Goal: Task Accomplishment & Management: Manage account settings

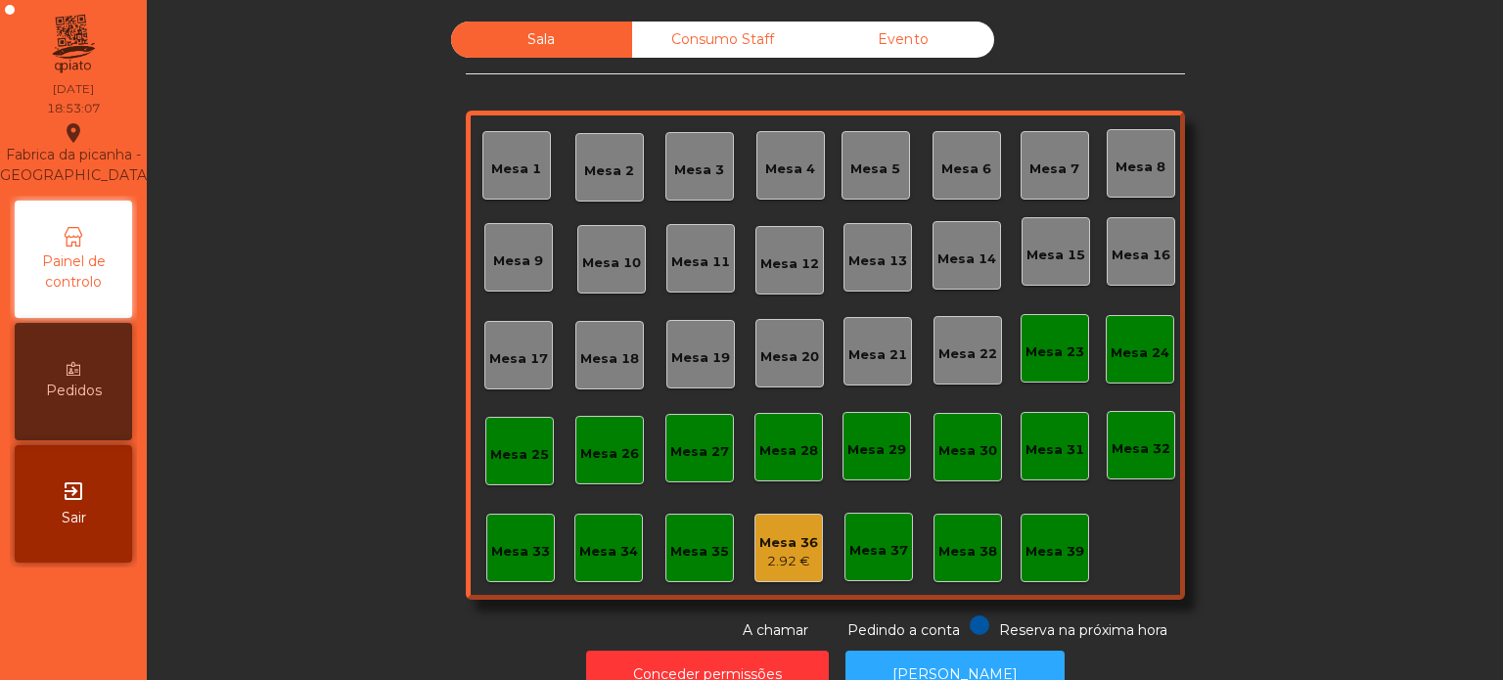
click at [802, 553] on div "2.92 €" at bounding box center [788, 562] width 59 height 20
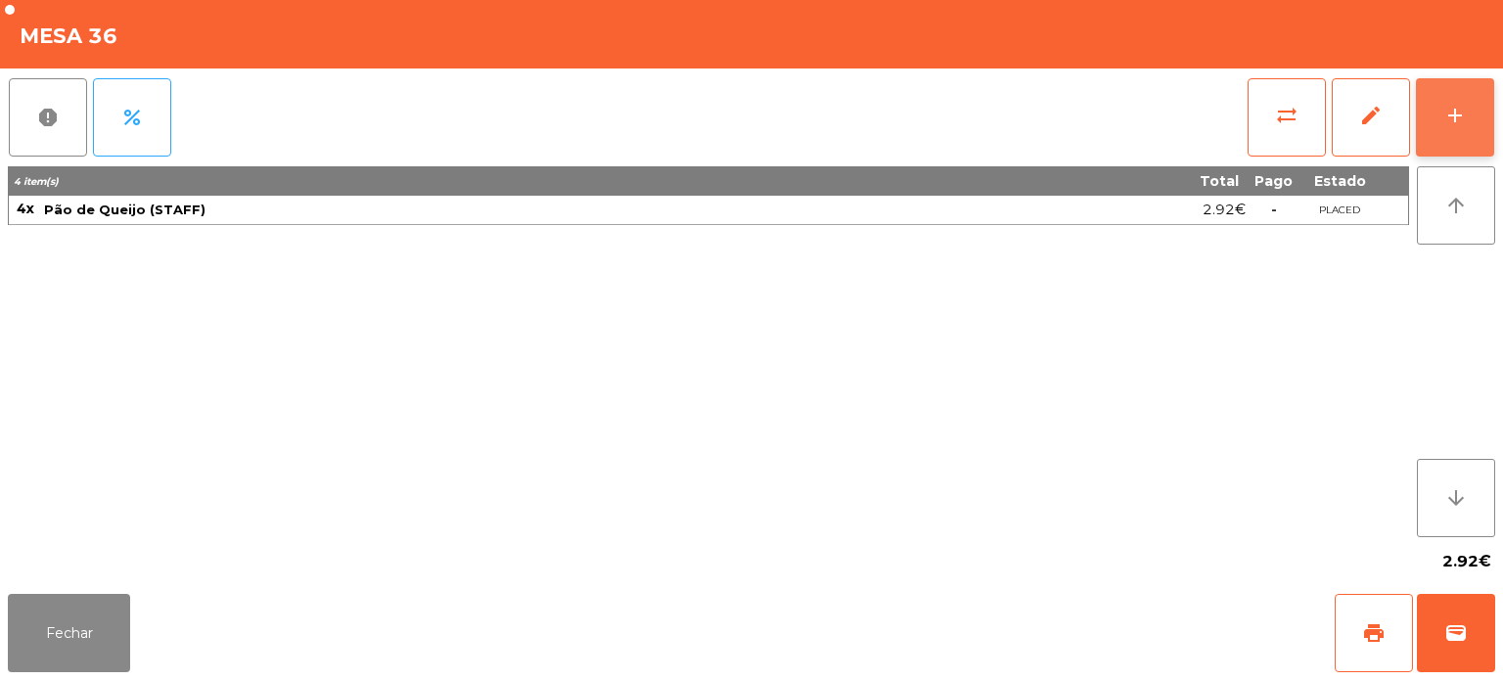
click at [1444, 90] on button "add" at bounding box center [1455, 117] width 78 height 78
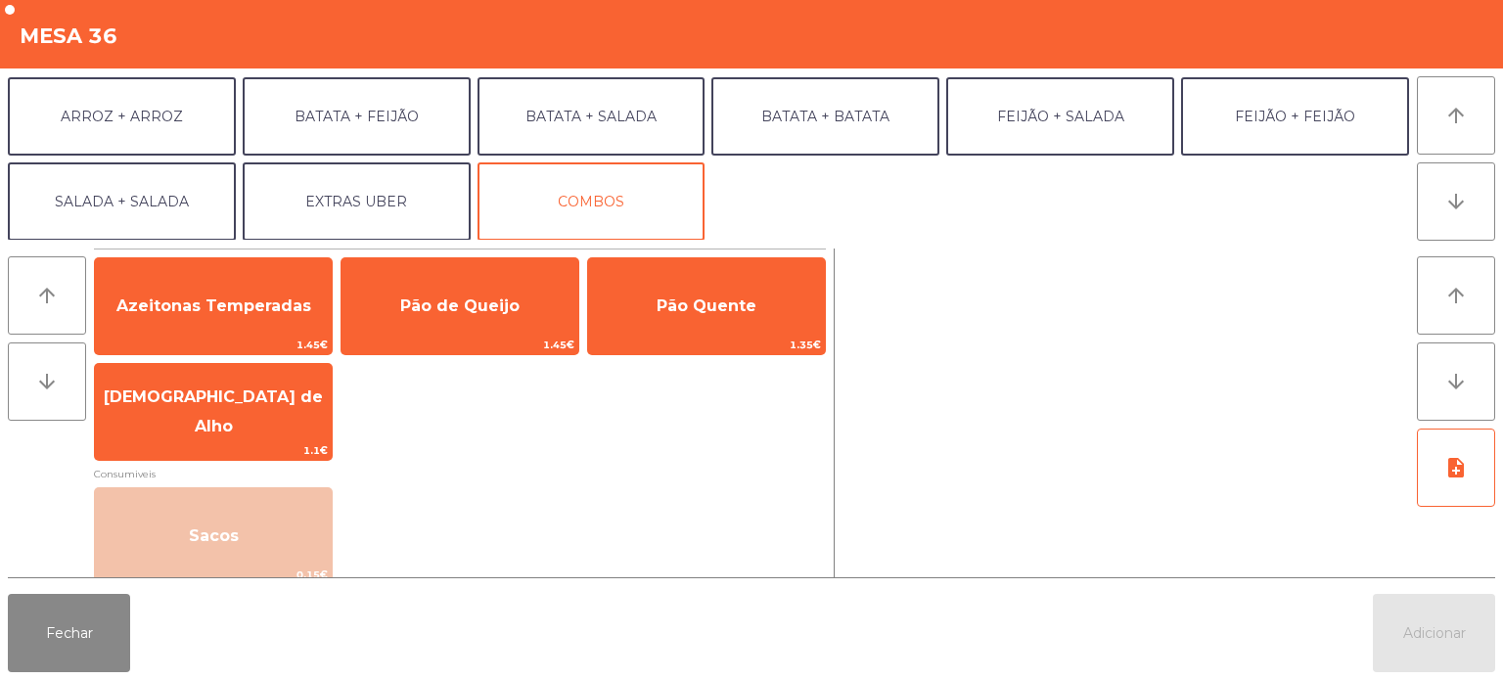
scroll to position [97, 0]
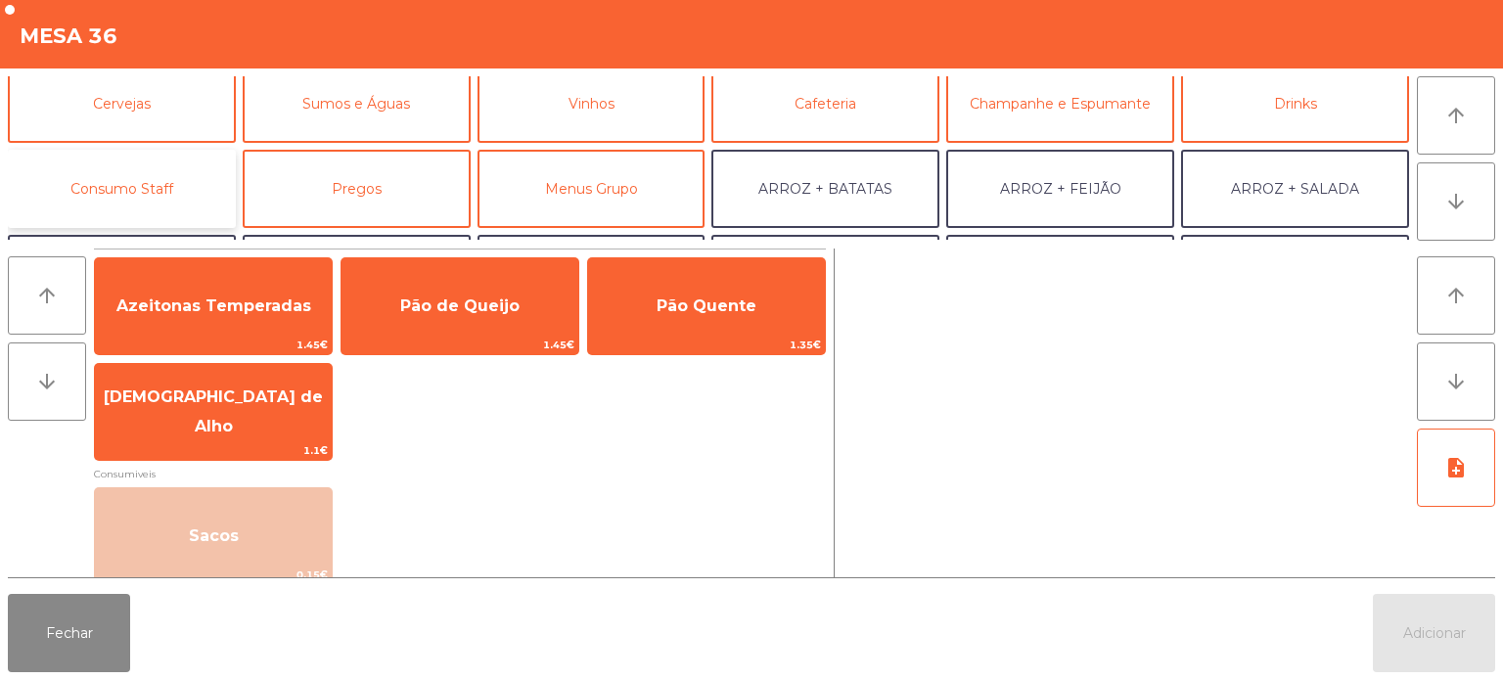
click at [156, 194] on button "Consumo Staff" at bounding box center [122, 189] width 228 height 78
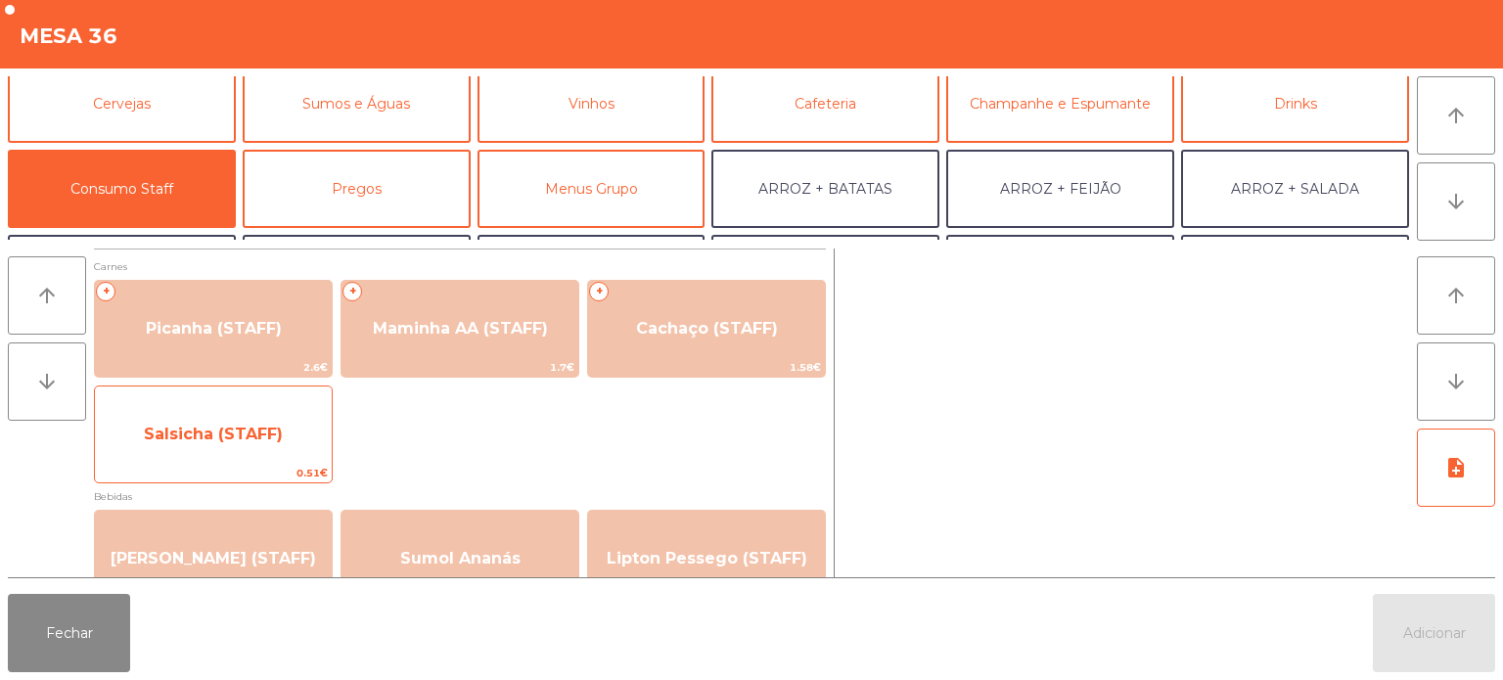
click at [233, 450] on span "Salsicha (STAFF)" at bounding box center [213, 434] width 237 height 53
click at [232, 448] on span "Salsicha (STAFF)" at bounding box center [213, 434] width 237 height 53
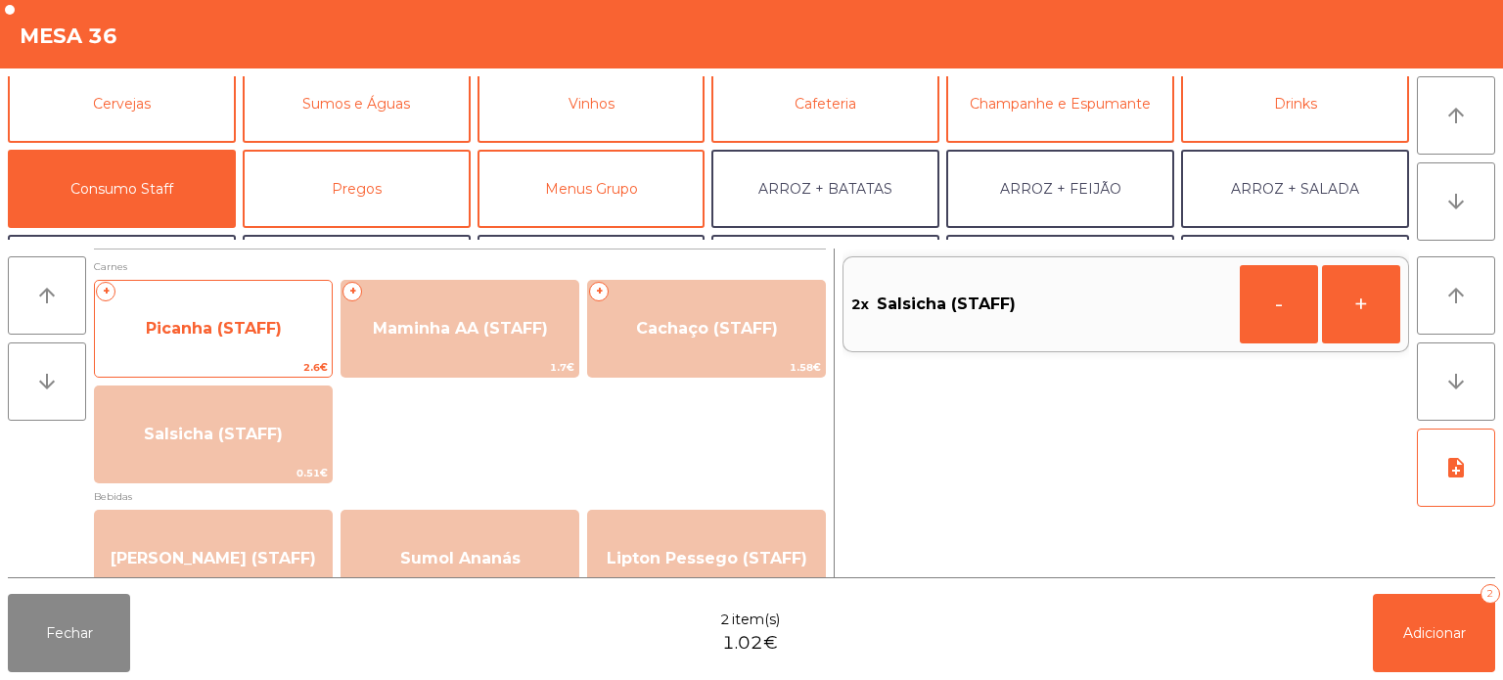
click at [214, 338] on span "Picanha (STAFF)" at bounding box center [213, 328] width 237 height 53
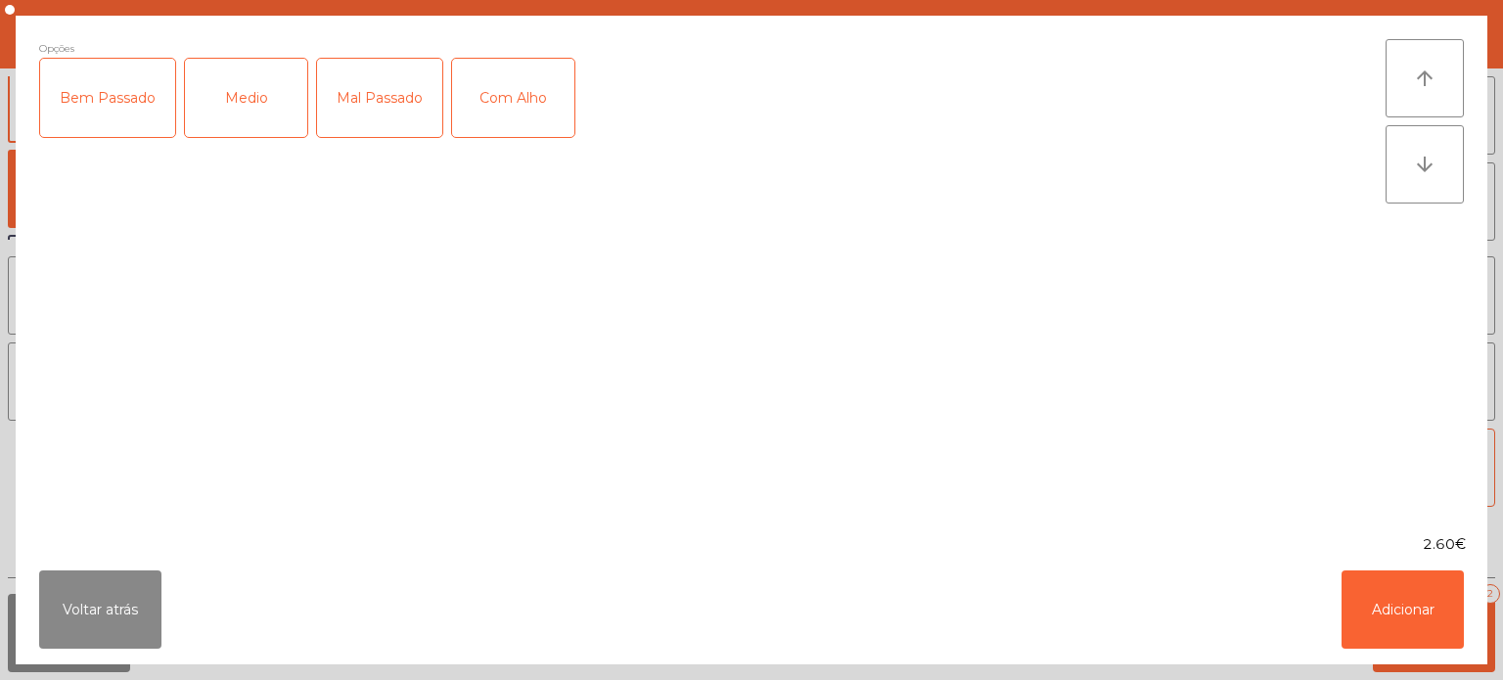
click at [369, 92] on div "Mal Passado" at bounding box center [379, 98] width 125 height 78
click at [526, 102] on div "Com Alho" at bounding box center [513, 98] width 122 height 78
click at [1427, 598] on button "Adicionar" at bounding box center [1403, 610] width 122 height 78
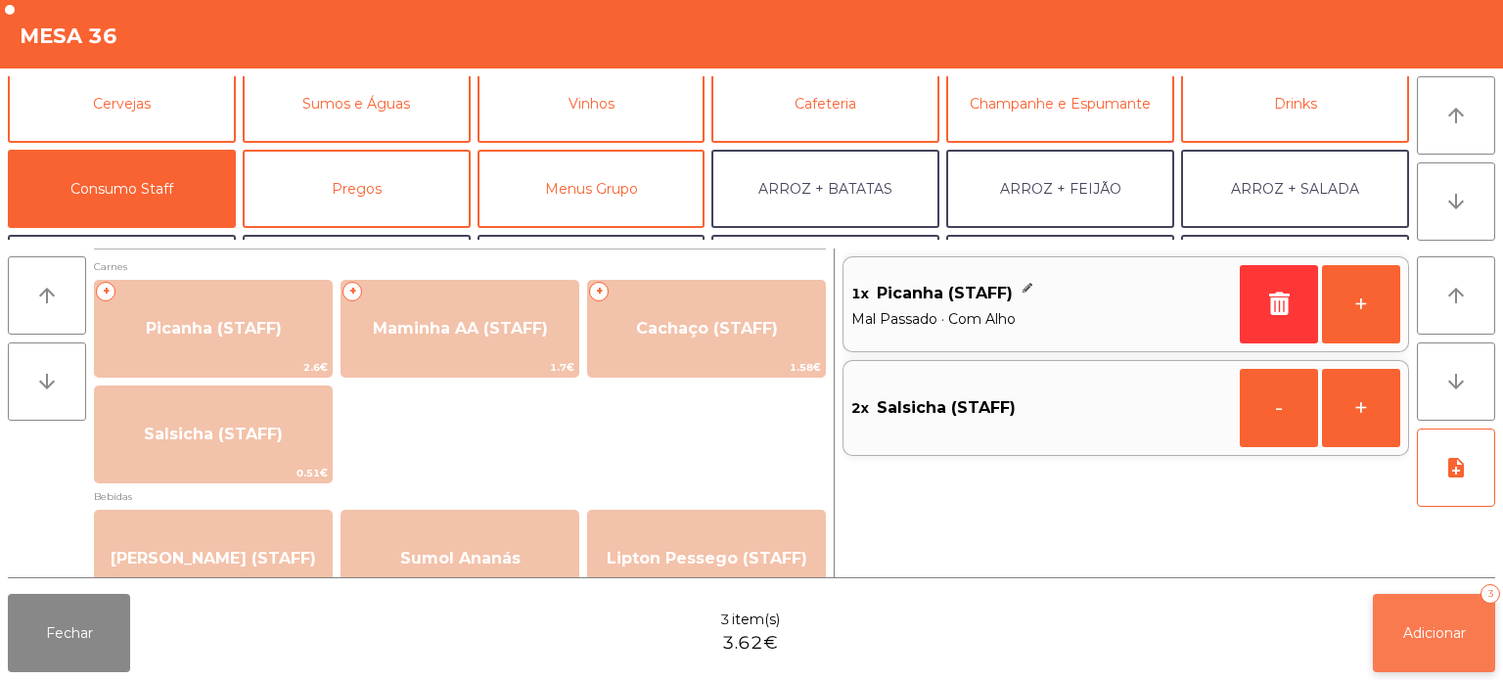
click at [1464, 609] on button "Adicionar 3" at bounding box center [1434, 633] width 122 height 78
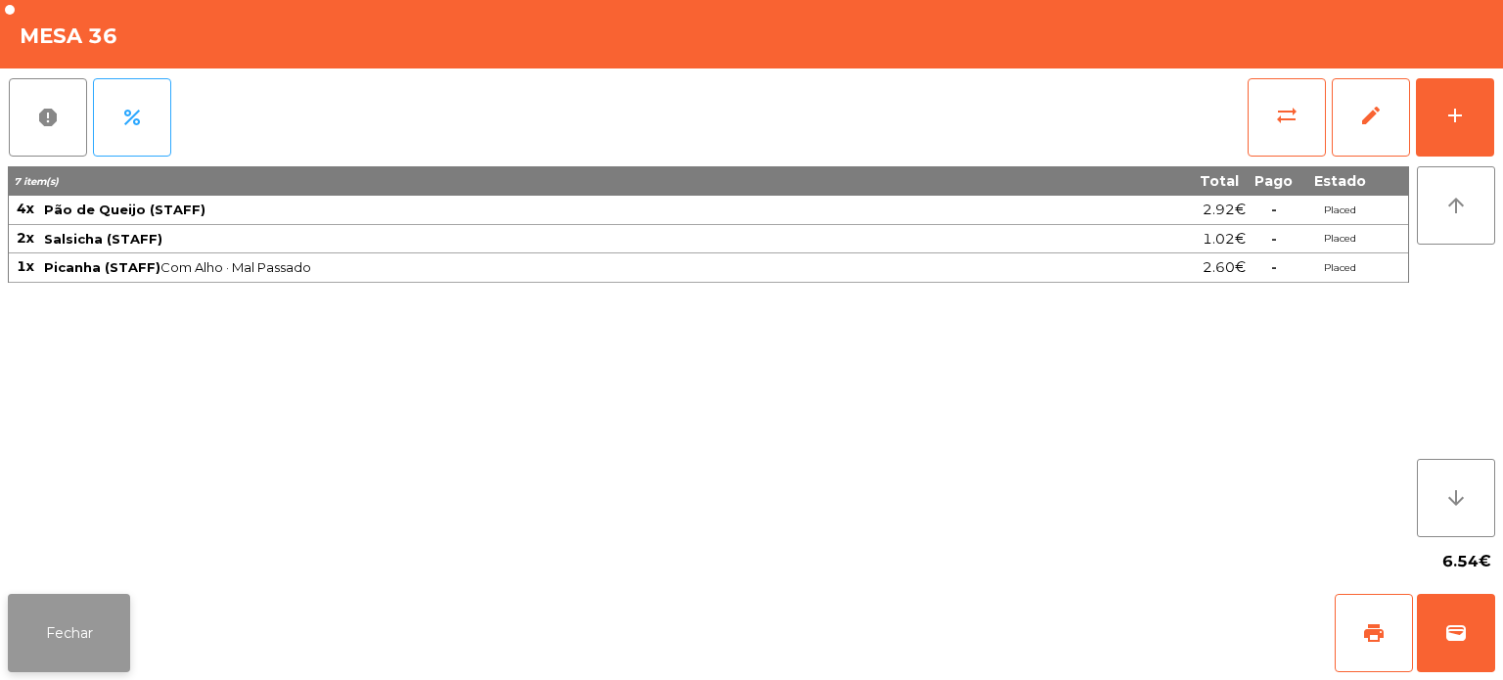
click at [100, 597] on button "Fechar" at bounding box center [69, 633] width 122 height 78
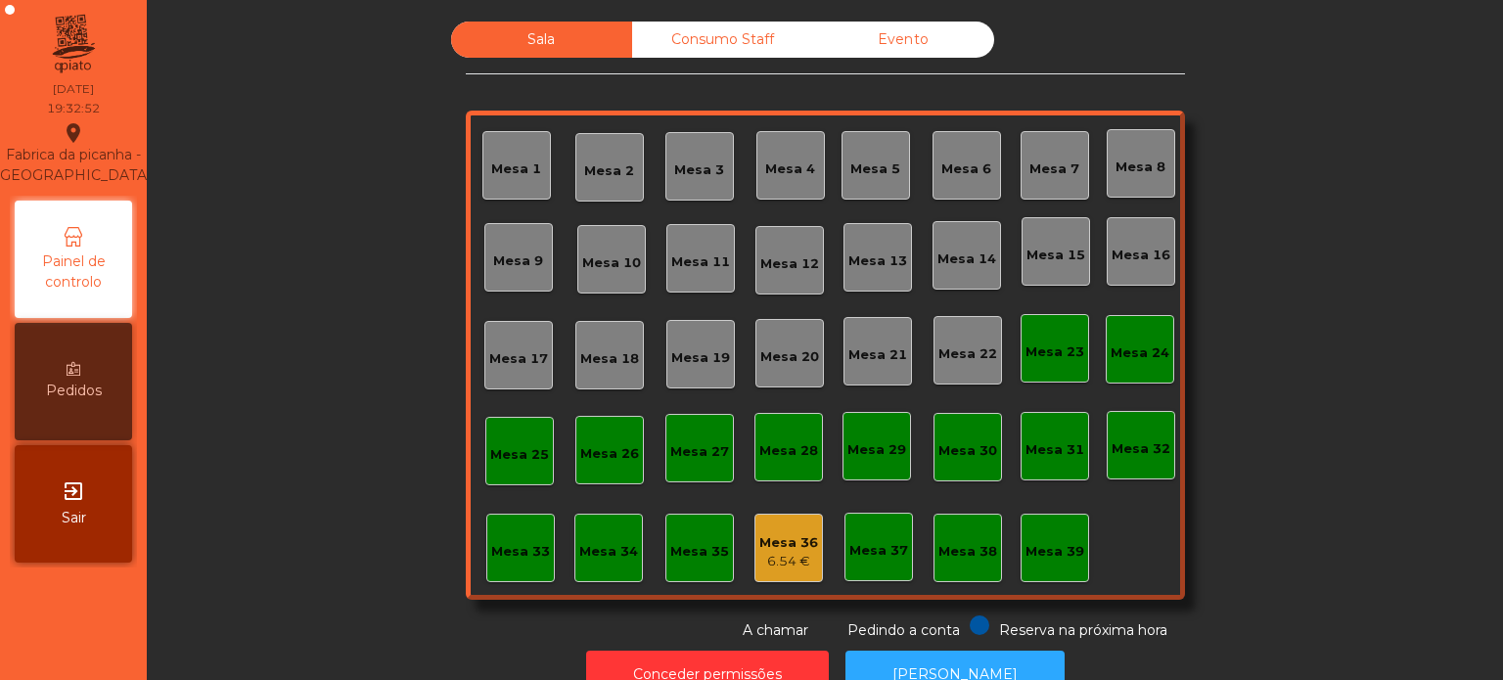
click at [755, 289] on div "Mesa 12" at bounding box center [789, 260] width 69 height 69
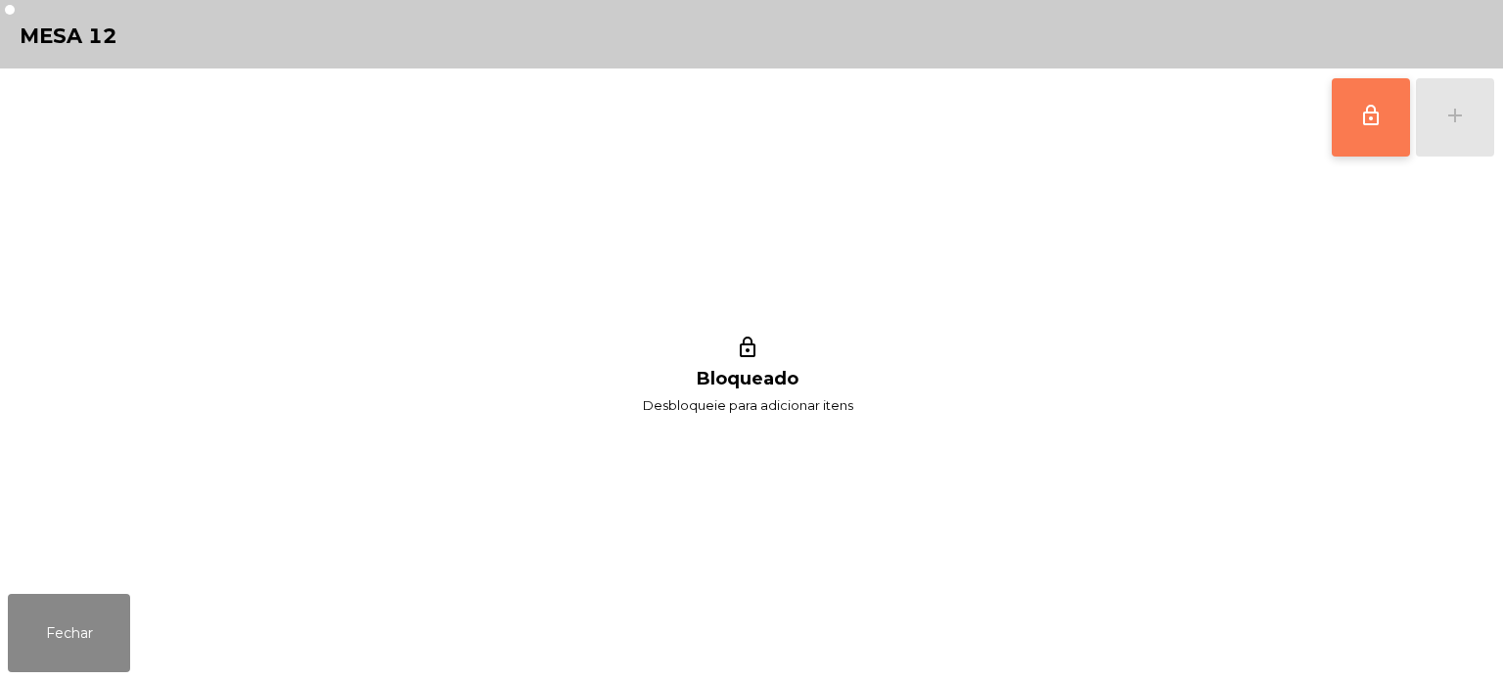
click at [1332, 120] on button "lock_outline" at bounding box center [1371, 117] width 78 height 78
click at [1426, 129] on button "add" at bounding box center [1455, 117] width 78 height 78
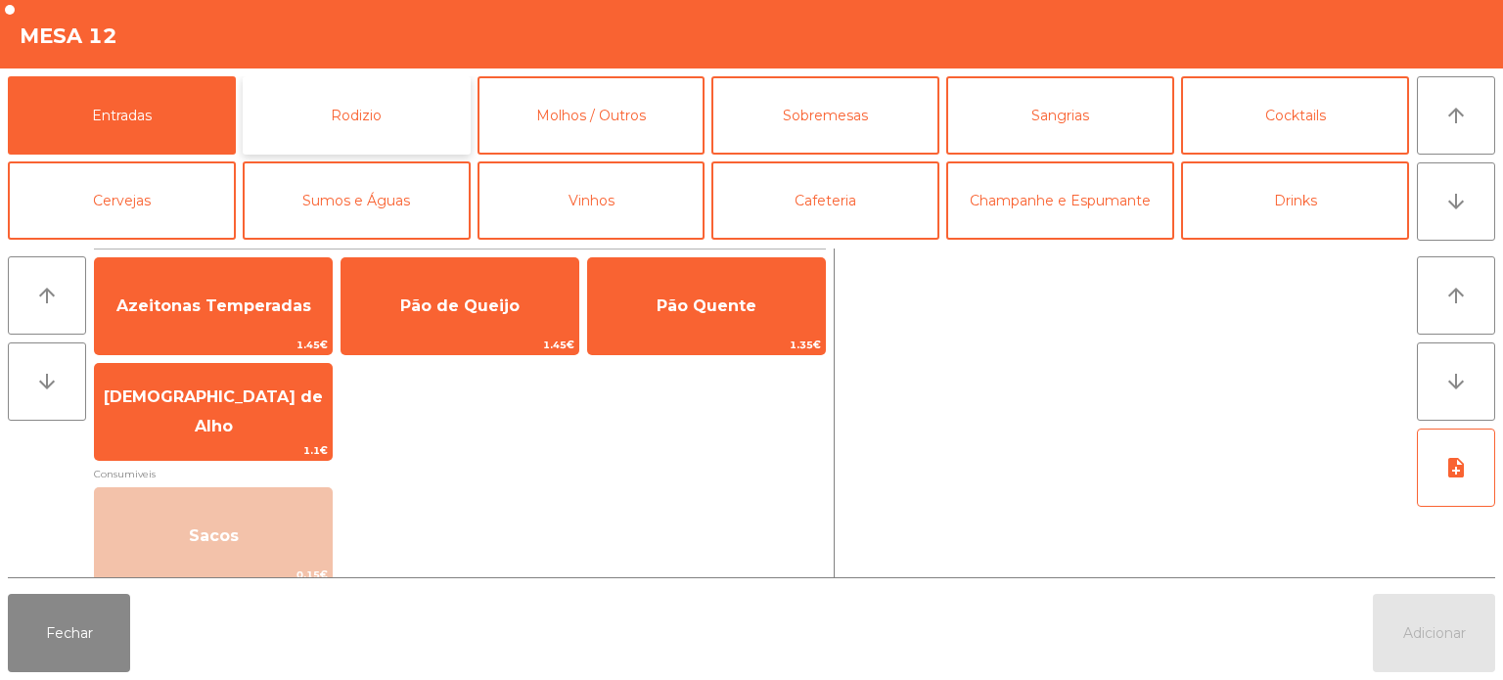
click at [376, 143] on button "Rodizio" at bounding box center [357, 115] width 228 height 78
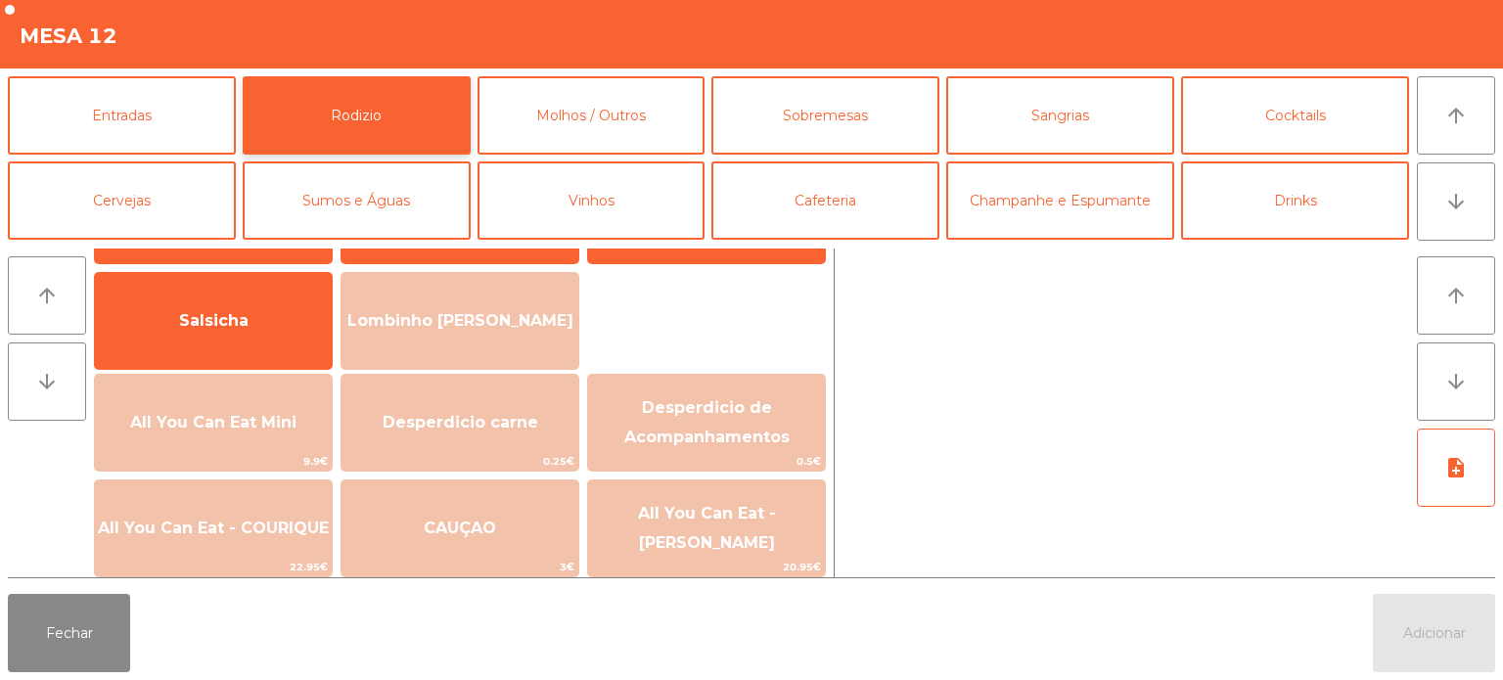
scroll to position [0, 0]
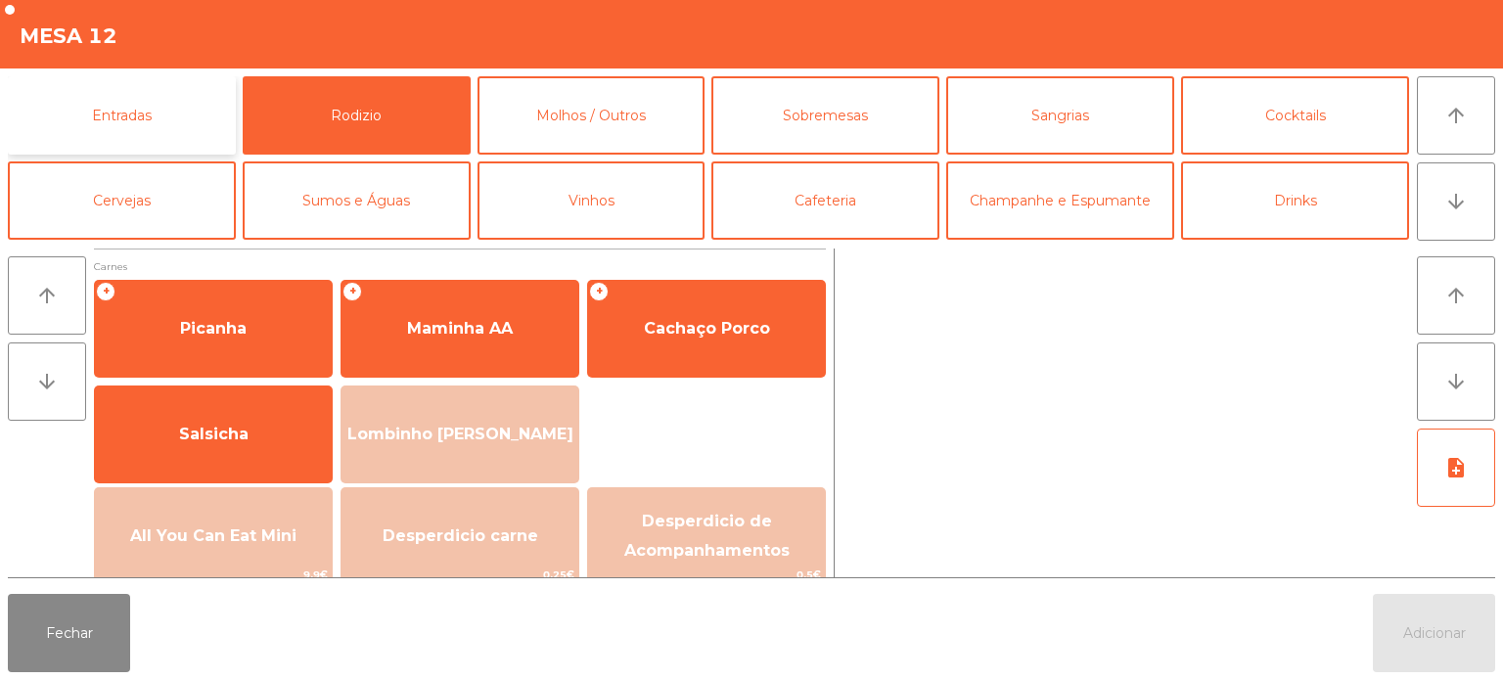
click at [168, 106] on button "Entradas" at bounding box center [122, 115] width 228 height 78
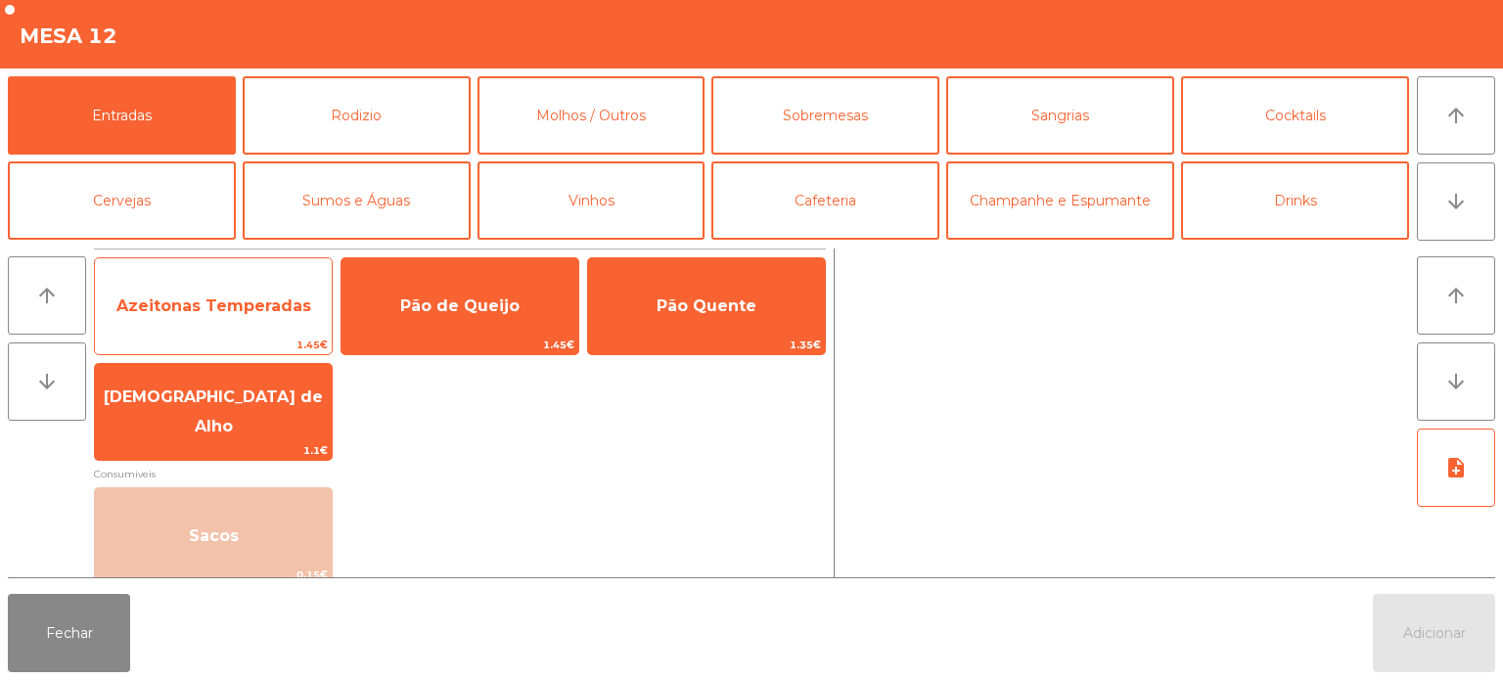
click at [235, 301] on span "Azeitonas Temperadas" at bounding box center [213, 306] width 195 height 19
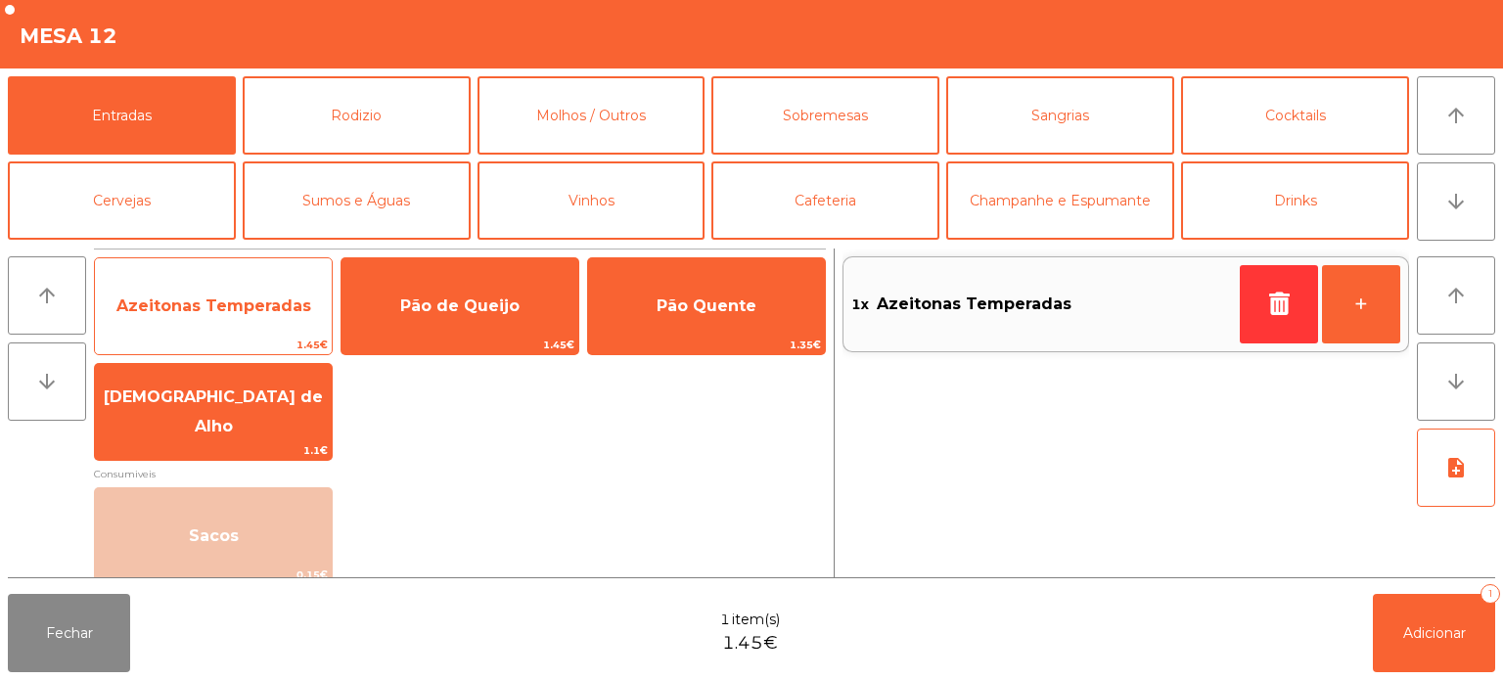
click at [207, 309] on span "Azeitonas Temperadas" at bounding box center [213, 306] width 195 height 19
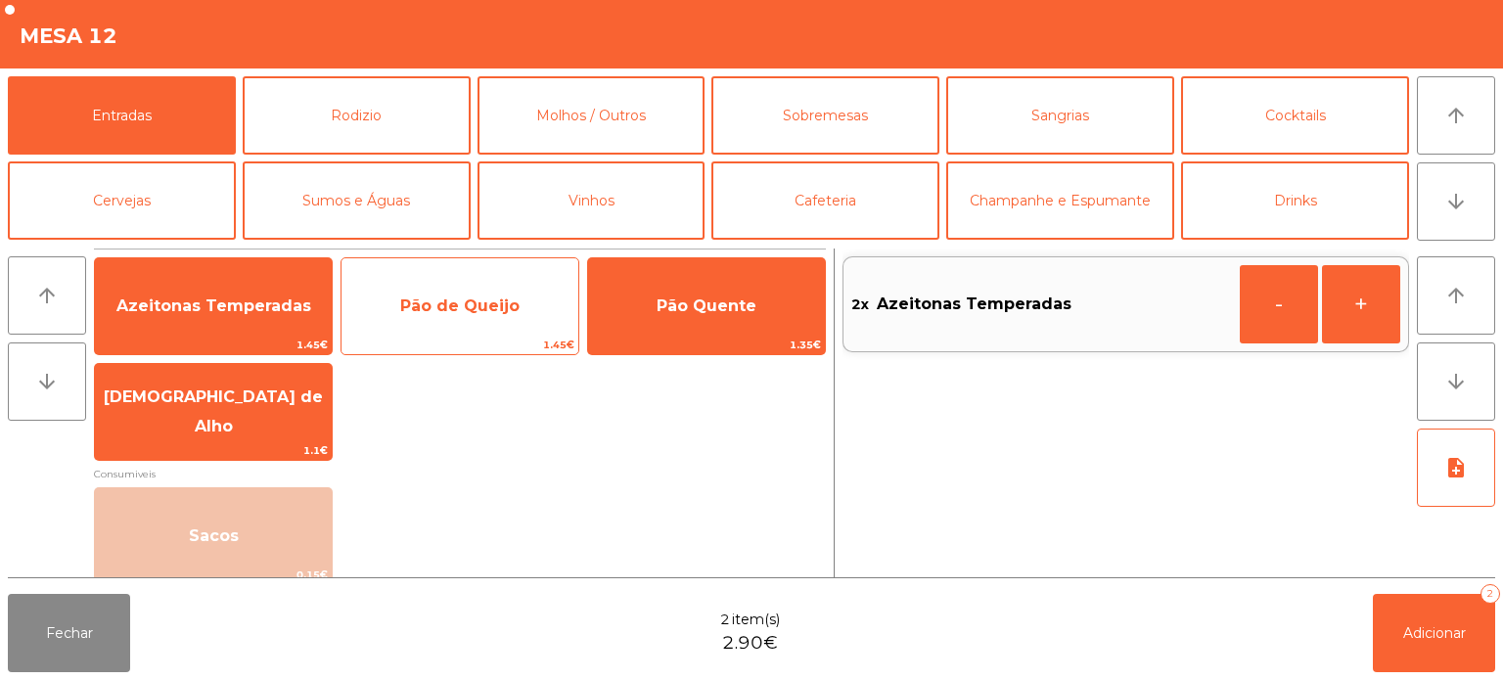
click at [459, 298] on span "Pão de Queijo" at bounding box center [459, 306] width 119 height 19
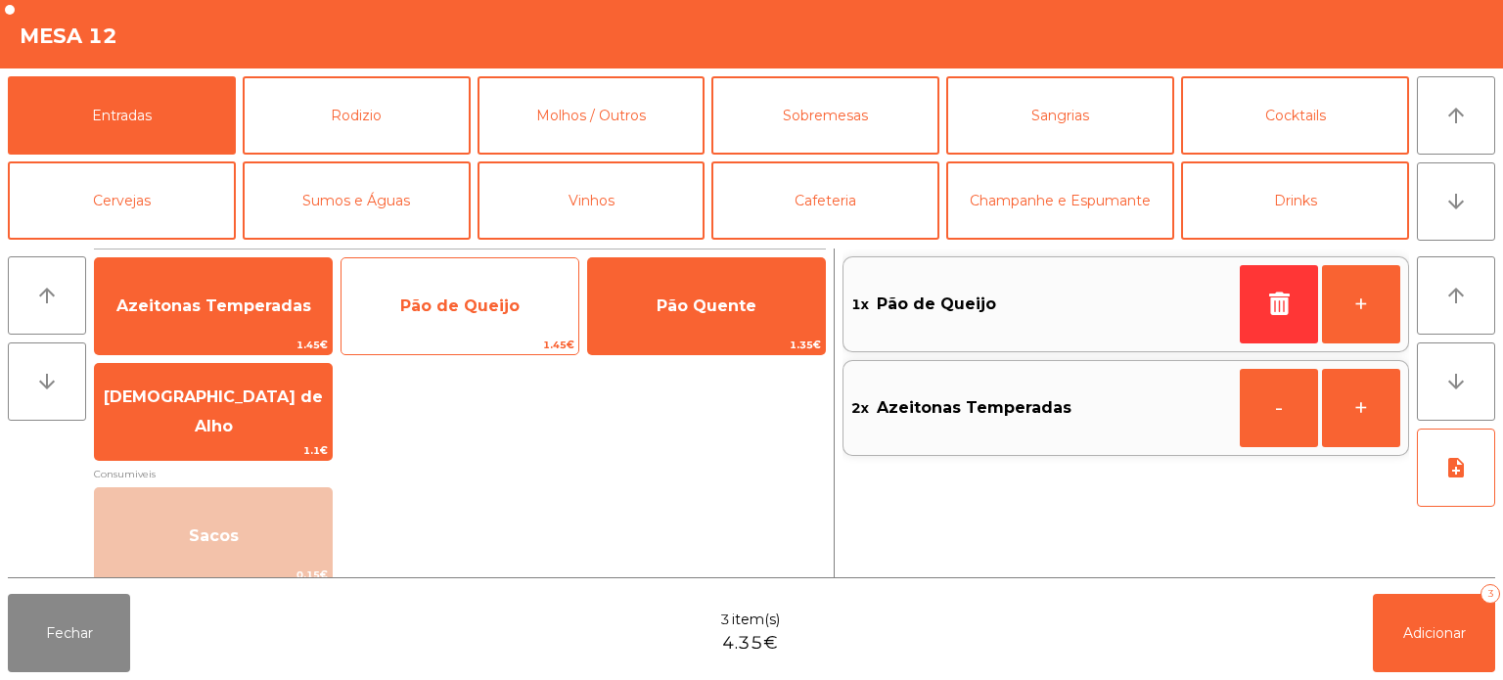
click at [452, 322] on span "Pão de Queijo" at bounding box center [460, 306] width 237 height 53
click at [453, 313] on span "Pão de Queijo" at bounding box center [459, 306] width 119 height 19
click at [450, 305] on span "Pão de Queijo" at bounding box center [459, 306] width 119 height 19
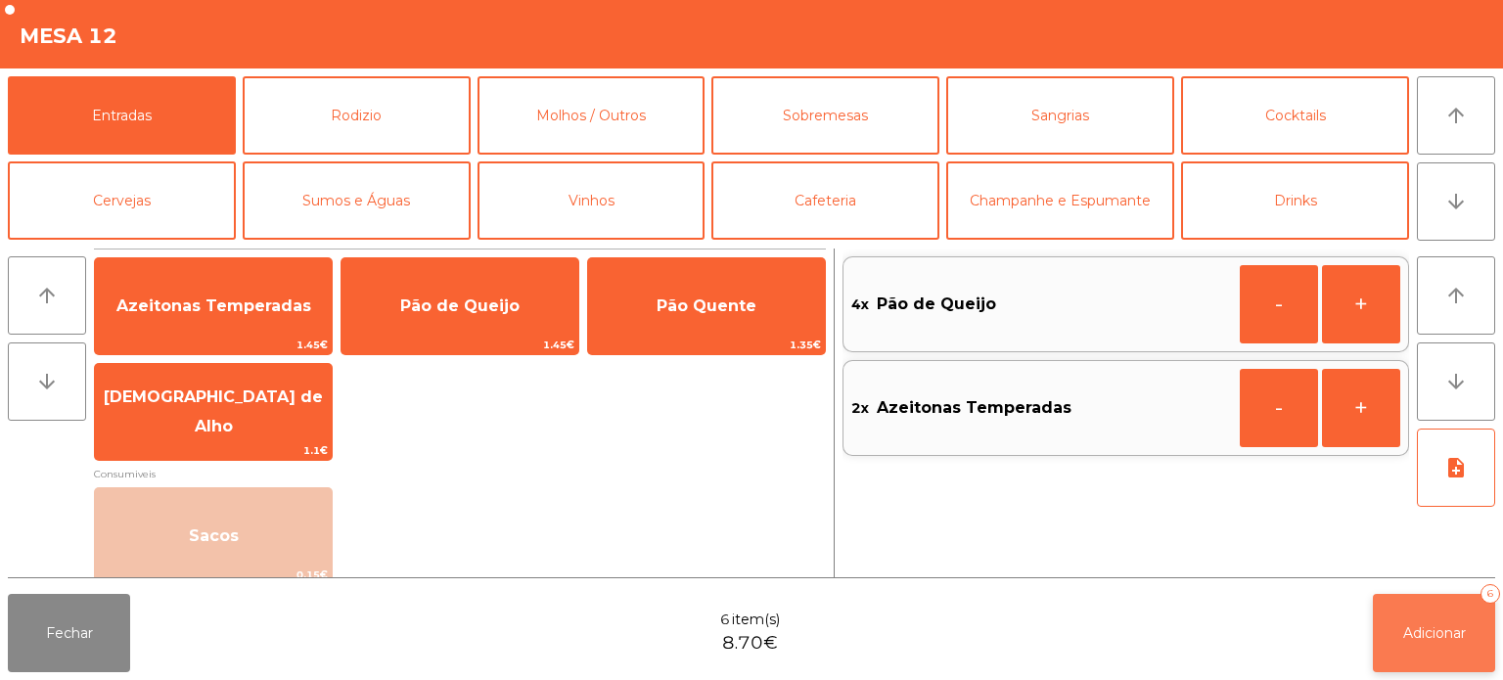
click at [1396, 641] on button "Adicionar 6" at bounding box center [1434, 633] width 122 height 78
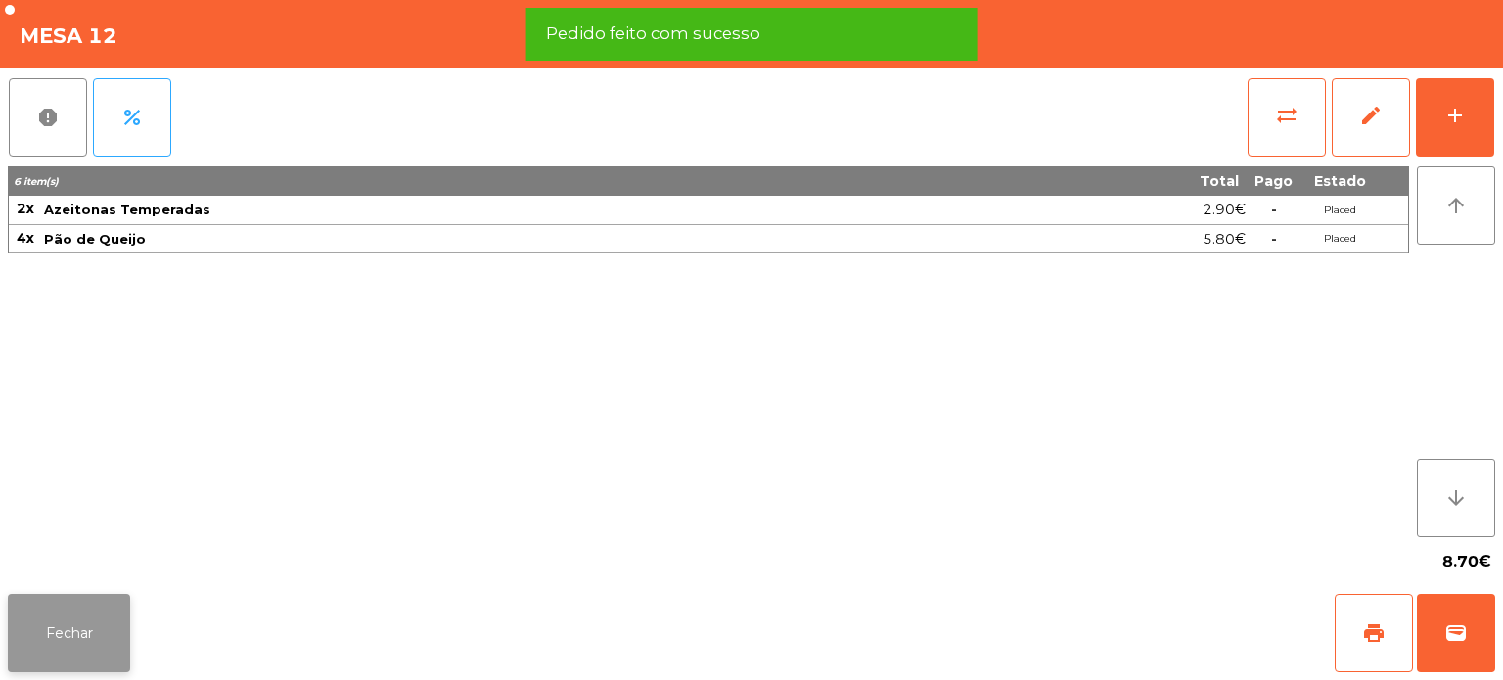
click at [82, 632] on button "Fechar" at bounding box center [69, 633] width 122 height 78
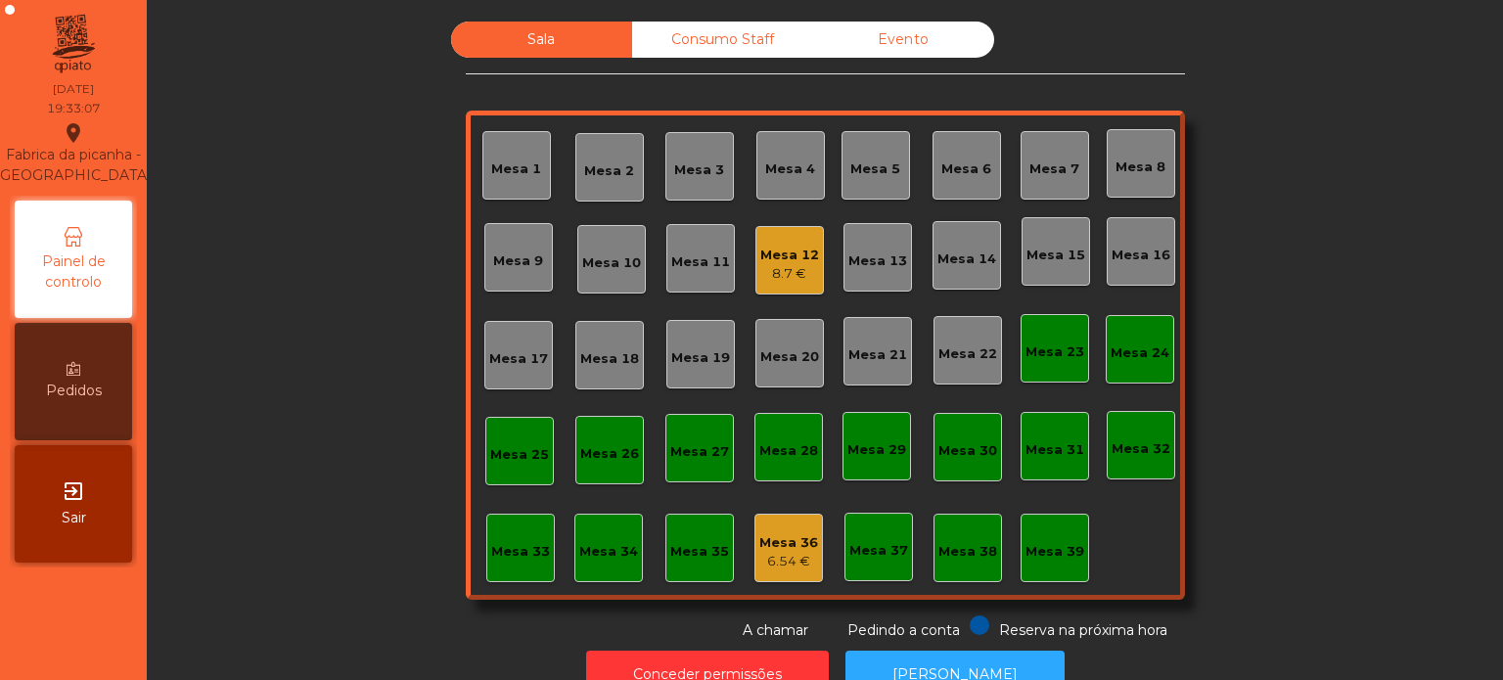
click at [760, 256] on div "Mesa 12" at bounding box center [789, 256] width 59 height 20
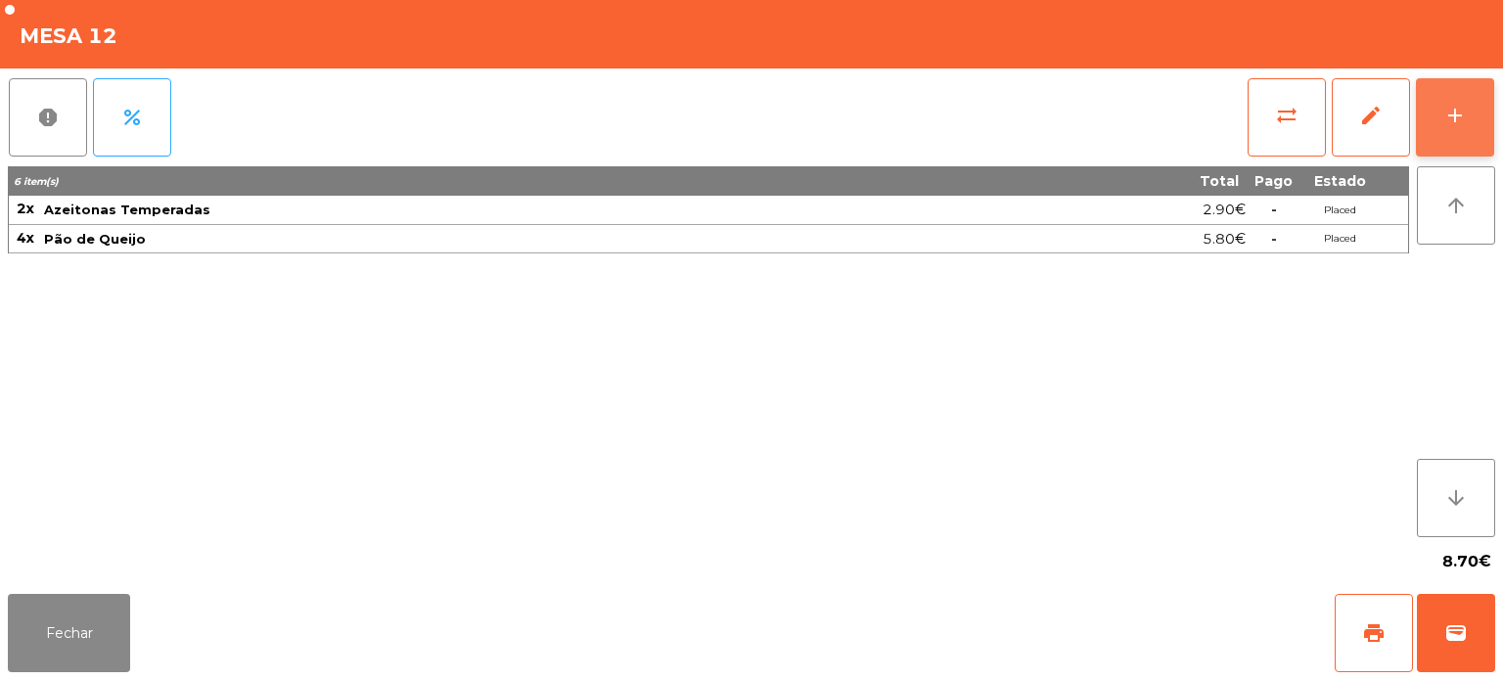
click at [1445, 114] on div "add" at bounding box center [1454, 115] width 23 height 23
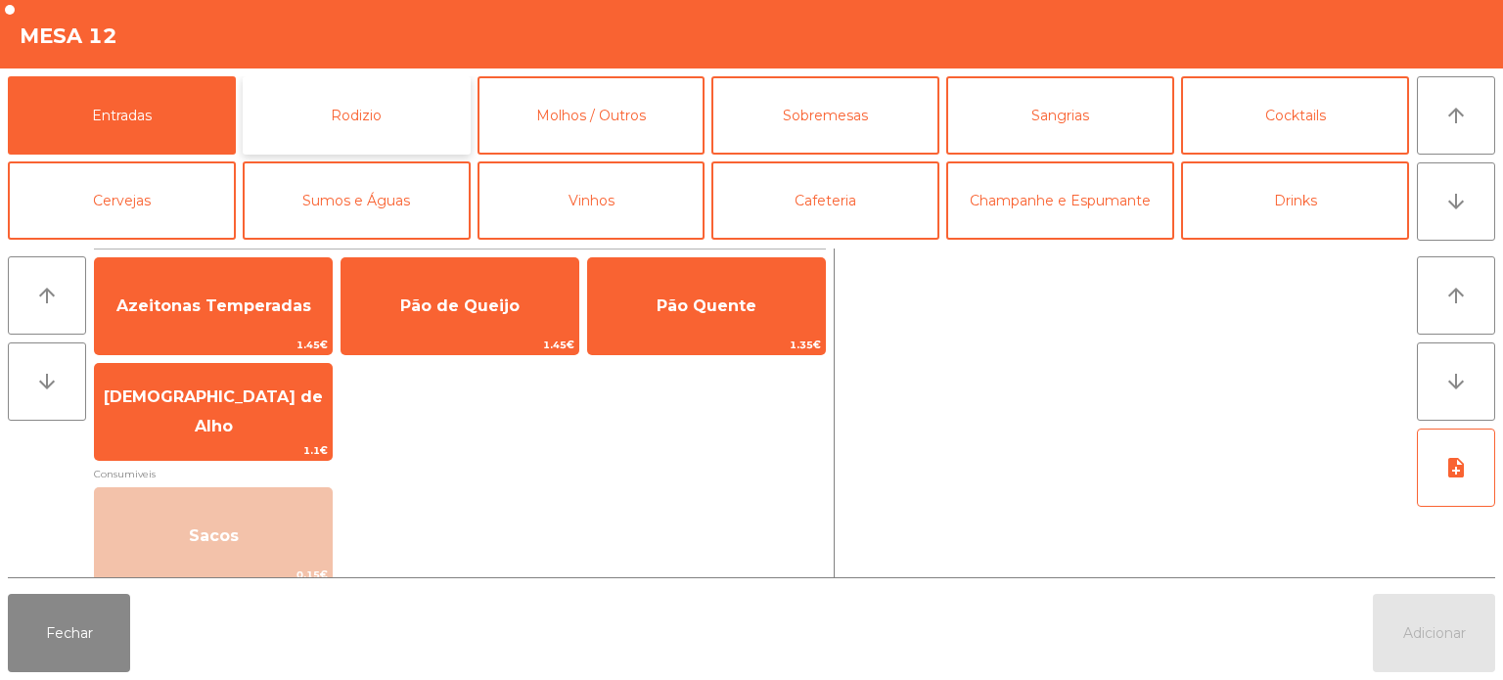
click at [389, 120] on button "Rodizio" at bounding box center [357, 115] width 228 height 78
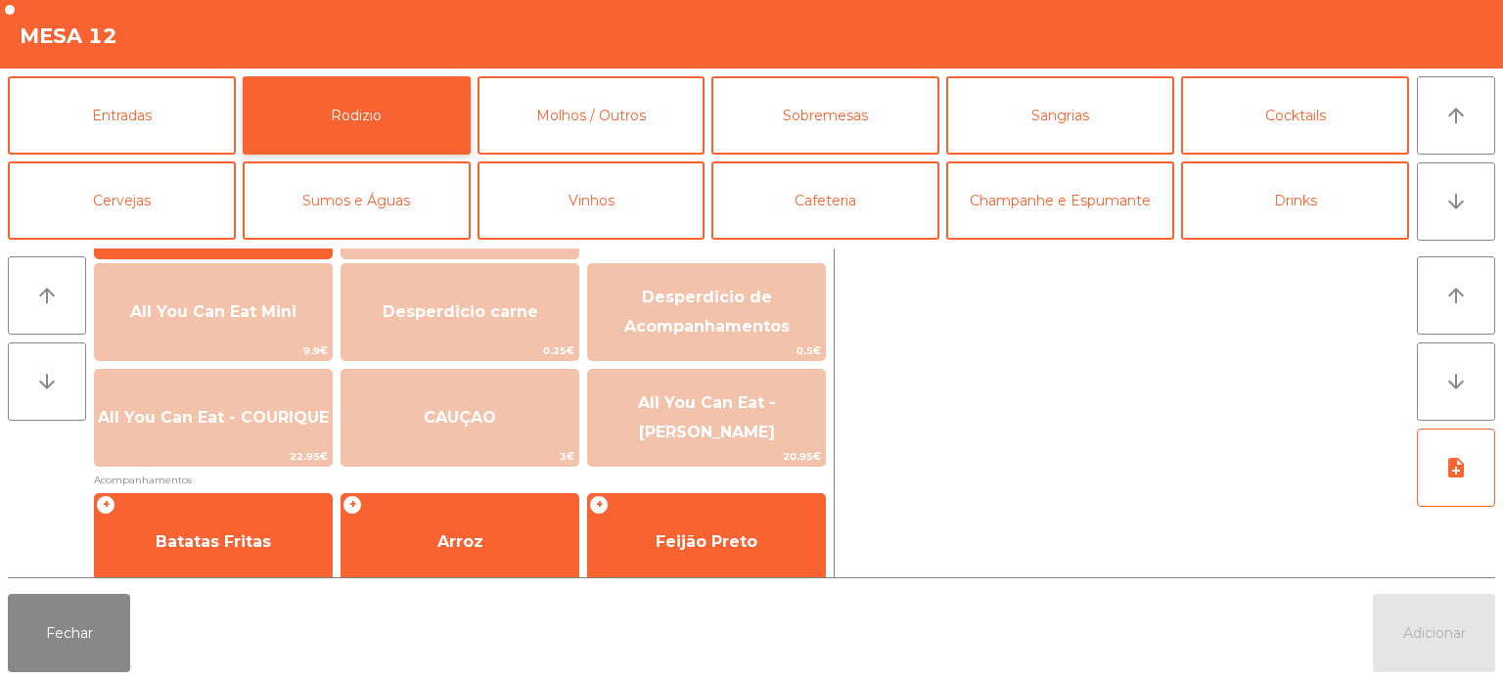
scroll to position [227, 0]
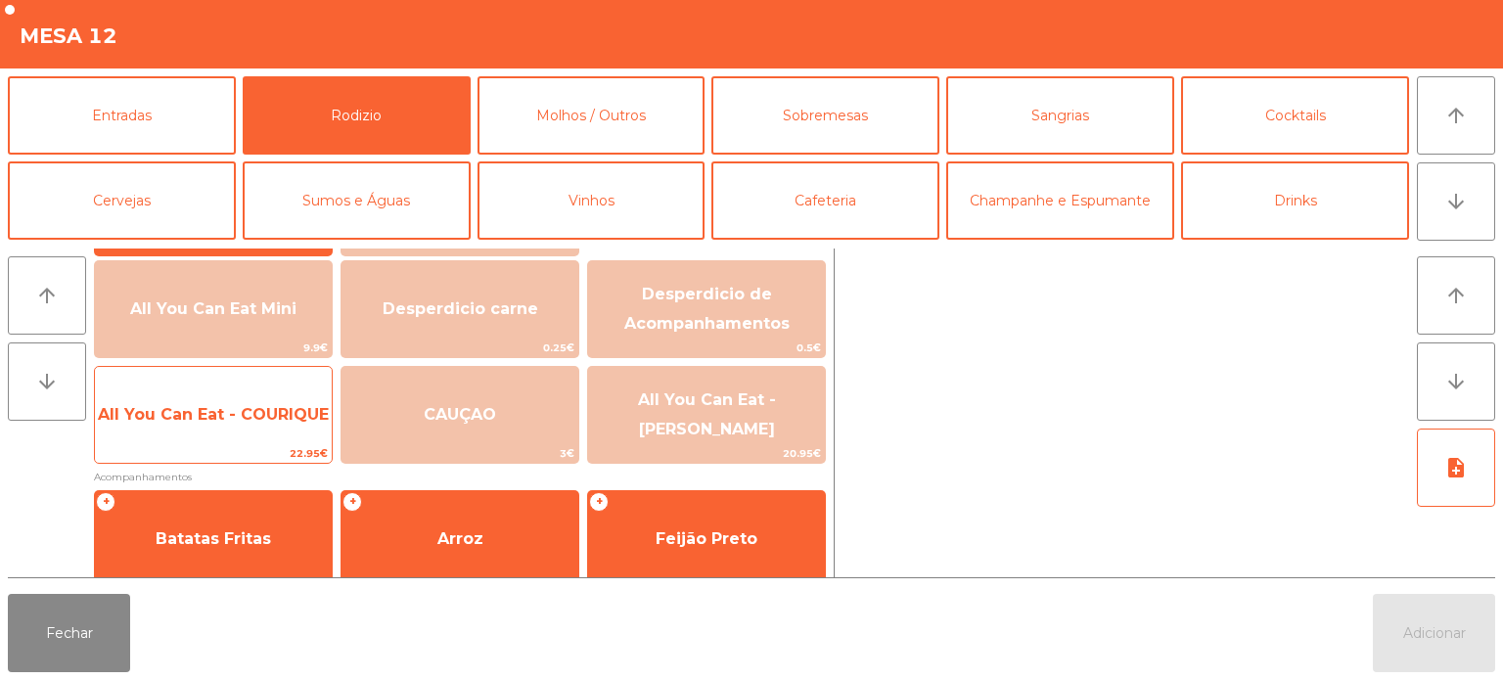
click at [262, 419] on span "All You Can Eat - COURIQUE" at bounding box center [213, 414] width 231 height 19
click at [258, 423] on span "All You Can Eat - COURIQUE" at bounding box center [213, 414] width 231 height 19
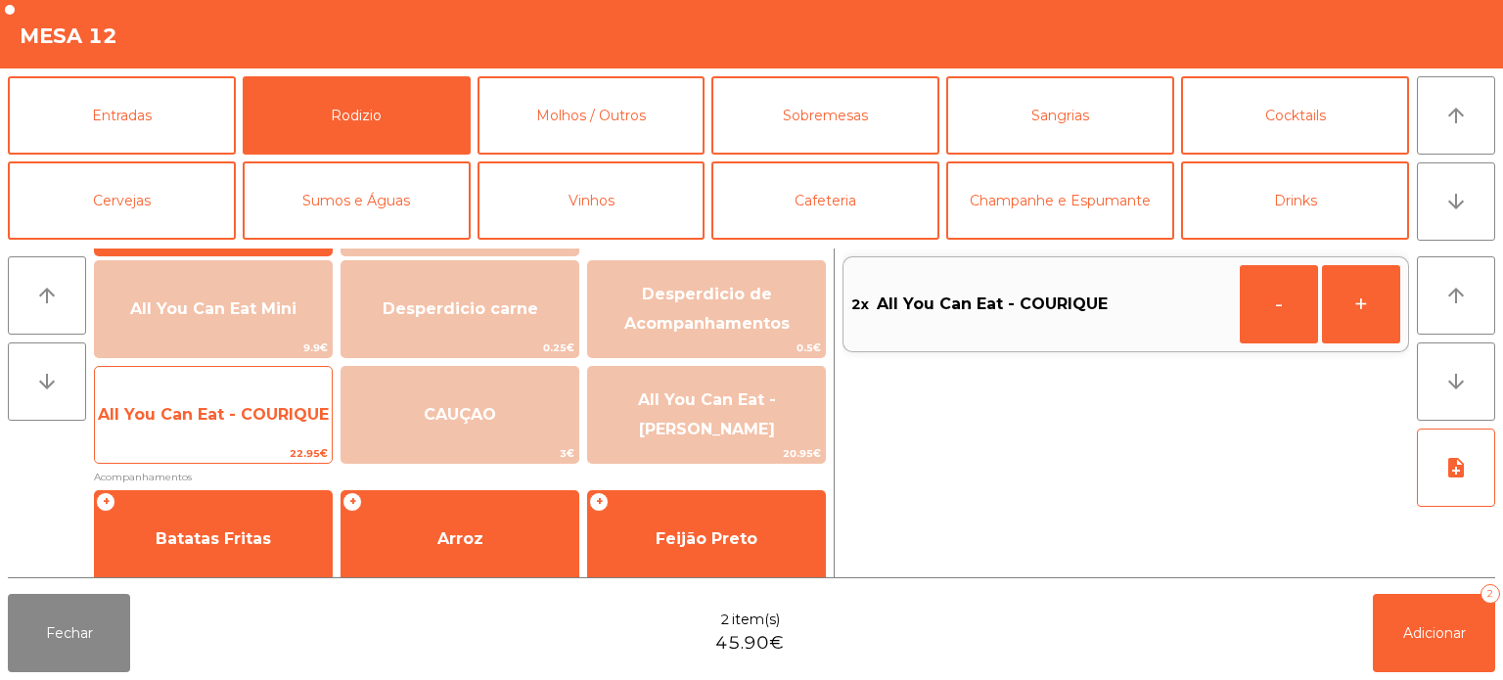
click at [237, 423] on span "All You Can Eat - COURIQUE" at bounding box center [213, 415] width 237 height 53
click at [228, 440] on div "All You Can Eat - COURIQUE 22.95€" at bounding box center [213, 415] width 239 height 98
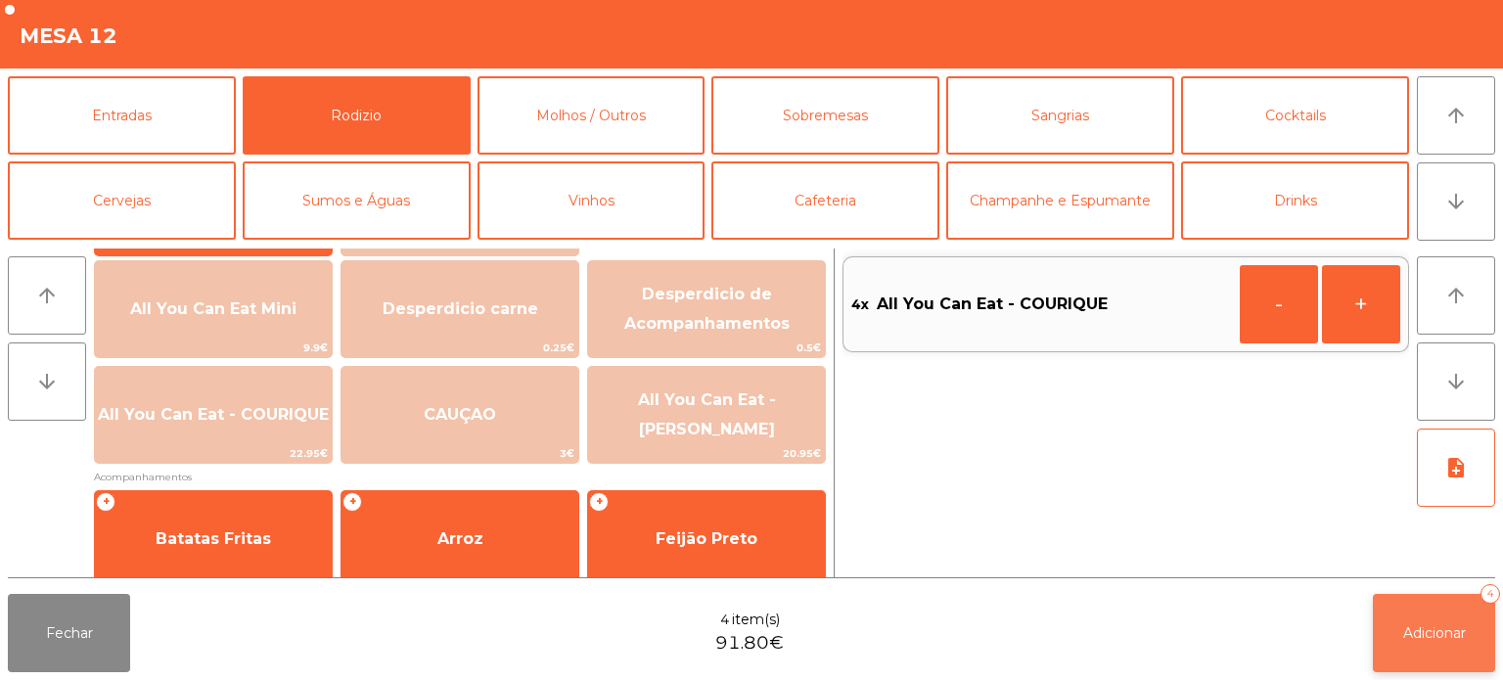
click at [1390, 612] on button "Adicionar 4" at bounding box center [1434, 633] width 122 height 78
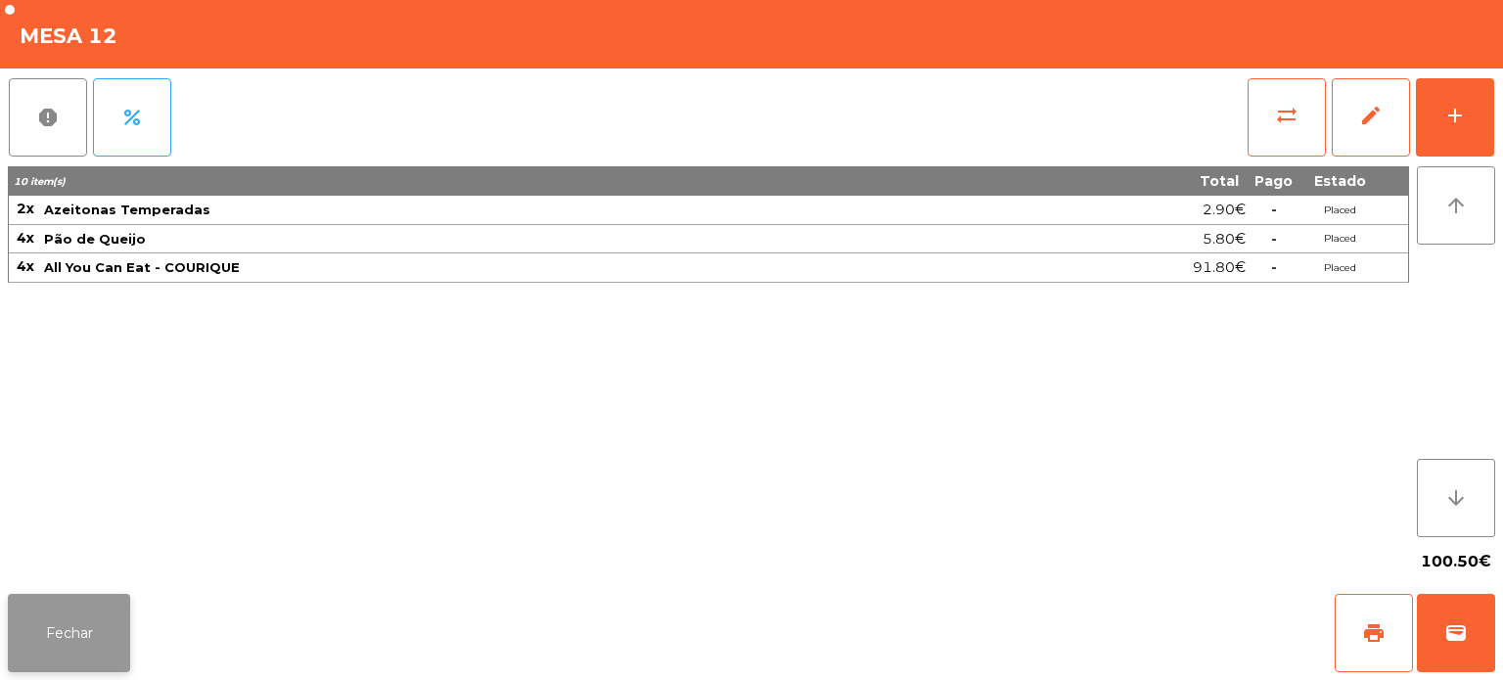
click at [38, 627] on button "Fechar" at bounding box center [69, 633] width 122 height 78
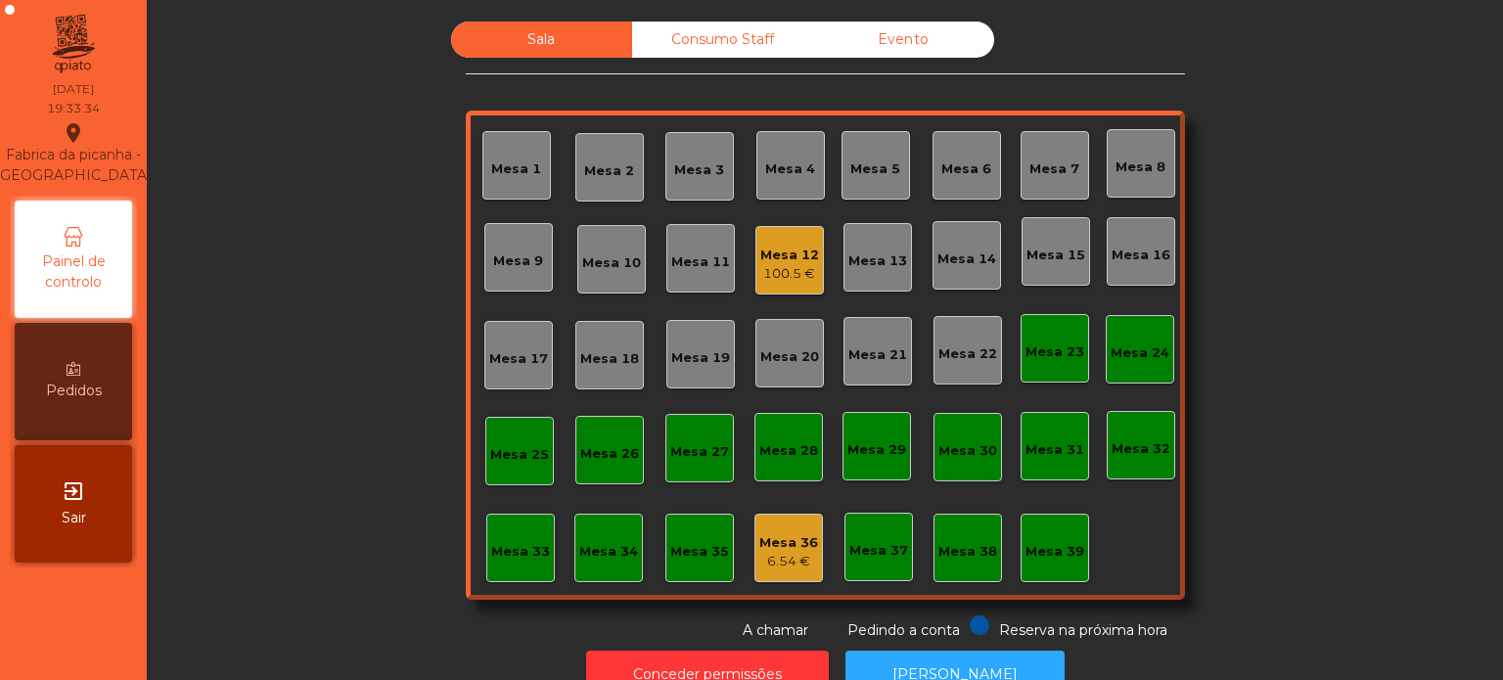
click at [33, 652] on nav "Fabrica da picanha - Lisboa location_on 17/08/2025 19:33:34 Painel de controlo …" at bounding box center [73, 340] width 147 height 680
click at [1107, 147] on div "Mesa 8" at bounding box center [1141, 163] width 69 height 69
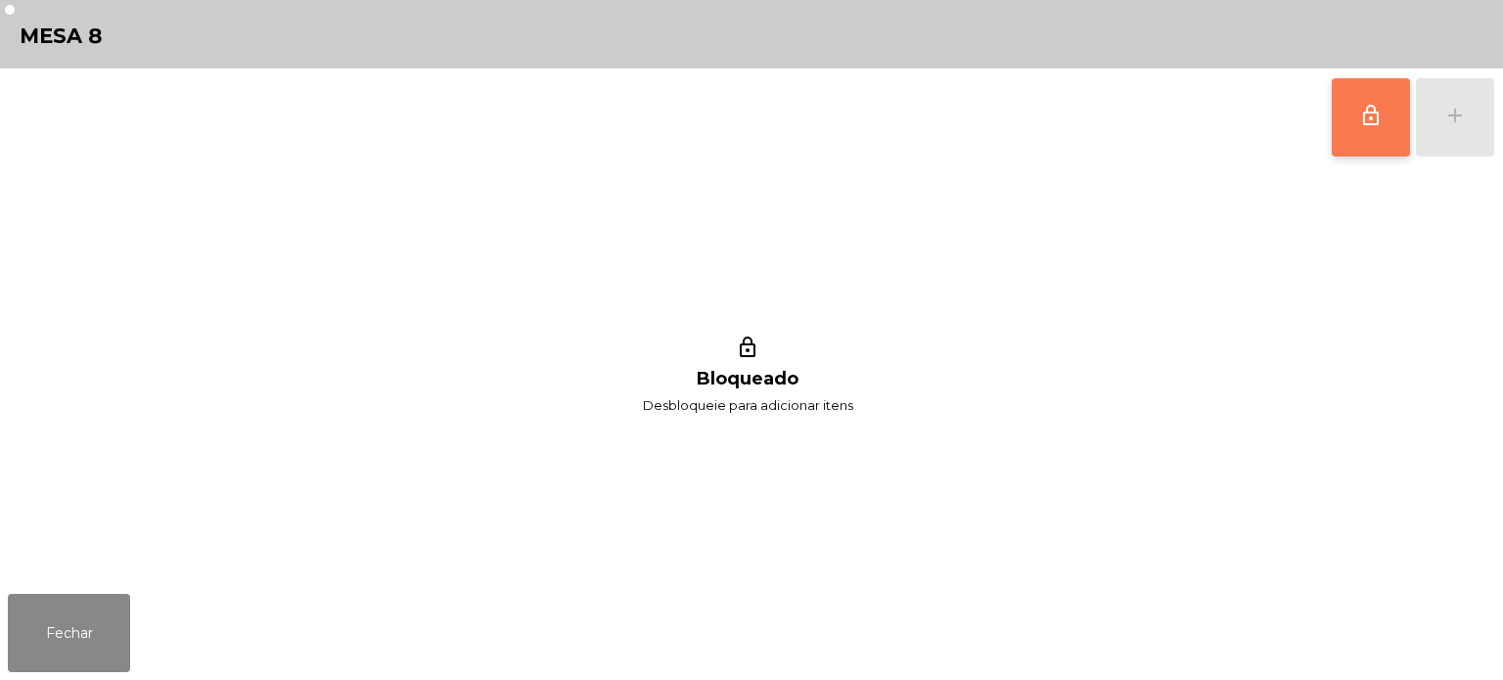
click at [1379, 122] on span "lock_outline" at bounding box center [1370, 115] width 23 height 23
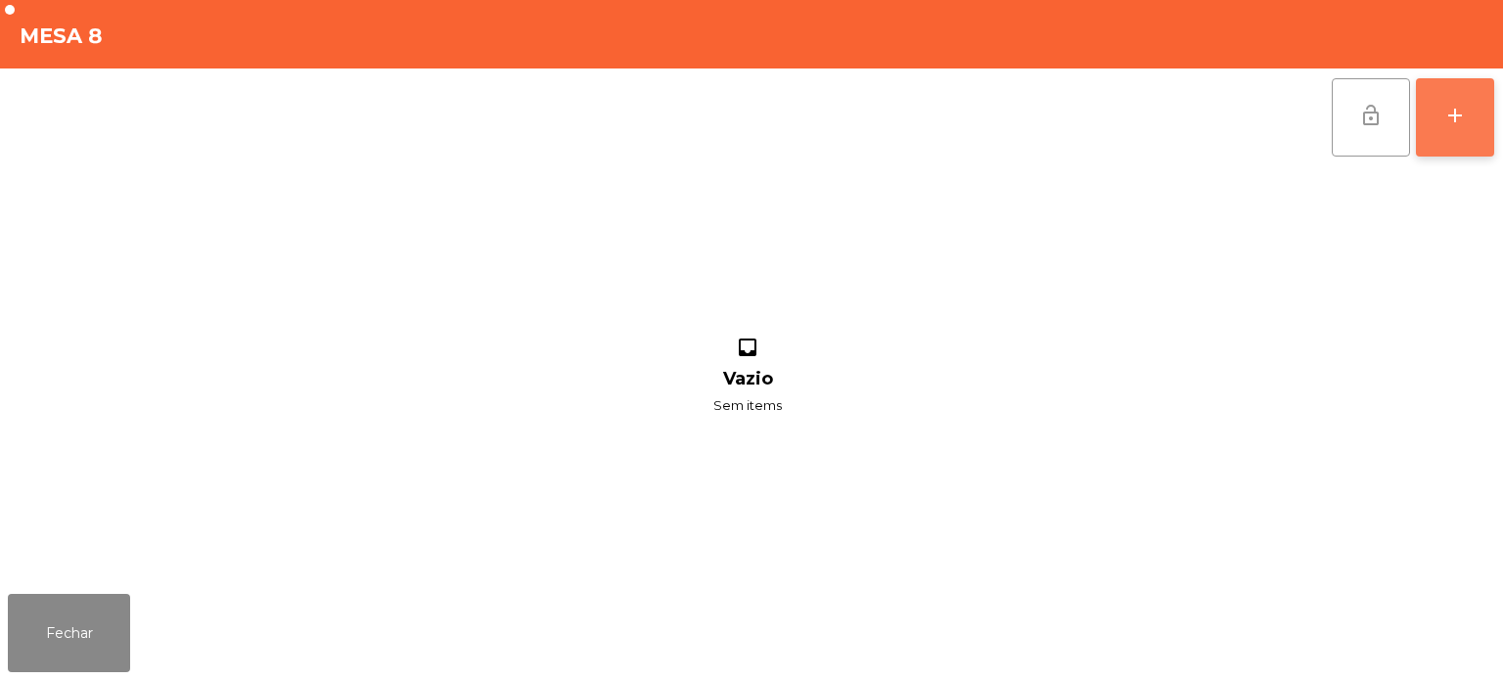
click at [1469, 114] on button "add" at bounding box center [1455, 117] width 78 height 78
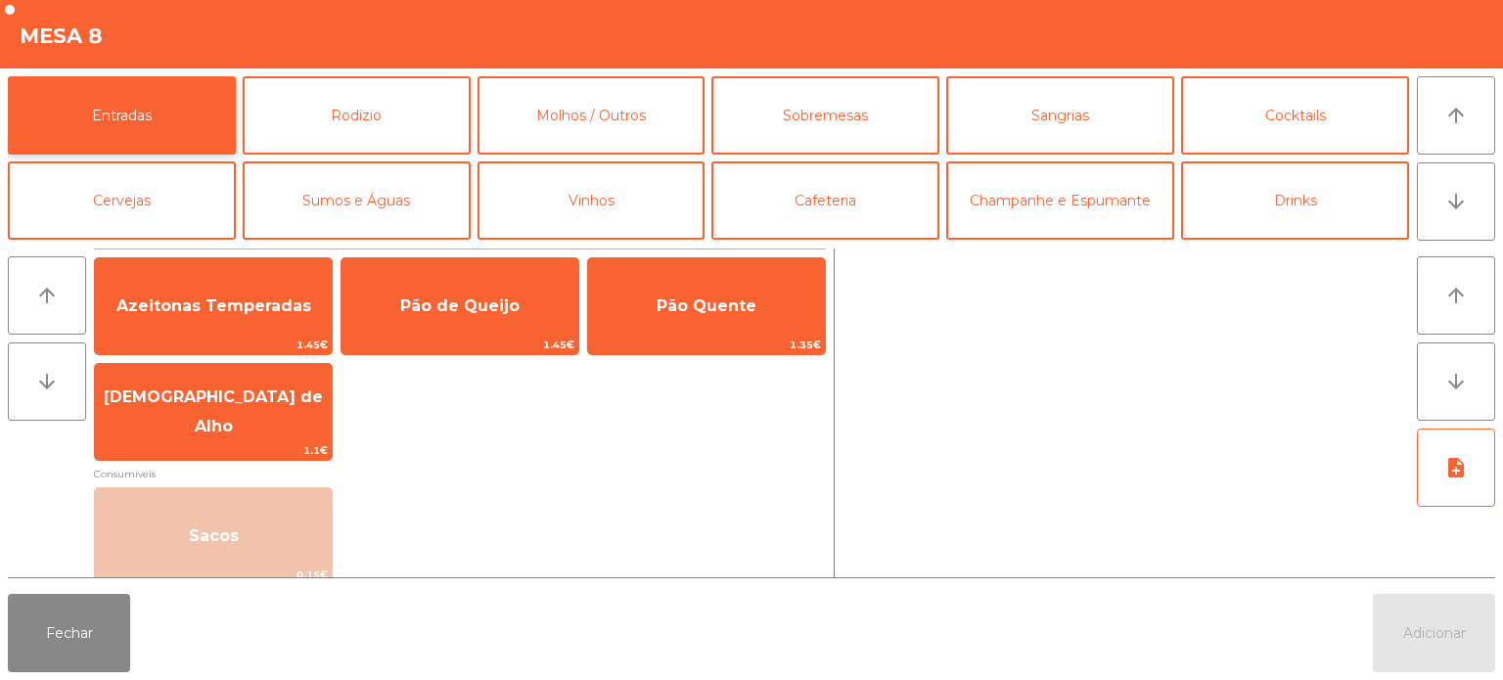
click at [231, 94] on button "Entradas" at bounding box center [122, 115] width 228 height 78
click at [344, 94] on button "Rodizio" at bounding box center [357, 115] width 228 height 78
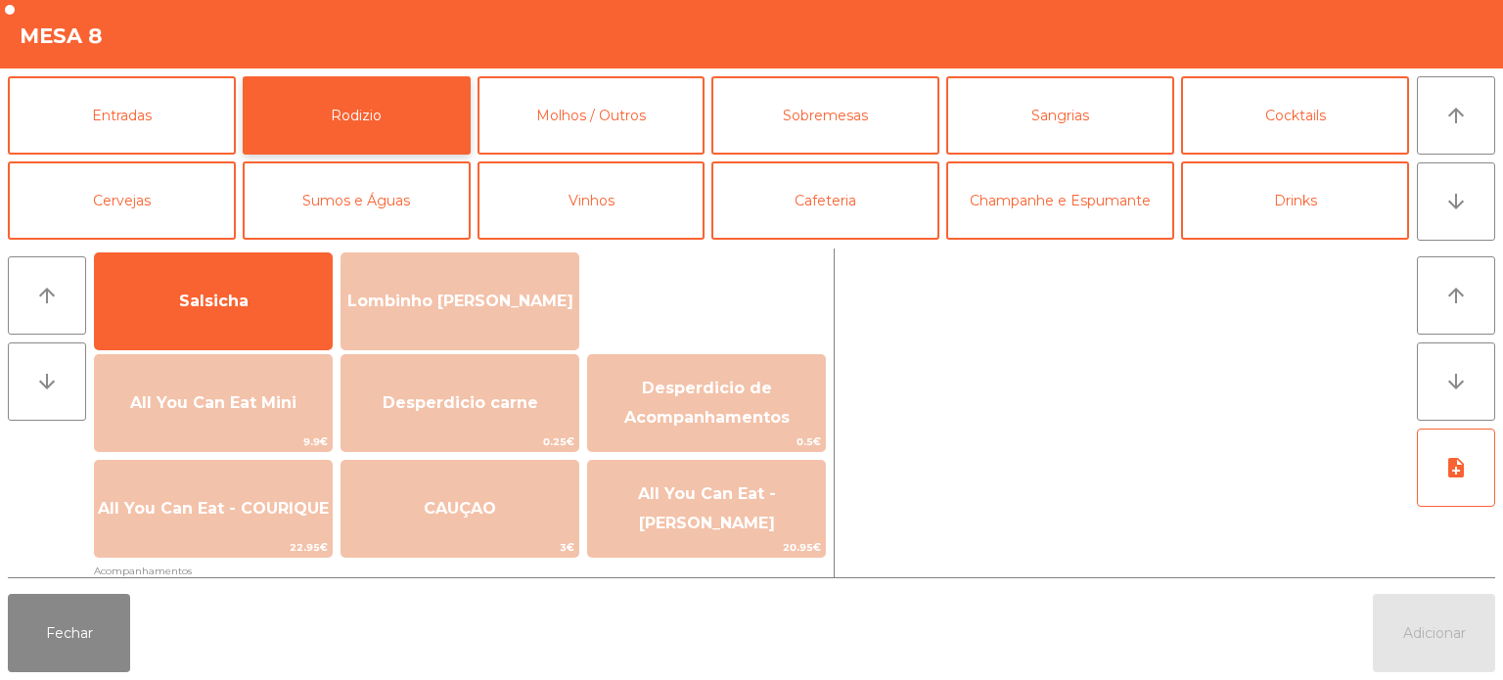
scroll to position [185, 0]
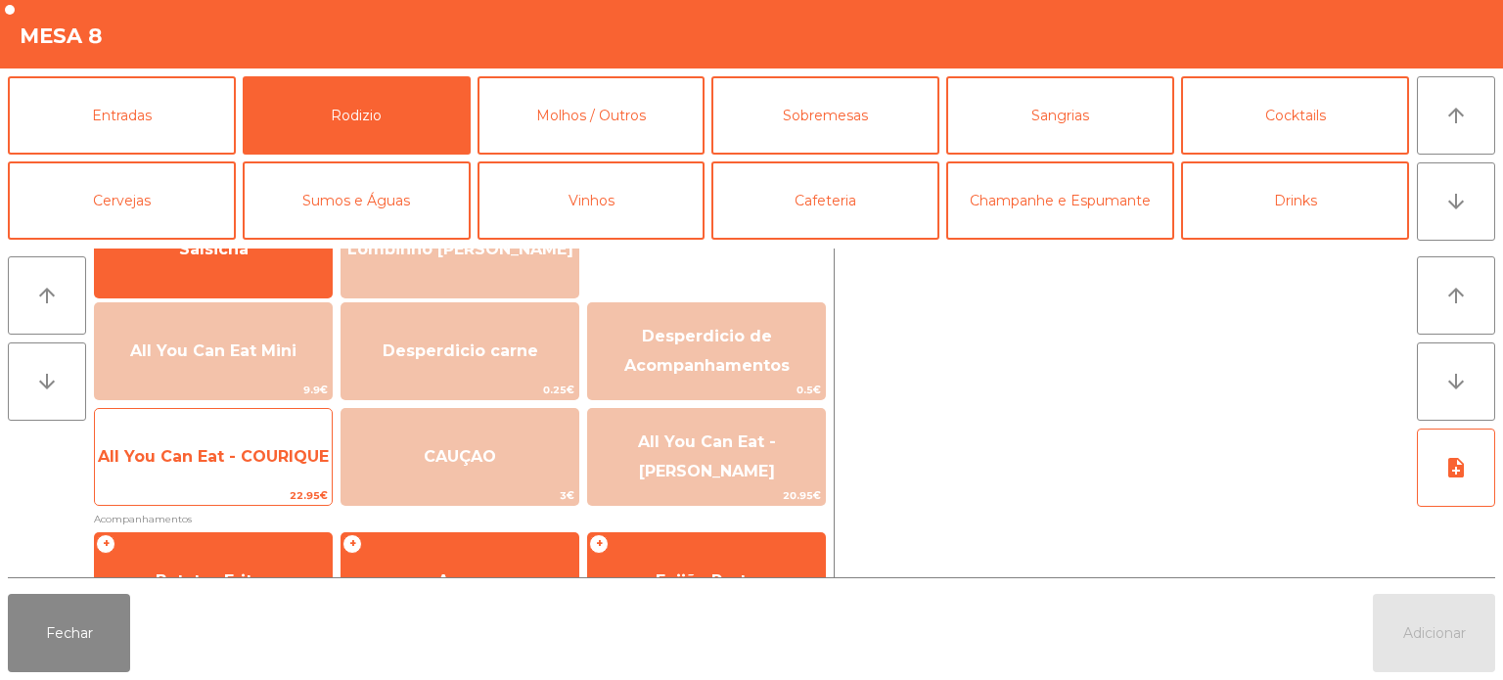
click at [200, 458] on span "All You Can Eat - COURIQUE" at bounding box center [213, 456] width 231 height 19
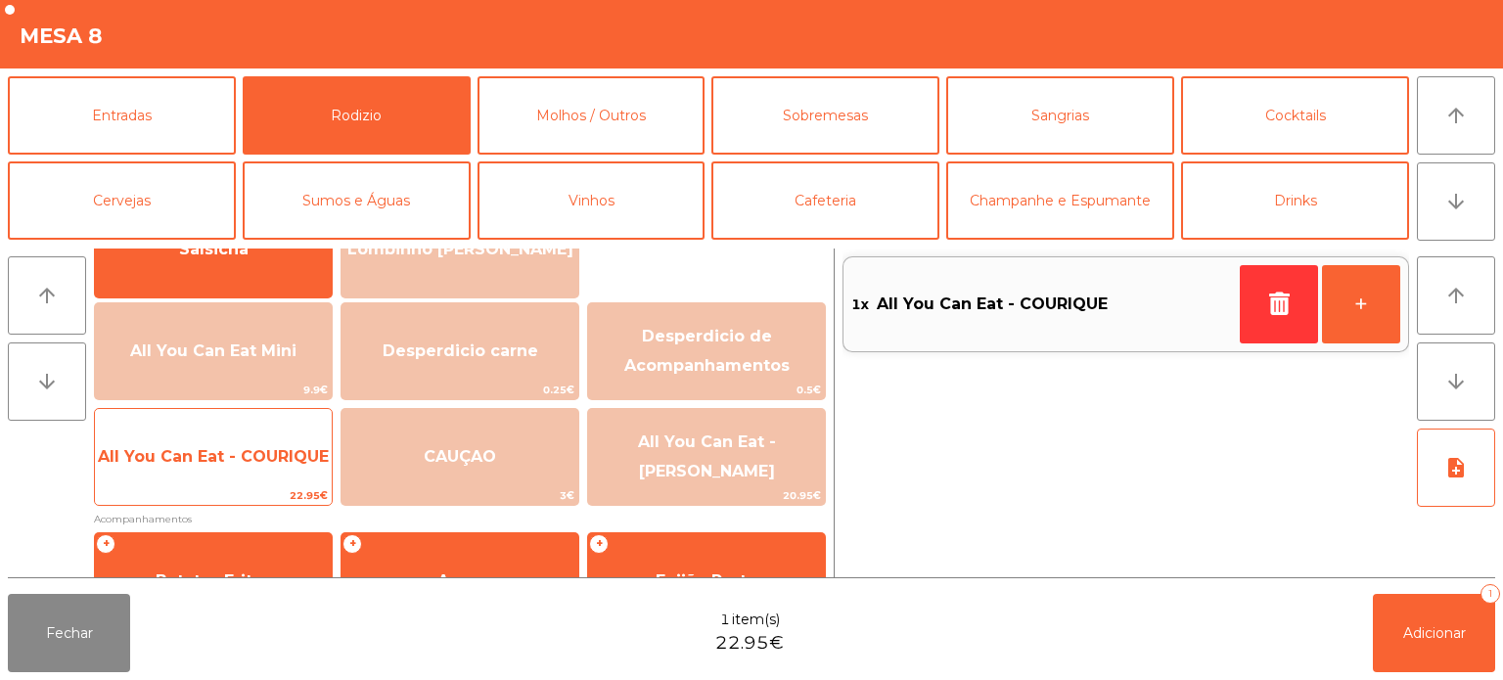
click at [193, 455] on span "All You Can Eat - COURIQUE" at bounding box center [213, 456] width 231 height 19
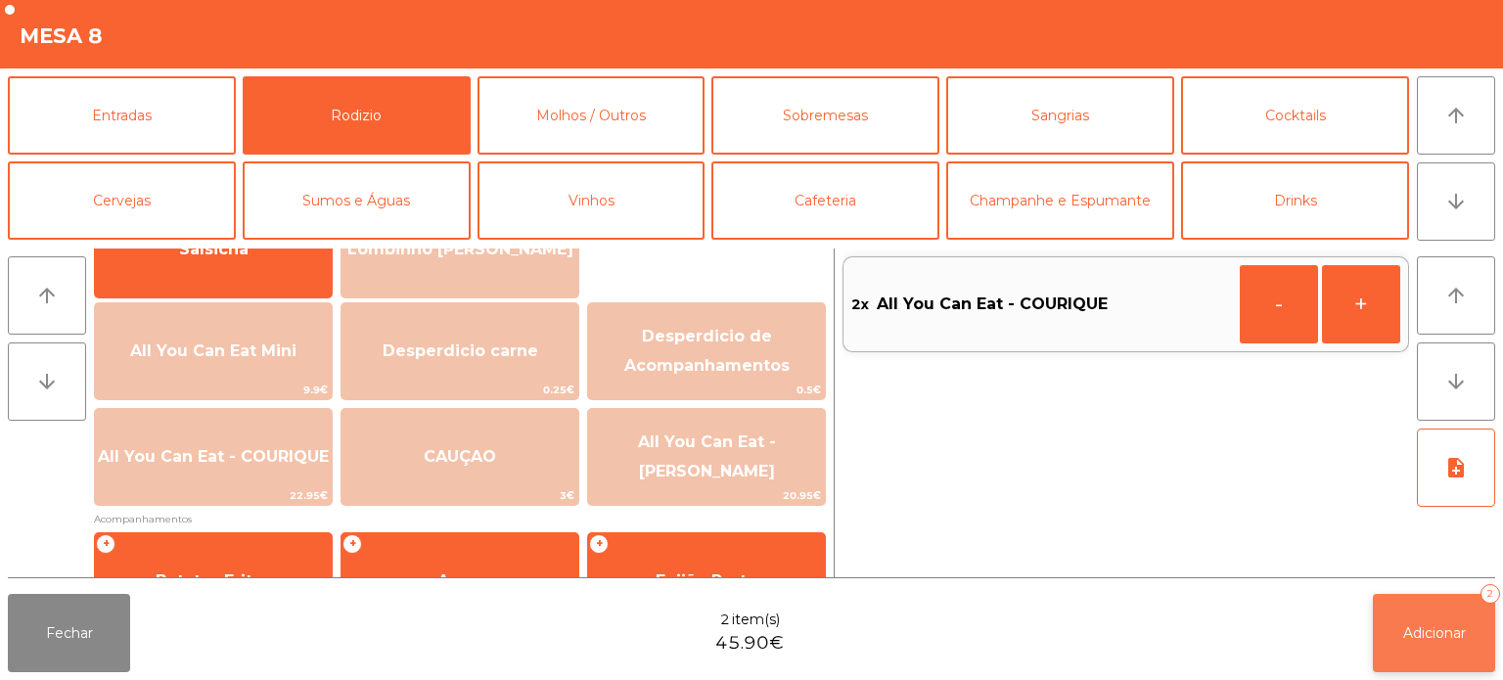
click at [1425, 629] on span "Adicionar" at bounding box center [1434, 633] width 63 height 18
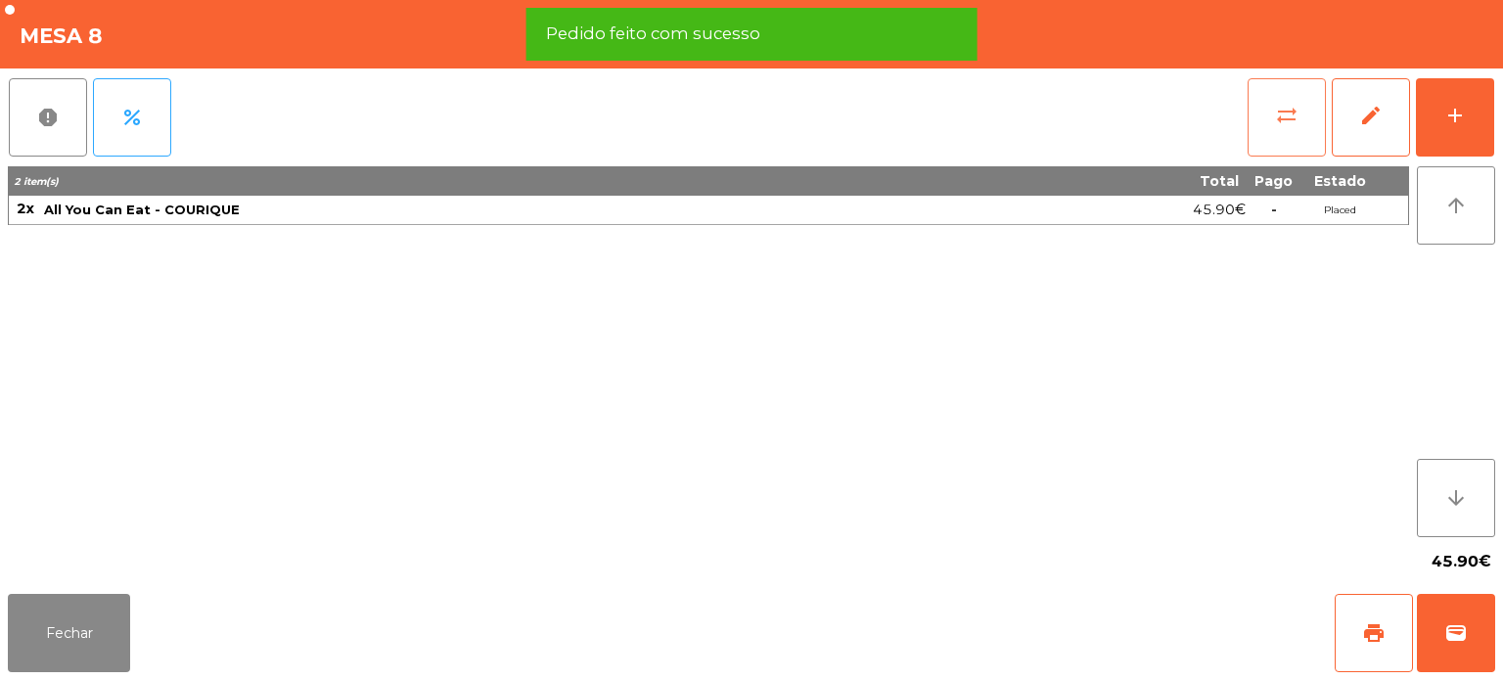
click at [1272, 121] on button "sync_alt" at bounding box center [1287, 117] width 78 height 78
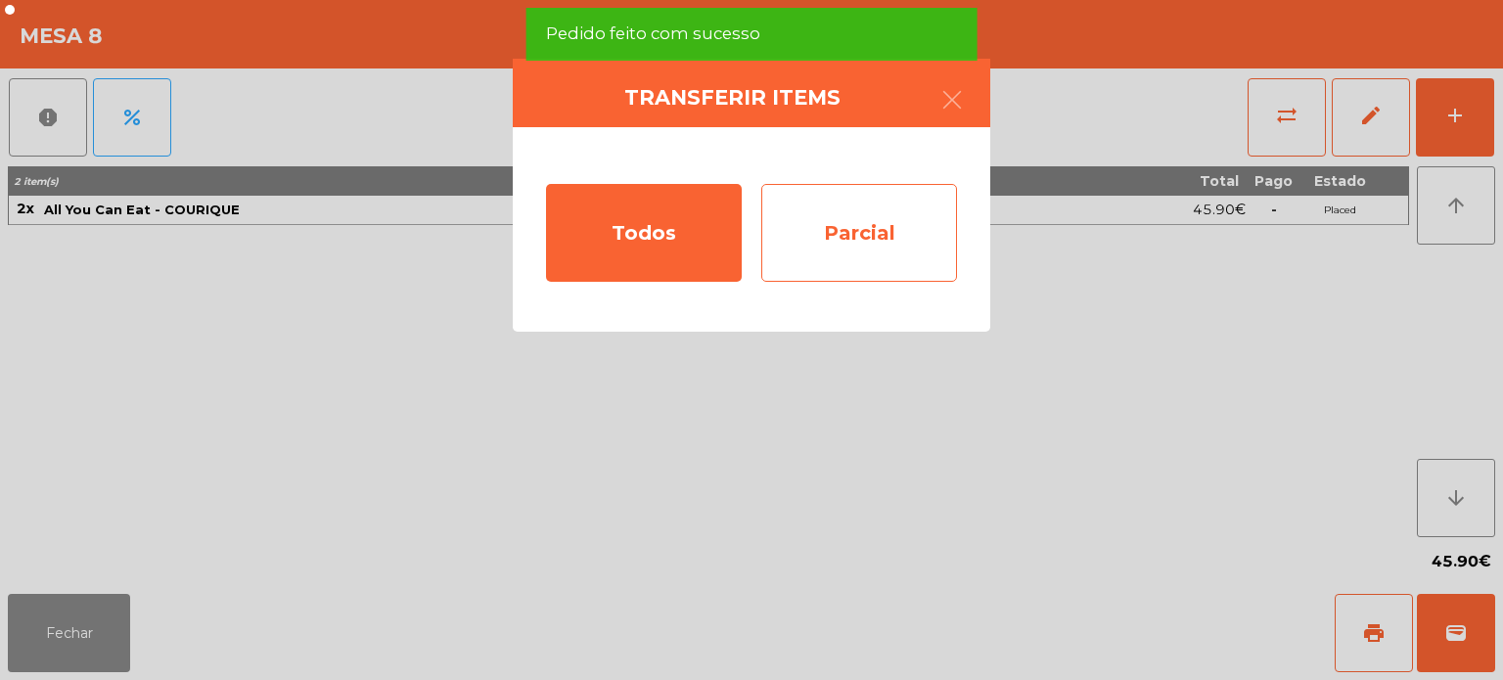
click at [904, 225] on div "Parcial" at bounding box center [859, 233] width 196 height 98
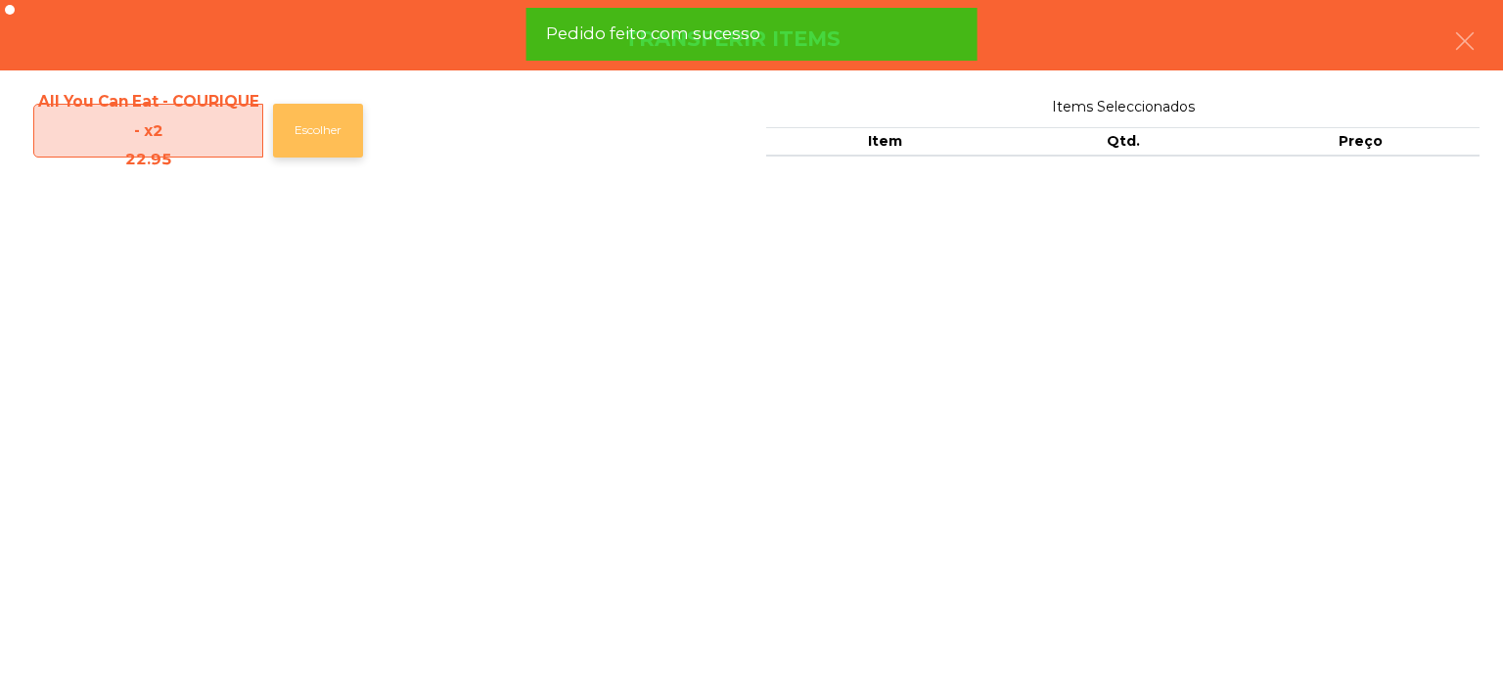
click at [312, 145] on button "Escolher" at bounding box center [318, 131] width 90 height 54
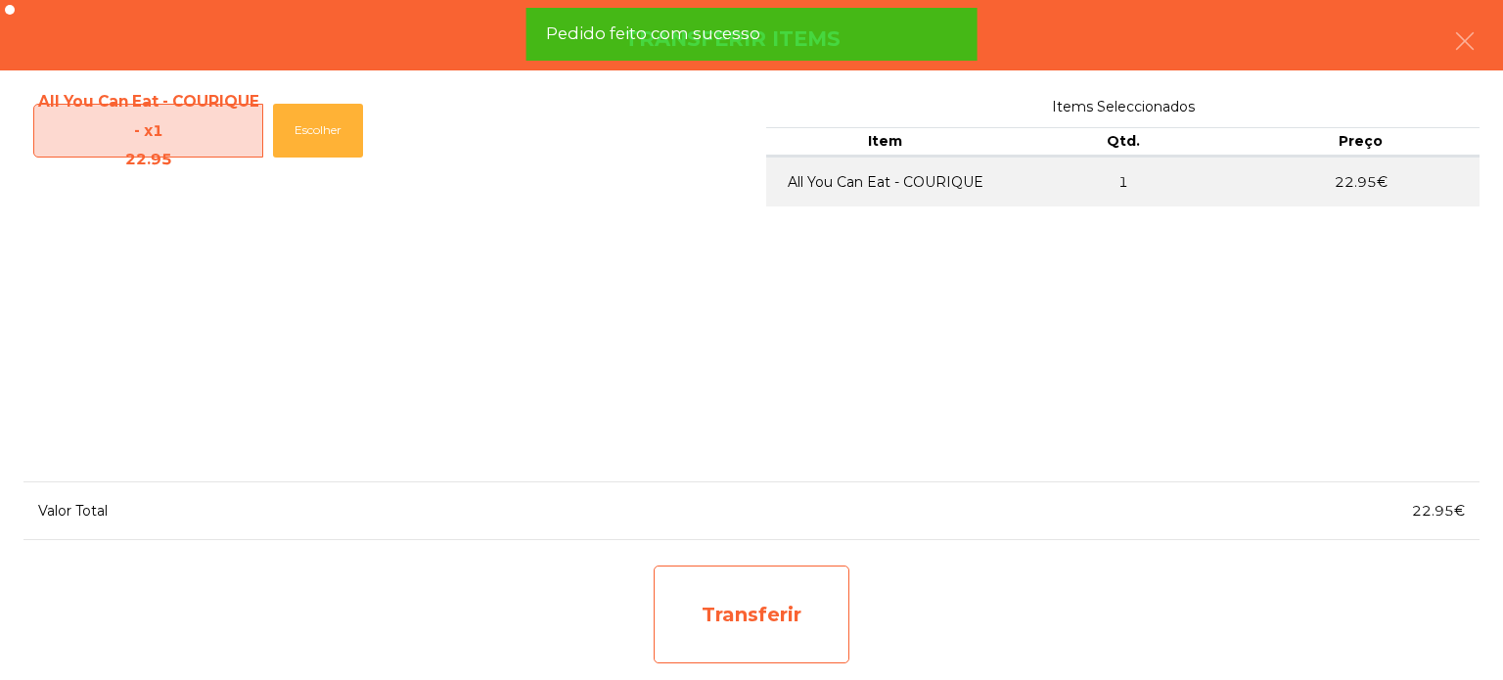
click at [844, 615] on div "Transferir" at bounding box center [752, 615] width 196 height 98
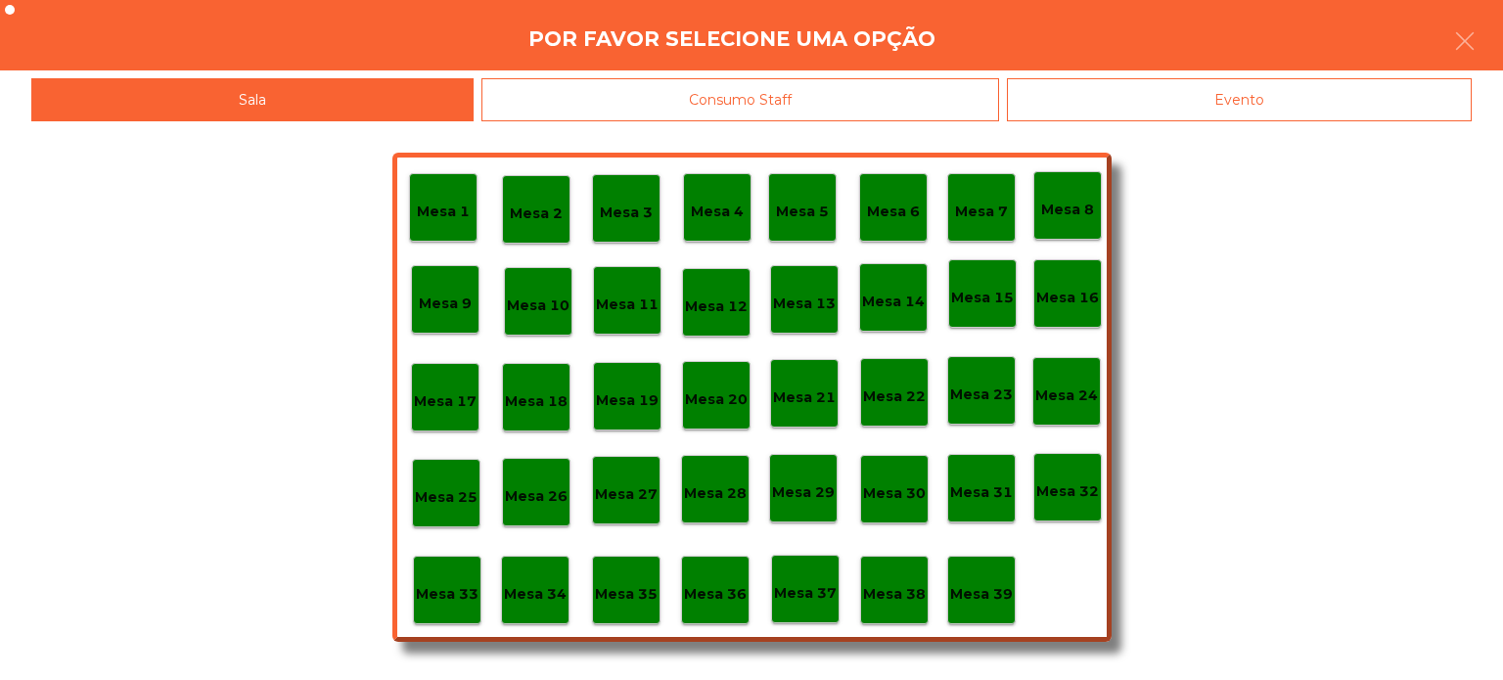
click at [817, 599] on p "Mesa 37" at bounding box center [805, 593] width 63 height 23
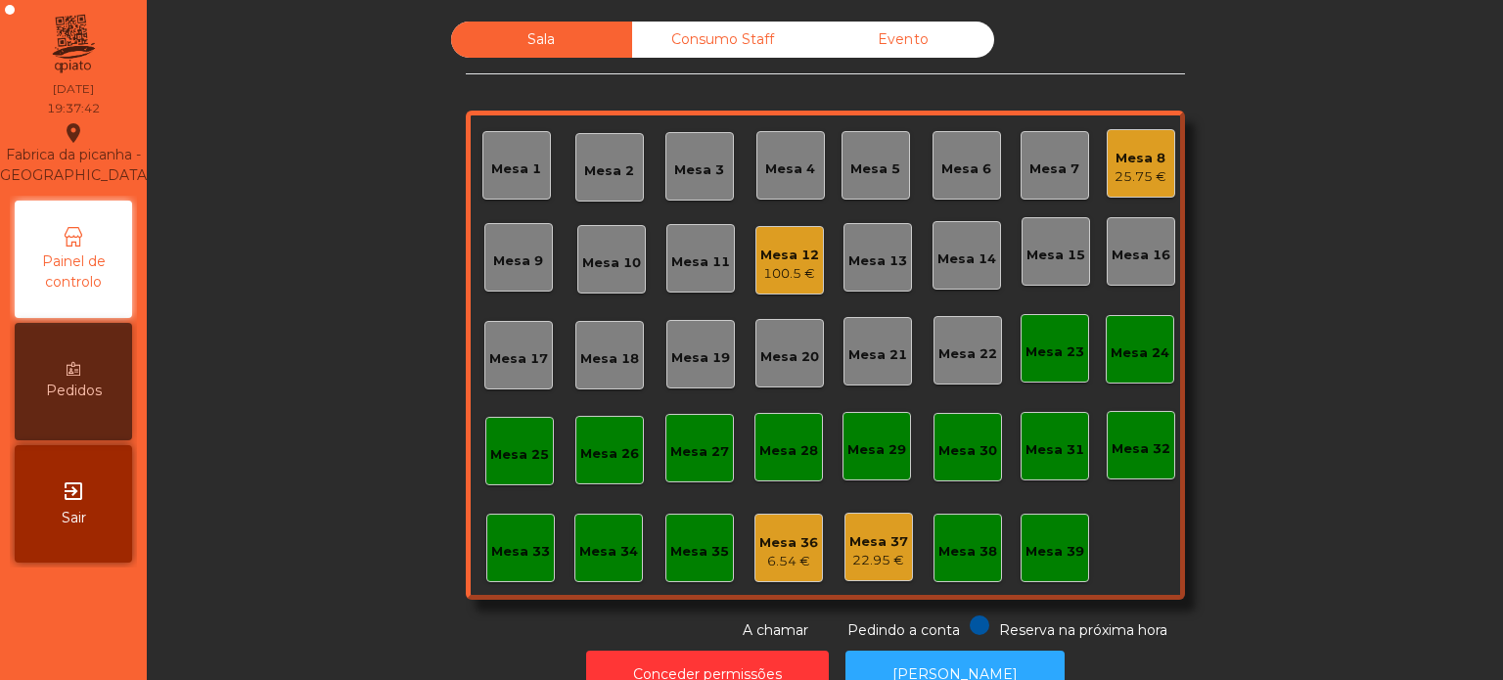
click at [775, 240] on div "Mesa 12 100.5 €" at bounding box center [789, 261] width 59 height 46
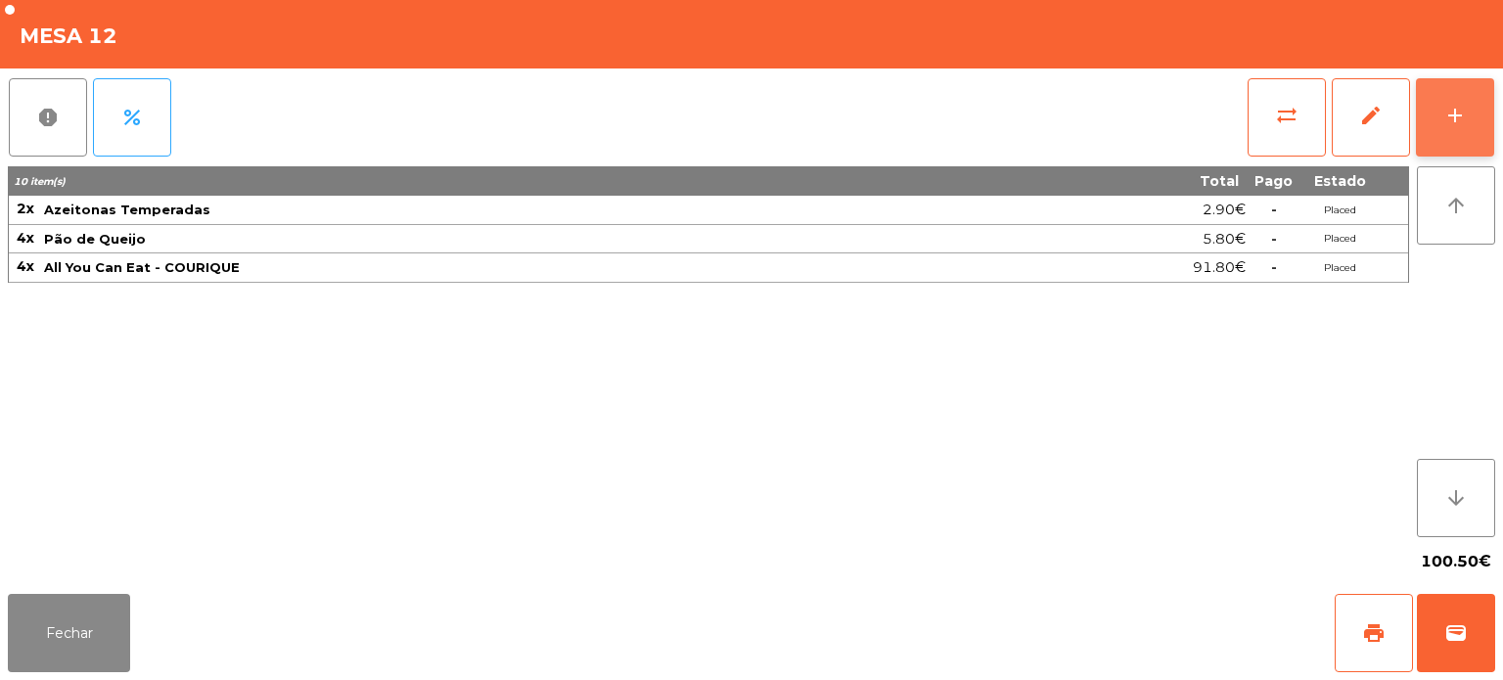
click at [1437, 116] on button "add" at bounding box center [1455, 117] width 78 height 78
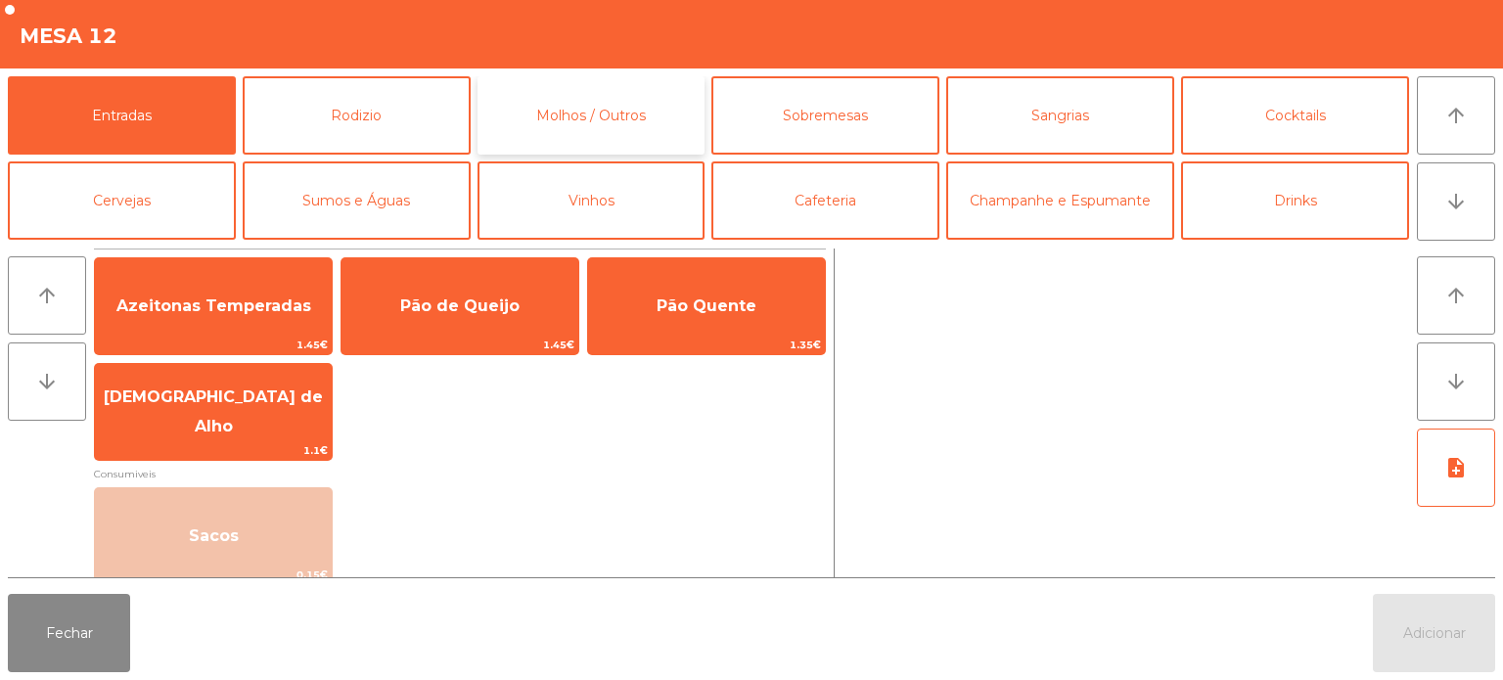
click at [553, 126] on button "Molhos / Outros" at bounding box center [592, 115] width 228 height 78
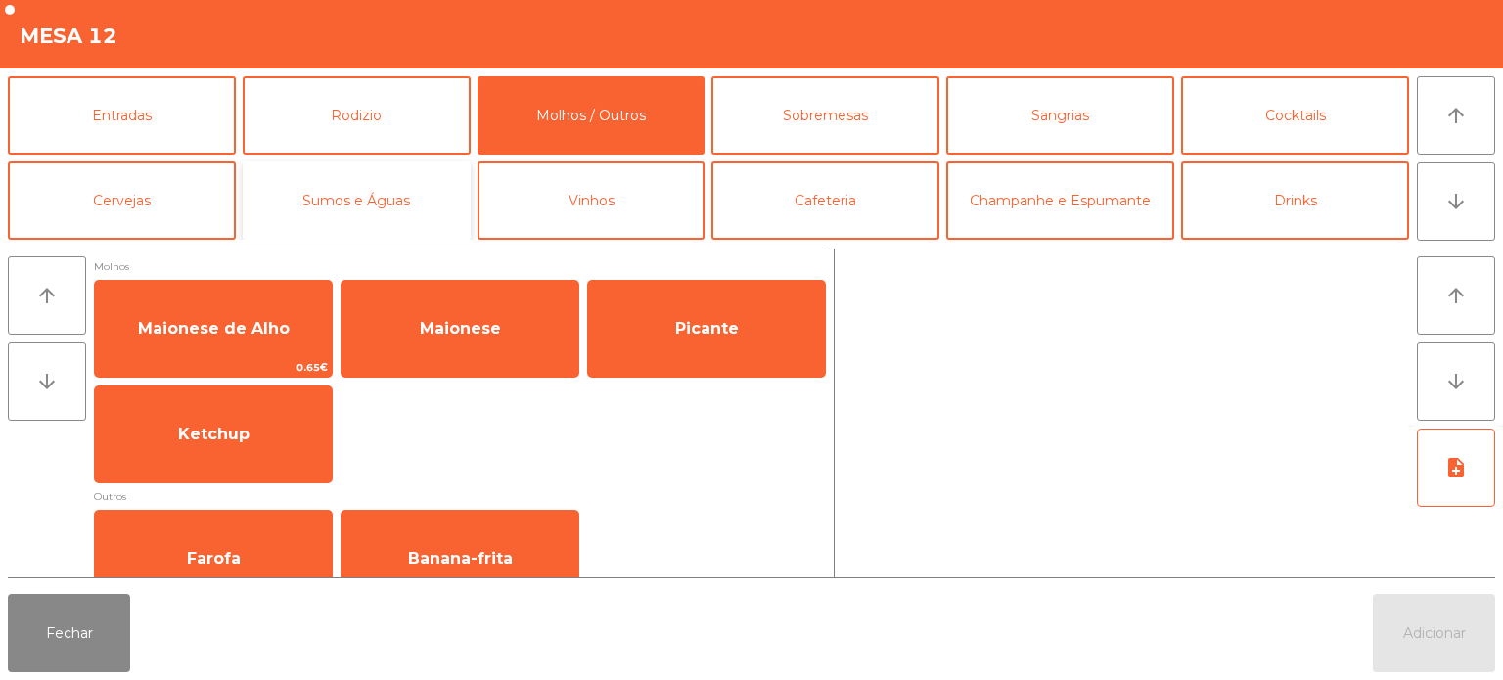
click at [428, 211] on button "Sumos e Águas" at bounding box center [357, 200] width 228 height 78
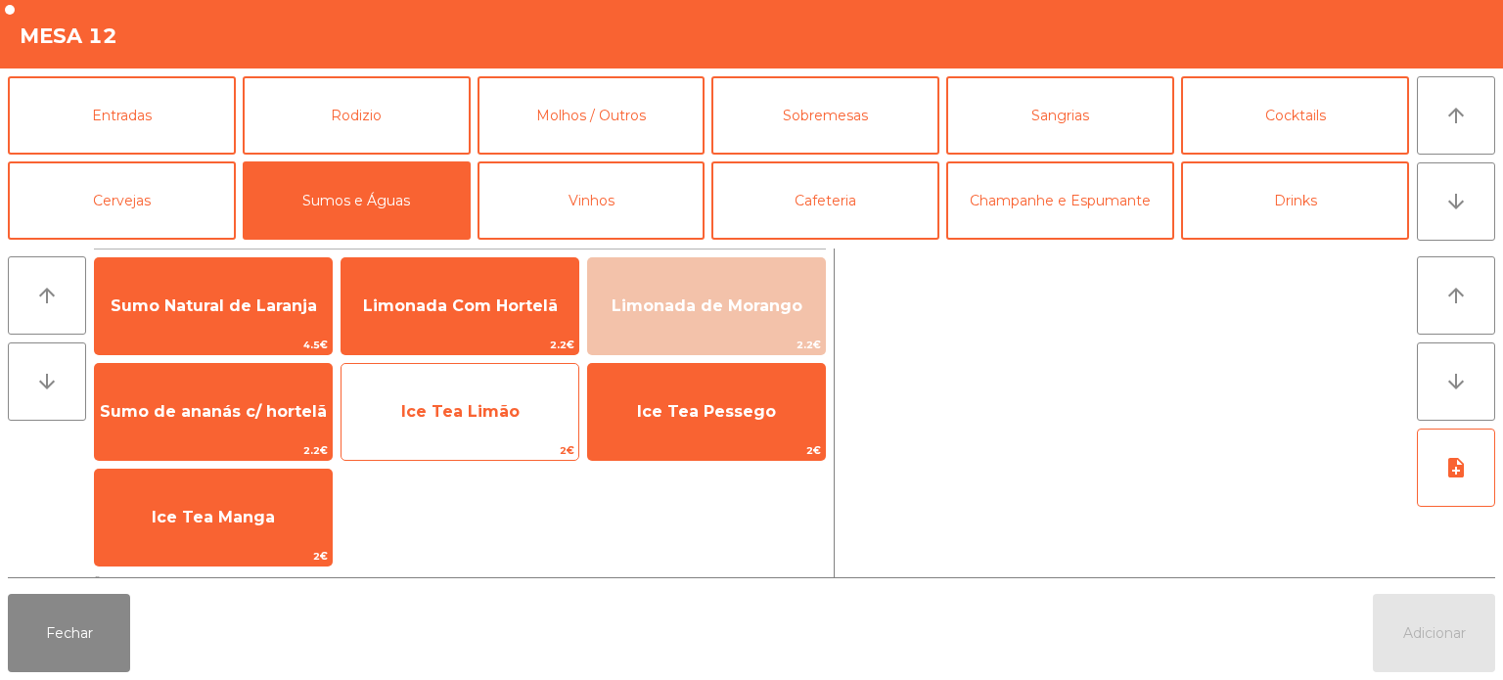
click at [530, 435] on span "Ice Tea Limão" at bounding box center [460, 412] width 237 height 53
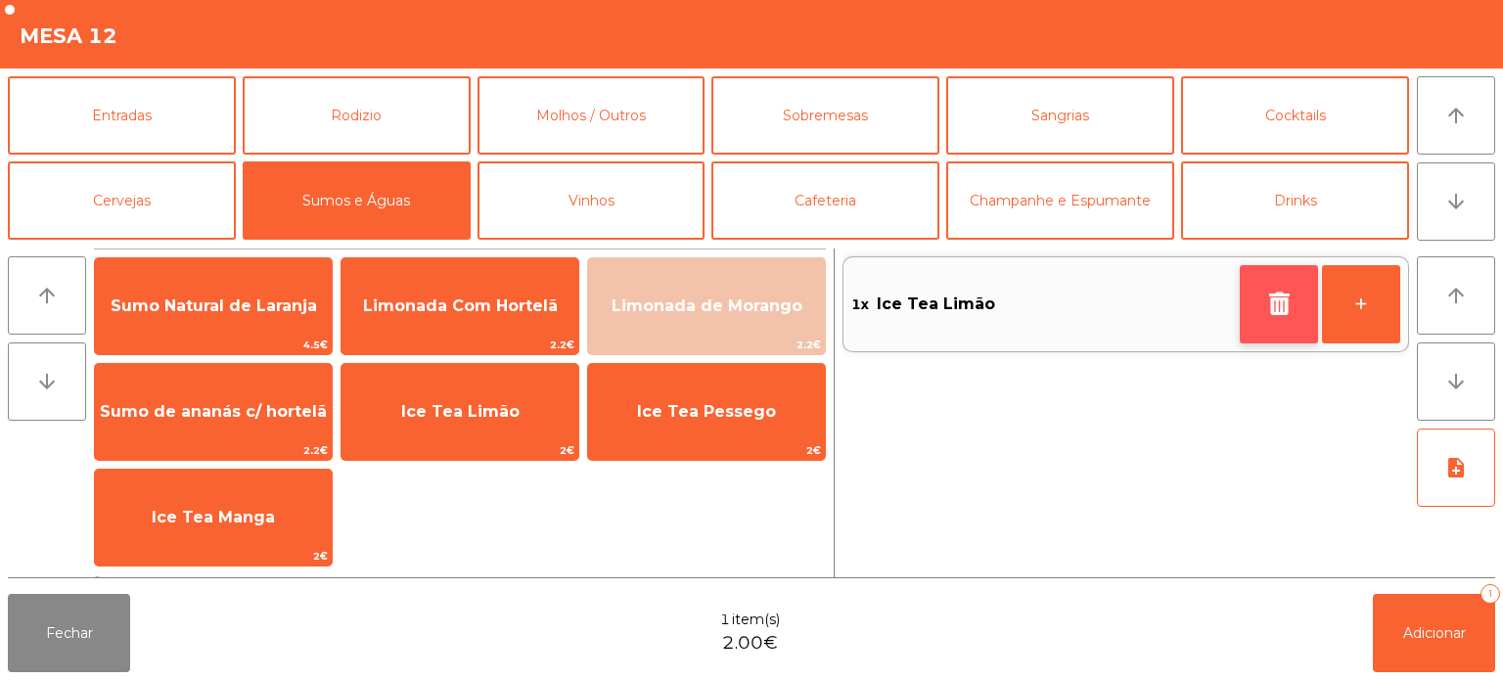
click at [1275, 305] on icon "button" at bounding box center [1278, 303] width 29 height 23
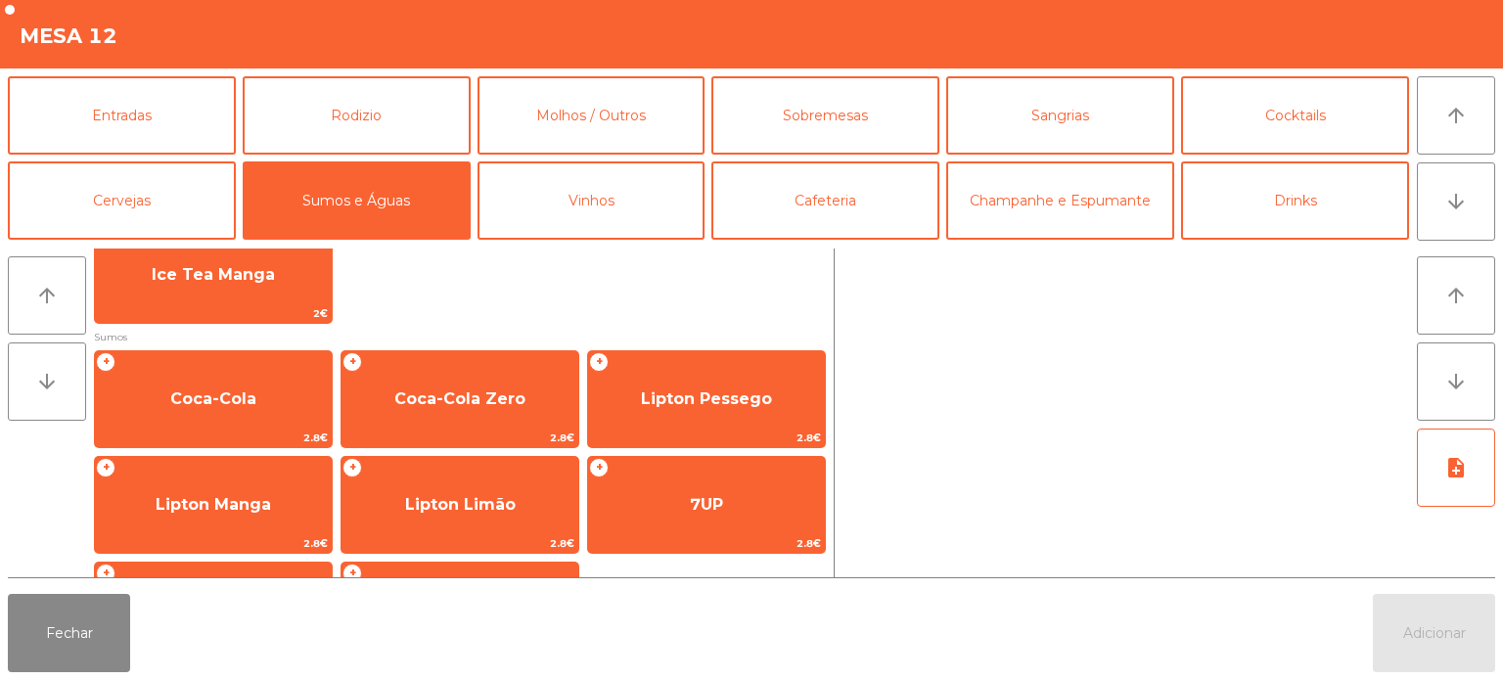
scroll to position [337, 0]
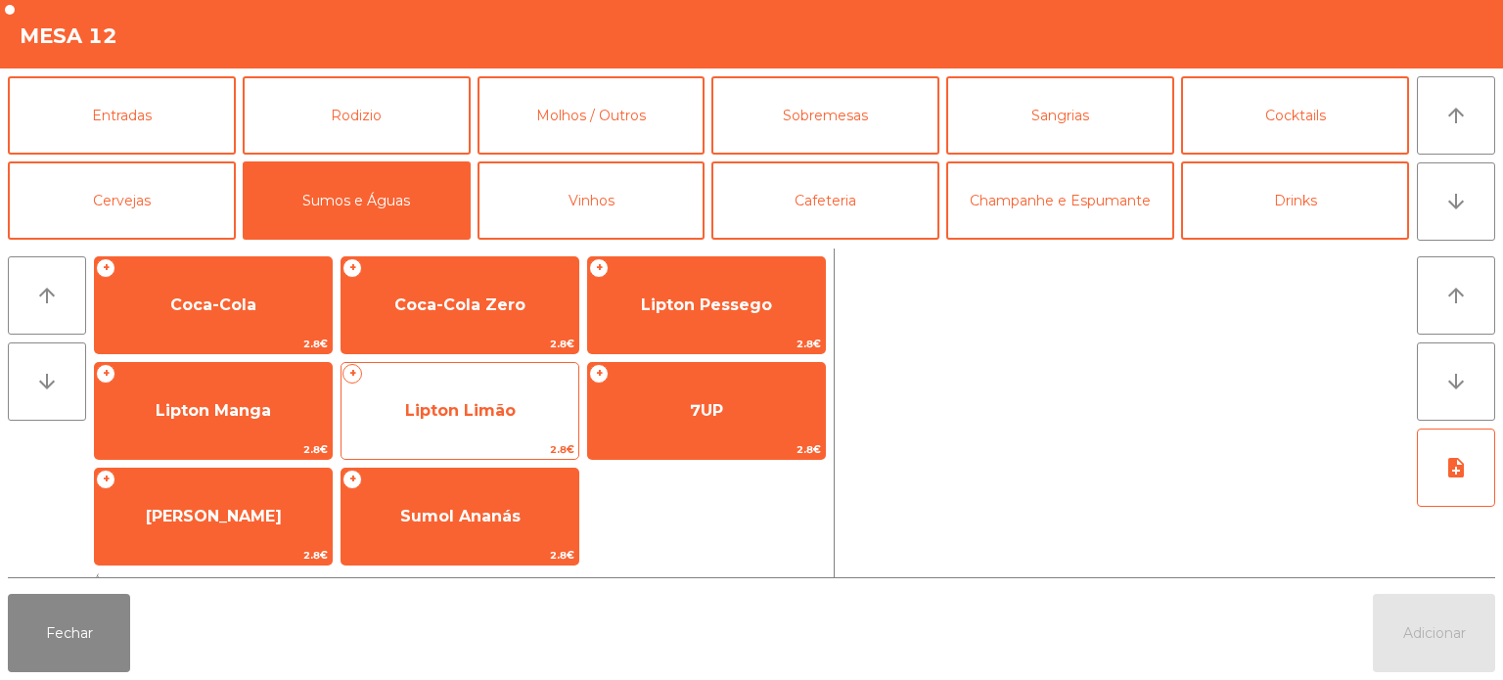
click at [494, 440] on span "2.8€" at bounding box center [460, 449] width 237 height 19
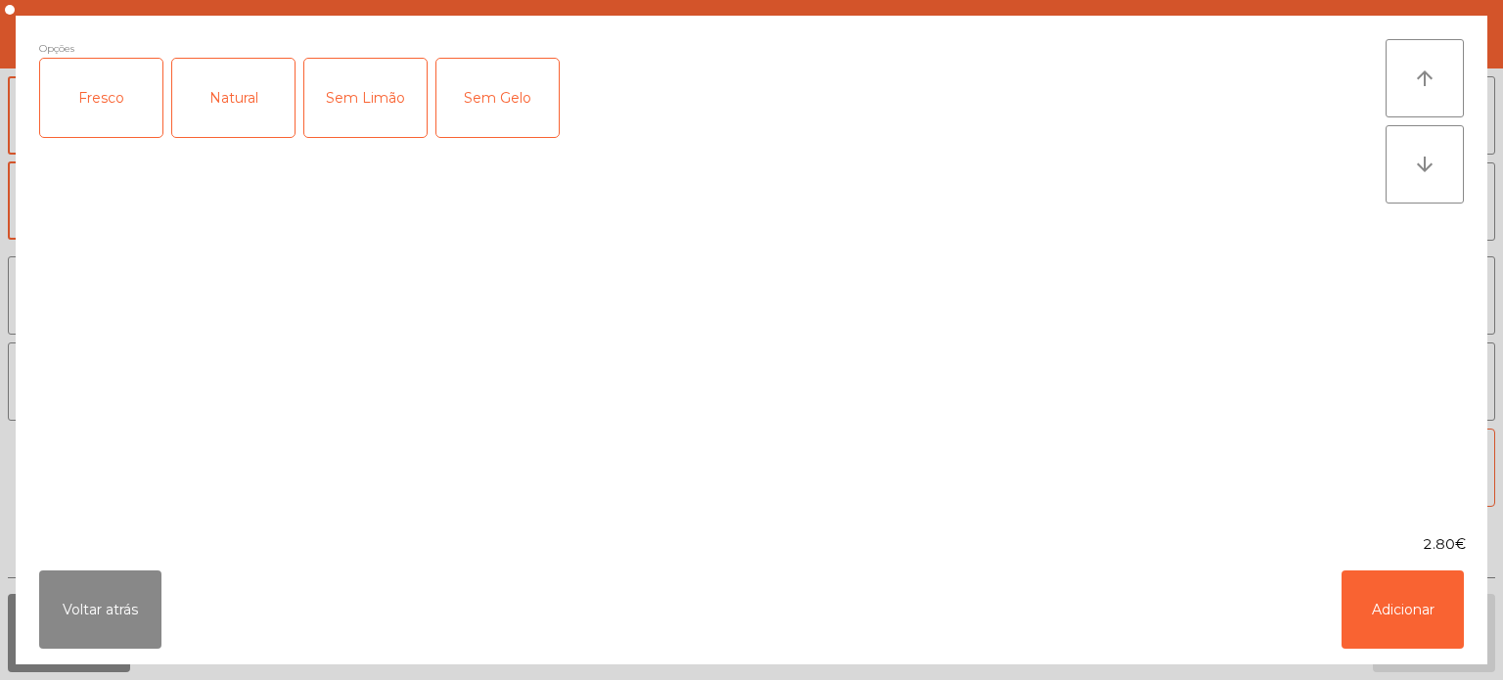
click at [161, 112] on div "Fresco" at bounding box center [101, 98] width 122 height 78
click at [1381, 607] on button "Adicionar" at bounding box center [1403, 610] width 122 height 78
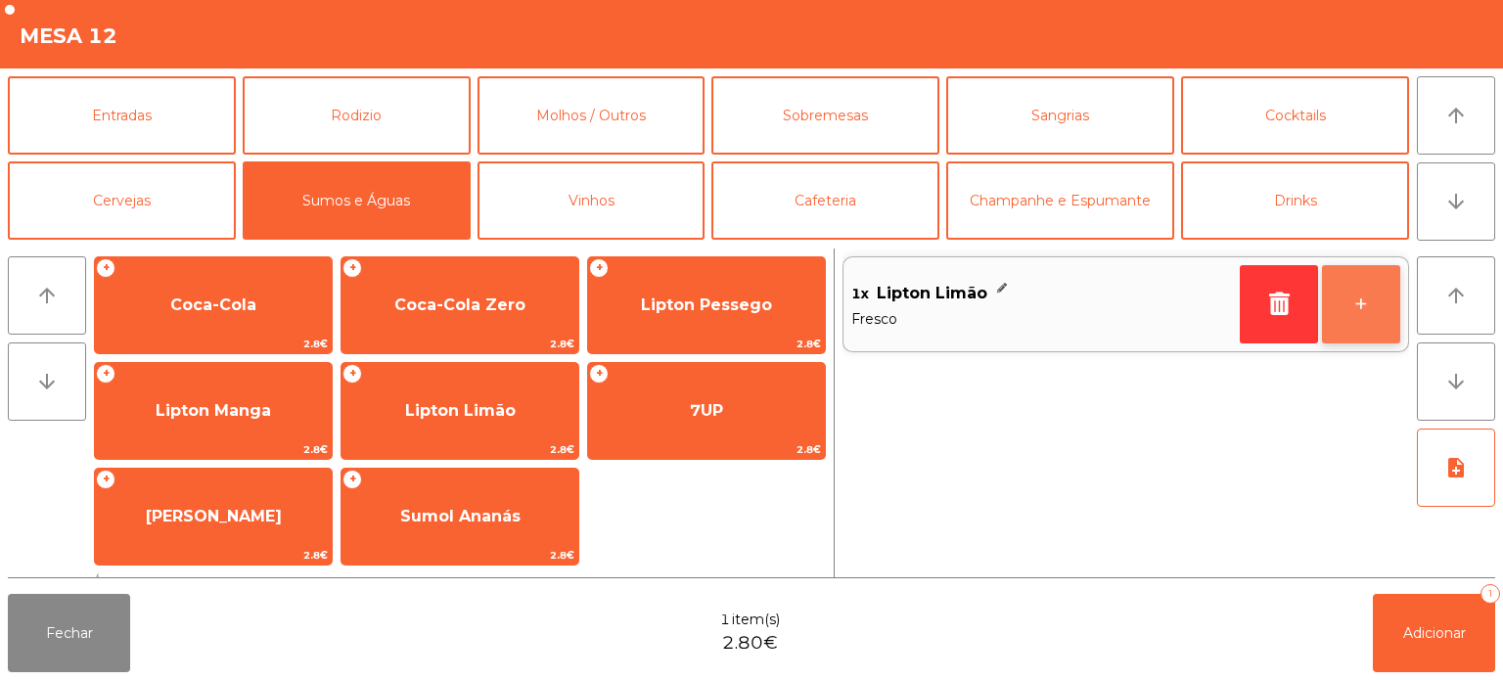
click at [1376, 301] on button "+" at bounding box center [1361, 304] width 78 height 78
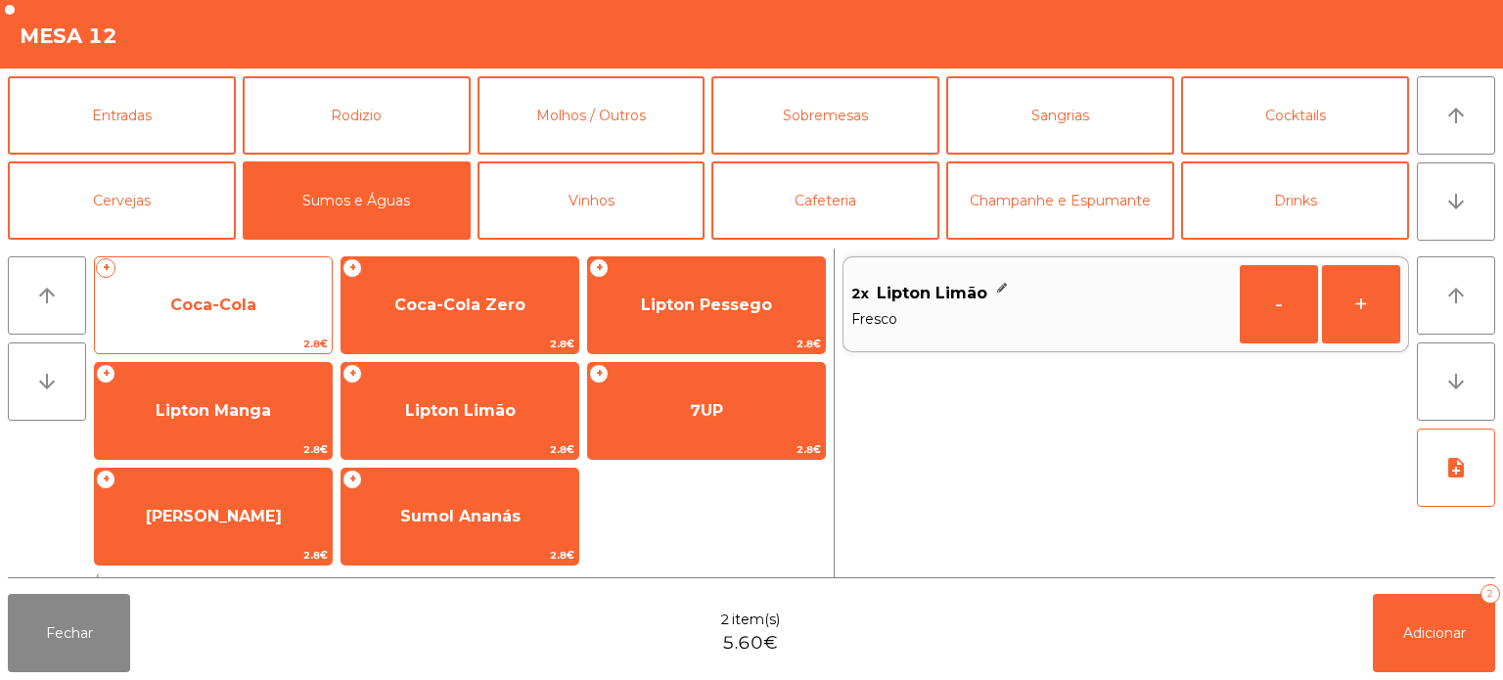
click at [260, 316] on span "Coca-Cola" at bounding box center [213, 305] width 237 height 53
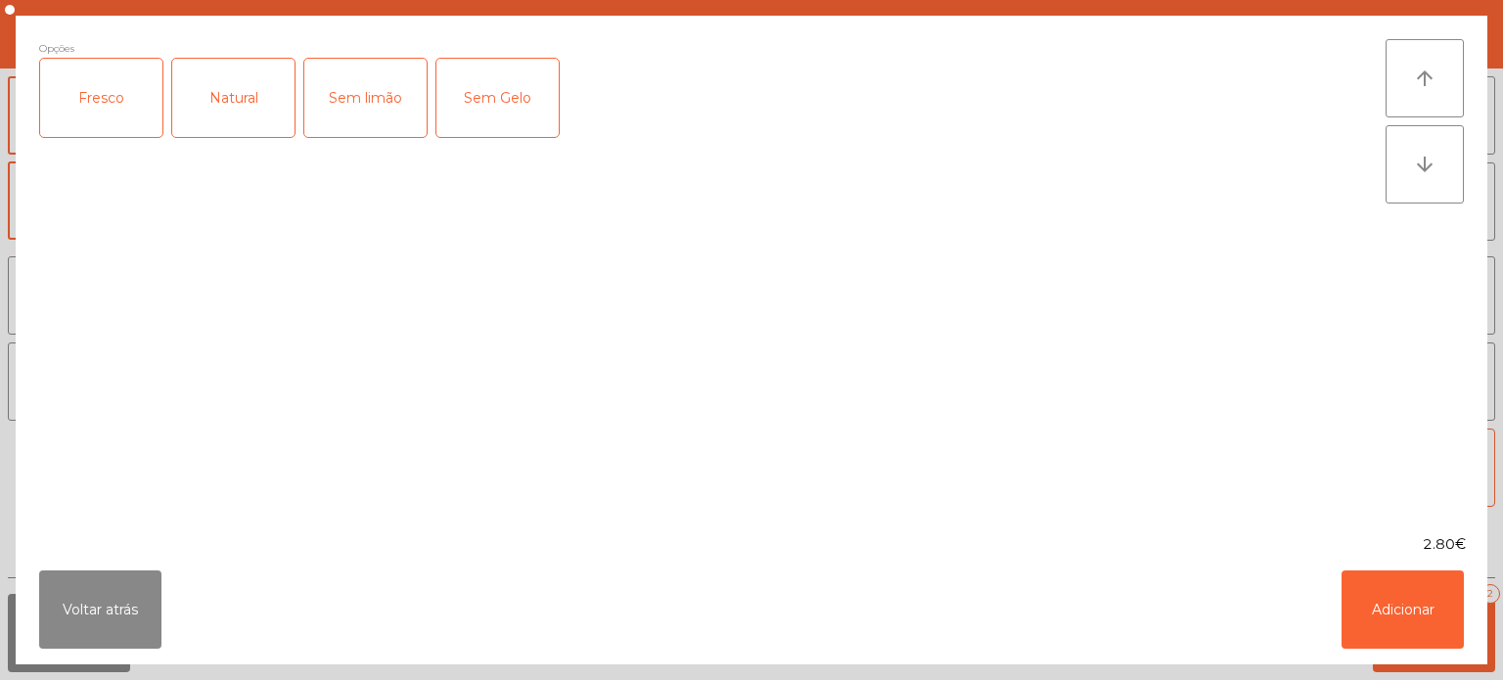
click at [121, 114] on div "Fresco" at bounding box center [101, 98] width 122 height 78
click at [1408, 608] on button "Adicionar" at bounding box center [1403, 610] width 122 height 78
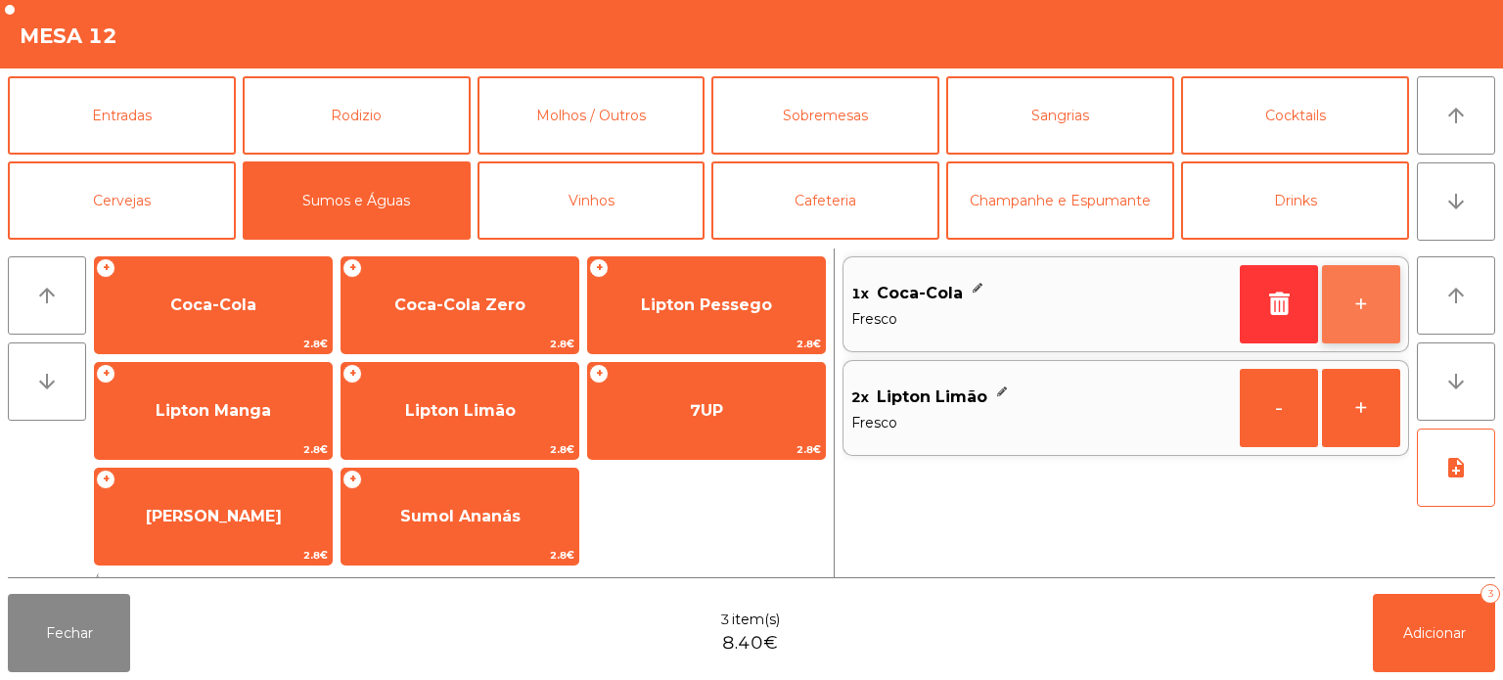
click at [1373, 308] on button "+" at bounding box center [1361, 304] width 78 height 78
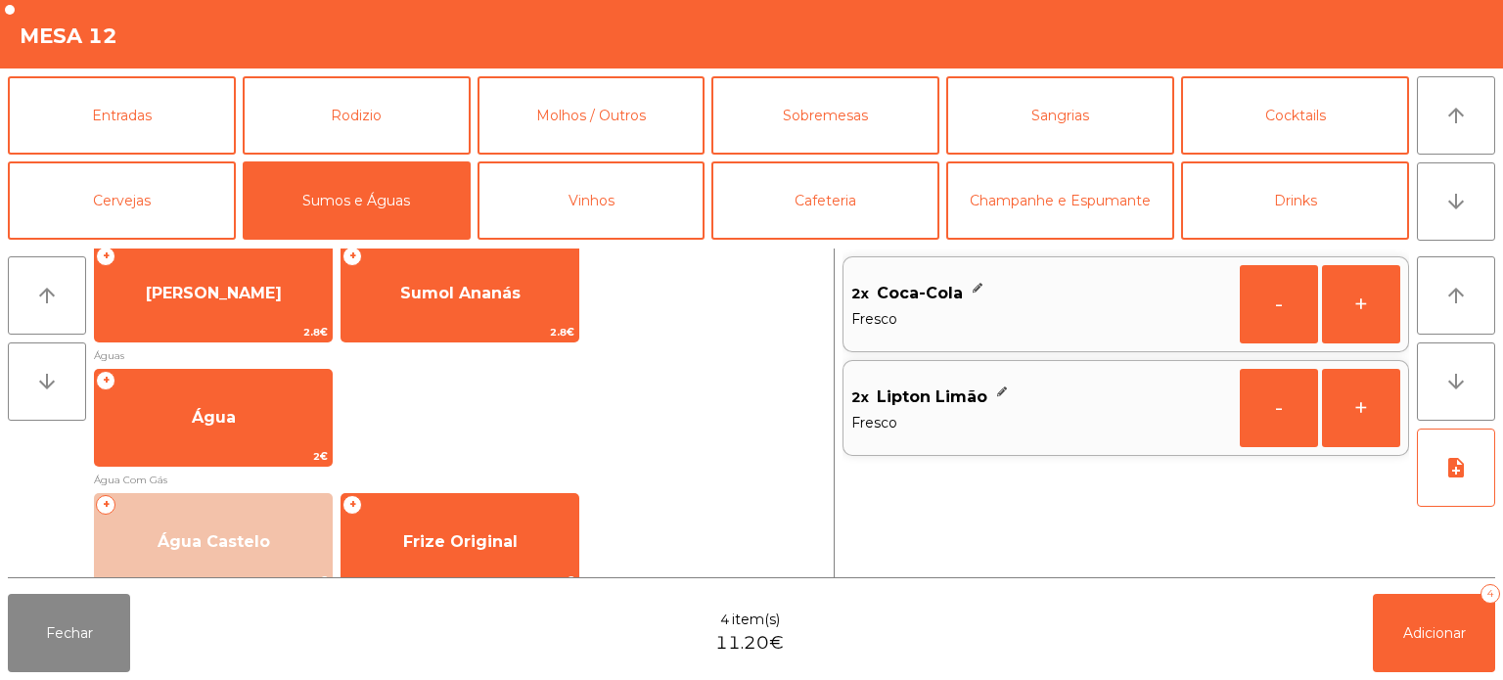
scroll to position [603, 0]
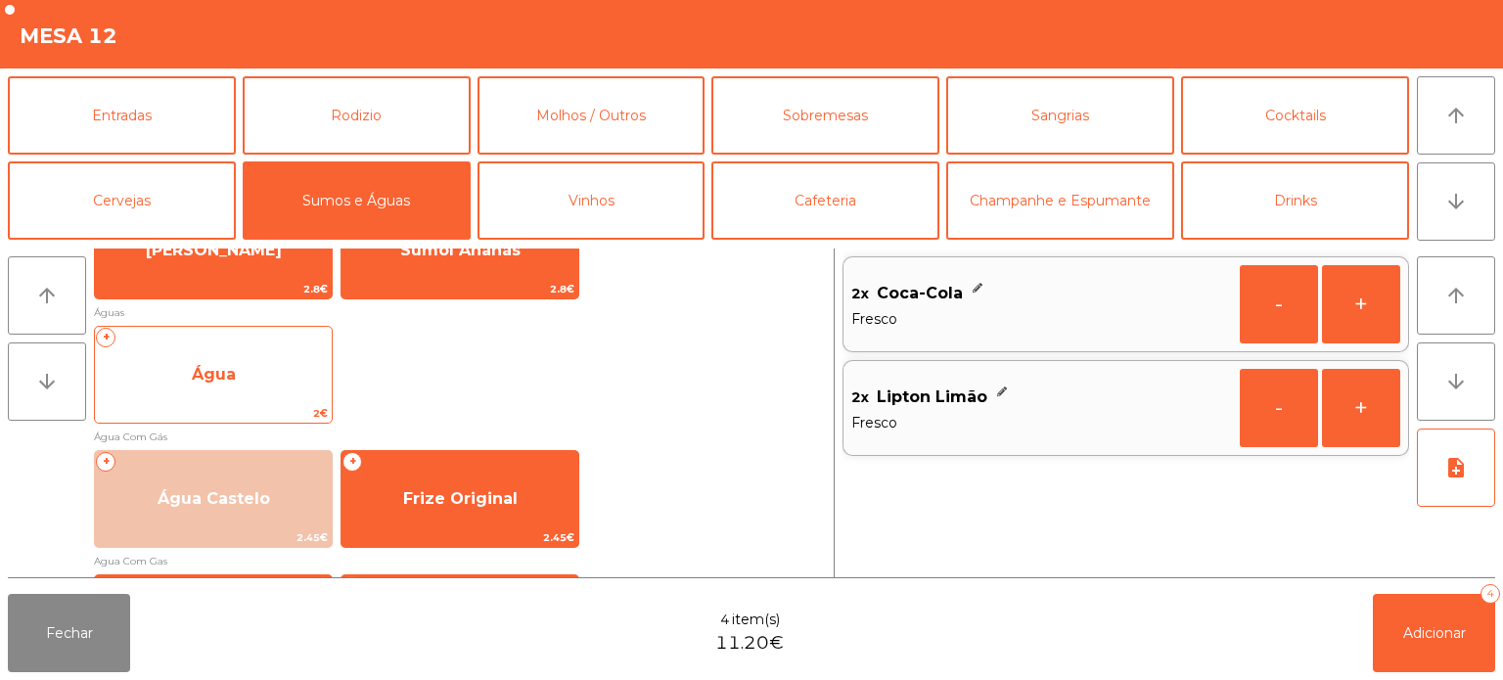
click at [299, 412] on span "2€" at bounding box center [213, 413] width 237 height 19
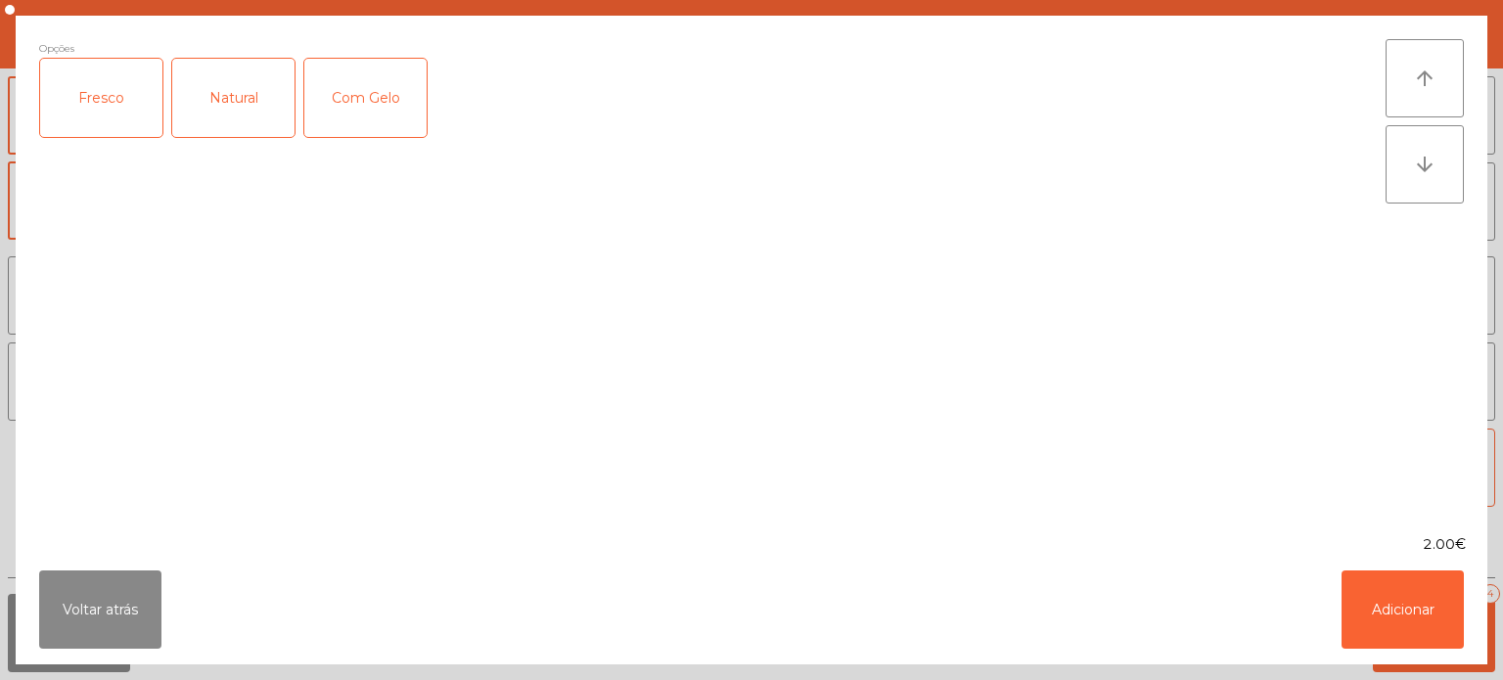
click at [87, 86] on div "Fresco" at bounding box center [101, 98] width 122 height 78
click at [1417, 640] on button "Adicionar" at bounding box center [1403, 610] width 122 height 78
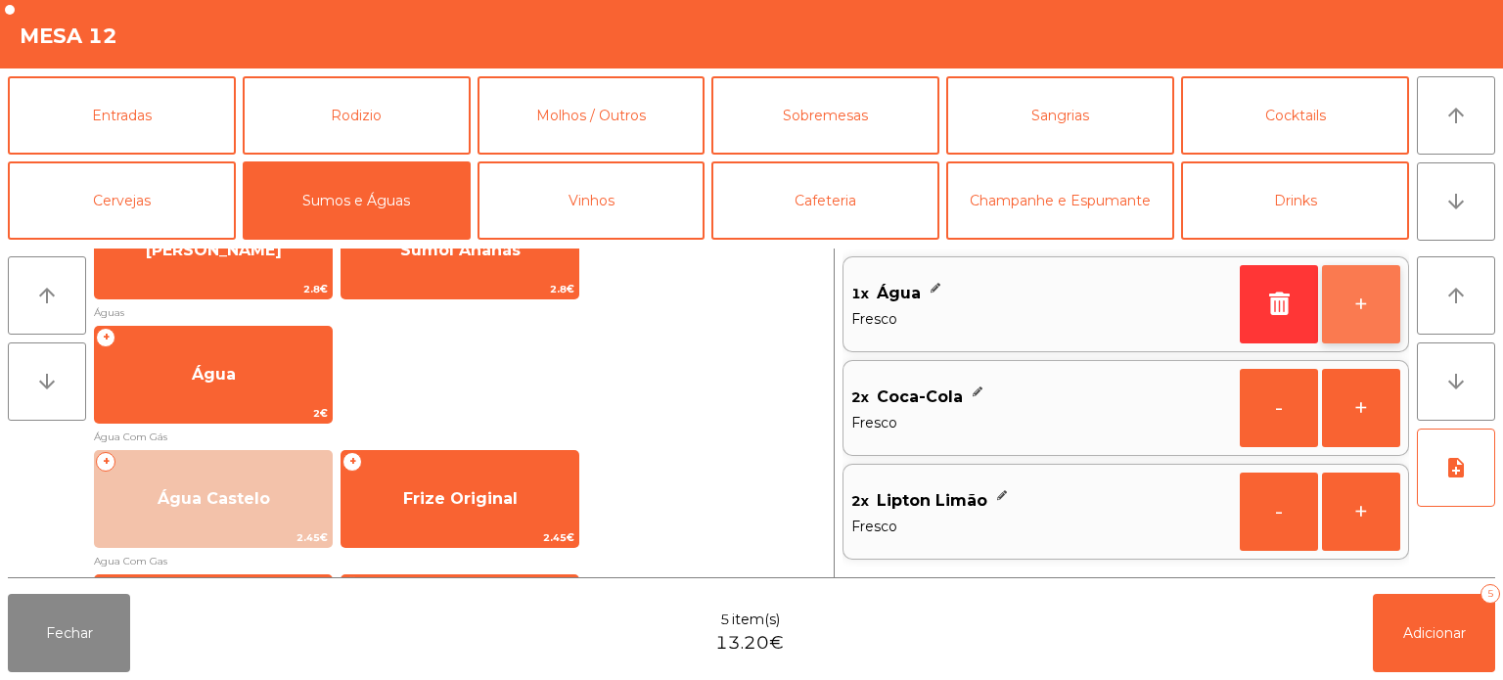
click at [1378, 309] on button "+" at bounding box center [1361, 304] width 78 height 78
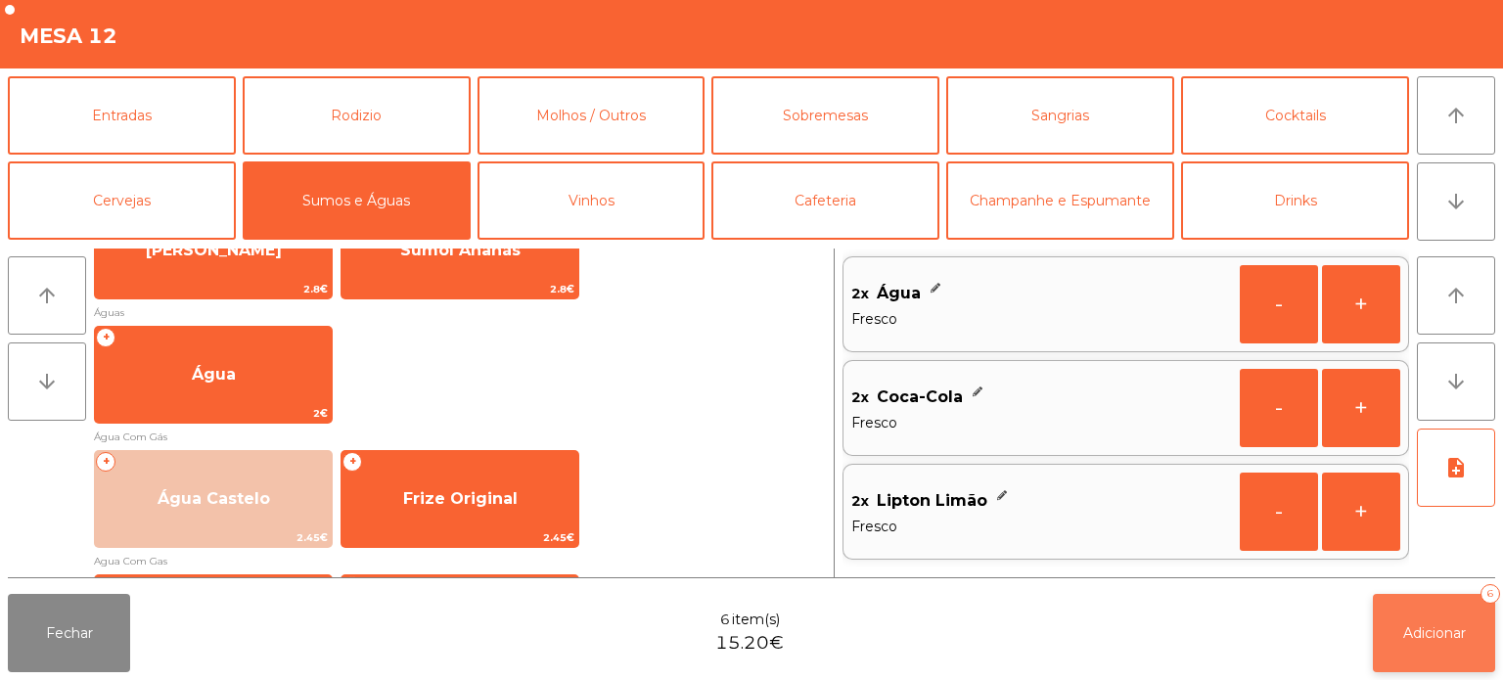
click at [1420, 645] on button "Adicionar 6" at bounding box center [1434, 633] width 122 height 78
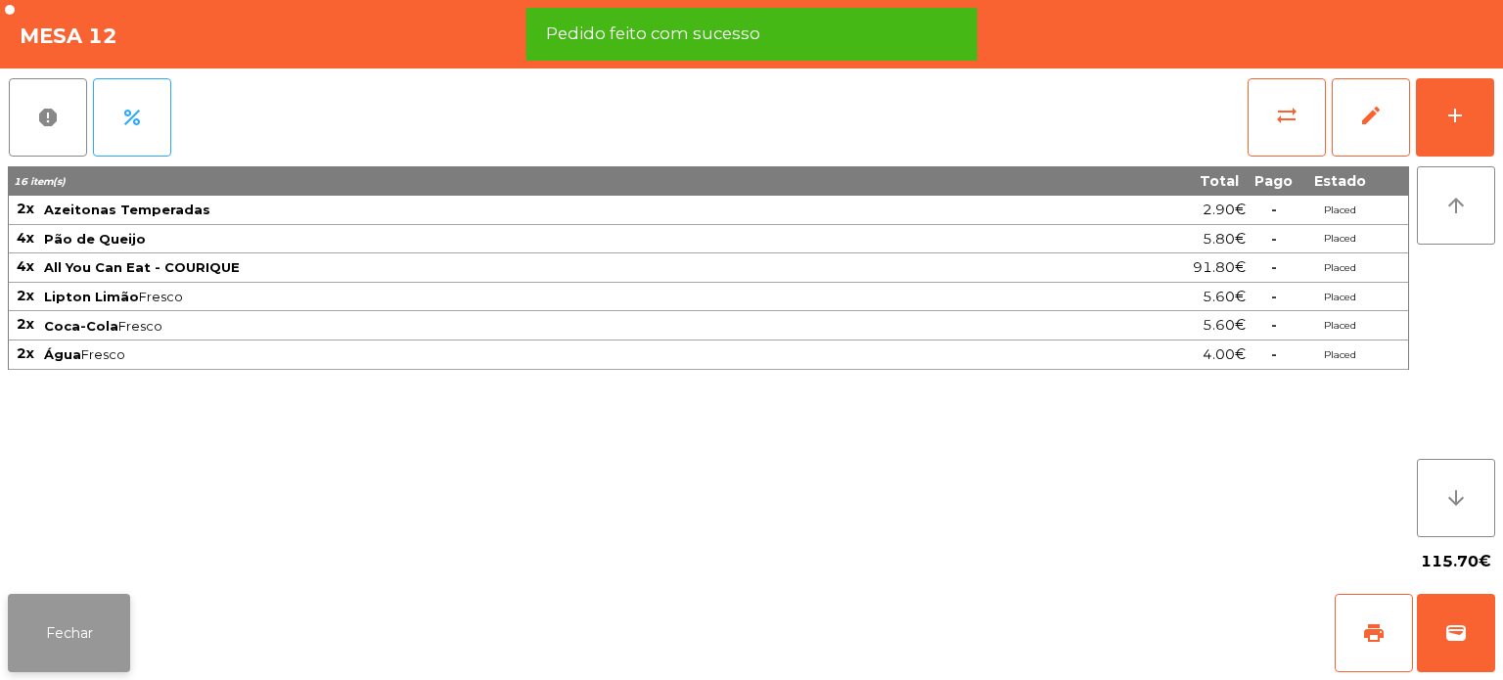
click at [47, 639] on button "Fechar" at bounding box center [69, 633] width 122 height 78
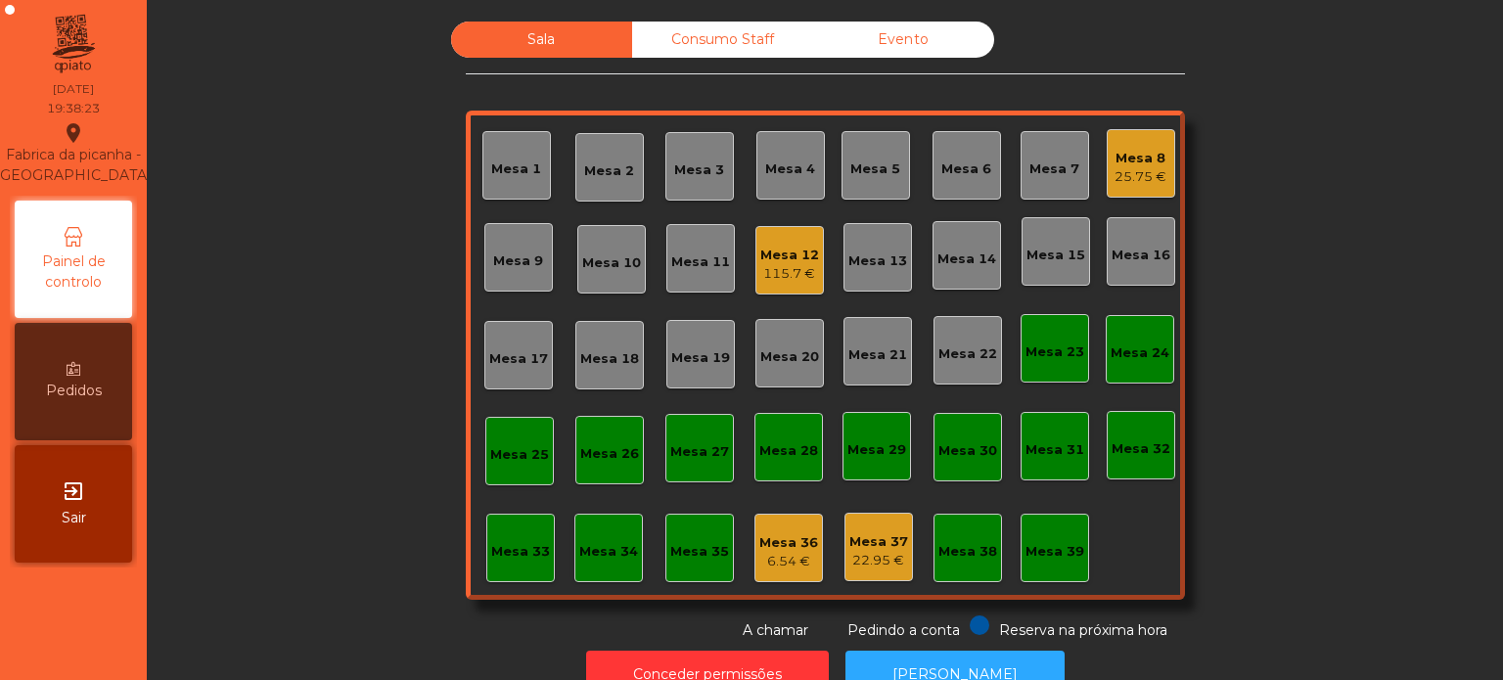
click at [793, 226] on div "Mesa 12 115.7 €" at bounding box center [789, 260] width 69 height 69
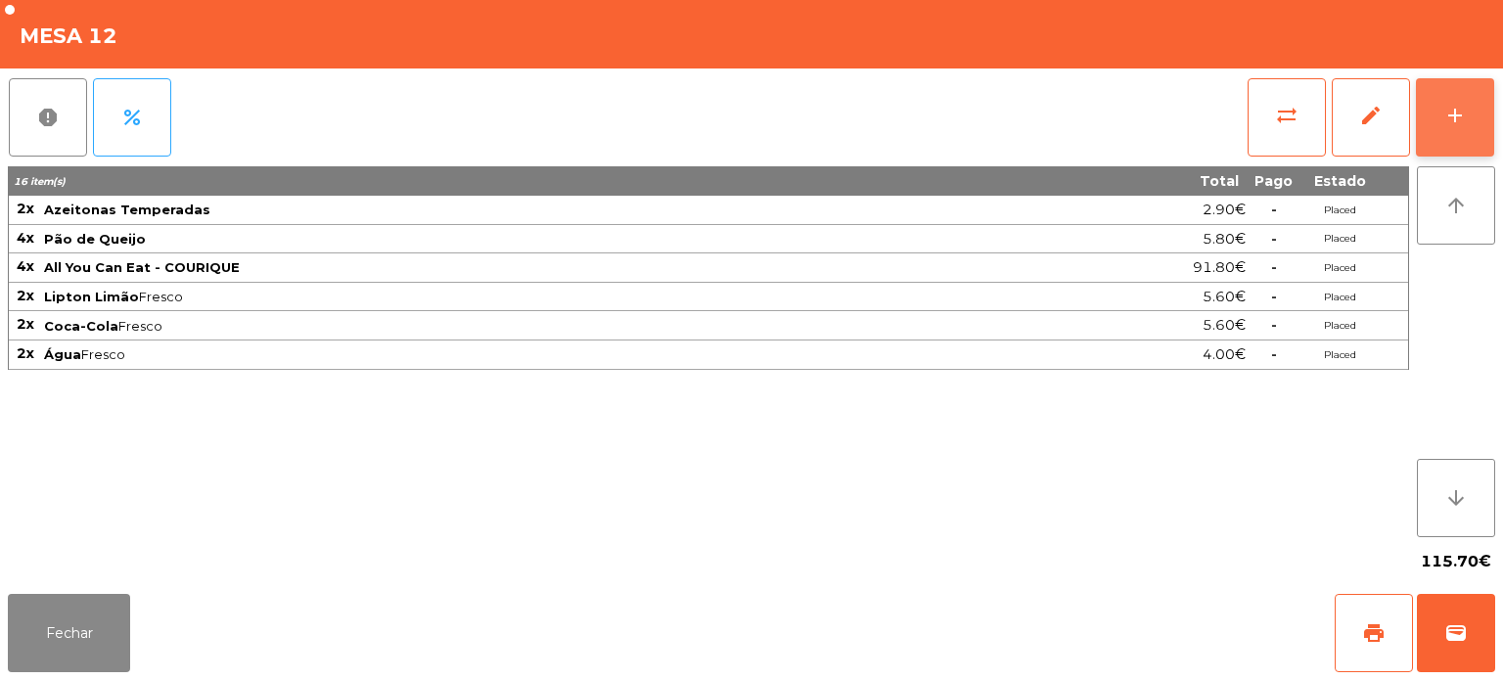
click at [1455, 113] on div "add" at bounding box center [1454, 115] width 23 height 23
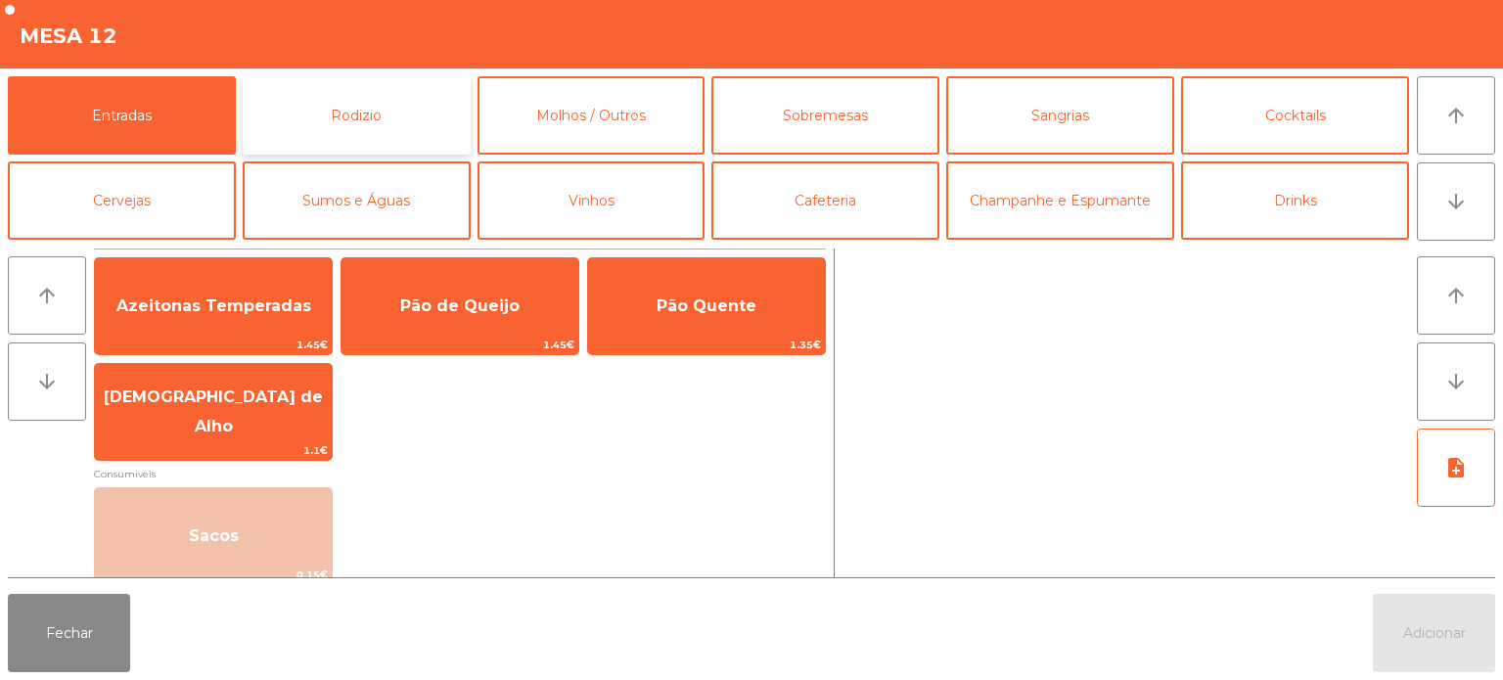
click at [380, 115] on button "Rodizio" at bounding box center [357, 115] width 228 height 78
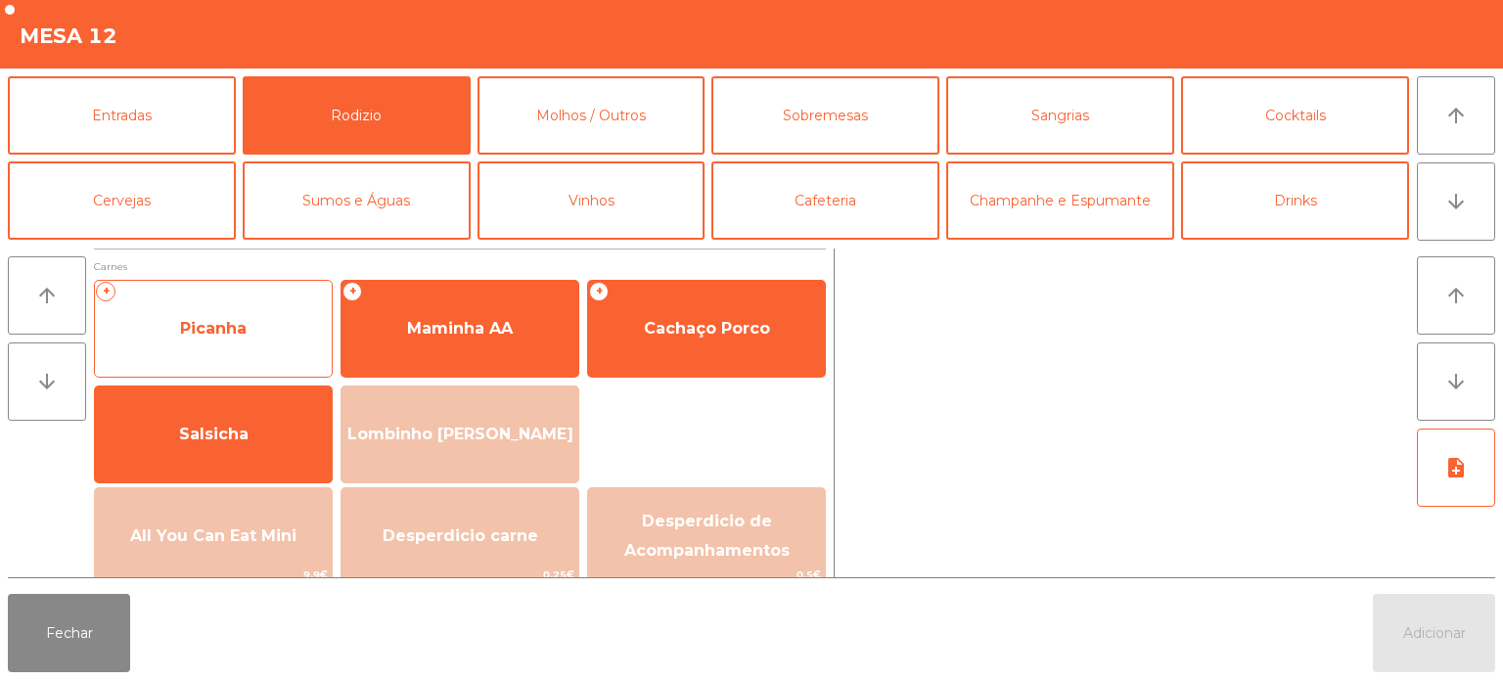
click at [243, 349] on span "Picanha" at bounding box center [213, 328] width 237 height 53
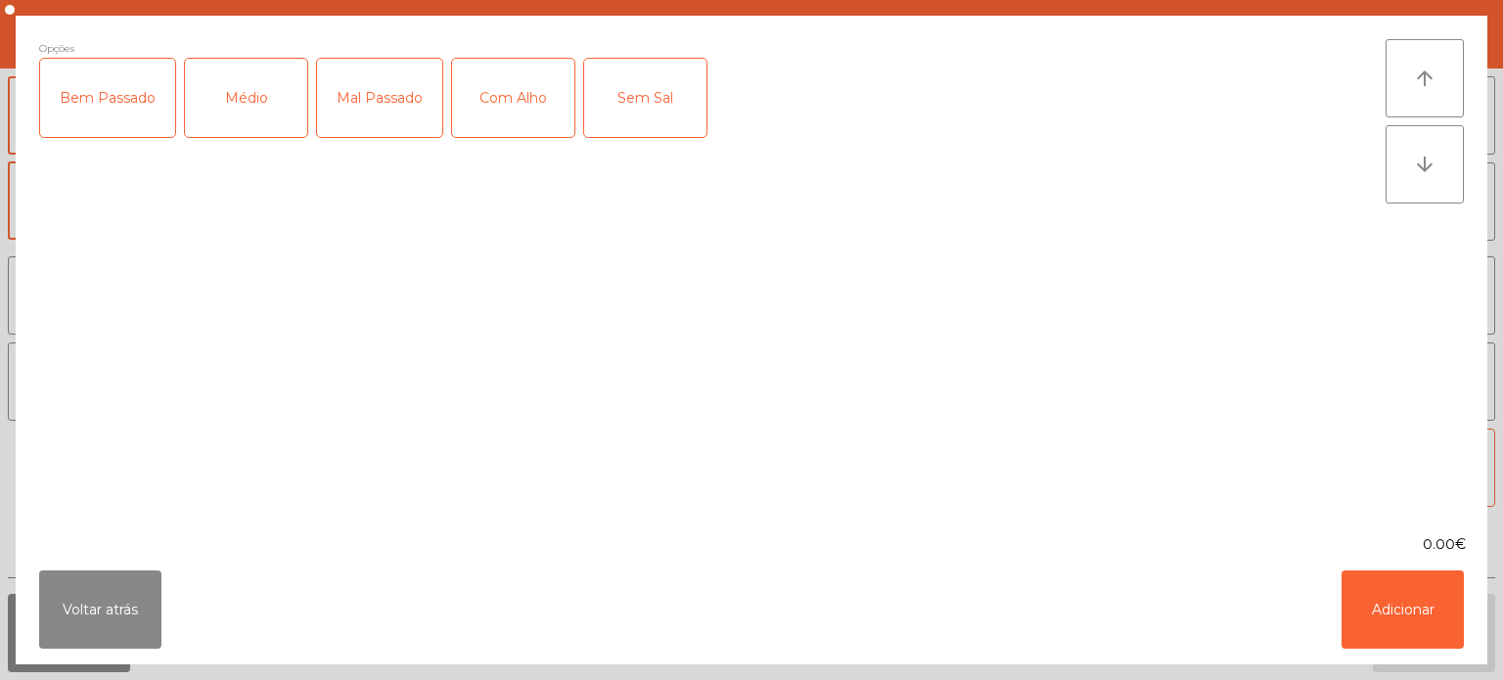
click at [128, 104] on div "Bem Passado" at bounding box center [107, 98] width 135 height 78
click at [1410, 580] on button "Adicionar" at bounding box center [1403, 610] width 122 height 78
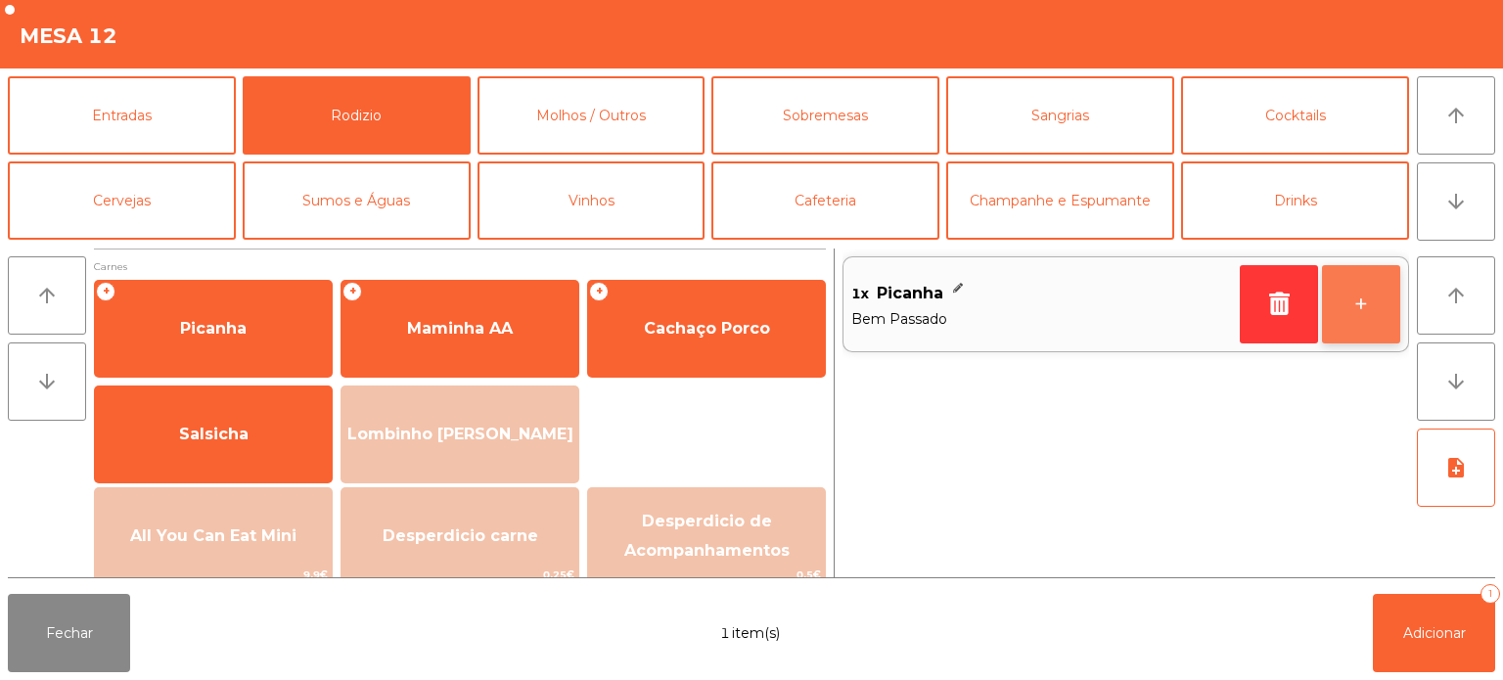
click at [1377, 307] on button "+" at bounding box center [1361, 304] width 78 height 78
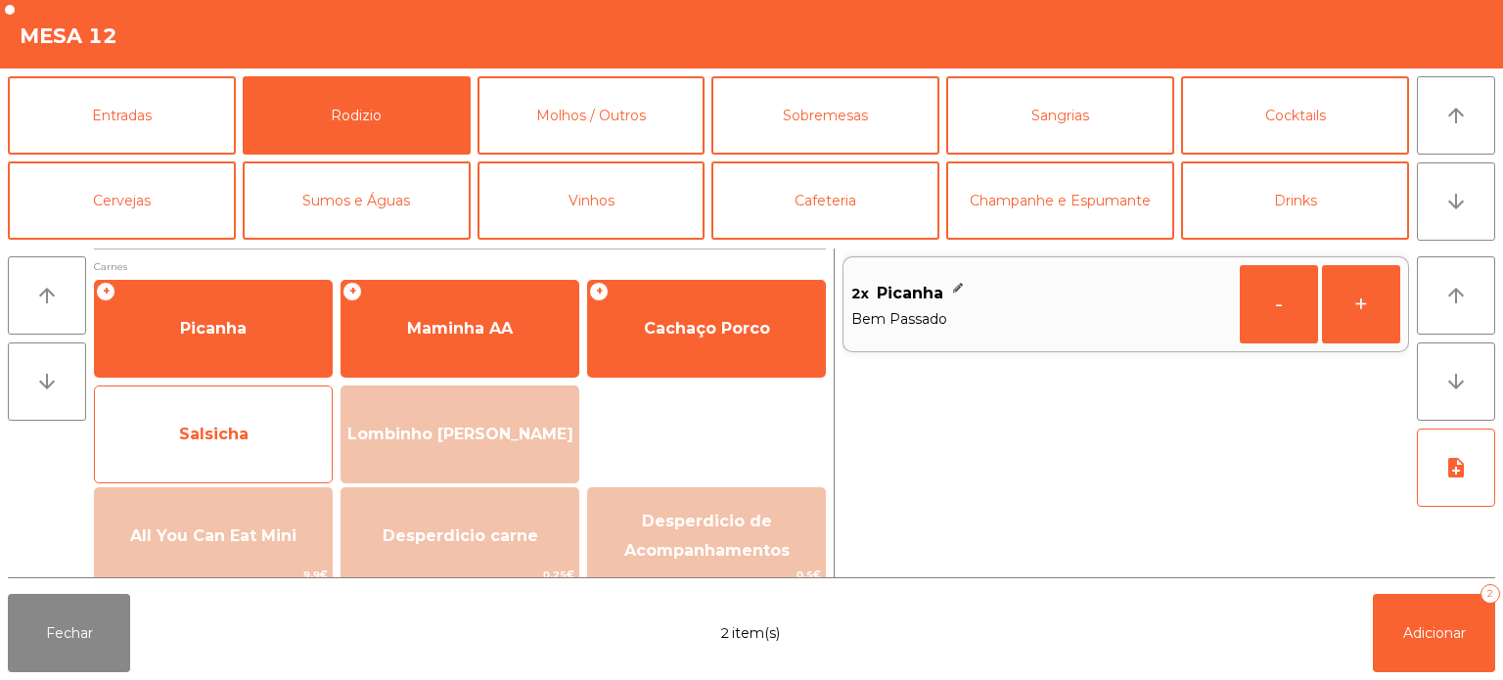
click at [239, 451] on span "Salsicha" at bounding box center [213, 434] width 237 height 53
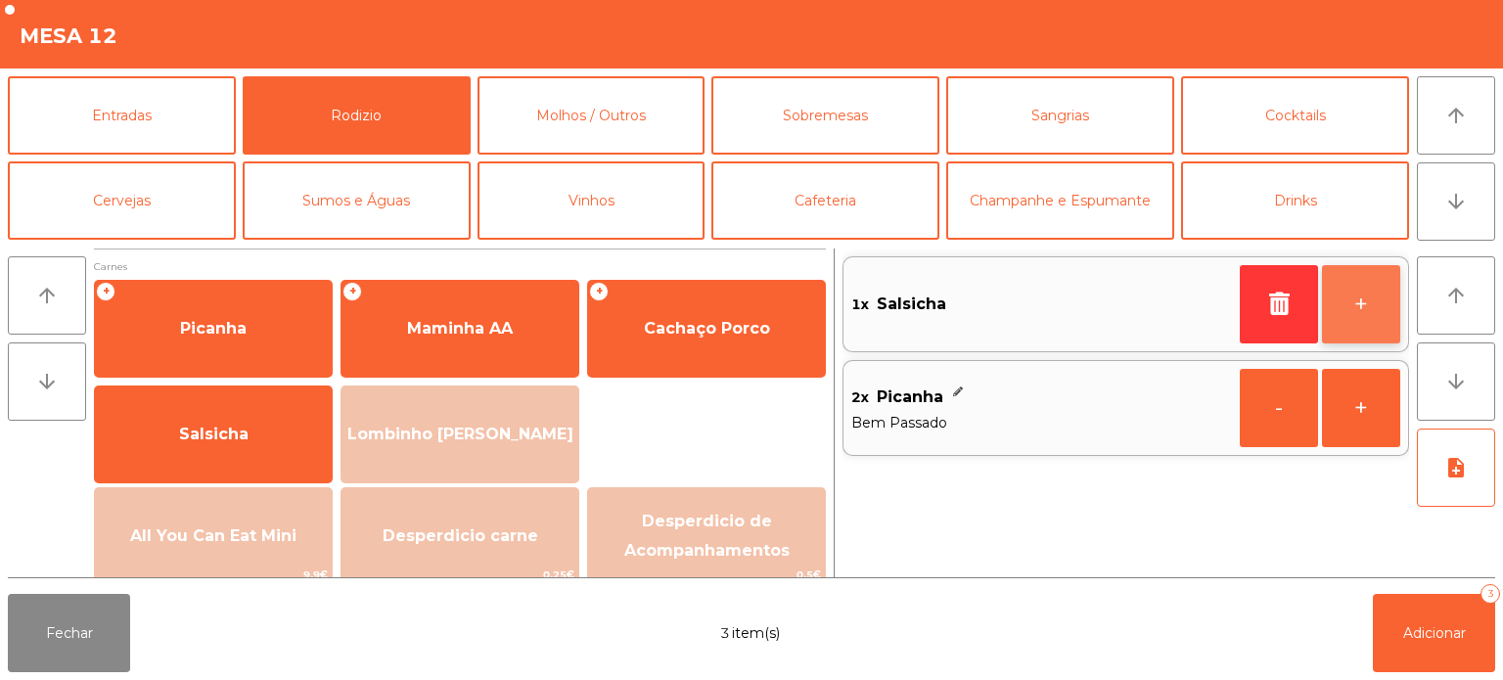
click at [1354, 307] on button "+" at bounding box center [1361, 304] width 78 height 78
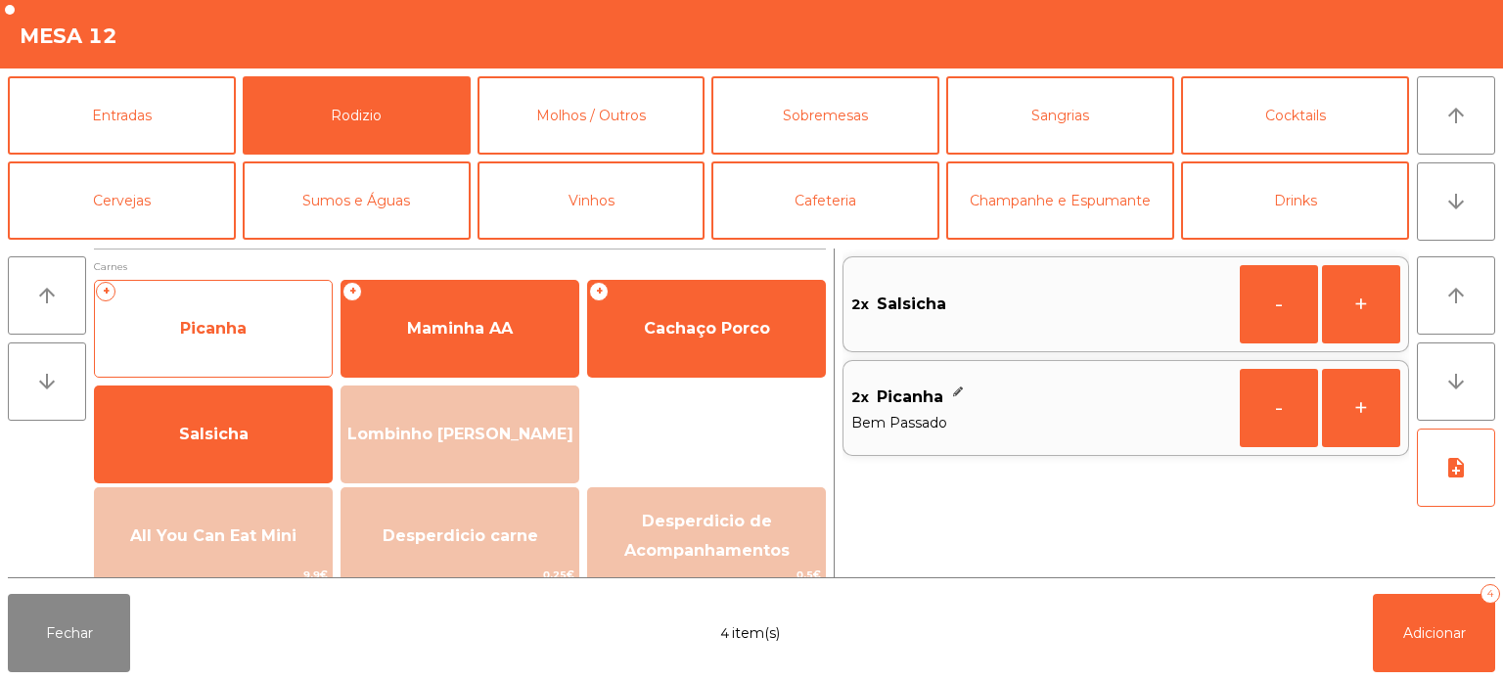
click at [263, 363] on div "+ Picanha" at bounding box center [213, 329] width 239 height 98
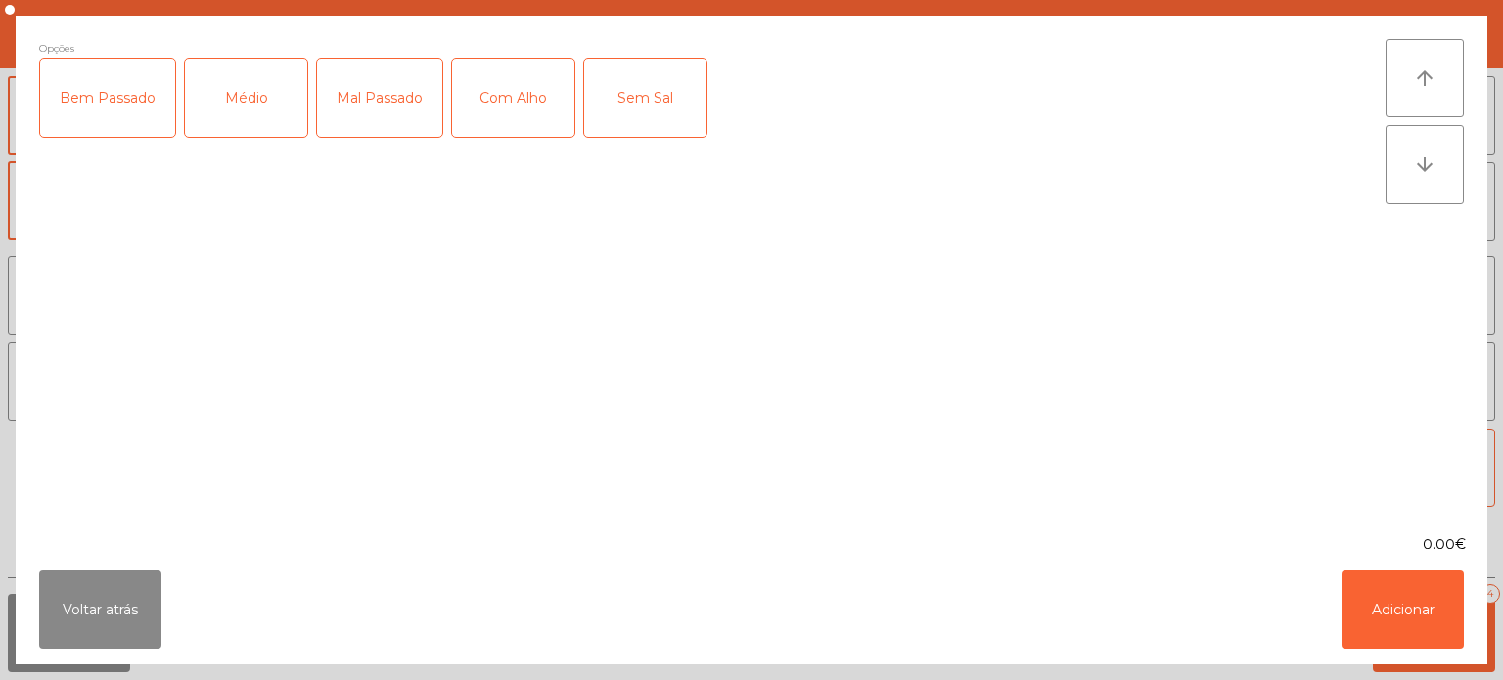
click at [236, 119] on div "Médio" at bounding box center [246, 98] width 122 height 78
click at [1382, 638] on button "Adicionar" at bounding box center [1403, 610] width 122 height 78
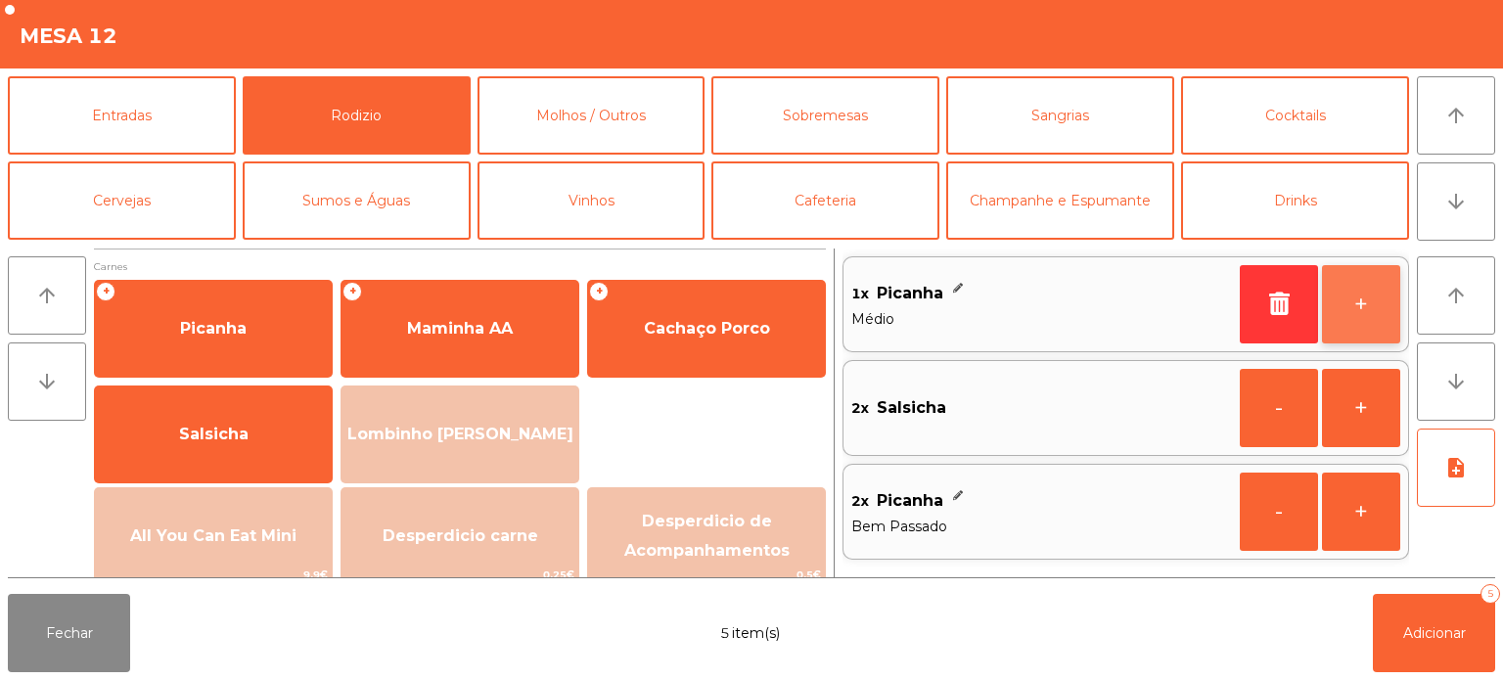
click at [1343, 341] on button "+" at bounding box center [1361, 304] width 78 height 78
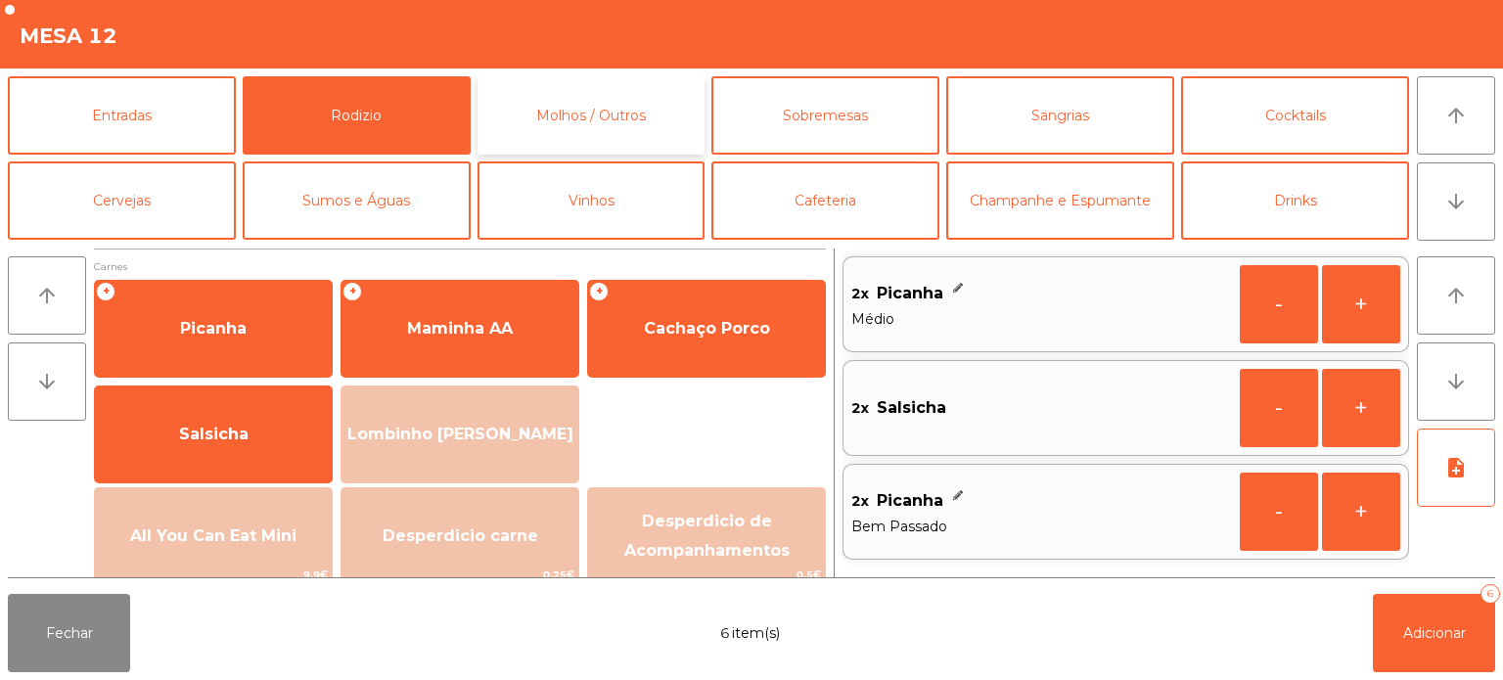
click at [618, 121] on button "Molhos / Outros" at bounding box center [592, 115] width 228 height 78
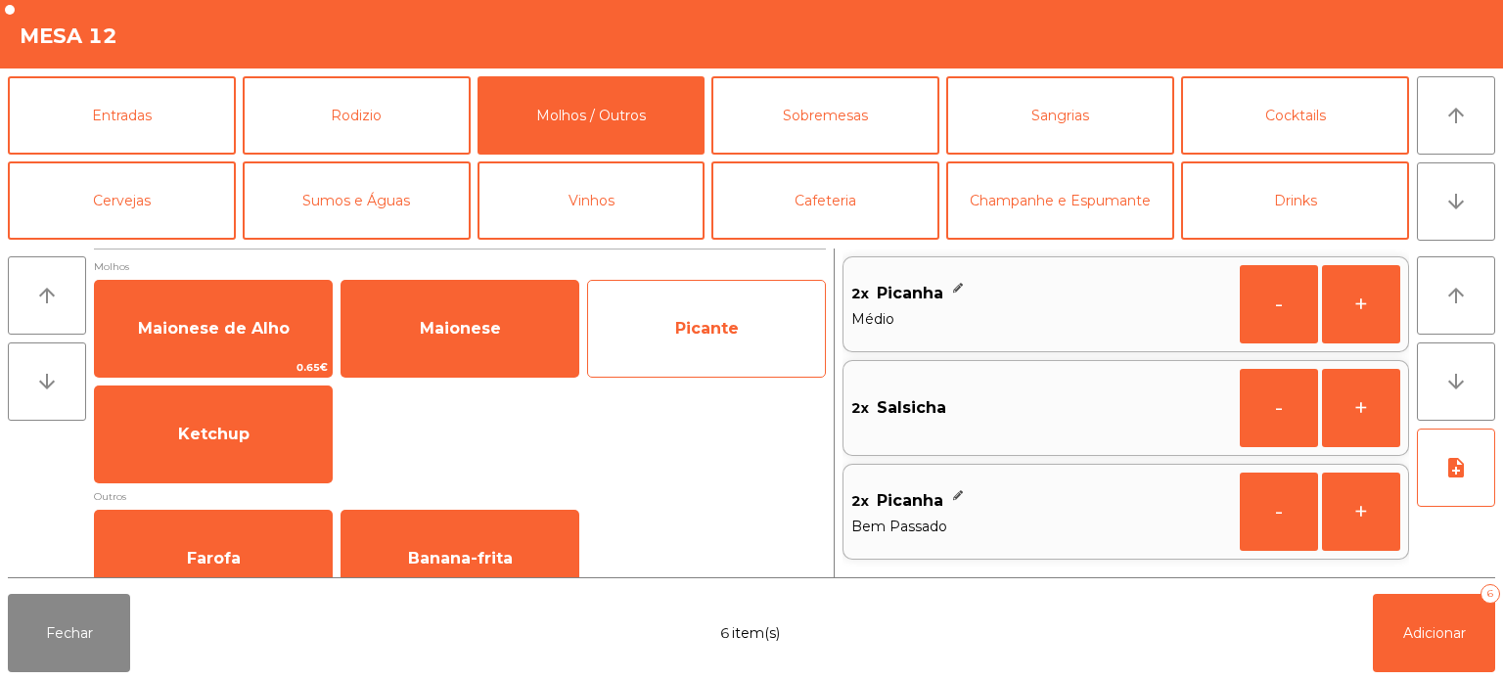
click at [453, 344] on span "Maionese" at bounding box center [460, 328] width 237 height 53
click at [607, 337] on span "Picante" at bounding box center [706, 328] width 237 height 53
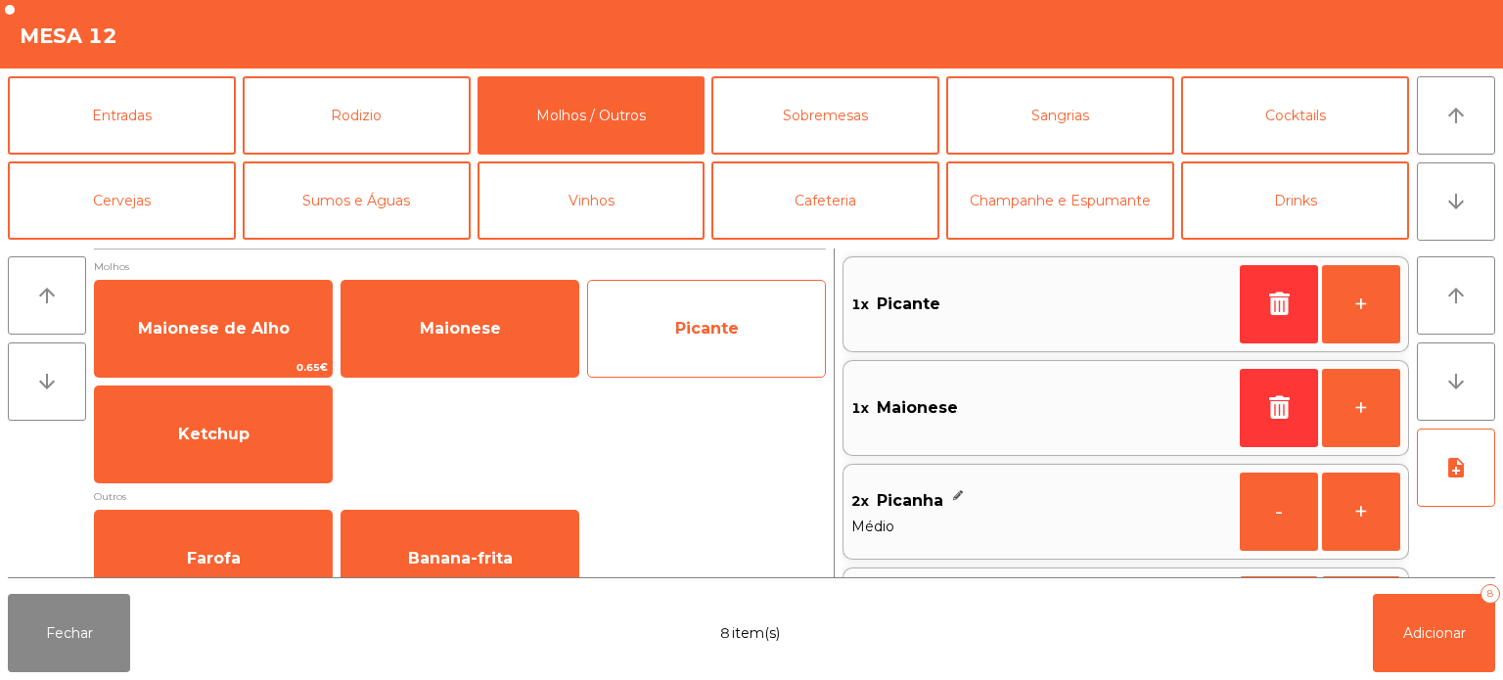
scroll to position [8, 0]
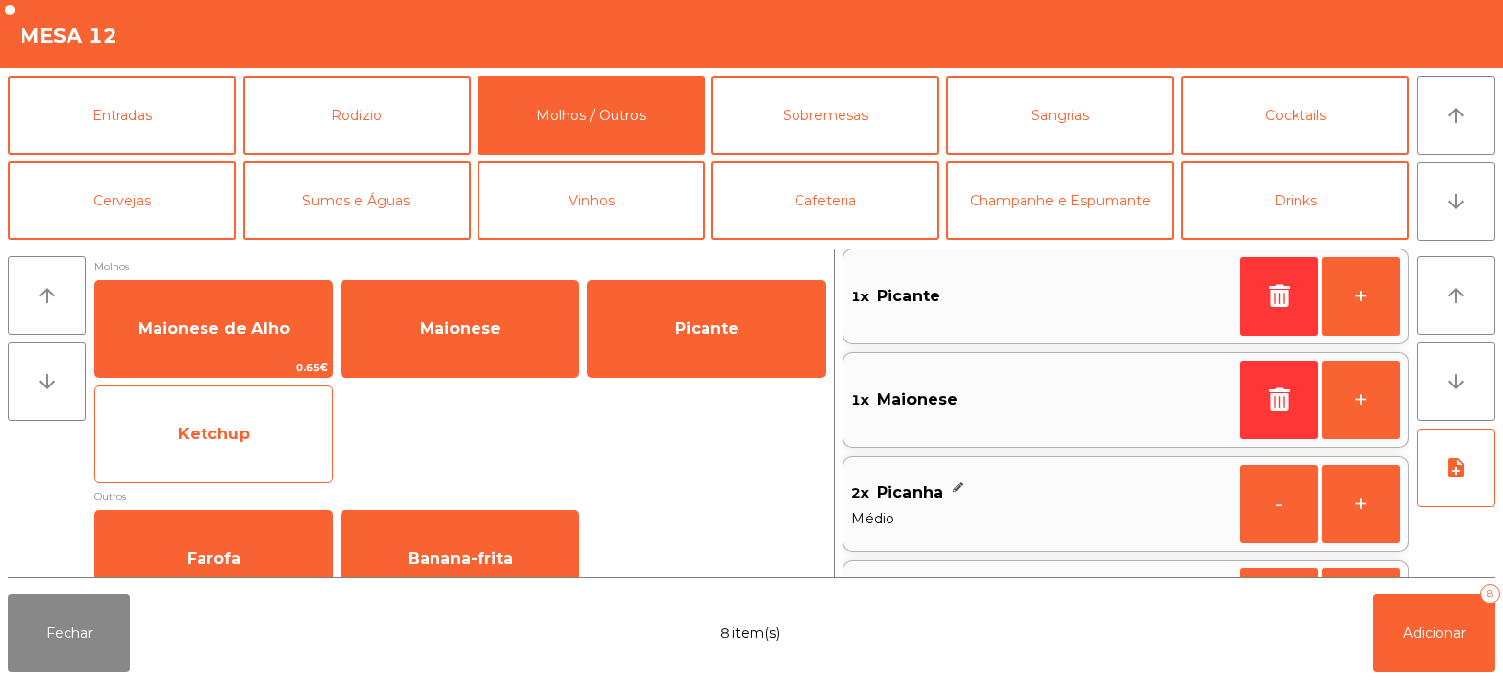
click at [235, 466] on div "Ketchup" at bounding box center [213, 435] width 239 height 98
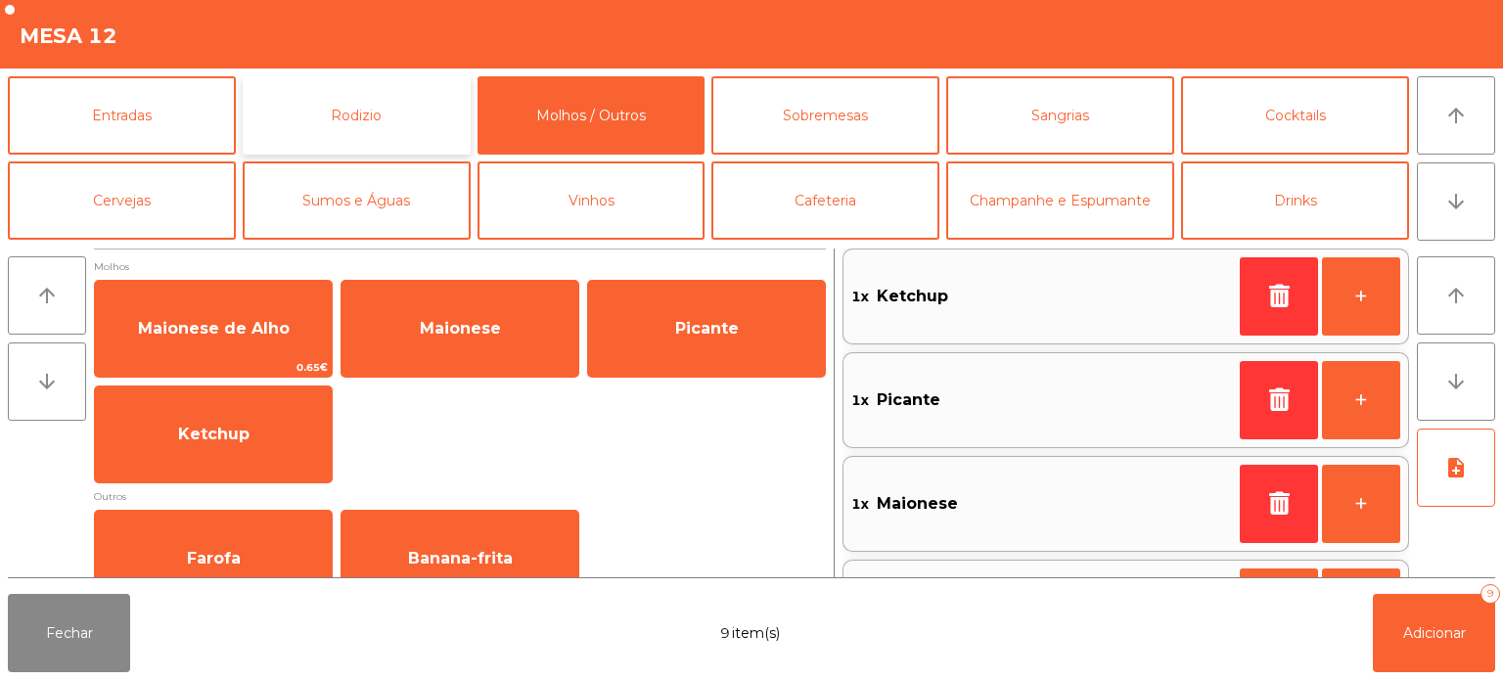
click at [392, 117] on button "Rodizio" at bounding box center [357, 115] width 228 height 78
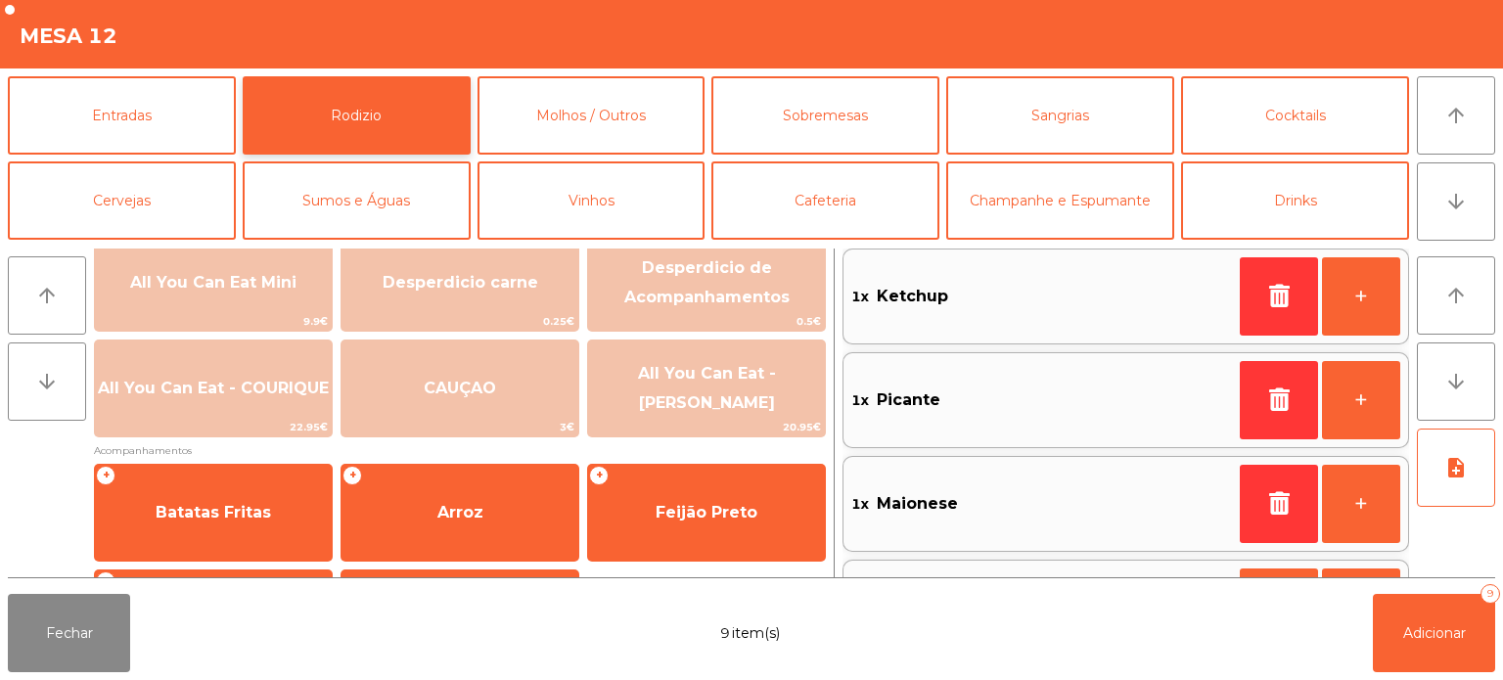
scroll to position [263, 0]
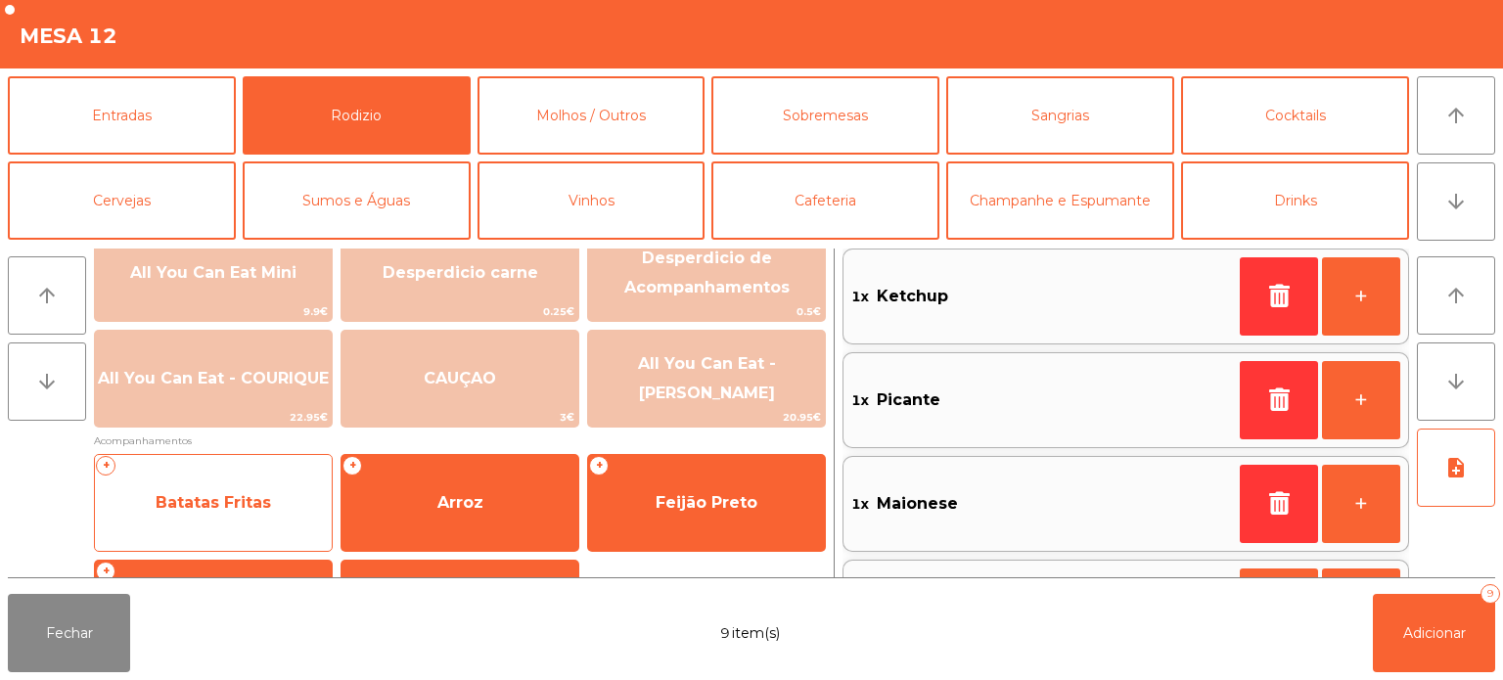
click at [248, 493] on span "Batatas Fritas" at bounding box center [213, 502] width 115 height 19
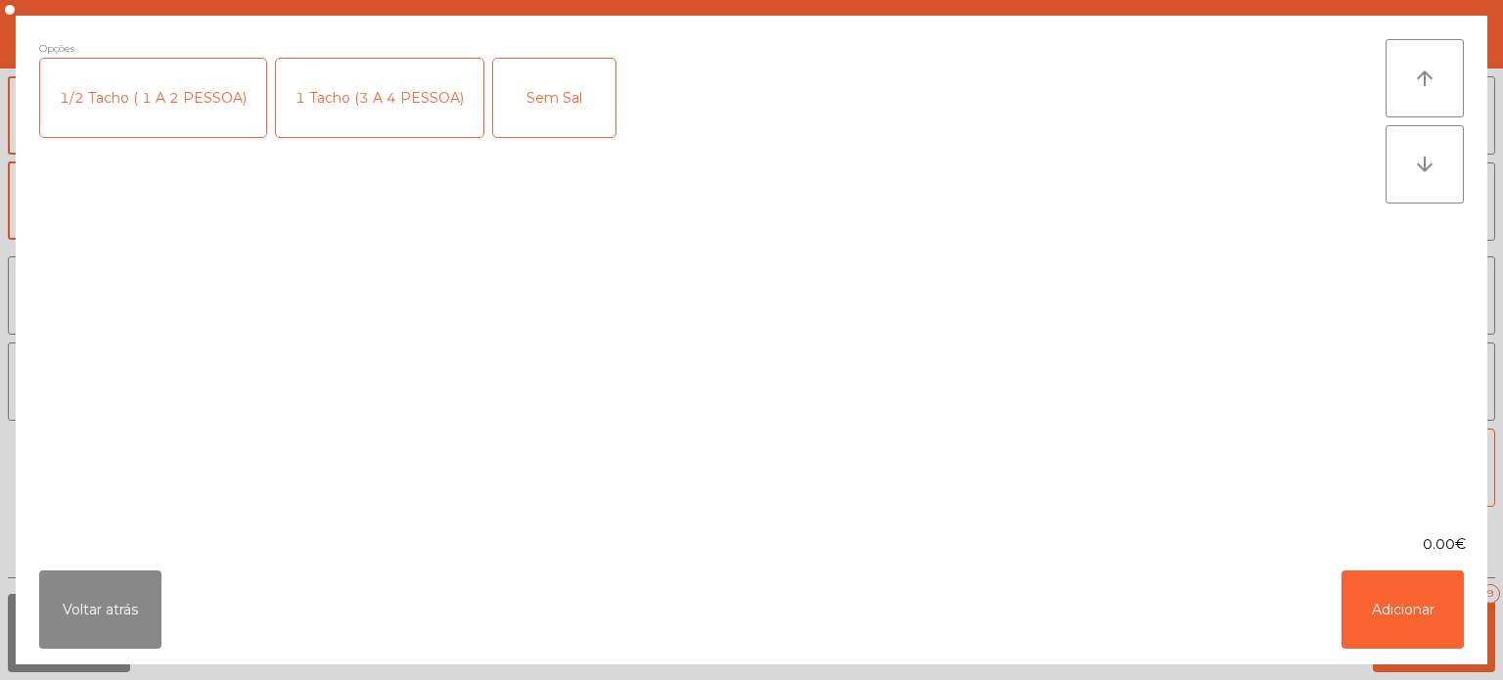
click at [388, 94] on div "1 Tacho (3 A 4 PESSOA)" at bounding box center [379, 98] width 207 height 78
click at [1421, 599] on button "Adicionar" at bounding box center [1403, 610] width 122 height 78
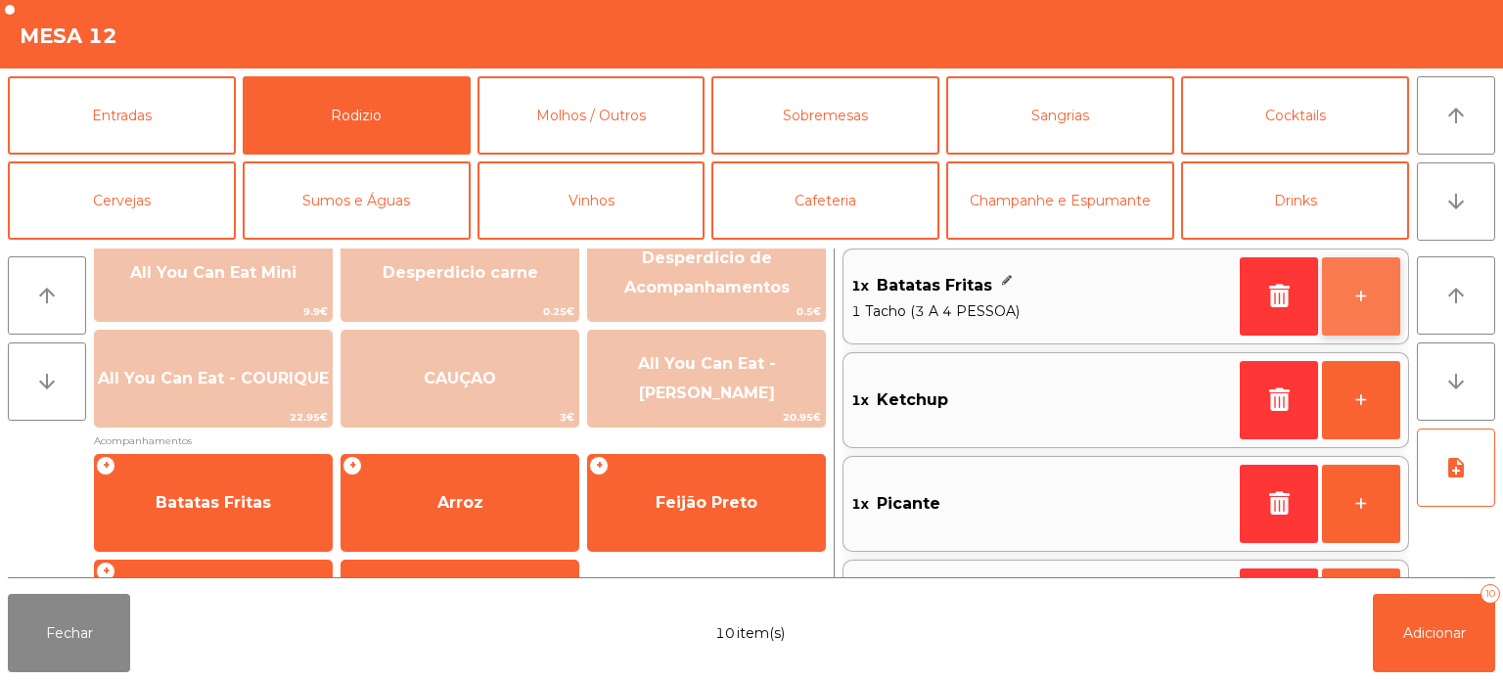
click at [1351, 301] on button "+" at bounding box center [1361, 296] width 78 height 78
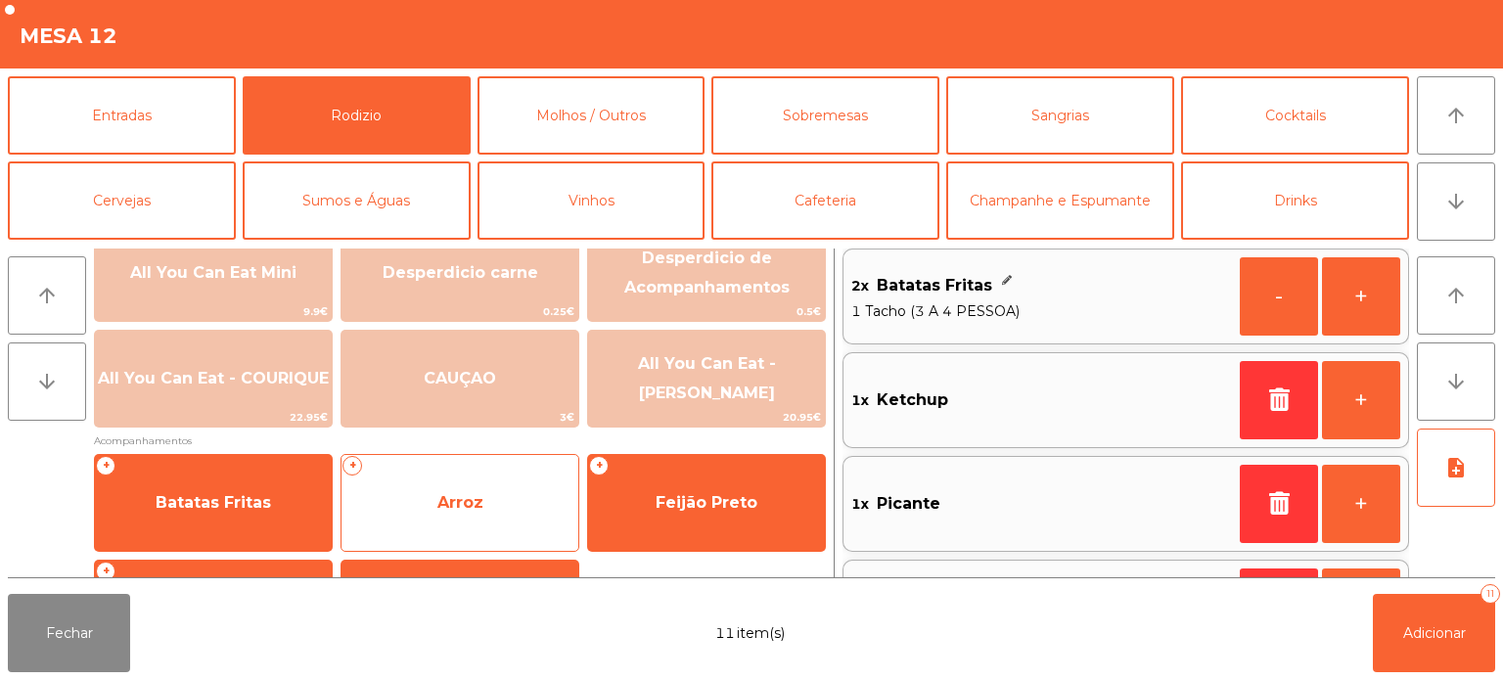
click at [495, 490] on span "Arroz" at bounding box center [460, 503] width 237 height 53
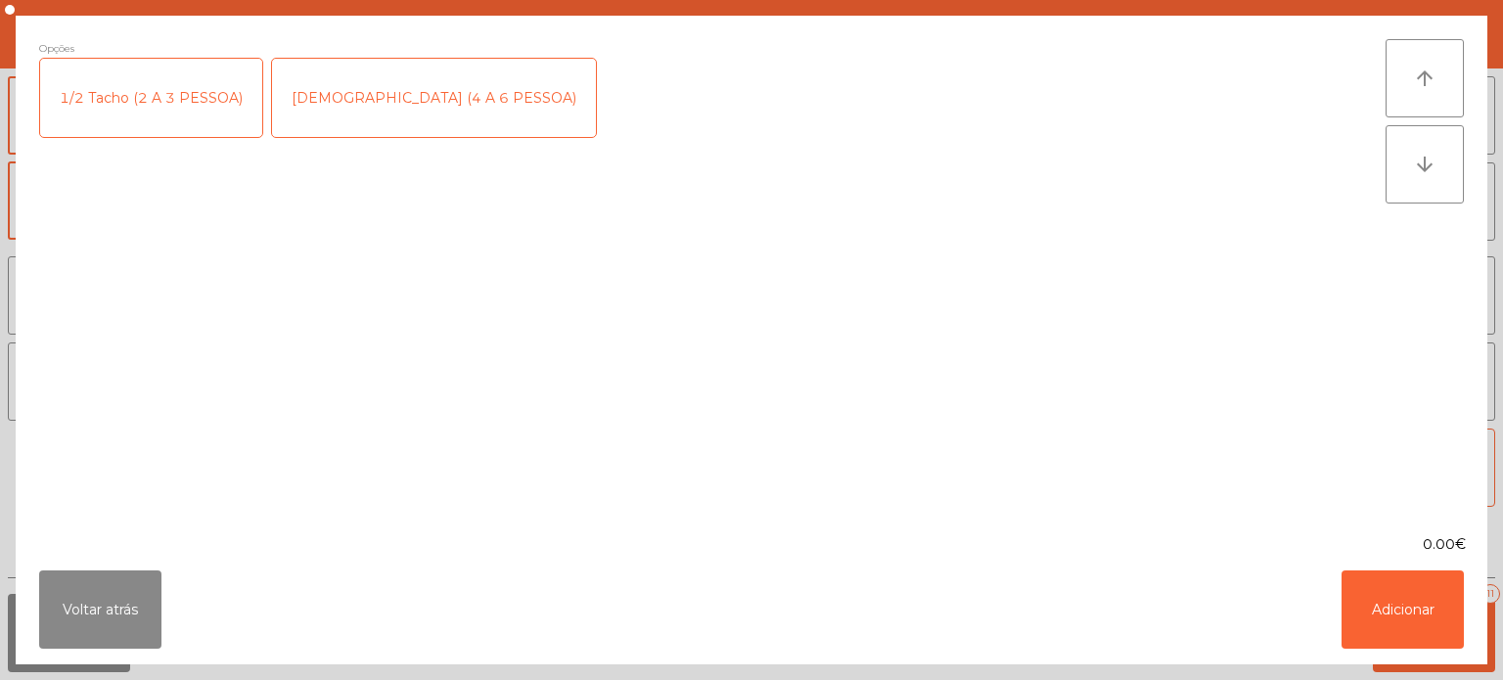
click at [419, 92] on div "[DEMOGRAPHIC_DATA] (4 A 6 PESSOA)" at bounding box center [434, 98] width 324 height 78
click at [1396, 608] on button "Adicionar" at bounding box center [1403, 610] width 122 height 78
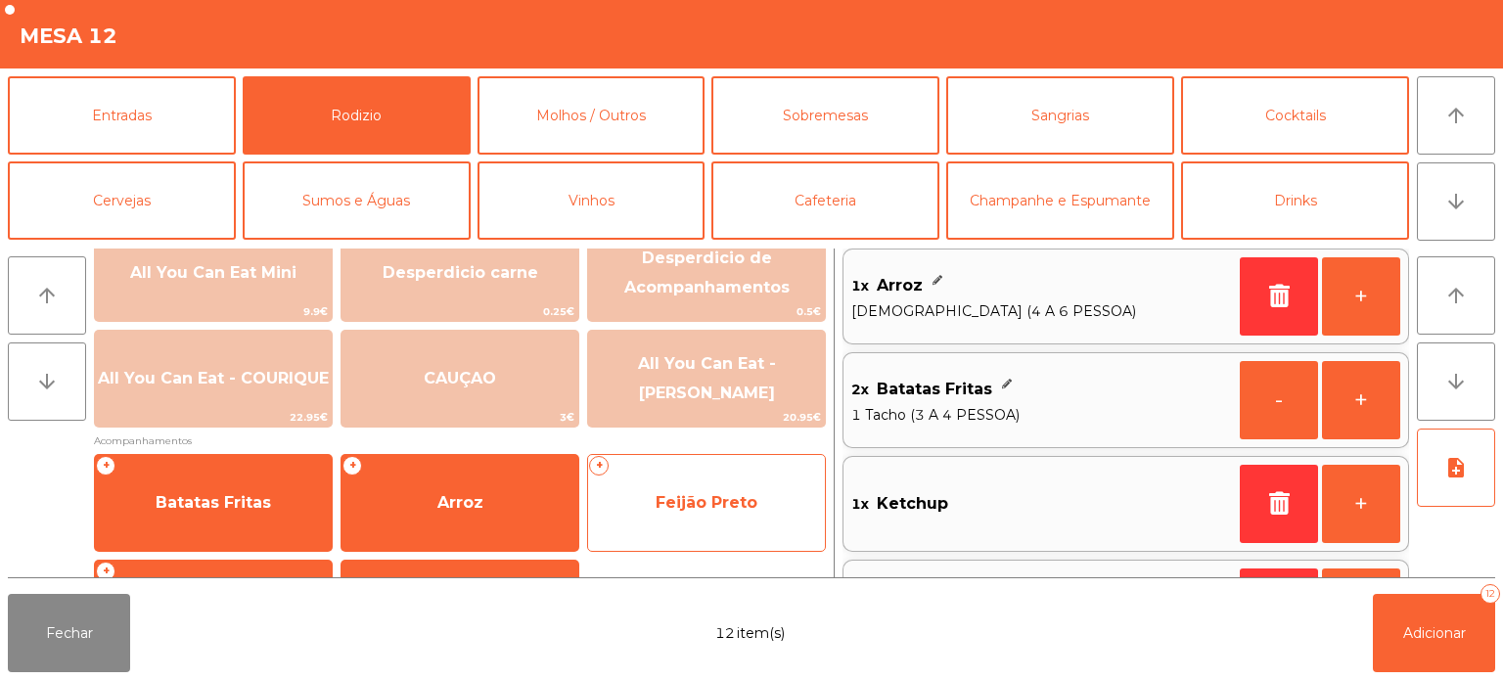
click at [675, 507] on span "Feijão Preto" at bounding box center [707, 502] width 102 height 19
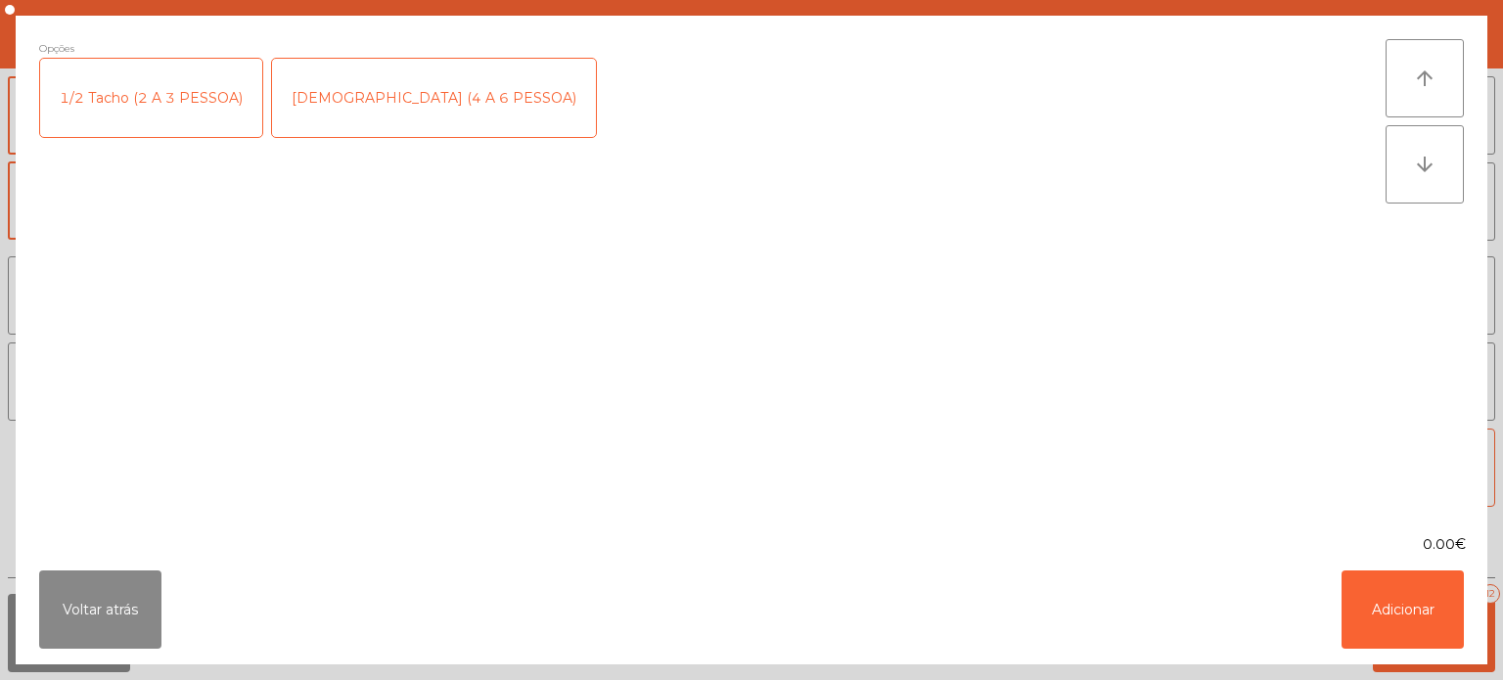
click at [415, 103] on div "[DEMOGRAPHIC_DATA] (4 A 6 PESSOA)" at bounding box center [434, 98] width 324 height 78
click at [1360, 607] on button "Adicionar" at bounding box center [1403, 610] width 122 height 78
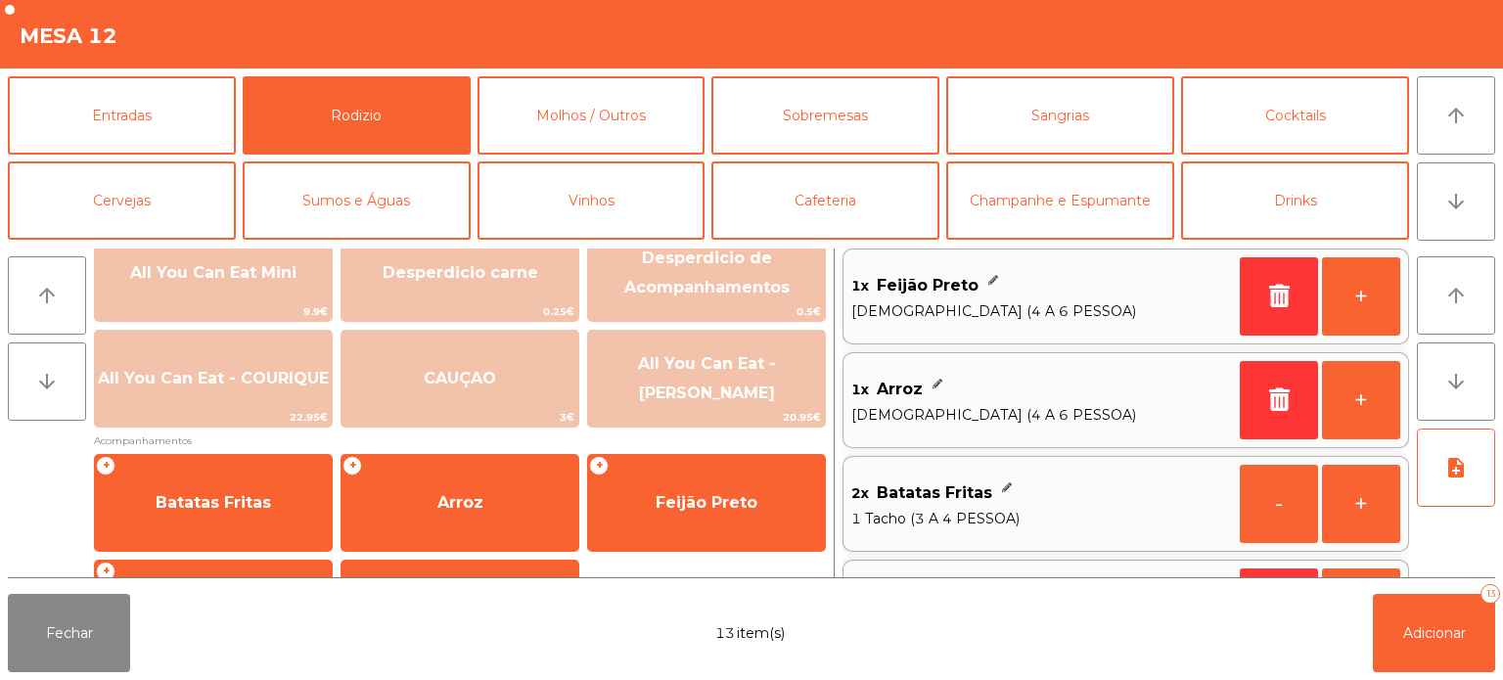
scroll to position [350, 0]
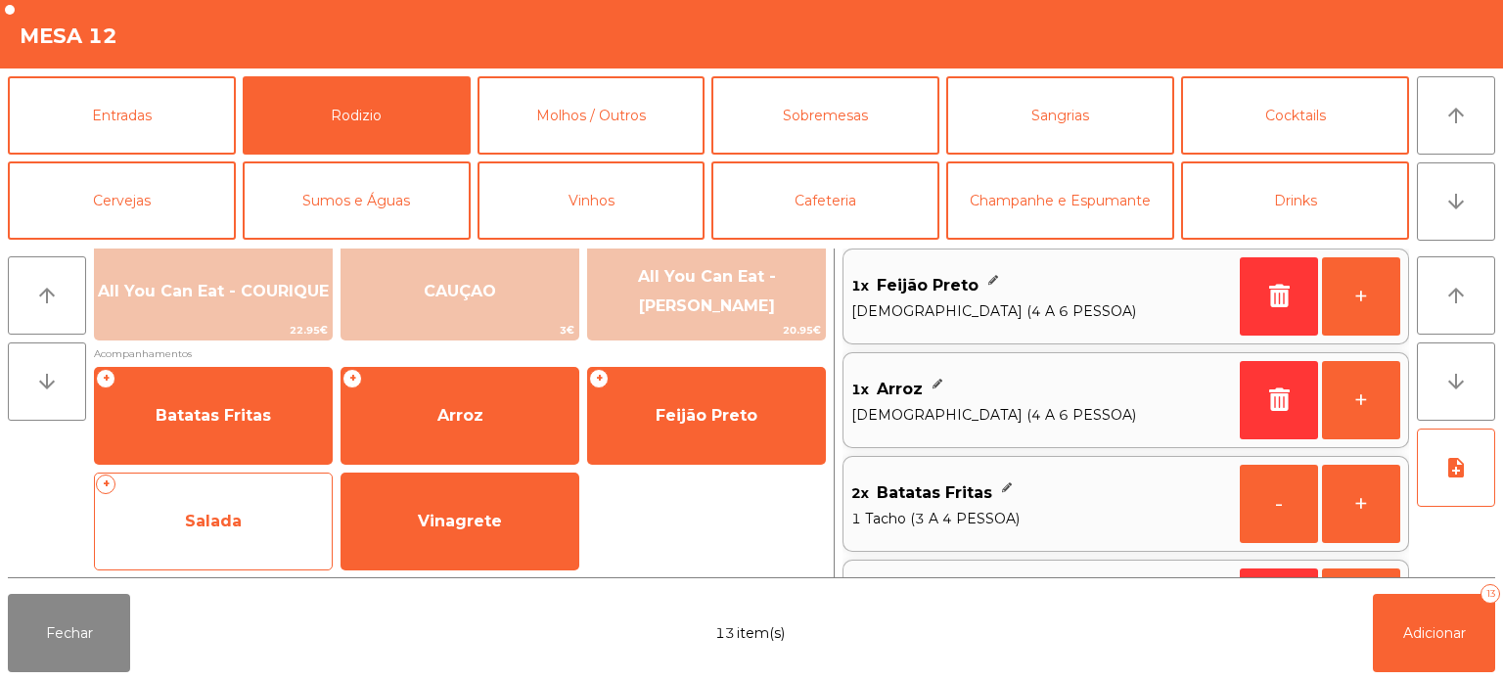
click at [267, 538] on span "Salada" at bounding box center [213, 521] width 237 height 53
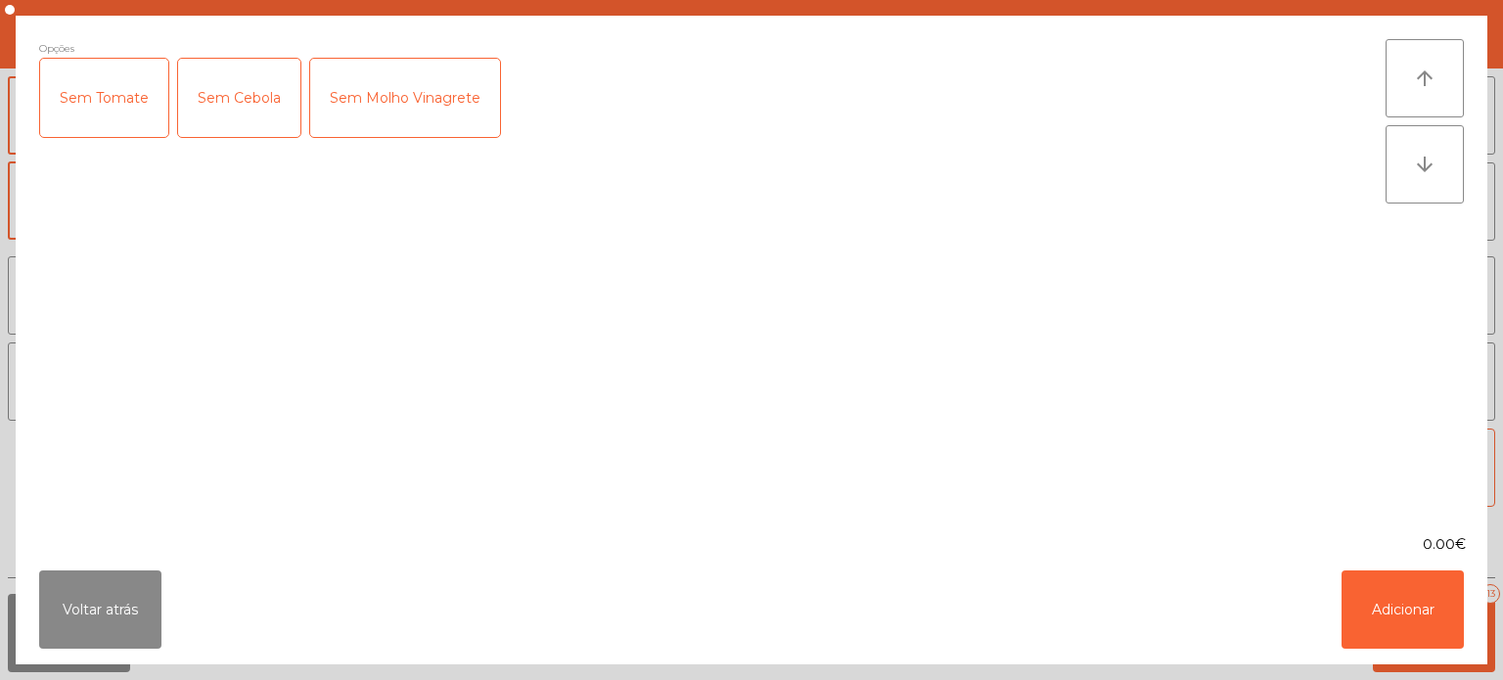
click at [127, 120] on div "Sem Tomate" at bounding box center [104, 98] width 128 height 78
click at [392, 113] on div "Sem Molho Vinagrete" at bounding box center [405, 98] width 190 height 78
click at [1403, 626] on button "Adicionar" at bounding box center [1403, 610] width 122 height 78
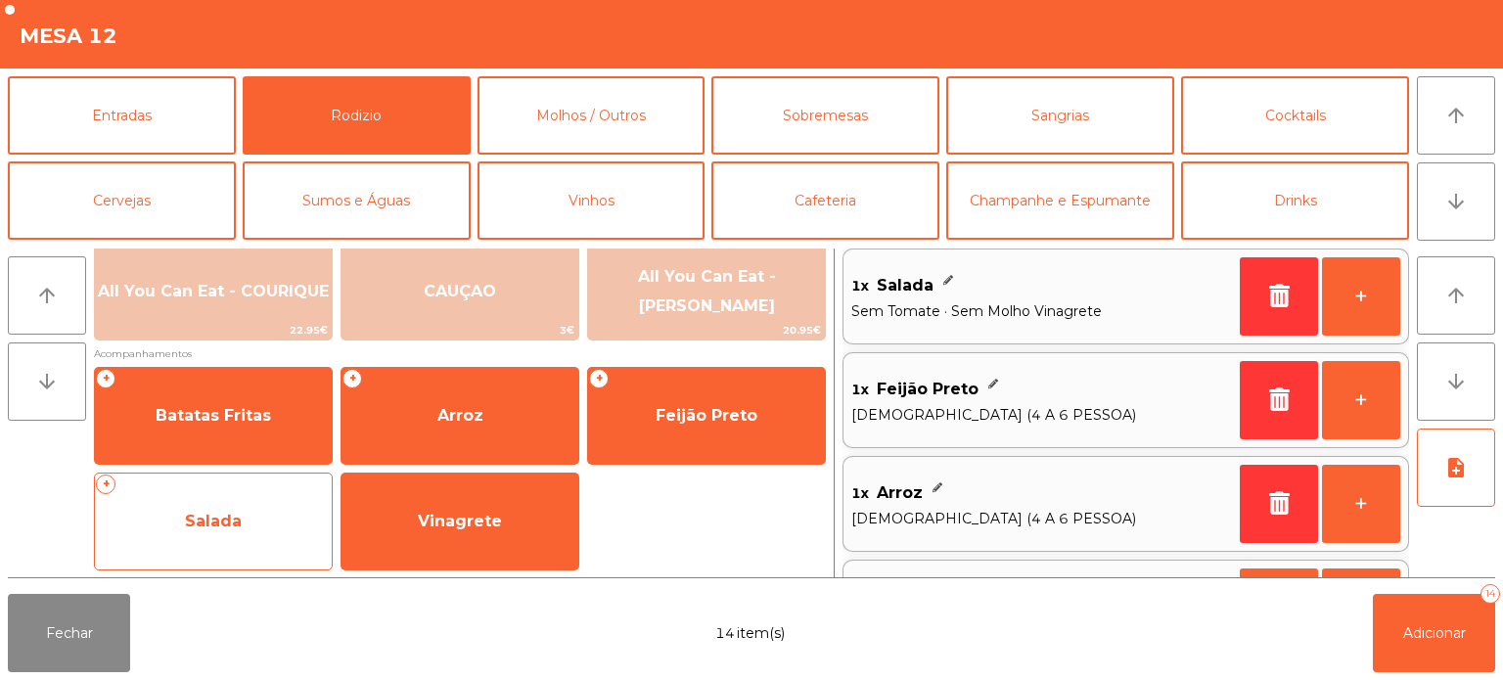
click at [282, 509] on span "Salada" at bounding box center [213, 521] width 237 height 53
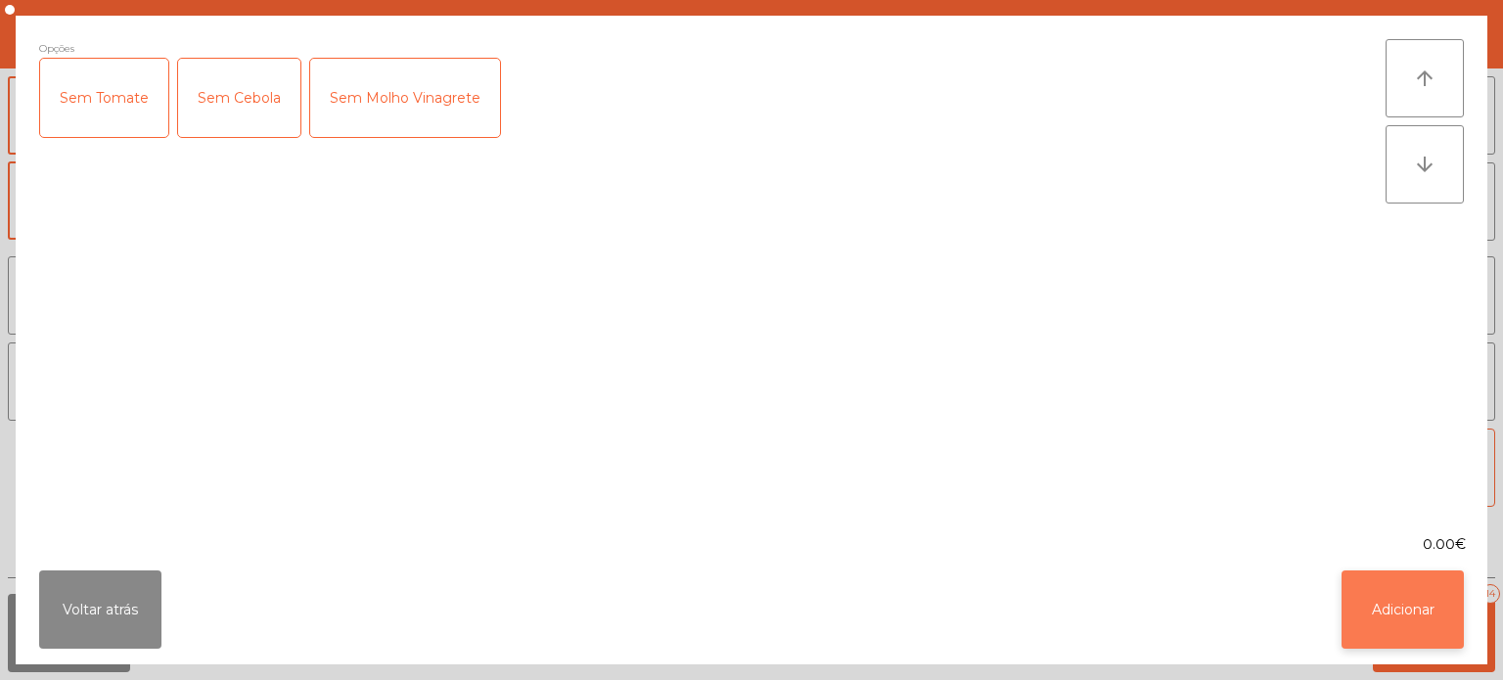
click at [1364, 618] on button "Adicionar" at bounding box center [1403, 610] width 122 height 78
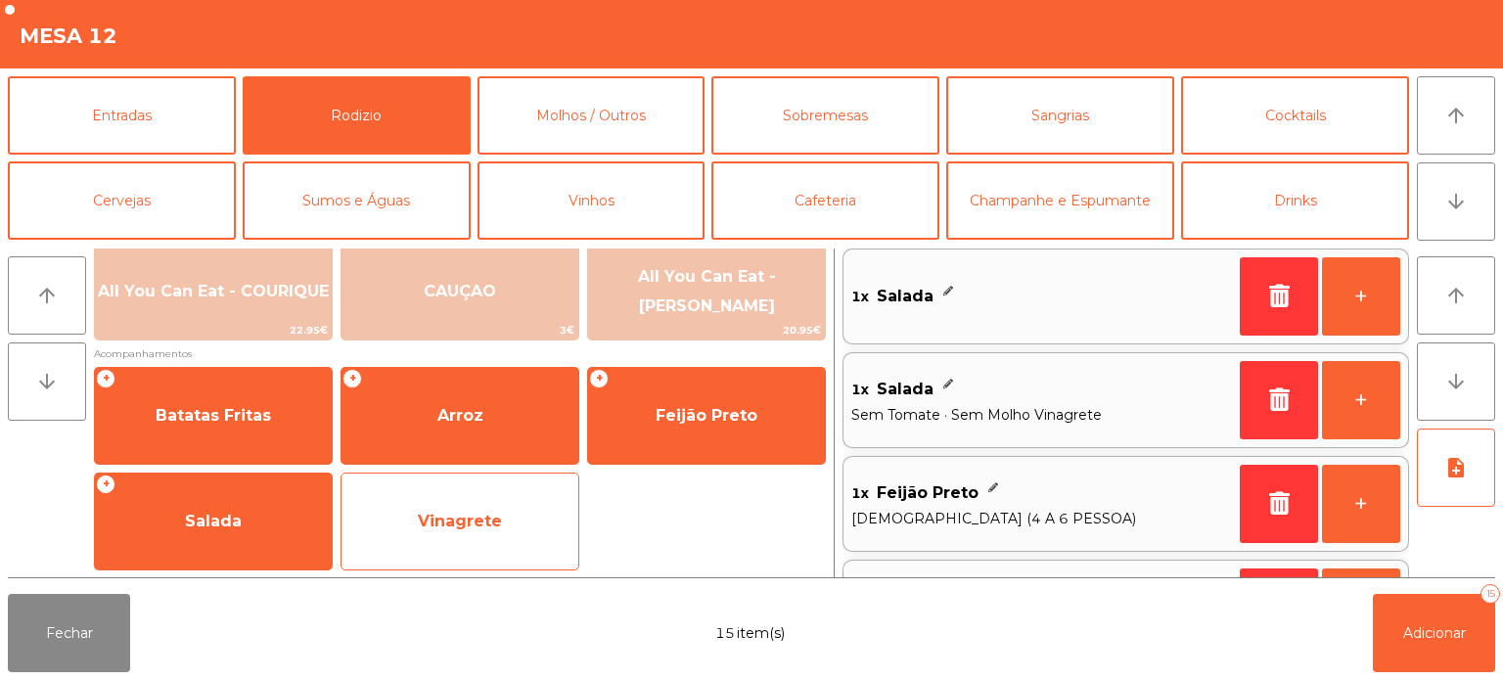
click at [535, 542] on span "Vinagrete" at bounding box center [460, 521] width 237 height 53
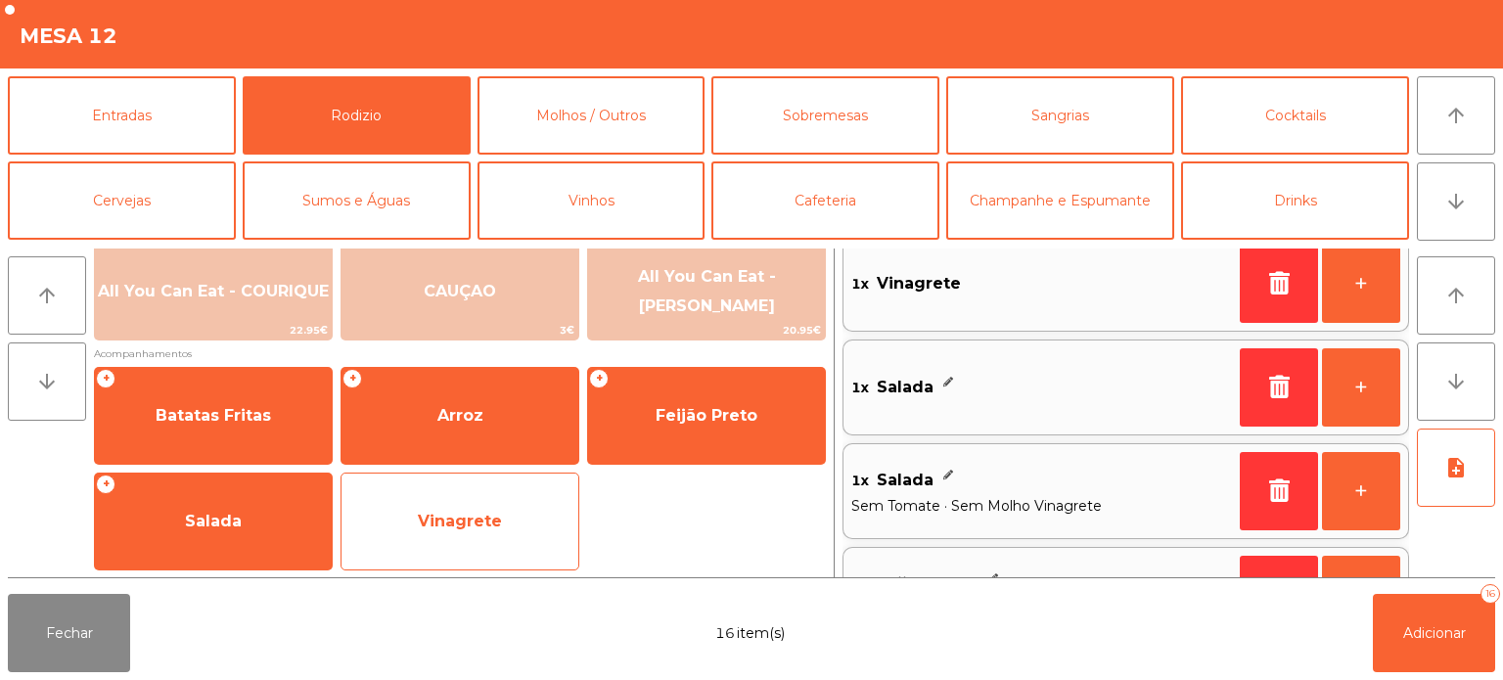
scroll to position [0, 0]
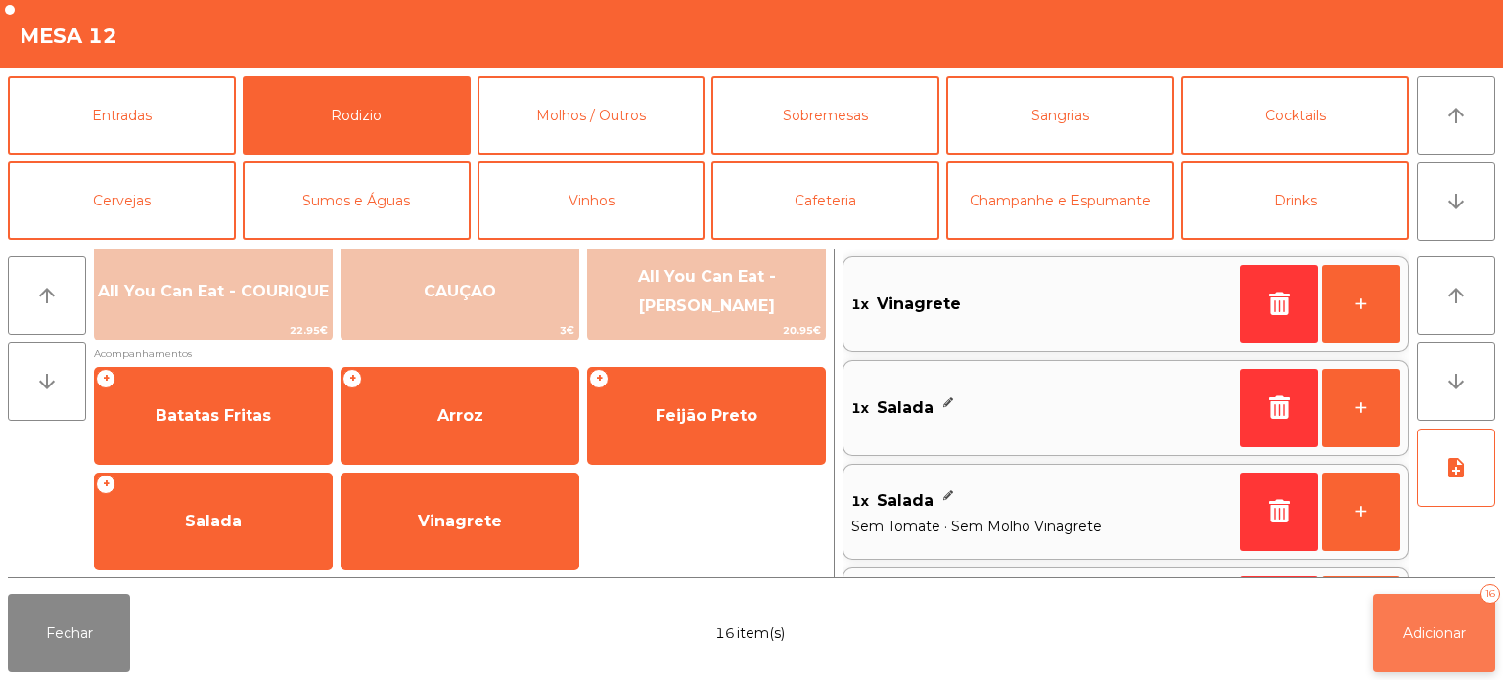
click at [1452, 644] on button "Adicionar 16" at bounding box center [1434, 633] width 122 height 78
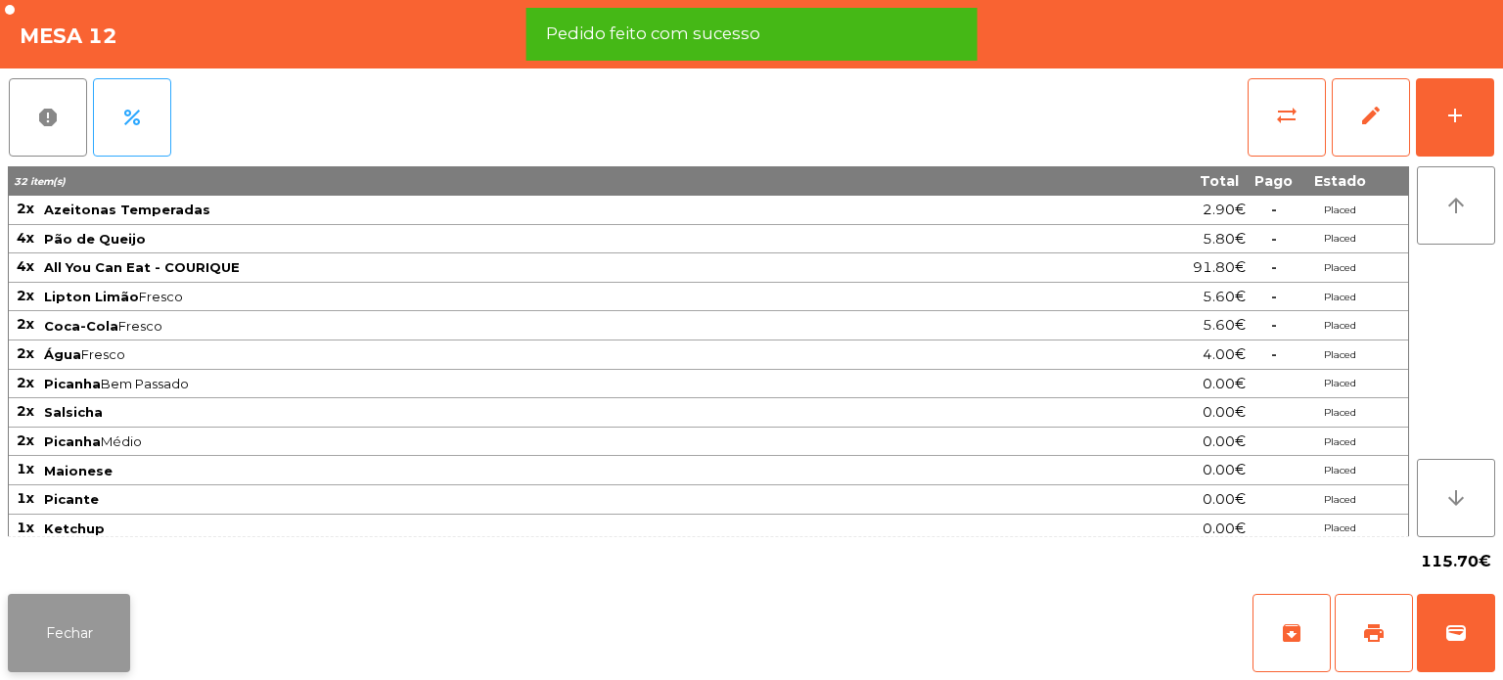
click at [86, 647] on button "Fechar" at bounding box center [69, 633] width 122 height 78
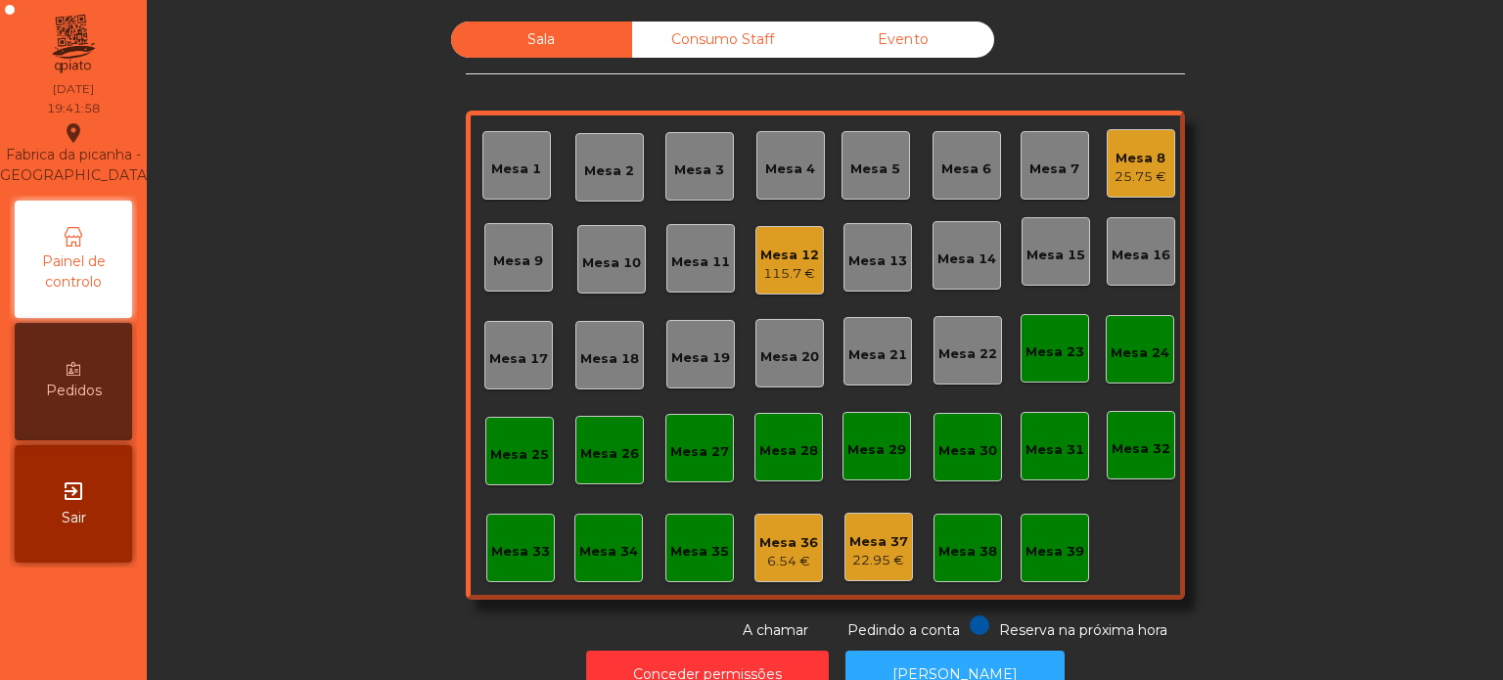
click at [1349, 369] on div "Sala Consumo Staff Evento Mesa 1 Mesa 2 Mesa 3 Mesa 4 Mesa 5 Mesa 6 Mesa 7 Mesa…" at bounding box center [825, 331] width 1304 height 619
click at [1065, 224] on div "Mesa 15" at bounding box center [1056, 251] width 69 height 69
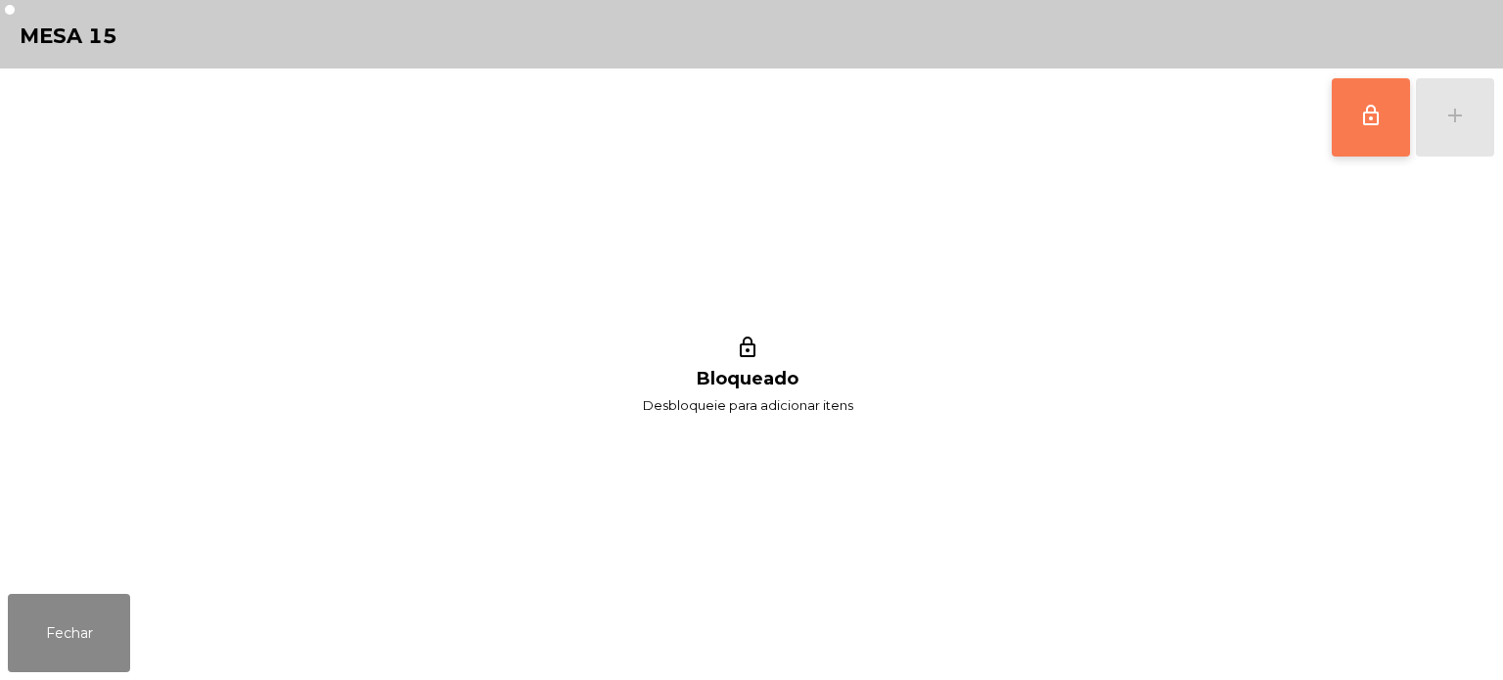
click at [1379, 121] on span "lock_outline" at bounding box center [1370, 115] width 23 height 23
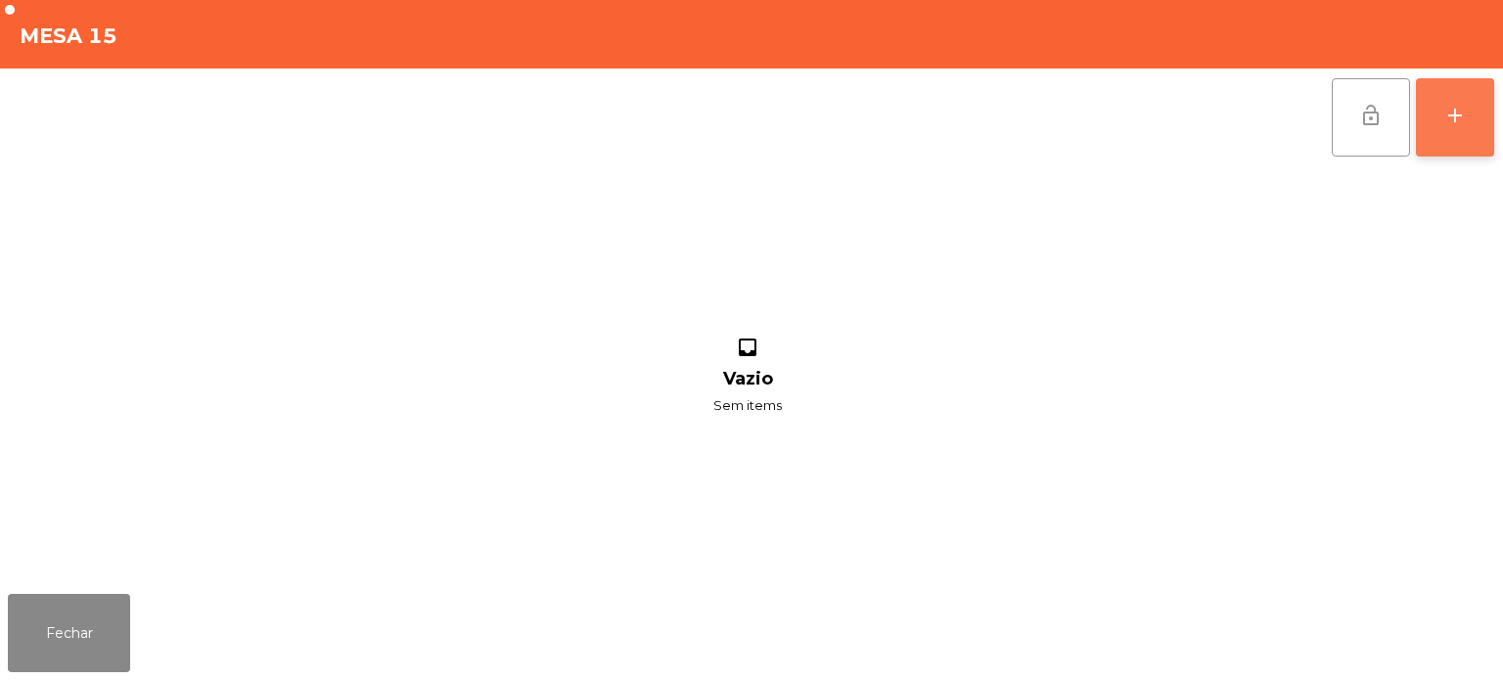
click at [1484, 107] on button "add" at bounding box center [1455, 117] width 78 height 78
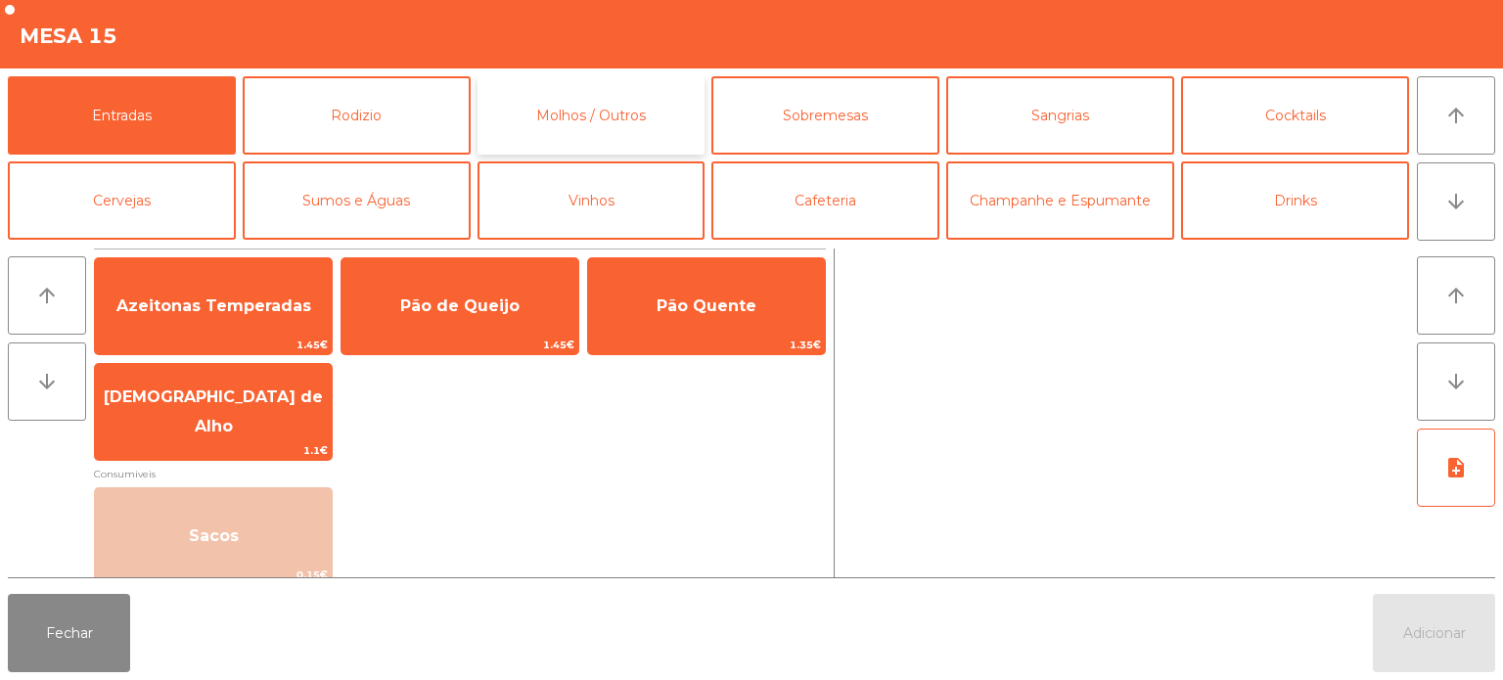
click at [554, 86] on button "Molhos / Outros" at bounding box center [592, 115] width 228 height 78
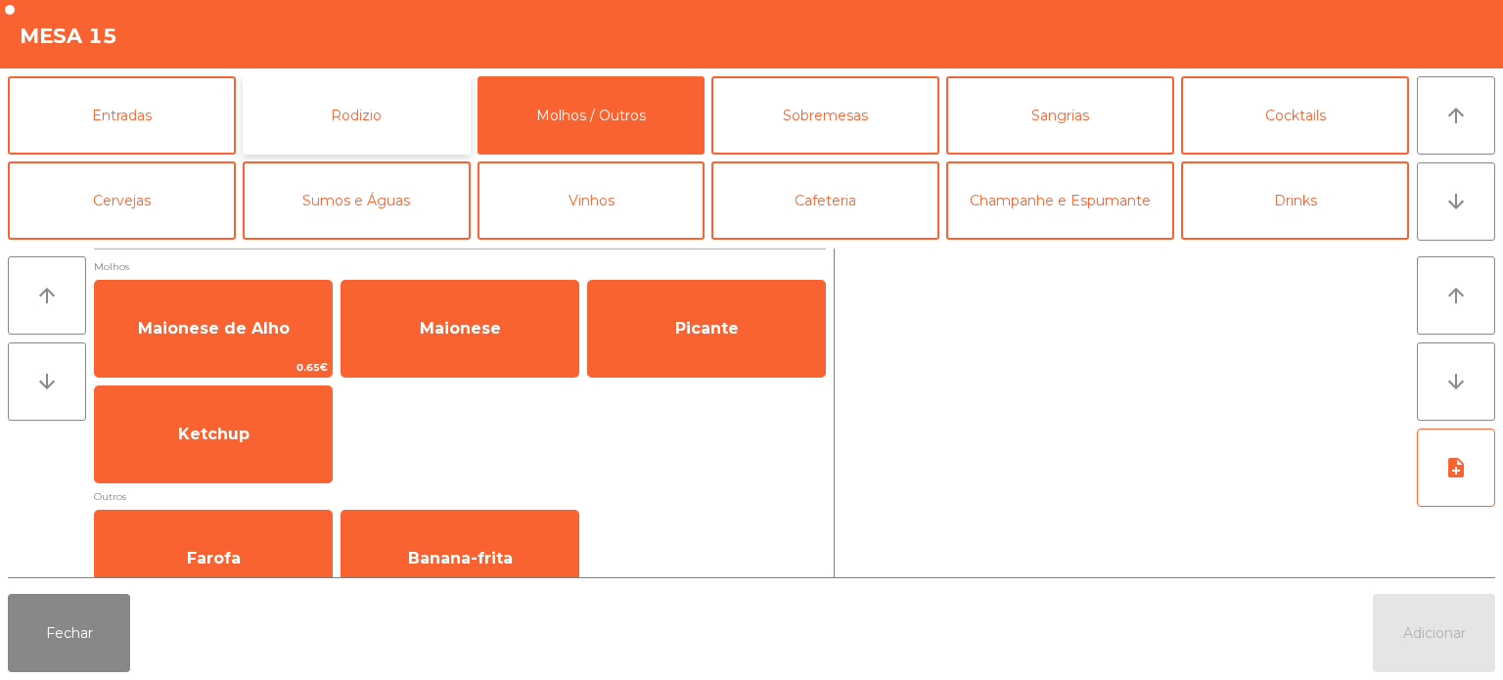
click at [375, 121] on button "Rodizio" at bounding box center [357, 115] width 228 height 78
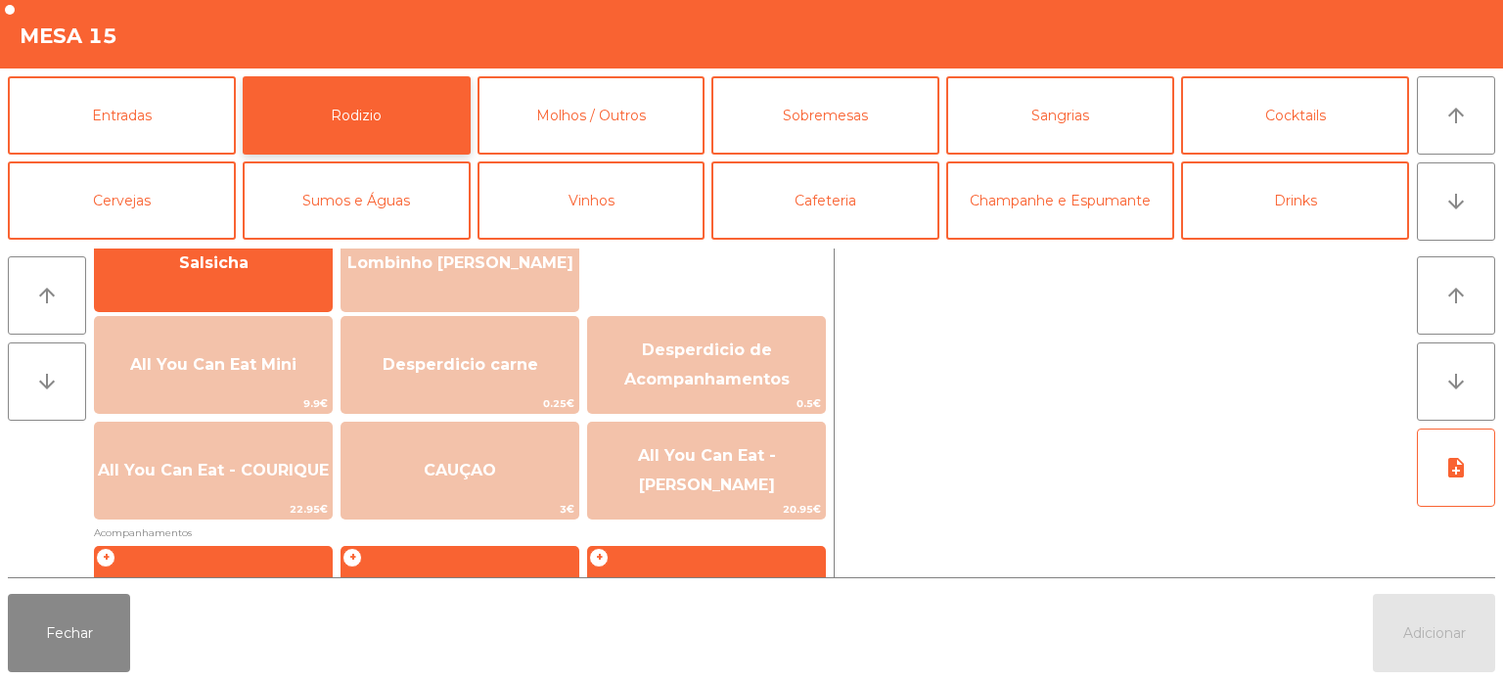
scroll to position [194, 0]
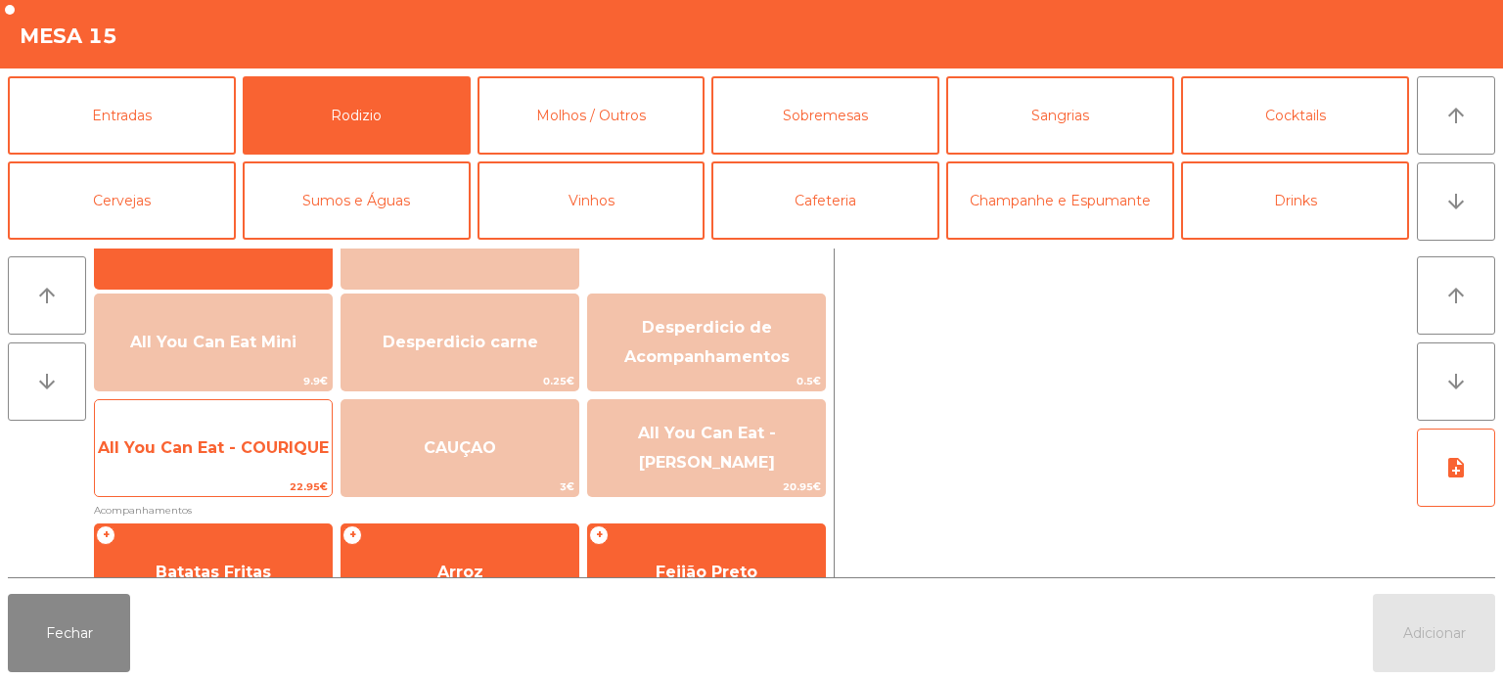
click at [275, 423] on span "All You Can Eat - COURIQUE" at bounding box center [213, 448] width 237 height 53
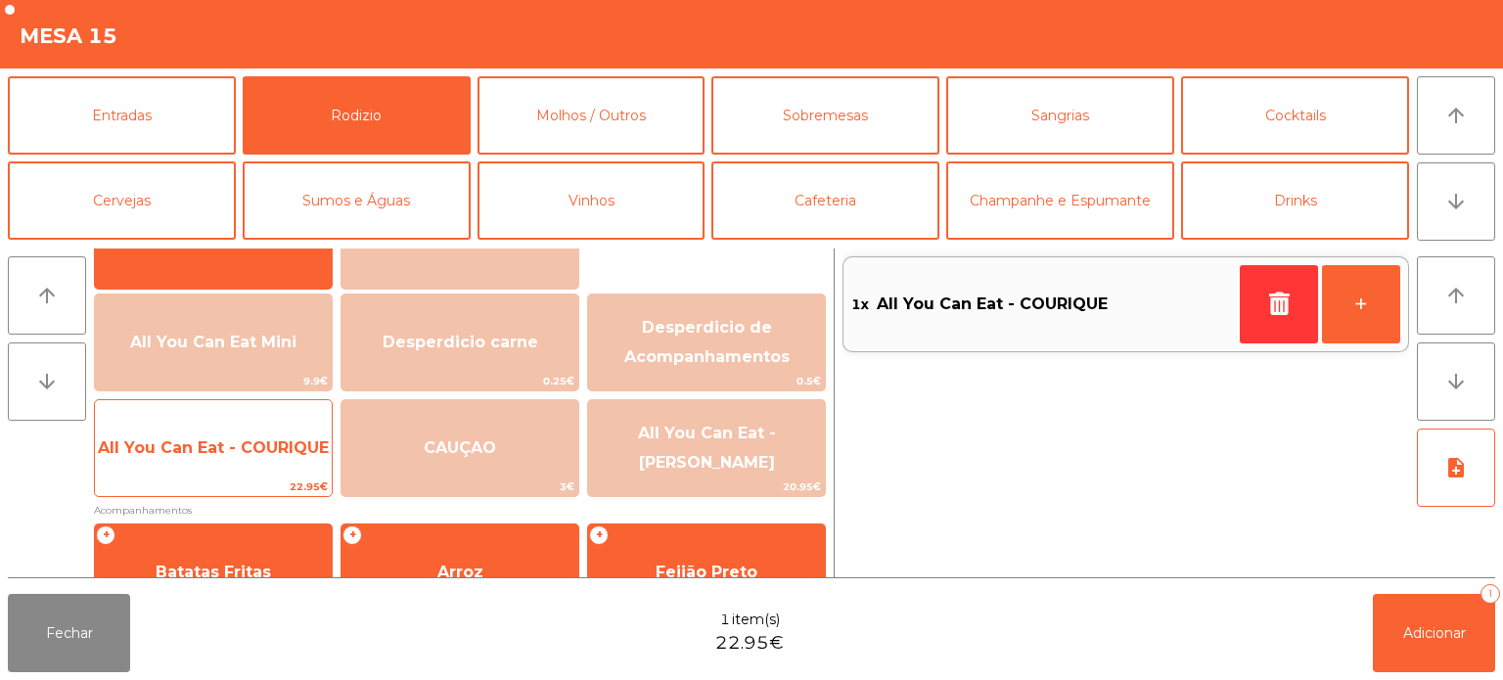
click at [256, 443] on span "All You Can Eat - COURIQUE" at bounding box center [213, 447] width 231 height 19
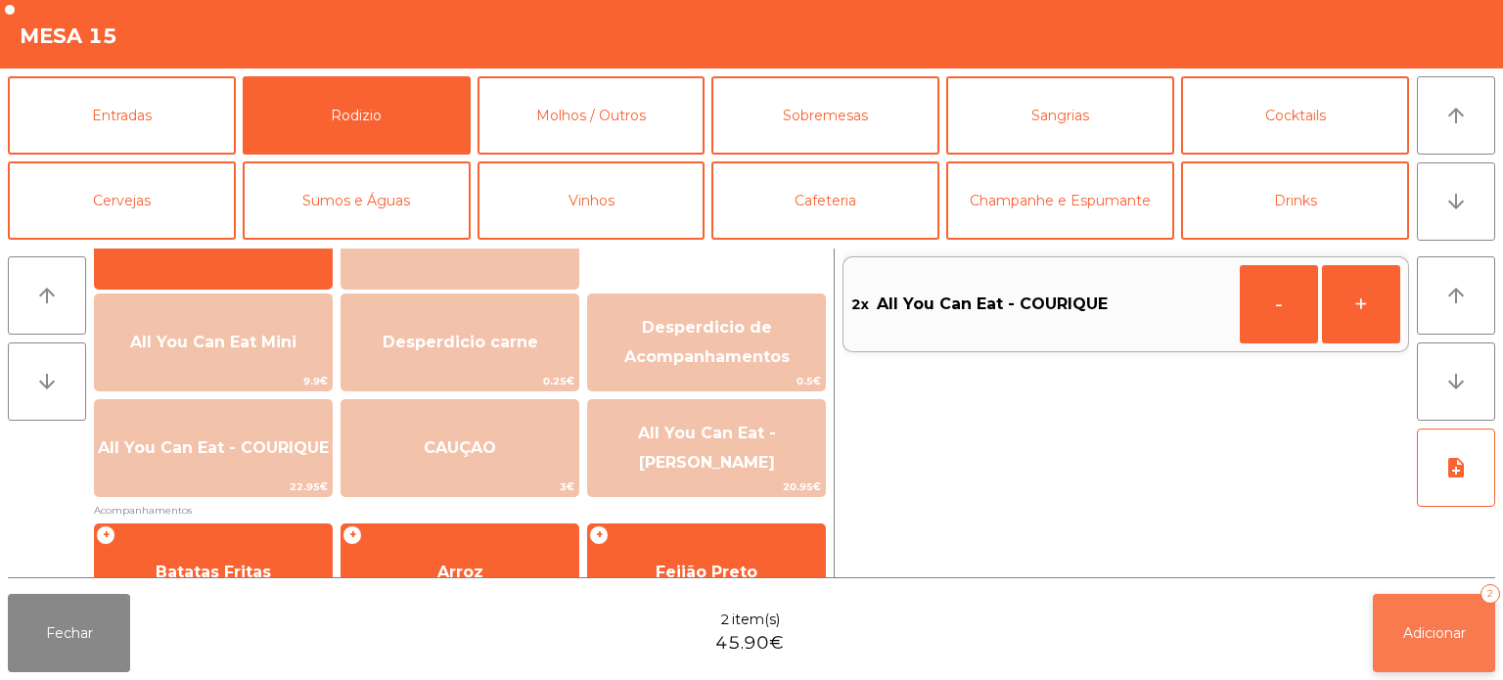
click at [1459, 613] on button "Adicionar 2" at bounding box center [1434, 633] width 122 height 78
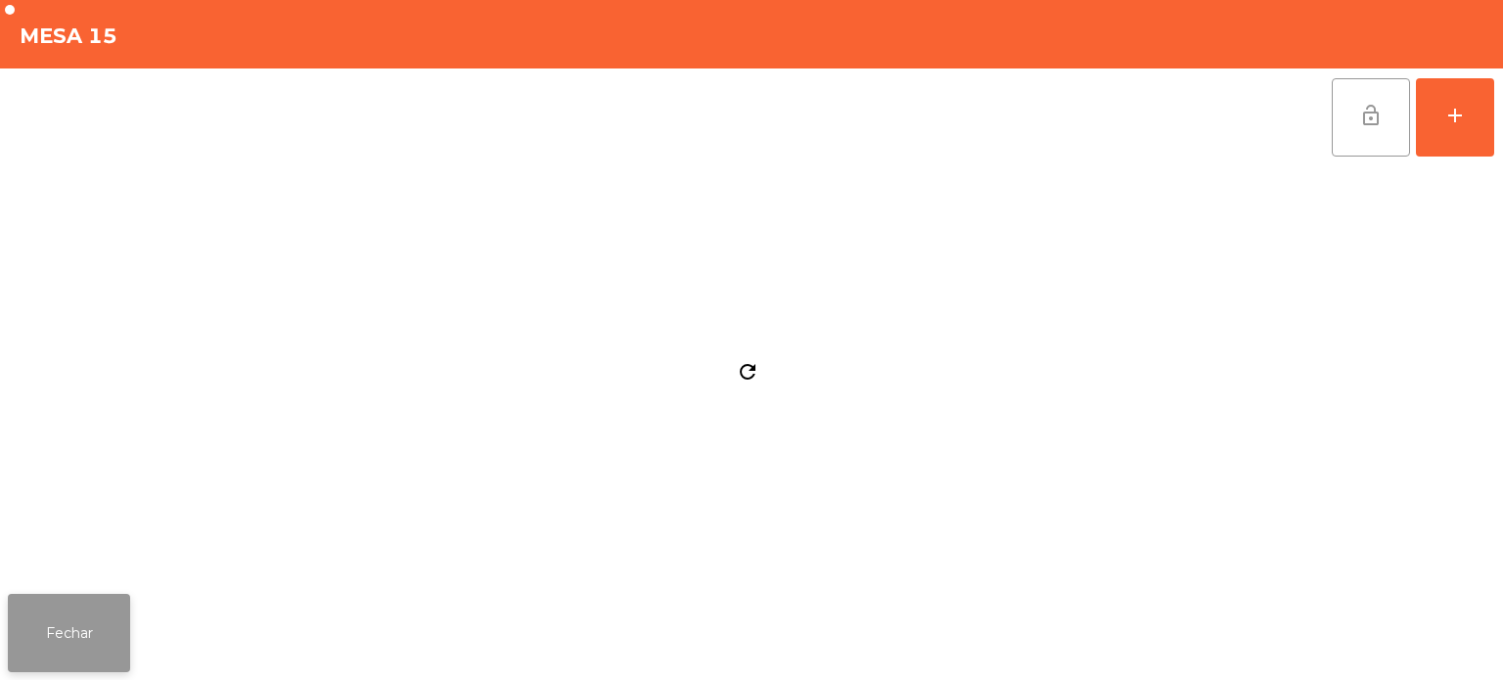
click at [94, 638] on button "Fechar" at bounding box center [69, 633] width 122 height 78
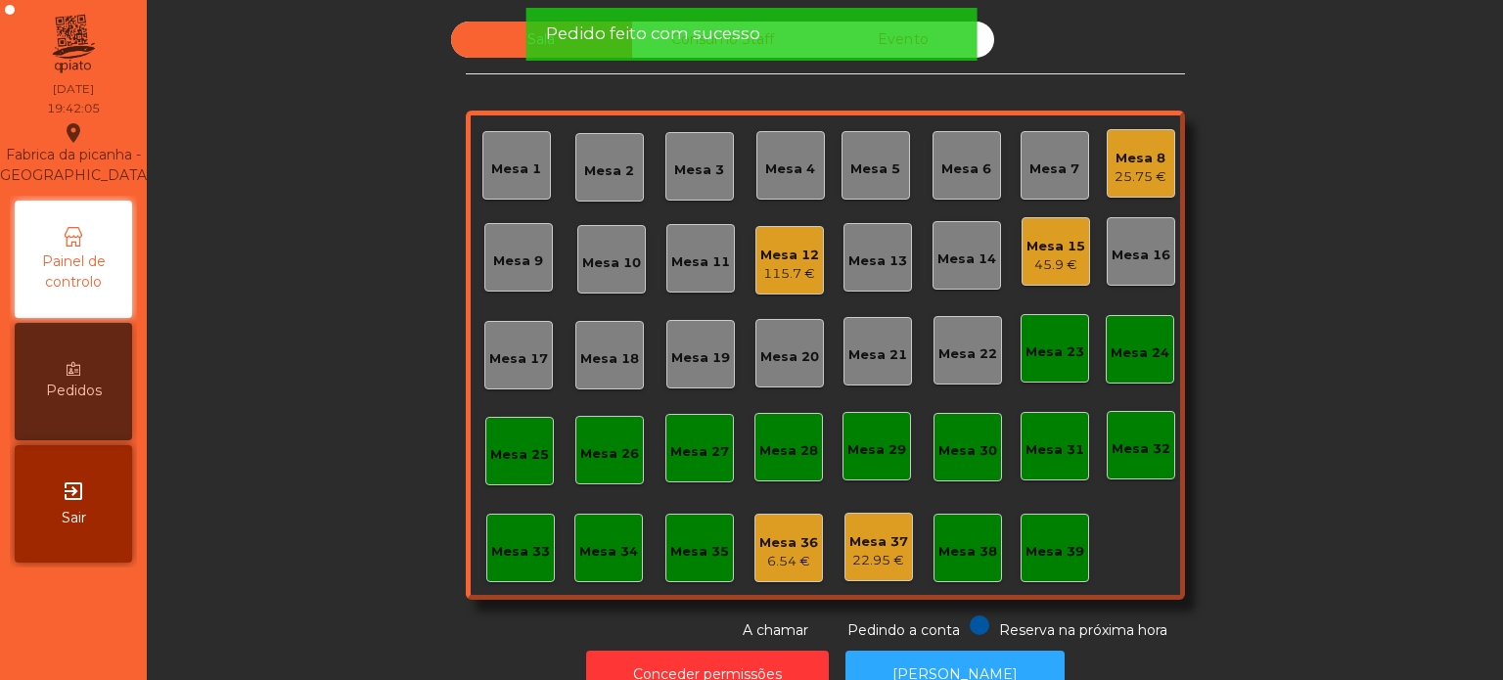
click at [338, 442] on div "Sala Consumo Staff Evento Mesa 1 Mesa 2 Mesa 3 Mesa 4 Mesa 5 Mesa 6 Mesa 7 Mesa…" at bounding box center [825, 331] width 1304 height 619
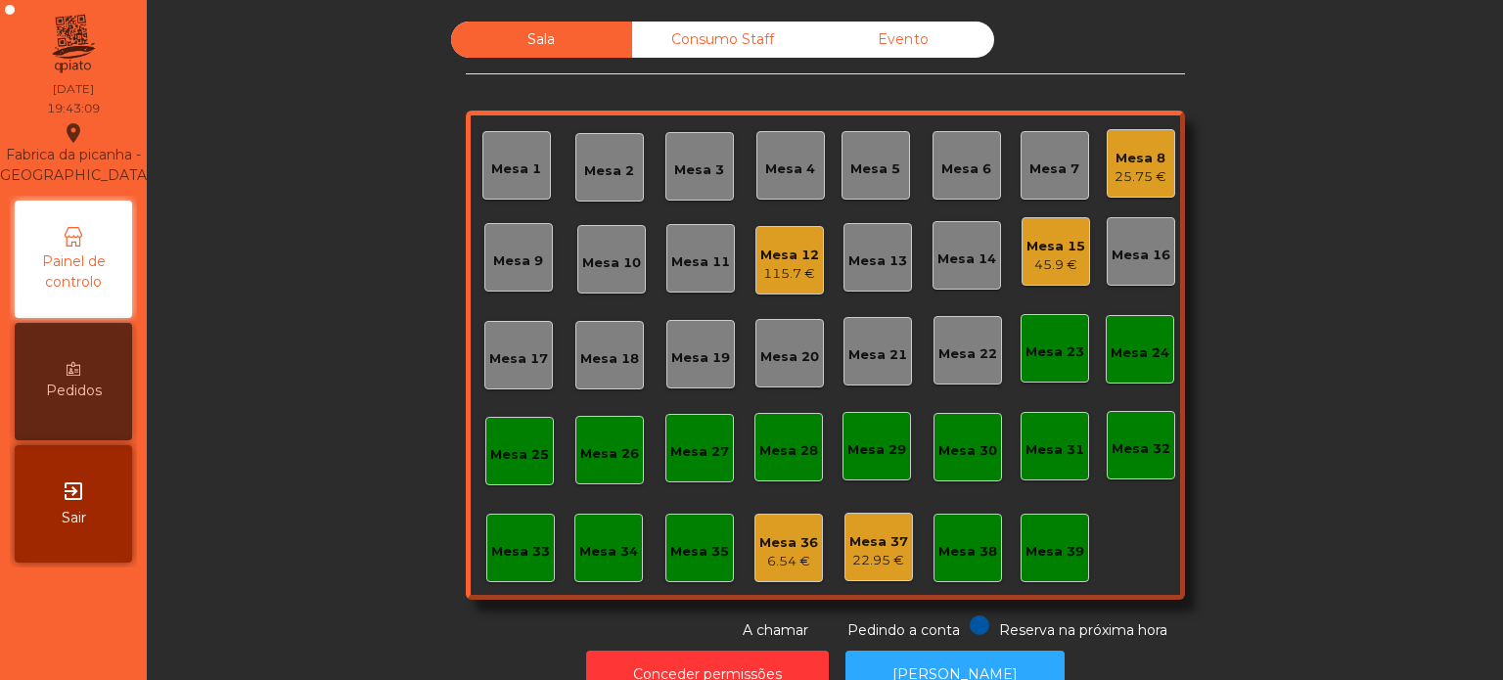
click at [755, 241] on div "Mesa 12 115.7 €" at bounding box center [789, 260] width 69 height 69
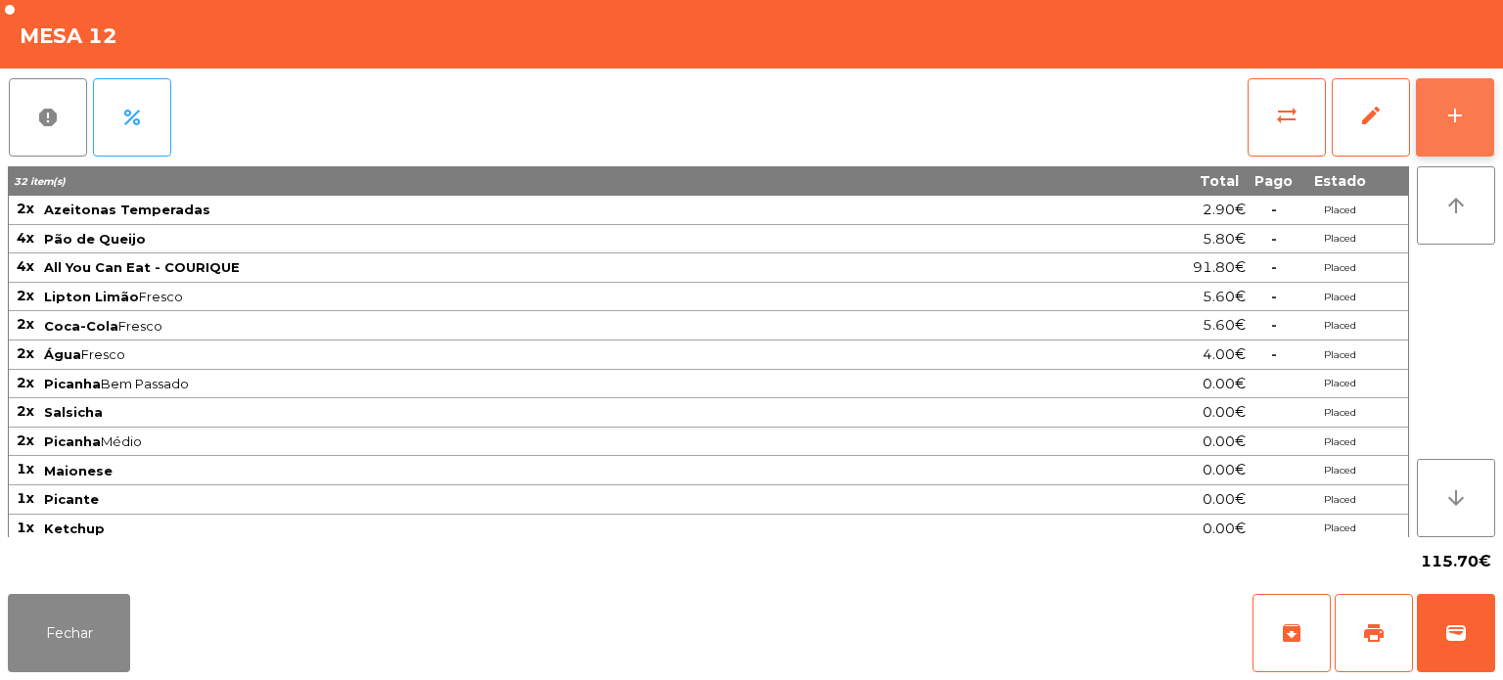
click at [1420, 117] on button "add" at bounding box center [1455, 117] width 78 height 78
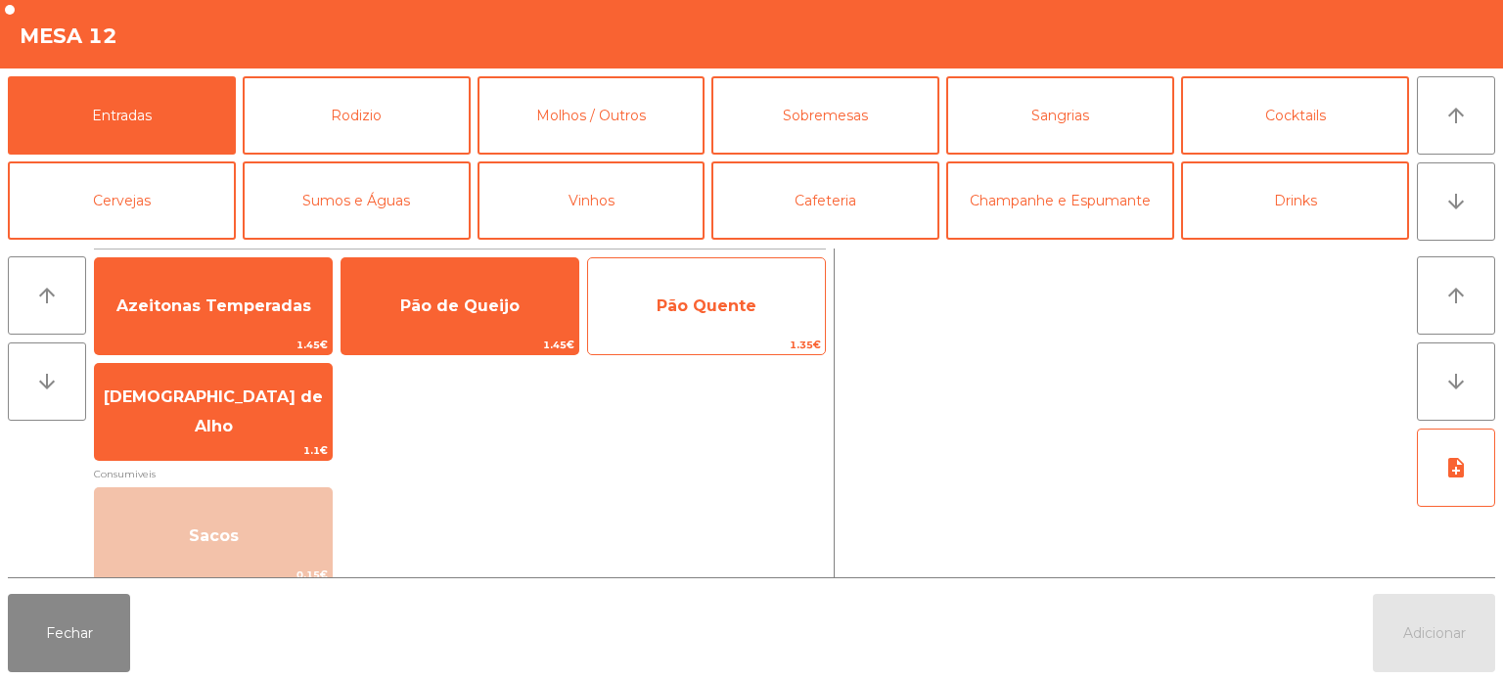
click at [718, 315] on span "Pão Quente" at bounding box center [706, 306] width 237 height 53
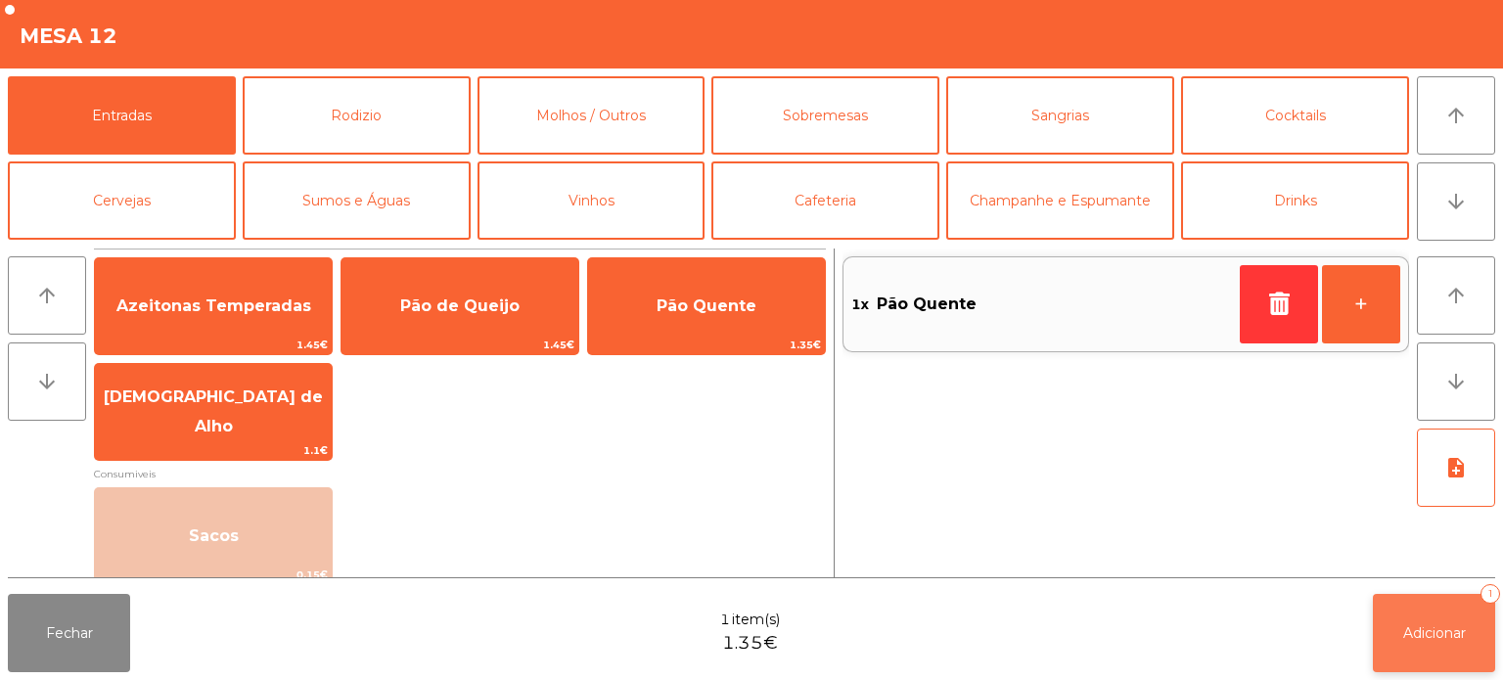
click at [1457, 656] on button "Adicionar 1" at bounding box center [1434, 633] width 122 height 78
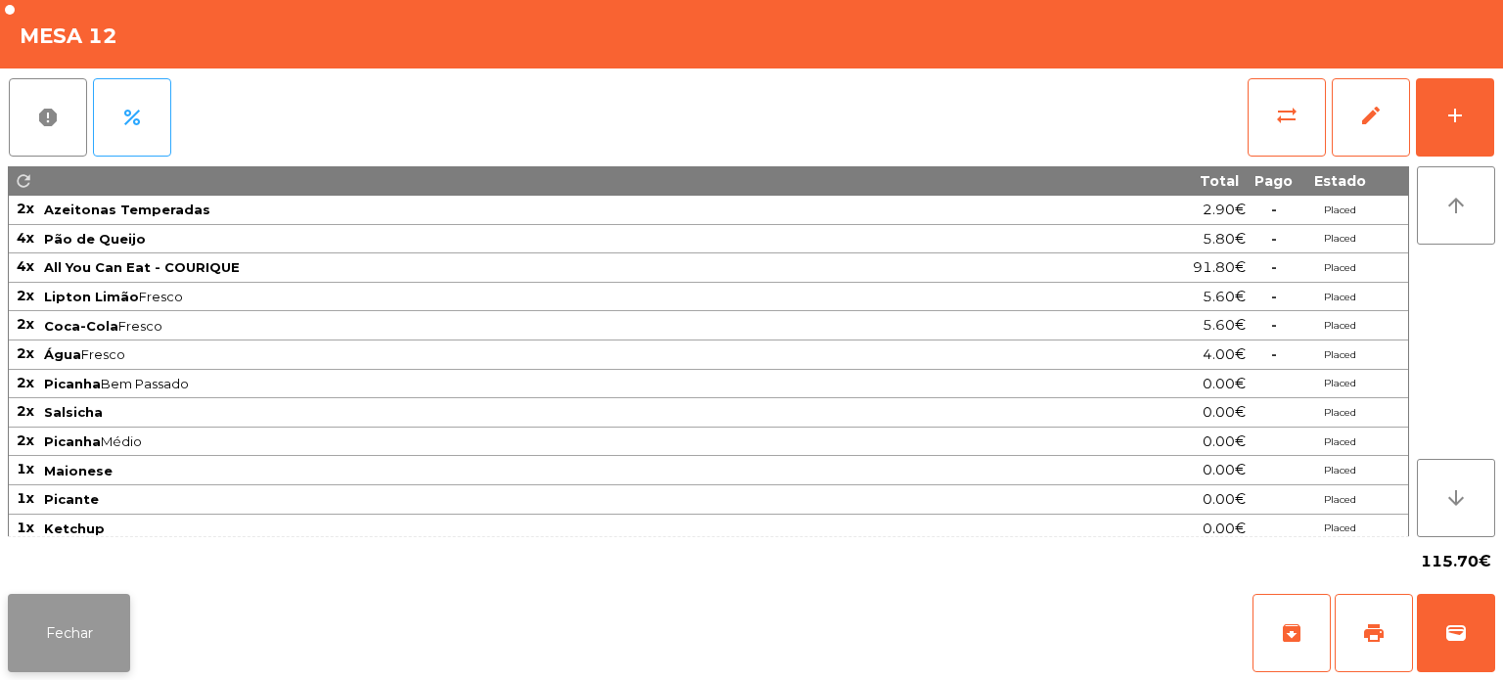
click at [58, 629] on button "Fechar" at bounding box center [69, 633] width 122 height 78
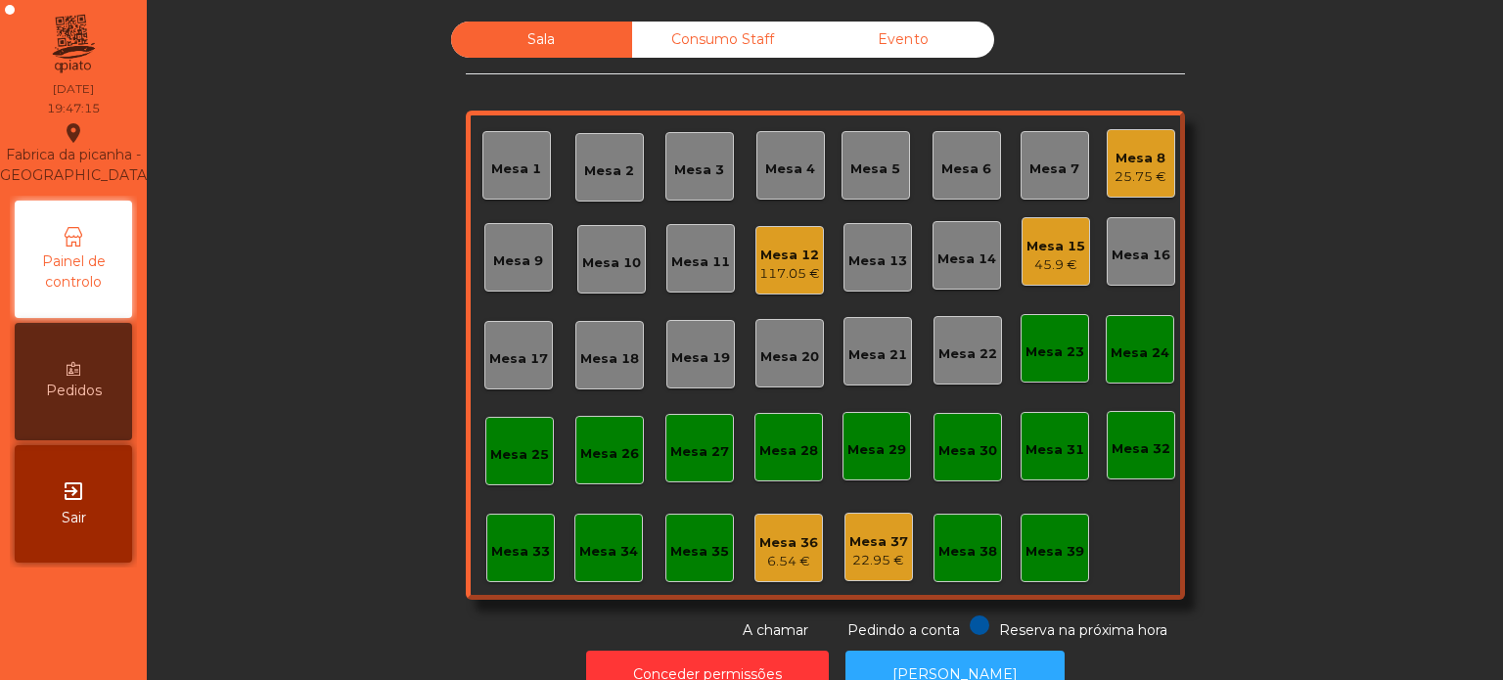
click at [500, 538] on div "Mesa 33" at bounding box center [520, 547] width 59 height 27
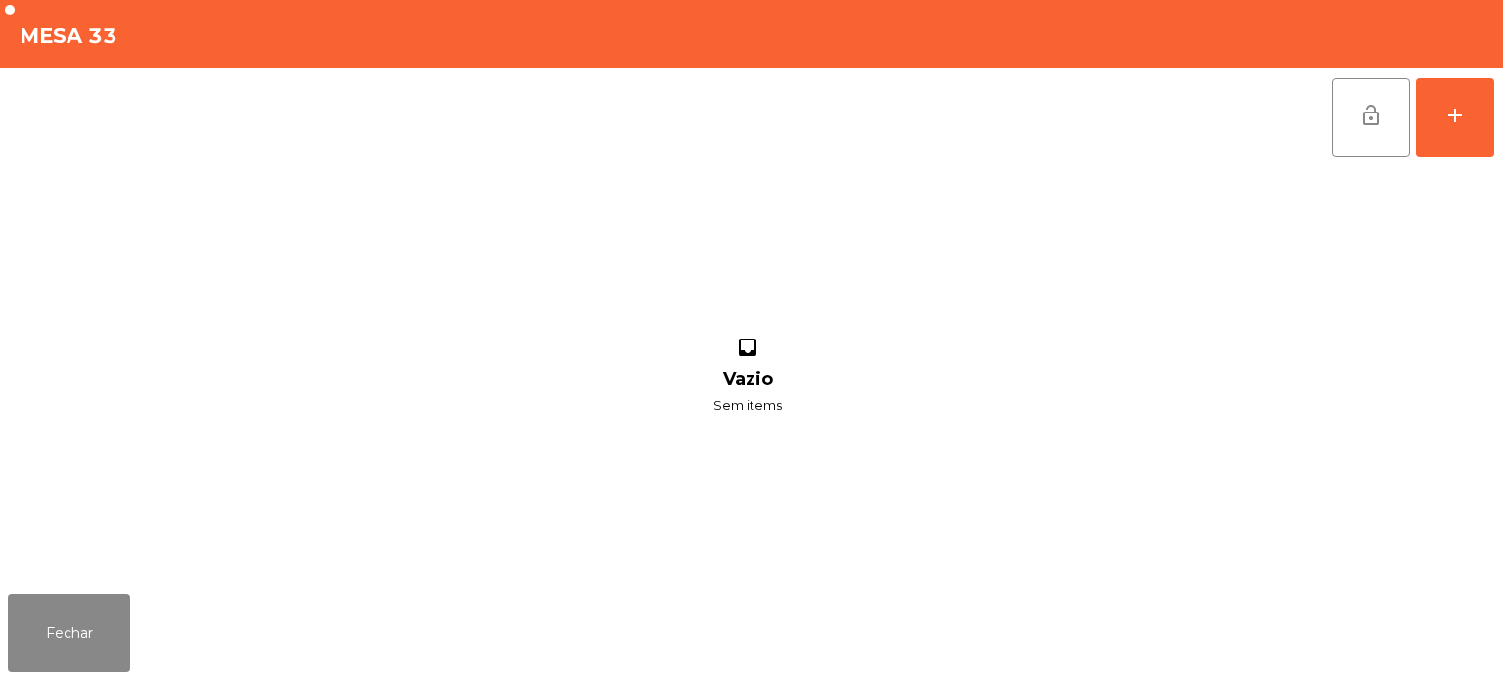
click at [1500, 109] on div "lock_open add inbox Vazio Sem items" at bounding box center [751, 328] width 1503 height 518
click at [1472, 88] on button "add" at bounding box center [1455, 117] width 78 height 78
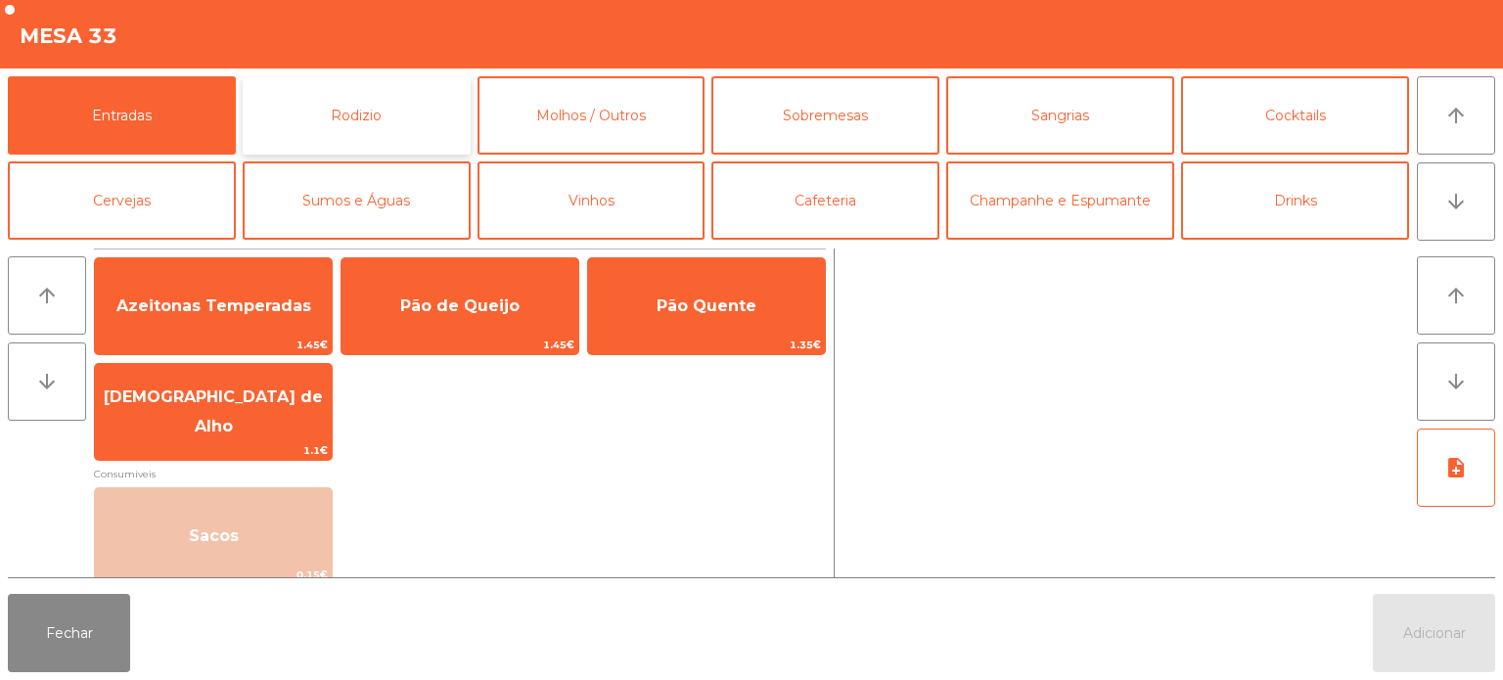
click at [354, 125] on button "Rodizio" at bounding box center [357, 115] width 228 height 78
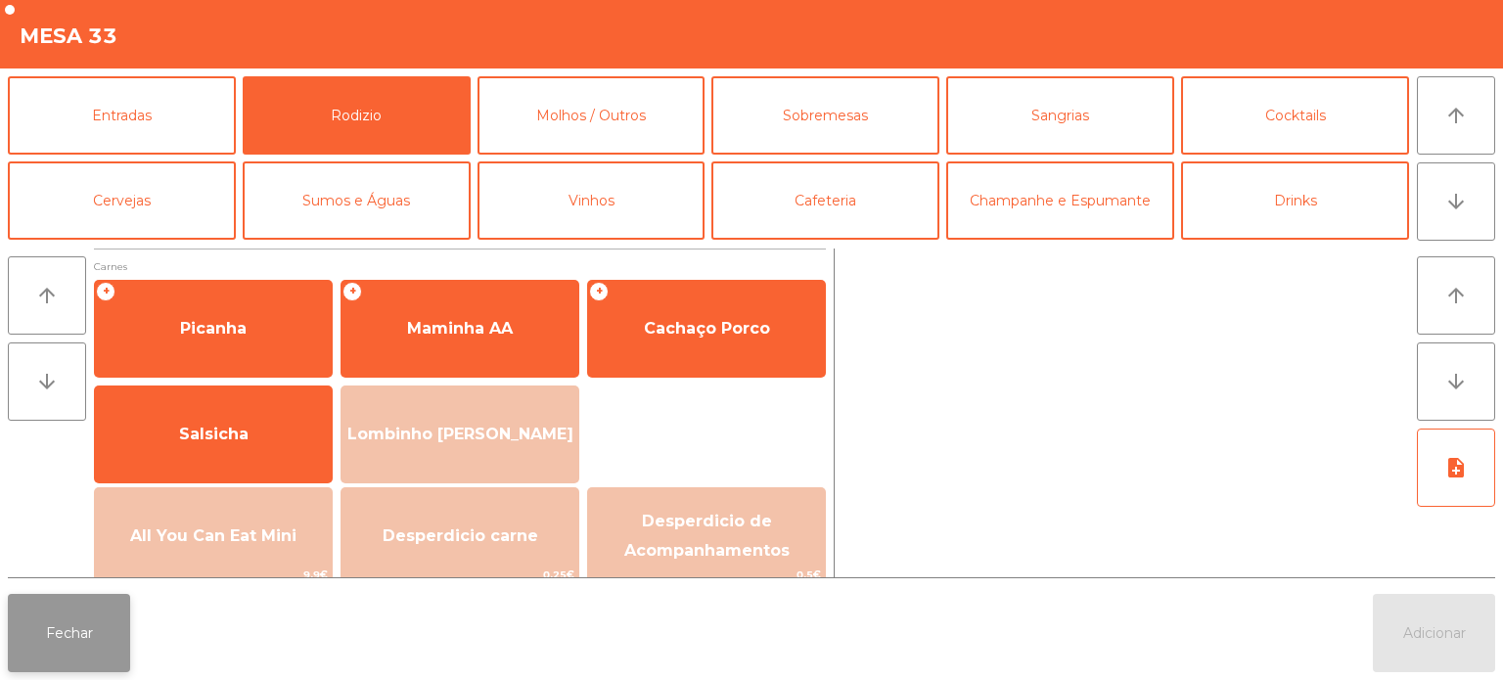
click at [81, 650] on button "Fechar" at bounding box center [69, 633] width 122 height 78
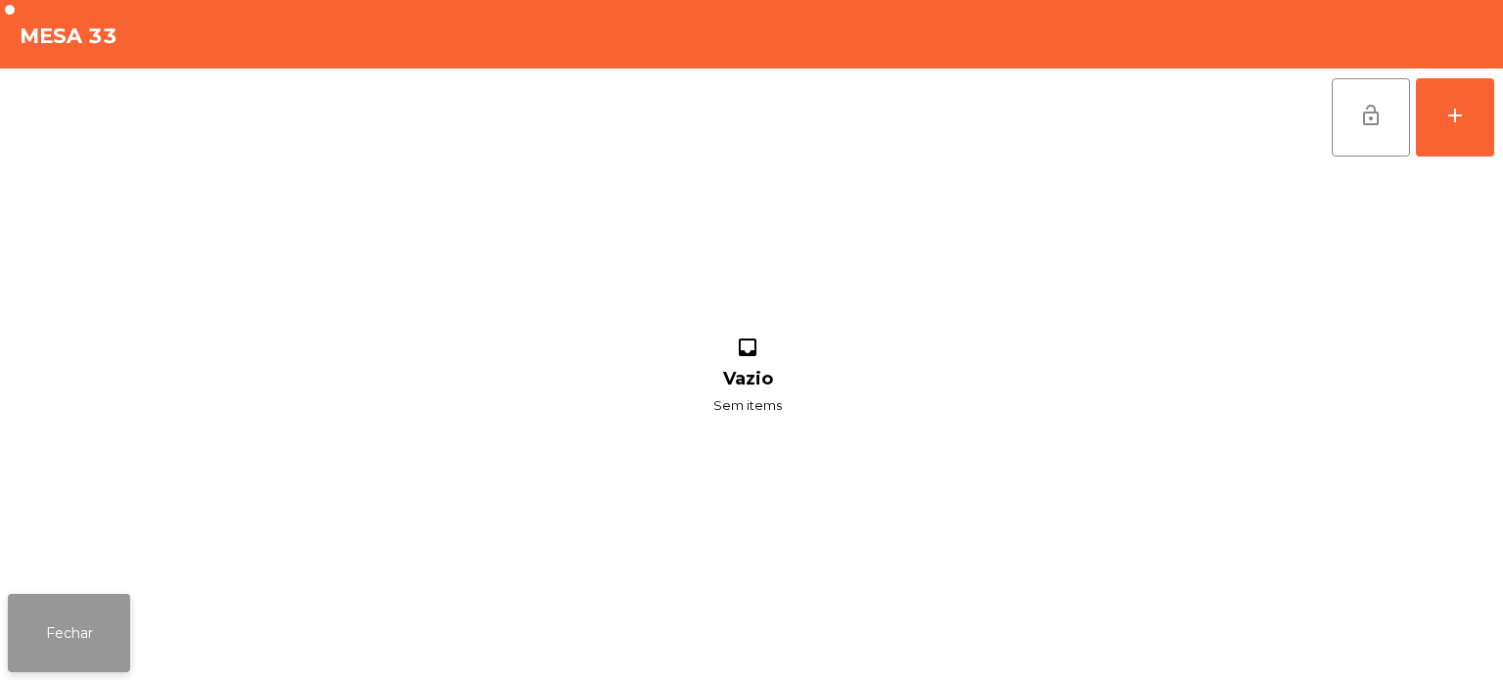
click at [56, 651] on button "Fechar" at bounding box center [69, 633] width 122 height 78
click at [84, 638] on nav "Fabrica da picanha - Lisboa location_on 17/08/2025 19:47:21 Painel de controlo …" at bounding box center [73, 340] width 147 height 680
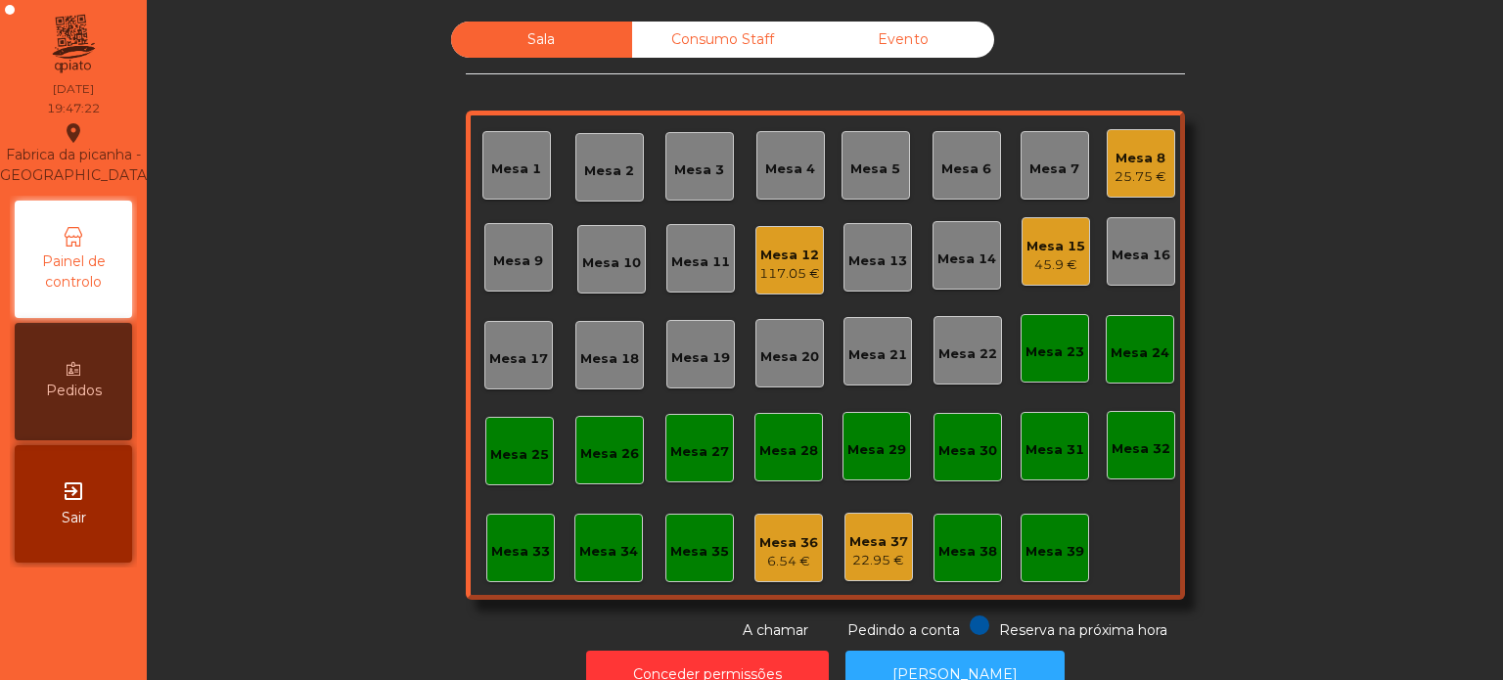
click at [759, 270] on div "117.05 €" at bounding box center [789, 274] width 61 height 20
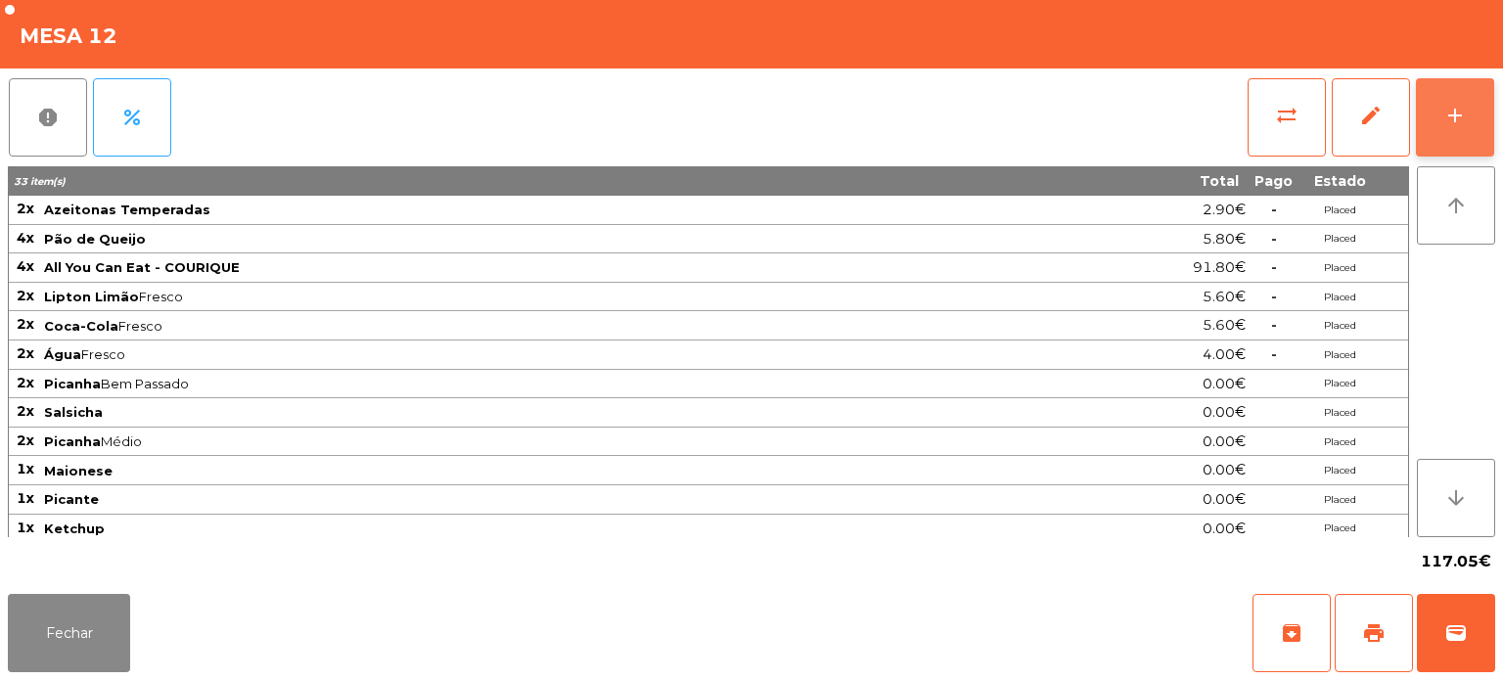
click at [1456, 132] on button "add" at bounding box center [1455, 117] width 78 height 78
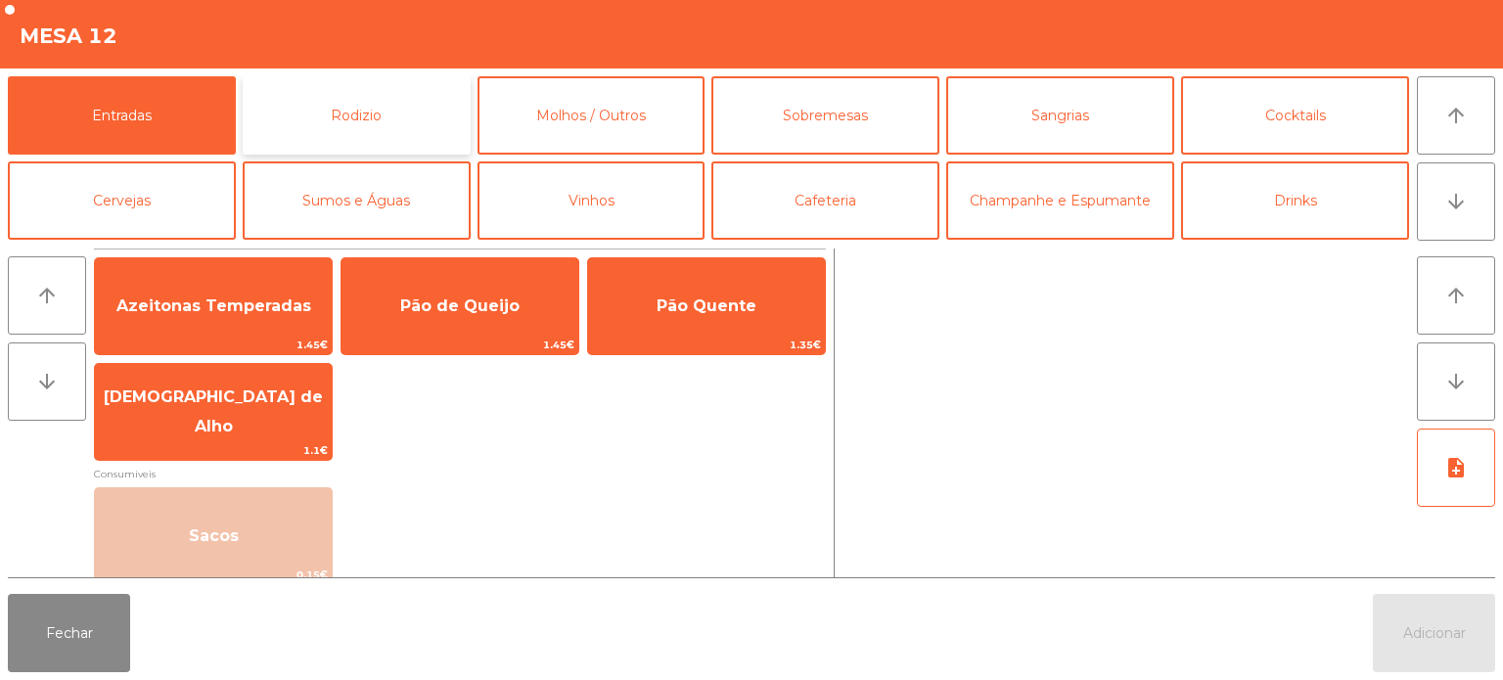
click at [402, 118] on button "Rodizio" at bounding box center [357, 115] width 228 height 78
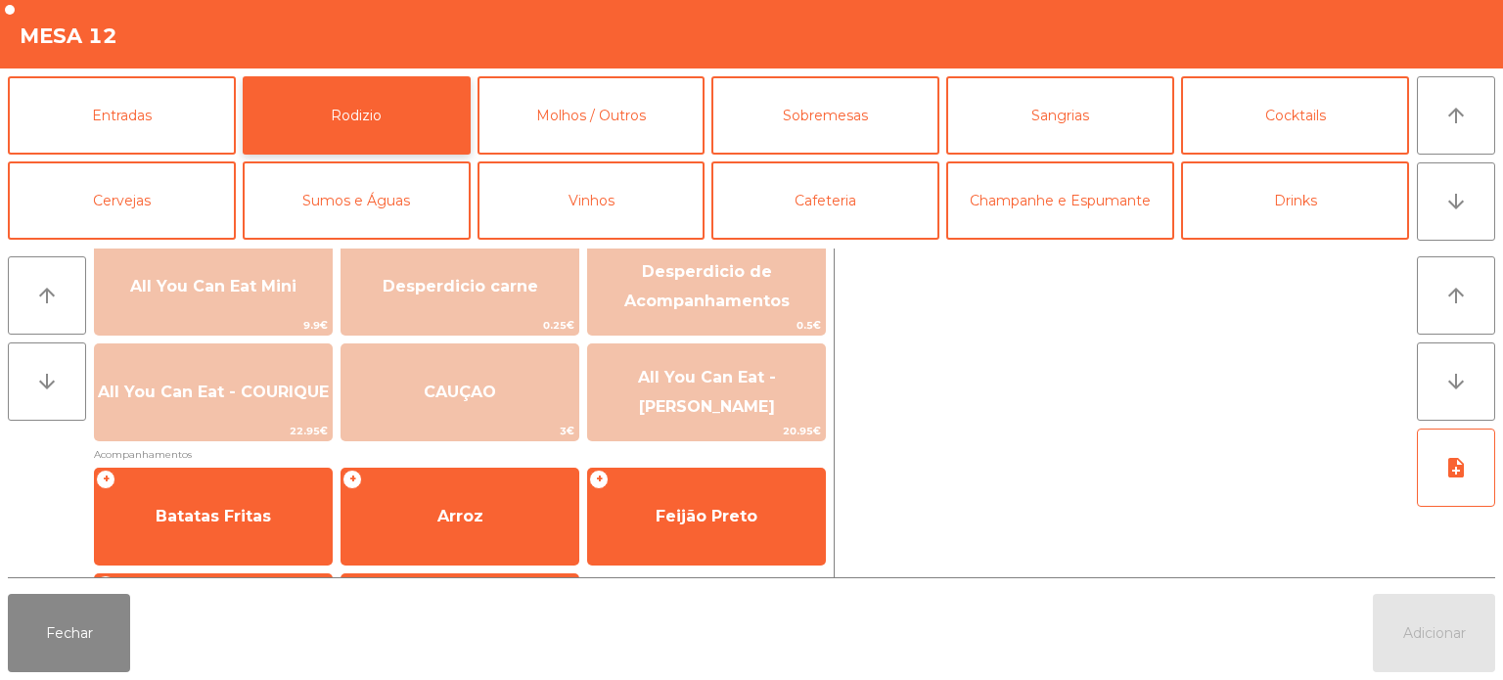
scroll to position [350, 0]
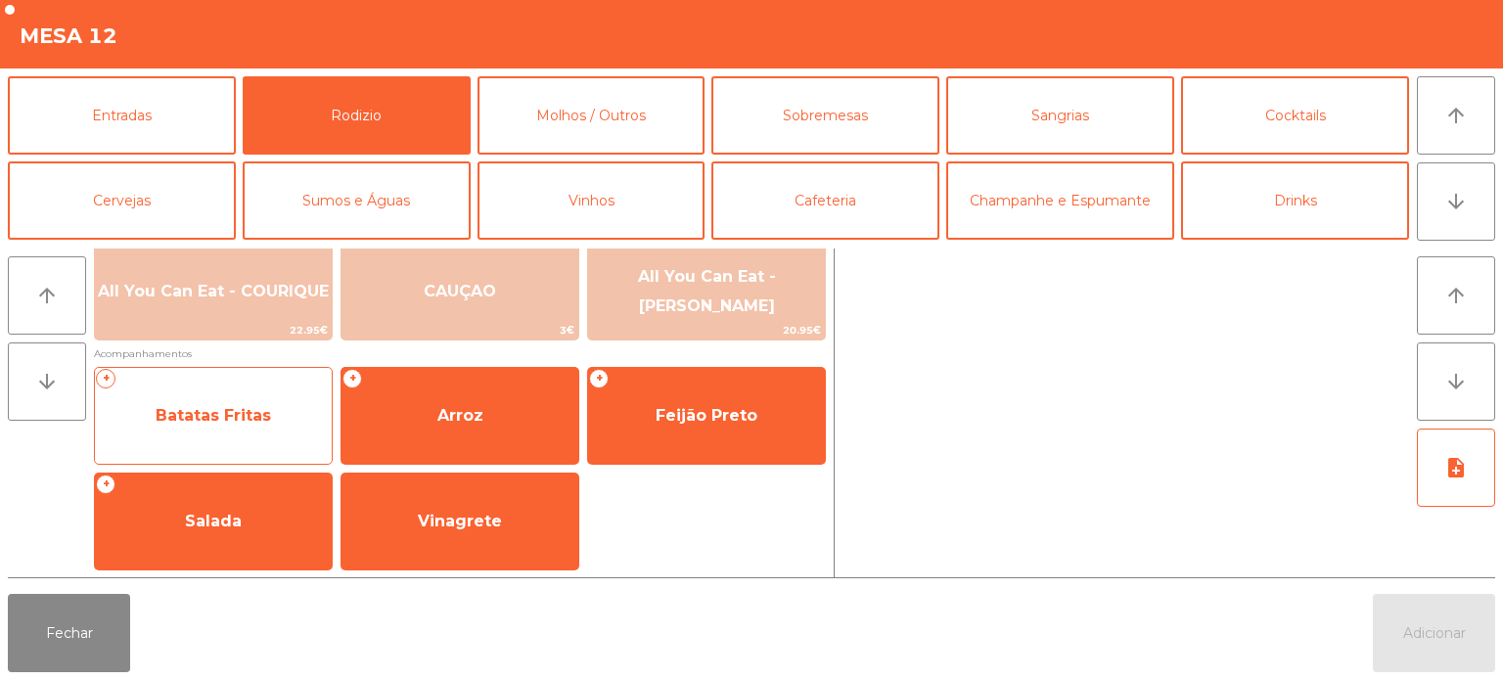
click at [262, 406] on span "Batatas Fritas" at bounding box center [213, 415] width 115 height 19
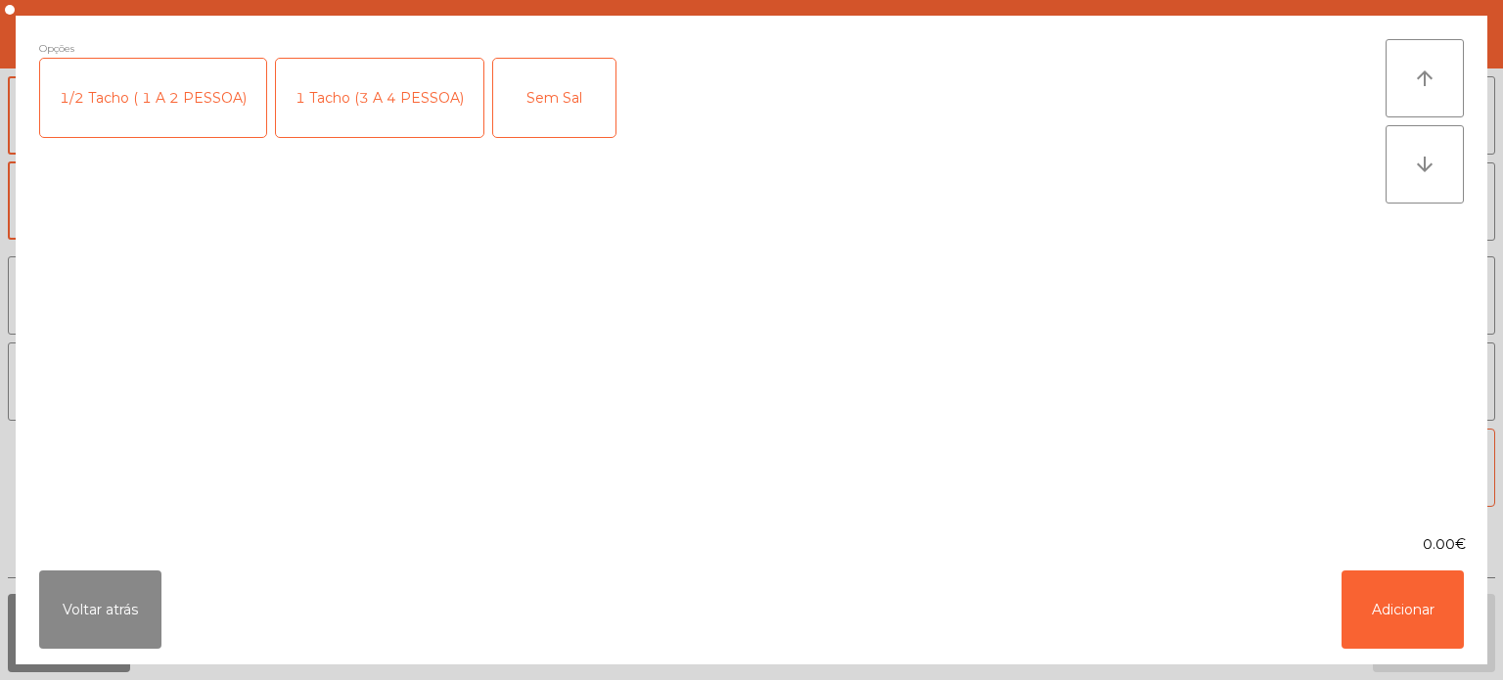
click at [372, 90] on div "1 Tacho (3 A 4 PESSOA)" at bounding box center [379, 98] width 207 height 78
click at [1389, 583] on button "Adicionar" at bounding box center [1403, 610] width 122 height 78
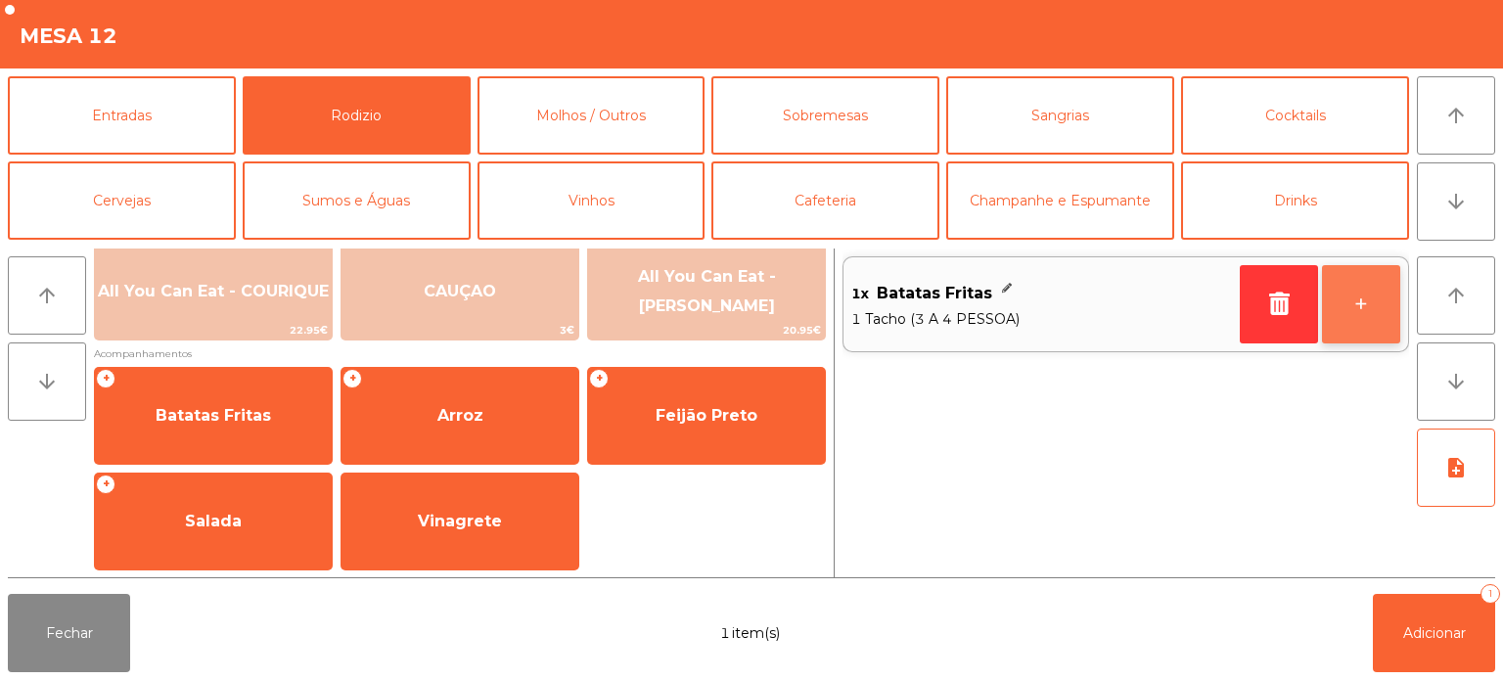
click at [1386, 298] on button "+" at bounding box center [1361, 304] width 78 height 78
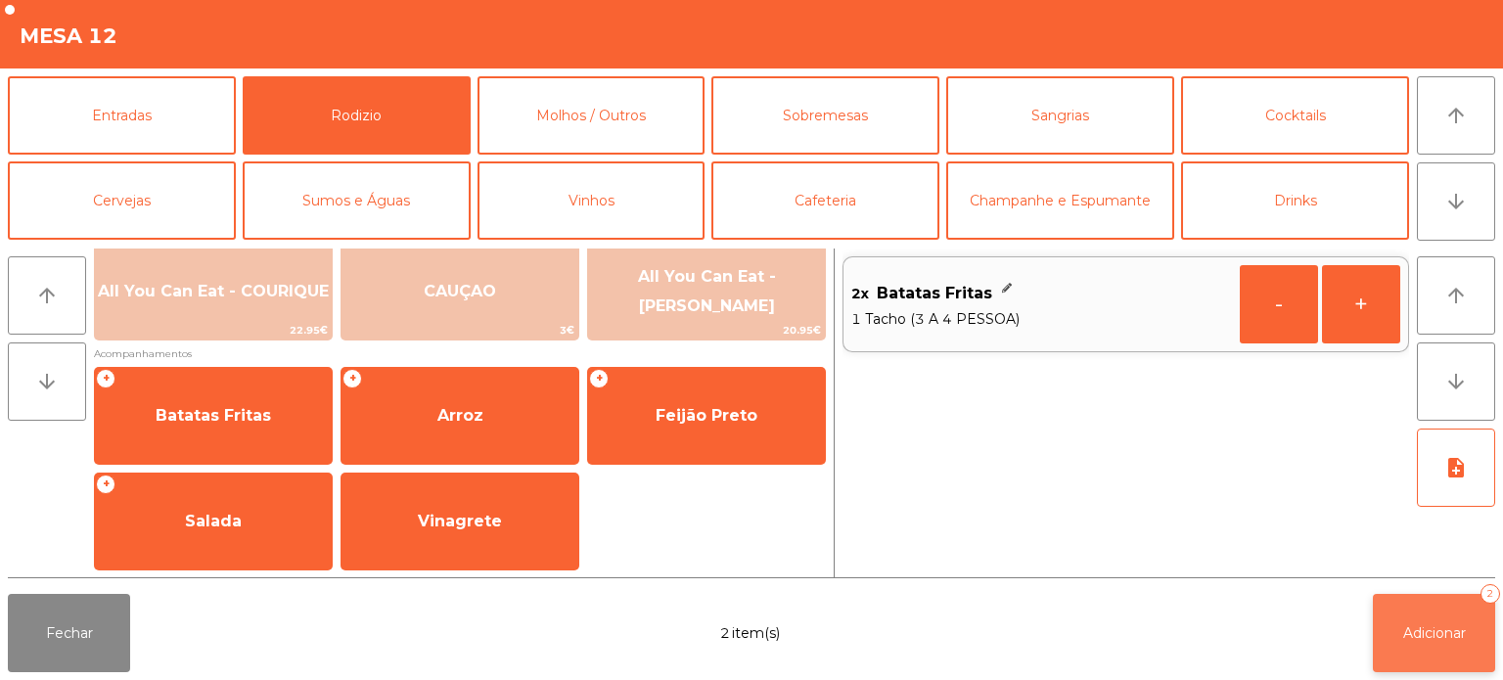
click at [1426, 639] on span "Adicionar" at bounding box center [1434, 633] width 63 height 18
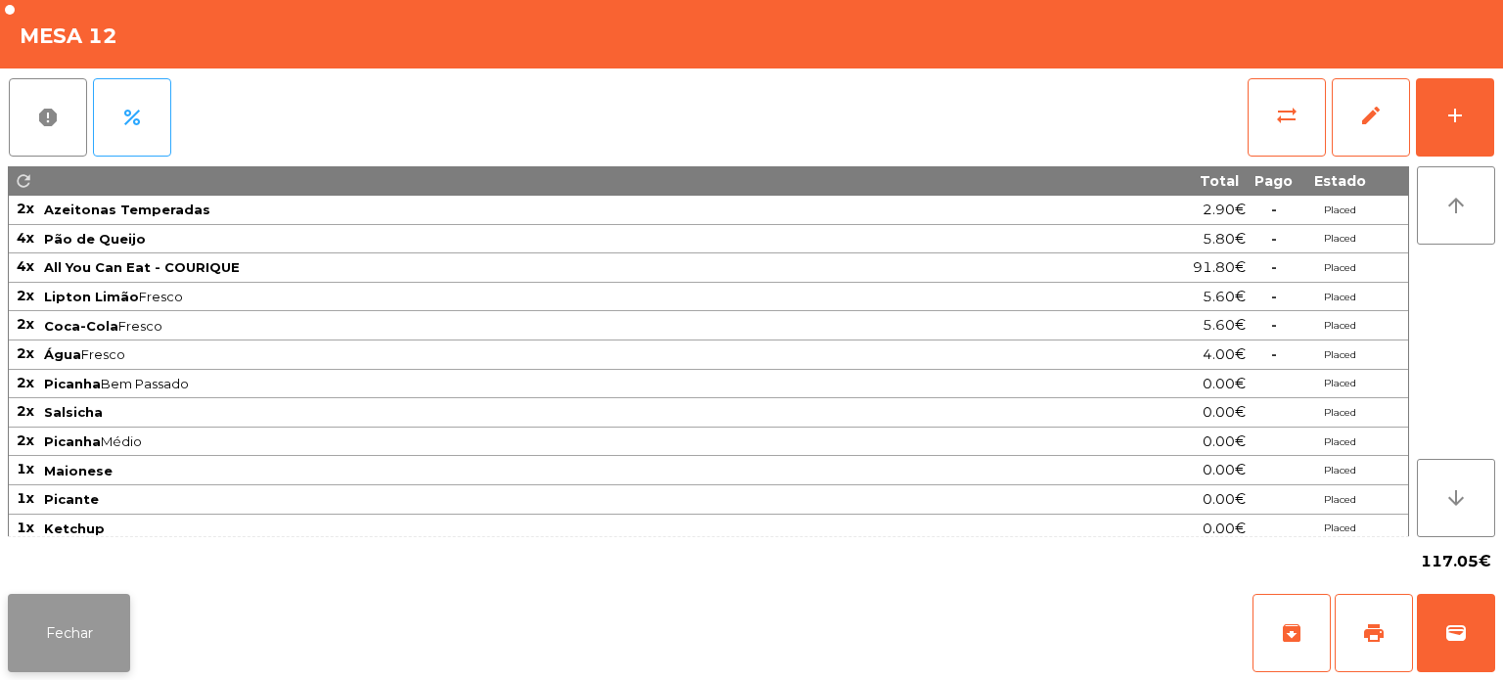
click at [49, 638] on button "Fechar" at bounding box center [69, 633] width 122 height 78
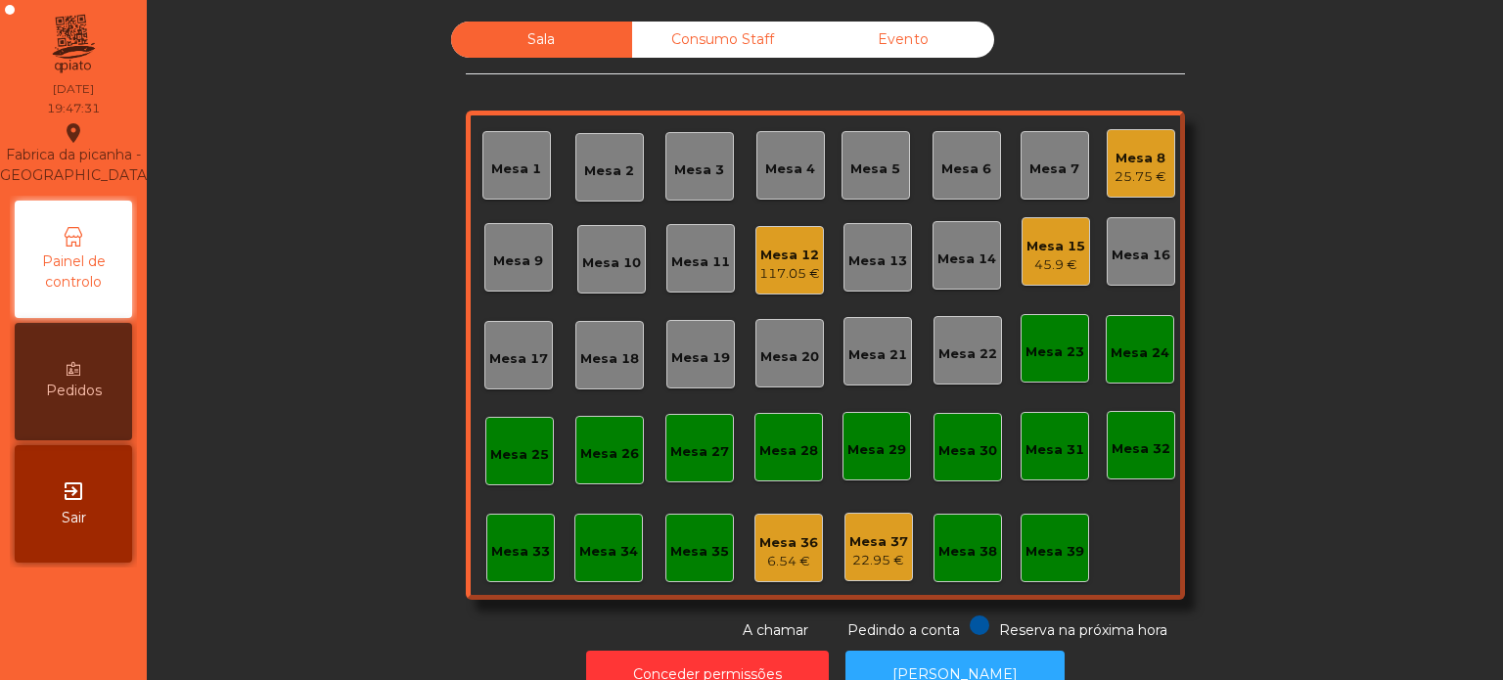
click at [1107, 259] on div "Mesa 16" at bounding box center [1141, 251] width 69 height 69
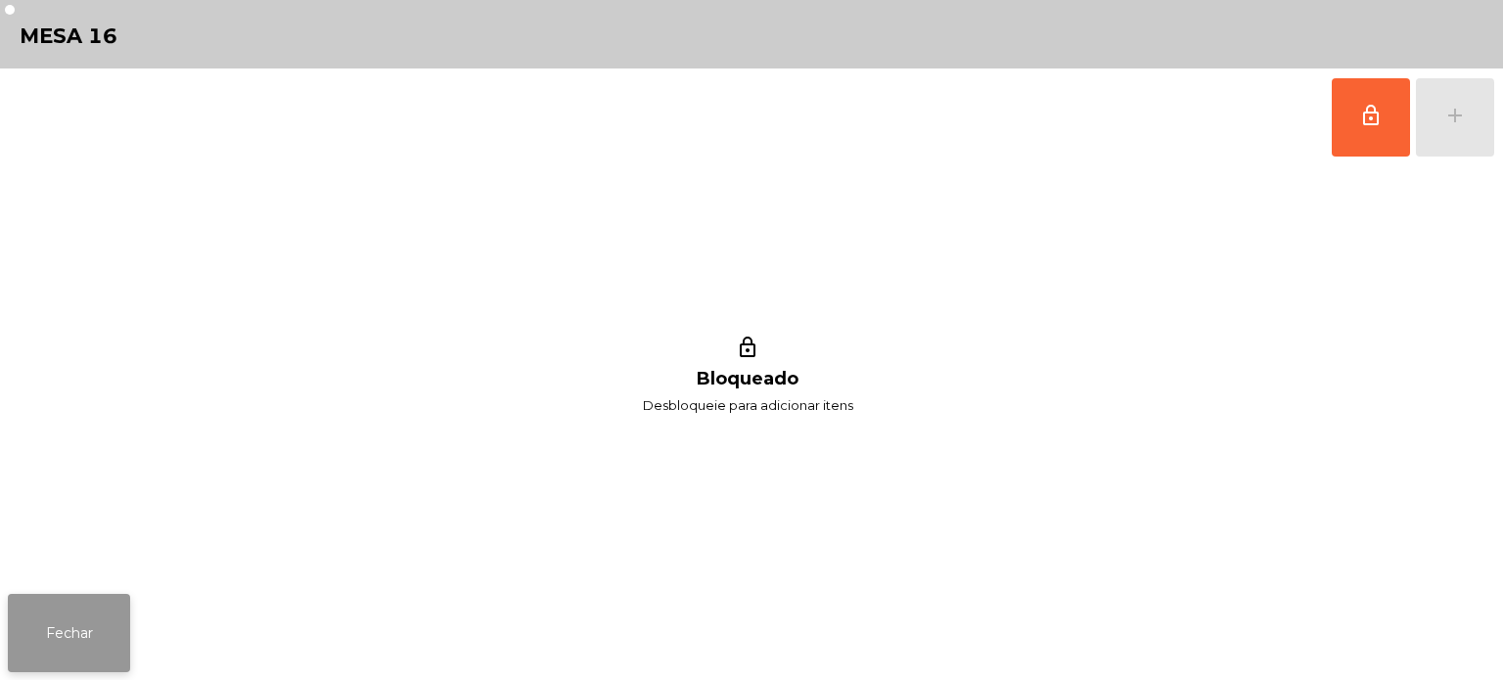
click at [74, 664] on button "Fechar" at bounding box center [69, 633] width 122 height 78
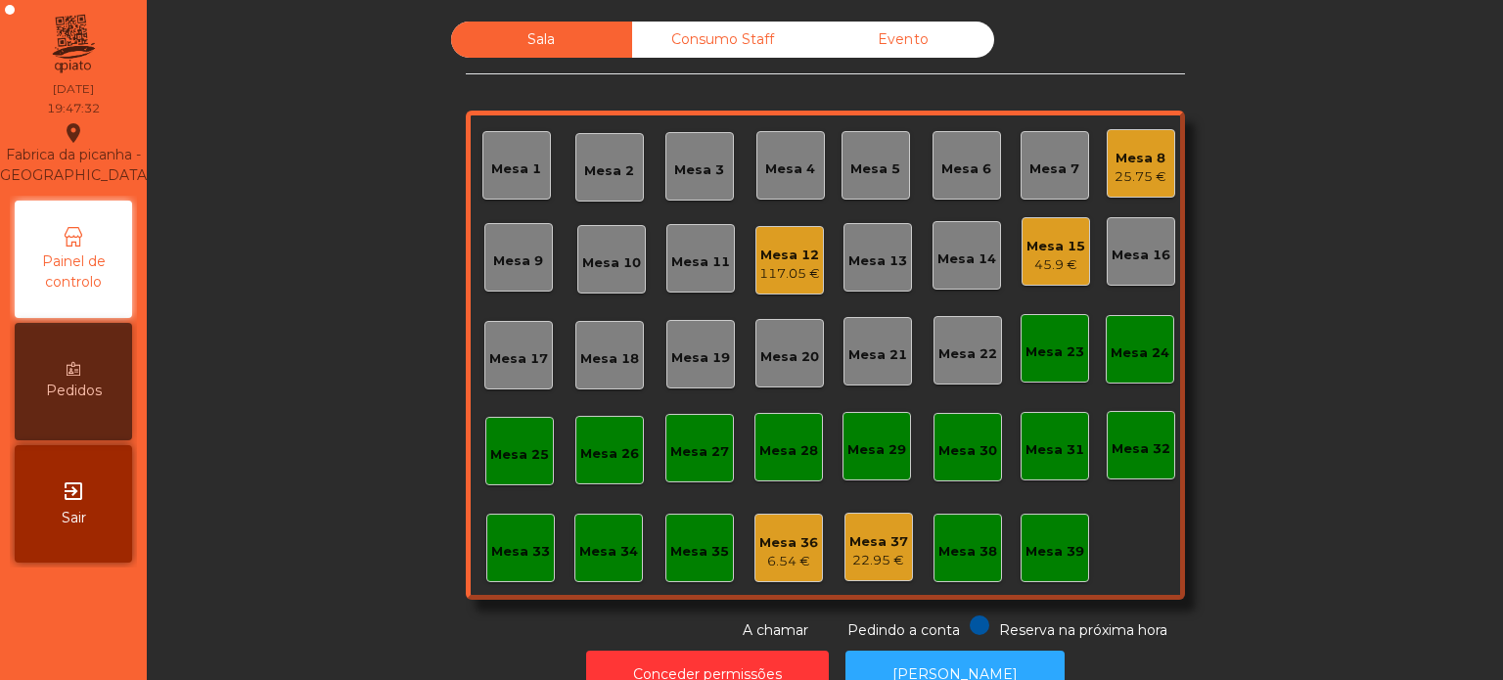
click at [526, 556] on div "Mesa 33" at bounding box center [520, 552] width 59 height 20
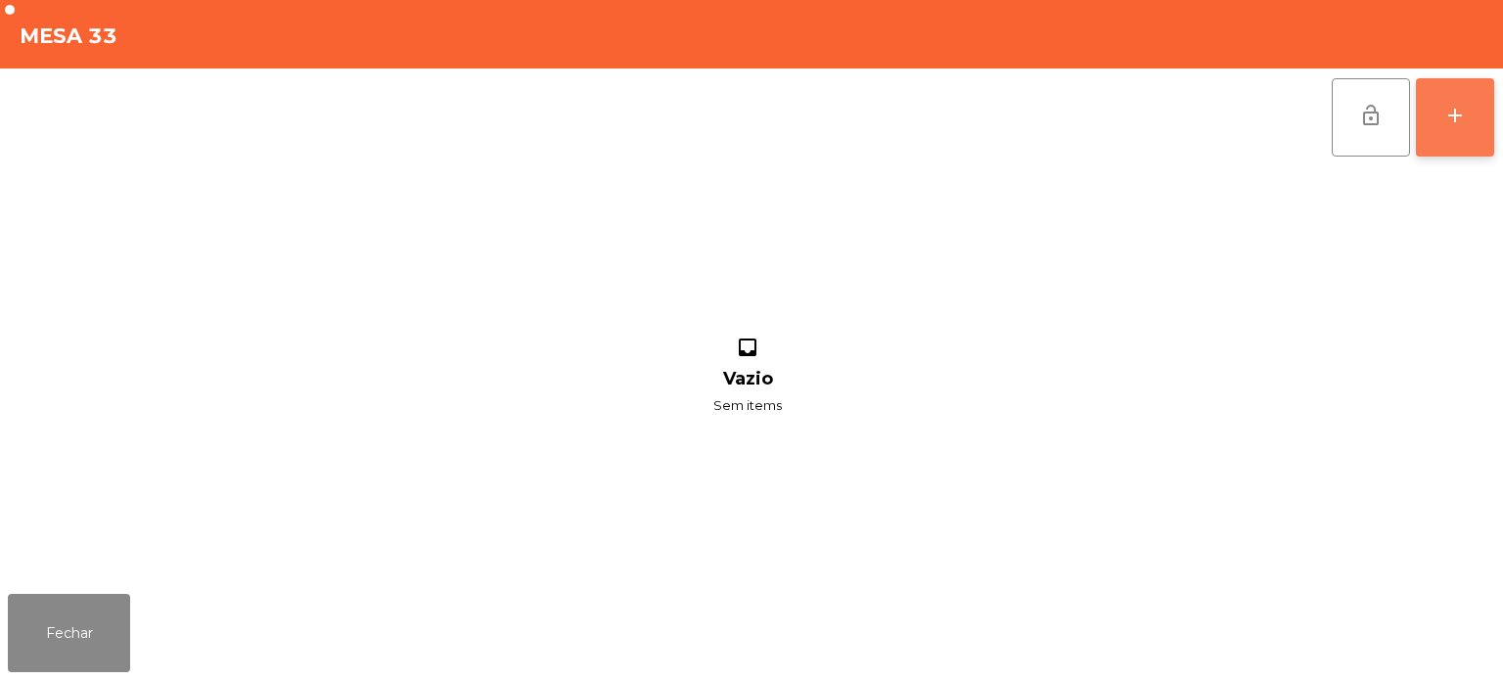
click at [1469, 136] on button "add" at bounding box center [1455, 117] width 78 height 78
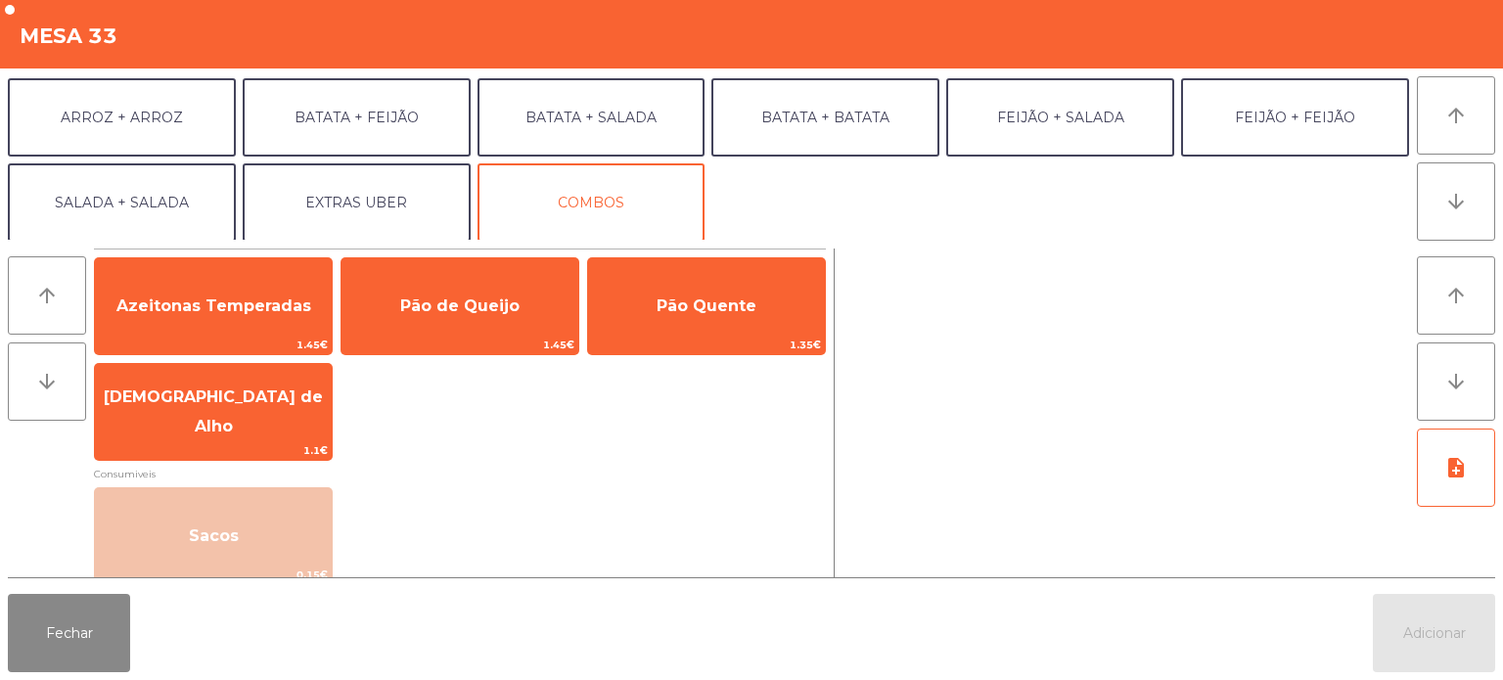
scroll to position [254, 0]
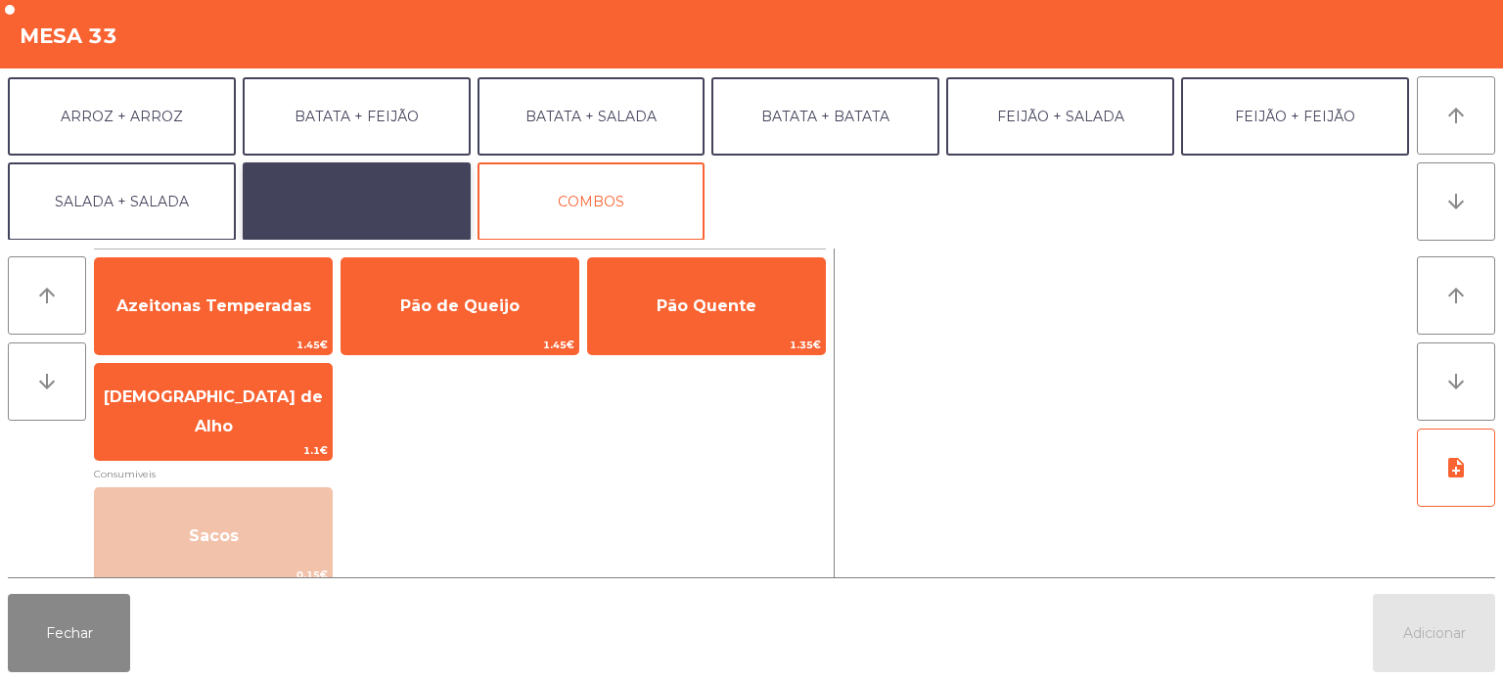
click at [379, 194] on button "EXTRAS UBER" at bounding box center [357, 201] width 228 height 78
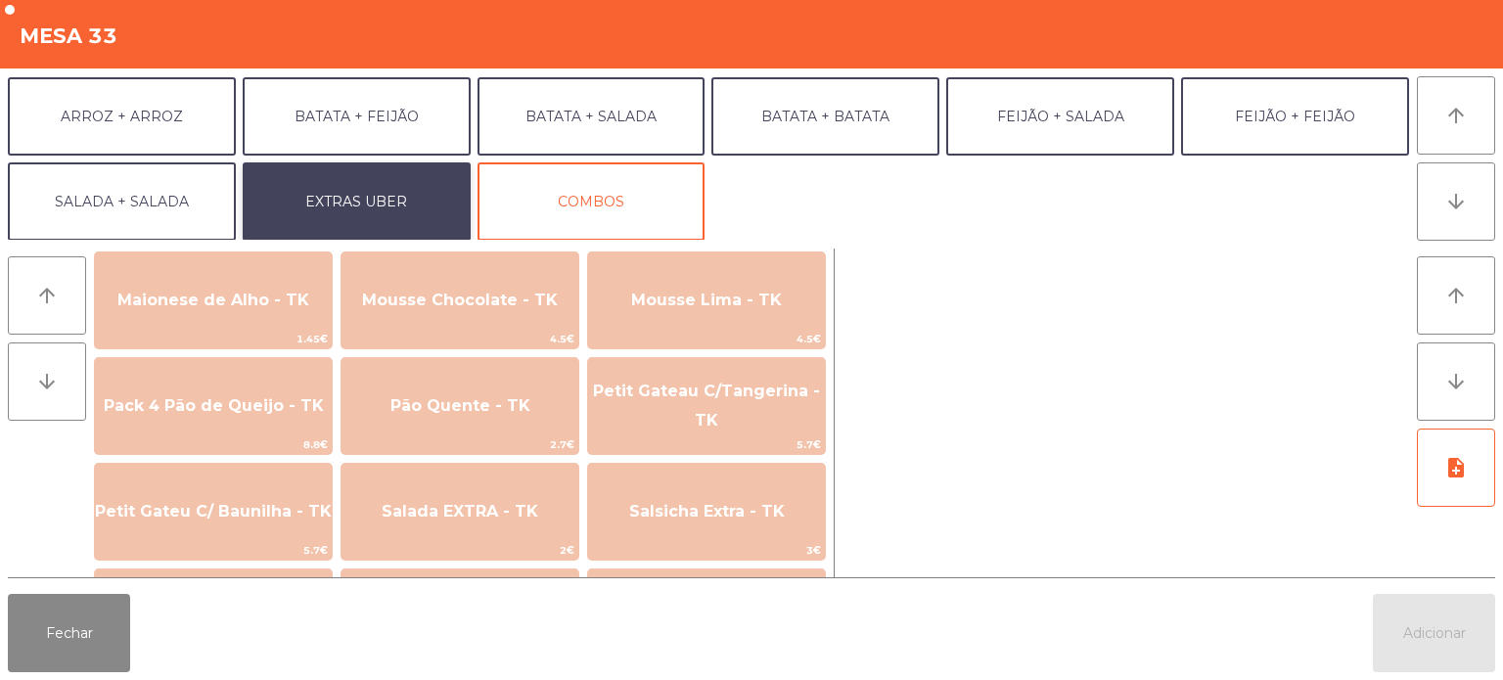
scroll to position [1104, 0]
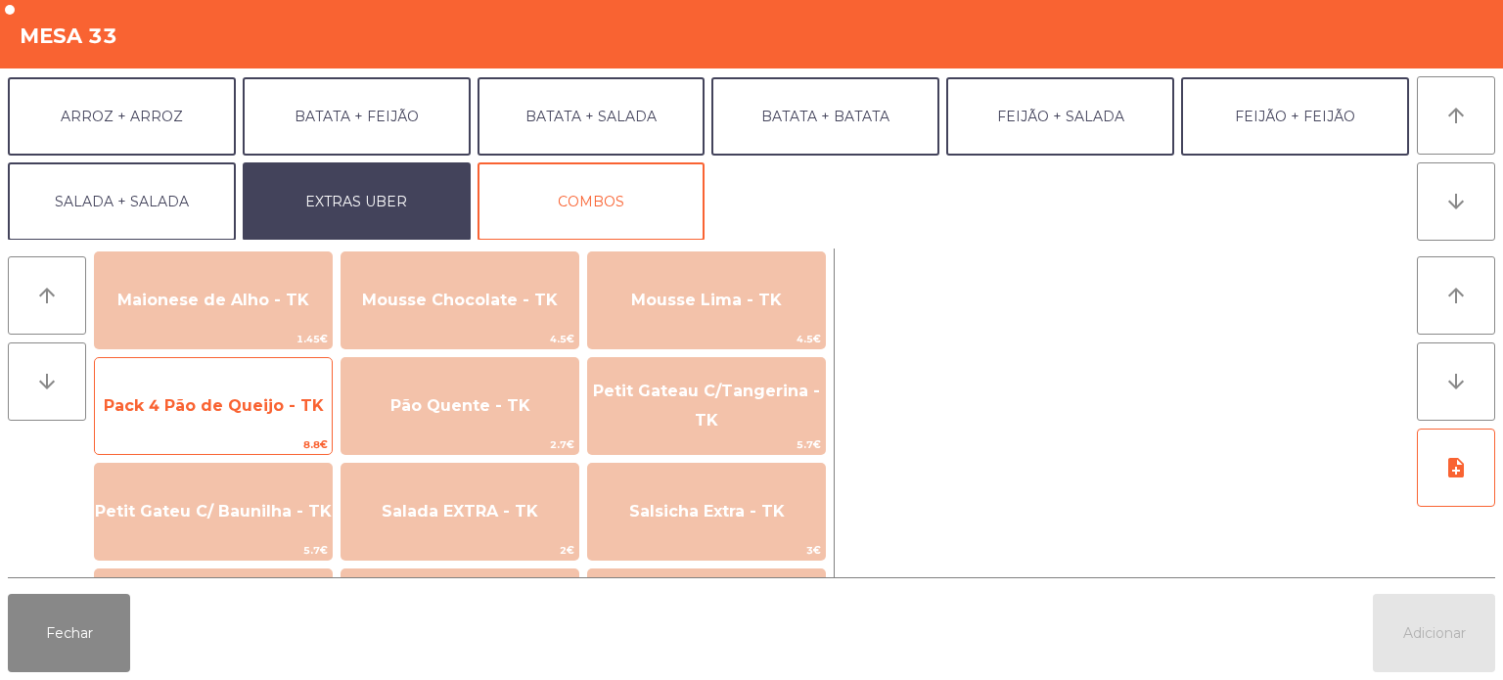
click at [245, 415] on span "Pack 4 Pão de Queijo - TK" at bounding box center [213, 406] width 237 height 53
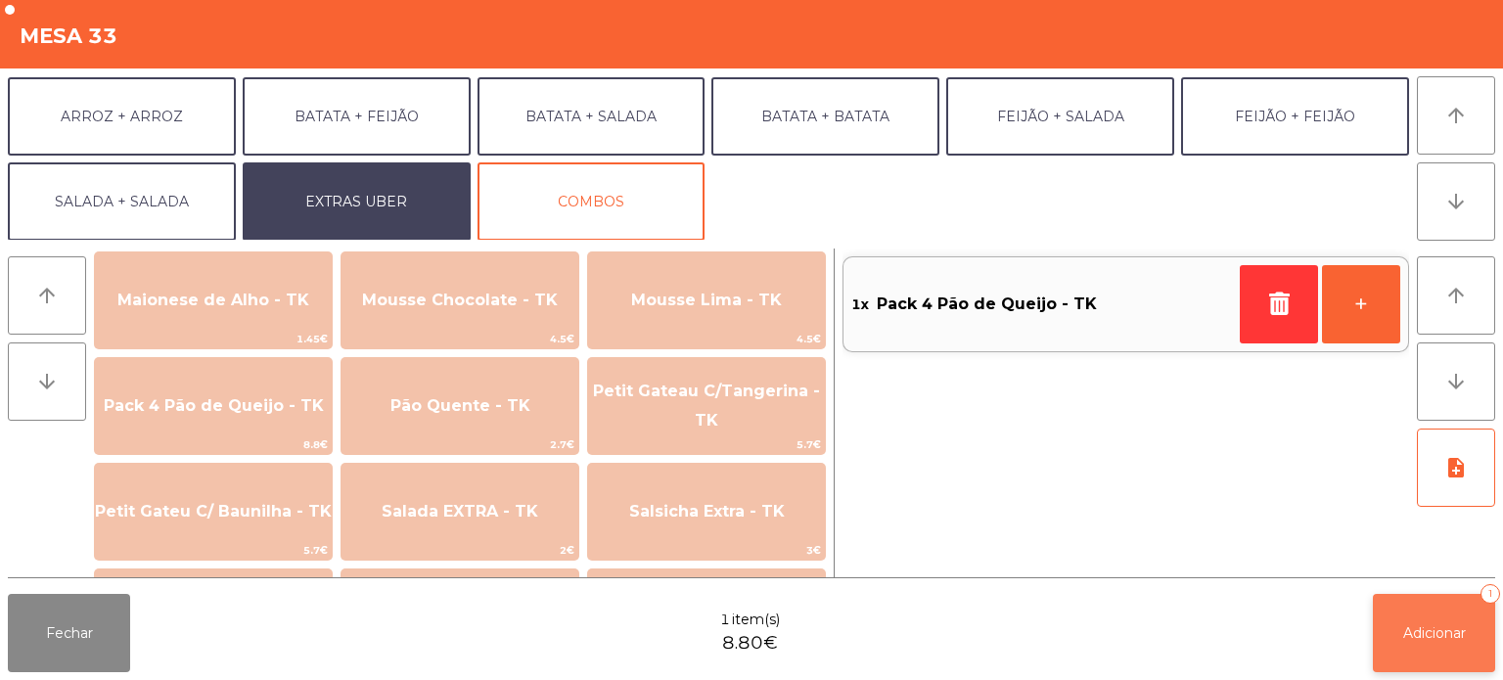
click at [1445, 638] on span "Adicionar" at bounding box center [1434, 633] width 63 height 18
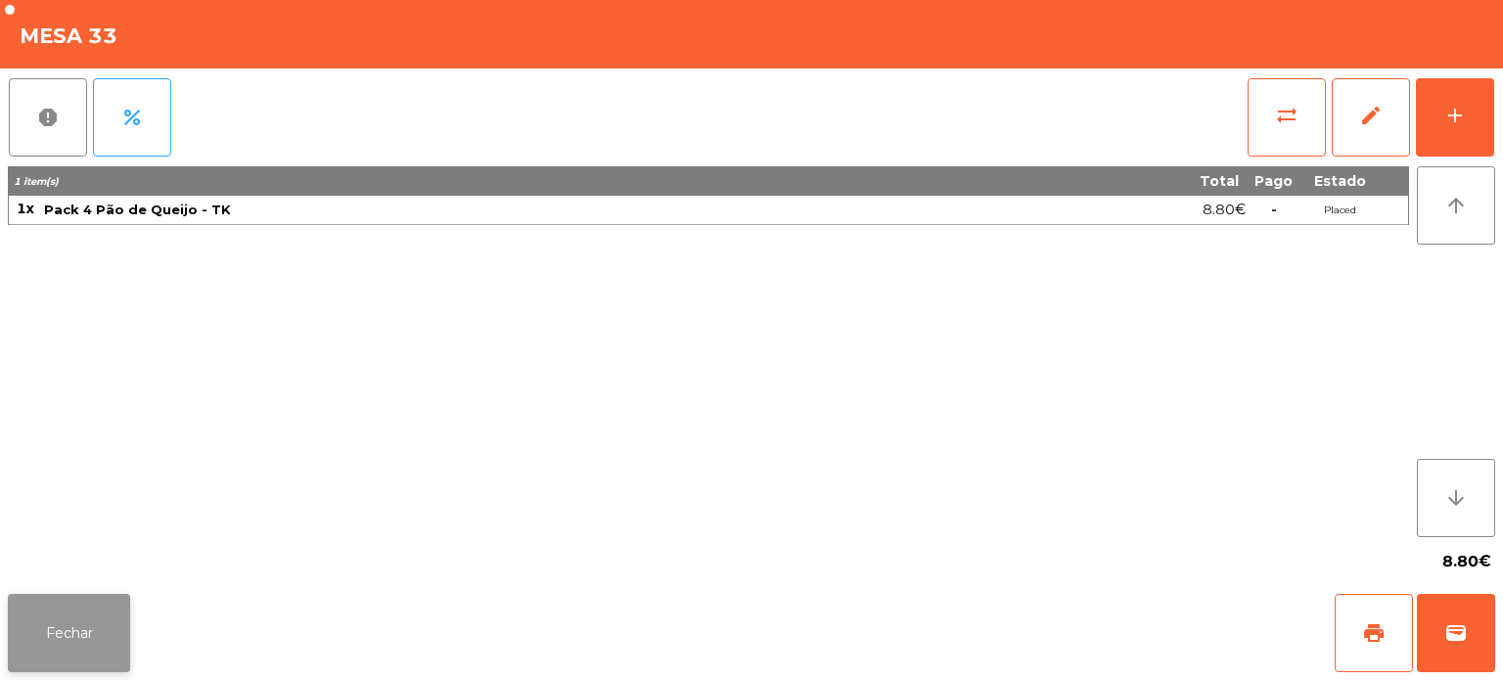
click at [83, 614] on button "Fechar" at bounding box center [69, 633] width 122 height 78
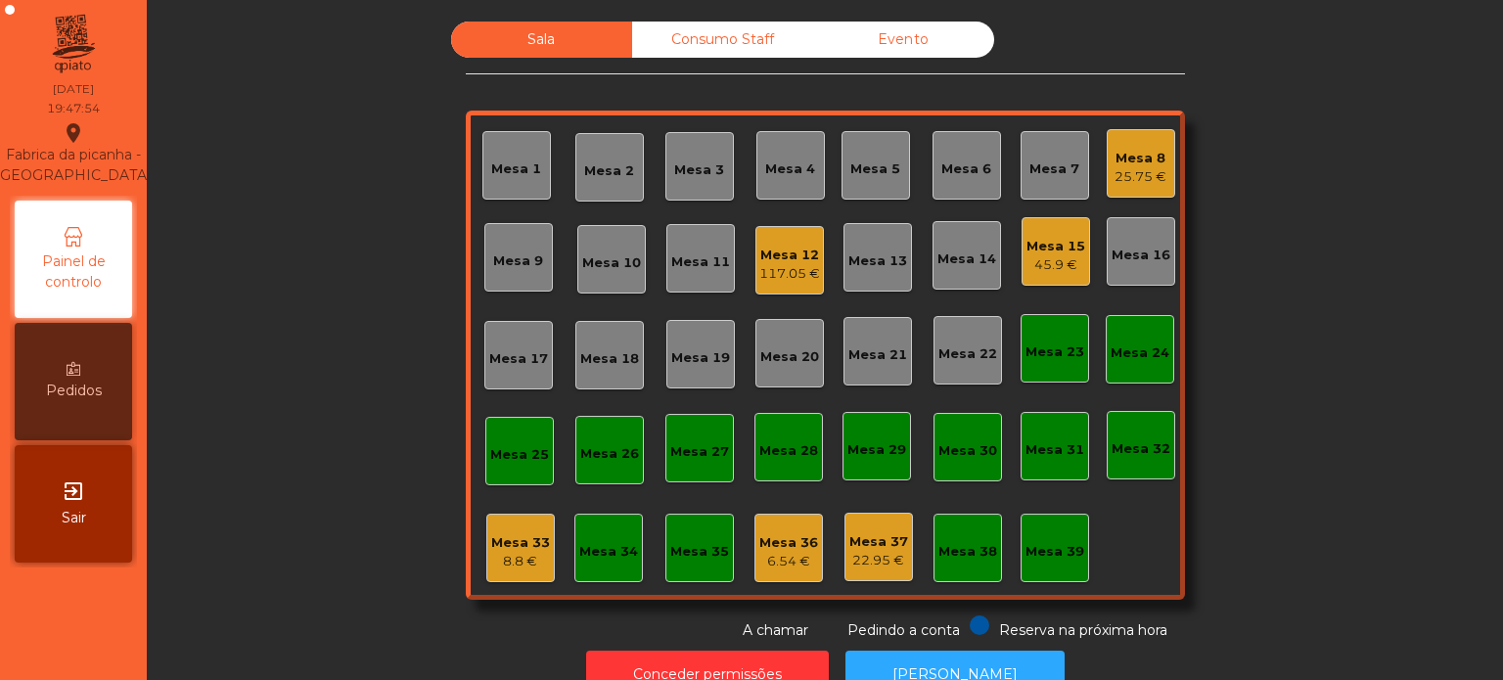
click at [1384, 381] on div "Sala Consumo Staff Evento Mesa 1 Mesa 2 Mesa 3 Mesa 4 Mesa 5 Mesa 6 Mesa 7 Mesa…" at bounding box center [825, 331] width 1304 height 619
click at [1356, 382] on div "Sala Consumo Staff Evento Mesa 1 Mesa 2 Mesa 3 Mesa 4 Mesa 5 Mesa 6 Mesa 7 Mesa…" at bounding box center [825, 331] width 1304 height 619
click at [505, 548] on div "Mesa 33" at bounding box center [520, 543] width 59 height 20
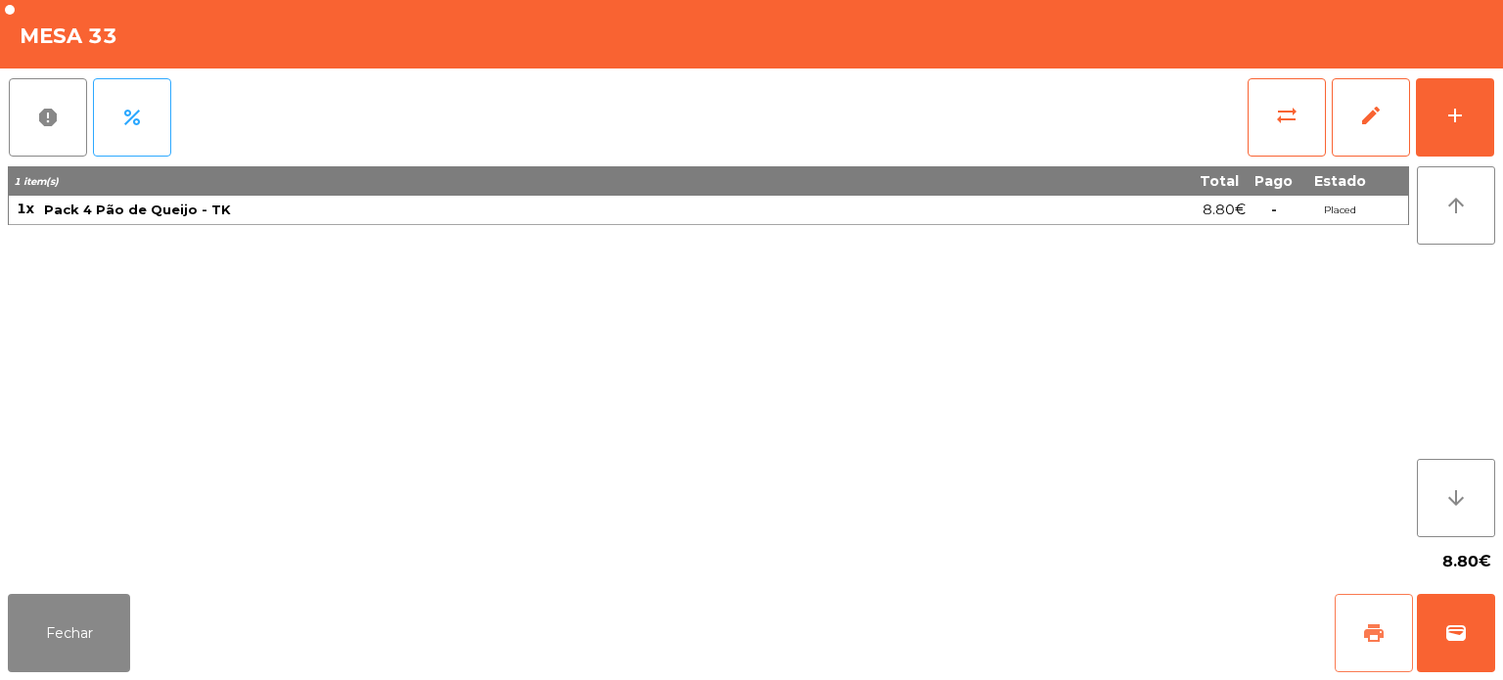
click at [1375, 633] on span "print" at bounding box center [1373, 632] width 23 height 23
click at [1451, 635] on span "wallet" at bounding box center [1455, 632] width 23 height 23
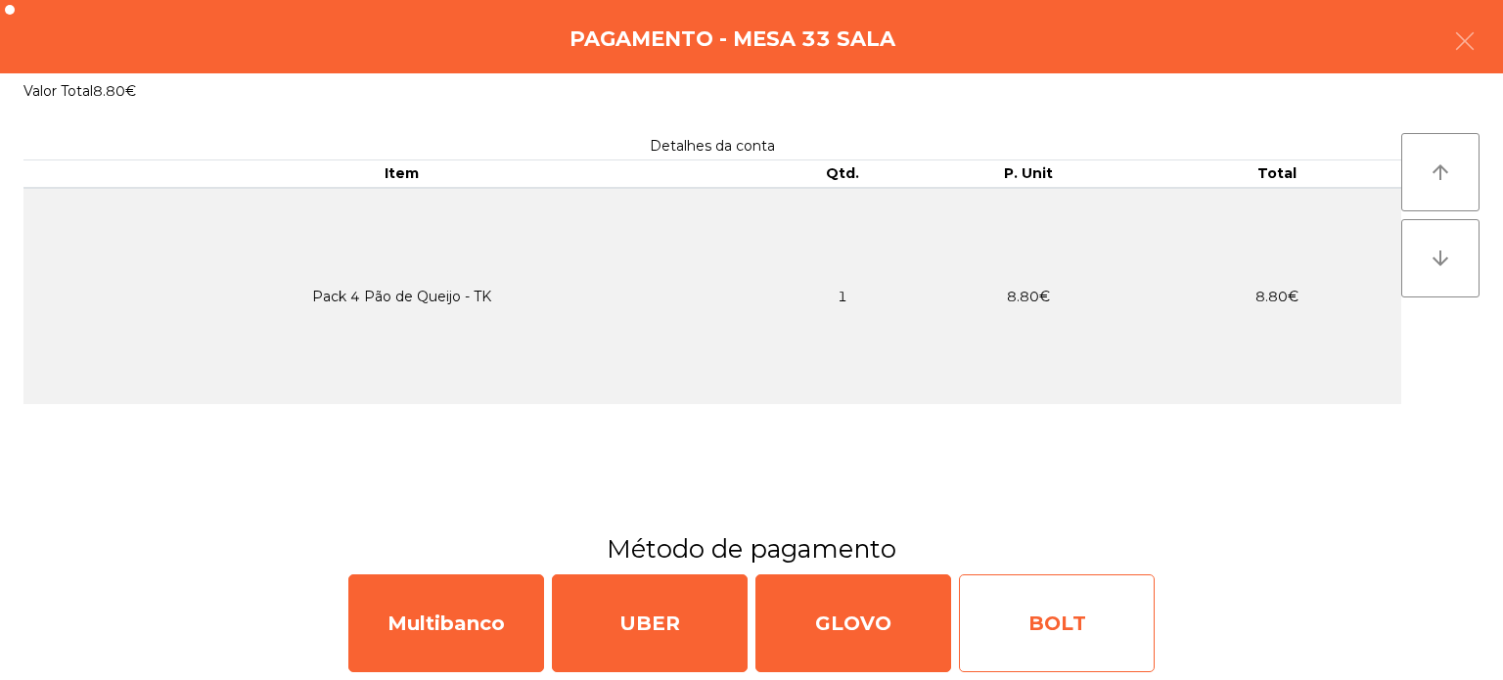
click at [1024, 607] on div "BOLT" at bounding box center [1057, 623] width 196 height 98
select select "**"
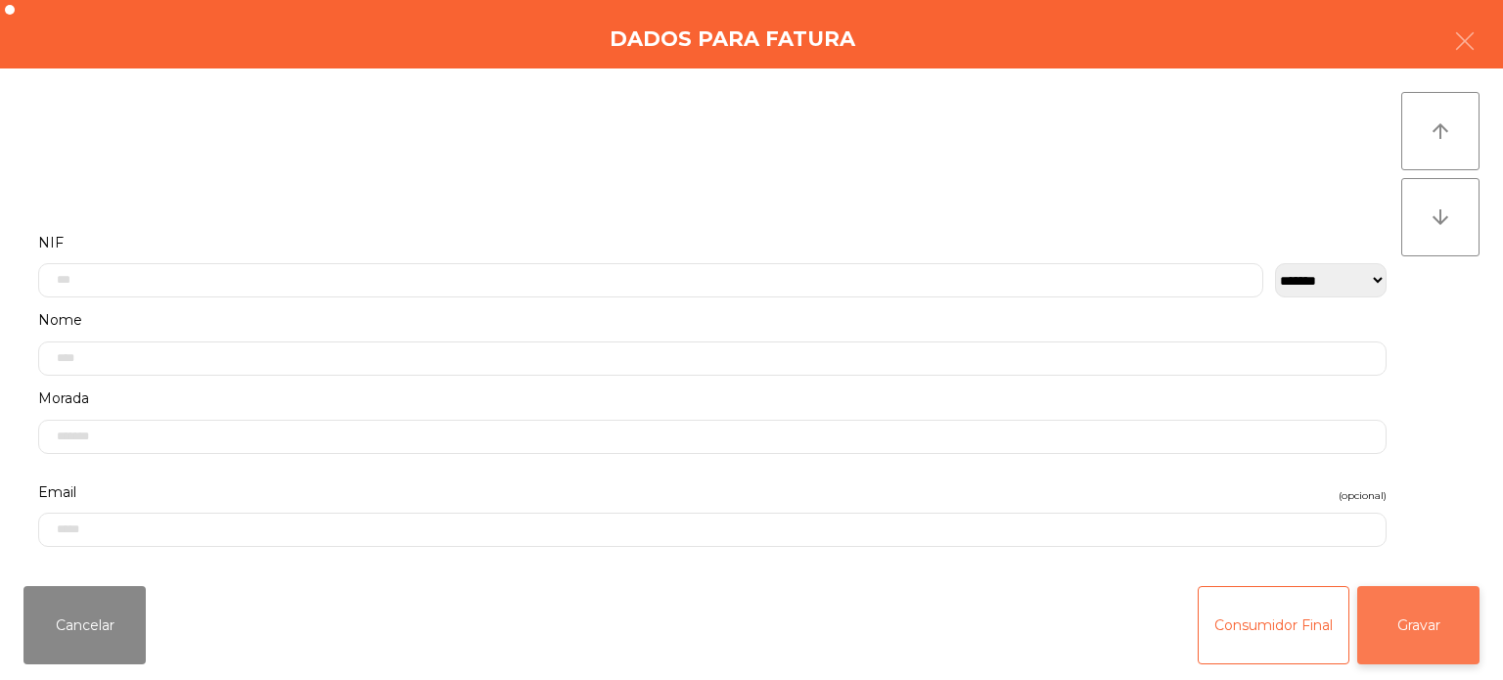
click at [1407, 640] on button "Gravar" at bounding box center [1418, 625] width 122 height 78
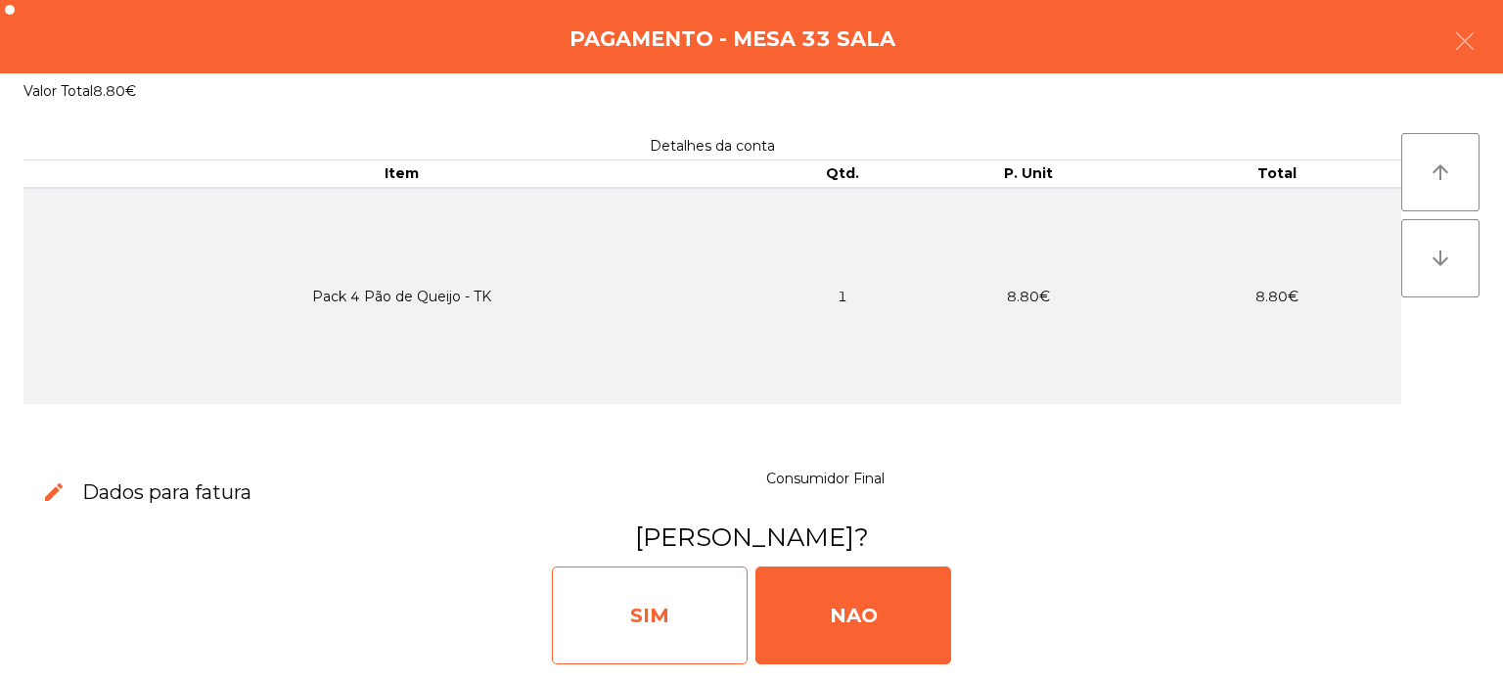
click at [669, 593] on div "SIM" at bounding box center [650, 616] width 196 height 98
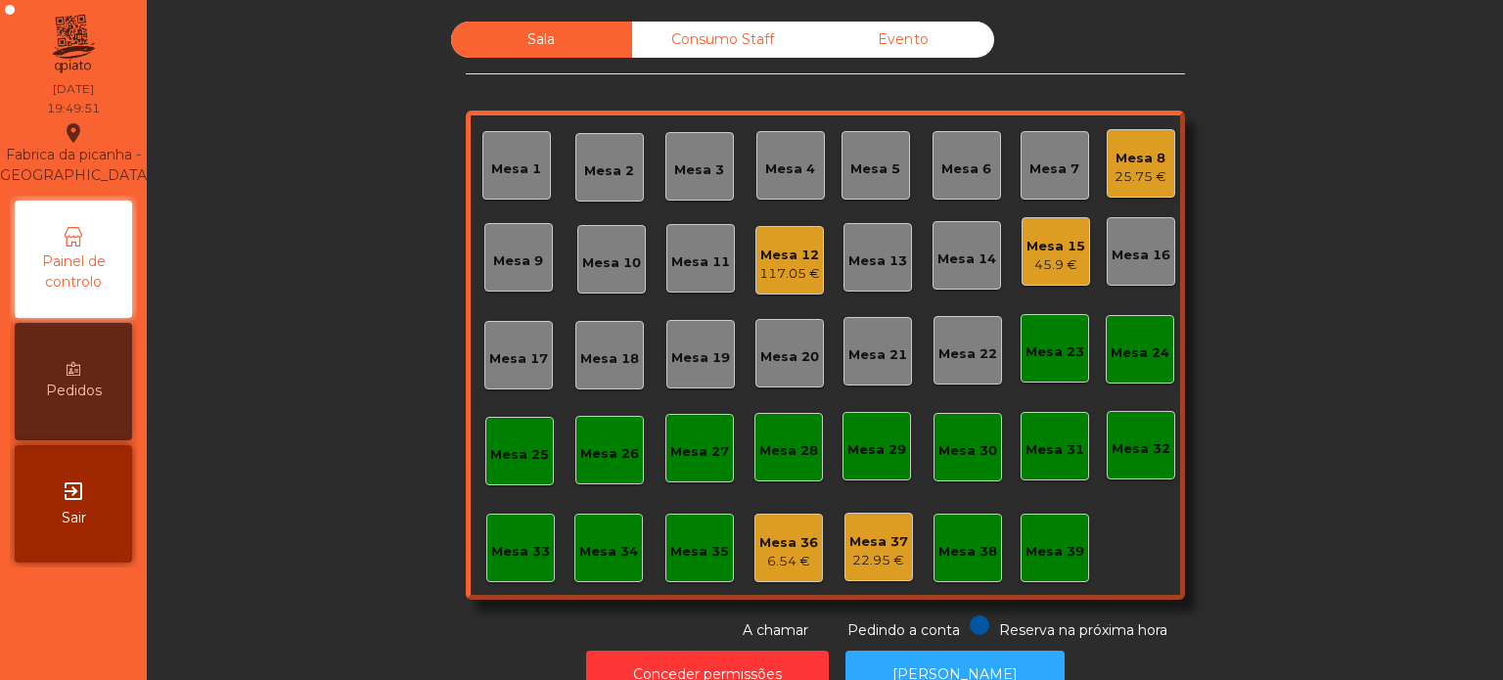
scroll to position [54, 0]
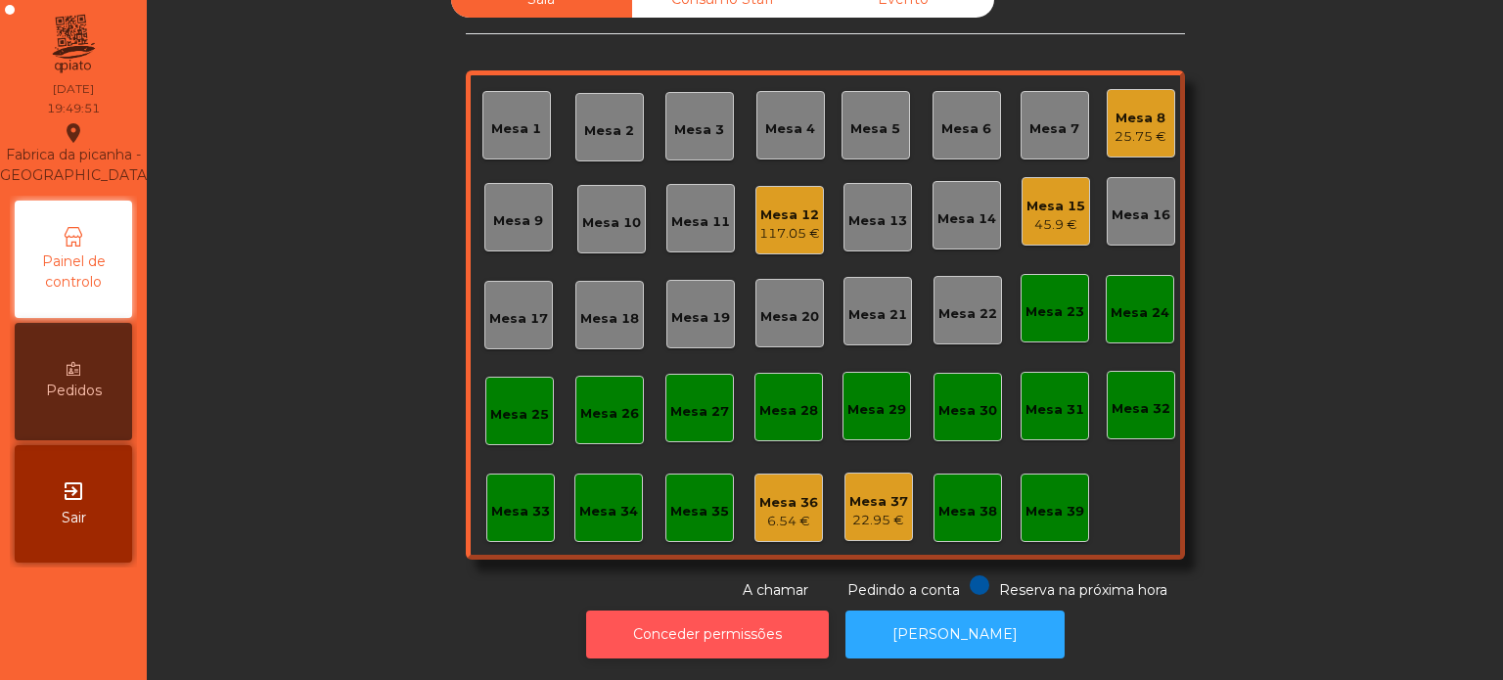
click at [718, 636] on button "Conceder permissões" at bounding box center [707, 635] width 243 height 48
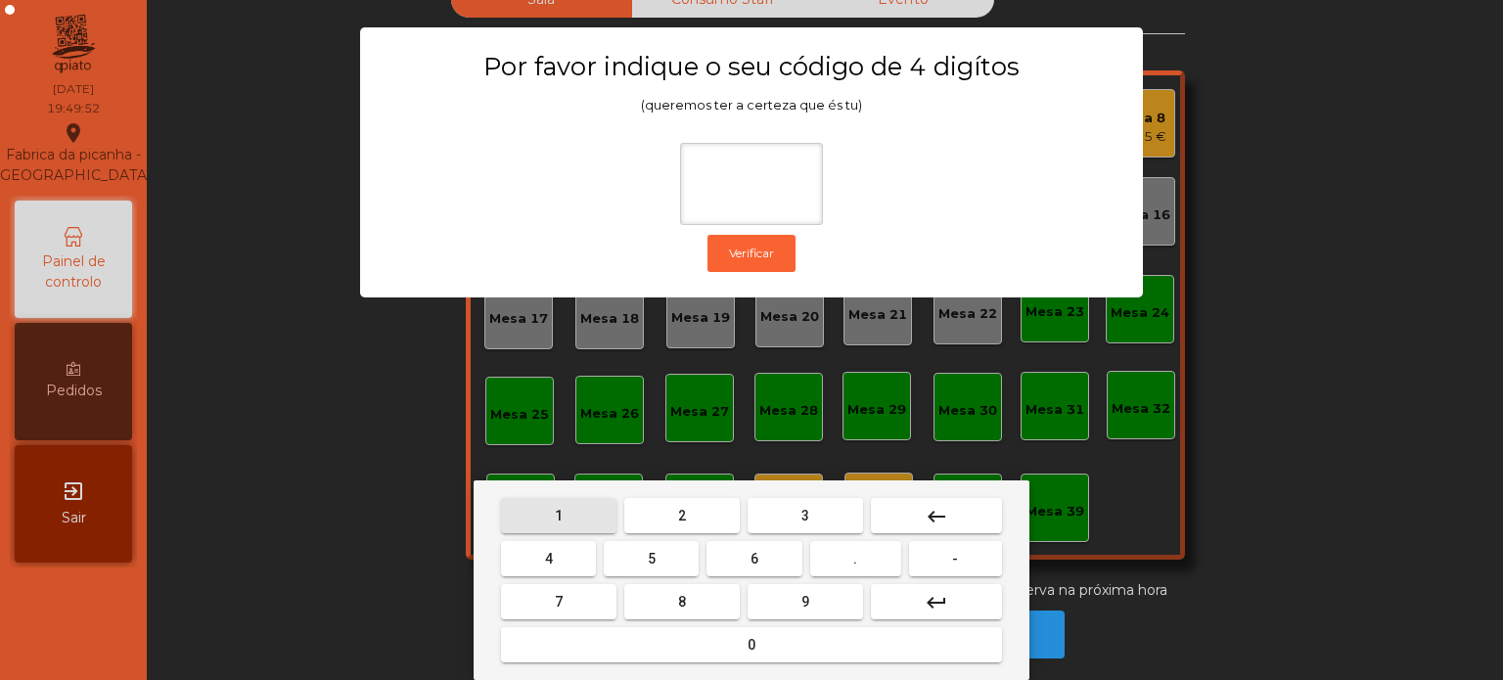
click at [558, 516] on span "1" at bounding box center [559, 516] width 8 height 16
click at [820, 525] on button "3" at bounding box center [805, 515] width 115 height 35
click at [651, 564] on span "5" at bounding box center [652, 559] width 8 height 16
click at [717, 646] on button "0" at bounding box center [751, 644] width 501 height 35
type input "****"
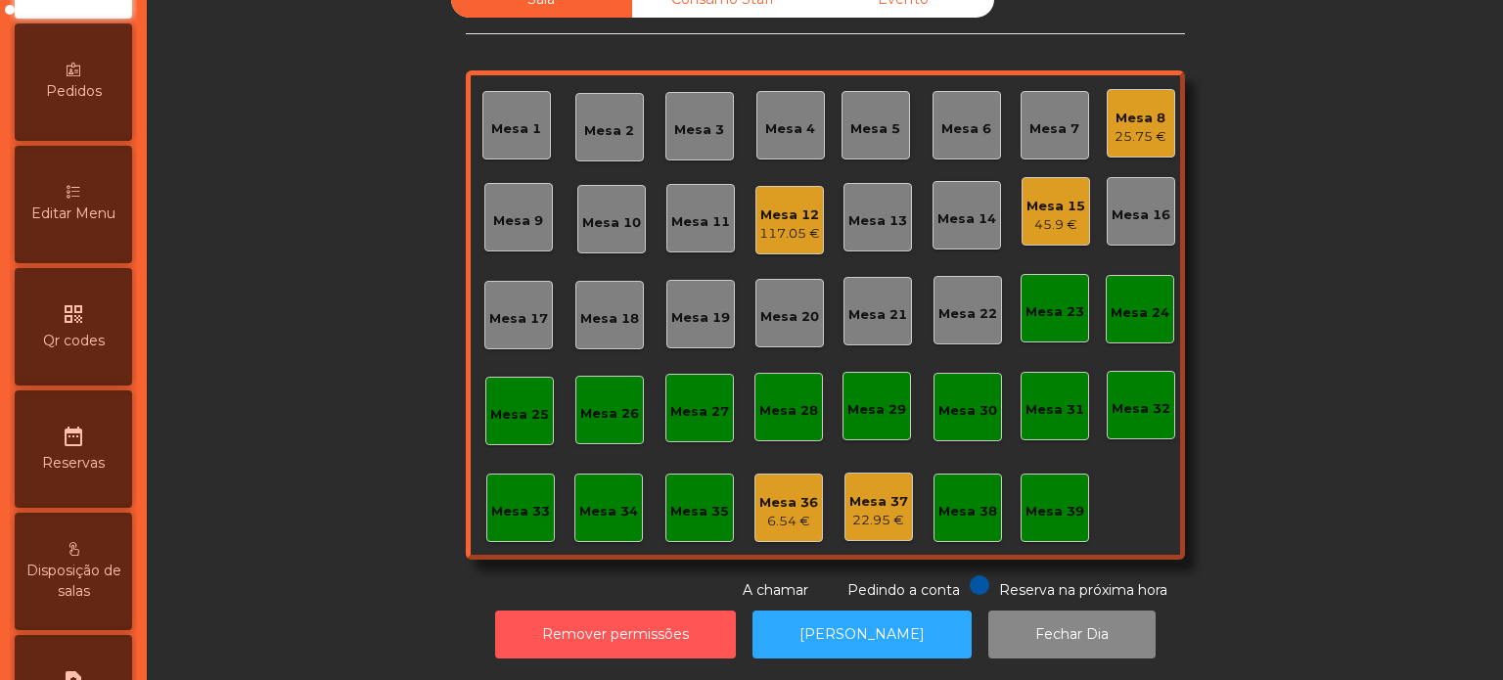
scroll to position [297, 0]
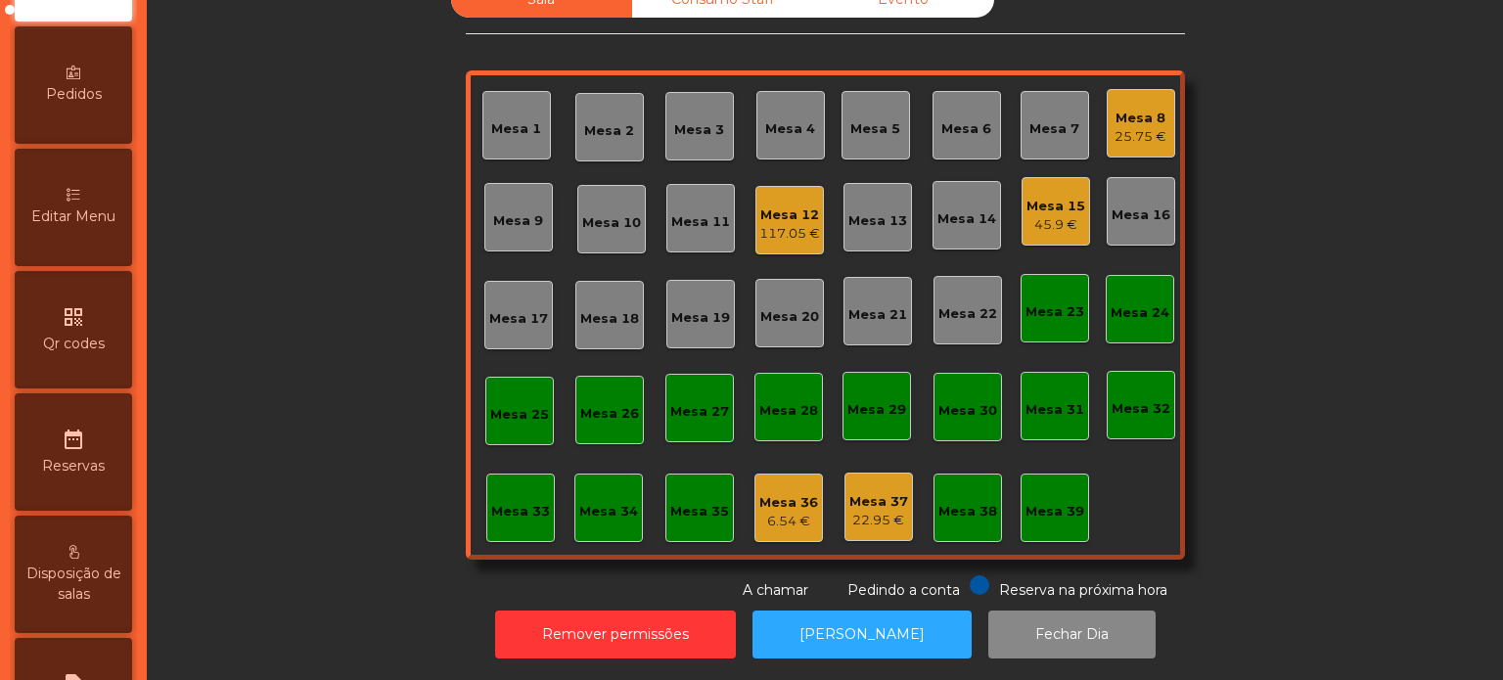
click at [106, 227] on span "Editar Menu" at bounding box center [73, 216] width 84 height 21
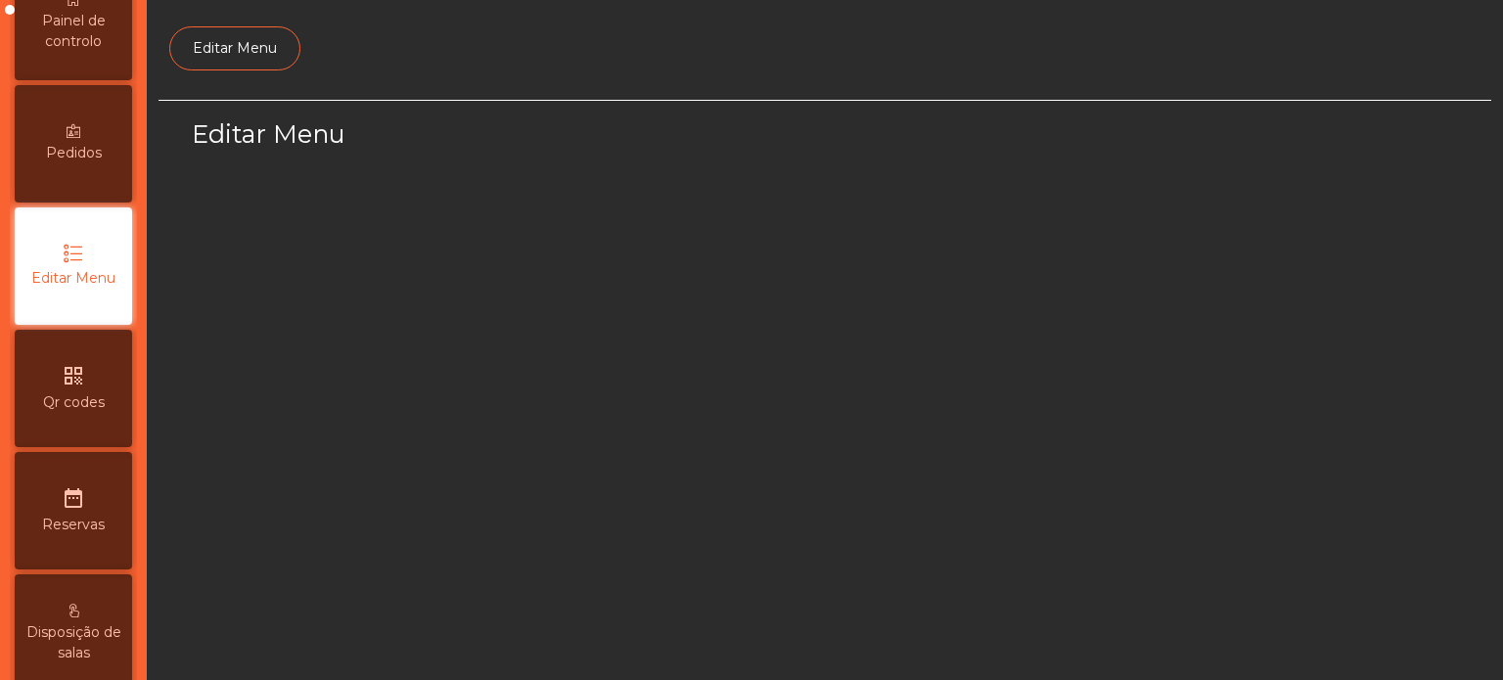
scroll to position [184, 0]
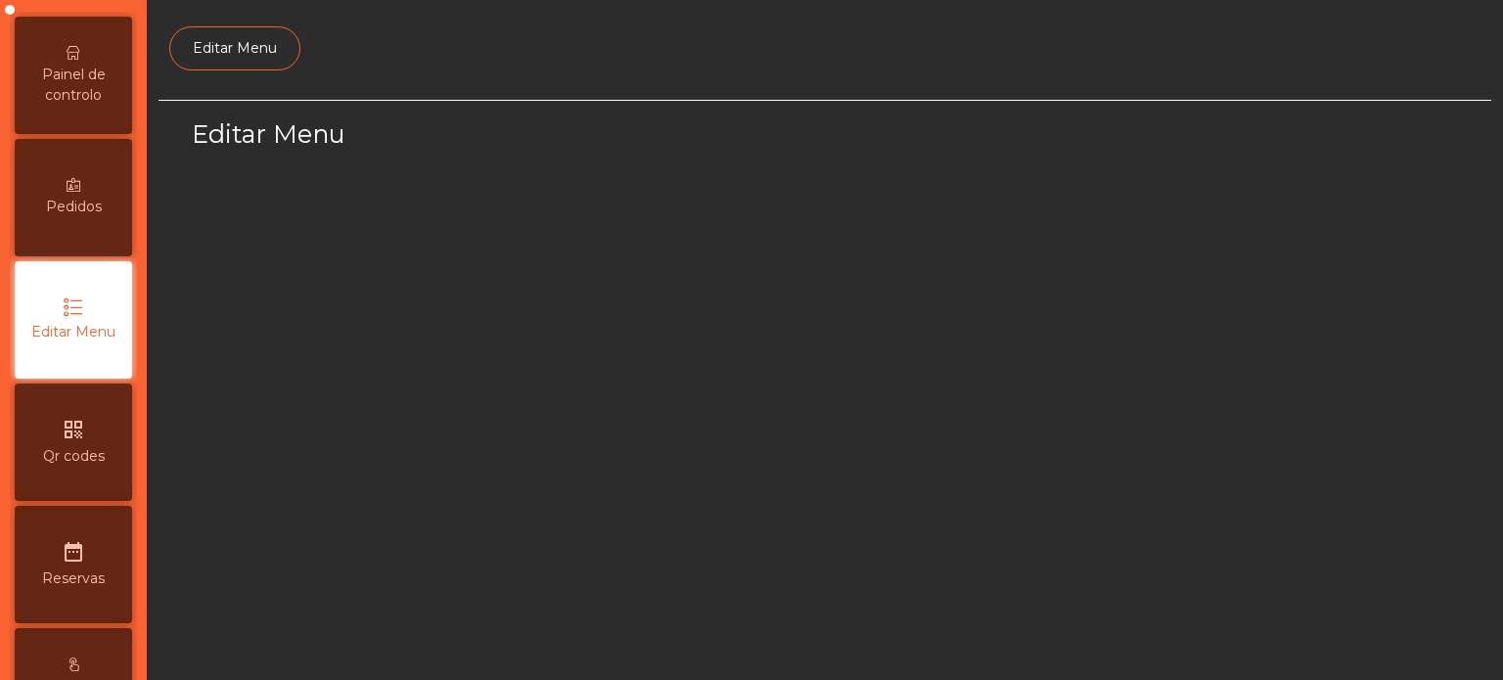
select select "*"
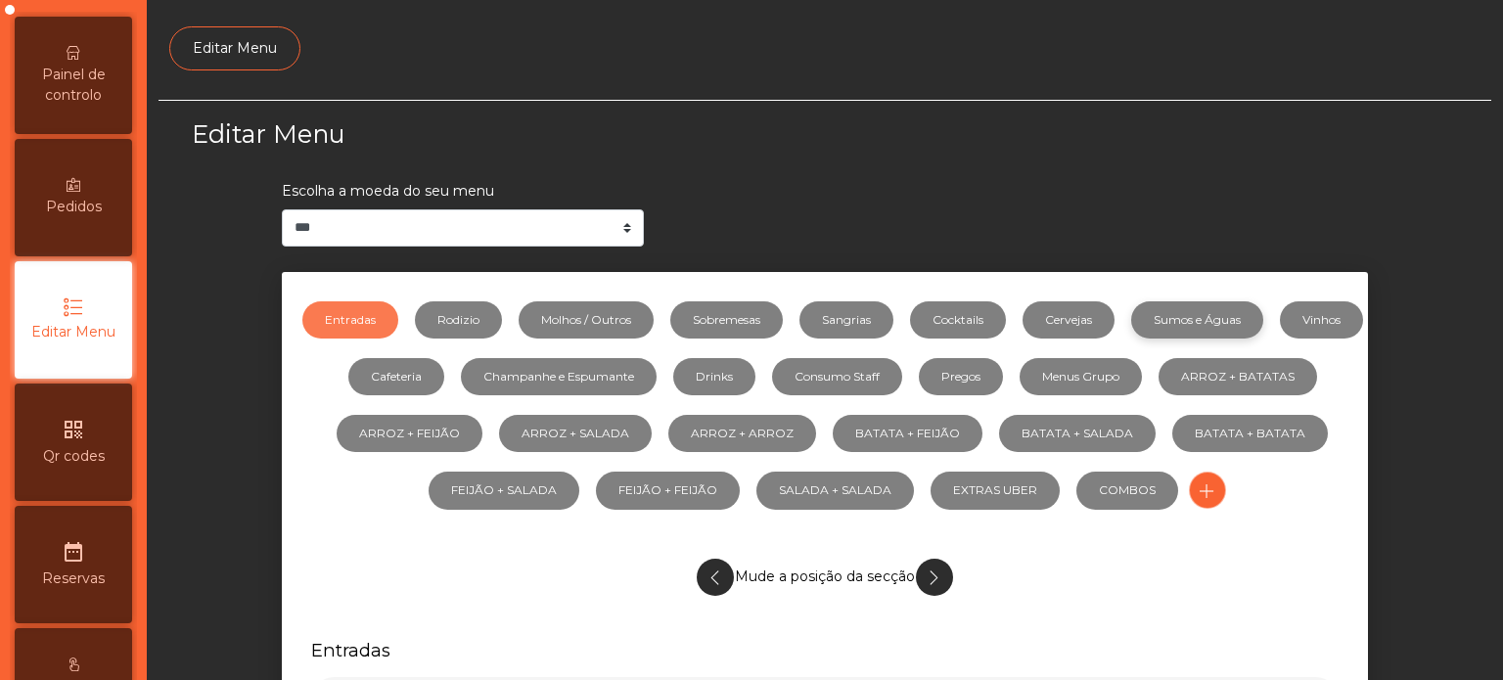
click at [1257, 320] on link "Sumos e Águas" at bounding box center [1197, 319] width 132 height 37
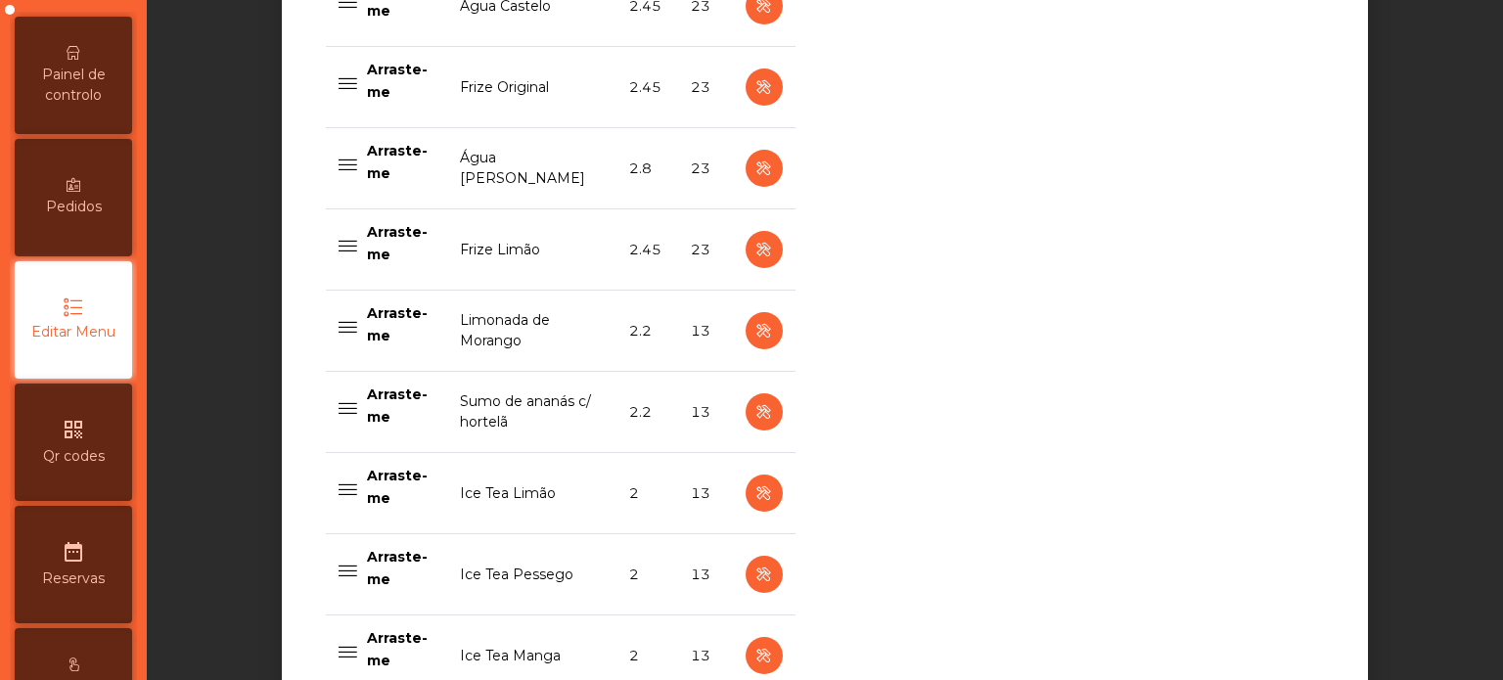
scroll to position [1807, 0]
click at [746, 323] on button "button" at bounding box center [764, 329] width 37 height 37
select select "***"
select select "**"
click at [755, 329] on icon "button" at bounding box center [764, 330] width 23 height 24
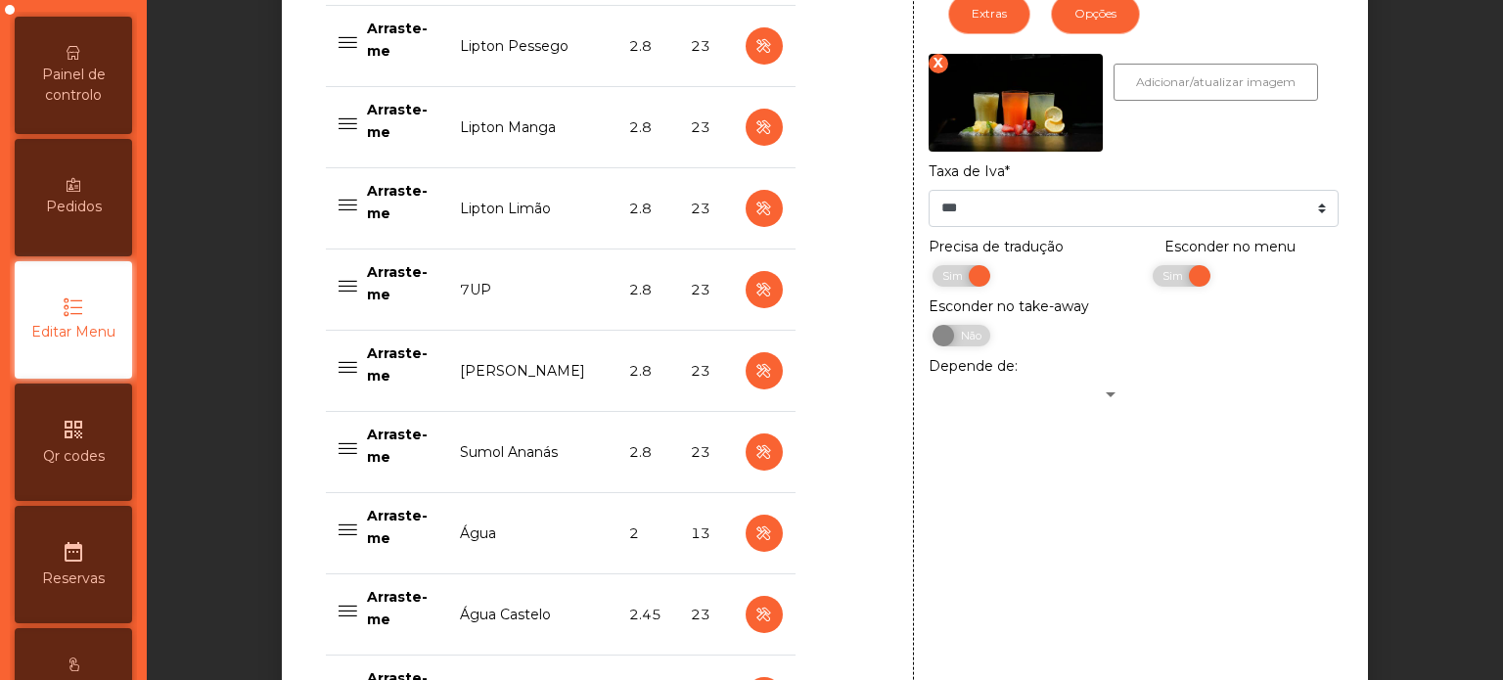
scroll to position [1079, 0]
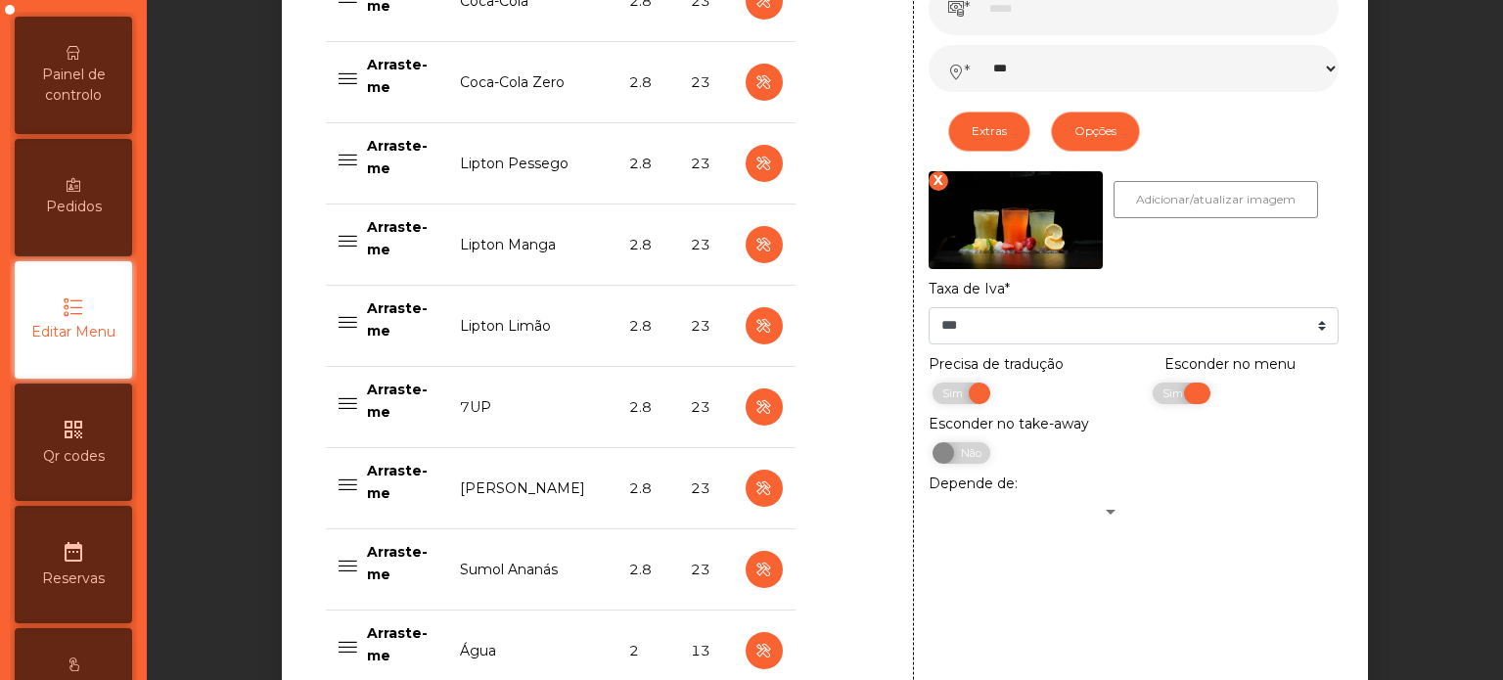
click at [1151, 395] on span "Sim" at bounding box center [1175, 394] width 49 height 22
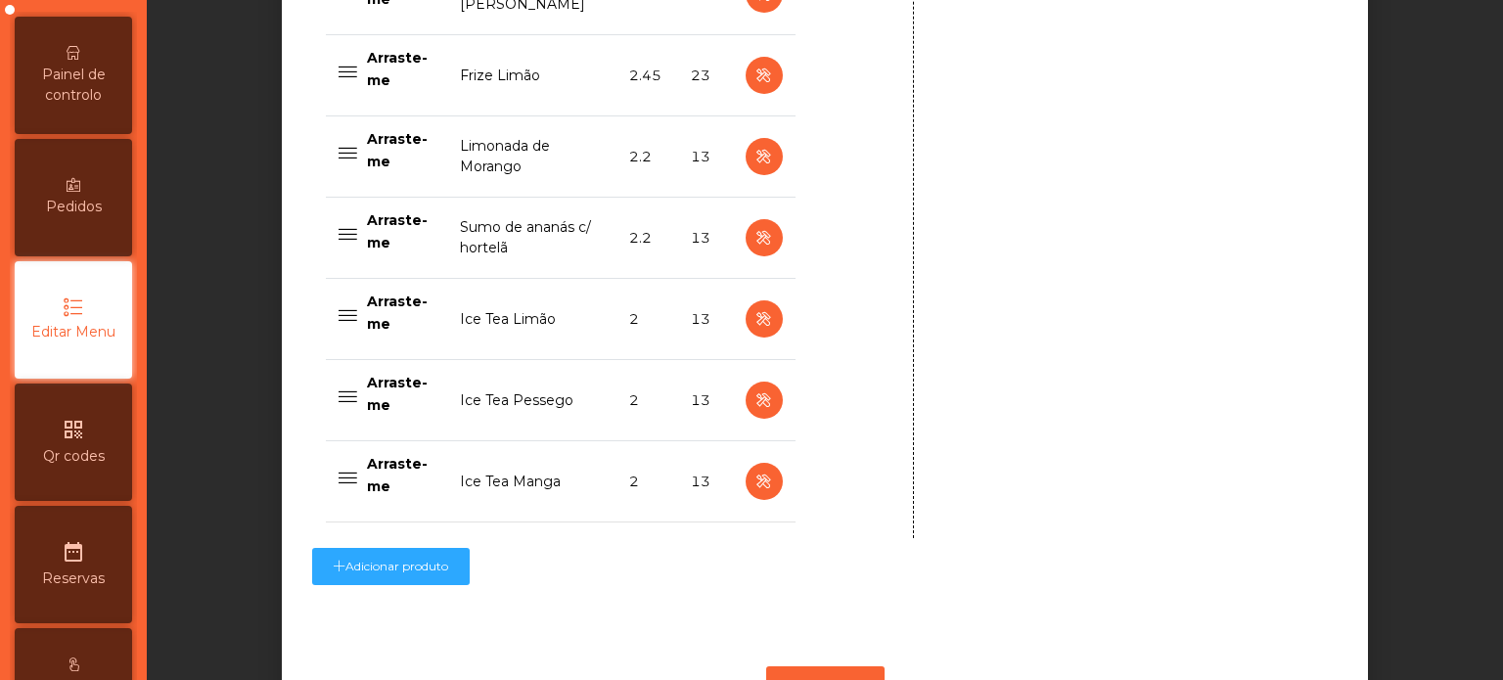
scroll to position [2062, 0]
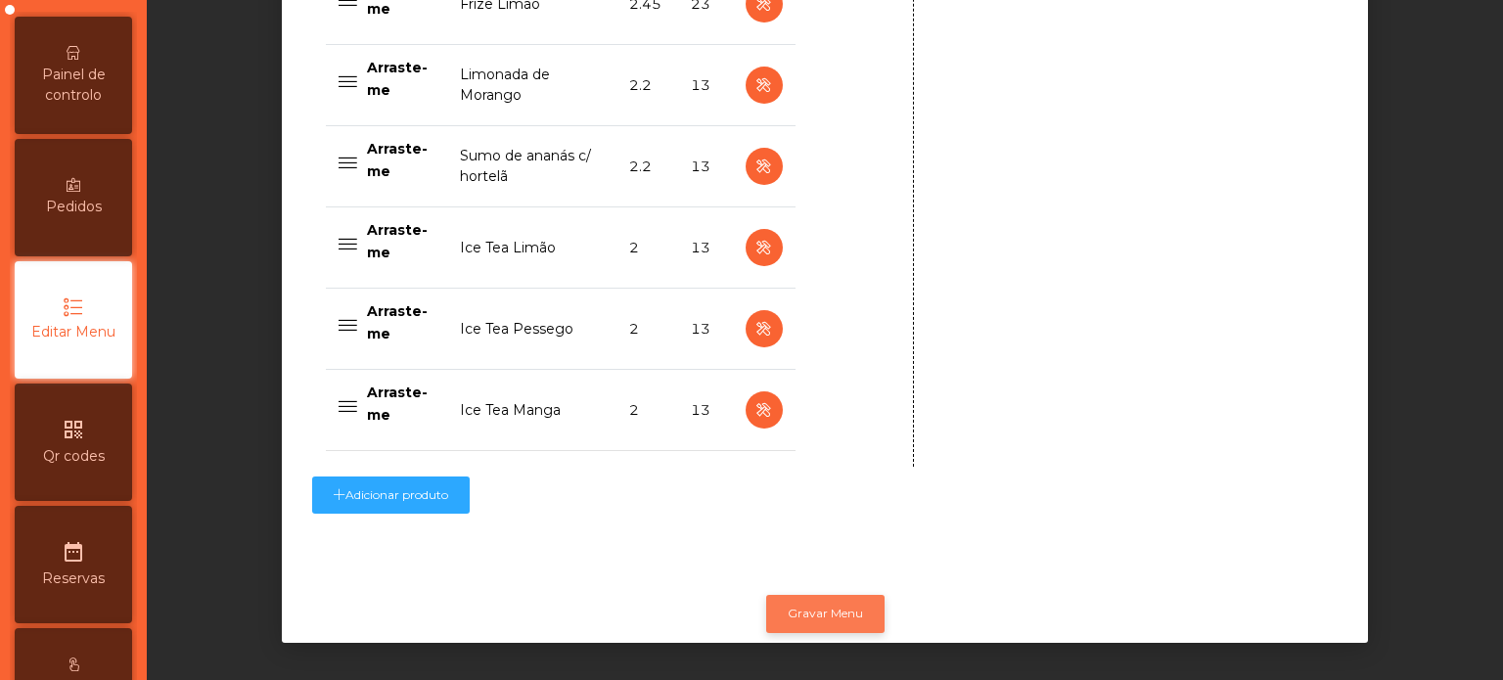
click at [812, 612] on button "Gravar Menu" at bounding box center [825, 613] width 118 height 37
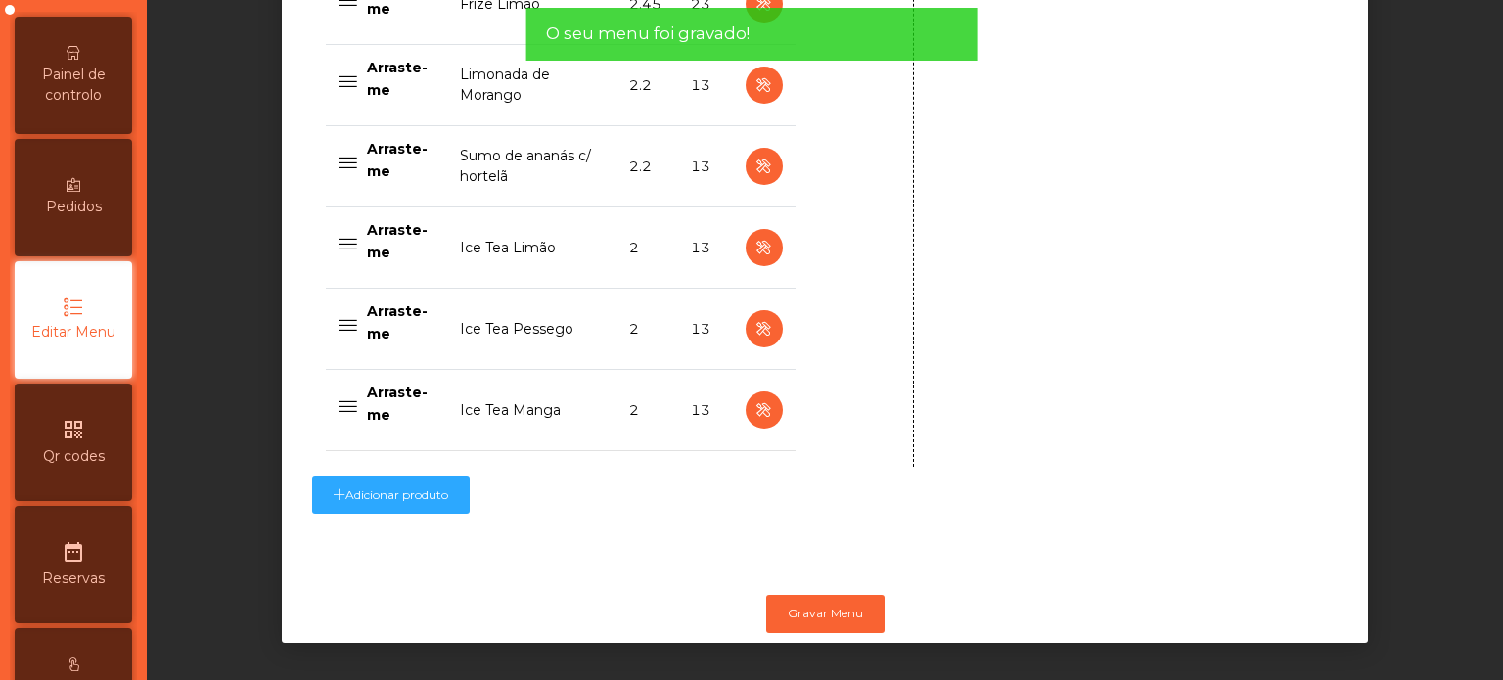
click at [891, 42] on div "O seu menu foi gravado!" at bounding box center [752, 34] width 412 height 24
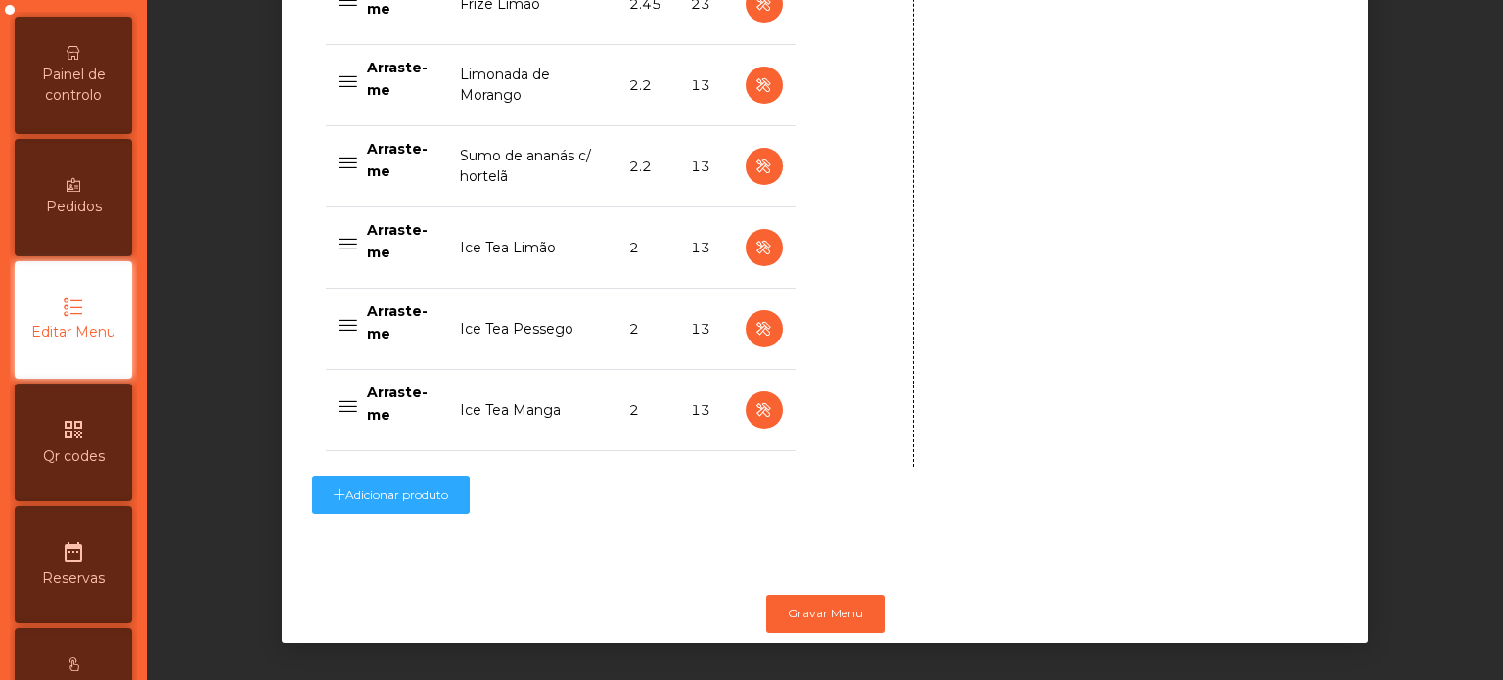
scroll to position [0, 0]
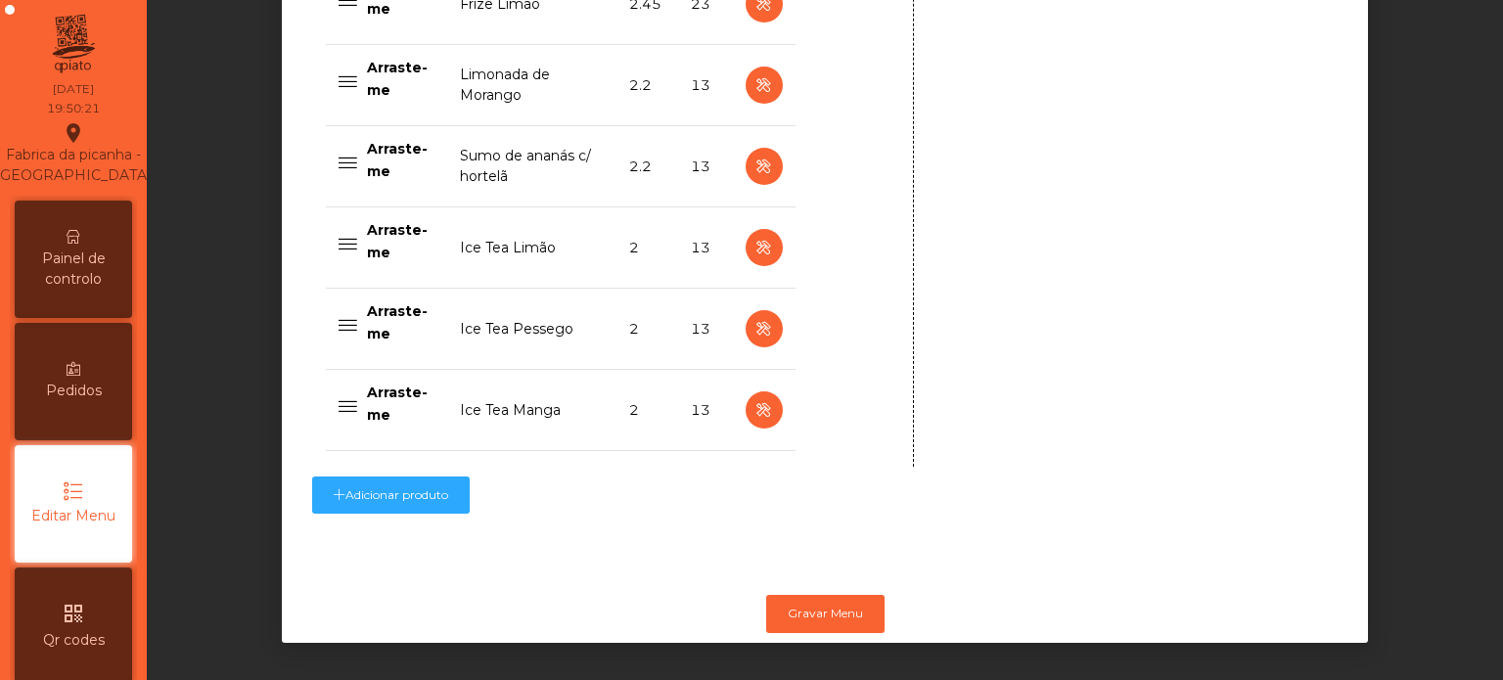
click at [63, 290] on span "Painel de controlo" at bounding box center [74, 269] width 108 height 41
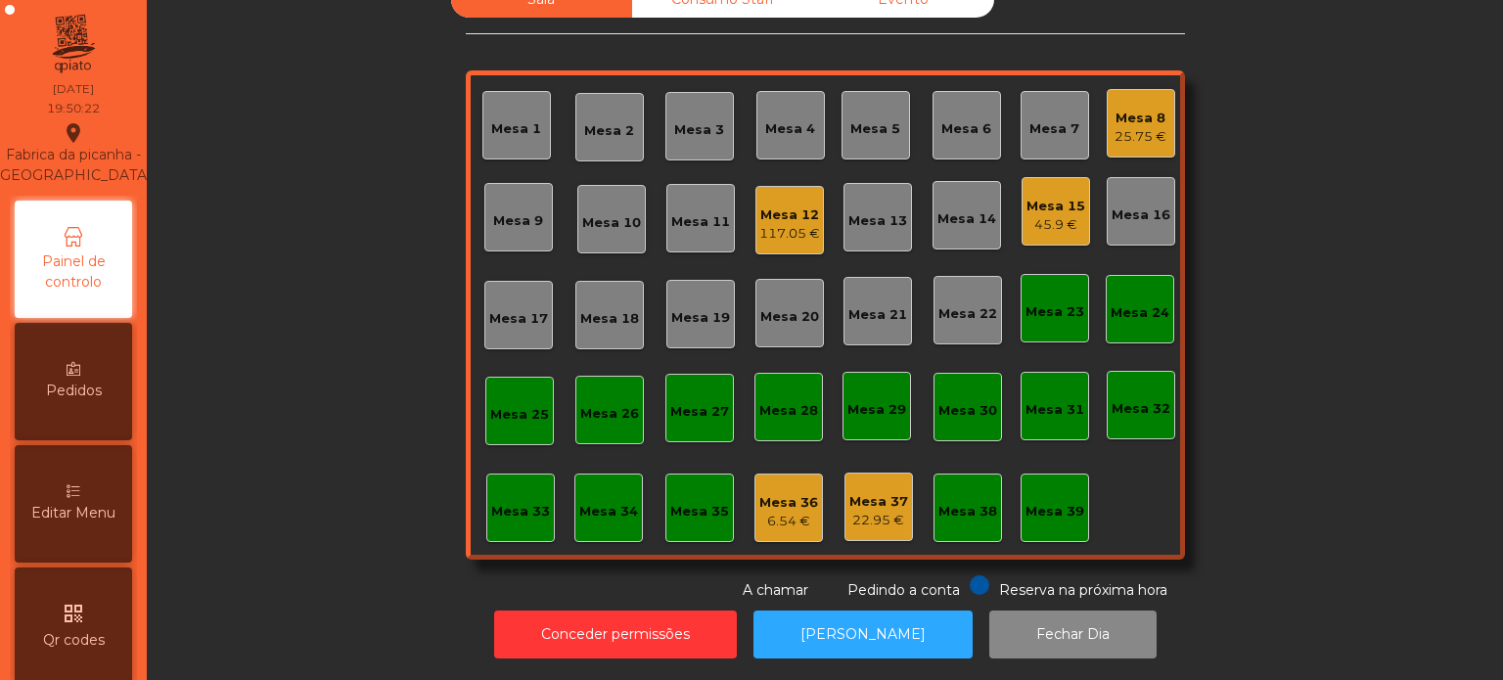
click at [1345, 210] on div "Sala Consumo Staff Evento Mesa 1 Mesa 2 Mesa 3 Mesa 4 Mesa 5 Mesa 6 Mesa 7 Mesa…" at bounding box center [825, 290] width 1304 height 619
click at [1049, 197] on div "Mesa 15" at bounding box center [1056, 207] width 59 height 20
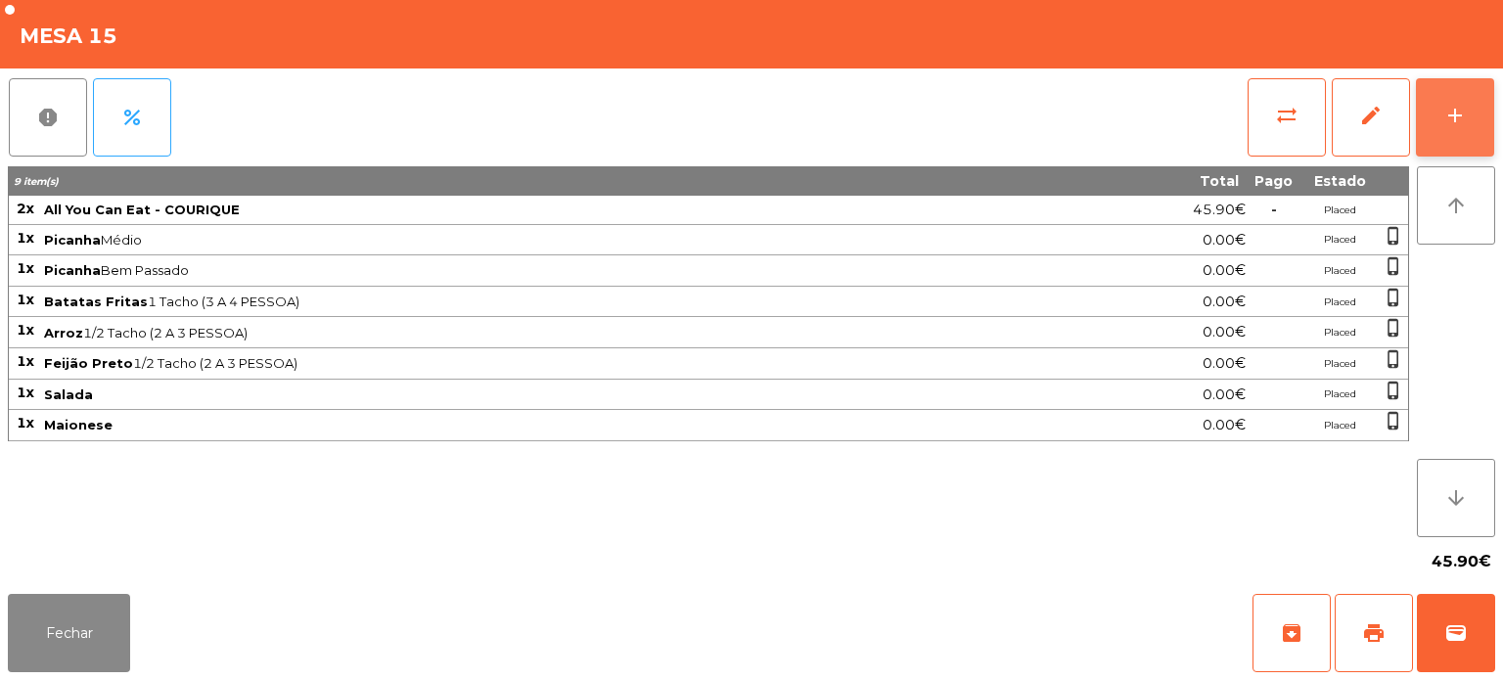
click at [1447, 114] on div "add" at bounding box center [1454, 115] width 23 height 23
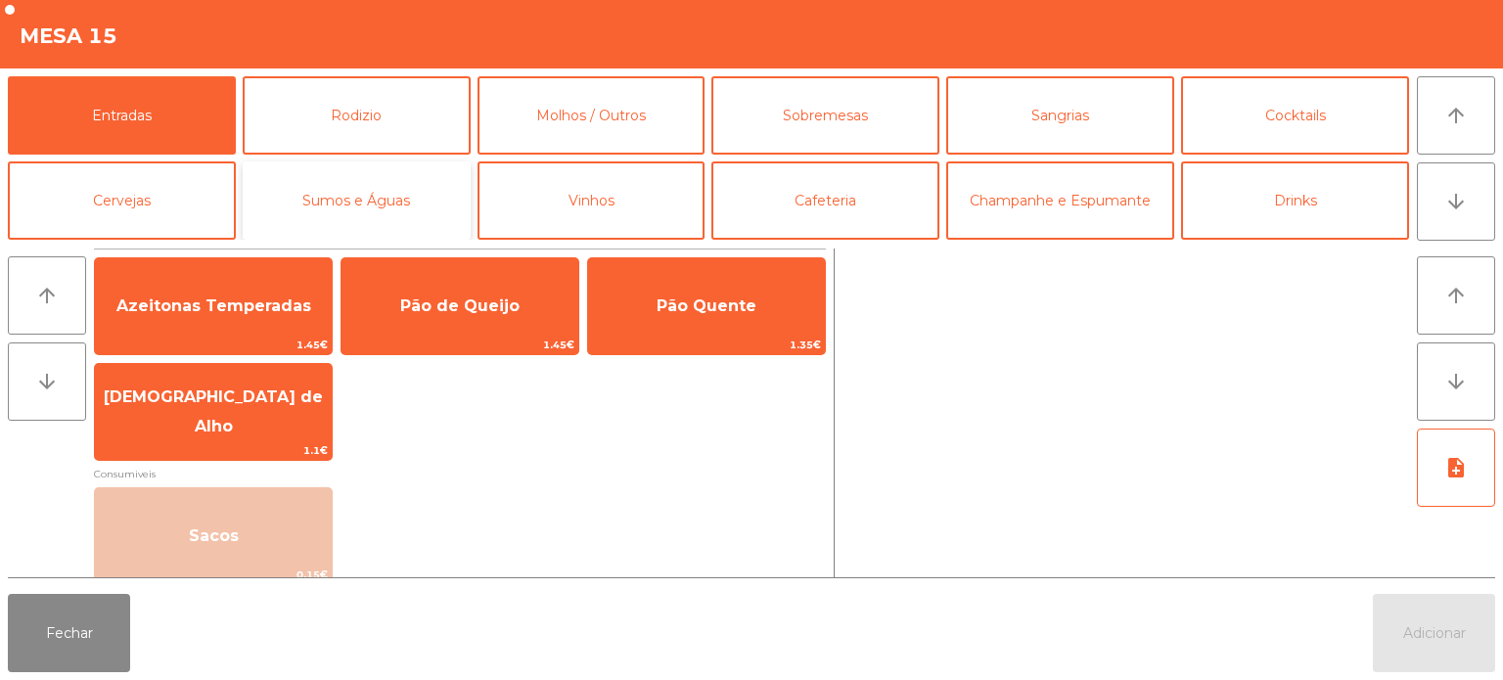
click at [344, 201] on button "Sumos e Águas" at bounding box center [357, 200] width 228 height 78
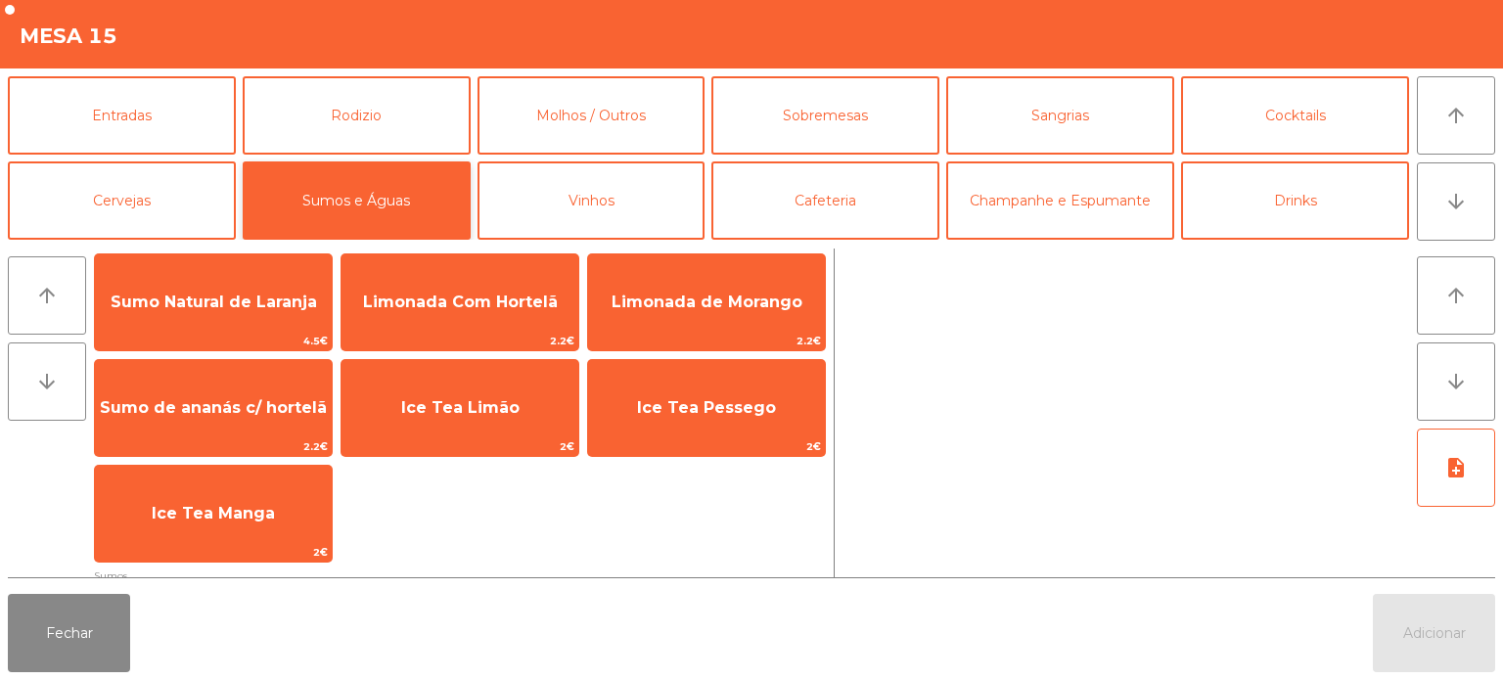
scroll to position [0, 0]
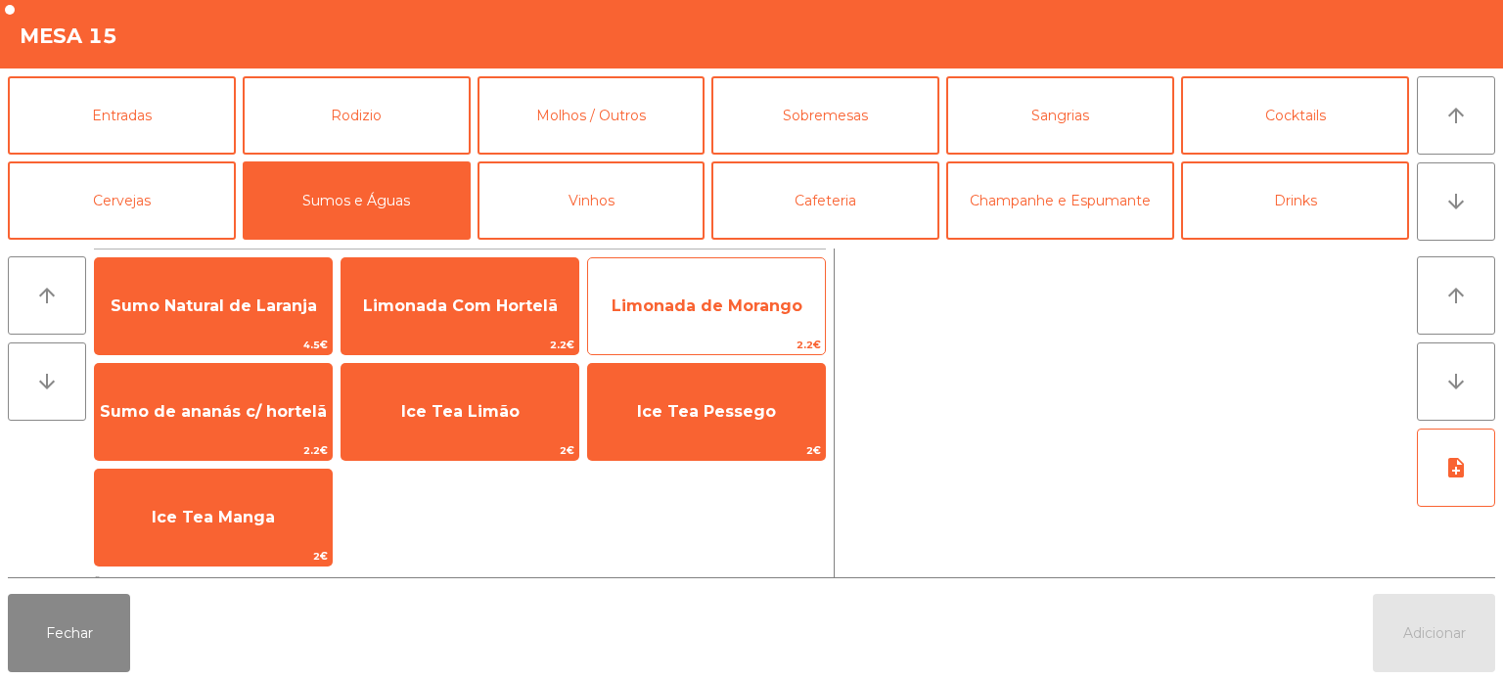
click at [727, 301] on span "Limonada de Morango" at bounding box center [707, 306] width 191 height 19
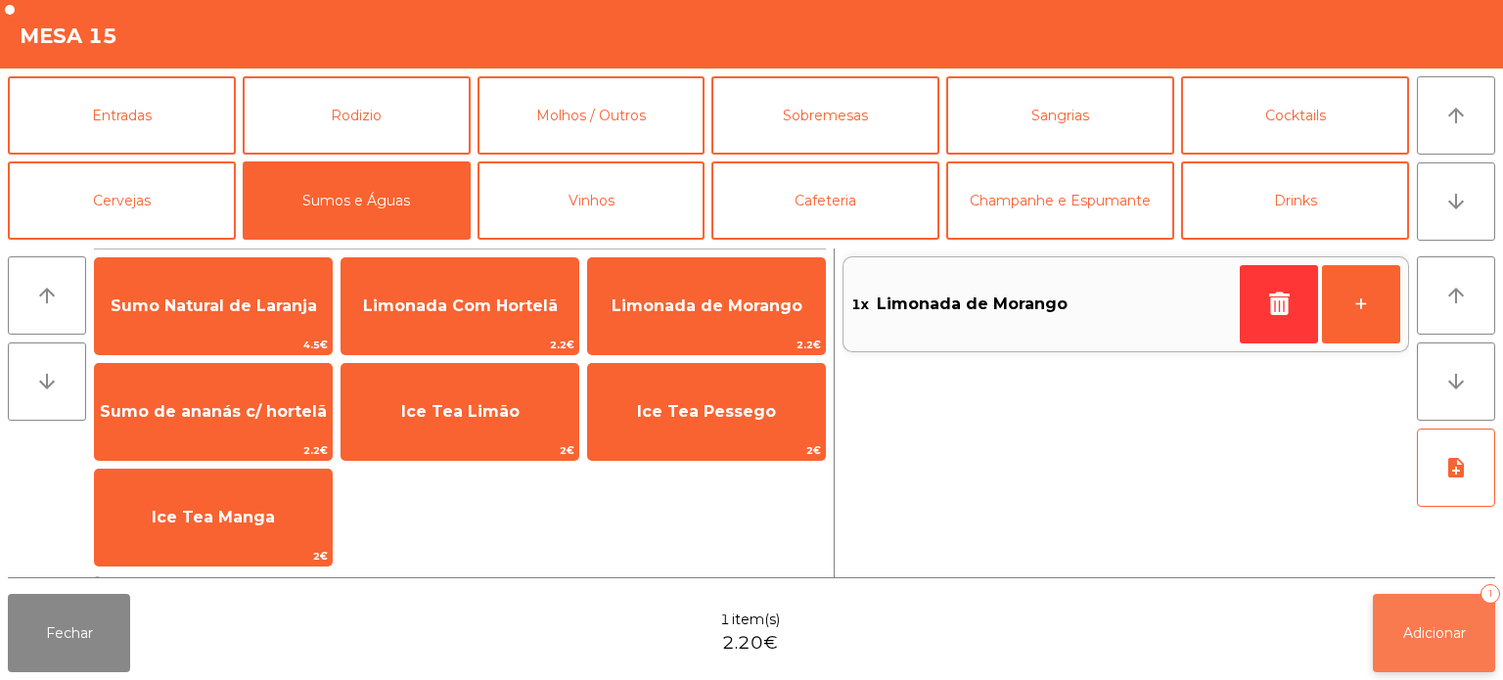
click at [1426, 622] on button "Adicionar 1" at bounding box center [1434, 633] width 122 height 78
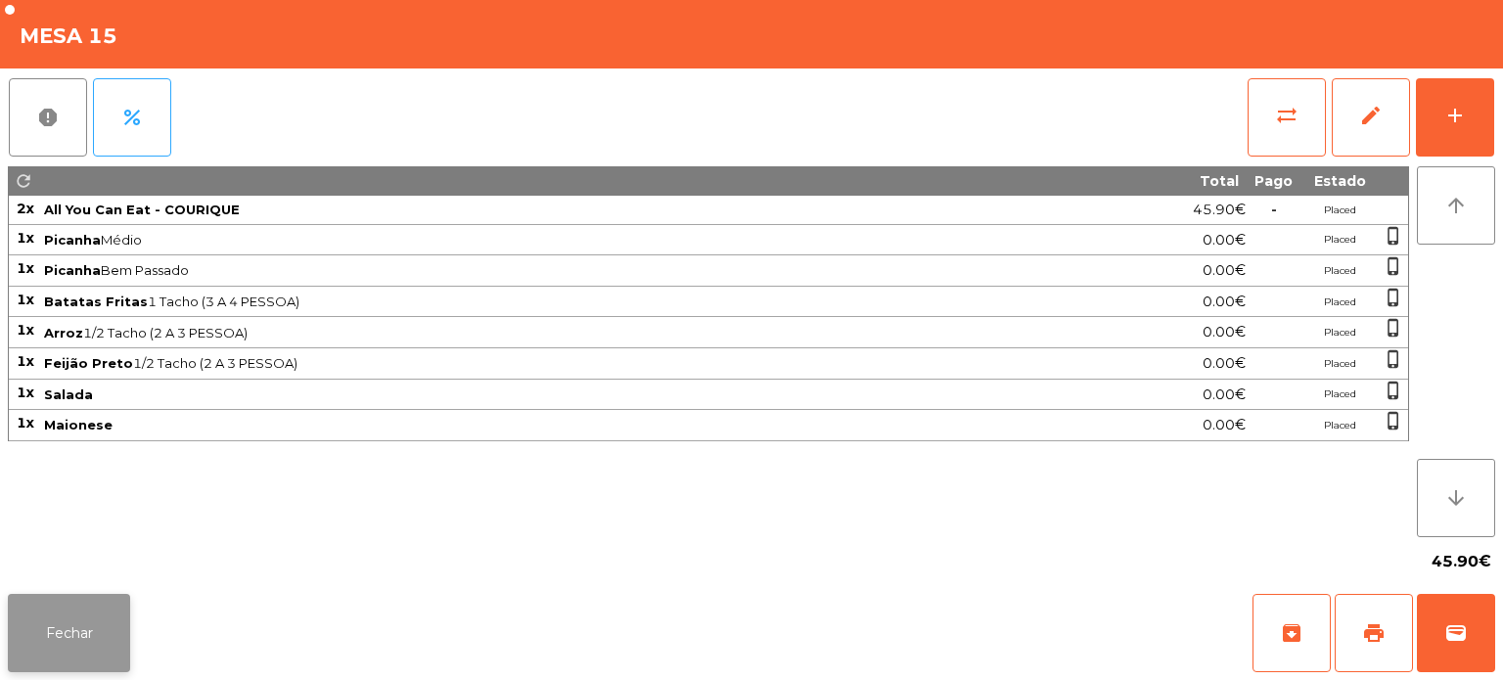
click at [51, 645] on button "Fechar" at bounding box center [69, 633] width 122 height 78
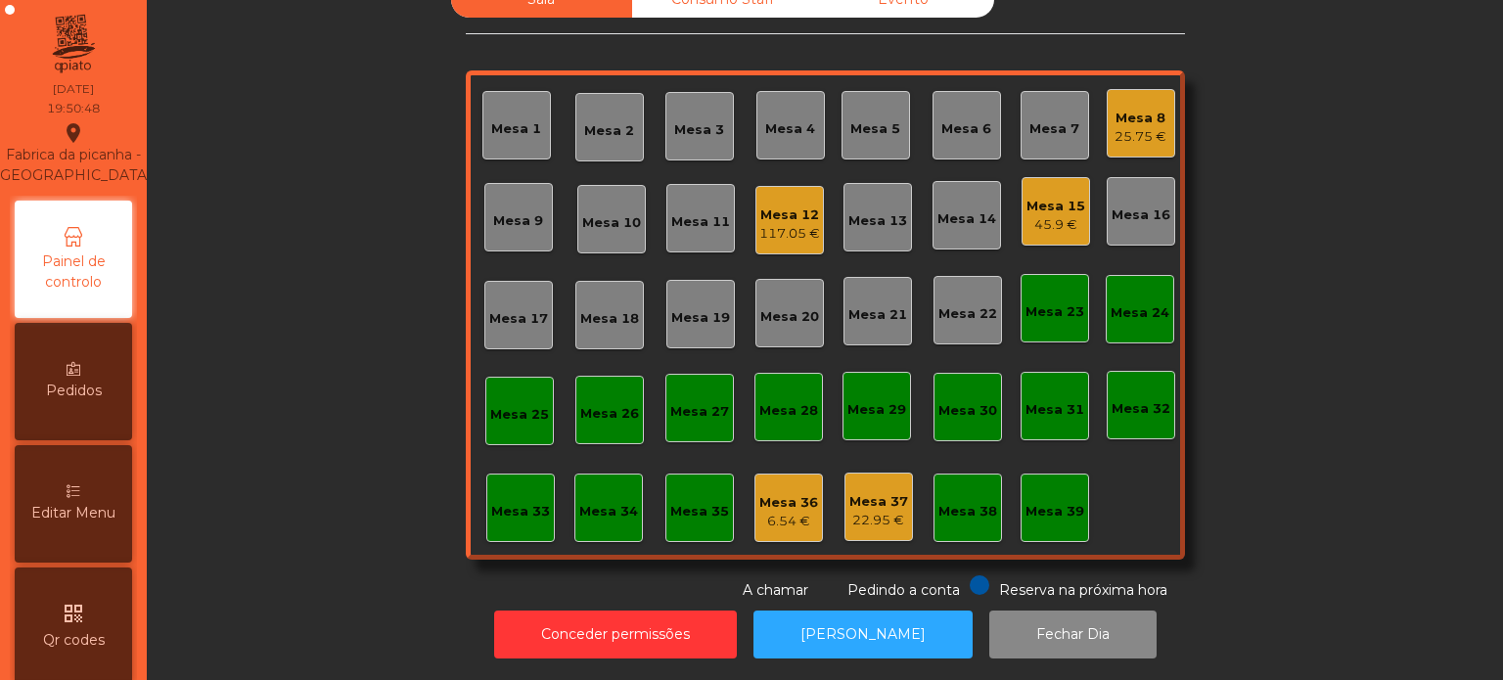
click at [780, 224] on div "117.05 €" at bounding box center [789, 234] width 61 height 20
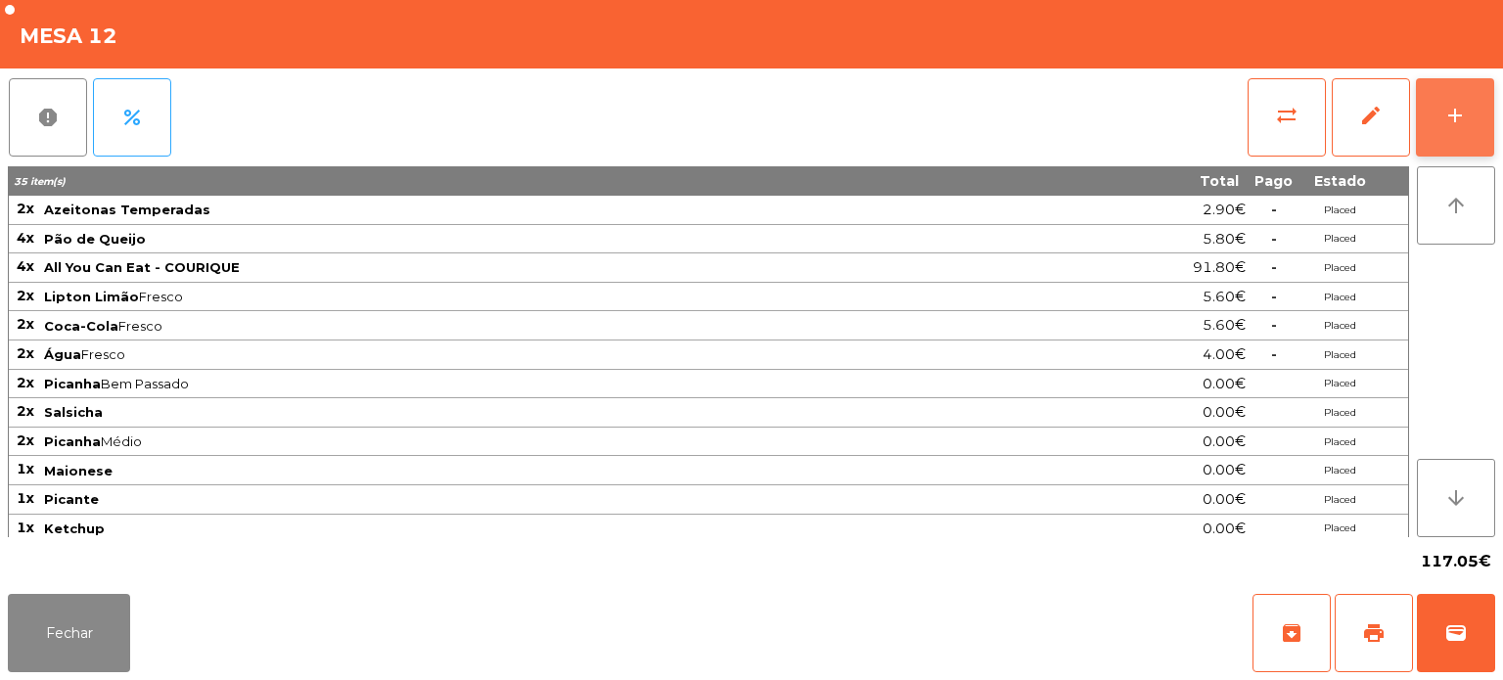
click at [1423, 120] on button "add" at bounding box center [1455, 117] width 78 height 78
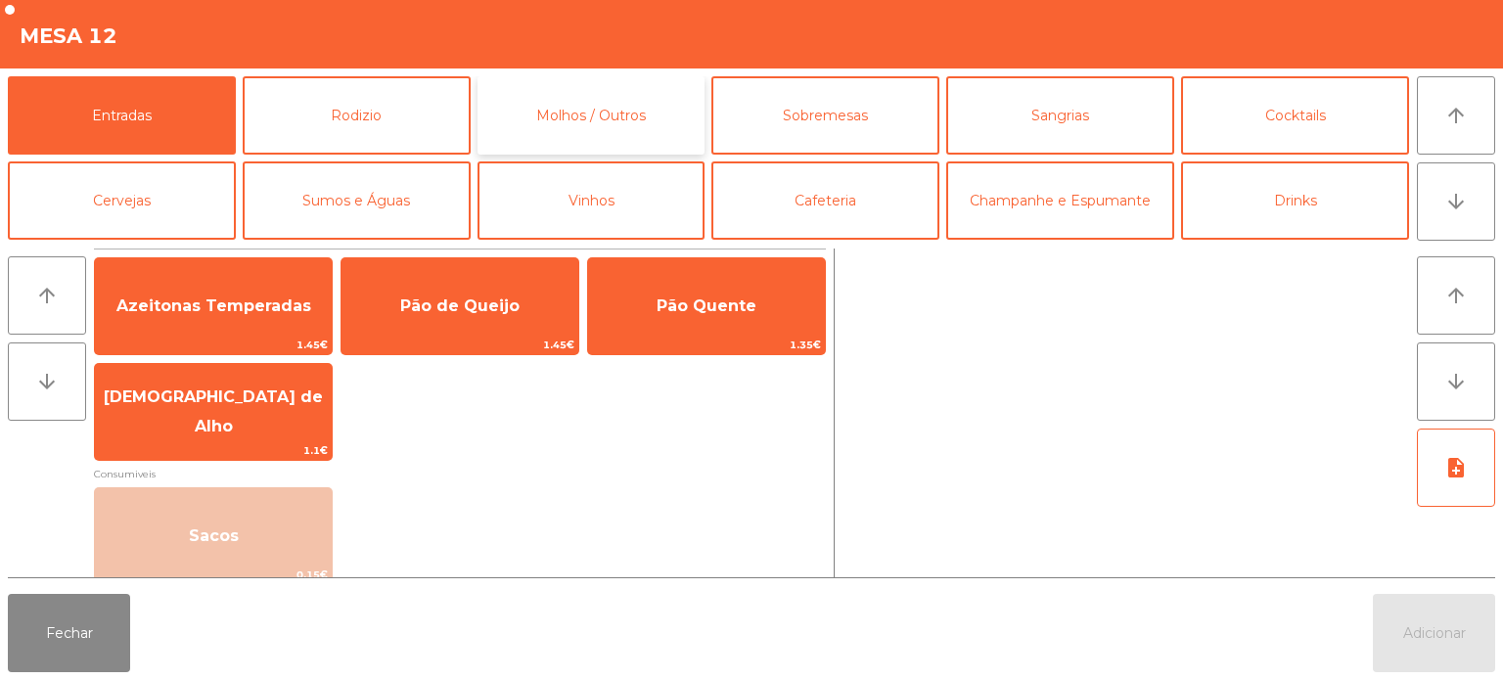
click at [607, 87] on button "Molhos / Outros" at bounding box center [592, 115] width 228 height 78
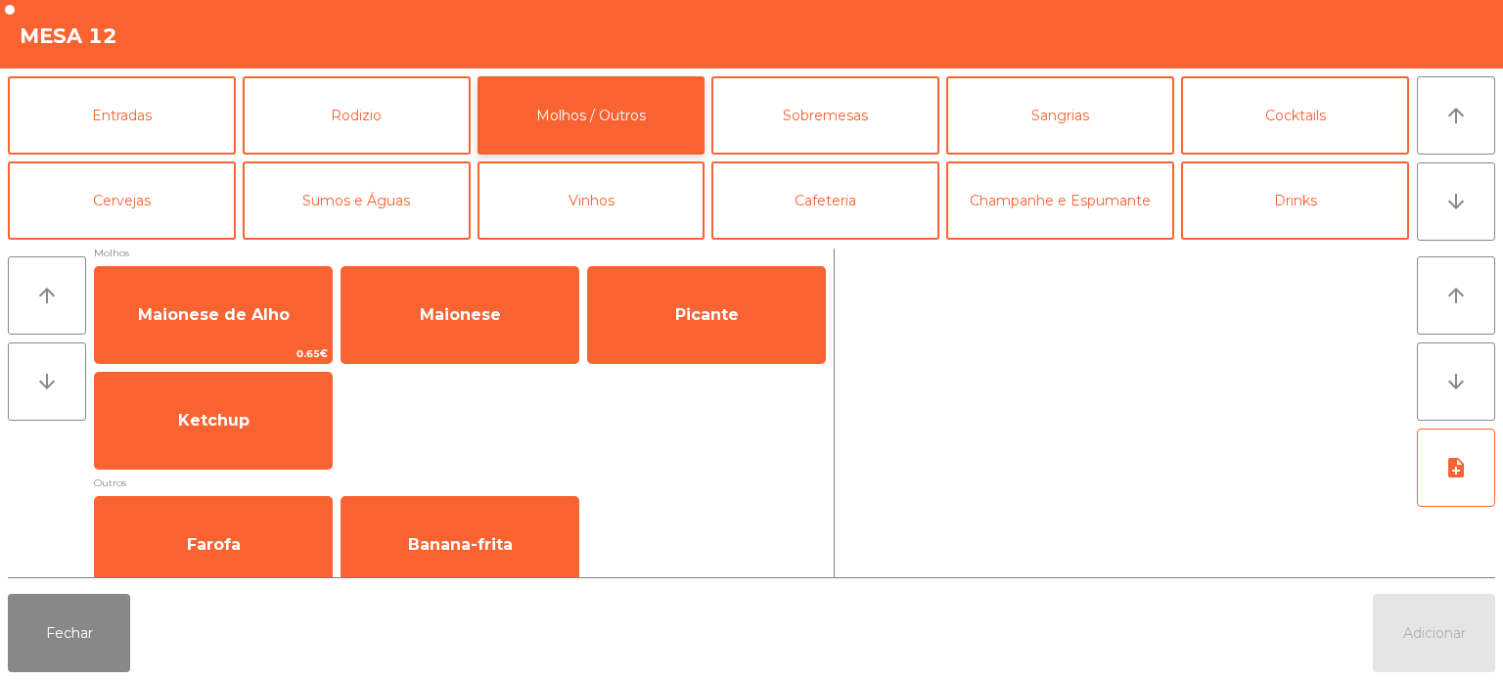
scroll to position [12, 0]
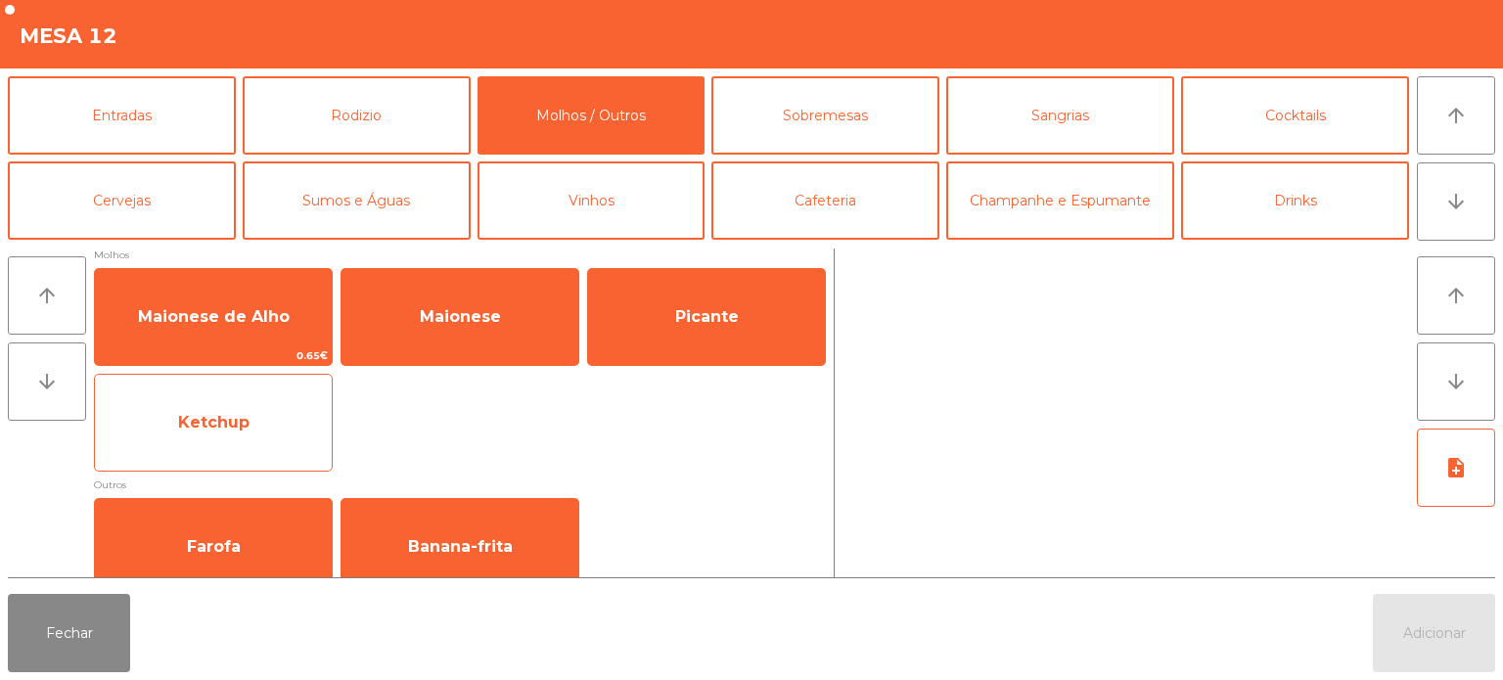
click at [250, 426] on span "Ketchup" at bounding box center [213, 422] width 237 height 53
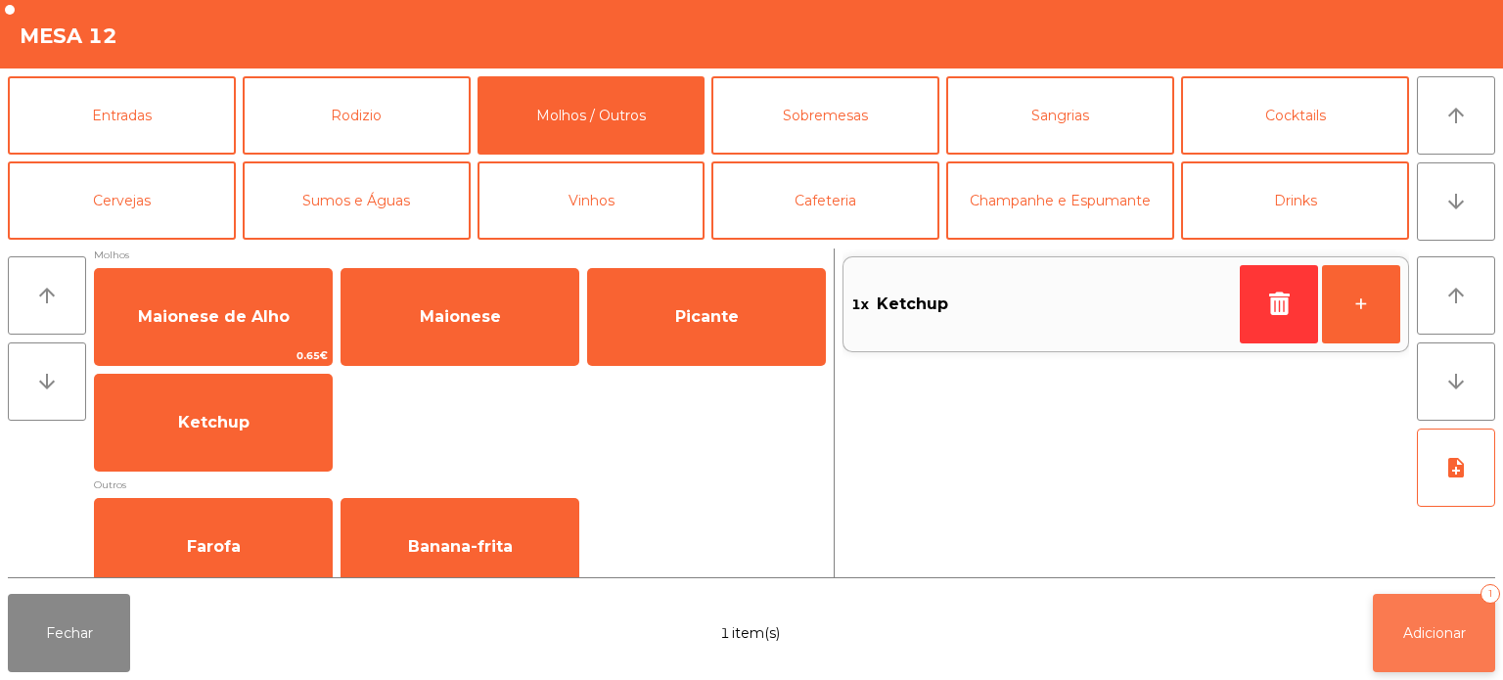
click at [1464, 663] on button "Adicionar 1" at bounding box center [1434, 633] width 122 height 78
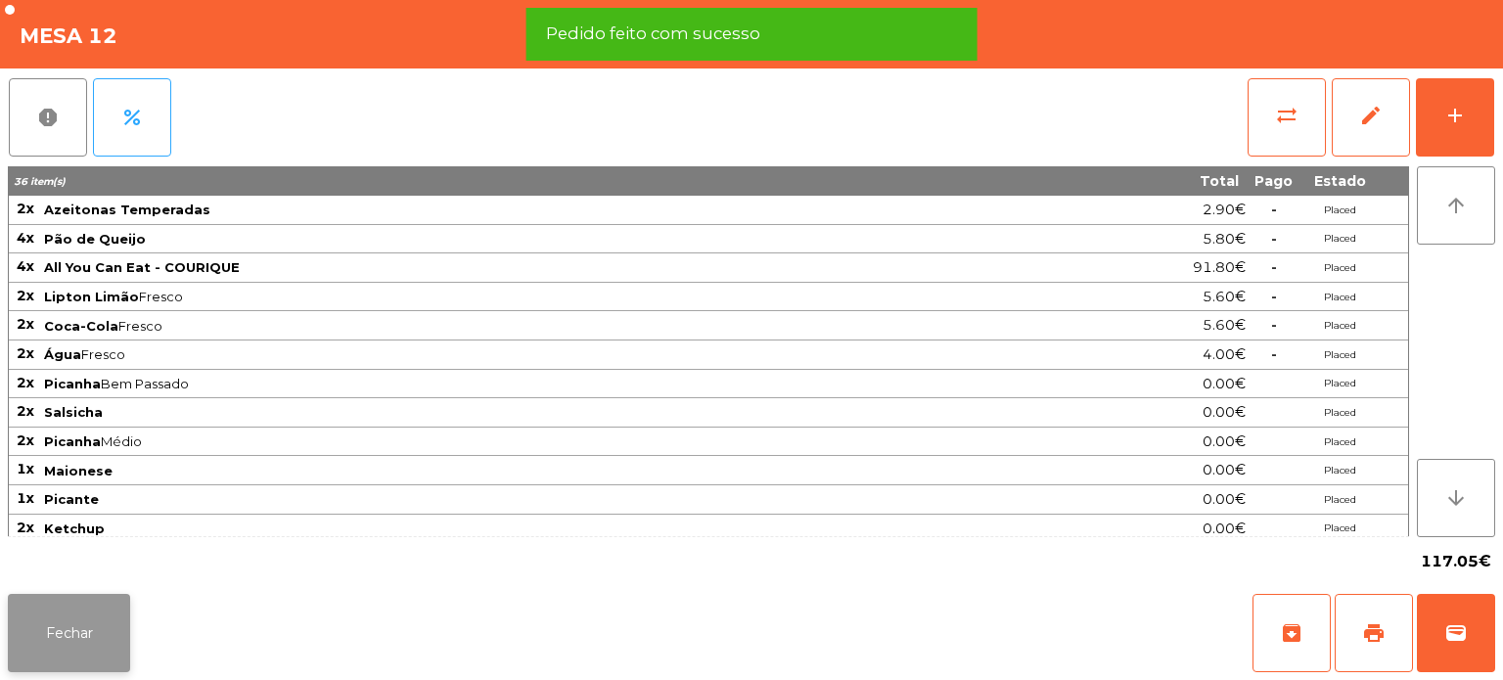
click at [109, 605] on button "Fechar" at bounding box center [69, 633] width 122 height 78
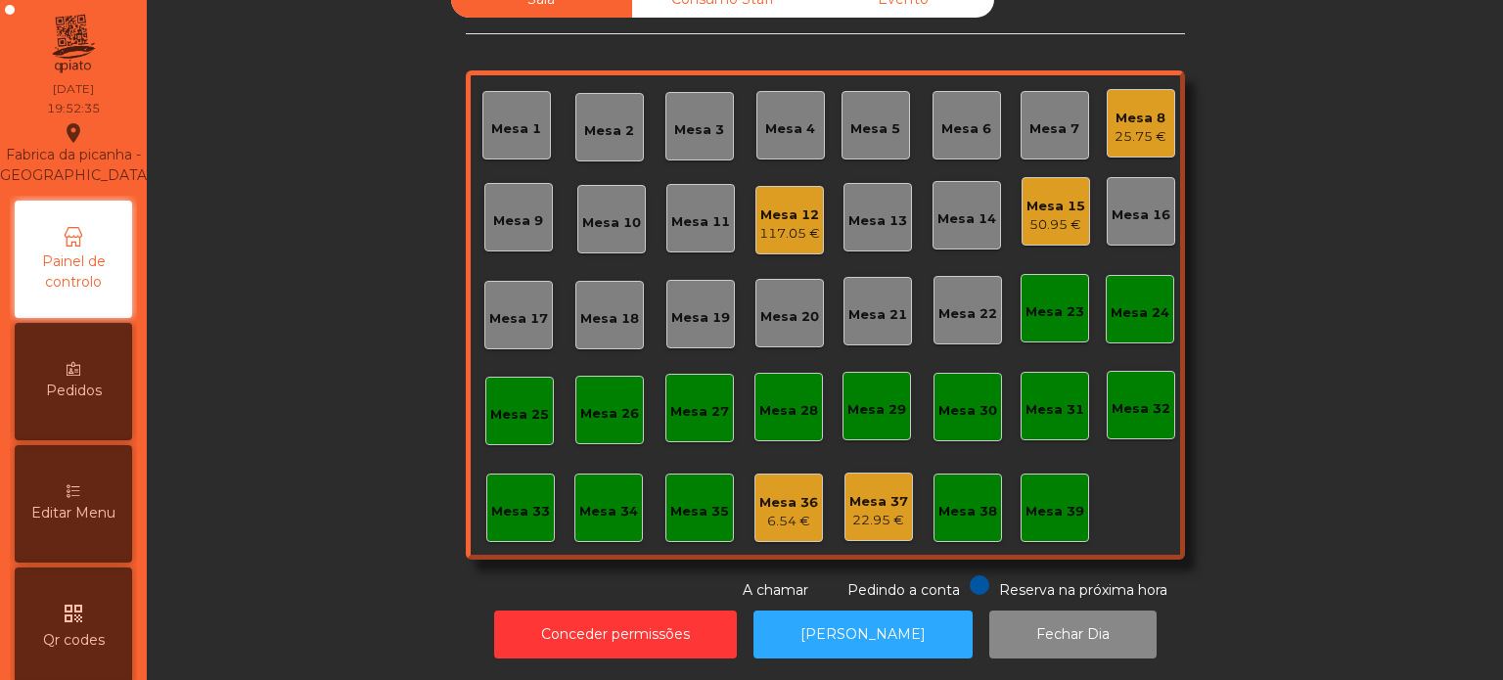
click at [784, 224] on div "117.05 €" at bounding box center [789, 234] width 61 height 20
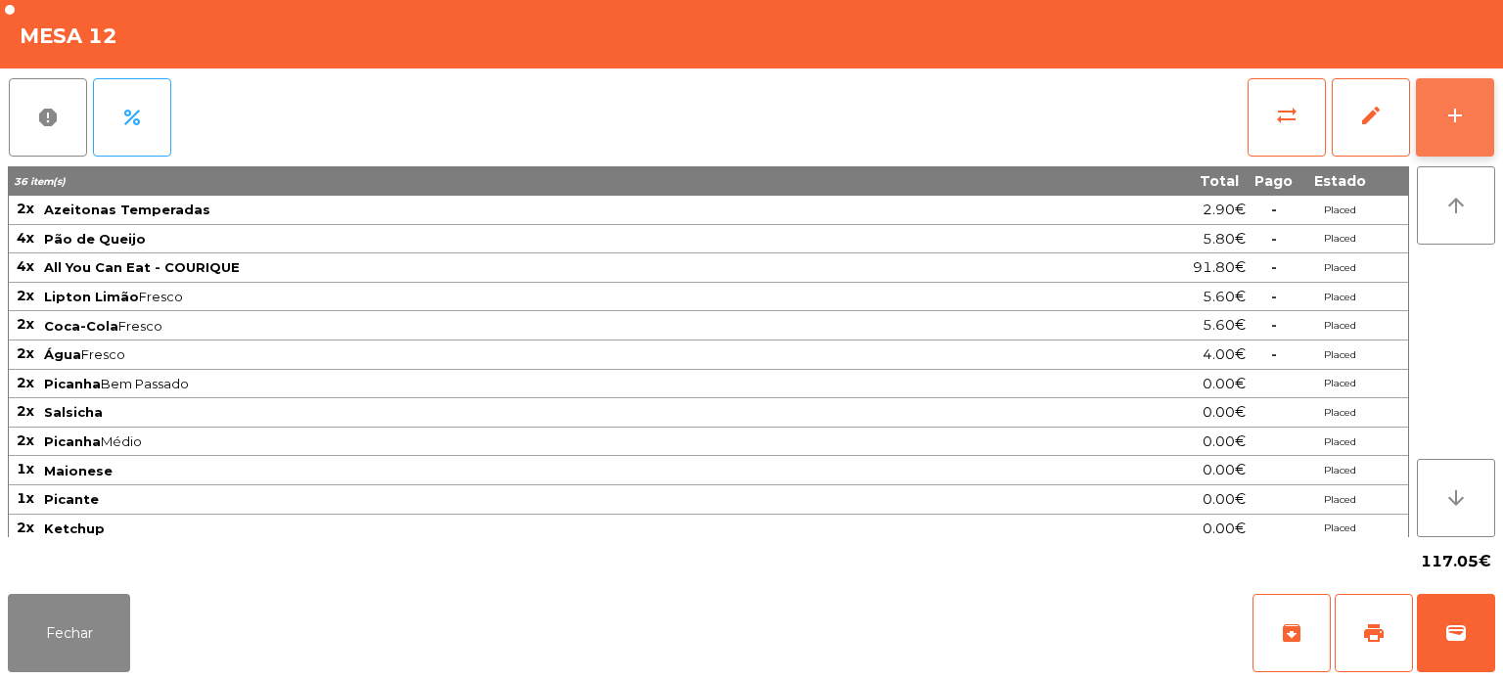
click at [1449, 121] on div "add" at bounding box center [1454, 115] width 23 height 23
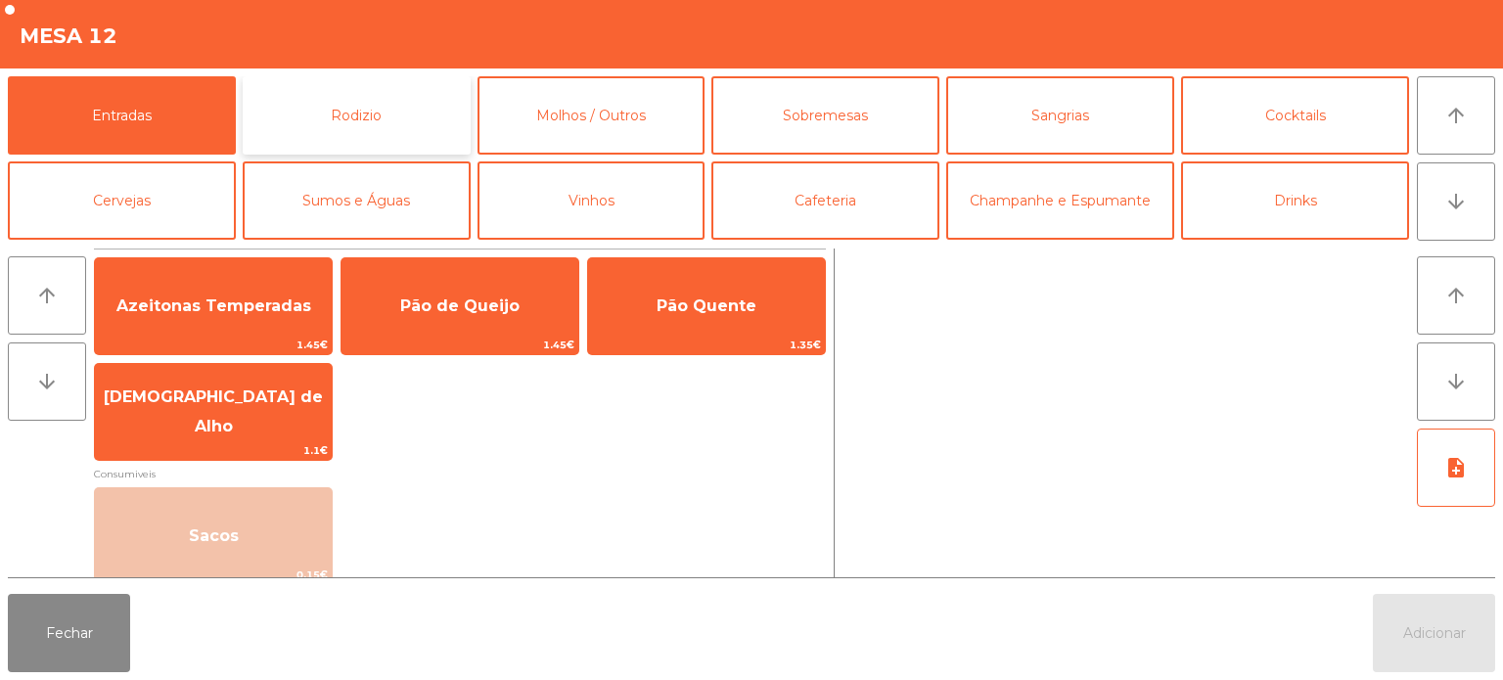
click at [388, 134] on button "Rodizio" at bounding box center [357, 115] width 228 height 78
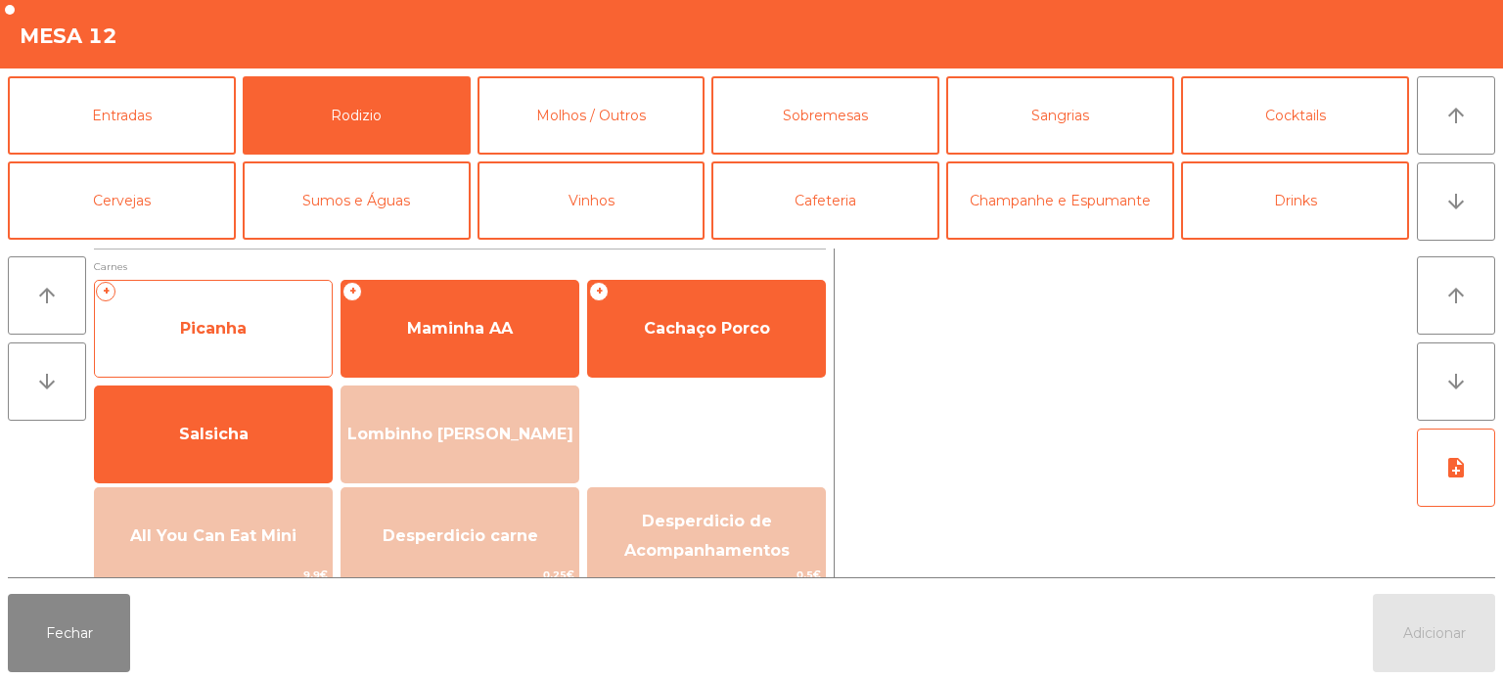
click at [304, 352] on span "Picanha" at bounding box center [213, 328] width 237 height 53
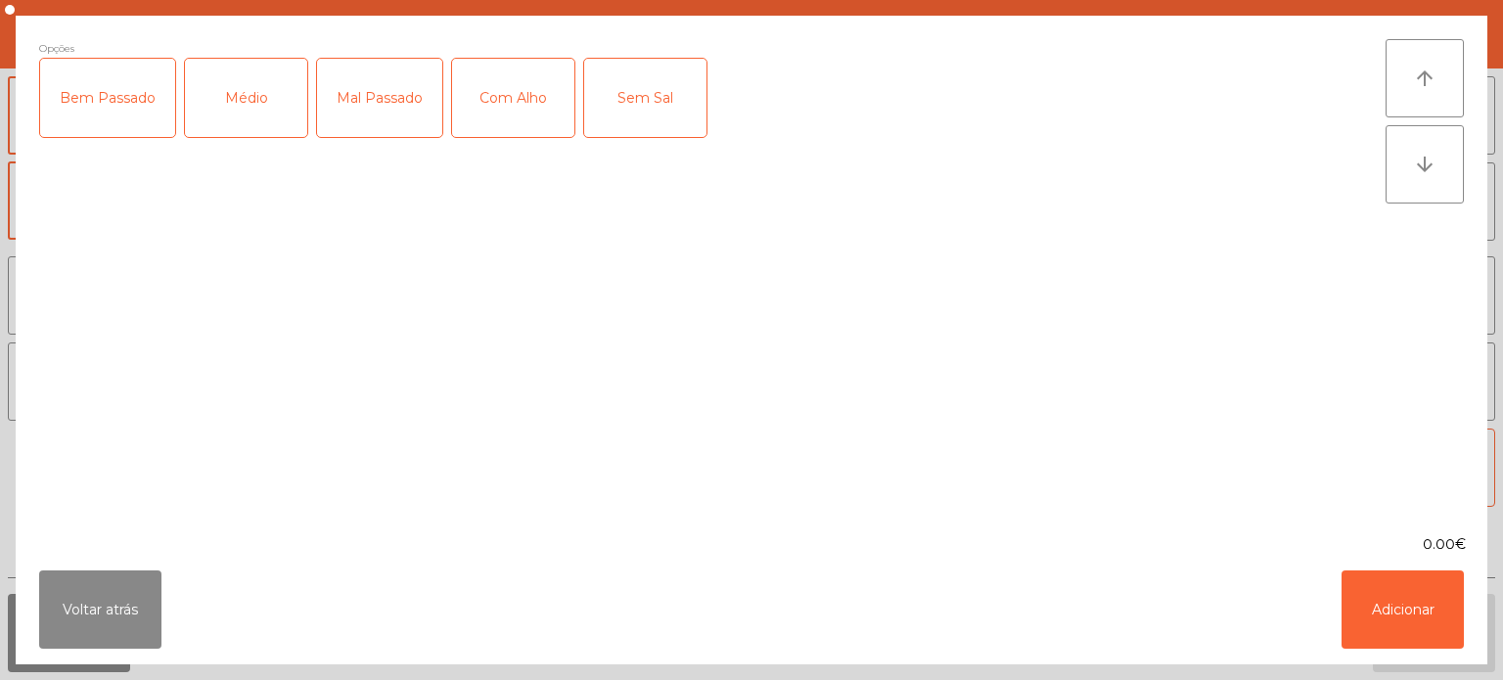
click at [127, 117] on div "Bem Passado" at bounding box center [107, 98] width 135 height 78
click at [149, 619] on button "Voltar atrás" at bounding box center [100, 610] width 122 height 78
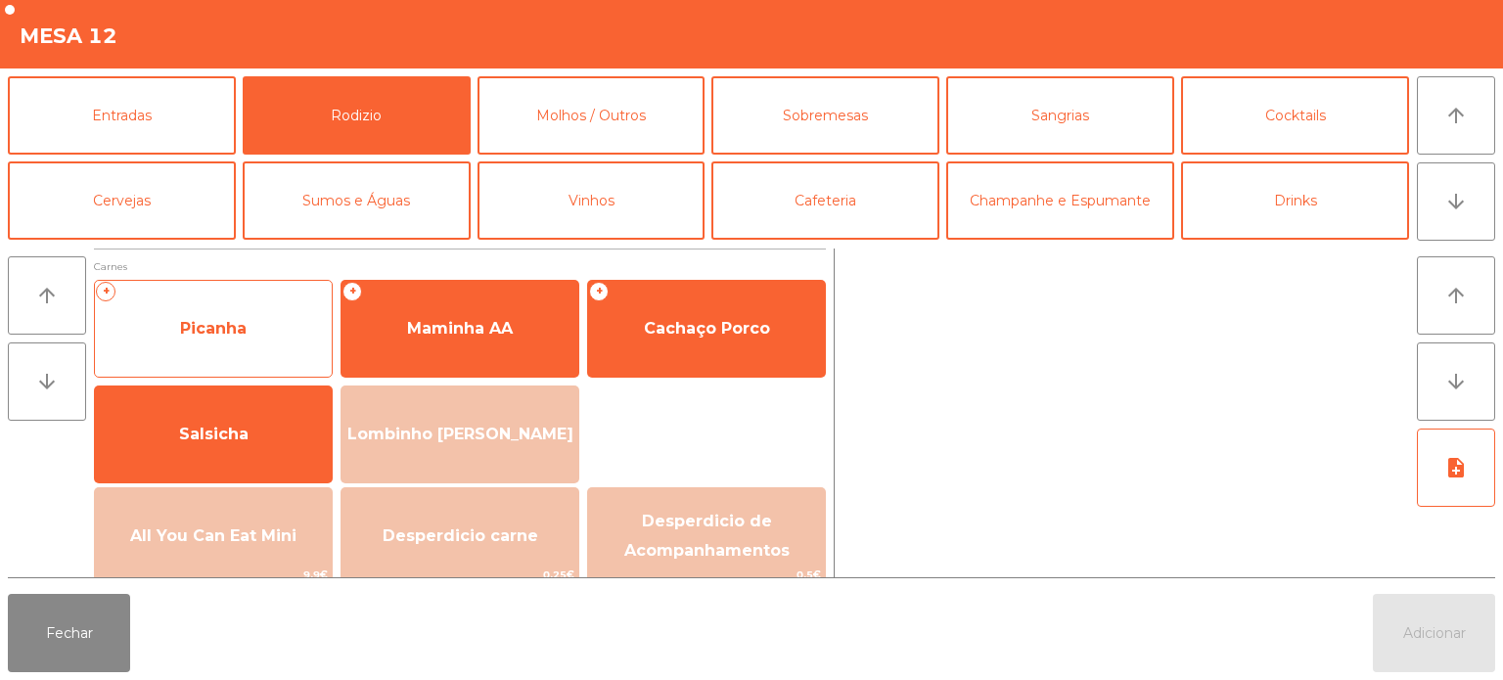
click at [274, 347] on span "Picanha" at bounding box center [213, 328] width 237 height 53
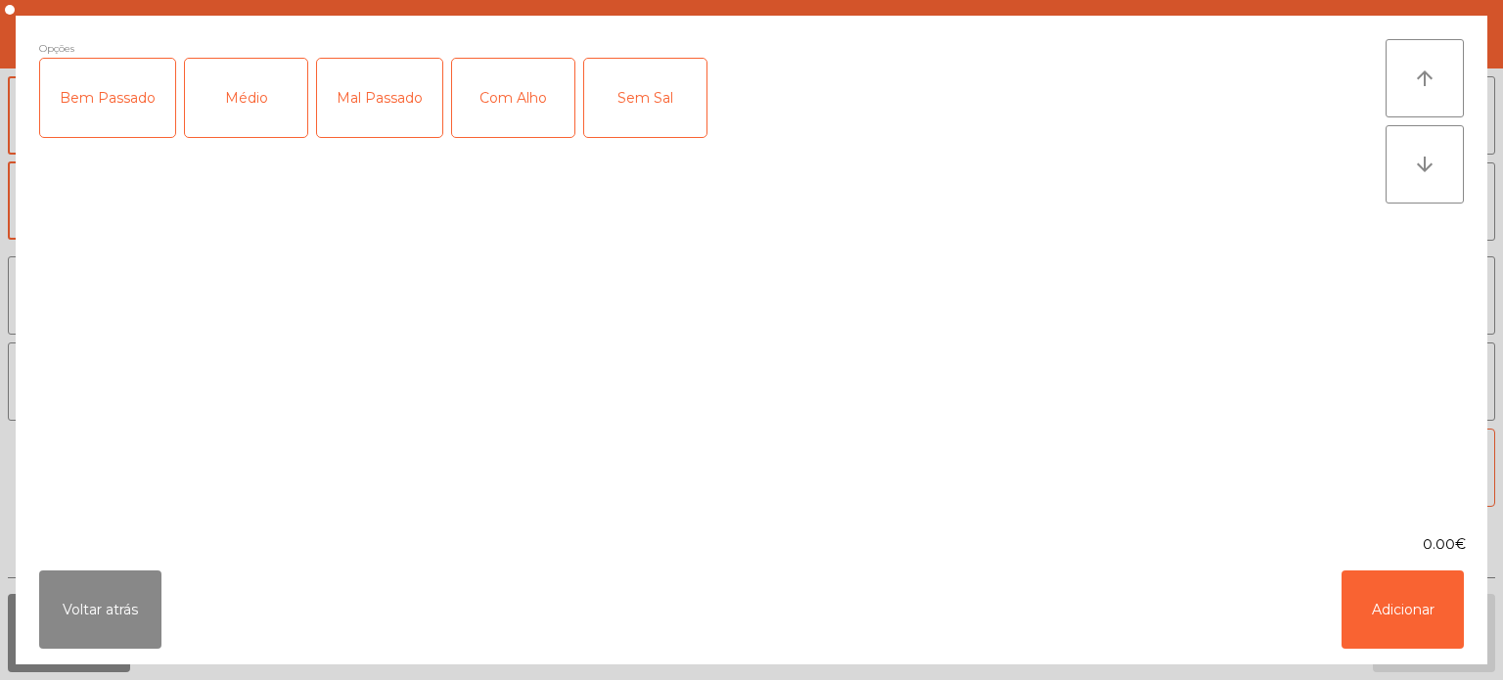
click at [498, 110] on div "Com Alho" at bounding box center [513, 98] width 122 height 78
click at [353, 123] on div "Mal Passado" at bounding box center [379, 98] width 125 height 78
click at [231, 114] on div "Médio" at bounding box center [246, 98] width 122 height 78
click at [489, 102] on div "Com Alho" at bounding box center [513, 98] width 122 height 78
click at [370, 113] on div "Mal Passado" at bounding box center [379, 98] width 125 height 78
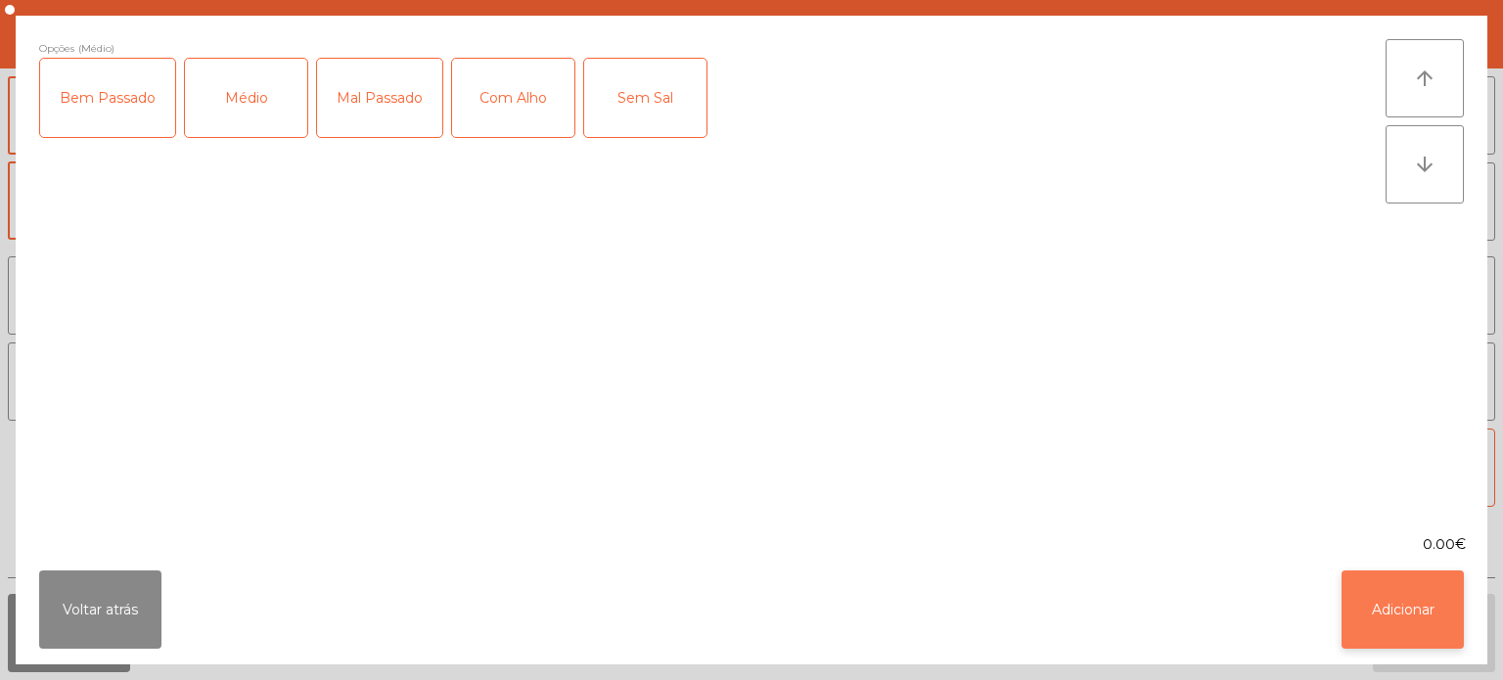
click at [1377, 629] on button "Adicionar" at bounding box center [1403, 610] width 122 height 78
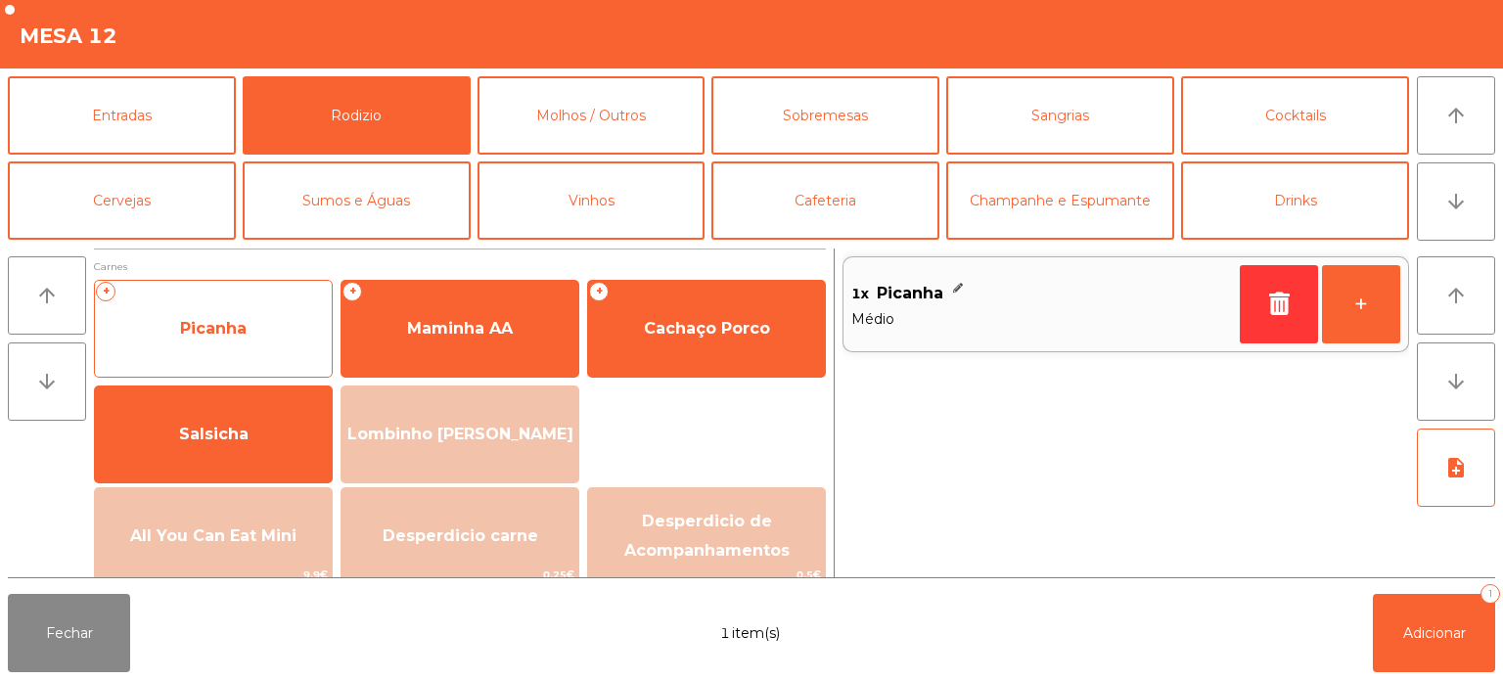
click at [274, 347] on span "Picanha" at bounding box center [213, 328] width 237 height 53
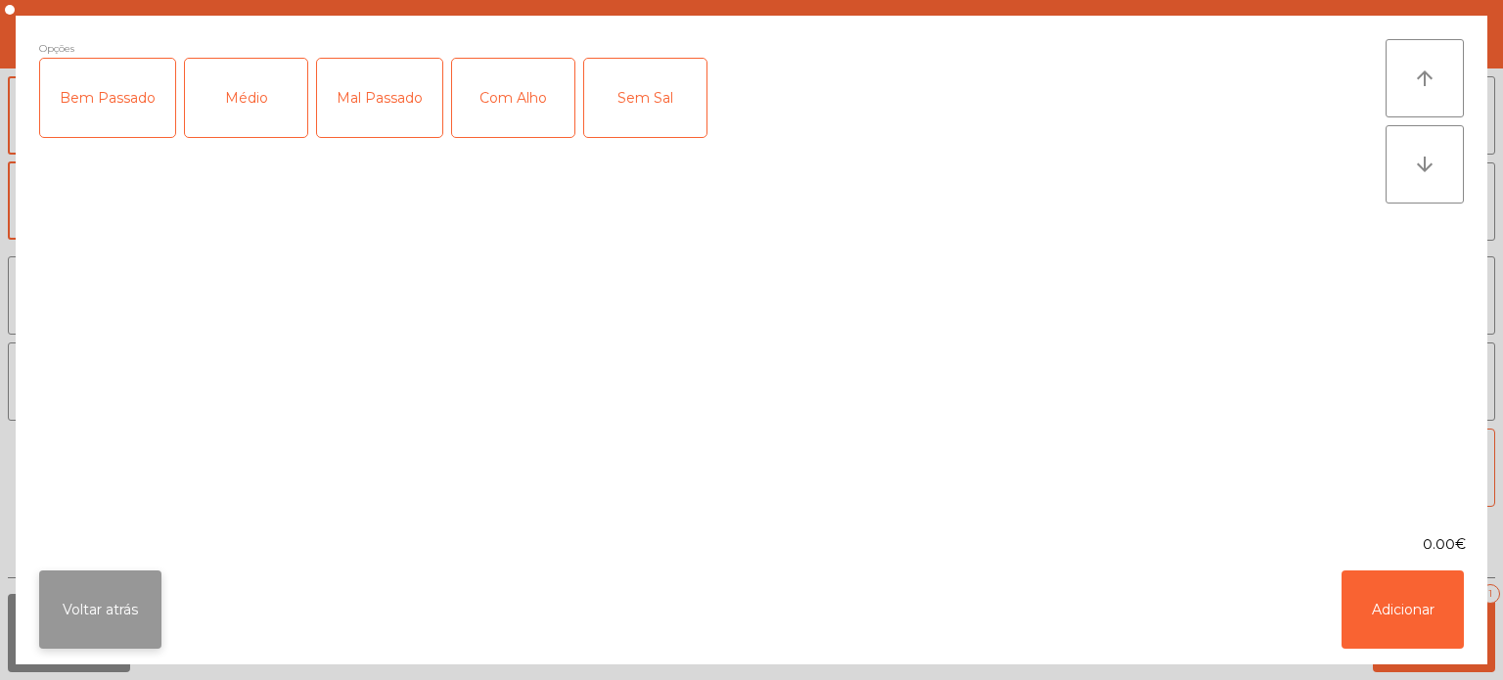
click at [149, 627] on button "Voltar atrás" at bounding box center [100, 610] width 122 height 78
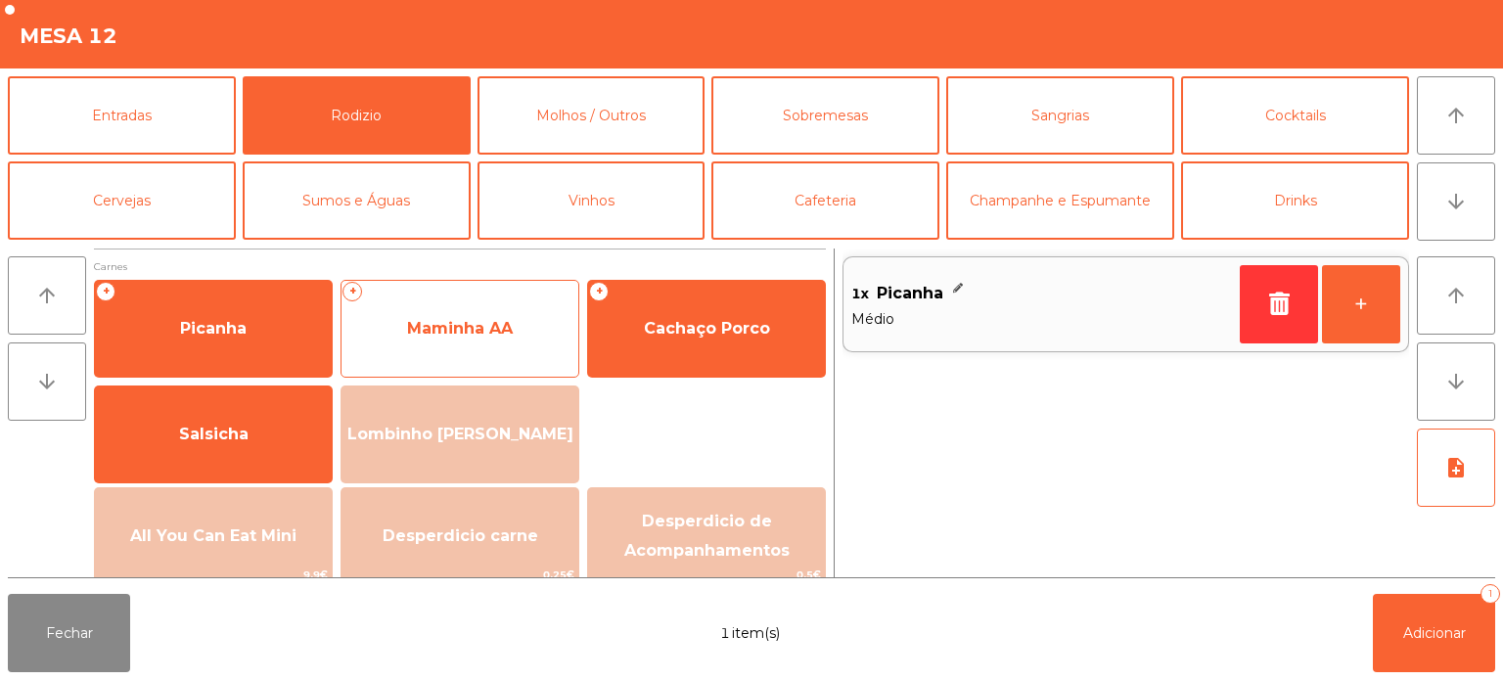
click at [528, 335] on span "Maminha AA" at bounding box center [460, 328] width 237 height 53
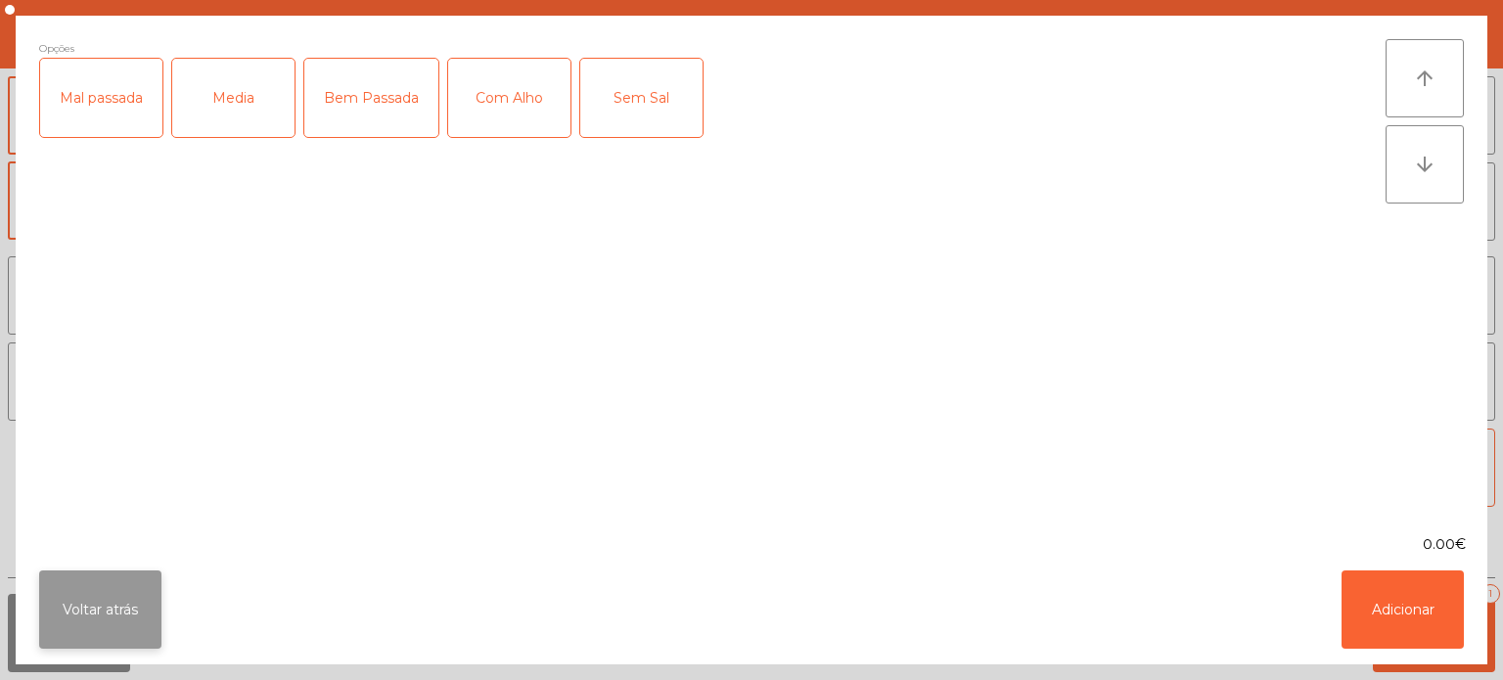
click at [125, 608] on button "Voltar atrás" at bounding box center [100, 610] width 122 height 78
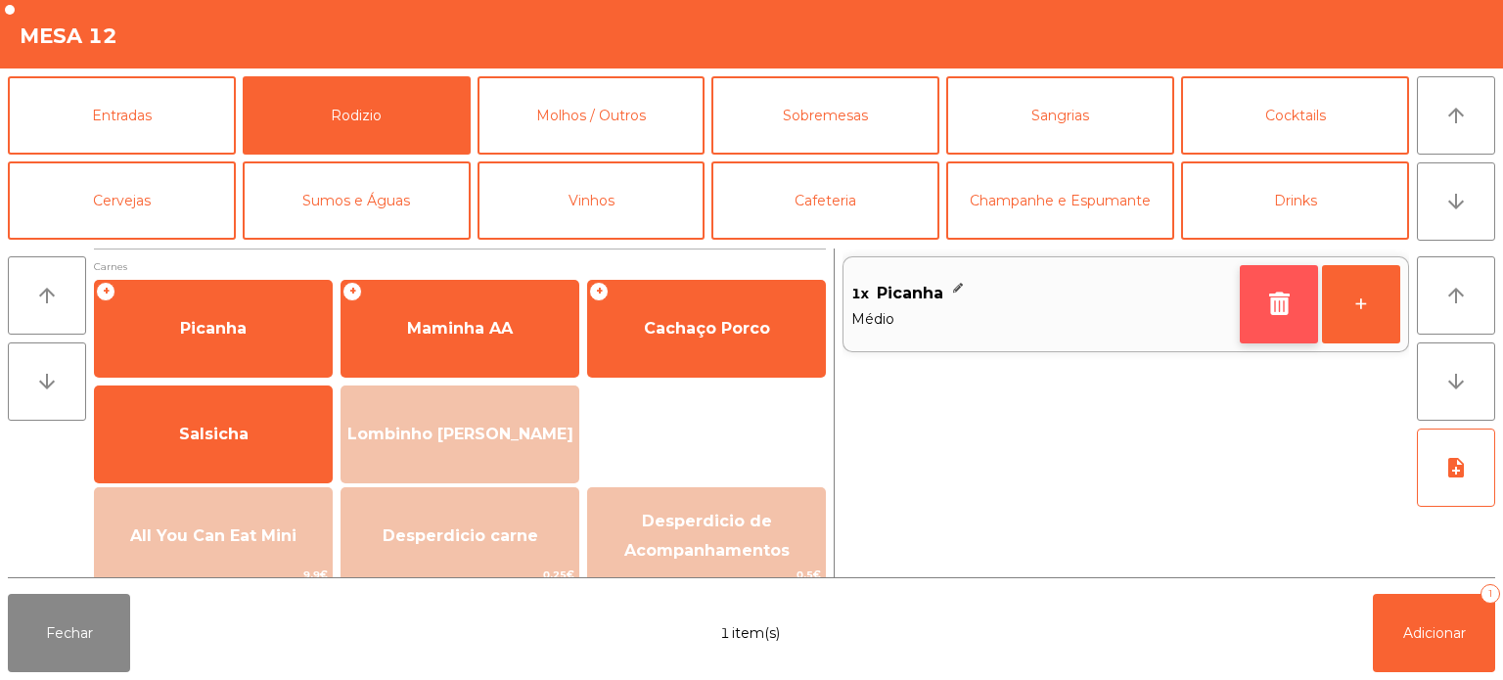
click at [1276, 305] on icon "button" at bounding box center [1278, 303] width 29 height 23
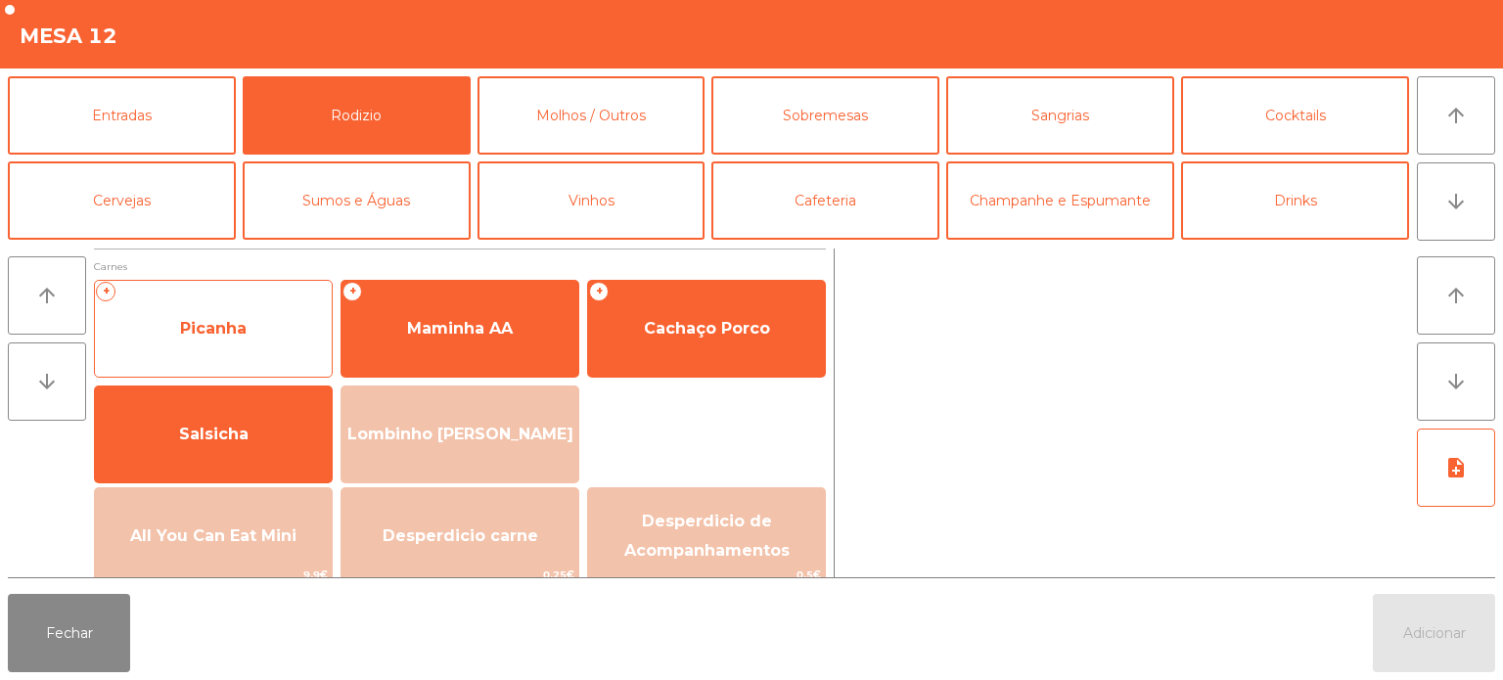
click at [235, 315] on span "Picanha" at bounding box center [213, 328] width 237 height 53
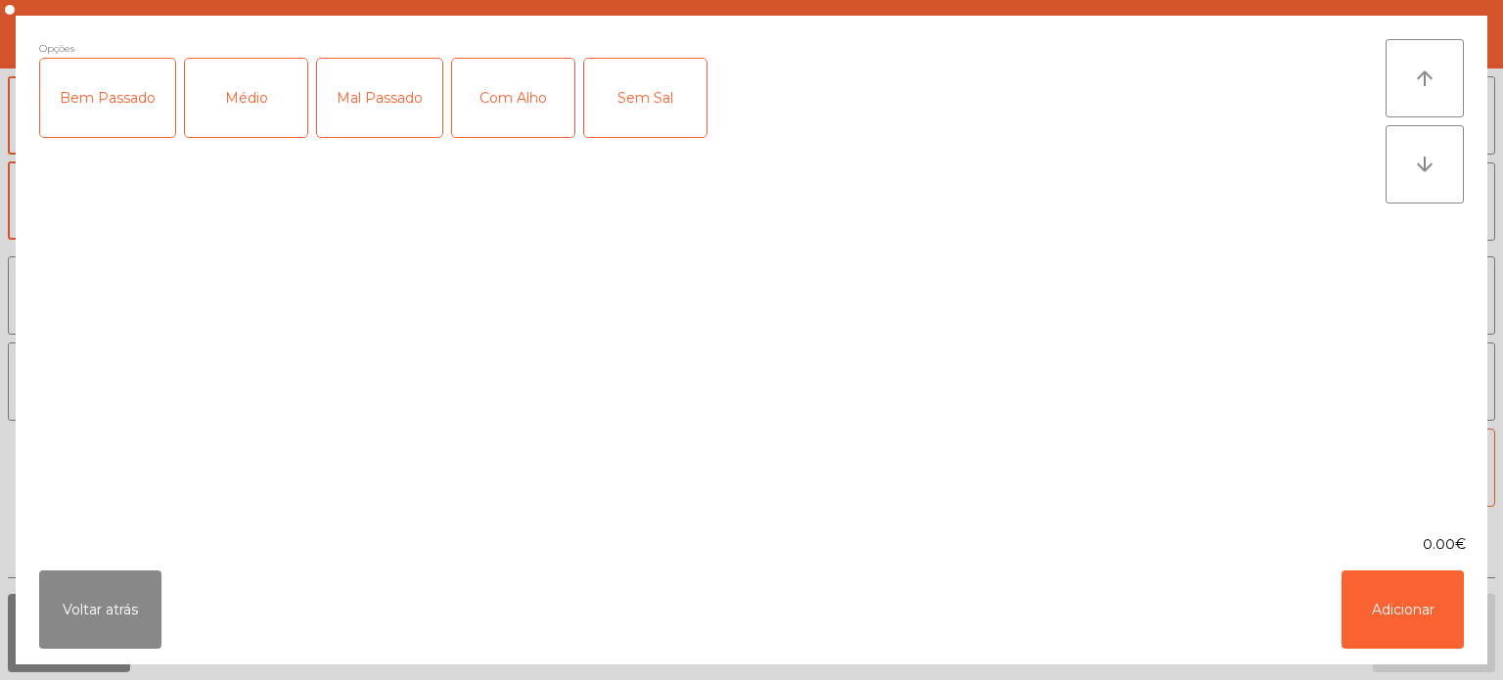
click at [133, 103] on div "Bem Passado" at bounding box center [107, 98] width 135 height 78
click at [258, 88] on div "Médio" at bounding box center [246, 98] width 122 height 78
click at [113, 114] on div "Bem Passado" at bounding box center [107, 98] width 135 height 78
click at [1424, 615] on button "Adicionar" at bounding box center [1403, 610] width 122 height 78
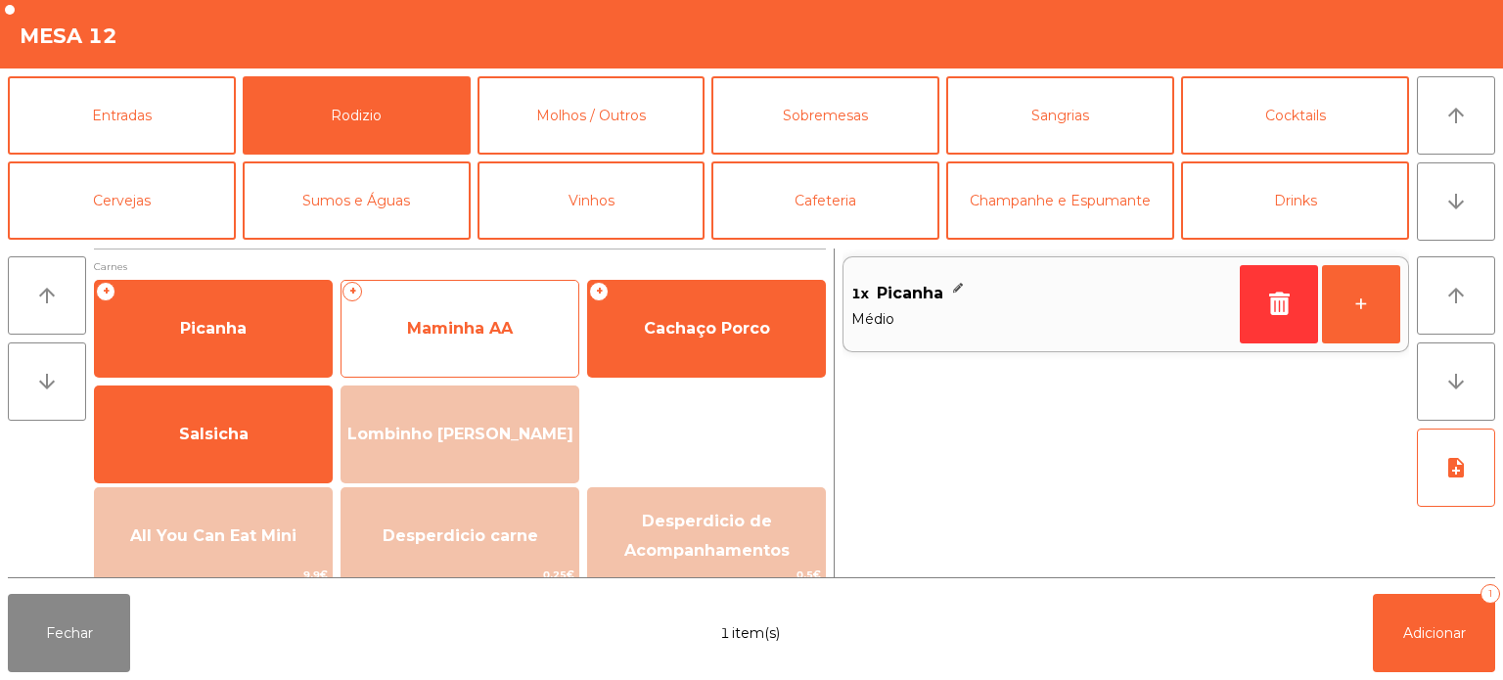
click at [474, 338] on span "Maminha AA" at bounding box center [460, 328] width 237 height 53
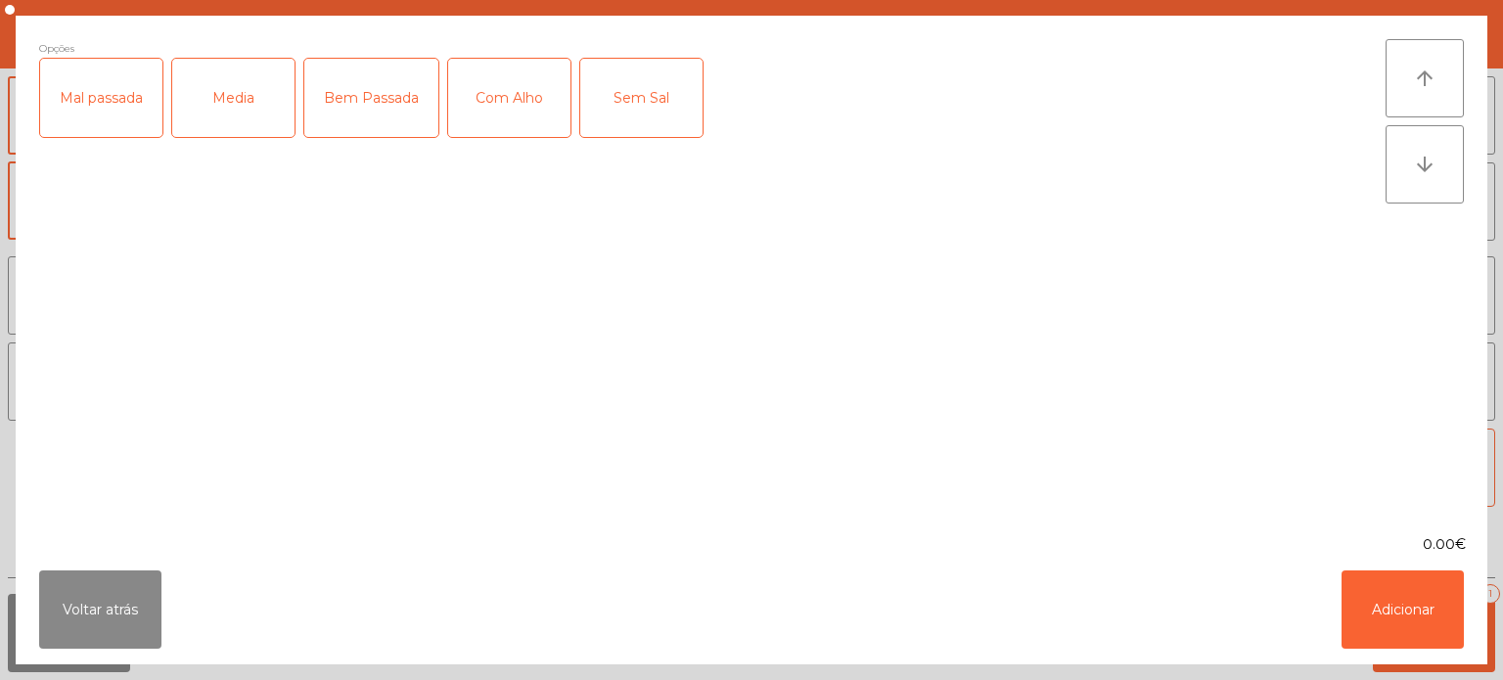
click at [389, 94] on div "Bem Passada" at bounding box center [371, 98] width 134 height 78
click at [1384, 599] on button "Adicionar" at bounding box center [1403, 610] width 122 height 78
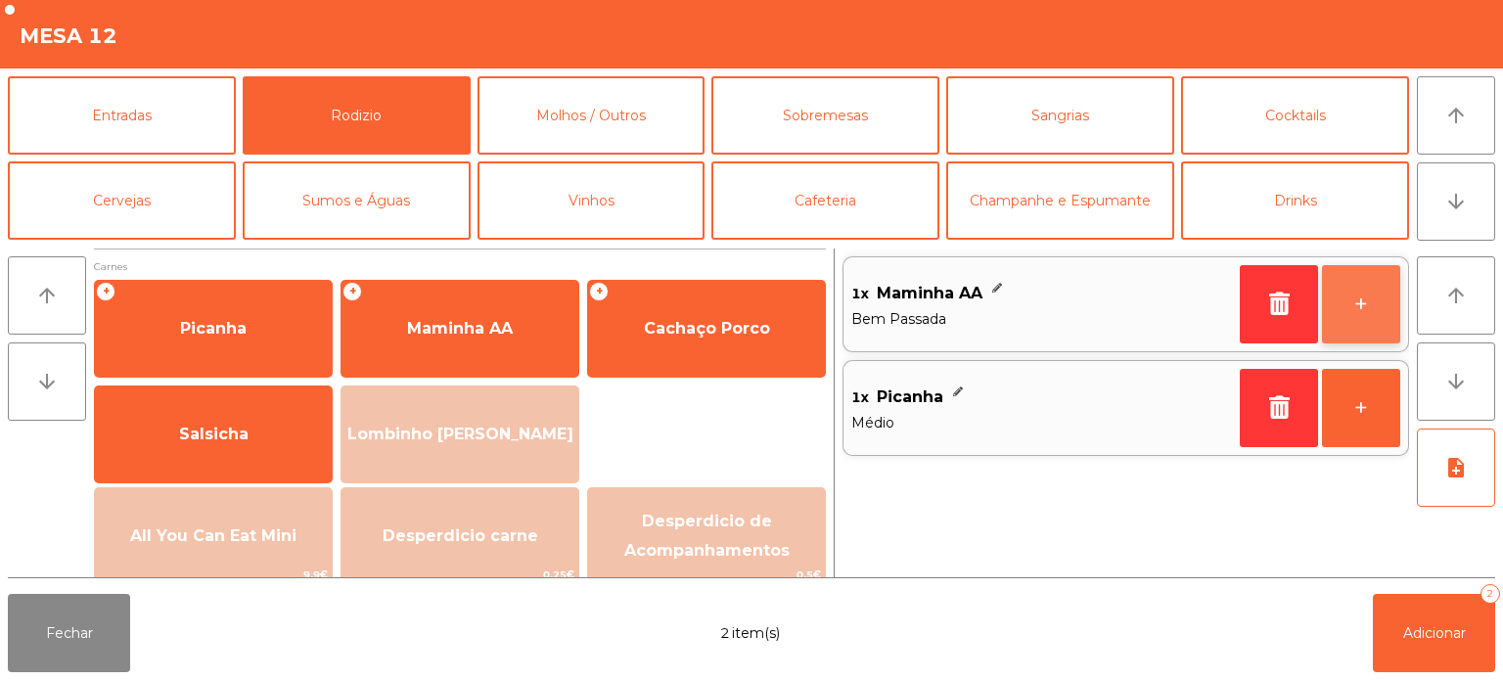
click at [1347, 325] on button "+" at bounding box center [1361, 304] width 78 height 78
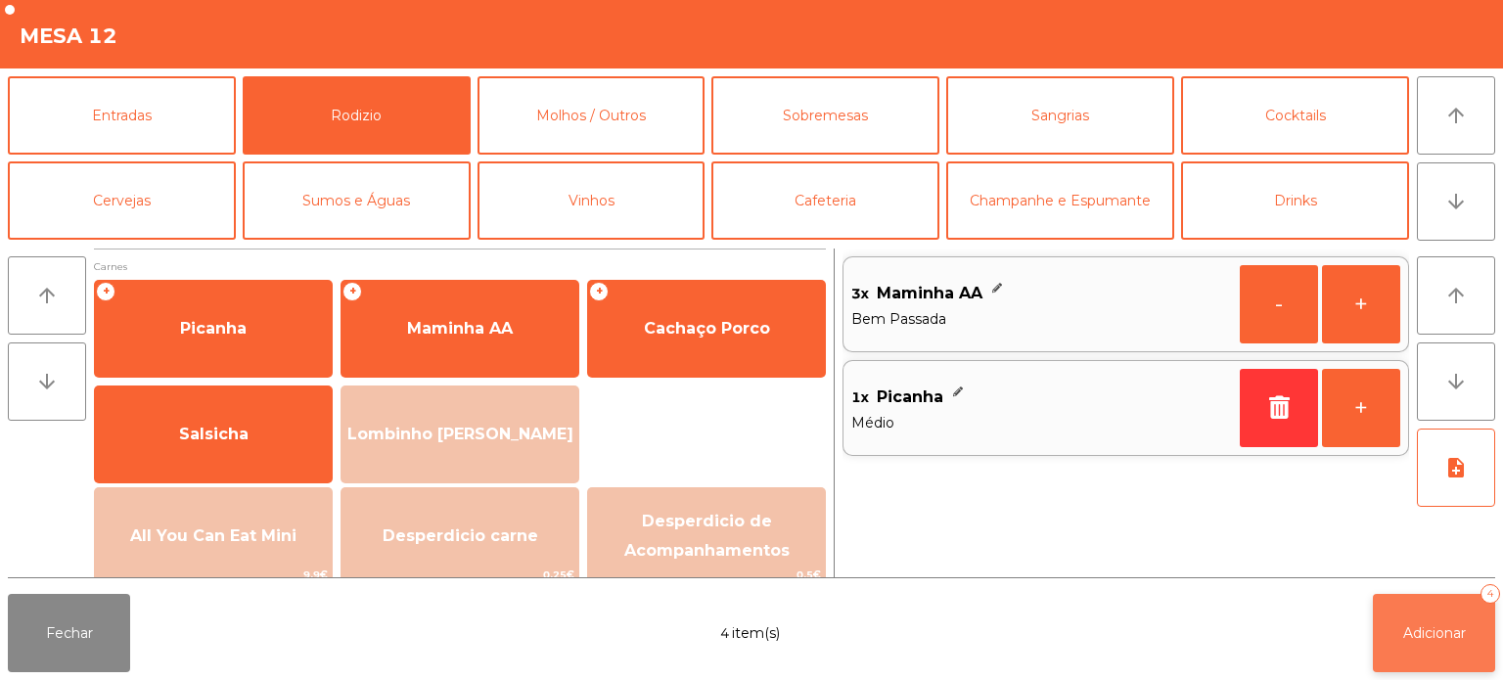
click at [1448, 652] on button "Adicionar 4" at bounding box center [1434, 633] width 122 height 78
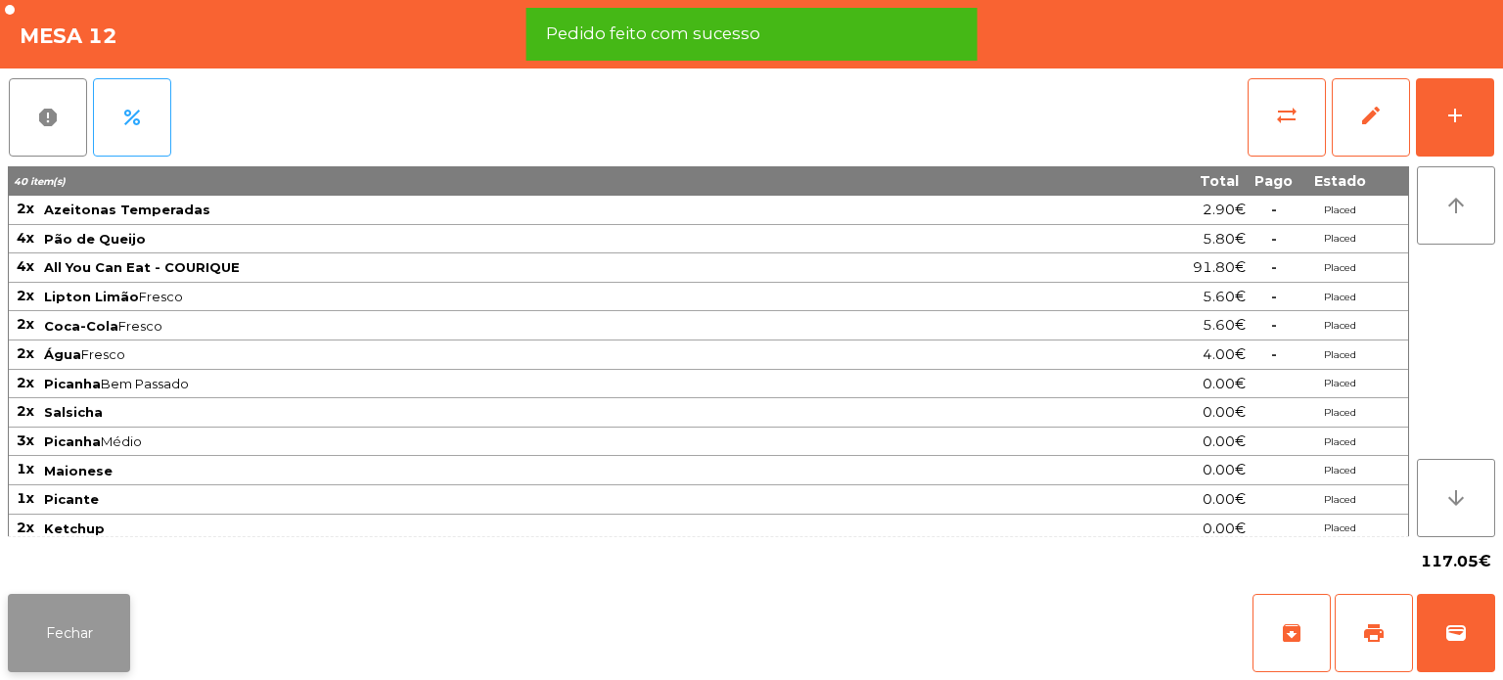
click at [76, 629] on button "Fechar" at bounding box center [69, 633] width 122 height 78
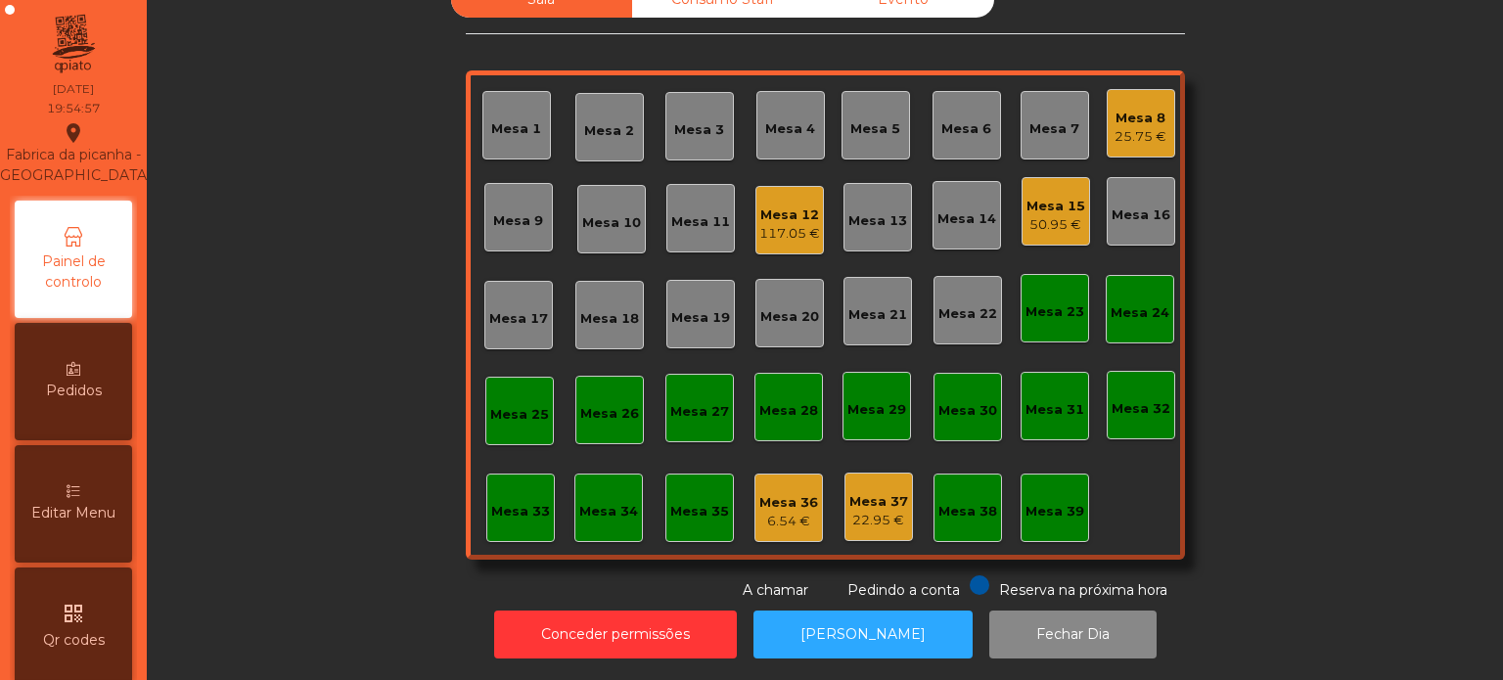
click at [874, 96] on div "Mesa 5" at bounding box center [876, 125] width 69 height 69
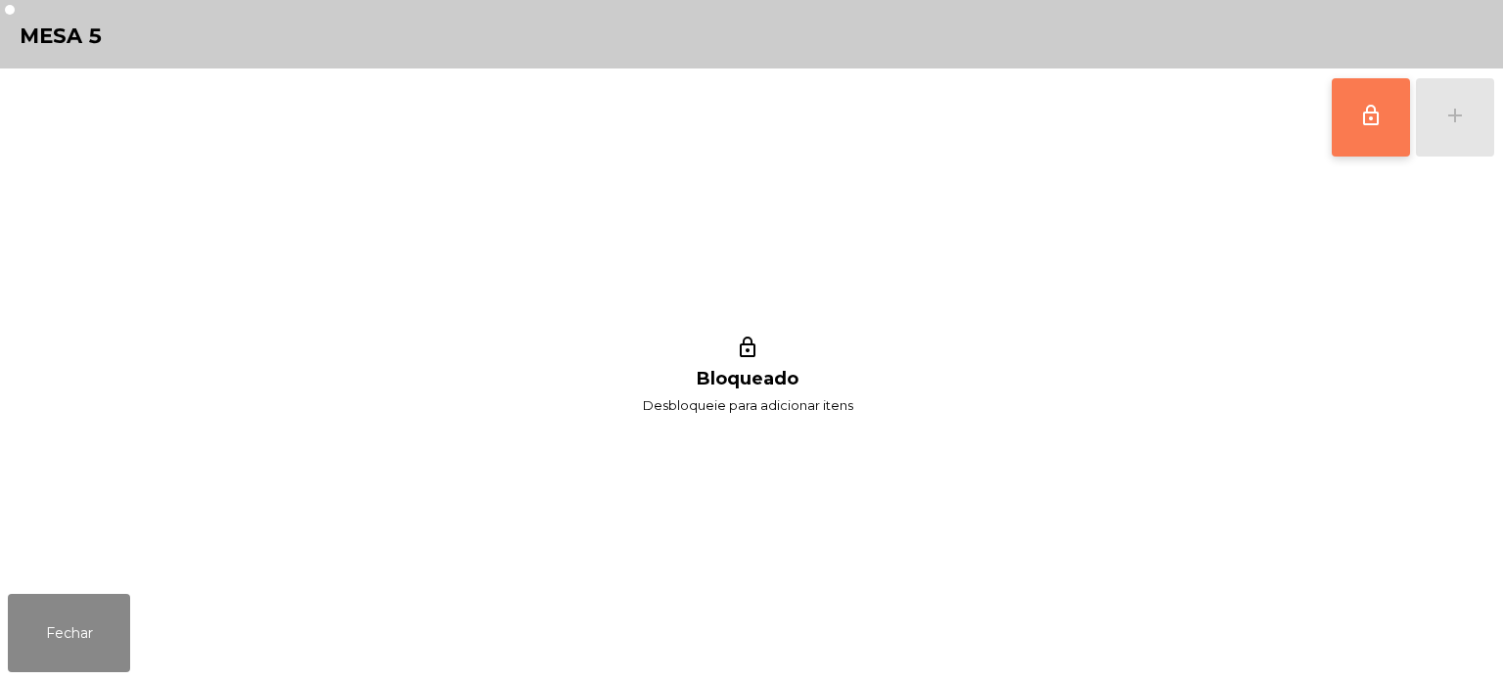
click at [1377, 116] on span "lock_outline" at bounding box center [1370, 115] width 23 height 23
click at [1462, 121] on div "lock_outline add" at bounding box center [1413, 118] width 164 height 98
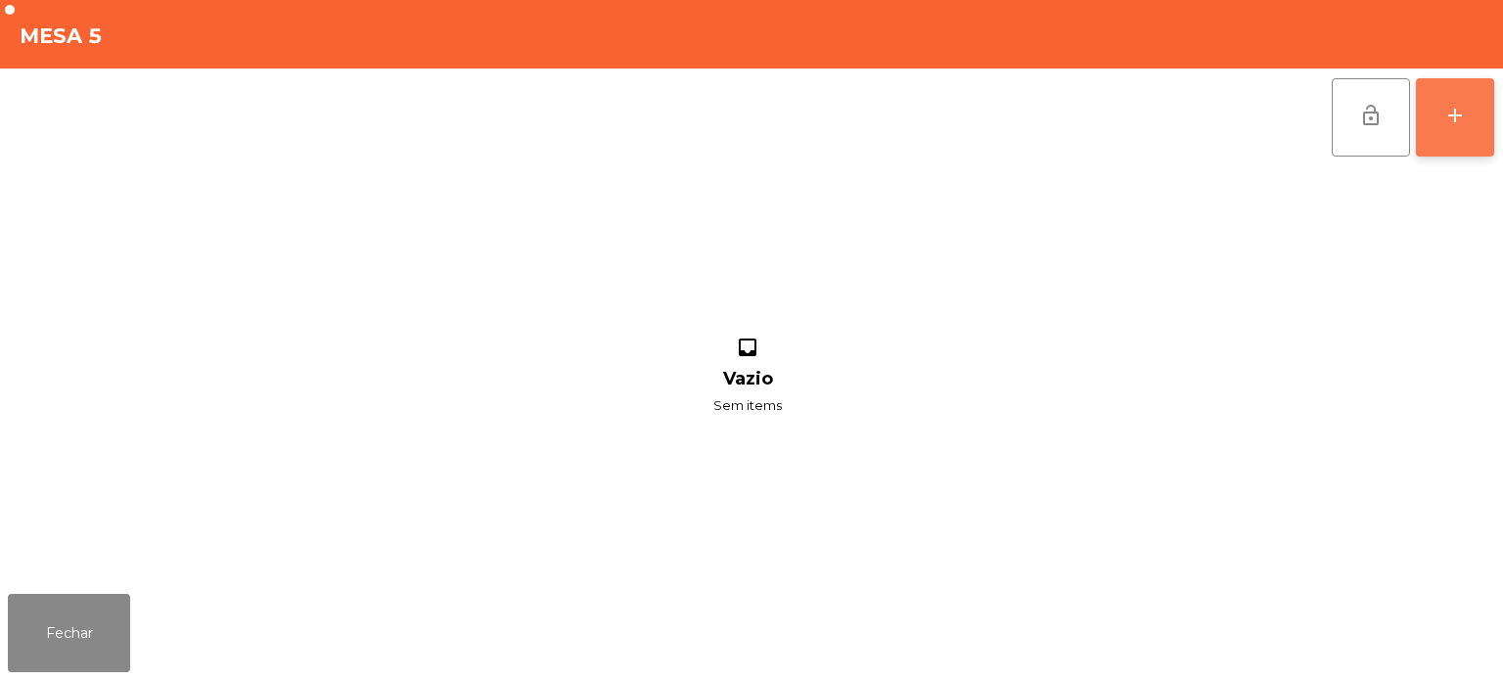
click at [1456, 130] on button "add" at bounding box center [1455, 117] width 78 height 78
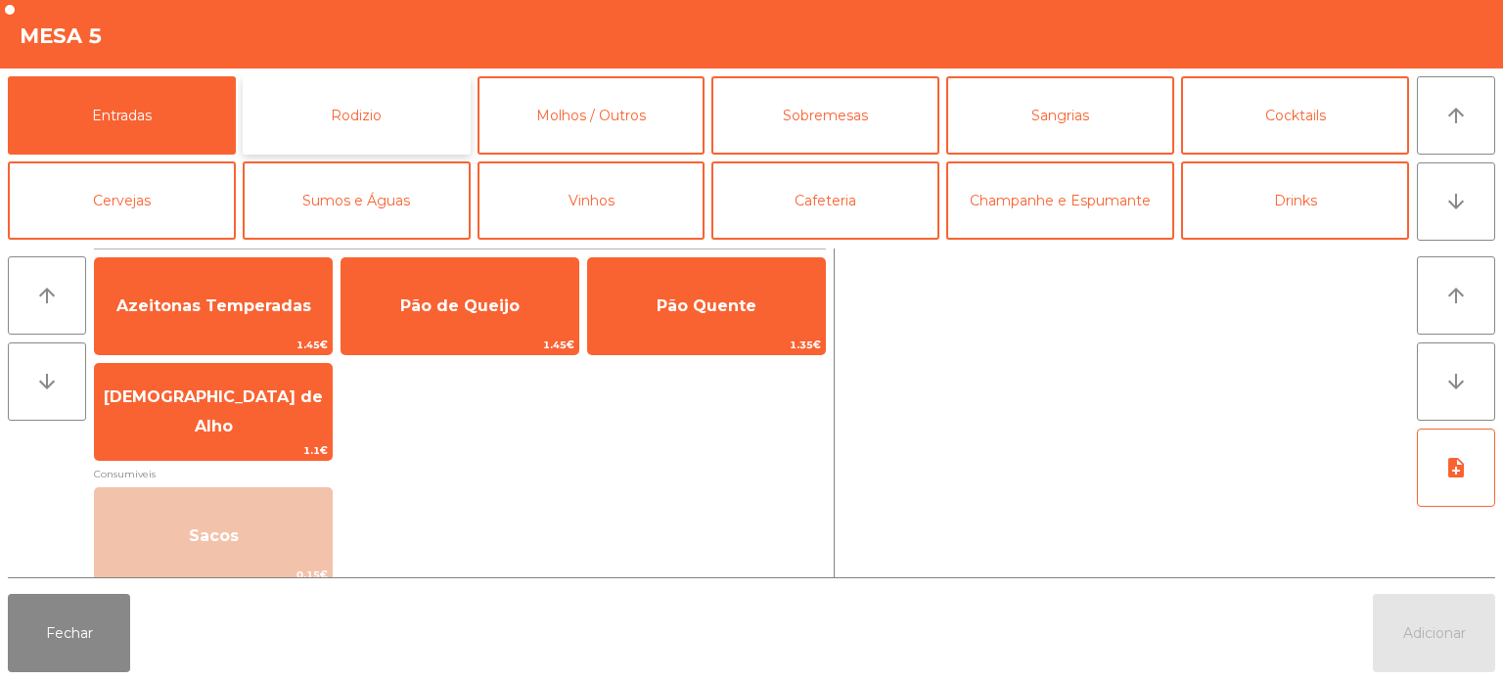
click at [387, 122] on button "Rodizio" at bounding box center [357, 115] width 228 height 78
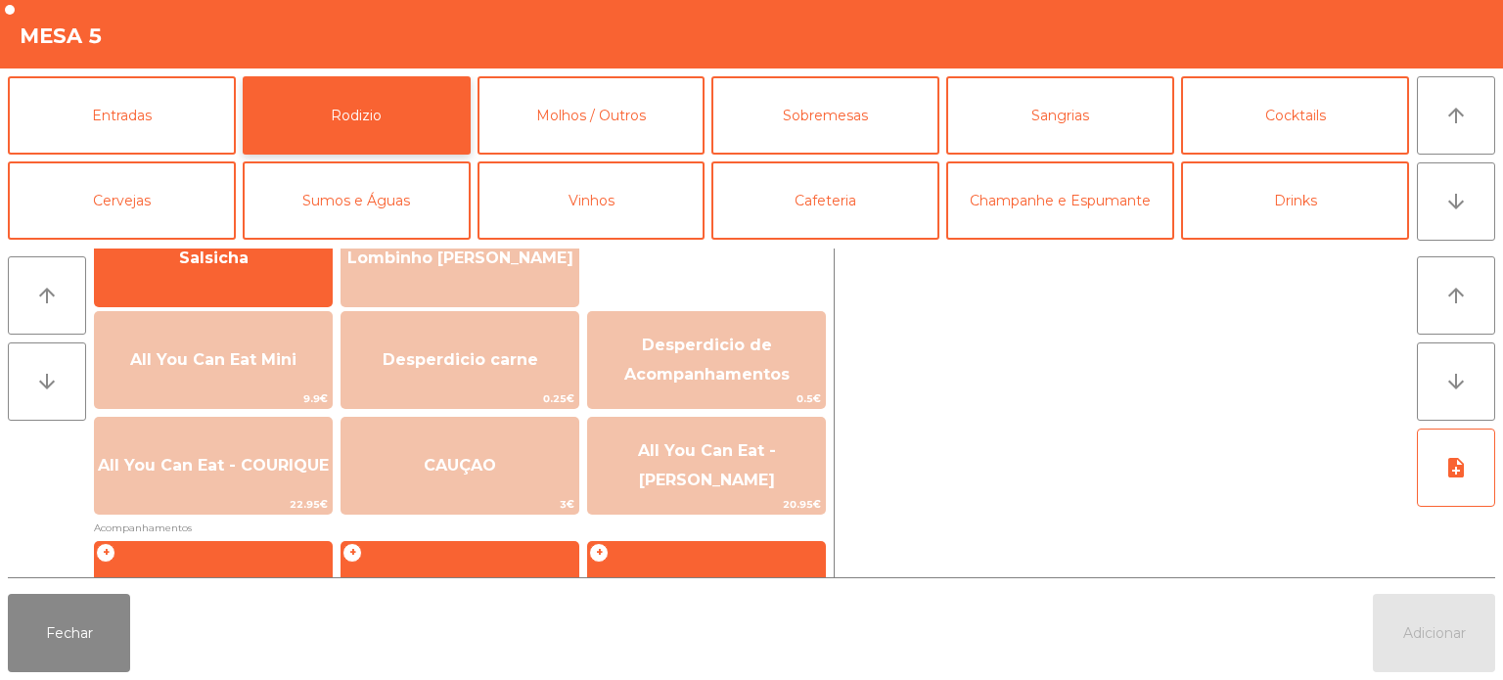
scroll to position [181, 0]
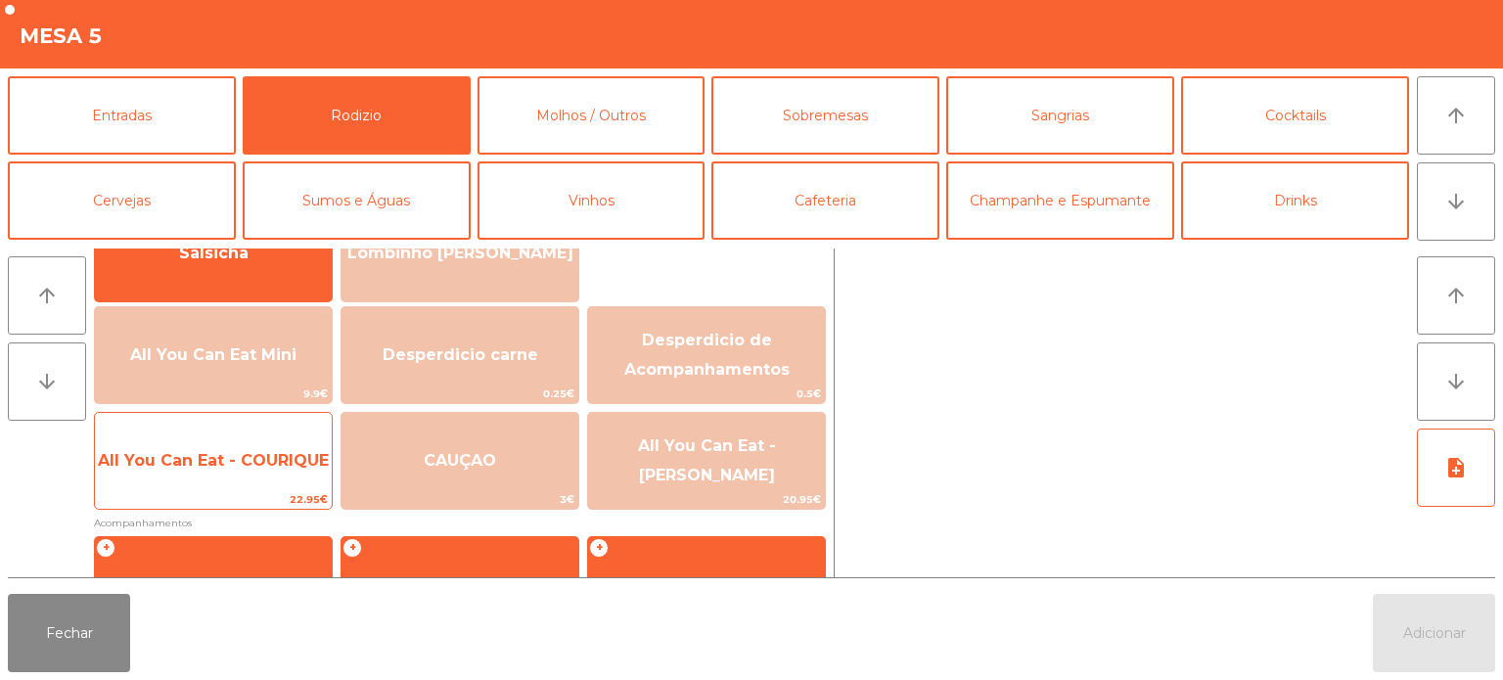
click at [242, 468] on span "All You Can Eat - COURIQUE" at bounding box center [213, 460] width 231 height 19
click at [226, 481] on span "All You Can Eat - COURIQUE" at bounding box center [213, 461] width 237 height 53
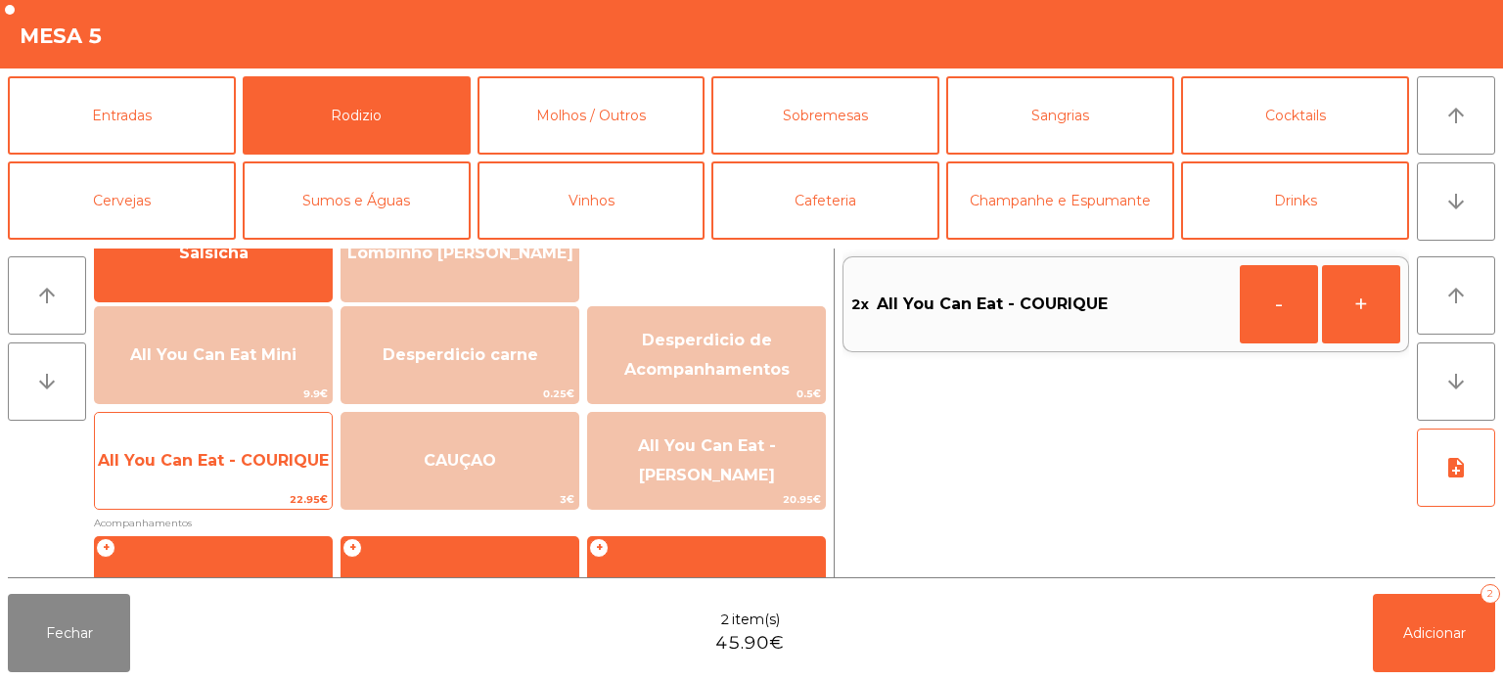
click at [226, 477] on span "All You Can Eat - COURIQUE" at bounding box center [213, 461] width 237 height 53
click at [212, 477] on span "All You Can Eat - COURIQUE" at bounding box center [213, 461] width 237 height 53
click at [211, 483] on span "All You Can Eat - COURIQUE" at bounding box center [213, 461] width 237 height 53
click at [215, 472] on span "All You Can Eat - COURIQUE" at bounding box center [213, 461] width 237 height 53
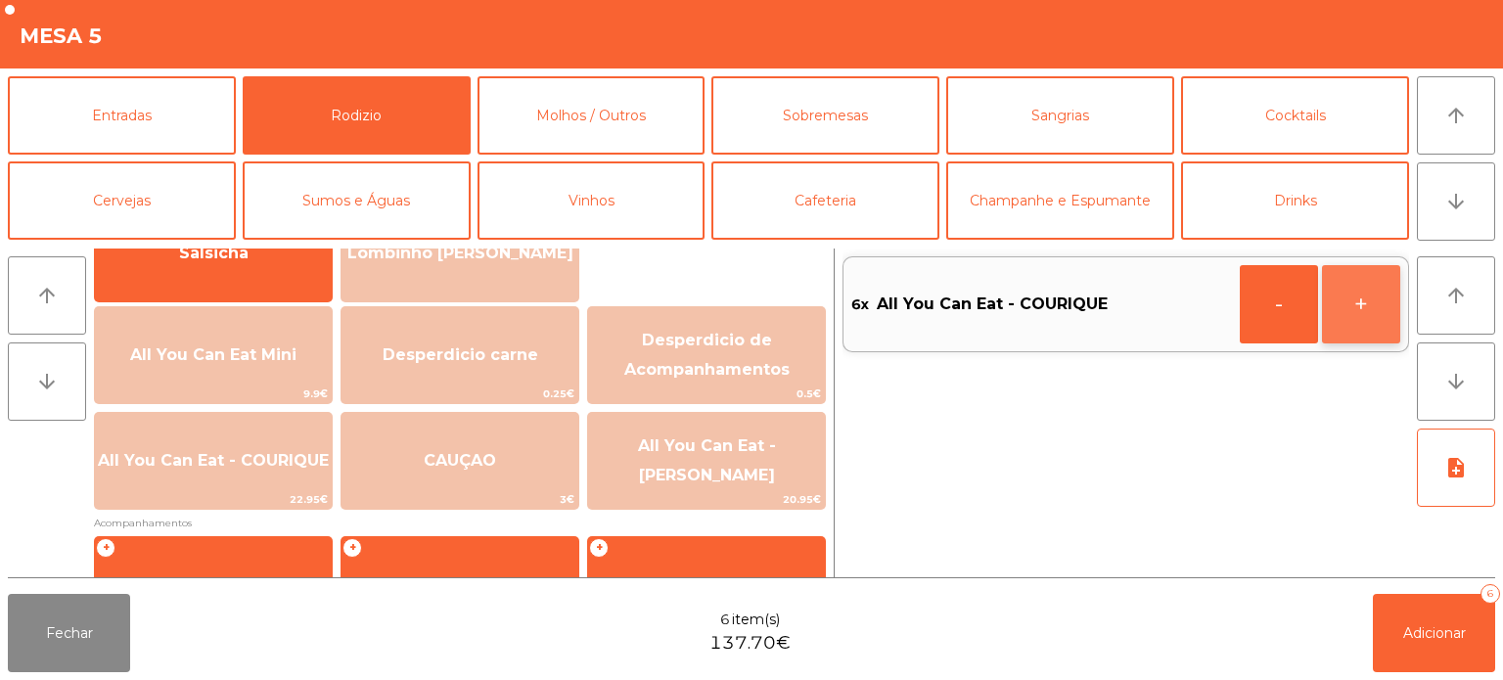
click at [1366, 303] on button "+" at bounding box center [1361, 304] width 78 height 78
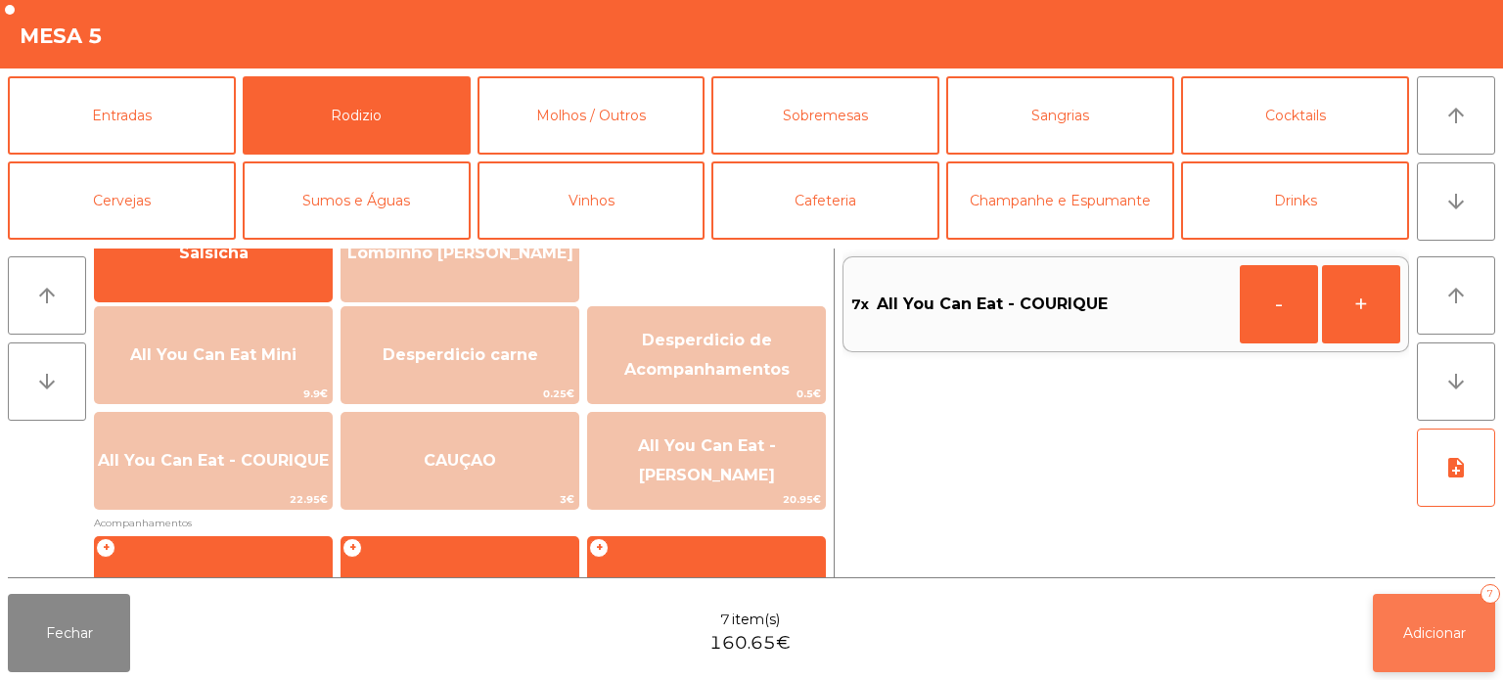
click at [1454, 633] on span "Adicionar" at bounding box center [1434, 633] width 63 height 18
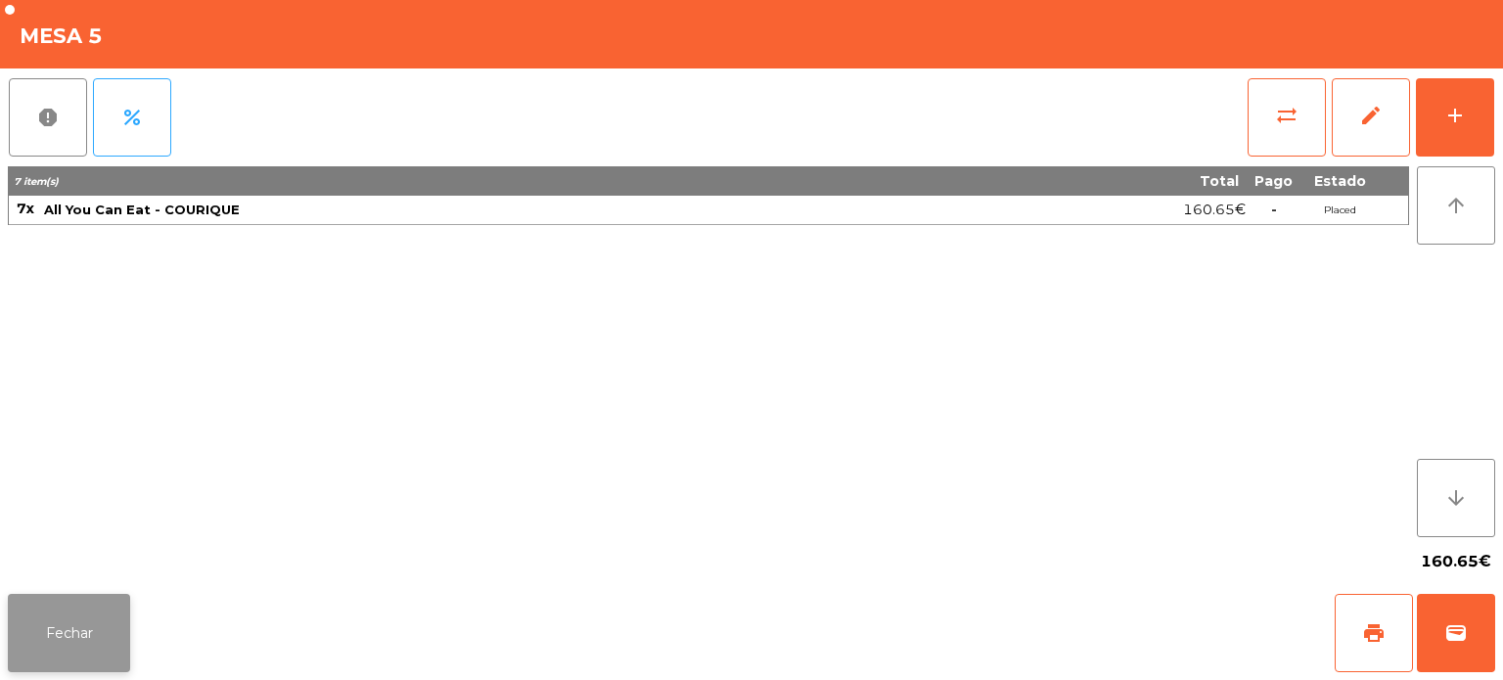
click at [78, 643] on button "Fechar" at bounding box center [69, 633] width 122 height 78
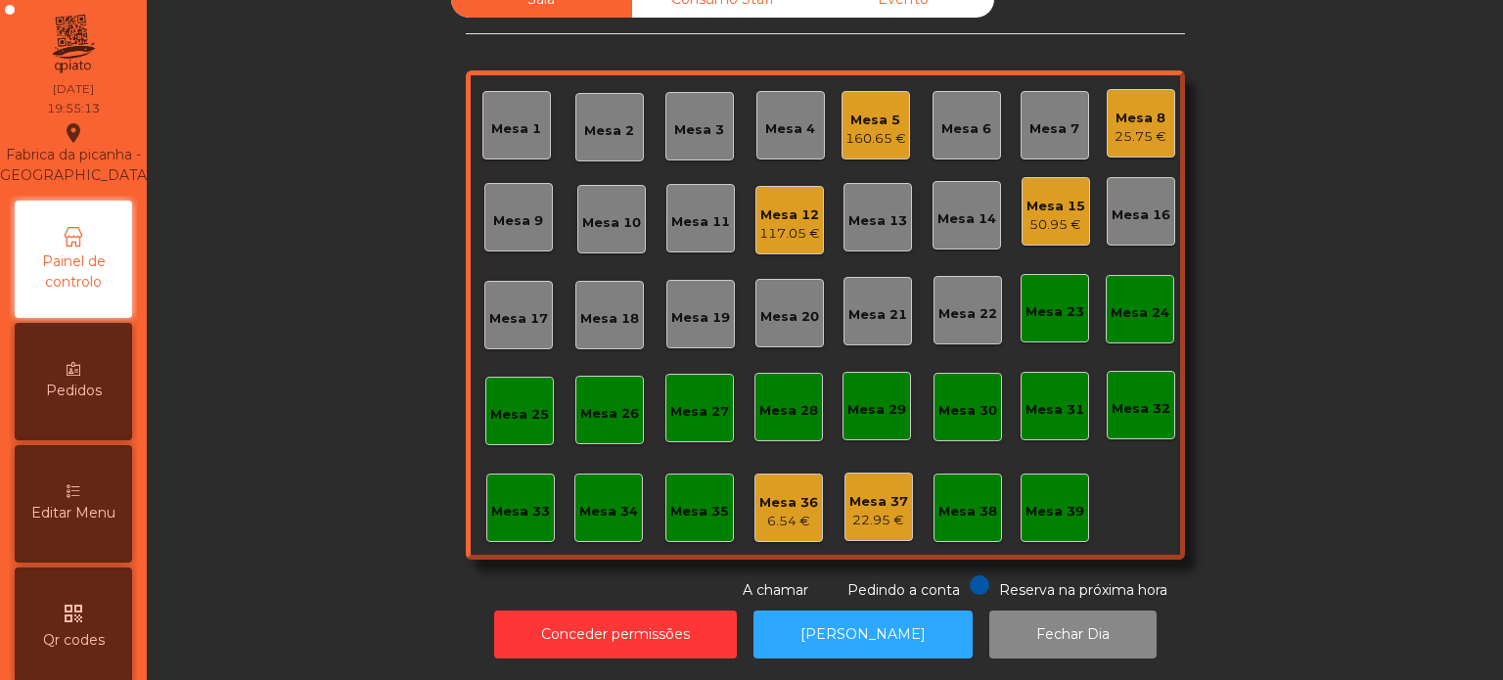
click at [331, 303] on div "Sala Consumo Staff Evento Mesa 1 Mesa 2 Mesa 3 Mesa 4 Mesa 5 160.65 € Mesa 6 Me…" at bounding box center [825, 290] width 1304 height 619
click at [1306, 515] on div "Sala Consumo Staff Evento Mesa 1 Mesa 2 Mesa 3 Mesa 4 Mesa 5 160.65 € Mesa 6 Me…" at bounding box center [825, 290] width 1304 height 619
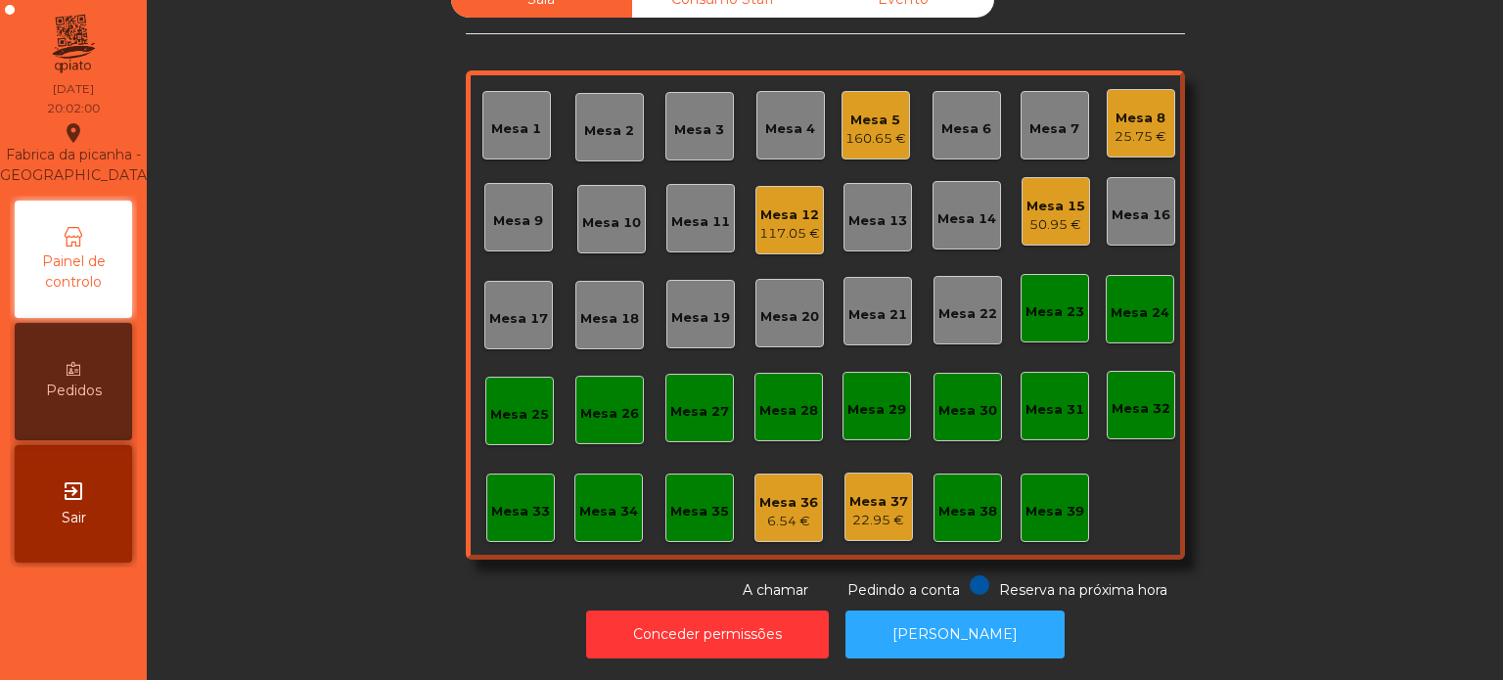
click at [801, 206] on div "Mesa 12" at bounding box center [789, 216] width 61 height 20
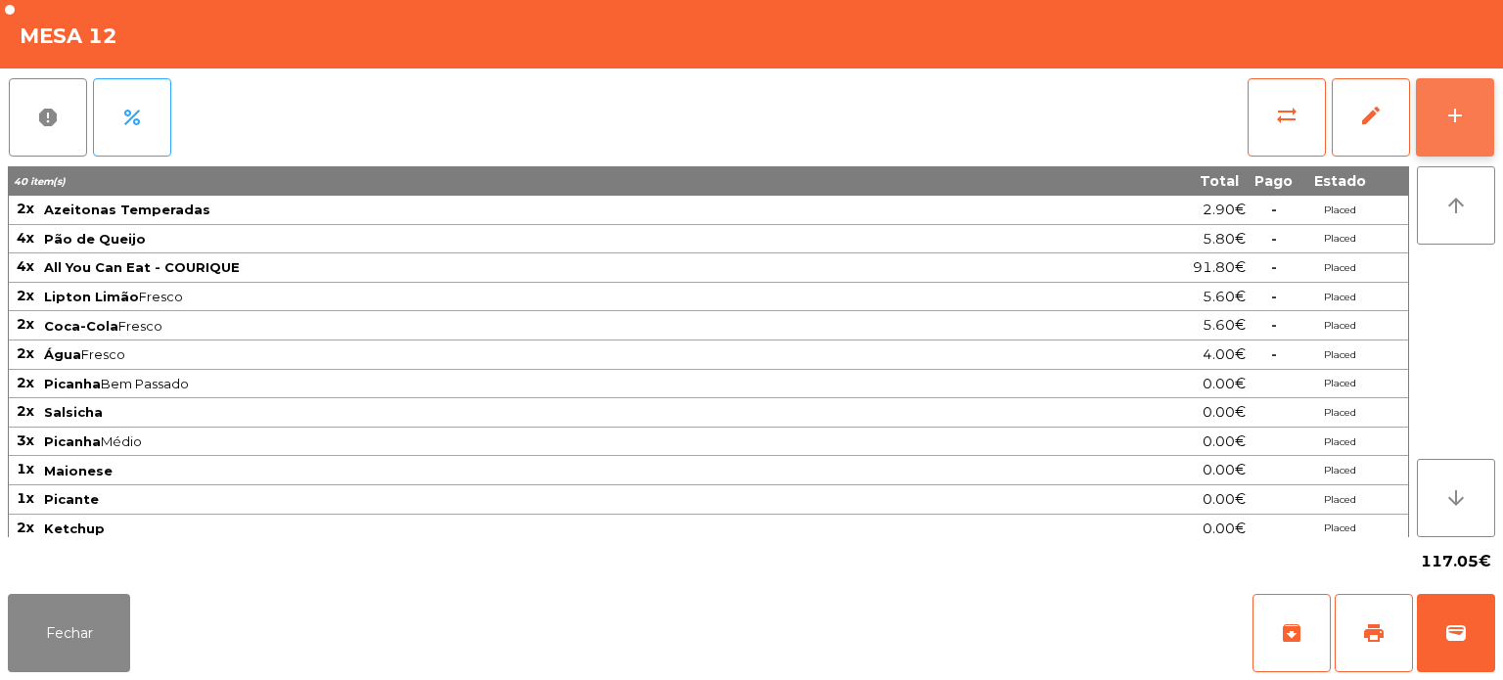
click at [1427, 107] on button "add" at bounding box center [1455, 117] width 78 height 78
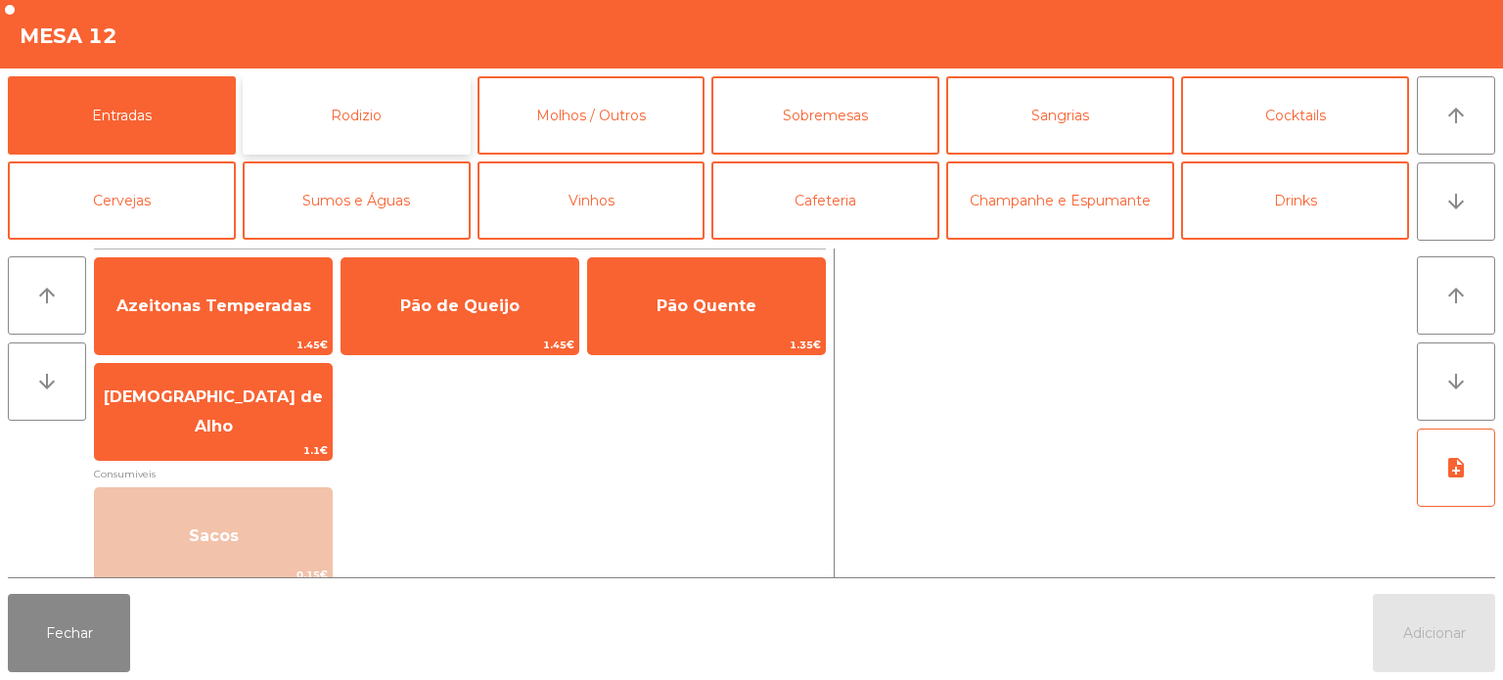
click at [381, 112] on button "Rodizio" at bounding box center [357, 115] width 228 height 78
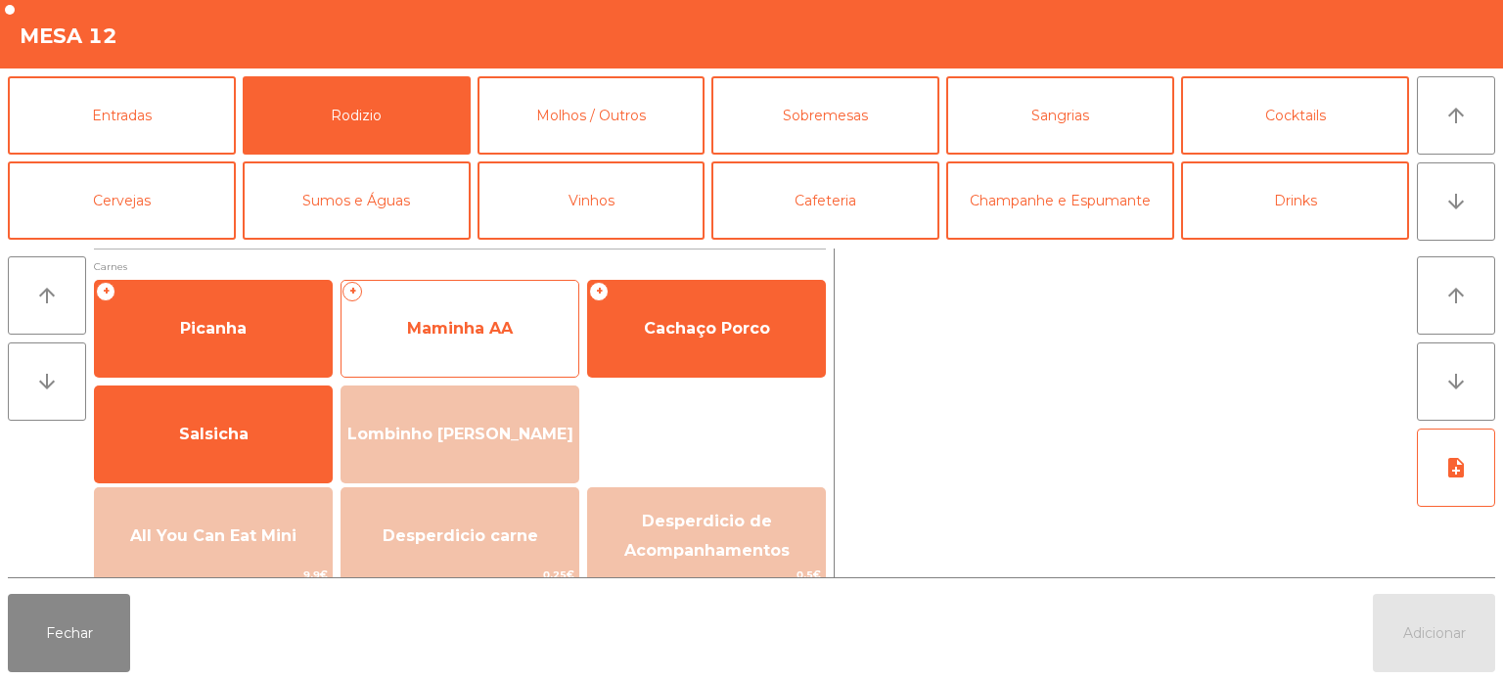
click at [490, 302] on span "Maminha AA" at bounding box center [460, 328] width 237 height 53
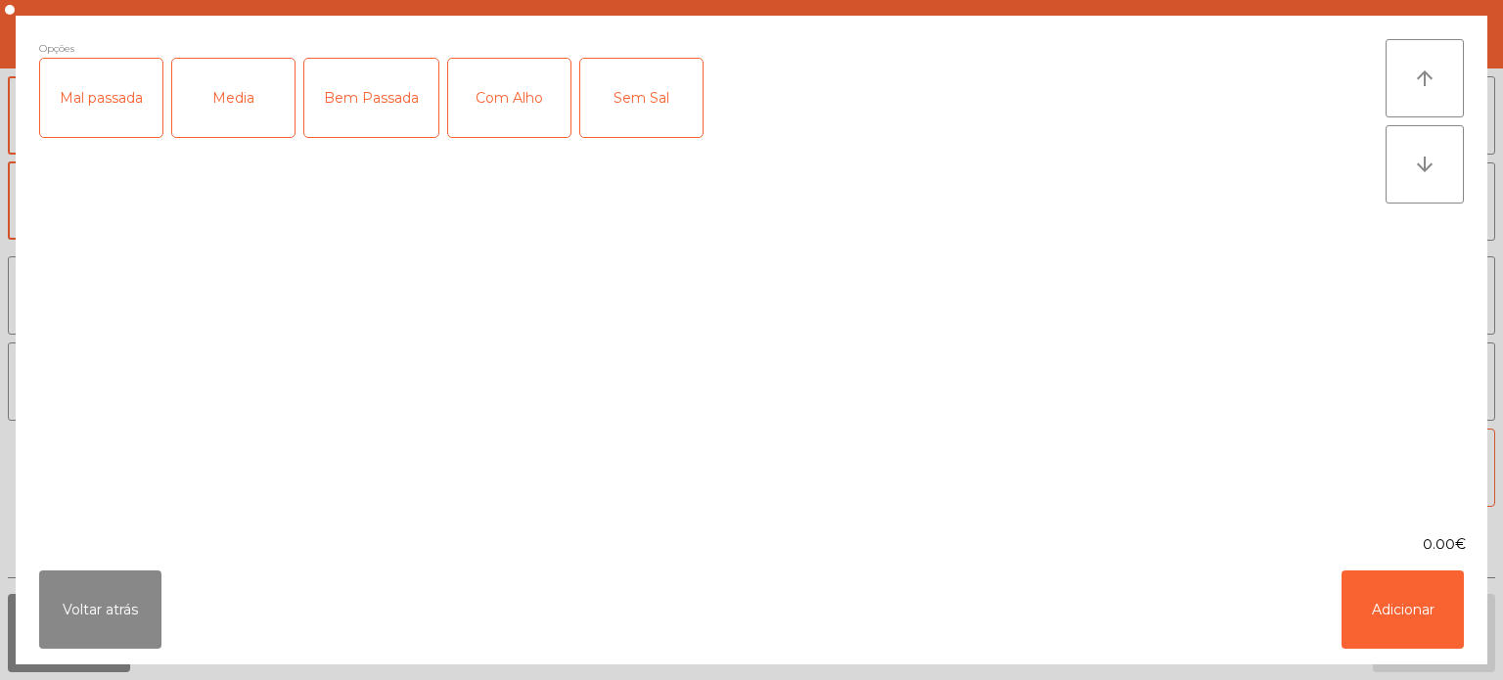
click at [258, 111] on div "Media" at bounding box center [233, 98] width 122 height 78
click at [1406, 618] on button "Adicionar" at bounding box center [1403, 610] width 122 height 78
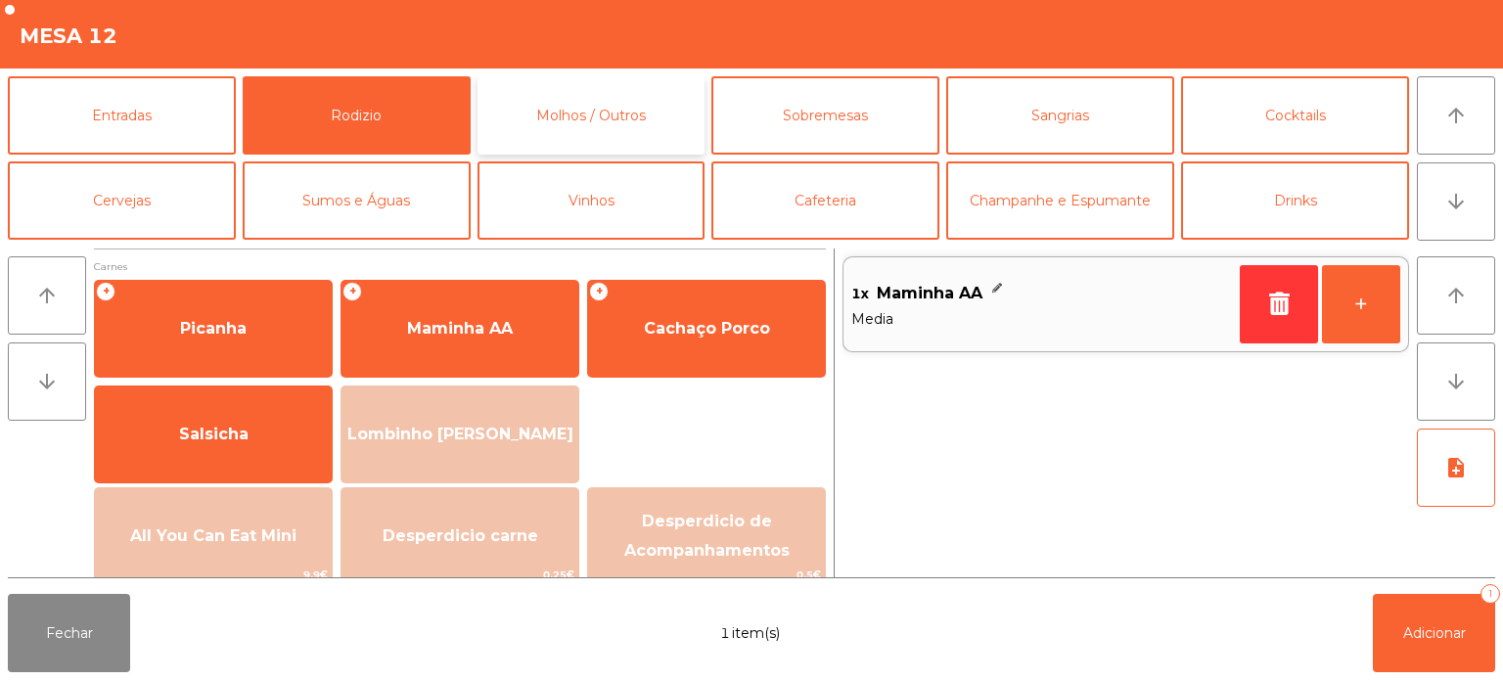
click at [643, 117] on button "Molhos / Outros" at bounding box center [592, 115] width 228 height 78
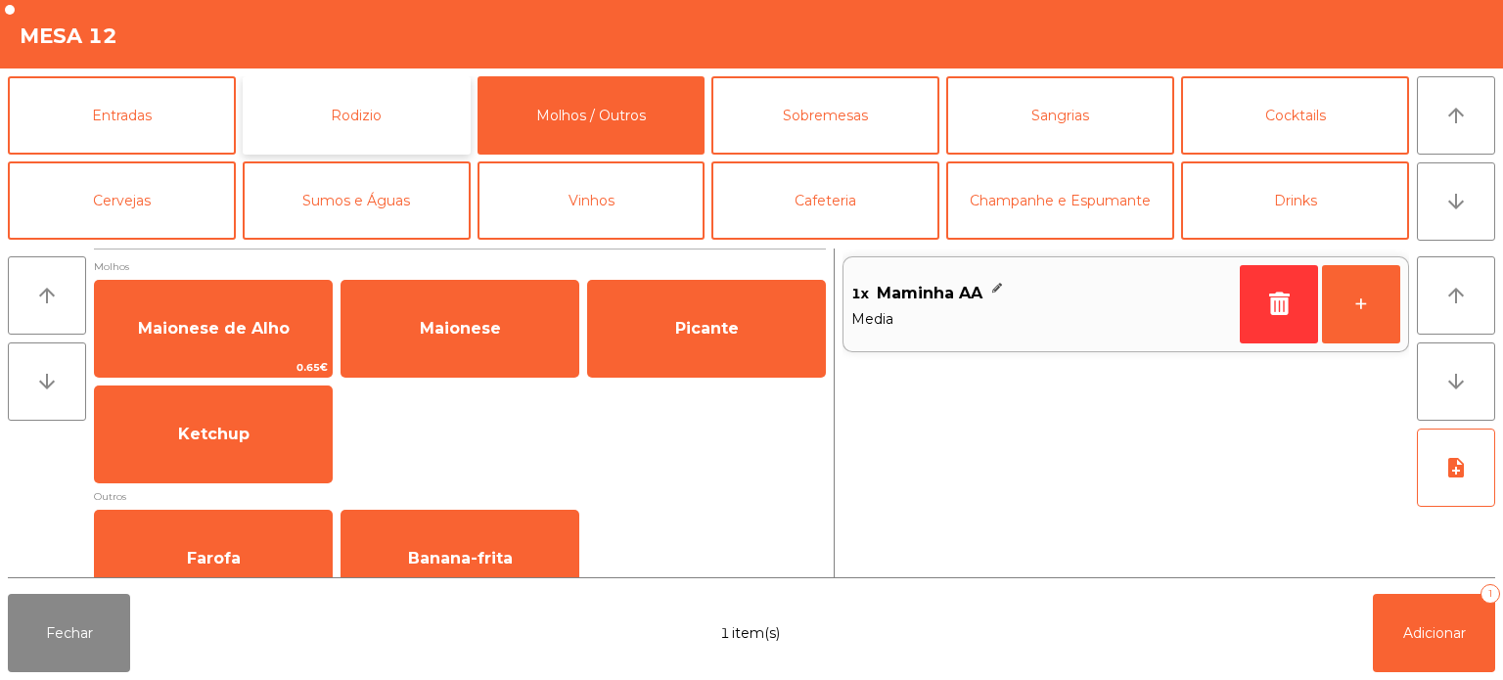
click at [386, 110] on button "Rodizio" at bounding box center [357, 115] width 228 height 78
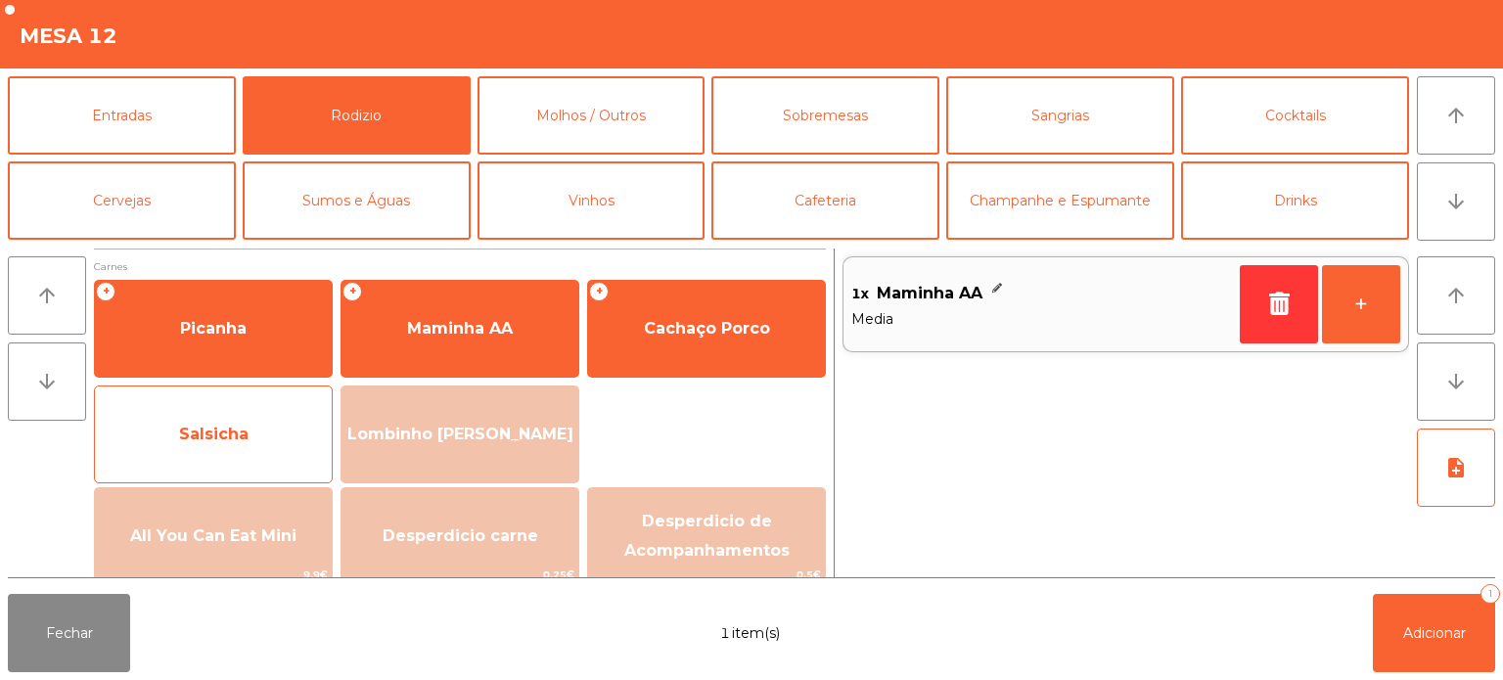
click at [262, 449] on span "Salsicha" at bounding box center [213, 434] width 237 height 53
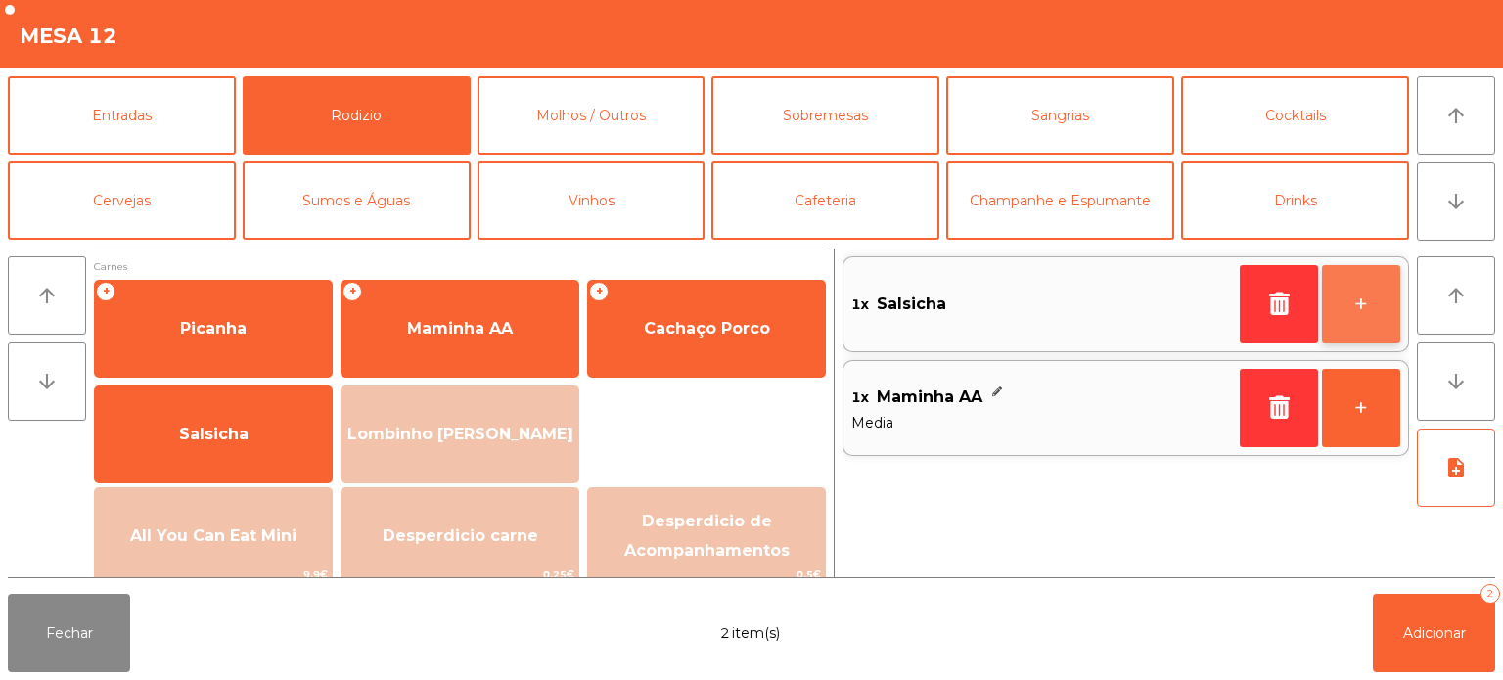
click at [1368, 309] on button "+" at bounding box center [1361, 304] width 78 height 78
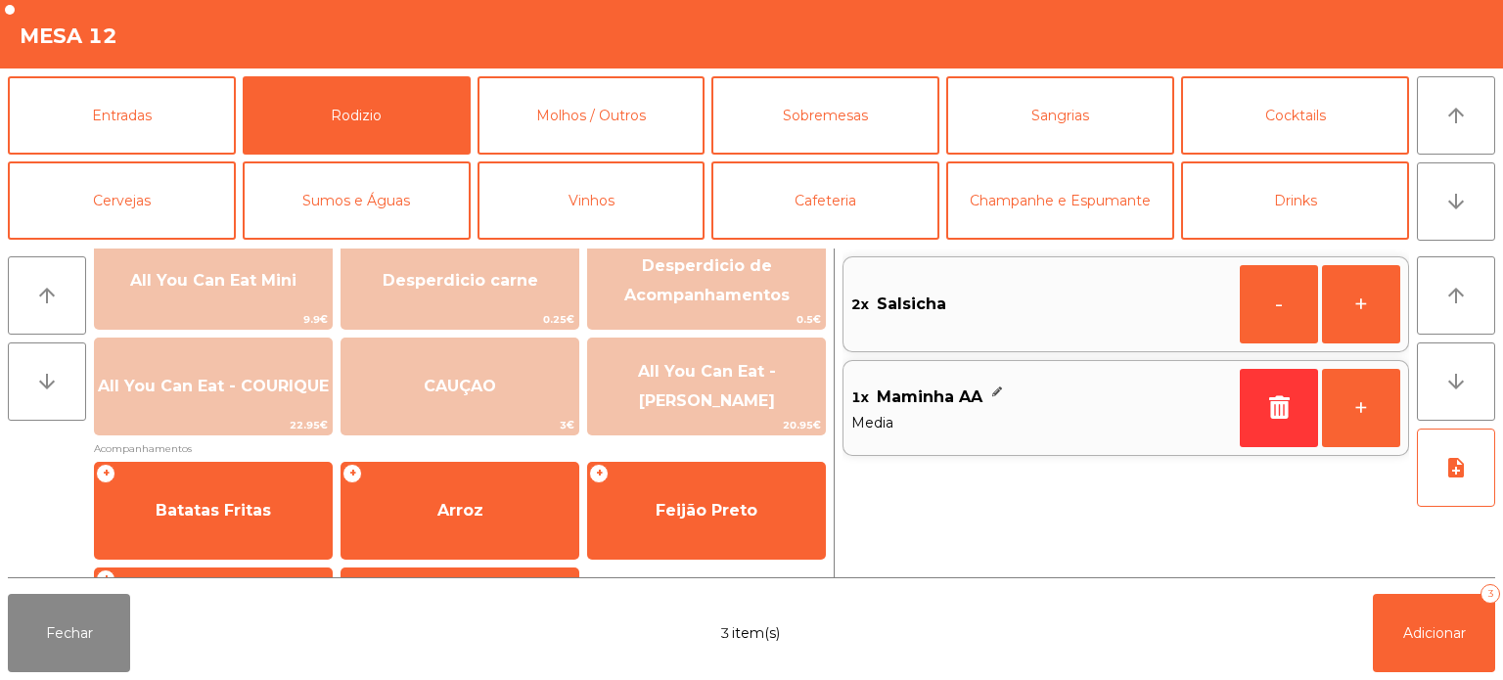
scroll to position [350, 0]
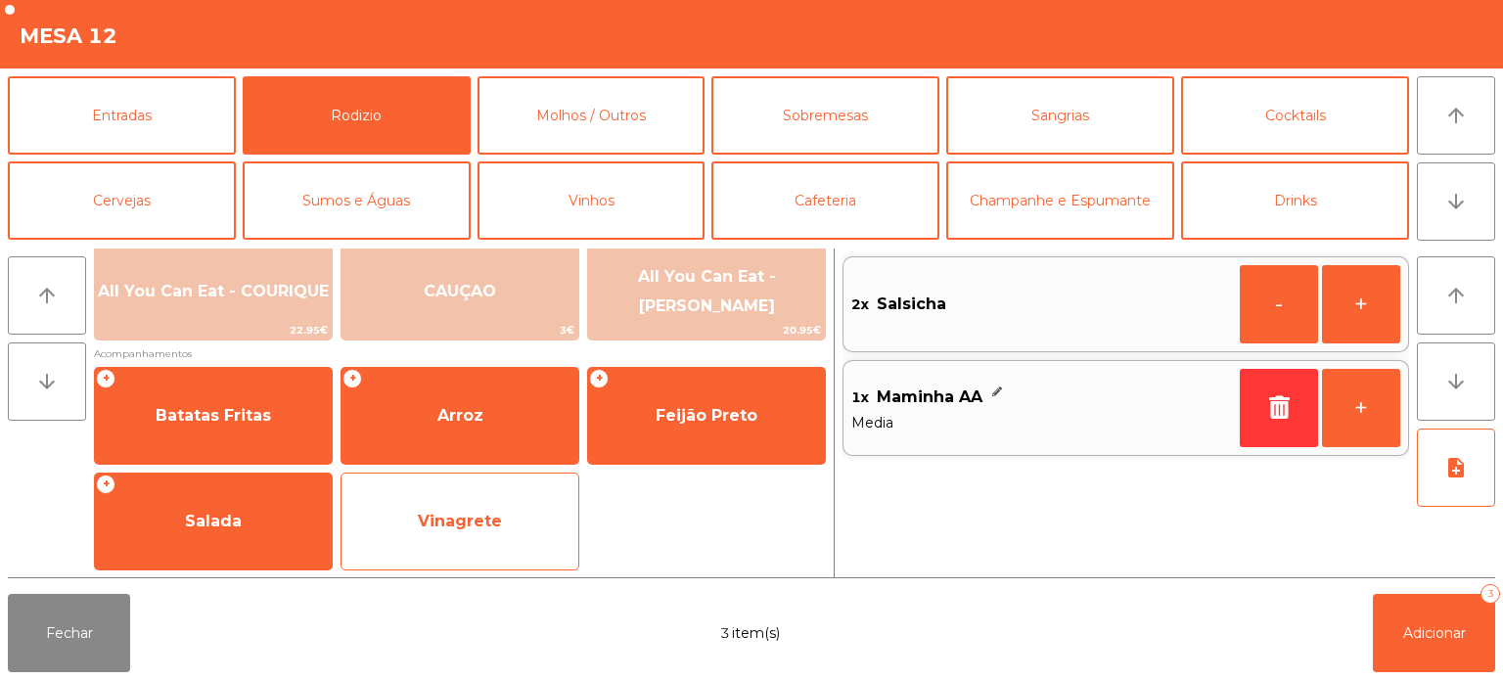
click at [497, 529] on span "Vinagrete" at bounding box center [460, 521] width 84 height 19
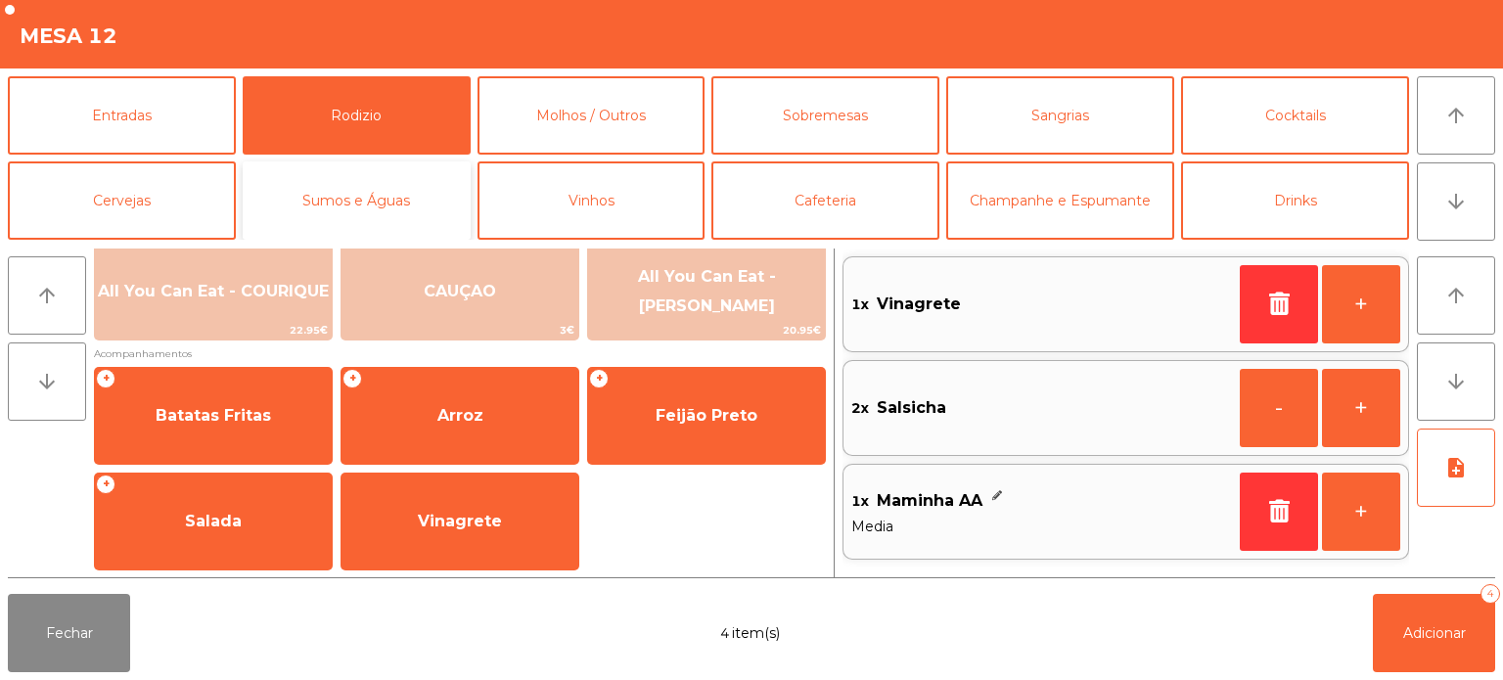
click at [412, 208] on button "Sumos e Águas" at bounding box center [357, 200] width 228 height 78
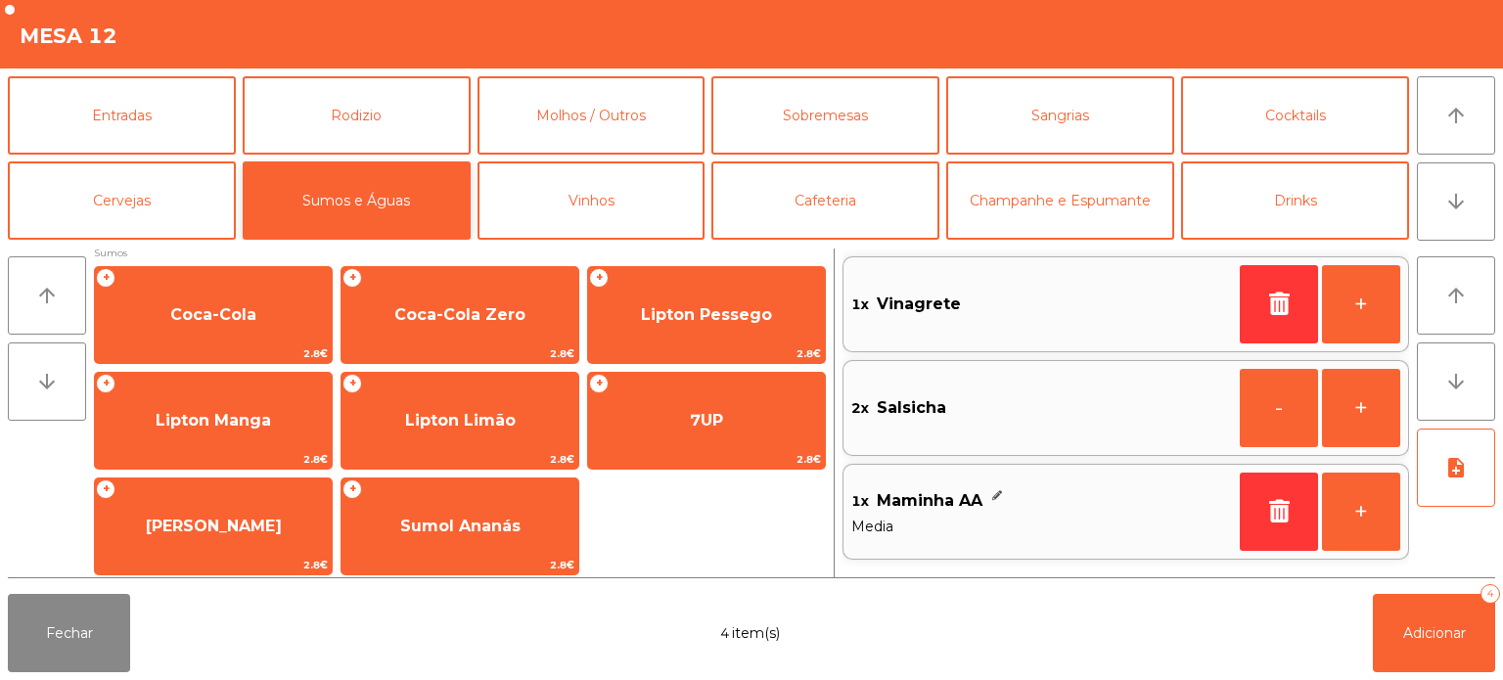
scroll to position [340, 0]
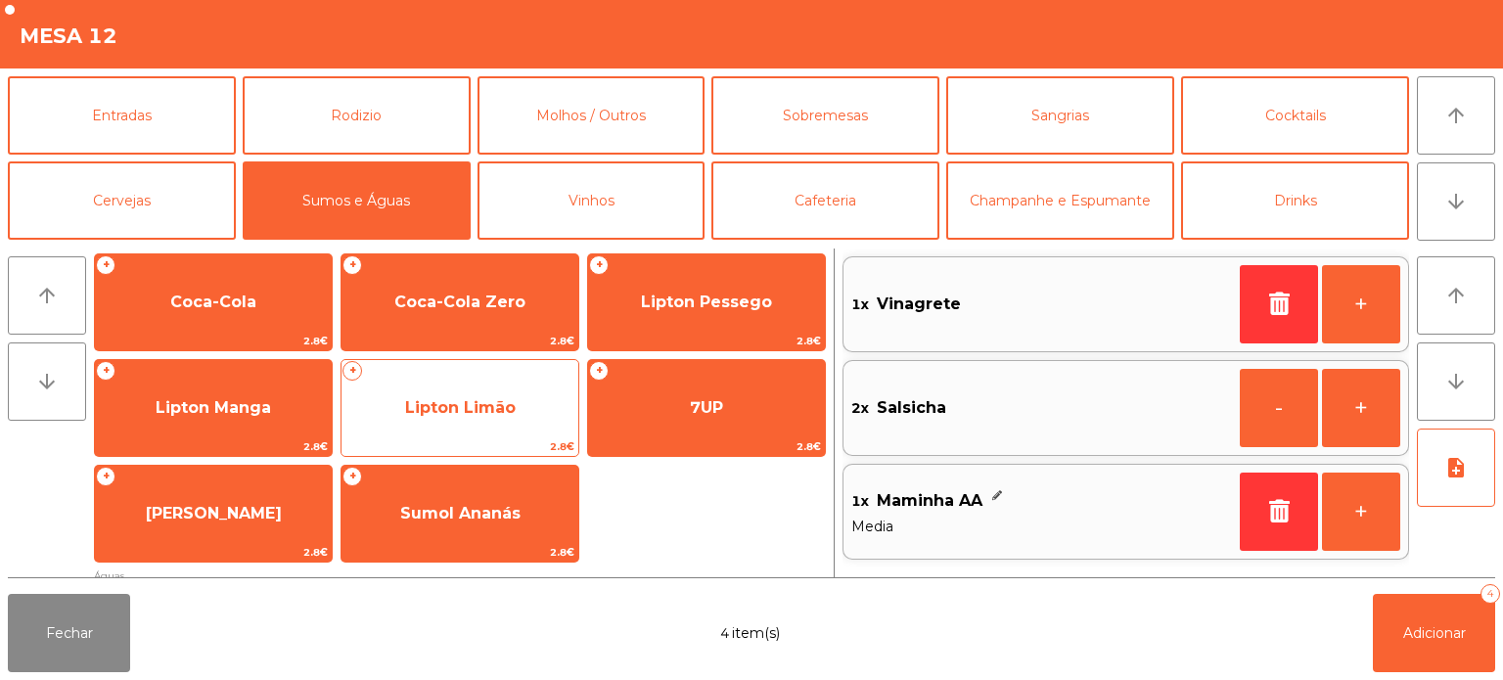
click at [467, 435] on div "+ Lipton Limão 2.8€" at bounding box center [460, 408] width 239 height 98
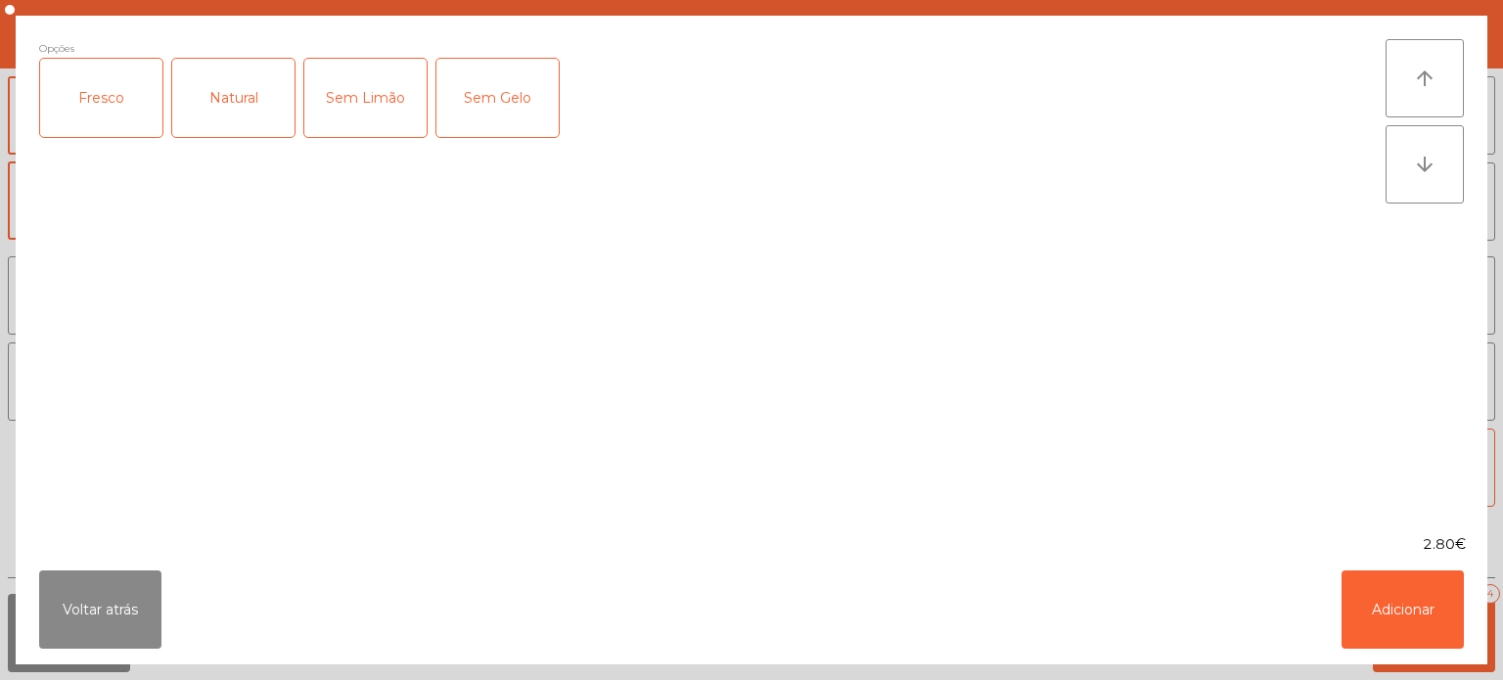
click at [101, 88] on div "Fresco" at bounding box center [101, 98] width 122 height 78
click at [1412, 608] on button "Adicionar" at bounding box center [1403, 610] width 122 height 78
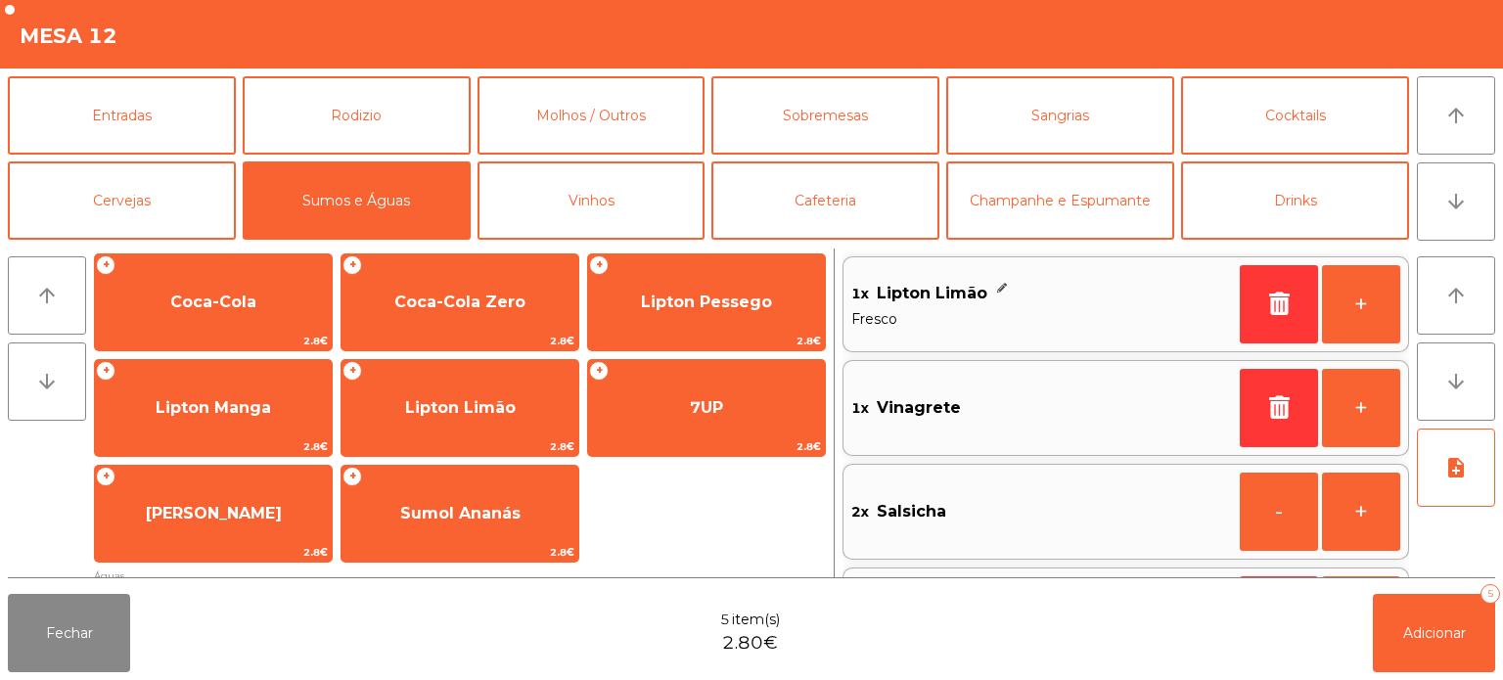
scroll to position [91, 0]
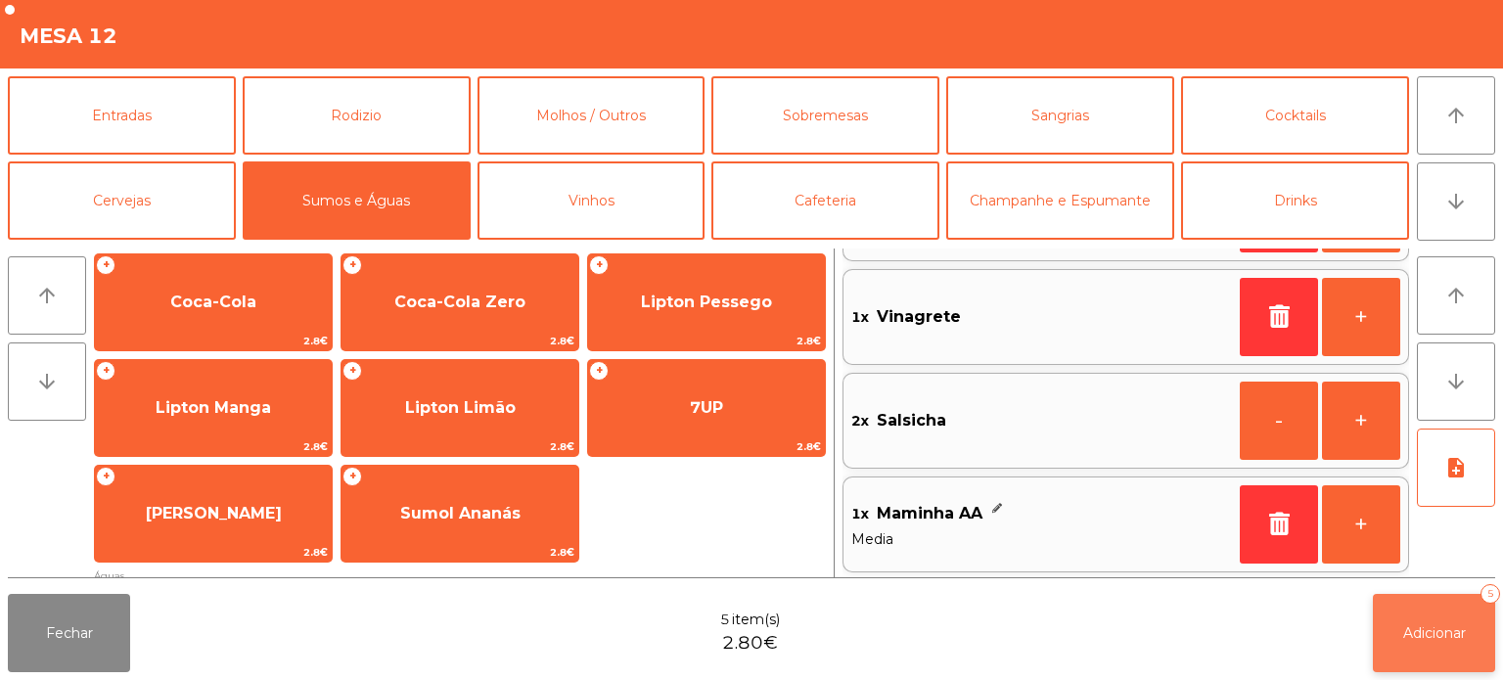
click at [1444, 646] on button "Adicionar 5" at bounding box center [1434, 633] width 122 height 78
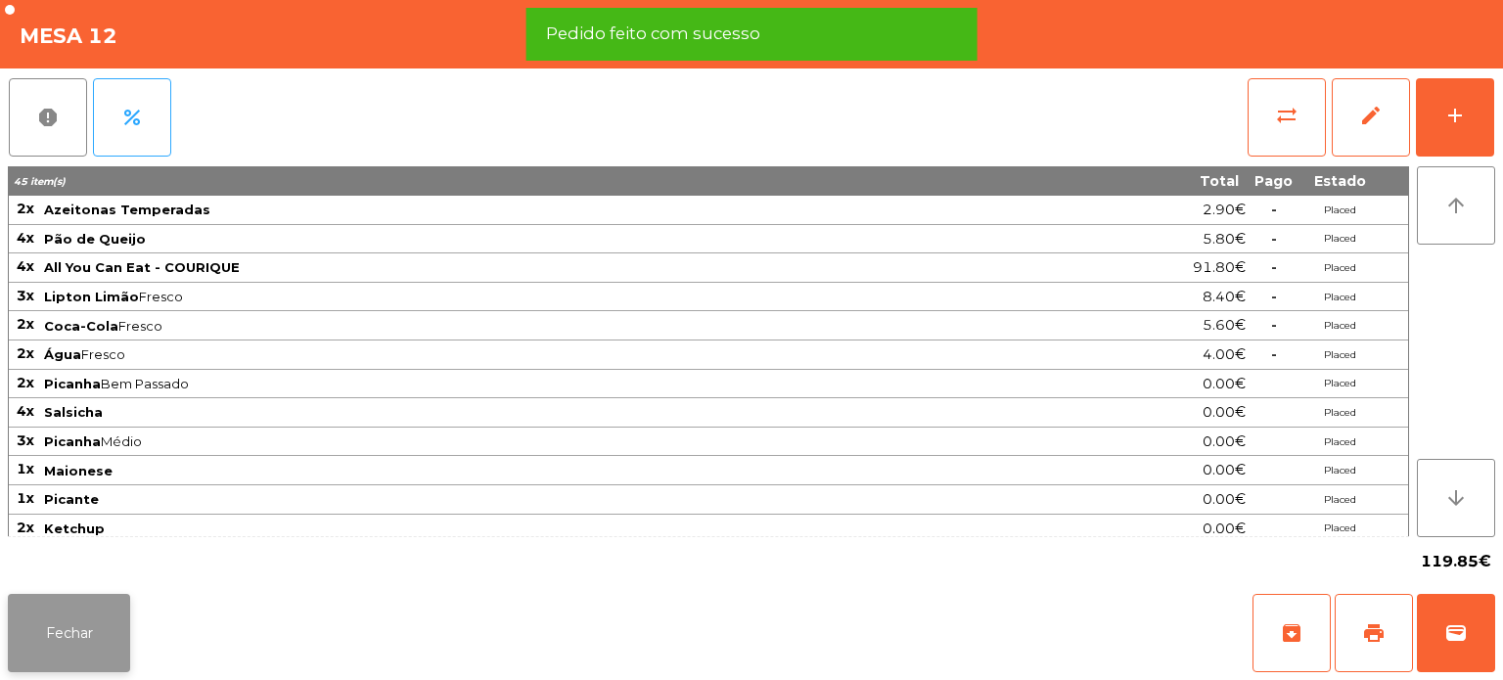
click at [55, 639] on button "Fechar" at bounding box center [69, 633] width 122 height 78
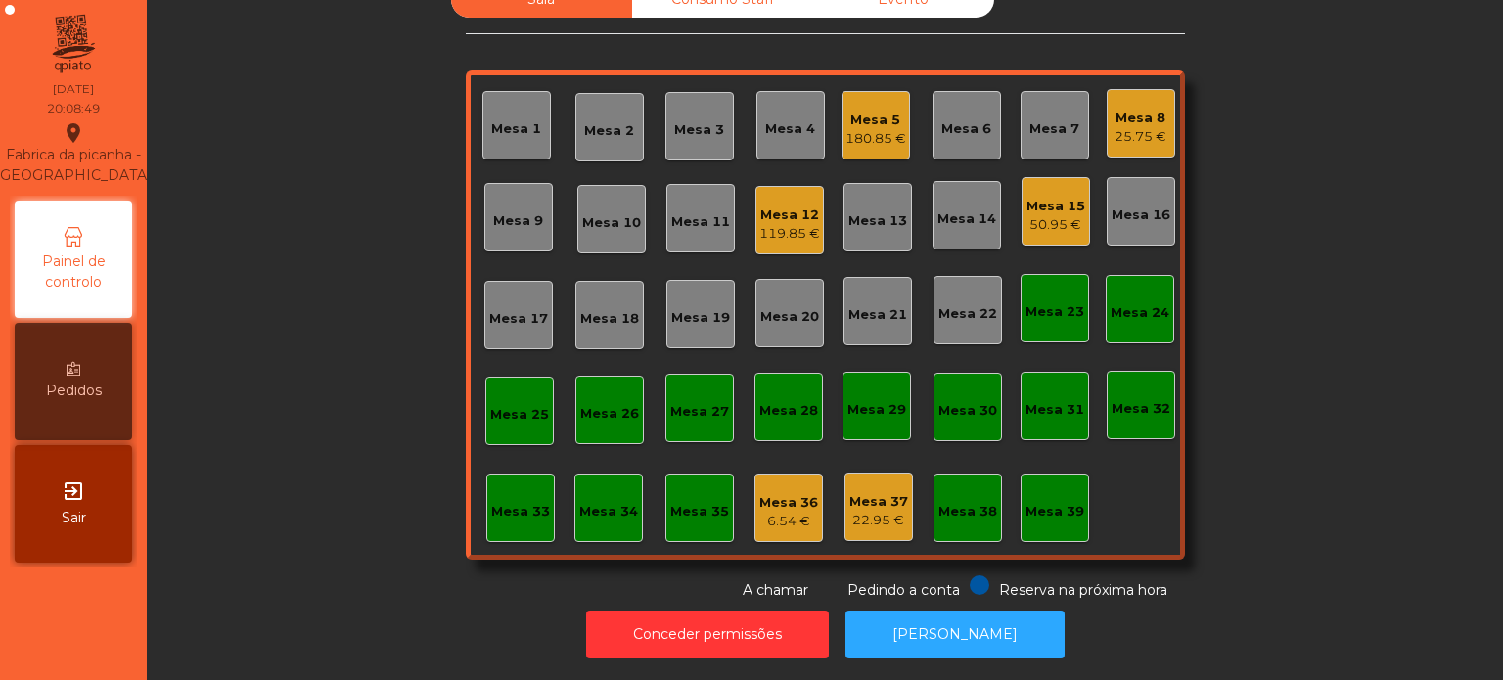
click at [811, 230] on div "Mesa 12 119.85 €" at bounding box center [789, 220] width 69 height 69
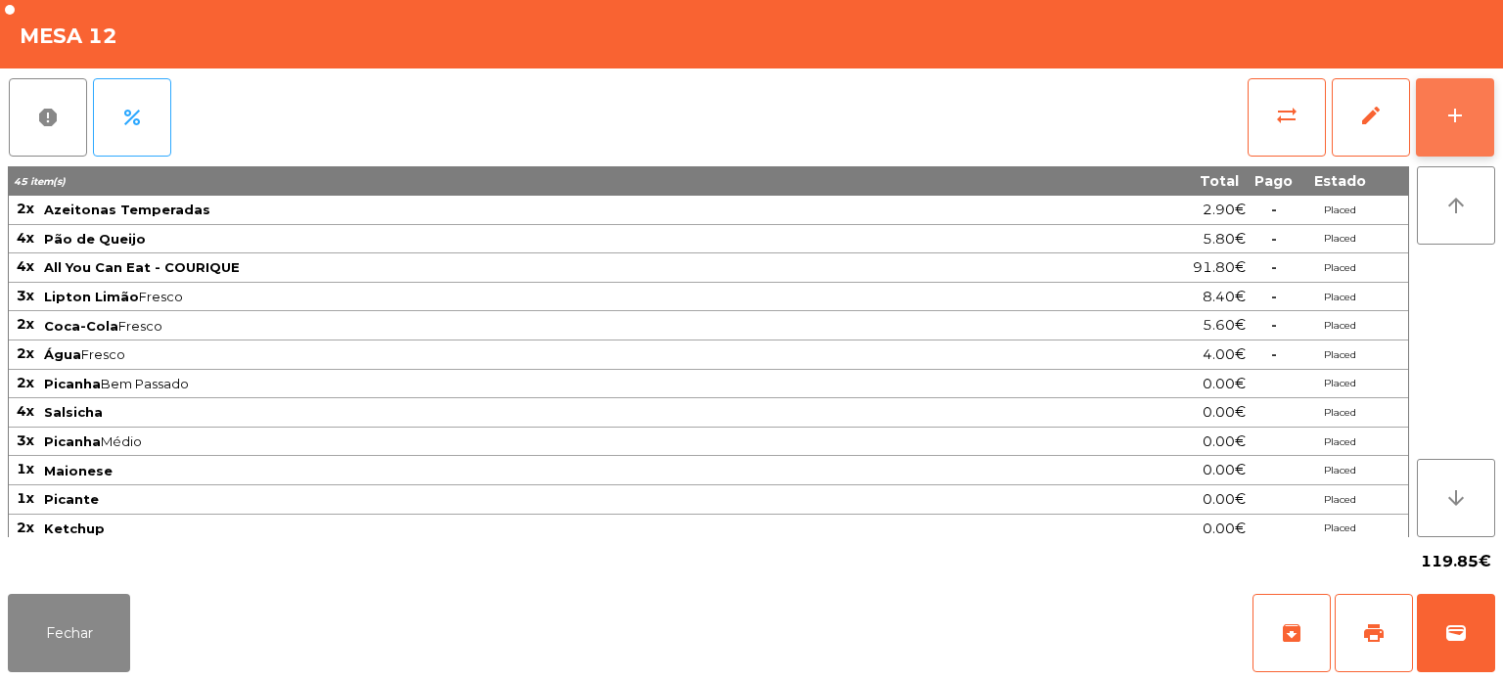
click at [1486, 116] on button "add" at bounding box center [1455, 117] width 78 height 78
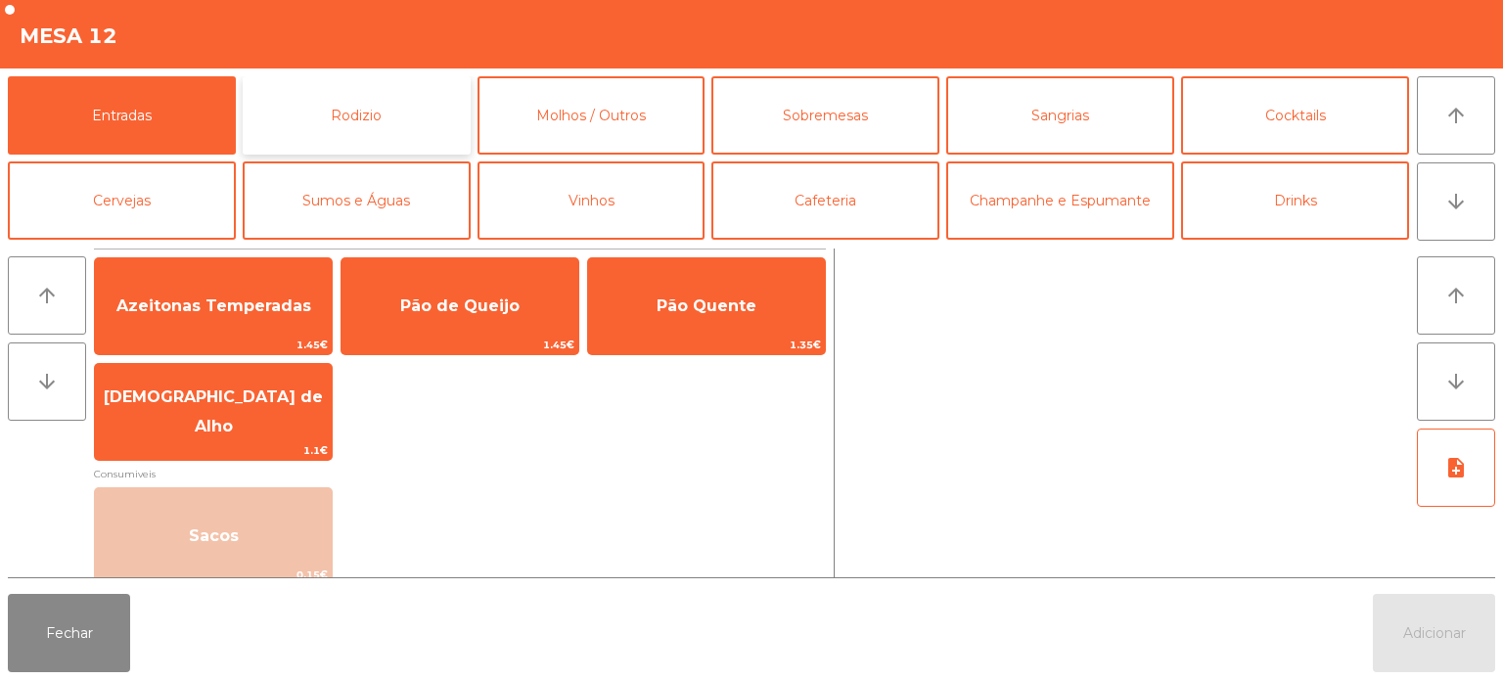
click at [322, 111] on button "Rodizio" at bounding box center [357, 115] width 228 height 78
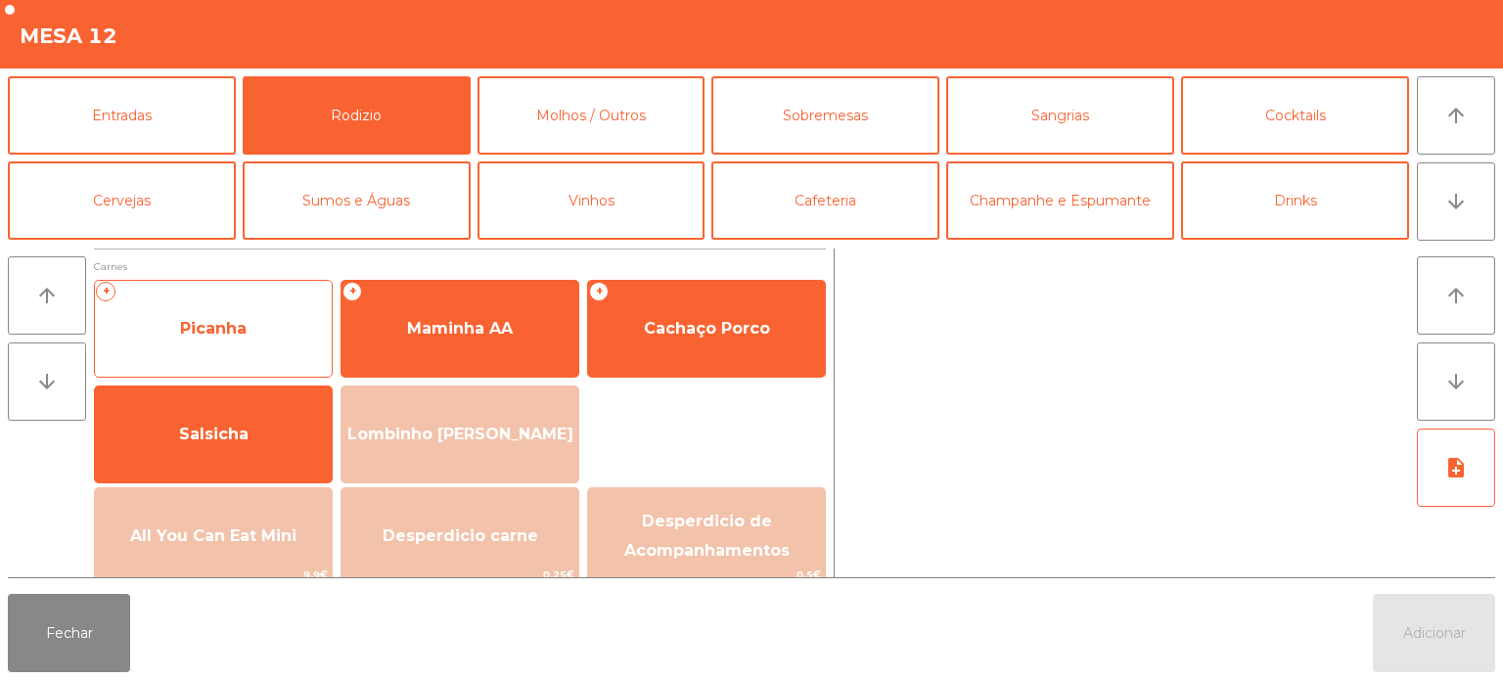
click at [239, 333] on span "Picanha" at bounding box center [213, 328] width 67 height 19
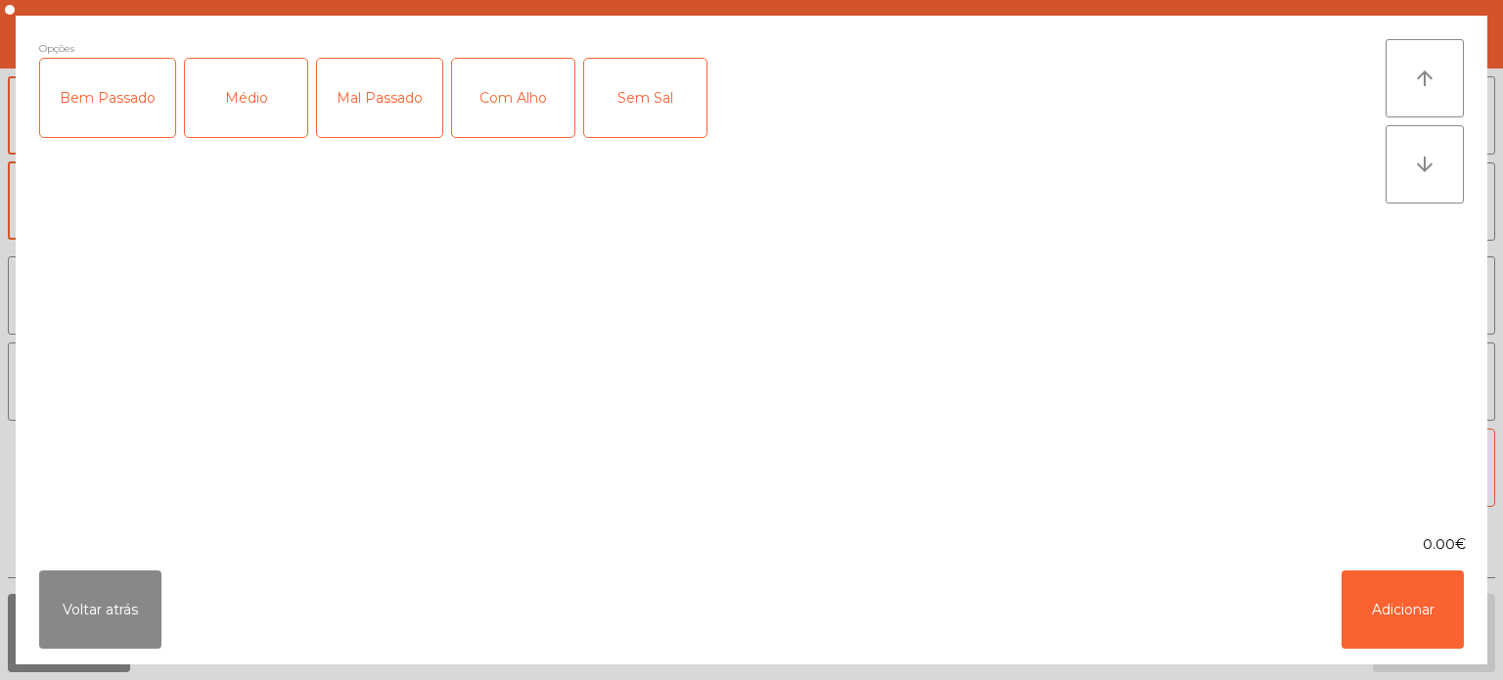
click at [243, 122] on div "Médio" at bounding box center [246, 98] width 122 height 78
click at [356, 106] on div "Mal Passado" at bounding box center [379, 98] width 125 height 78
click at [1412, 603] on button "Adicionar" at bounding box center [1403, 610] width 122 height 78
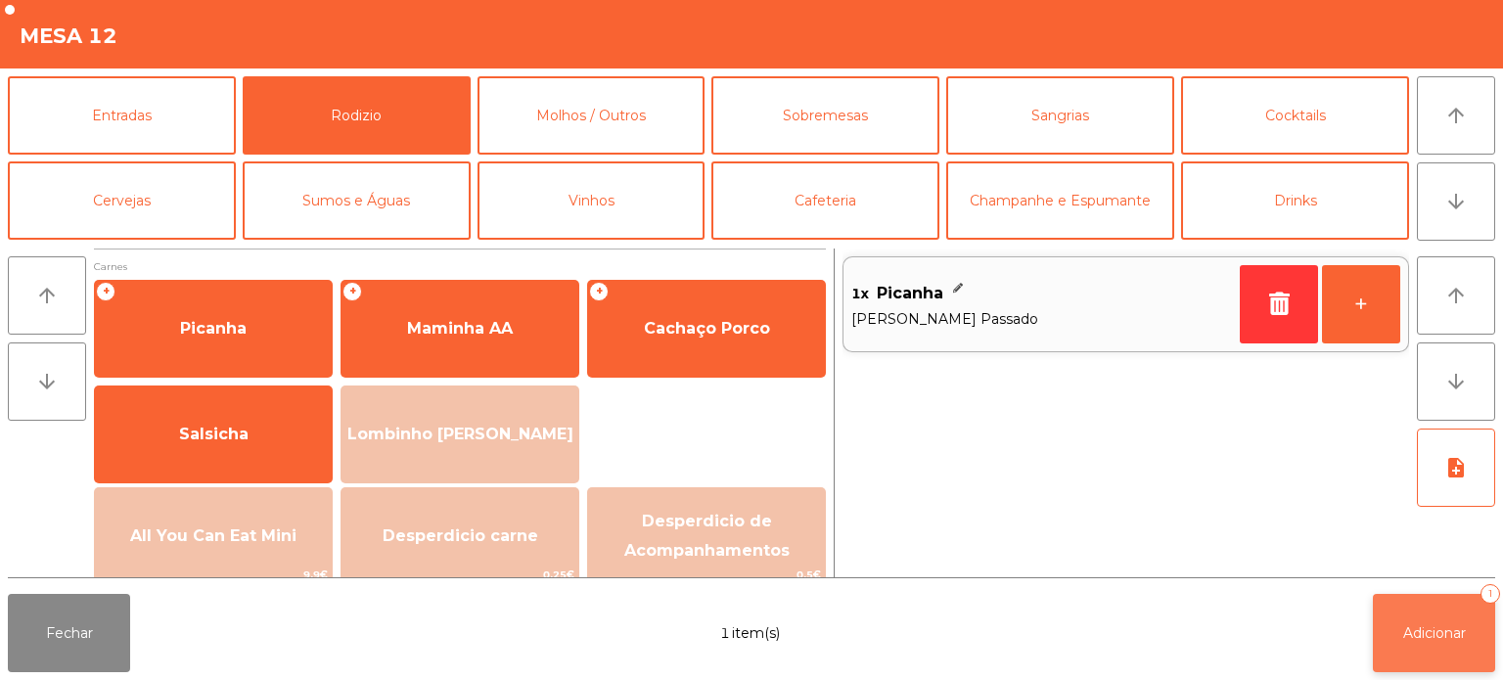
click at [1436, 633] on span "Adicionar" at bounding box center [1434, 633] width 63 height 18
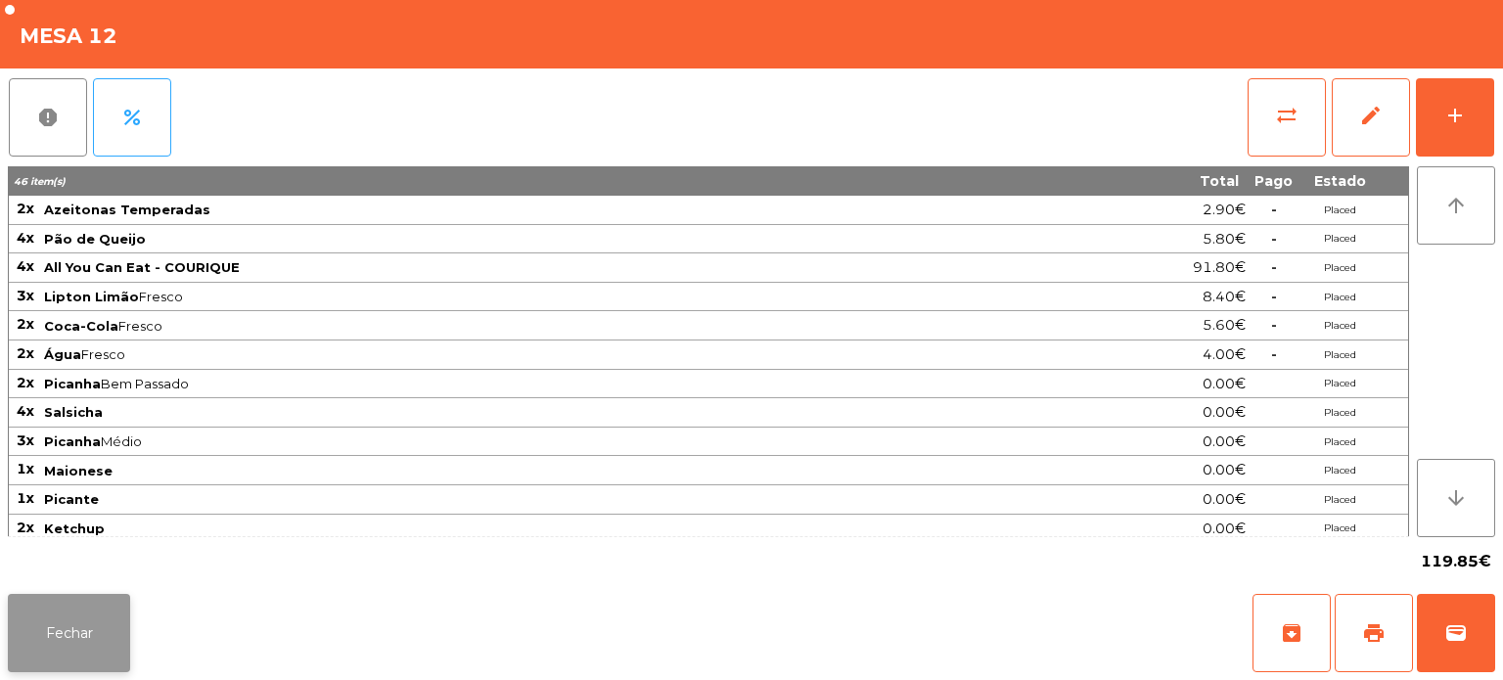
click at [41, 608] on button "Fechar" at bounding box center [69, 633] width 122 height 78
click at [49, 601] on nav "Fabrica da picanha - Lisboa location_on 17/08/2025 20:09:31 Painel de controlo …" at bounding box center [73, 340] width 147 height 680
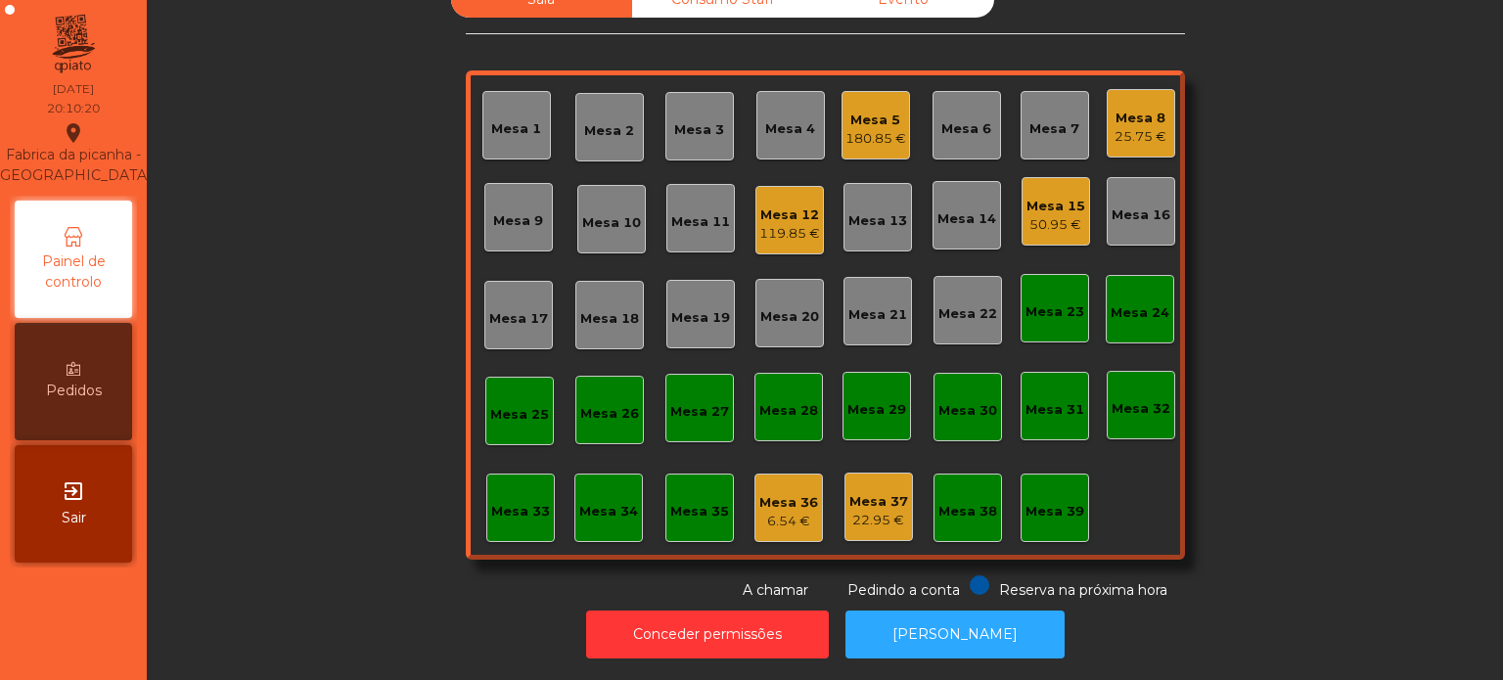
click at [759, 198] on div "Mesa 12 119.85 €" at bounding box center [789, 221] width 61 height 46
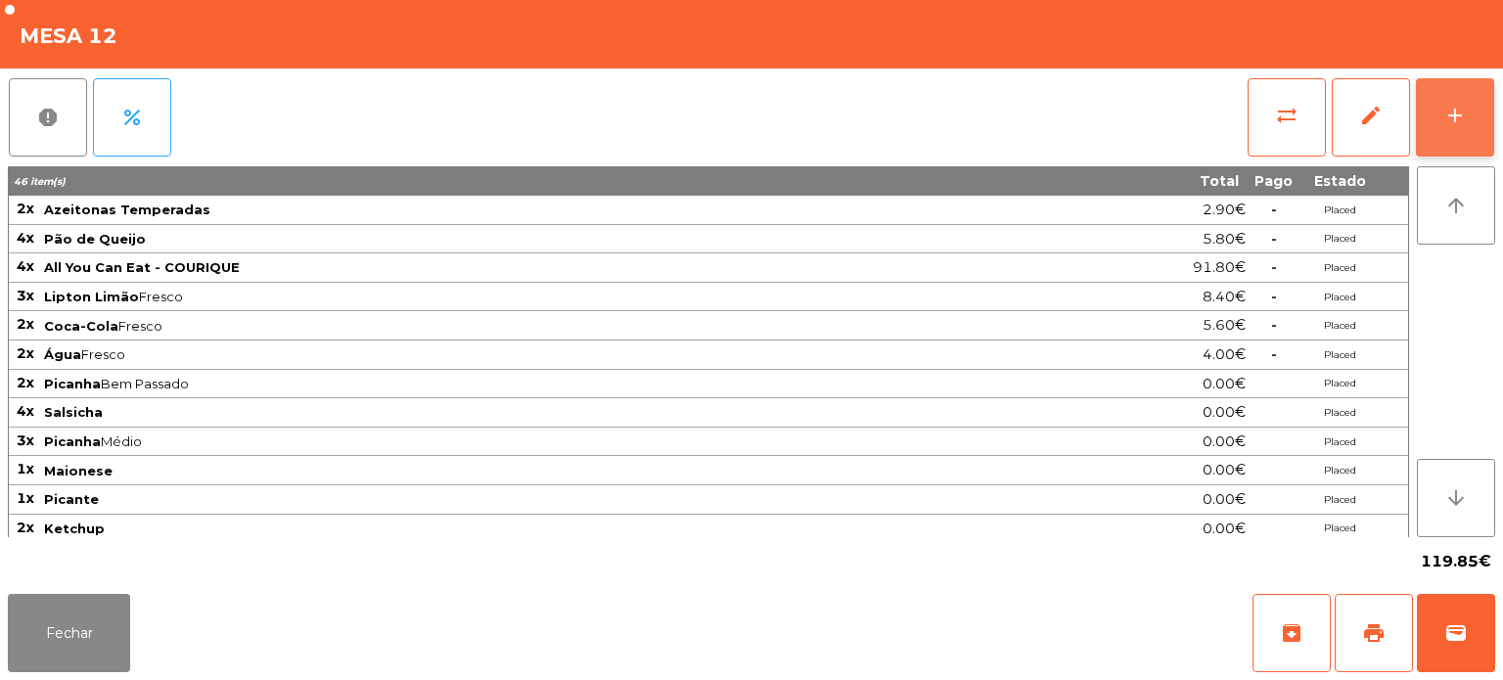
click at [1460, 102] on button "add" at bounding box center [1455, 117] width 78 height 78
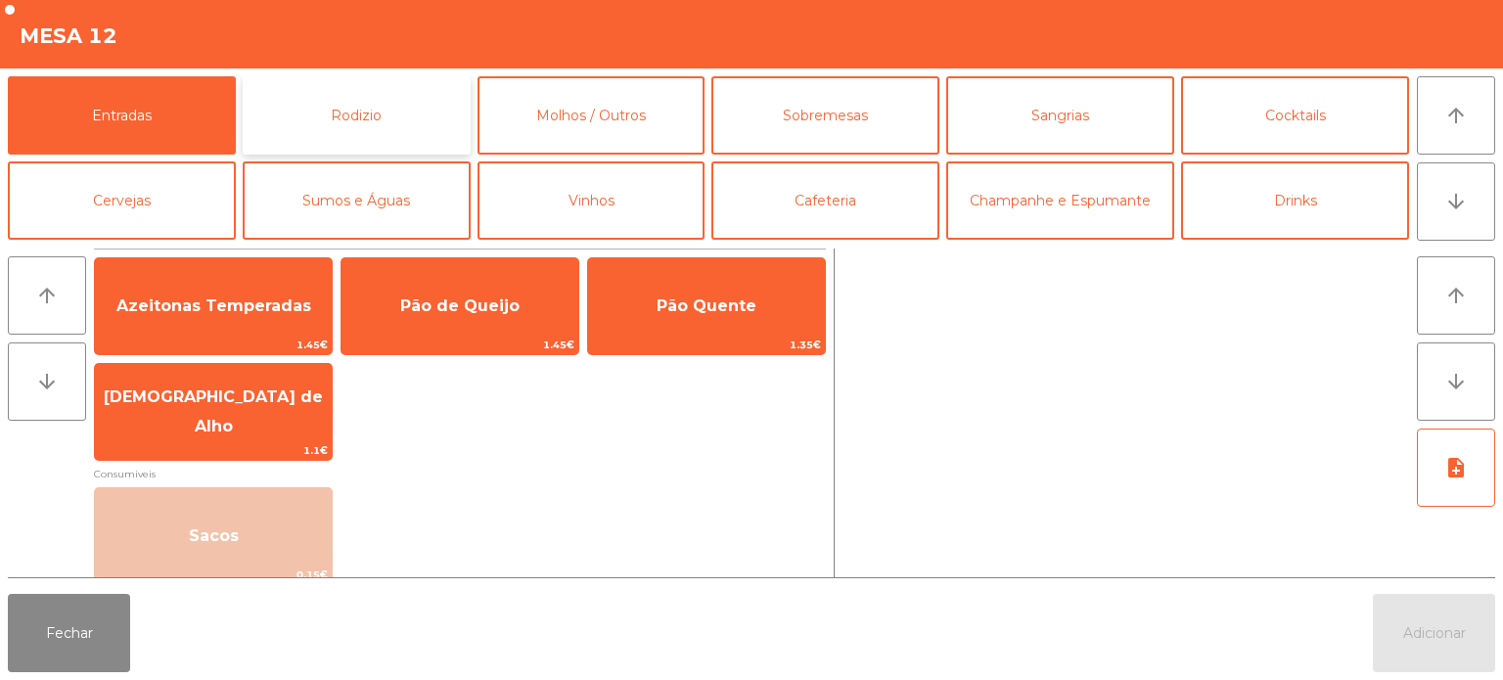
click at [317, 120] on button "Rodizio" at bounding box center [357, 115] width 228 height 78
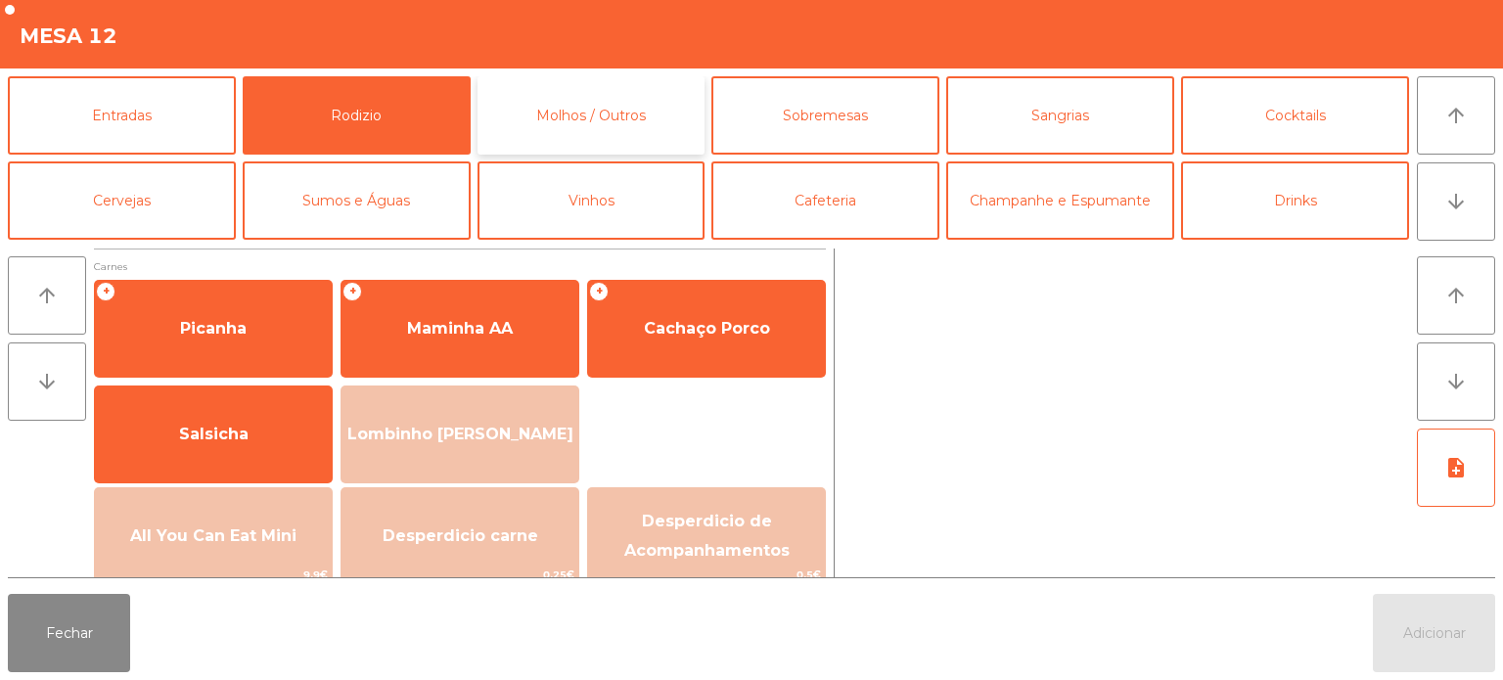
click at [566, 90] on button "Molhos / Outros" at bounding box center [592, 115] width 228 height 78
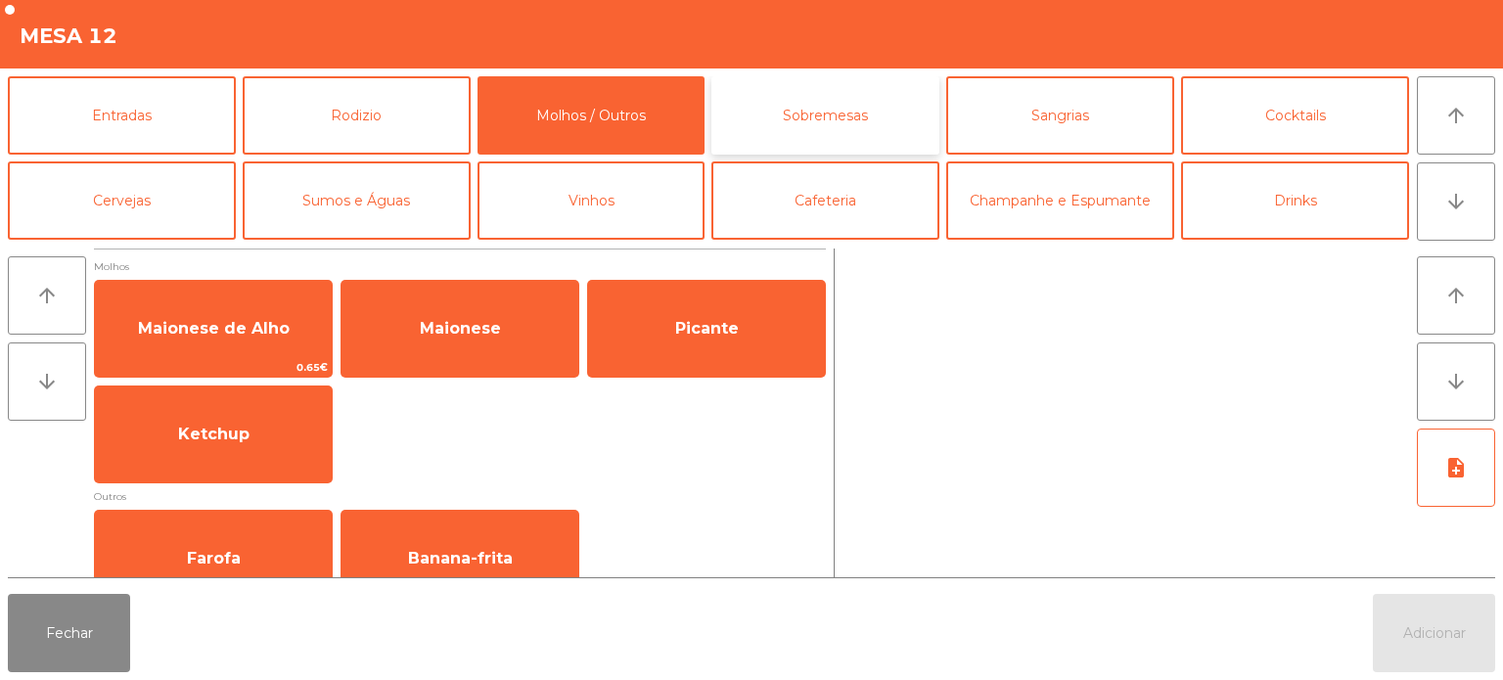
click at [868, 89] on button "Sobremesas" at bounding box center [825, 115] width 228 height 78
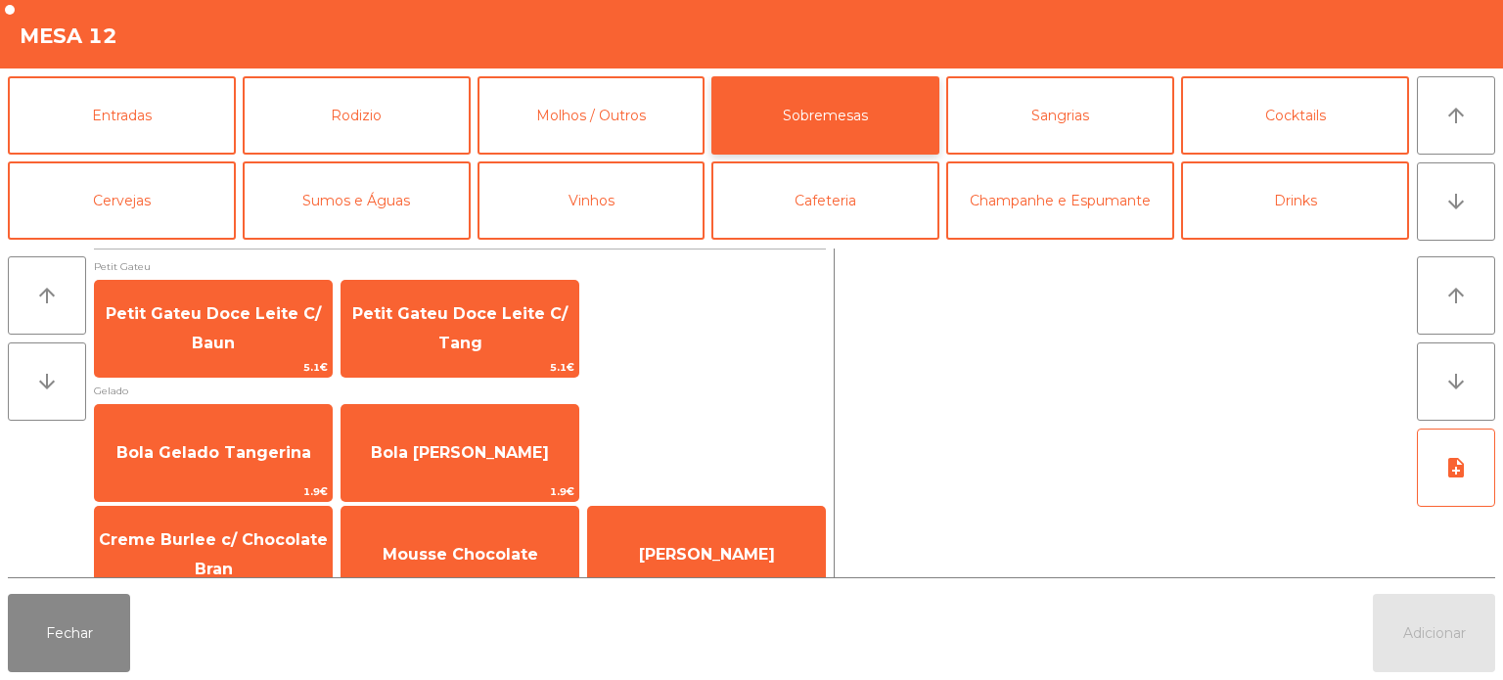
scroll to position [33, 0]
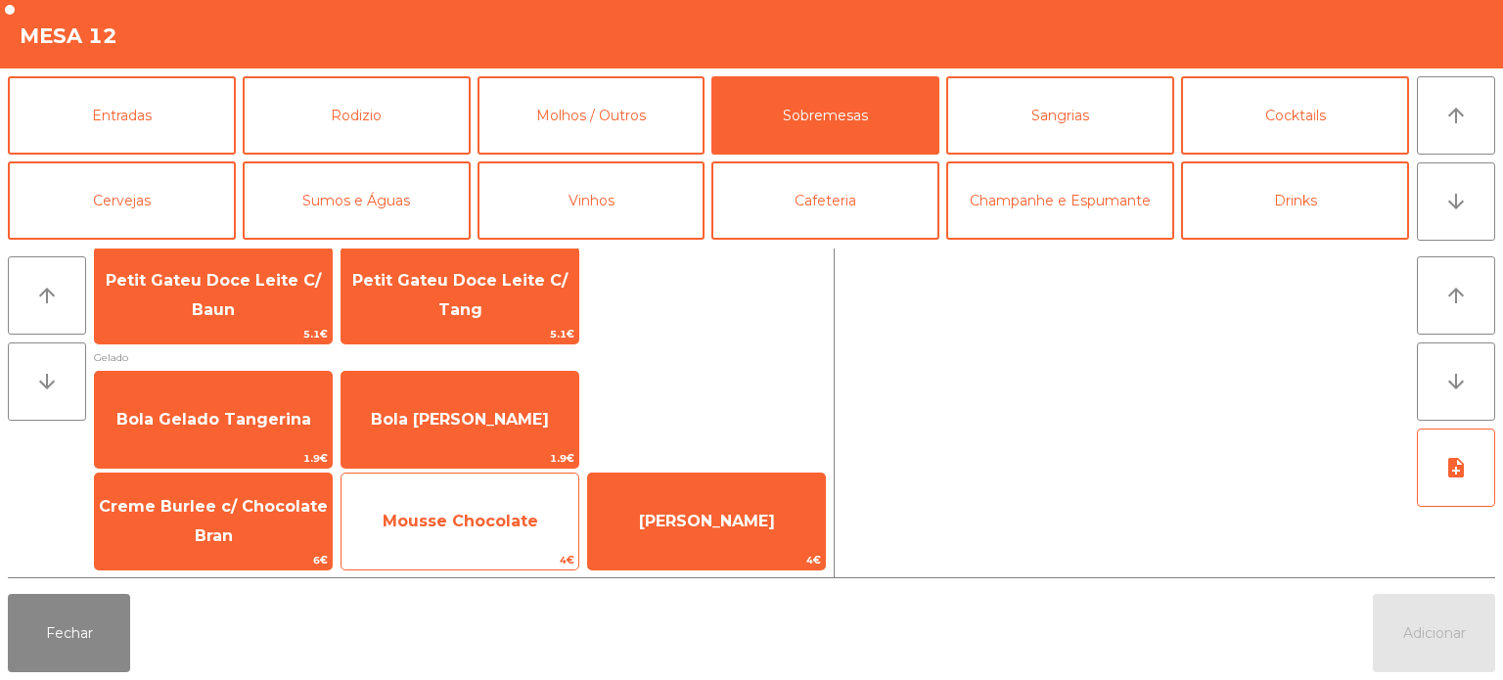
click at [490, 543] on span "Mousse Chocolate" at bounding box center [460, 521] width 237 height 53
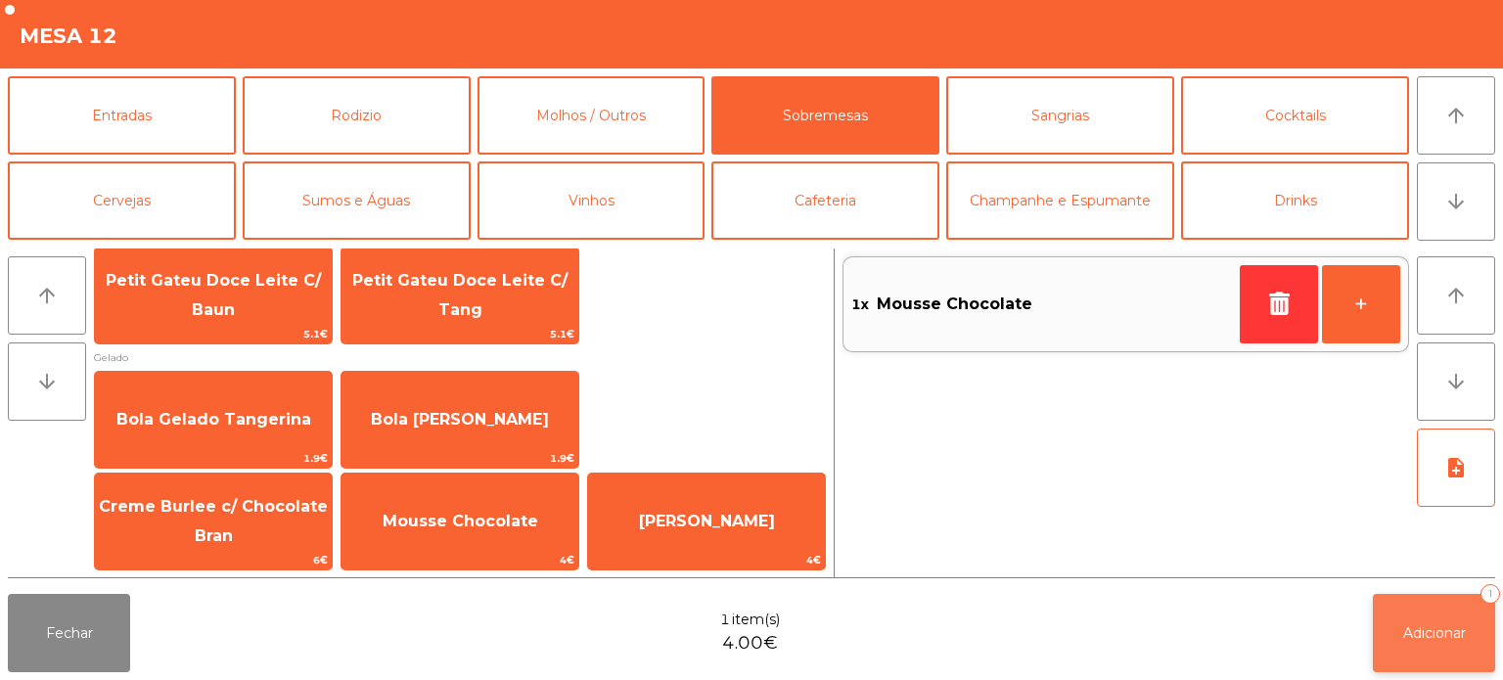
click at [1381, 613] on button "Adicionar 1" at bounding box center [1434, 633] width 122 height 78
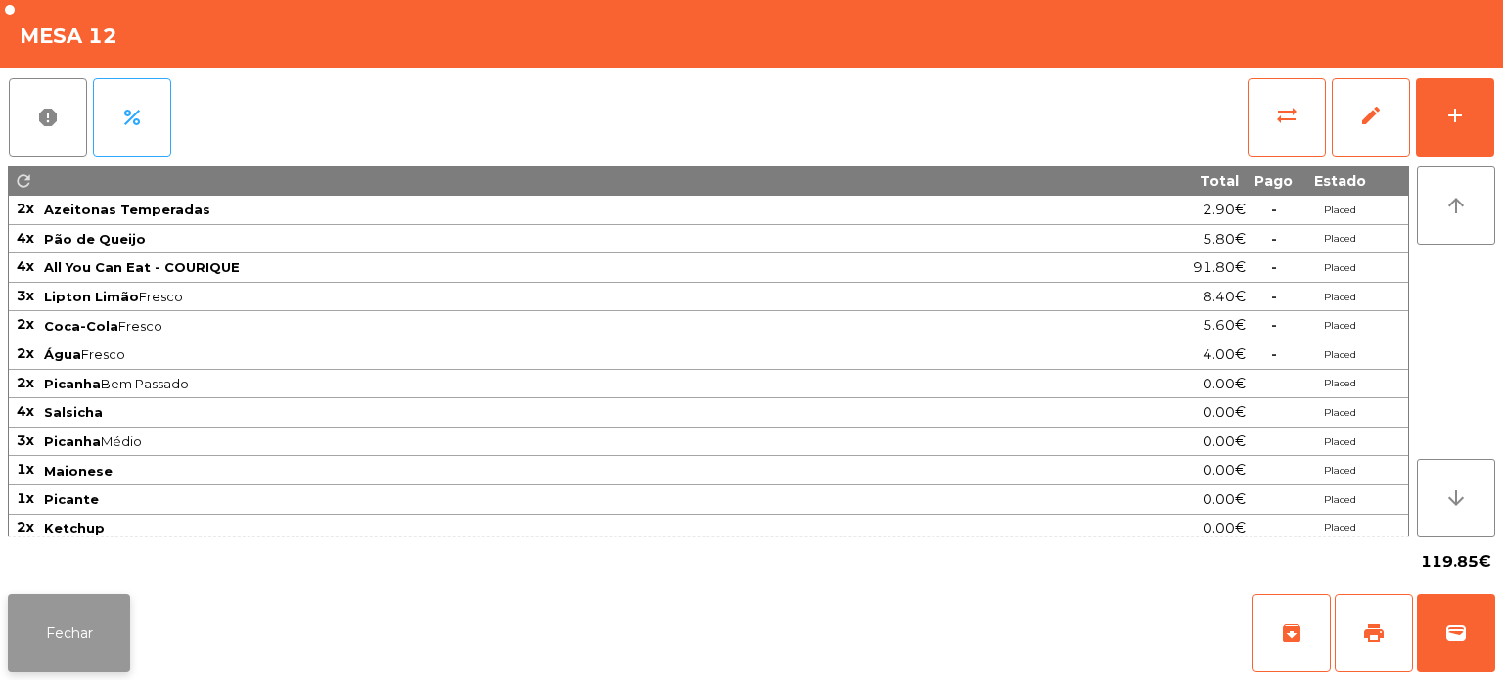
click at [92, 631] on button "Fechar" at bounding box center [69, 633] width 122 height 78
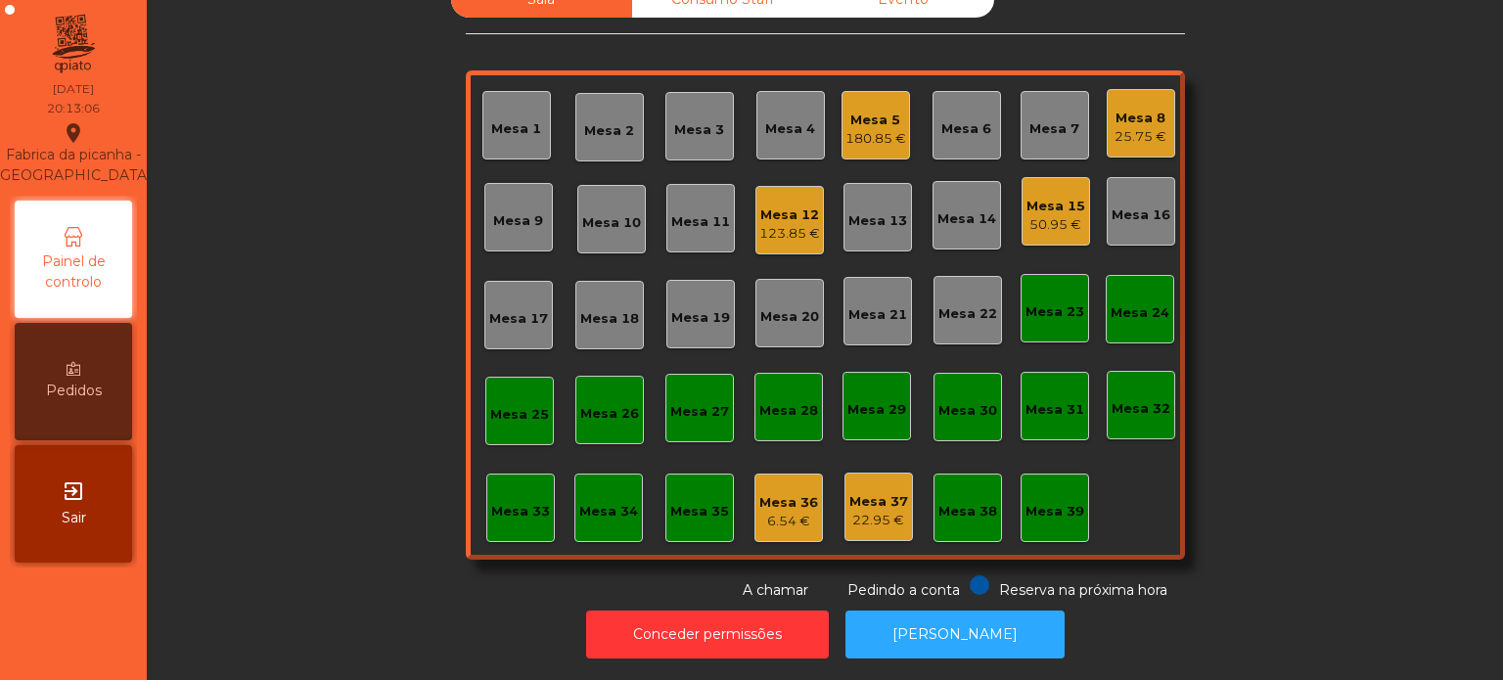
click at [789, 206] on div "Mesa 12" at bounding box center [789, 216] width 61 height 20
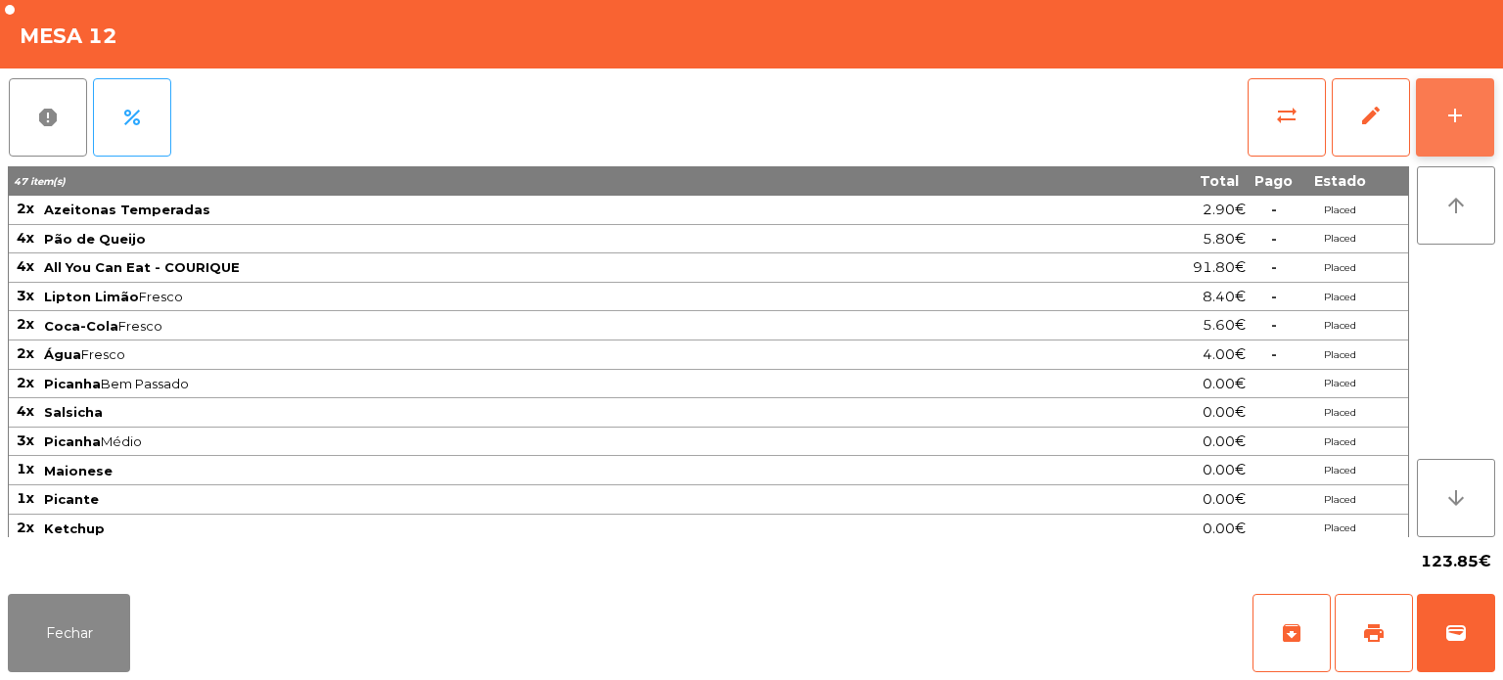
click at [1449, 114] on div "add" at bounding box center [1454, 115] width 23 height 23
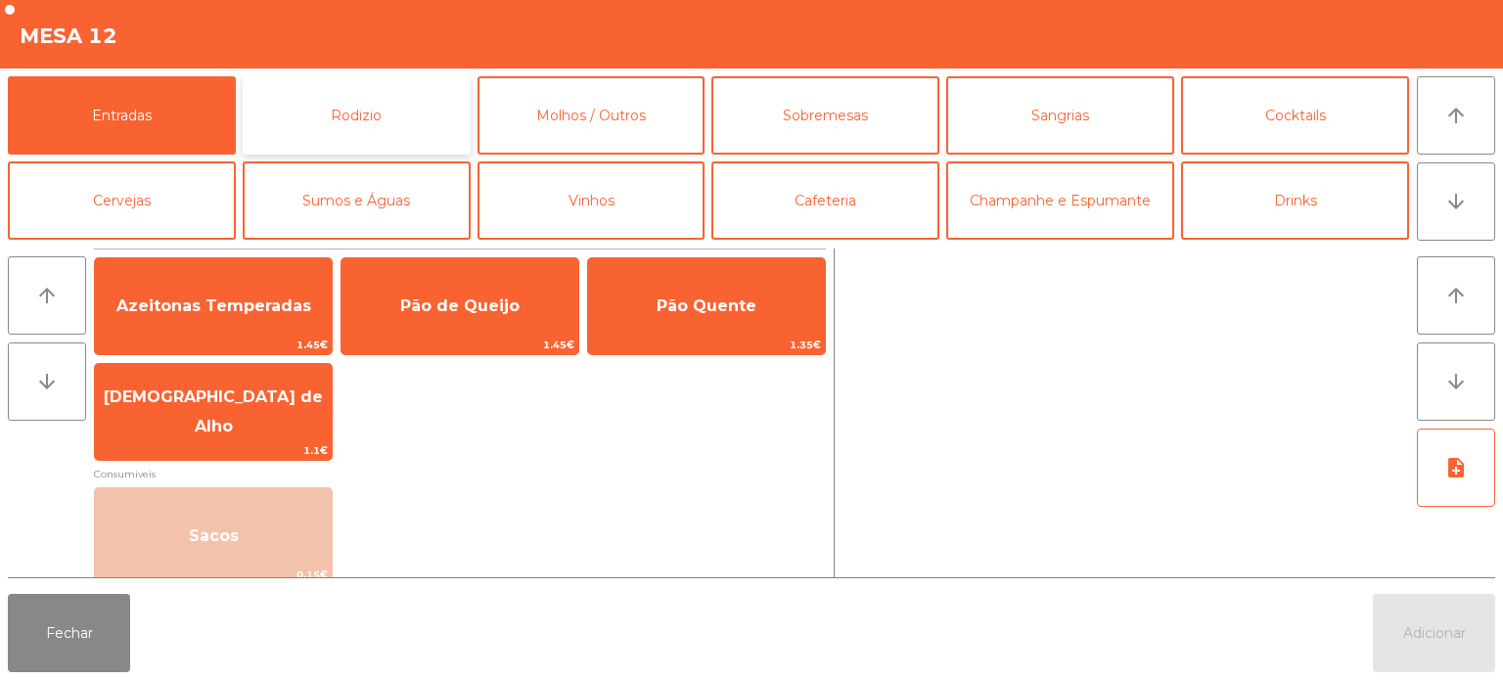
click at [387, 119] on button "Rodizio" at bounding box center [357, 115] width 228 height 78
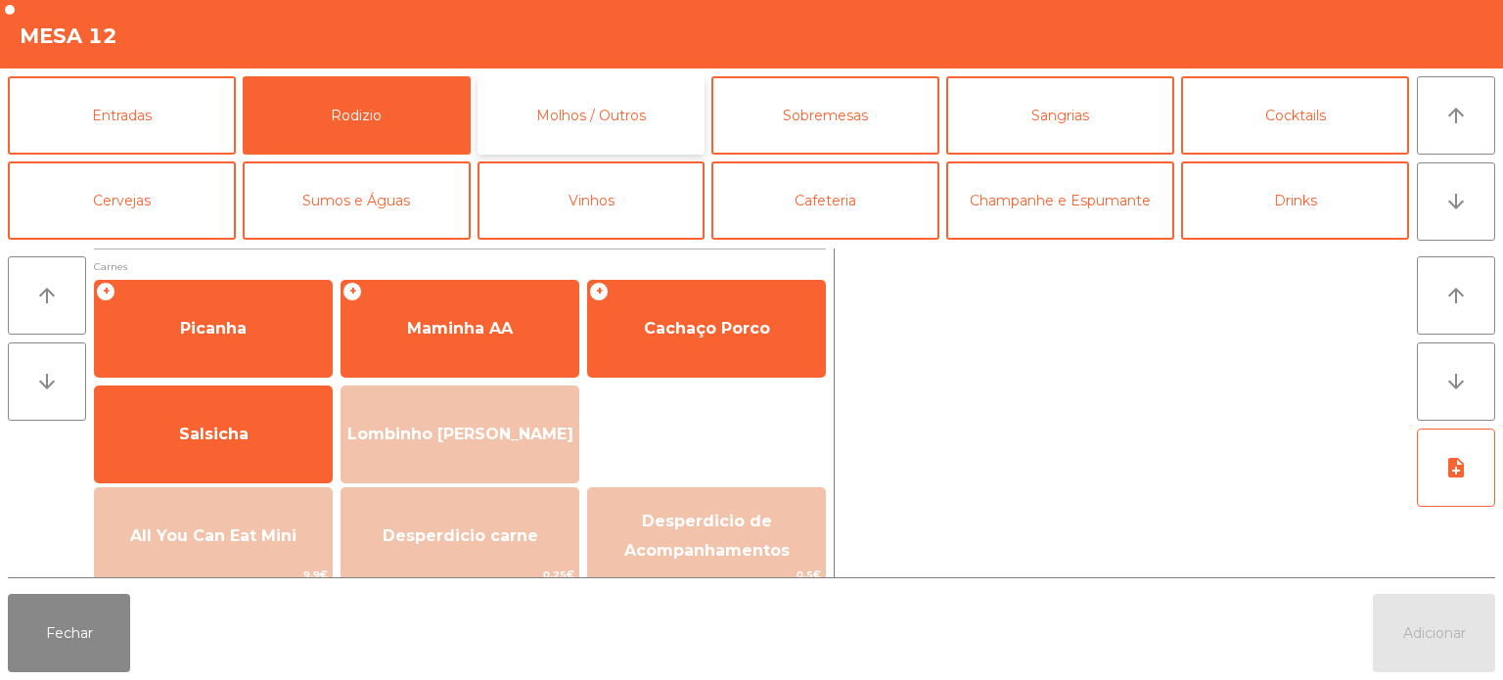
click at [564, 112] on button "Molhos / Outros" at bounding box center [592, 115] width 228 height 78
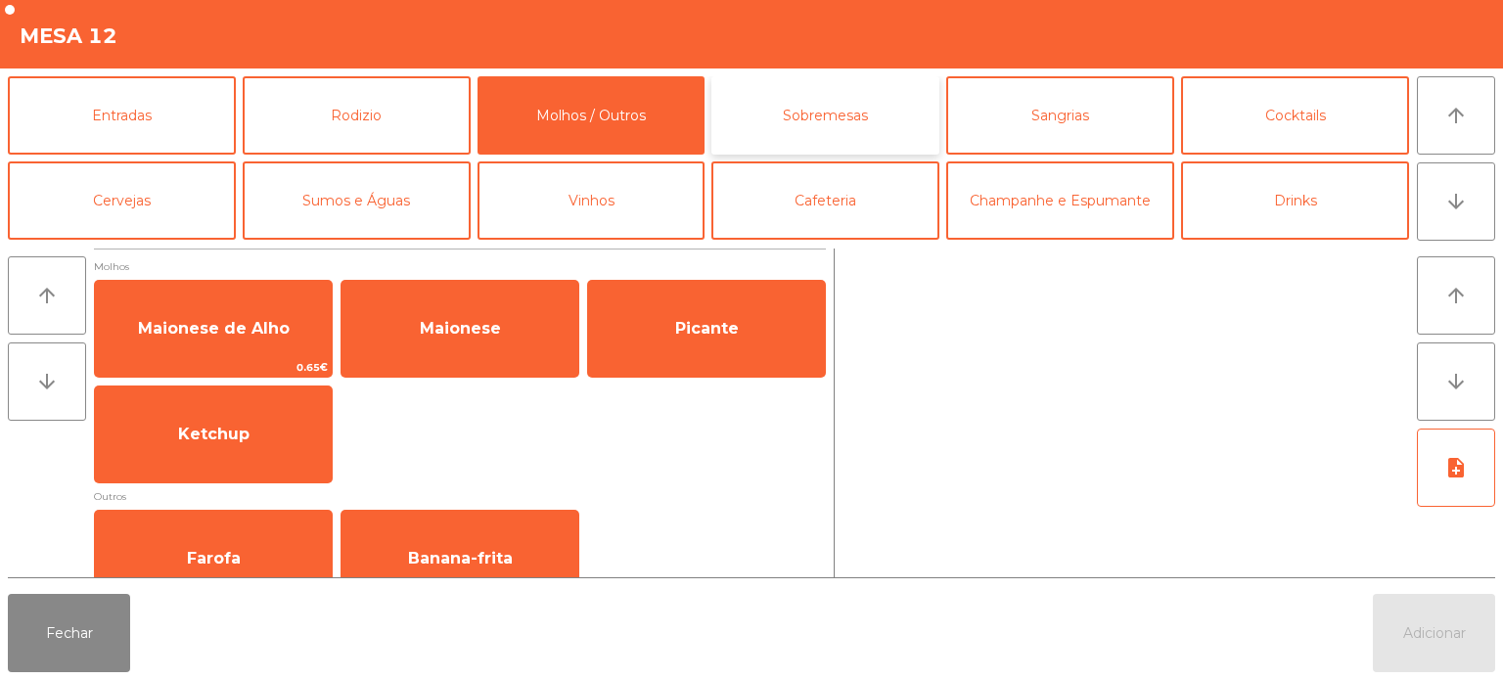
click at [861, 108] on button "Sobremesas" at bounding box center [825, 115] width 228 height 78
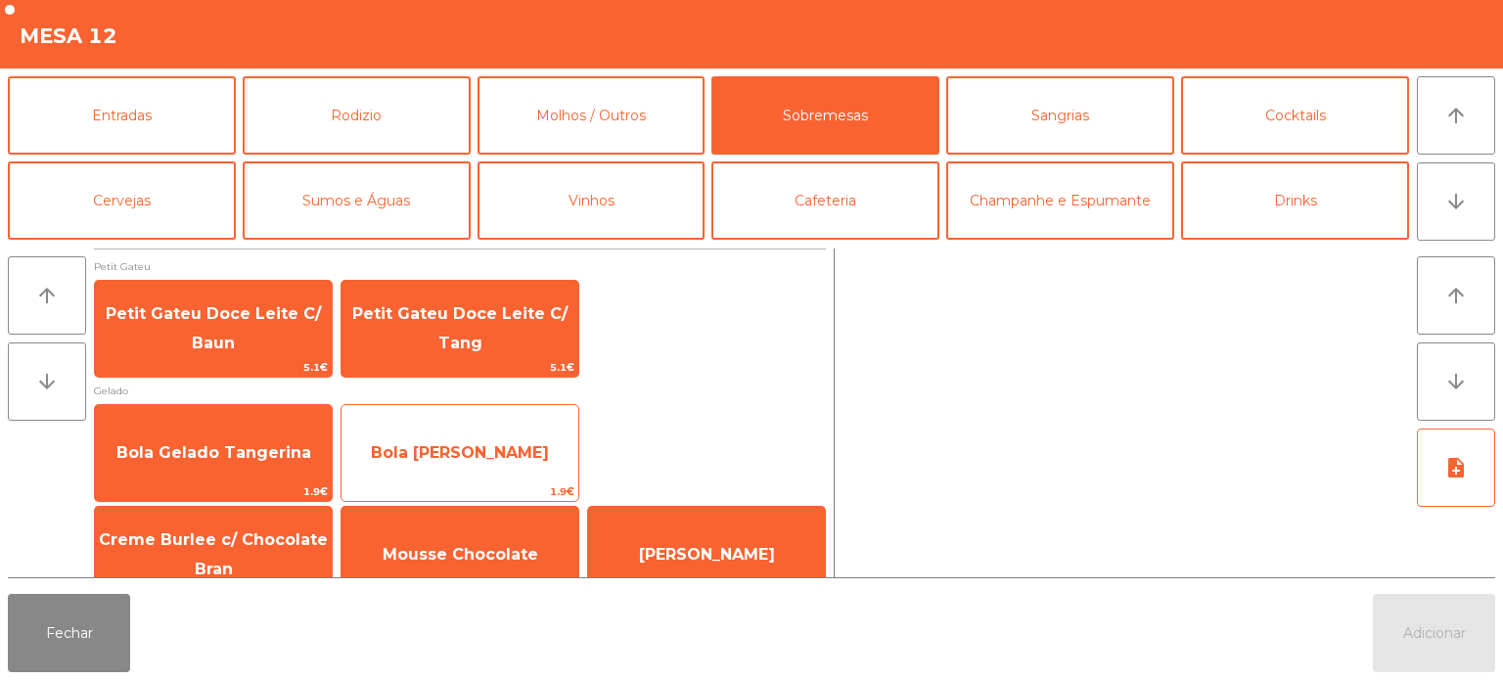
click at [525, 464] on span "Bola [PERSON_NAME]" at bounding box center [460, 453] width 237 height 53
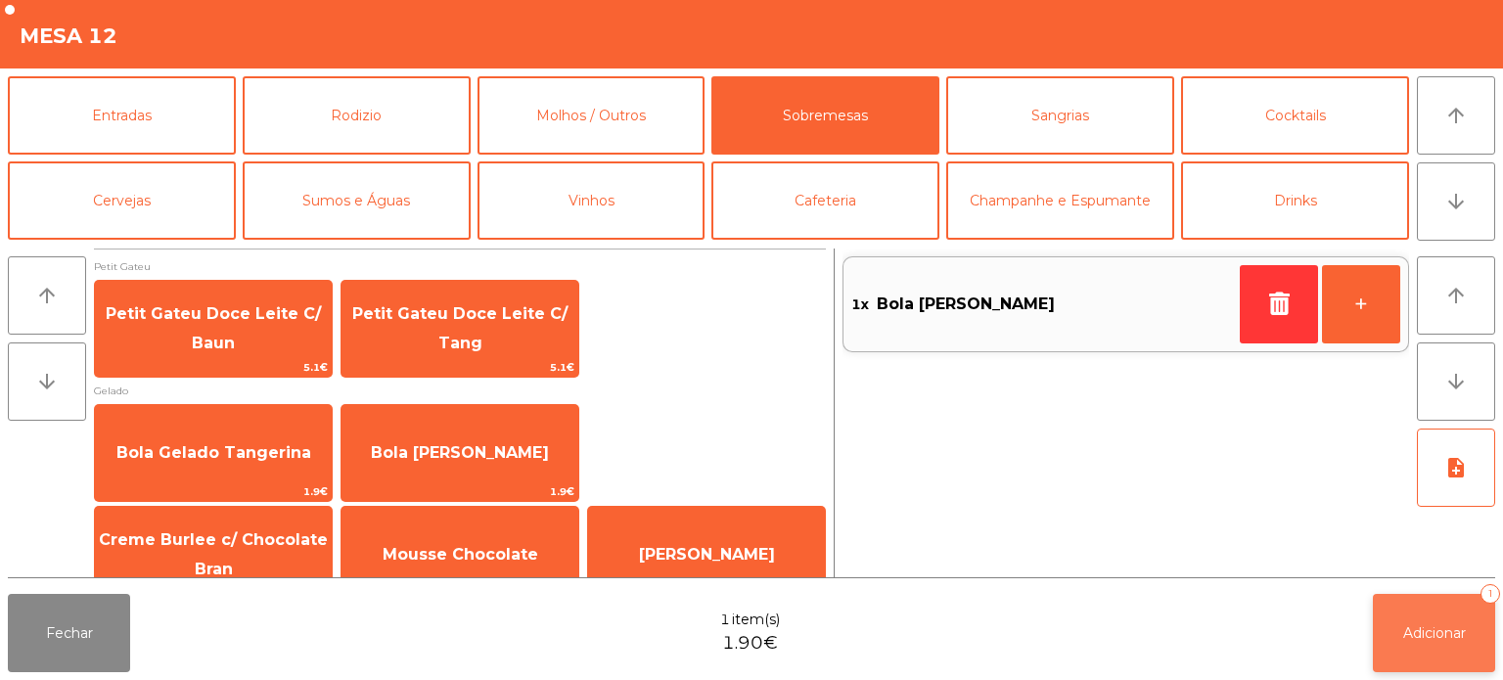
click at [1454, 640] on span "Adicionar" at bounding box center [1434, 633] width 63 height 18
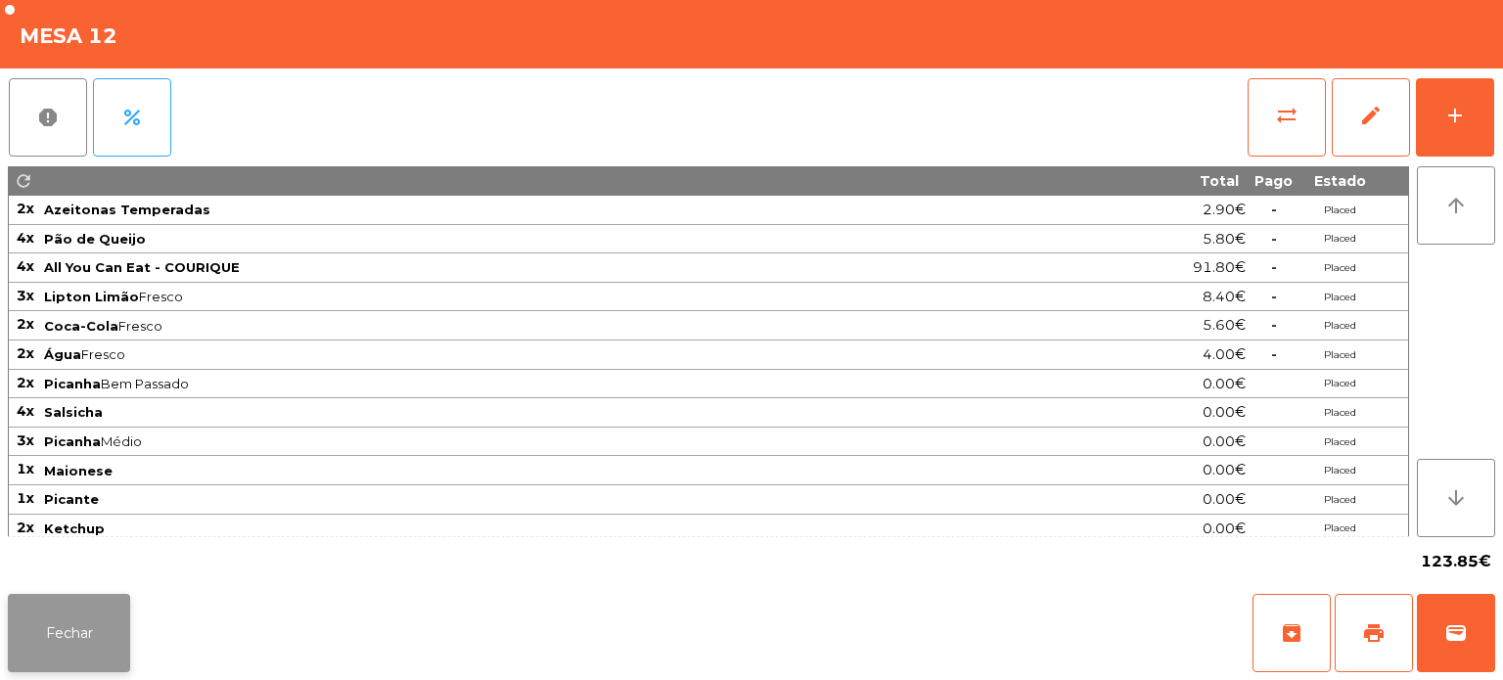
click at [115, 599] on button "Fechar" at bounding box center [69, 633] width 122 height 78
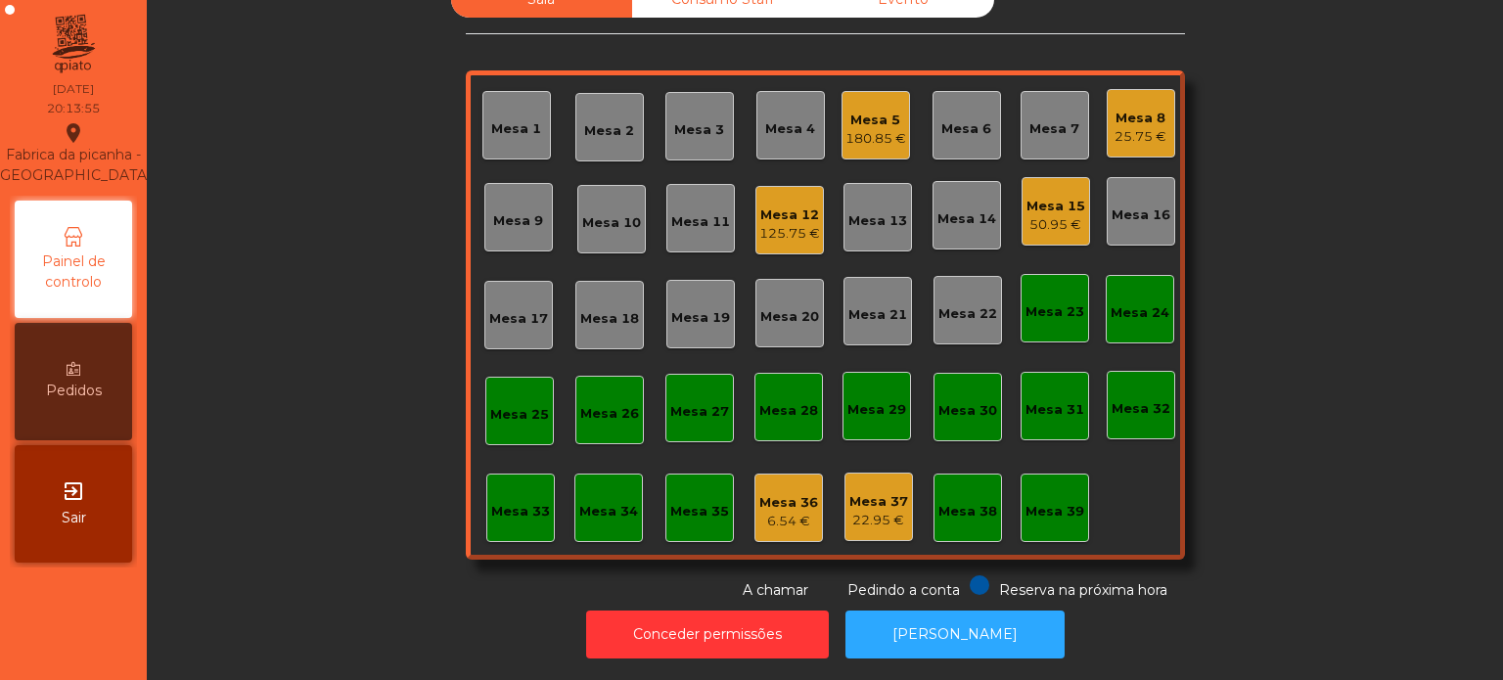
click at [608, 188] on div "Mesa 10" at bounding box center [611, 219] width 69 height 69
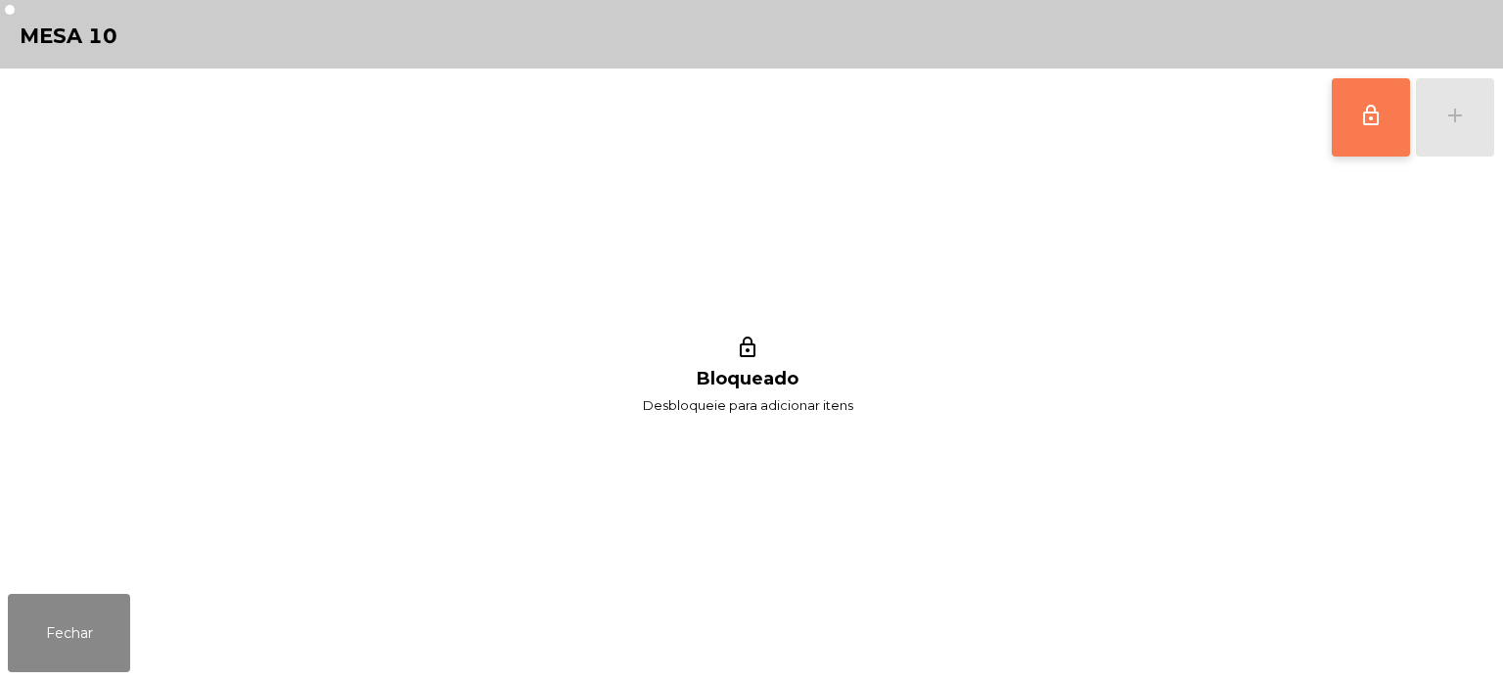
click at [1377, 121] on span "lock_outline" at bounding box center [1370, 115] width 23 height 23
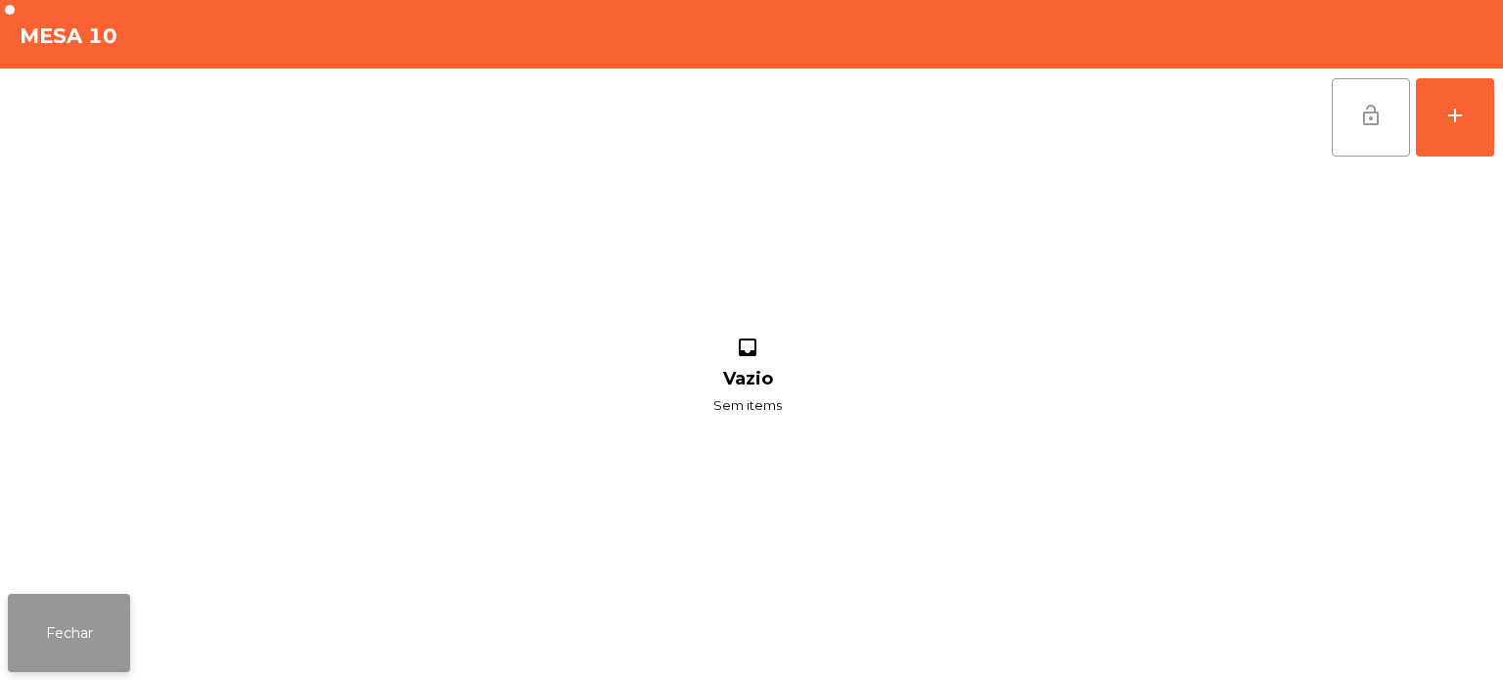
click at [76, 669] on button "Fechar" at bounding box center [69, 633] width 122 height 78
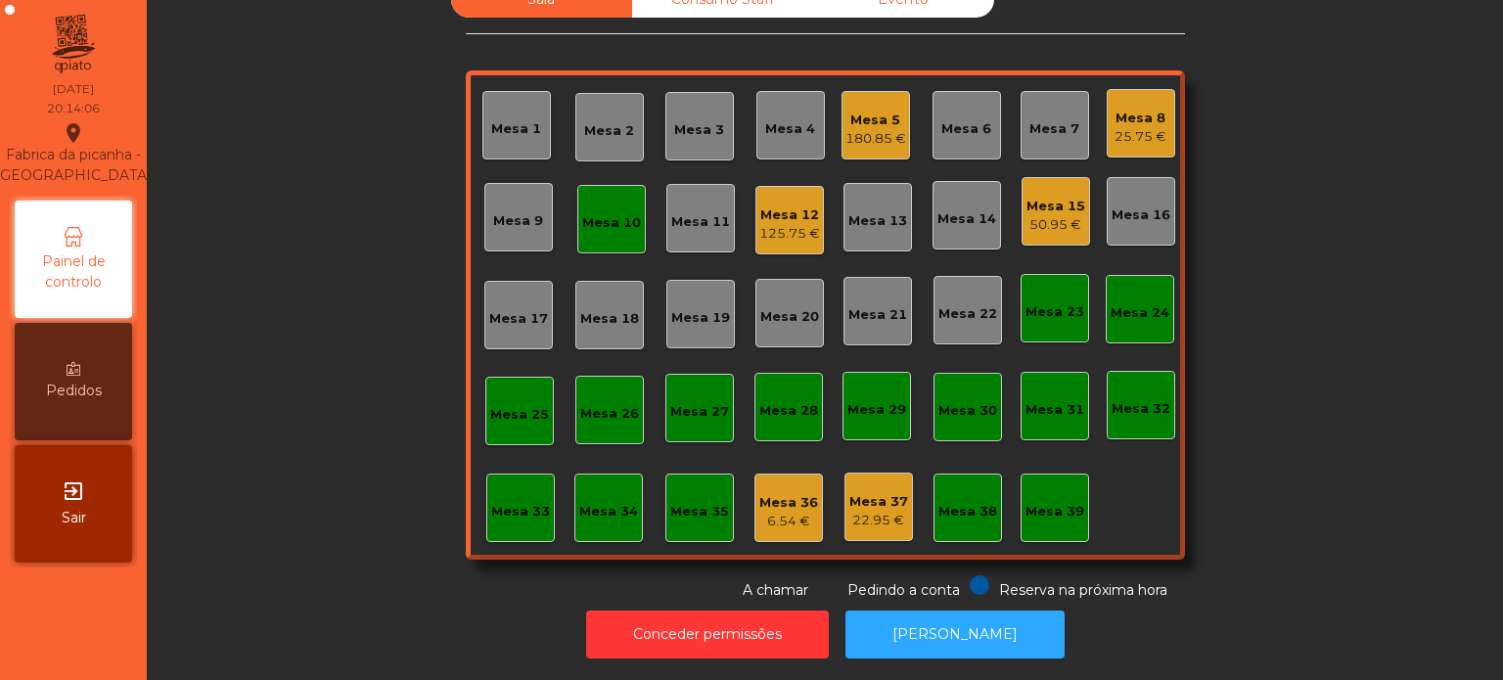
click at [502, 301] on div "Mesa 17" at bounding box center [518, 314] width 59 height 27
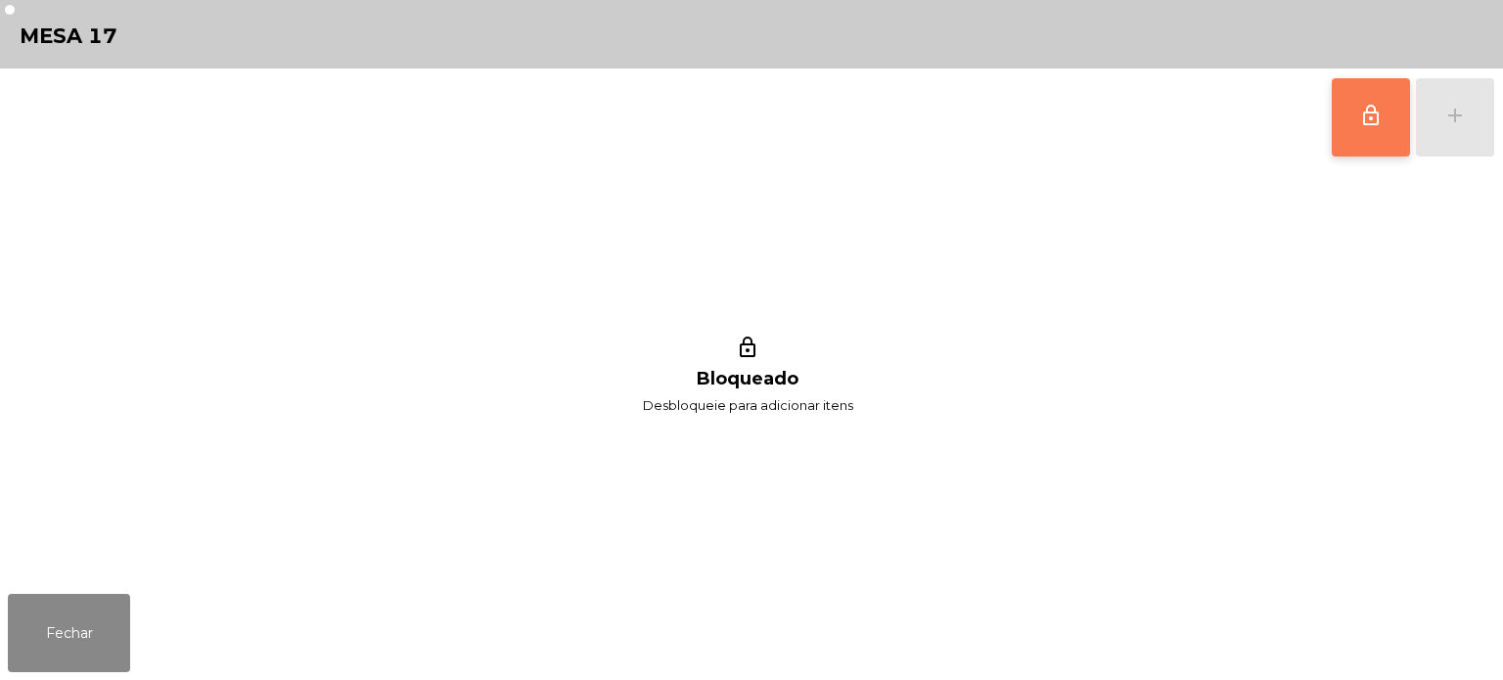
click at [1344, 132] on button "lock_outline" at bounding box center [1371, 117] width 78 height 78
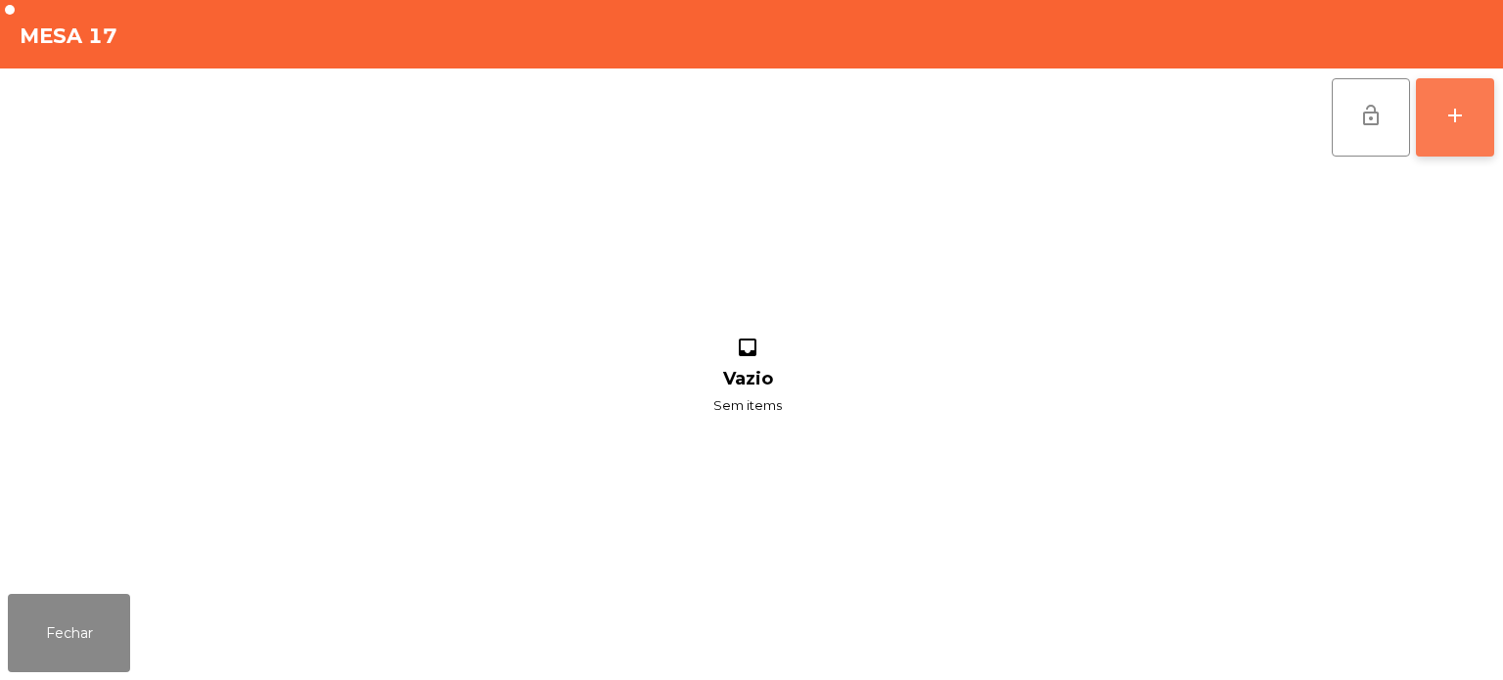
click at [1460, 132] on button "add" at bounding box center [1455, 117] width 78 height 78
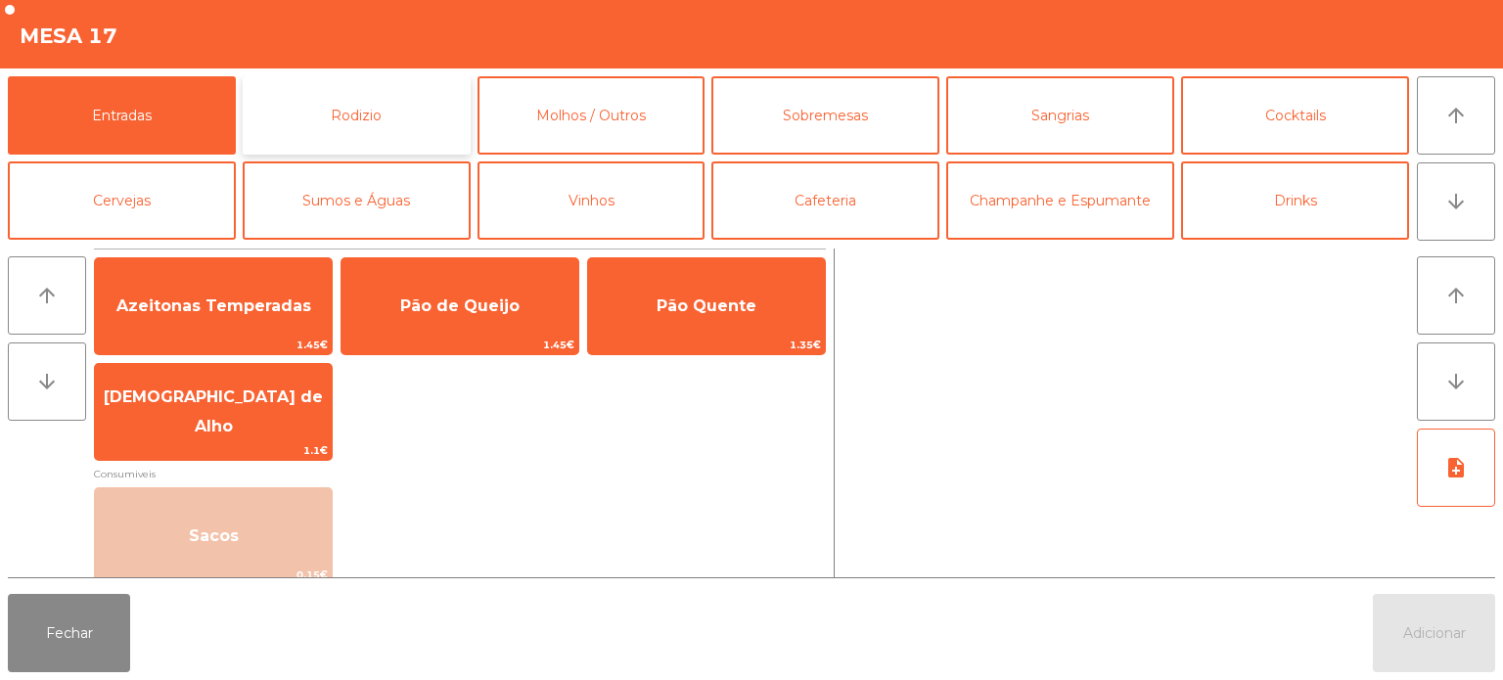
click at [402, 116] on button "Rodizio" at bounding box center [357, 115] width 228 height 78
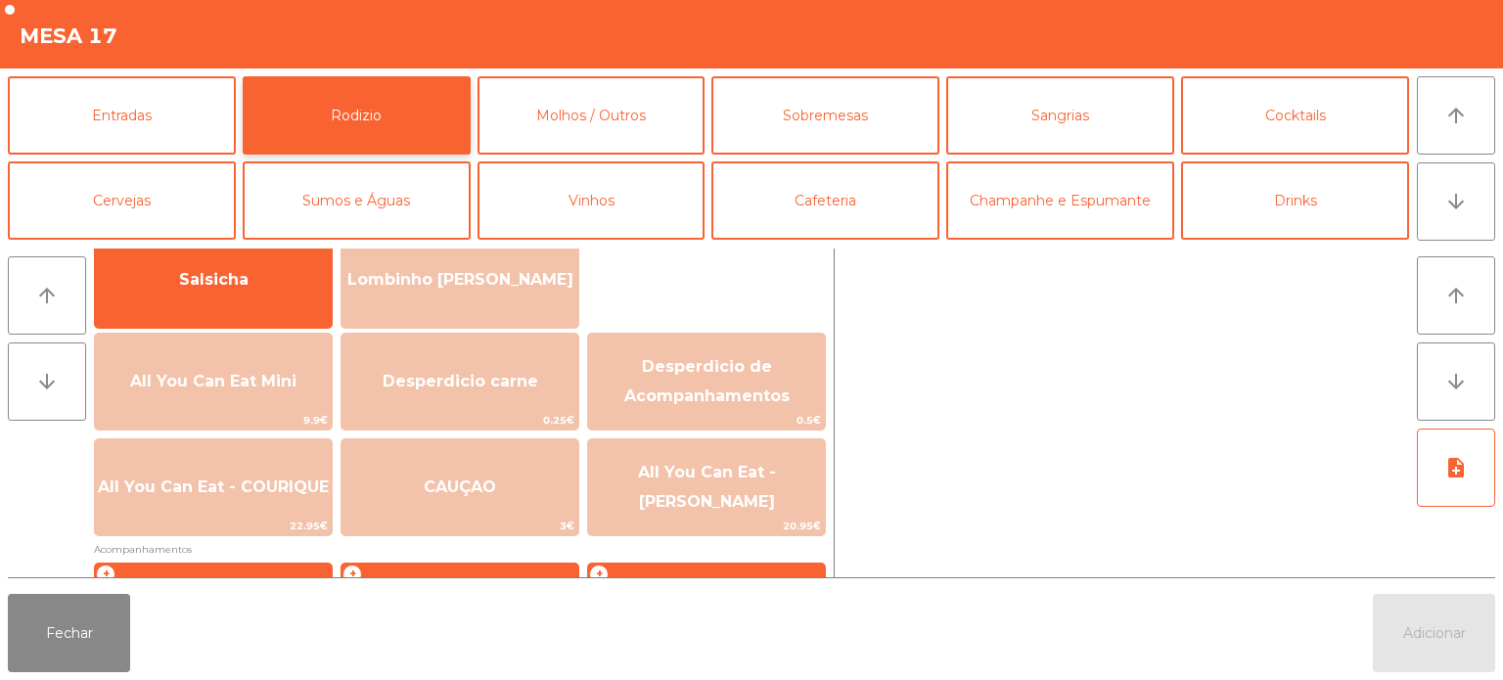
scroll to position [161, 0]
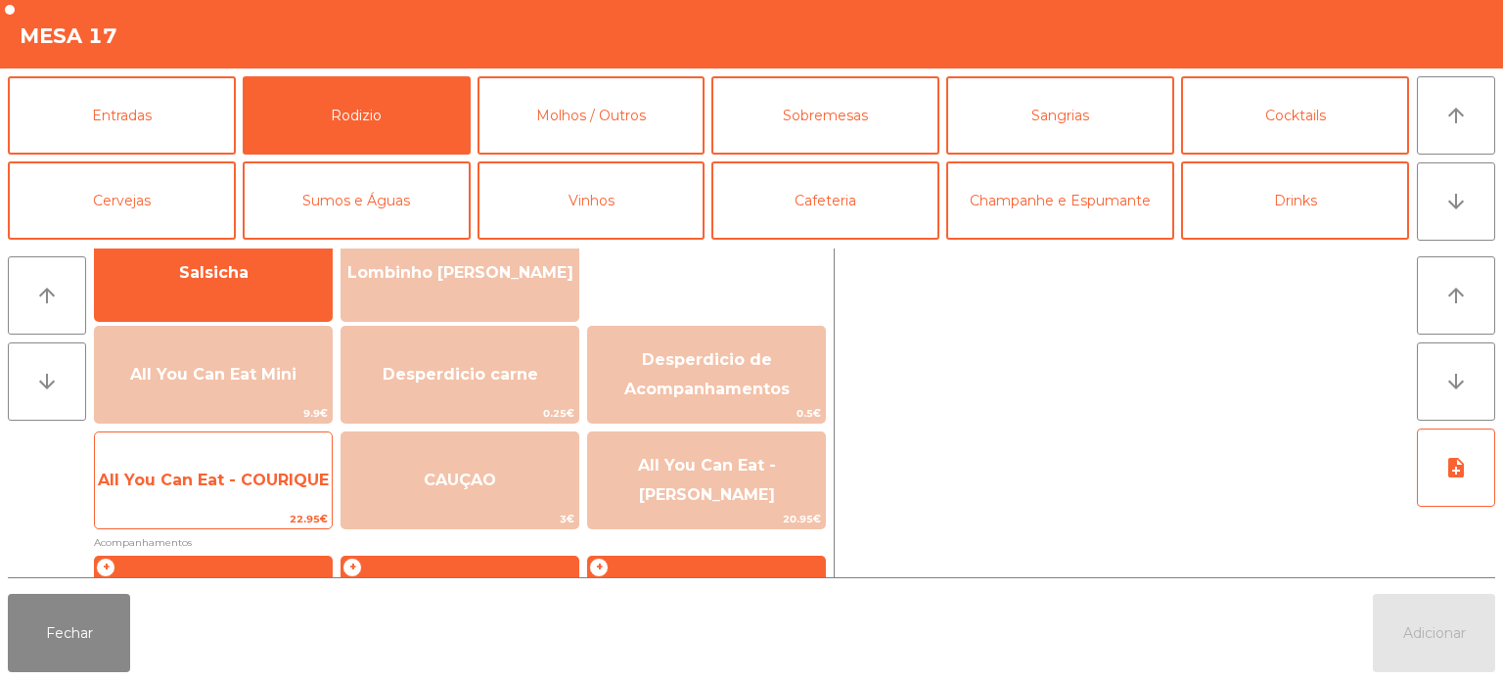
click at [250, 504] on span "All You Can Eat - COURIQUE" at bounding box center [213, 480] width 237 height 53
click at [275, 493] on span "All You Can Eat - COURIQUE" at bounding box center [213, 480] width 237 height 53
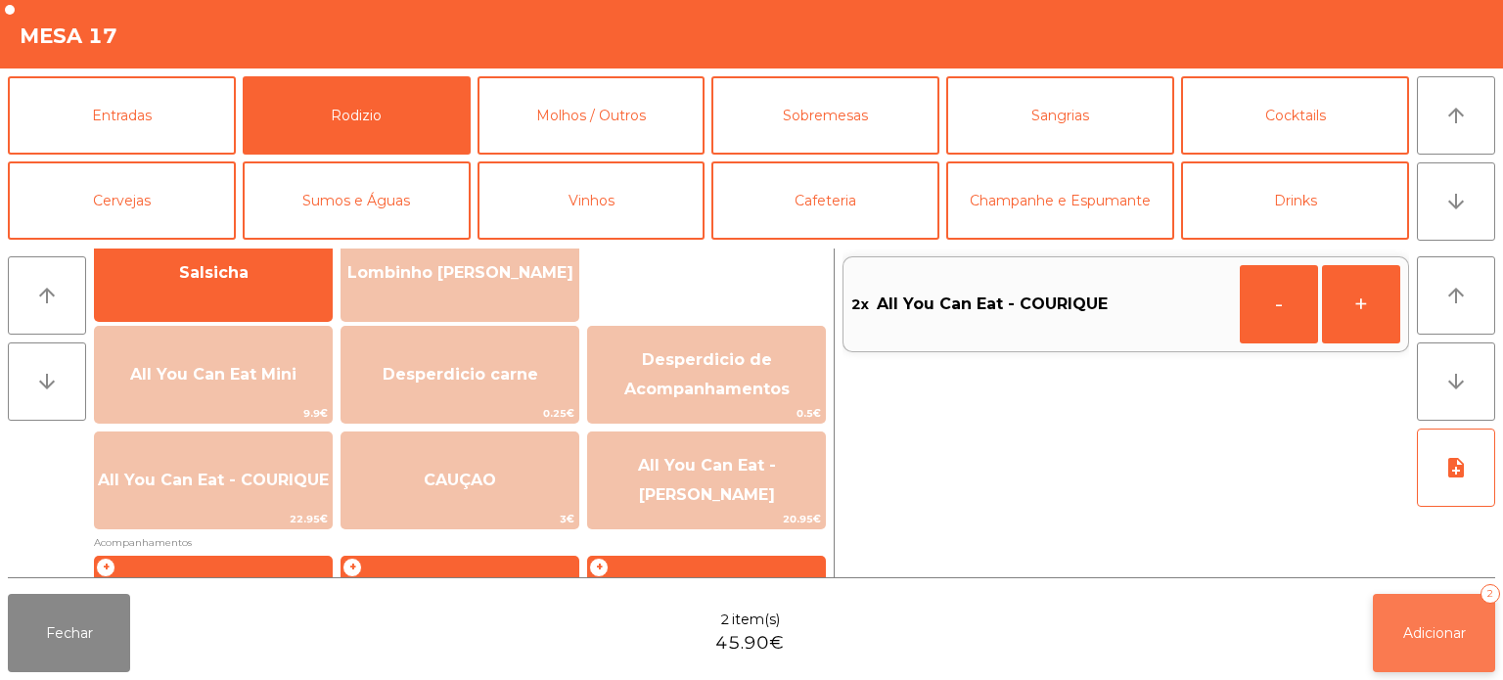
click at [1406, 634] on span "Adicionar" at bounding box center [1434, 633] width 63 height 18
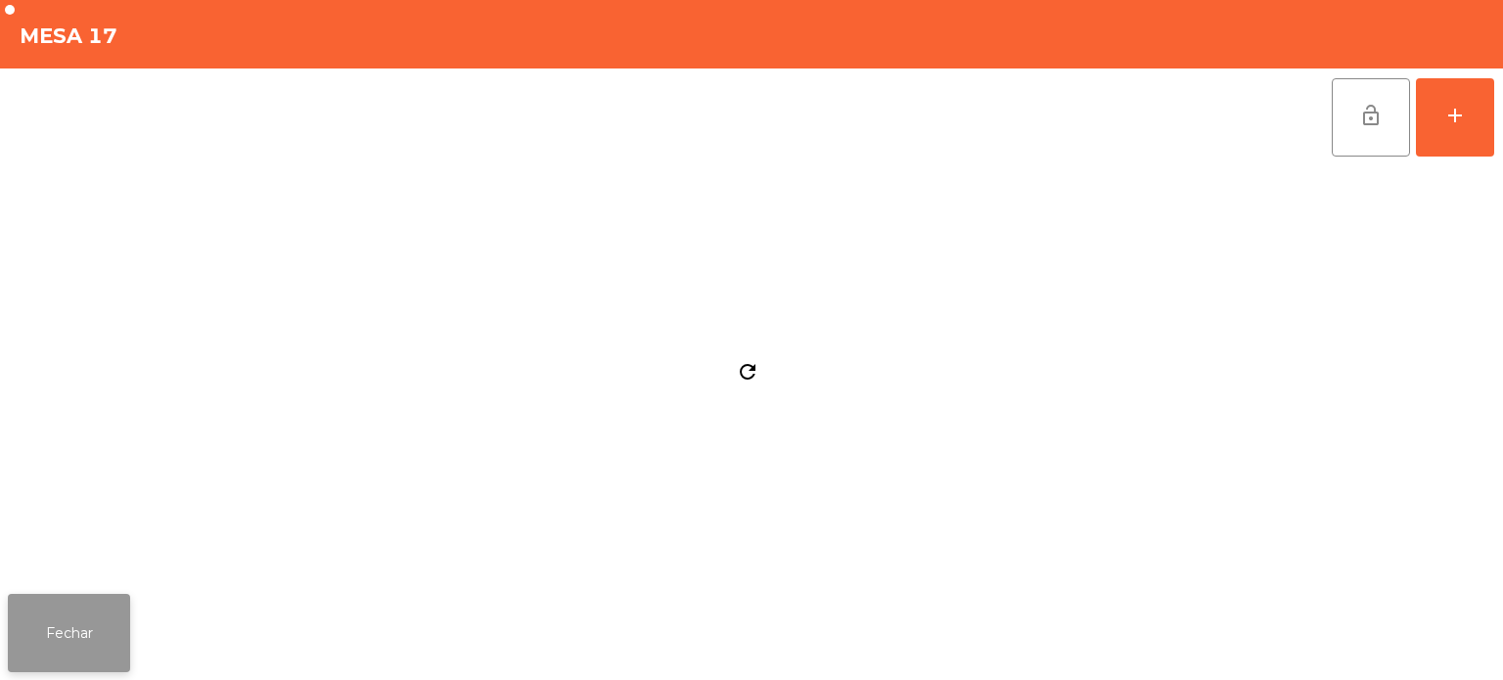
click at [88, 618] on button "Fechar" at bounding box center [69, 633] width 122 height 78
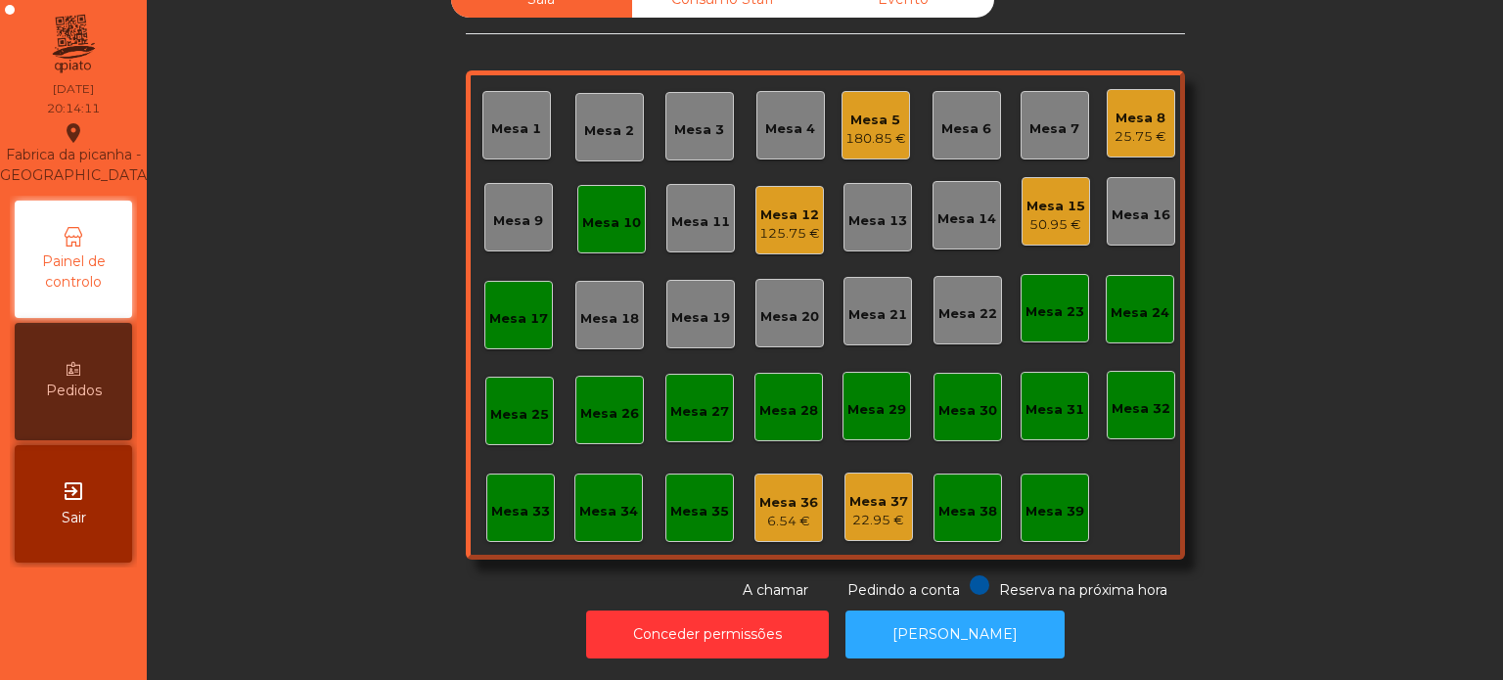
click at [1286, 371] on div "Sala Consumo Staff Evento Mesa 1 Mesa 2 Mesa 3 Mesa 4 Mesa 5 180.85 € Mesa 6 Me…" at bounding box center [825, 290] width 1304 height 619
click at [605, 213] on div "Mesa 10" at bounding box center [611, 223] width 59 height 20
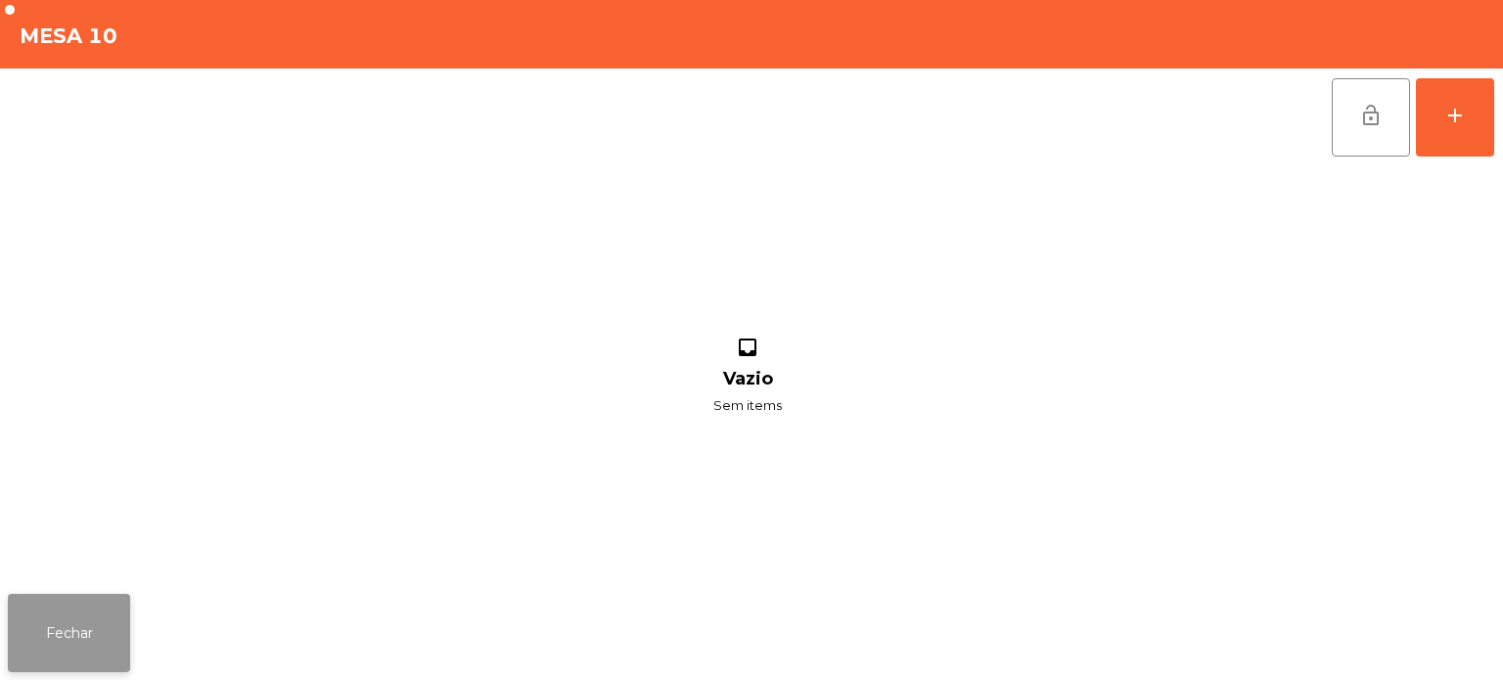
click at [86, 631] on button "Fechar" at bounding box center [69, 633] width 122 height 78
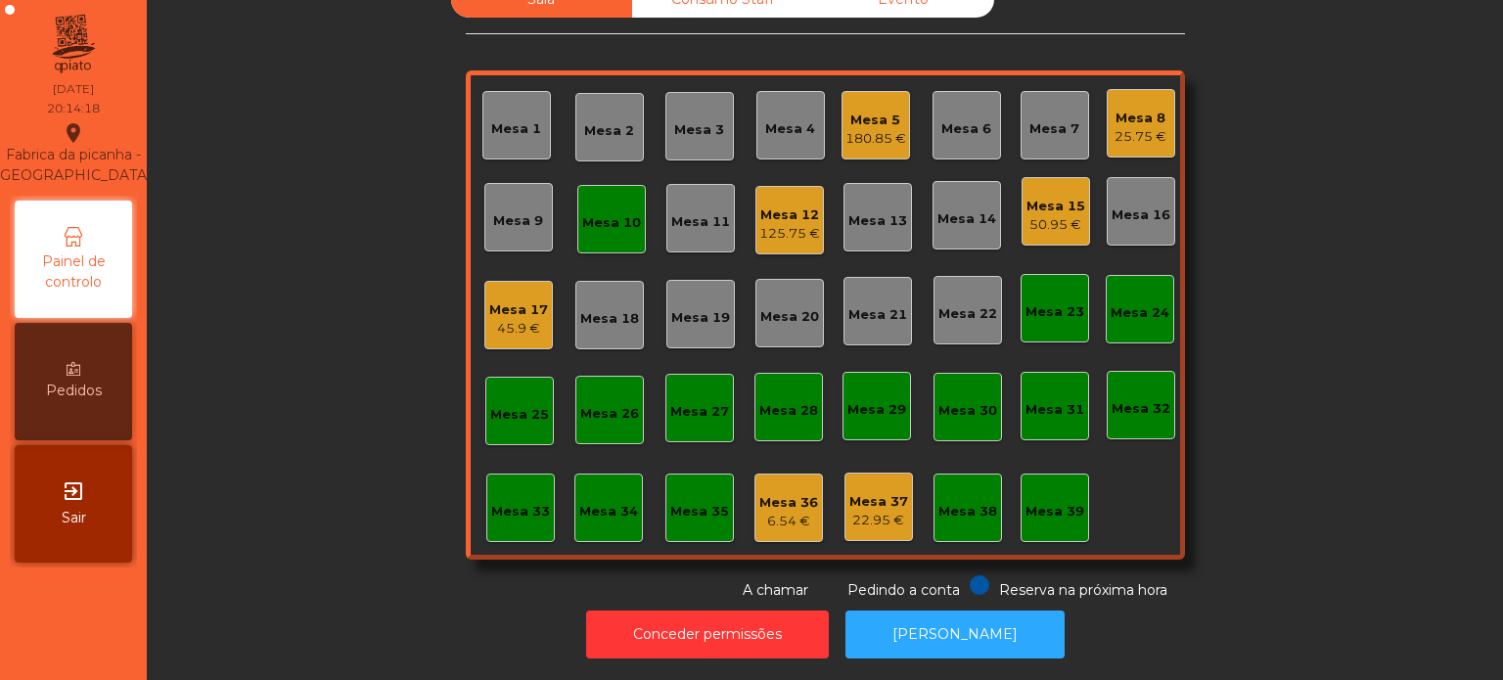
click at [626, 206] on div "Mesa 10" at bounding box center [611, 219] width 59 height 27
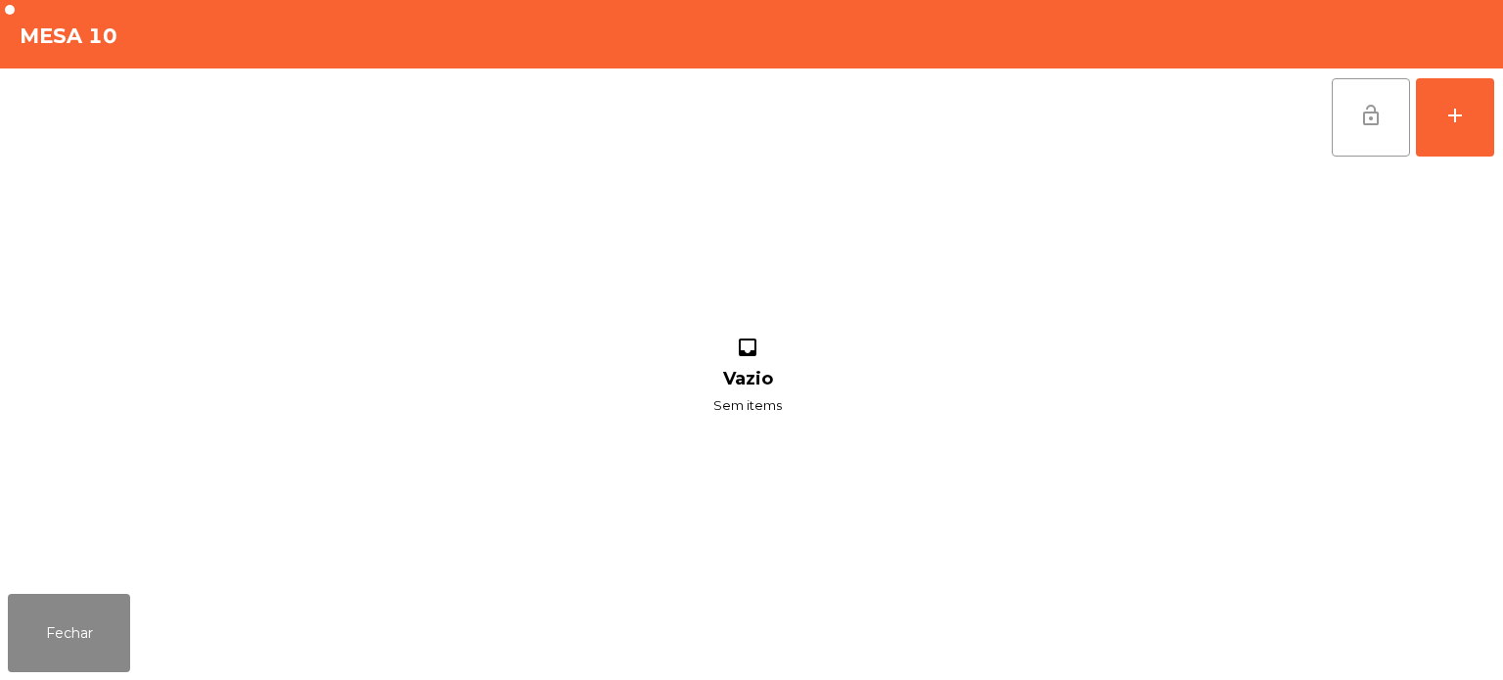
click at [1405, 101] on button "lock_open" at bounding box center [1371, 117] width 78 height 78
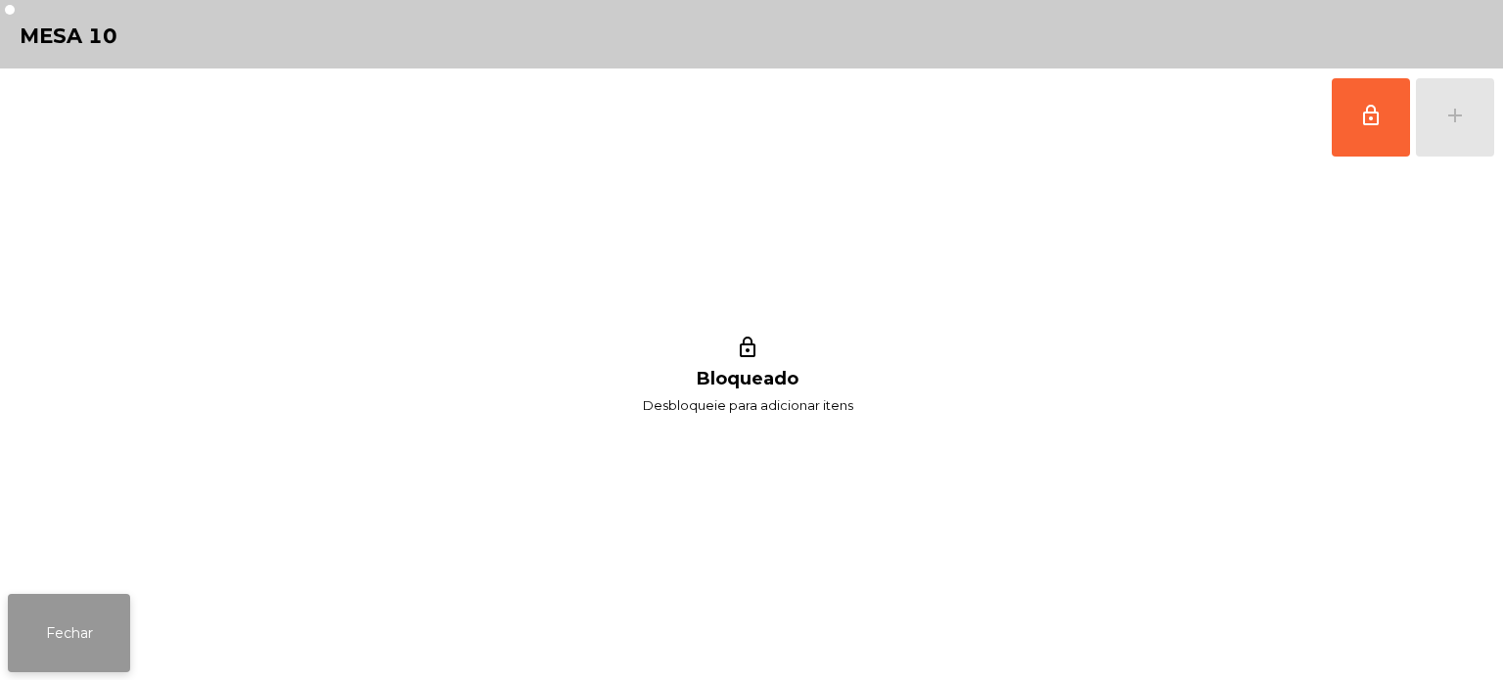
click at [105, 604] on button "Fechar" at bounding box center [69, 633] width 122 height 78
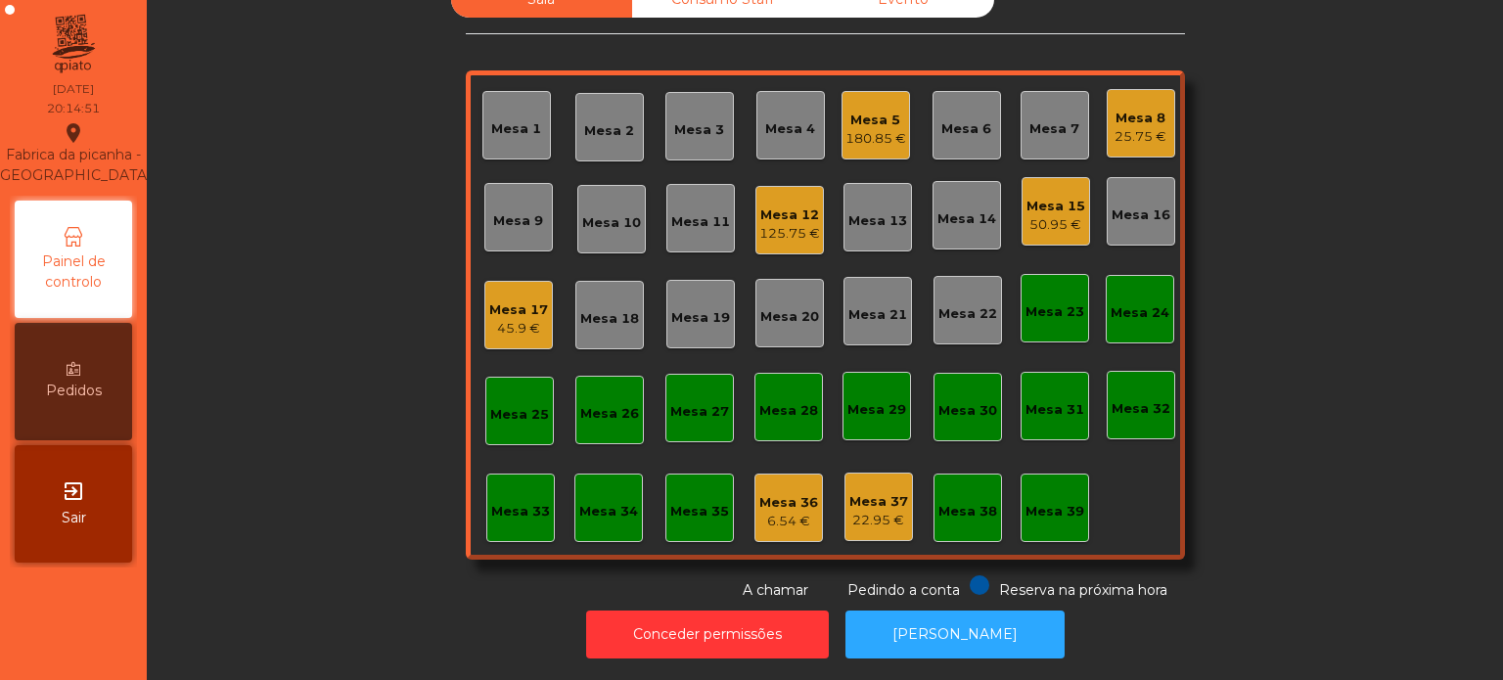
click at [260, 74] on div "Sala Consumo Staff Evento Mesa 1 Mesa 2 Mesa 3 Mesa 4 Mesa 5 180.85 € Mesa 6 Me…" at bounding box center [825, 290] width 1304 height 619
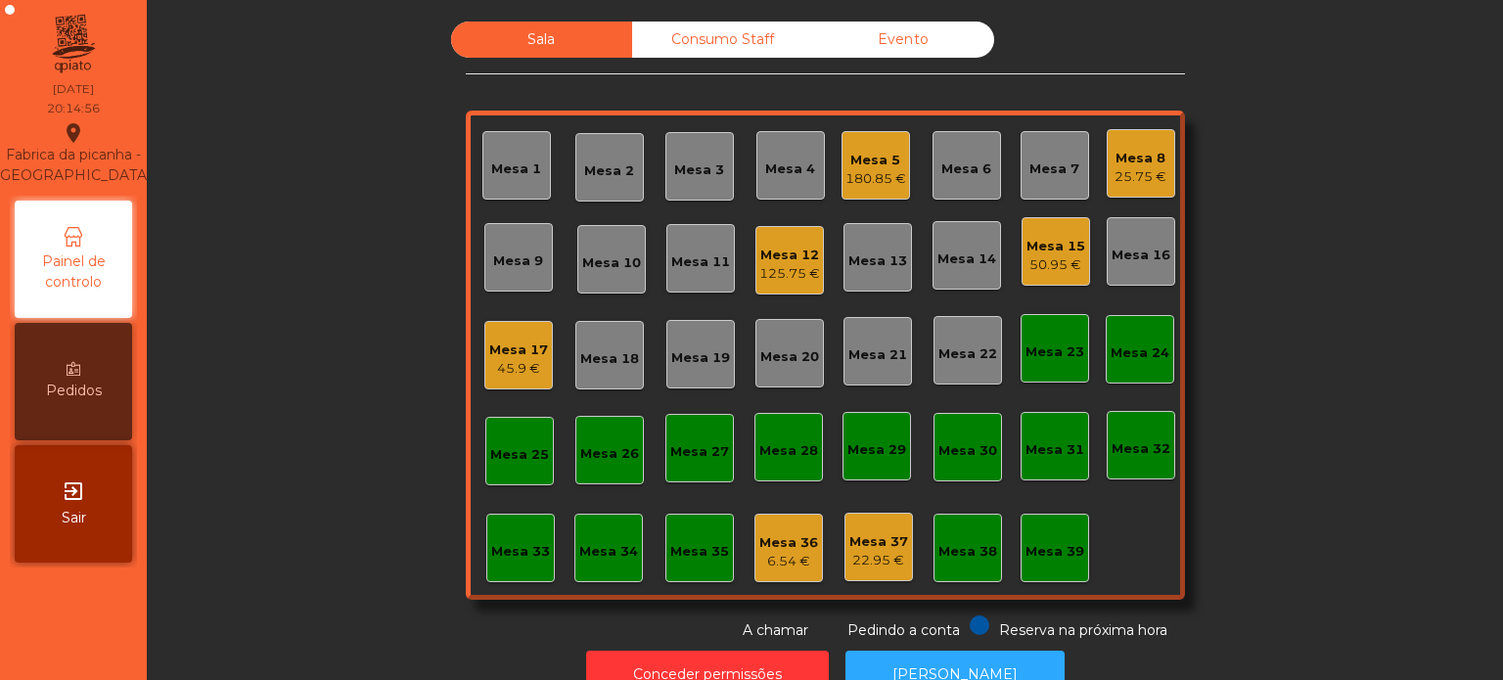
click at [769, 292] on div "Mesa 12 125.75 €" at bounding box center [789, 260] width 69 height 69
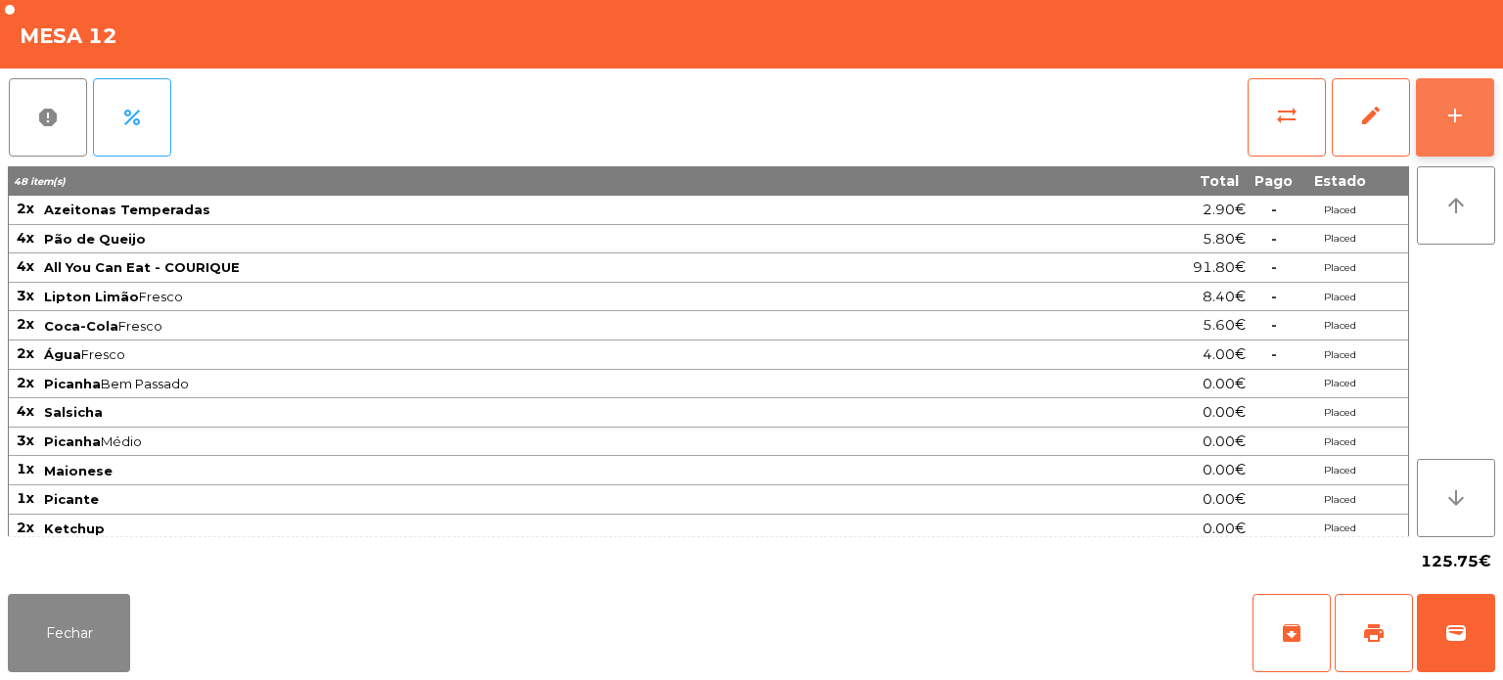
click at [1452, 133] on button "add" at bounding box center [1455, 117] width 78 height 78
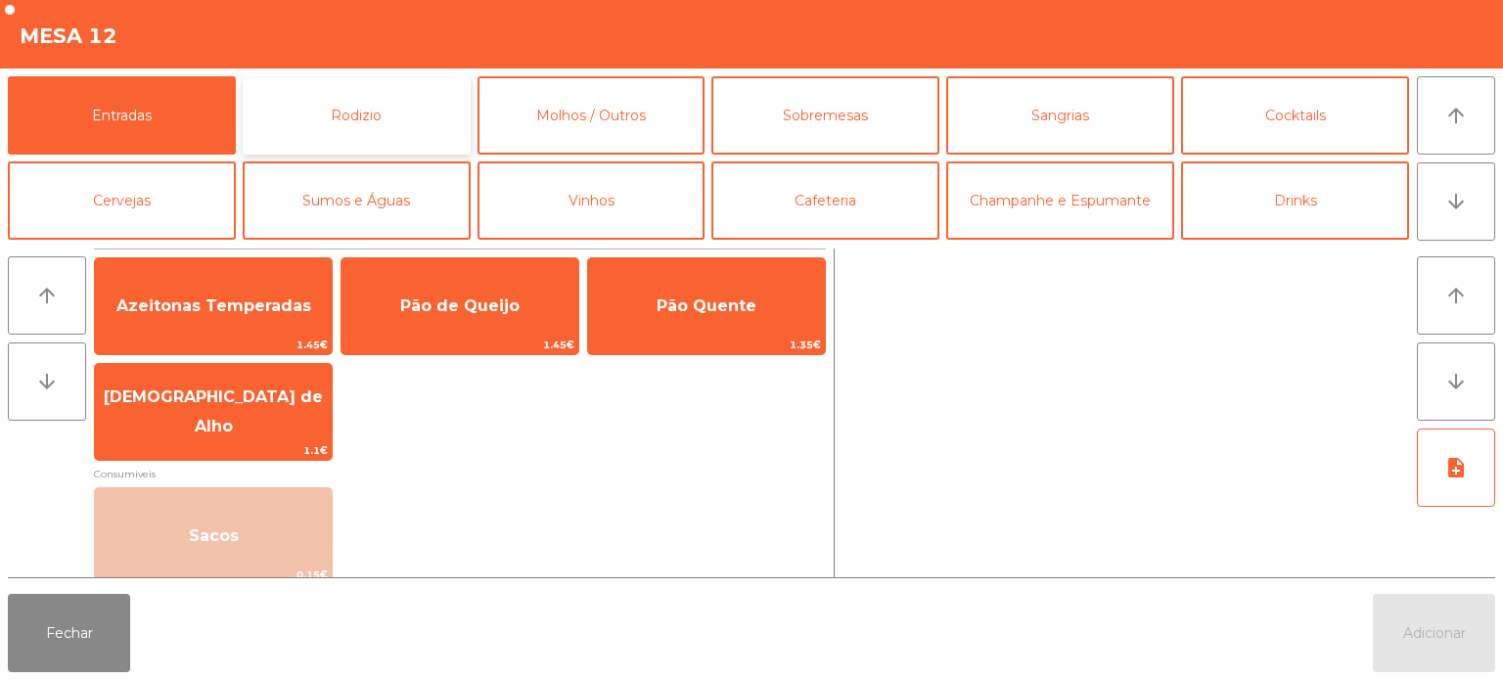
click at [362, 152] on button "Rodizio" at bounding box center [357, 115] width 228 height 78
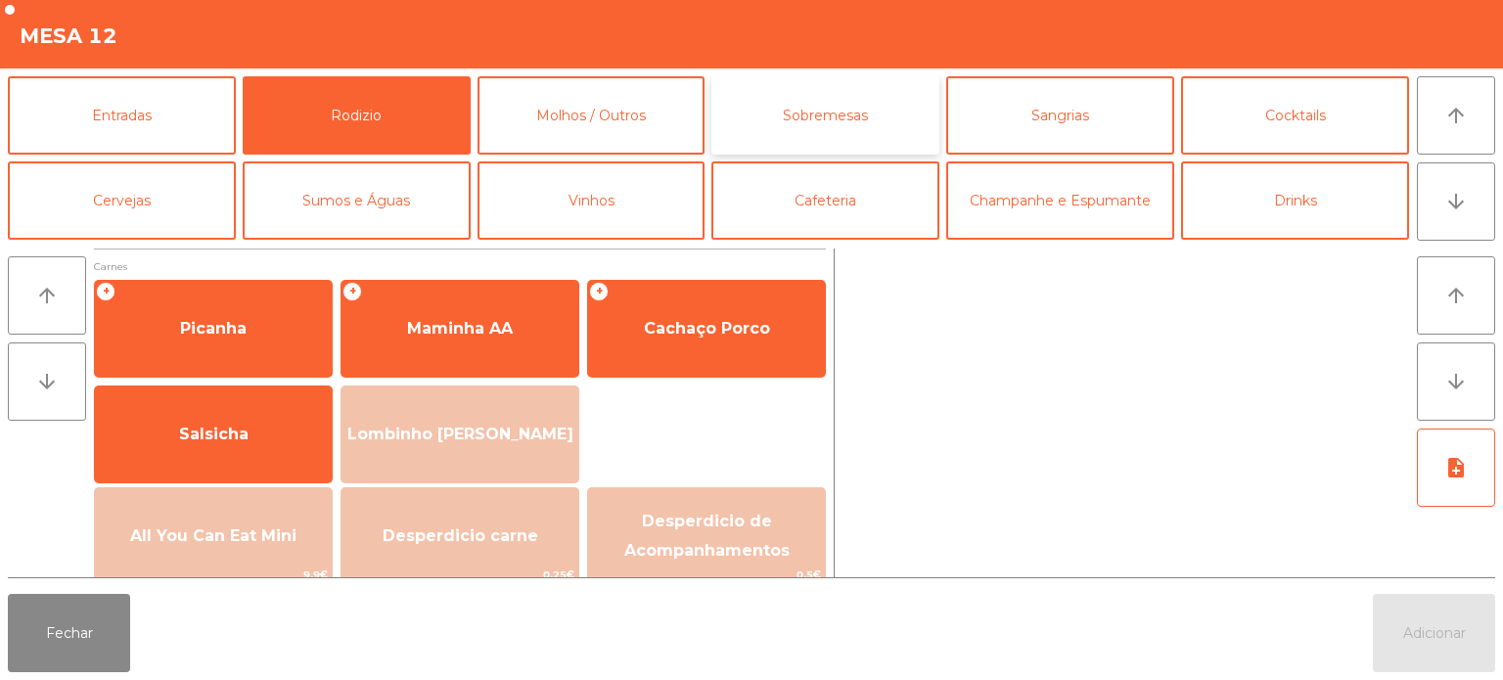
click at [825, 133] on button "Sobremesas" at bounding box center [825, 115] width 228 height 78
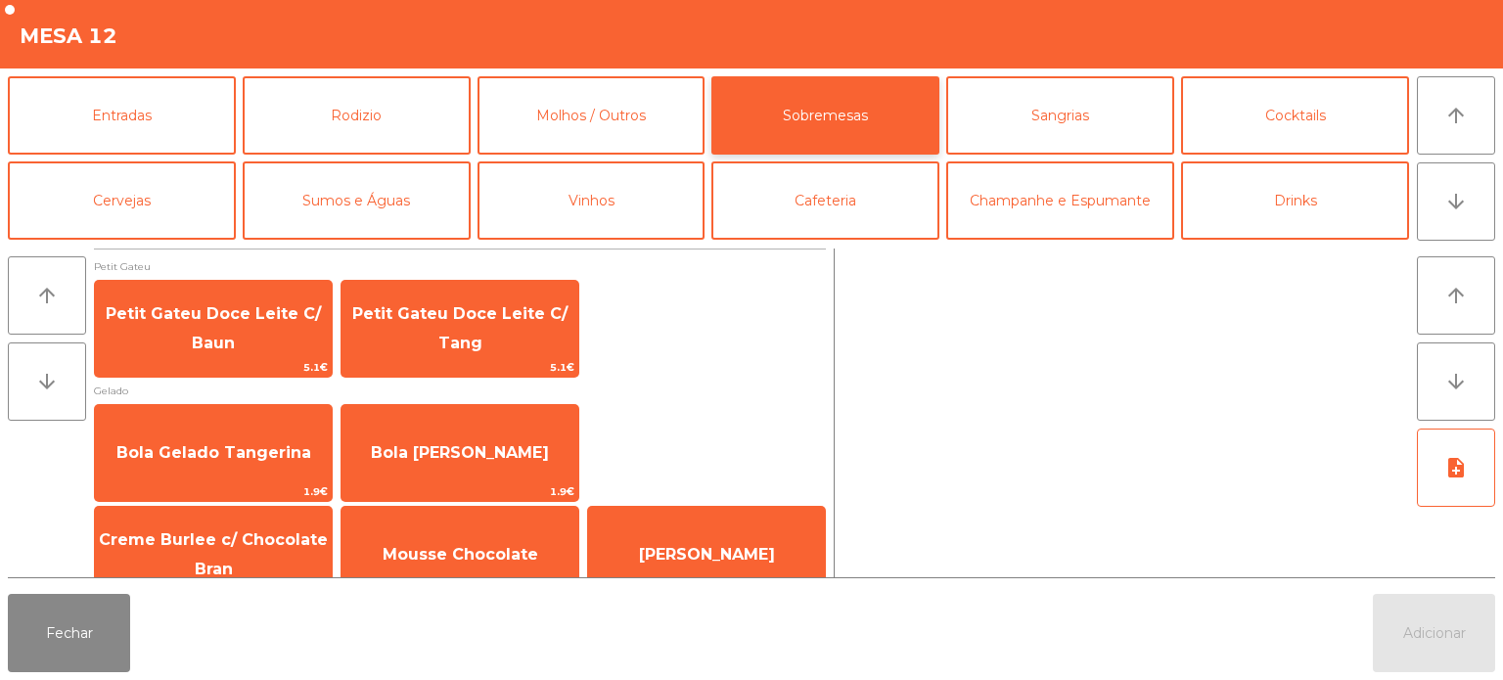
scroll to position [33, 0]
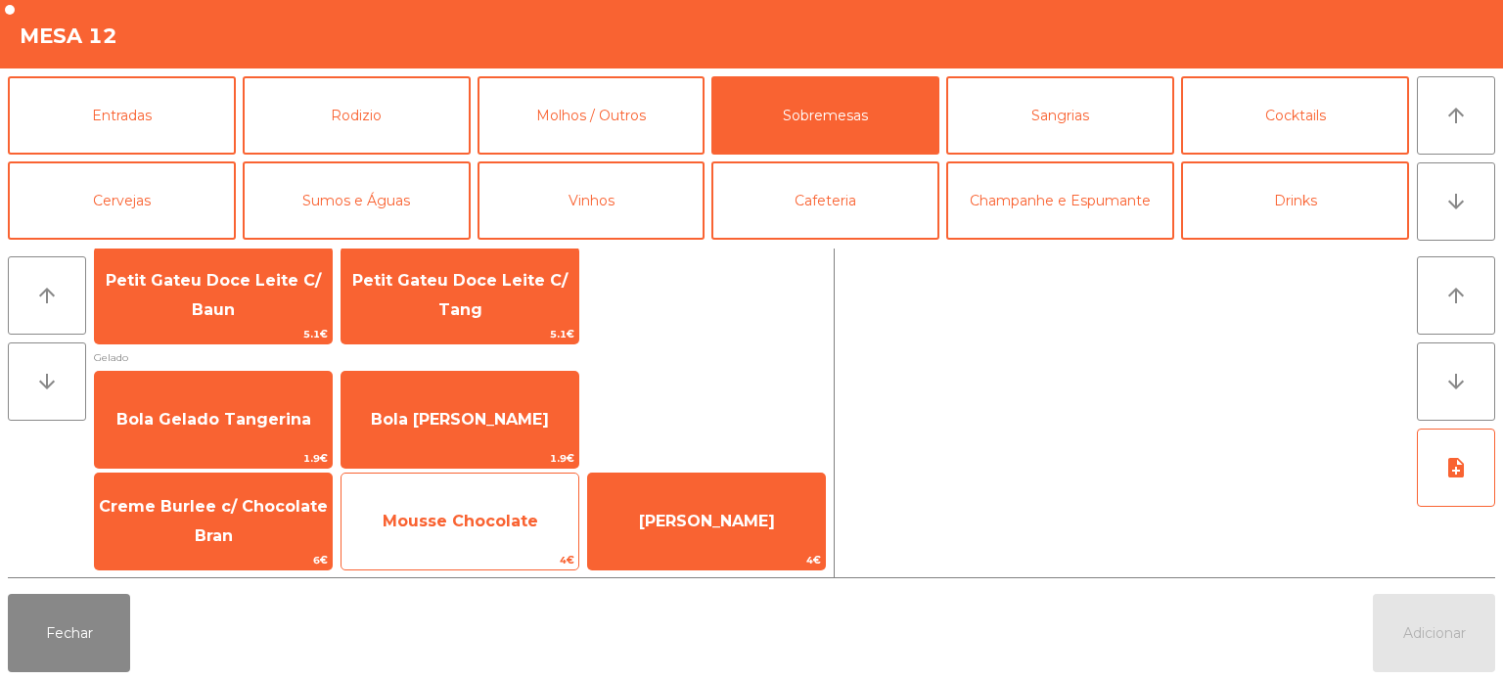
click at [462, 528] on span "Mousse Chocolate" at bounding box center [461, 521] width 156 height 19
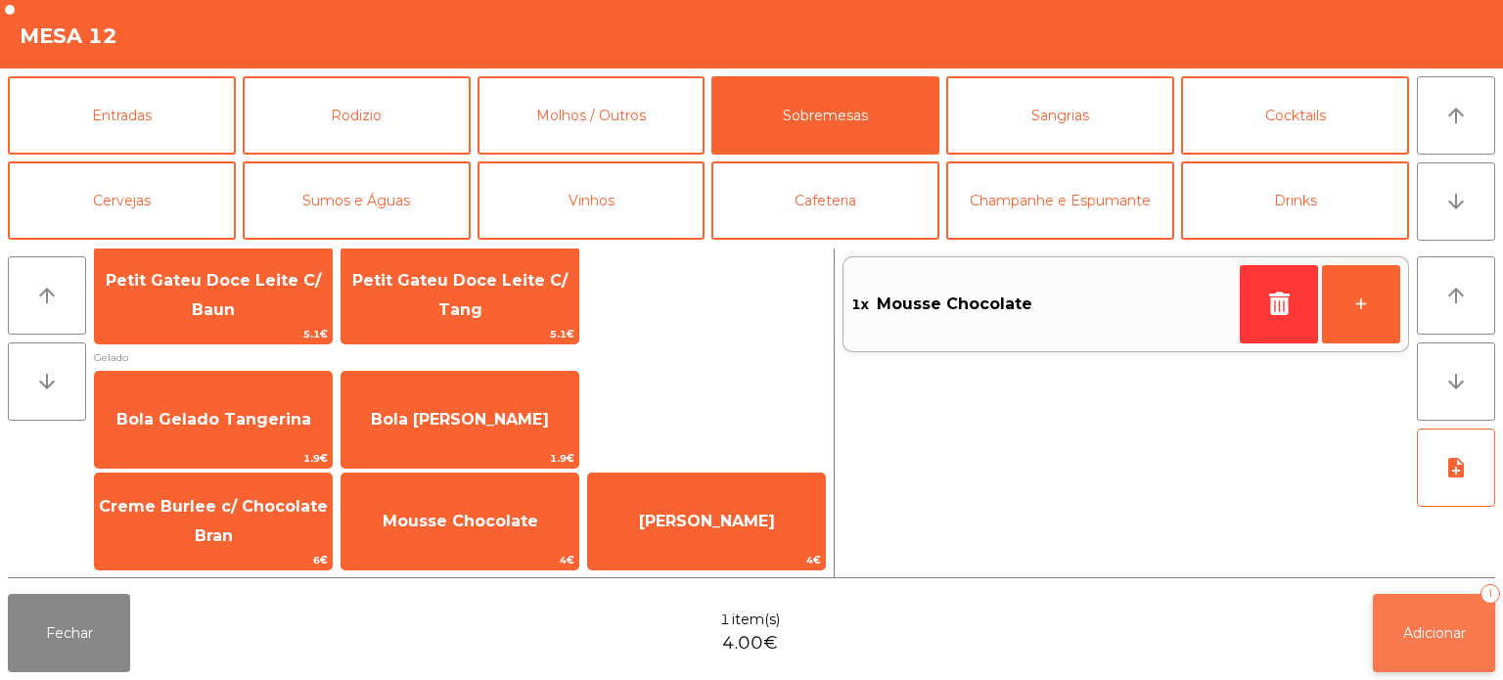
click at [1416, 635] on span "Adicionar" at bounding box center [1434, 633] width 63 height 18
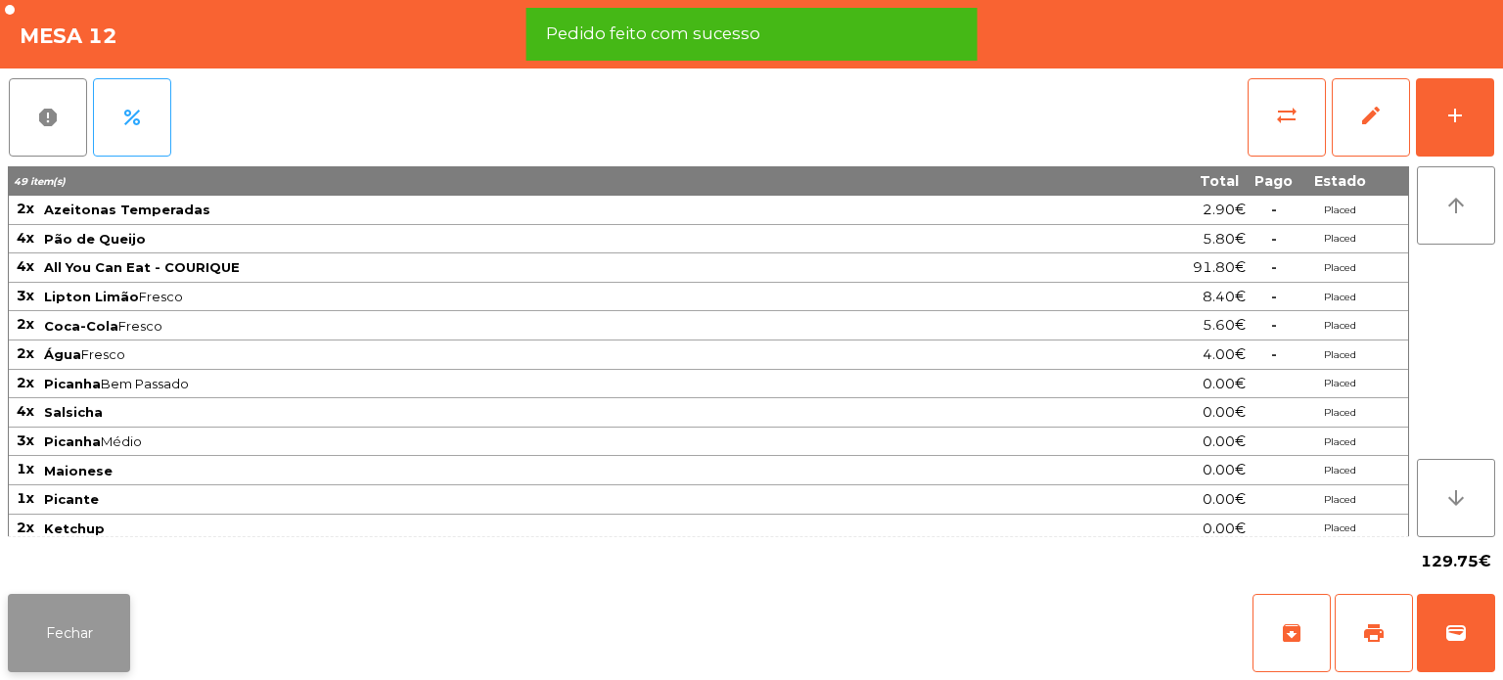
click at [110, 606] on button "Fechar" at bounding box center [69, 633] width 122 height 78
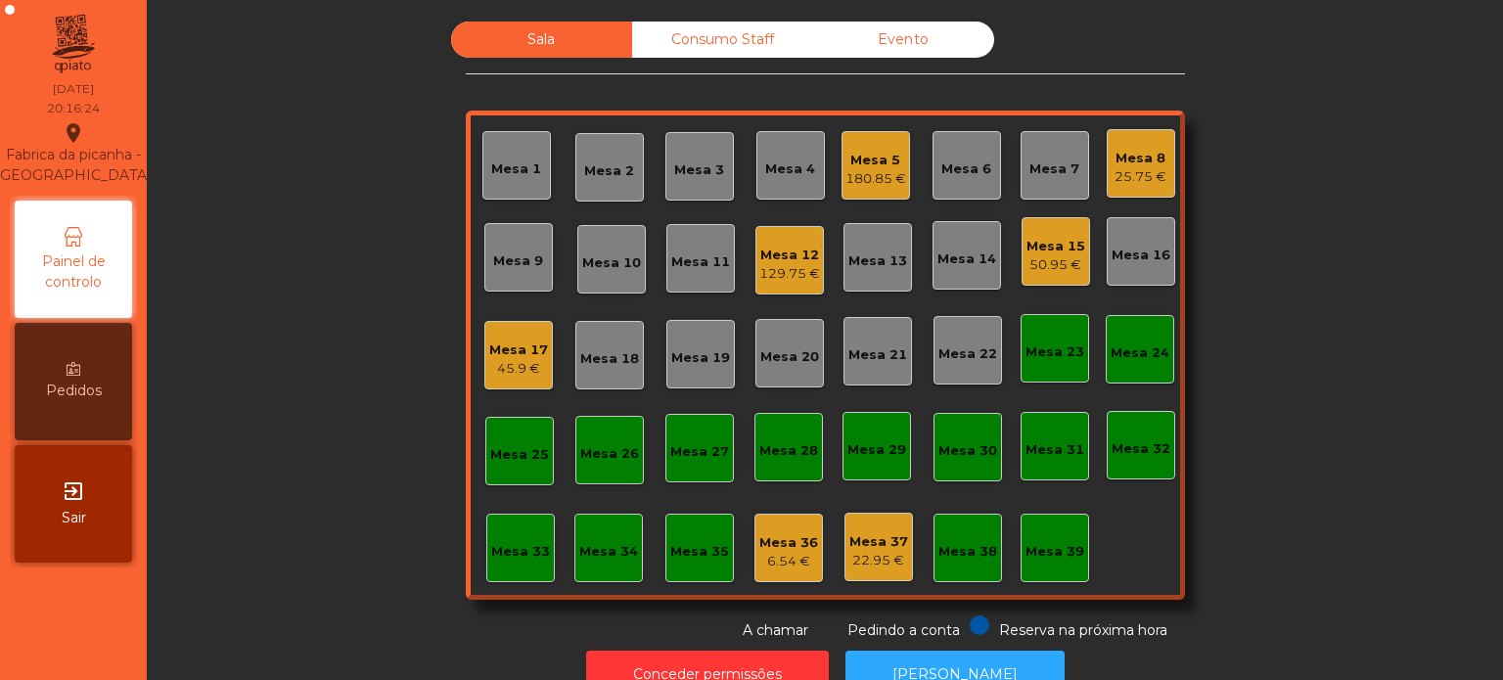
click at [799, 247] on div "Mesa 12" at bounding box center [789, 256] width 61 height 20
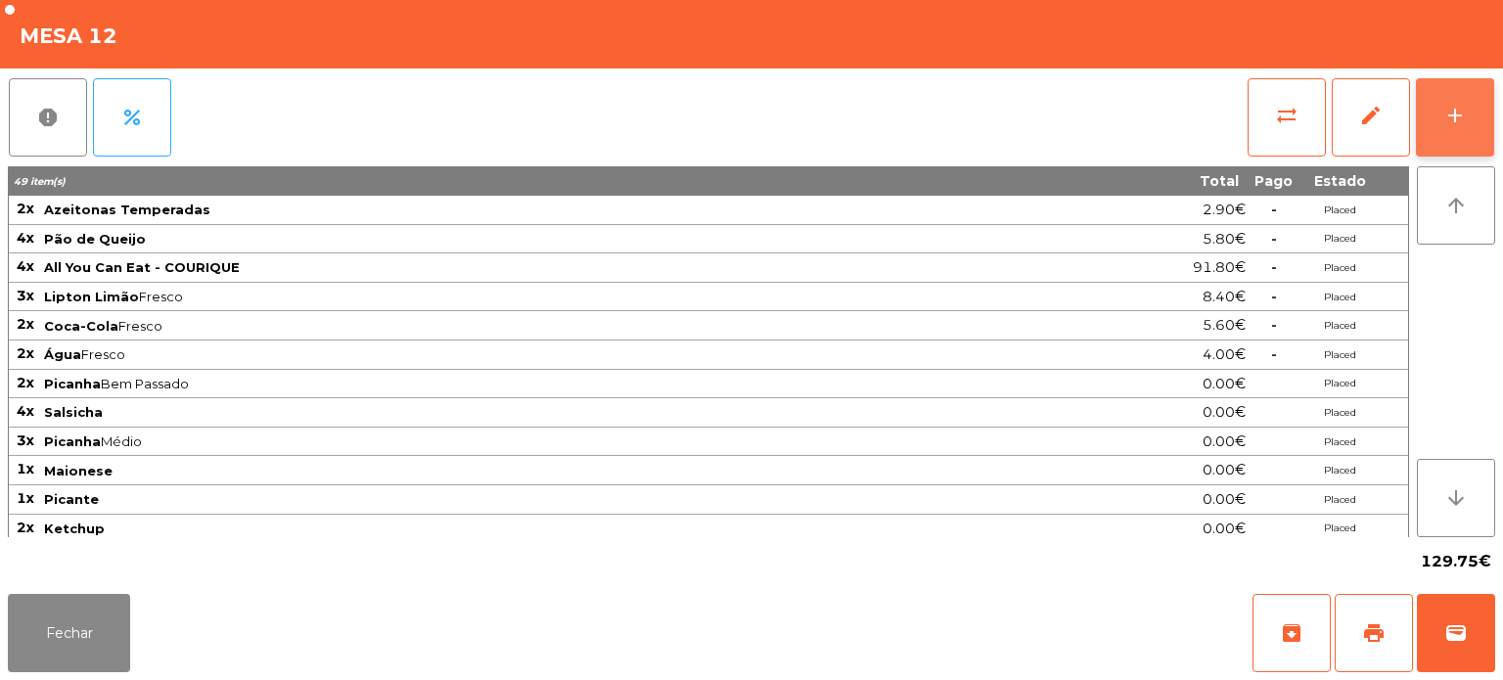
click at [1439, 116] on button "add" at bounding box center [1455, 117] width 78 height 78
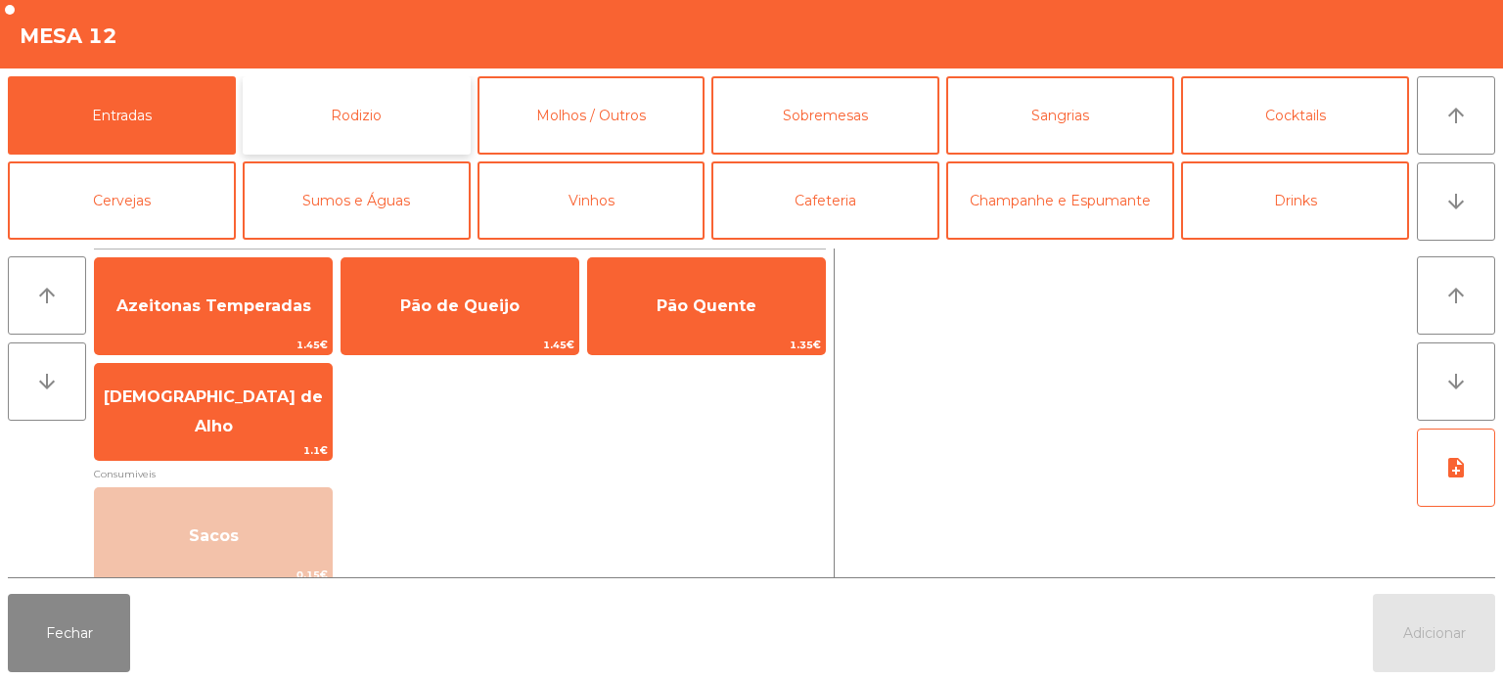
click at [417, 148] on button "Rodizio" at bounding box center [357, 115] width 228 height 78
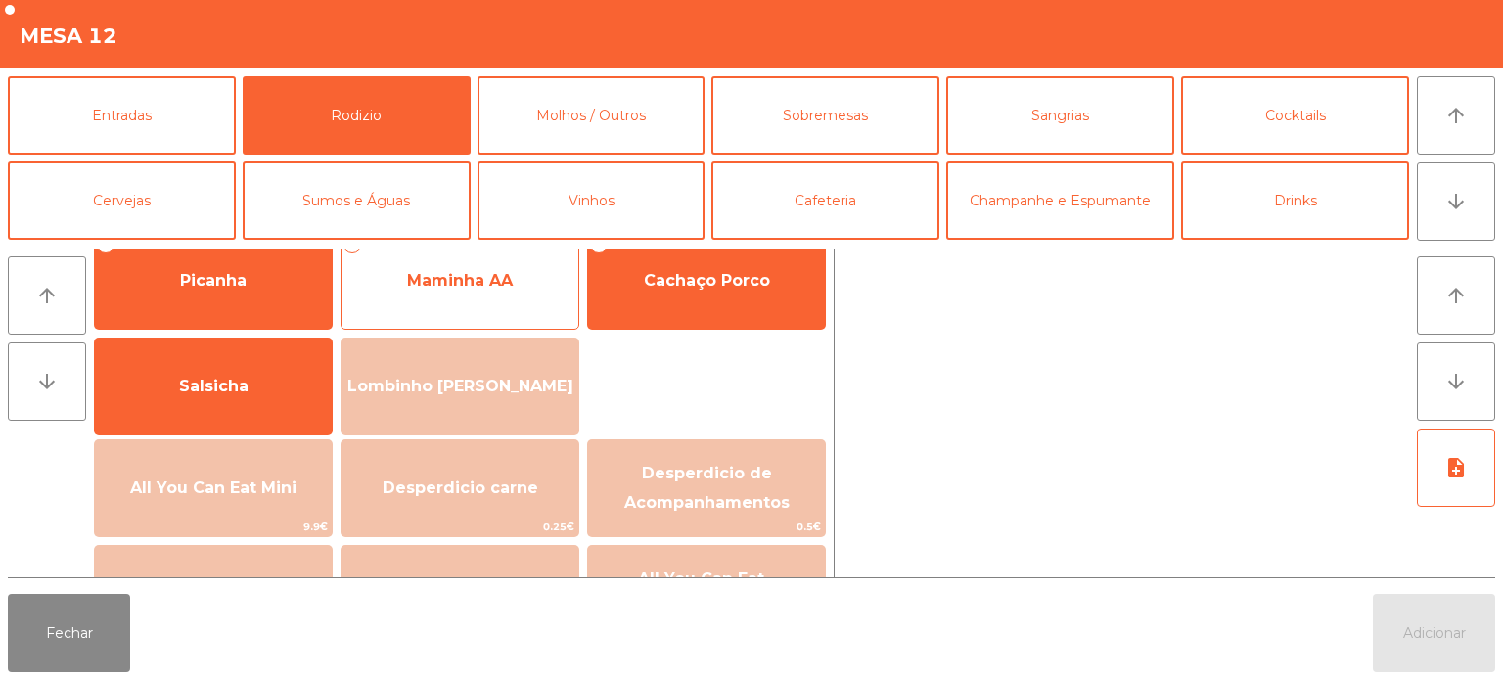
click at [492, 300] on span "Maminha AA" at bounding box center [460, 280] width 237 height 53
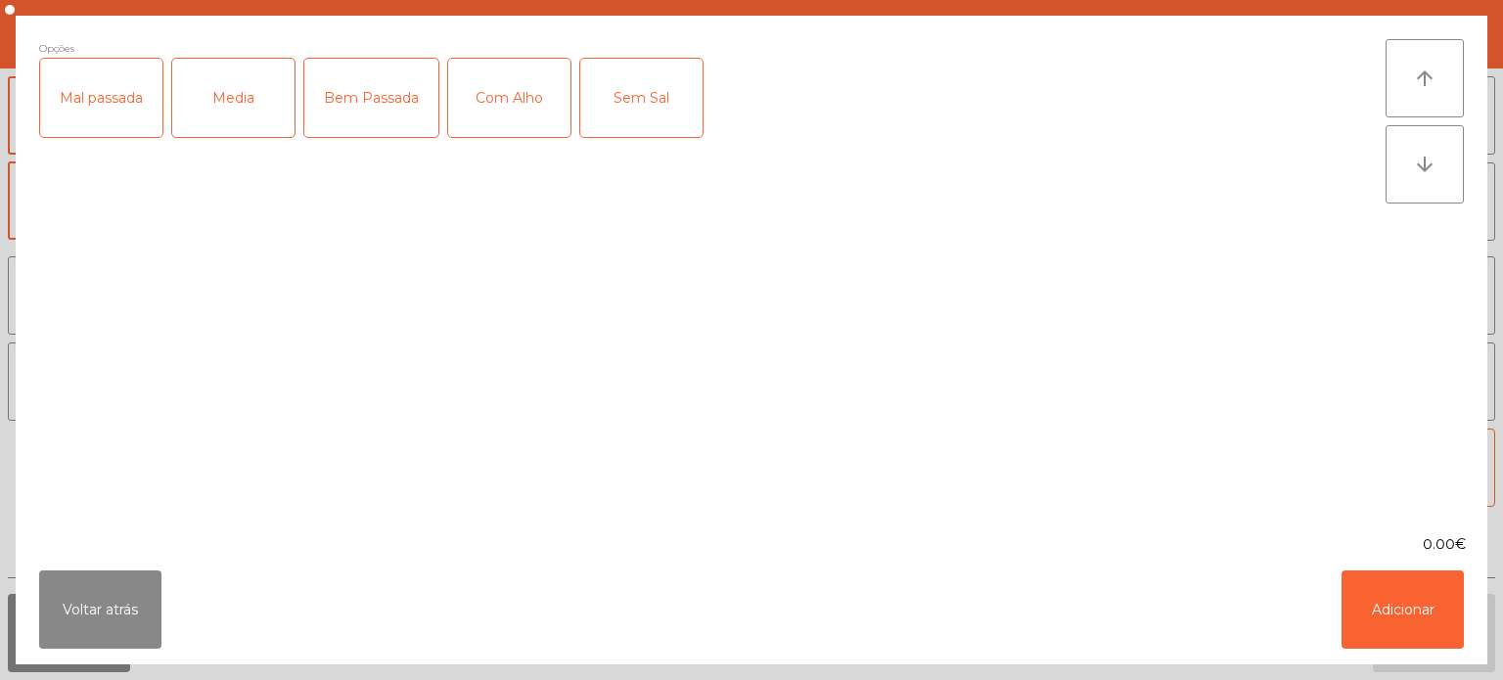
click at [254, 107] on div "Media" at bounding box center [233, 98] width 122 height 78
click at [1401, 639] on button "Adicionar" at bounding box center [1403, 610] width 122 height 78
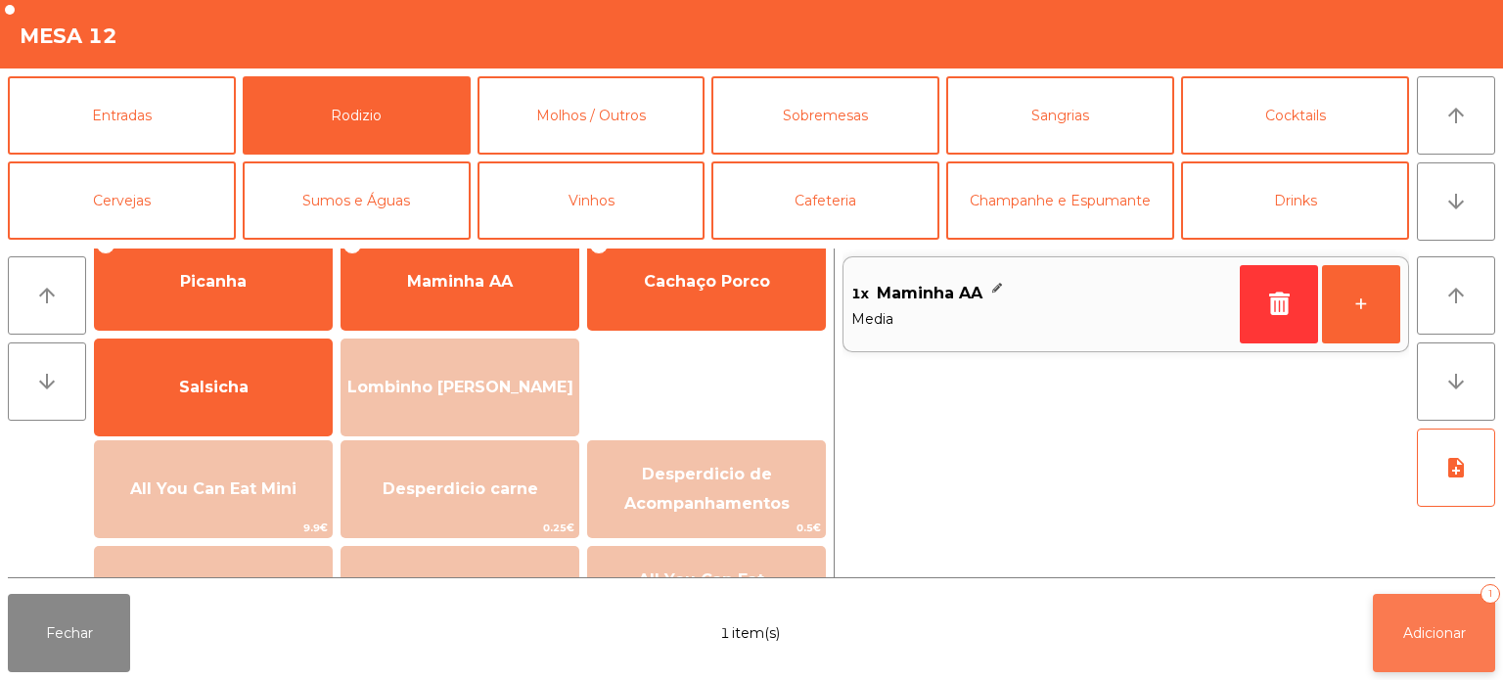
click at [1474, 622] on button "Adicionar 1" at bounding box center [1434, 633] width 122 height 78
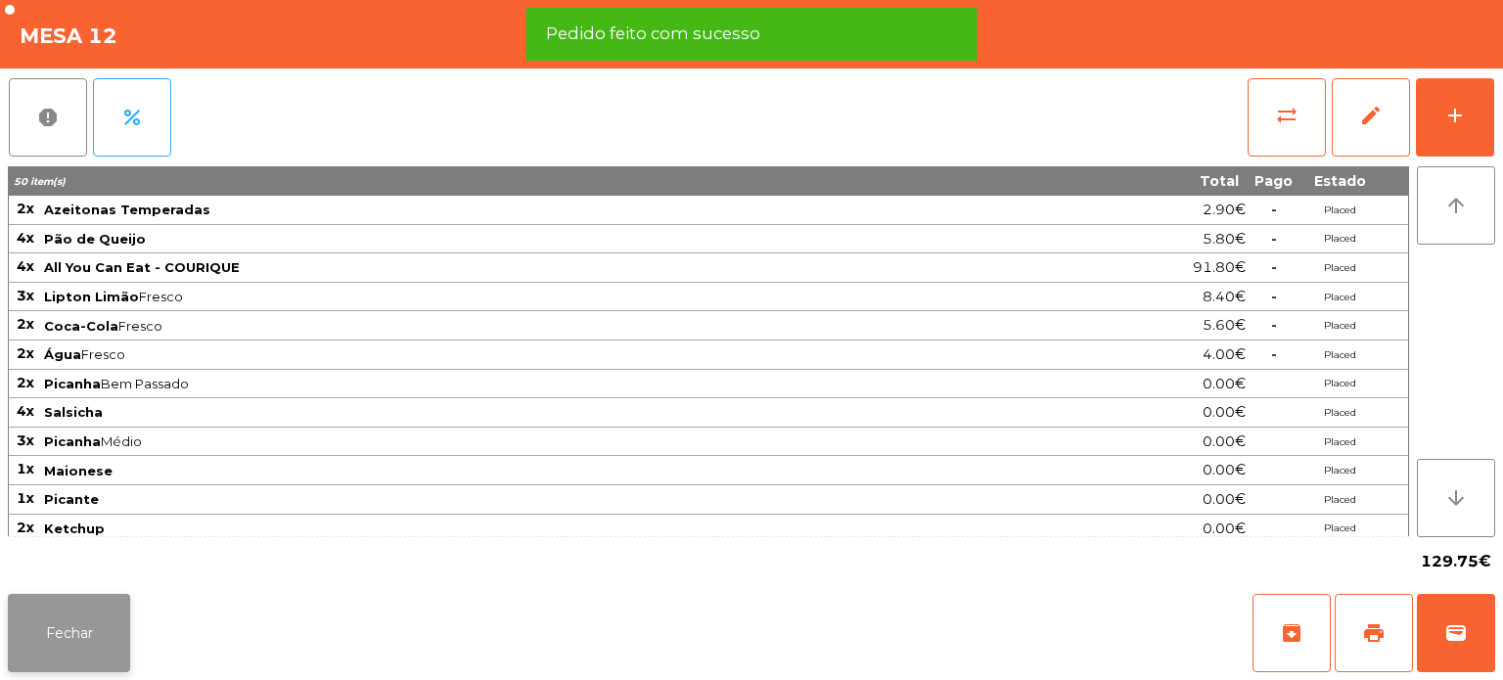
click at [100, 639] on button "Fechar" at bounding box center [69, 633] width 122 height 78
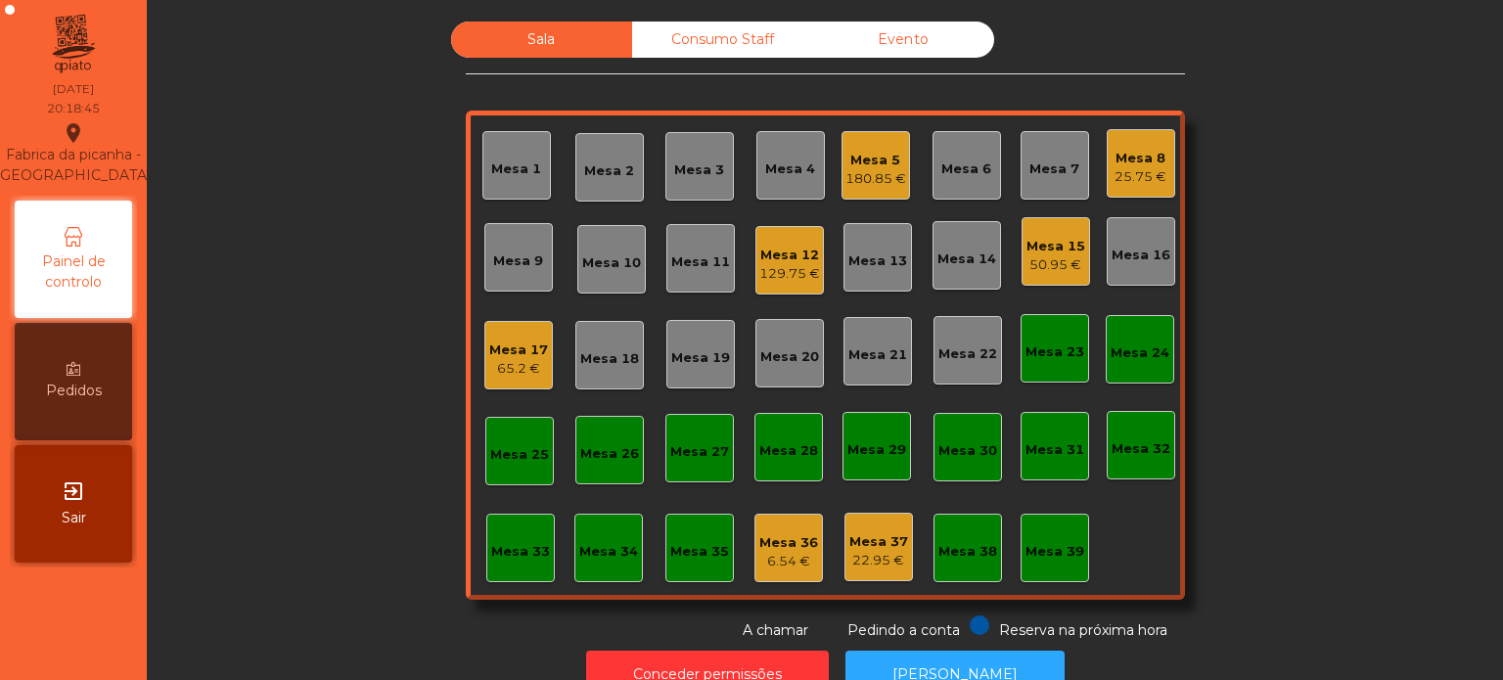
click at [1053, 243] on div "Mesa 15" at bounding box center [1056, 247] width 59 height 20
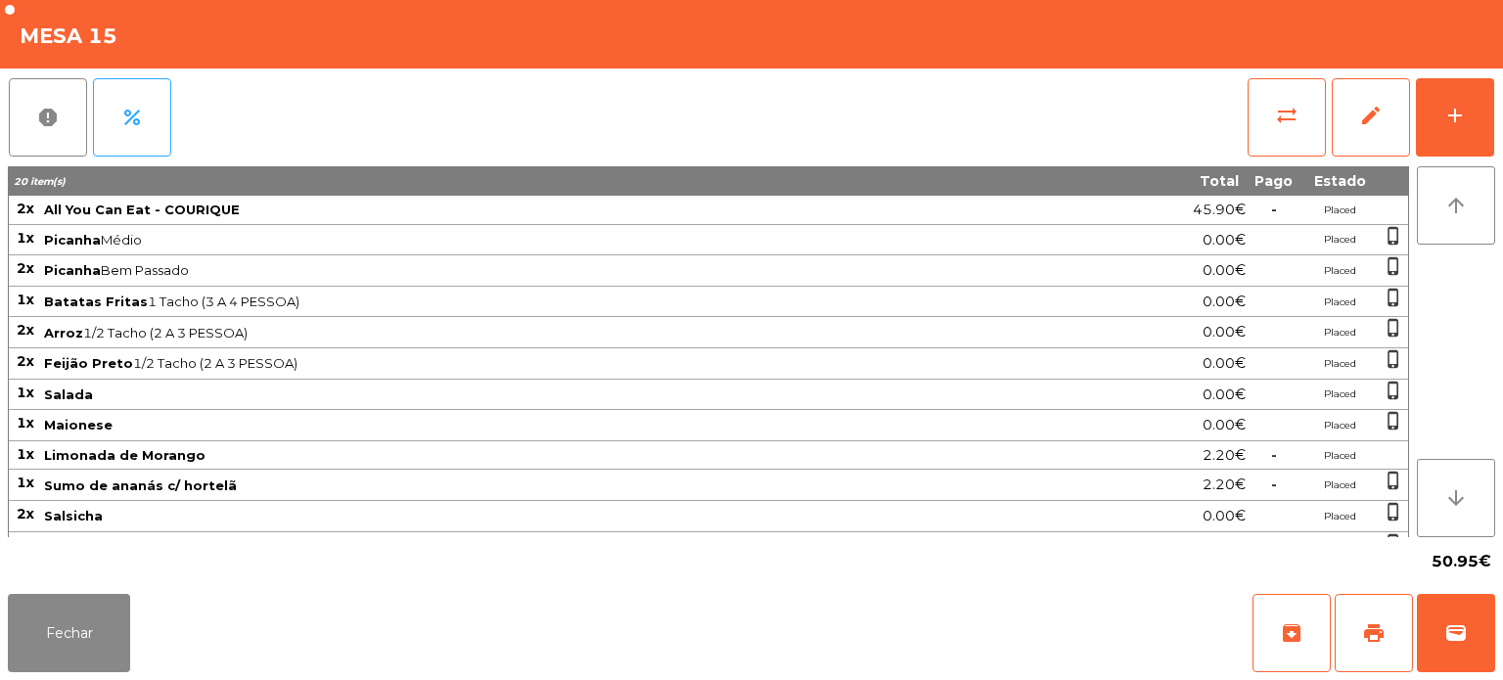
scroll to position [110, 0]
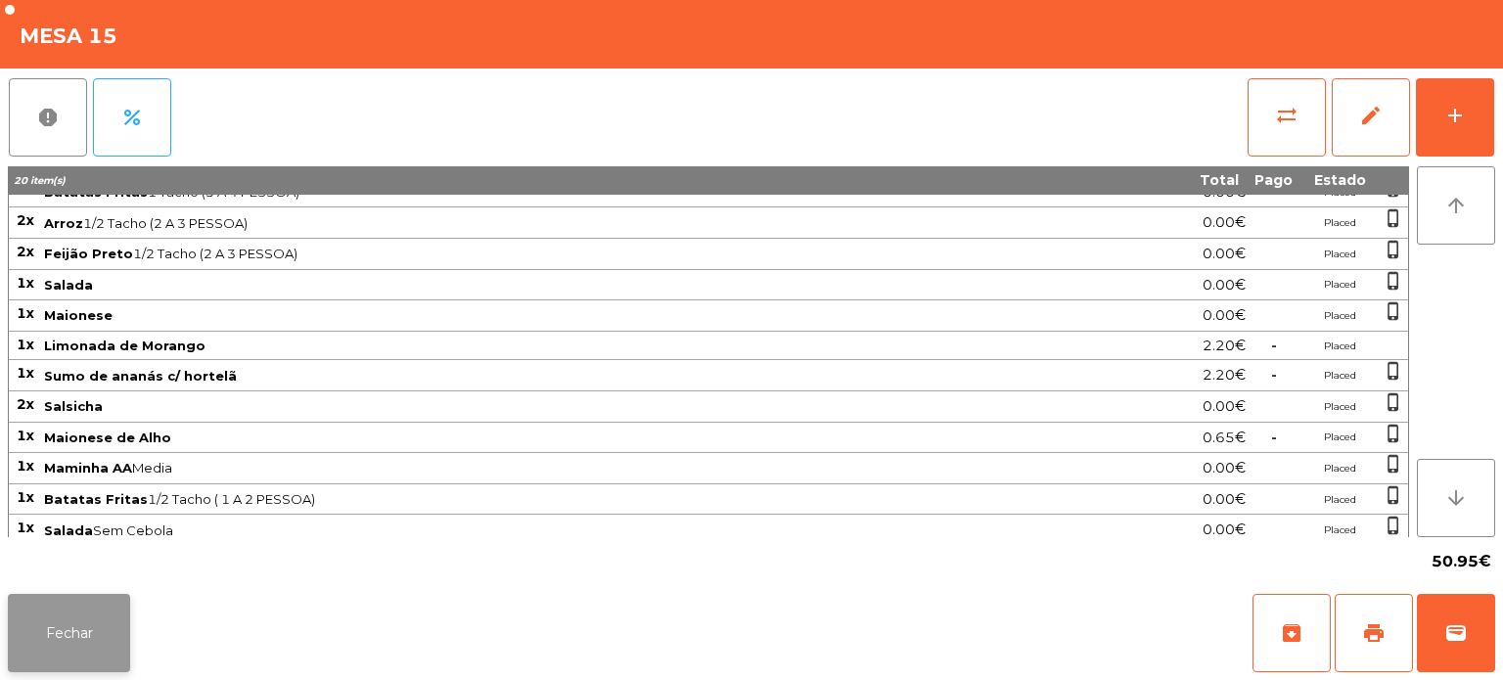
click at [83, 606] on button "Fechar" at bounding box center [69, 633] width 122 height 78
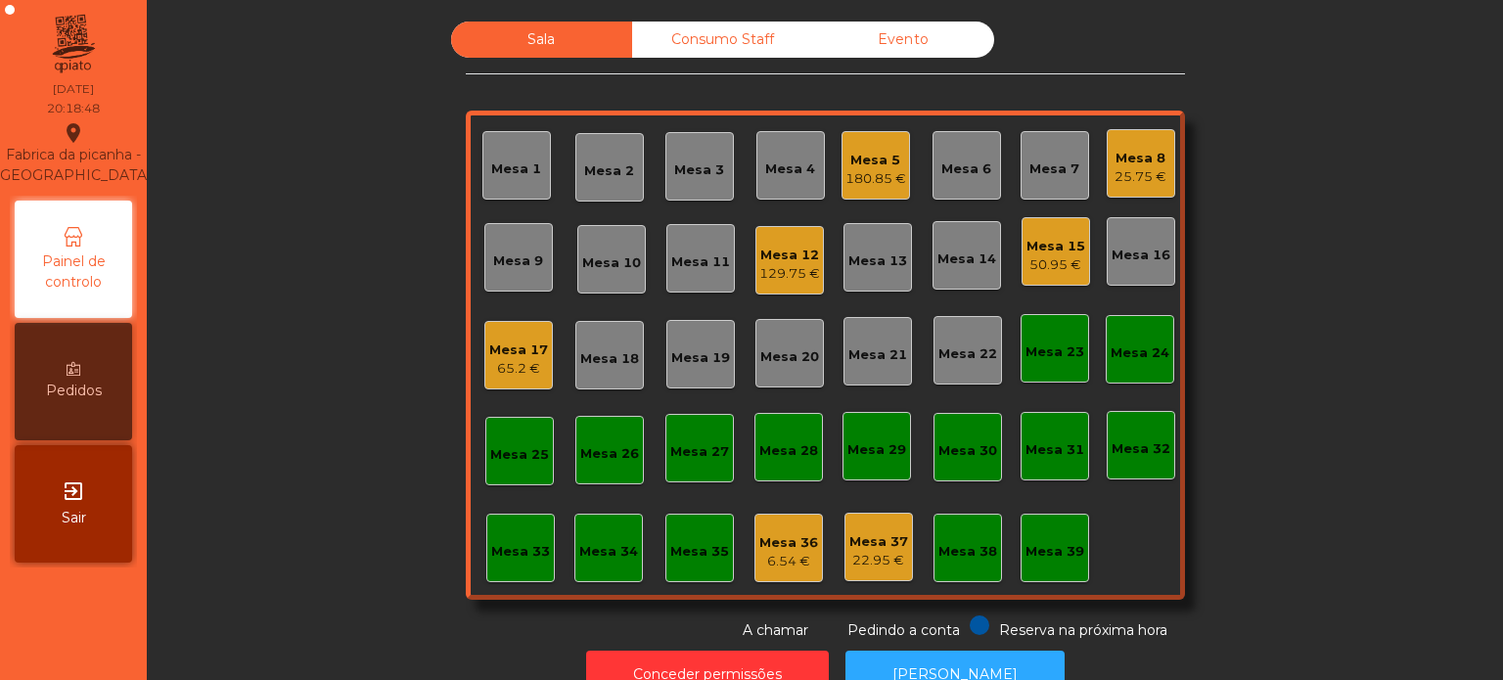
click at [1127, 141] on div "Mesa 8 25.75 €" at bounding box center [1141, 164] width 52 height 46
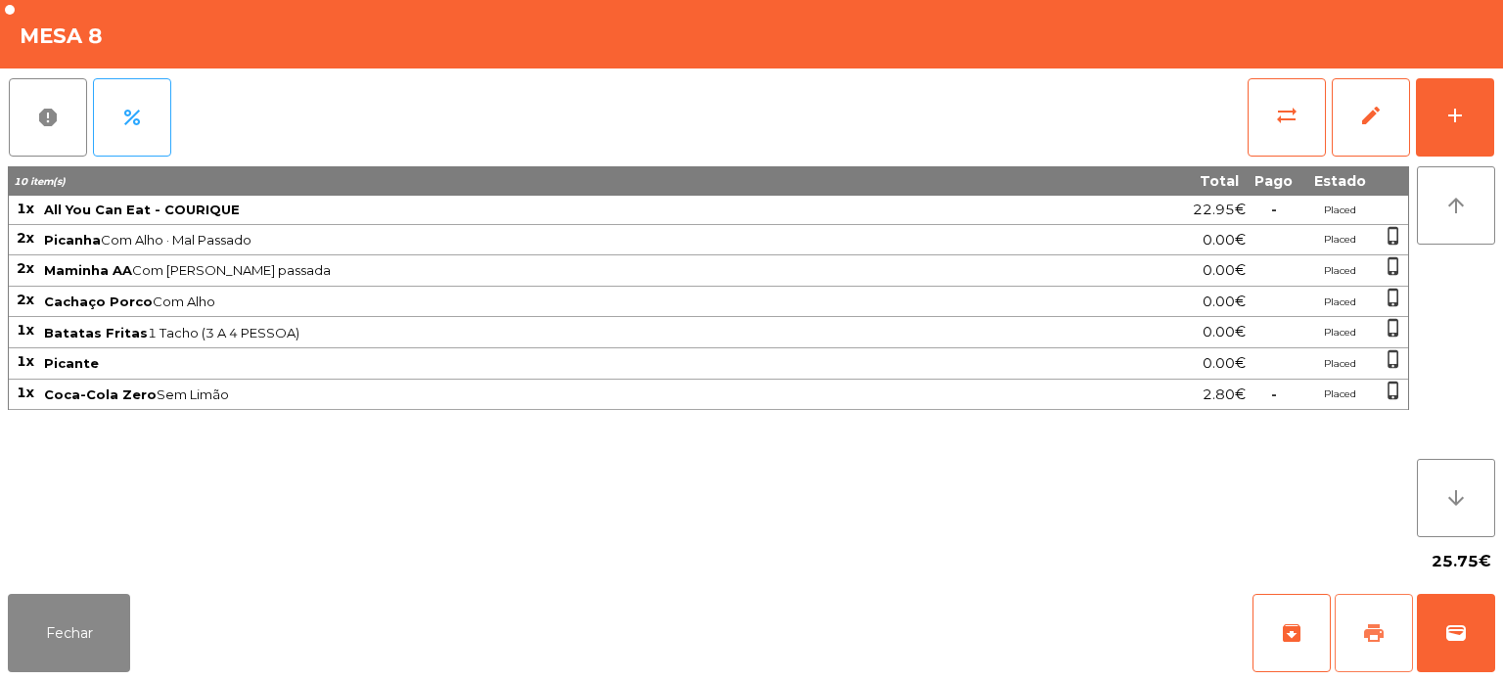
click at [1354, 645] on button "print" at bounding box center [1374, 633] width 78 height 78
click at [90, 601] on button "Fechar" at bounding box center [69, 633] width 122 height 78
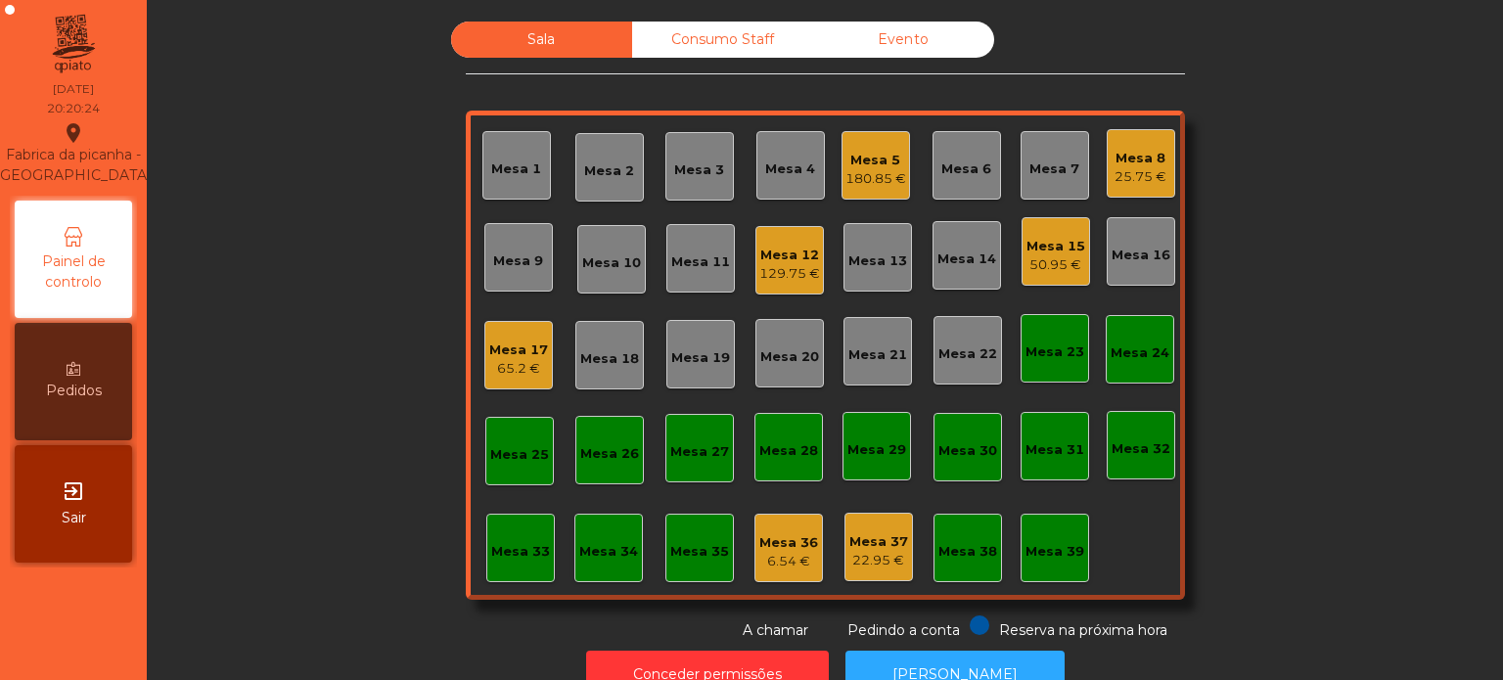
click at [1115, 167] on div "25.75 €" at bounding box center [1141, 177] width 52 height 20
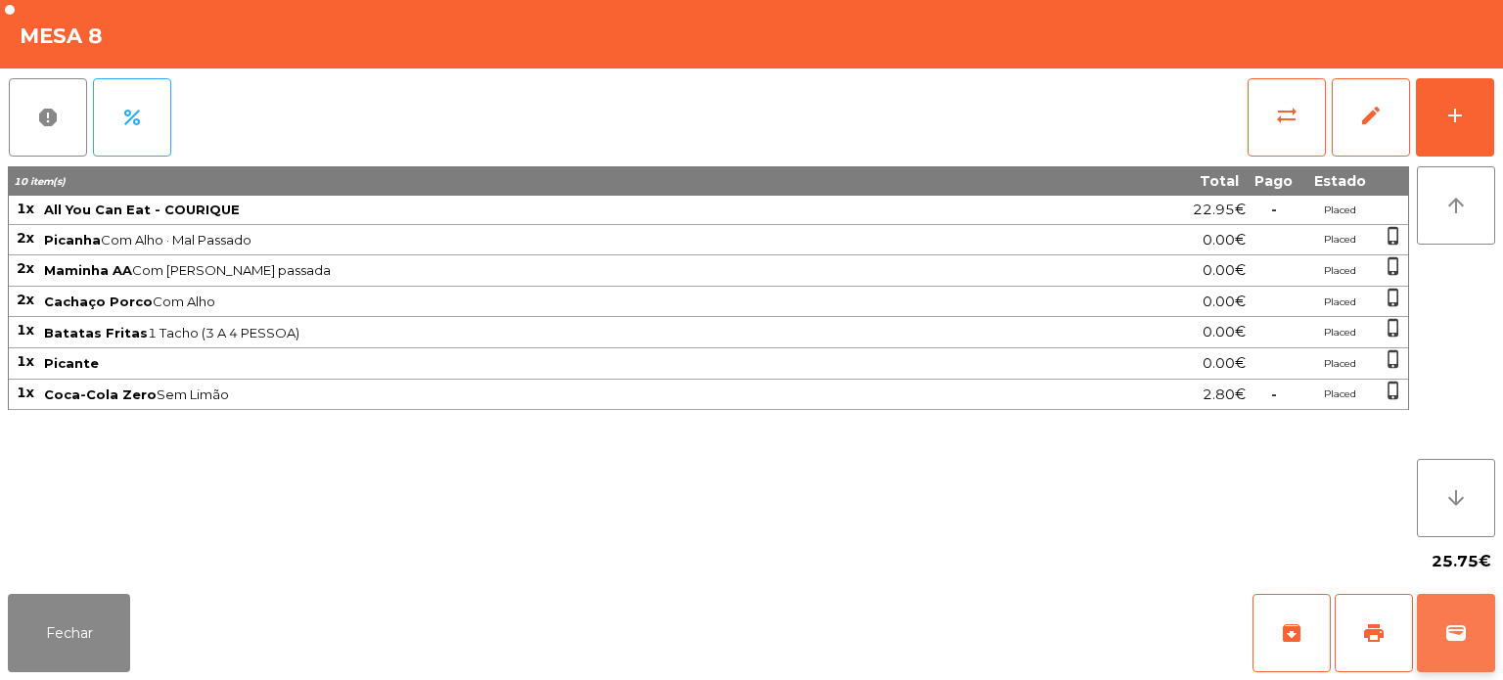
click at [1425, 628] on button "wallet" at bounding box center [1456, 633] width 78 height 78
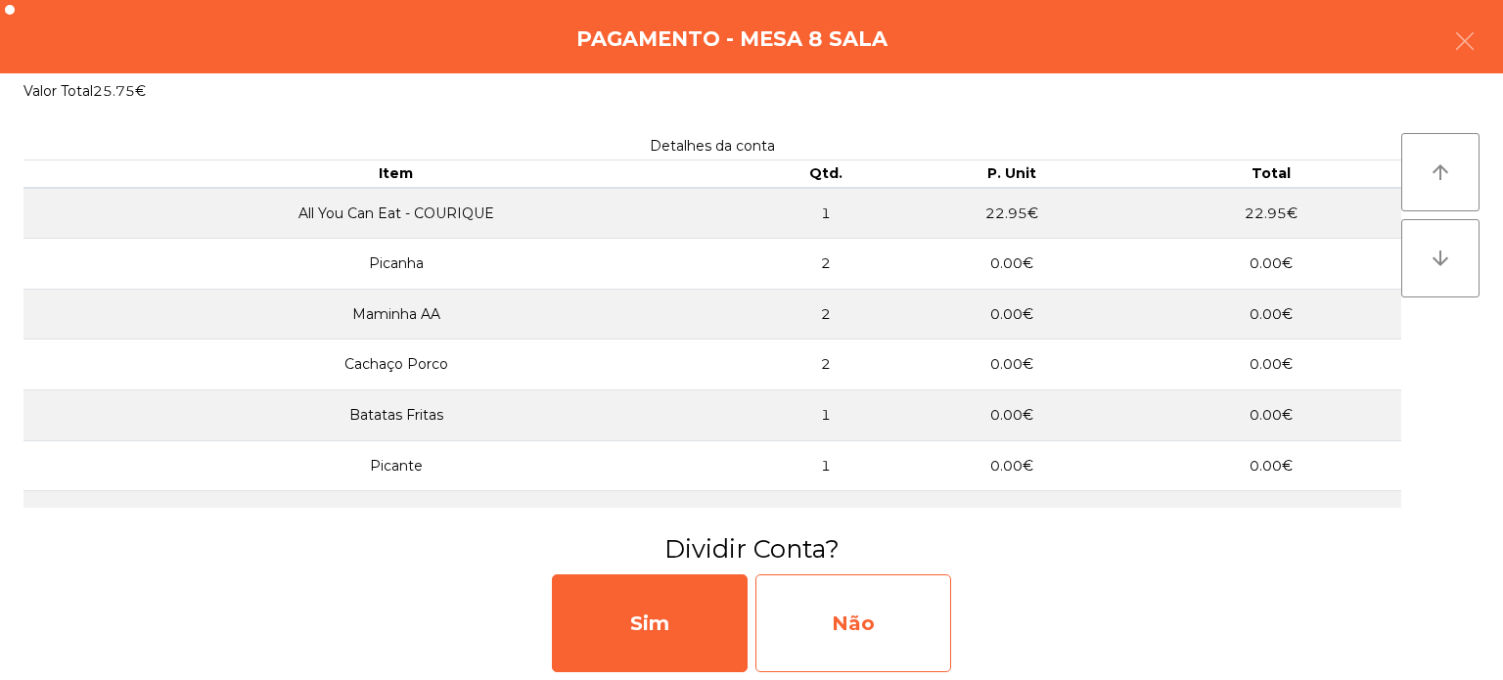
click at [891, 633] on div "Não" at bounding box center [853, 623] width 196 height 98
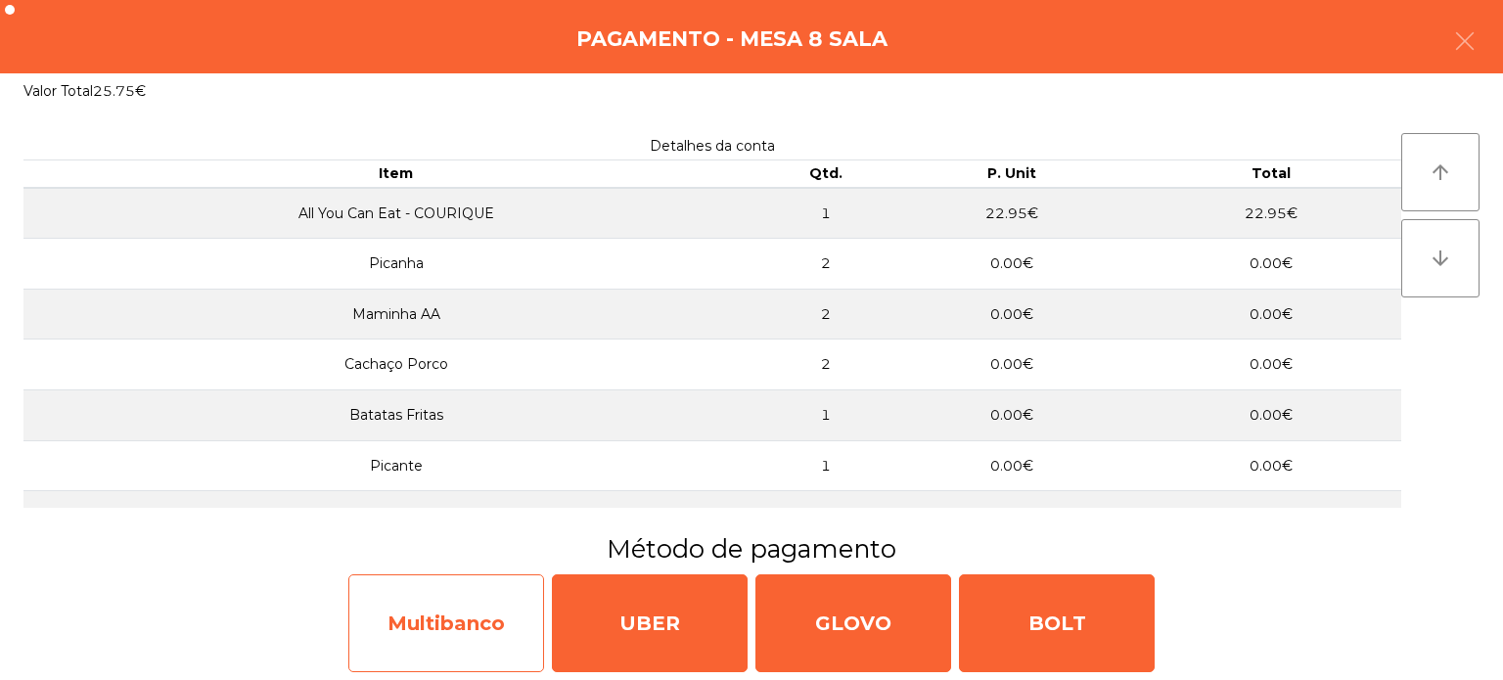
click at [474, 630] on div "Multibanco" at bounding box center [446, 623] width 196 height 98
select select "**"
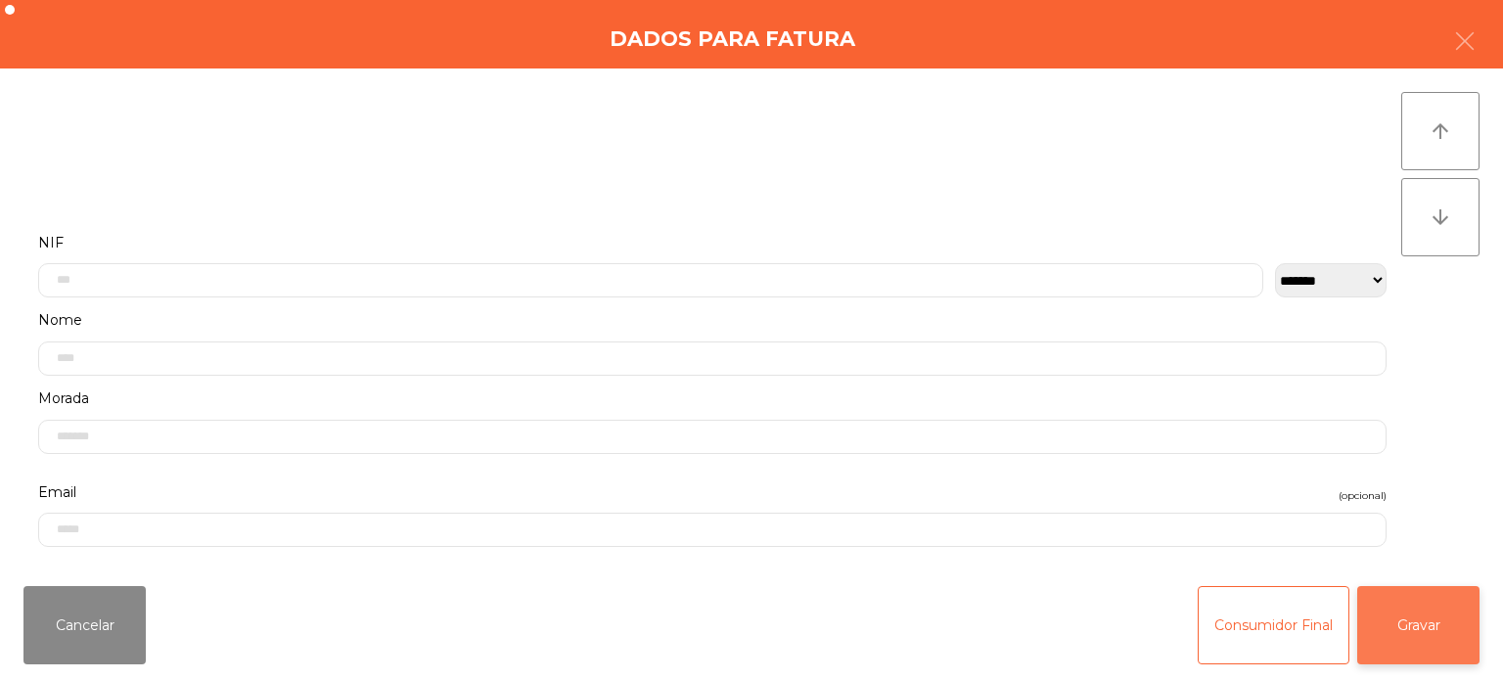
click at [1451, 634] on button "Gravar" at bounding box center [1418, 625] width 122 height 78
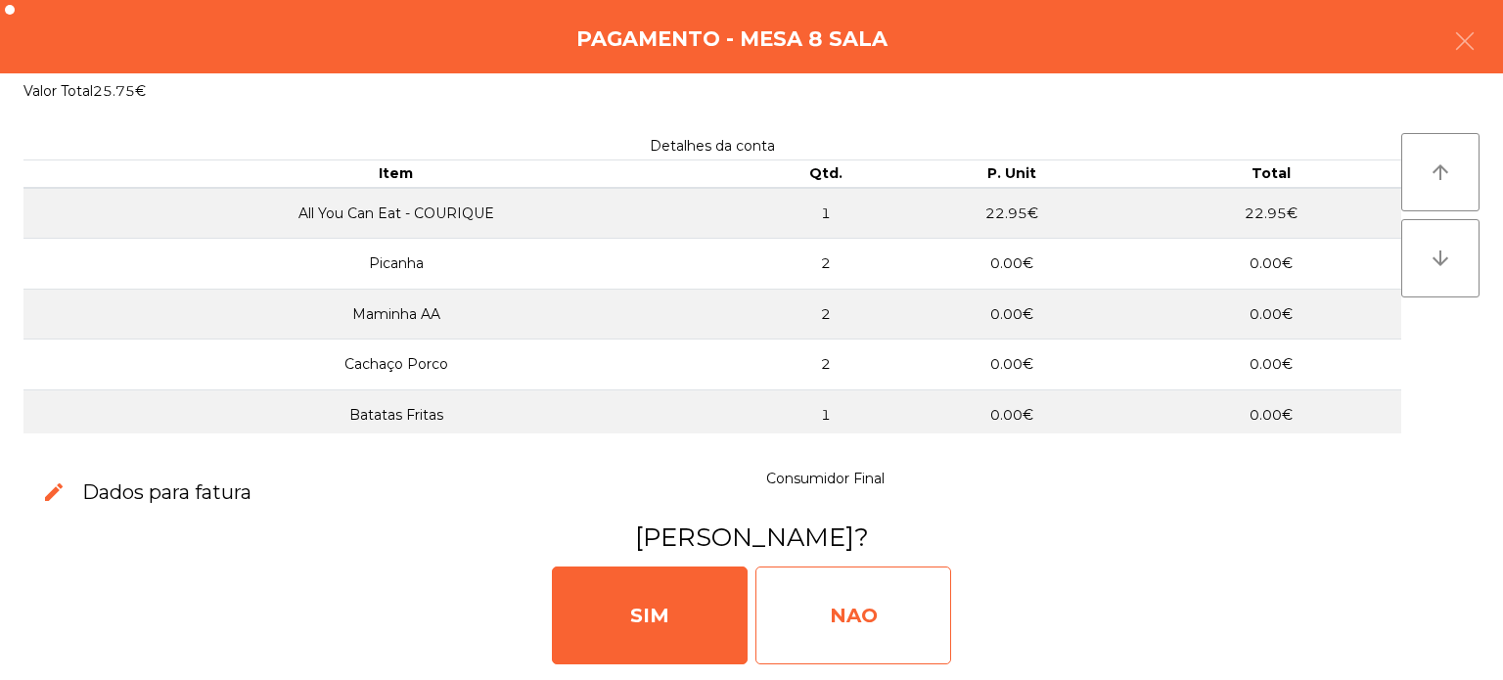
click at [884, 613] on div "NAO" at bounding box center [853, 616] width 196 height 98
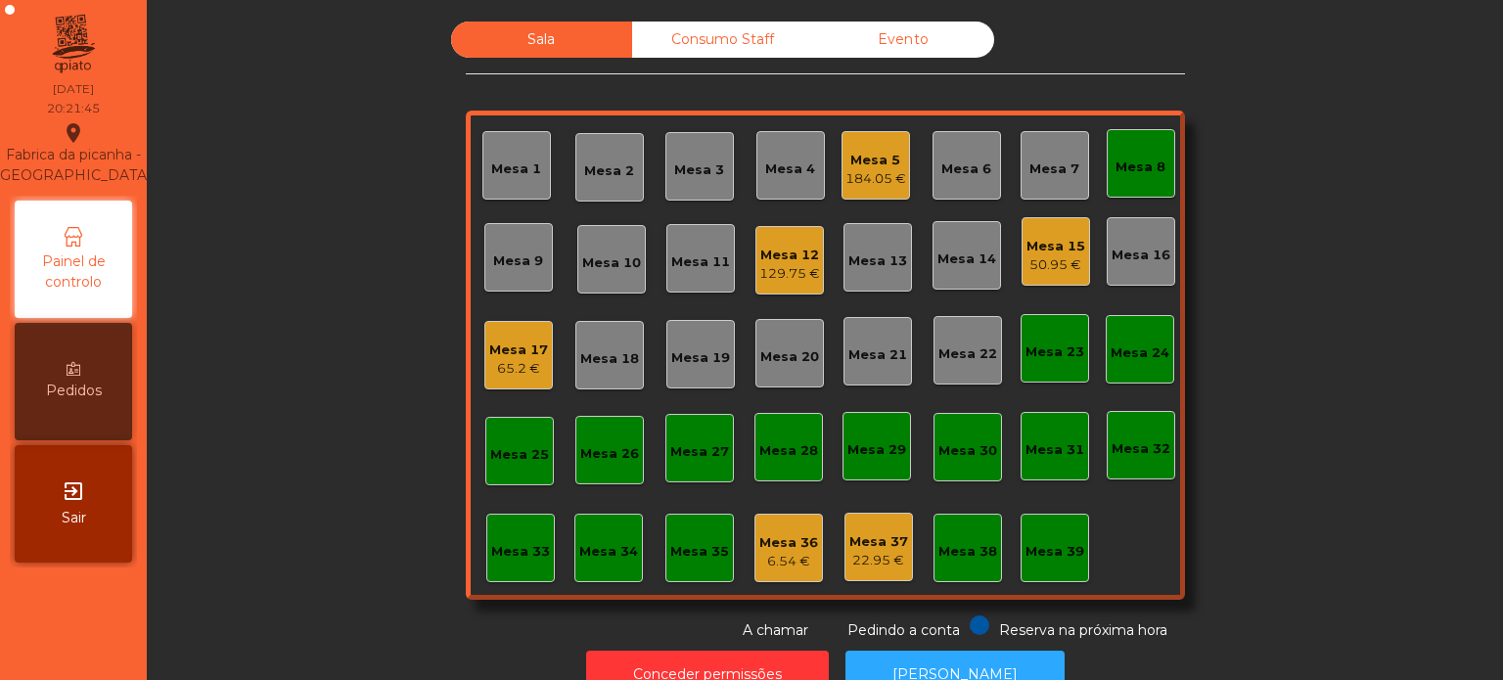
click at [761, 266] on div "129.75 €" at bounding box center [789, 274] width 61 height 20
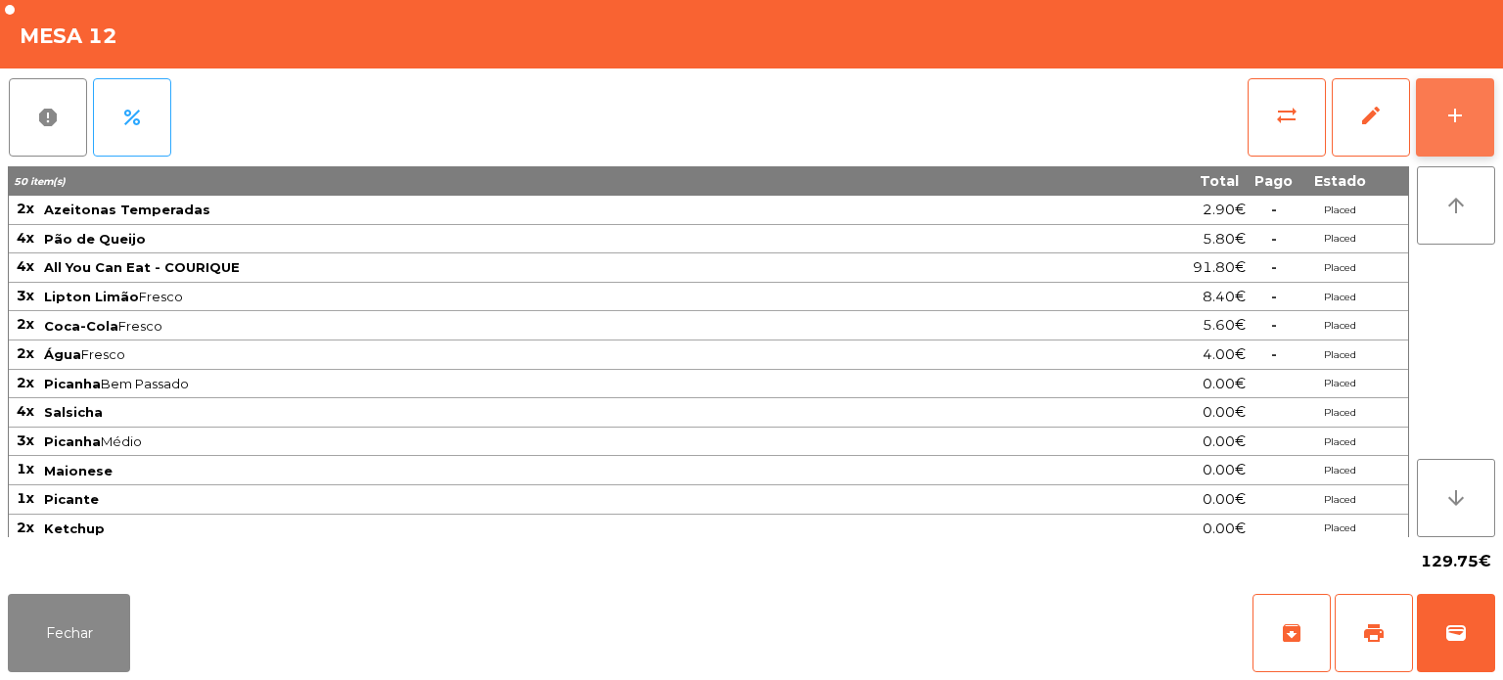
click at [1455, 97] on button "add" at bounding box center [1455, 117] width 78 height 78
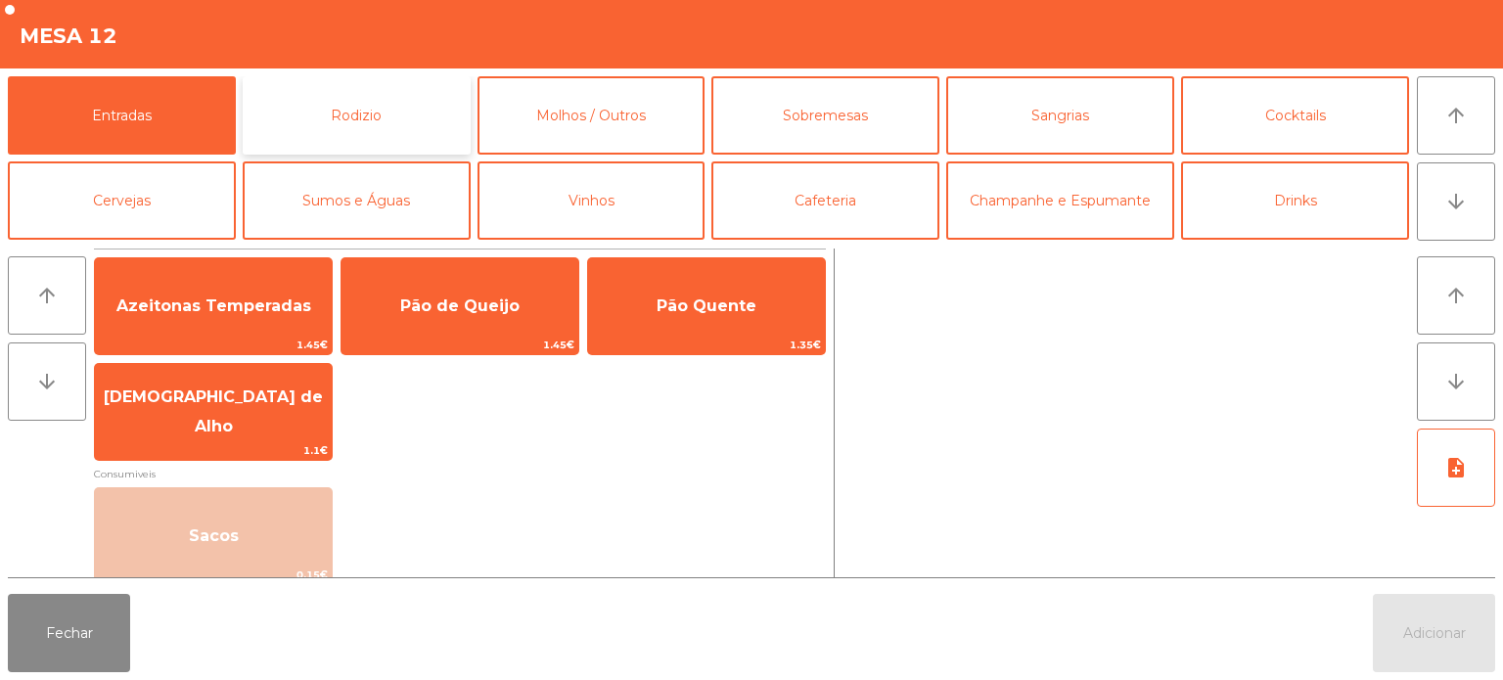
click at [374, 117] on button "Rodizio" at bounding box center [357, 115] width 228 height 78
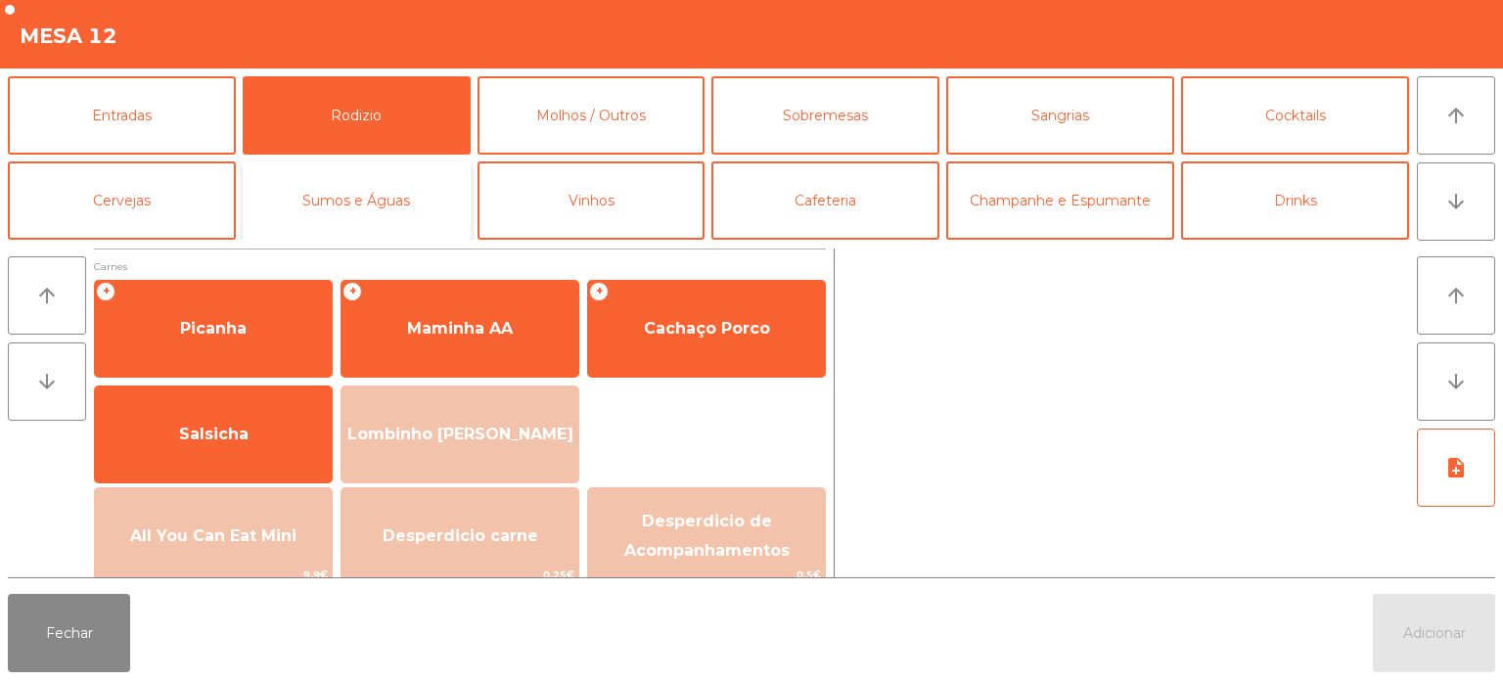
click at [390, 210] on button "Sumos e Águas" at bounding box center [357, 200] width 228 height 78
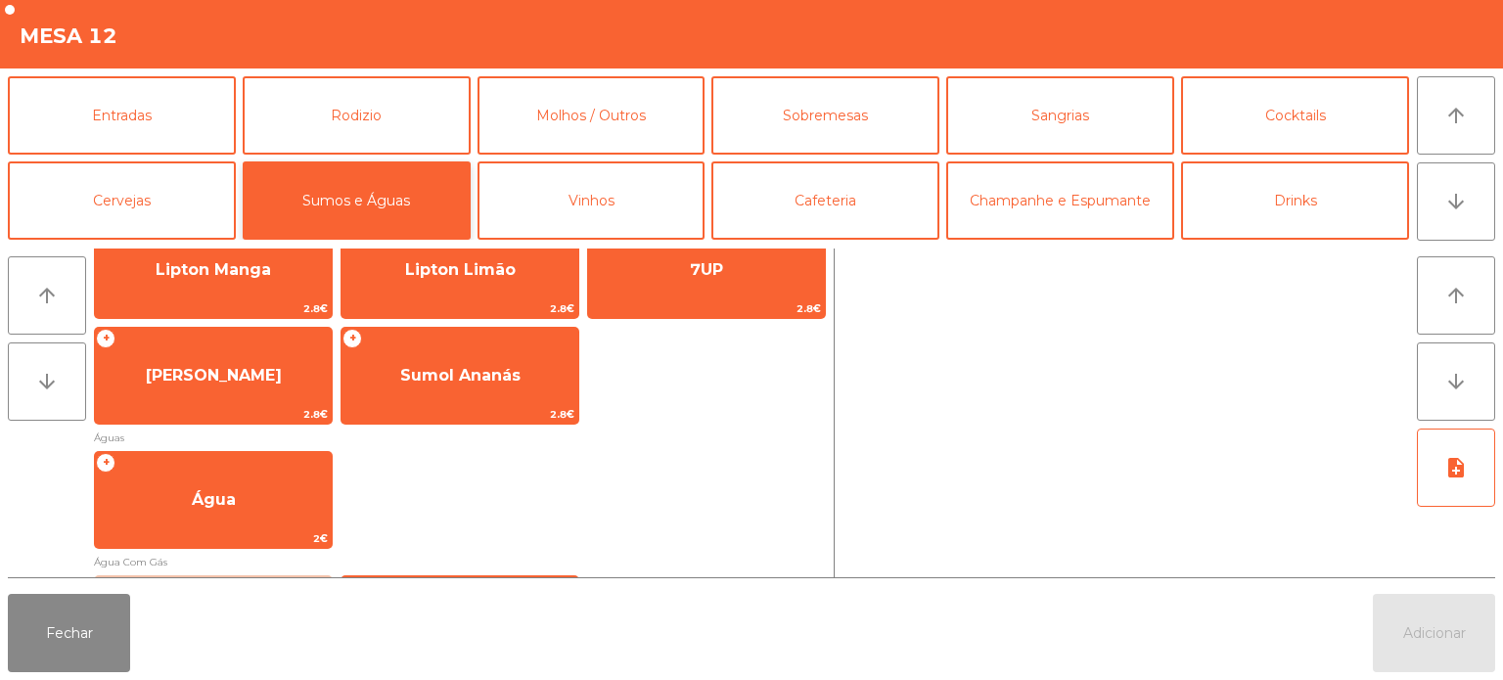
scroll to position [478, 0]
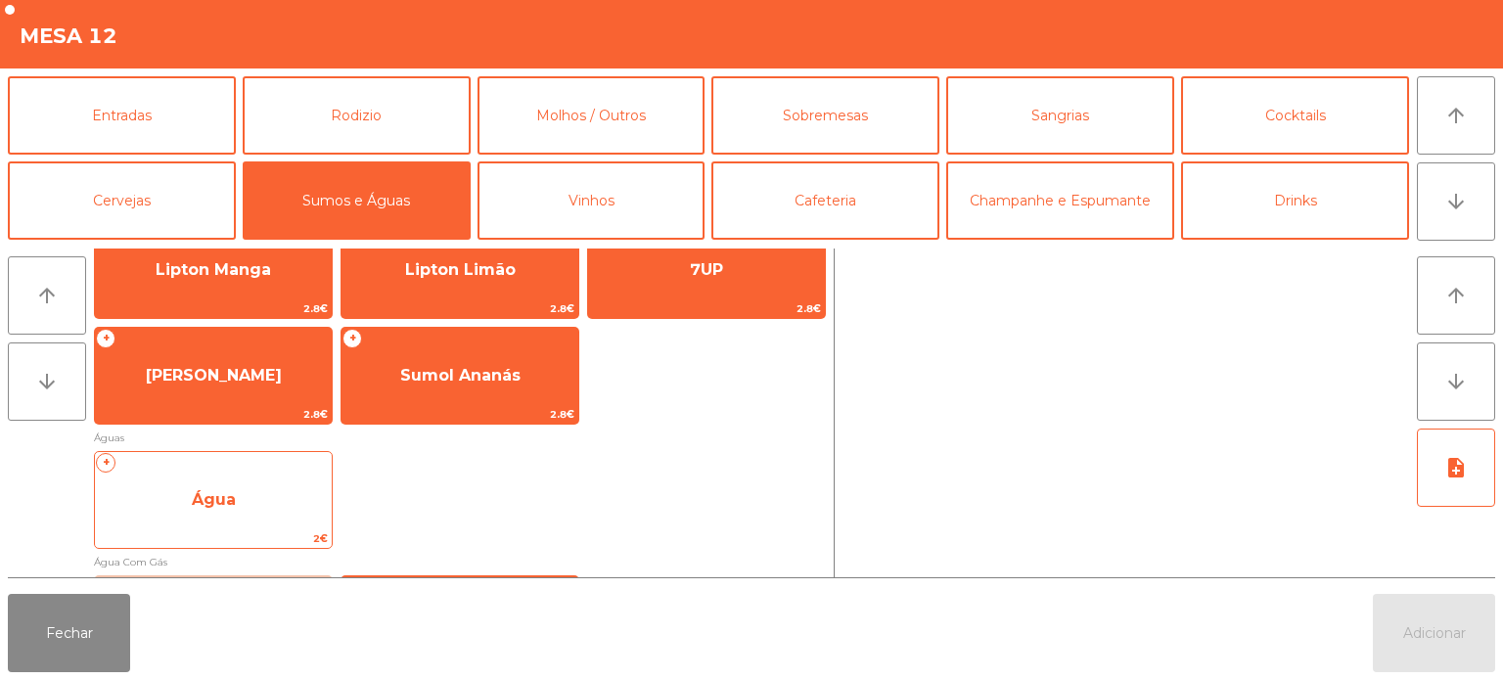
click at [270, 506] on span "Água" at bounding box center [213, 500] width 237 height 53
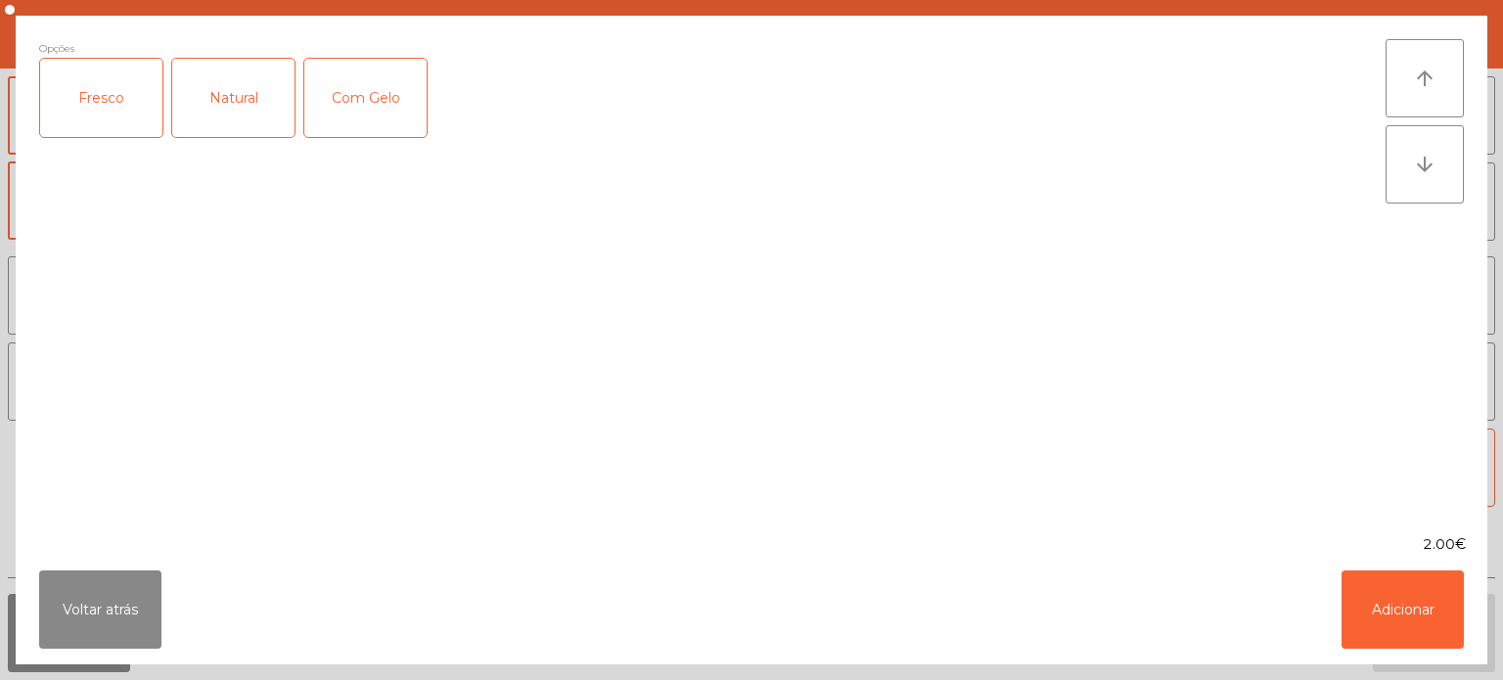
click at [108, 92] on div "Fresco" at bounding box center [101, 98] width 122 height 78
click at [1430, 606] on button "Adicionar" at bounding box center [1403, 610] width 122 height 78
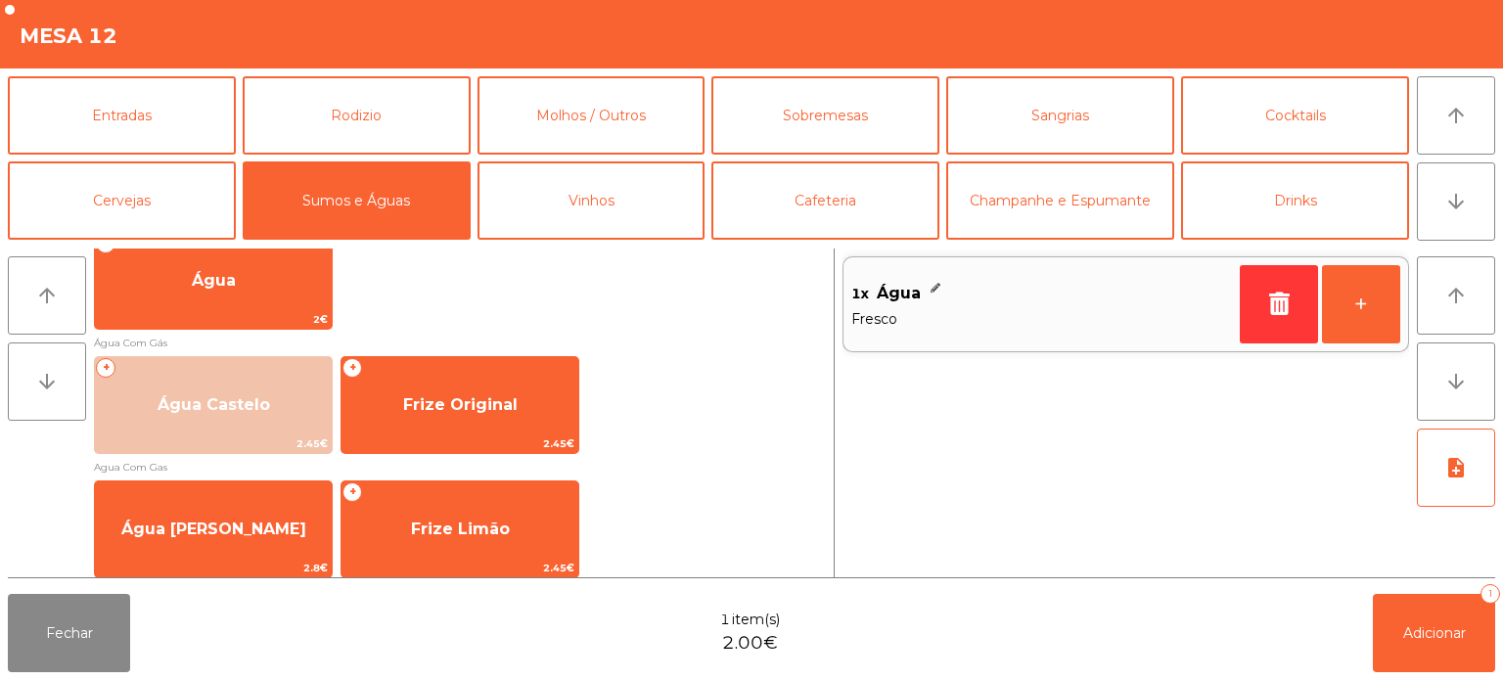
scroll to position [702, 0]
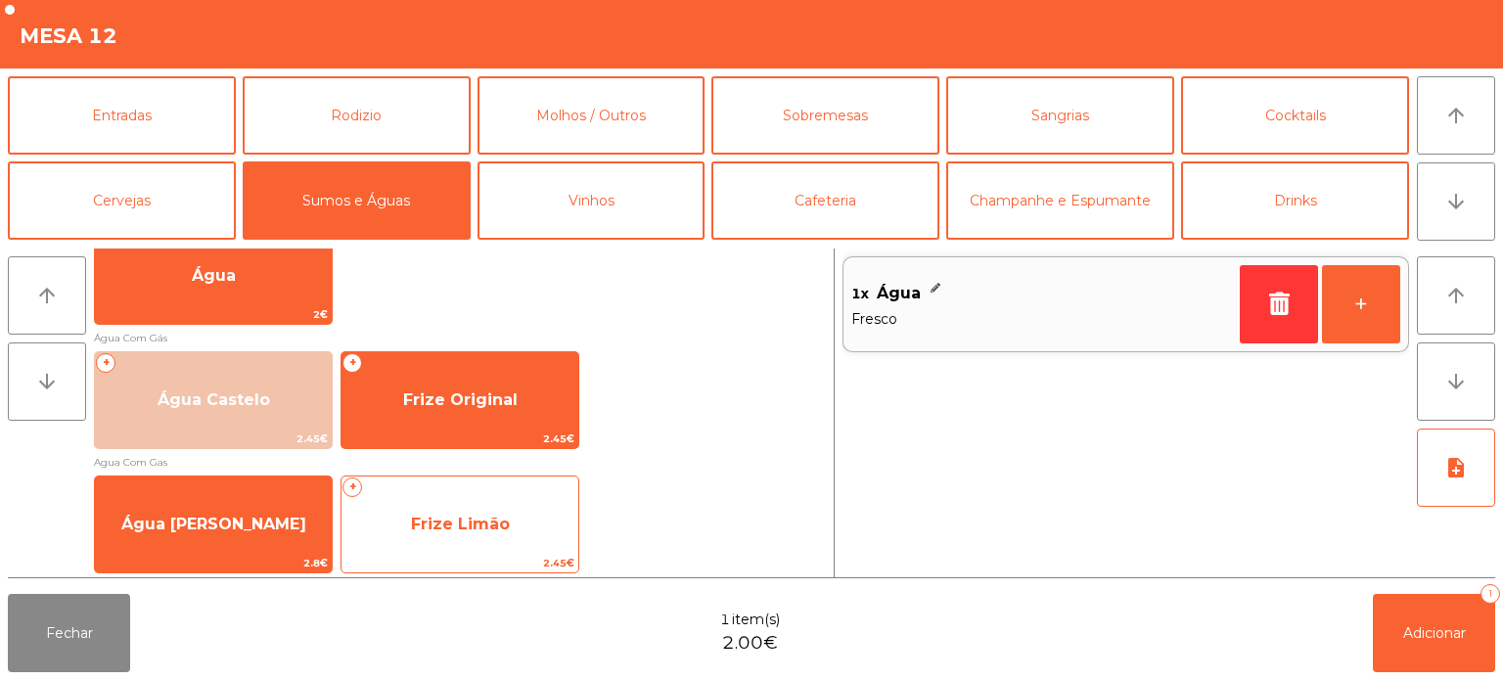
click at [460, 528] on span "Frize Limão" at bounding box center [460, 524] width 99 height 19
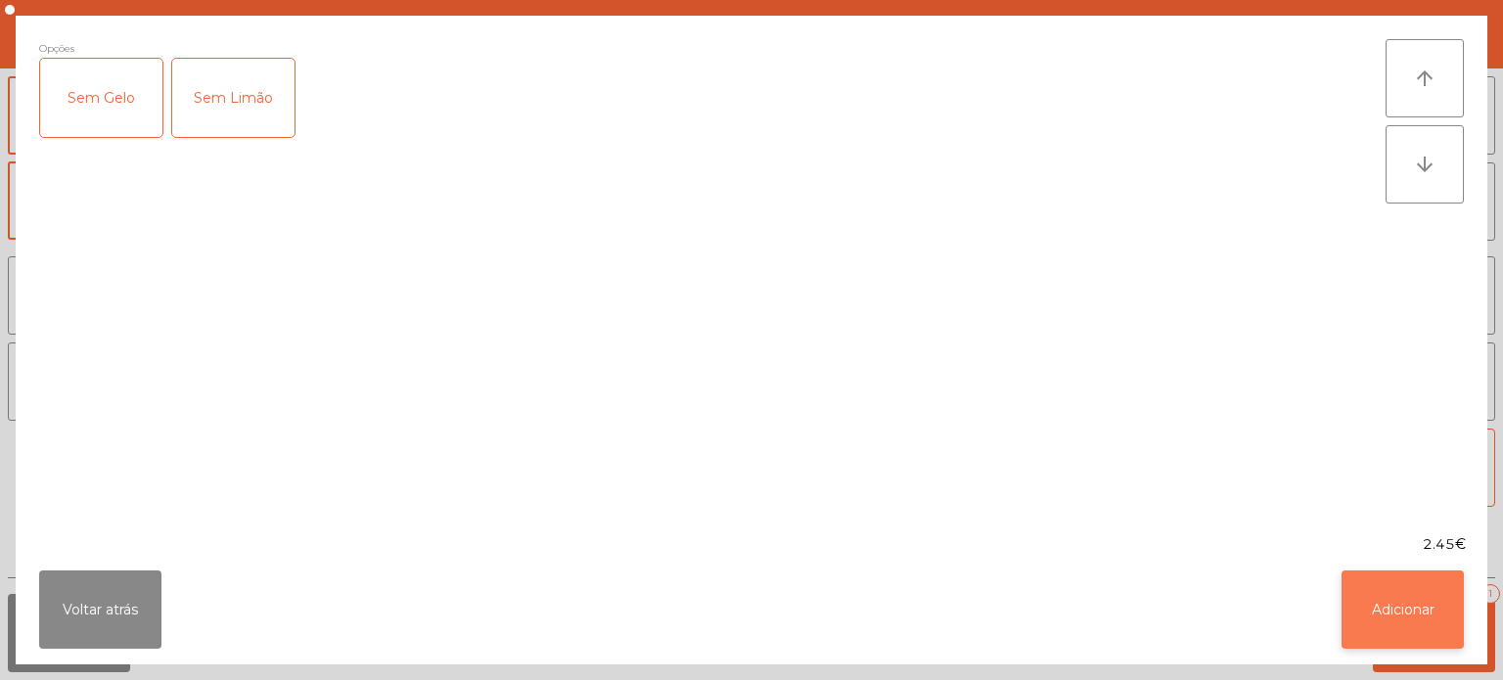
click at [1436, 600] on button "Adicionar" at bounding box center [1403, 610] width 122 height 78
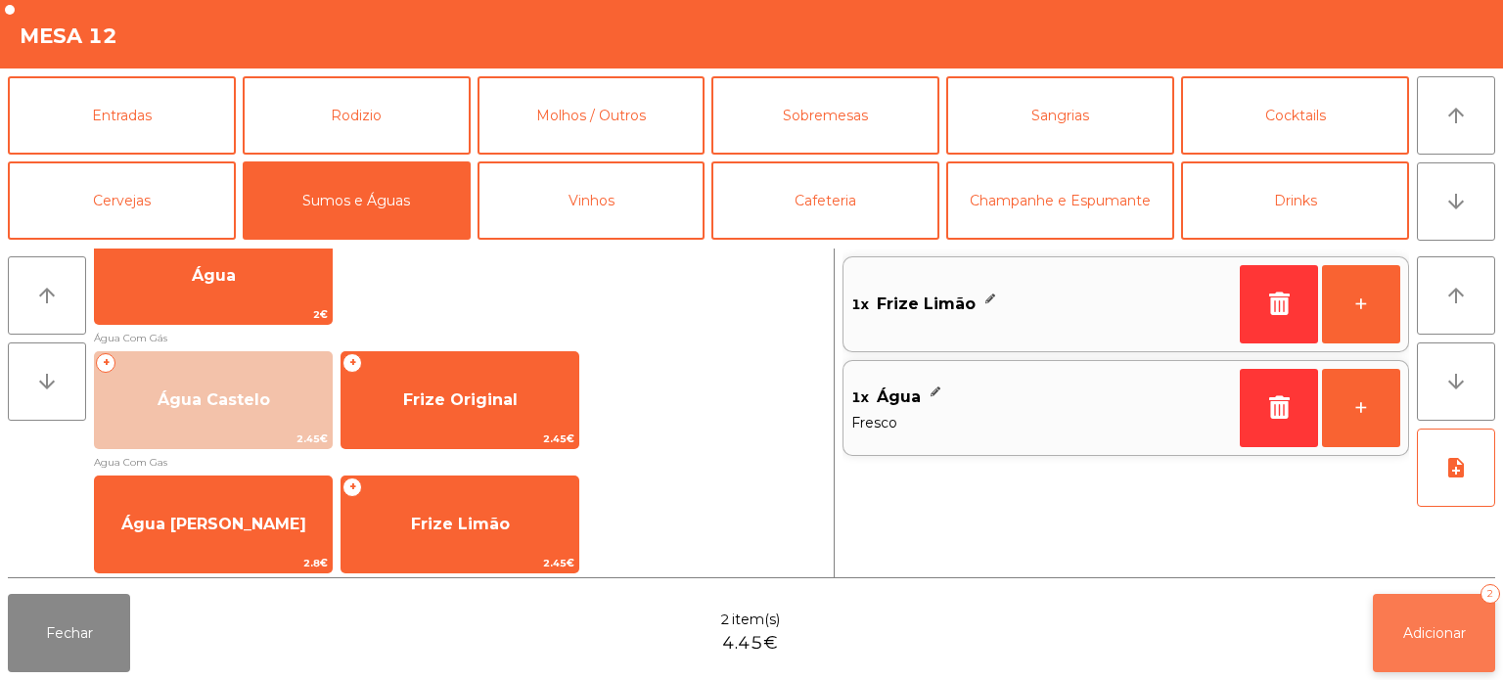
click at [1452, 643] on button "Adicionar 2" at bounding box center [1434, 633] width 122 height 78
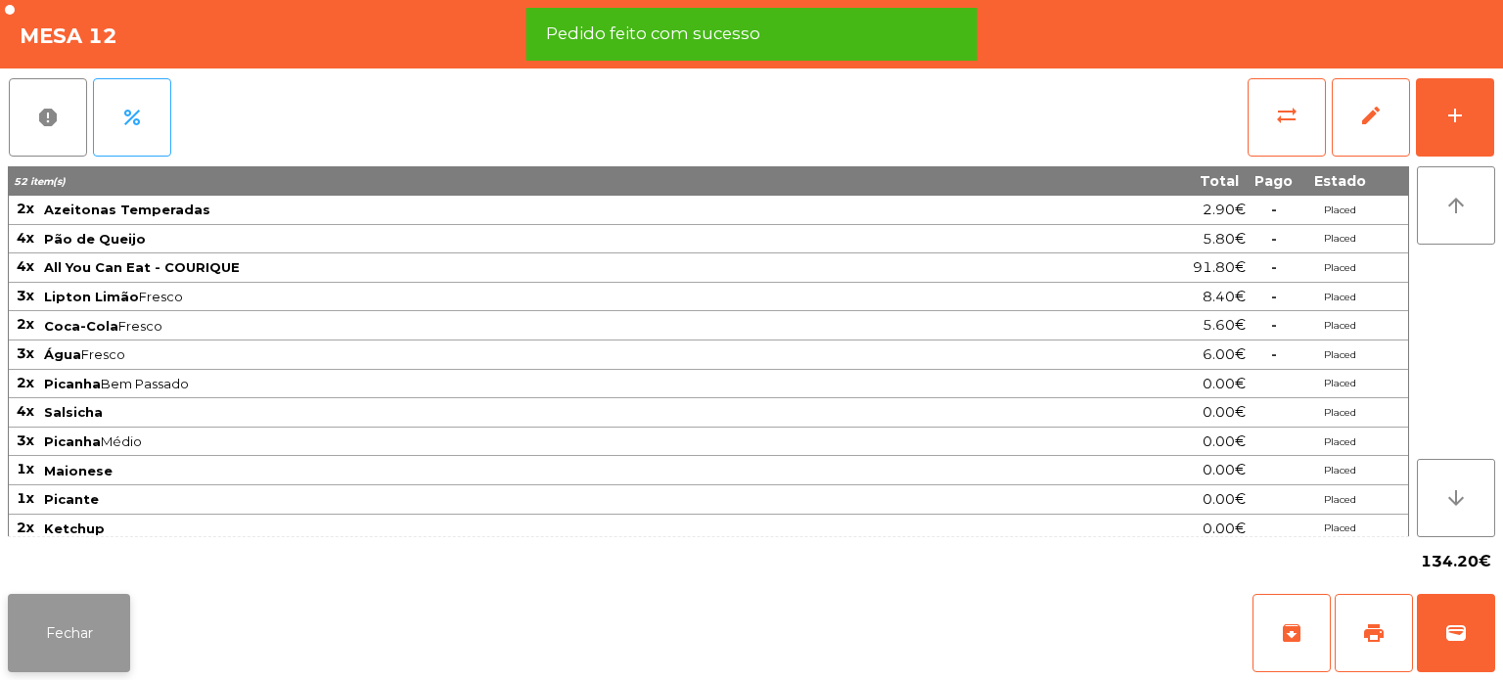
click at [86, 652] on button "Fechar" at bounding box center [69, 633] width 122 height 78
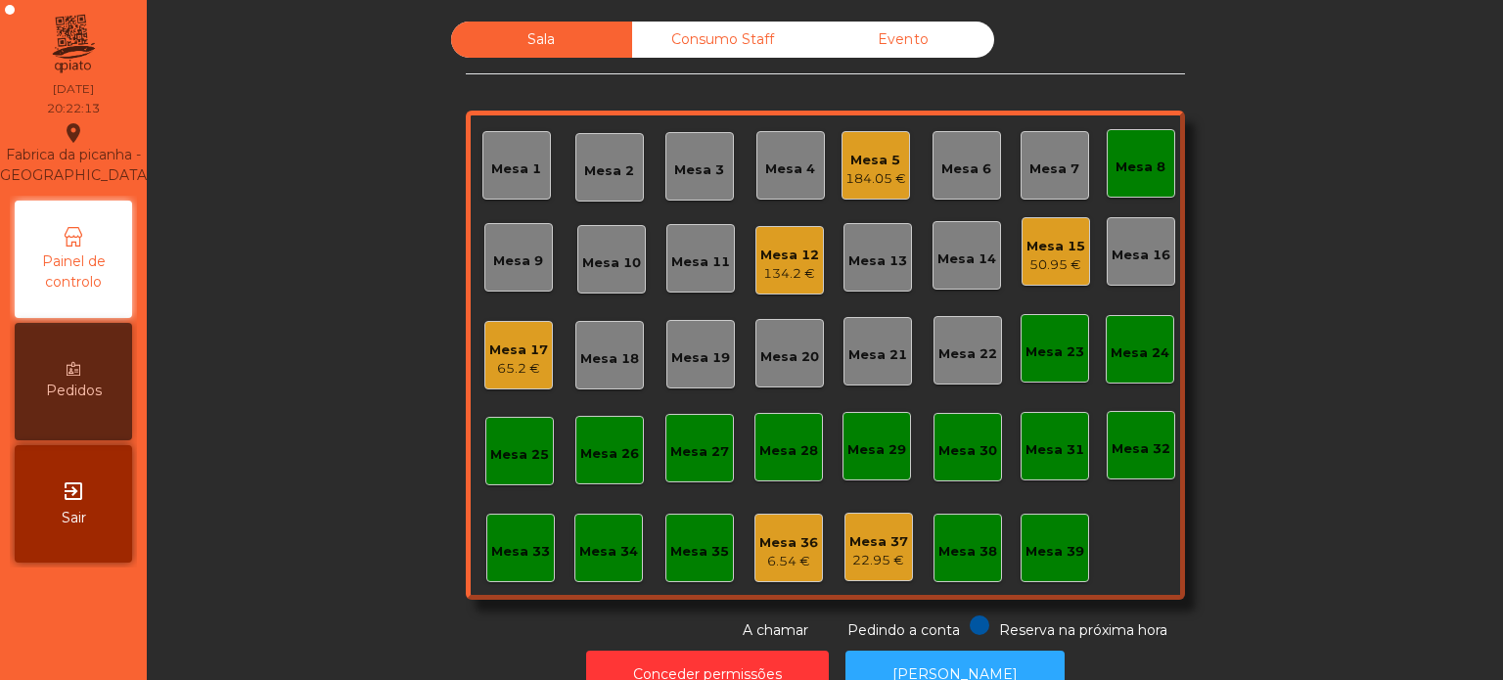
click at [1131, 167] on div "Mesa 8" at bounding box center [1141, 168] width 50 height 20
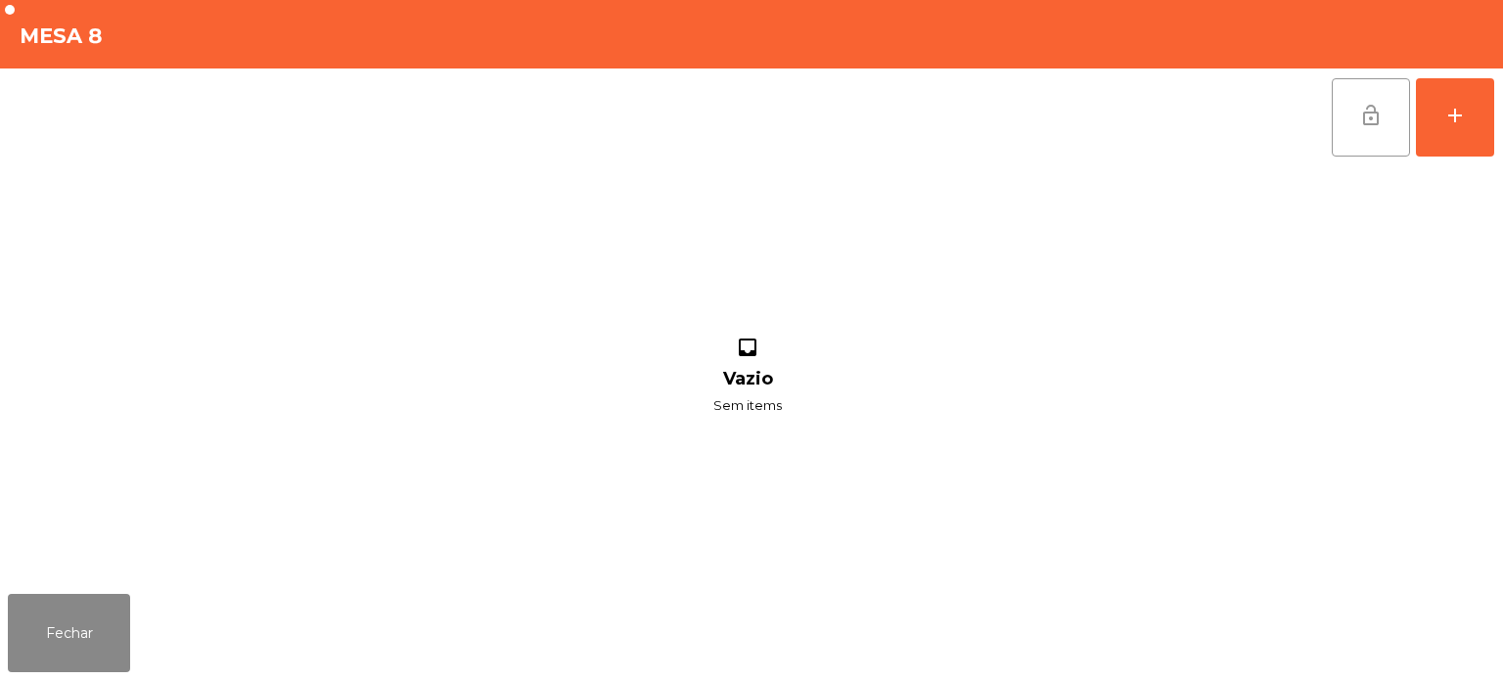
click at [1353, 104] on button "lock_open" at bounding box center [1371, 117] width 78 height 78
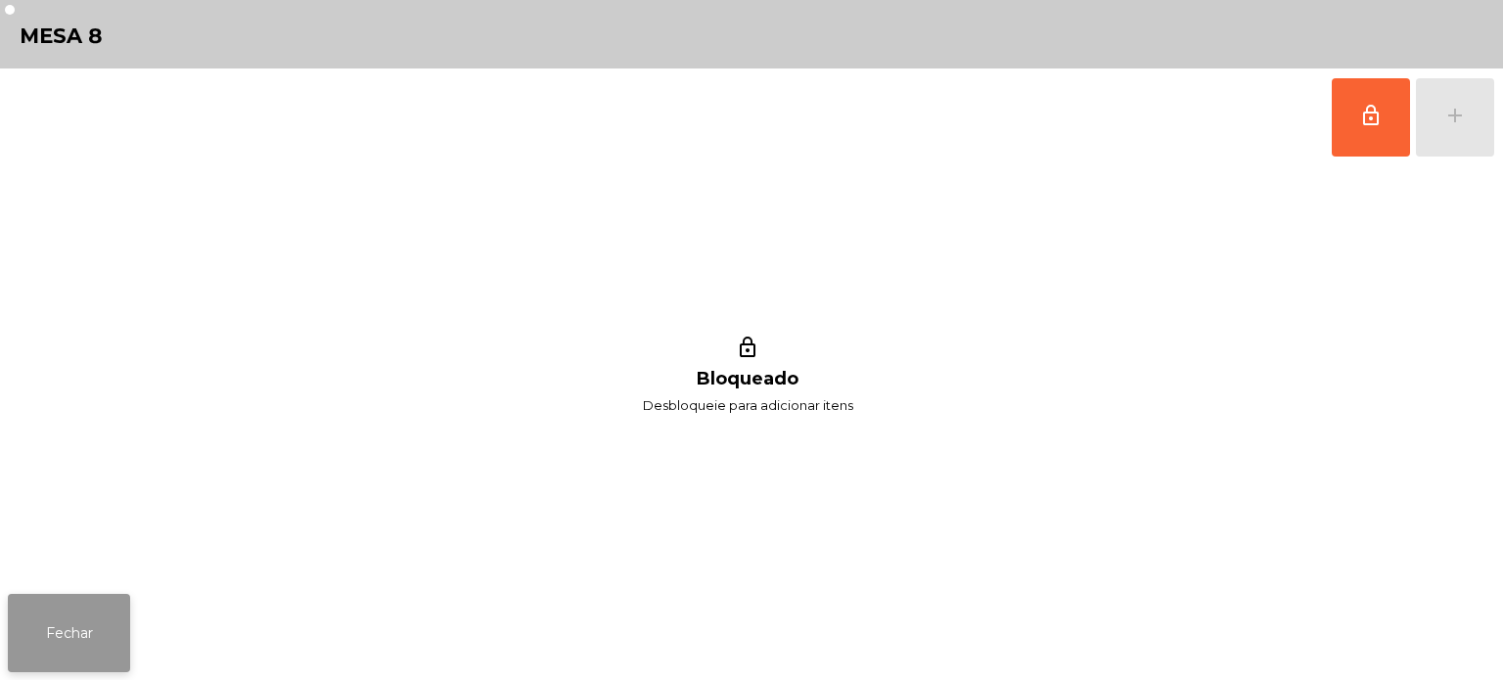
click at [63, 648] on button "Fechar" at bounding box center [69, 633] width 122 height 78
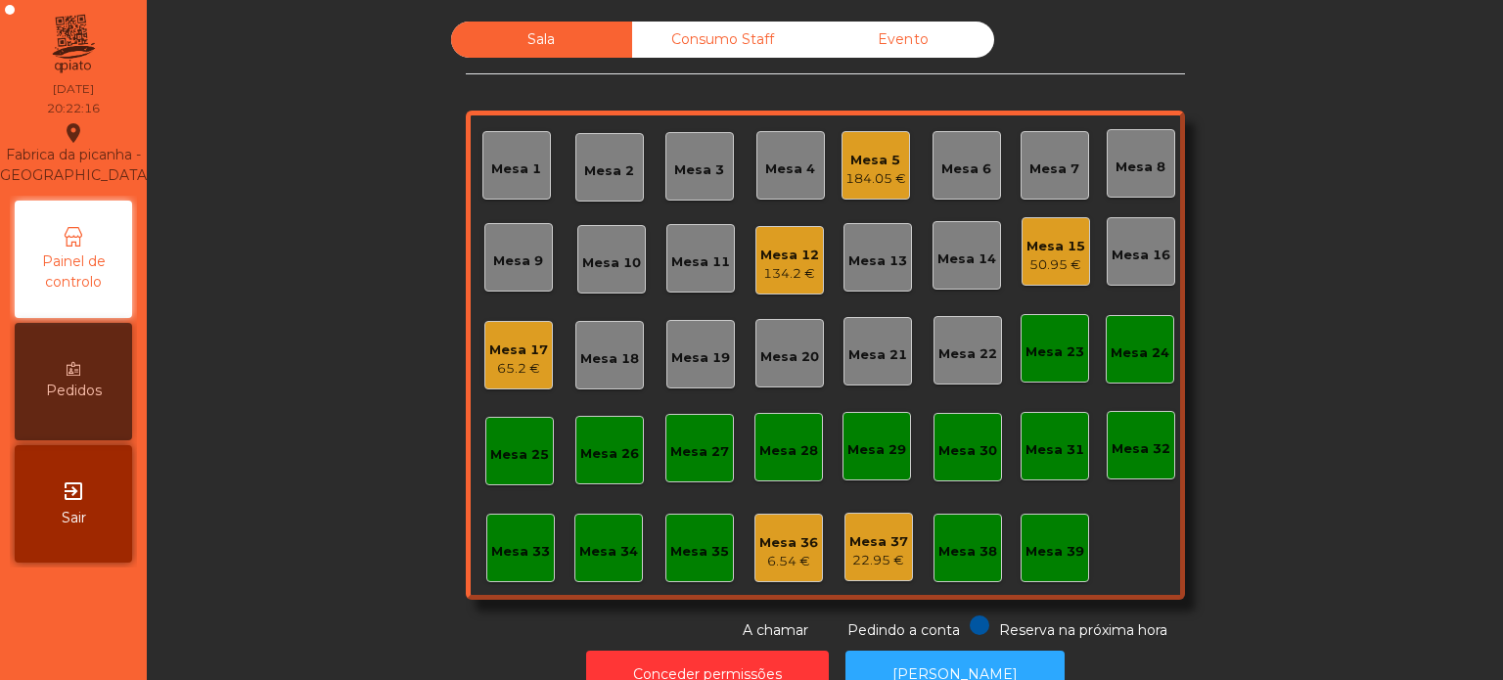
click at [864, 256] on div "Mesa 13" at bounding box center [877, 262] width 59 height 20
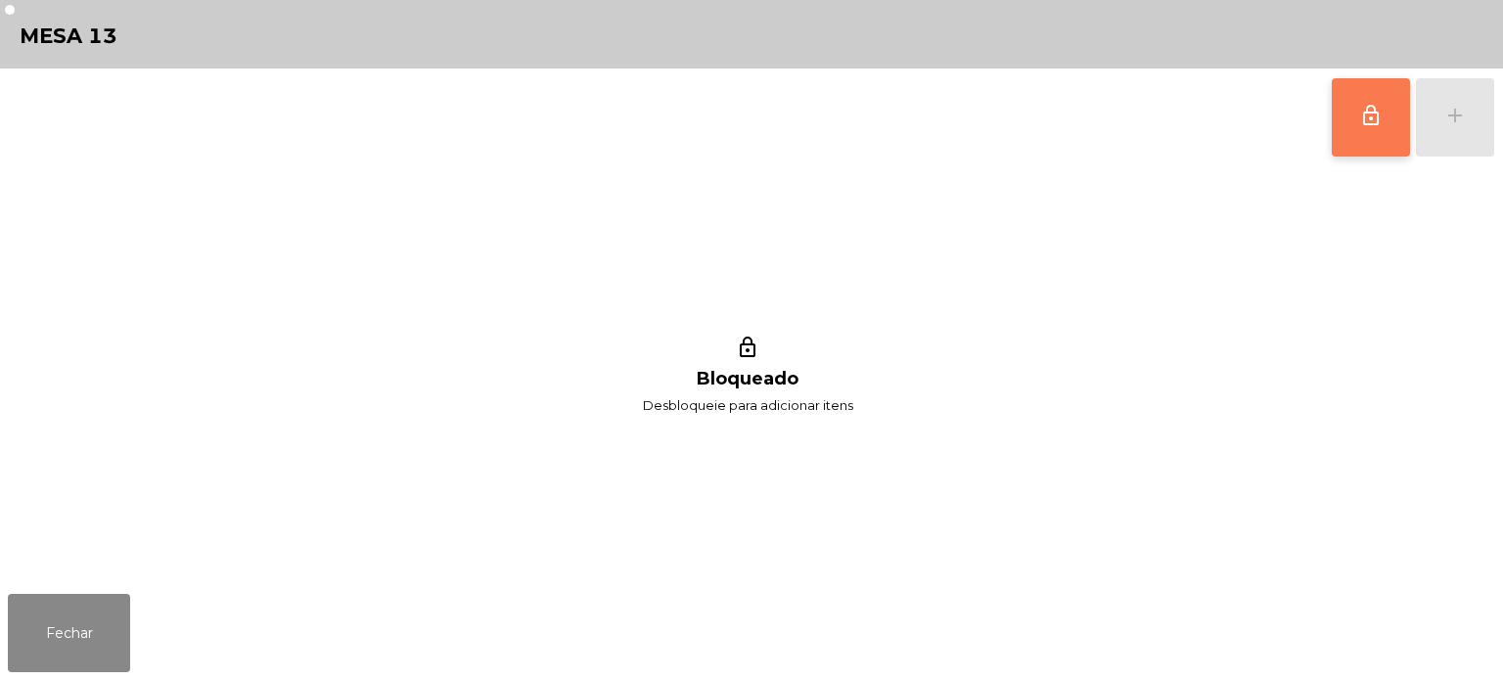
click at [1351, 122] on button "lock_outline" at bounding box center [1371, 117] width 78 height 78
click at [1442, 109] on div "lock_outline add" at bounding box center [1413, 118] width 164 height 98
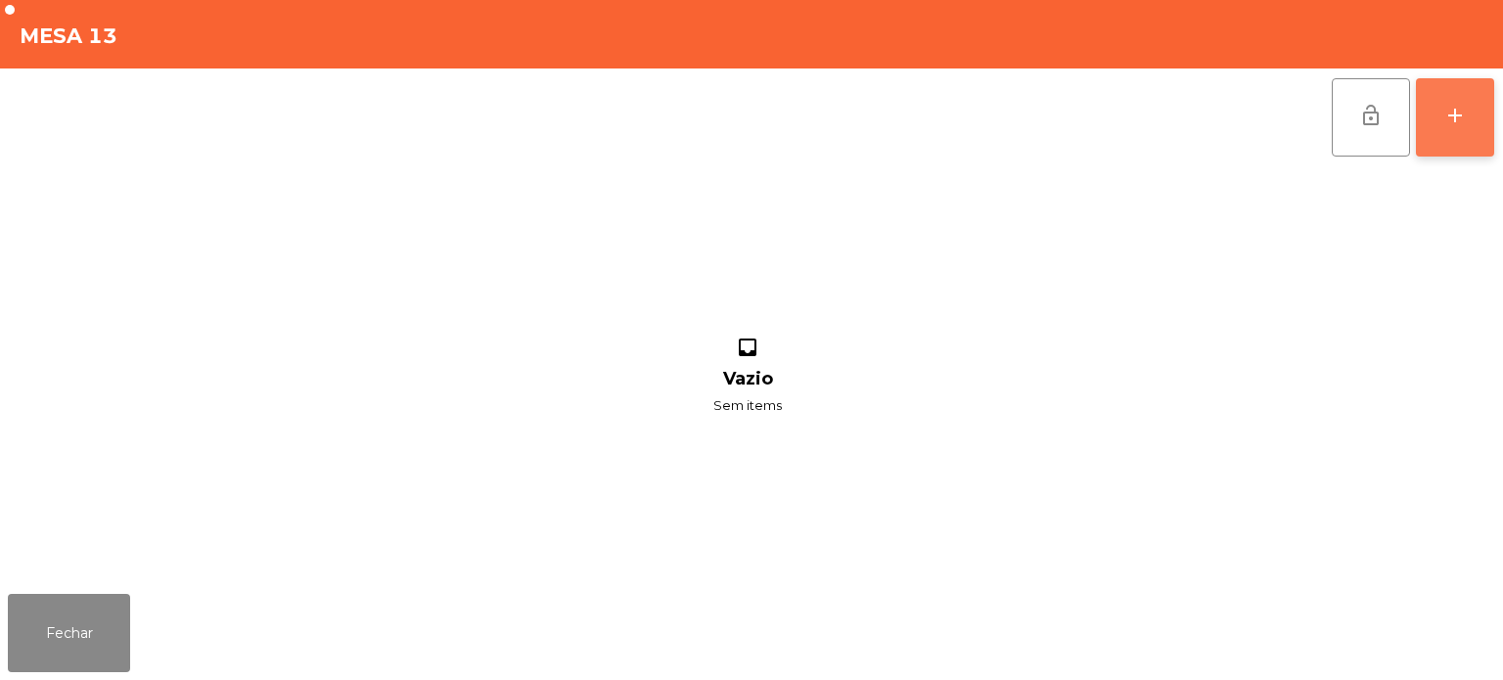
click at [1455, 115] on div "add" at bounding box center [1454, 115] width 23 height 23
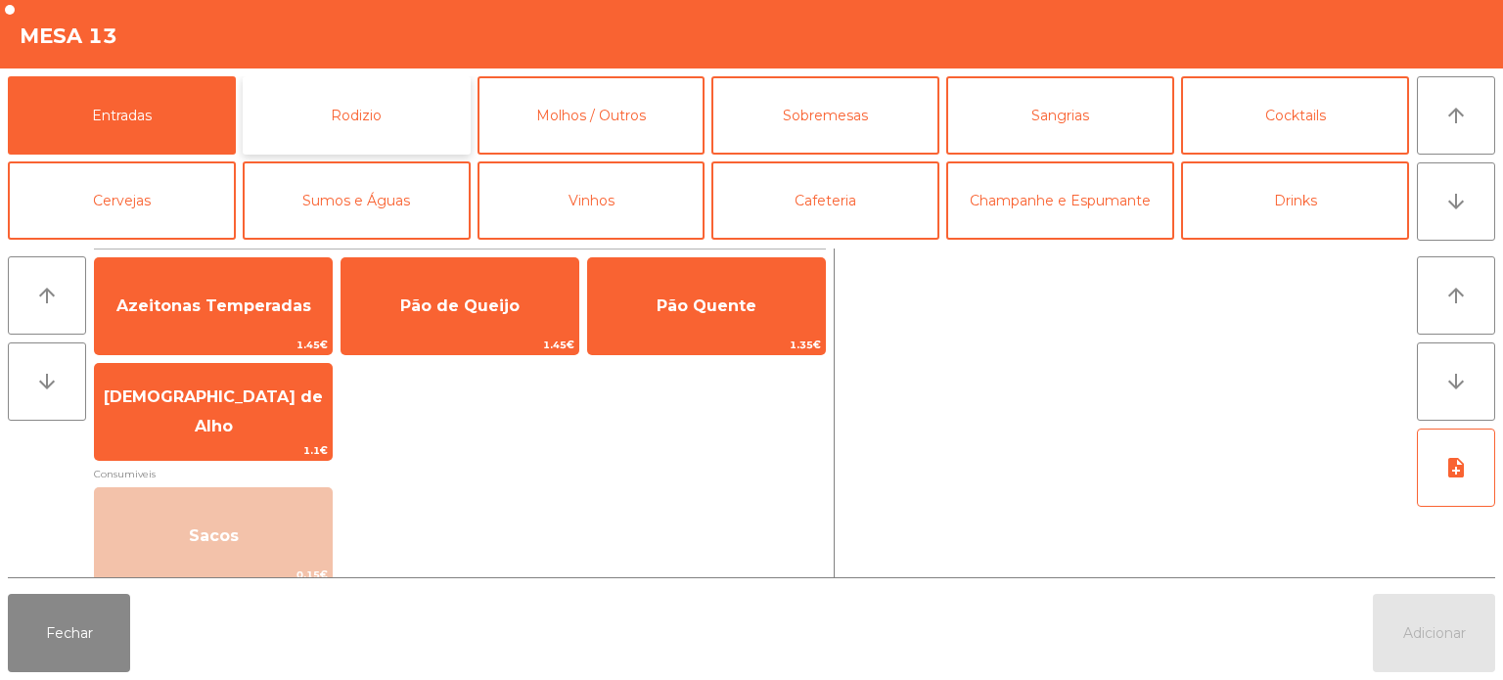
click at [368, 89] on button "Rodizio" at bounding box center [357, 115] width 228 height 78
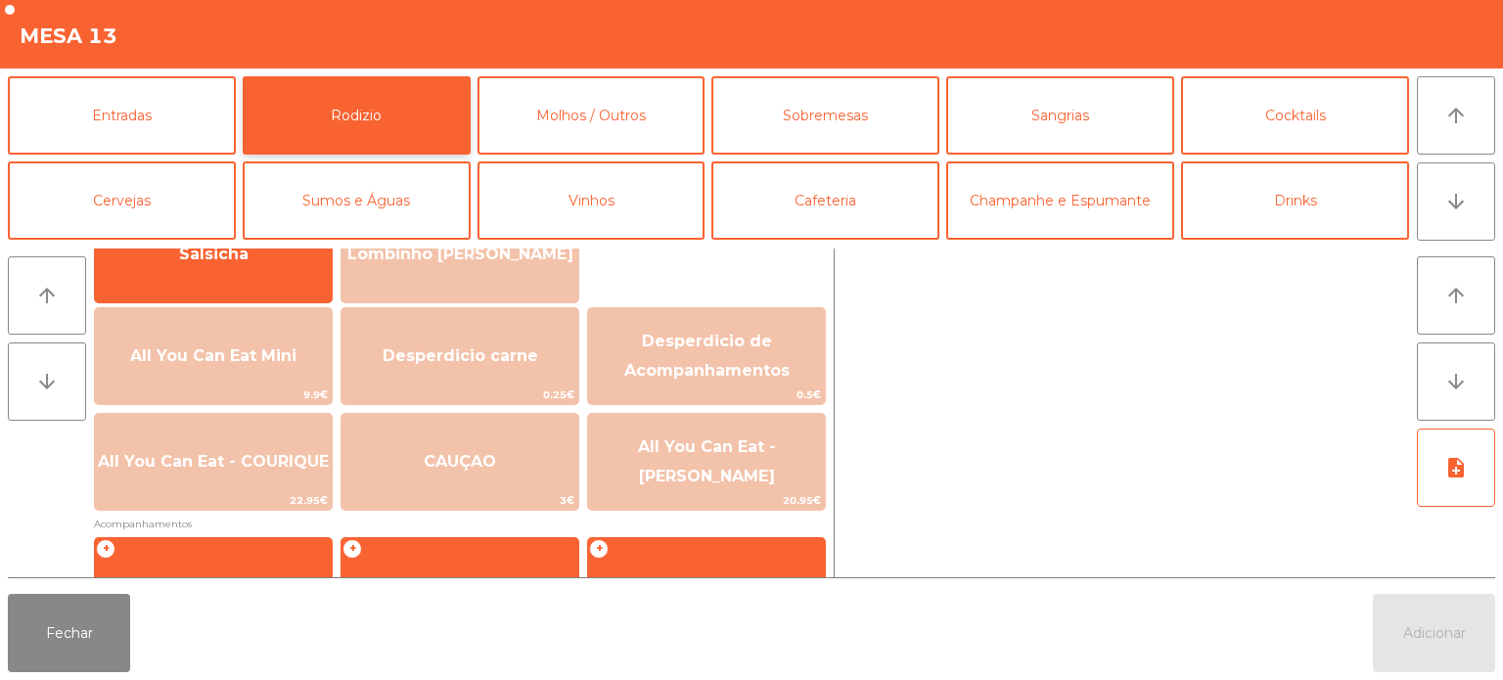
scroll to position [207, 0]
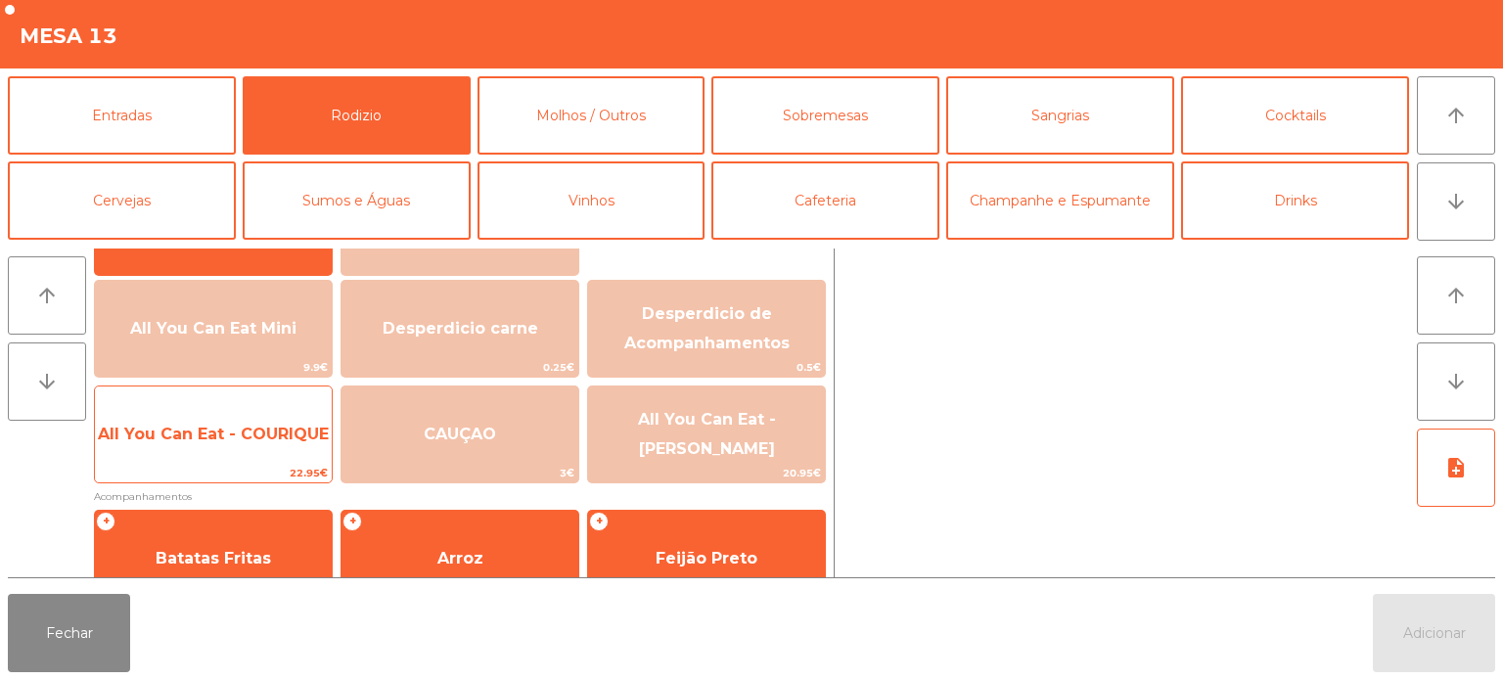
click at [226, 421] on span "All You Can Eat - COURIQUE" at bounding box center [213, 434] width 237 height 53
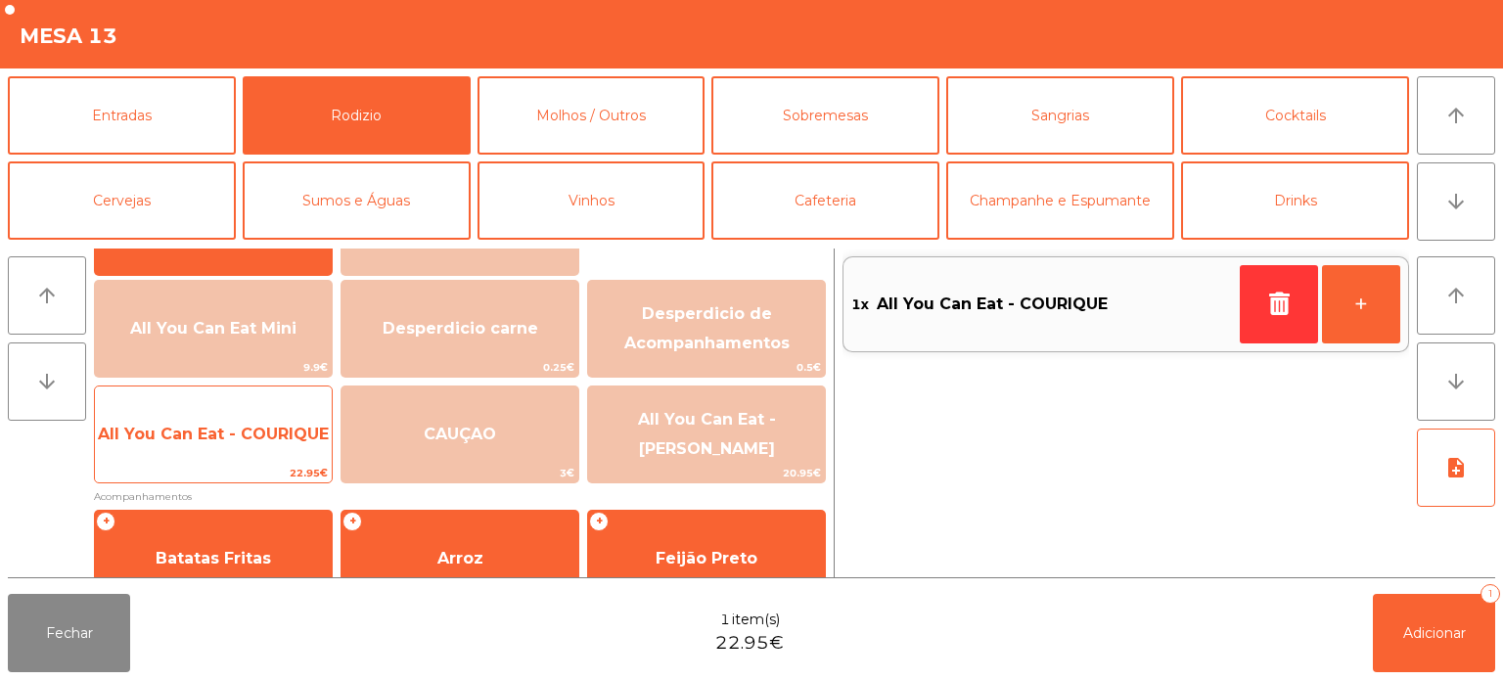
click at [219, 426] on span "All You Can Eat - COURIQUE" at bounding box center [213, 434] width 231 height 19
click at [204, 431] on span "All You Can Eat - COURIQUE" at bounding box center [213, 434] width 231 height 19
click at [202, 419] on span "All You Can Eat - COURIQUE" at bounding box center [213, 434] width 237 height 53
click at [198, 427] on span "All You Can Eat - COURIQUE" at bounding box center [213, 434] width 231 height 19
click at [205, 431] on span "All You Can Eat - COURIQUE" at bounding box center [213, 434] width 231 height 19
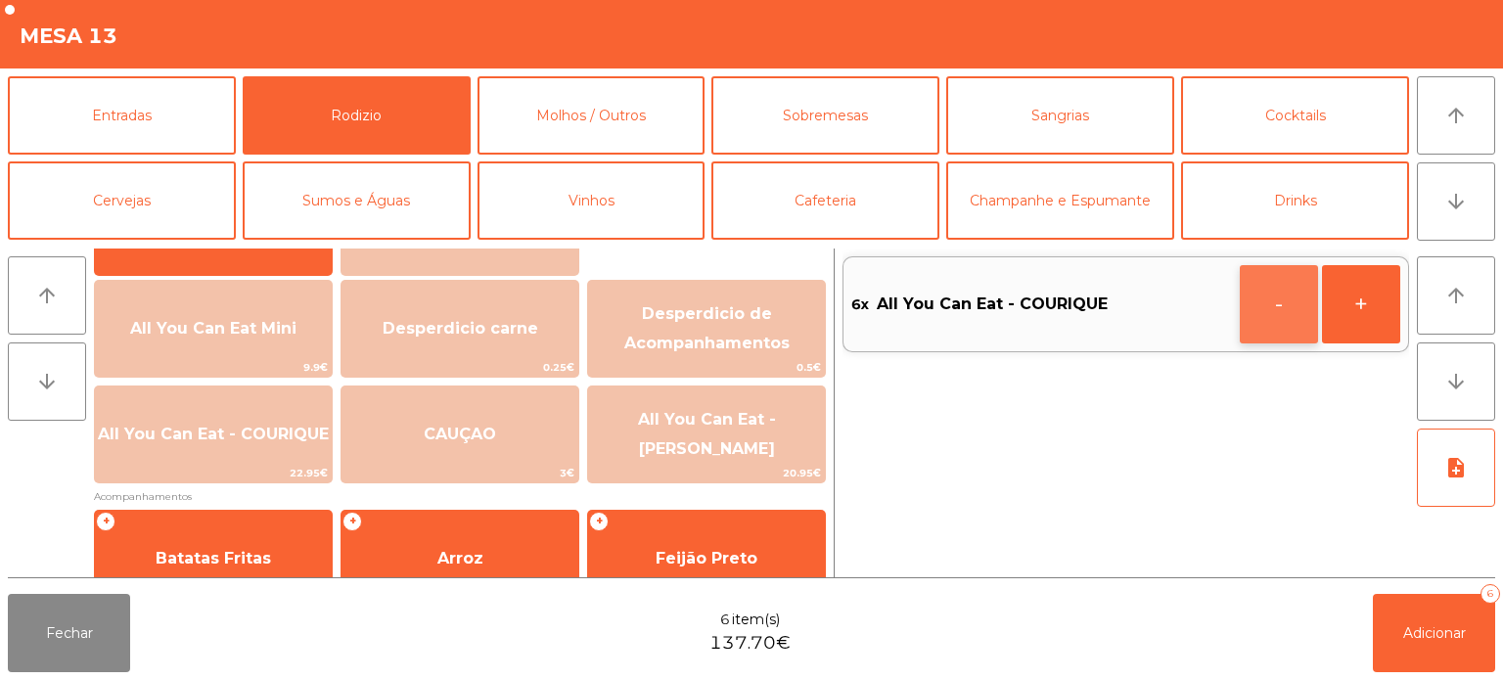
click at [1270, 305] on button "-" at bounding box center [1279, 304] width 78 height 78
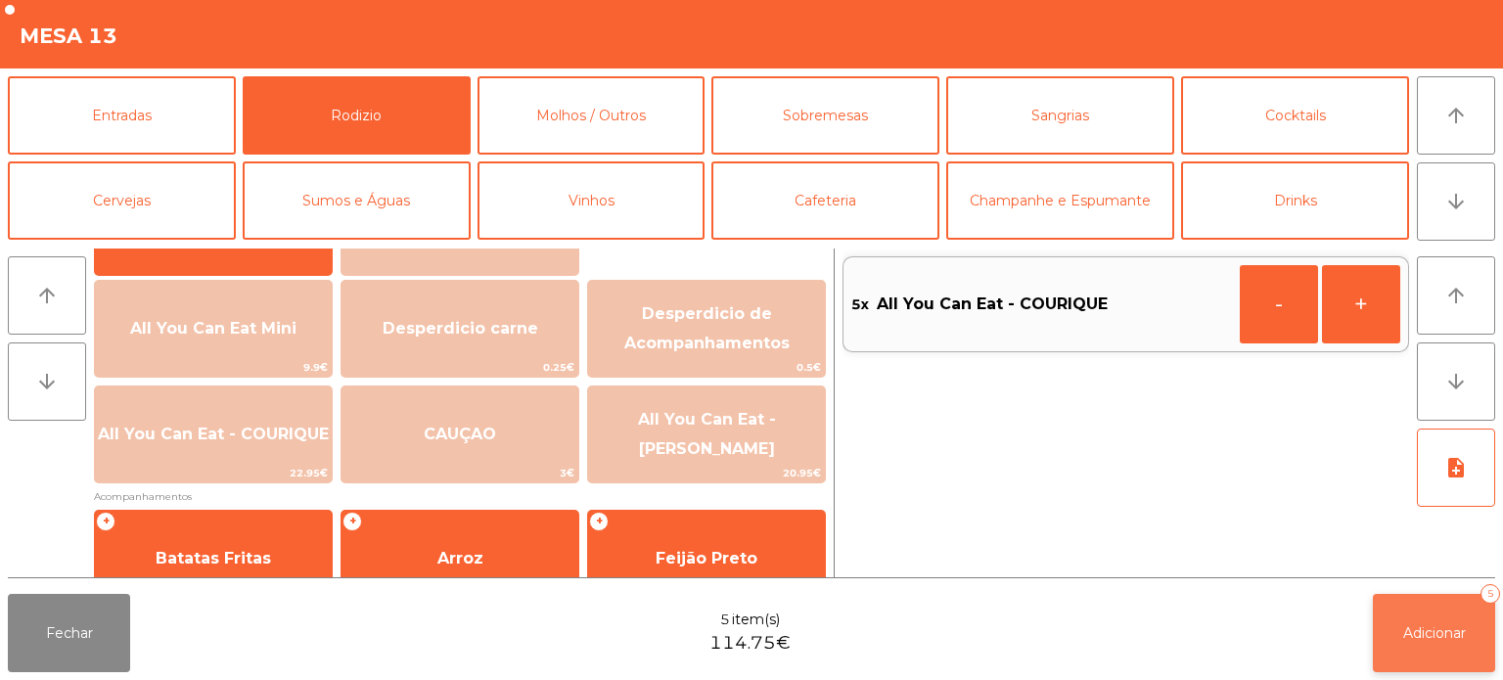
click at [1427, 625] on span "Adicionar" at bounding box center [1434, 633] width 63 height 18
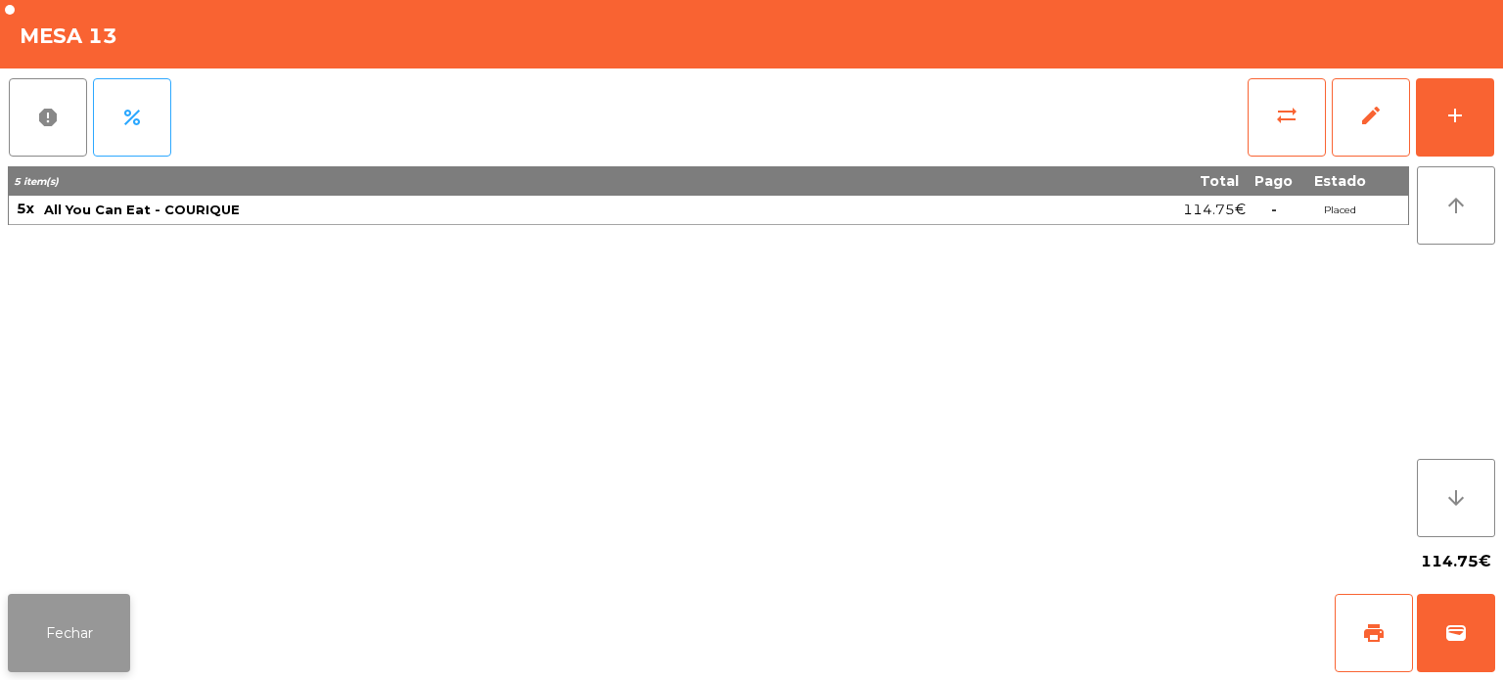
click at [88, 615] on button "Fechar" at bounding box center [69, 633] width 122 height 78
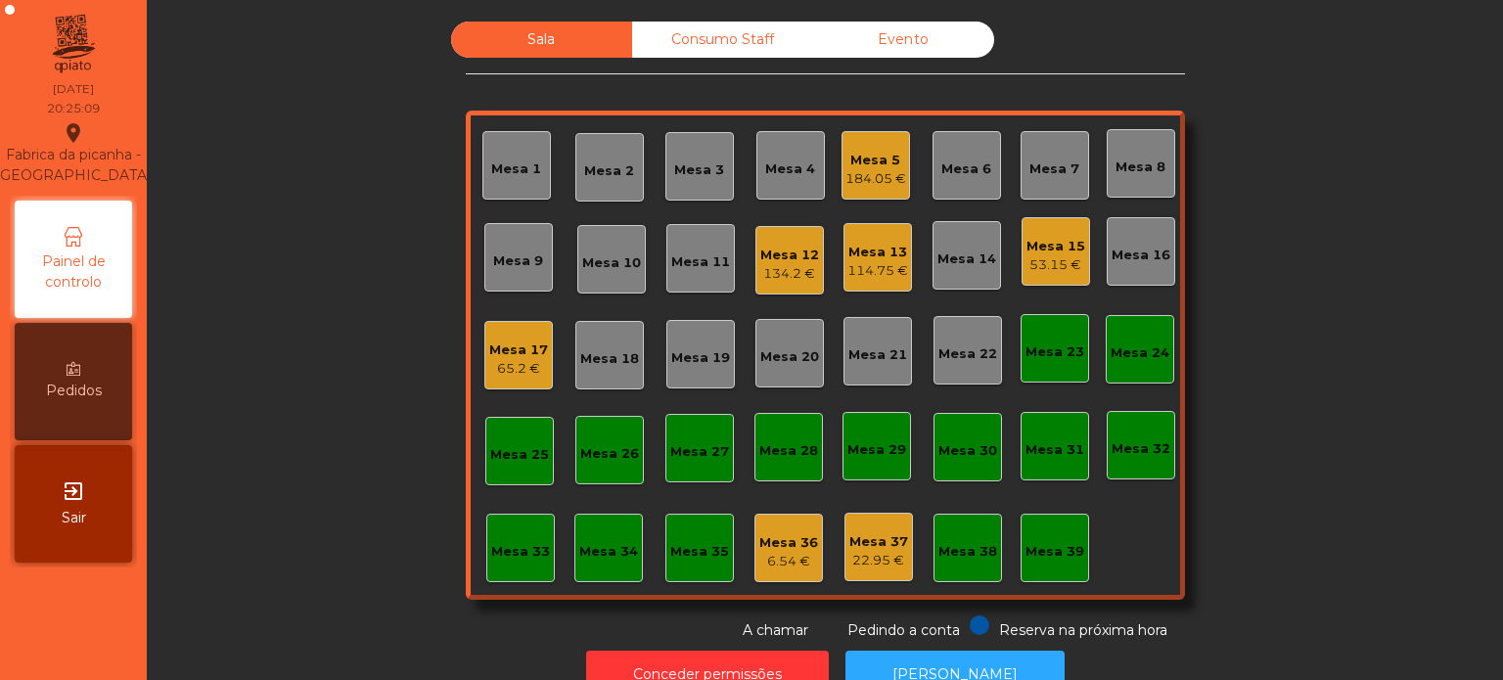
click at [344, 329] on div "Sala Consumo Staff Evento Mesa 1 Mesa 2 Mesa 3 Mesa 4 Mesa 5 184.05 € Mesa 6 Me…" at bounding box center [825, 331] width 1304 height 619
click at [871, 287] on div "Mesa 13 157.2 €" at bounding box center [878, 257] width 69 height 69
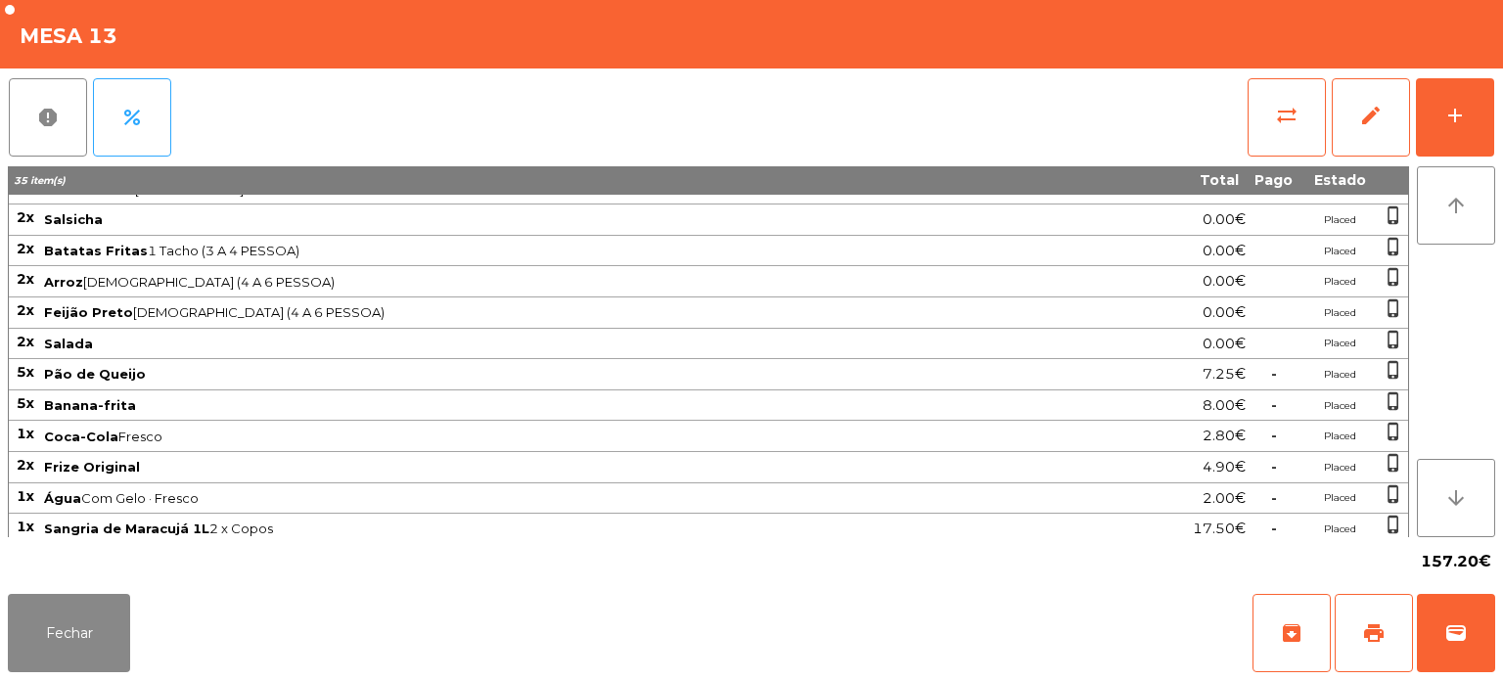
scroll to position [0, 0]
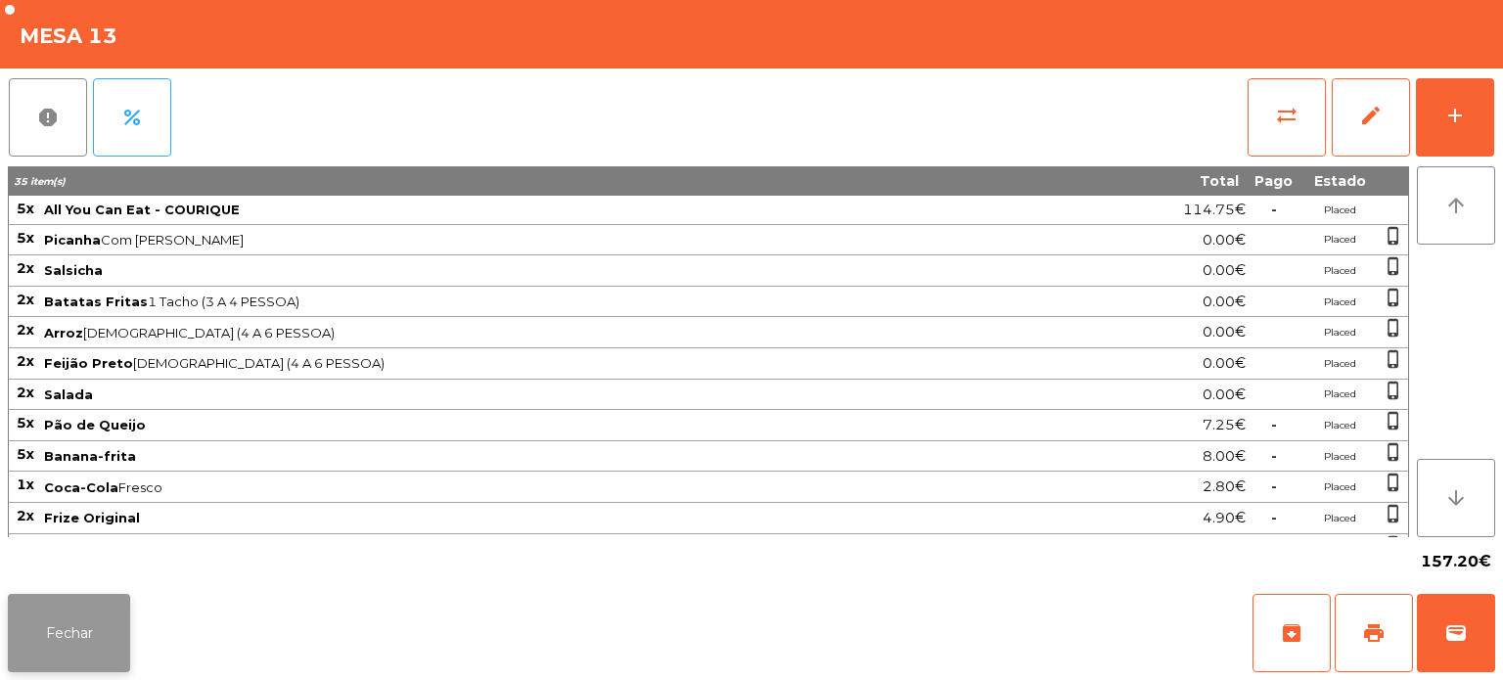
click at [89, 620] on button "Fechar" at bounding box center [69, 633] width 122 height 78
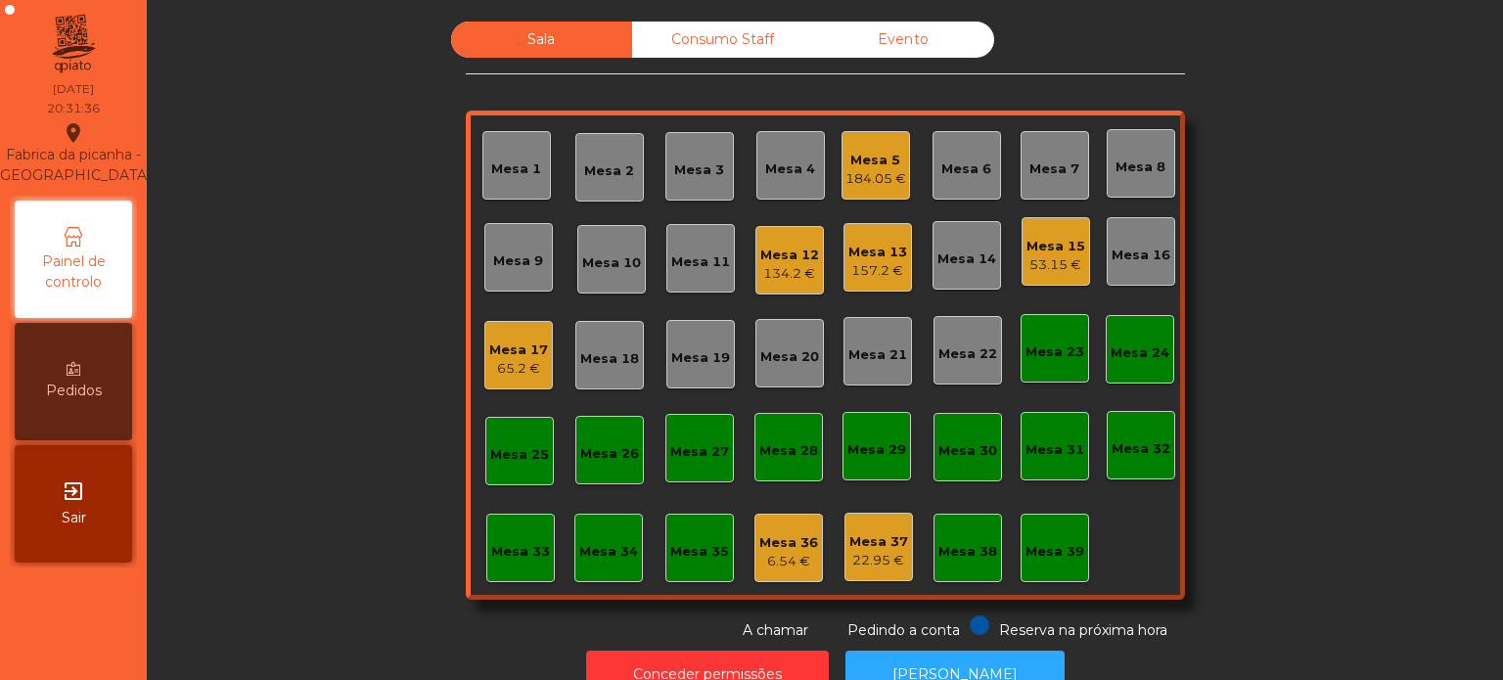
click at [1049, 184] on div "Mesa 7" at bounding box center [1055, 165] width 69 height 69
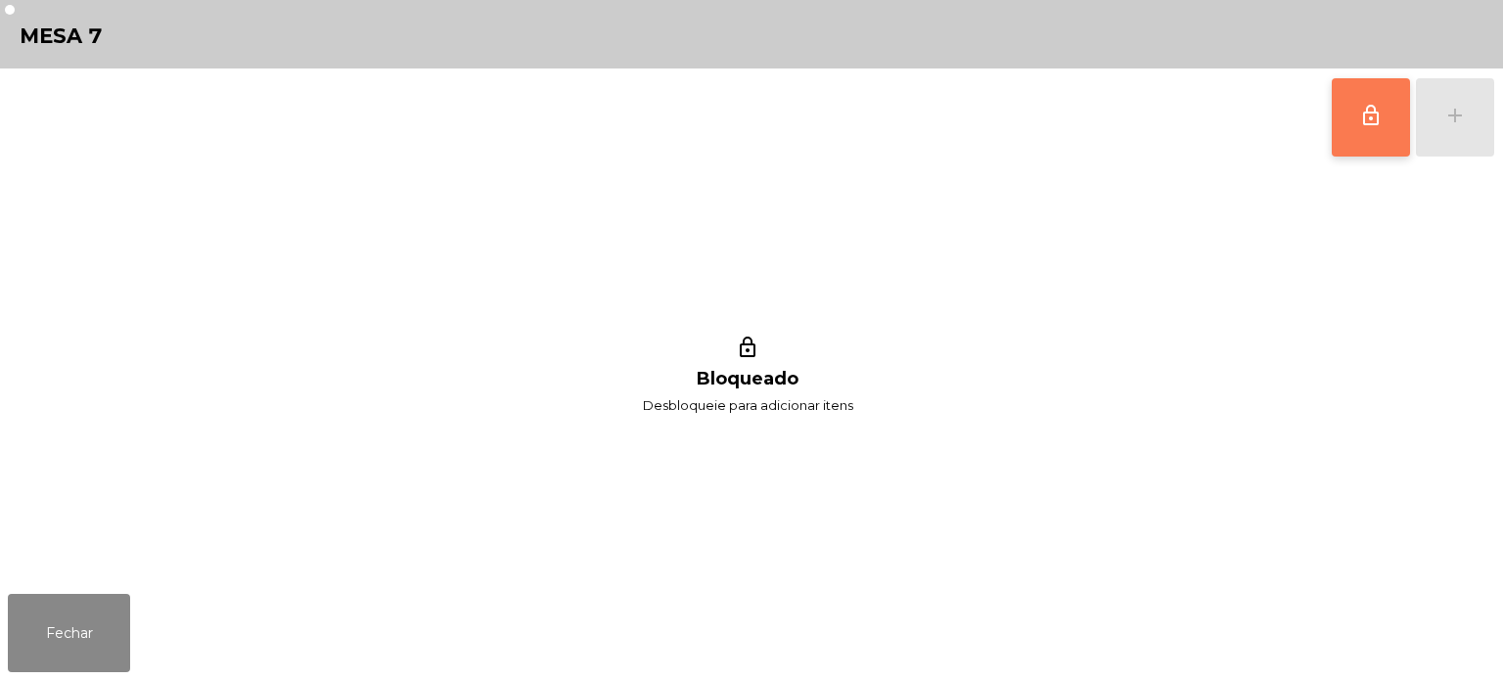
click at [1368, 110] on span "lock_outline" at bounding box center [1370, 115] width 23 height 23
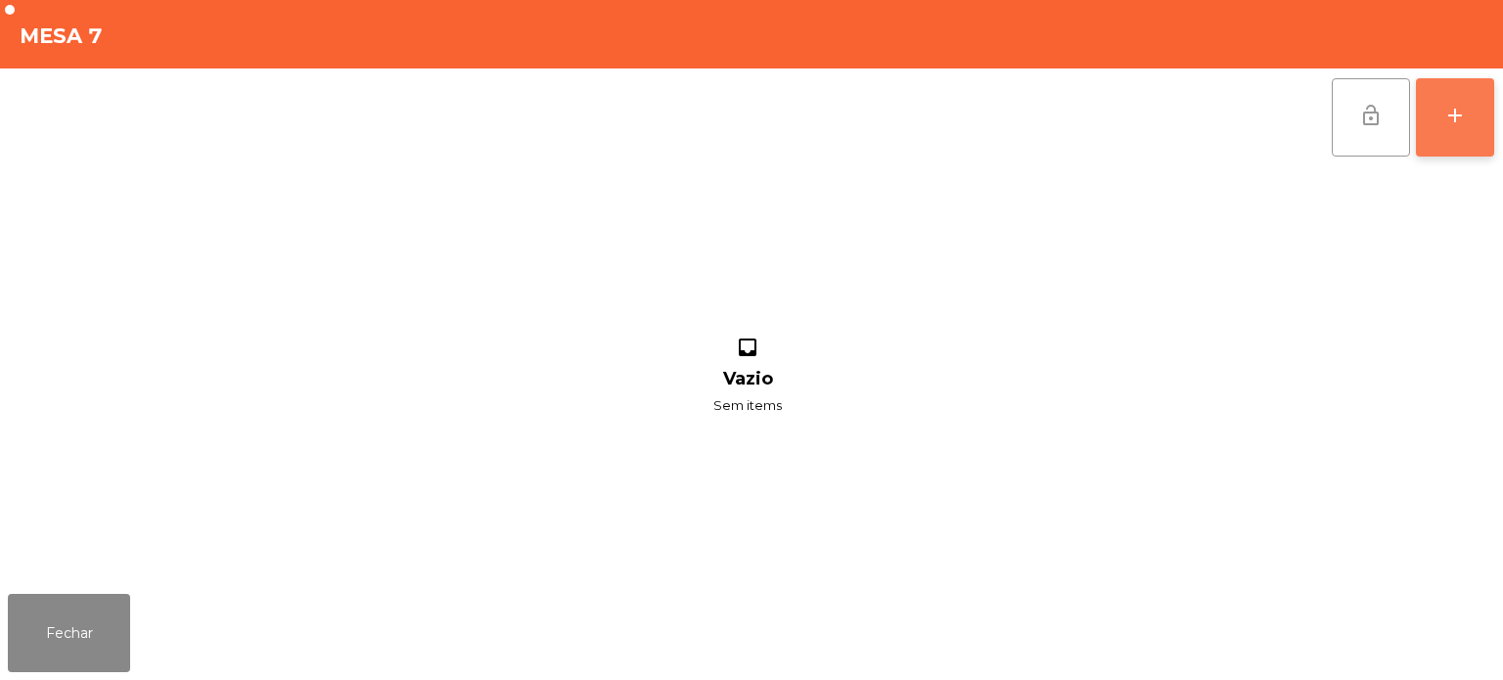
click at [1461, 115] on div "add" at bounding box center [1454, 115] width 23 height 23
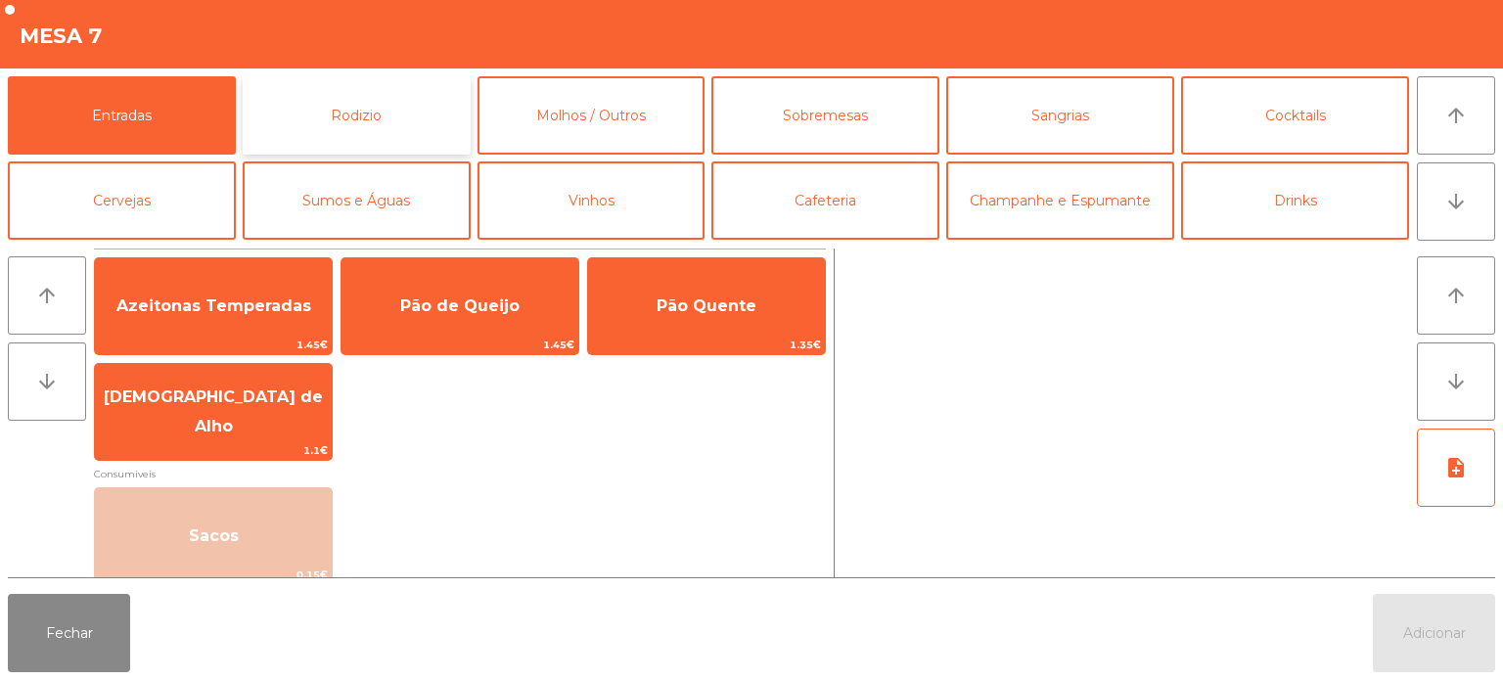
click at [343, 147] on button "Rodizio" at bounding box center [357, 115] width 228 height 78
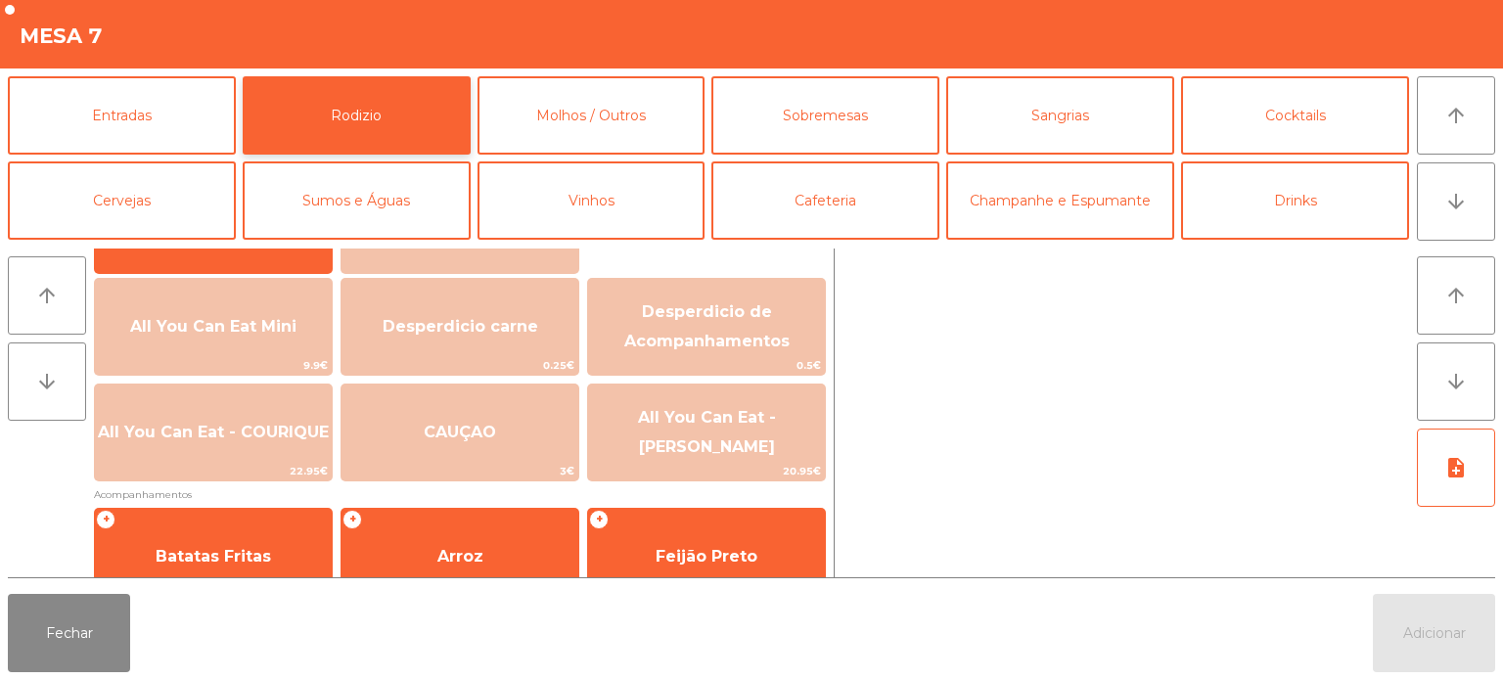
scroll to position [308, 0]
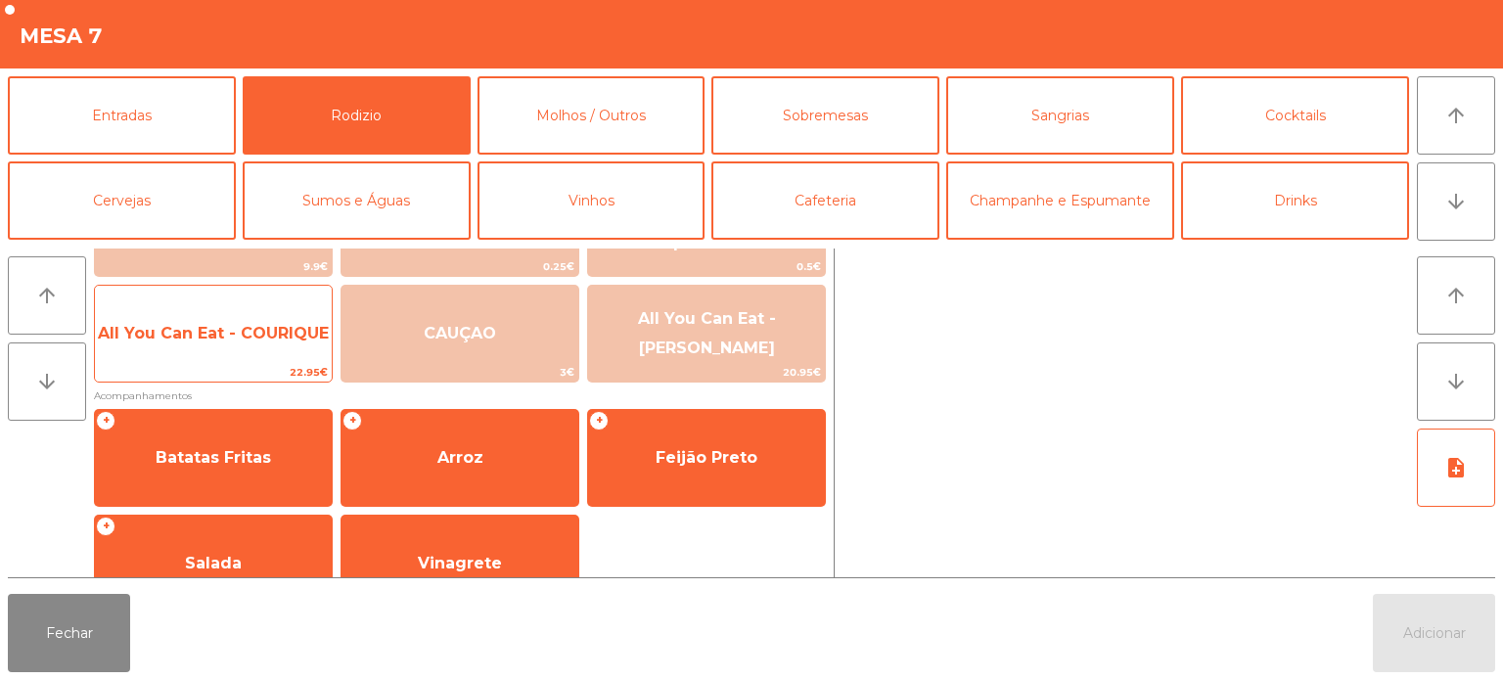
click at [228, 350] on span "All You Can Eat - COURIQUE" at bounding box center [213, 333] width 237 height 53
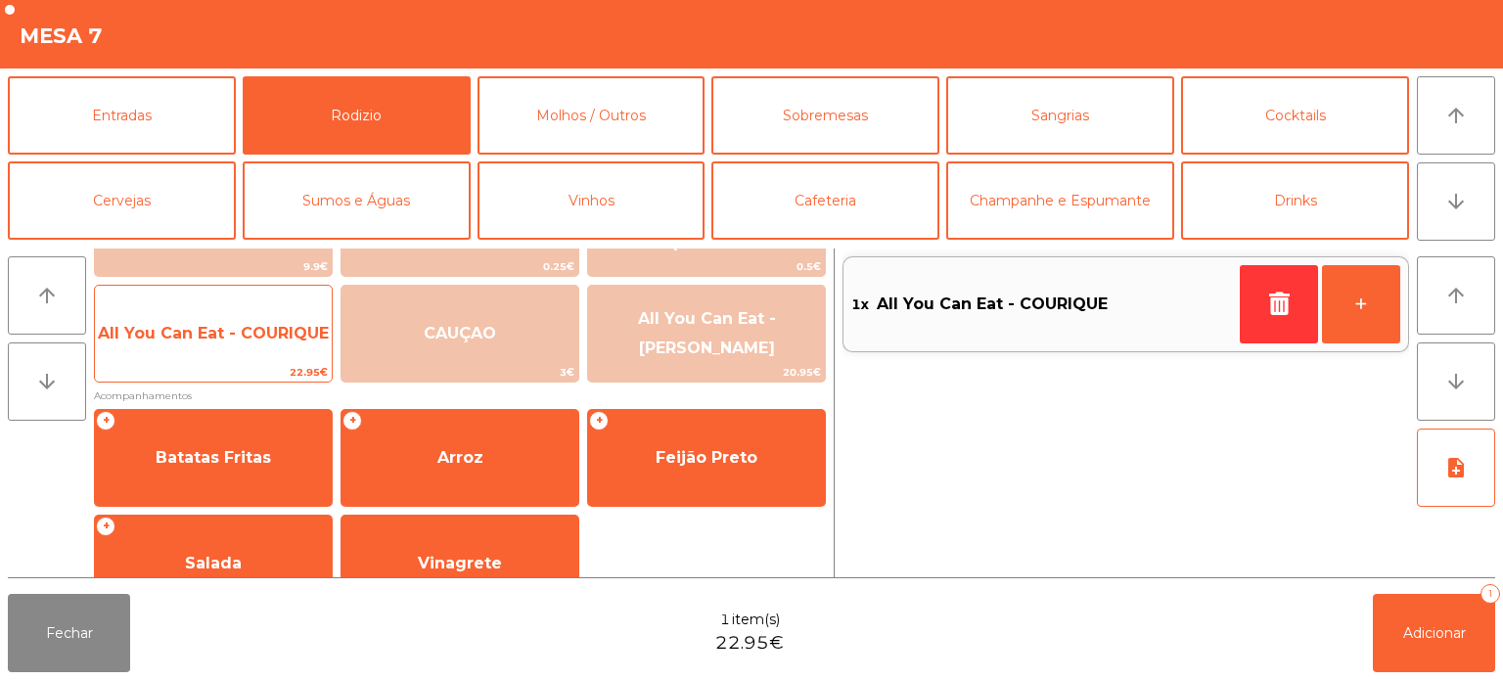
click at [243, 345] on span "All You Can Eat - COURIQUE" at bounding box center [213, 333] width 237 height 53
click at [273, 321] on span "All You Can Eat - COURIQUE" at bounding box center [213, 333] width 237 height 53
click at [254, 343] on span "All You Can Eat - COURIQUE" at bounding box center [213, 333] width 237 height 53
click at [256, 344] on span "All You Can Eat - COURIQUE" at bounding box center [213, 333] width 237 height 53
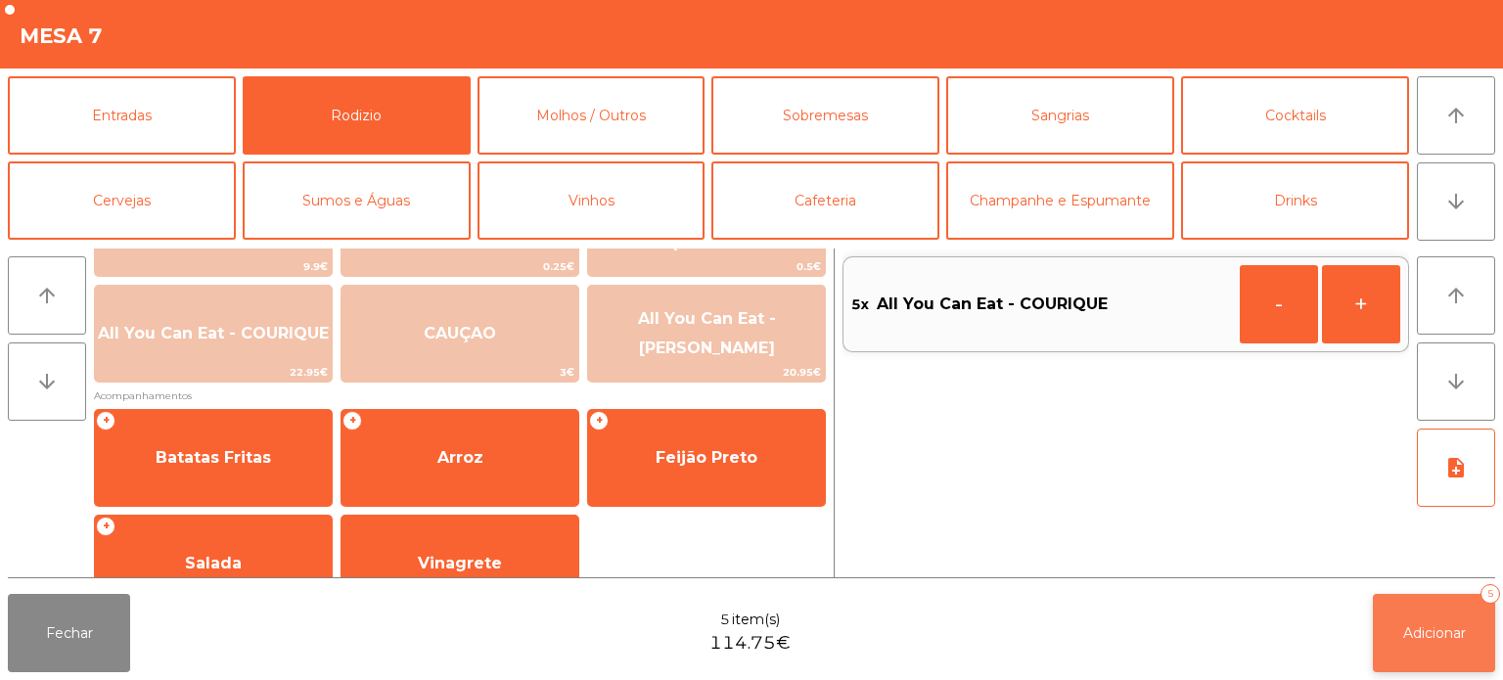
click at [1444, 655] on button "Adicionar 5" at bounding box center [1434, 633] width 122 height 78
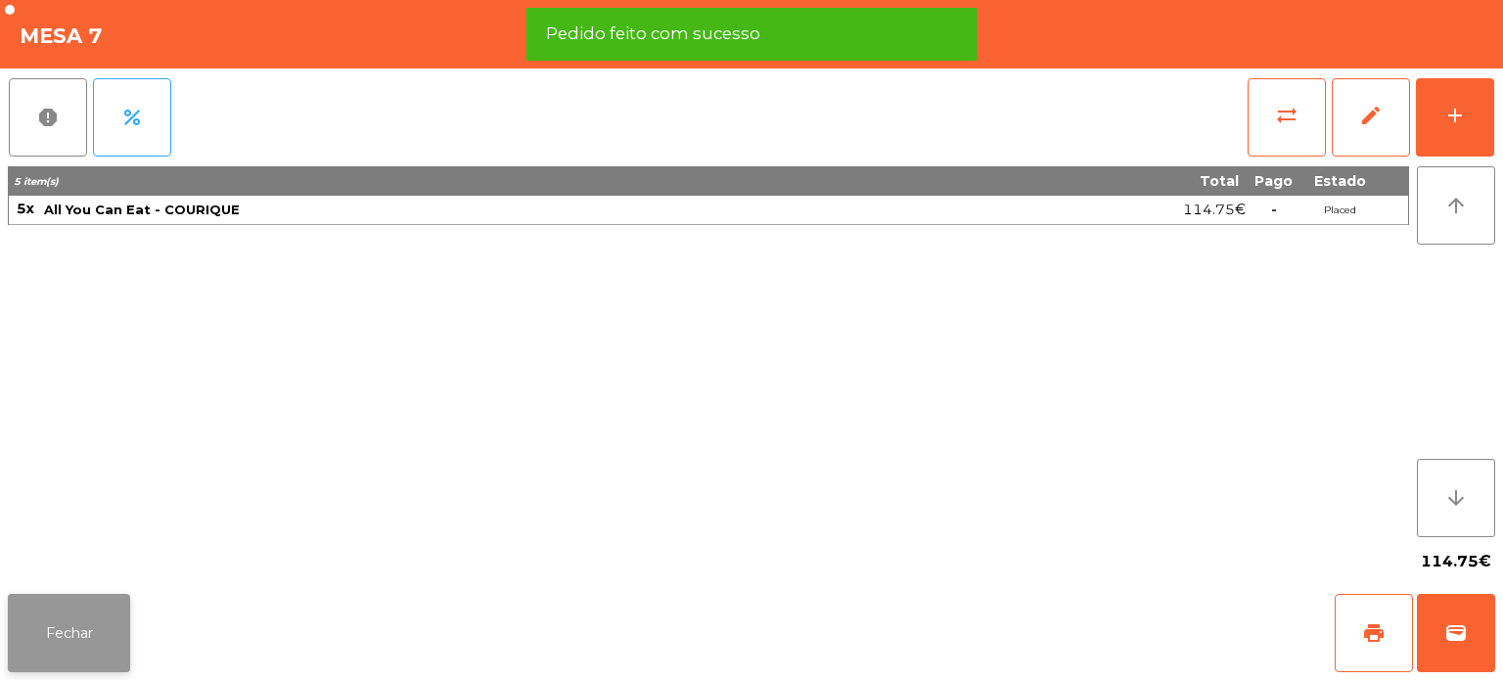
click at [96, 623] on button "Fechar" at bounding box center [69, 633] width 122 height 78
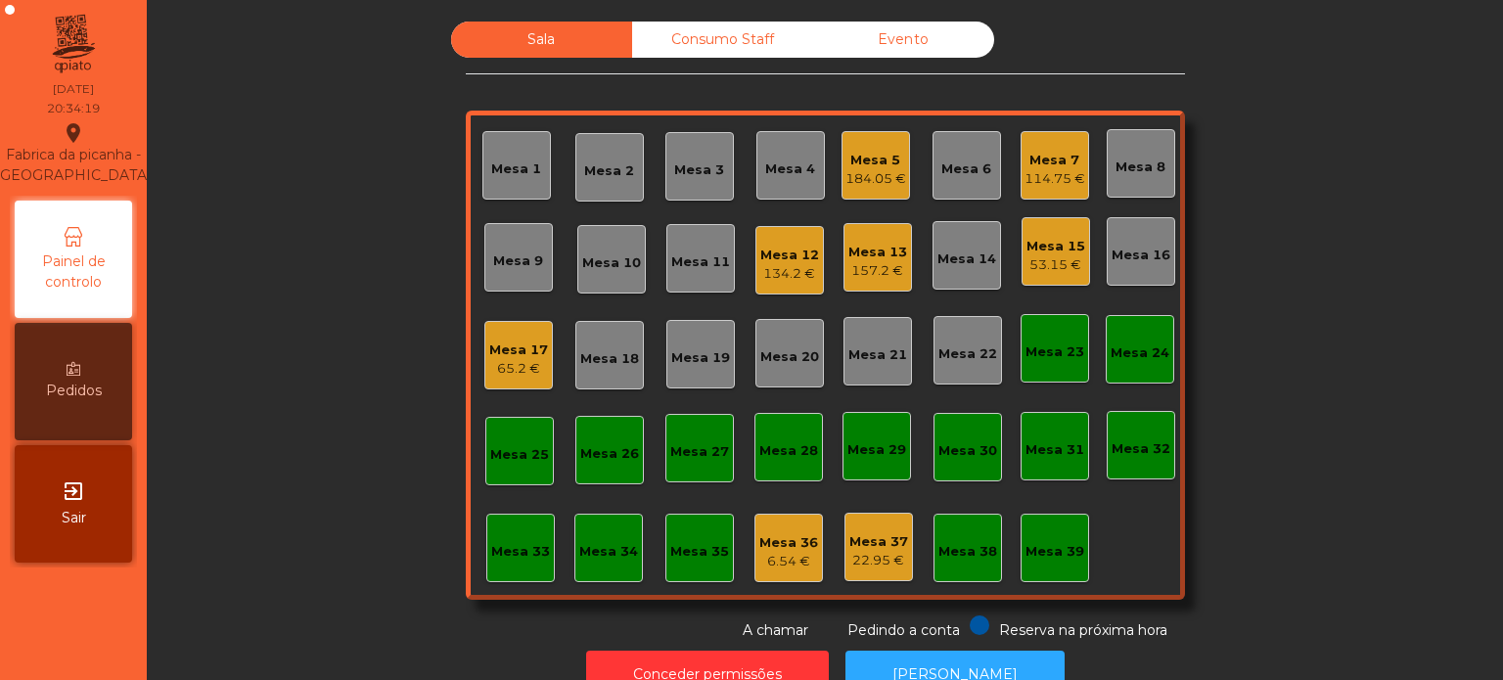
click at [789, 253] on div "Mesa 12" at bounding box center [789, 256] width 59 height 20
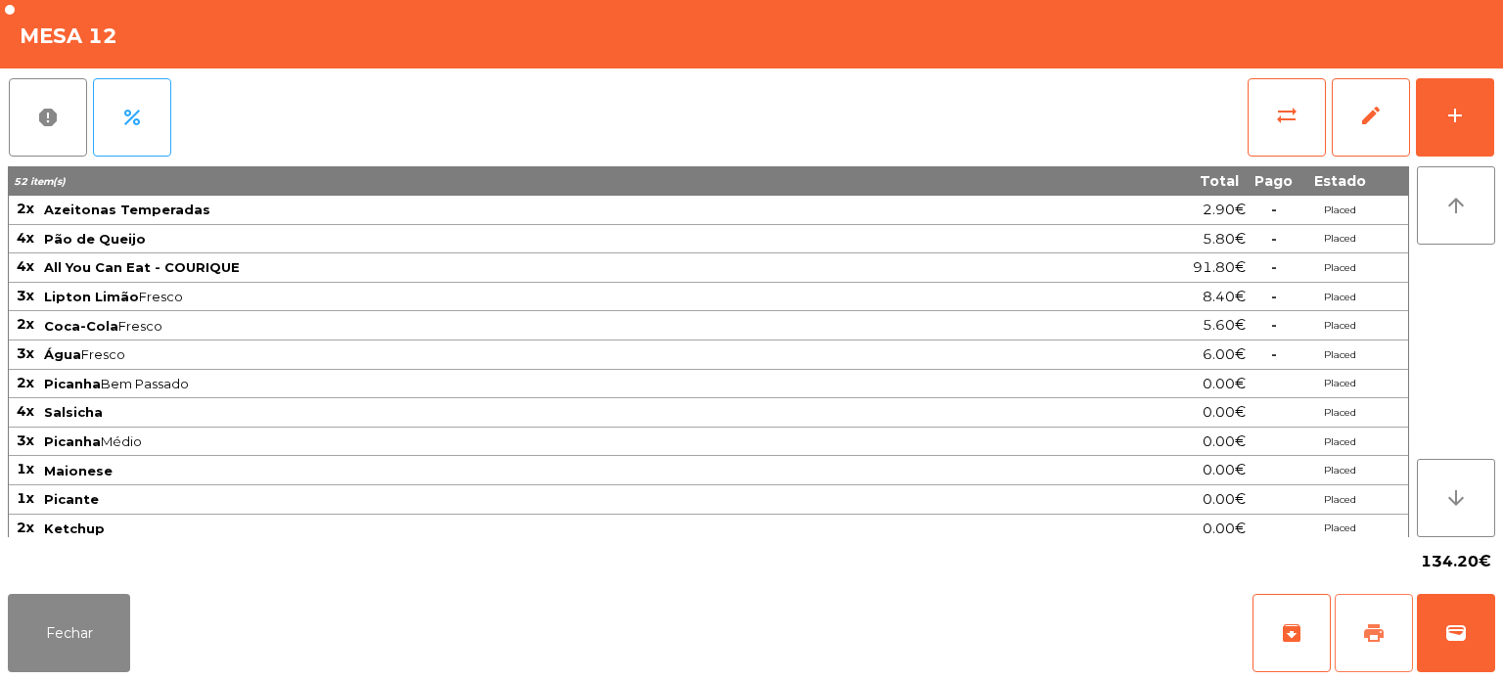
click at [1379, 638] on span "print" at bounding box center [1373, 632] width 23 height 23
click at [66, 600] on button "Fechar" at bounding box center [69, 633] width 122 height 78
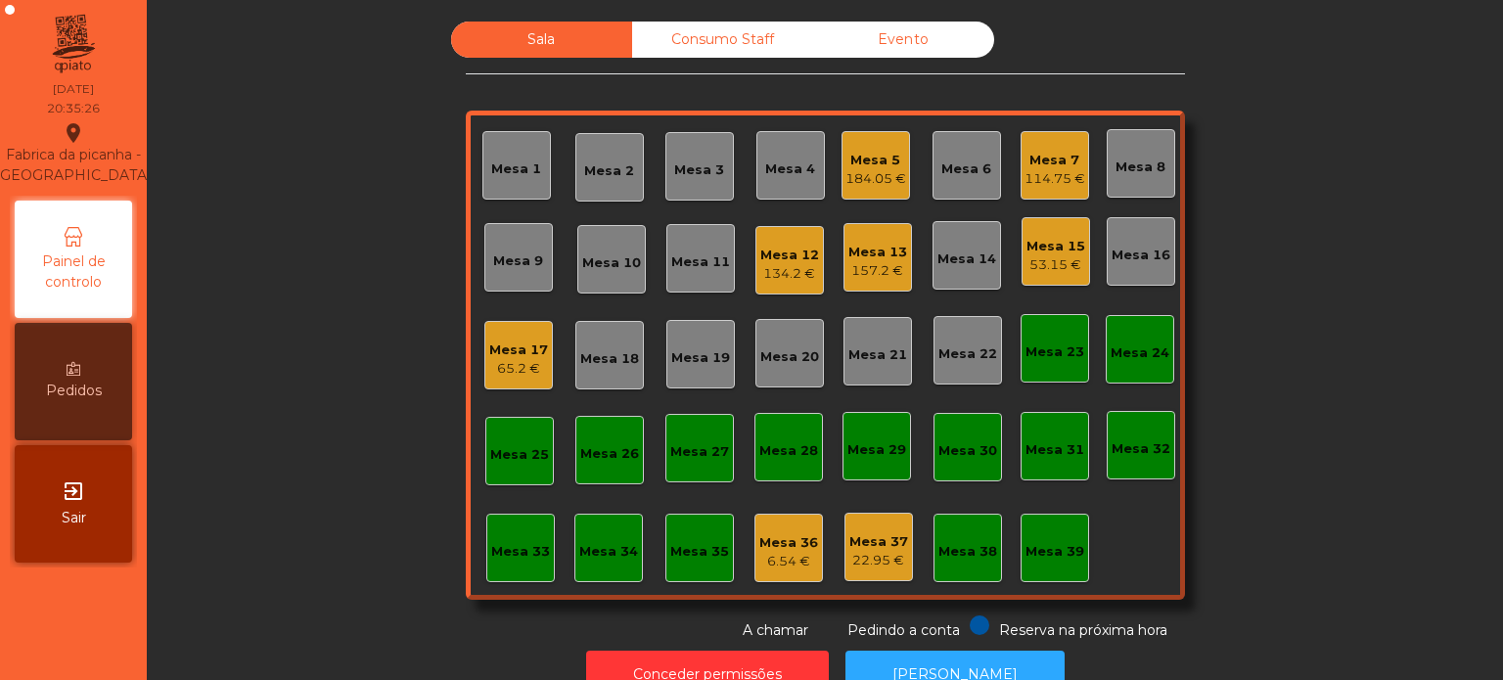
click at [512, 359] on div "65.2 €" at bounding box center [518, 369] width 59 height 20
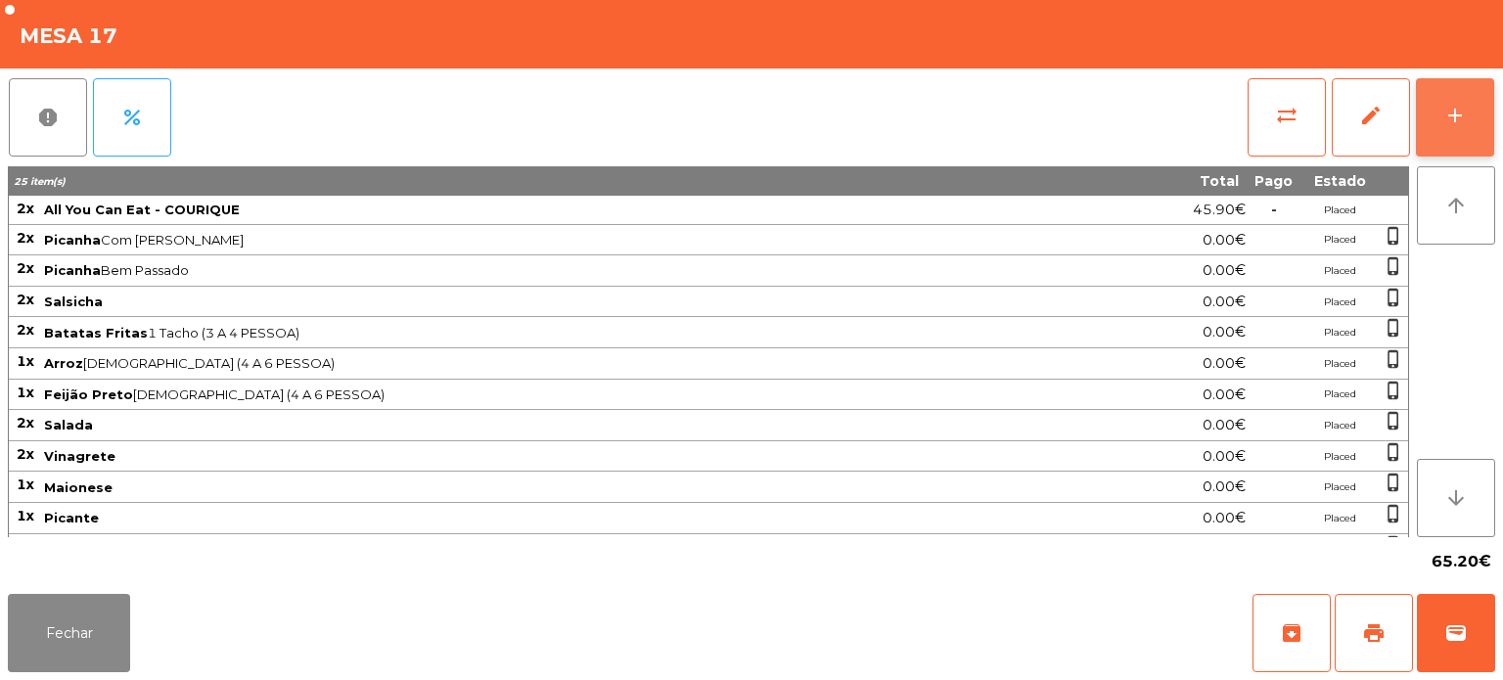
click at [1464, 142] on button "add" at bounding box center [1455, 117] width 78 height 78
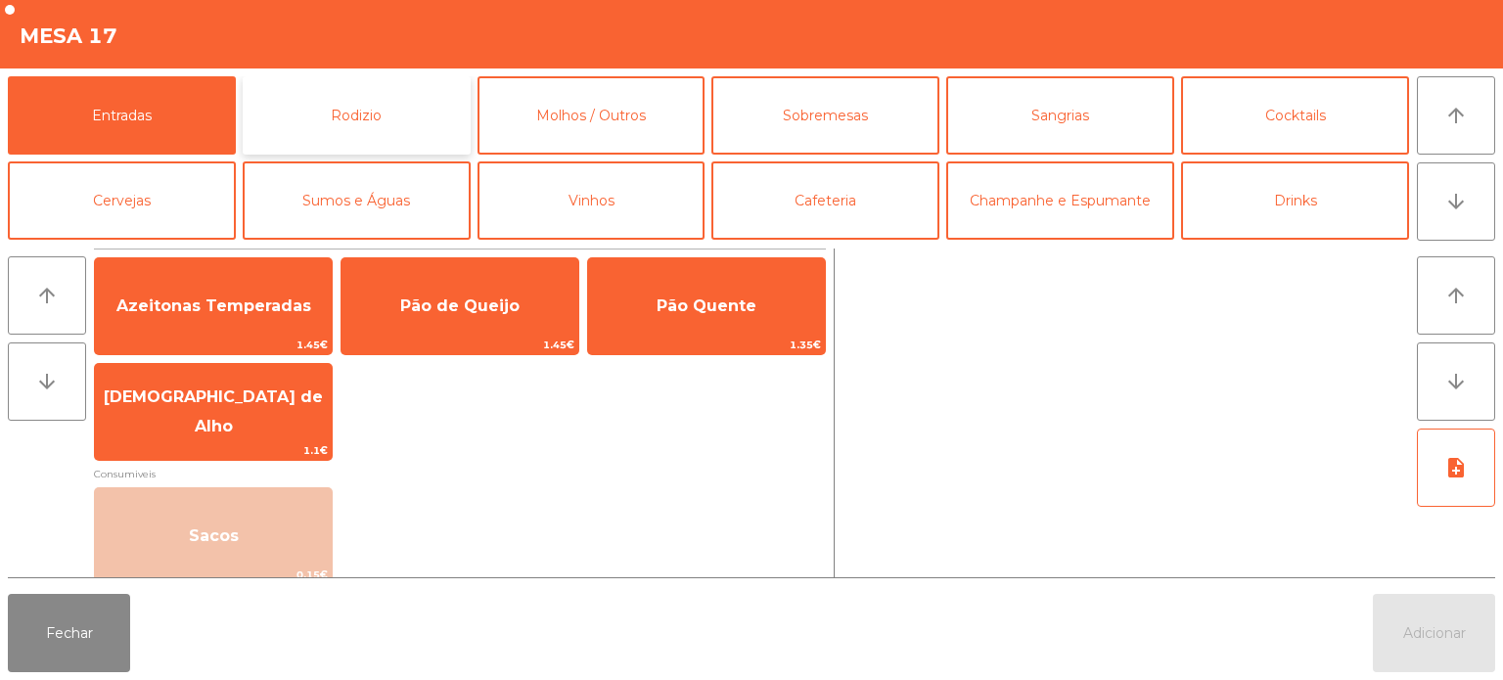
click at [321, 121] on button "Rodizio" at bounding box center [357, 115] width 228 height 78
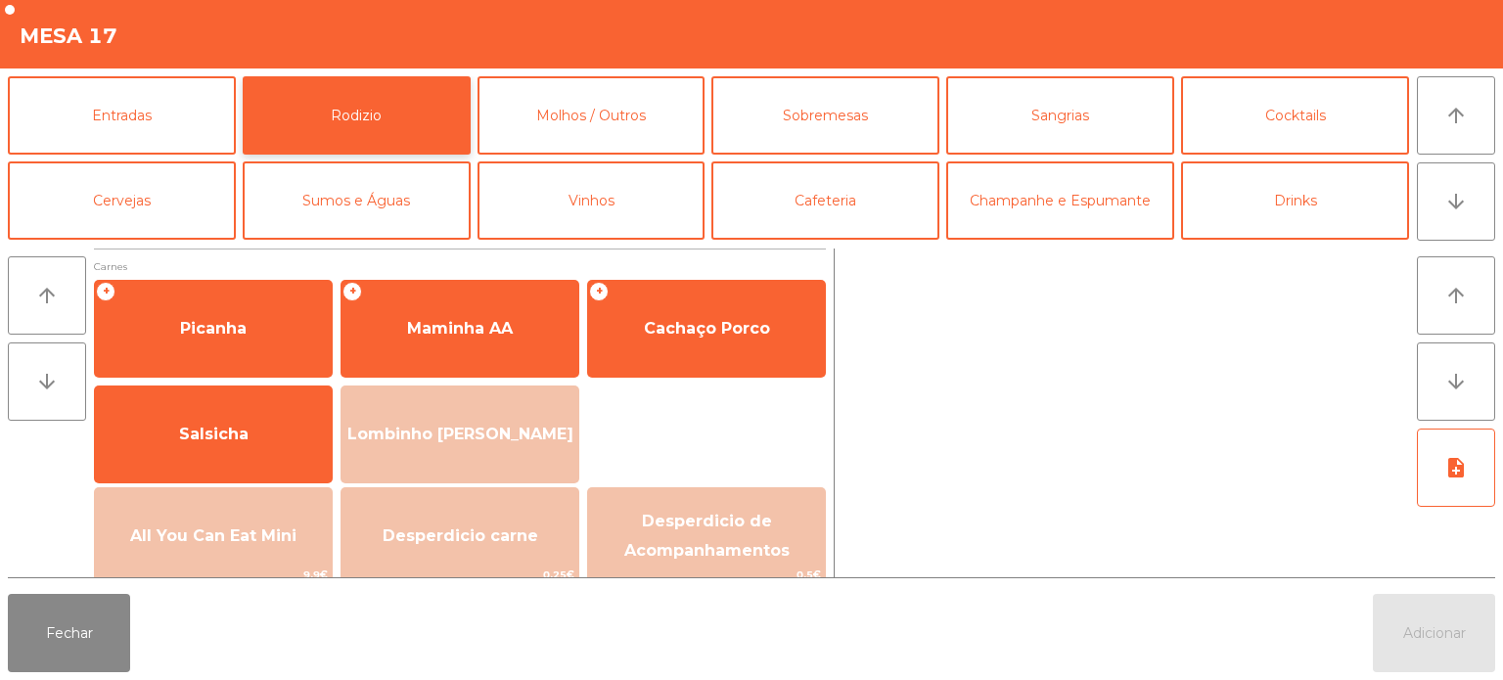
scroll to position [22, 0]
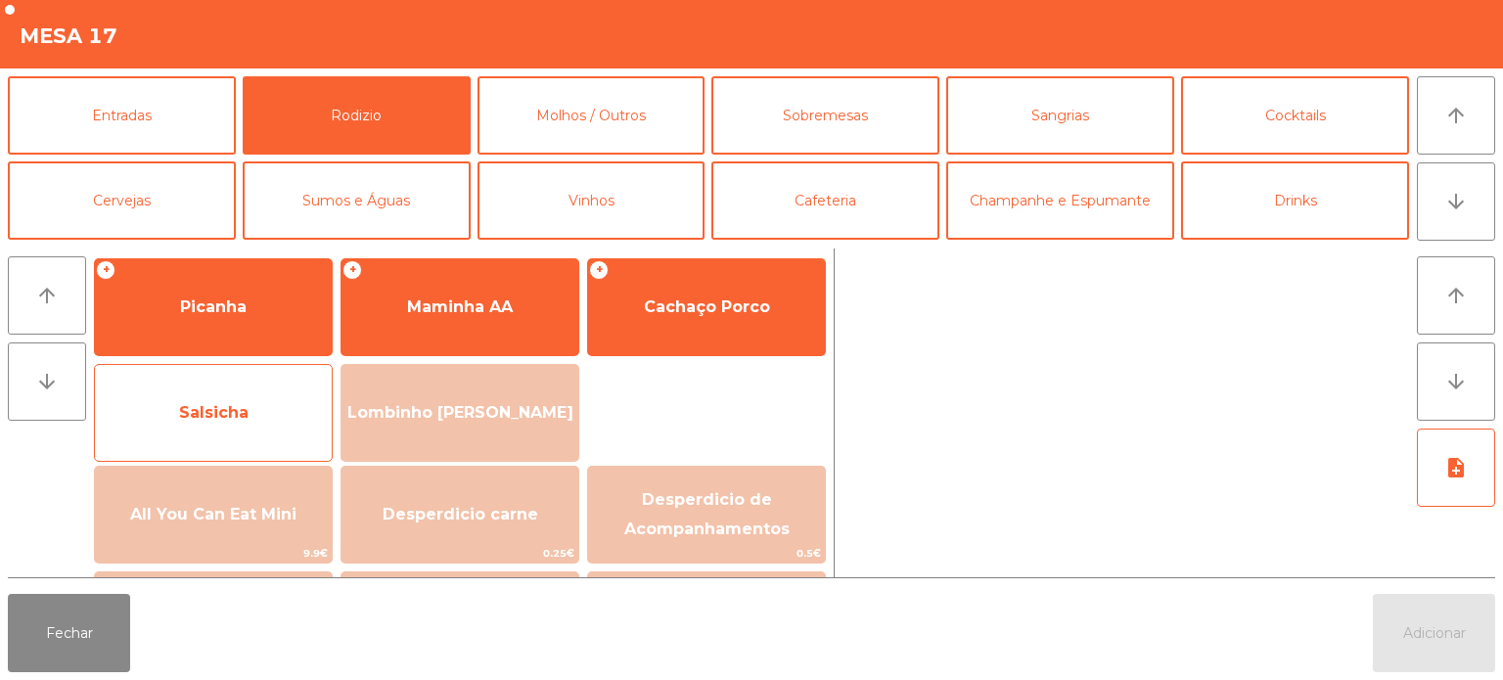
click at [170, 419] on span "Salsicha" at bounding box center [213, 413] width 237 height 53
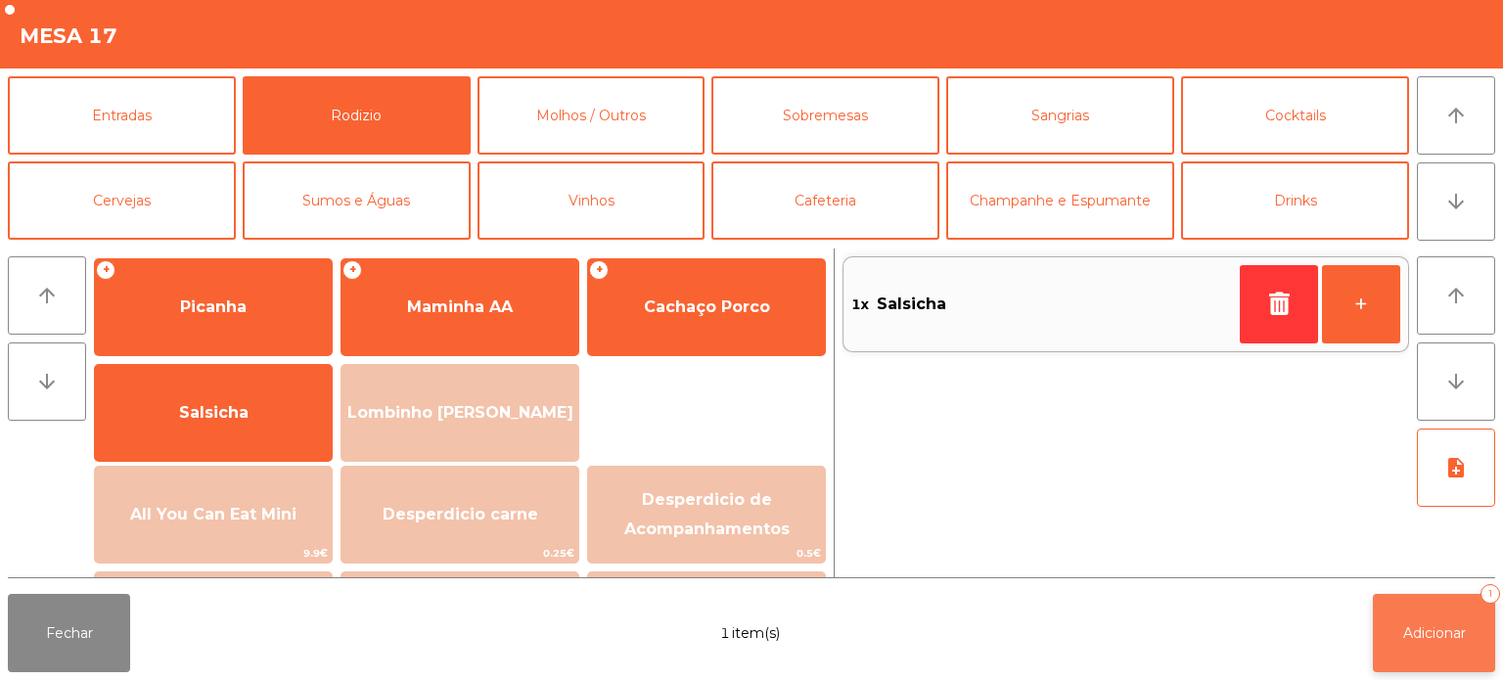
click at [1445, 650] on button "Adicionar 1" at bounding box center [1434, 633] width 122 height 78
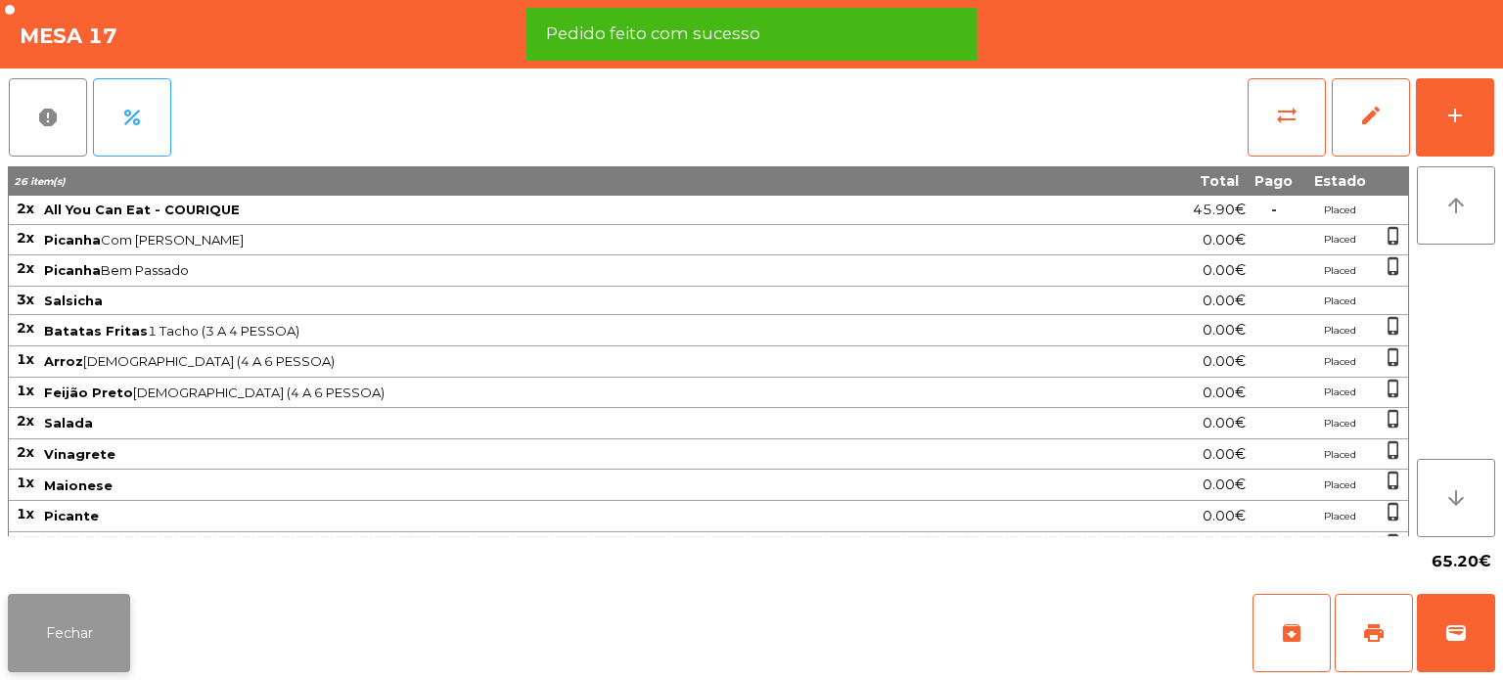
click at [76, 667] on button "Fechar" at bounding box center [69, 633] width 122 height 78
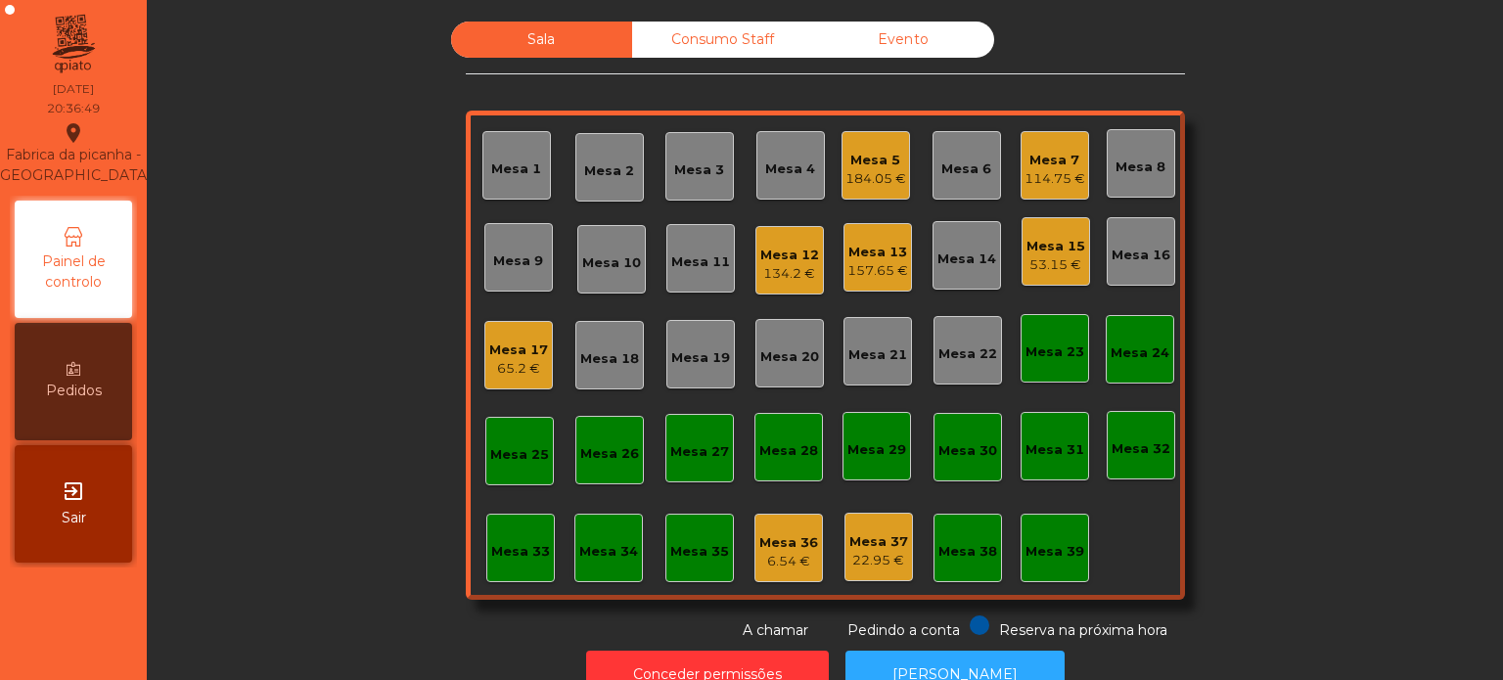
scroll to position [54, 0]
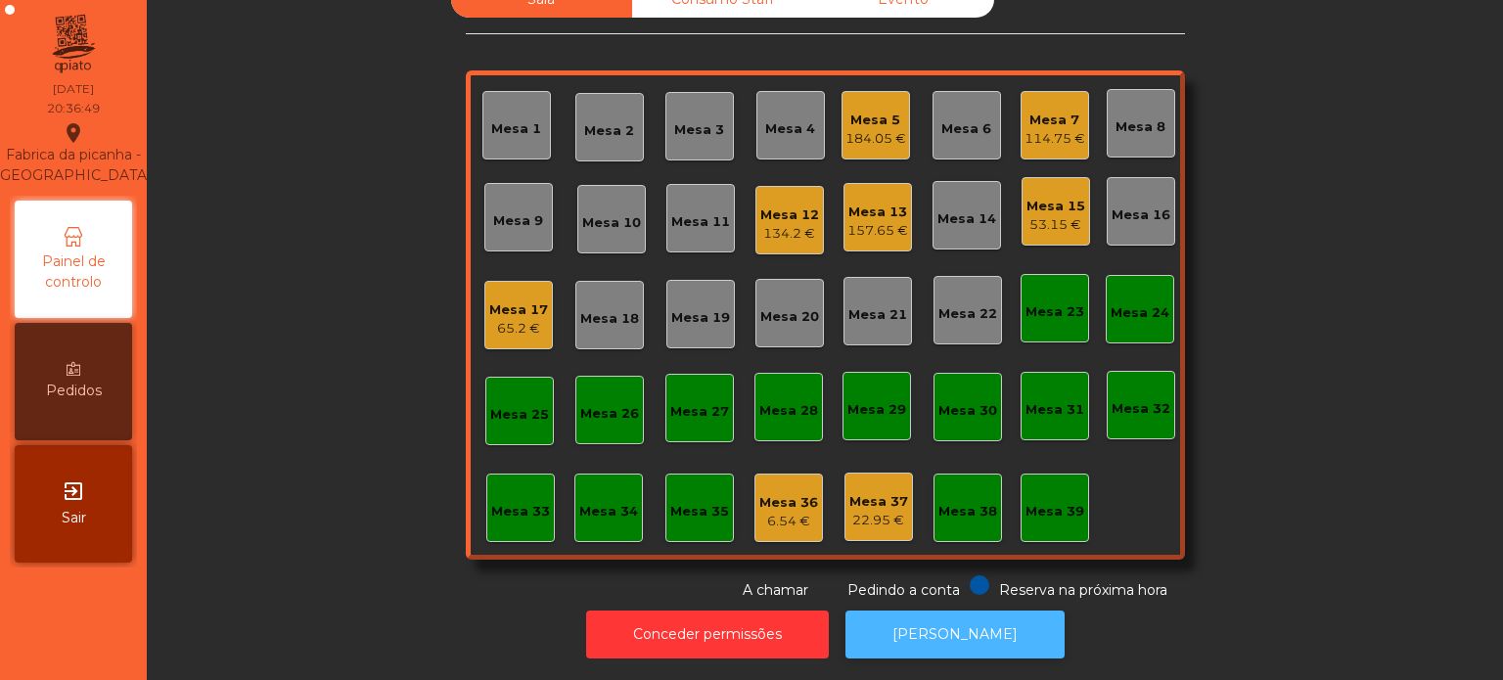
click at [962, 614] on button "[PERSON_NAME]" at bounding box center [955, 635] width 219 height 48
click at [771, 224] on div "134.2 €" at bounding box center [789, 234] width 59 height 20
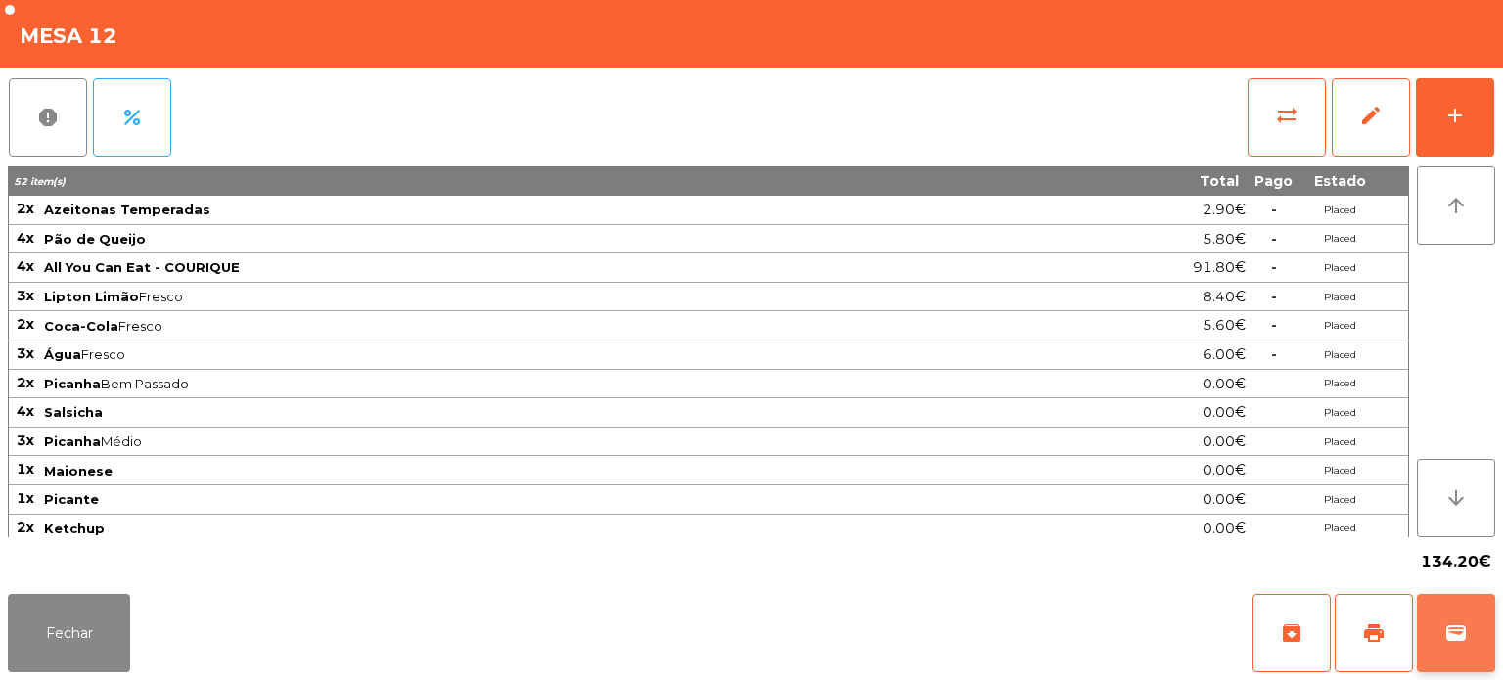
click at [1467, 624] on span "wallet" at bounding box center [1455, 632] width 23 height 23
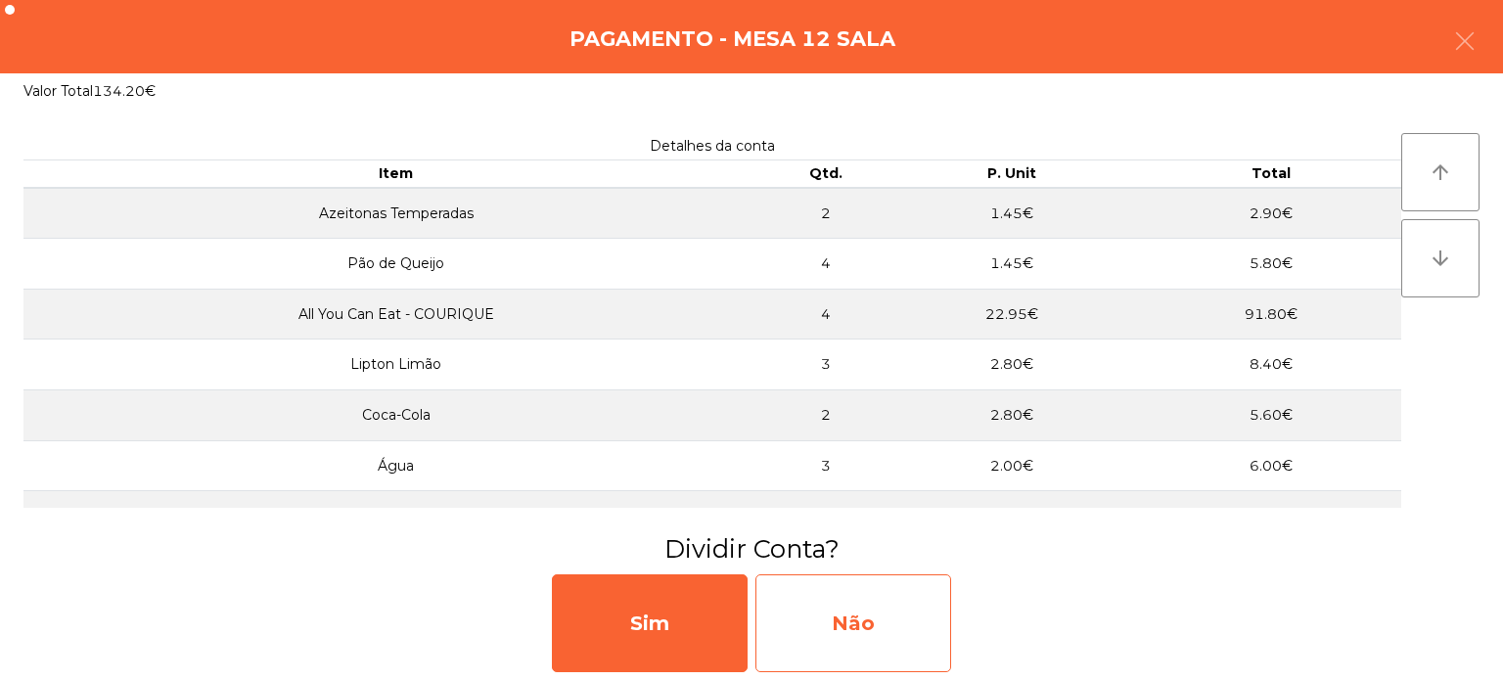
click at [898, 633] on div "Não" at bounding box center [853, 623] width 196 height 98
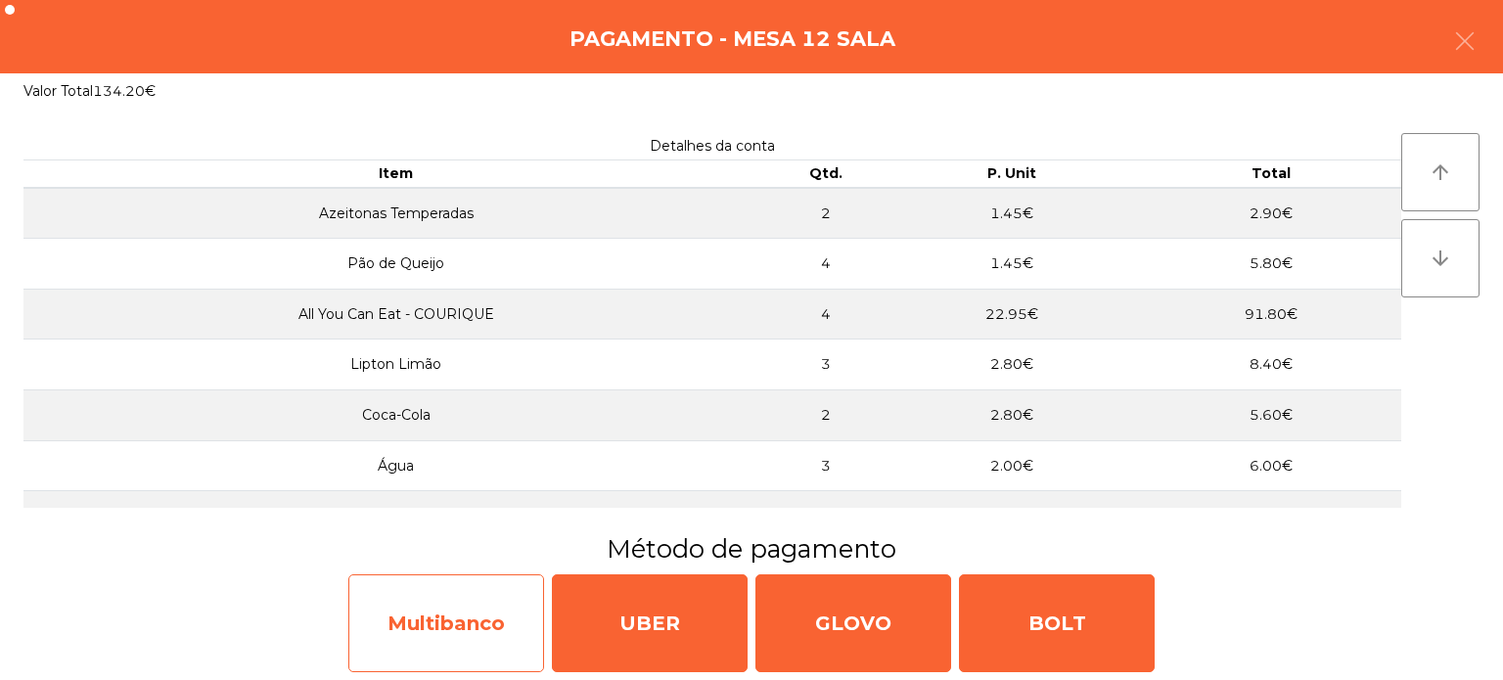
click at [494, 640] on div "Multibanco" at bounding box center [446, 623] width 196 height 98
select select "**"
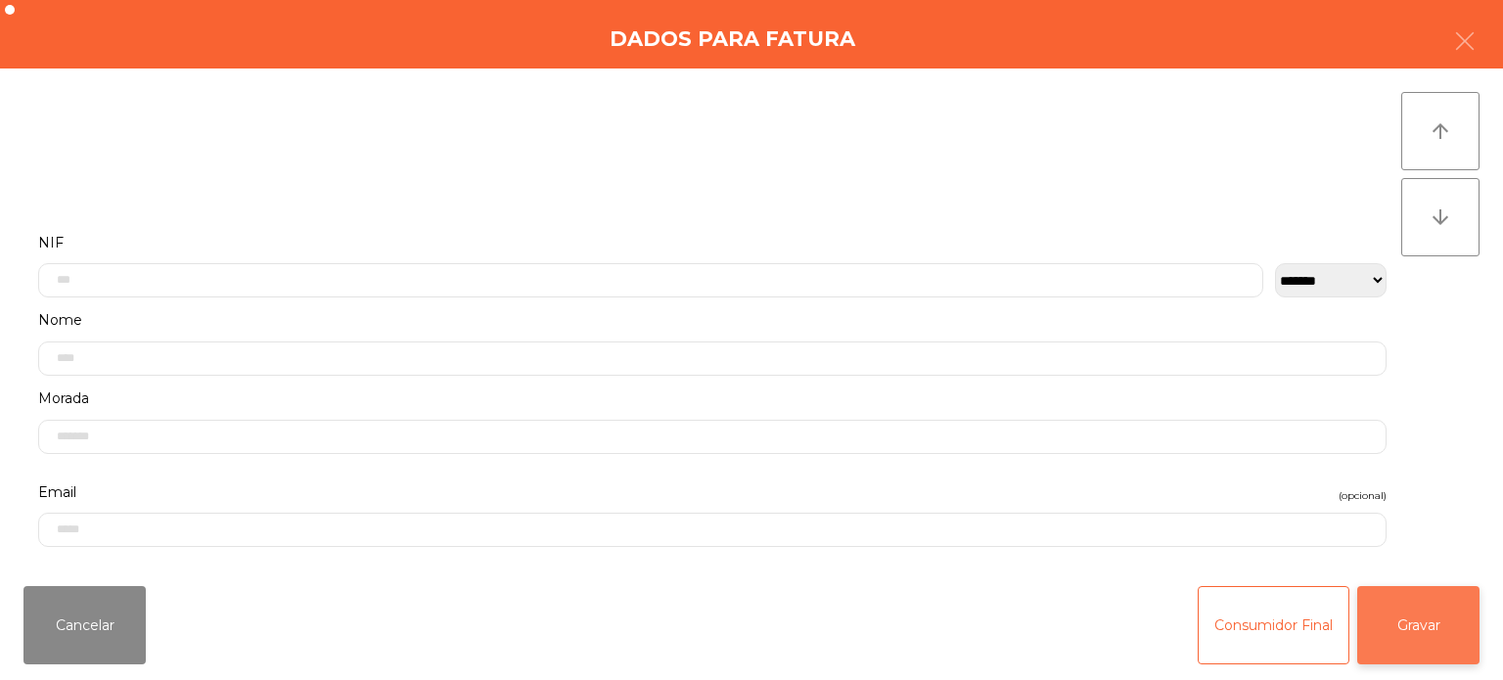
click at [1449, 638] on button "Gravar" at bounding box center [1418, 625] width 122 height 78
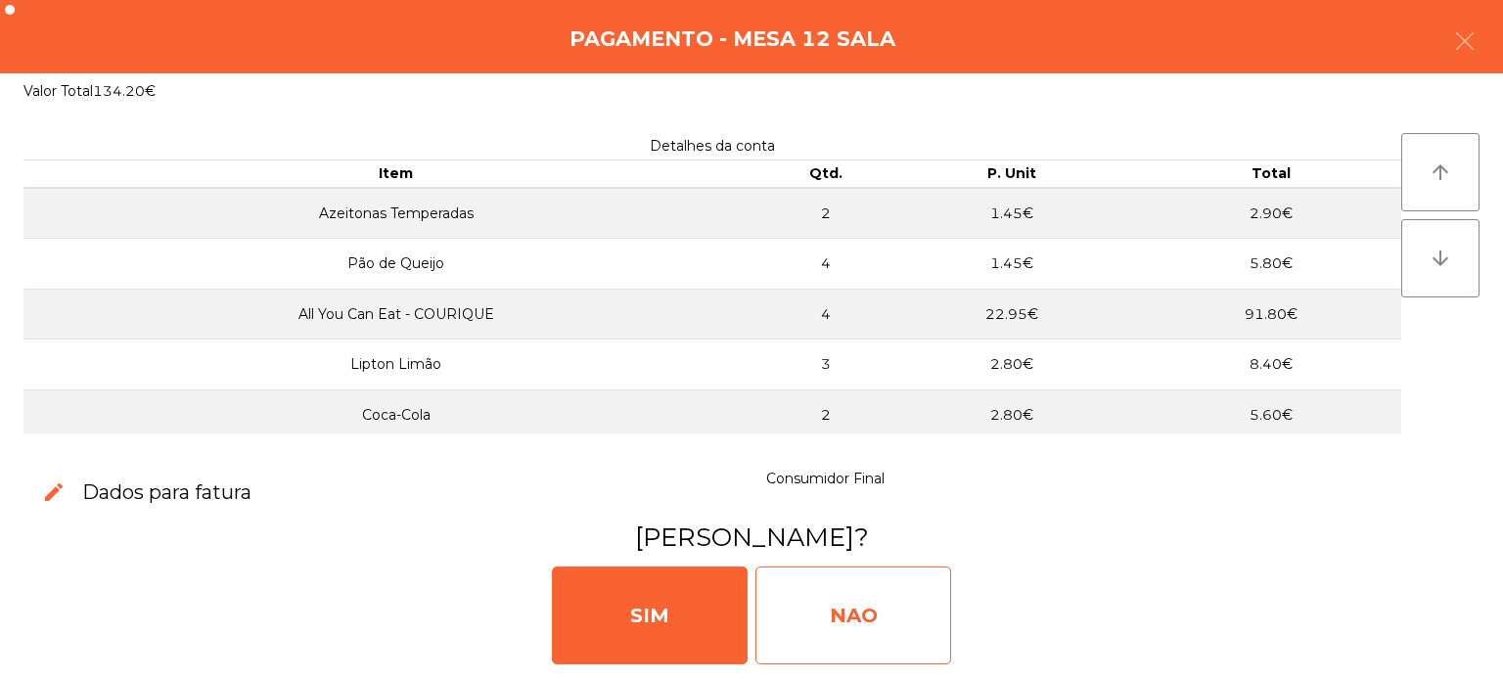
click at [866, 577] on div "NAO" at bounding box center [853, 616] width 196 height 98
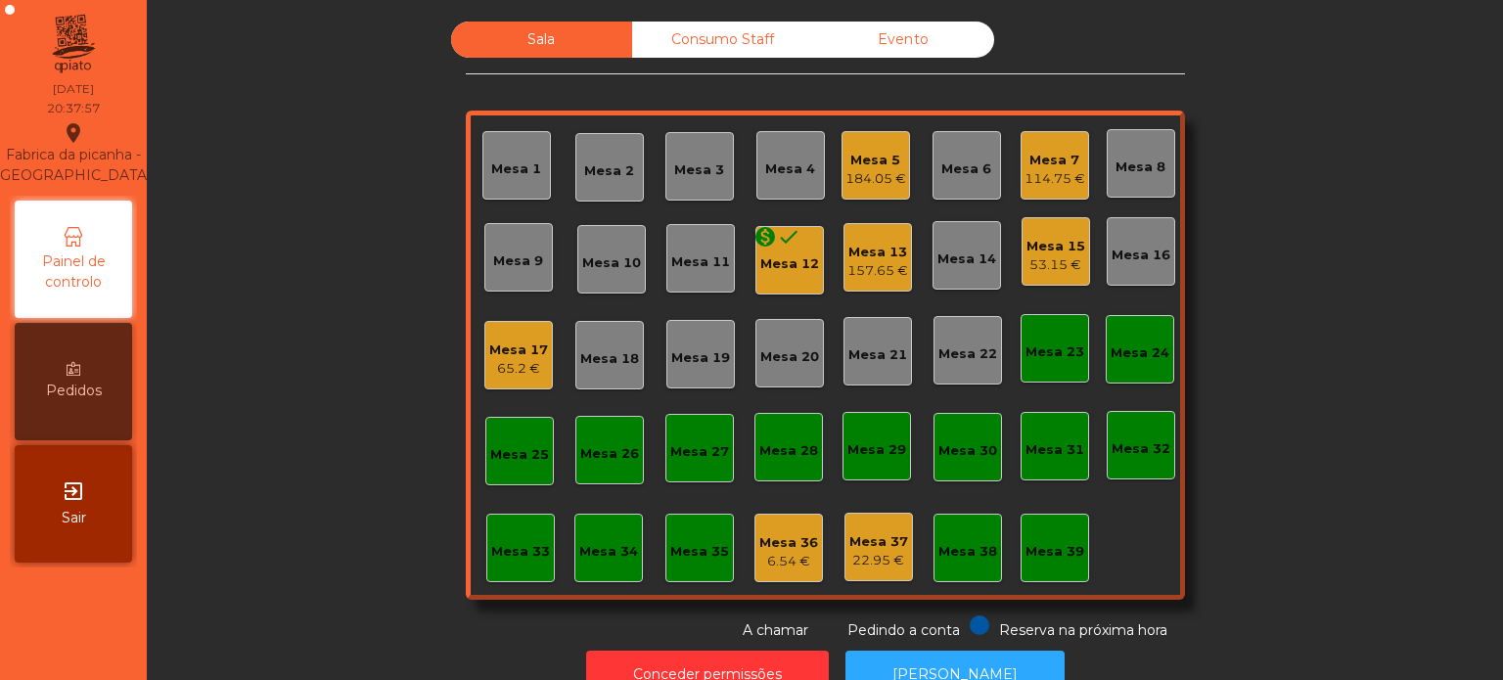
click at [806, 274] on div "monetization_on done Mesa 12" at bounding box center [789, 260] width 69 height 69
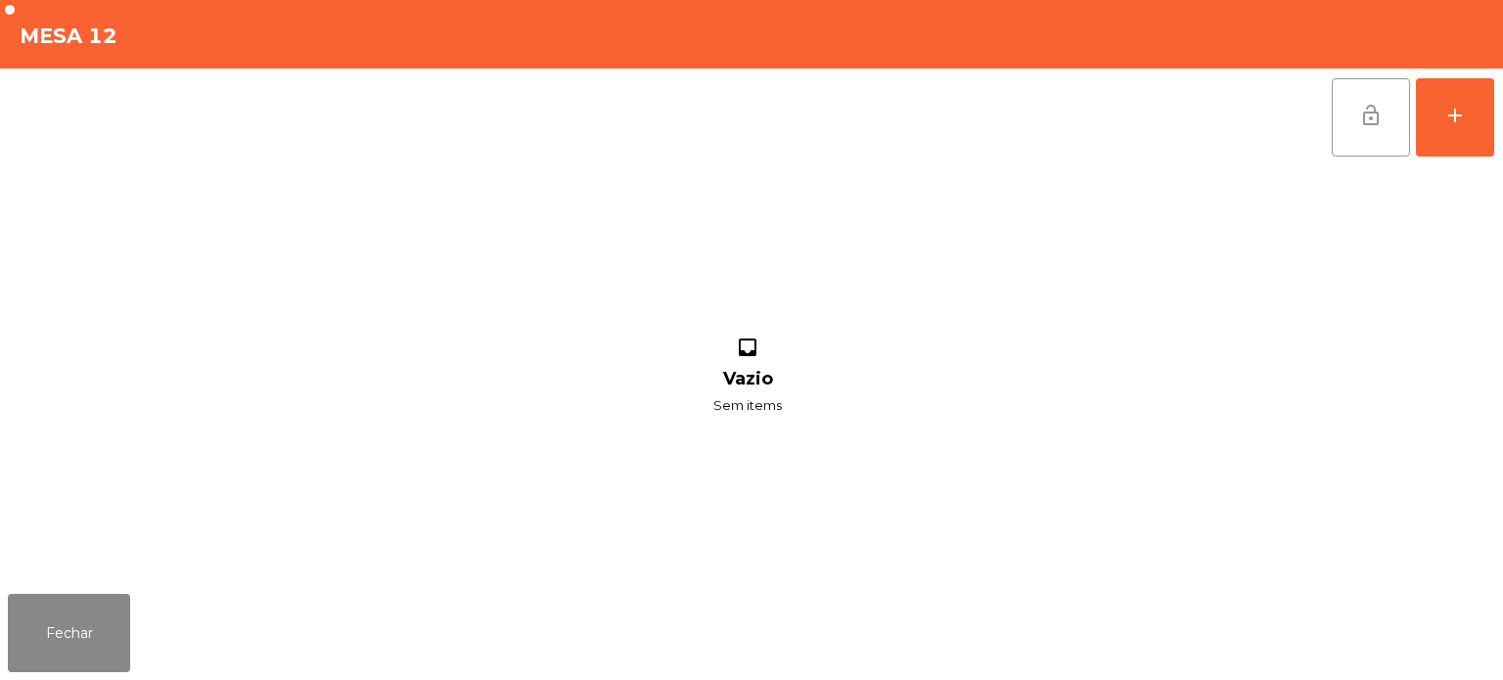
click at [1339, 125] on button "lock_open" at bounding box center [1371, 117] width 78 height 78
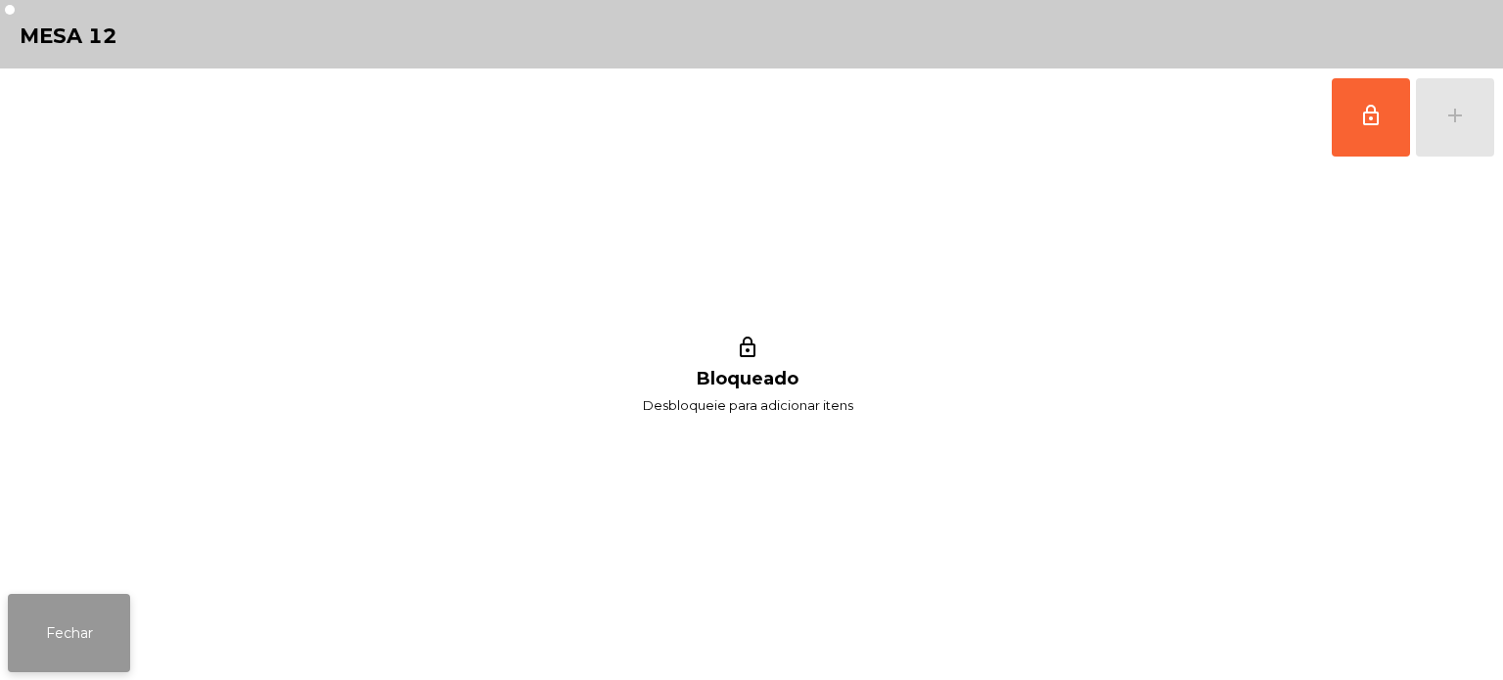
click at [73, 612] on button "Fechar" at bounding box center [69, 633] width 122 height 78
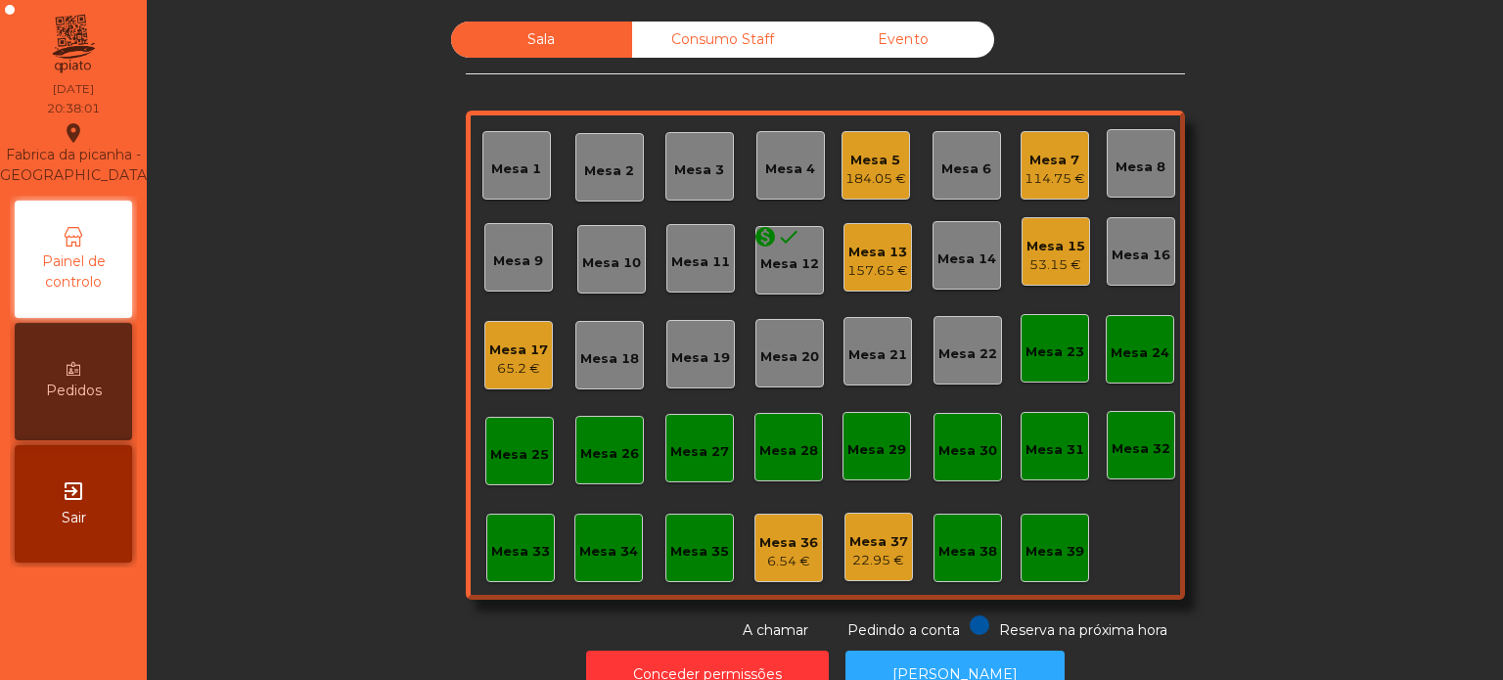
click at [1229, 288] on div "Sala Consumo Staff Evento Mesa 1 [GEOGRAPHIC_DATA] 3 Mesa 4 Mesa 5 184.05 € [GE…" at bounding box center [825, 331] width 1304 height 619
click at [873, 171] on div "184.05 €" at bounding box center [876, 179] width 61 height 20
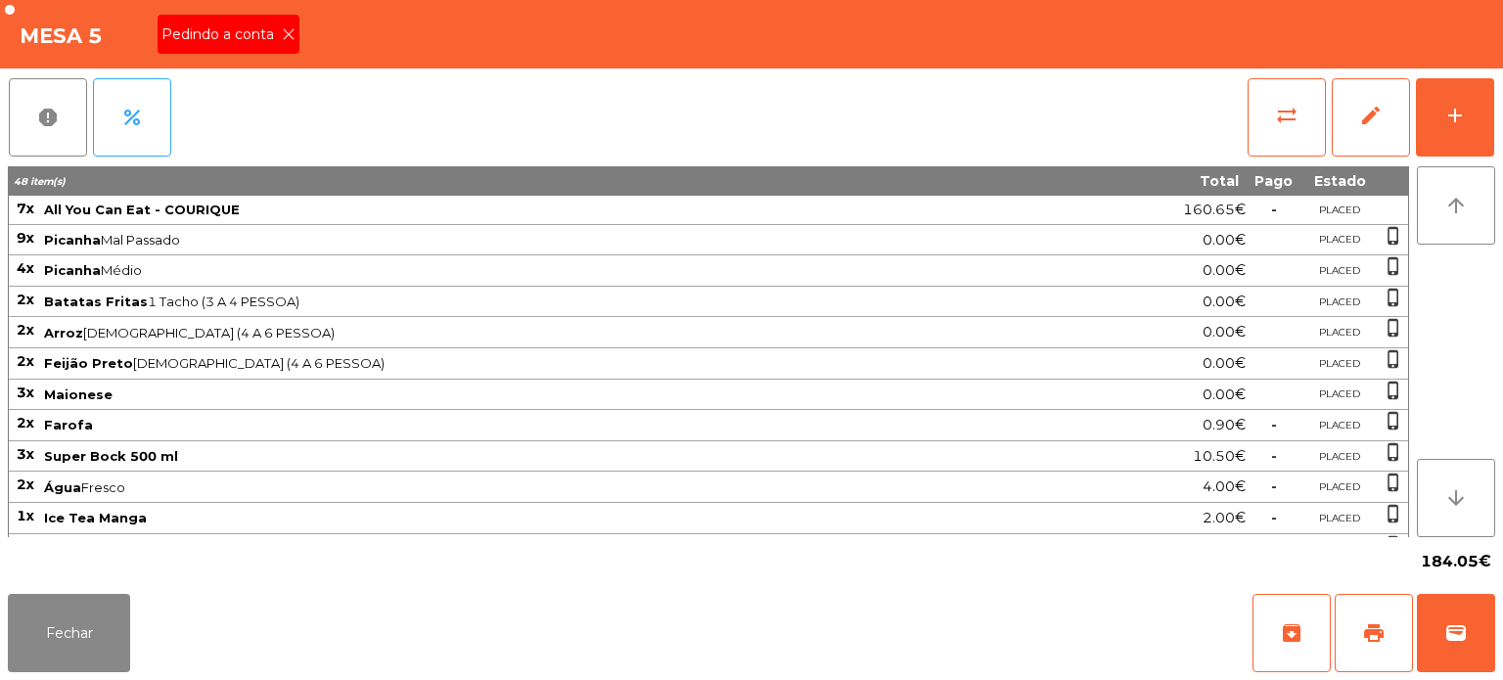
click at [237, 33] on span "Pedindo a conta" at bounding box center [221, 34] width 120 height 21
click at [1366, 637] on span "print" at bounding box center [1373, 632] width 23 height 23
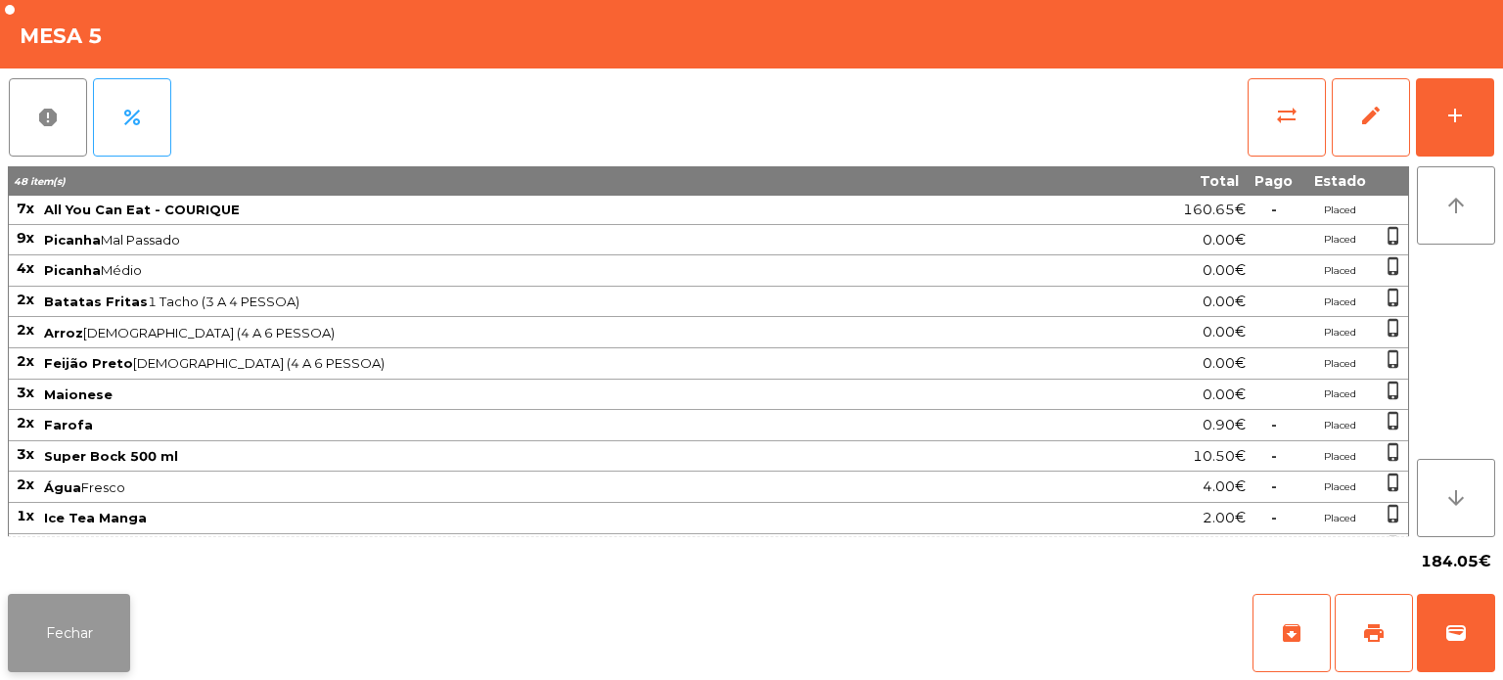
click at [55, 610] on button "Fechar" at bounding box center [69, 633] width 122 height 78
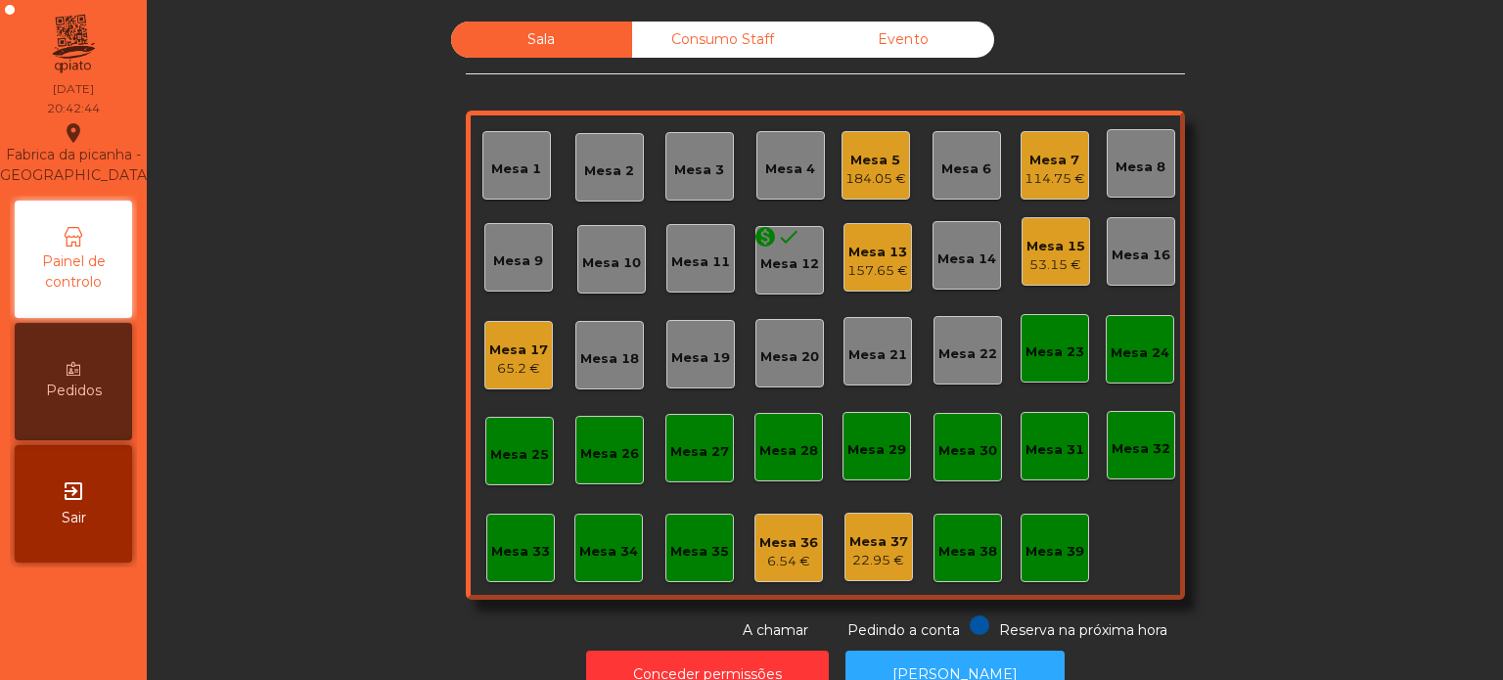
click at [785, 164] on div "Mesa 4" at bounding box center [790, 170] width 50 height 20
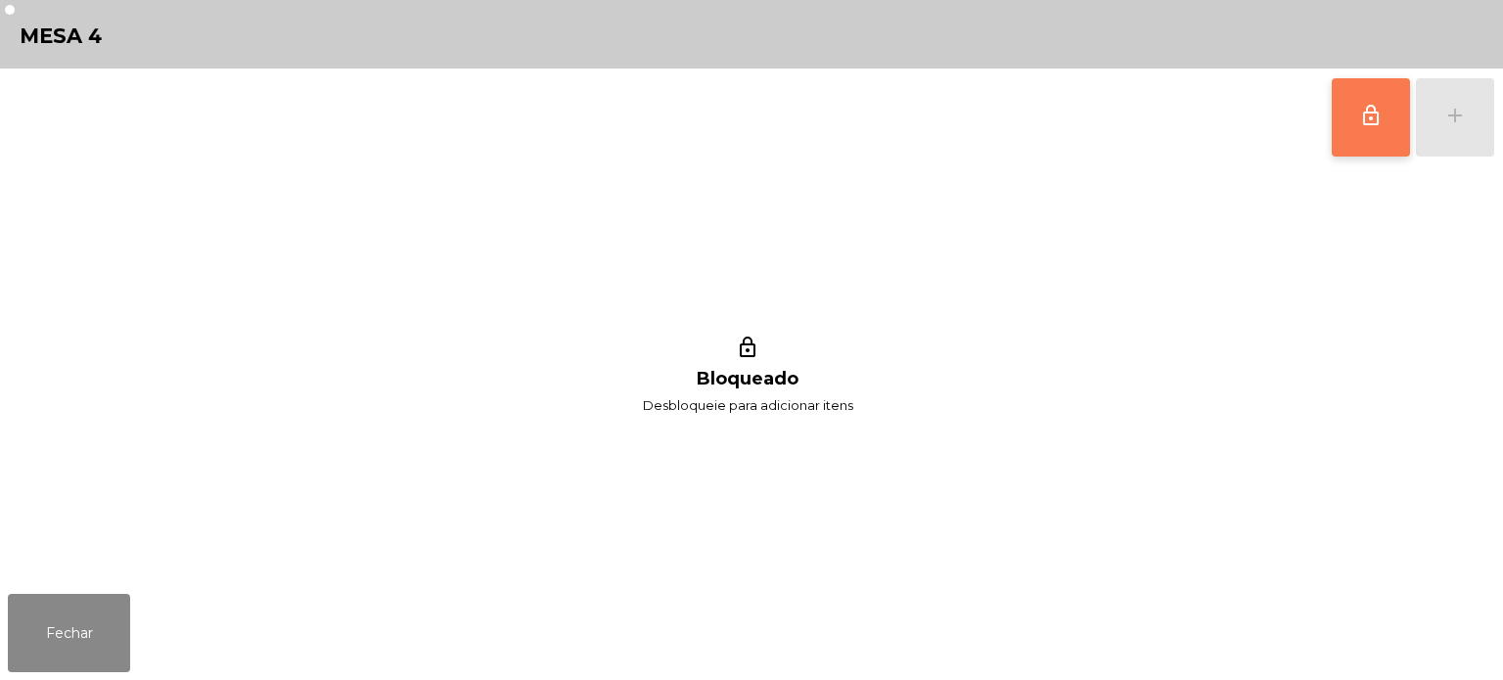
click at [1380, 105] on span "lock_outline" at bounding box center [1370, 115] width 23 height 23
click at [1482, 121] on div "lock_outline add" at bounding box center [1413, 118] width 164 height 98
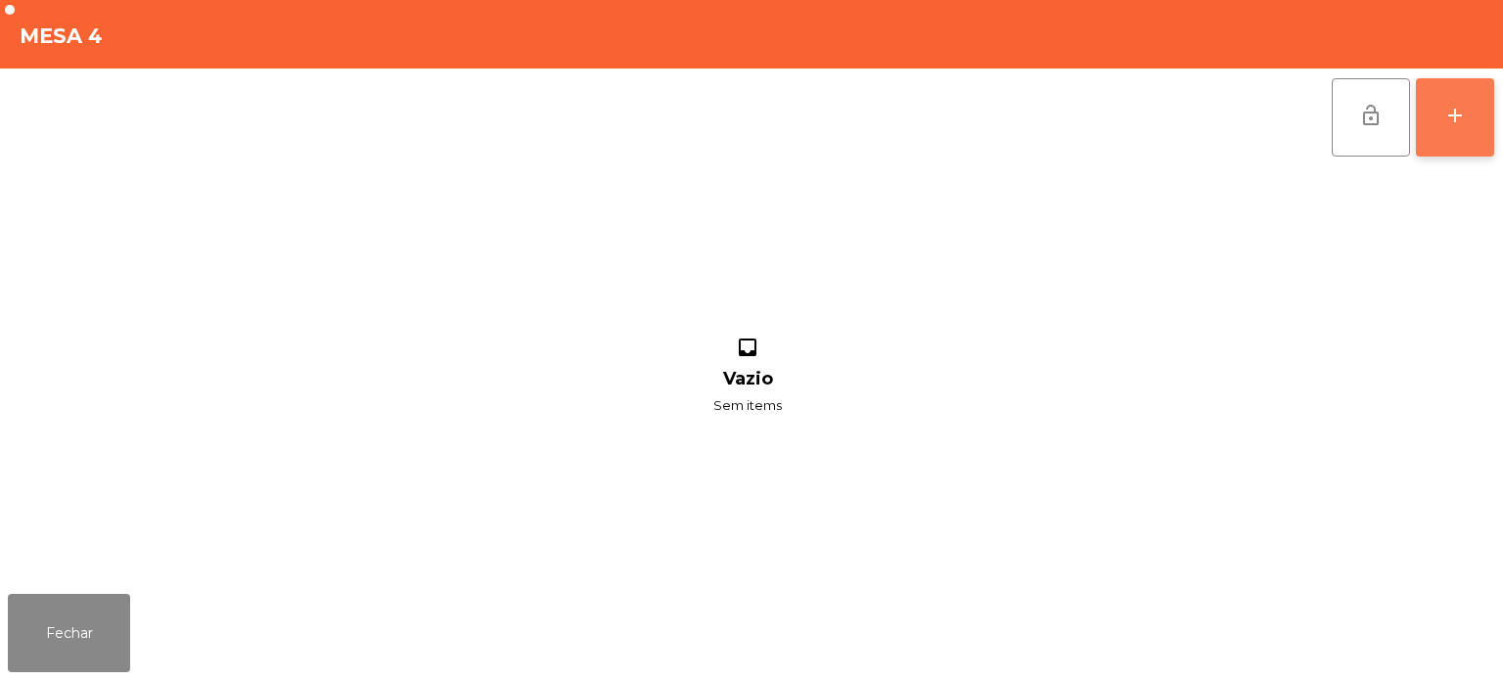
click at [1448, 114] on div "add" at bounding box center [1454, 115] width 23 height 23
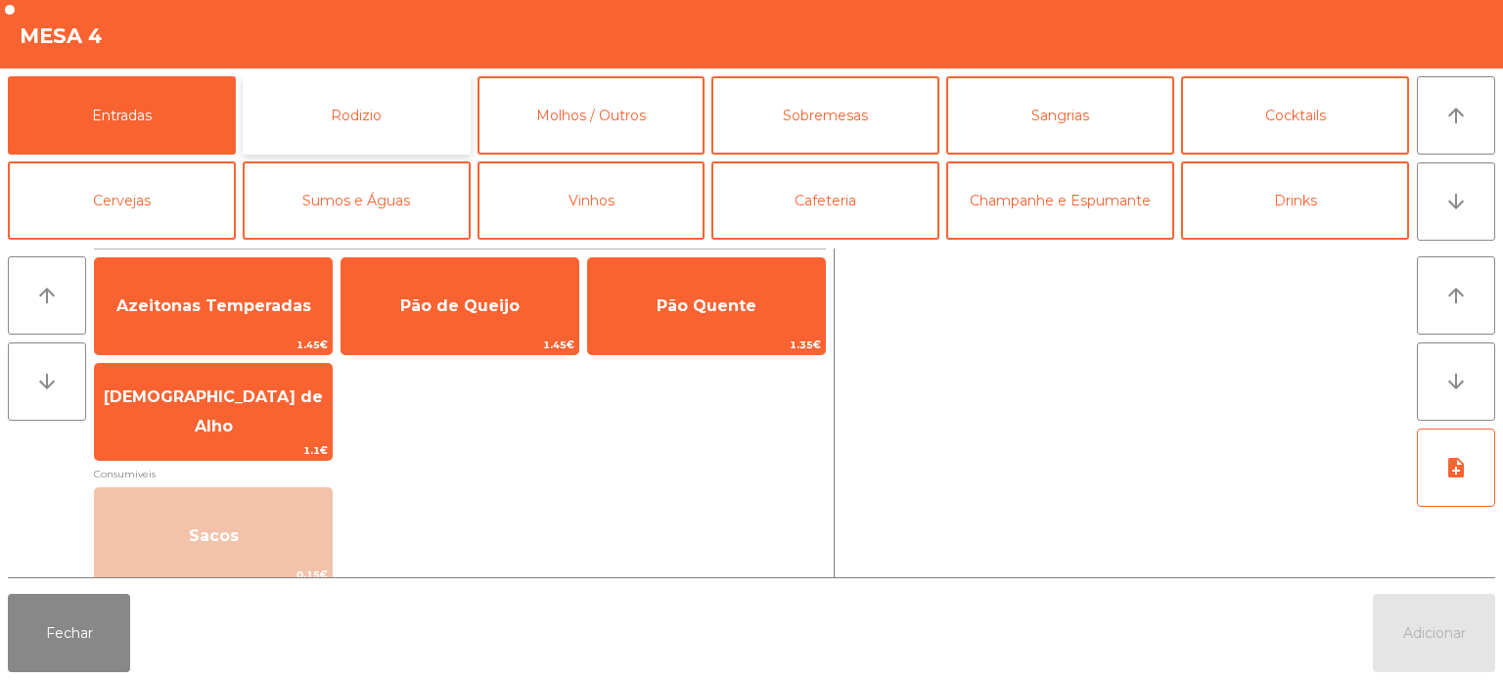
click at [315, 78] on button "Rodizio" at bounding box center [357, 115] width 228 height 78
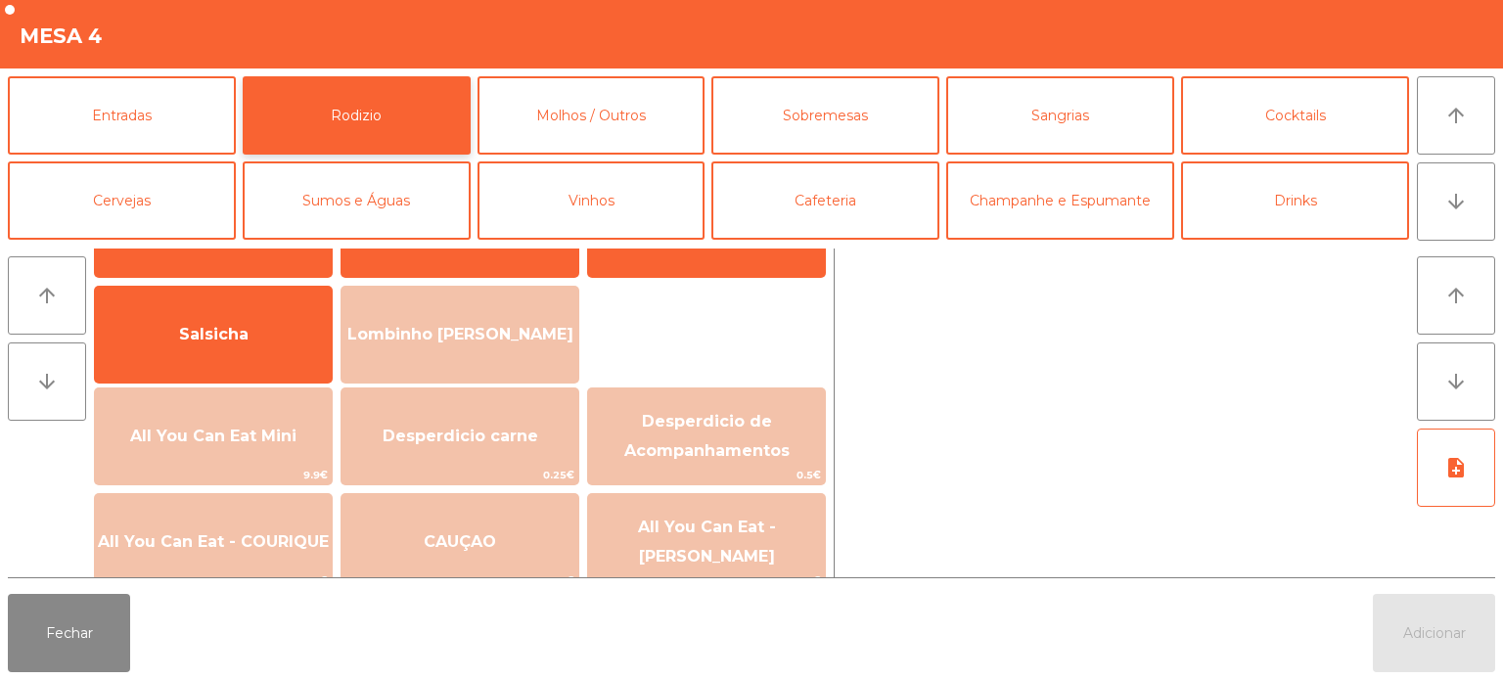
scroll to position [106, 0]
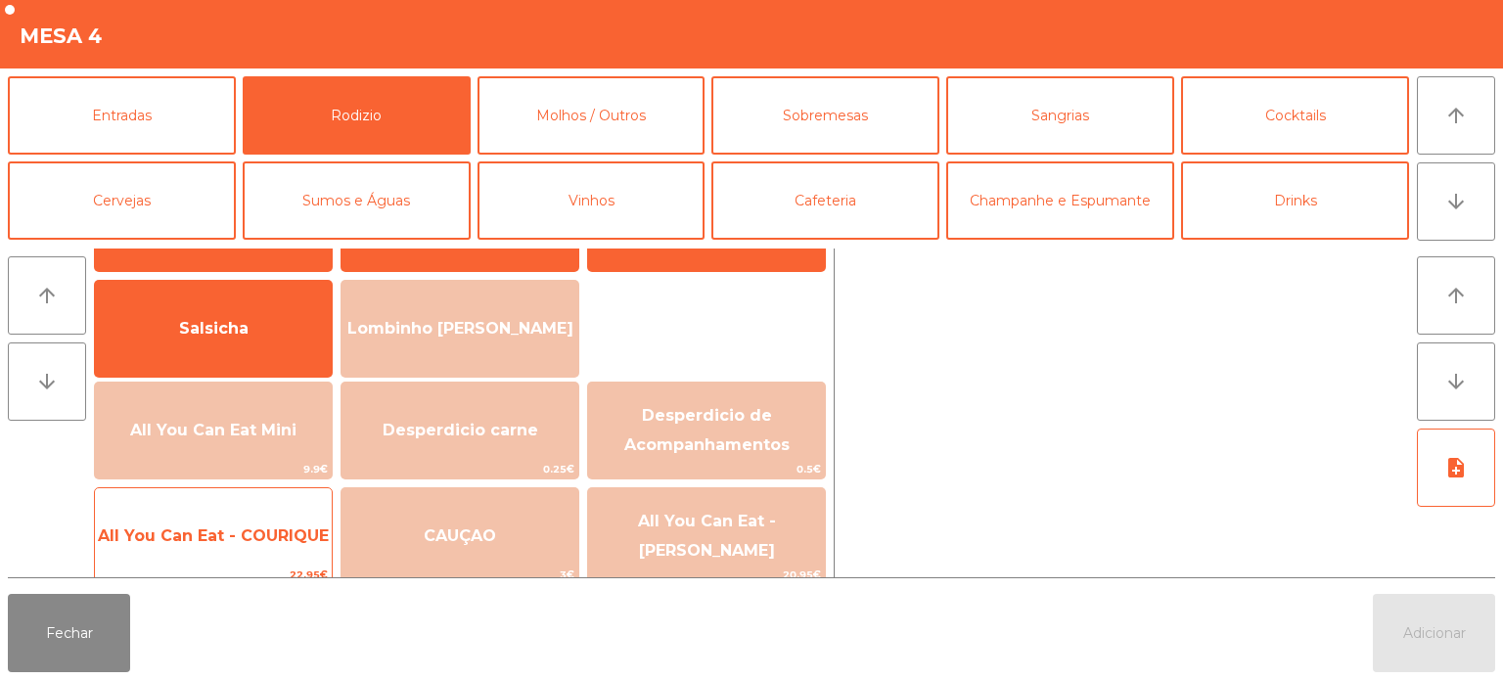
click at [225, 498] on div "All You Can Eat - COURIQUE 22.95€" at bounding box center [213, 536] width 239 height 98
click at [222, 490] on div "All You Can Eat - COURIQUE 22.95€" at bounding box center [213, 536] width 239 height 98
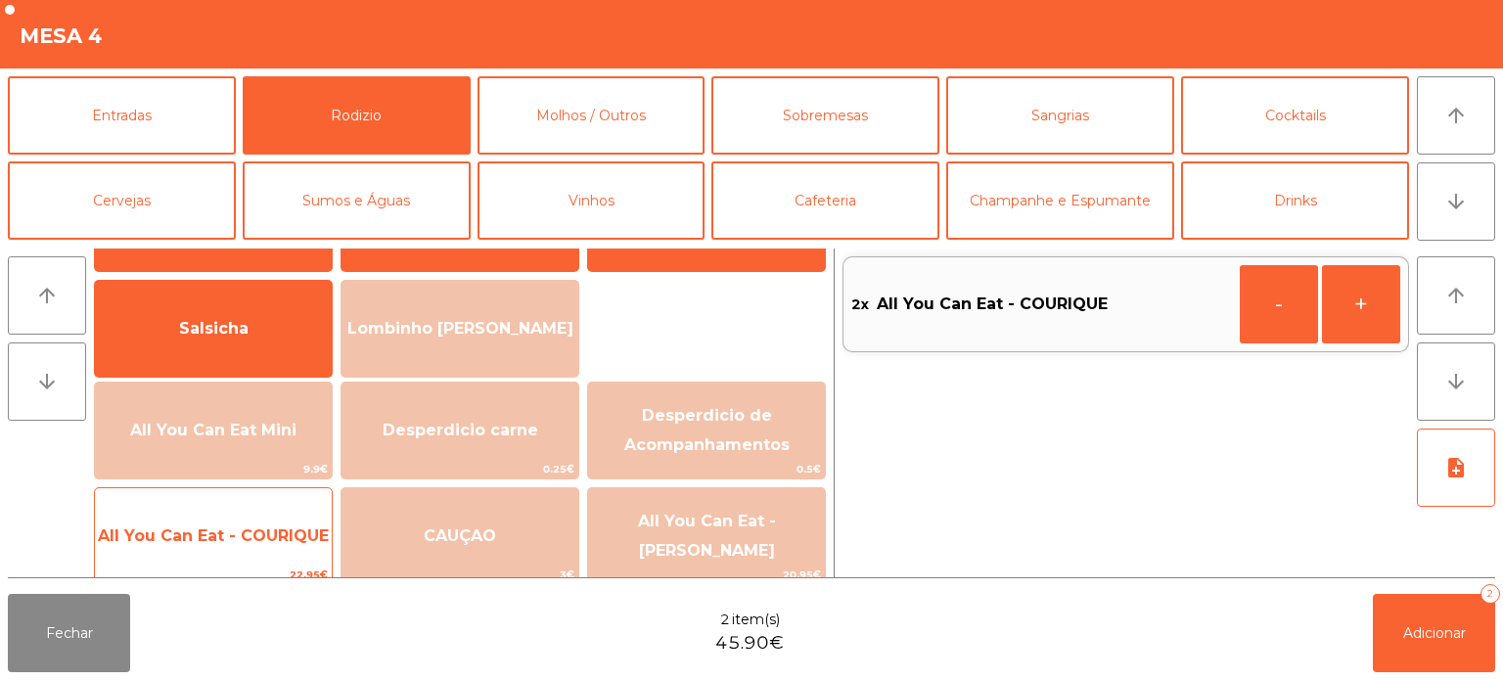
click at [237, 498] on div "All You Can Eat - COURIQUE 22.95€" at bounding box center [213, 536] width 239 height 98
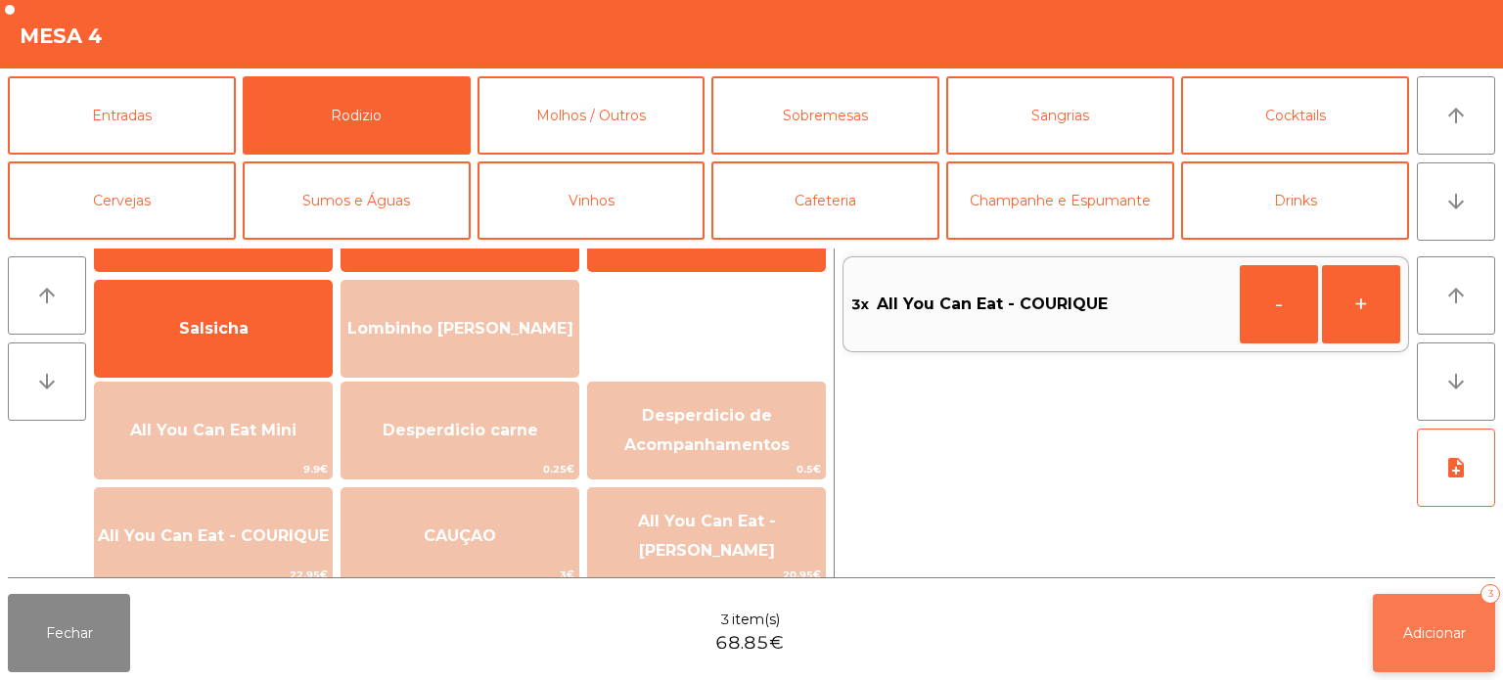
click at [1431, 631] on span "Adicionar" at bounding box center [1434, 633] width 63 height 18
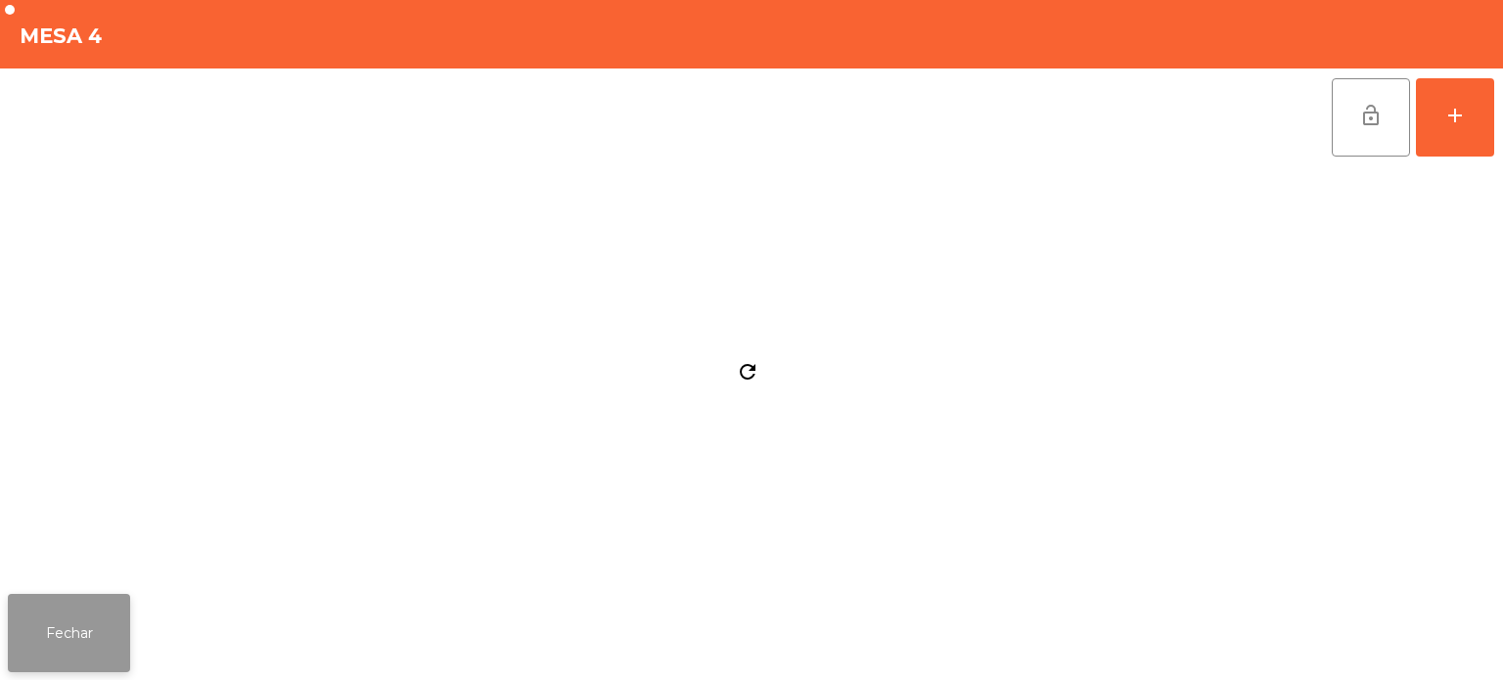
click at [92, 619] on button "Fechar" at bounding box center [69, 633] width 122 height 78
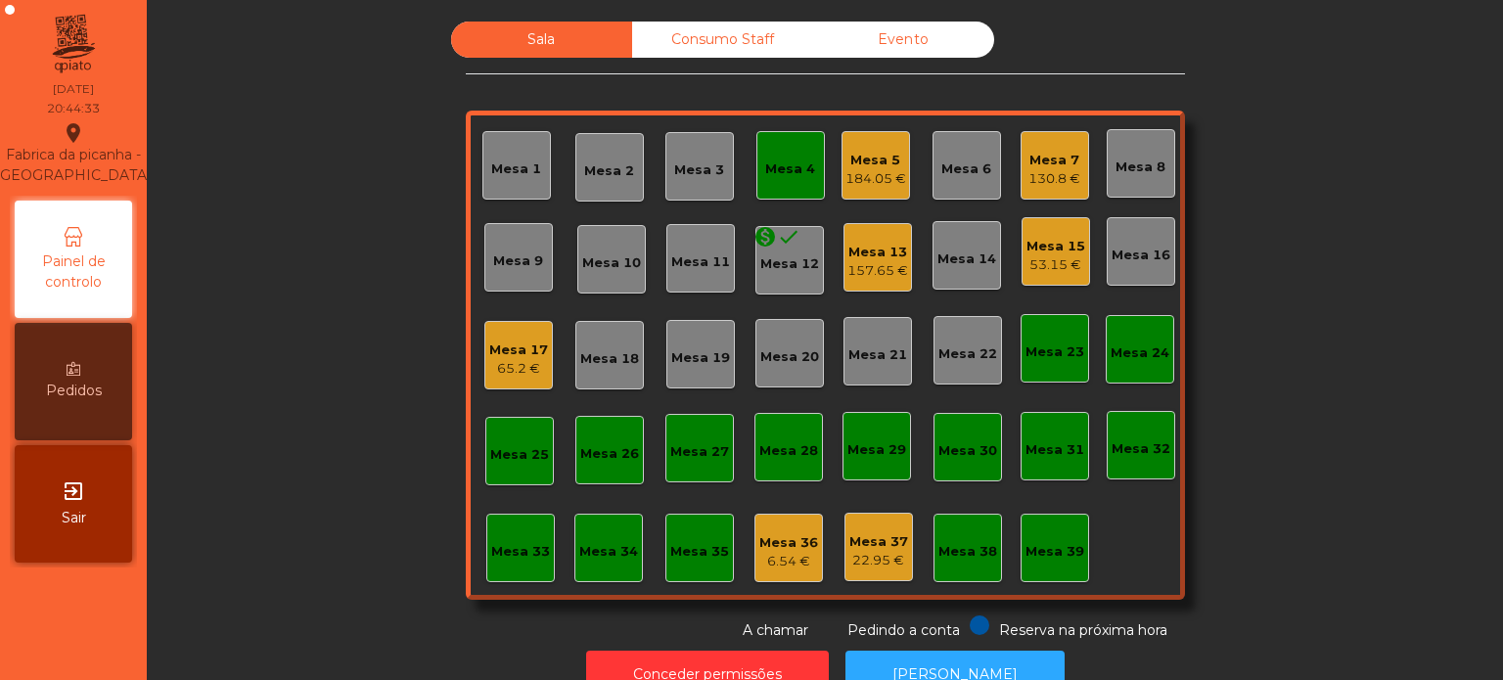
click at [799, 170] on div "Mesa 4" at bounding box center [790, 170] width 50 height 20
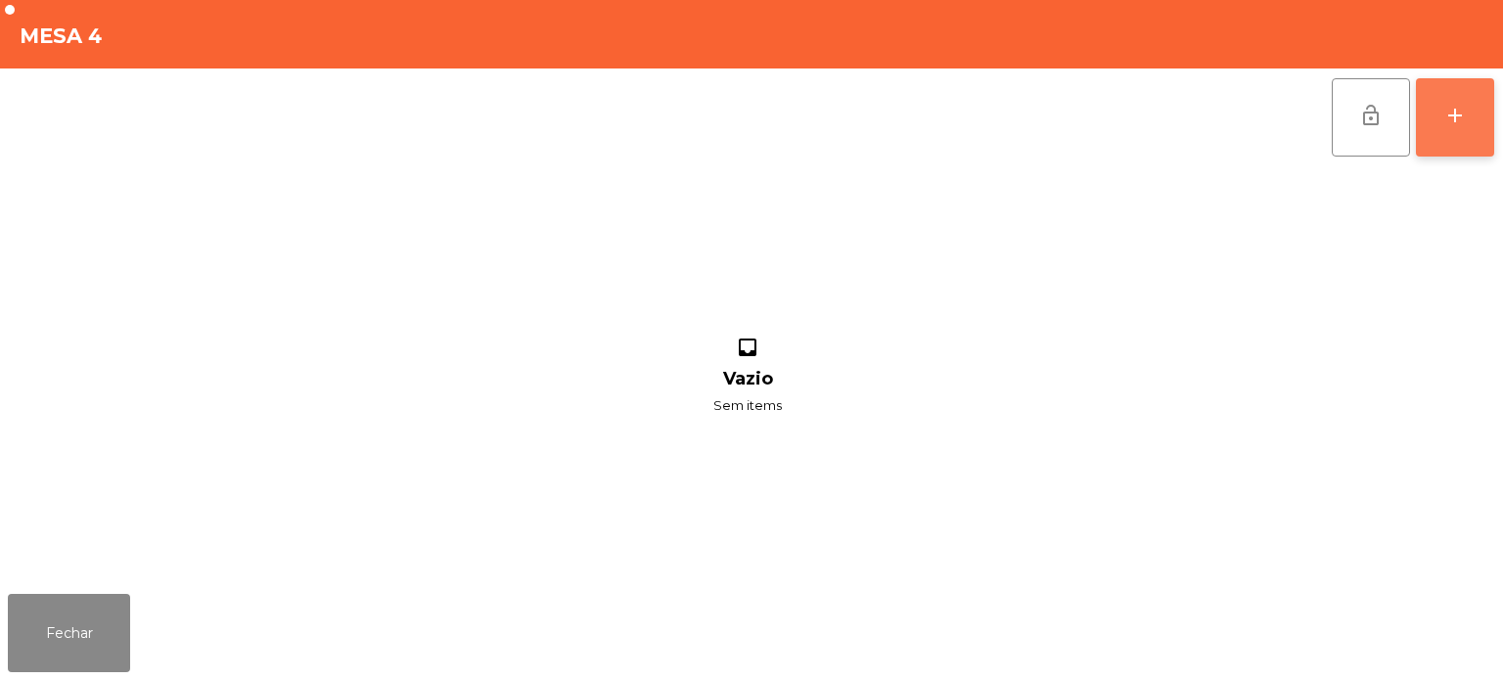
click at [1465, 132] on button "add" at bounding box center [1455, 117] width 78 height 78
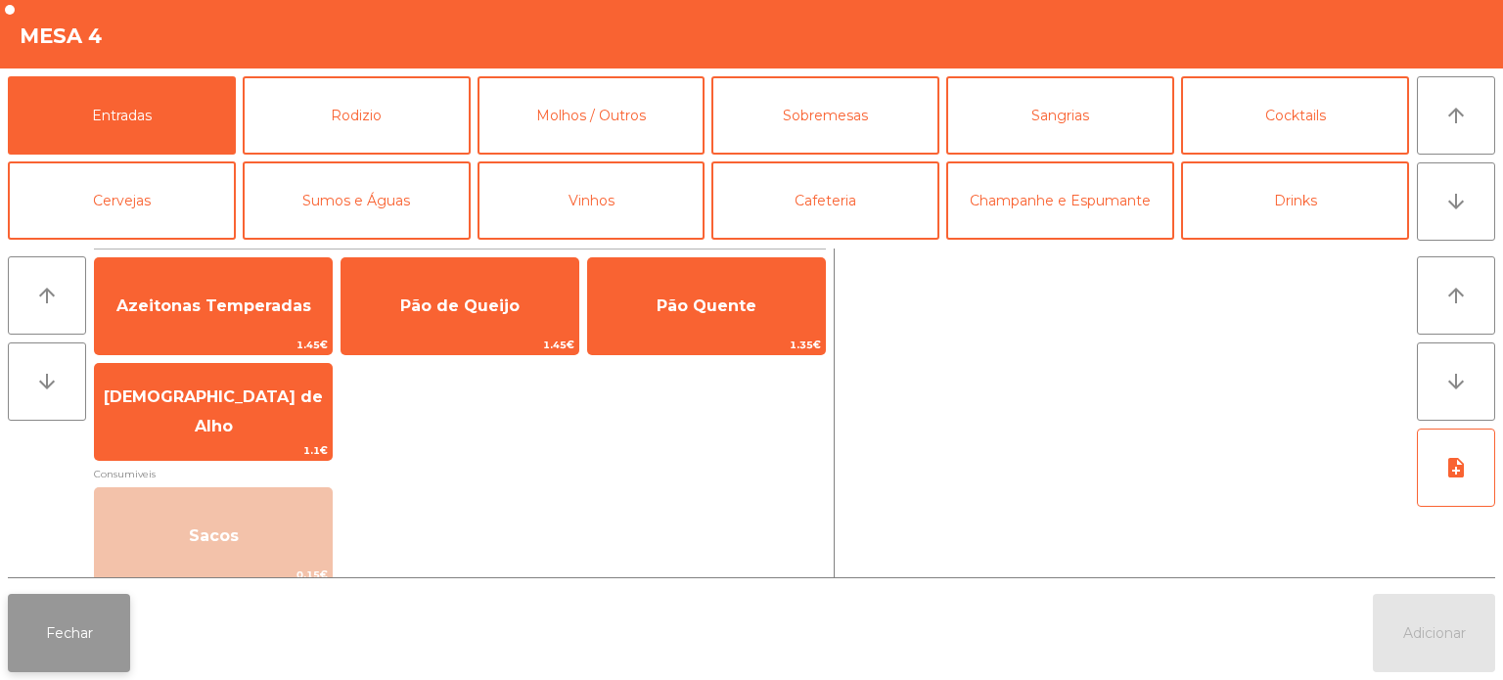
click at [58, 621] on button "Fechar" at bounding box center [69, 633] width 122 height 78
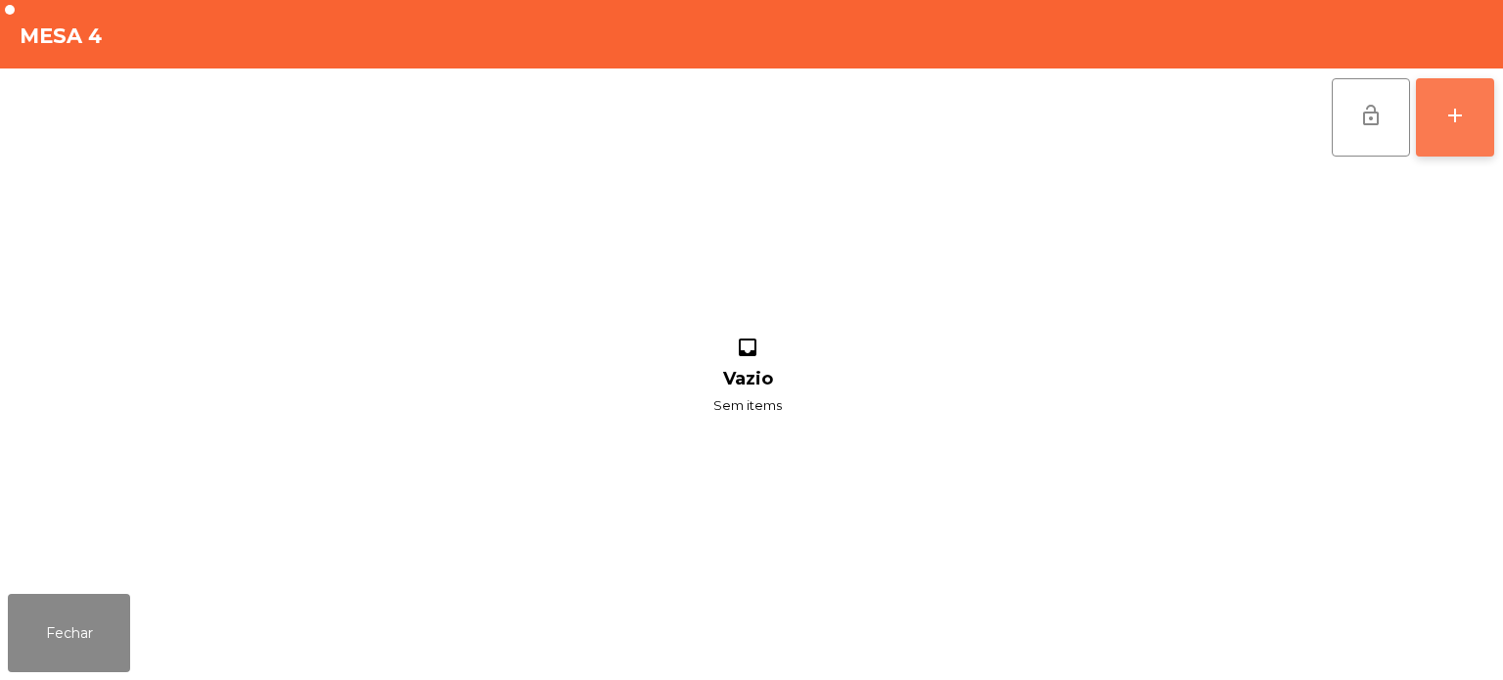
click at [1490, 106] on button "add" at bounding box center [1455, 117] width 78 height 78
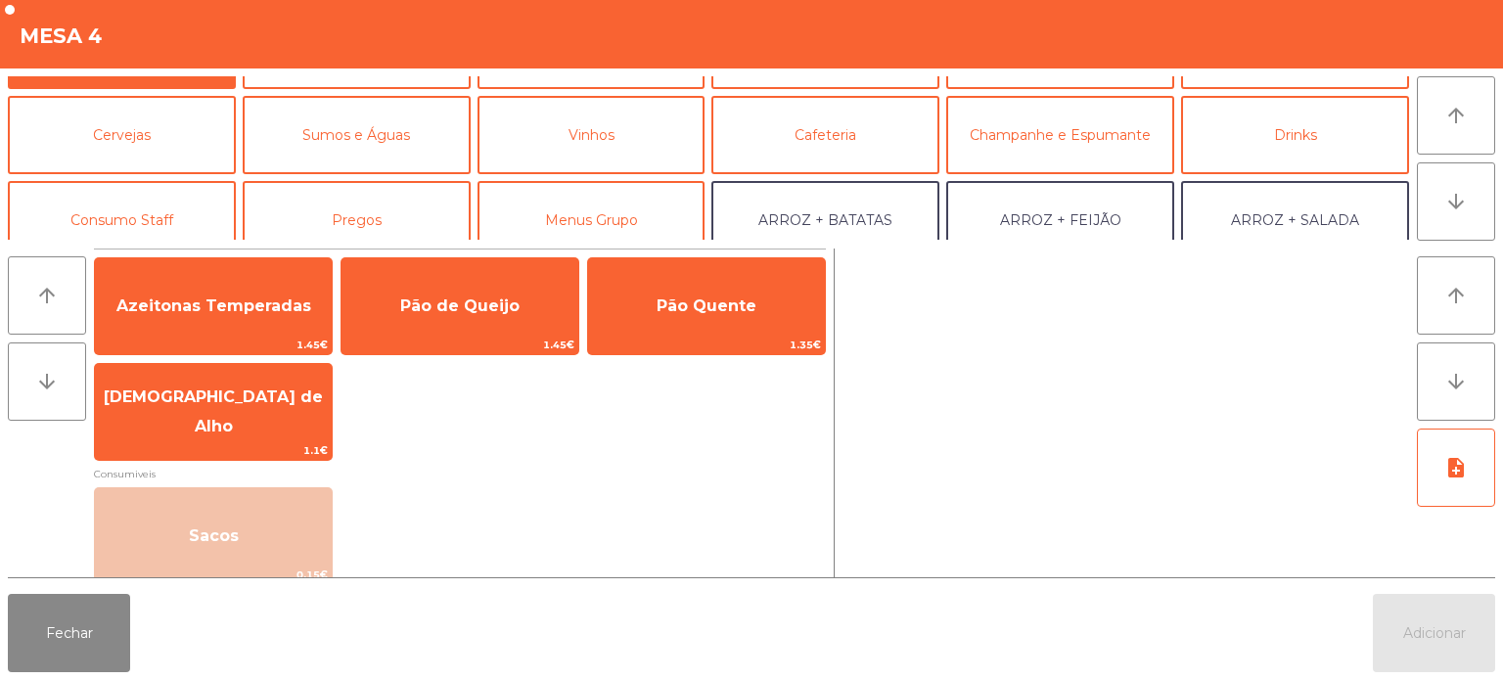
scroll to position [0, 0]
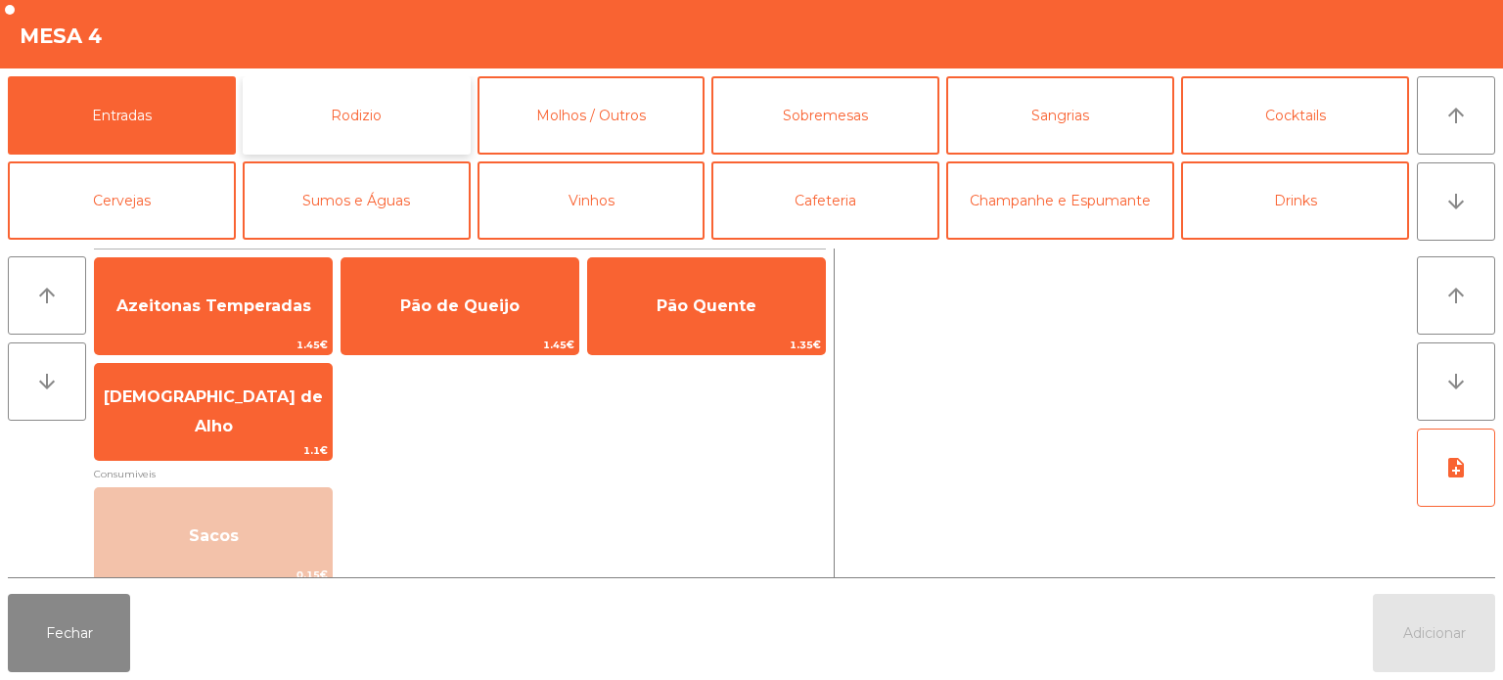
click at [420, 125] on button "Rodizio" at bounding box center [357, 115] width 228 height 78
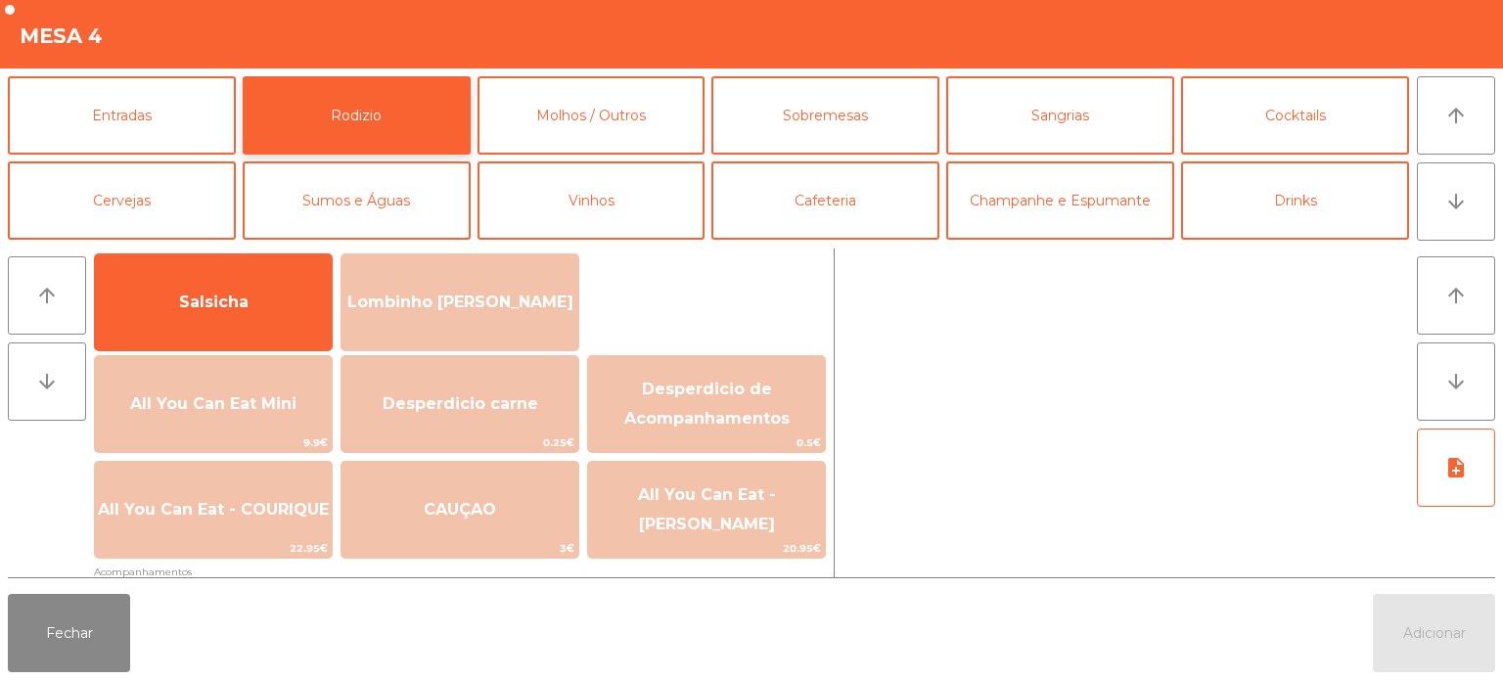
scroll to position [131, 0]
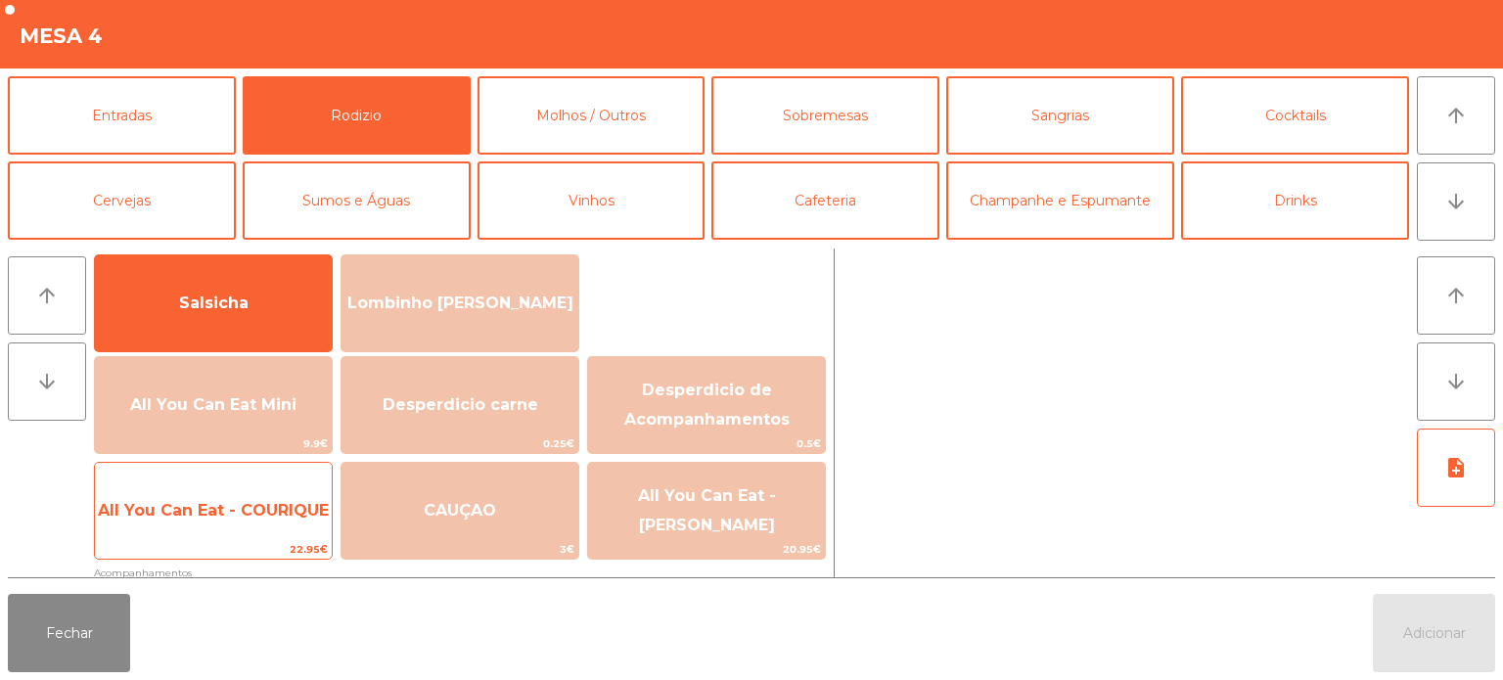
click at [211, 510] on span "All You Can Eat - COURIQUE" at bounding box center [213, 510] width 231 height 19
click at [206, 495] on span "All You Can Eat - COURIQUE" at bounding box center [213, 510] width 237 height 53
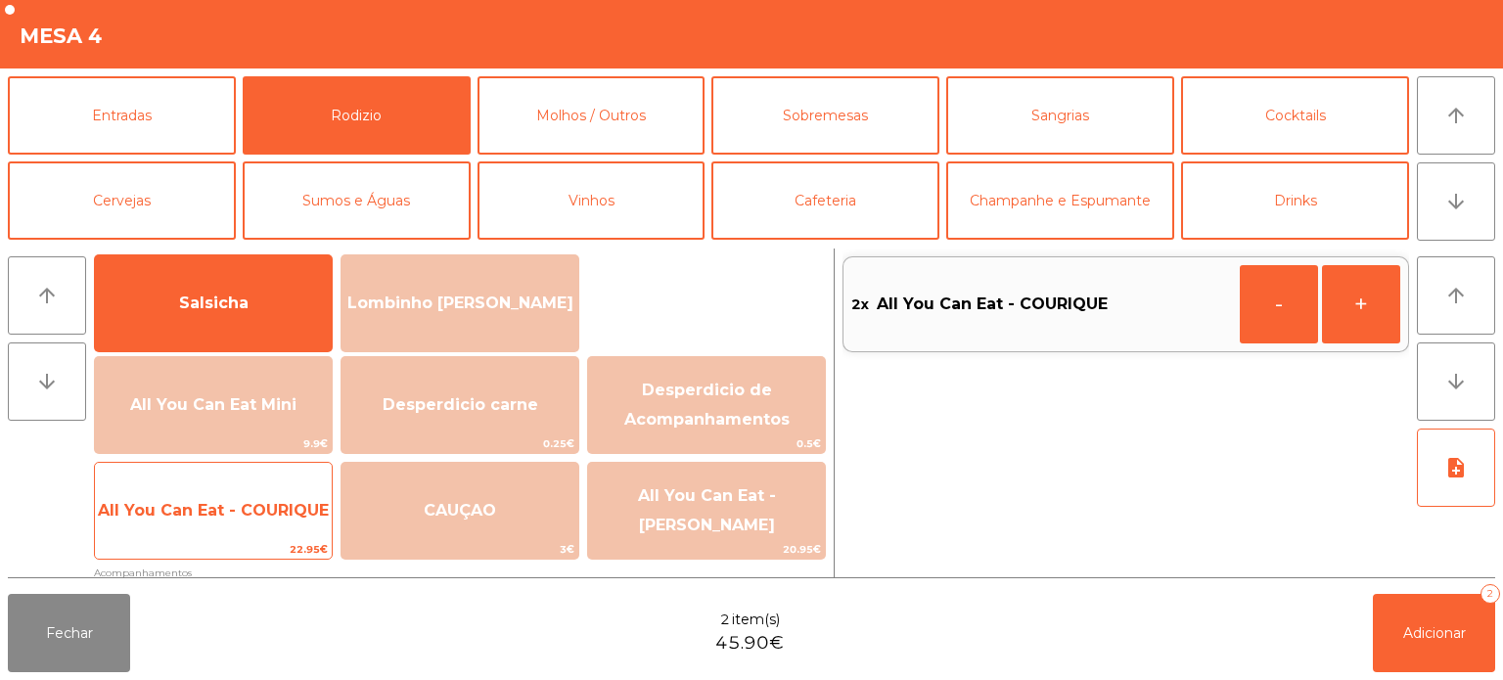
click at [257, 521] on span "All You Can Eat - COURIQUE" at bounding box center [213, 510] width 237 height 53
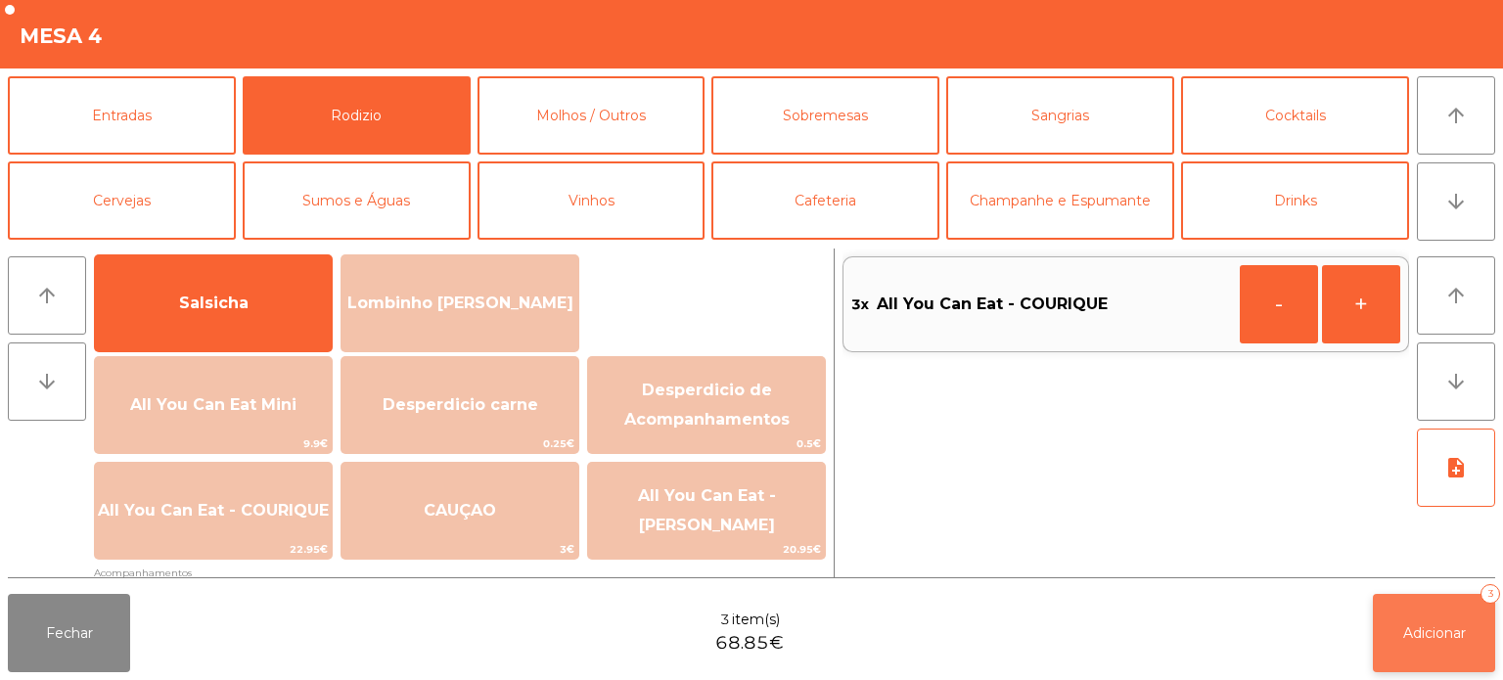
click at [1416, 627] on span "Adicionar" at bounding box center [1434, 633] width 63 height 18
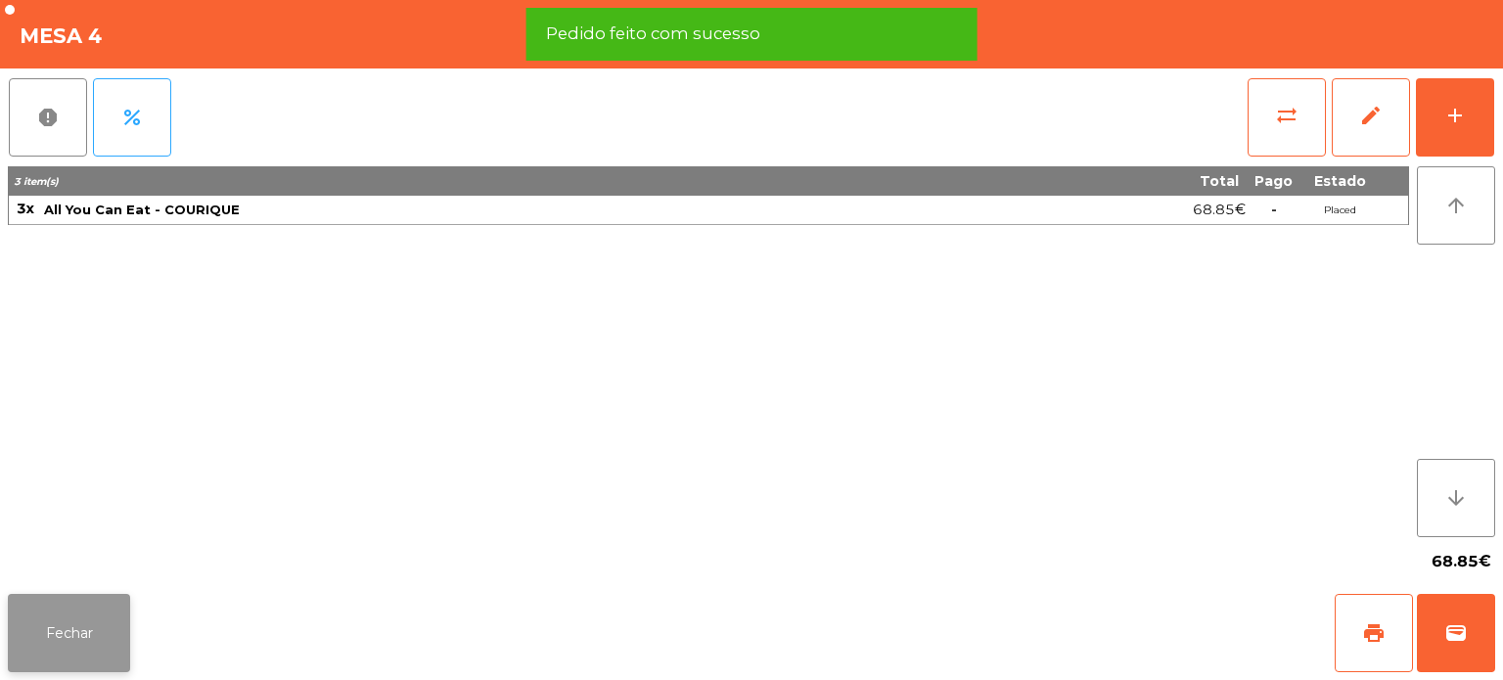
click at [69, 630] on button "Fechar" at bounding box center [69, 633] width 122 height 78
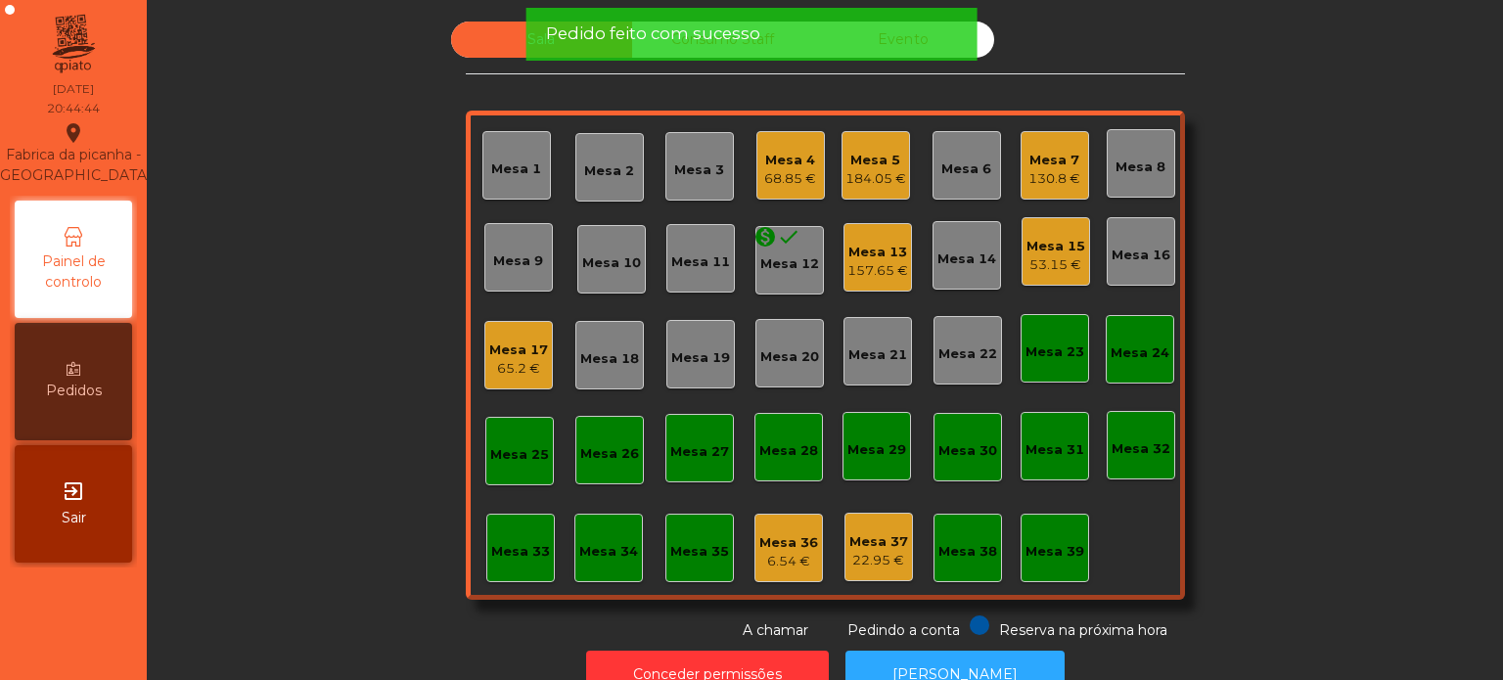
click at [207, 376] on div "Sala Consumo Staff Evento Mesa 1 Mesa 2 Mesa 3 Mesa 4 68.85 € [GEOGRAPHIC_DATA]…" at bounding box center [825, 331] width 1304 height 619
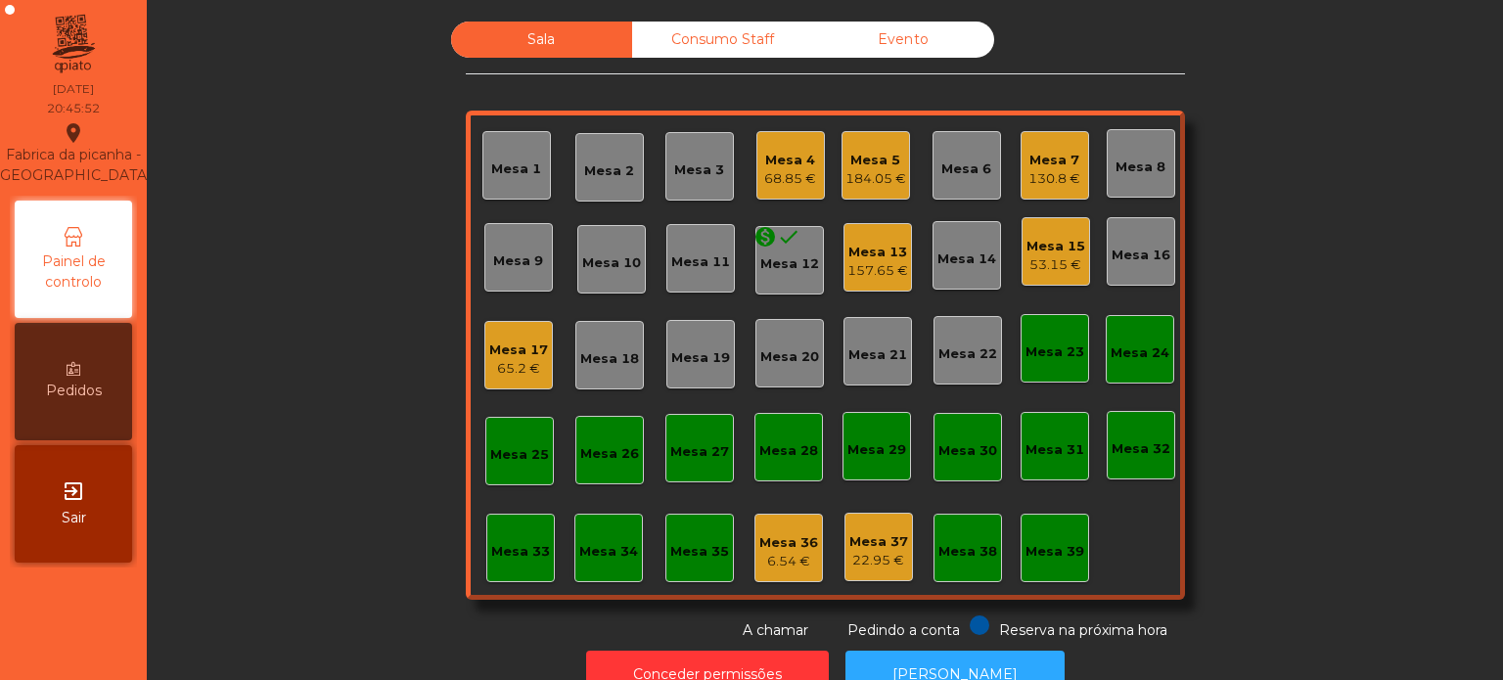
click at [883, 155] on div "Mesa 5" at bounding box center [876, 161] width 61 height 20
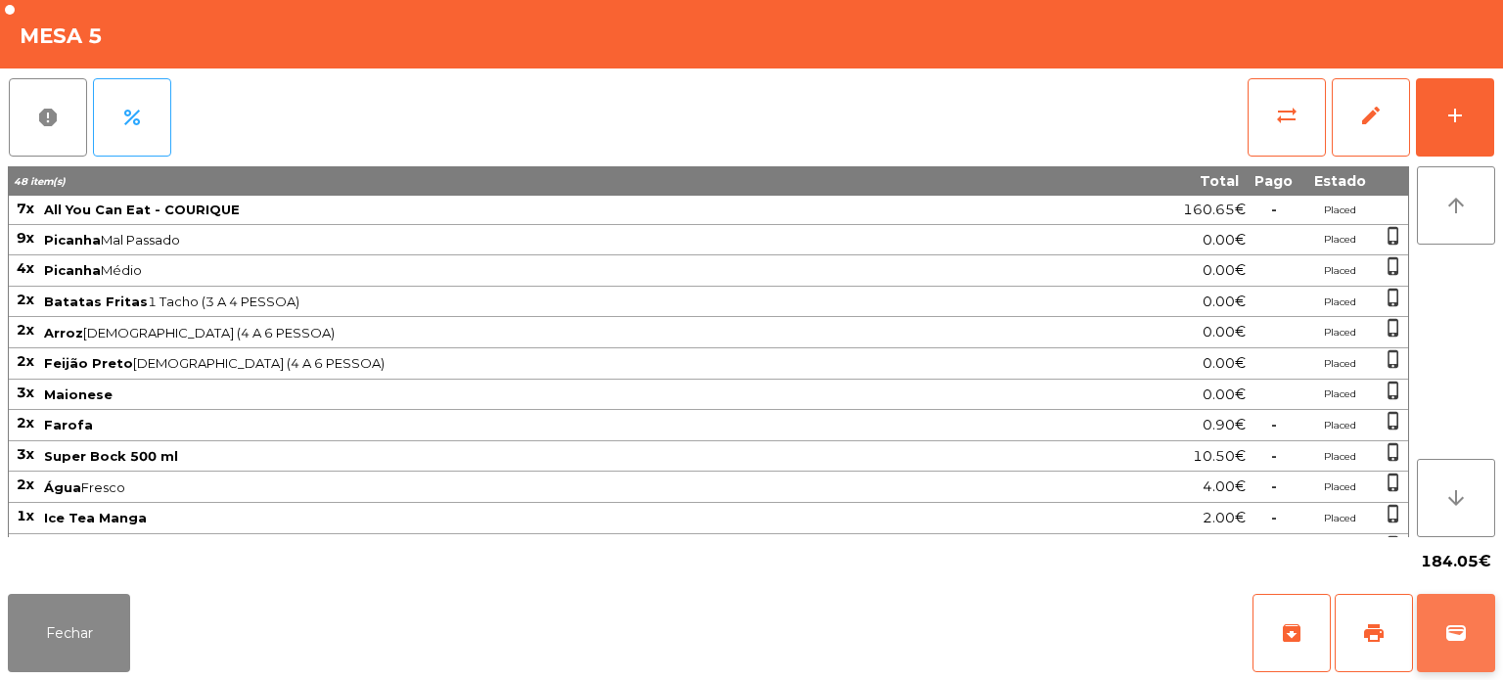
click at [1480, 628] on button "wallet" at bounding box center [1456, 633] width 78 height 78
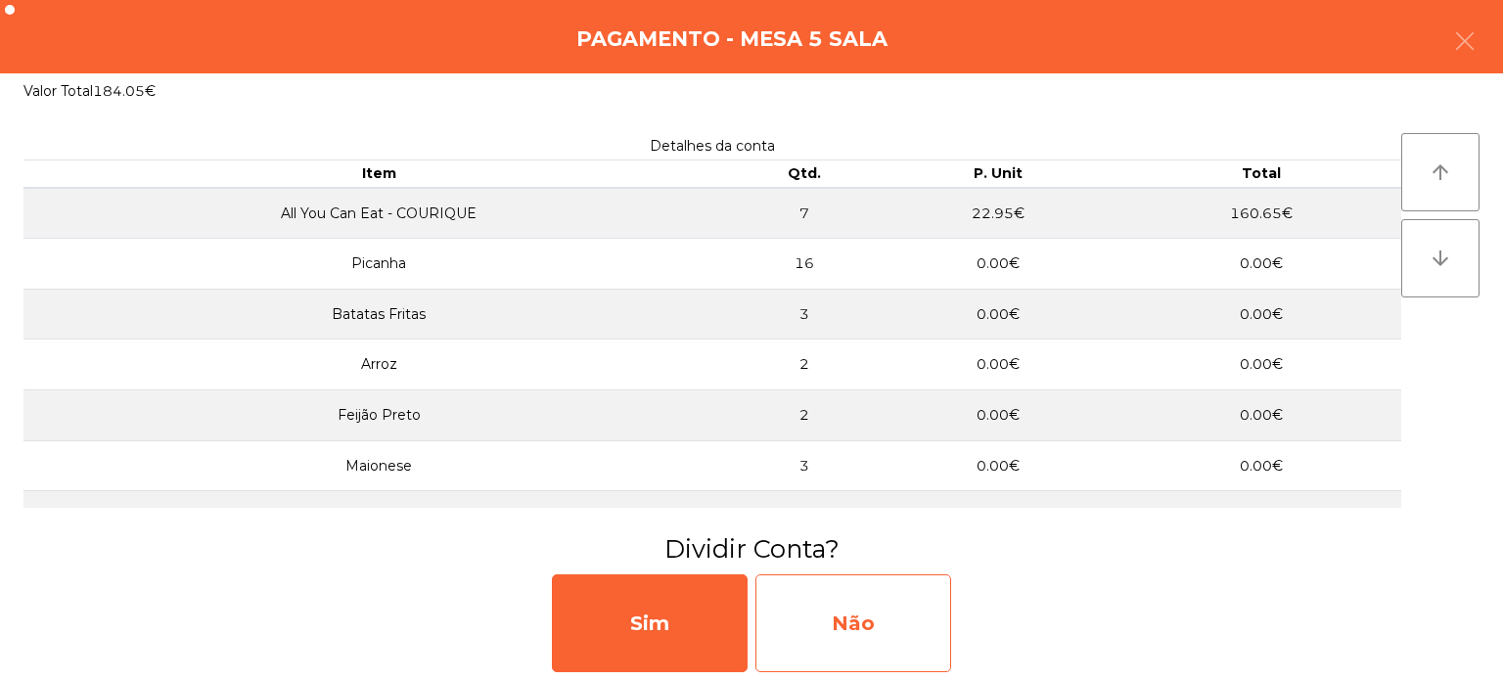
click at [904, 629] on div "Não" at bounding box center [853, 623] width 196 height 98
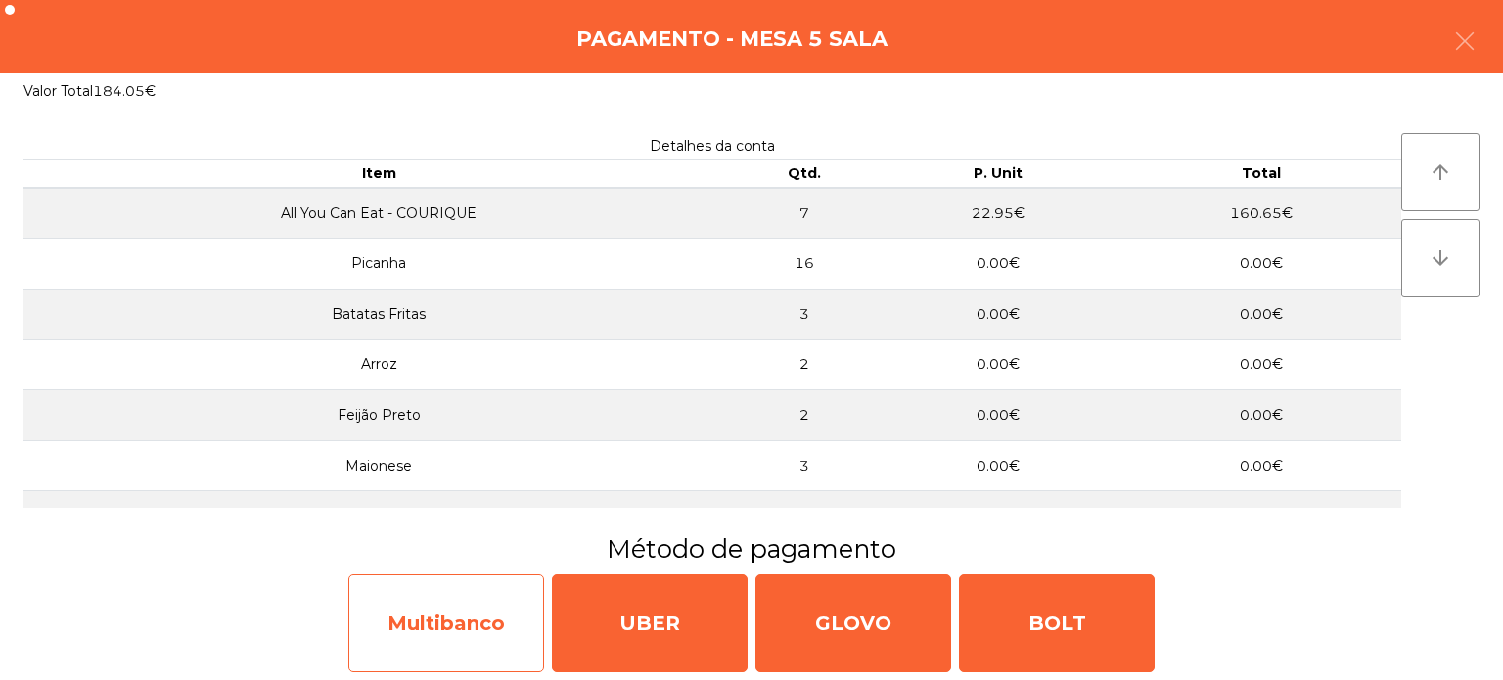
click at [444, 589] on div "Multibanco" at bounding box center [446, 623] width 196 height 98
select select "**"
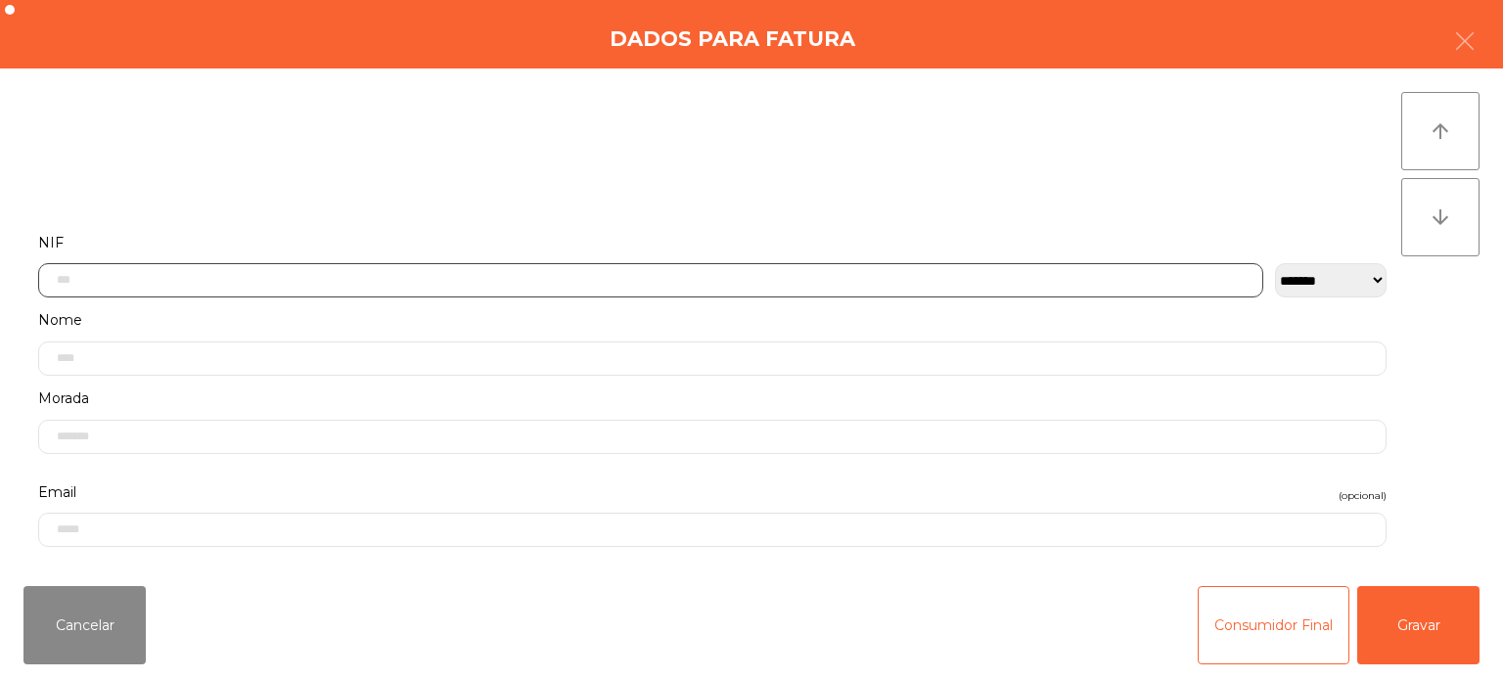
click at [495, 273] on input "text" at bounding box center [650, 280] width 1225 height 34
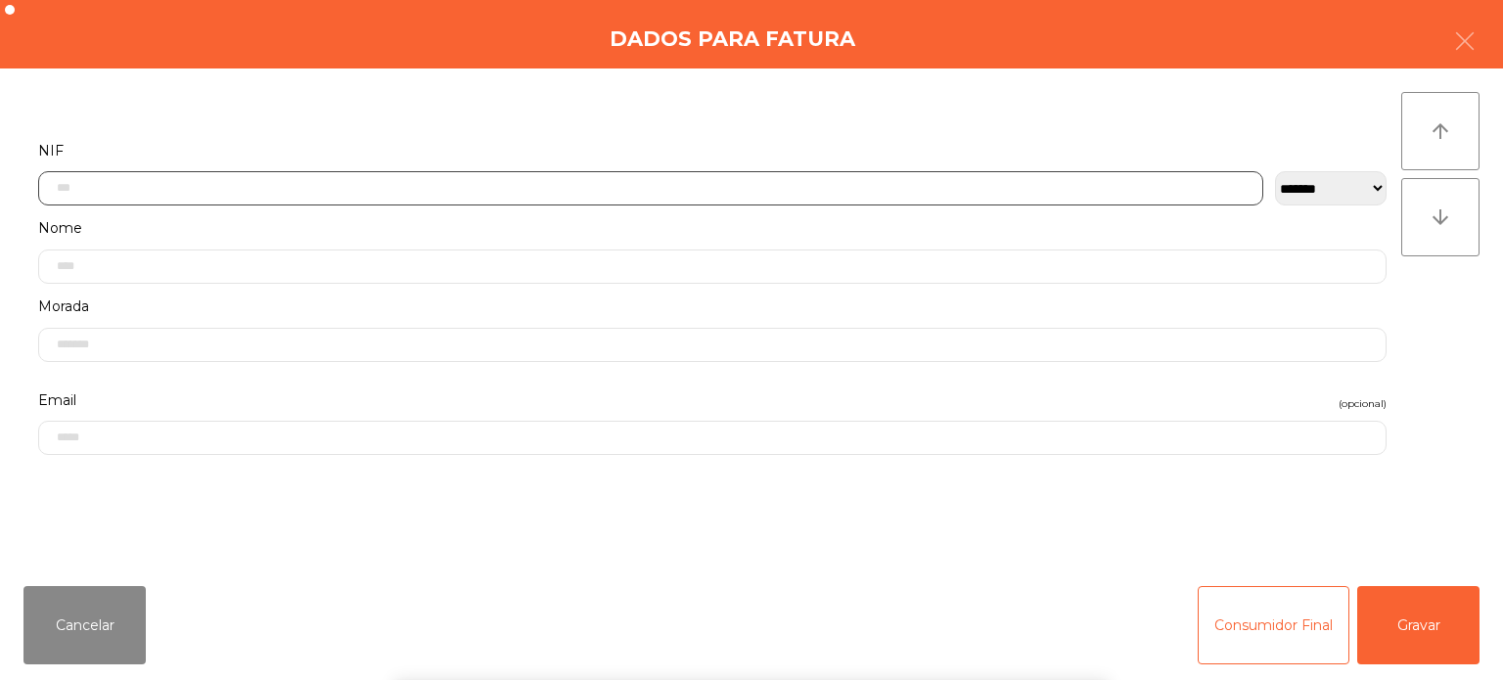
scroll to position [136, 0]
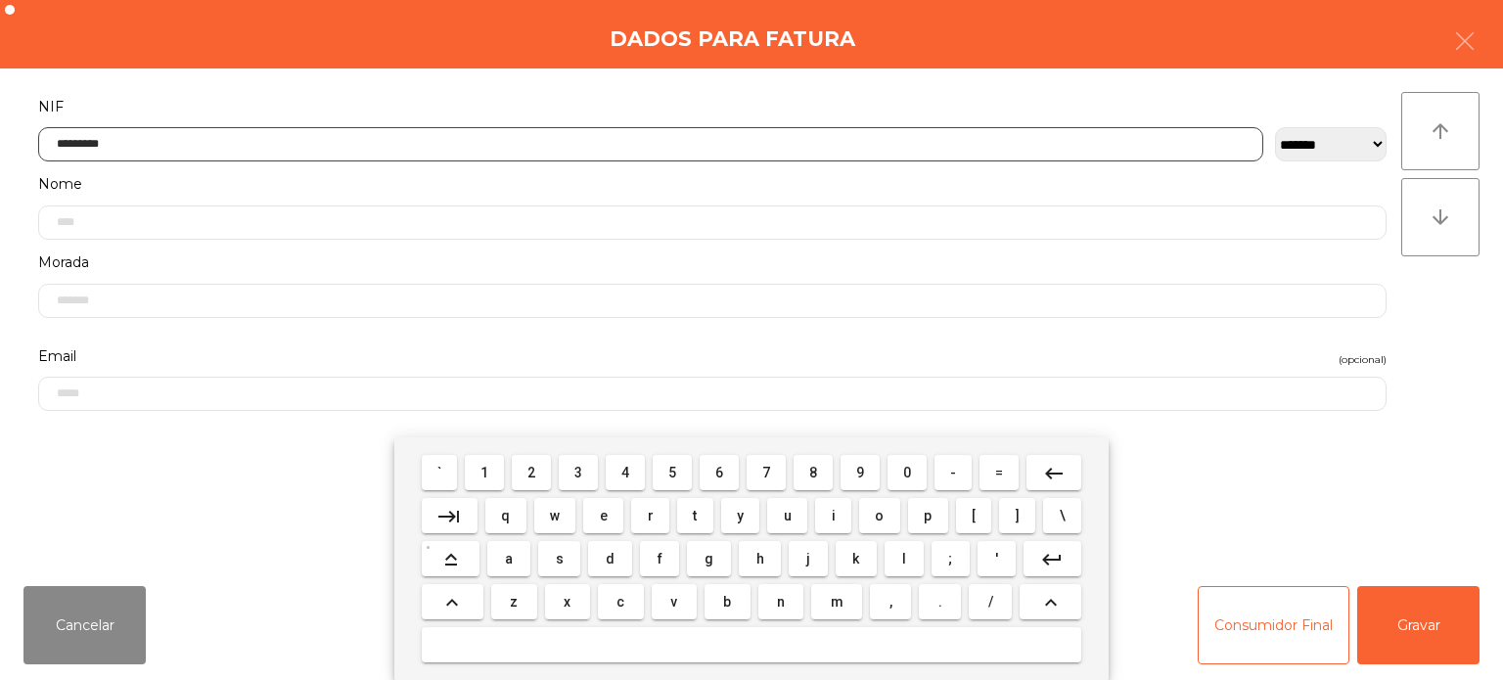
type input "*********"
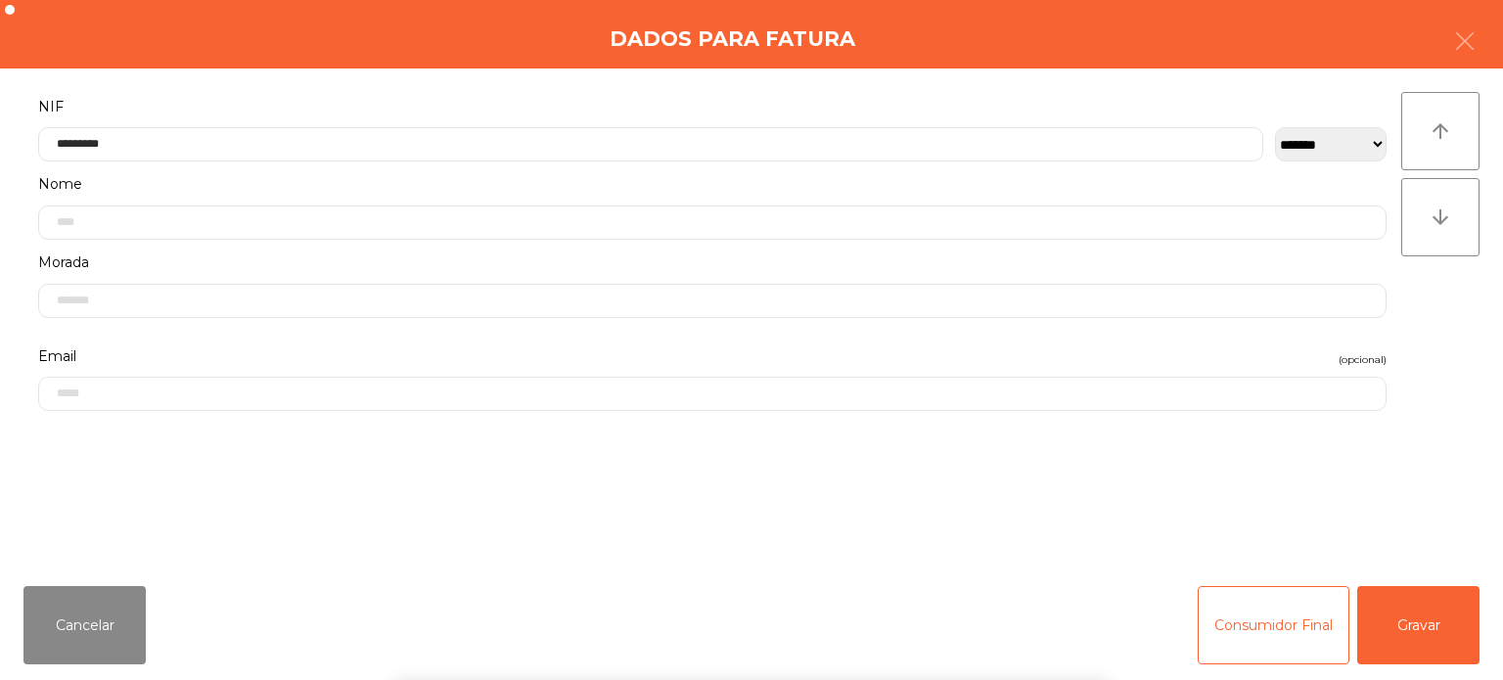
click at [1460, 317] on div "arrow_upward arrow_downward" at bounding box center [1440, 319] width 78 height 455
click at [1421, 606] on button "Gravar" at bounding box center [1418, 625] width 122 height 78
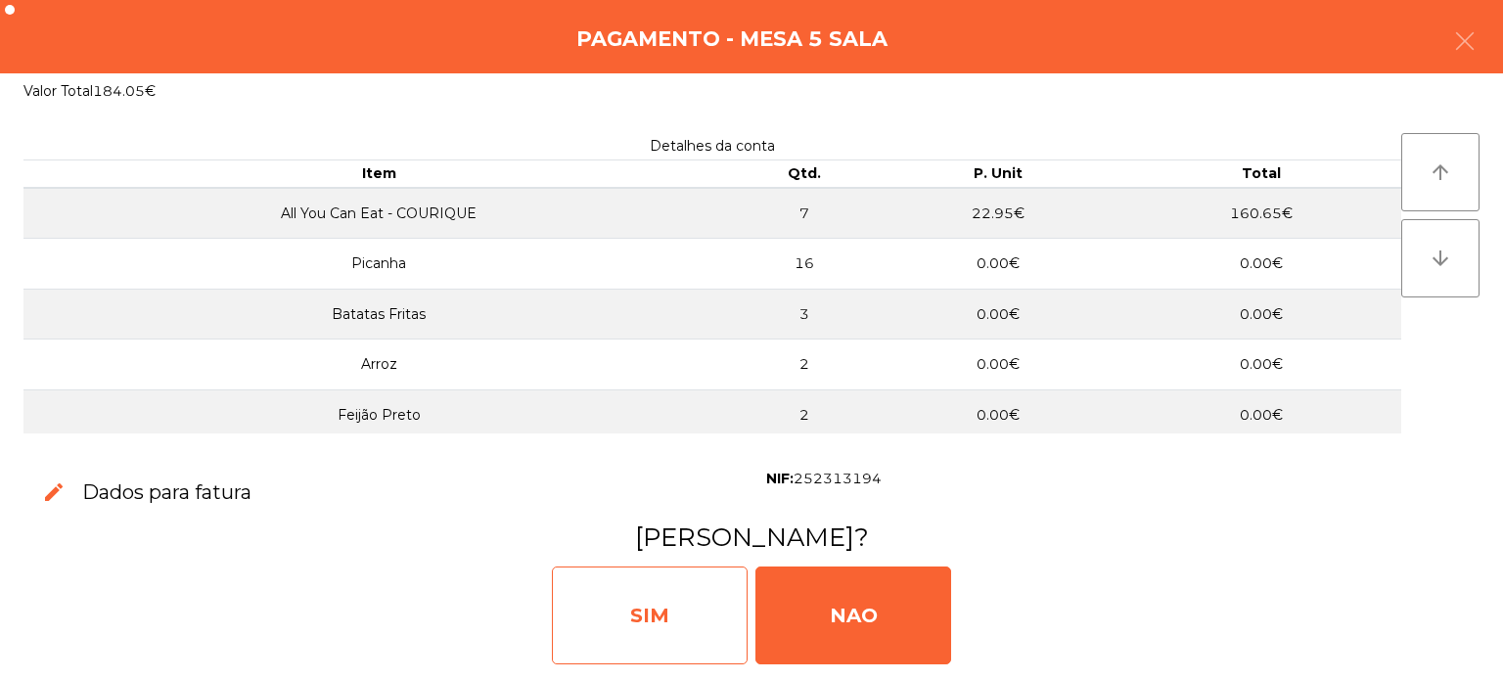
click at [677, 609] on div "SIM" at bounding box center [650, 616] width 196 height 98
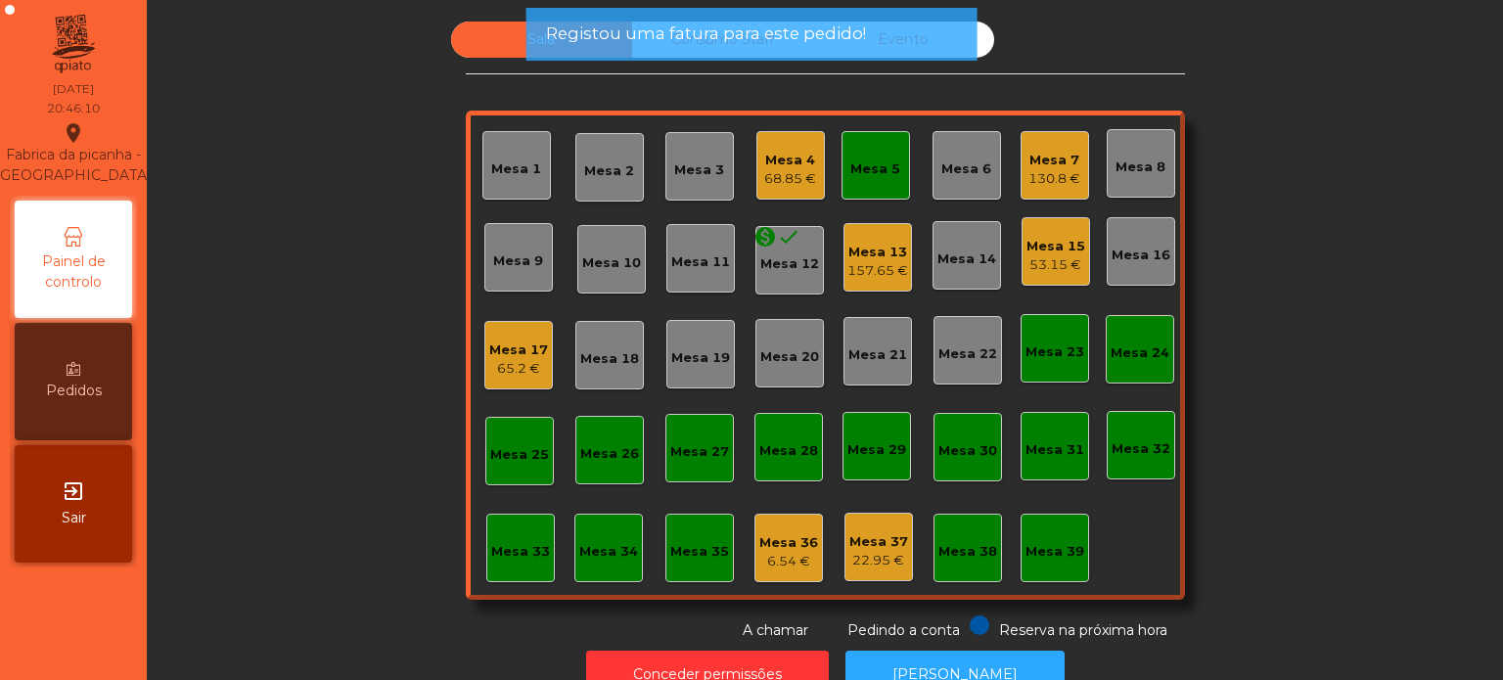
click at [842, 141] on div "Mesa 5" at bounding box center [876, 165] width 69 height 69
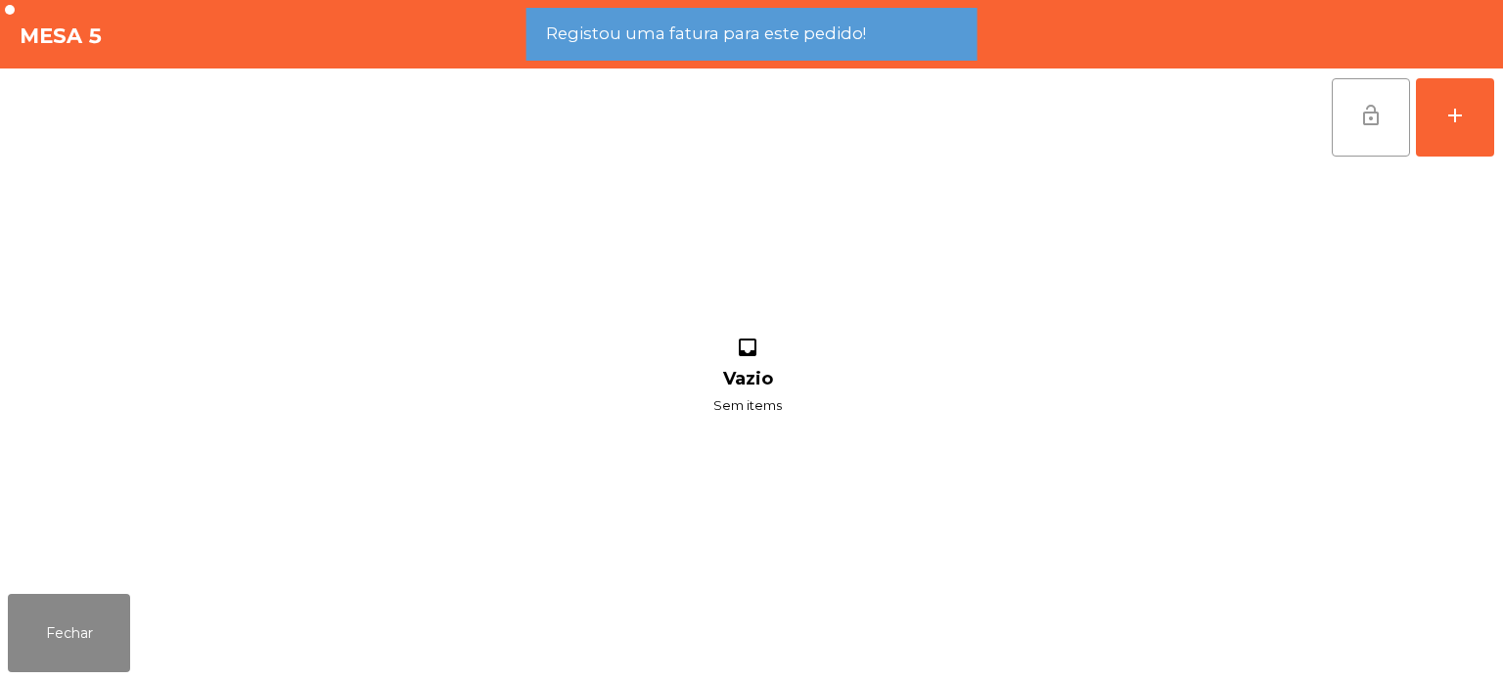
click at [1371, 111] on span "lock_open" at bounding box center [1370, 115] width 23 height 23
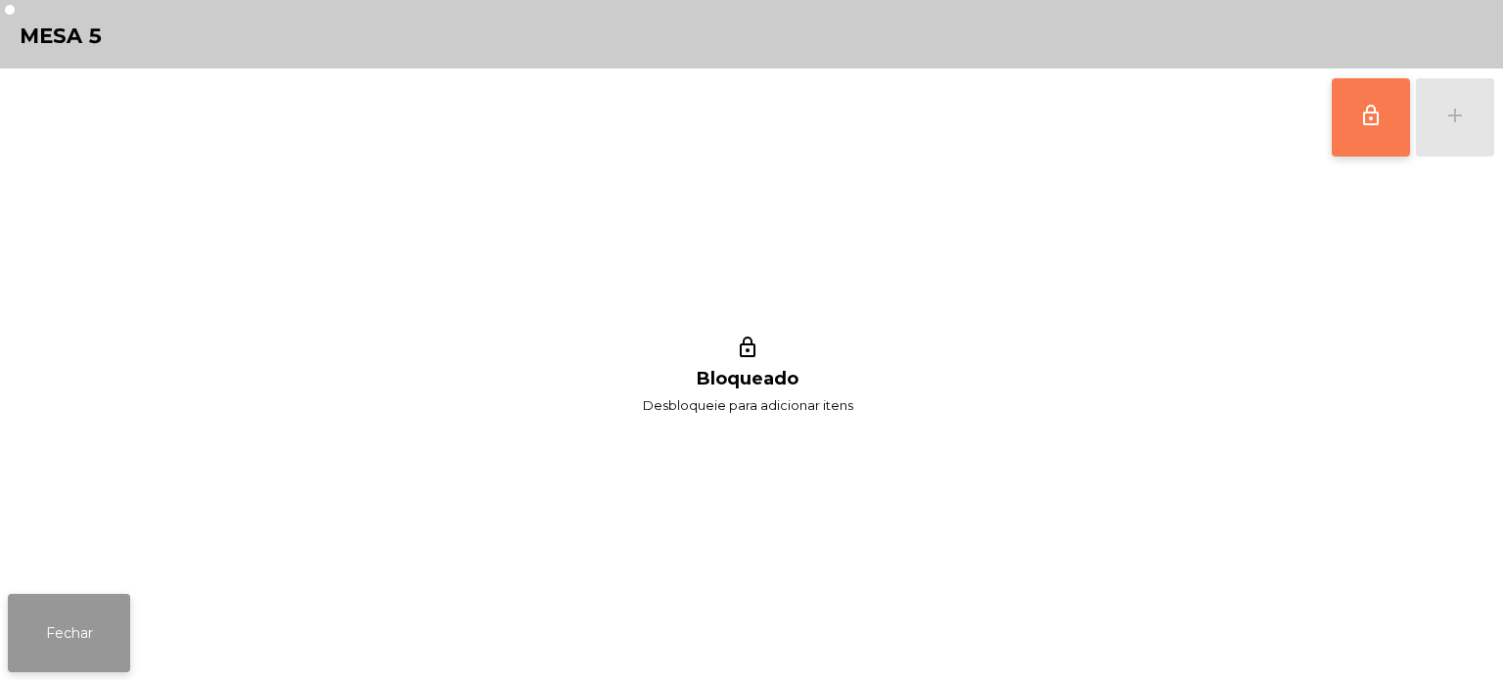
click at [84, 643] on button "Fechar" at bounding box center [69, 633] width 122 height 78
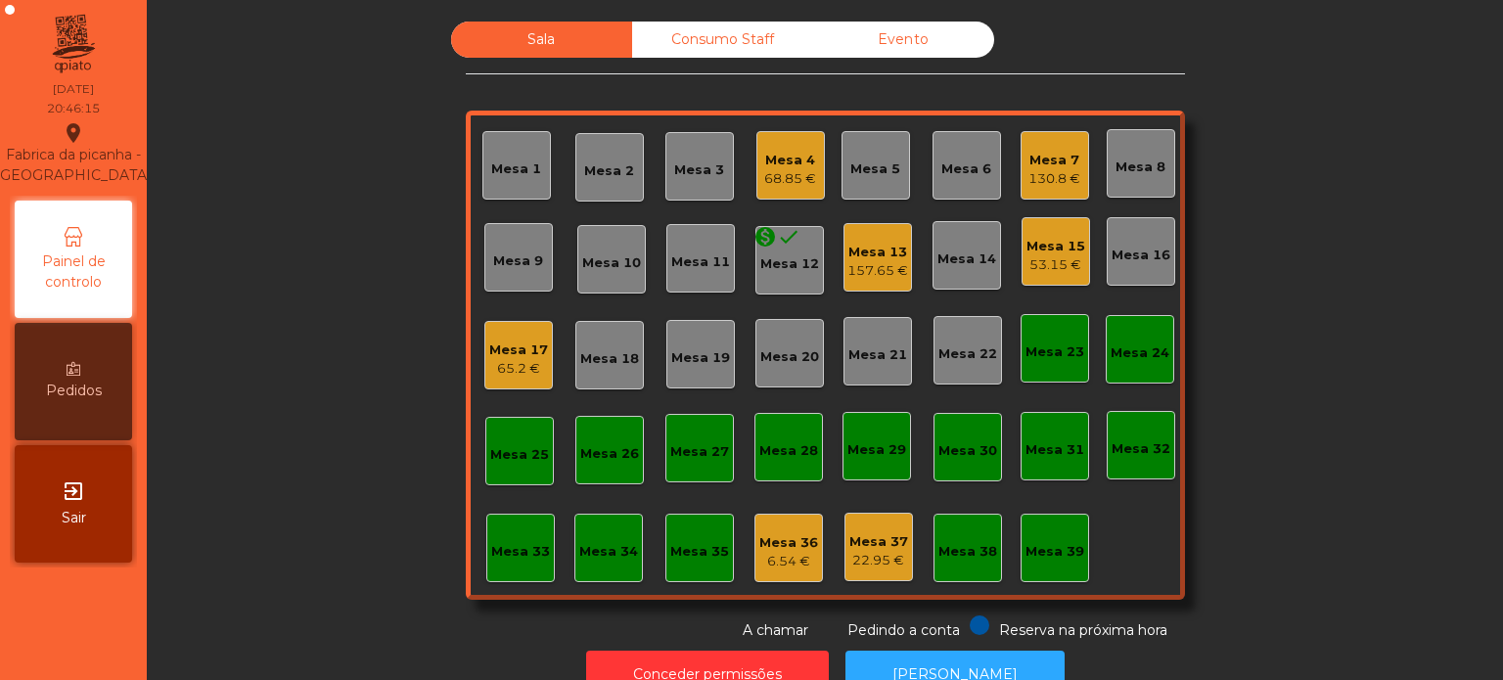
click at [1049, 239] on div "Mesa 15" at bounding box center [1056, 247] width 59 height 20
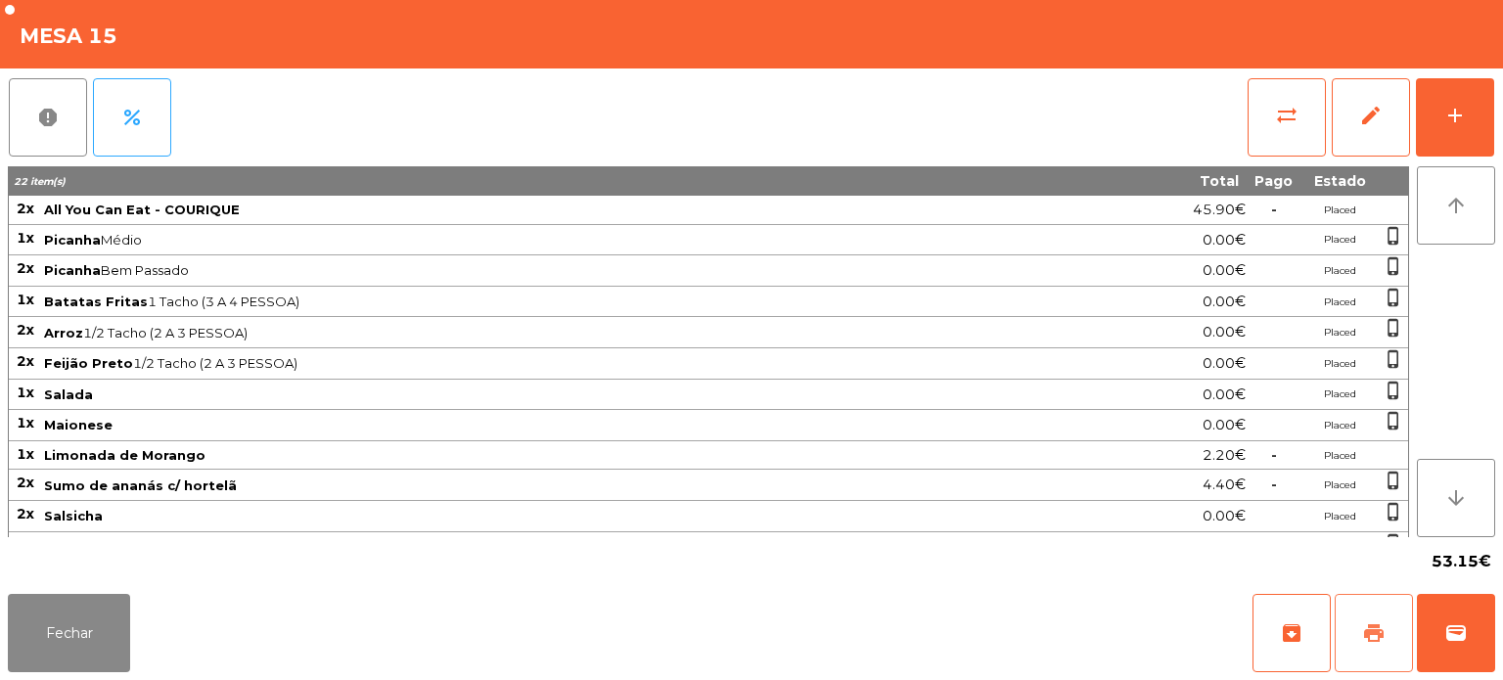
click at [1387, 624] on button "print" at bounding box center [1374, 633] width 78 height 78
click at [125, 637] on button "Fechar" at bounding box center [69, 633] width 122 height 78
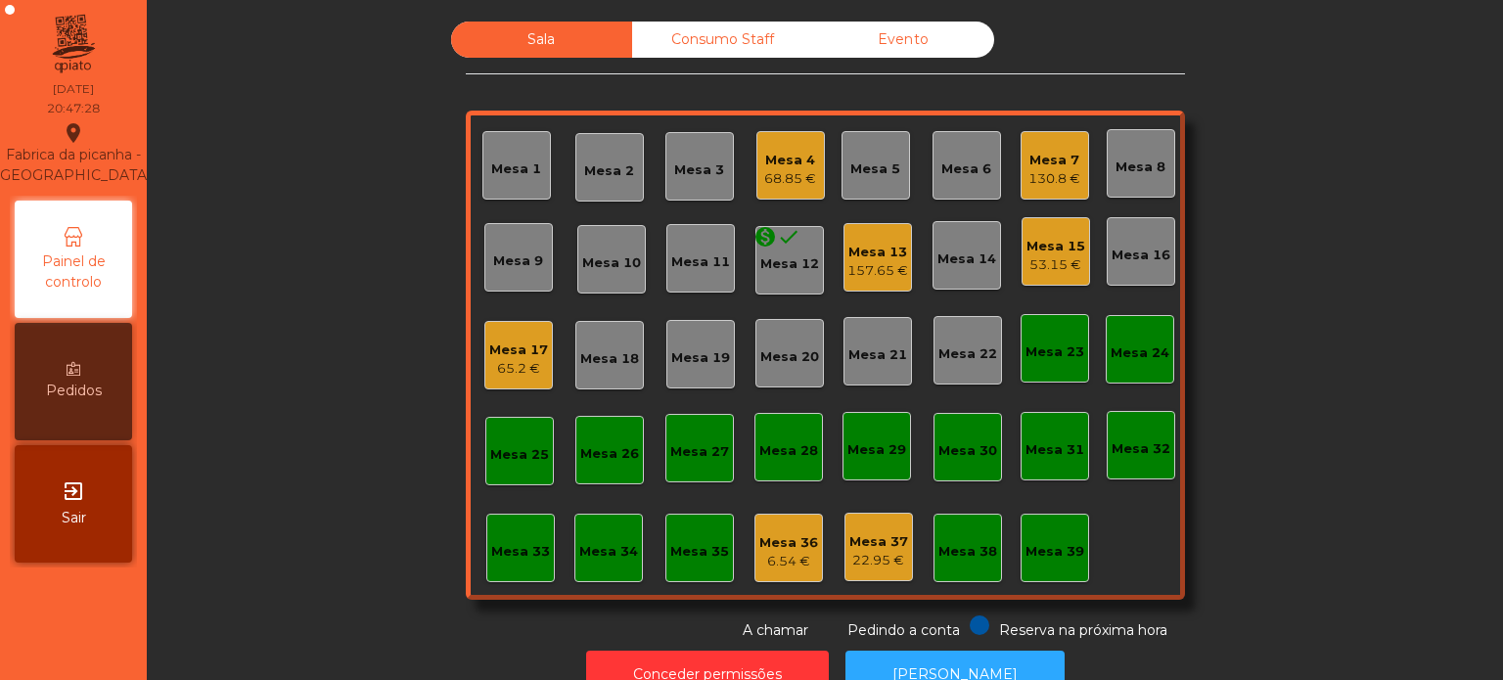
click at [863, 275] on div "157.65 €" at bounding box center [877, 271] width 61 height 20
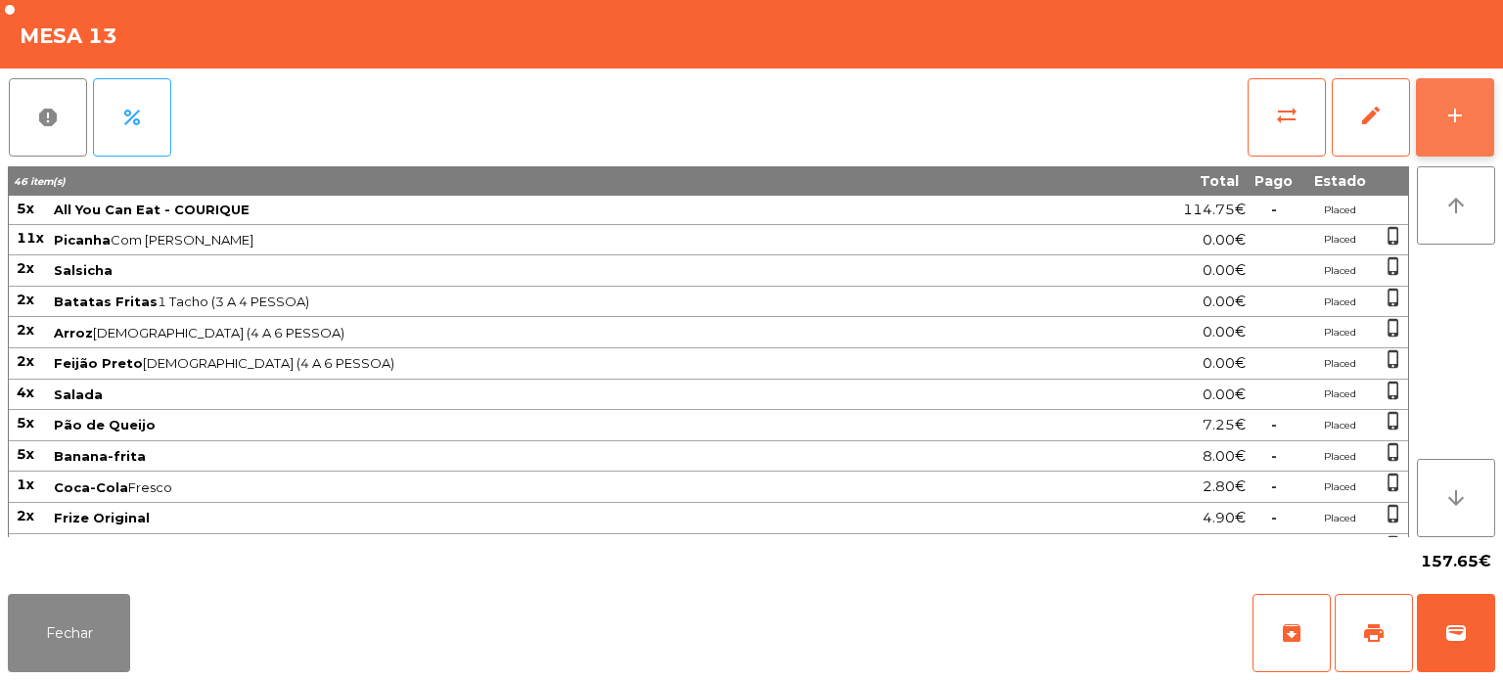
click at [1465, 114] on div "add" at bounding box center [1454, 115] width 23 height 23
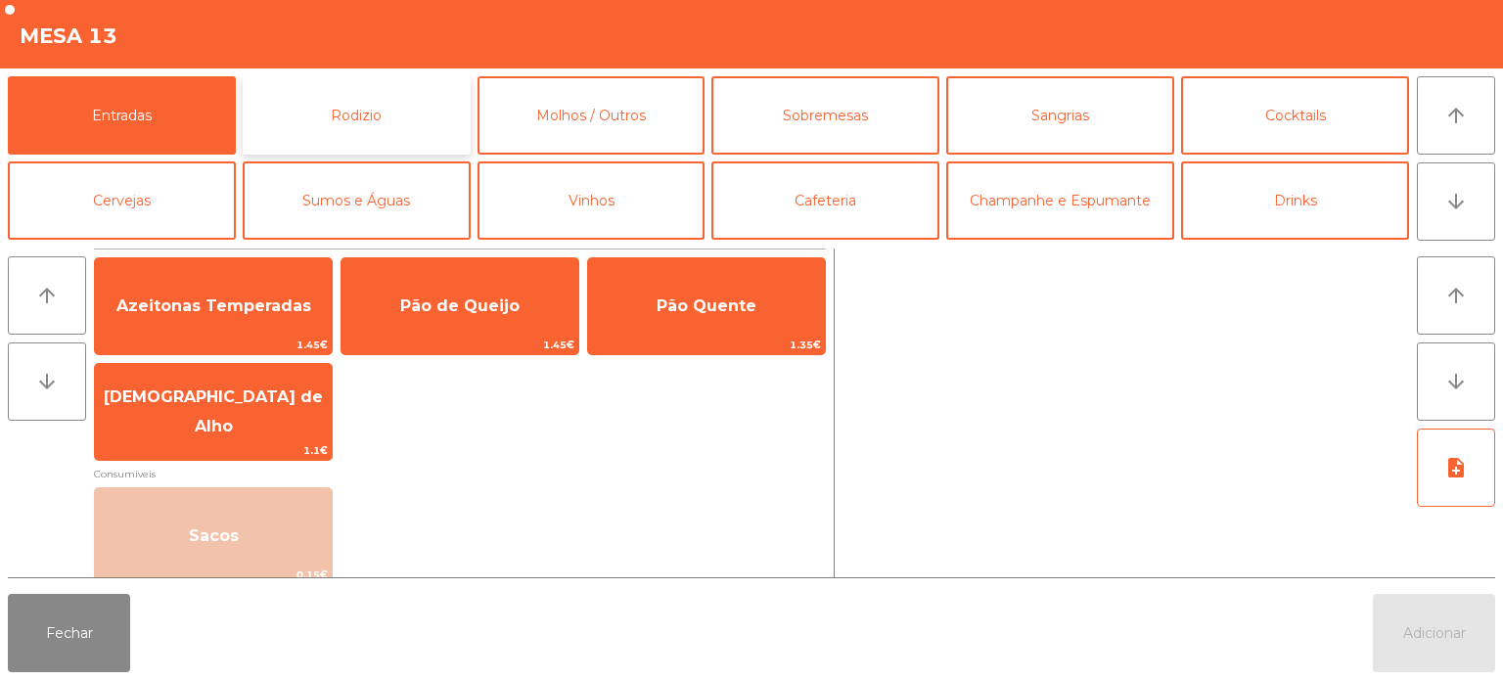
click at [415, 121] on button "Rodizio" at bounding box center [357, 115] width 228 height 78
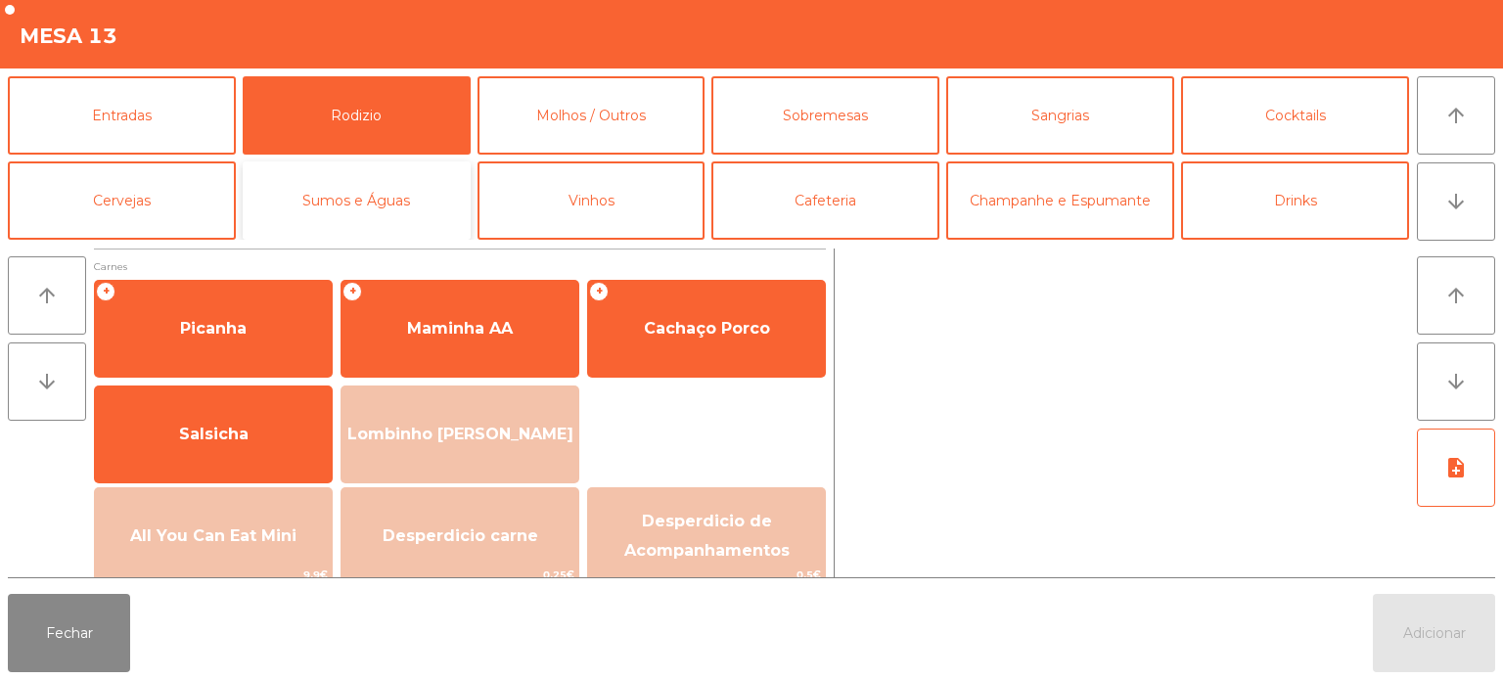
click at [430, 207] on button "Sumos e Águas" at bounding box center [357, 200] width 228 height 78
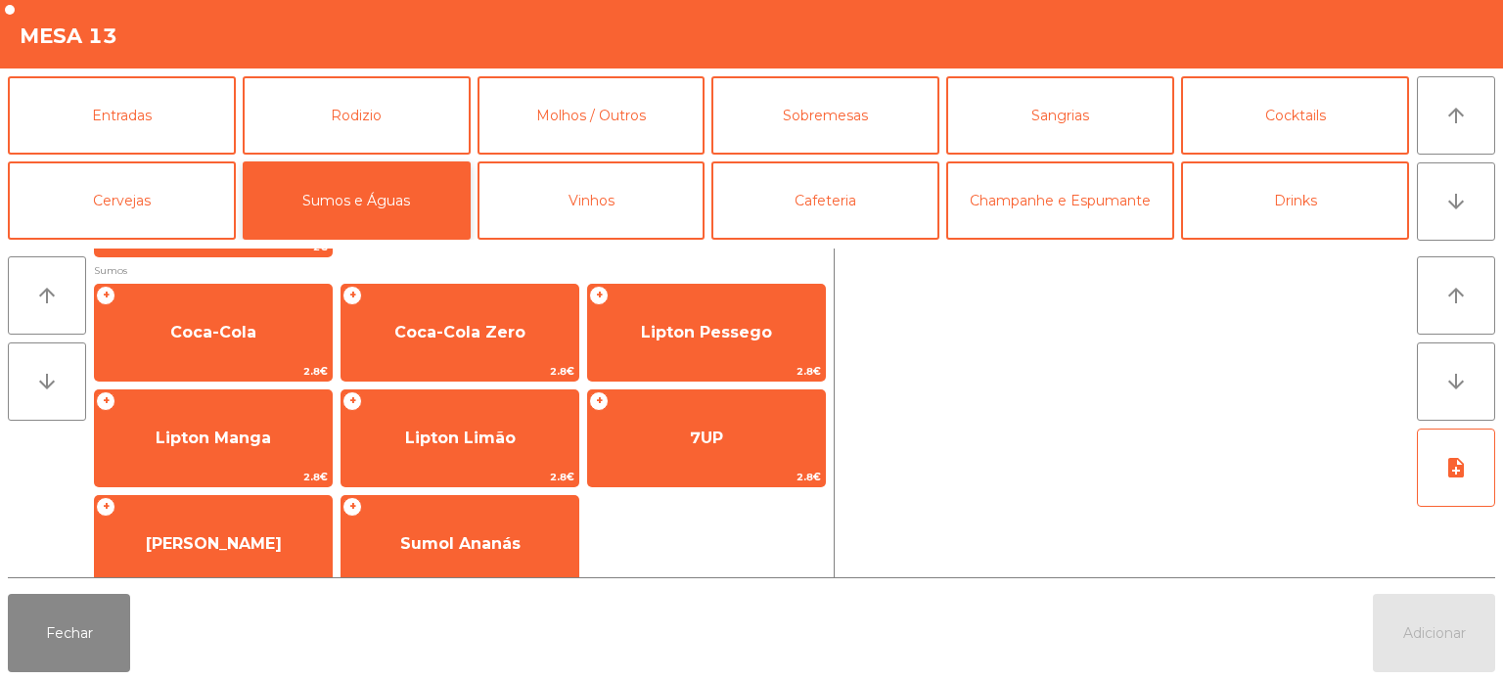
scroll to position [304, 0]
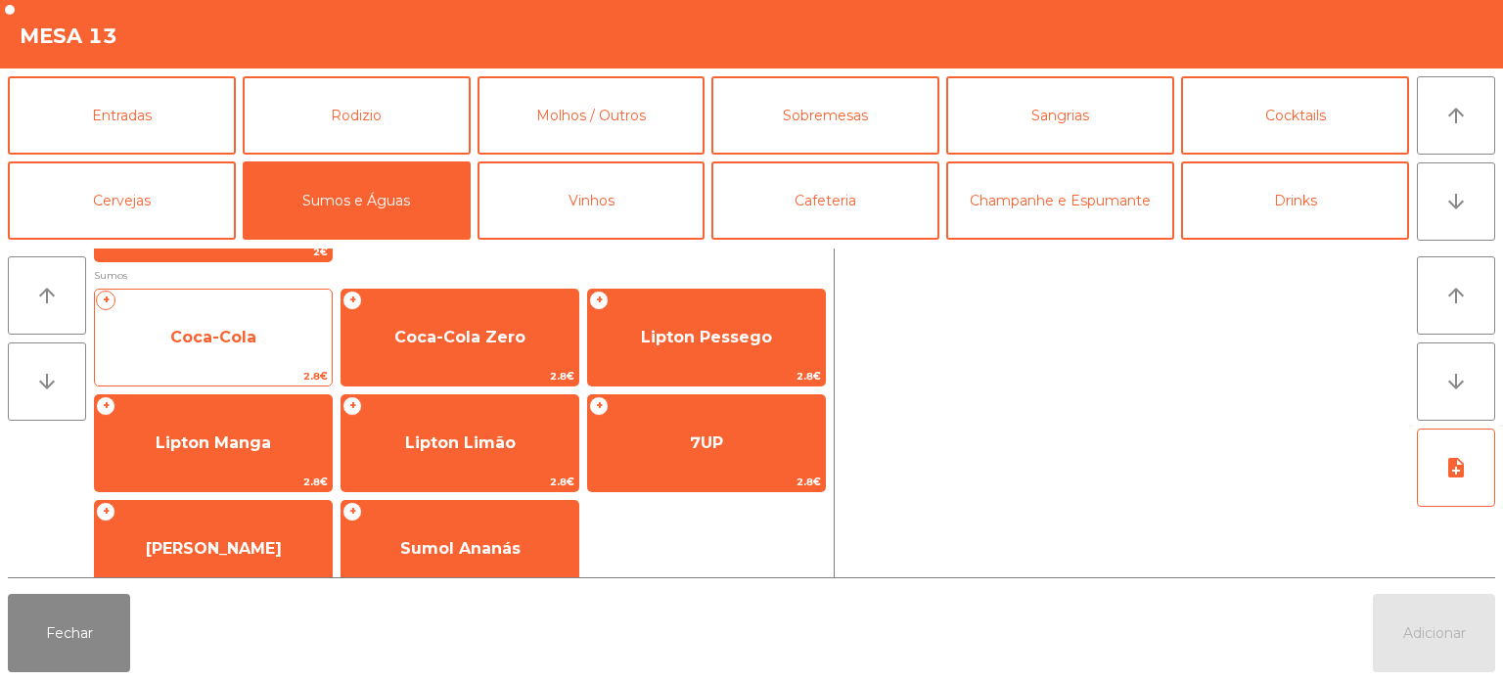
click at [274, 336] on span "Coca-Cola" at bounding box center [213, 337] width 237 height 53
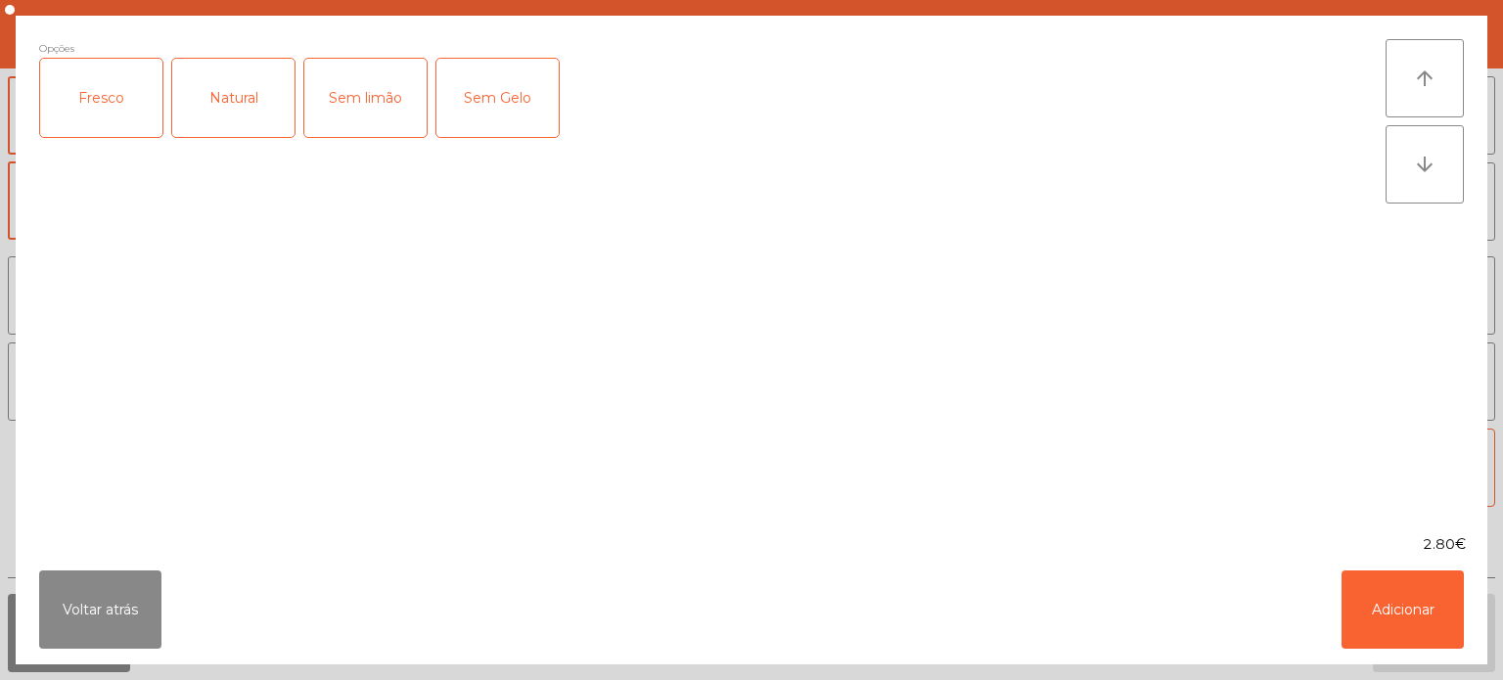
click at [114, 116] on div "Fresco" at bounding box center [101, 98] width 122 height 78
click at [1380, 638] on button "Adicionar" at bounding box center [1403, 610] width 122 height 78
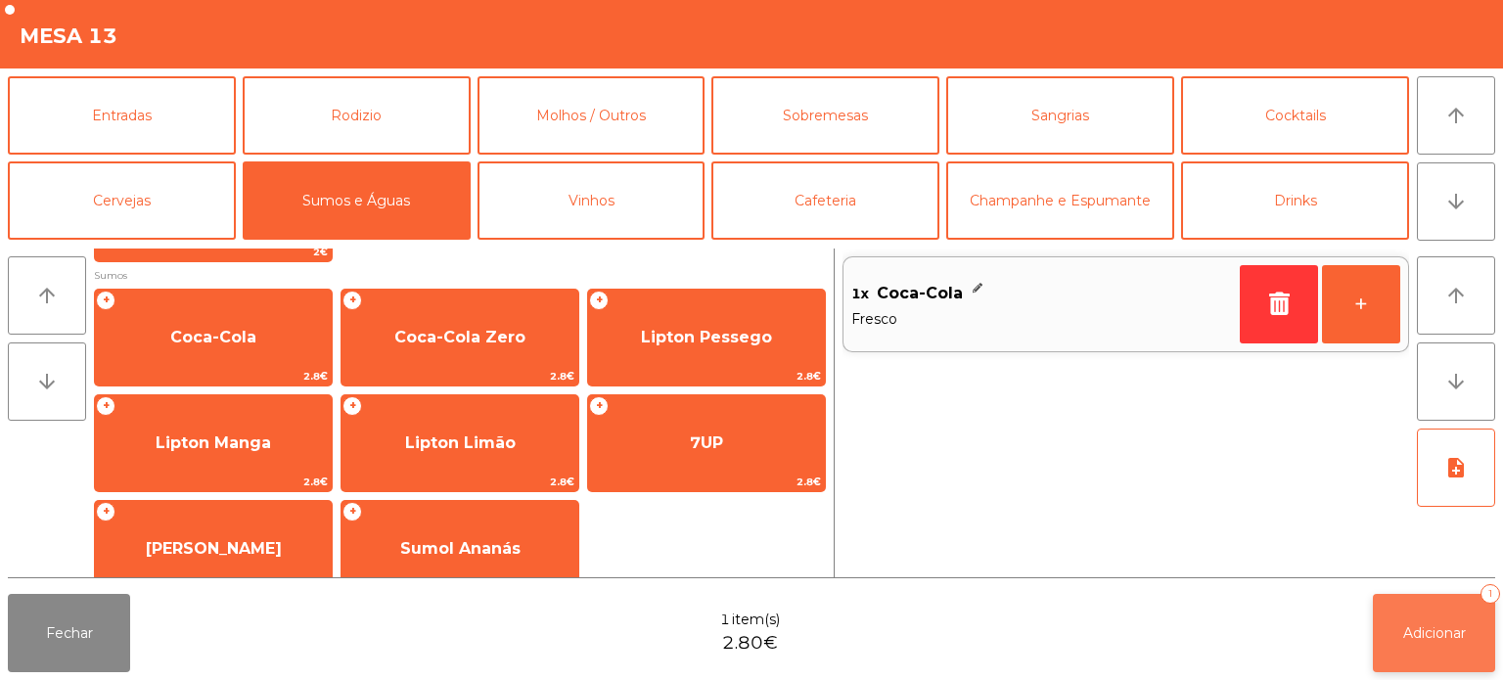
click at [1423, 662] on button "Adicionar 1" at bounding box center [1434, 633] width 122 height 78
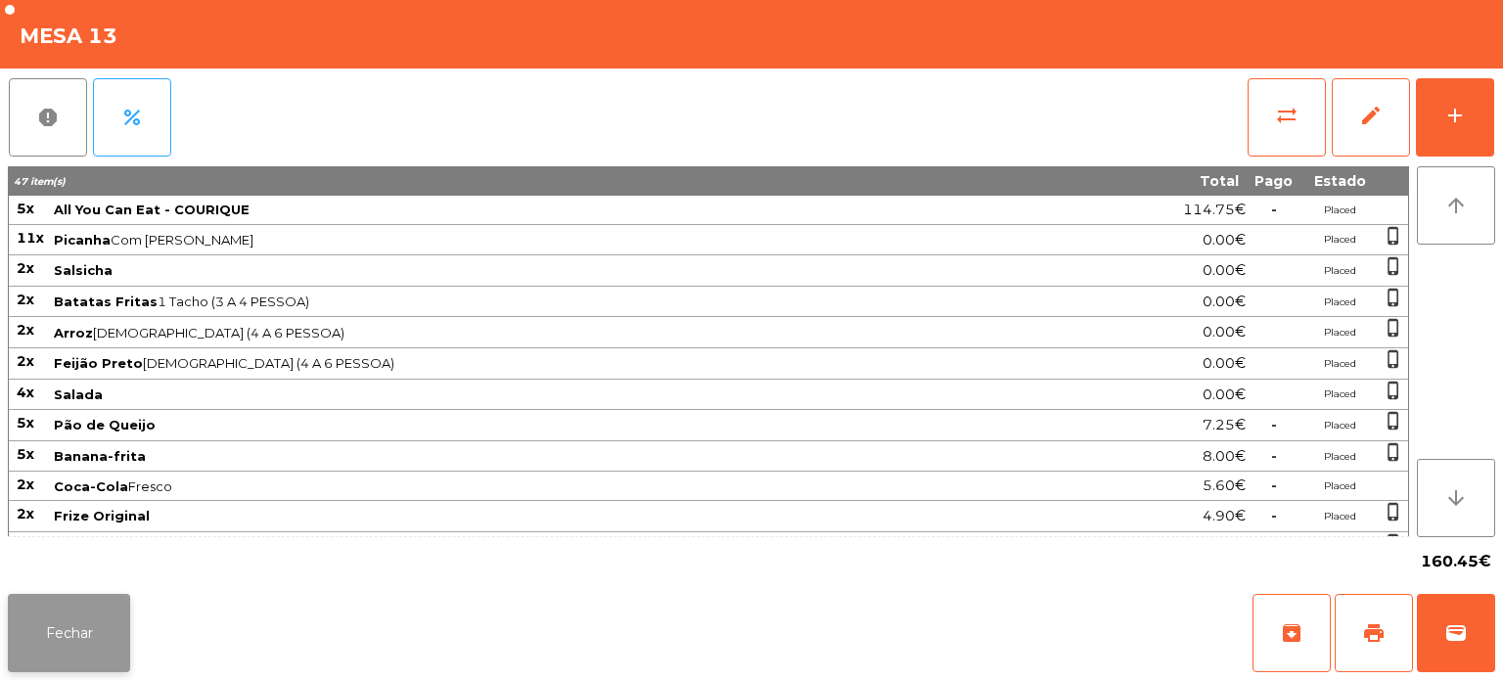
click at [56, 629] on button "Fechar" at bounding box center [69, 633] width 122 height 78
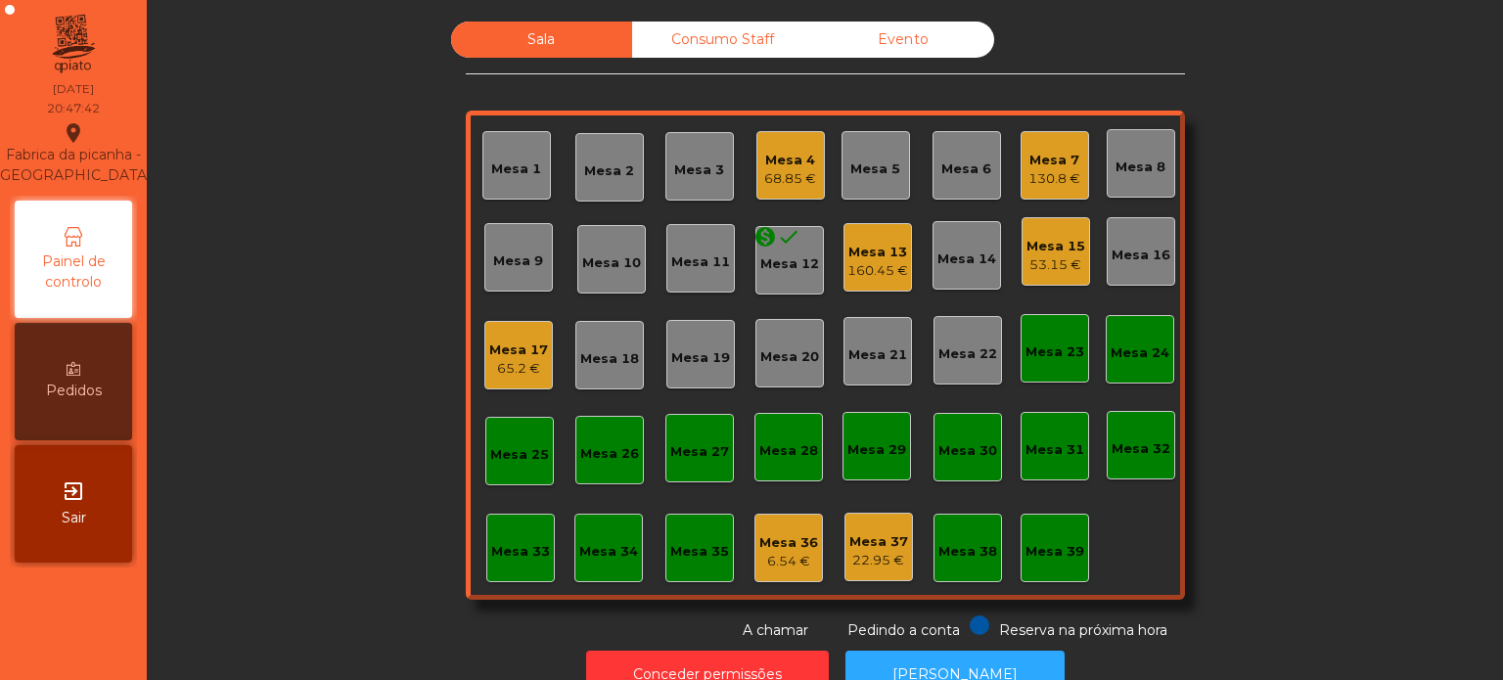
scroll to position [54, 0]
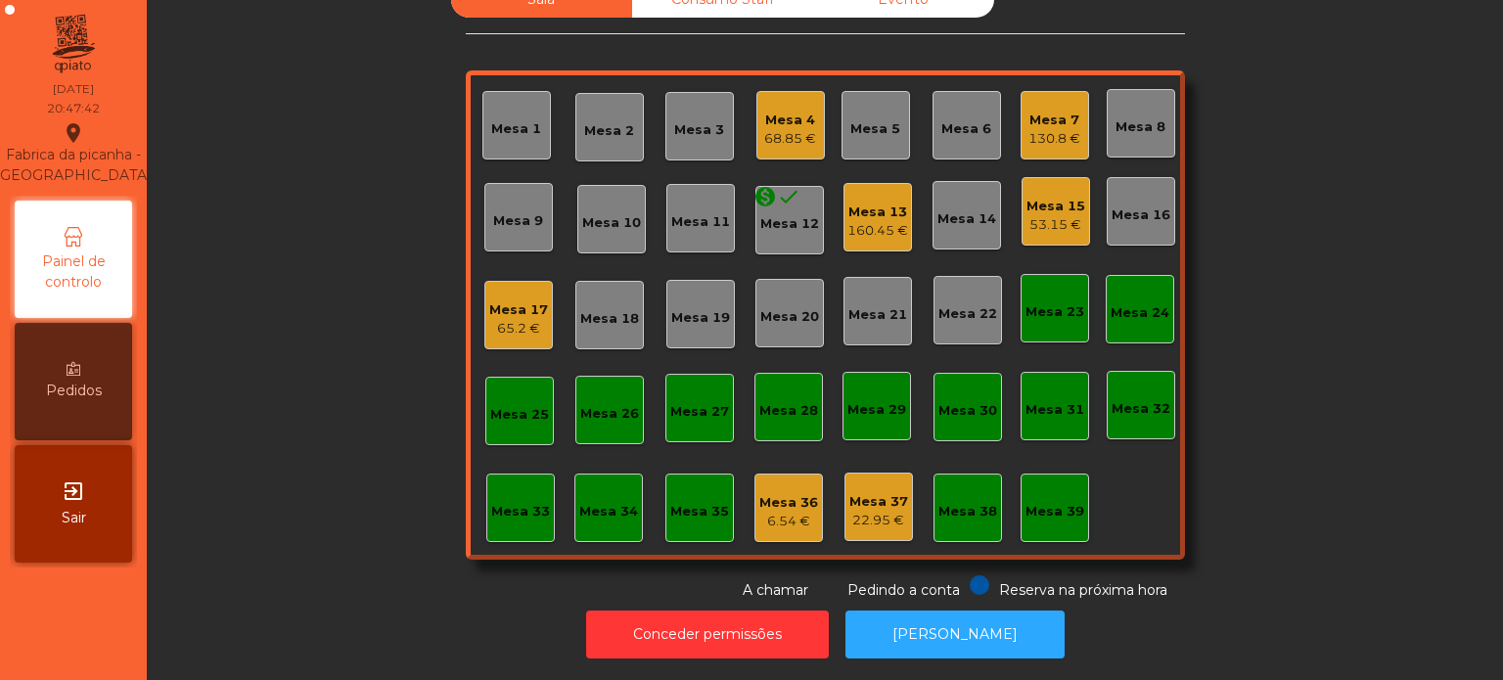
click at [985, 580] on div "Reserva na próxima hora" at bounding box center [1069, 587] width 198 height 25
click at [933, 611] on button "[PERSON_NAME]" at bounding box center [955, 635] width 219 height 48
click at [501, 334] on div "Mesa 17 65.2 €" at bounding box center [518, 315] width 69 height 69
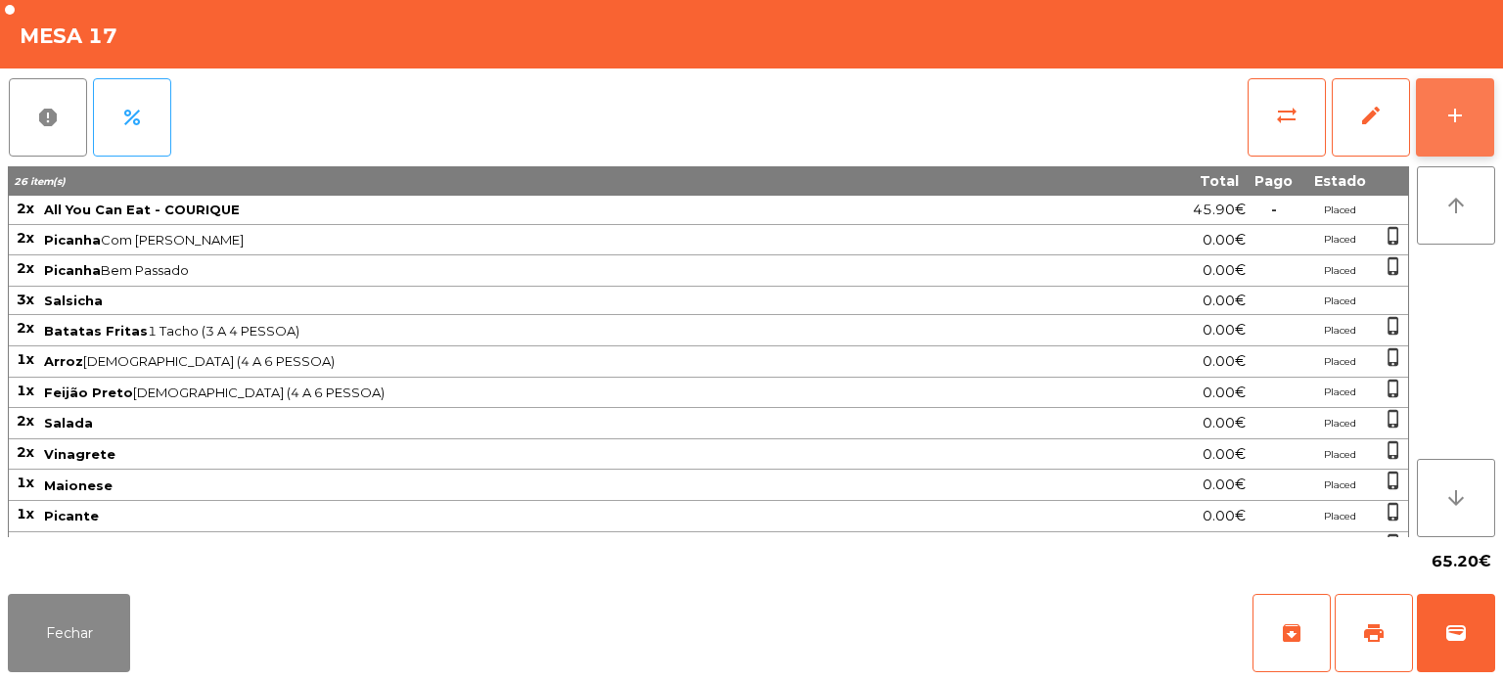
click at [1450, 141] on button "add" at bounding box center [1455, 117] width 78 height 78
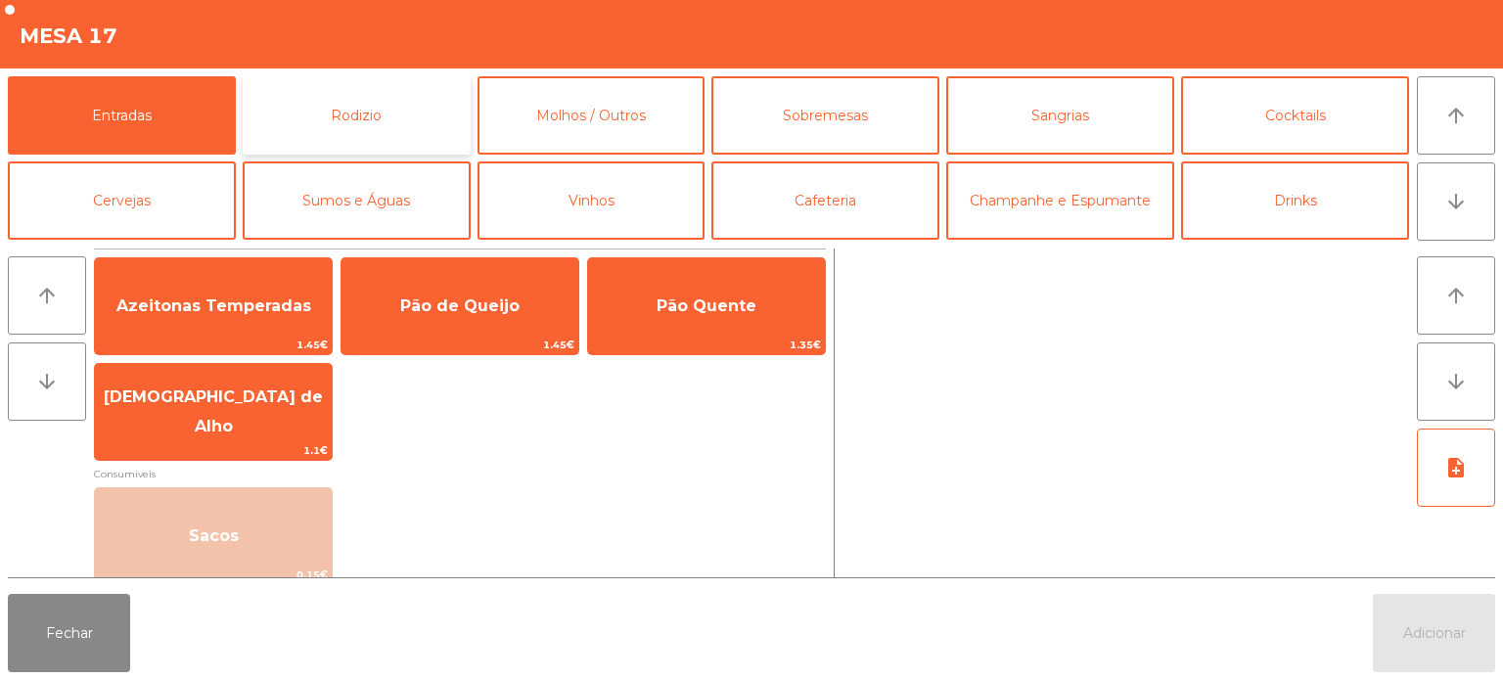
click at [442, 109] on button "Rodizio" at bounding box center [357, 115] width 228 height 78
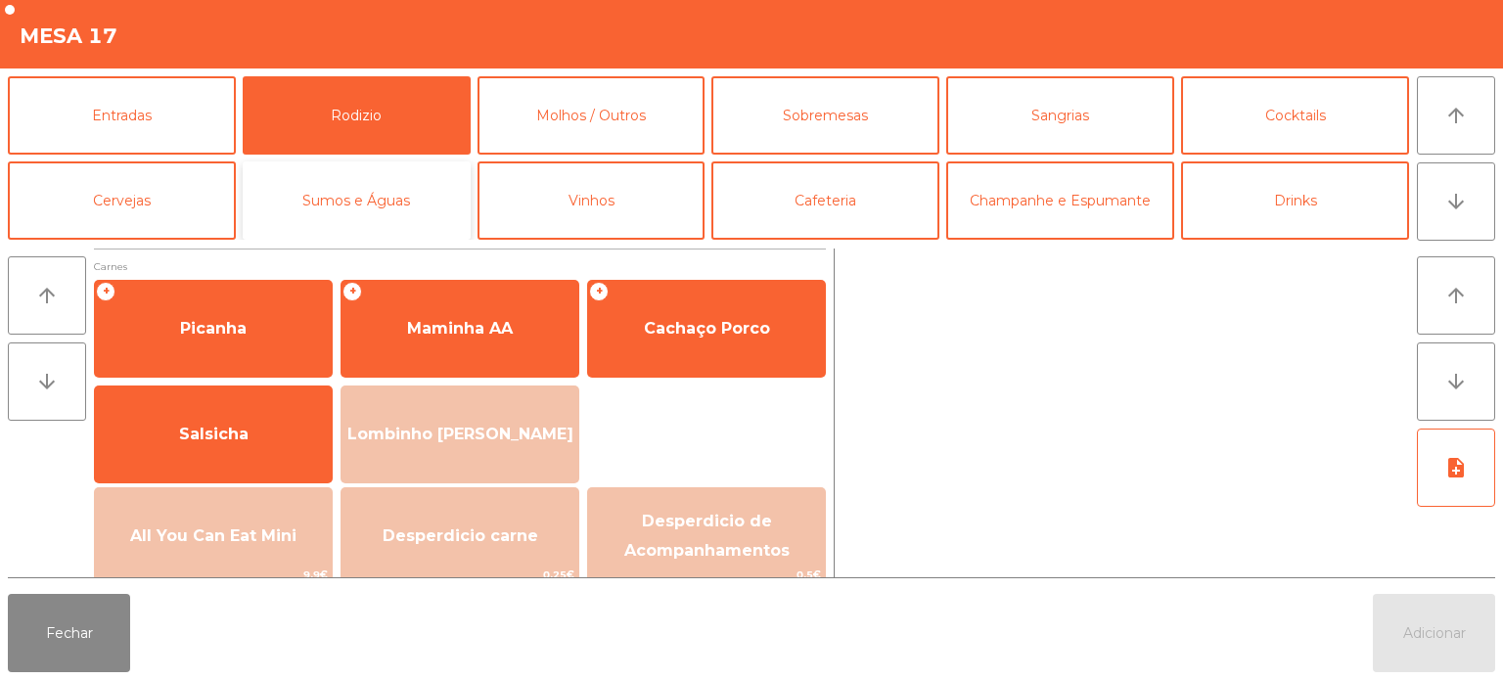
click at [422, 206] on button "Sumos e Águas" at bounding box center [357, 200] width 228 height 78
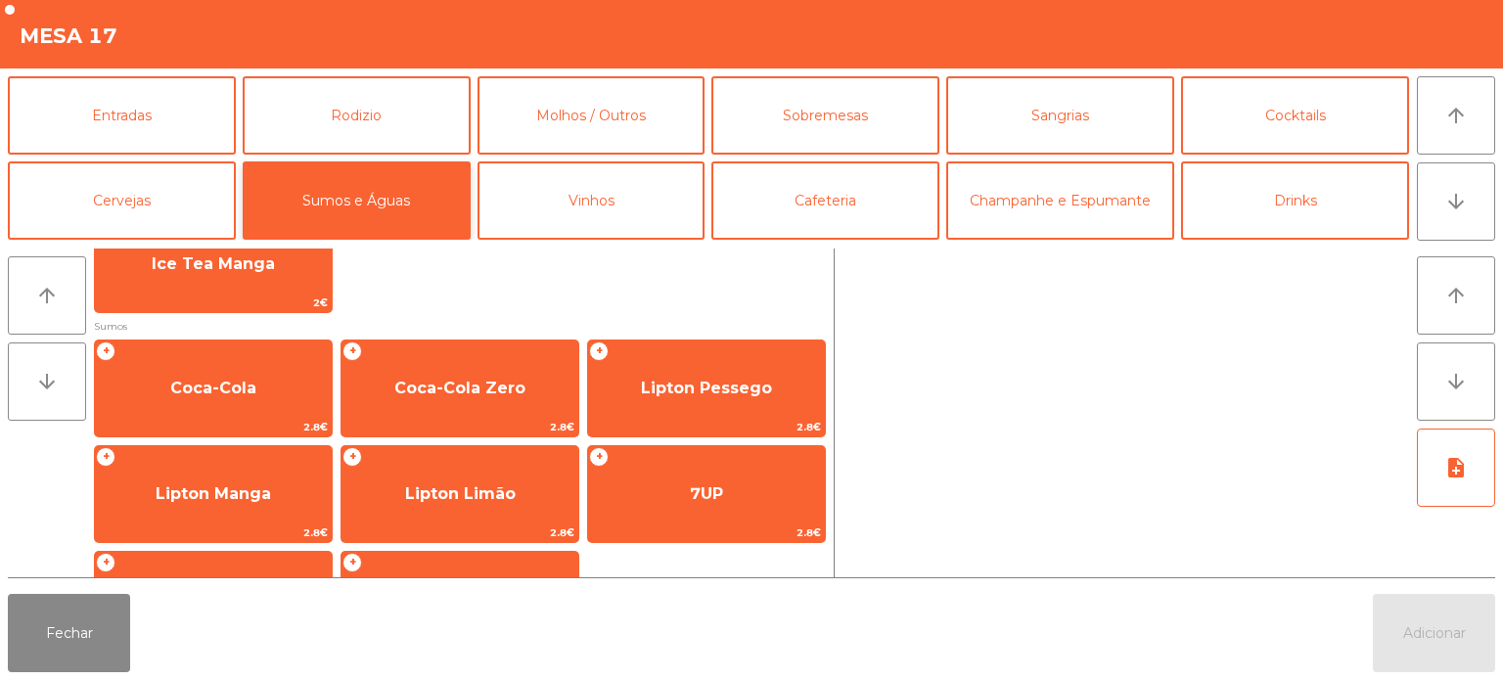
scroll to position [290, 0]
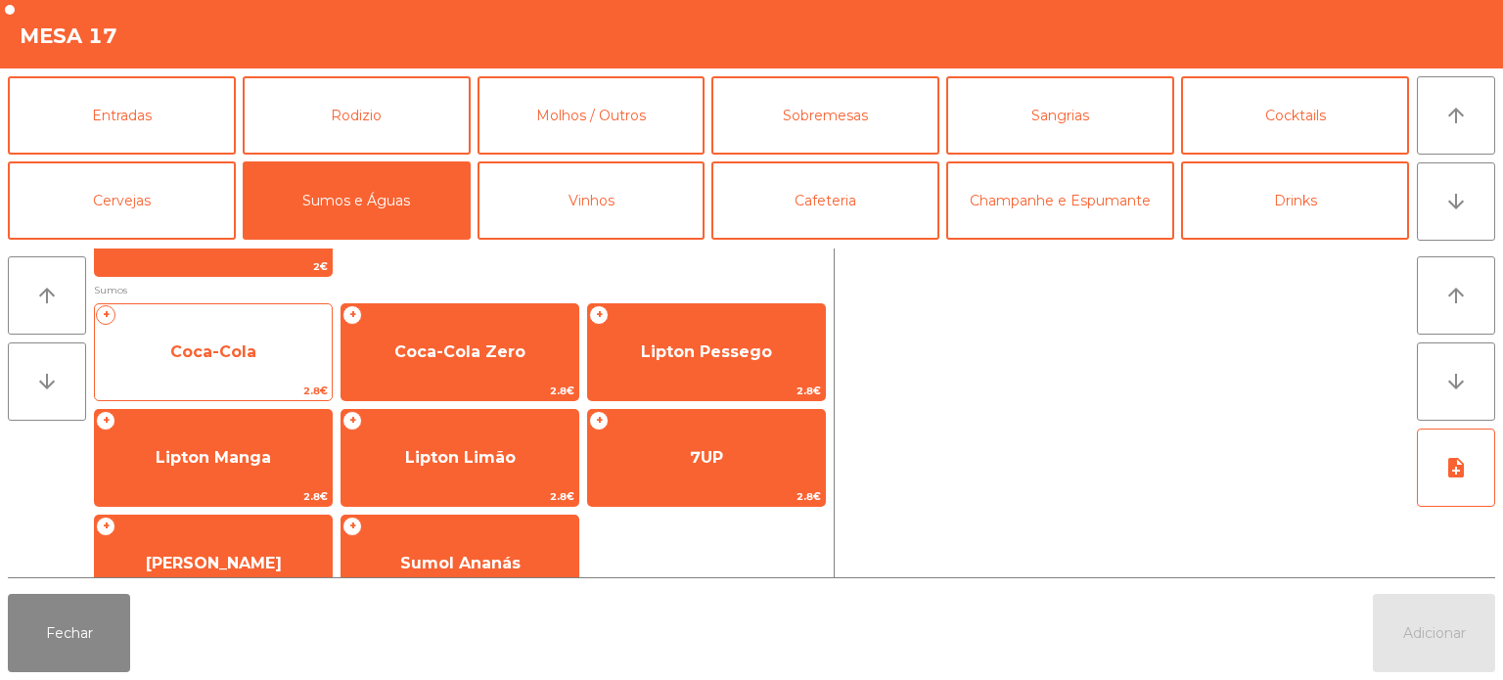
click at [259, 320] on div "+ Coca-Cola 2.8€" at bounding box center [213, 352] width 239 height 98
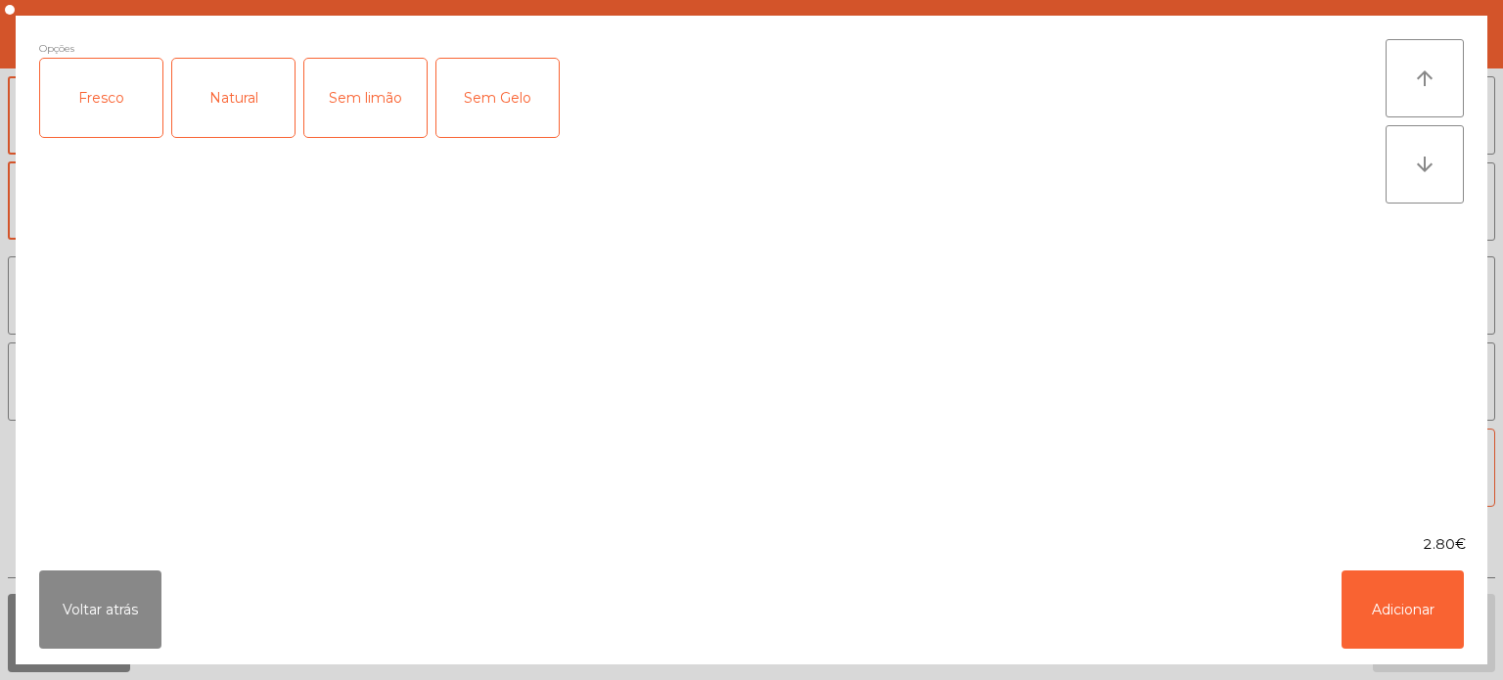
click at [146, 109] on div "Fresco" at bounding box center [101, 98] width 122 height 78
click at [1413, 588] on button "Adicionar" at bounding box center [1403, 610] width 122 height 78
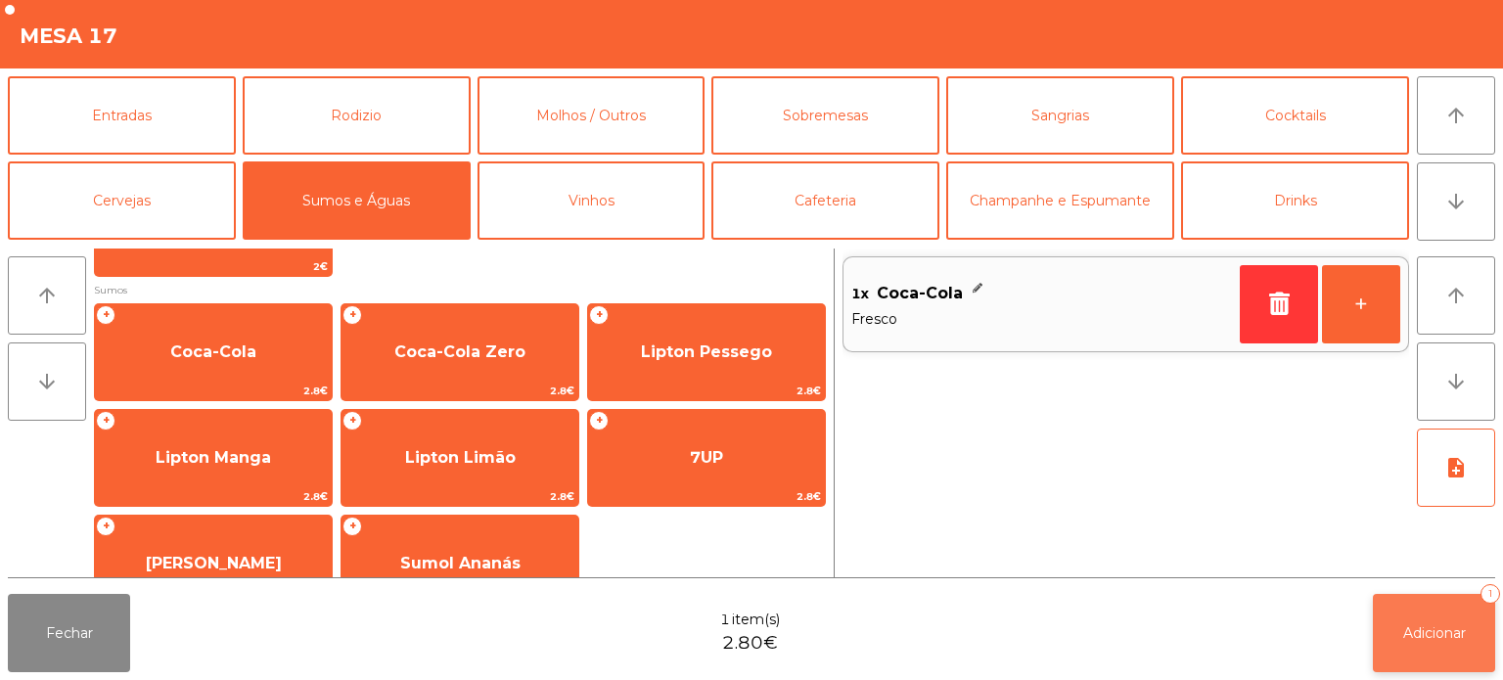
click at [1439, 638] on span "Adicionar" at bounding box center [1434, 633] width 63 height 18
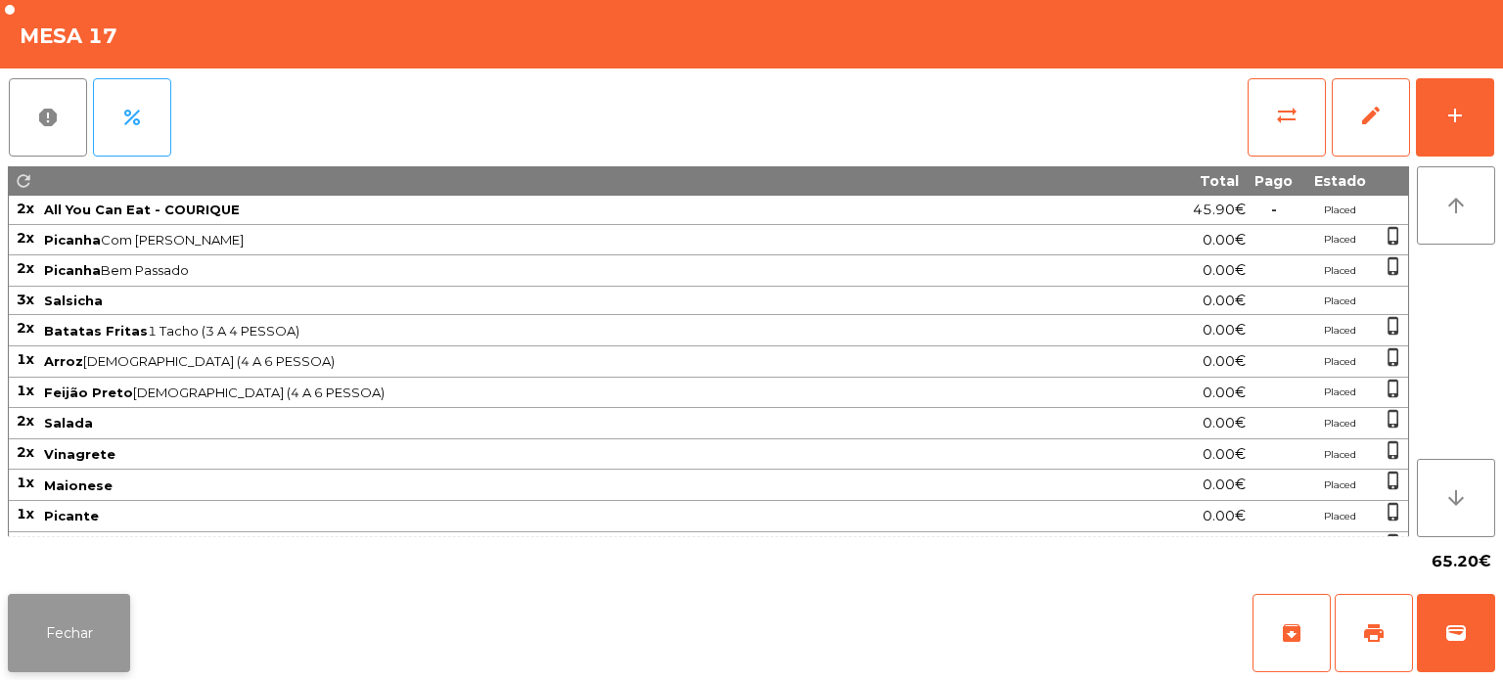
click at [106, 616] on button "Fechar" at bounding box center [69, 633] width 122 height 78
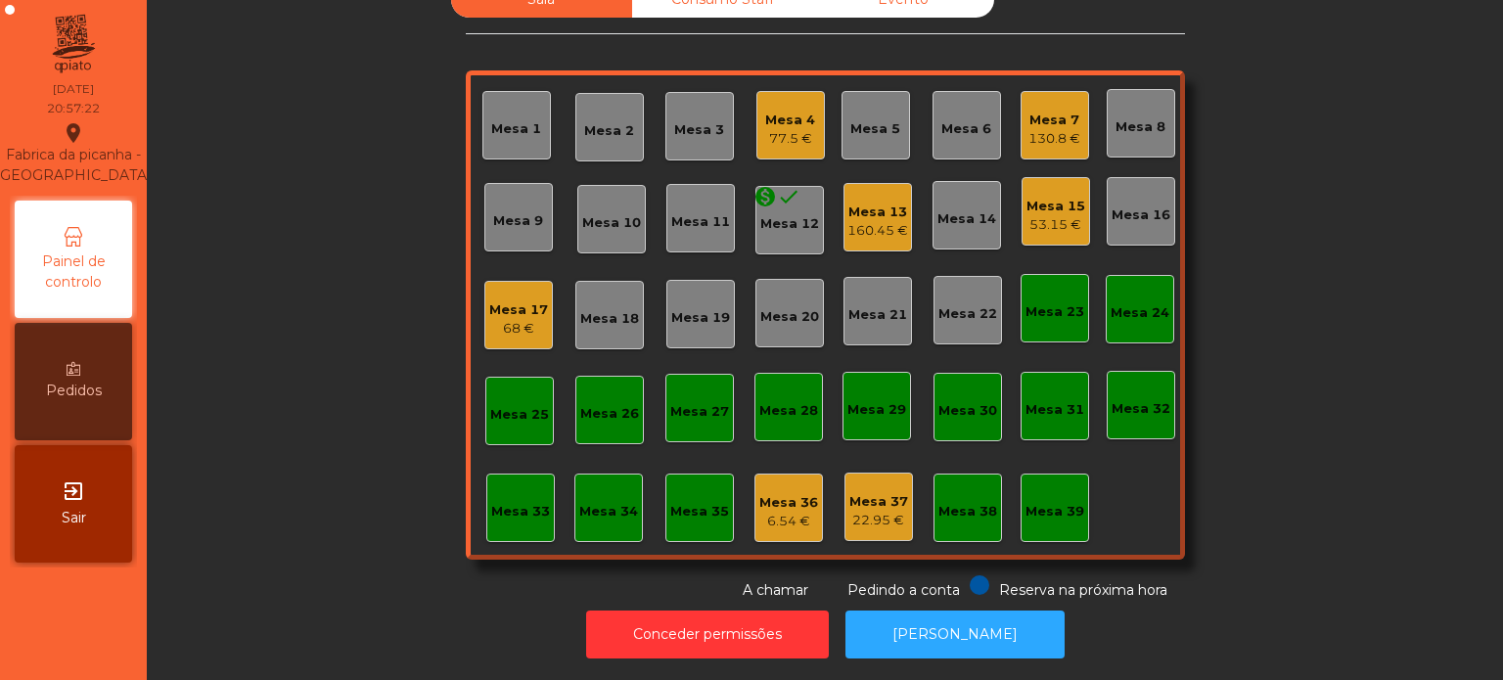
click at [1021, 114] on div "Mesa 7 130.8 €" at bounding box center [1055, 125] width 69 height 69
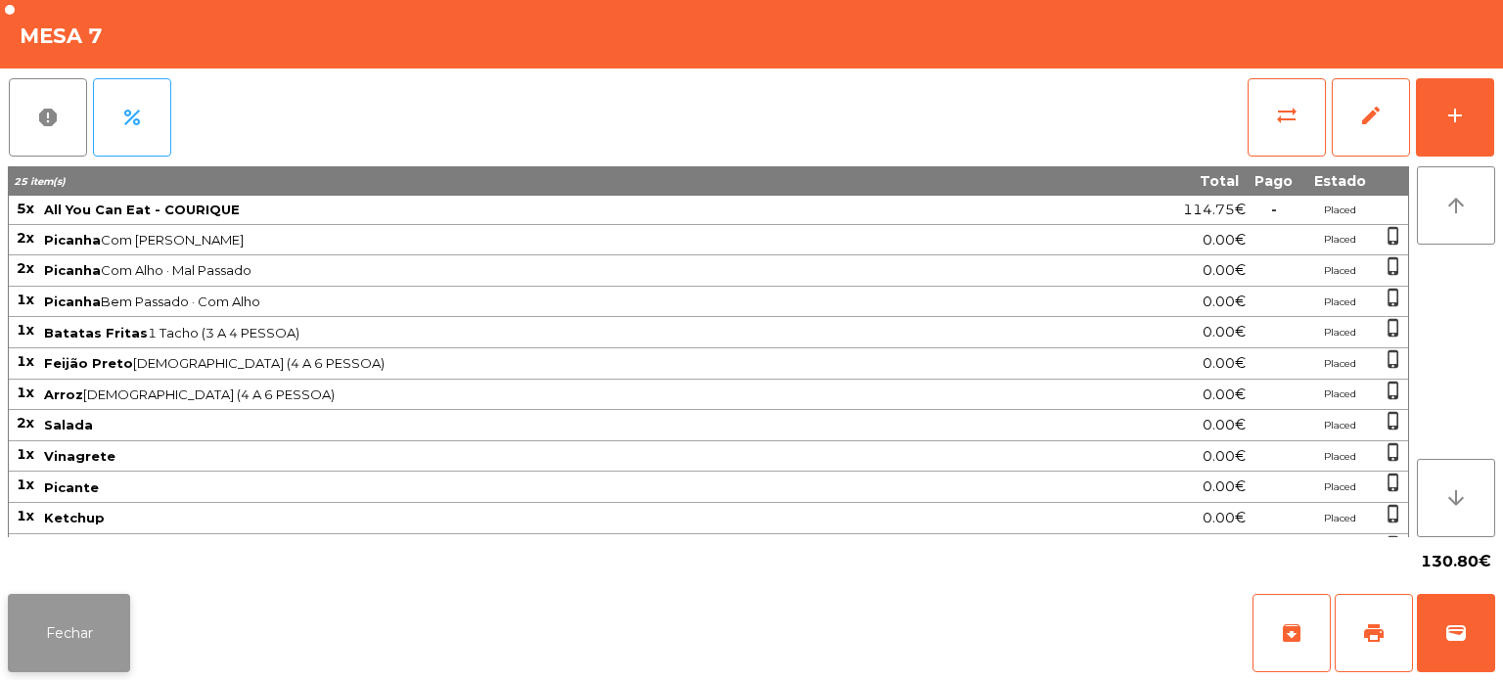
click at [82, 619] on button "Fechar" at bounding box center [69, 633] width 122 height 78
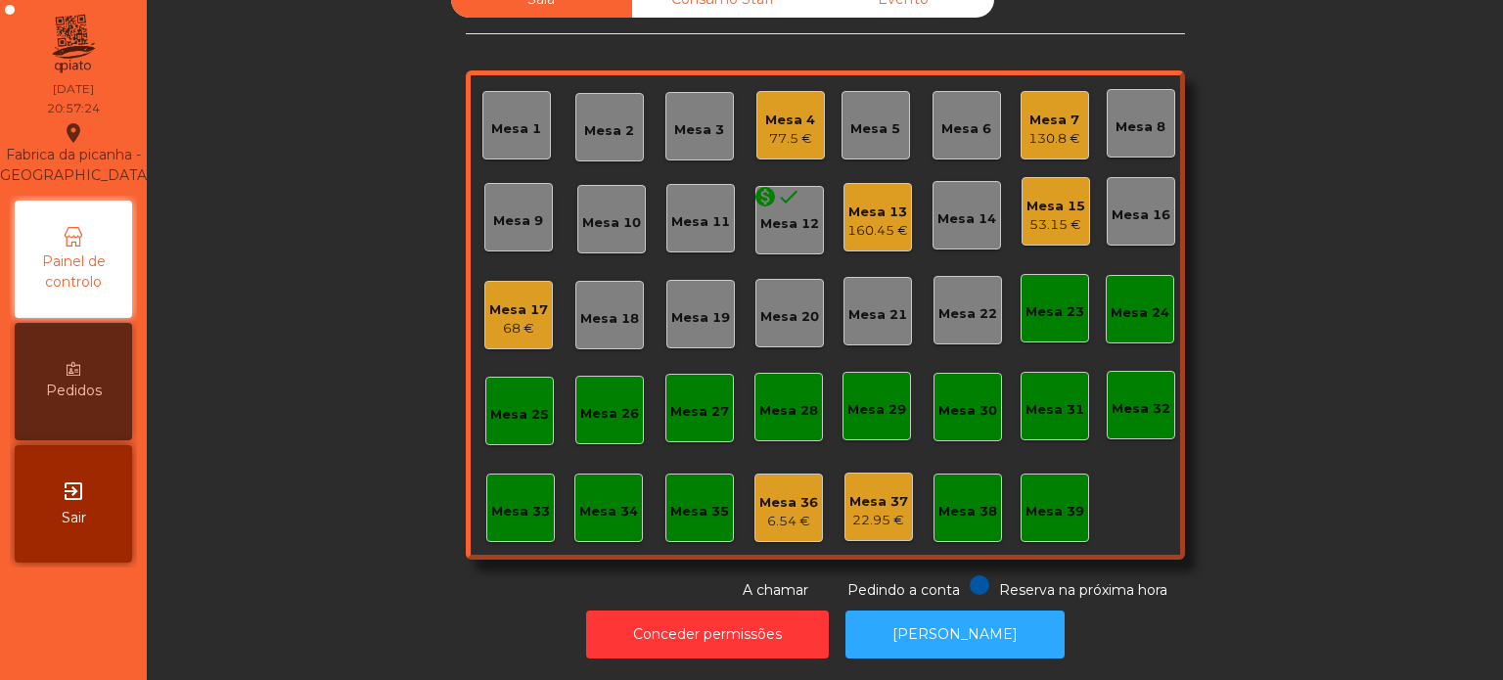
click at [530, 300] on div "Mesa 17" at bounding box center [518, 310] width 59 height 20
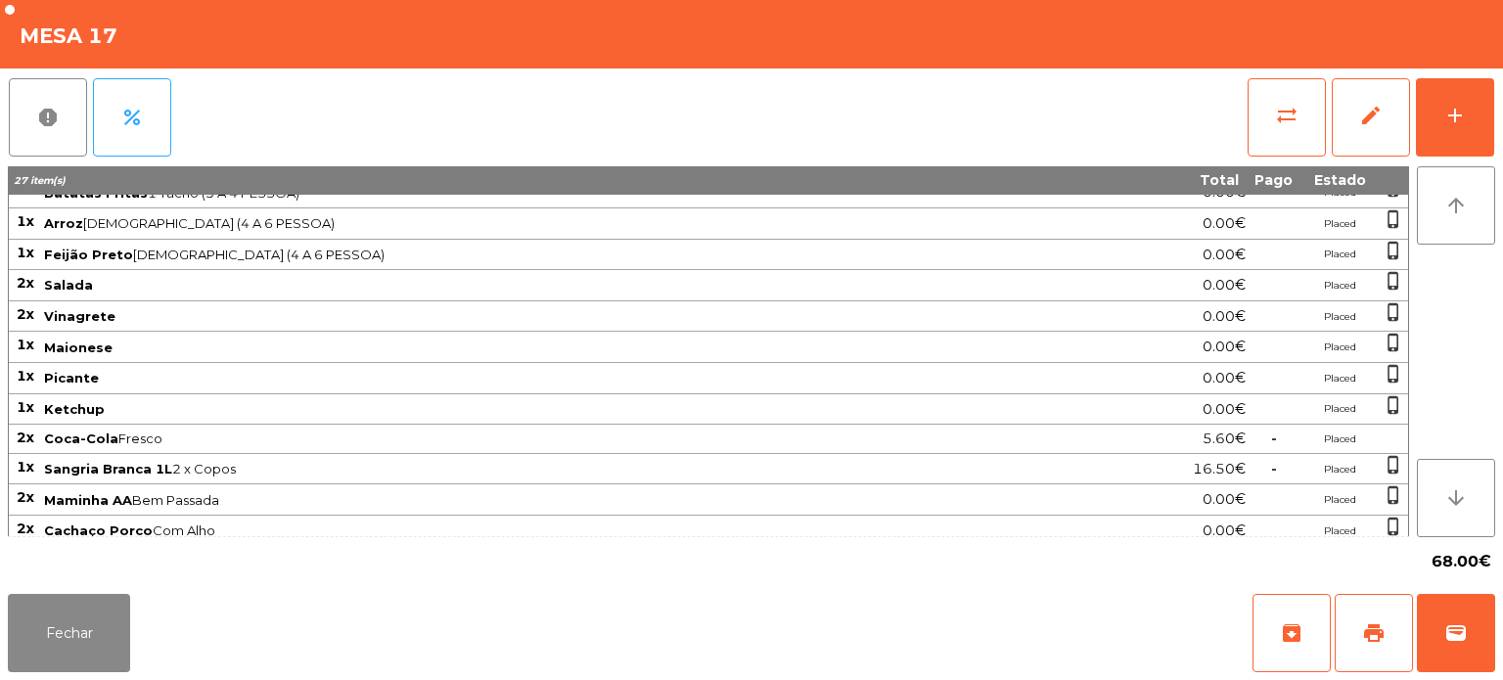
scroll to position [0, 0]
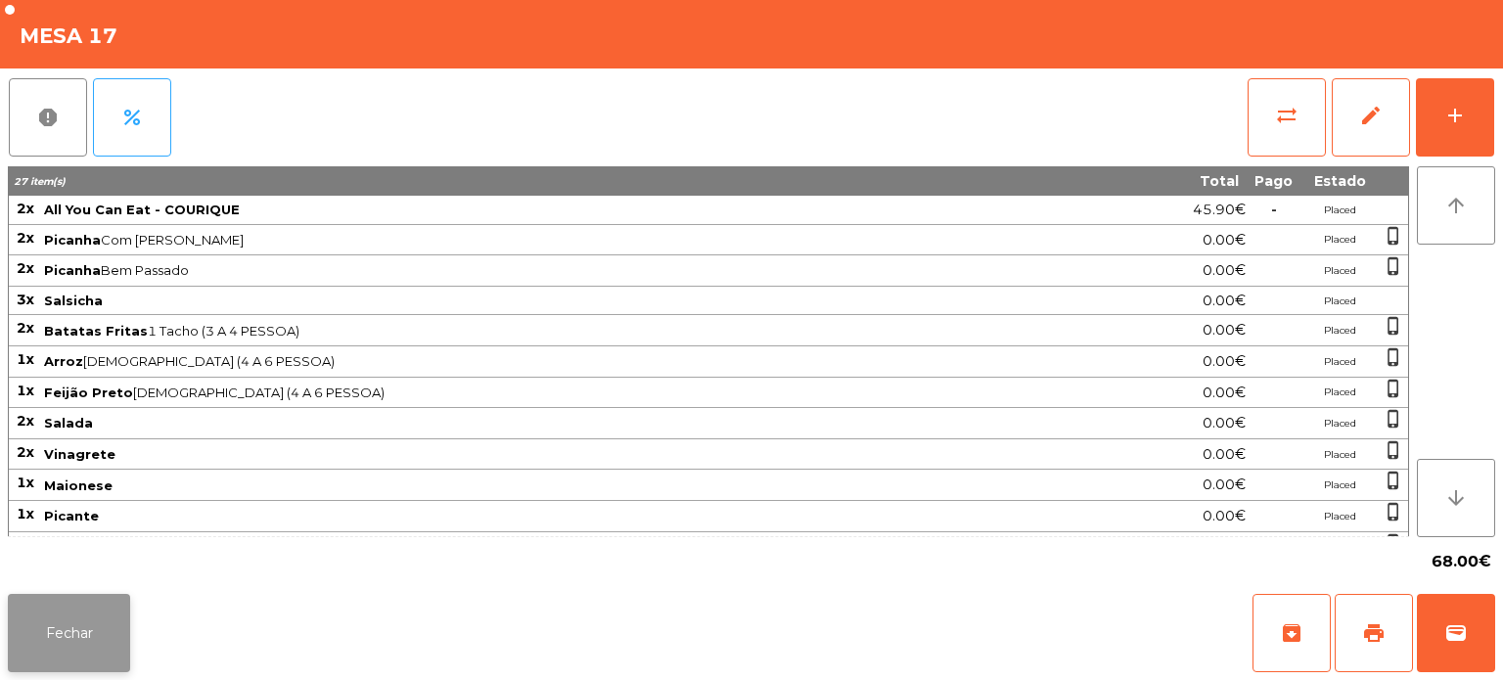
click at [89, 620] on button "Fechar" at bounding box center [69, 633] width 122 height 78
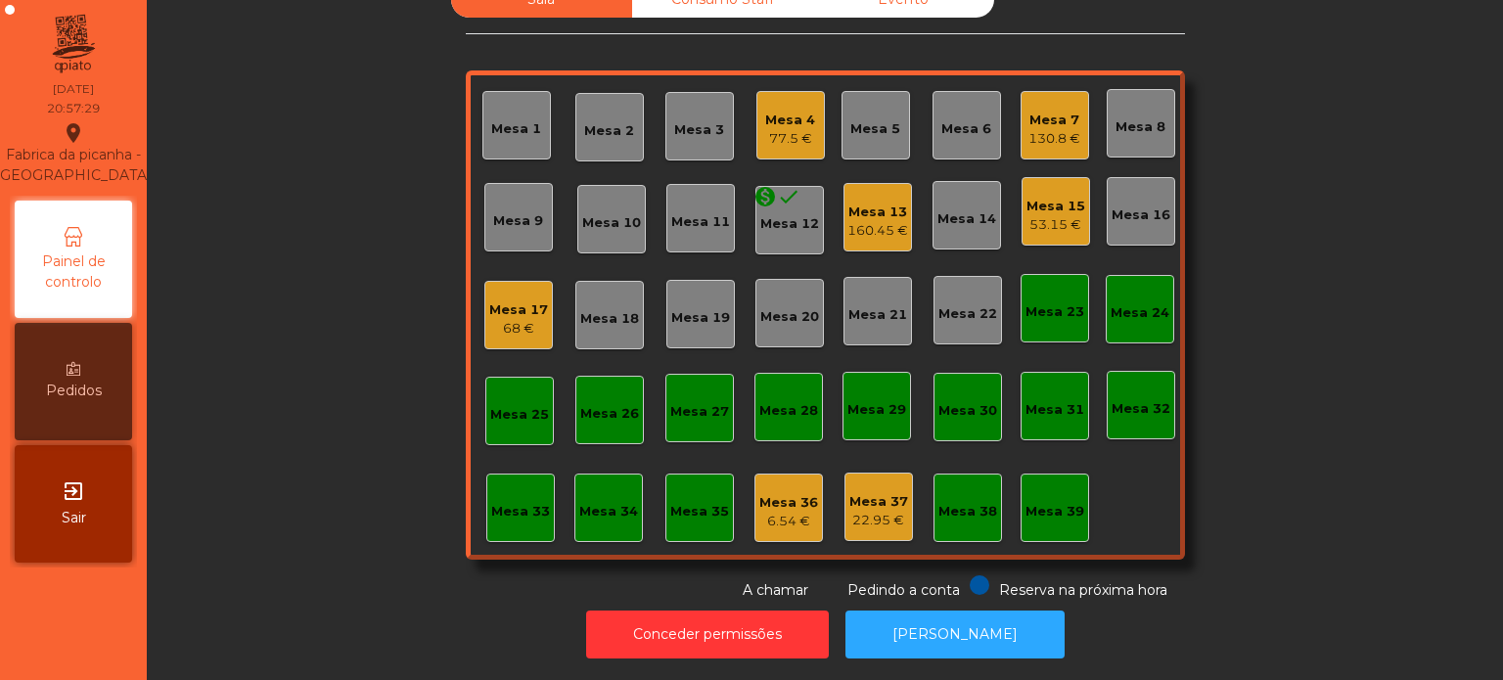
click at [492, 319] on div "68 €" at bounding box center [518, 329] width 59 height 20
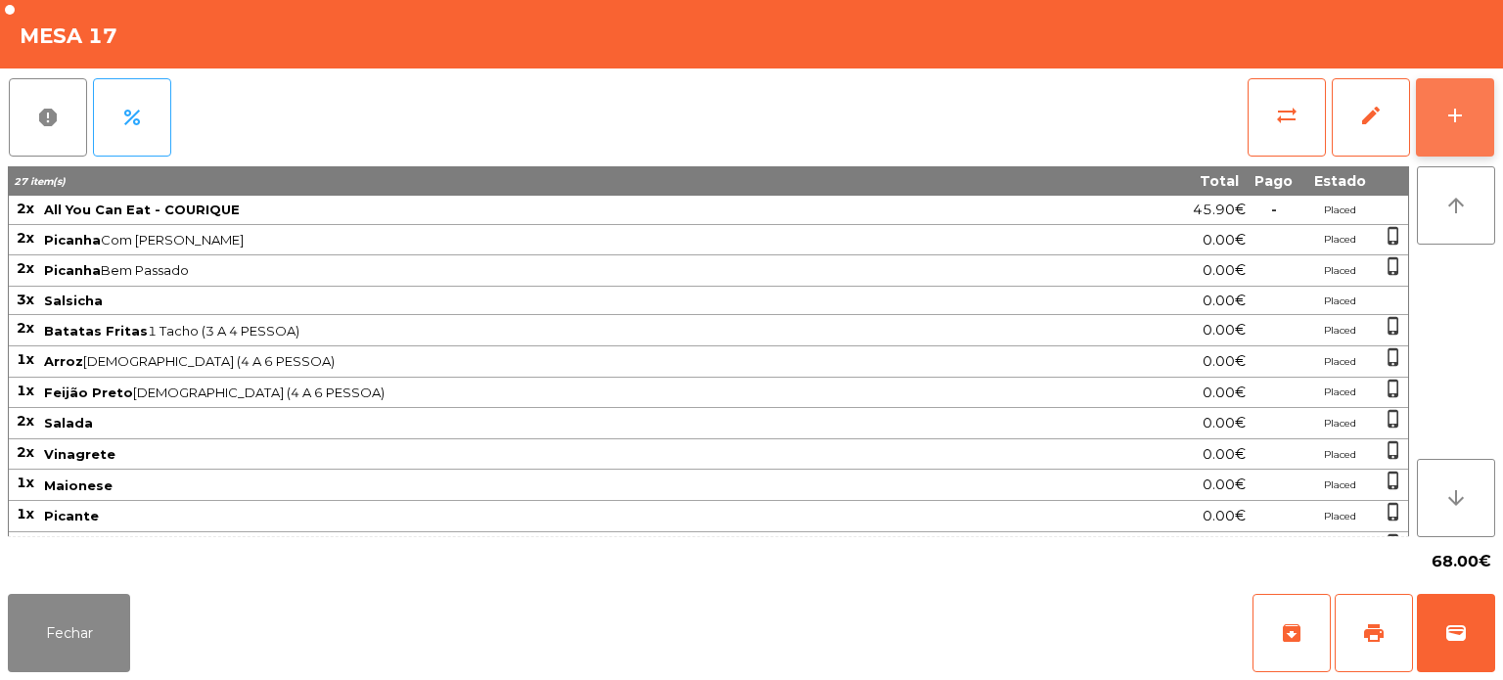
click at [1451, 124] on div "add" at bounding box center [1454, 115] width 23 height 23
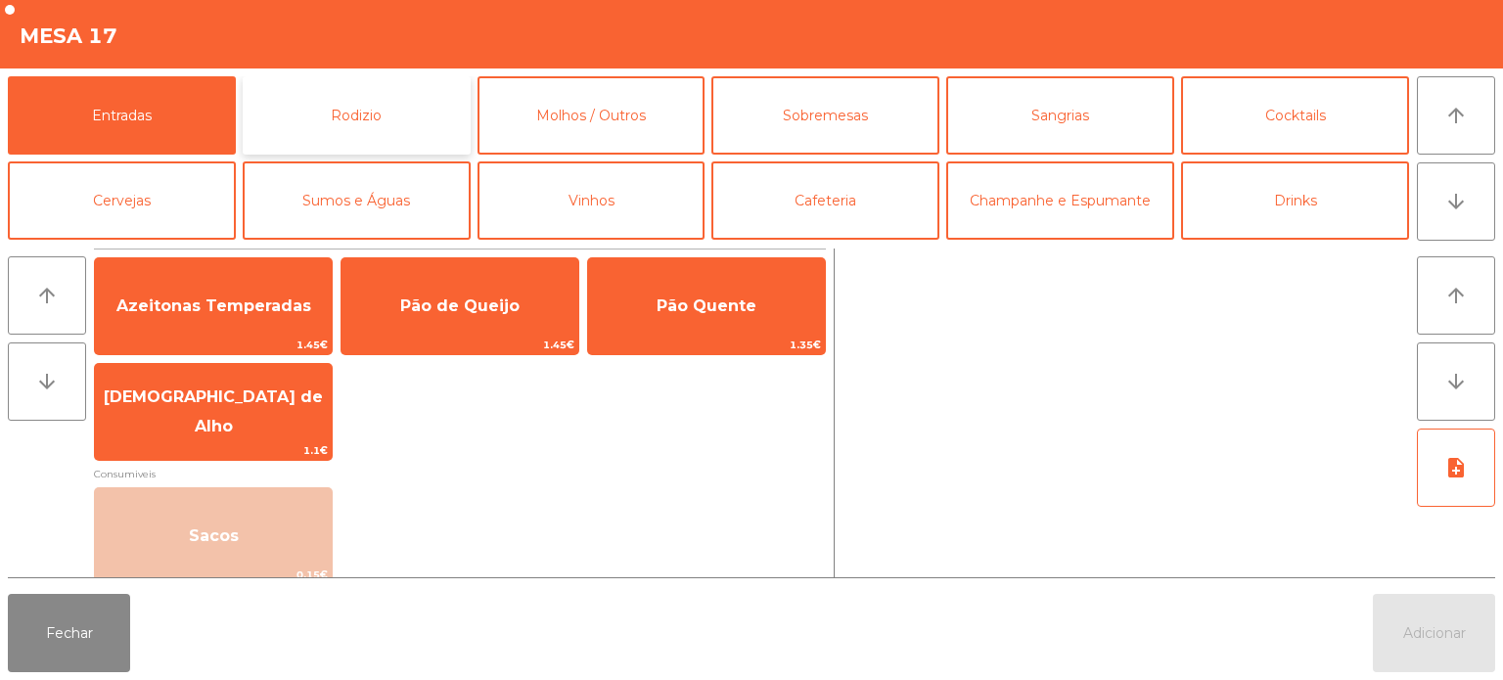
click at [424, 105] on button "Rodizio" at bounding box center [357, 115] width 228 height 78
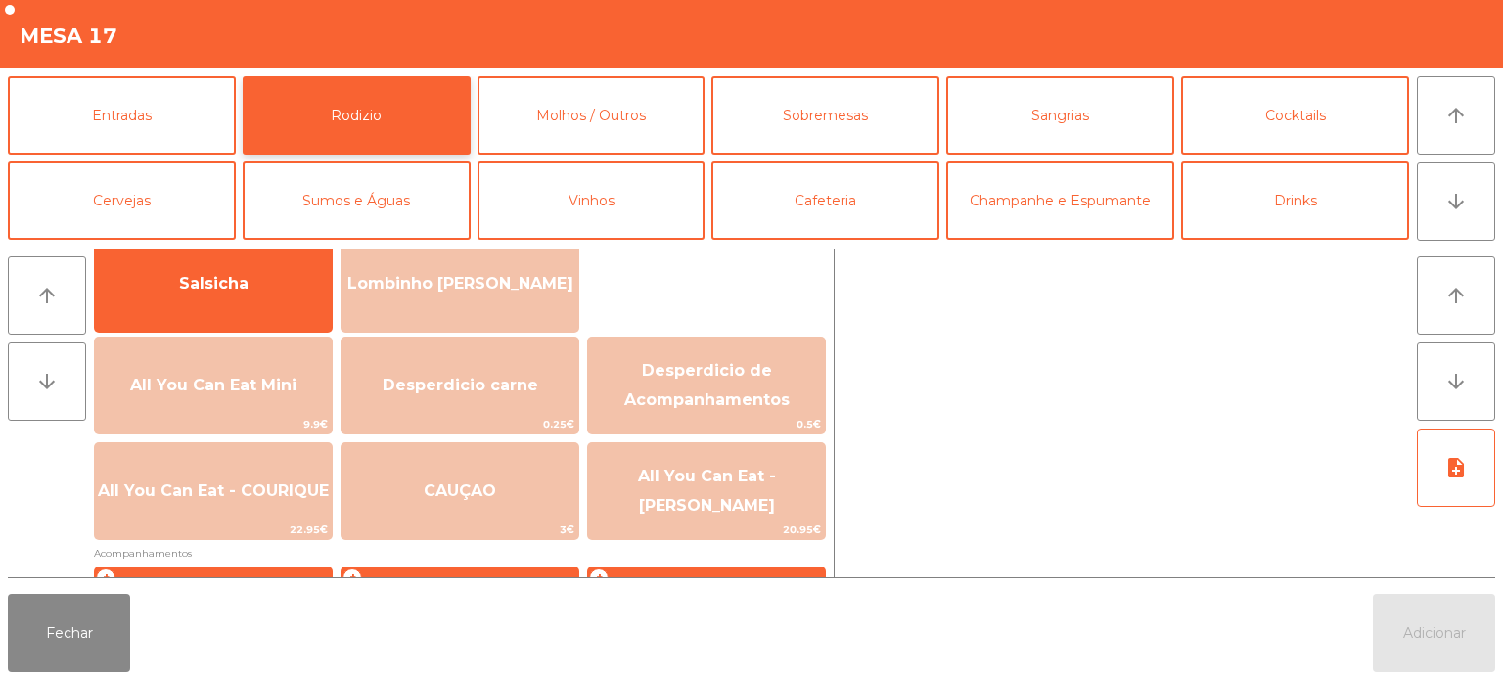
scroll to position [149, 0]
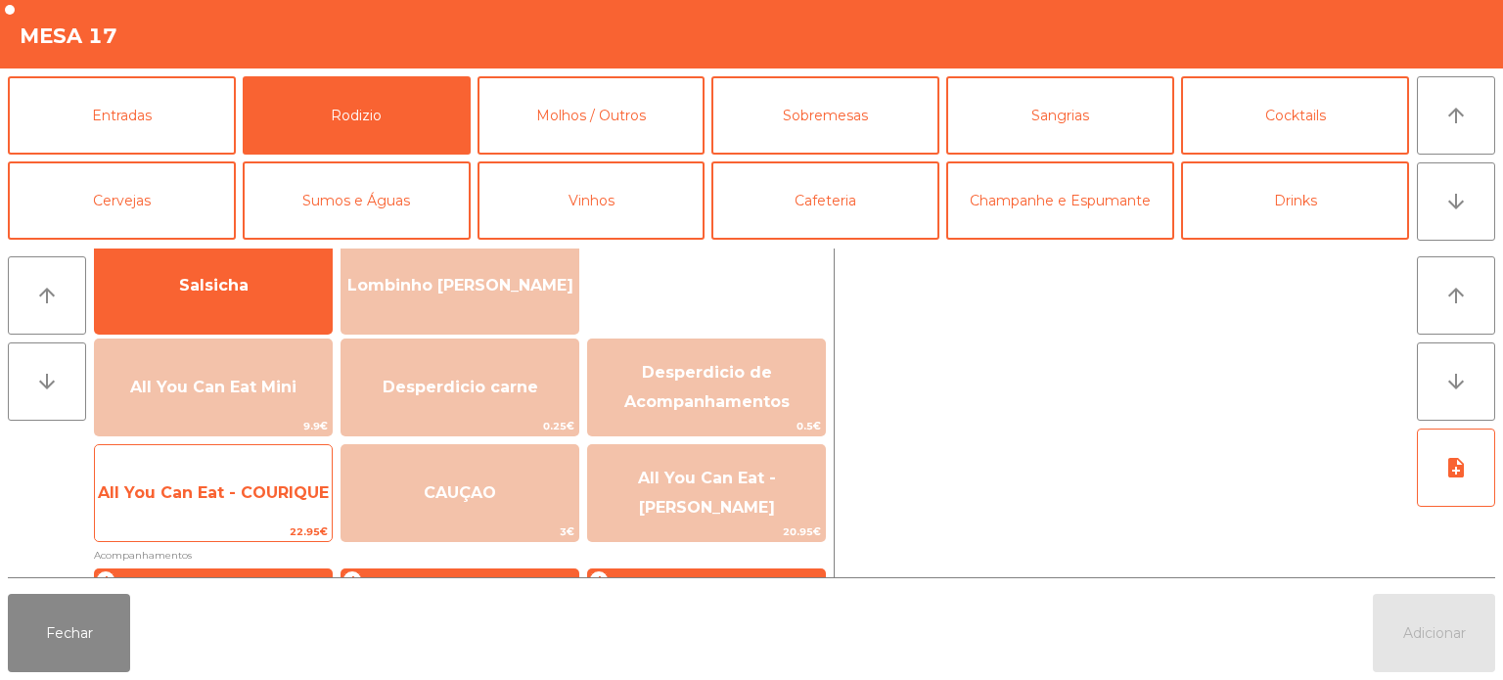
click at [227, 493] on span "All You Can Eat - COURIQUE" at bounding box center [213, 492] width 231 height 19
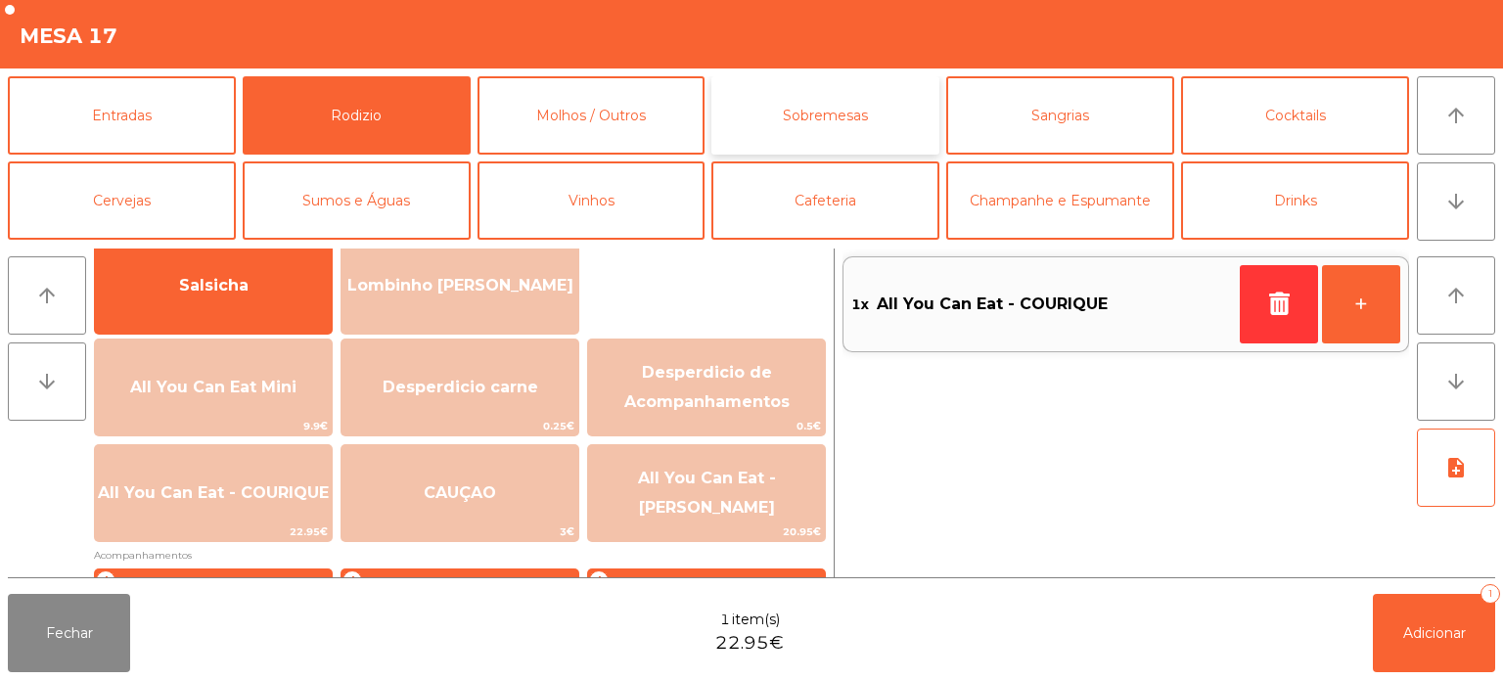
click at [834, 106] on button "Sobremesas" at bounding box center [825, 115] width 228 height 78
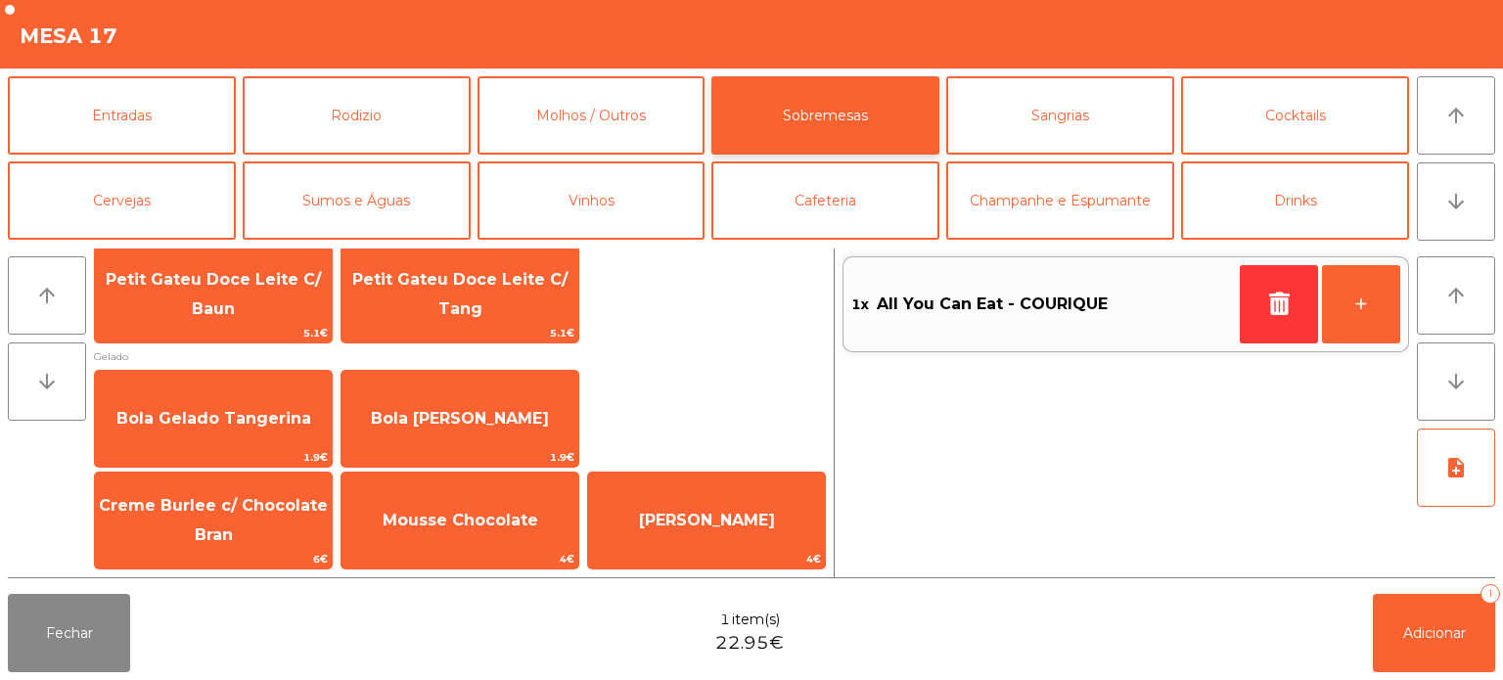
scroll to position [33, 0]
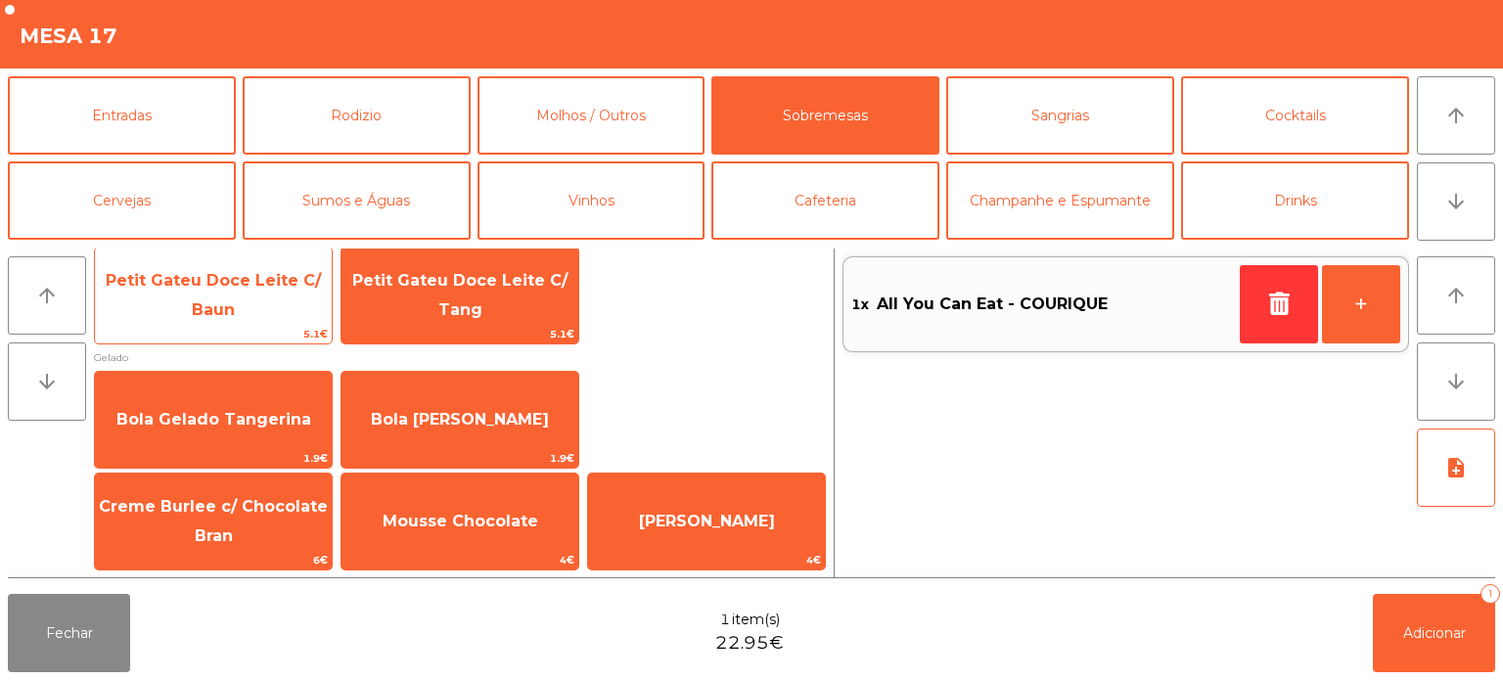
click at [231, 274] on span "Petit Gateu Doce Leite C/ Baun" at bounding box center [213, 295] width 215 height 48
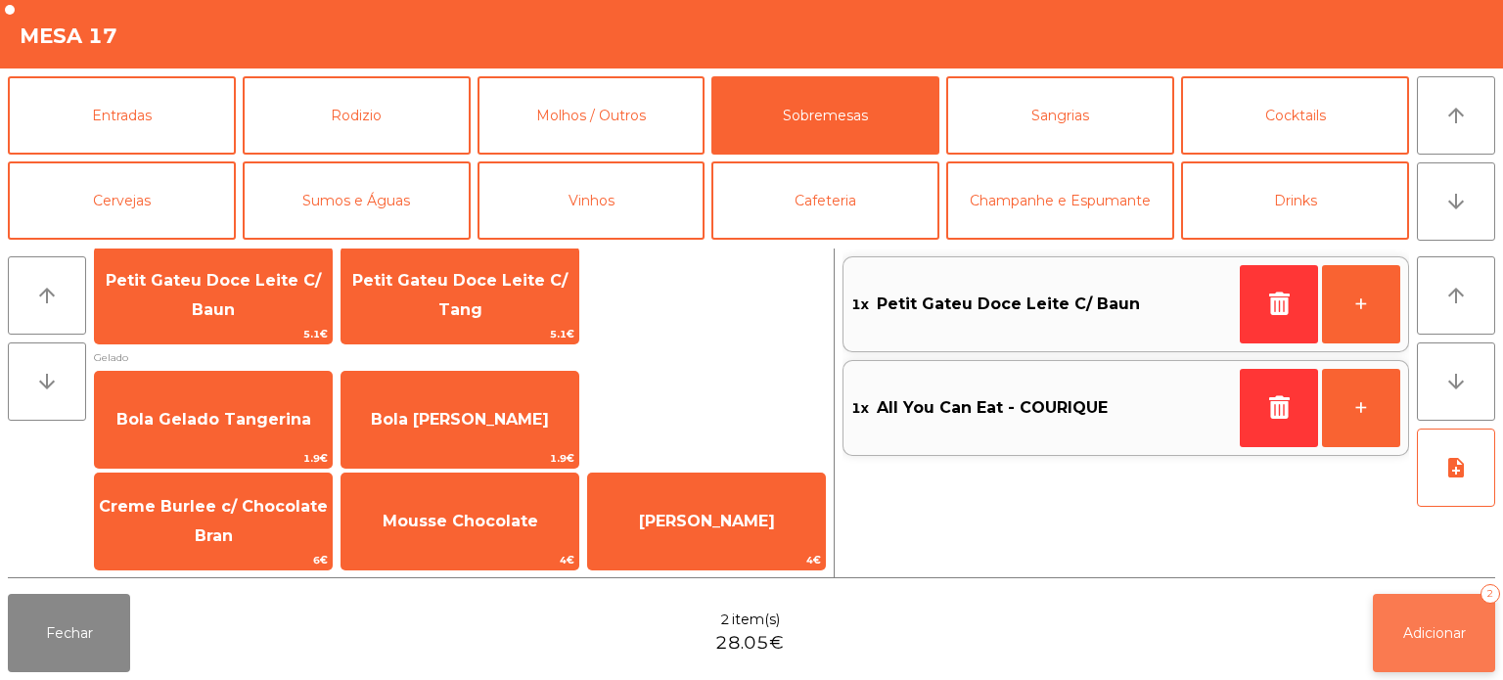
click at [1417, 620] on button "Adicionar 2" at bounding box center [1434, 633] width 122 height 78
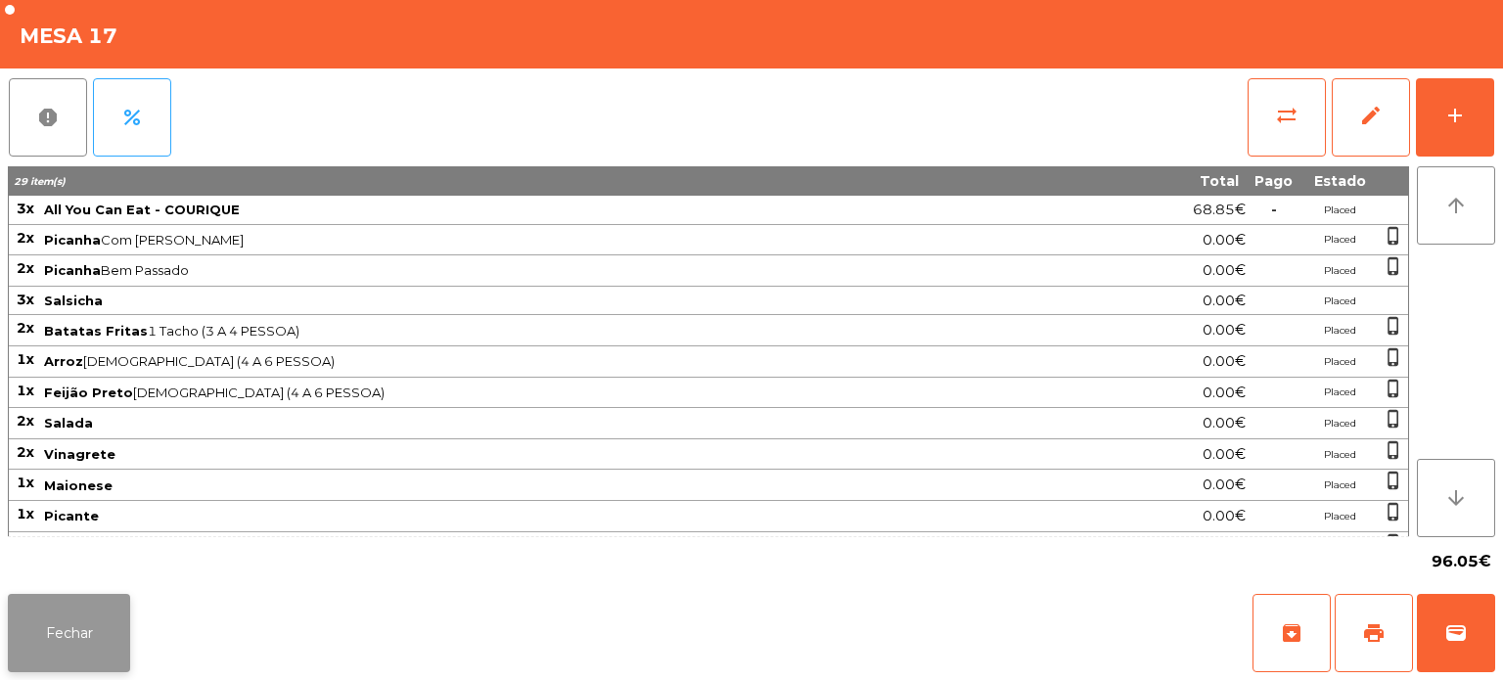
click at [82, 643] on button "Fechar" at bounding box center [69, 633] width 122 height 78
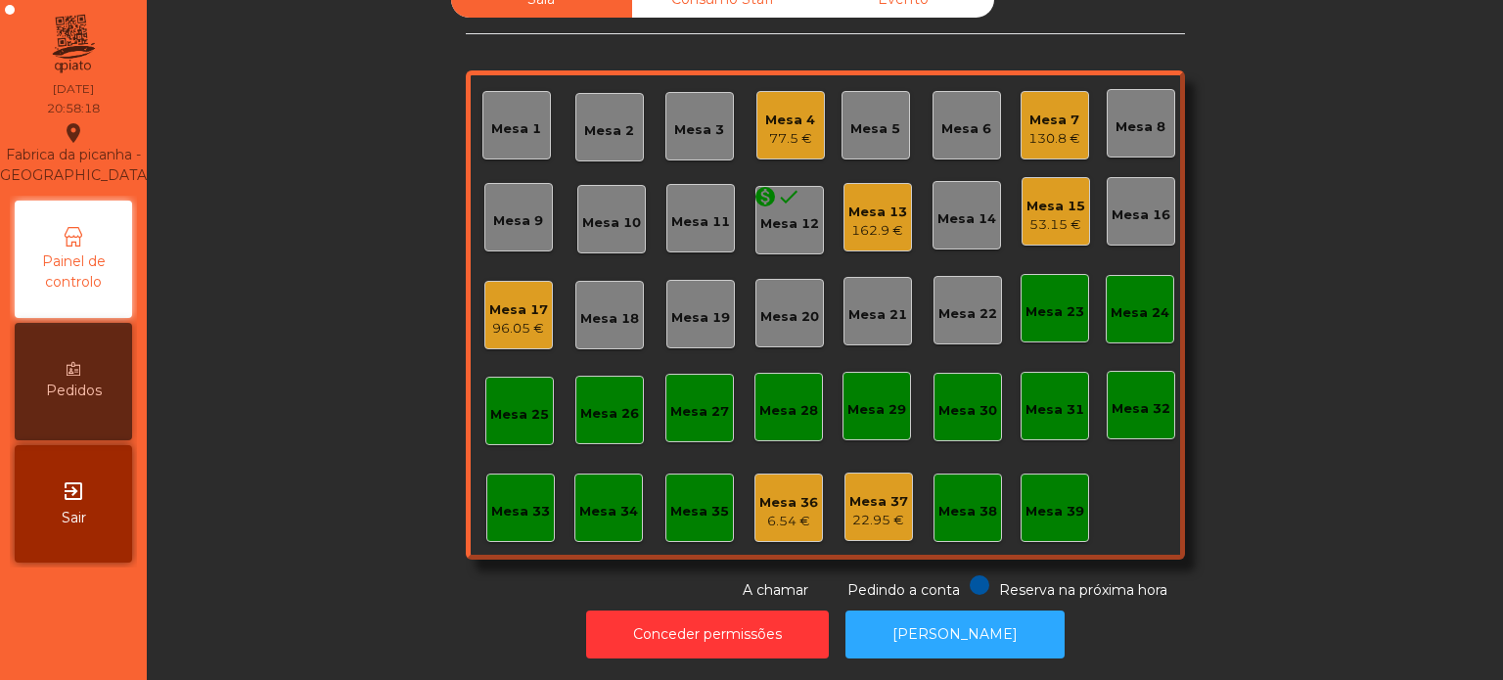
click at [583, 411] on div "Mesa 26" at bounding box center [609, 410] width 69 height 69
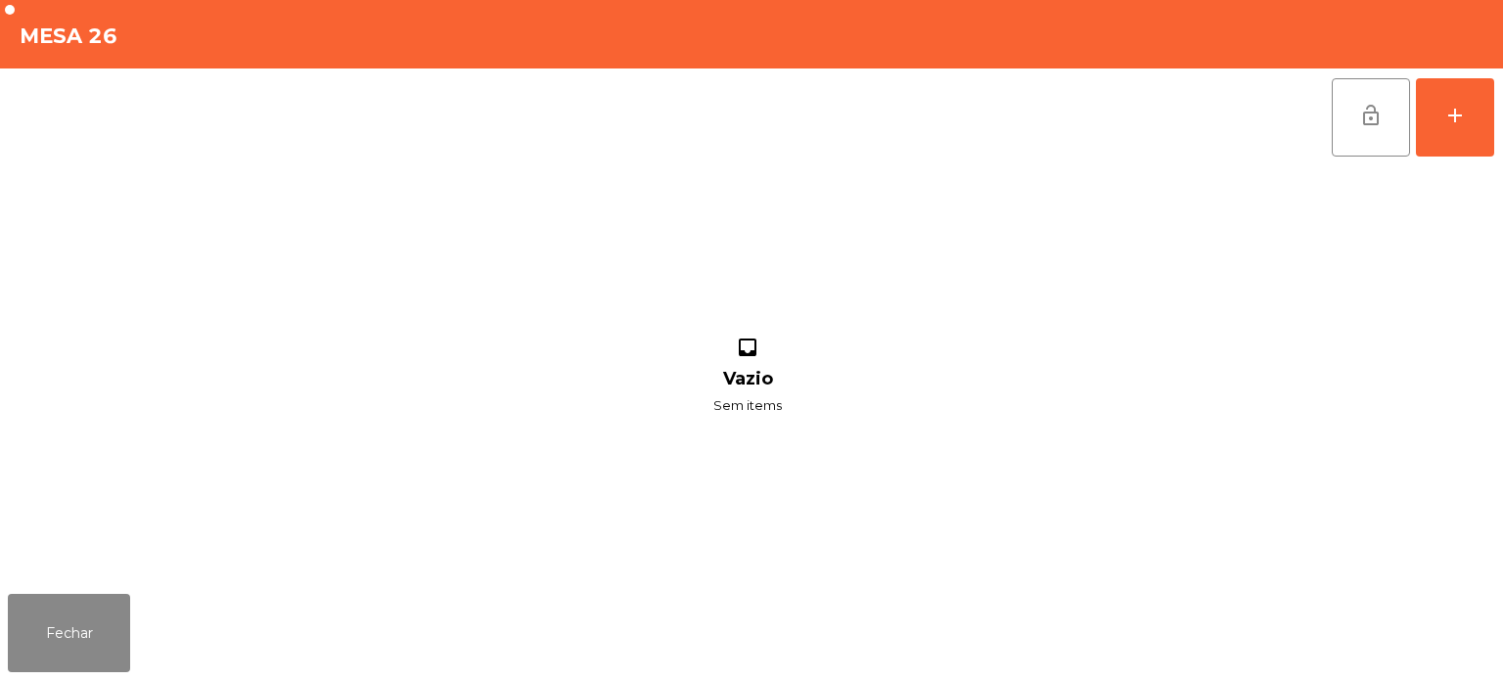
click at [1500, 124] on div "lock_open add inbox Vazio Sem items" at bounding box center [751, 328] width 1503 height 518
click at [1476, 121] on button "add" at bounding box center [1455, 117] width 78 height 78
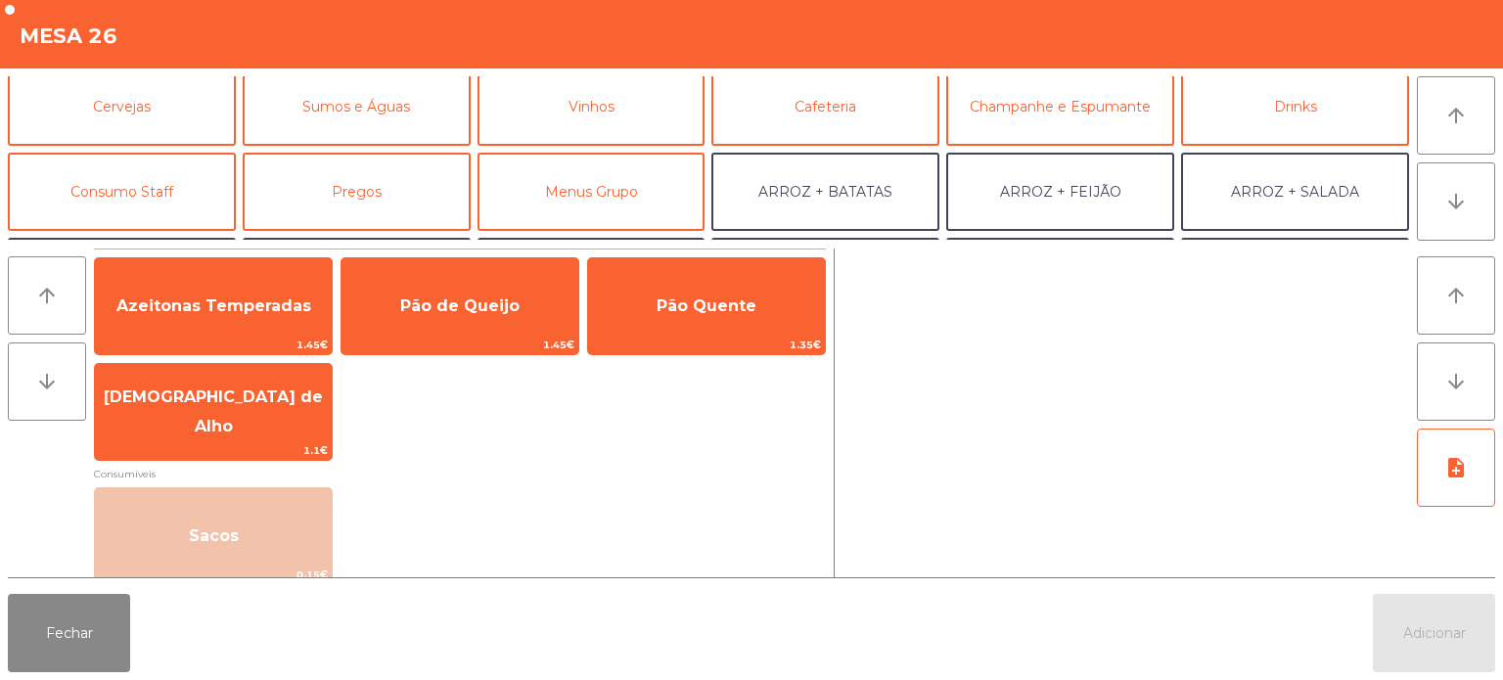
scroll to position [96, 0]
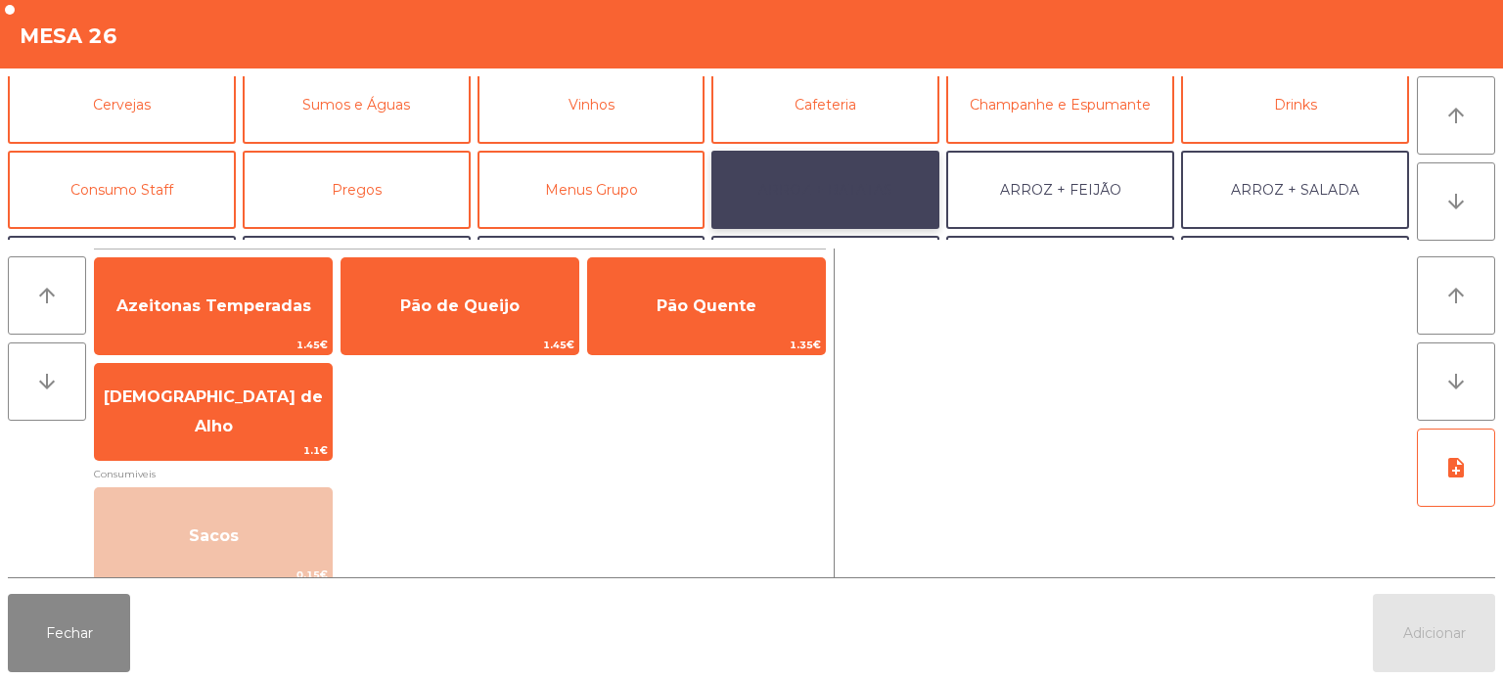
click at [865, 190] on button "ARROZ + BATATAS" at bounding box center [825, 190] width 228 height 78
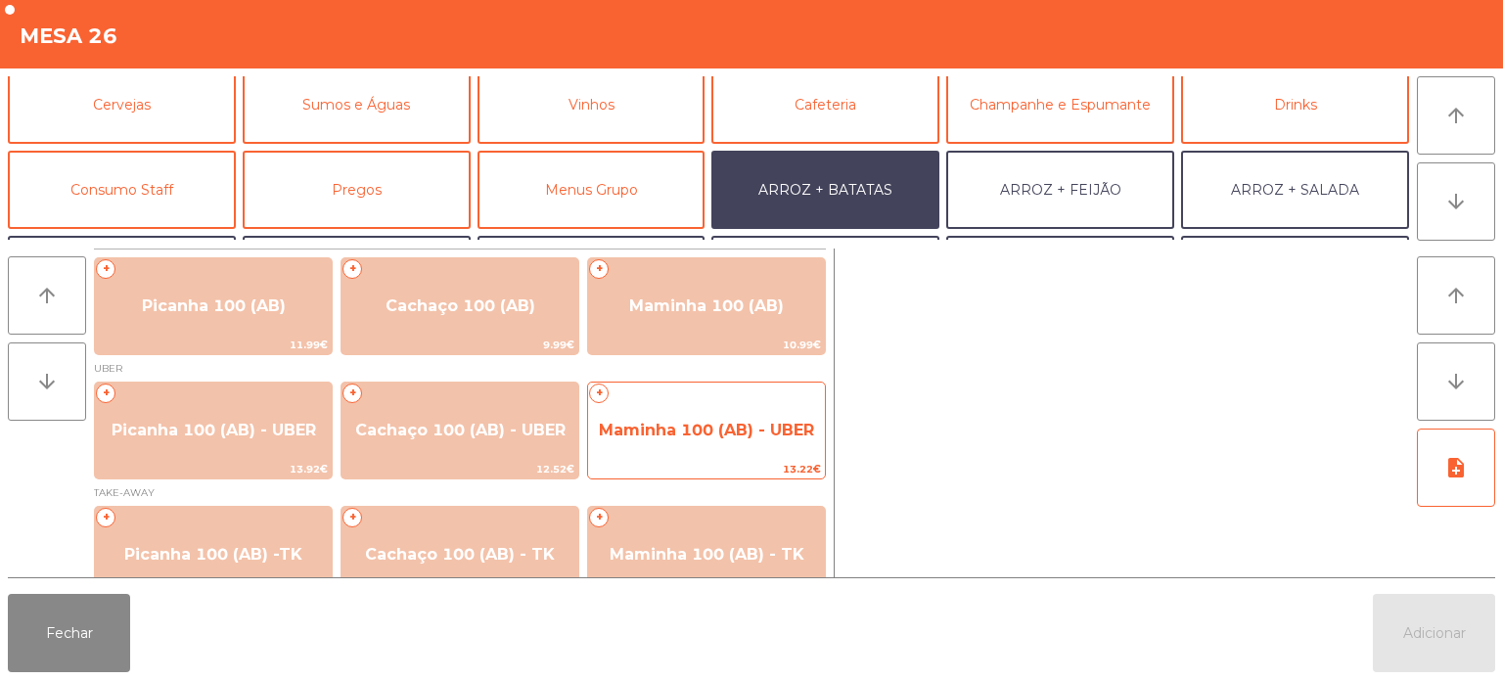
click at [700, 421] on span "Maminha 100 (AB) - UBER" at bounding box center [706, 430] width 215 height 19
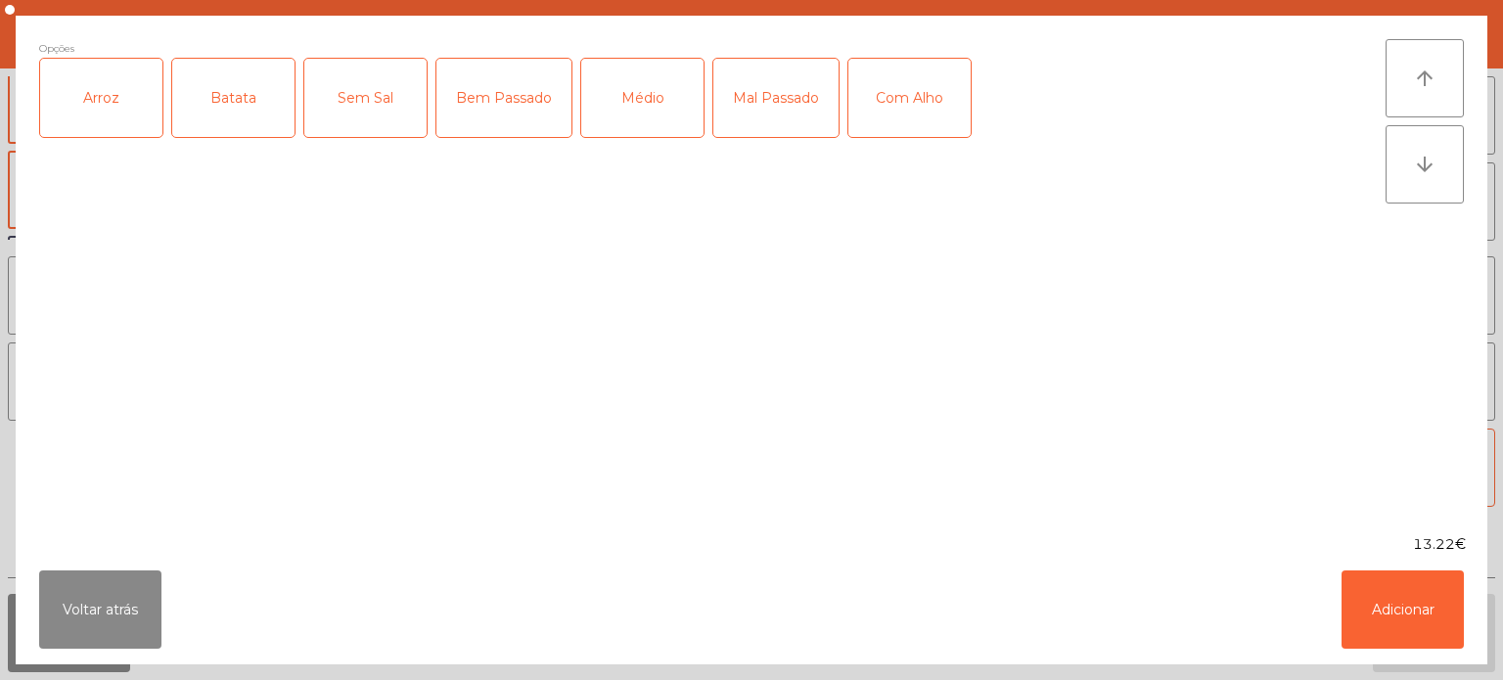
click at [98, 83] on div "Arroz" at bounding box center [101, 98] width 122 height 78
click at [235, 100] on div "Batata" at bounding box center [233, 98] width 122 height 78
click at [544, 91] on div "Bem Passado" at bounding box center [503, 98] width 135 height 78
click at [500, 97] on div "Bem Passado" at bounding box center [503, 98] width 135 height 78
click at [672, 91] on div "Médio" at bounding box center [642, 98] width 122 height 78
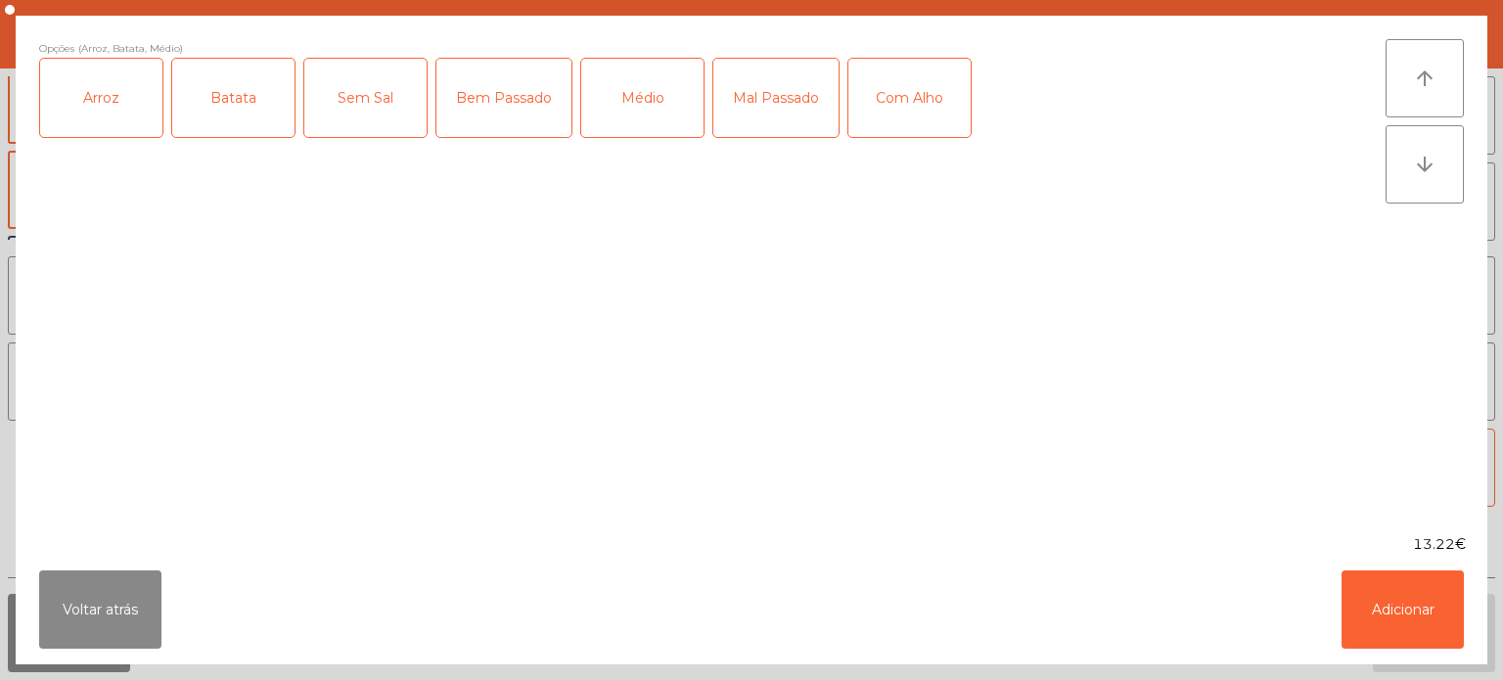
click at [901, 112] on div "Com Alho" at bounding box center [909, 98] width 122 height 78
click at [1409, 603] on button "Adicionar" at bounding box center [1403, 610] width 122 height 78
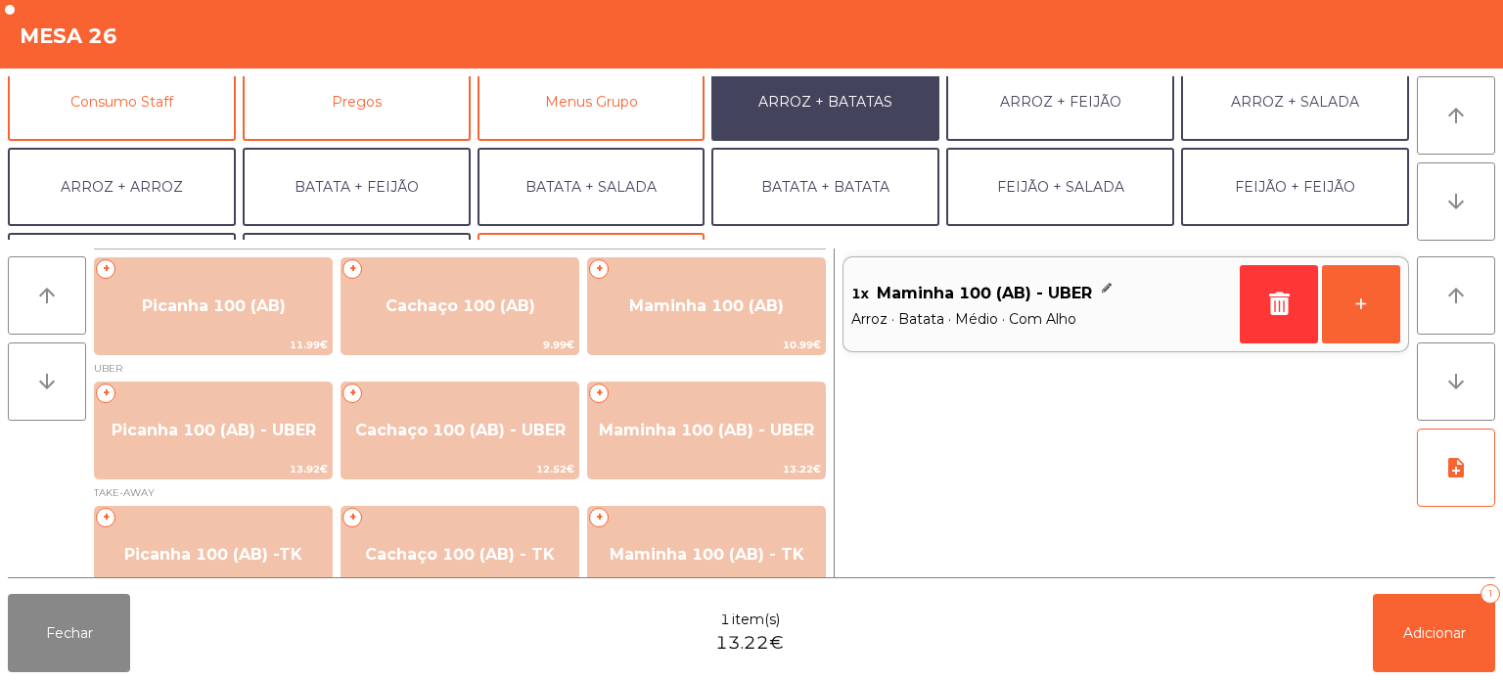
scroll to position [254, 0]
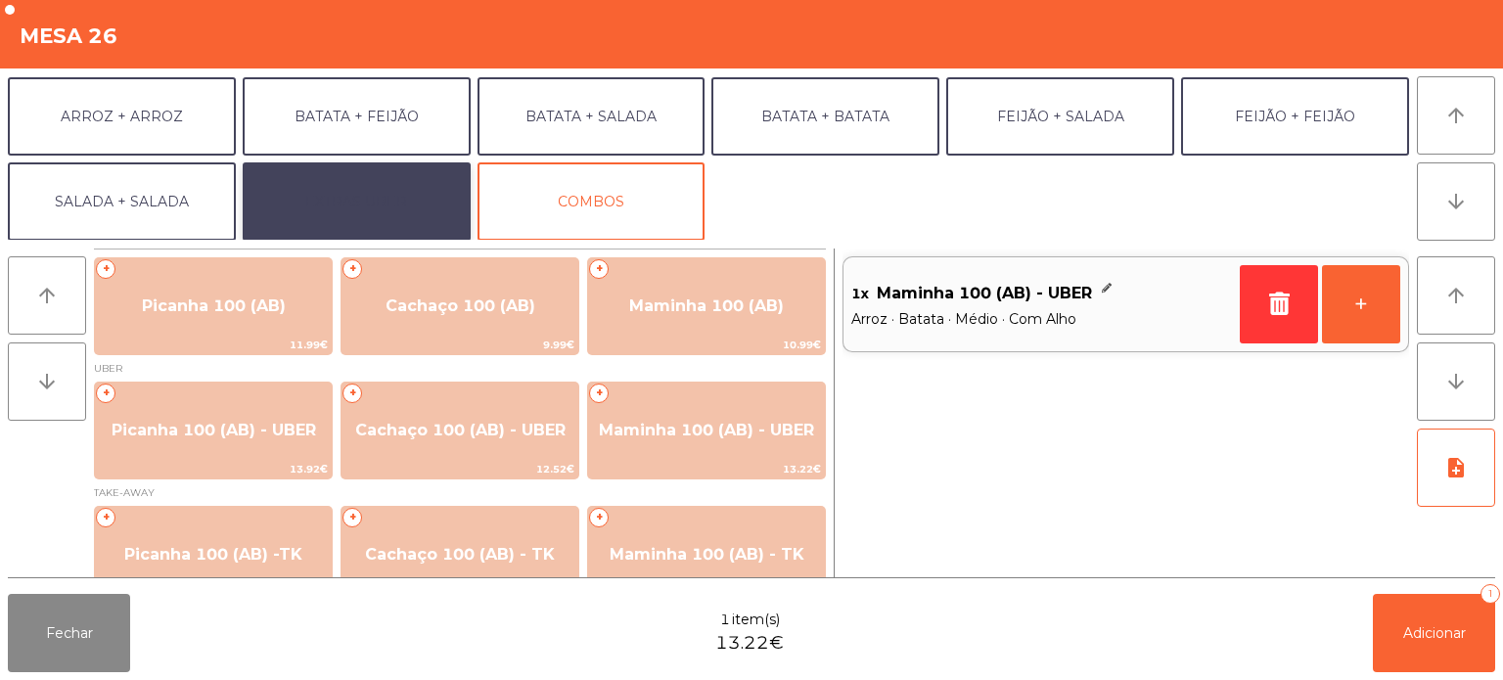
click at [387, 212] on button "EXTRAS UBER" at bounding box center [357, 201] width 228 height 78
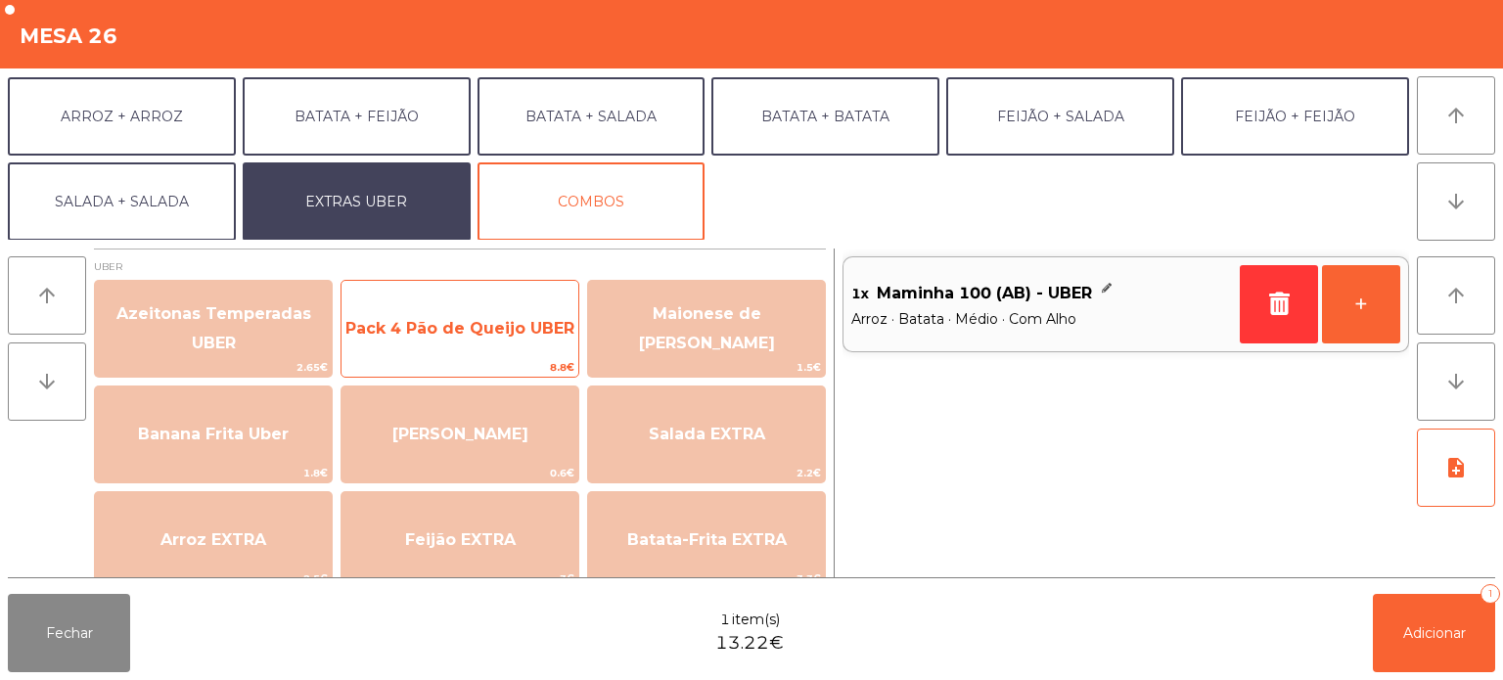
click at [521, 325] on span "Pack 4 Pão de Queijo UBER" at bounding box center [459, 328] width 229 height 19
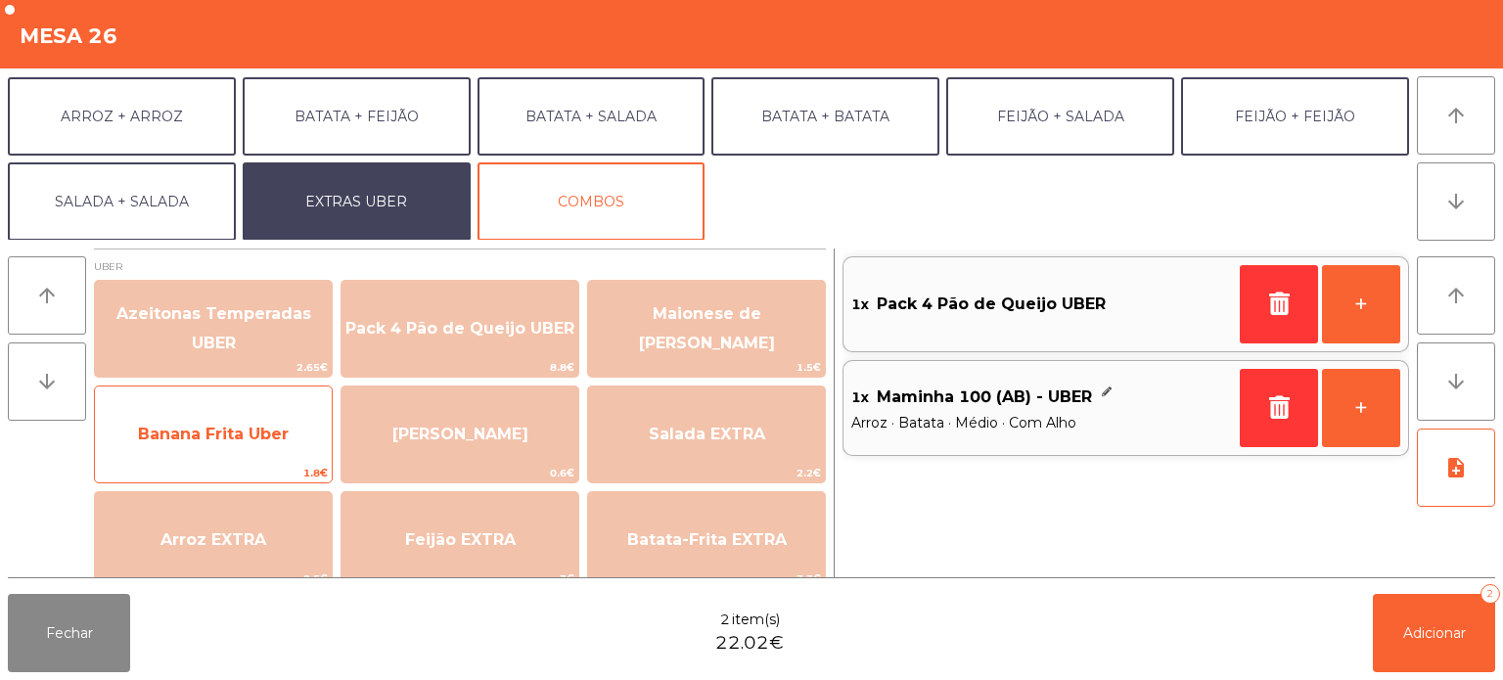
click at [237, 448] on span "Banana Frita Uber" at bounding box center [213, 434] width 237 height 53
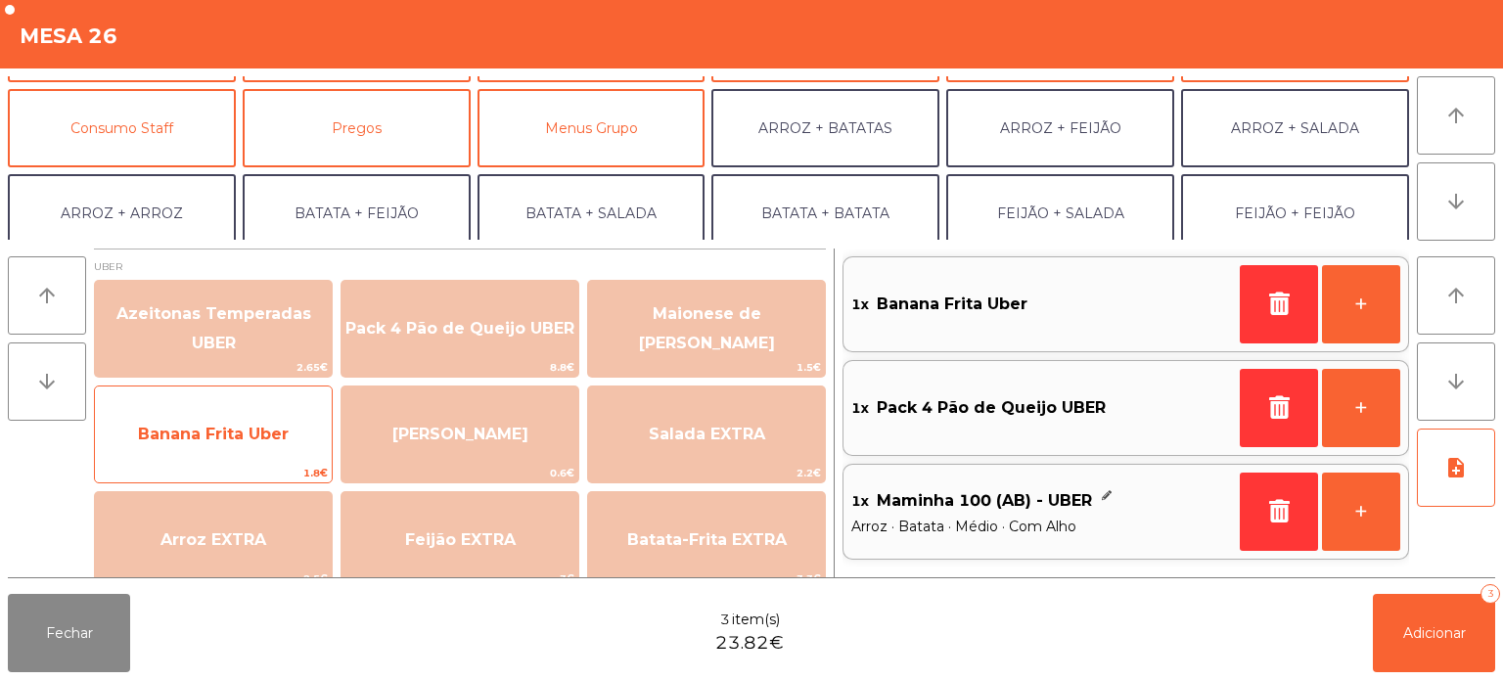
scroll to position [145, 0]
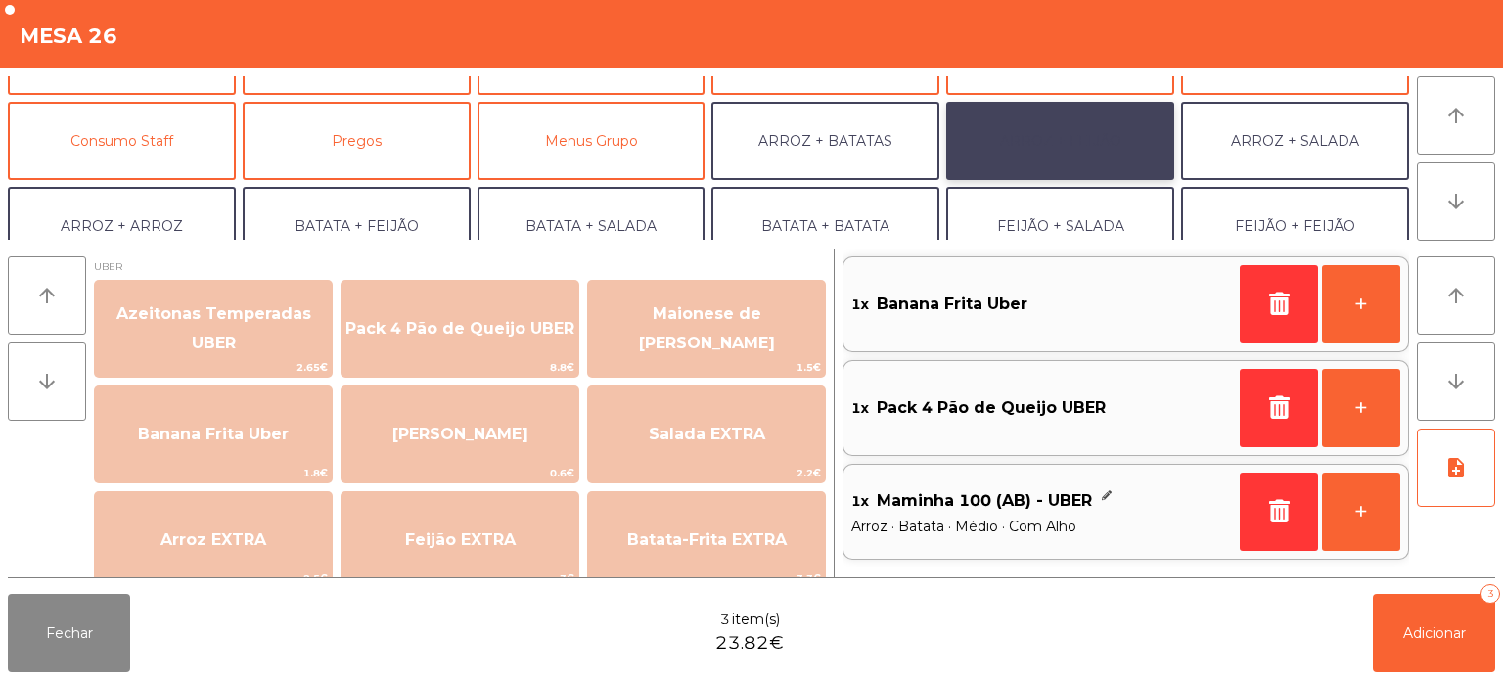
click at [1088, 145] on button "ARROZ + FEIJÃO" at bounding box center [1060, 141] width 228 height 78
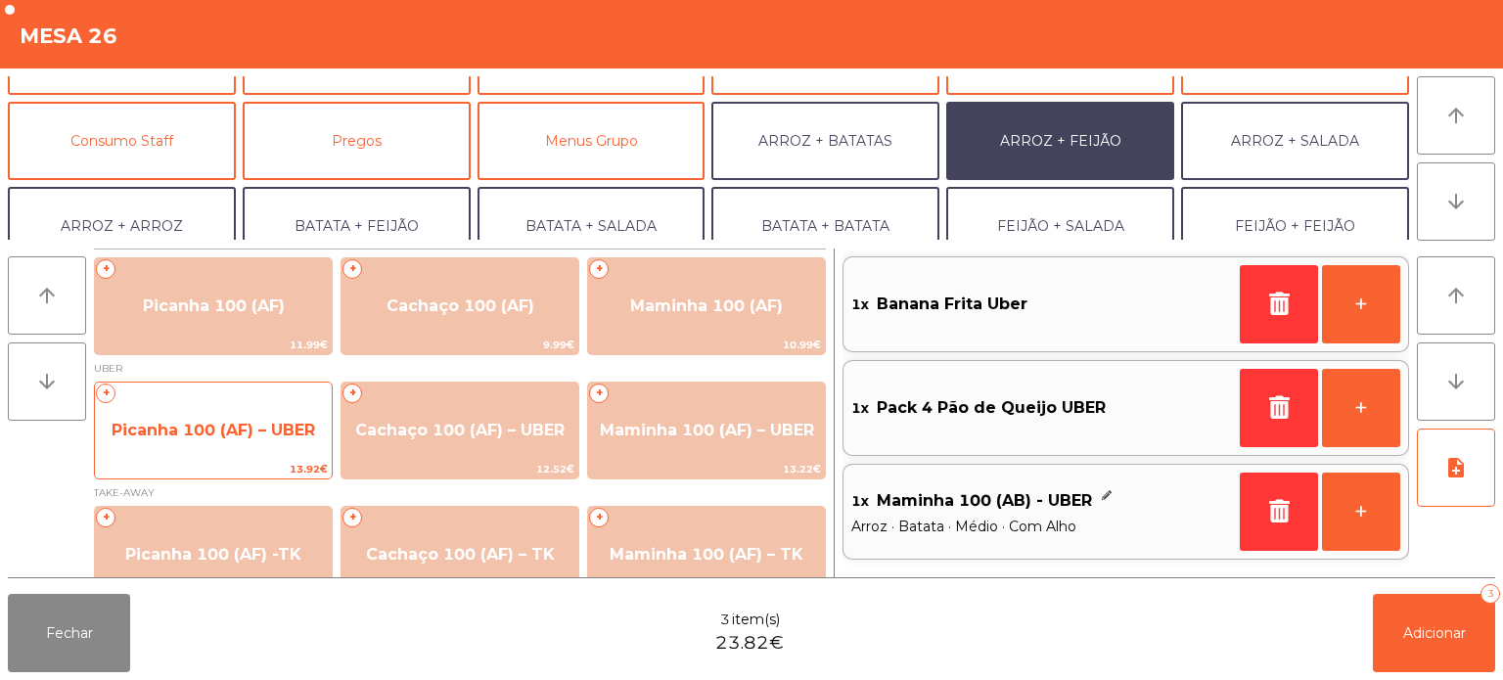
click at [222, 431] on span "Picanha 100 (AF) – UBER" at bounding box center [214, 430] width 204 height 19
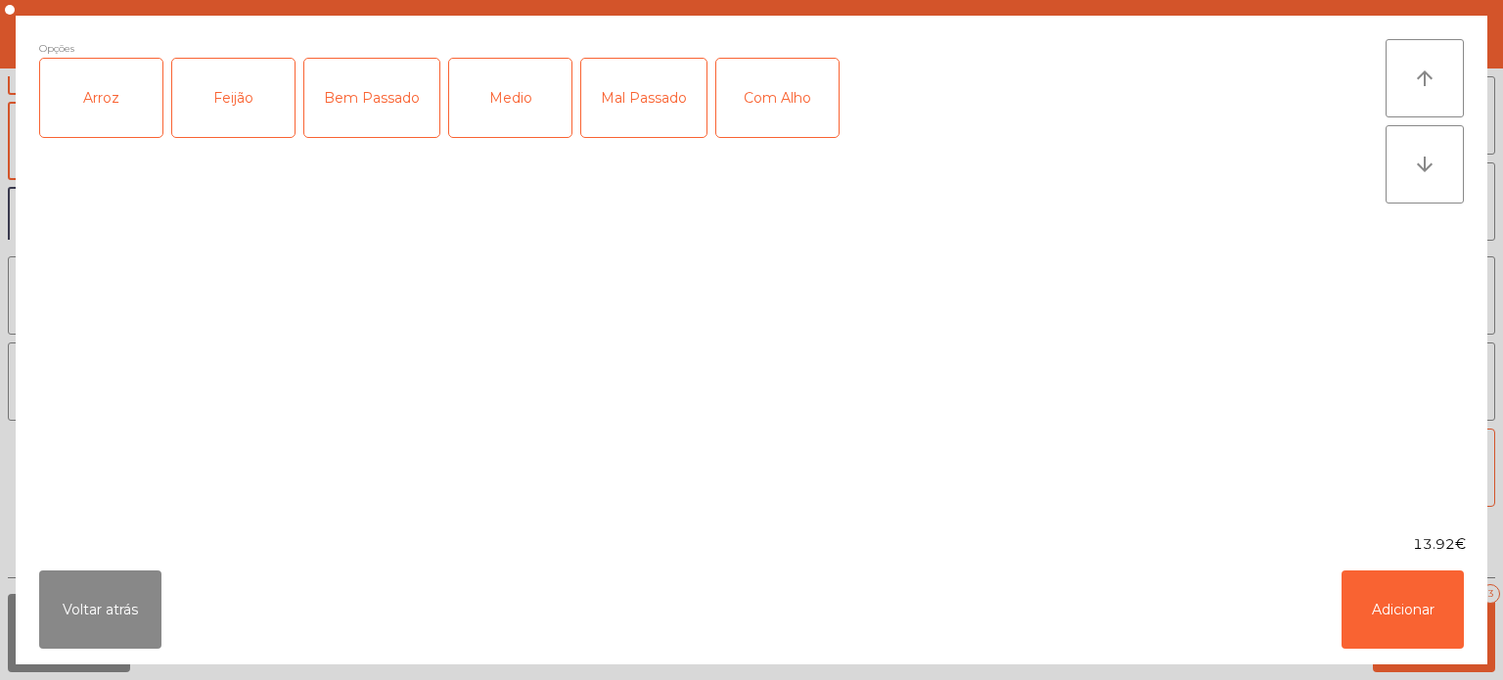
click at [125, 78] on div "Arroz" at bounding box center [101, 98] width 122 height 78
click at [216, 64] on div "Feijão" at bounding box center [233, 98] width 122 height 78
click at [525, 85] on div "Medio" at bounding box center [510, 98] width 122 height 78
click at [1418, 585] on button "Adicionar" at bounding box center [1403, 610] width 122 height 78
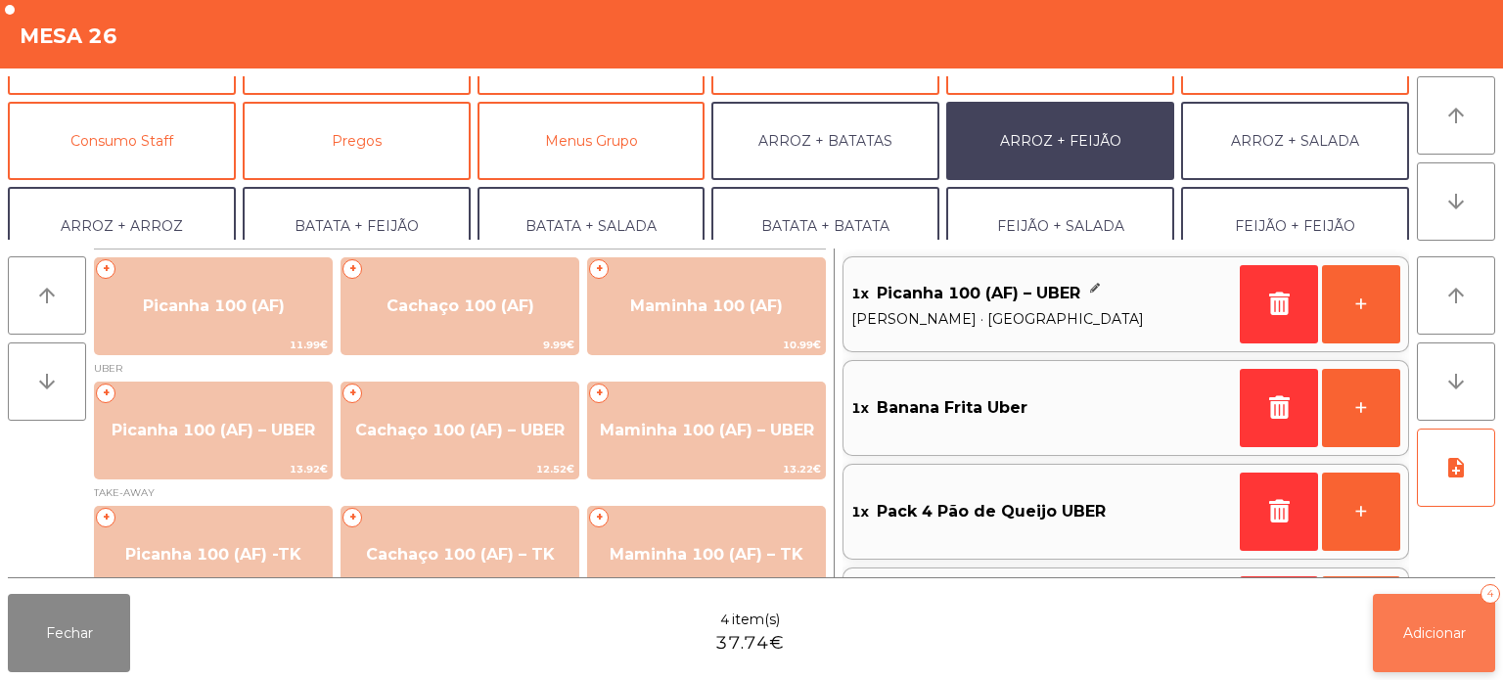
click at [1452, 636] on span "Adicionar" at bounding box center [1434, 633] width 63 height 18
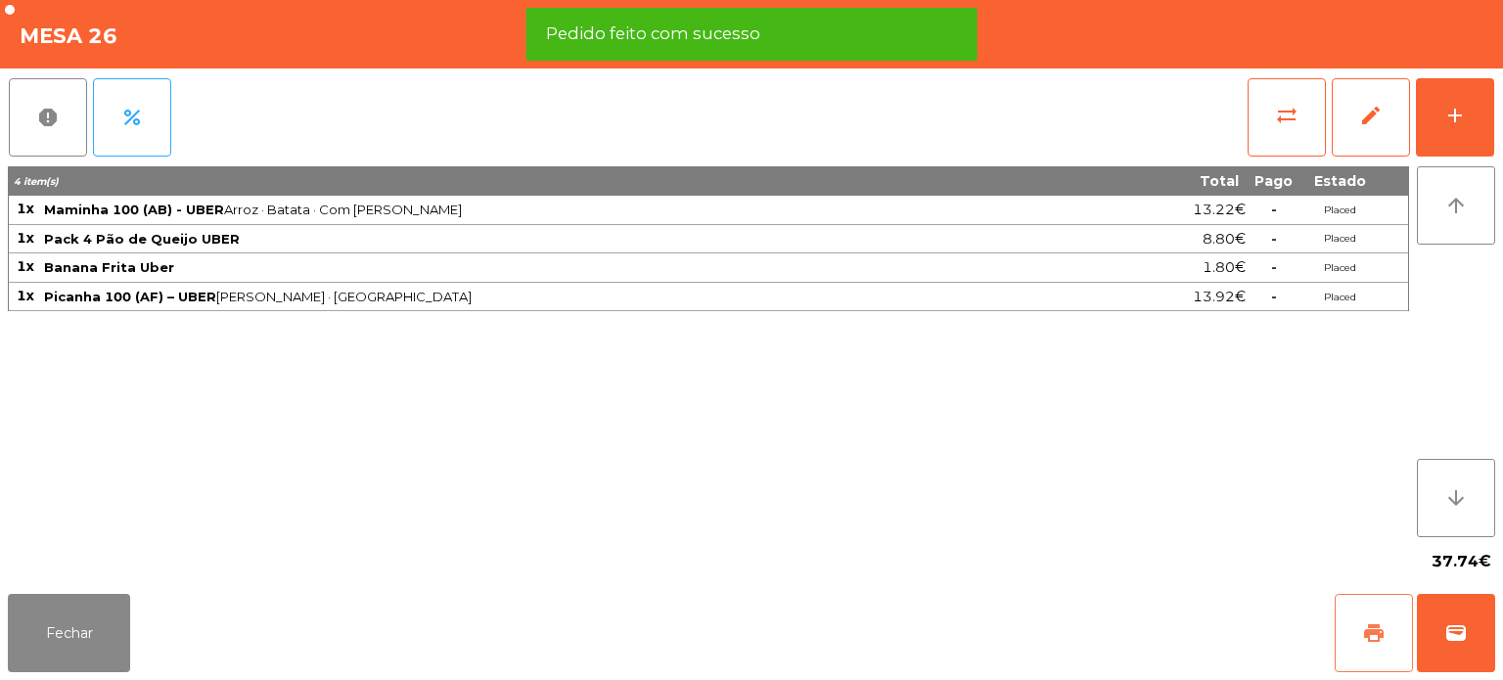
click at [1394, 622] on button "print" at bounding box center [1374, 633] width 78 height 78
click at [1468, 619] on button "wallet" at bounding box center [1456, 633] width 78 height 78
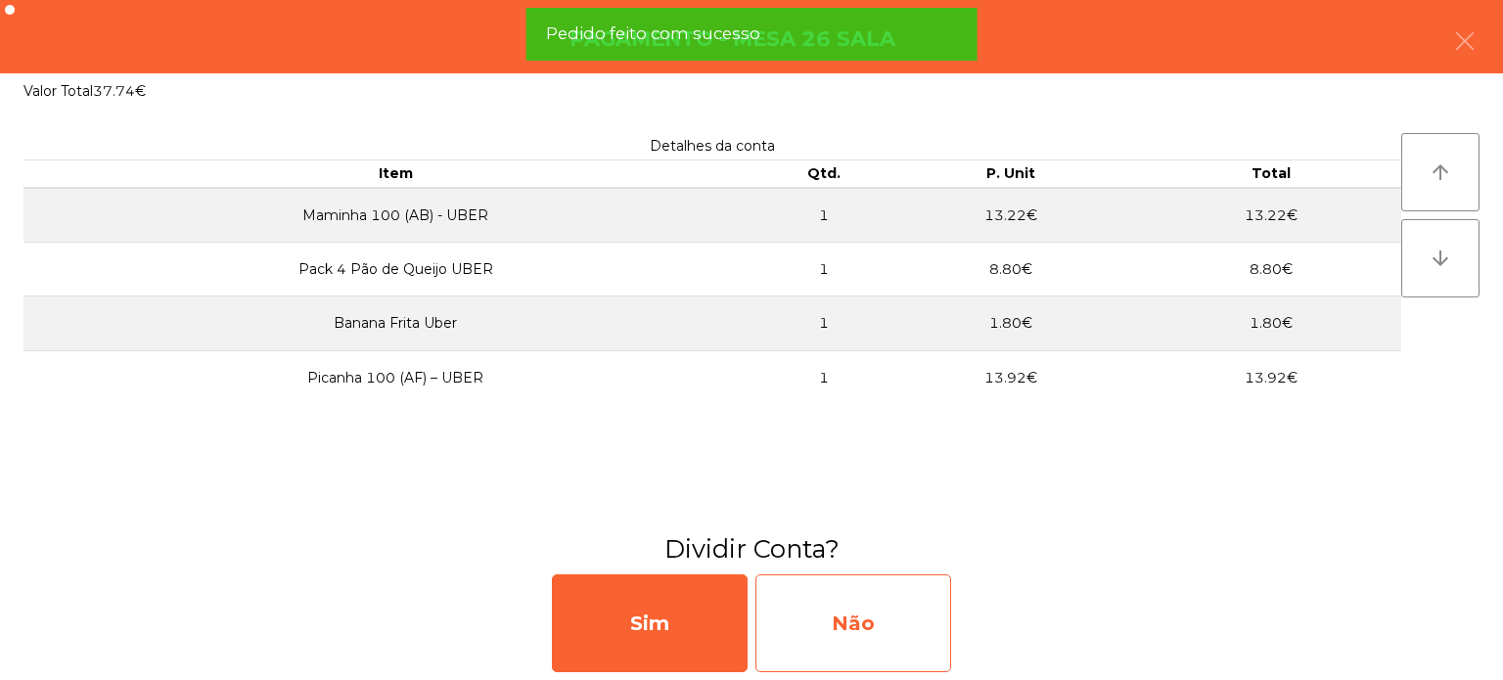
click at [870, 637] on div "Não" at bounding box center [853, 623] width 196 height 98
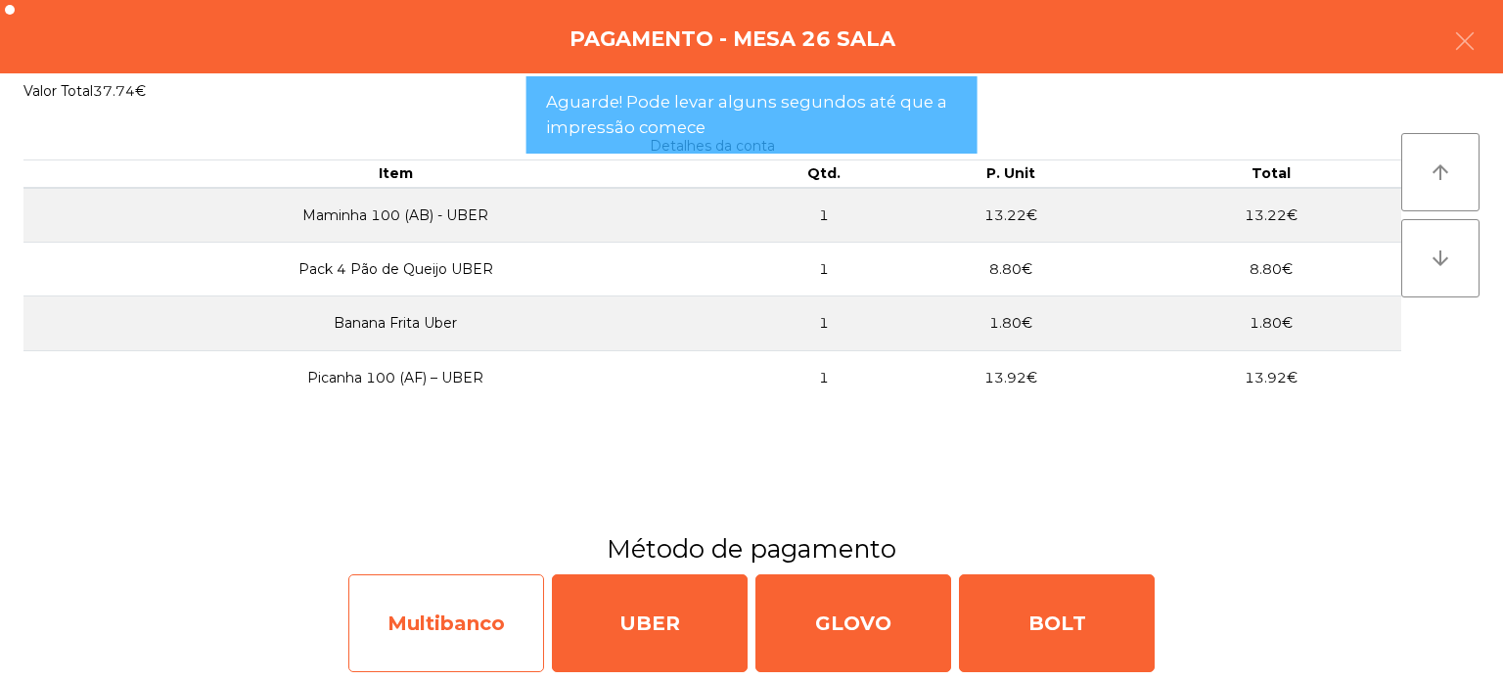
click at [473, 615] on div "Multibanco" at bounding box center [446, 623] width 196 height 98
select select "**"
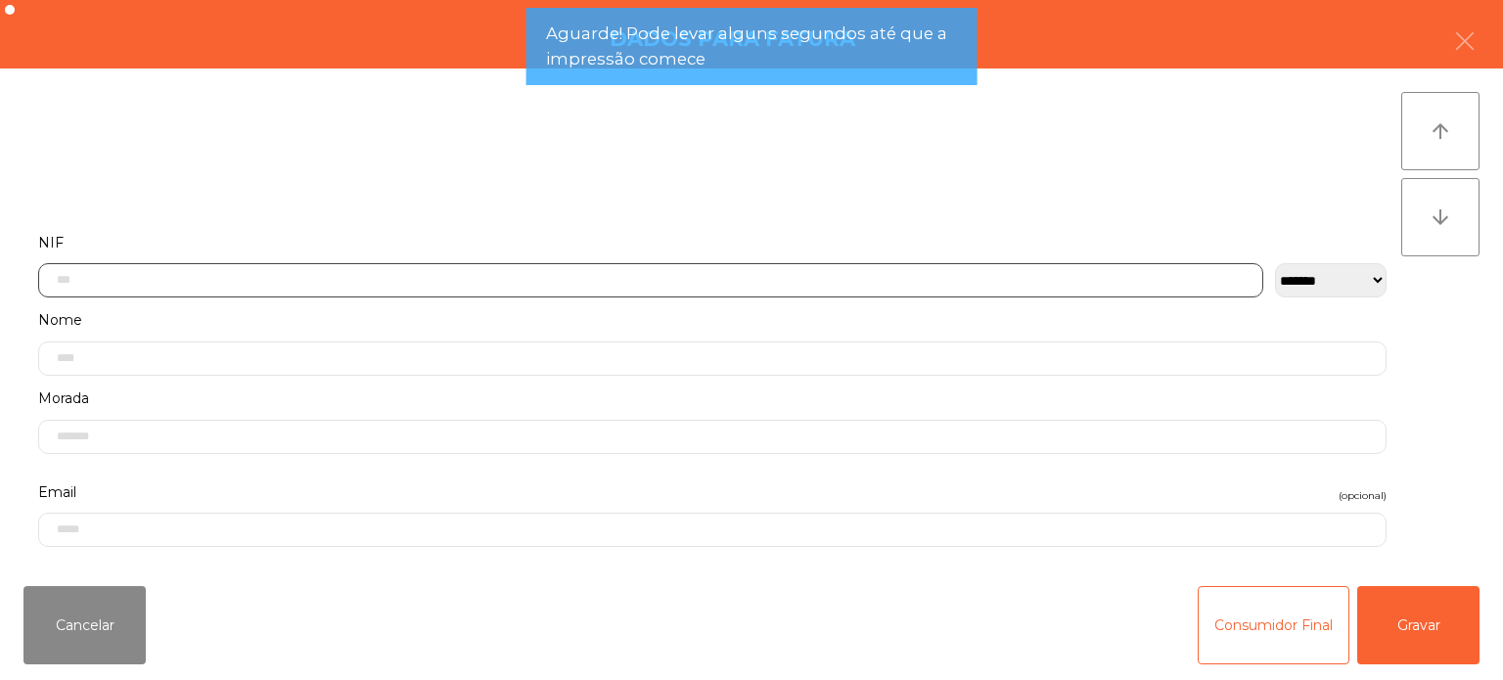
click at [135, 279] on input "text" at bounding box center [650, 280] width 1225 height 34
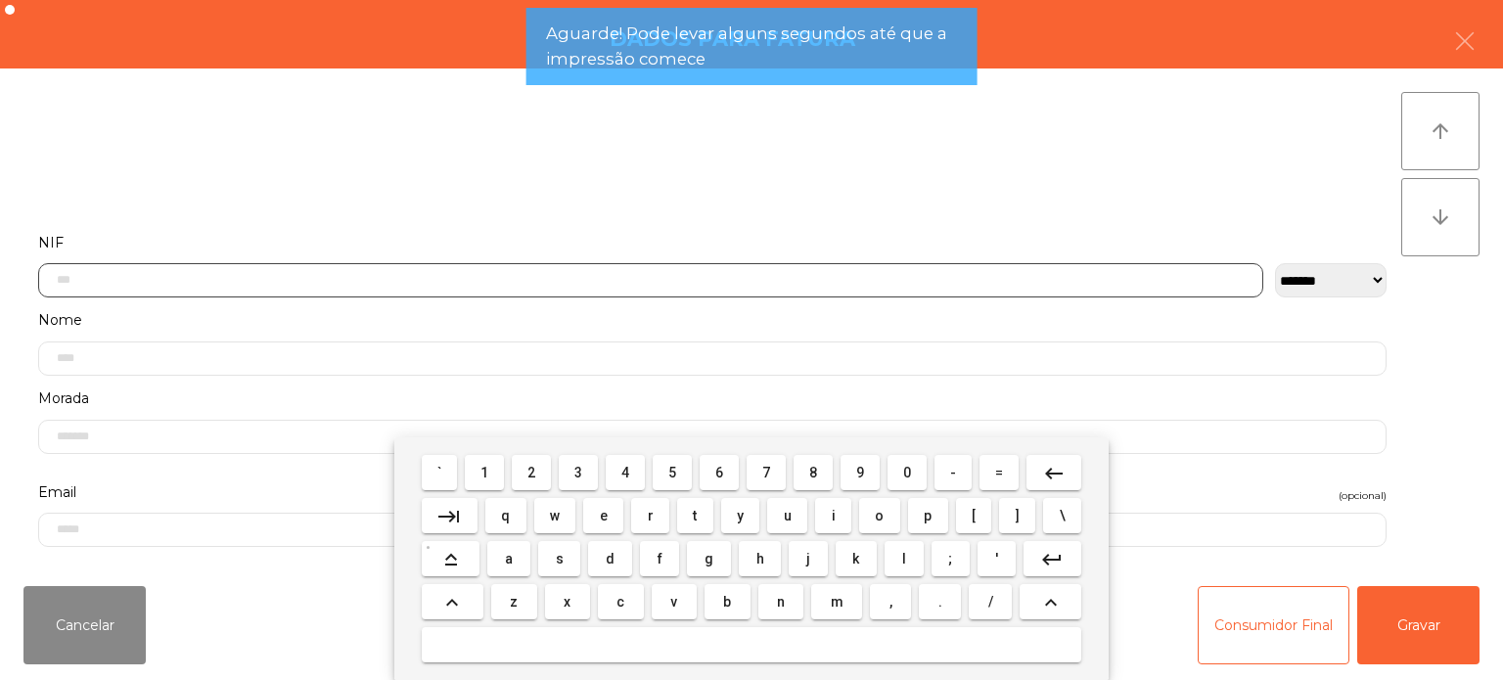
scroll to position [136, 0]
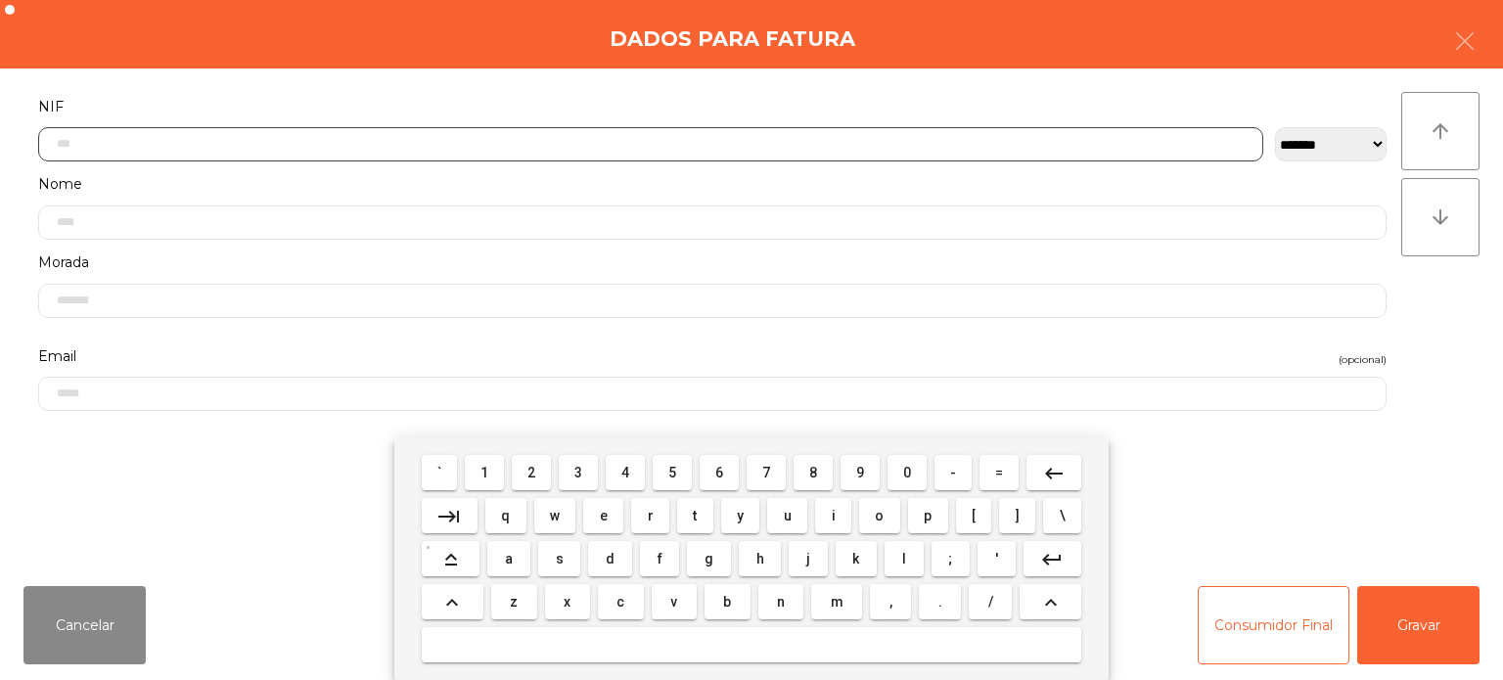
click at [529, 470] on span "2" at bounding box center [531, 473] width 8 height 16
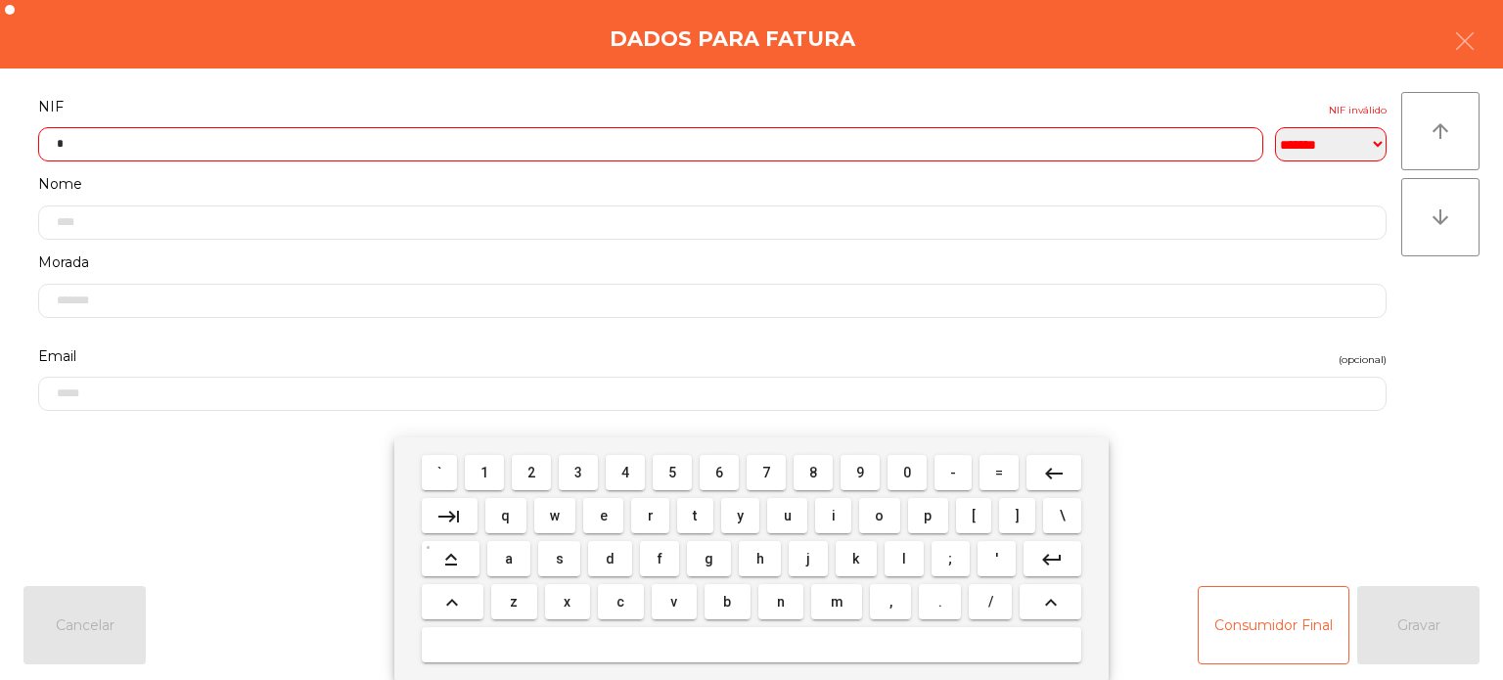
click at [672, 473] on span "5" at bounding box center [672, 473] width 8 height 16
click at [572, 489] on button "3" at bounding box center [578, 472] width 39 height 35
click at [813, 474] on span "8" at bounding box center [813, 473] width 8 height 16
click at [754, 478] on button "7" at bounding box center [766, 472] width 39 height 35
click at [719, 473] on span "6" at bounding box center [719, 473] width 8 height 16
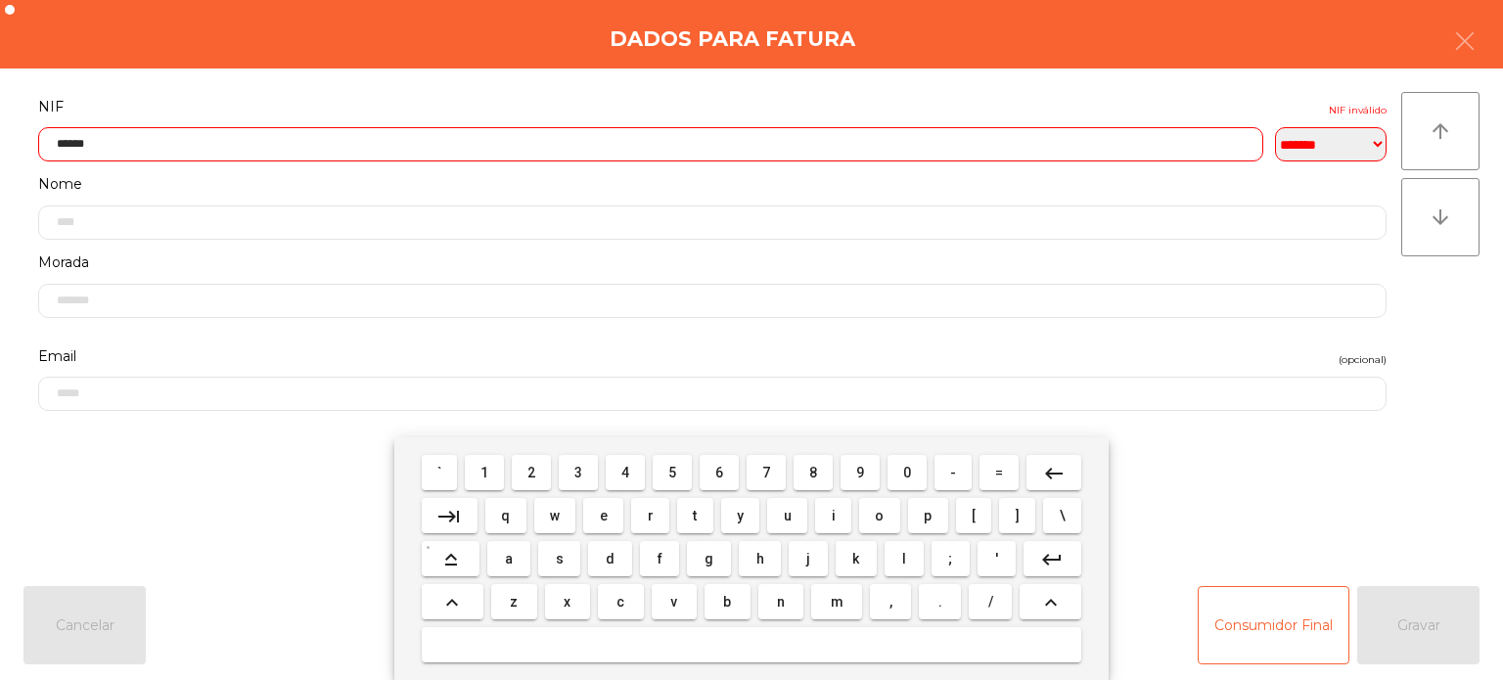
click at [638, 481] on button "4" at bounding box center [625, 472] width 39 height 35
click at [1031, 483] on button "keyboard_backspace" at bounding box center [1054, 472] width 55 height 35
click at [672, 473] on span "5" at bounding box center [672, 473] width 8 height 16
click at [532, 471] on span "2" at bounding box center [531, 473] width 8 height 16
click at [626, 473] on span "4" at bounding box center [625, 473] width 8 height 16
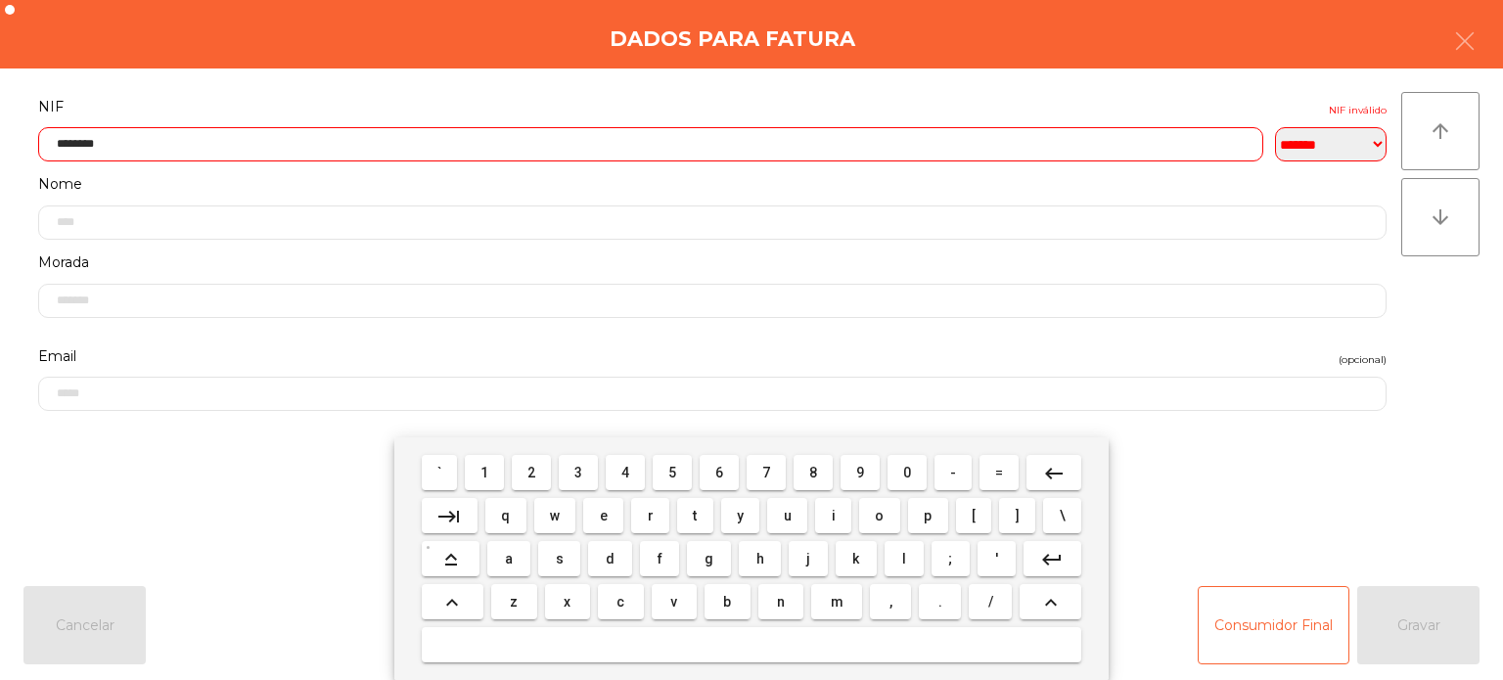
type input "*********"
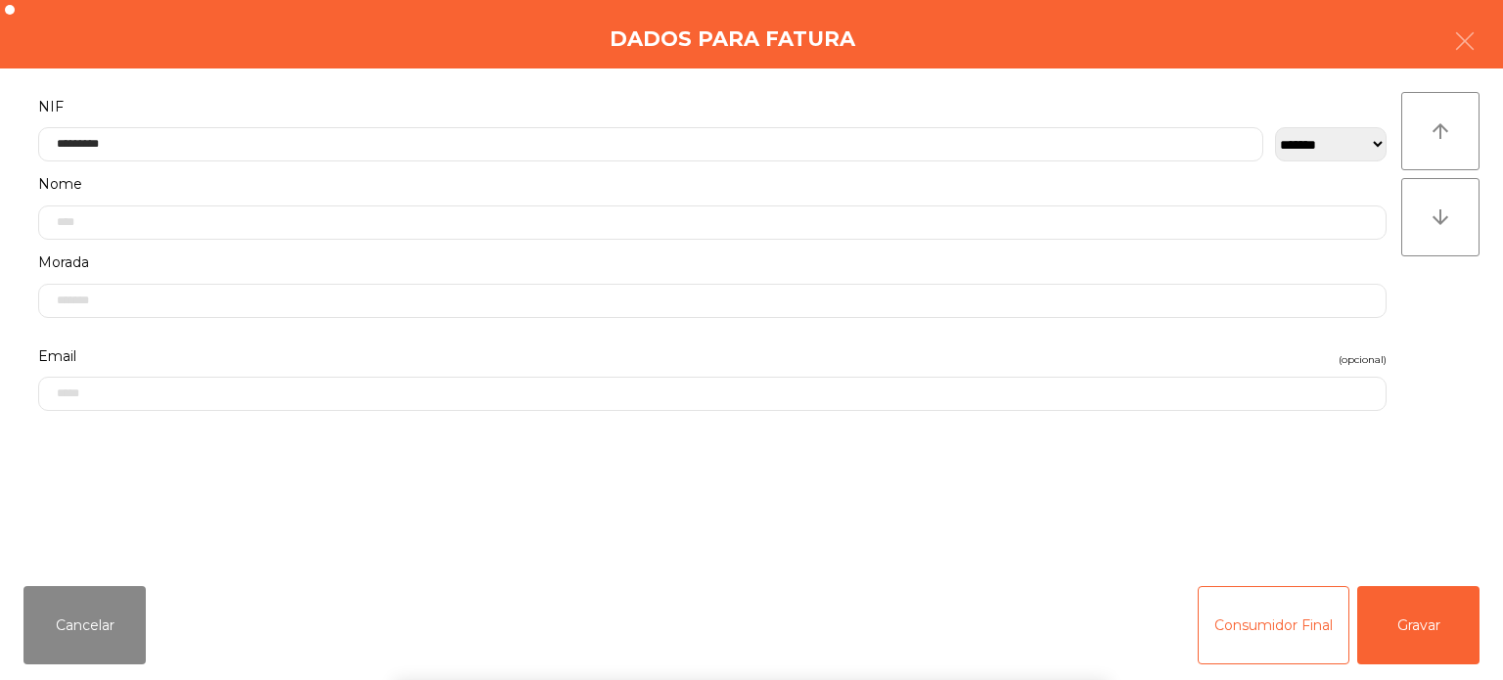
click at [454, 58] on div "Dados para Fatura" at bounding box center [751, 34] width 1503 height 69
click at [1415, 615] on button "Gravar" at bounding box center [1418, 625] width 122 height 78
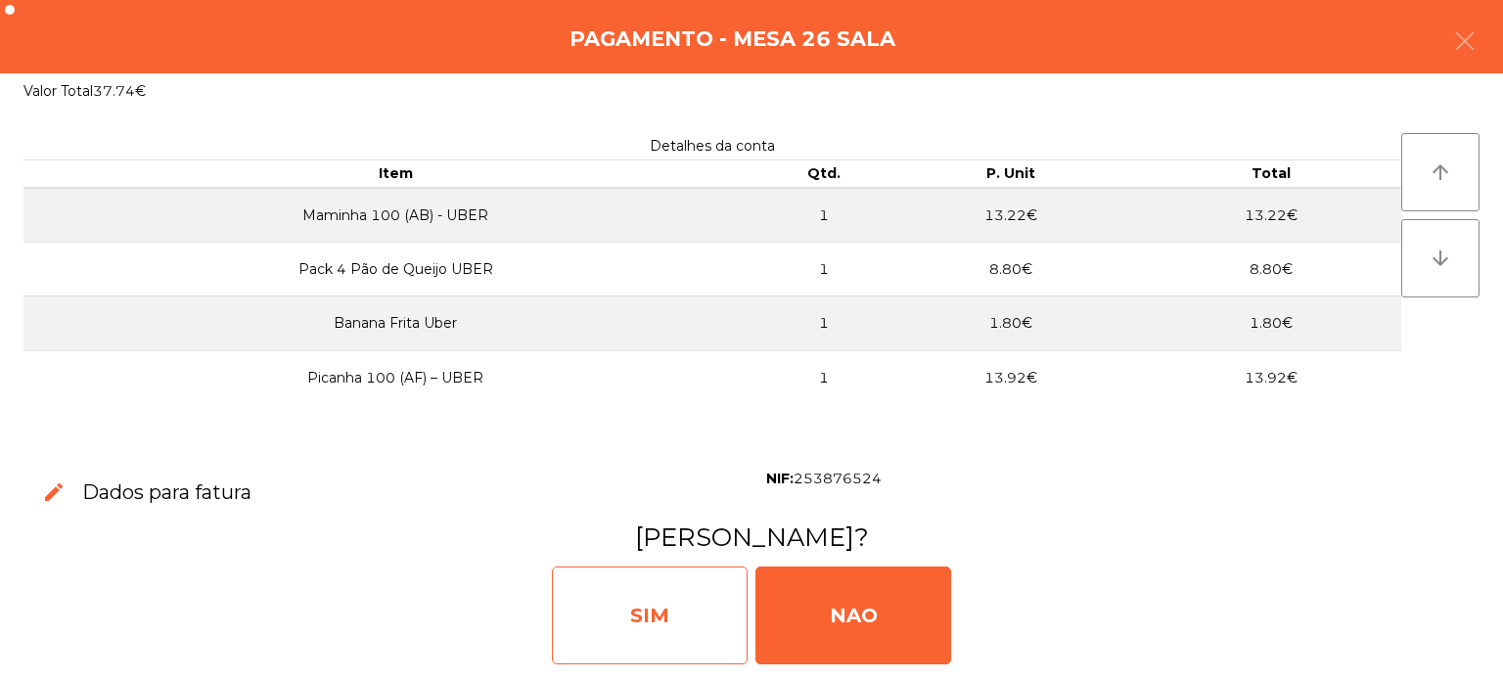
click at [709, 581] on div "SIM" at bounding box center [650, 616] width 196 height 98
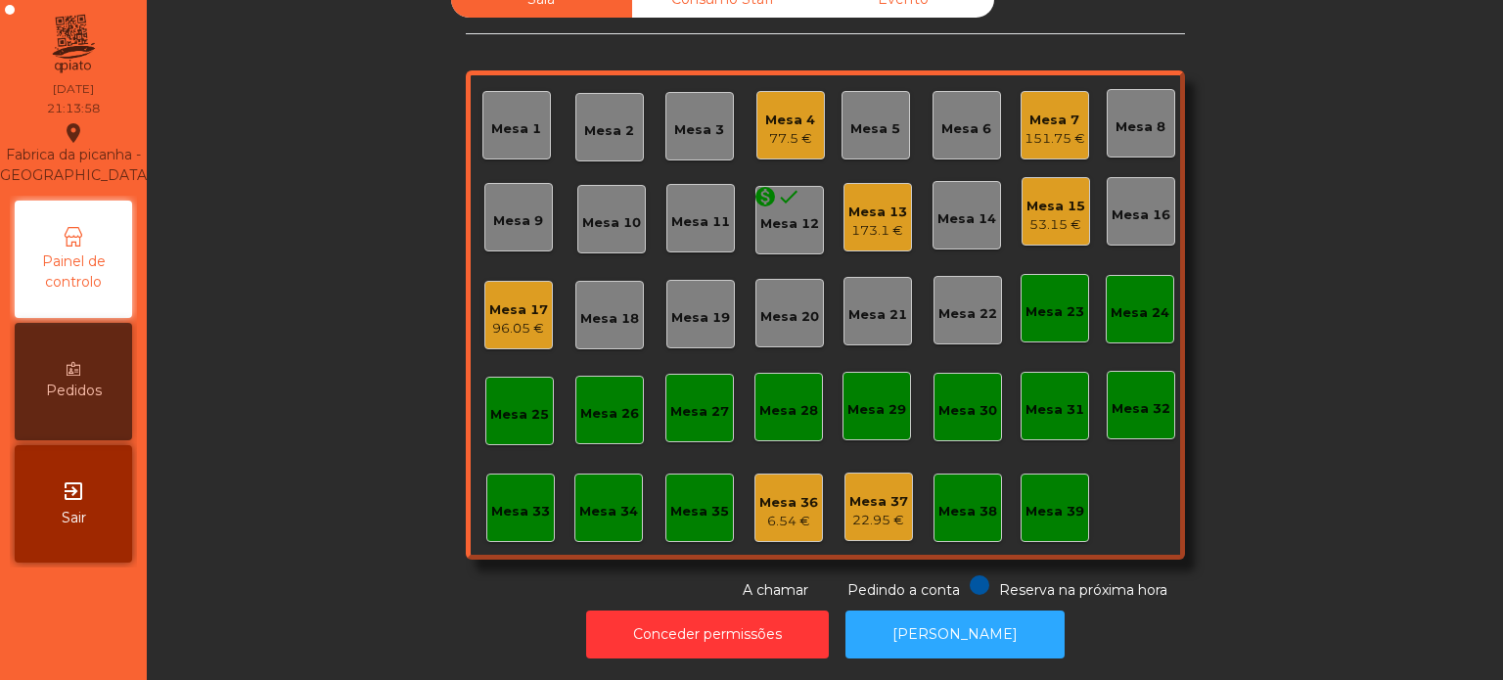
click at [523, 327] on div "Mesa 17 96.05 €" at bounding box center [518, 315] width 69 height 69
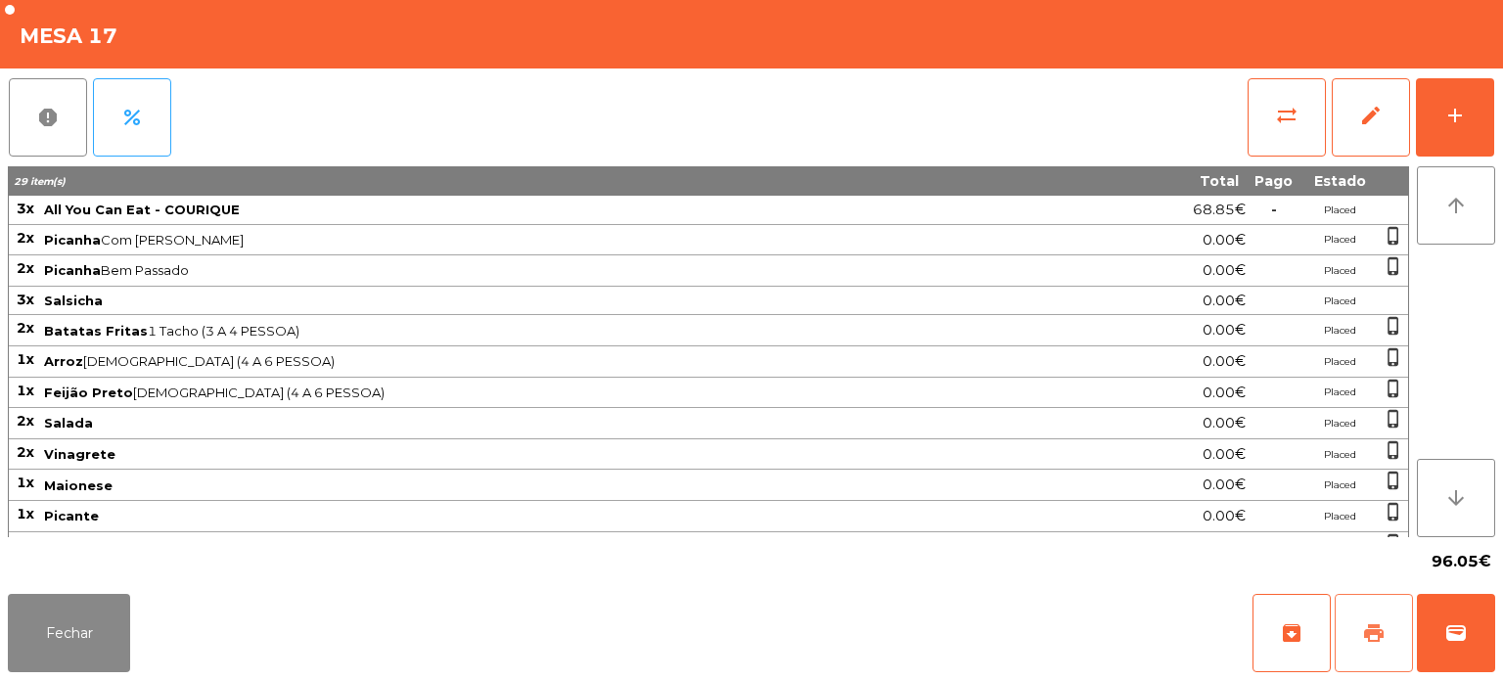
click at [1345, 623] on button "print" at bounding box center [1374, 633] width 78 height 78
click at [118, 637] on button "Fechar" at bounding box center [69, 633] width 122 height 78
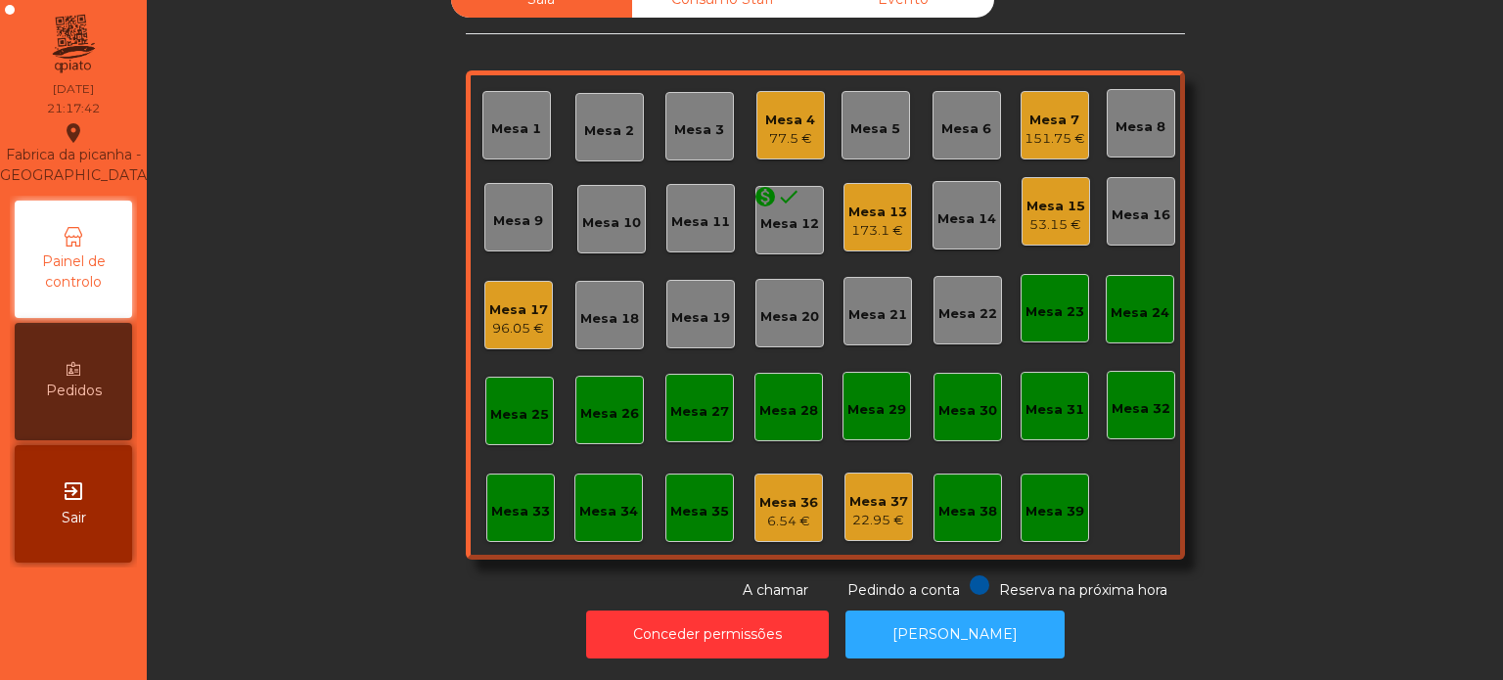
click at [501, 319] on div "96.05 €" at bounding box center [518, 329] width 59 height 20
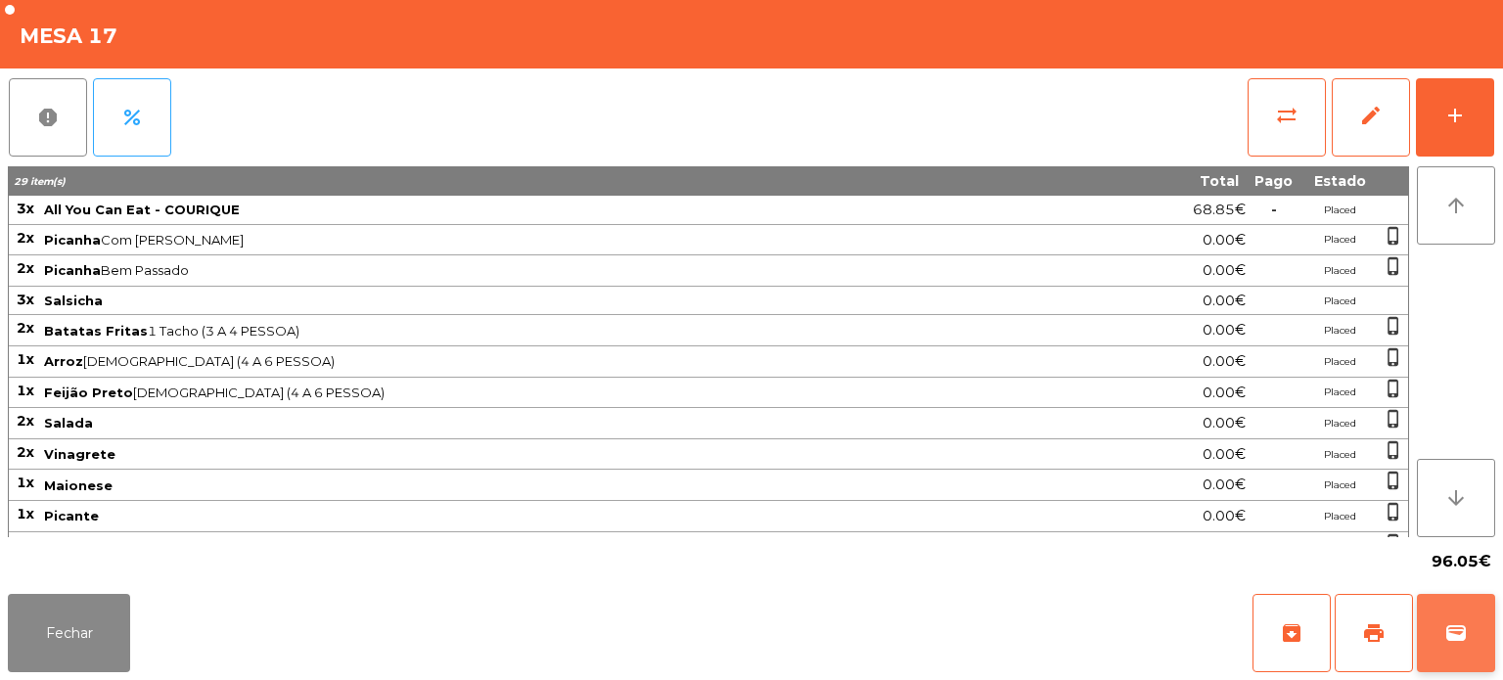
click at [1456, 630] on span "wallet" at bounding box center [1455, 632] width 23 height 23
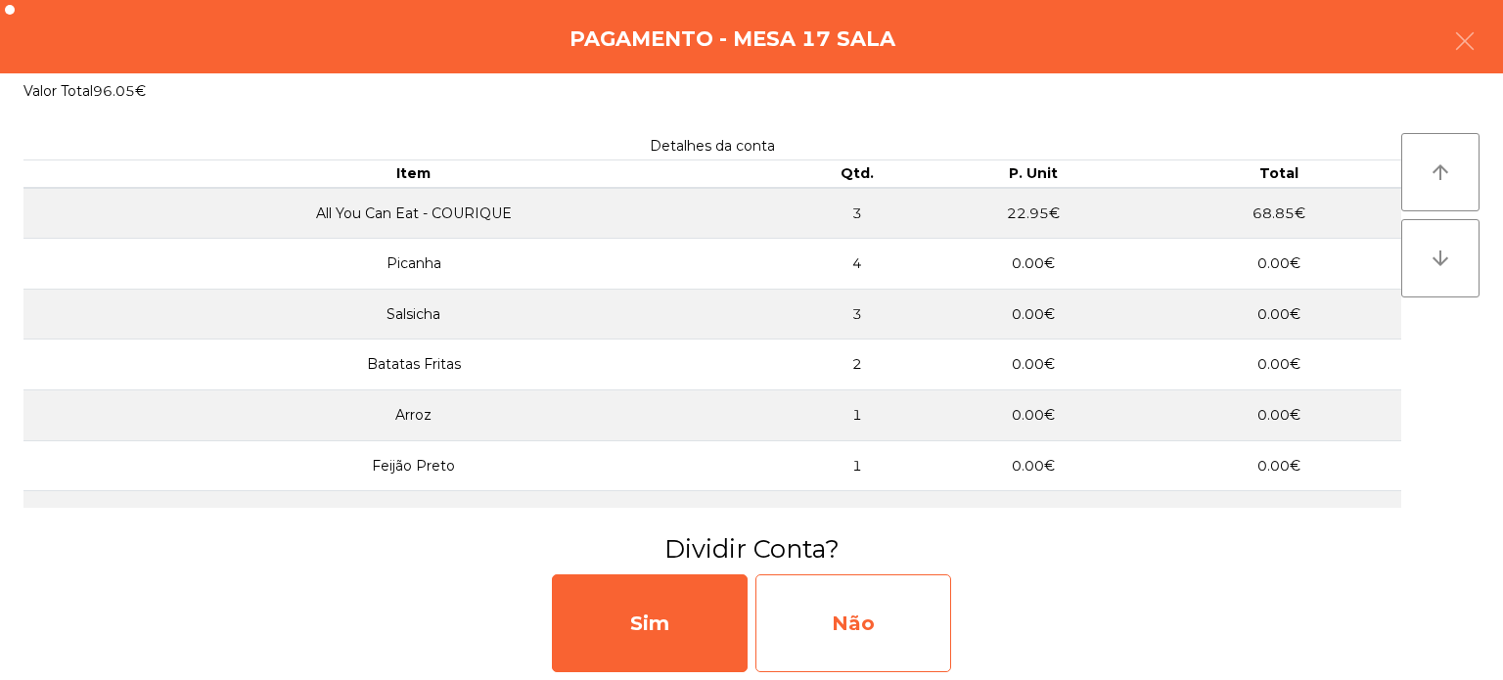
click at [892, 611] on div "Não" at bounding box center [853, 623] width 196 height 98
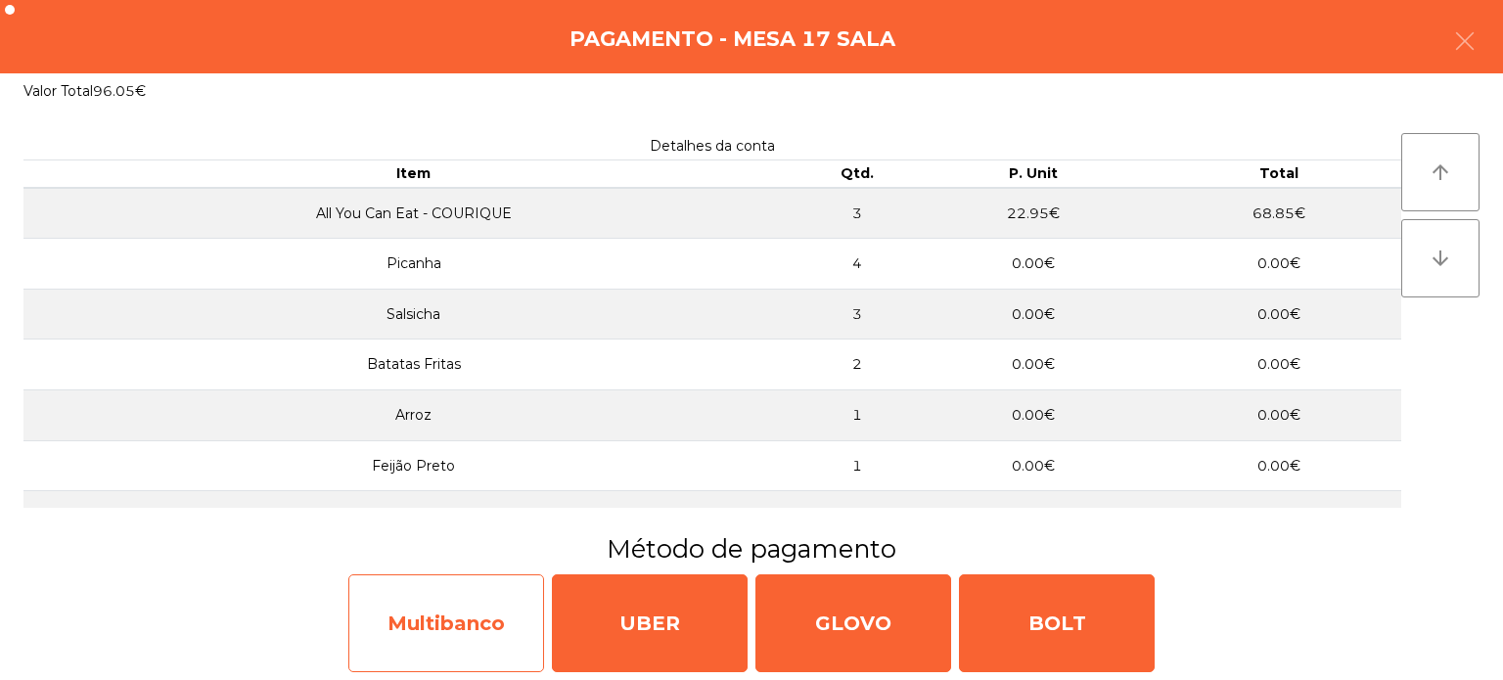
click at [484, 608] on div "Multibanco" at bounding box center [446, 623] width 196 height 98
select select "**"
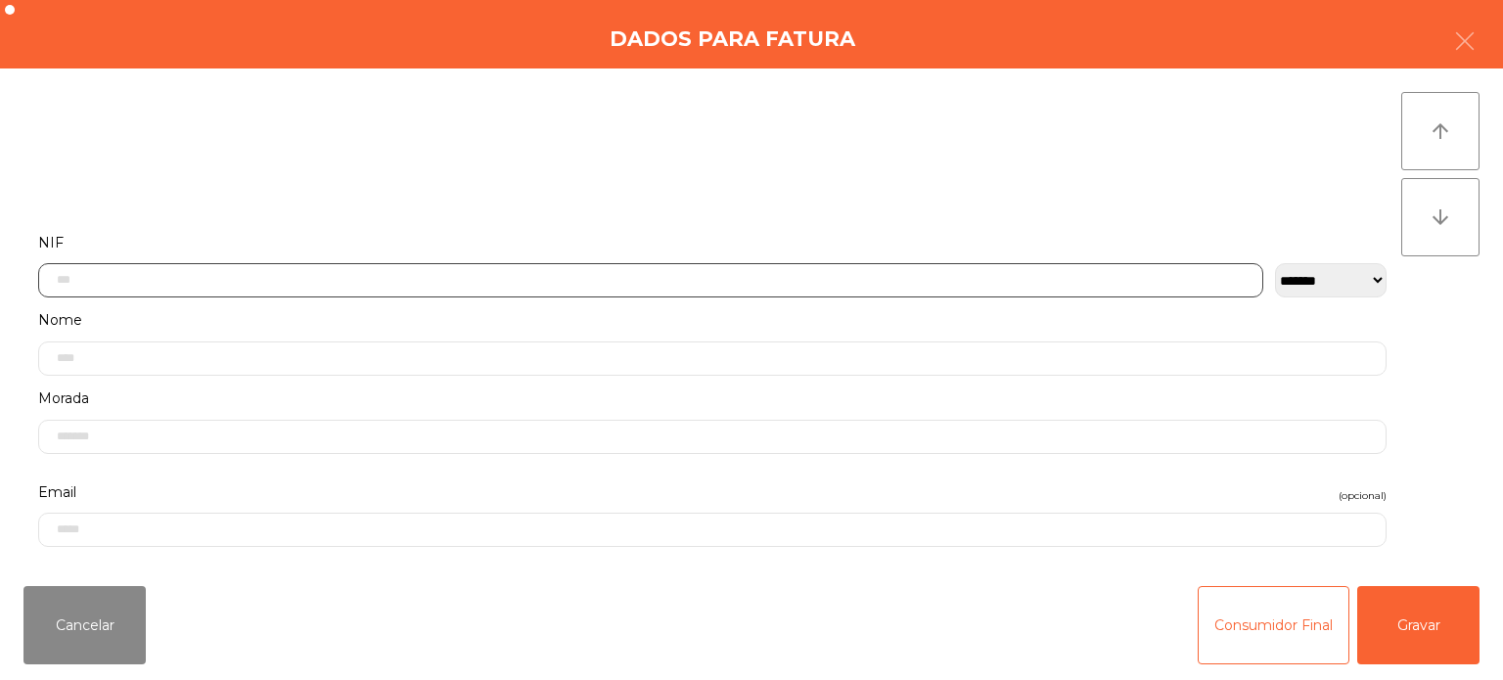
click at [342, 266] on input "text" at bounding box center [650, 280] width 1225 height 34
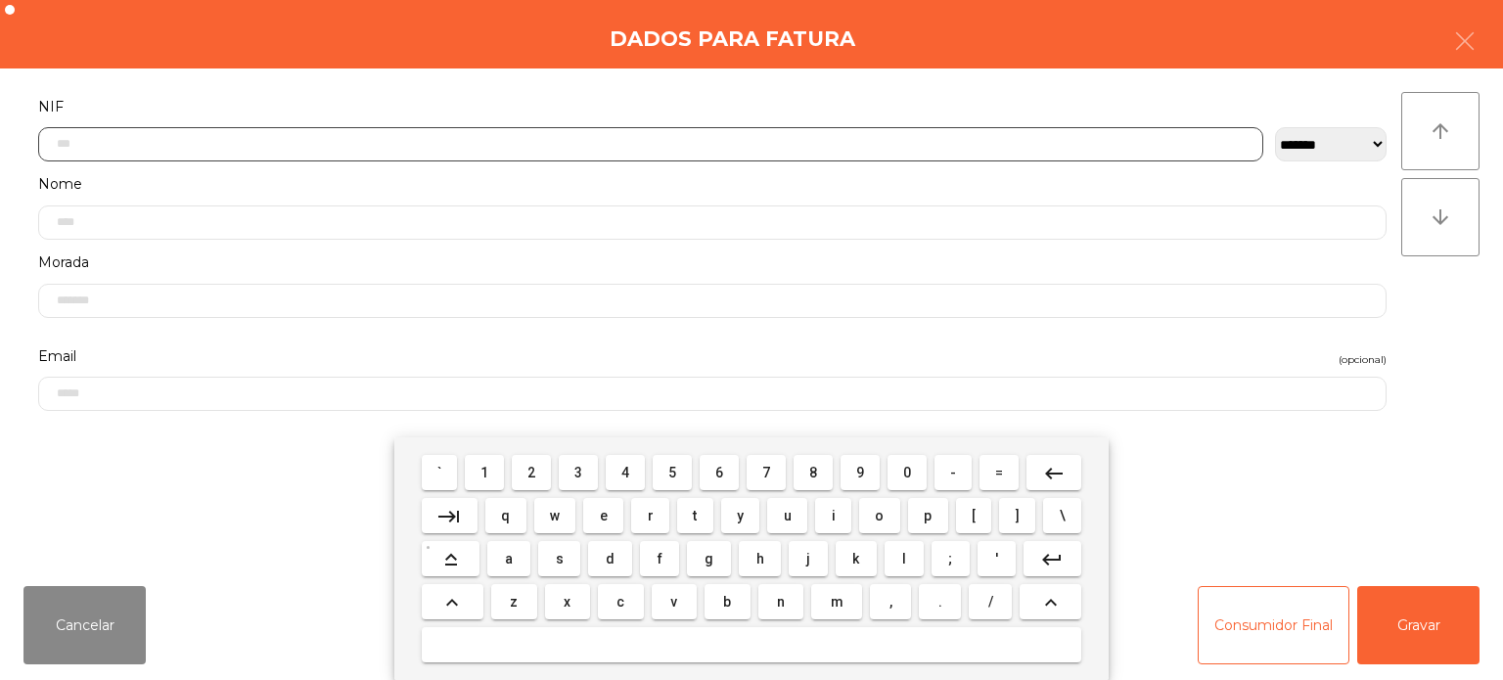
click at [532, 480] on span "2" at bounding box center [531, 473] width 8 height 16
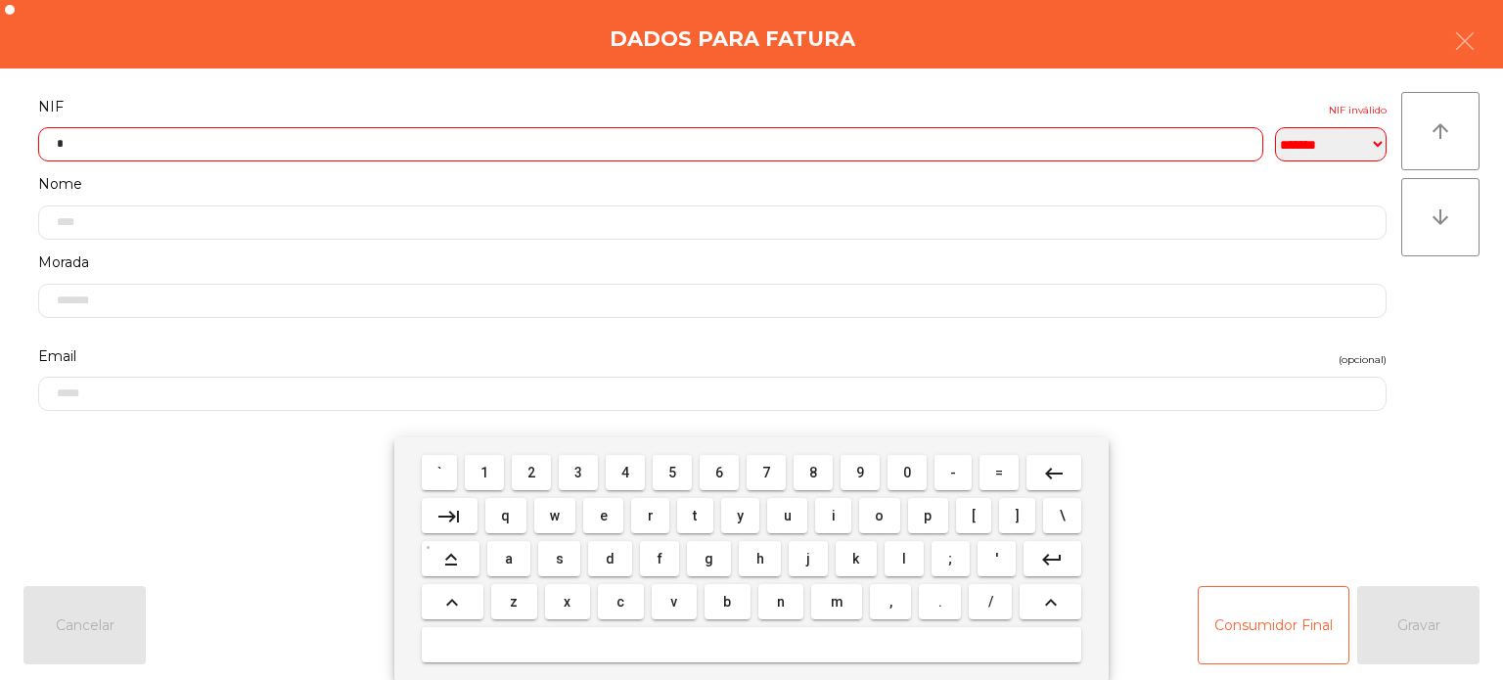
click at [626, 473] on span "4" at bounding box center [625, 473] width 8 height 16
click at [860, 473] on span "9" at bounding box center [860, 473] width 8 height 16
click at [532, 473] on span "2" at bounding box center [531, 473] width 8 height 16
click at [579, 472] on span "3" at bounding box center [578, 473] width 8 height 16
click at [822, 458] on button "8" at bounding box center [813, 472] width 39 height 35
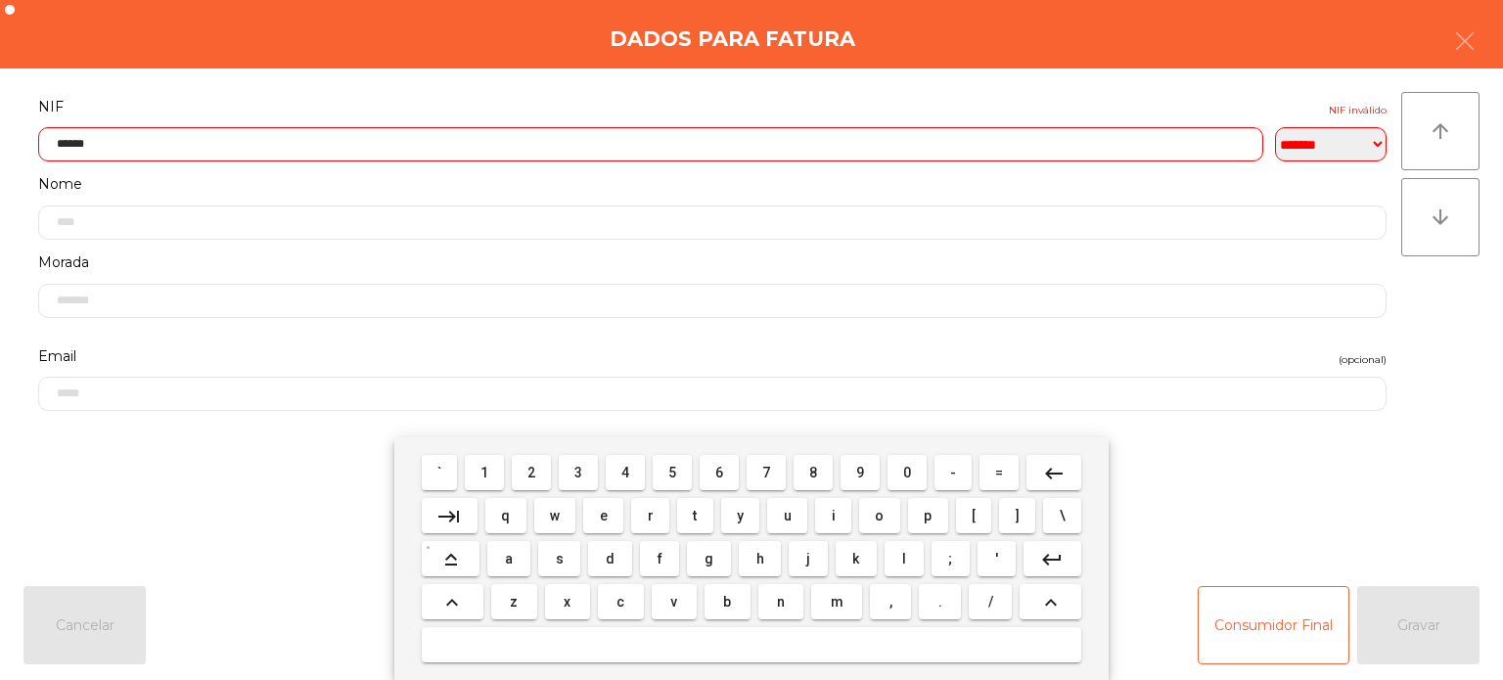
click at [907, 472] on span "0" at bounding box center [907, 473] width 8 height 16
click at [716, 466] on span "6" at bounding box center [719, 473] width 8 height 16
click at [574, 458] on button "3" at bounding box center [578, 472] width 39 height 35
type input "*********"
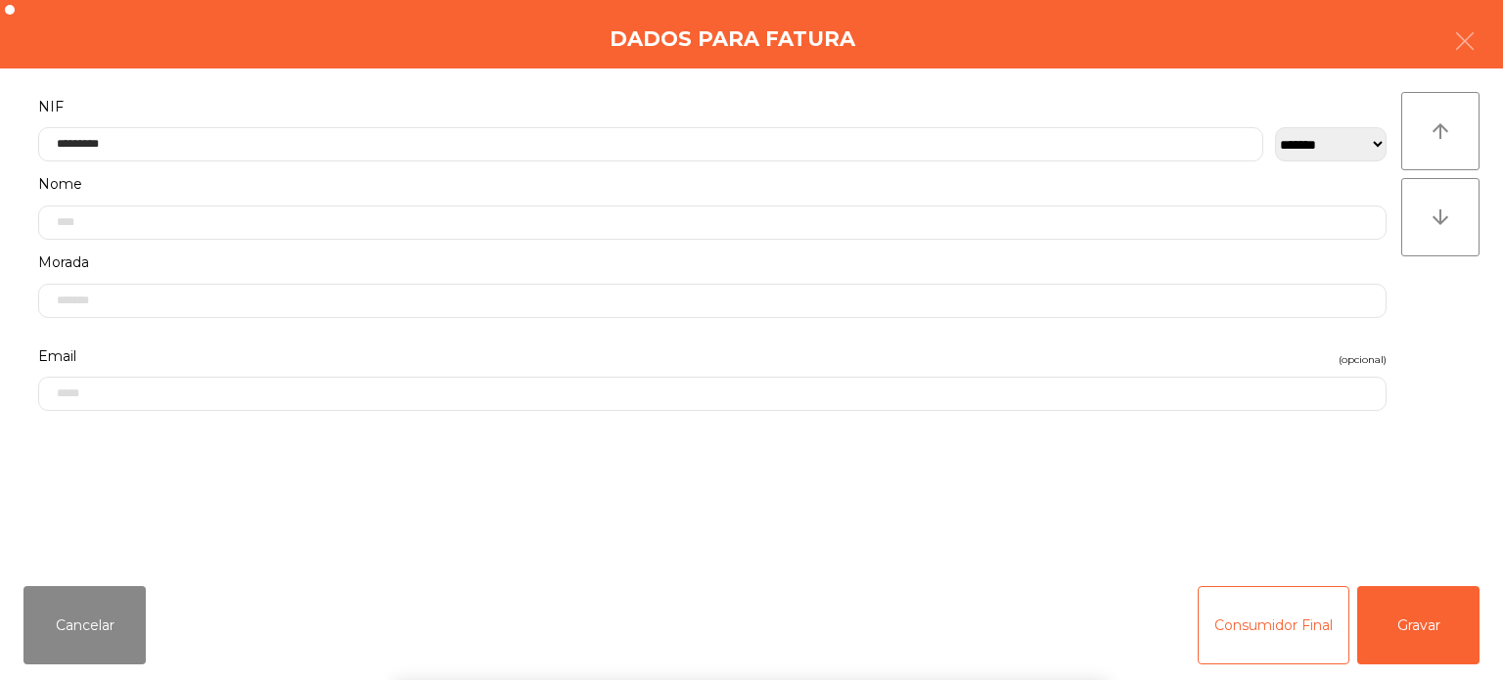
click at [643, 70] on div "**********" at bounding box center [751, 320] width 1503 height 502
click at [1429, 638] on button "Gravar" at bounding box center [1418, 625] width 122 height 78
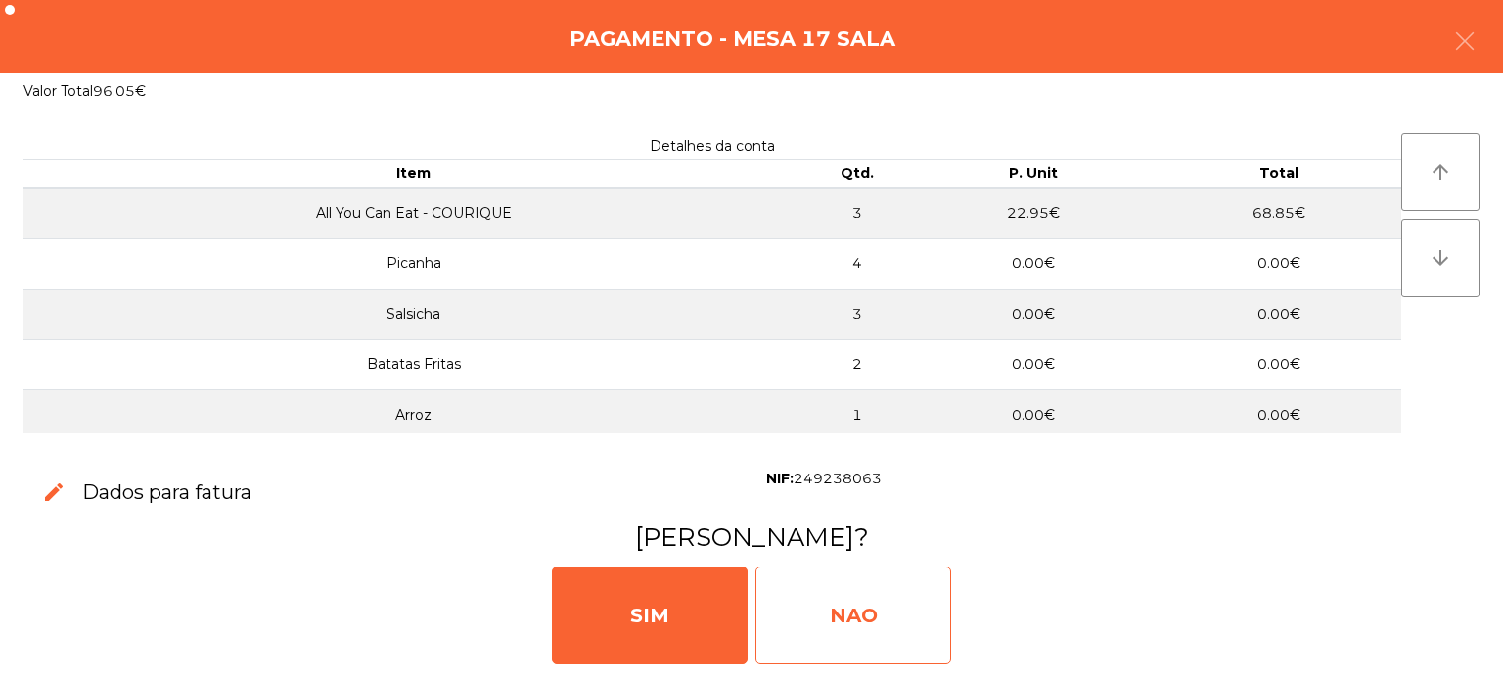
click at [872, 589] on div "NAO" at bounding box center [853, 616] width 196 height 98
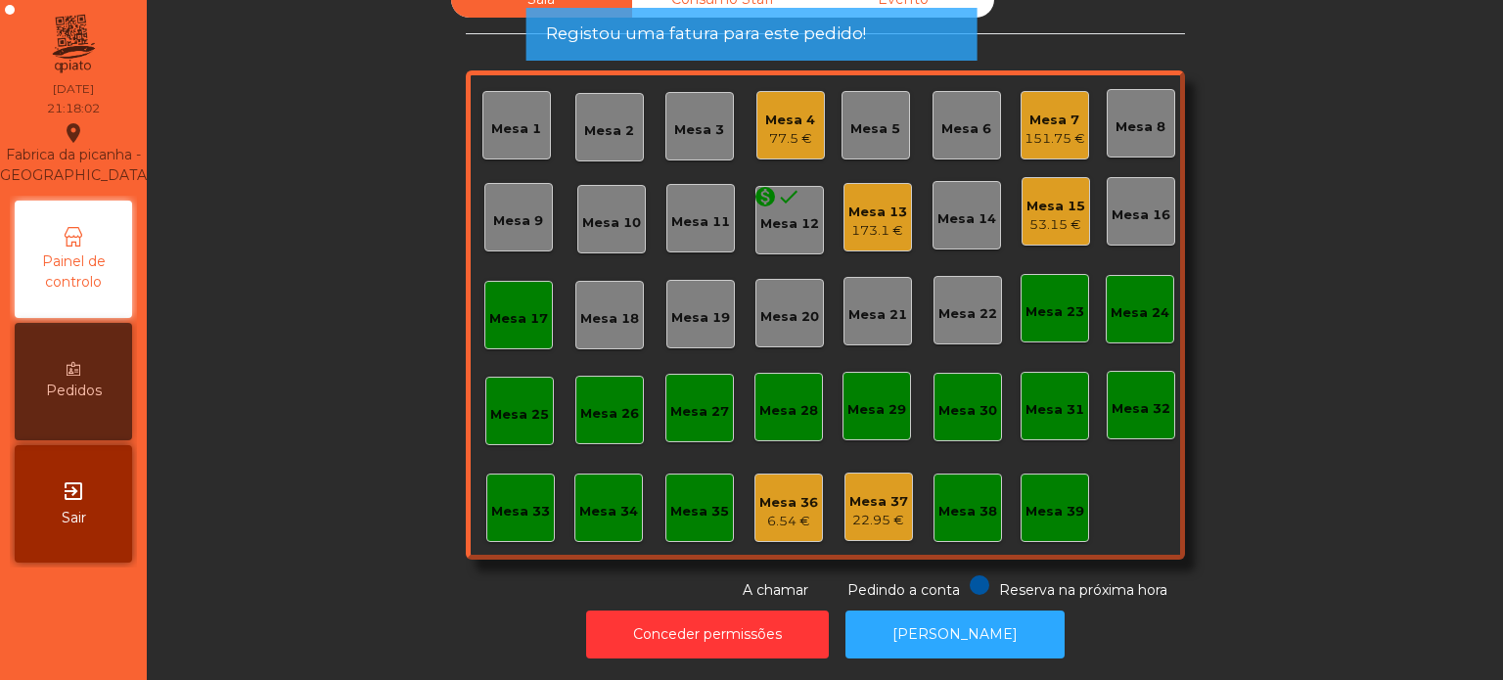
click at [523, 309] on div "Mesa 17" at bounding box center [518, 319] width 59 height 20
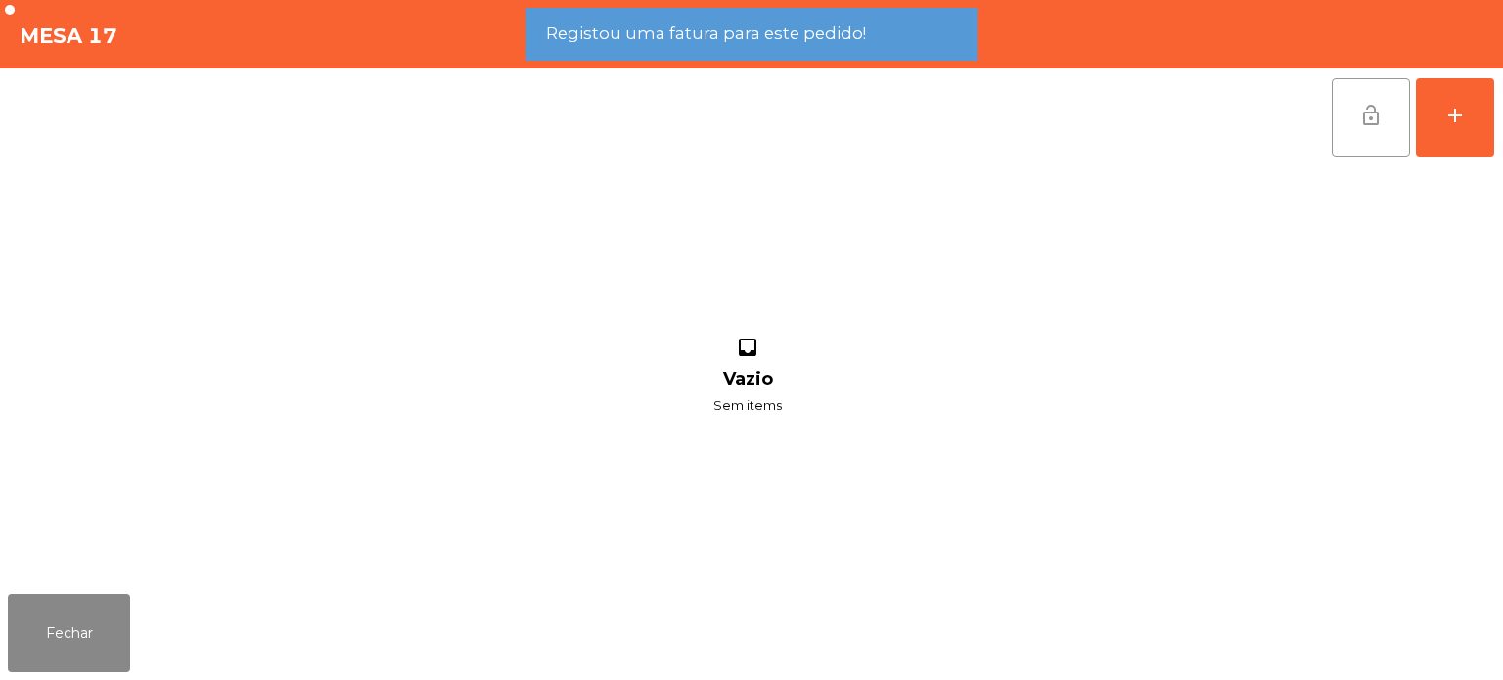
click at [1363, 145] on button "lock_open" at bounding box center [1371, 117] width 78 height 78
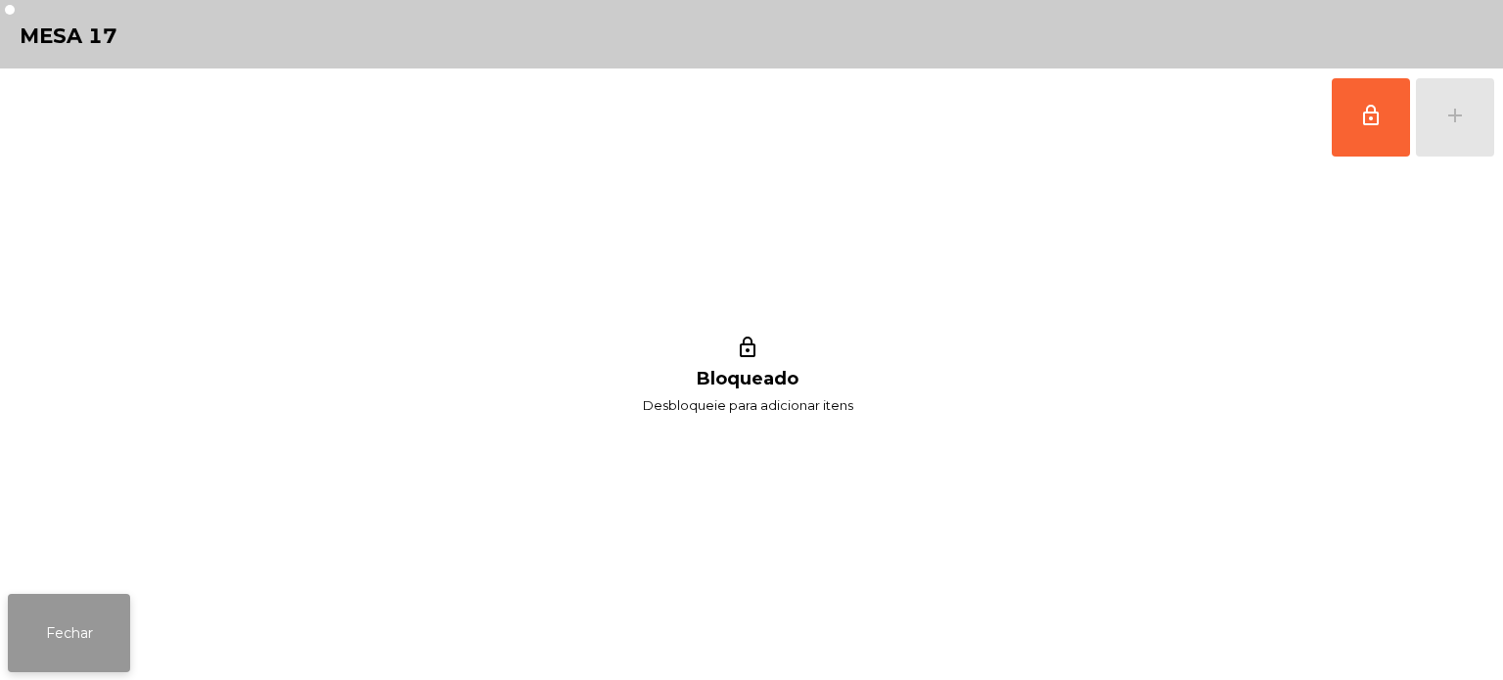
click at [20, 669] on button "Fechar" at bounding box center [69, 633] width 122 height 78
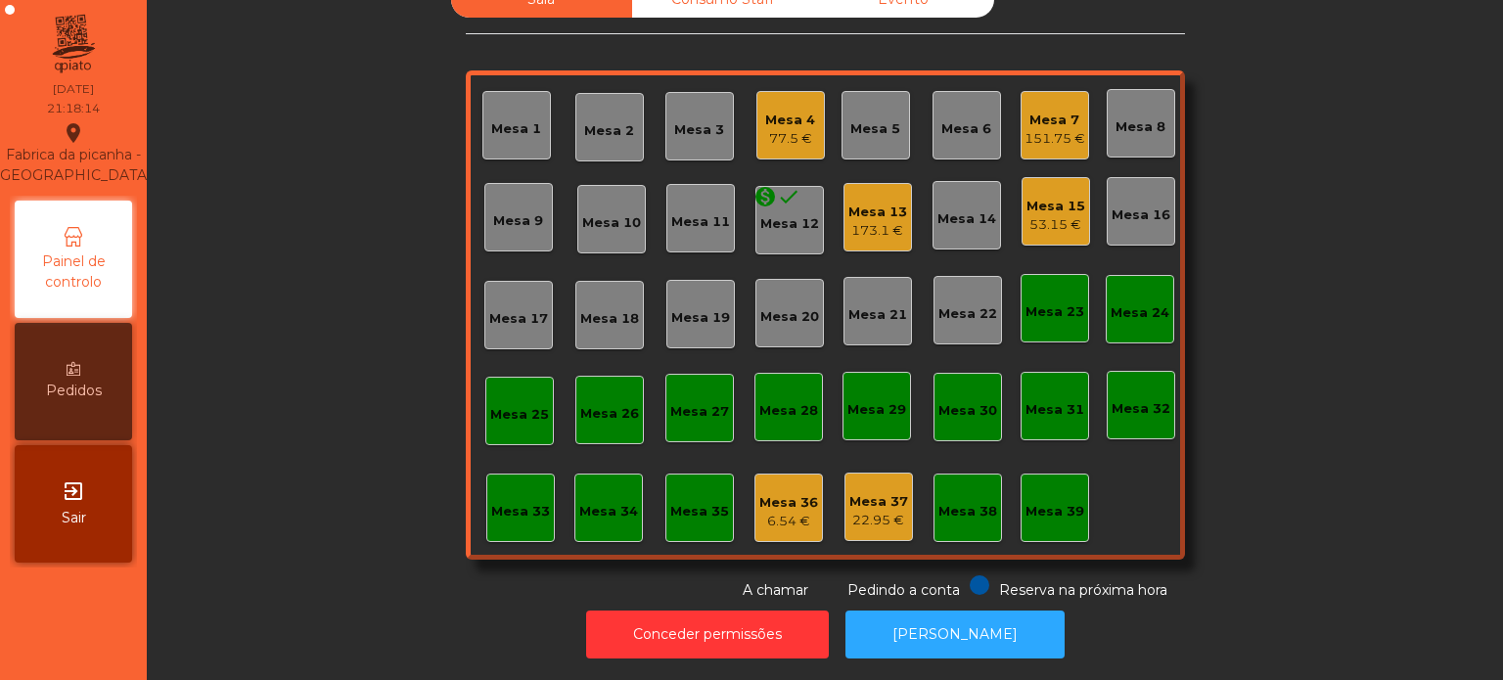
click at [301, 346] on div "Sala Consumo Staff Evento Mesa 1 Mesa 2 Mesa 3 Mesa 4 77.5 € [GEOGRAPHIC_DATA] …" at bounding box center [825, 290] width 1304 height 619
click at [896, 221] on div "173.1 €" at bounding box center [877, 231] width 59 height 20
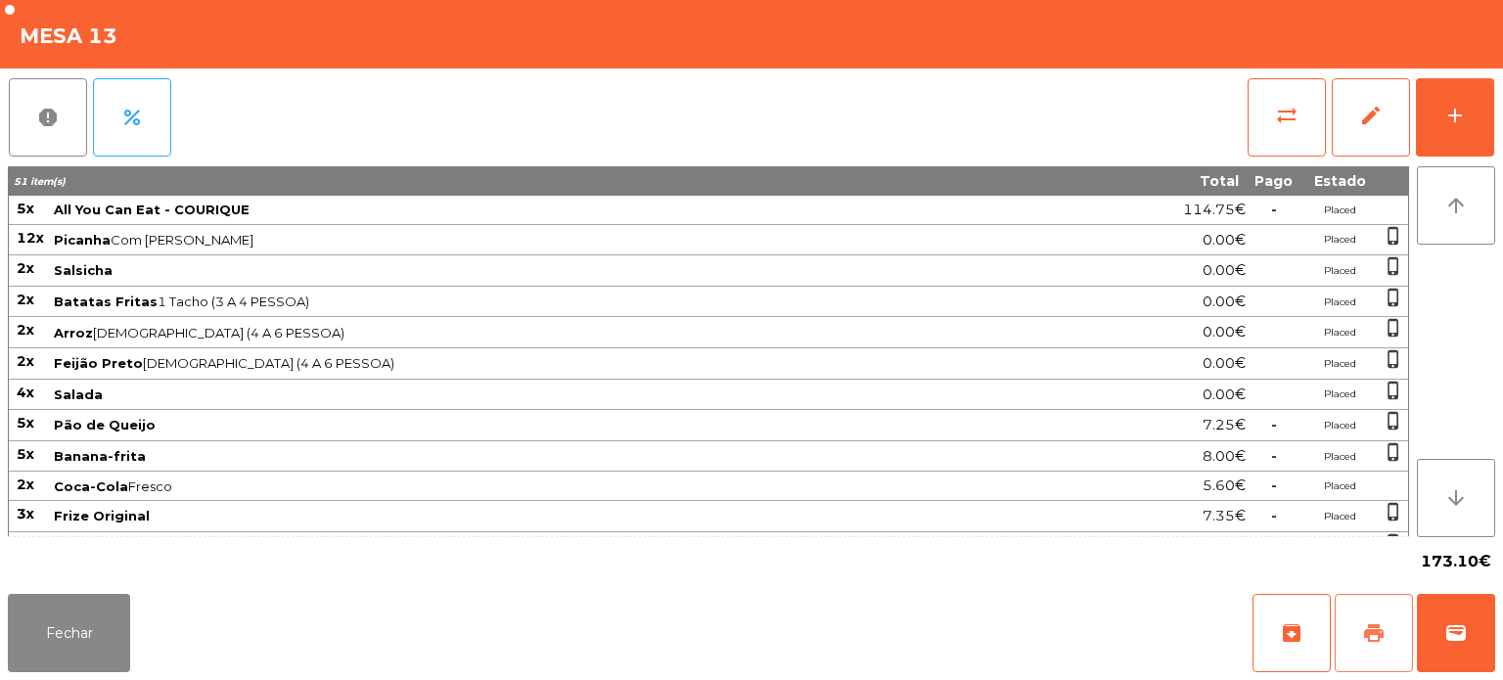
click at [1375, 654] on button "print" at bounding box center [1374, 633] width 78 height 78
click at [113, 607] on button "Fechar" at bounding box center [69, 633] width 122 height 78
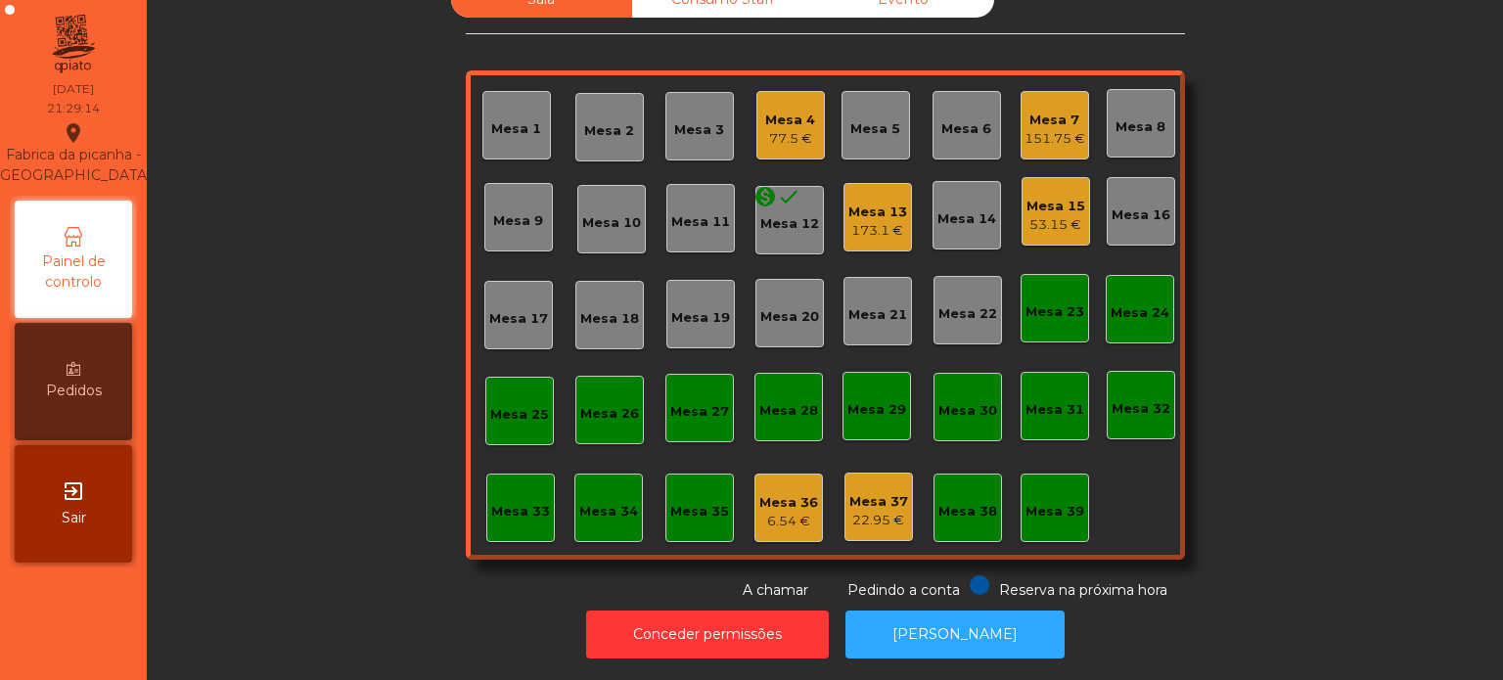
click at [848, 203] on div "Mesa 13" at bounding box center [877, 213] width 59 height 20
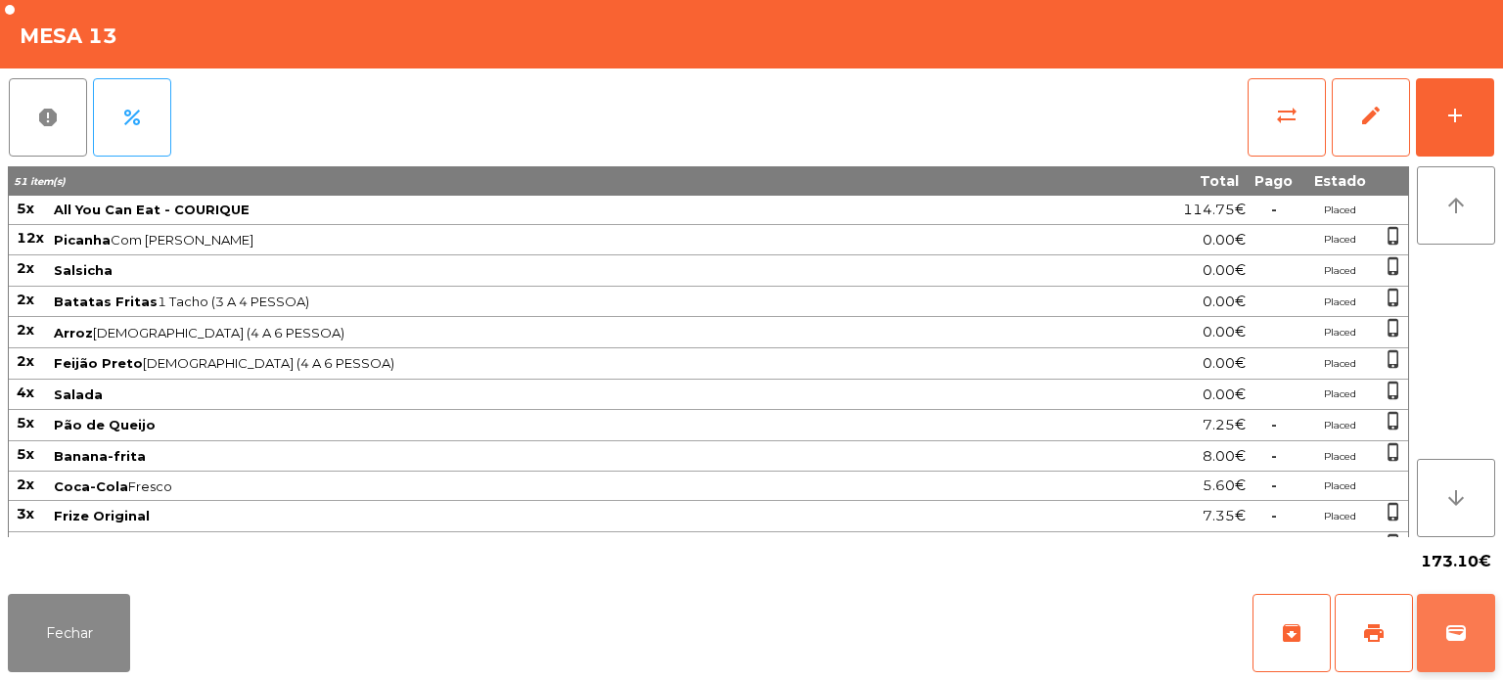
click at [1490, 652] on button "wallet" at bounding box center [1456, 633] width 78 height 78
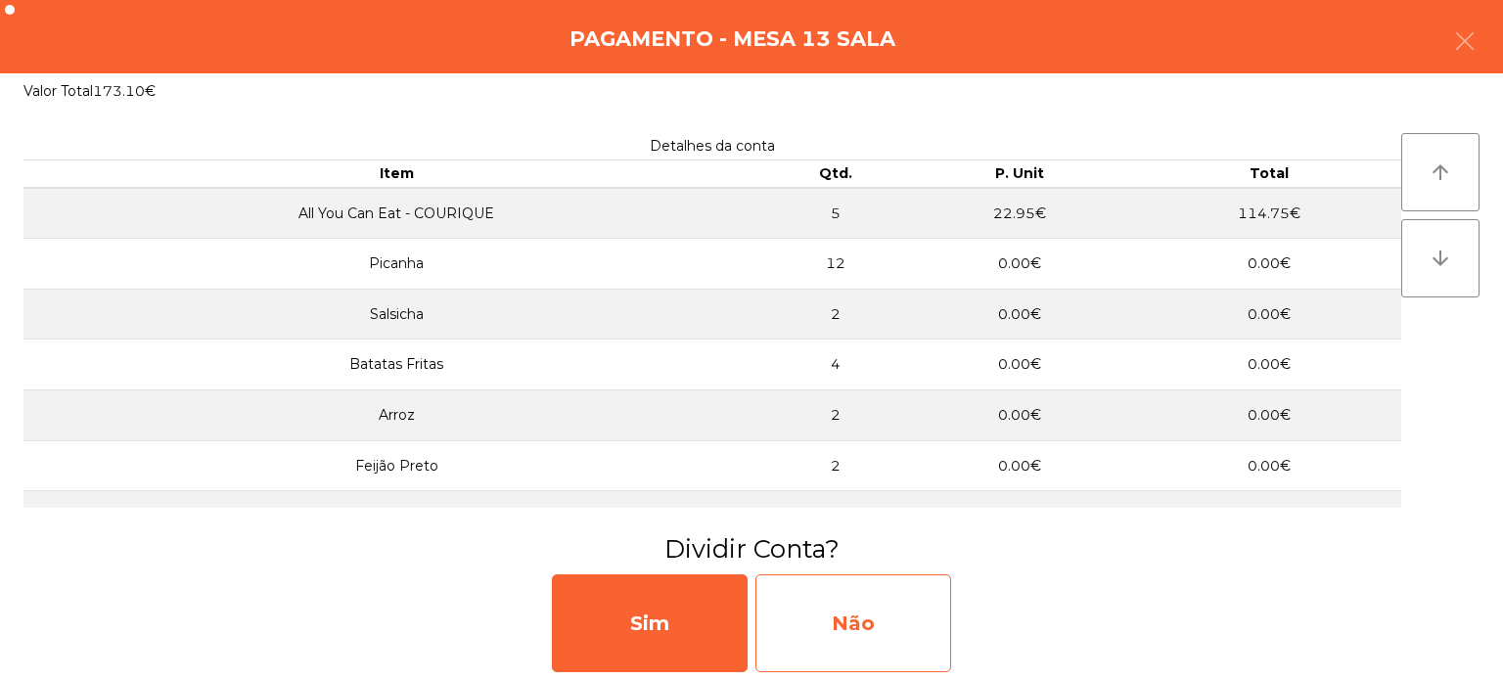
click at [905, 617] on div "Não" at bounding box center [853, 623] width 196 height 98
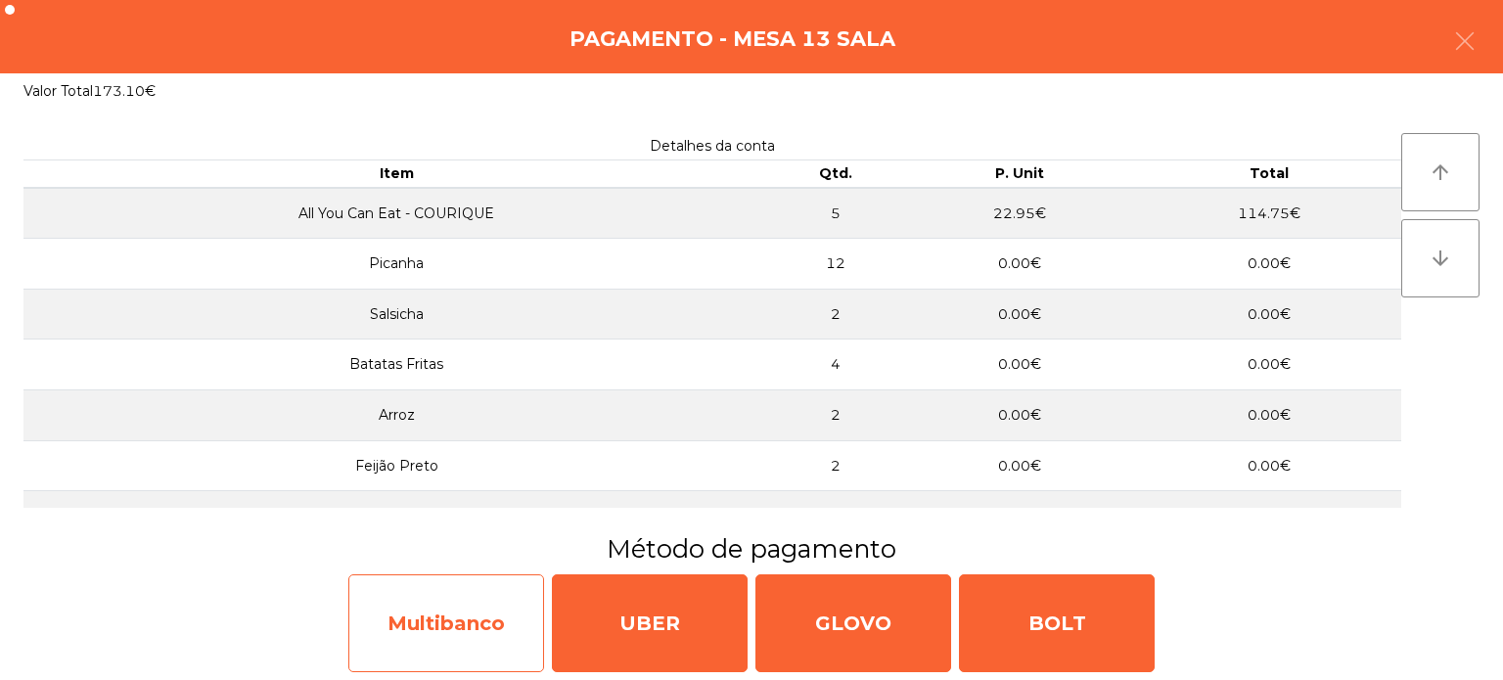
click at [490, 589] on div "Multibanco" at bounding box center [446, 623] width 196 height 98
select select "**"
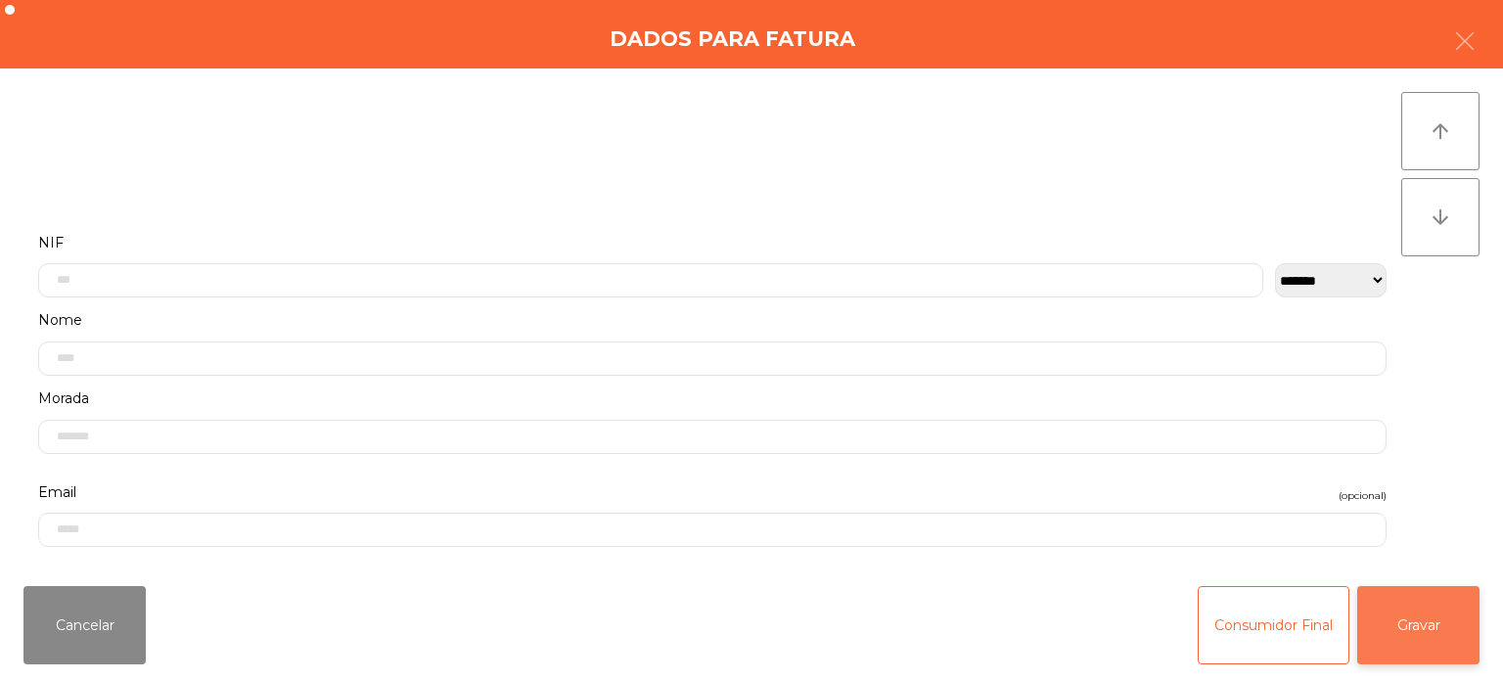
click at [1464, 586] on button "Gravar" at bounding box center [1418, 625] width 122 height 78
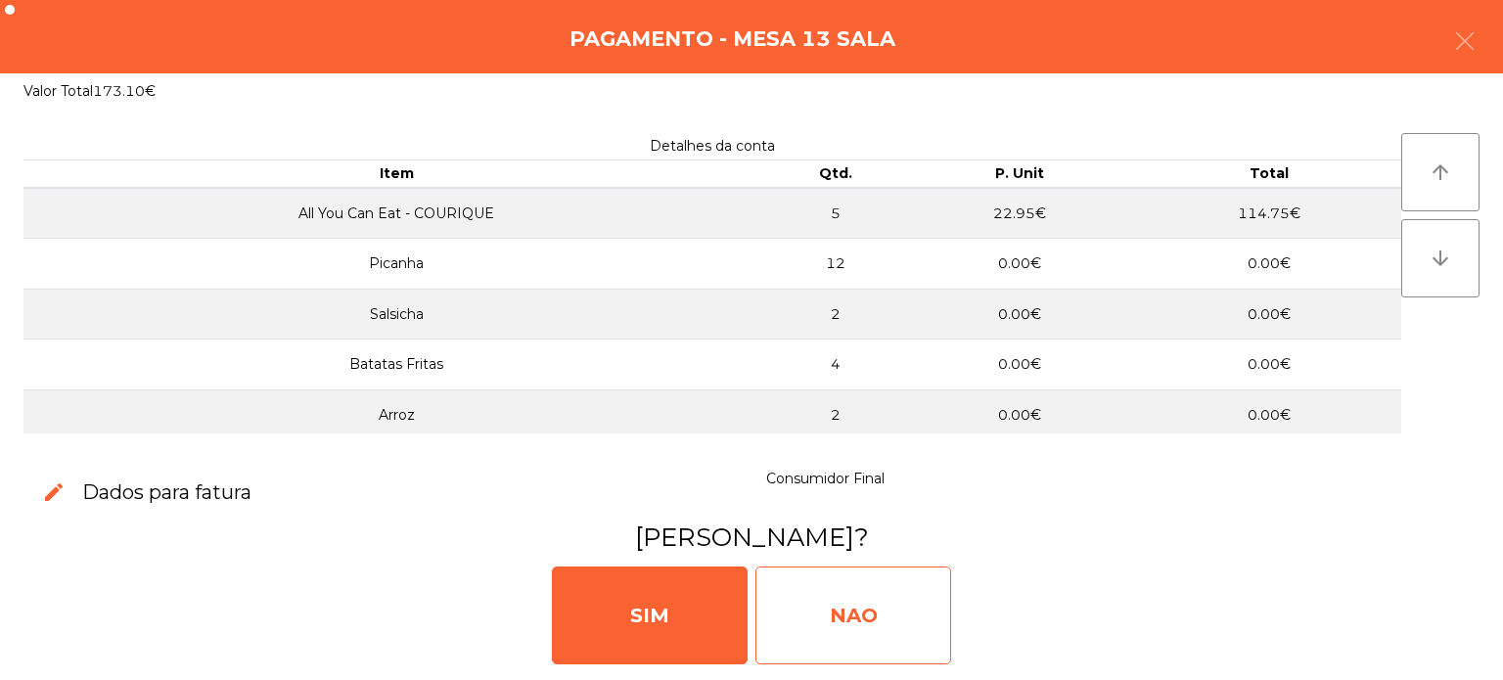
click at [893, 598] on div "NAO" at bounding box center [853, 616] width 196 height 98
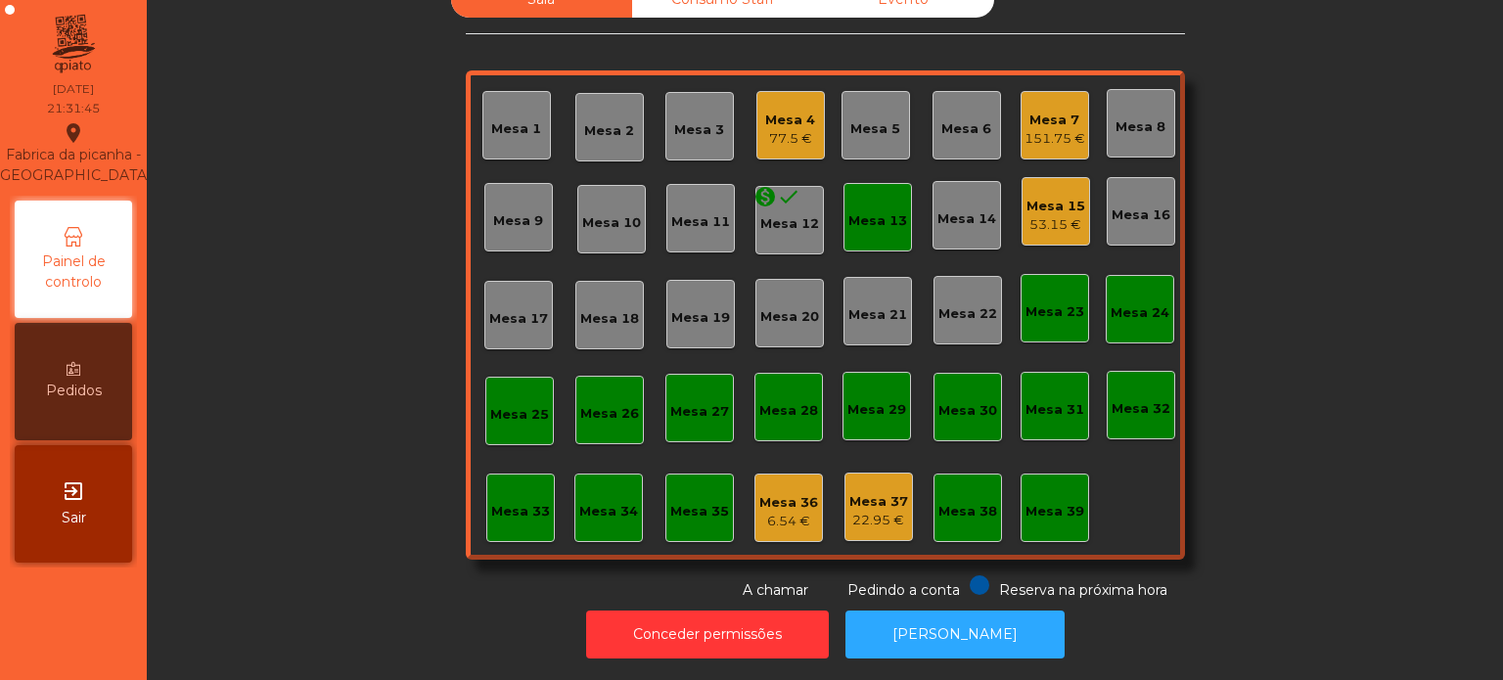
click at [810, 91] on div "Mesa 4 77.5 €" at bounding box center [790, 125] width 69 height 69
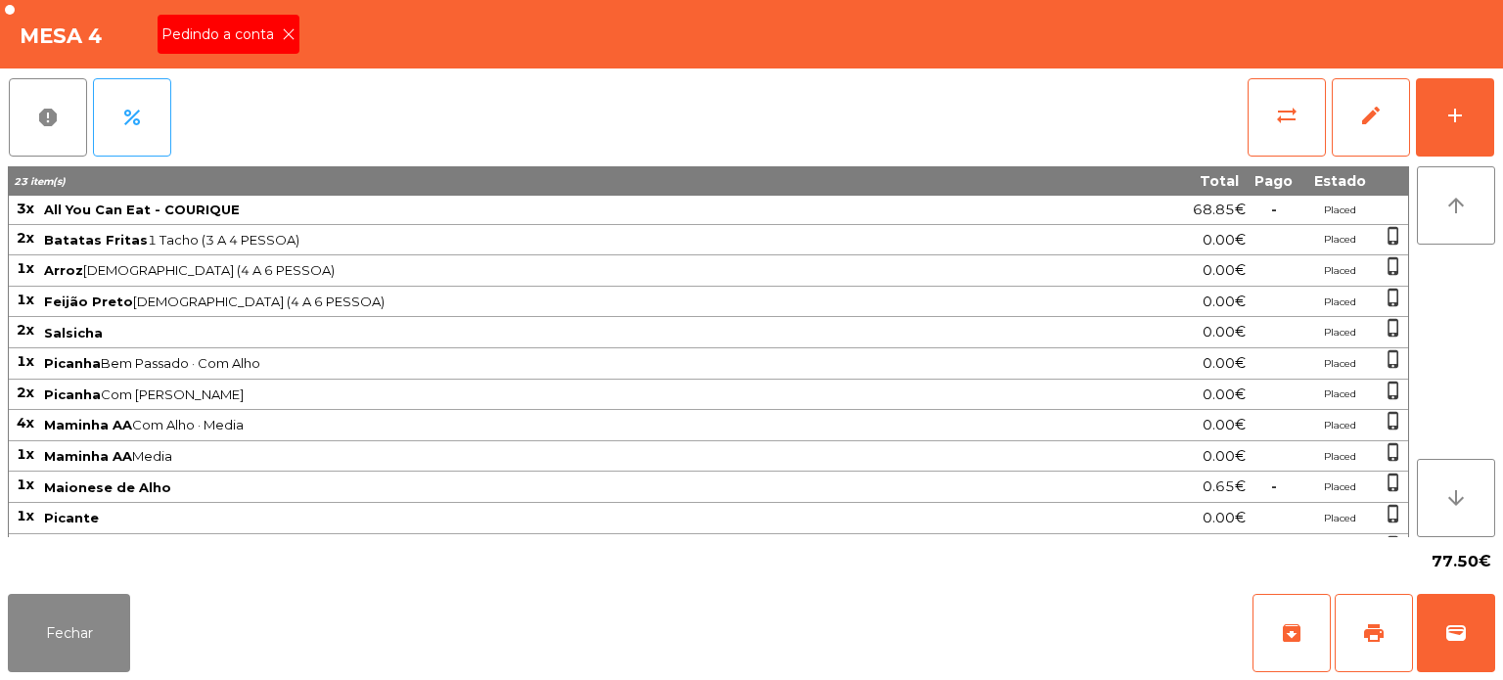
click at [243, 30] on span "Pedindo a conta" at bounding box center [221, 34] width 120 height 21
click at [1392, 630] on button "print" at bounding box center [1374, 633] width 78 height 78
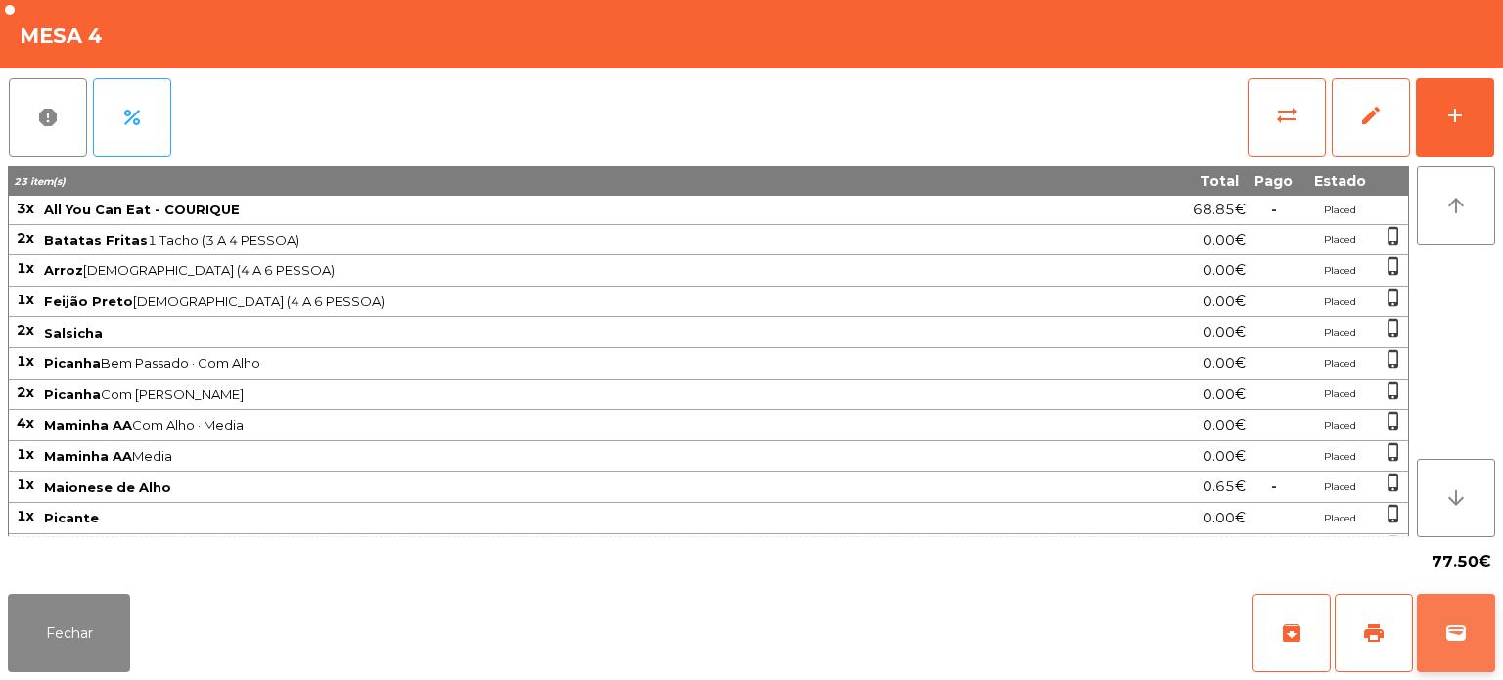
click at [1466, 637] on span "wallet" at bounding box center [1455, 632] width 23 height 23
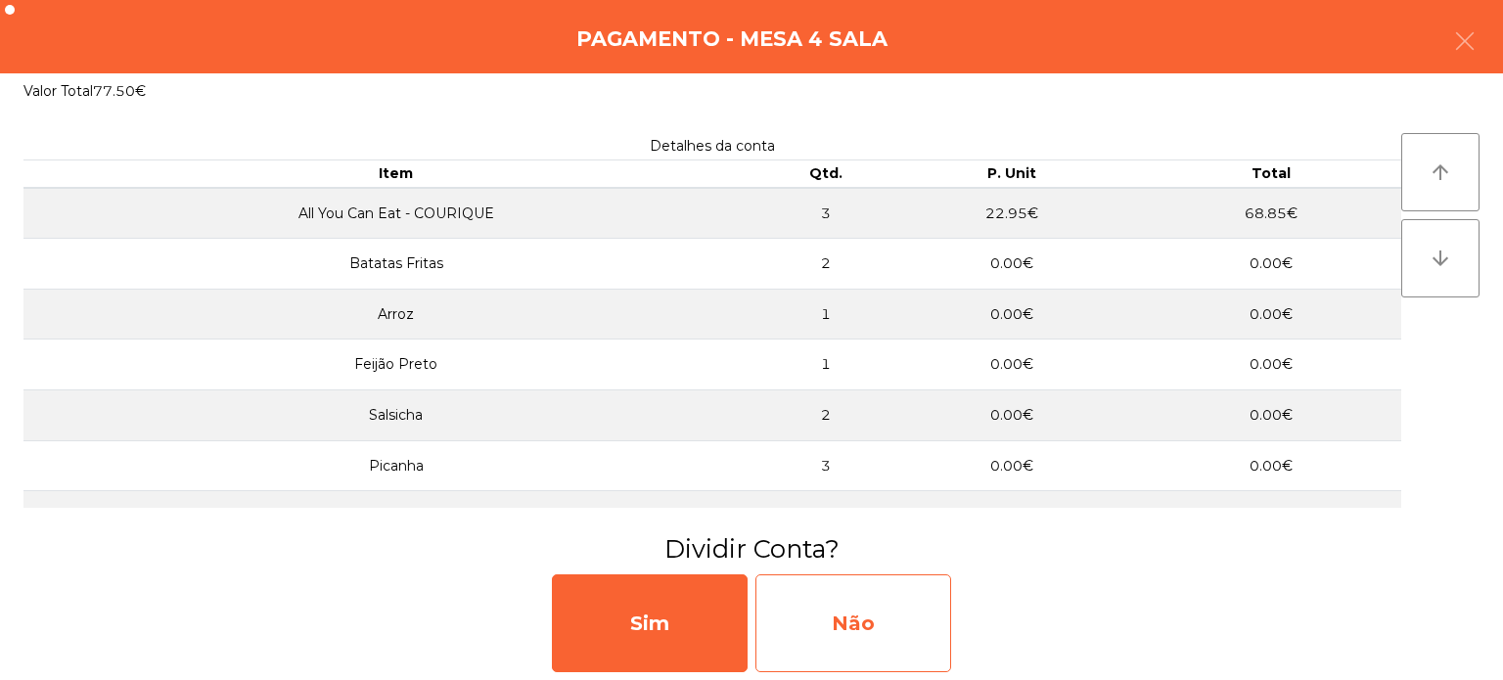
click at [915, 640] on div "Não" at bounding box center [853, 623] width 196 height 98
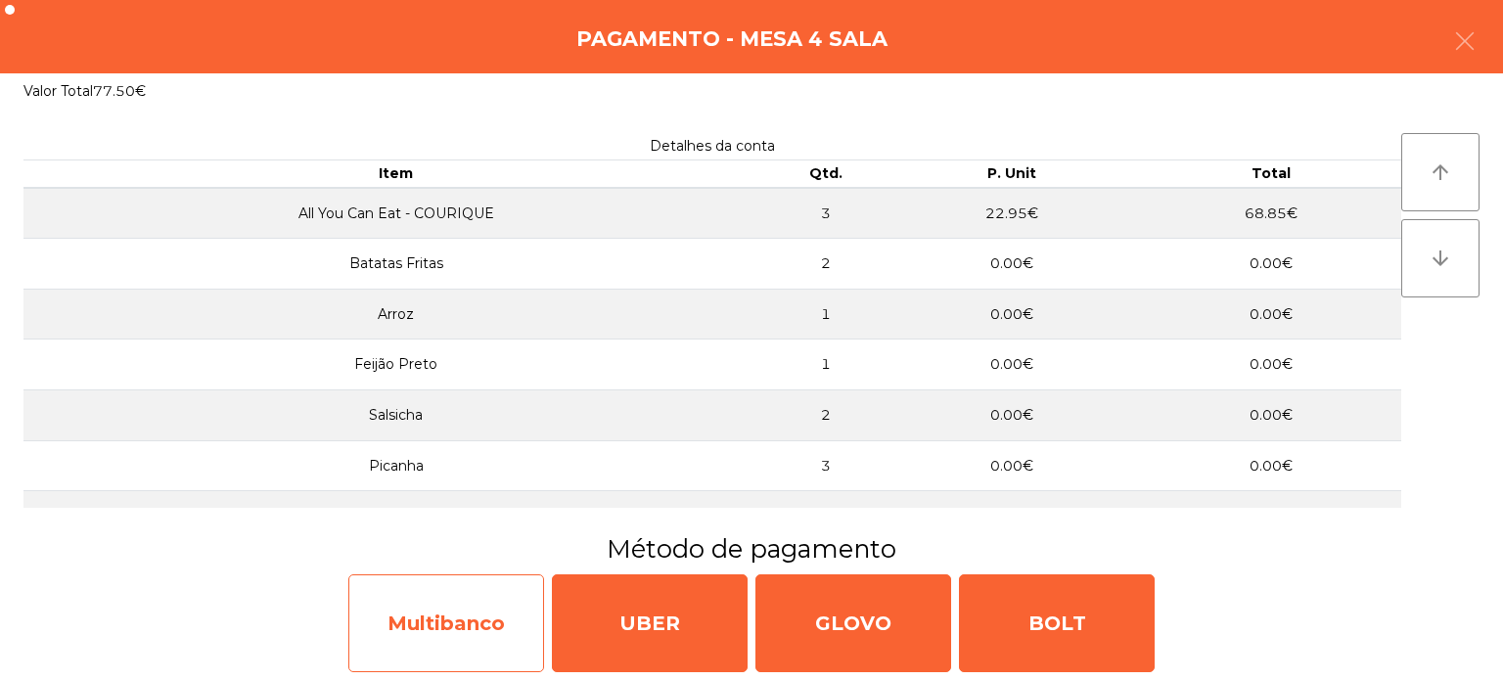
click at [438, 615] on div "Multibanco" at bounding box center [446, 623] width 196 height 98
select select "**"
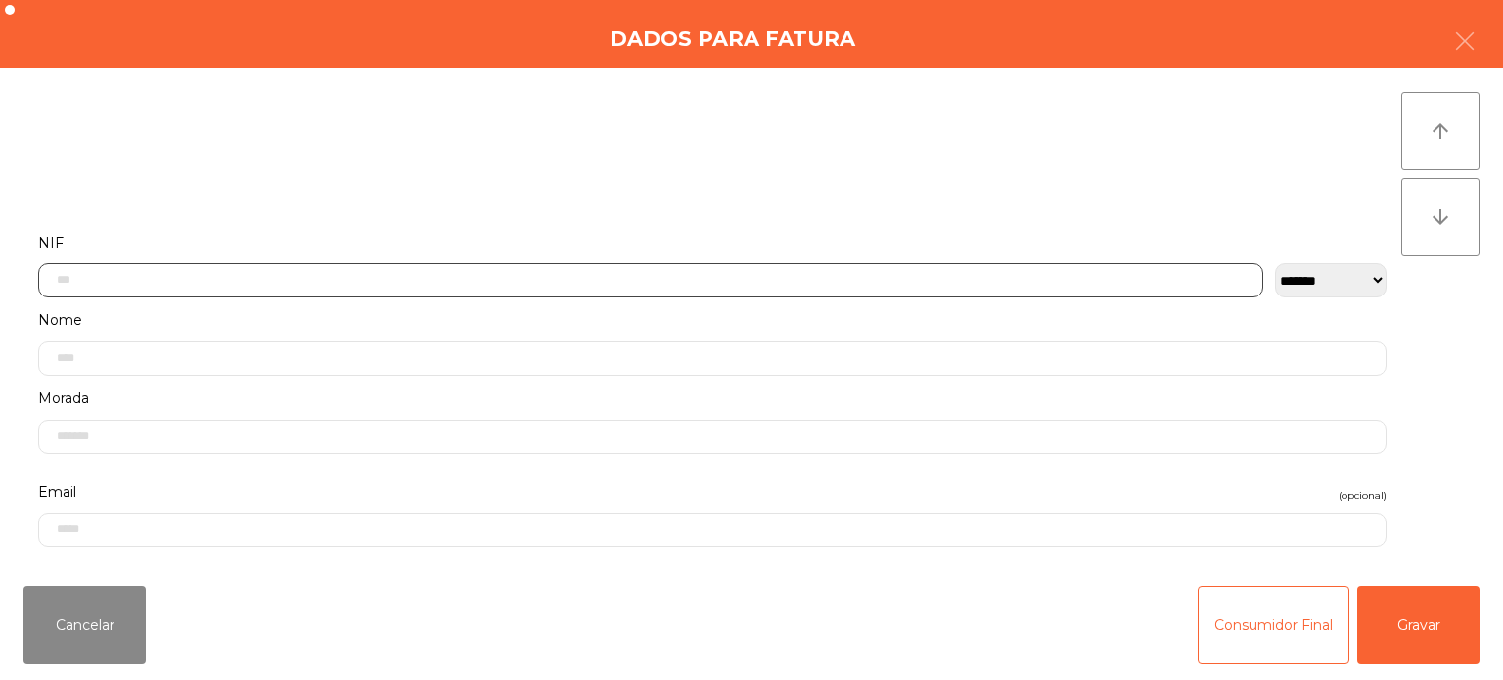
click at [525, 282] on input "text" at bounding box center [650, 280] width 1225 height 34
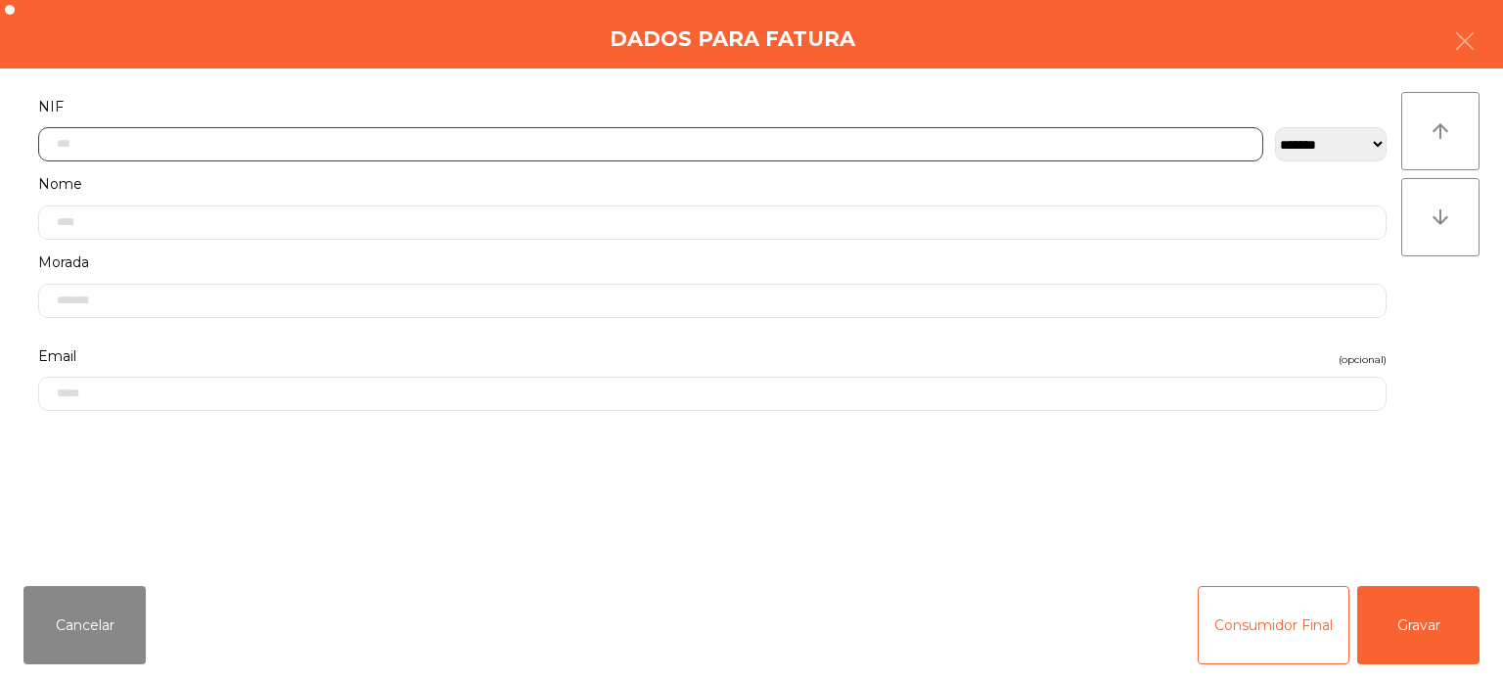
click at [674, 144] on input "text" at bounding box center [650, 144] width 1225 height 34
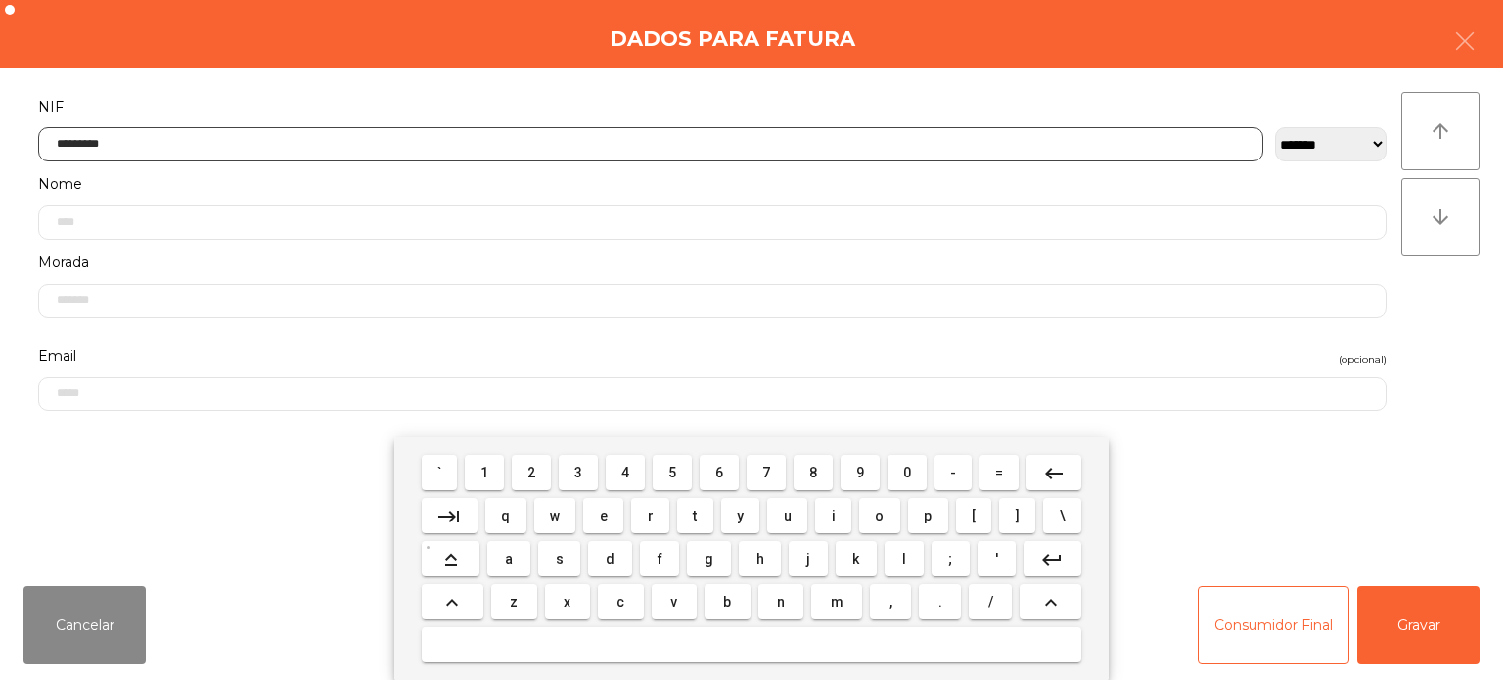
type input "*********"
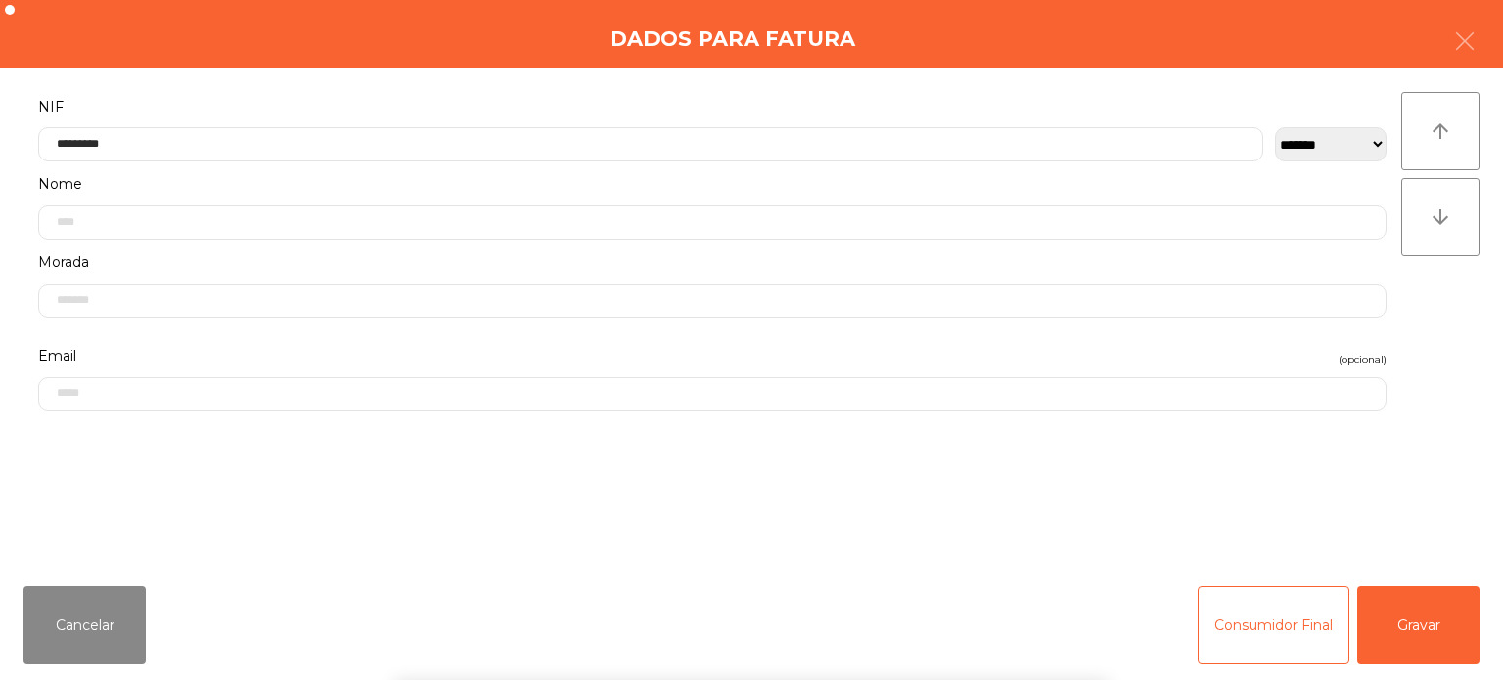
click at [1452, 352] on div "arrow_upward arrow_downward" at bounding box center [1440, 319] width 78 height 455
click at [1409, 592] on button "Gravar" at bounding box center [1418, 625] width 122 height 78
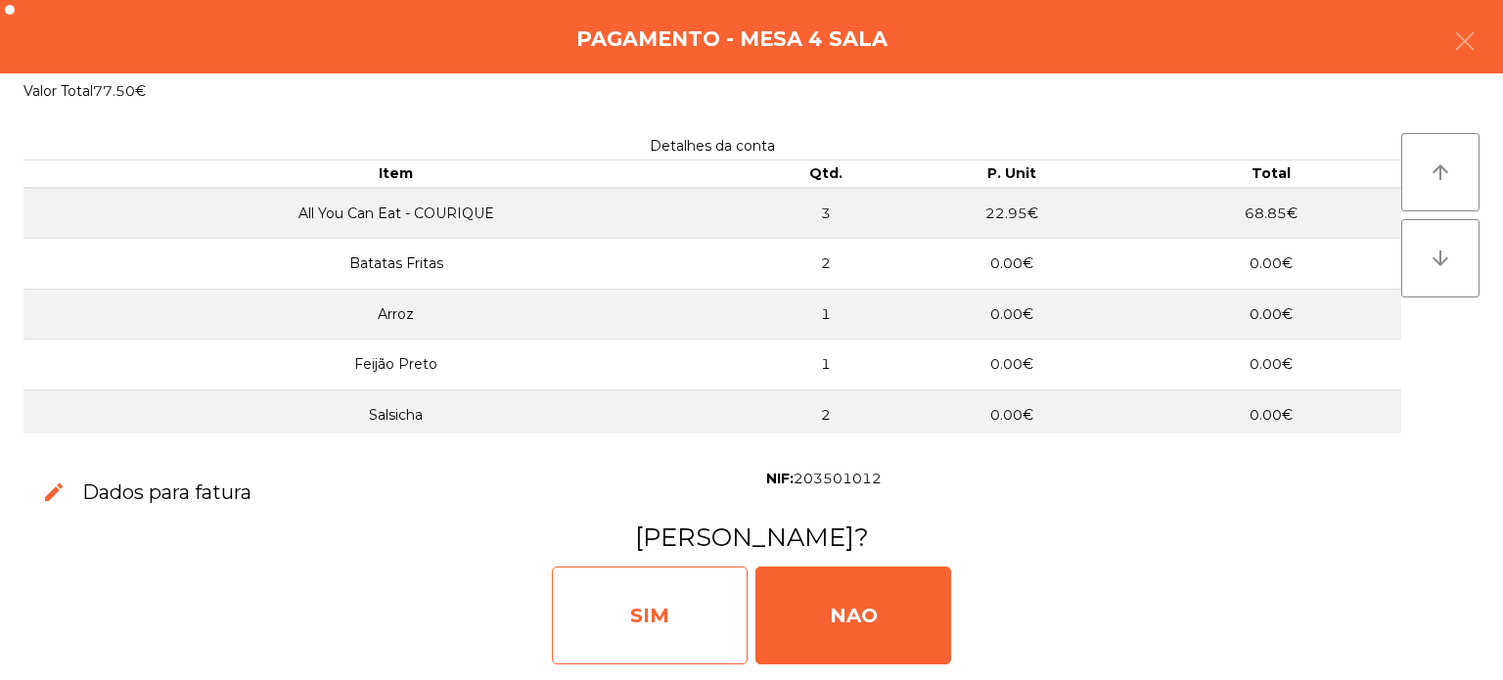
click at [658, 608] on div "SIM" at bounding box center [650, 616] width 196 height 98
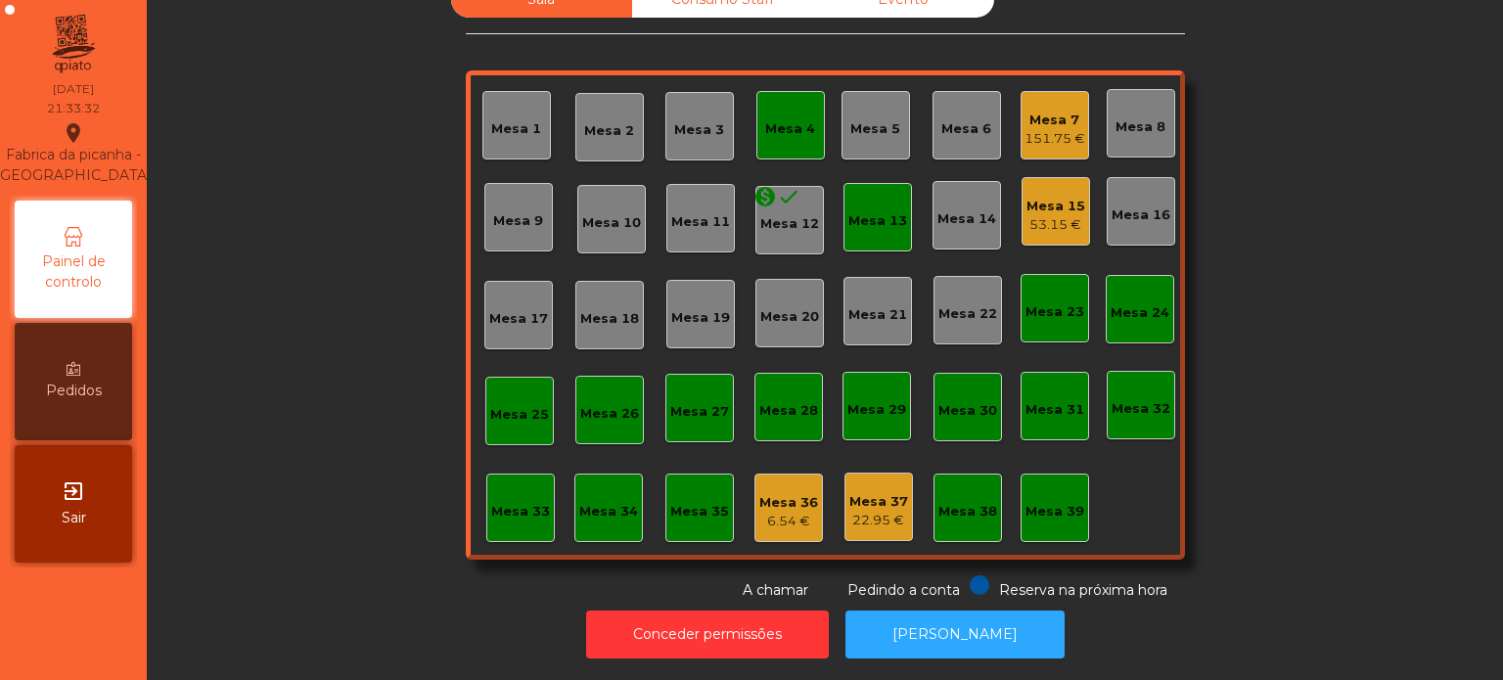
click at [787, 123] on div "Mesa 4" at bounding box center [790, 129] width 50 height 20
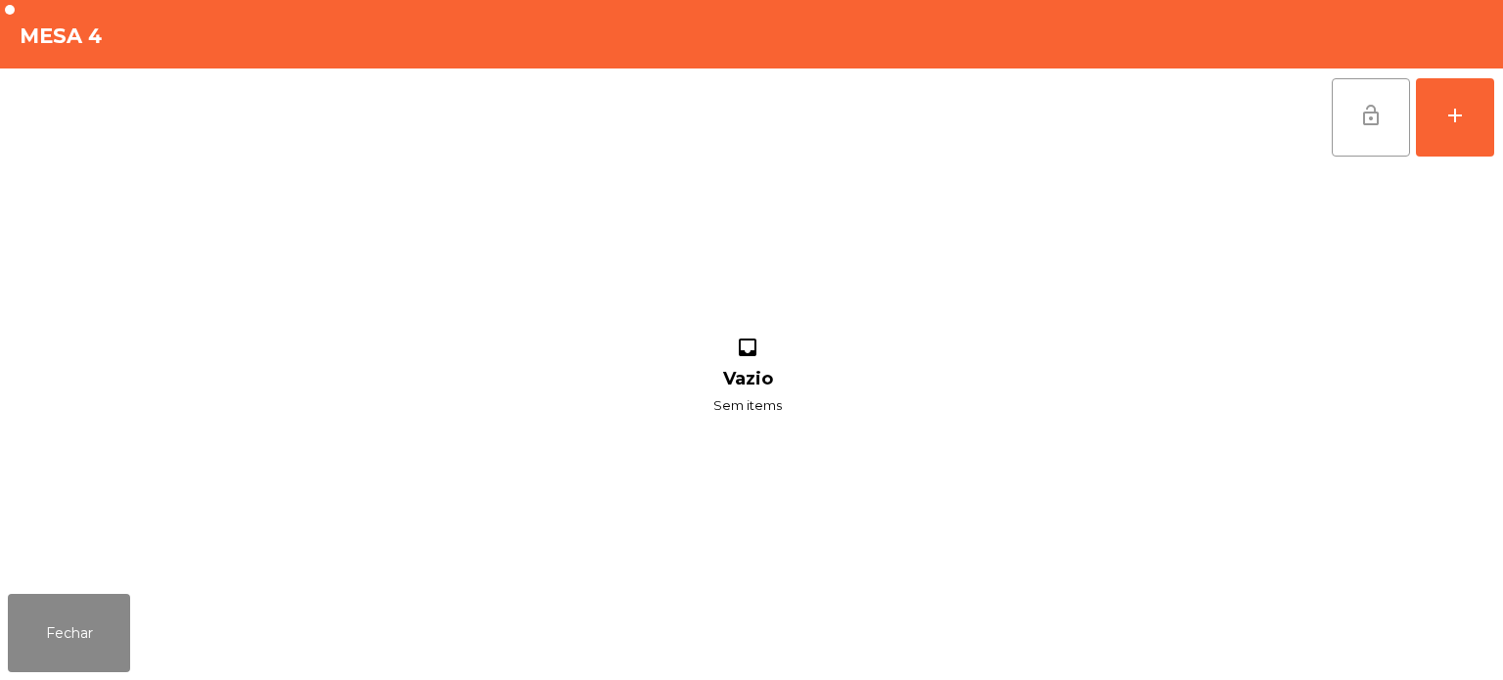
click at [1359, 125] on span "lock_open" at bounding box center [1370, 115] width 23 height 23
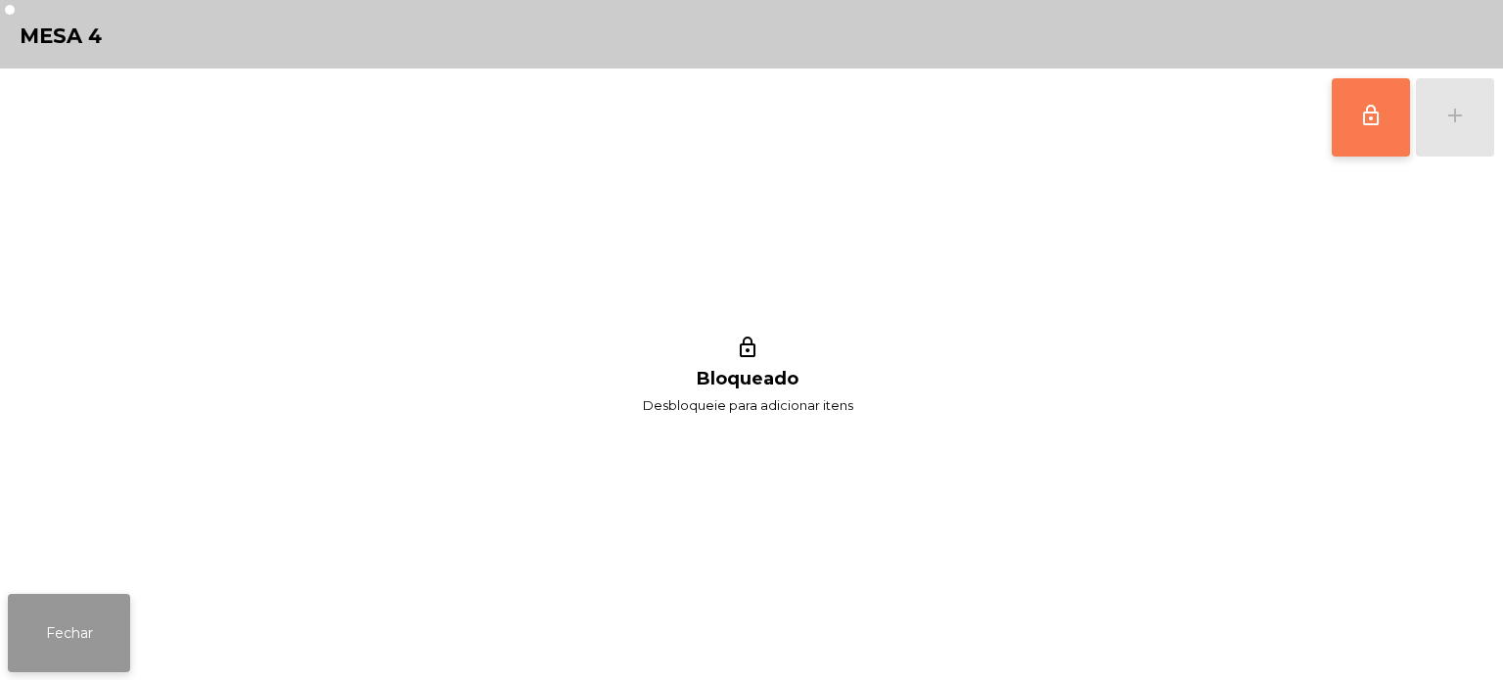
click at [86, 611] on button "Fechar" at bounding box center [69, 633] width 122 height 78
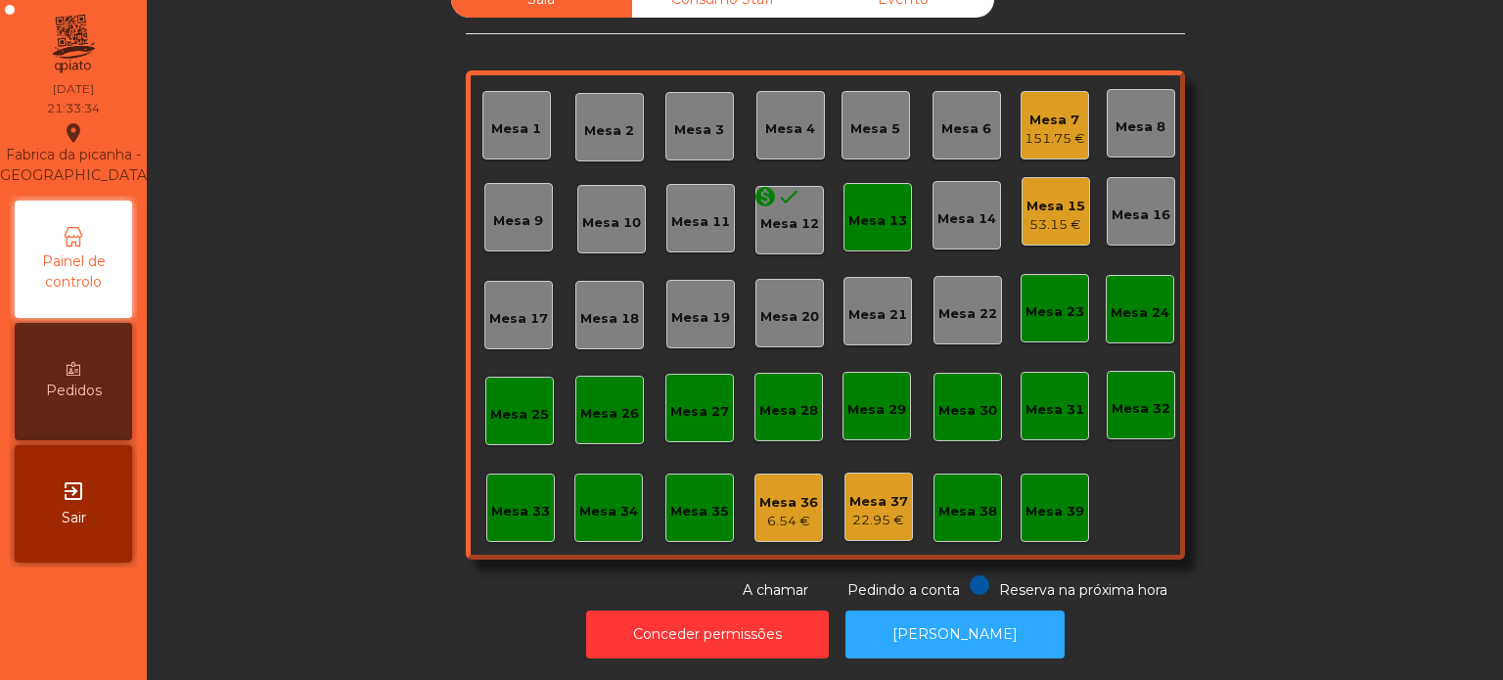
click at [869, 211] on div "Mesa 13" at bounding box center [877, 221] width 59 height 20
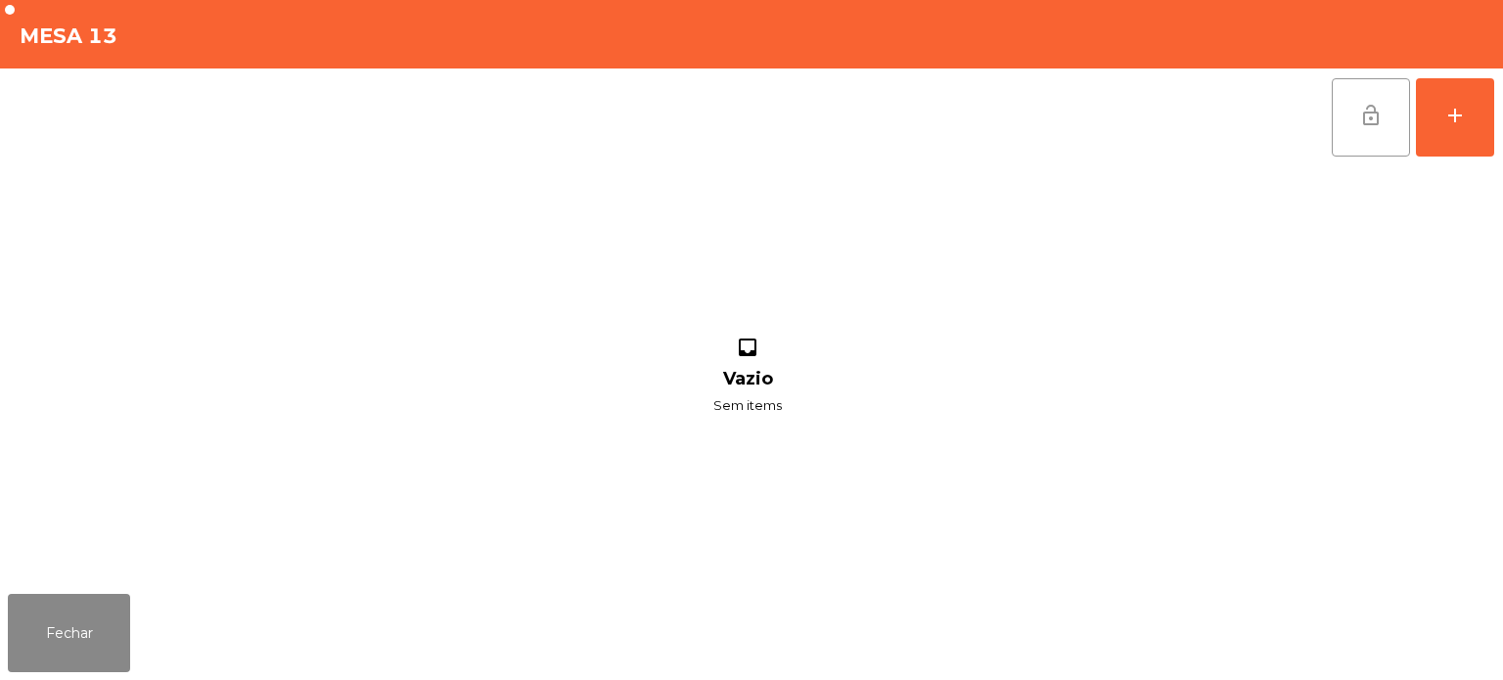
click at [1357, 131] on button "lock_open" at bounding box center [1371, 117] width 78 height 78
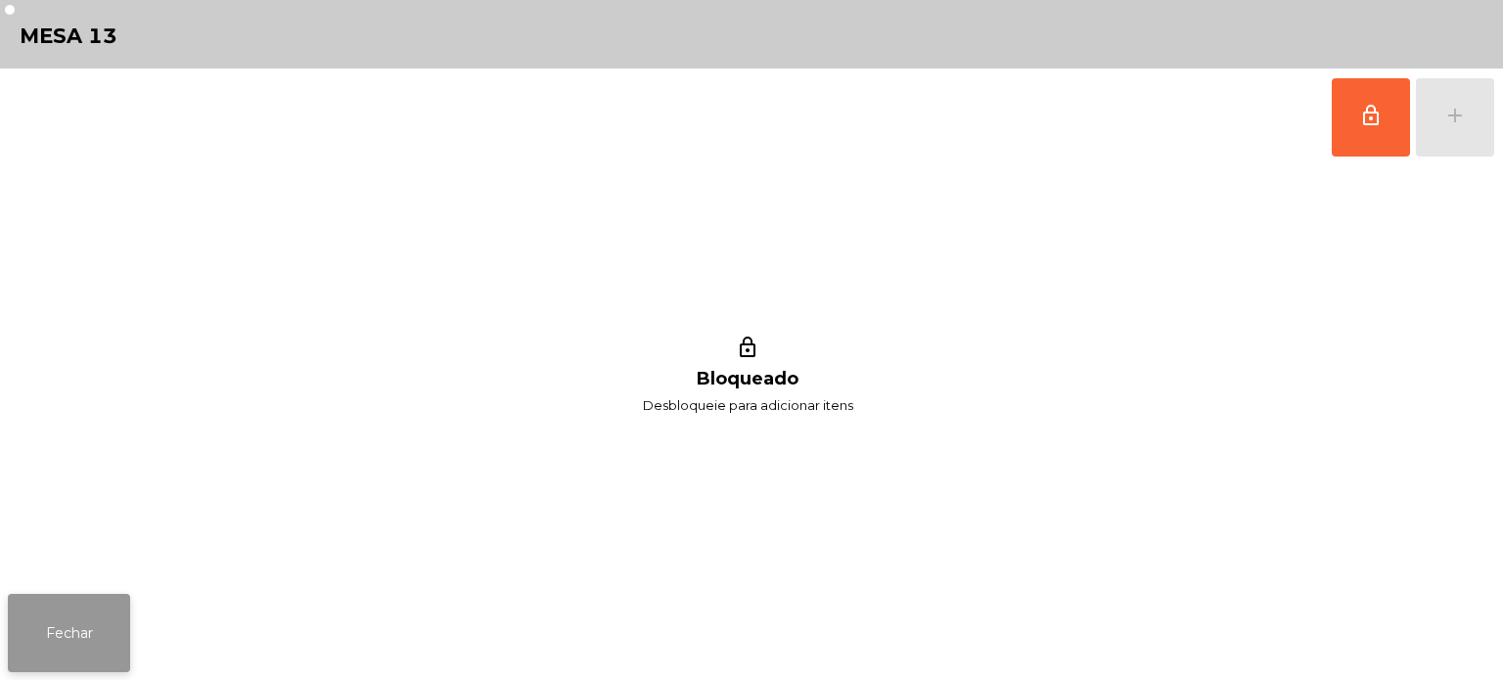
click at [106, 603] on button "Fechar" at bounding box center [69, 633] width 122 height 78
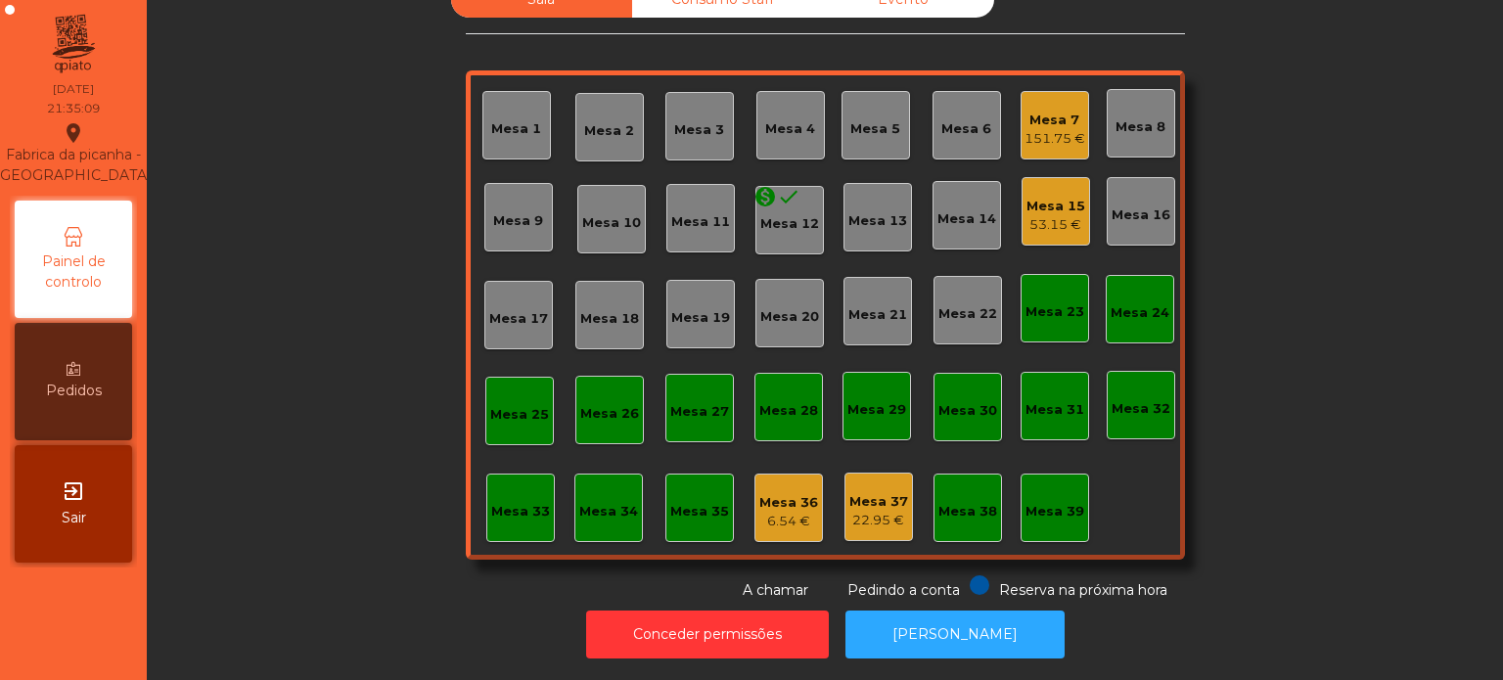
click at [1059, 189] on div "Mesa 15 53.15 €" at bounding box center [1056, 212] width 59 height 46
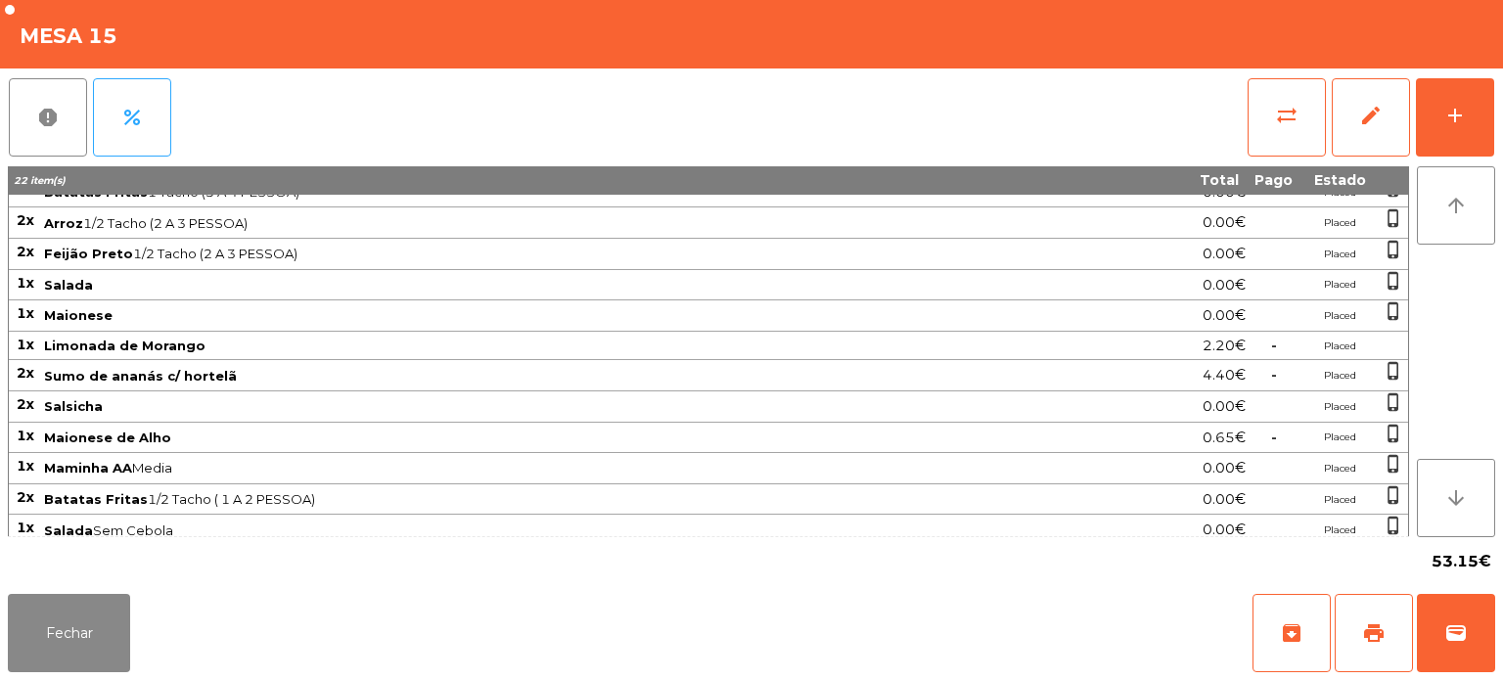
scroll to position [0, 0]
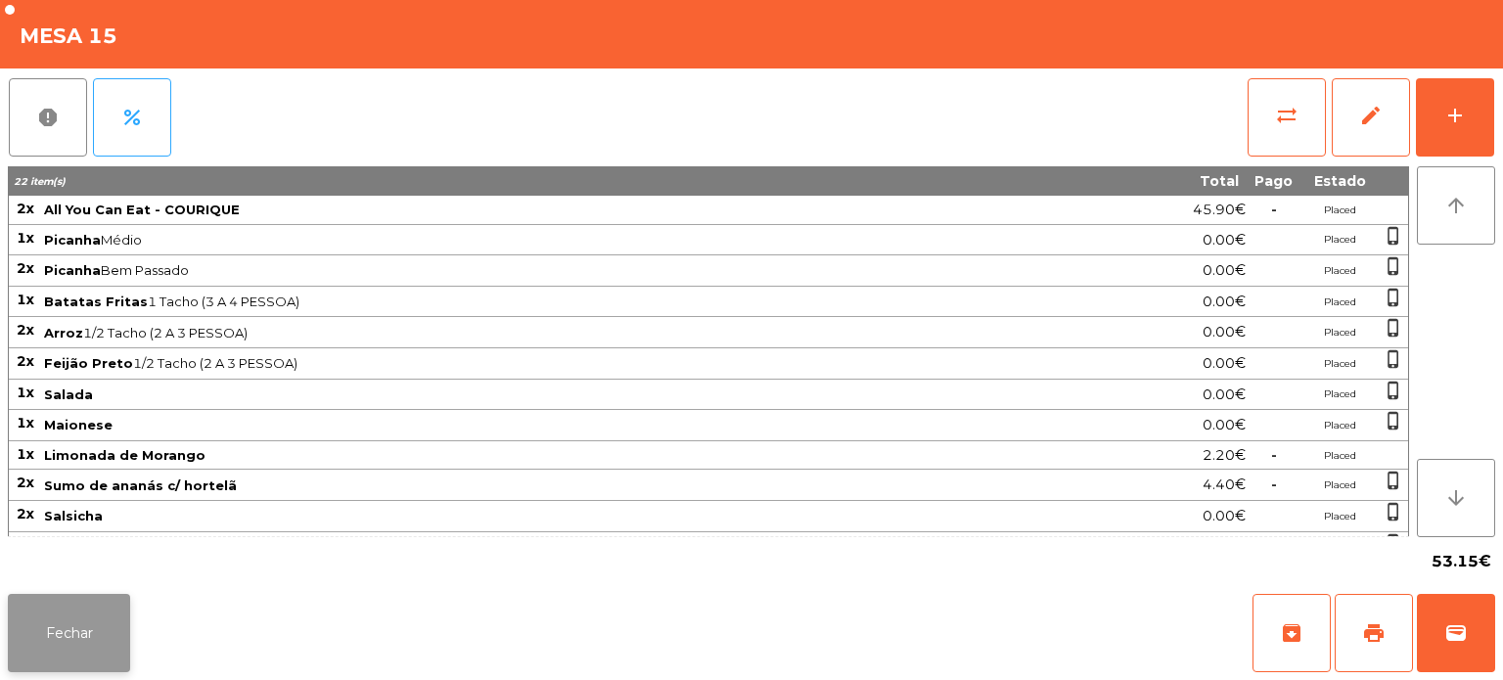
click at [50, 633] on button "Fechar" at bounding box center [69, 633] width 122 height 78
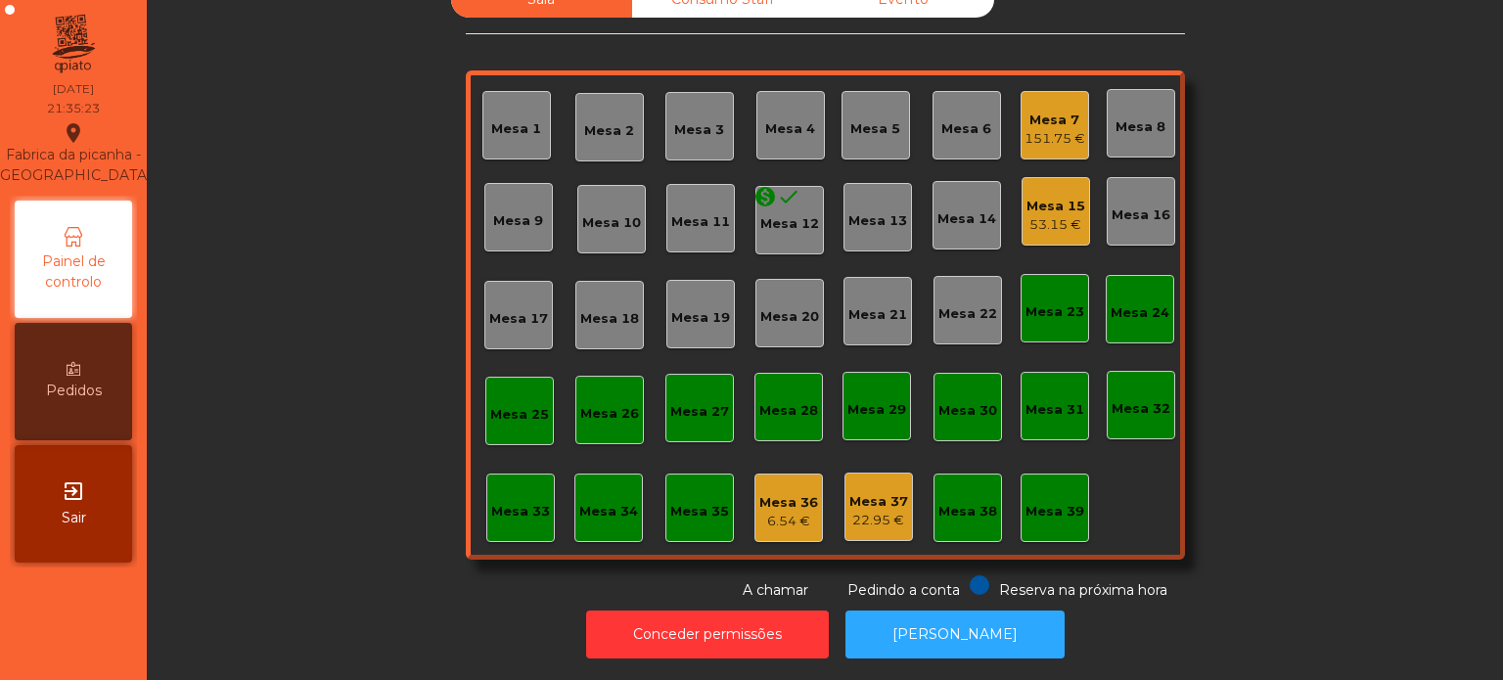
click at [1037, 223] on div "Mesa 15 53.15 €" at bounding box center [1056, 211] width 69 height 69
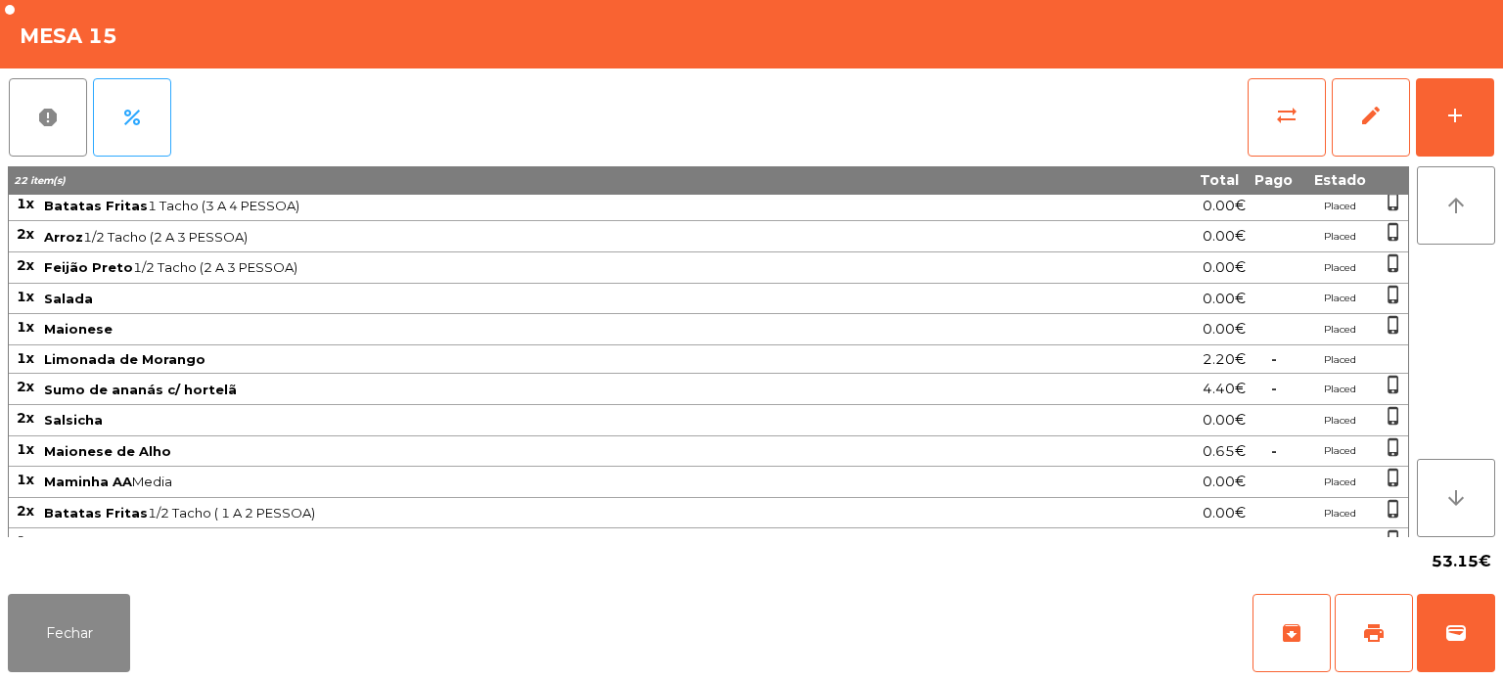
scroll to position [100, 0]
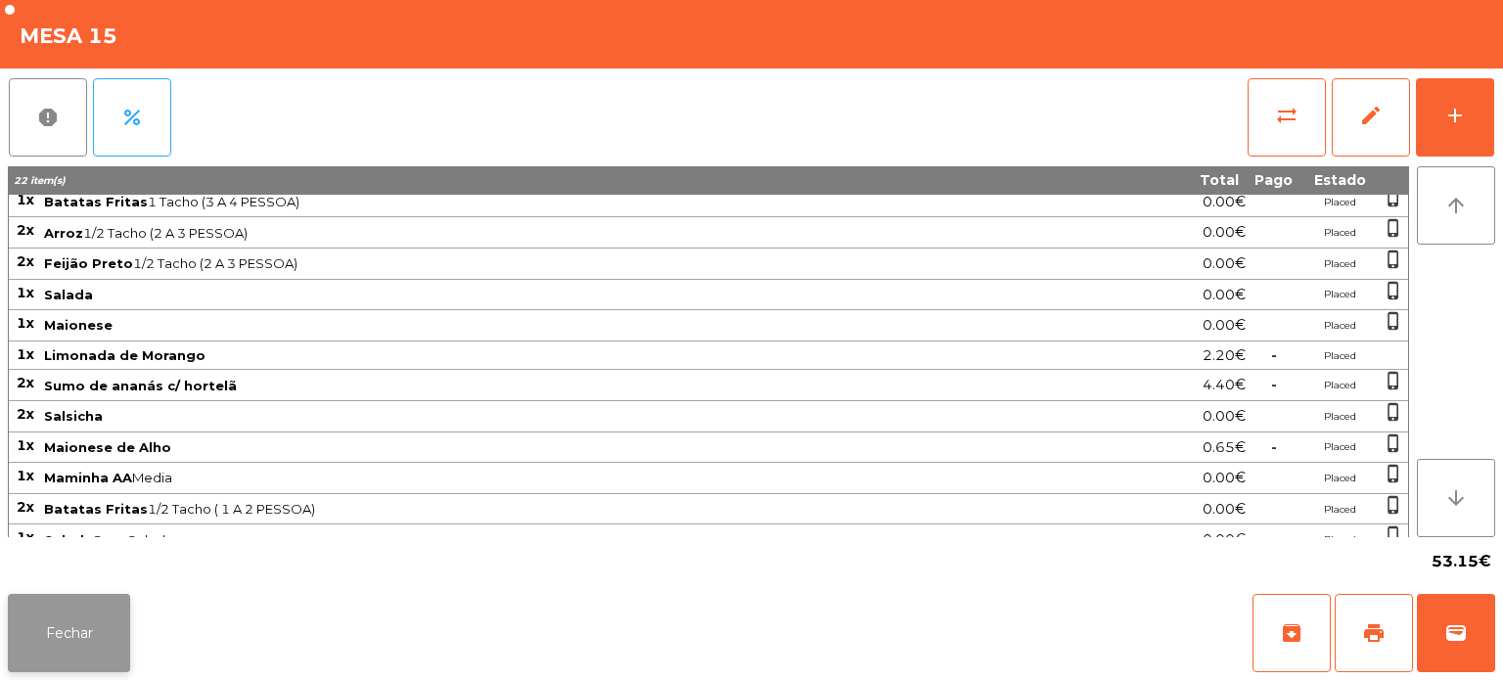
click at [91, 665] on button "Fechar" at bounding box center [69, 633] width 122 height 78
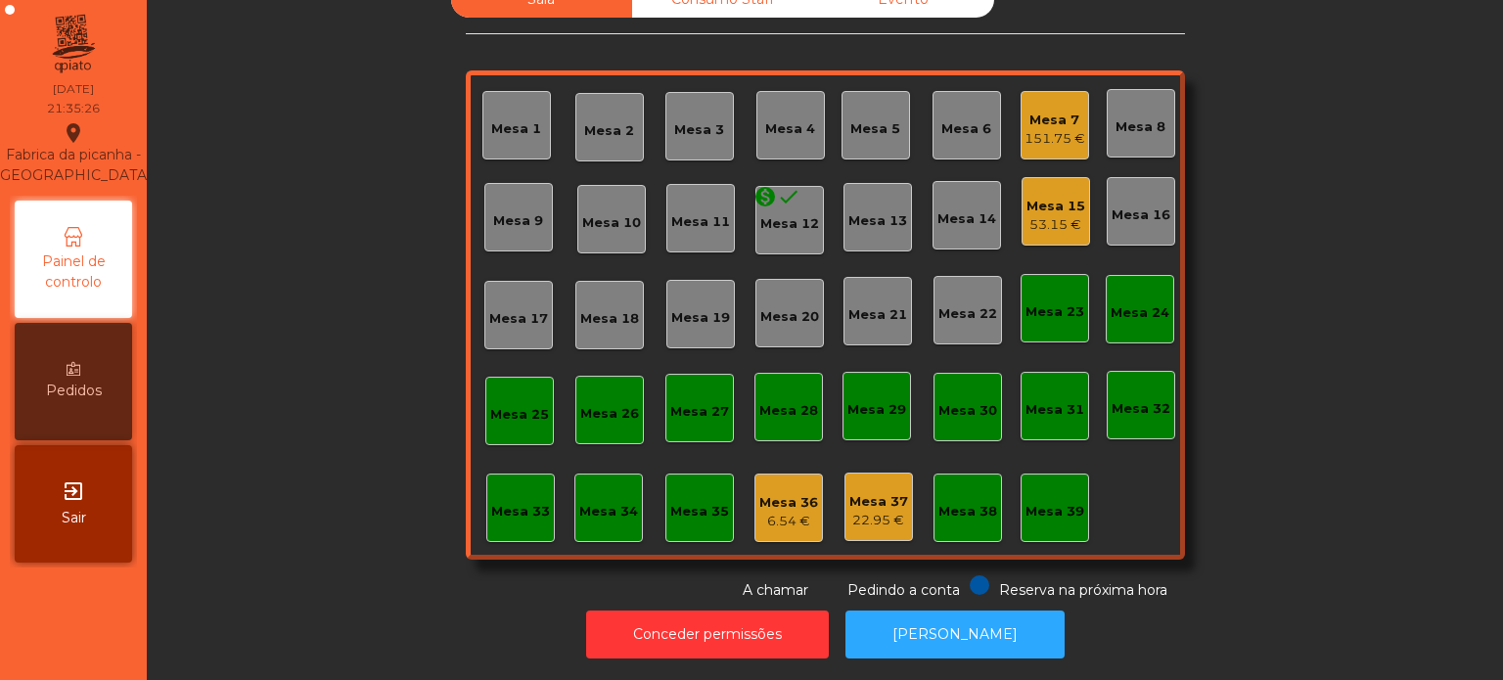
click at [1054, 197] on div "Mesa 15" at bounding box center [1056, 207] width 59 height 20
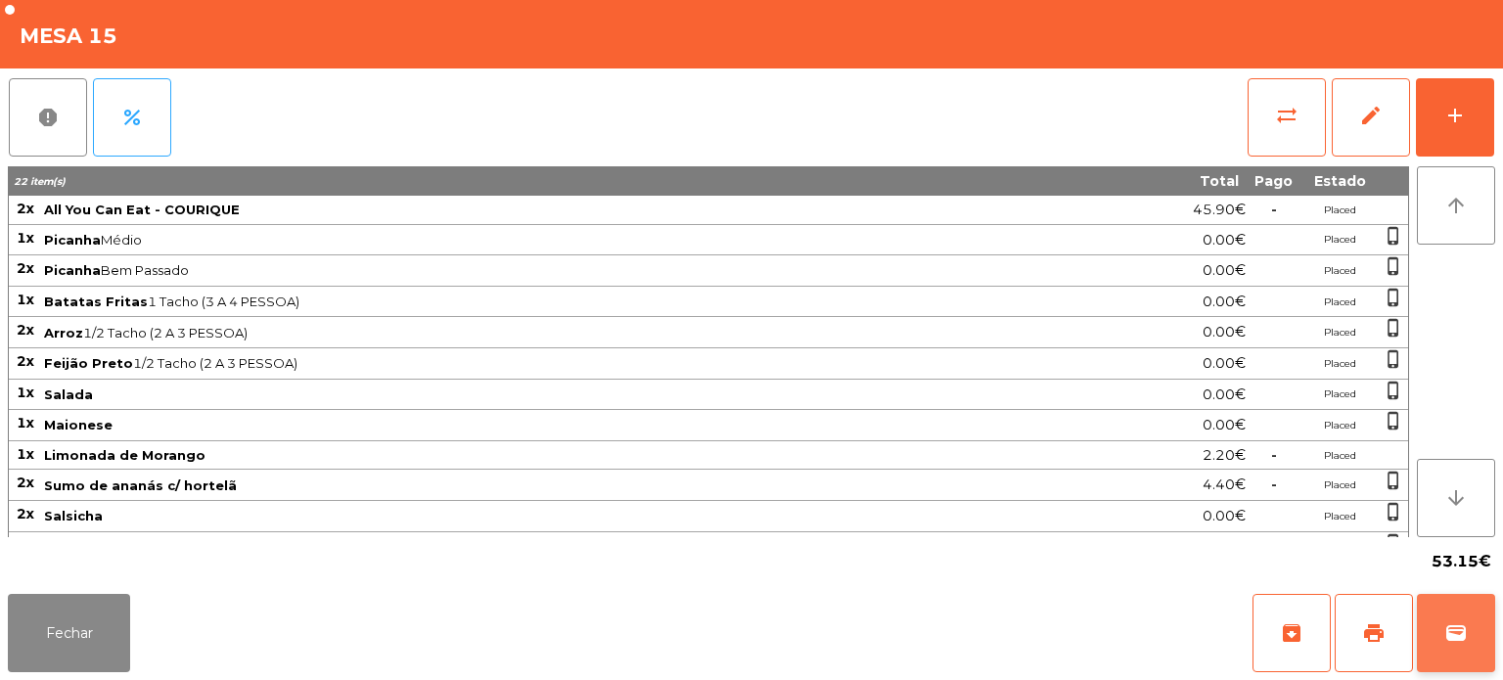
click at [1452, 633] on span "wallet" at bounding box center [1455, 632] width 23 height 23
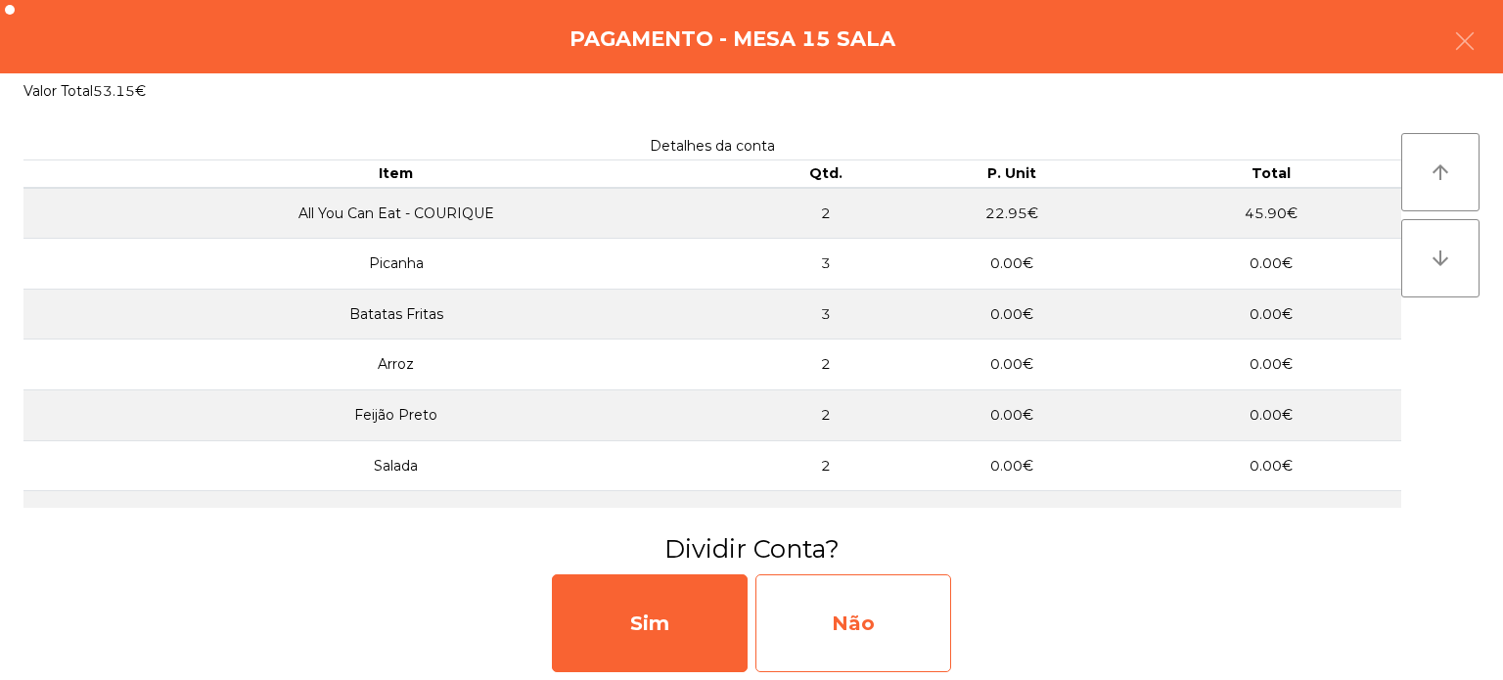
click at [866, 651] on div "Não" at bounding box center [853, 623] width 196 height 98
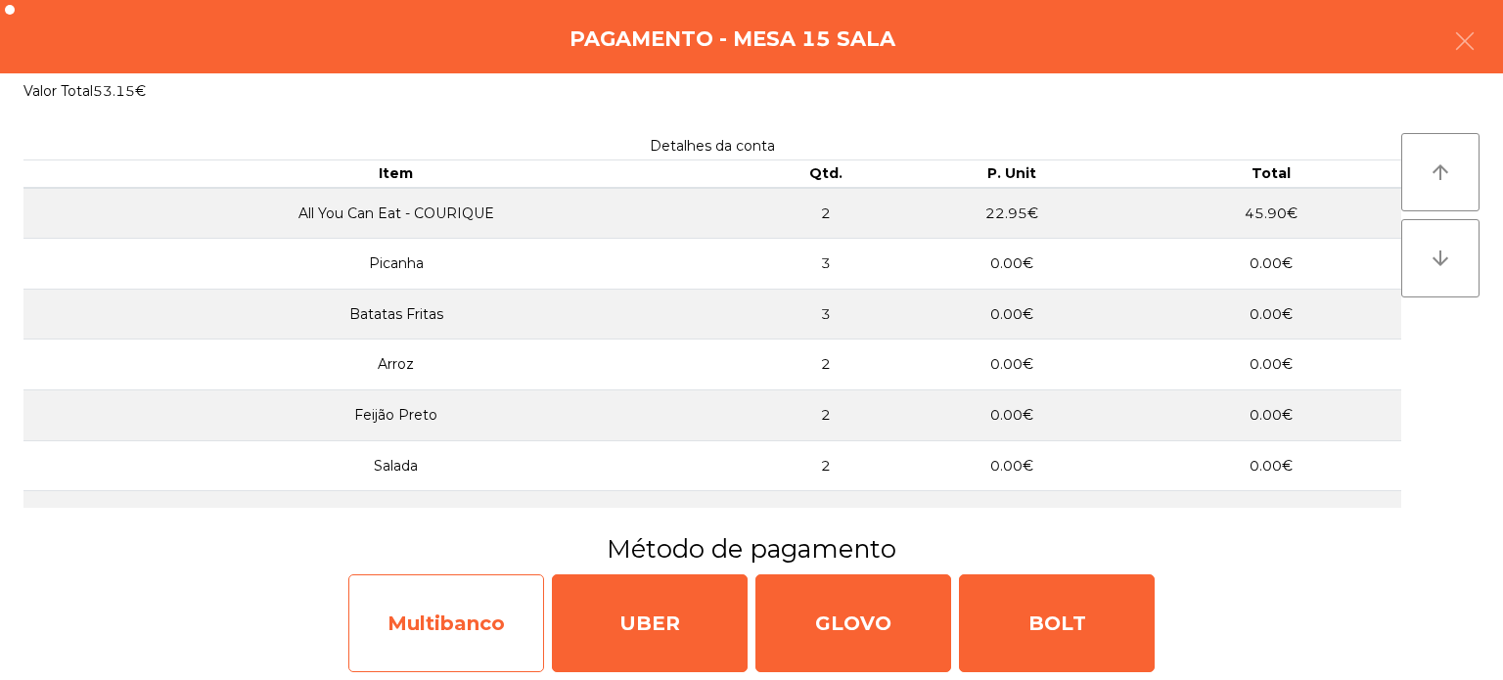
click at [474, 634] on div "Multibanco" at bounding box center [446, 623] width 196 height 98
select select "**"
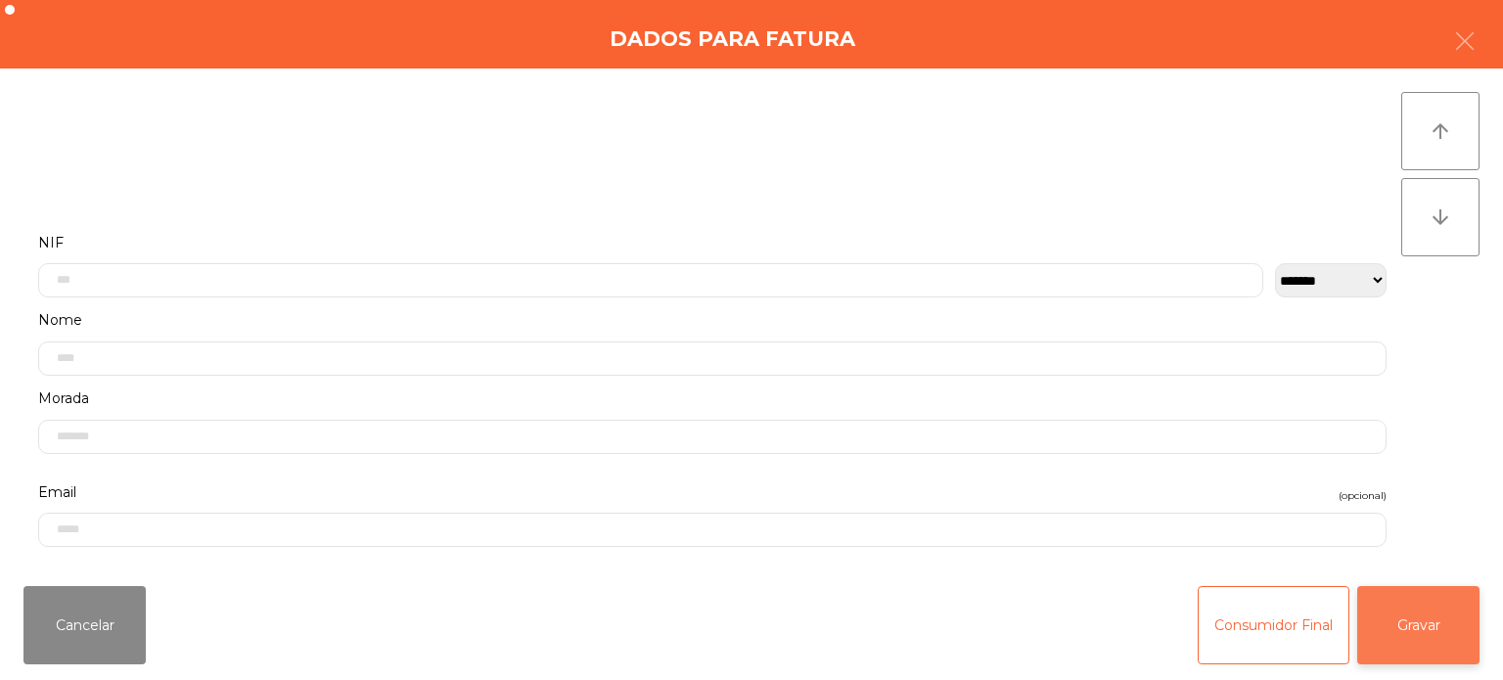
click at [1415, 610] on button "Gravar" at bounding box center [1418, 625] width 122 height 78
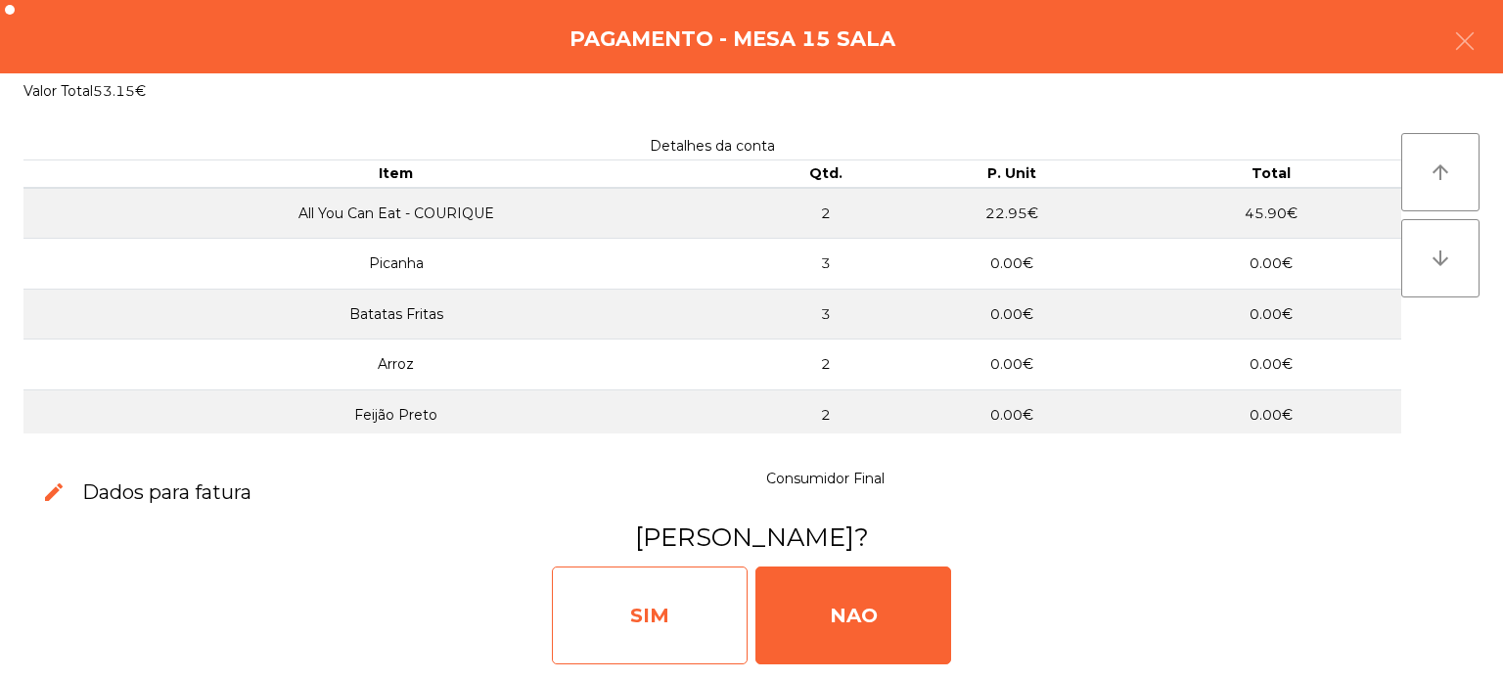
click at [673, 614] on div "SIM" at bounding box center [650, 616] width 196 height 98
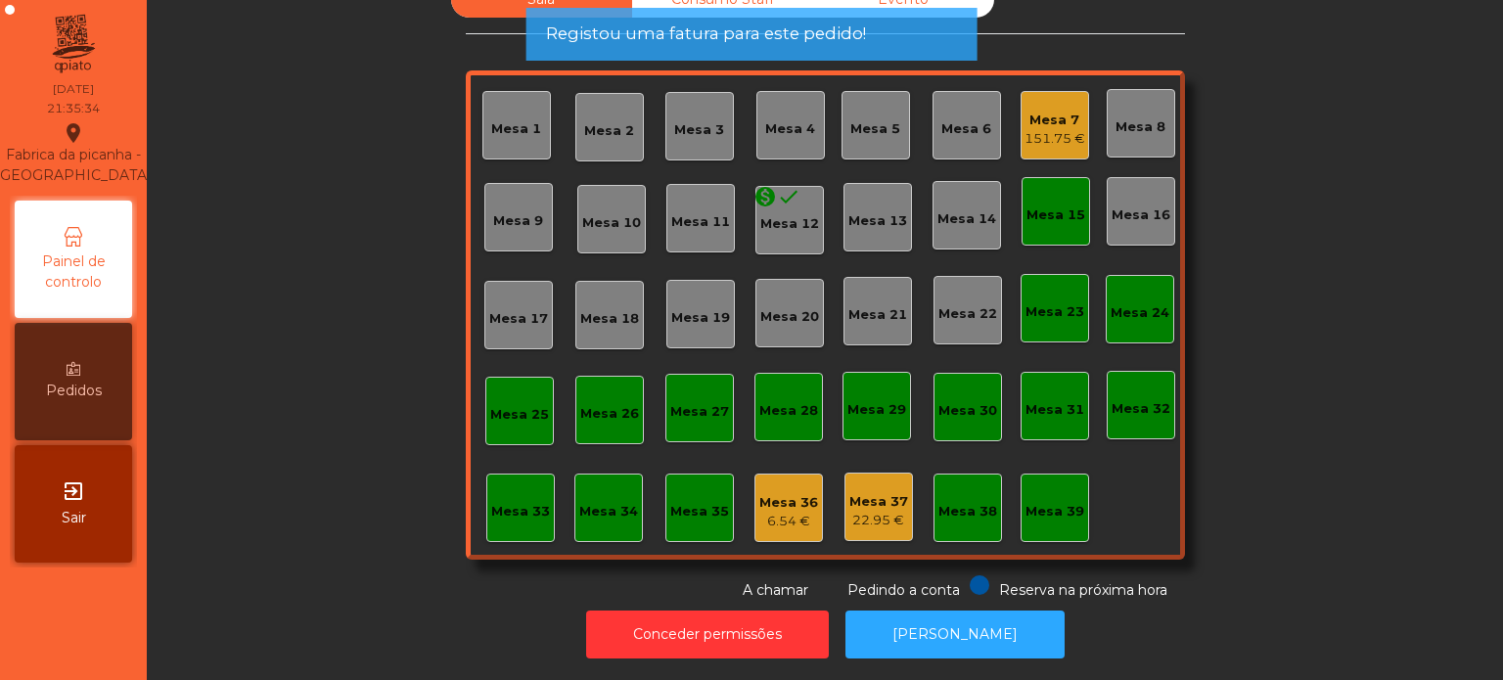
click at [1040, 207] on div "Mesa 15" at bounding box center [1056, 216] width 59 height 20
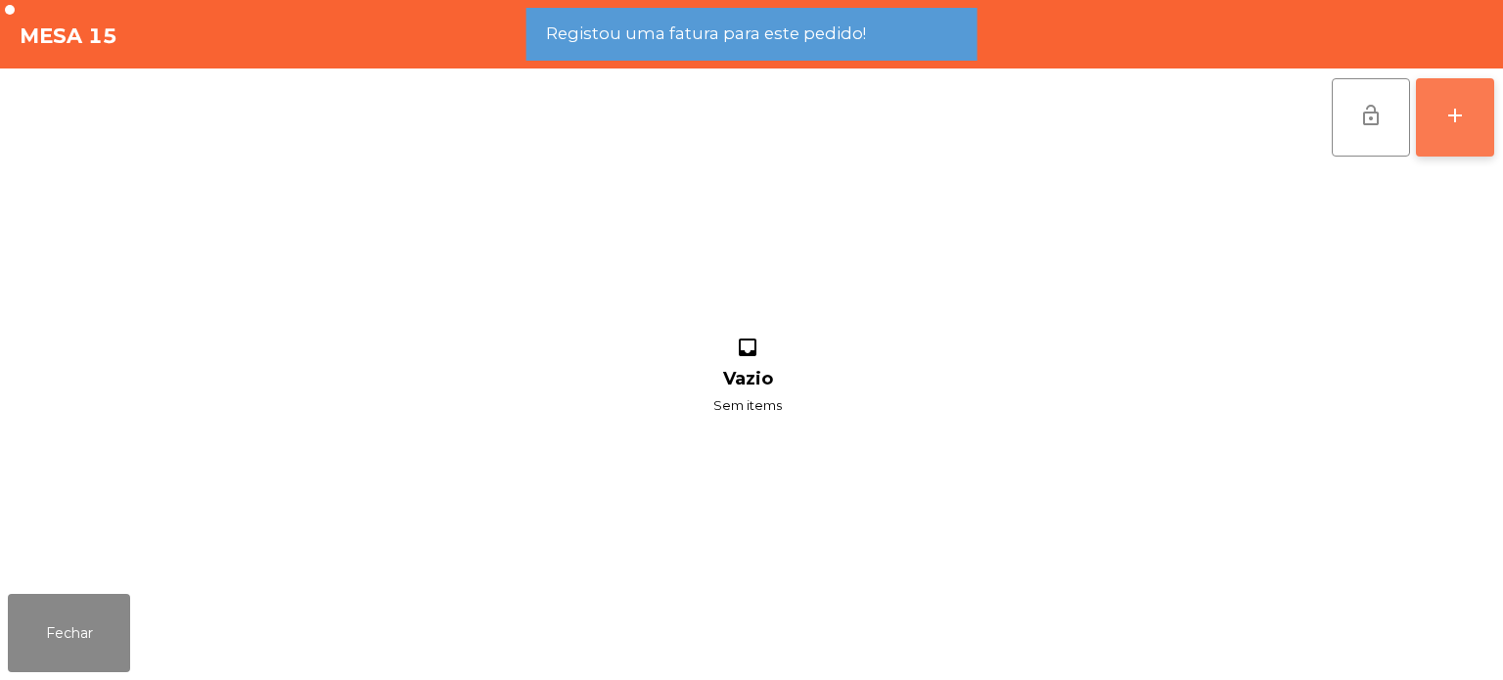
click at [1441, 117] on button "add" at bounding box center [1455, 117] width 78 height 78
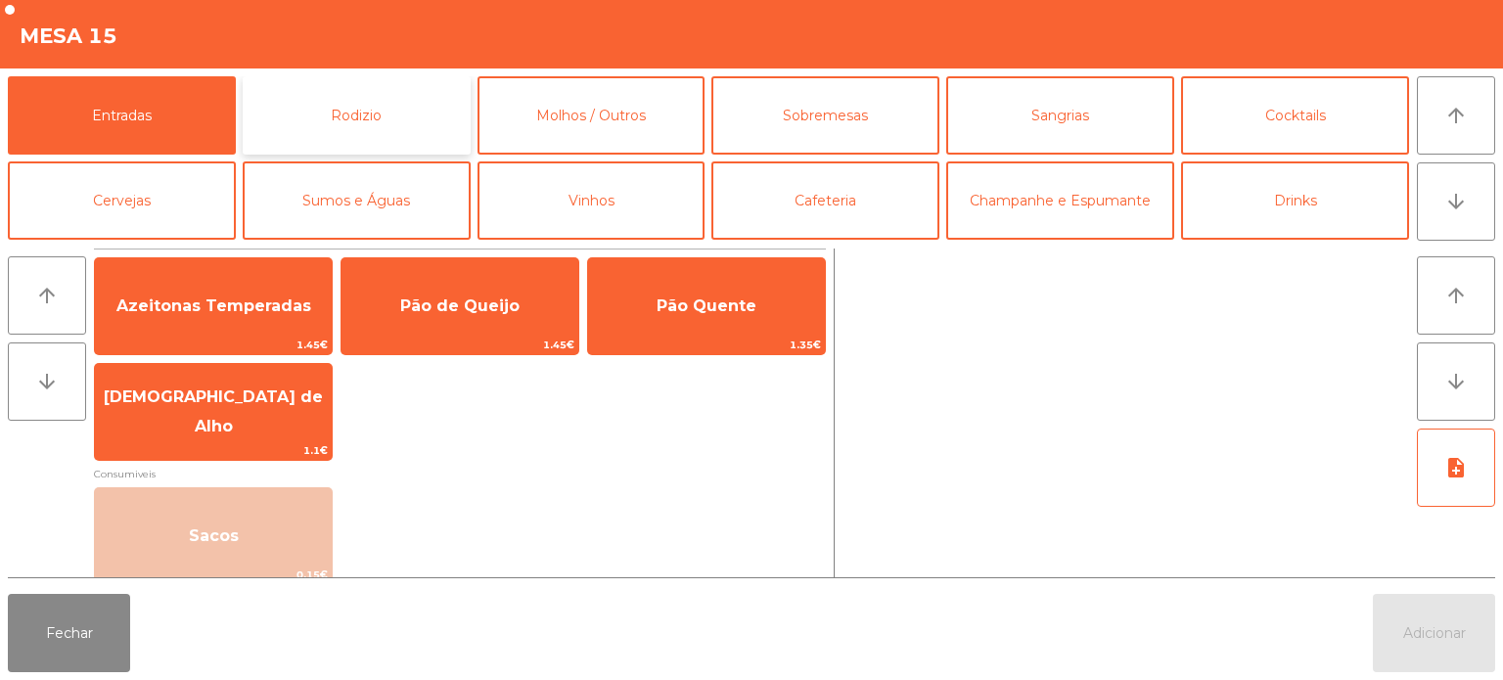
click at [399, 118] on button "Rodizio" at bounding box center [357, 115] width 228 height 78
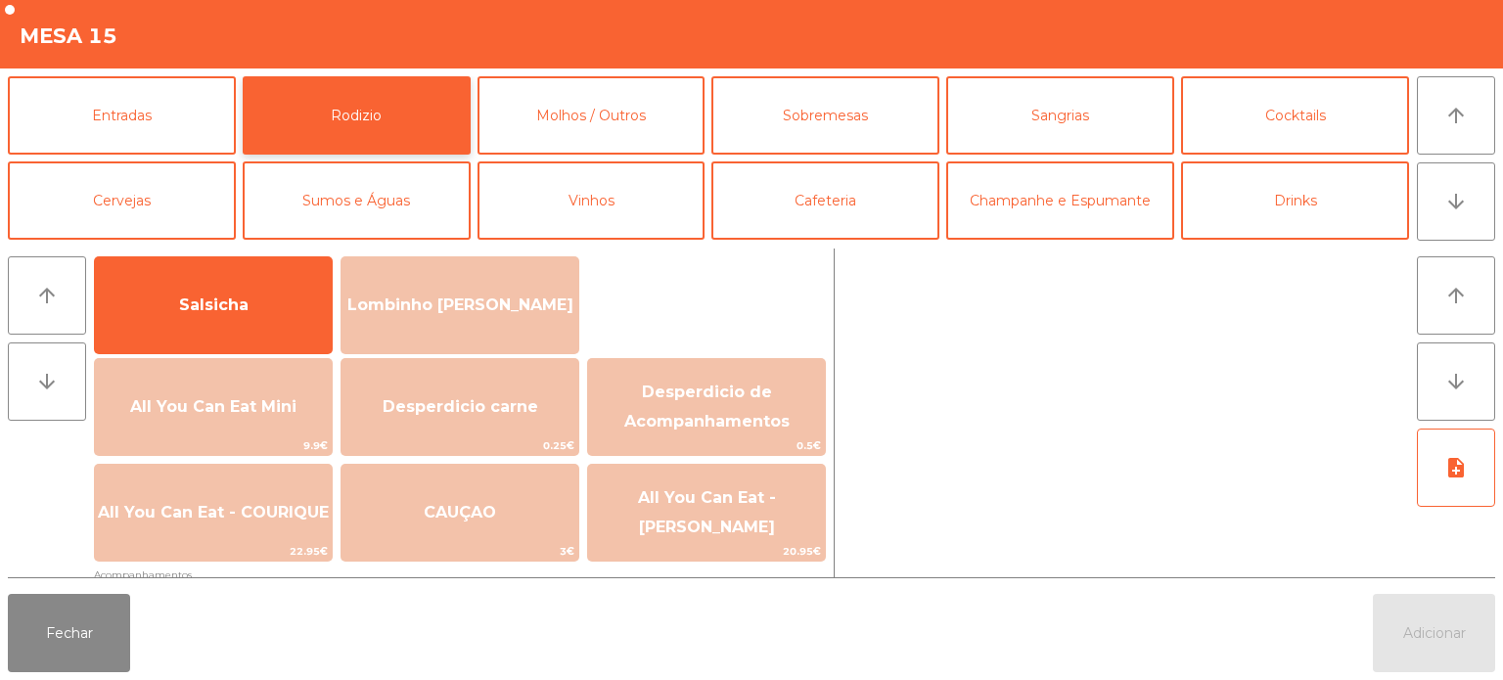
scroll to position [141, 0]
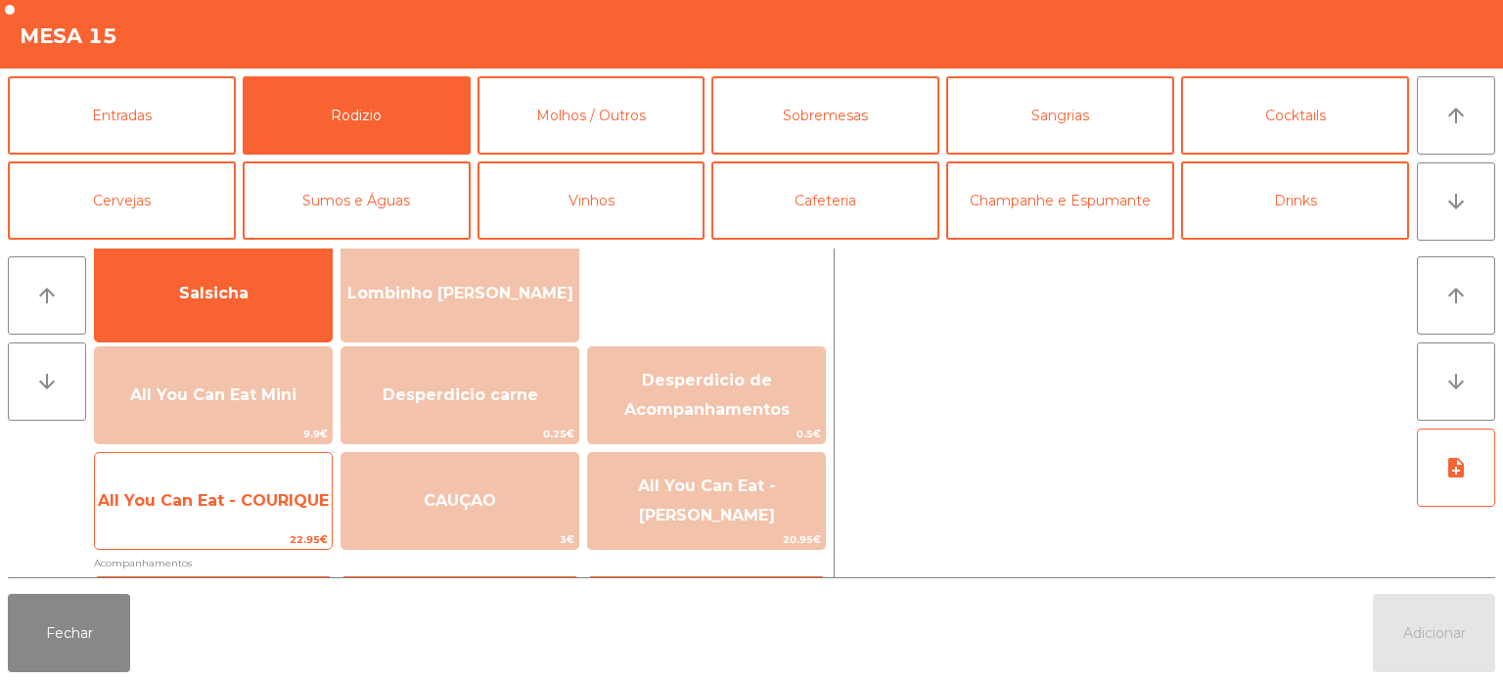
click at [231, 518] on span "All You Can Eat - COURIQUE" at bounding box center [213, 501] width 237 height 53
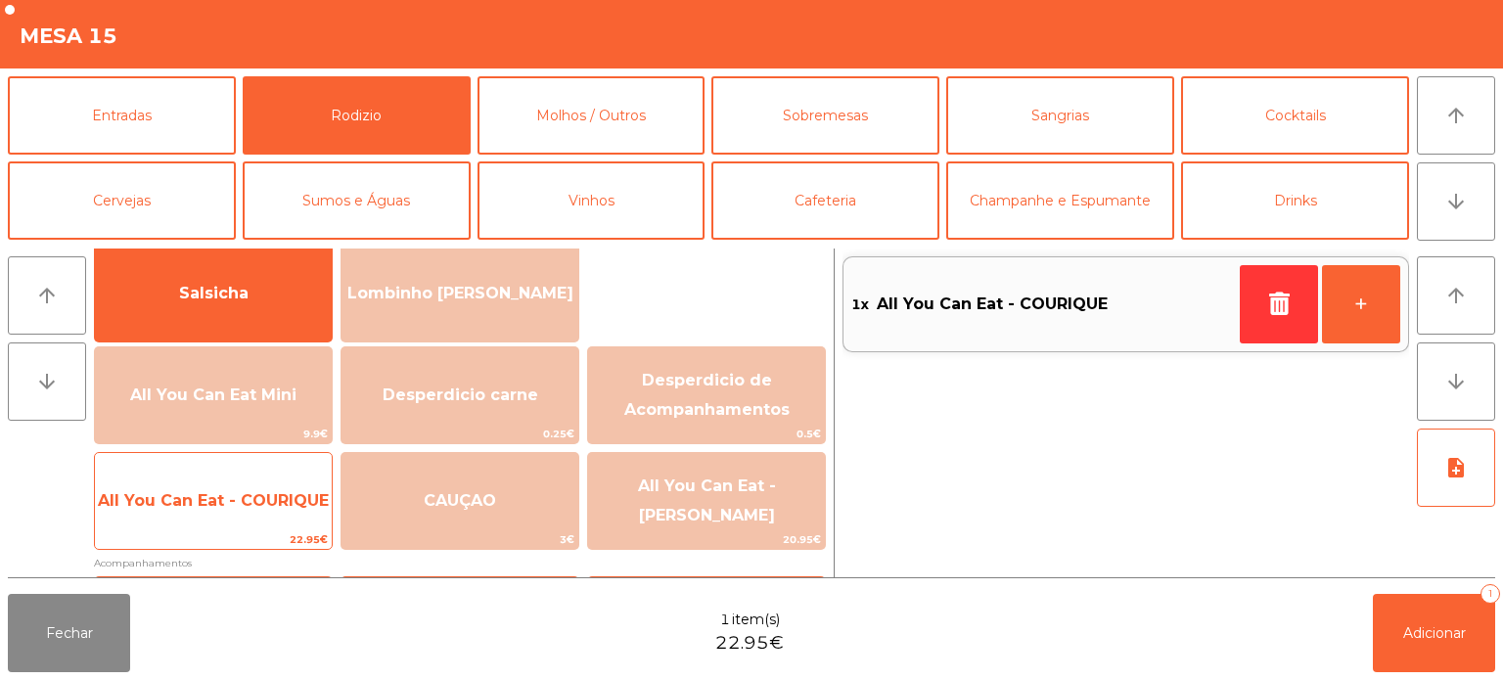
click at [242, 506] on span "All You Can Eat - COURIQUE" at bounding box center [213, 500] width 231 height 19
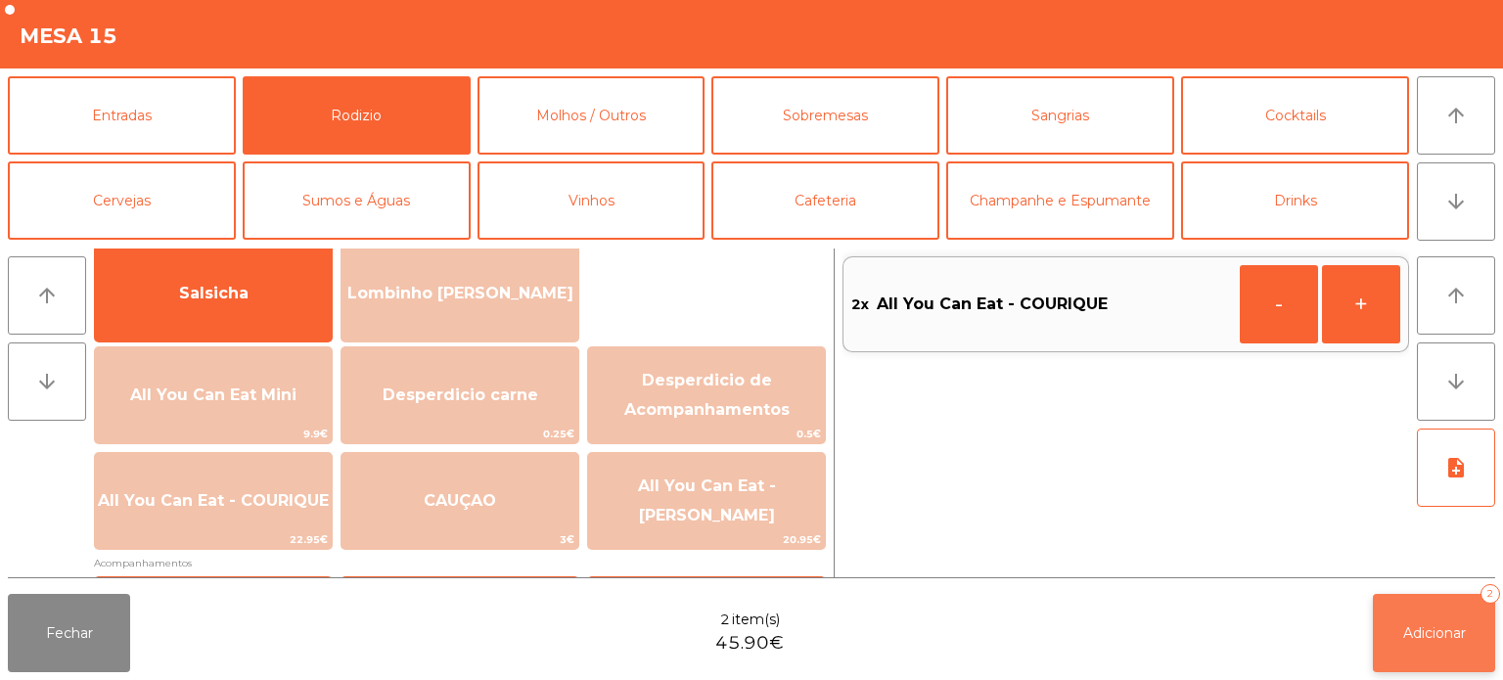
click at [1434, 634] on span "Adicionar" at bounding box center [1434, 633] width 63 height 18
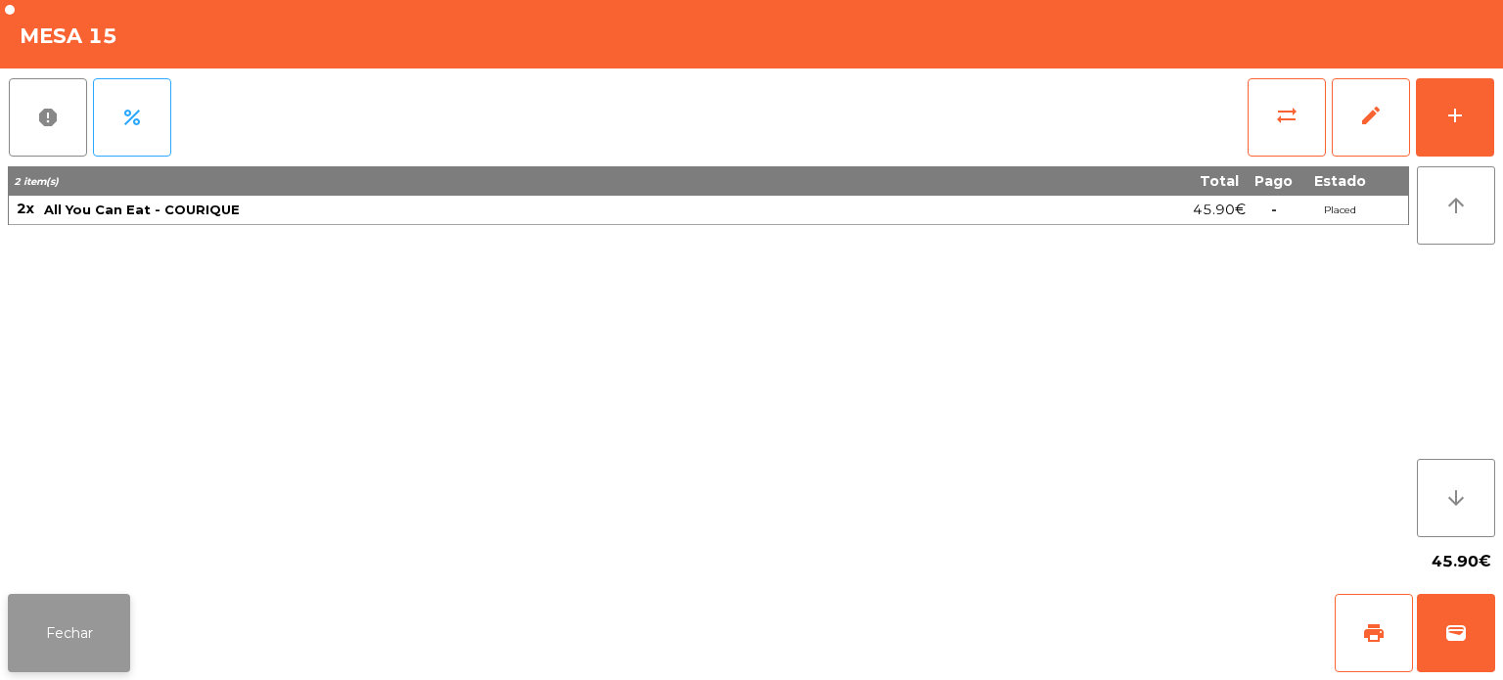
click at [70, 602] on button "Fechar" at bounding box center [69, 633] width 122 height 78
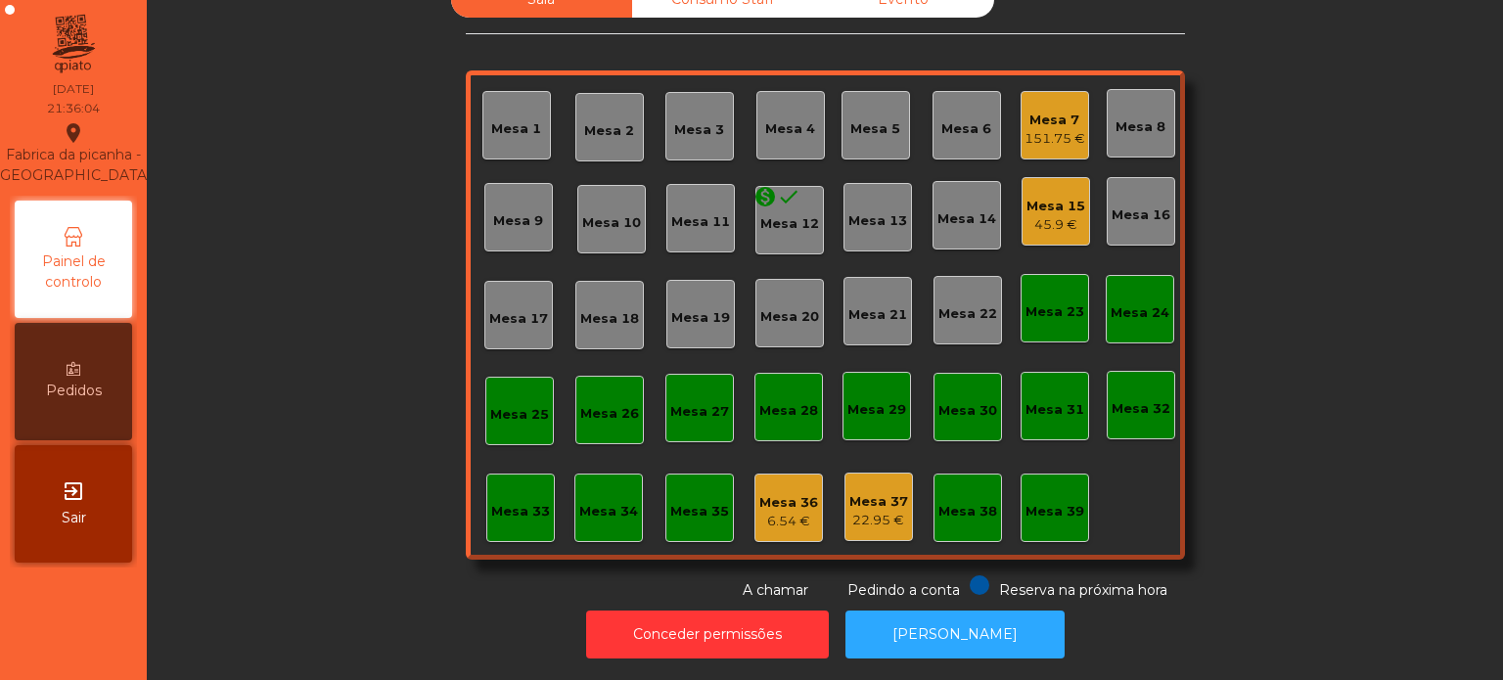
click at [1294, 344] on div "Sala Consumo Staff Evento [GEOGRAPHIC_DATA] 3 Mesa 4 Mesa 5 [GEOGRAPHIC_DATA] 7…" at bounding box center [825, 290] width 1304 height 619
click at [1314, 305] on div "Sala Consumo Staff Evento [GEOGRAPHIC_DATA] 3 Mesa 4 Mesa 5 [GEOGRAPHIC_DATA] 7…" at bounding box center [825, 290] width 1304 height 619
click at [1050, 215] on div "45.9 €" at bounding box center [1056, 225] width 59 height 20
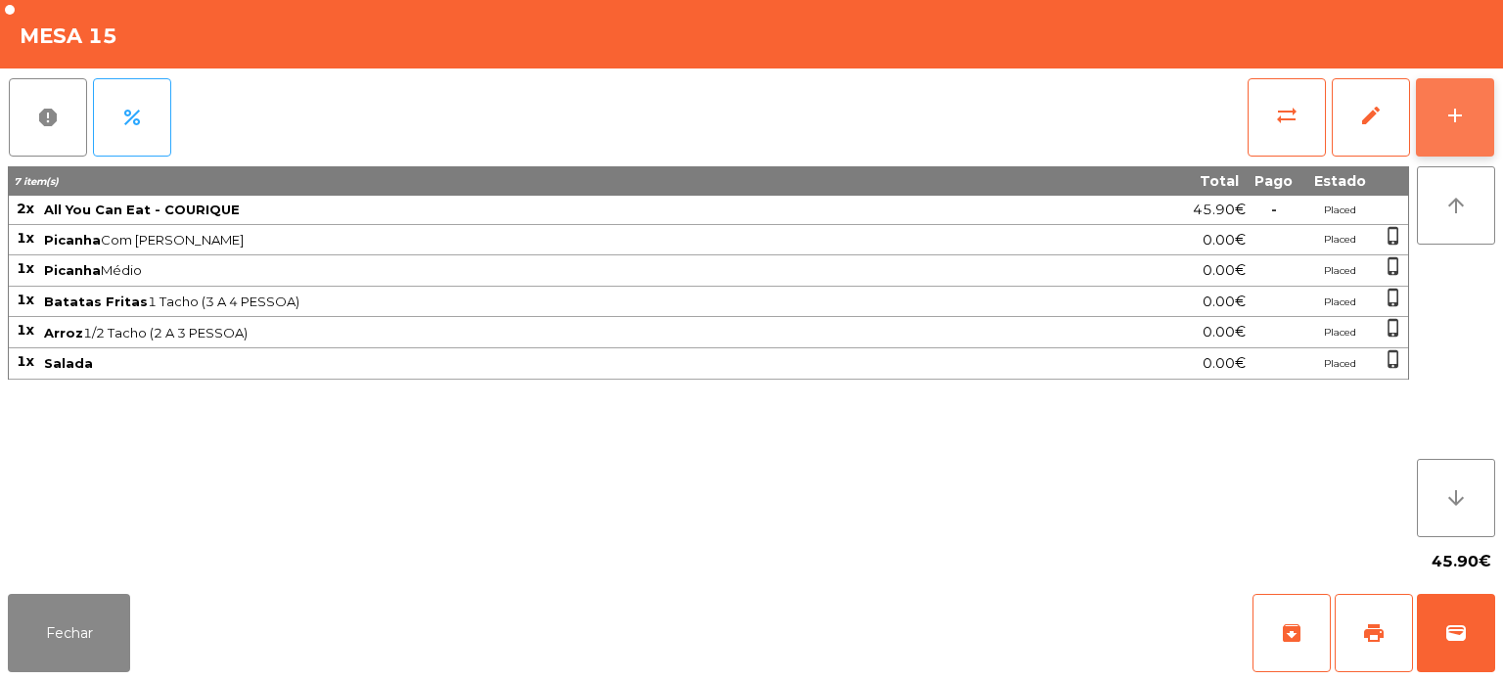
click at [1467, 110] on button "add" at bounding box center [1455, 117] width 78 height 78
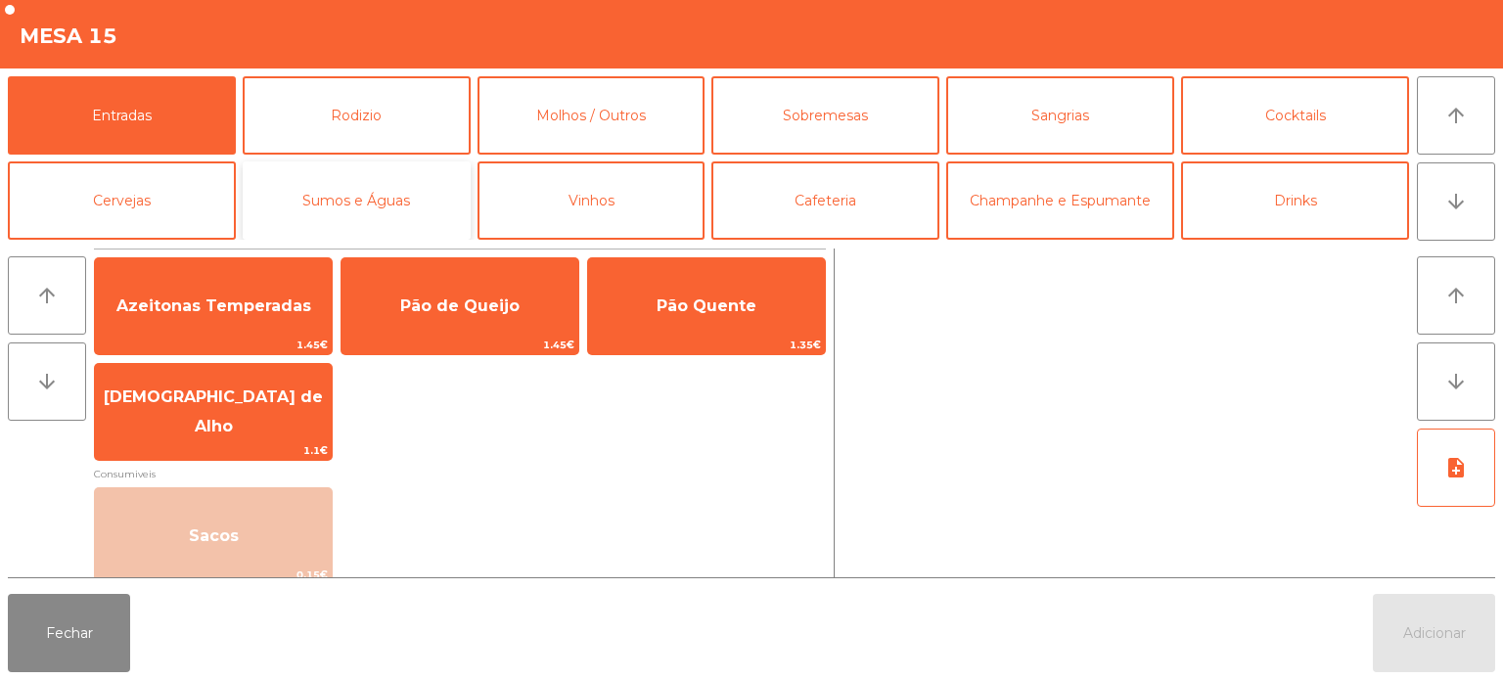
click at [419, 207] on button "Sumos e Águas" at bounding box center [357, 200] width 228 height 78
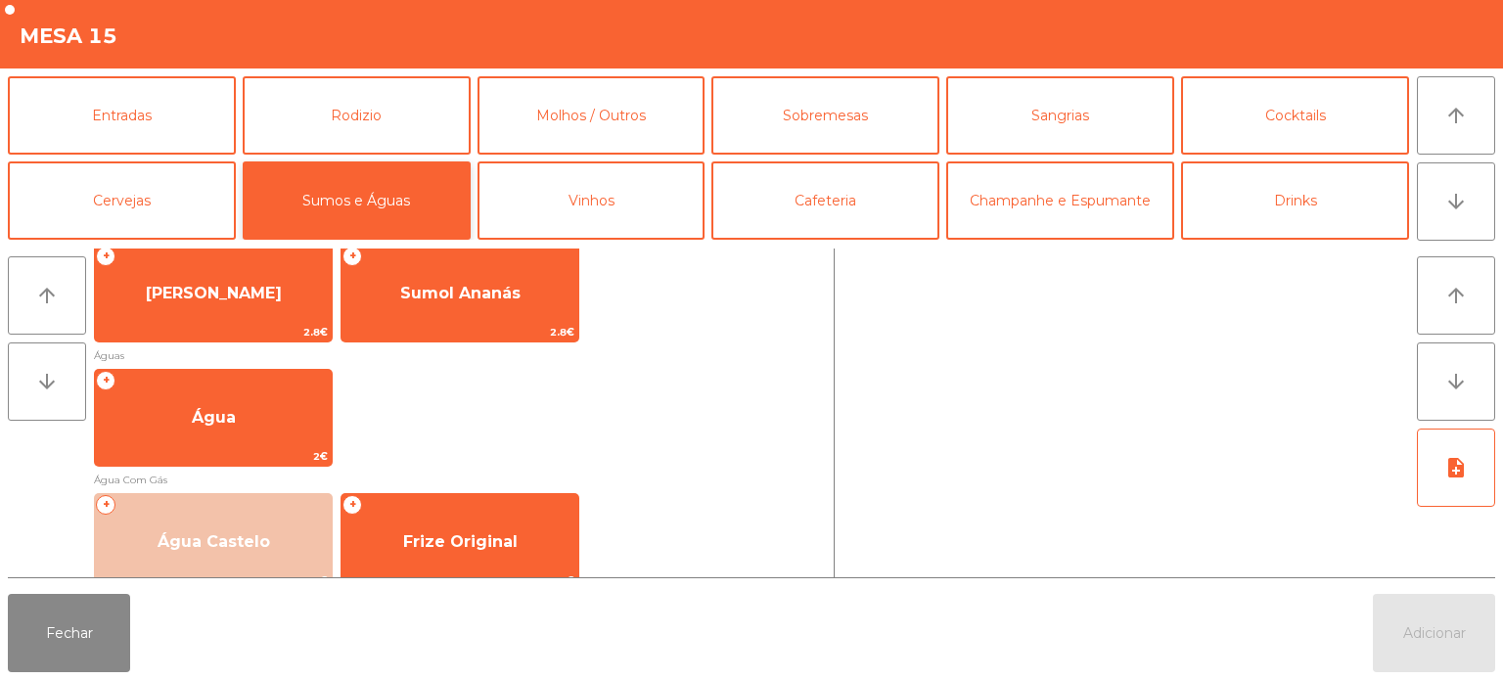
scroll to position [563, 0]
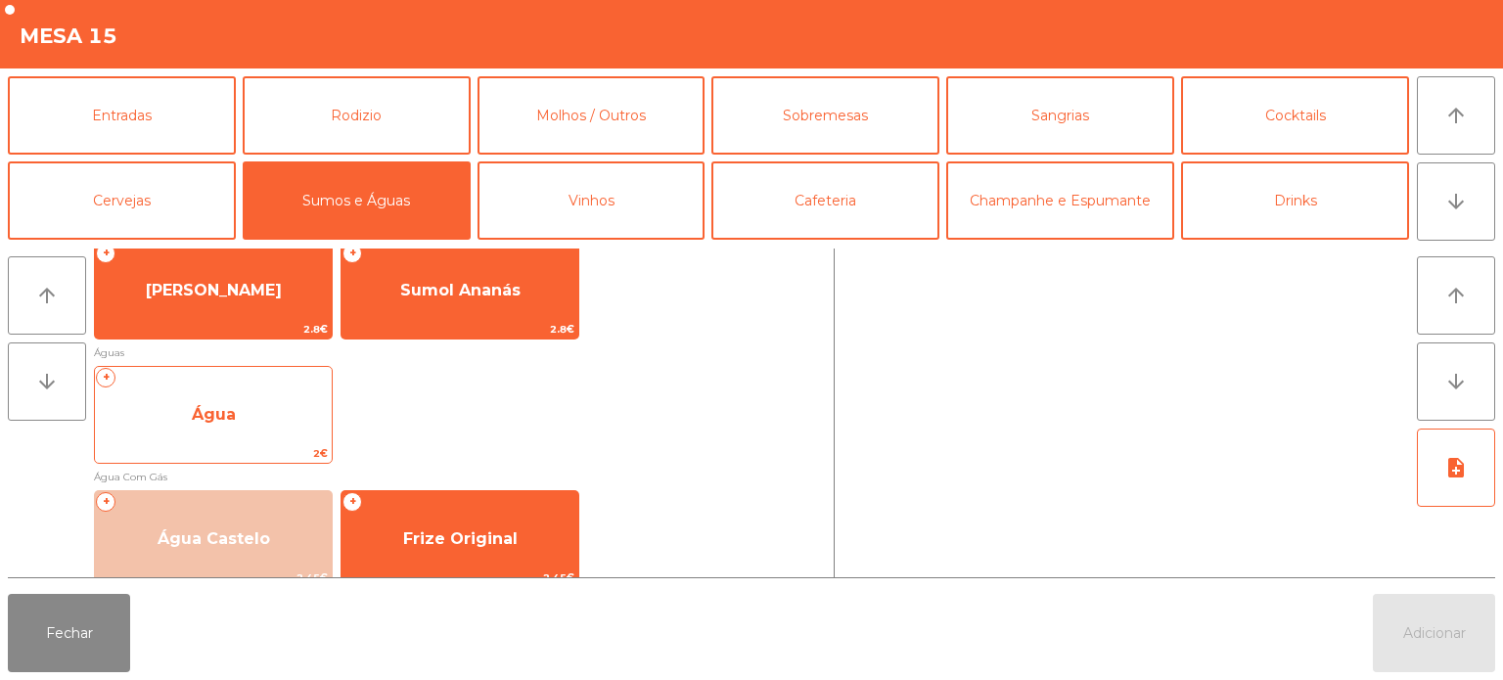
click at [264, 415] on span "Água" at bounding box center [213, 415] width 237 height 53
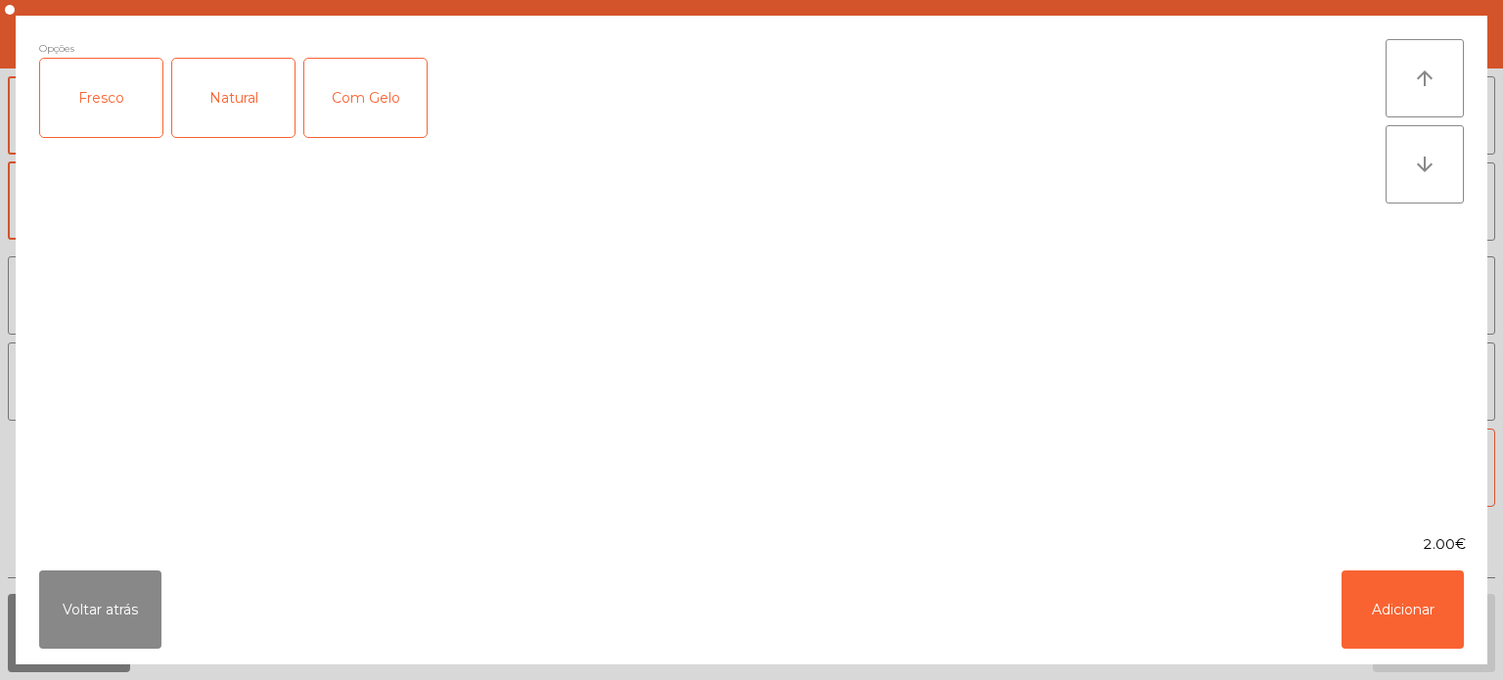
click at [84, 77] on div "Fresco" at bounding box center [101, 98] width 122 height 78
click at [1414, 608] on button "Adicionar" at bounding box center [1403, 610] width 122 height 78
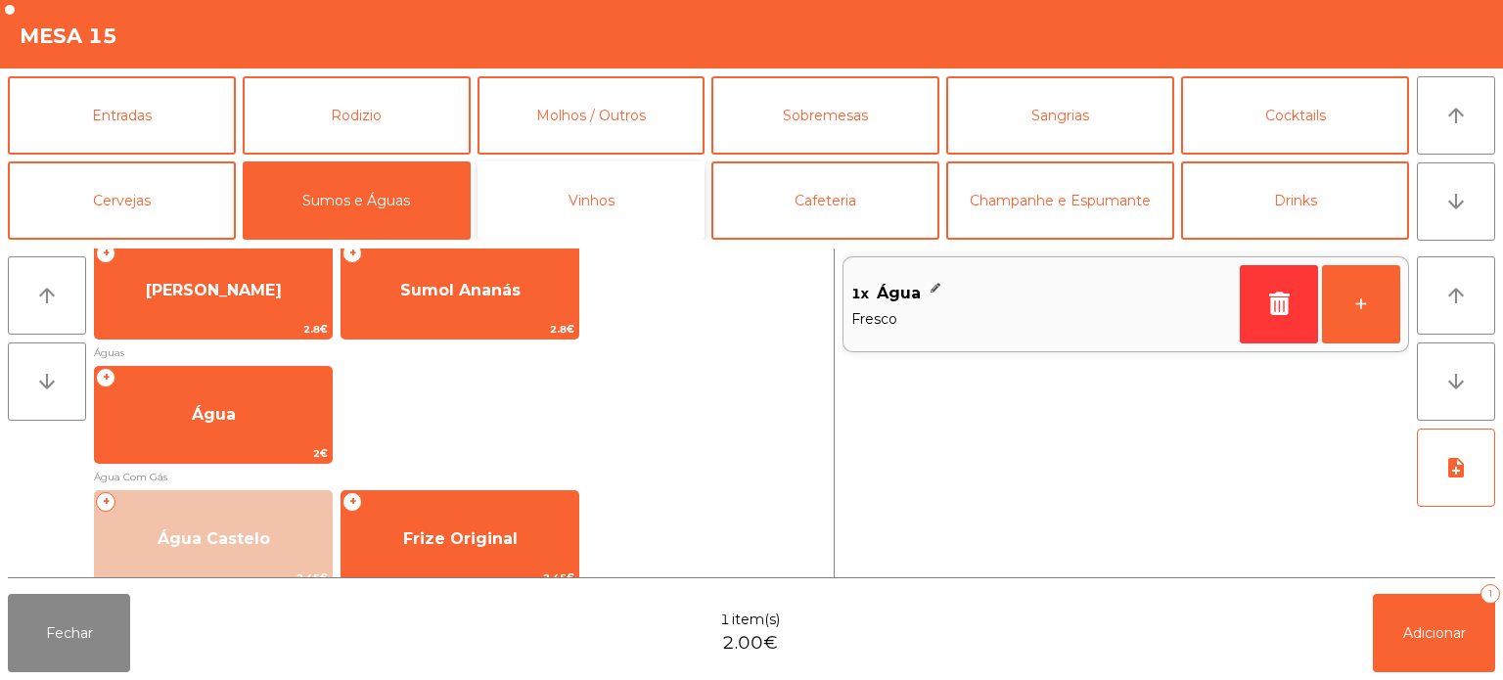
click at [656, 202] on button "Vinhos" at bounding box center [592, 200] width 228 height 78
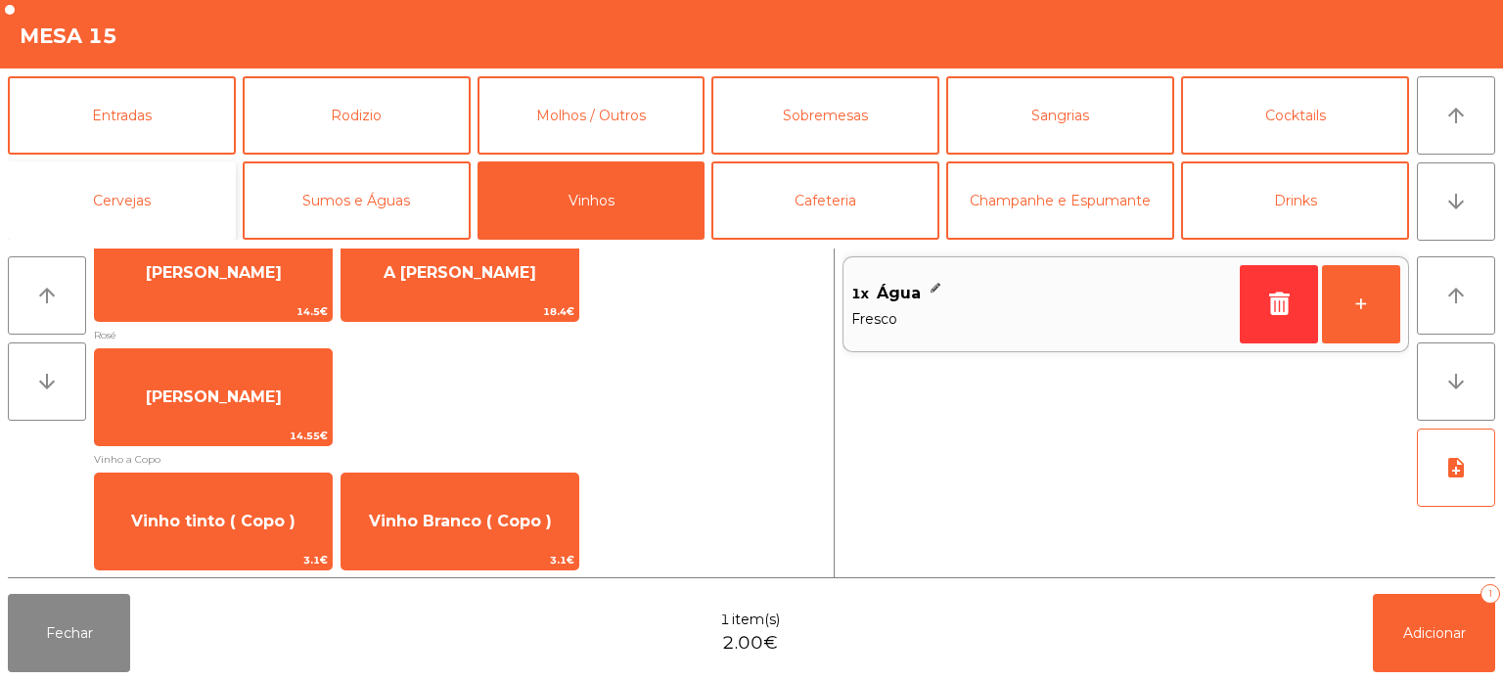
click at [164, 207] on button "Cervejas" at bounding box center [122, 200] width 228 height 78
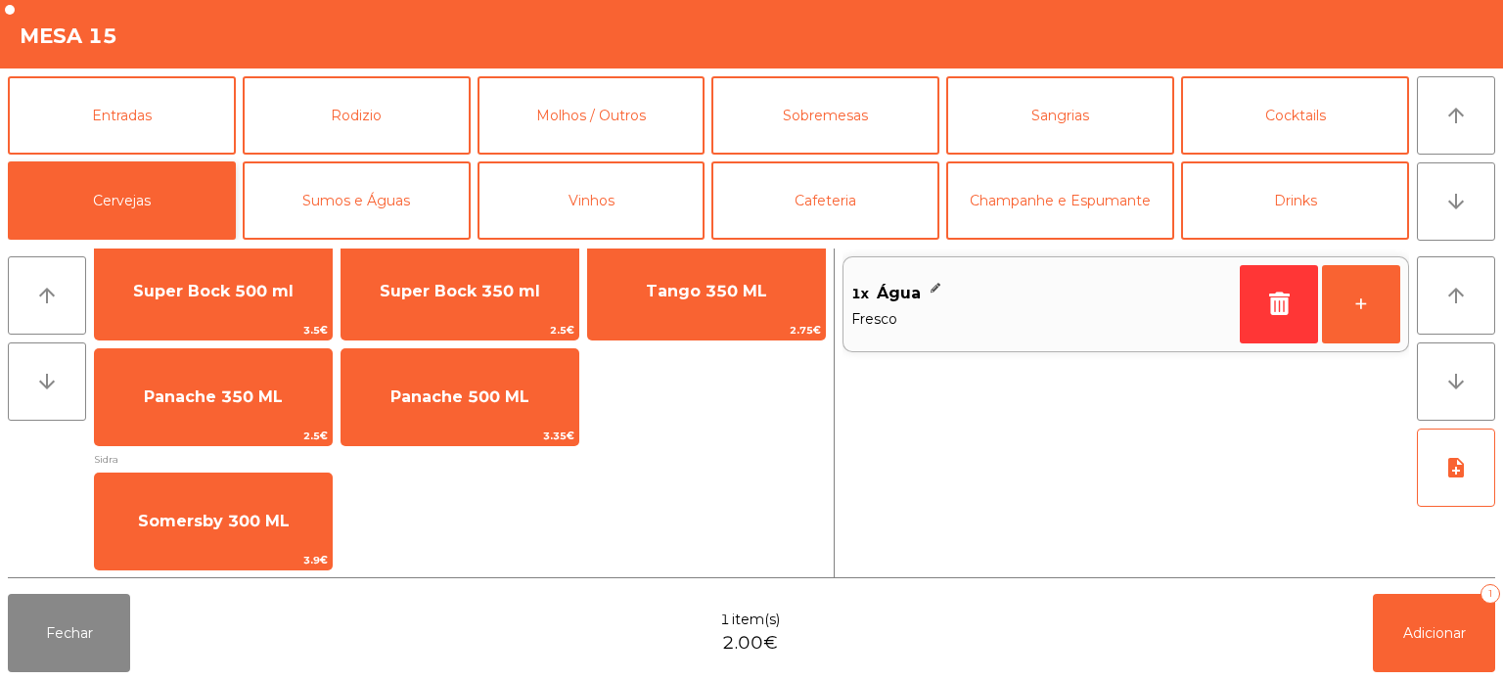
scroll to position [0, 0]
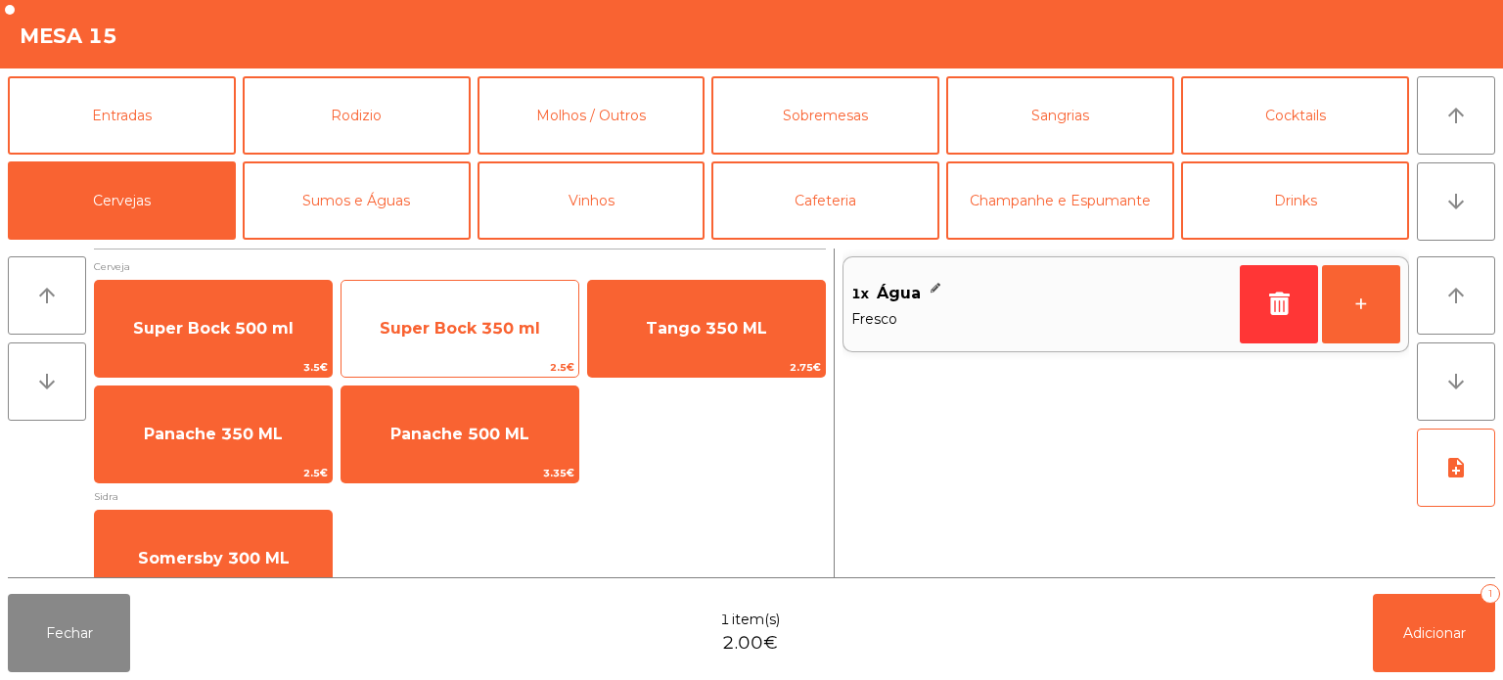
click at [487, 338] on span "Super Bock 350 ml" at bounding box center [460, 328] width 237 height 53
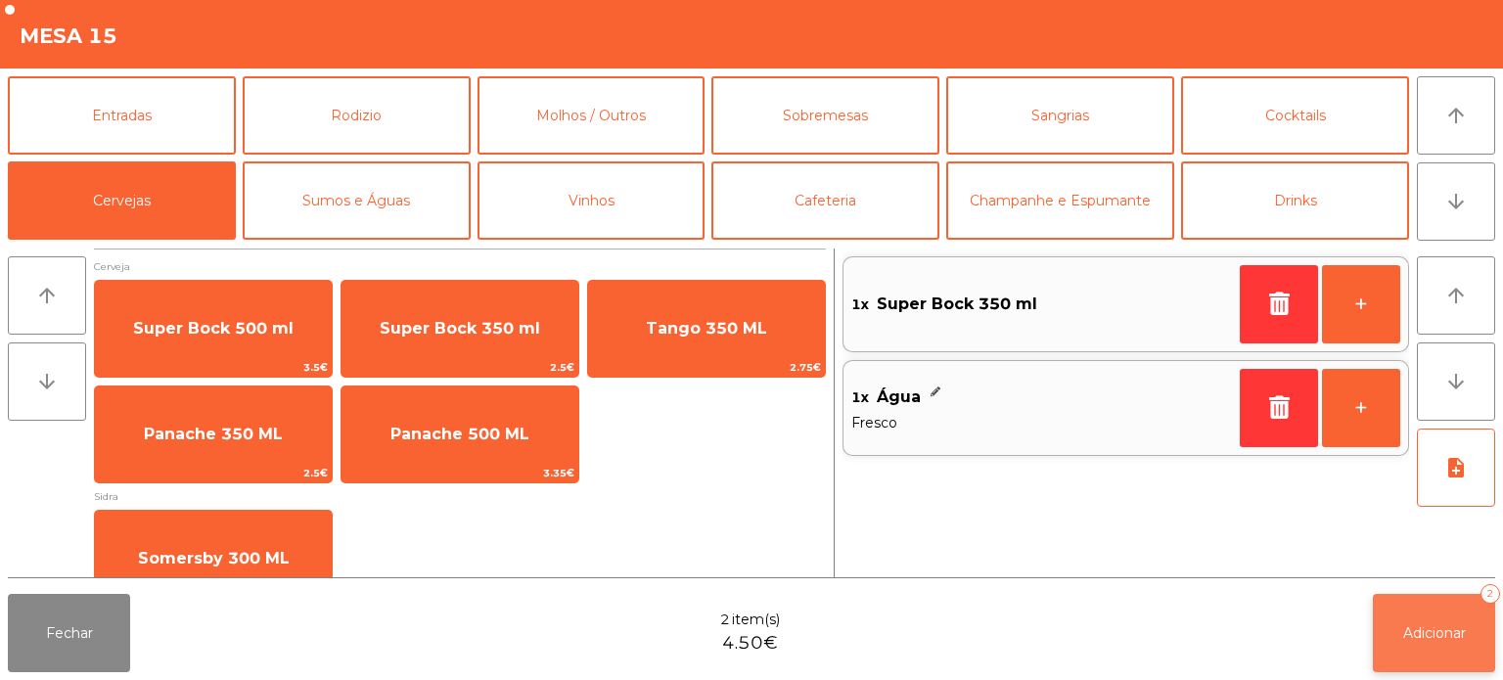
click at [1460, 621] on button "Adicionar 2" at bounding box center [1434, 633] width 122 height 78
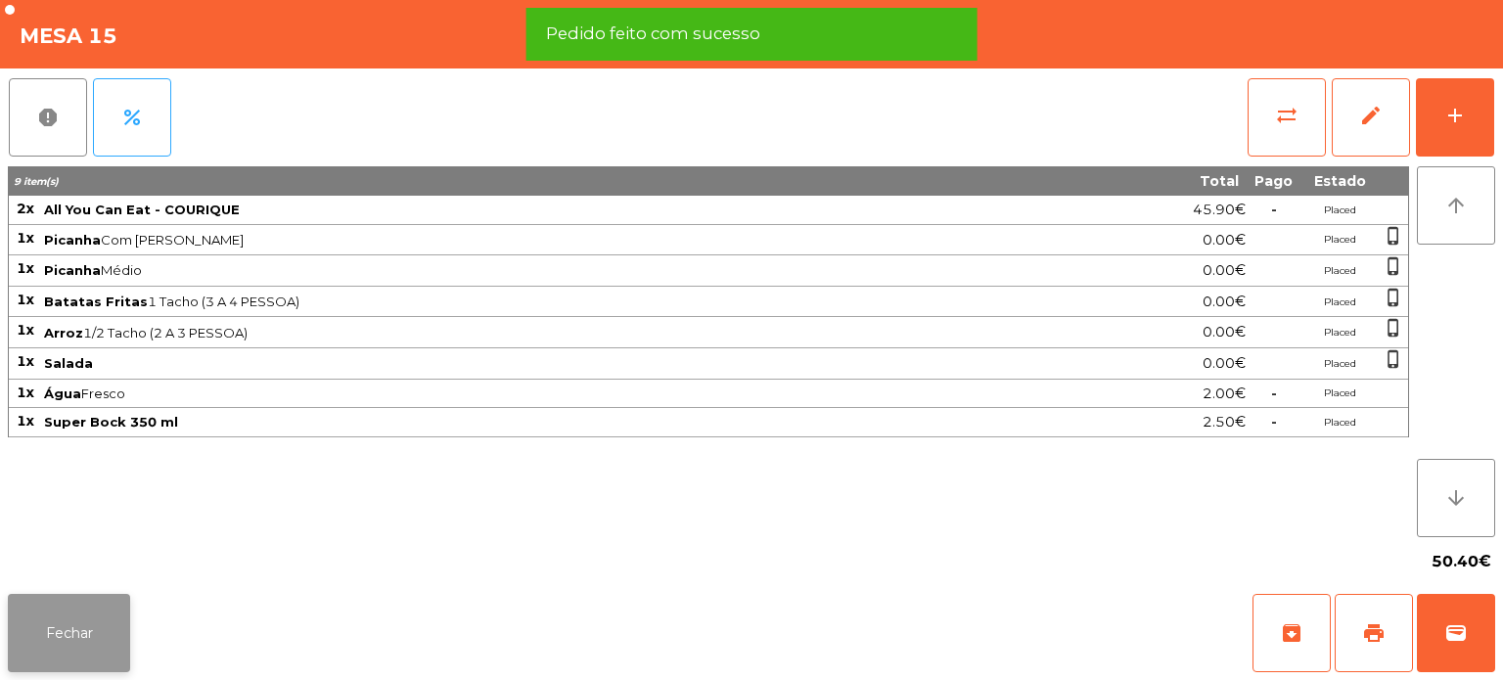
click at [84, 619] on button "Fechar" at bounding box center [69, 633] width 122 height 78
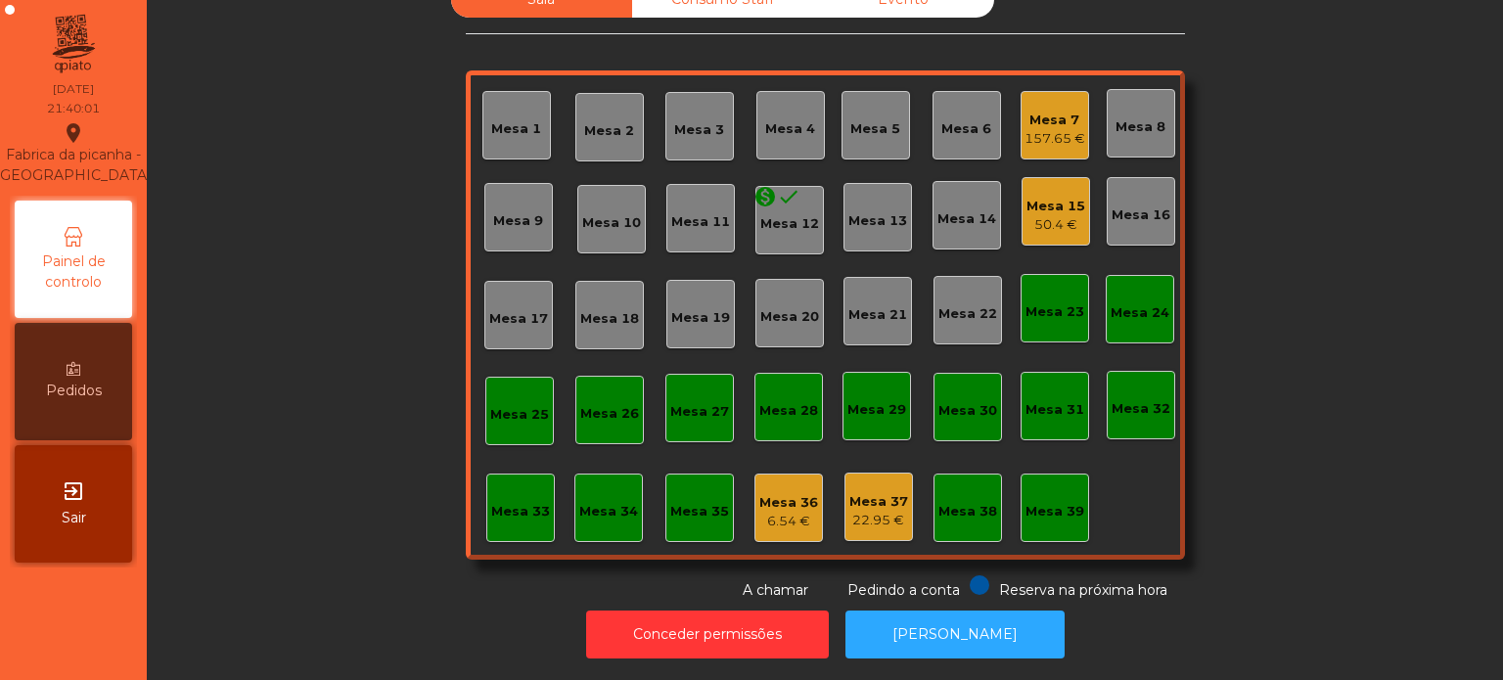
click at [524, 521] on div "Mesa 33" at bounding box center [520, 508] width 69 height 69
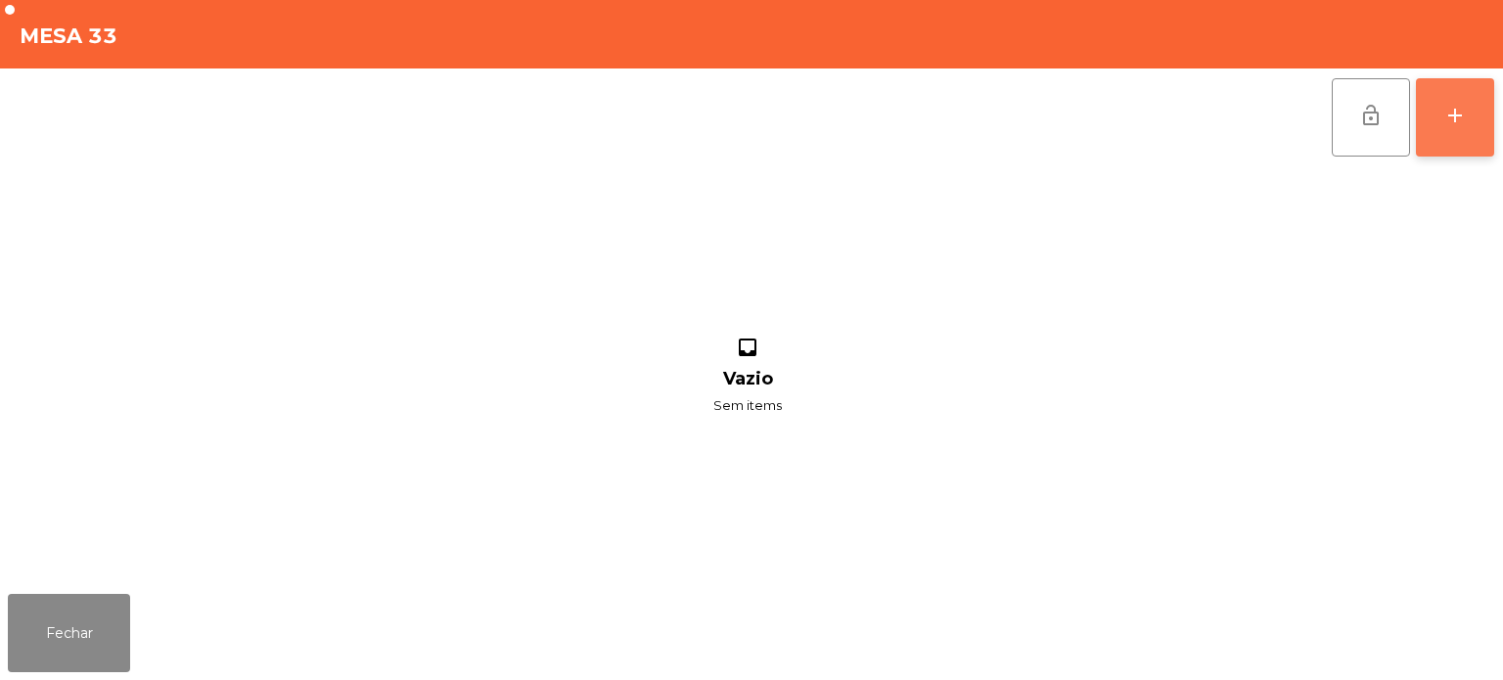
click at [1456, 117] on div "add" at bounding box center [1454, 115] width 23 height 23
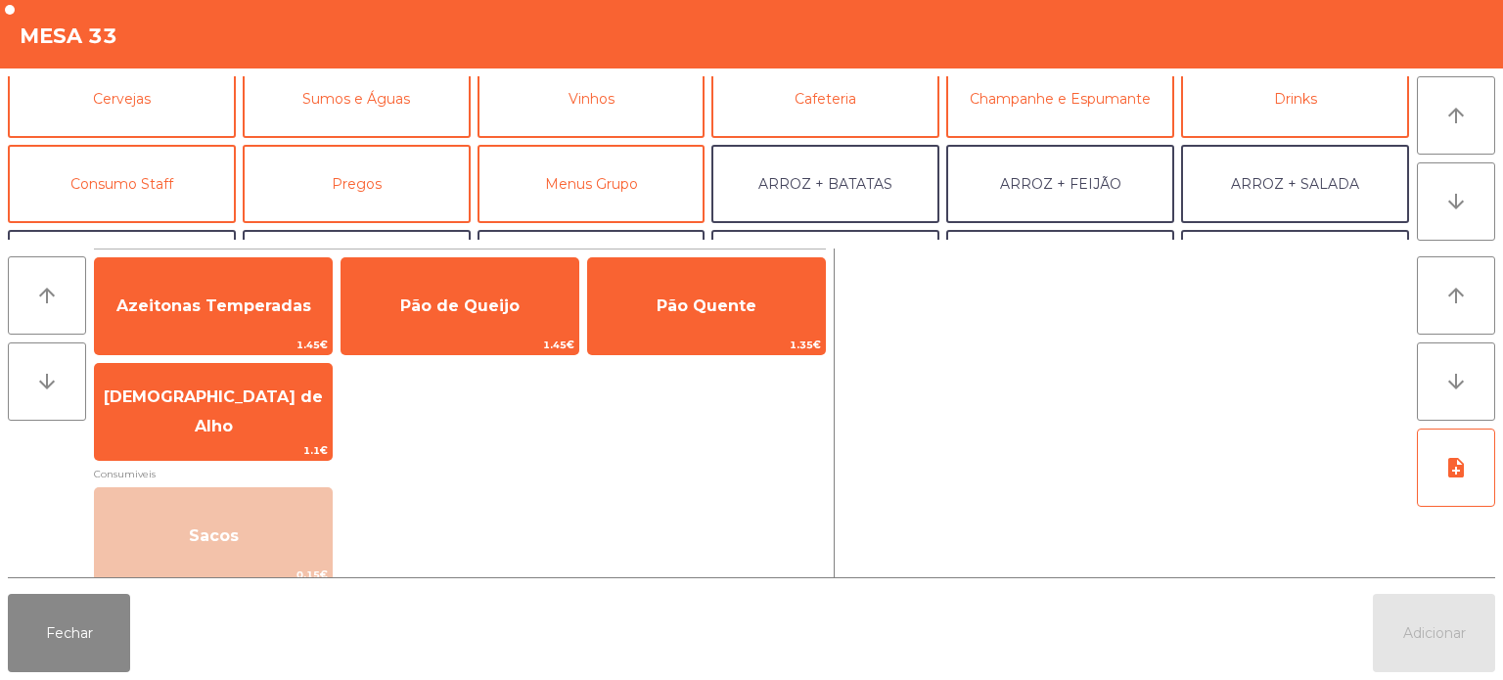
scroll to position [134, 0]
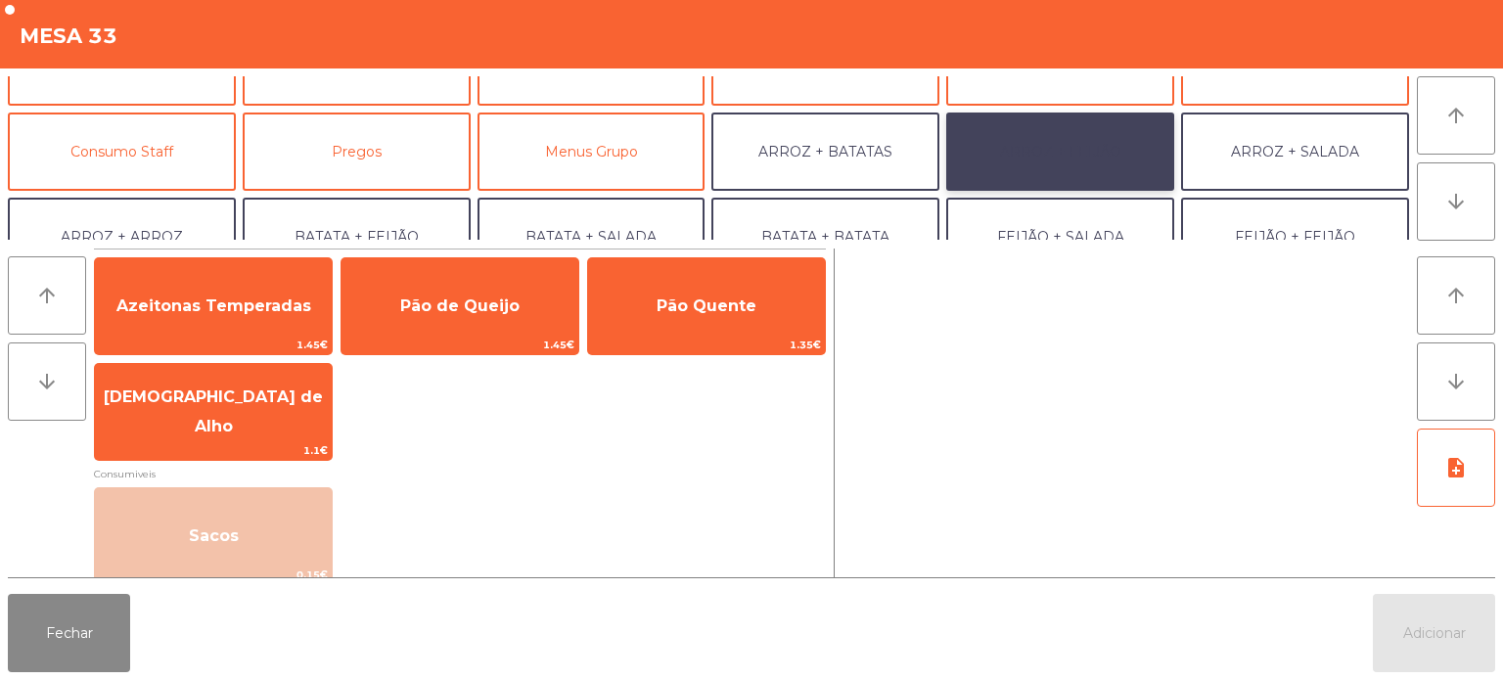
click at [1079, 145] on button "ARROZ + FEIJÃO" at bounding box center [1060, 152] width 228 height 78
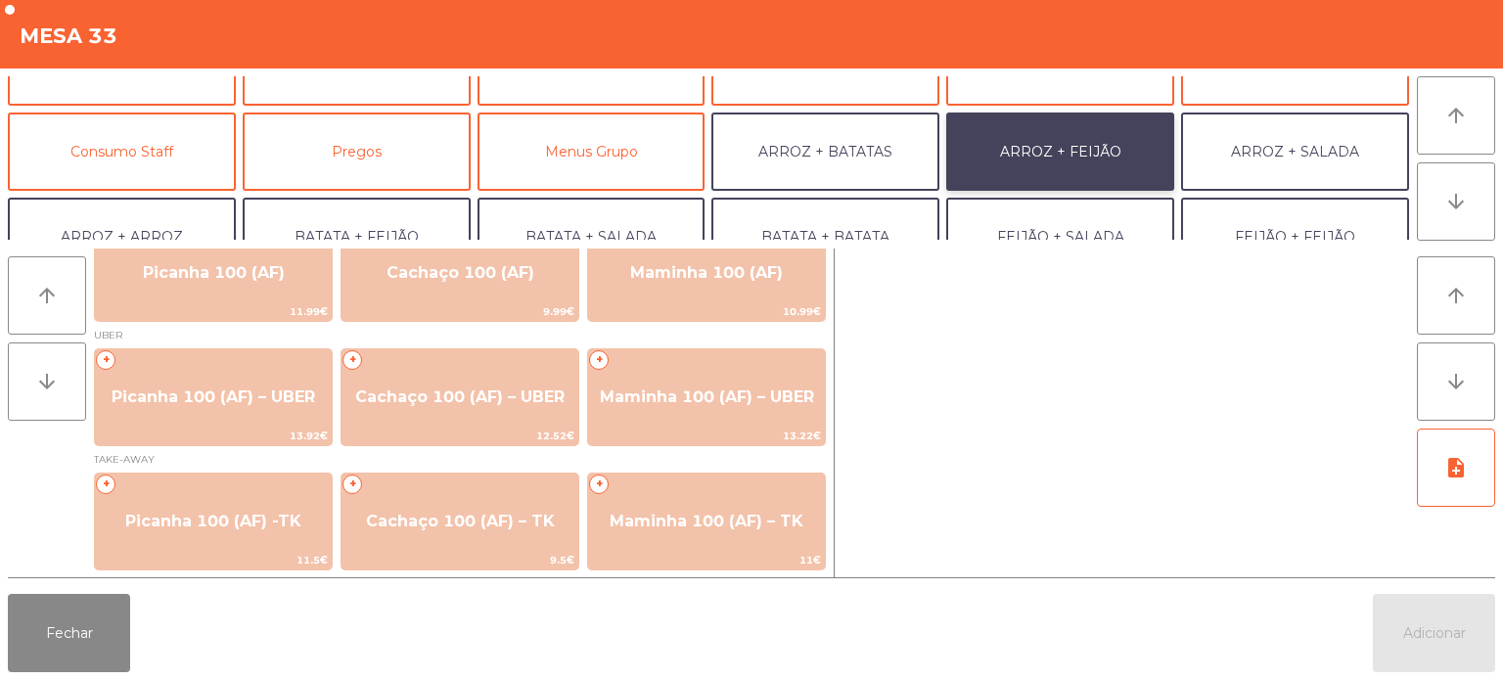
scroll to position [32, 0]
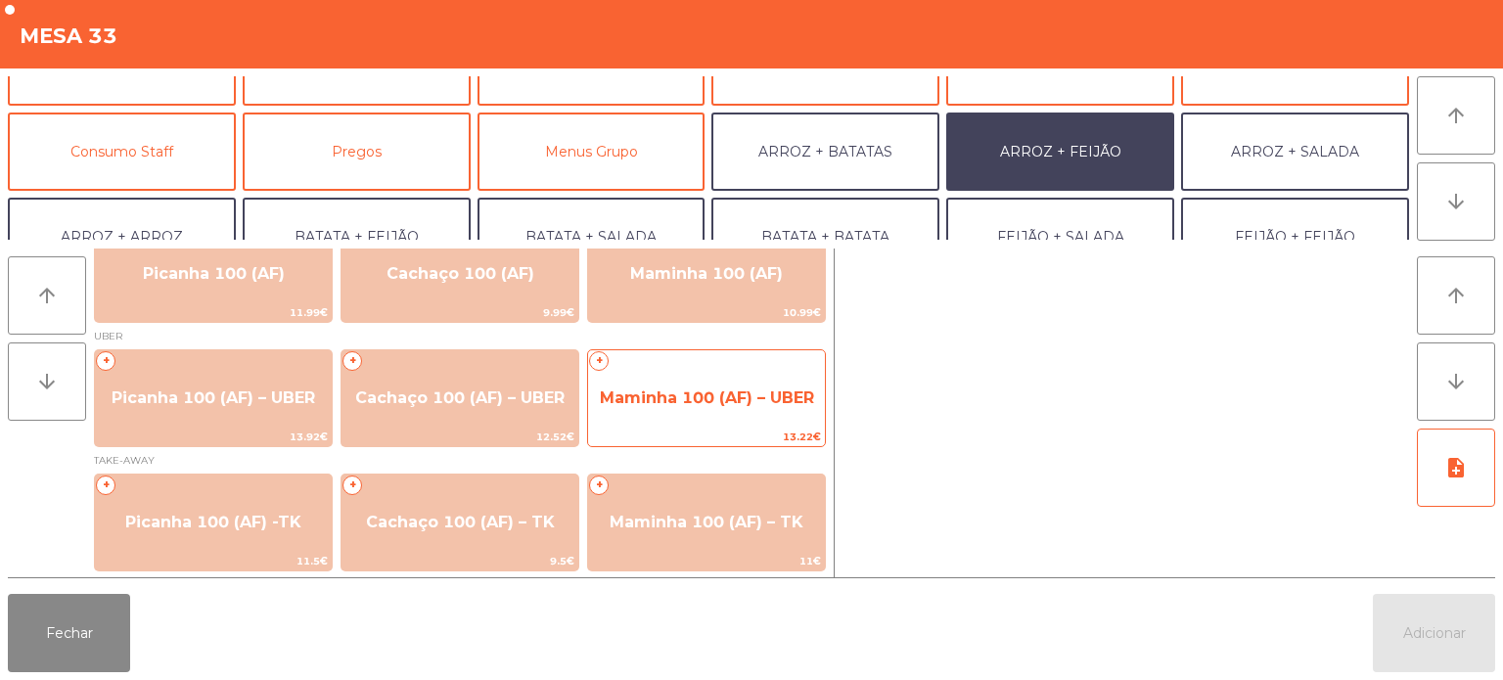
click at [714, 435] on span "13.22€" at bounding box center [706, 437] width 237 height 19
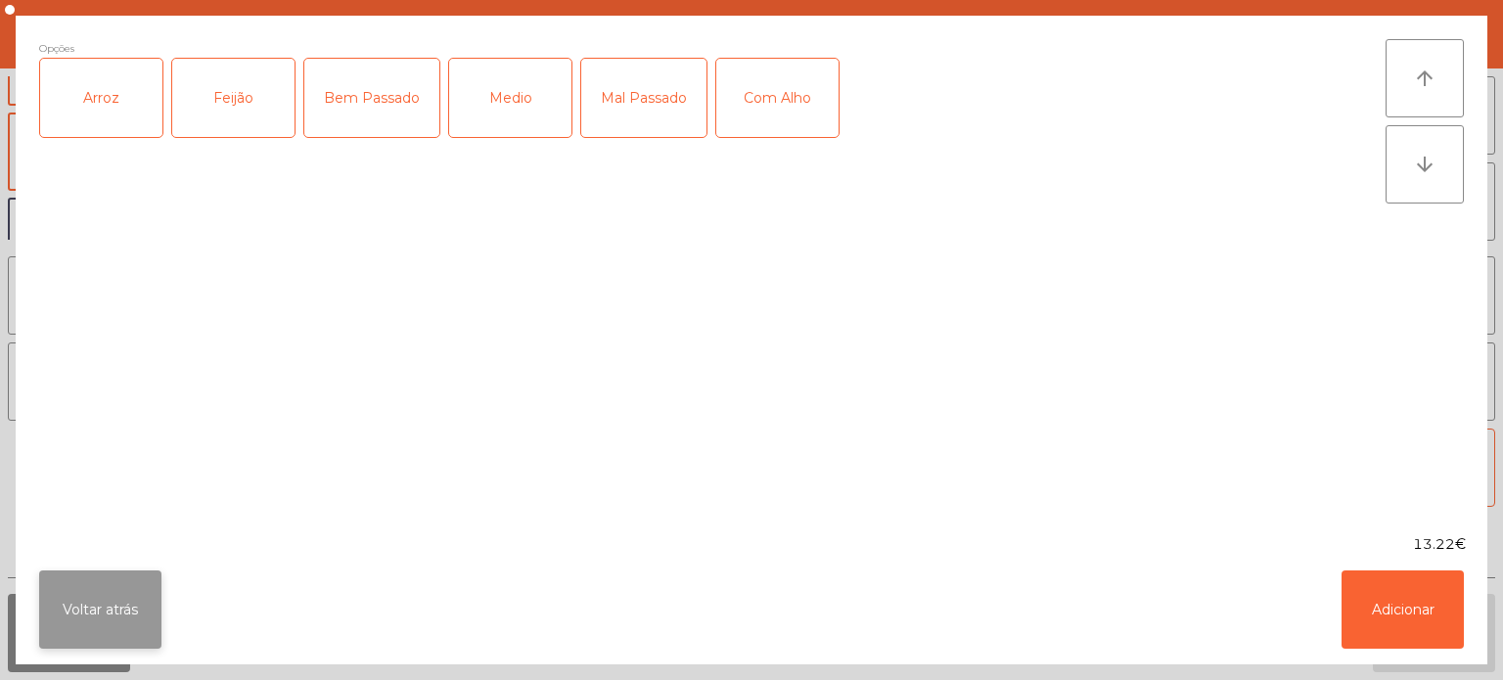
click at [120, 615] on button "Voltar atrás" at bounding box center [100, 610] width 122 height 78
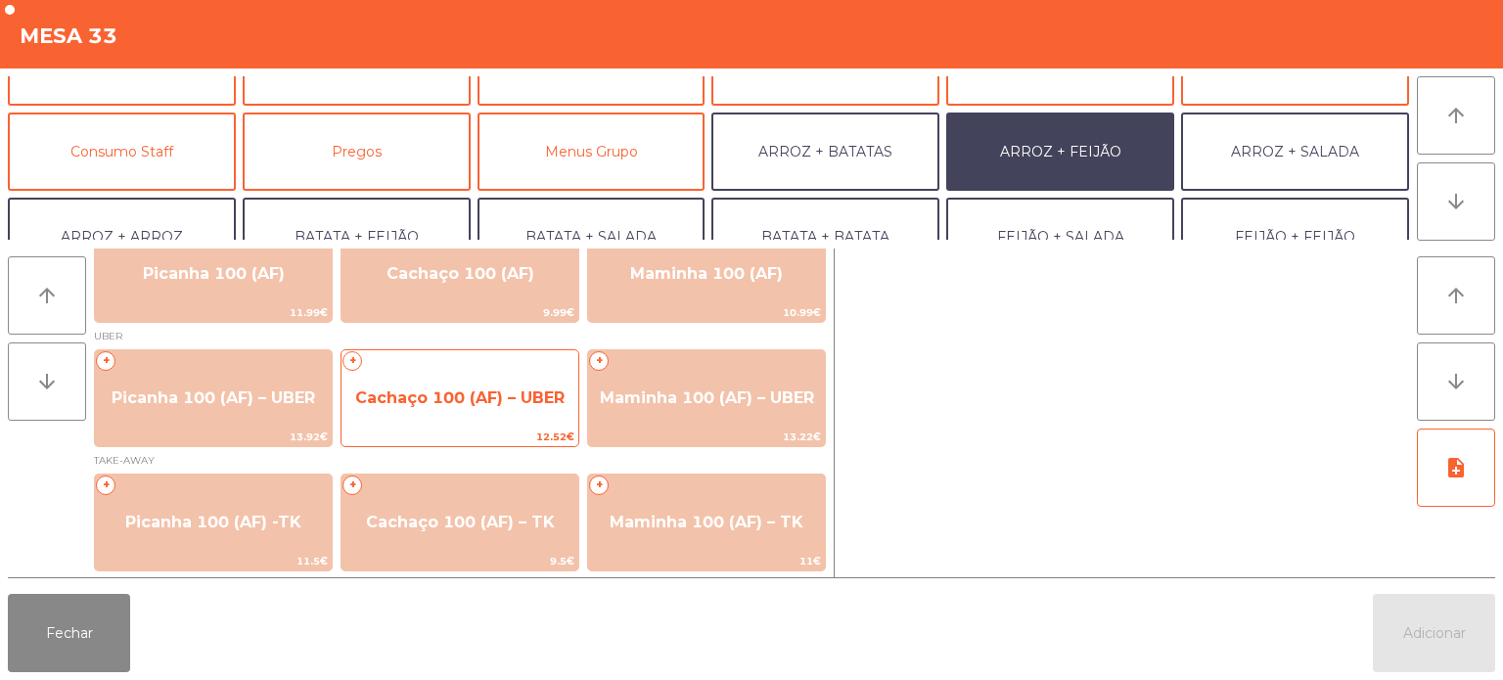
click at [494, 399] on span "Cachaço 100 (AF) – UBER" at bounding box center [459, 398] width 209 height 19
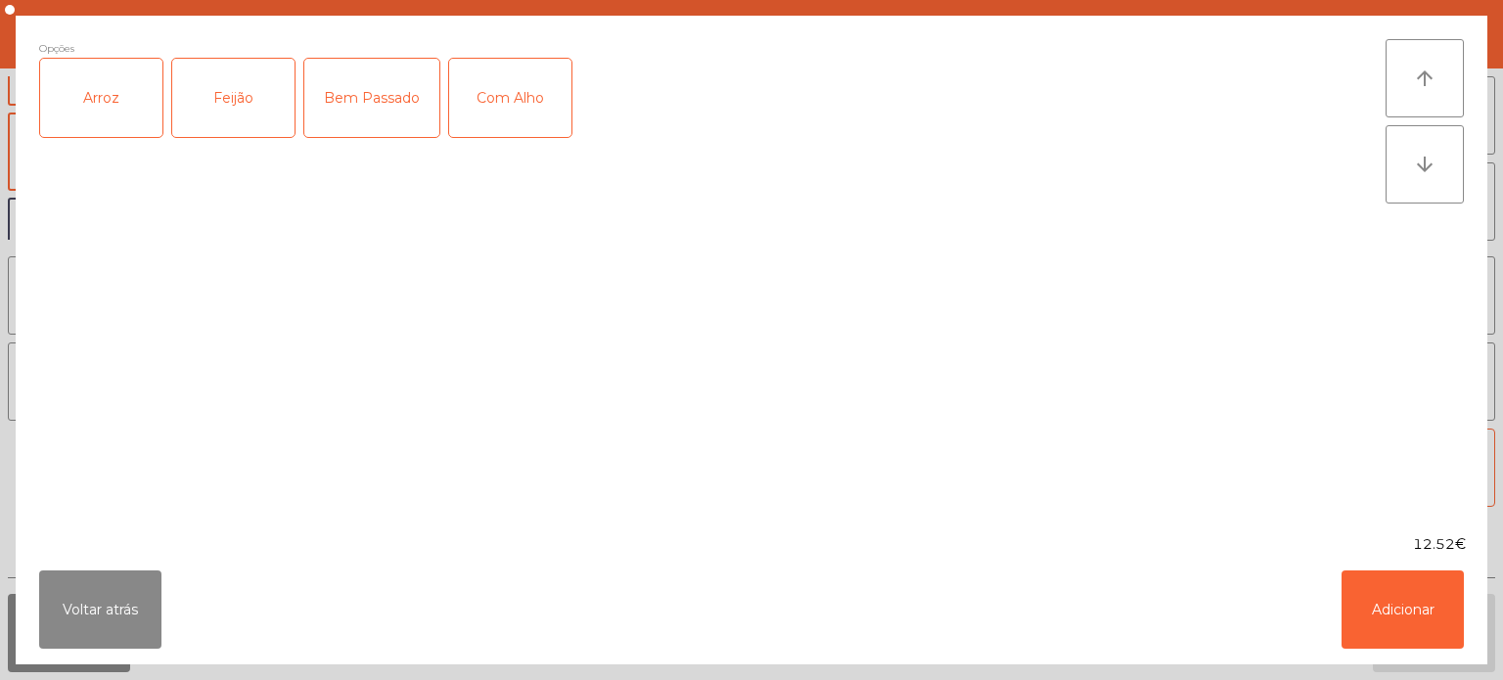
click at [97, 114] on div "Arroz" at bounding box center [101, 98] width 122 height 78
click at [254, 77] on div "Feijão" at bounding box center [233, 98] width 122 height 78
click at [1348, 603] on button "Adicionar" at bounding box center [1403, 610] width 122 height 78
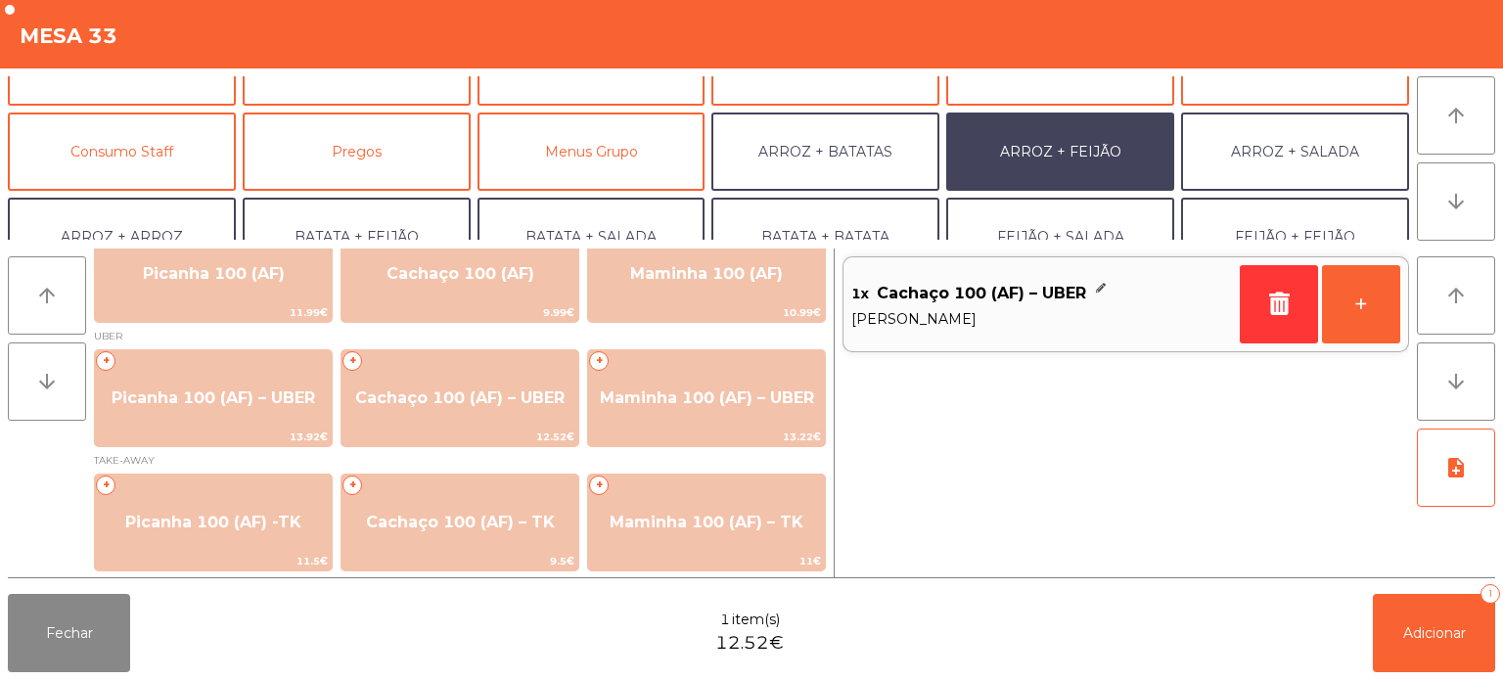
scroll to position [254, 0]
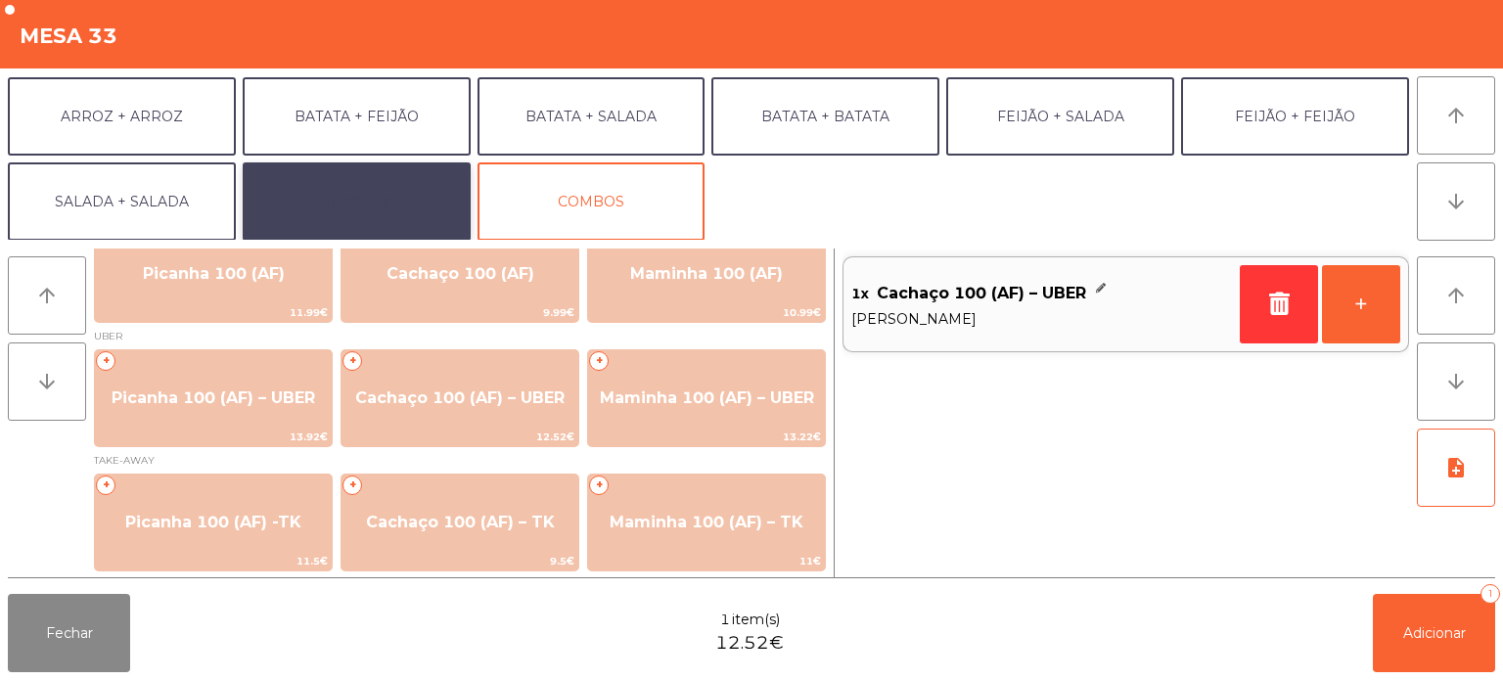
click at [377, 194] on button "EXTRAS UBER" at bounding box center [357, 201] width 228 height 78
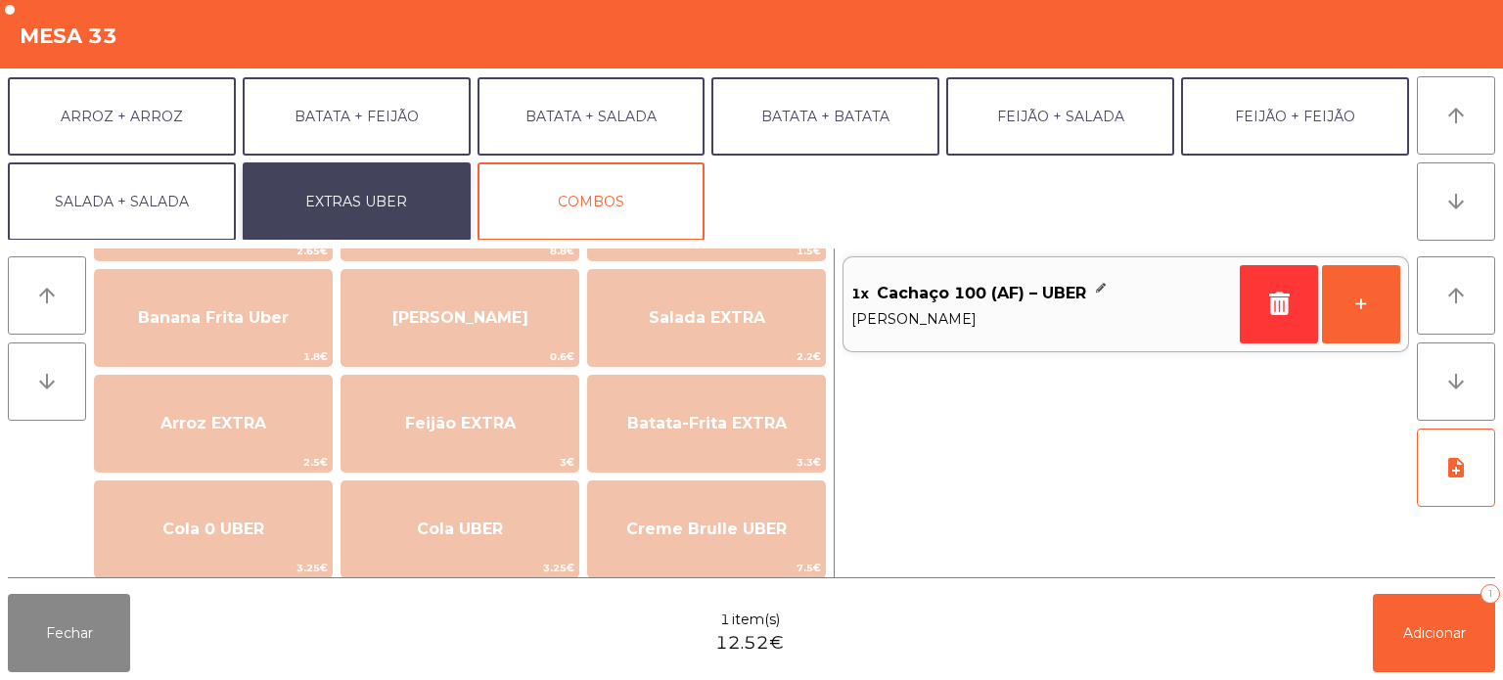
scroll to position [0, 0]
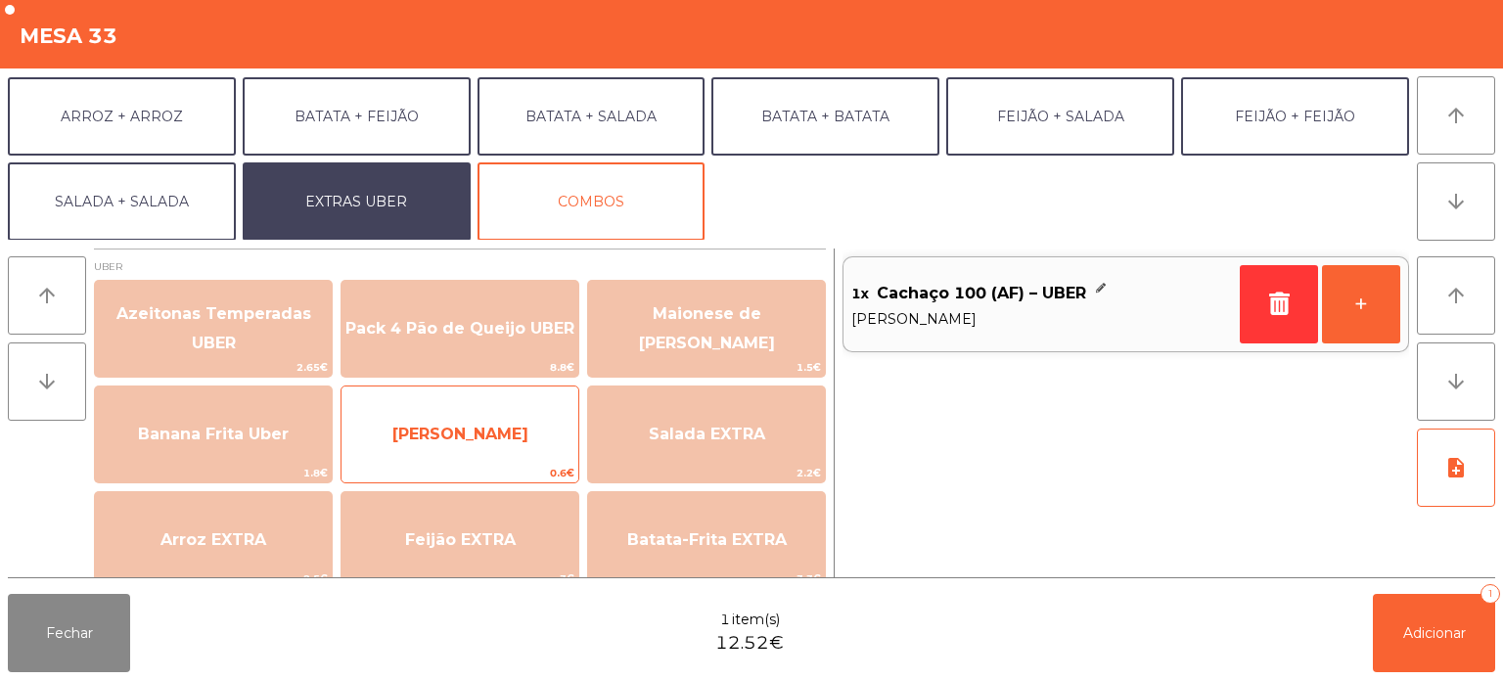
click at [461, 431] on span "[PERSON_NAME]" at bounding box center [460, 434] width 136 height 19
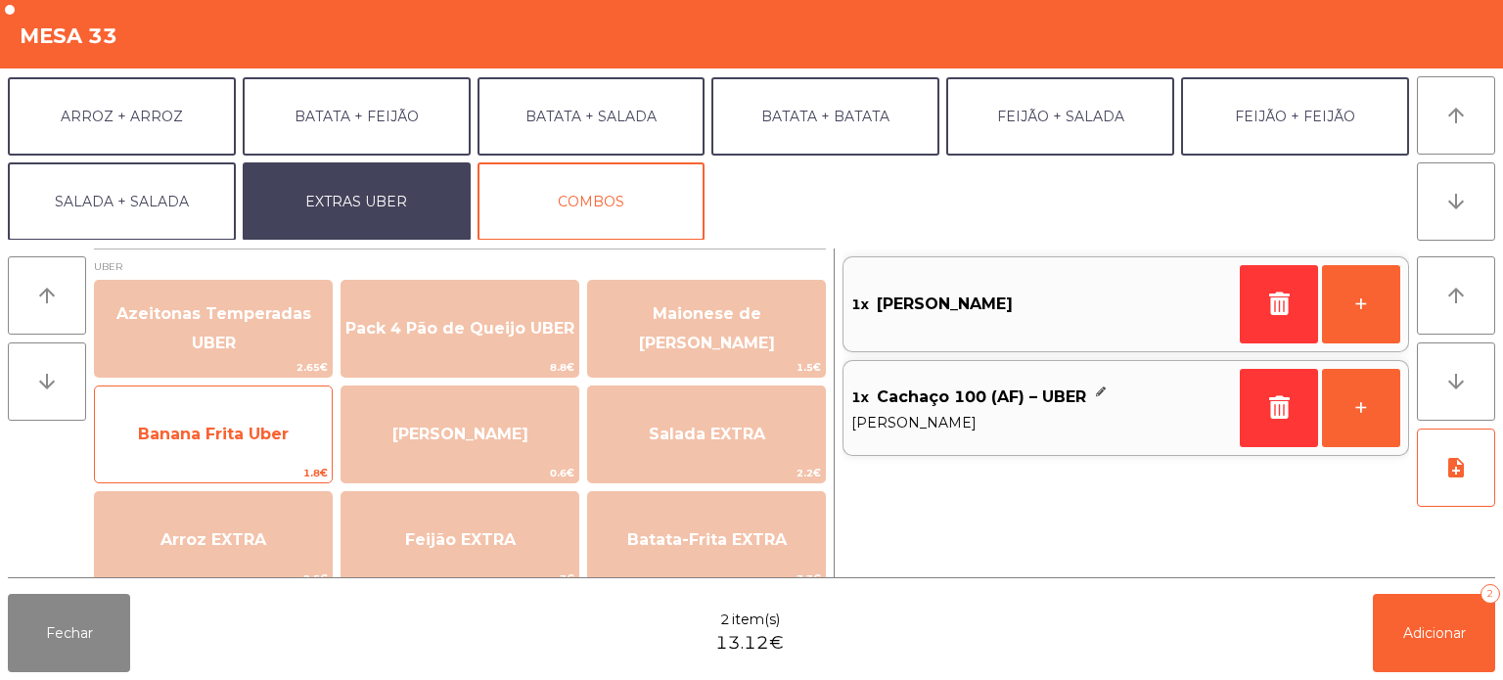
click at [233, 449] on span "Banana Frita Uber" at bounding box center [213, 434] width 237 height 53
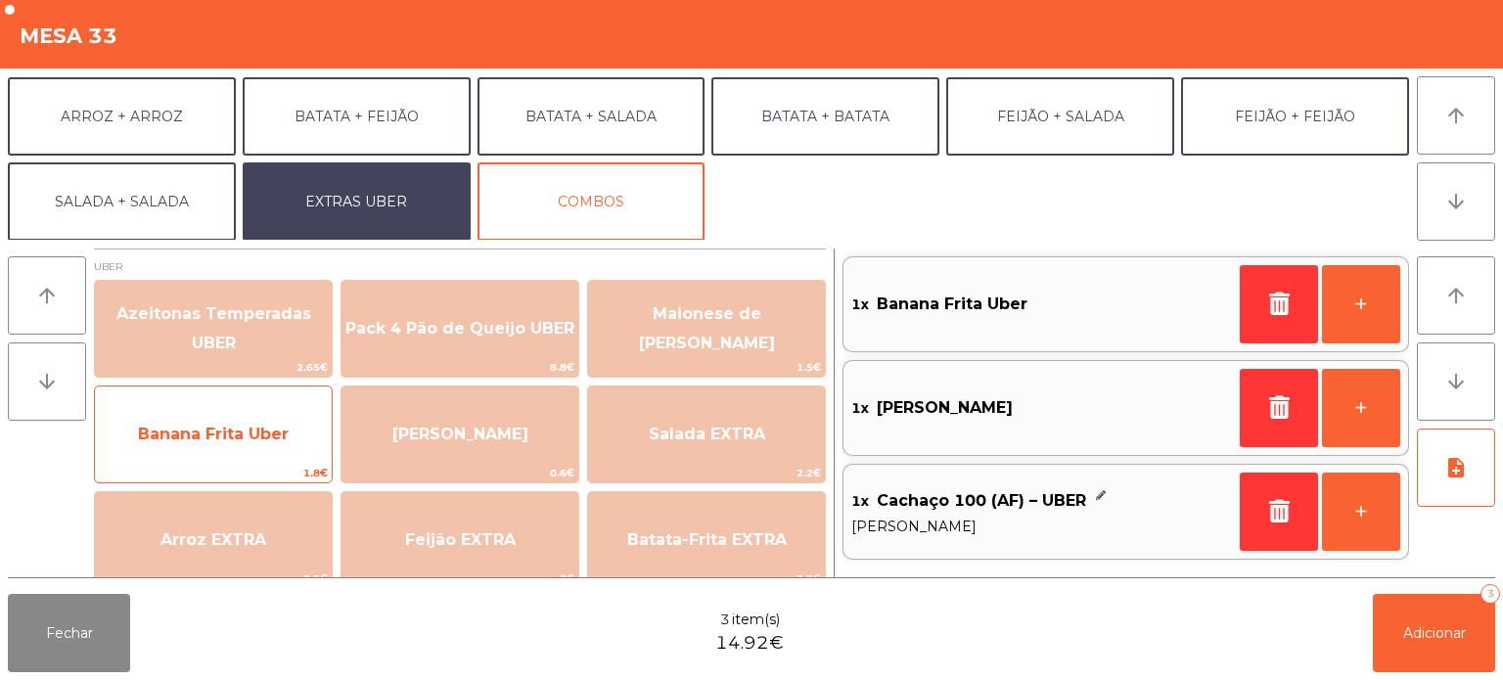
scroll to position [200, 0]
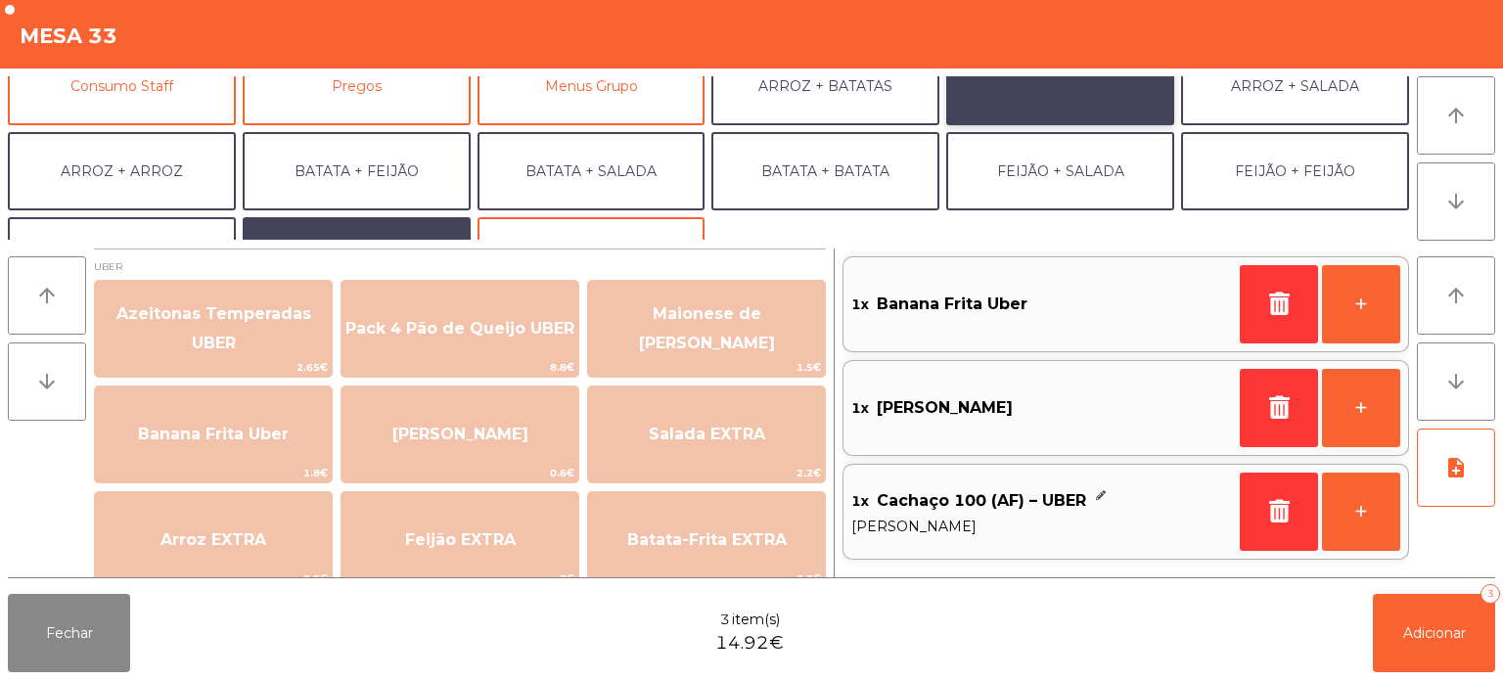
click at [1092, 111] on button "ARROZ + FEIJÃO" at bounding box center [1060, 86] width 228 height 78
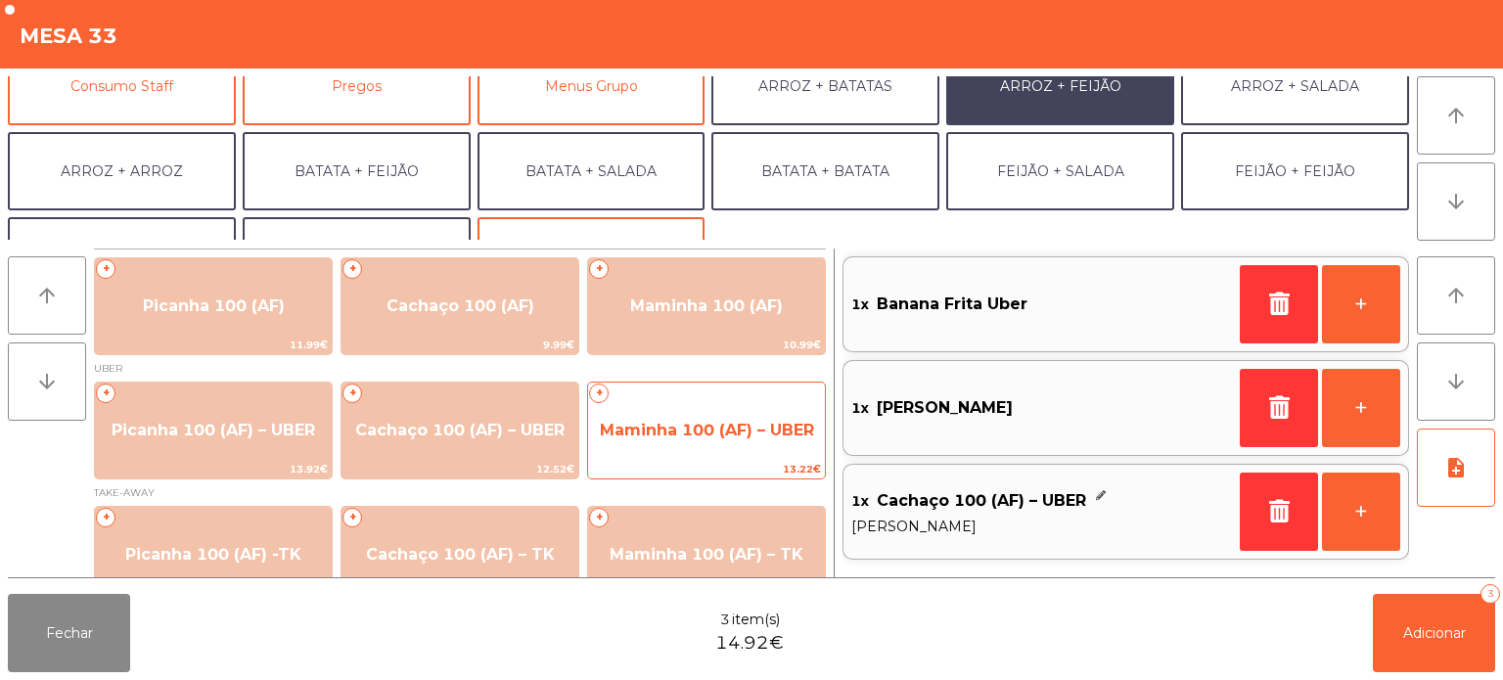
click at [740, 444] on span "Maminha 100 (AF) – UBER" at bounding box center [706, 430] width 237 height 53
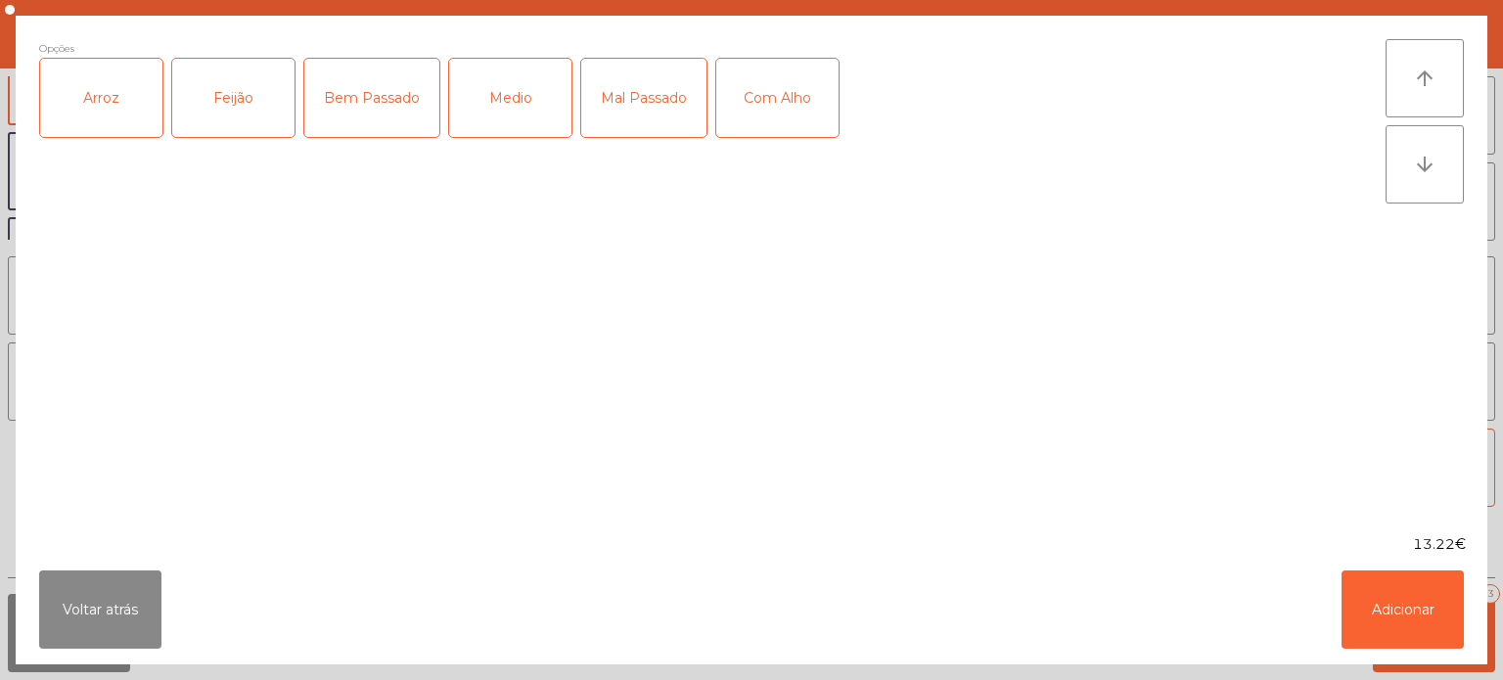
click at [127, 101] on div "Arroz" at bounding box center [101, 98] width 122 height 78
click at [224, 96] on div "Feijão" at bounding box center [233, 98] width 122 height 78
click at [525, 108] on div "Medio" at bounding box center [510, 98] width 122 height 78
click at [1429, 589] on button "Adicionar" at bounding box center [1403, 610] width 122 height 78
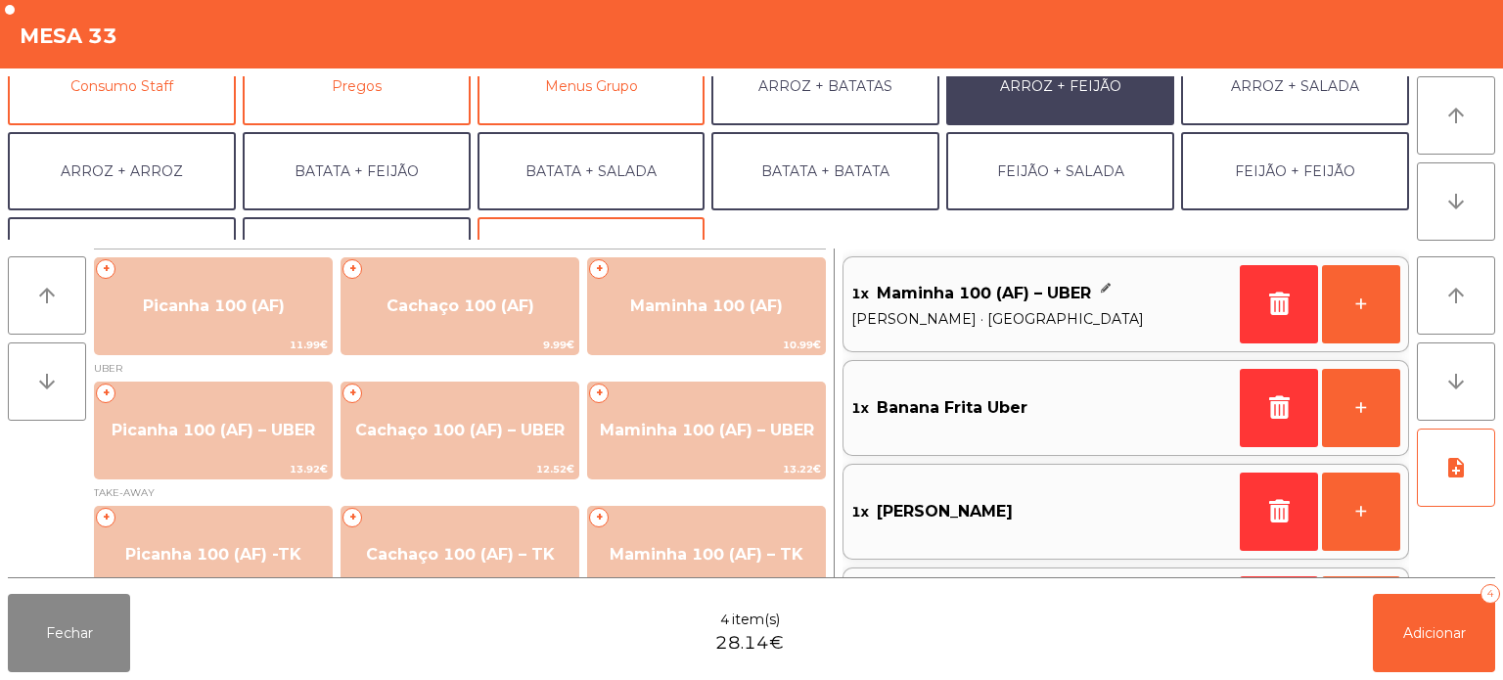
scroll to position [254, 0]
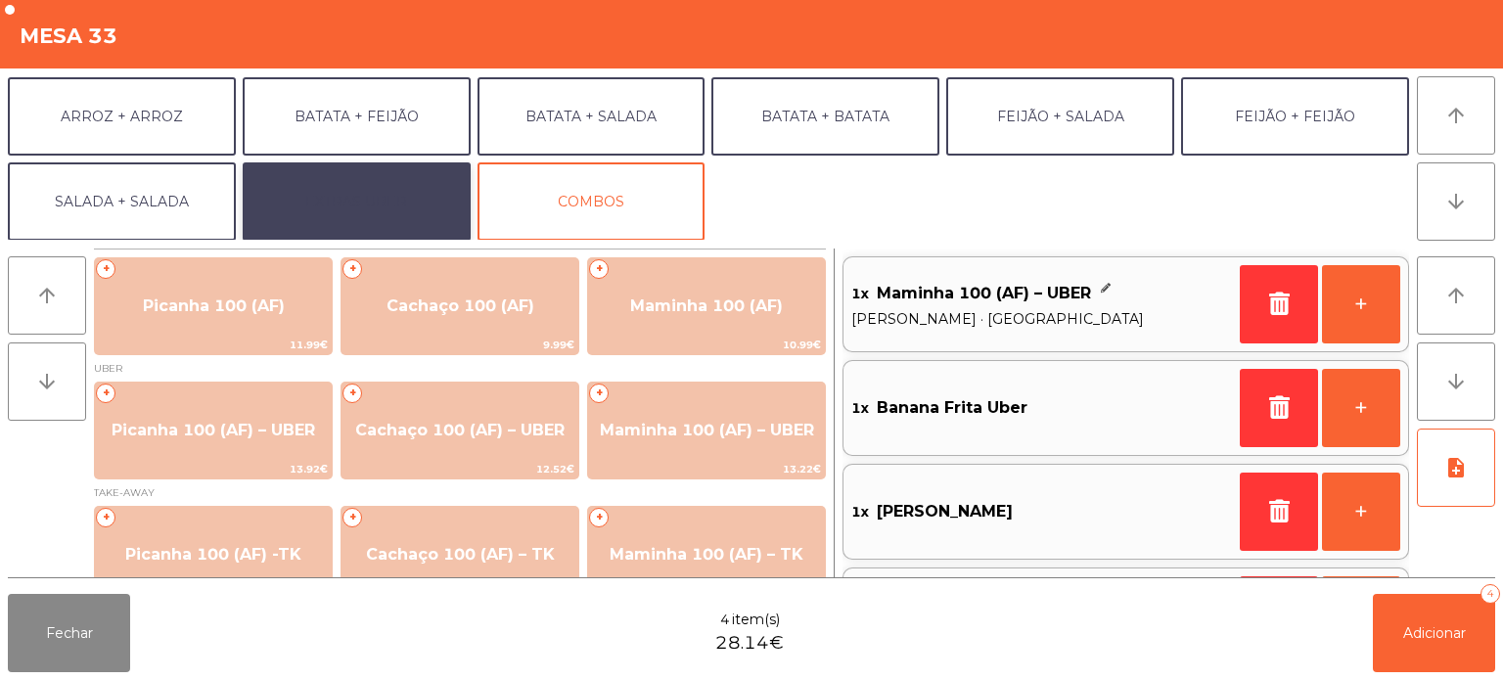
click at [387, 198] on button "EXTRAS UBER" at bounding box center [357, 201] width 228 height 78
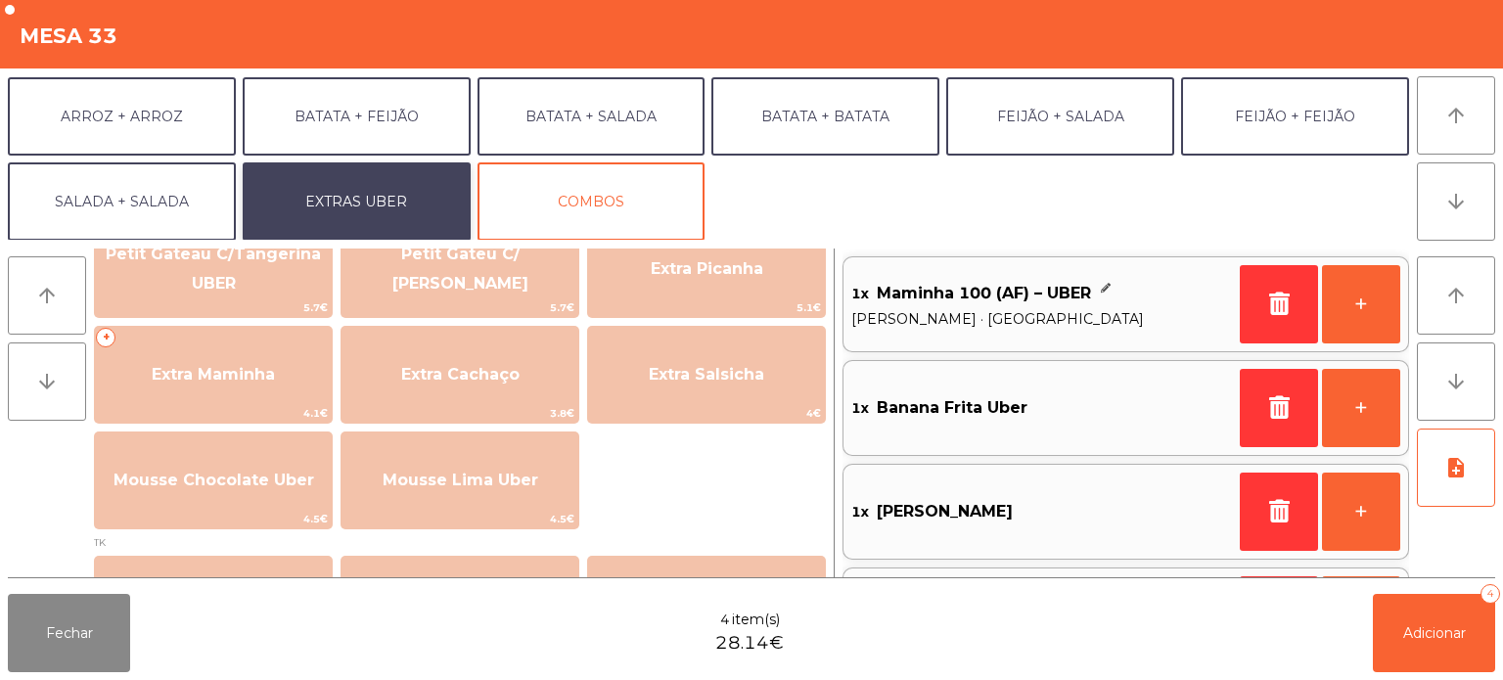
scroll to position [501, 0]
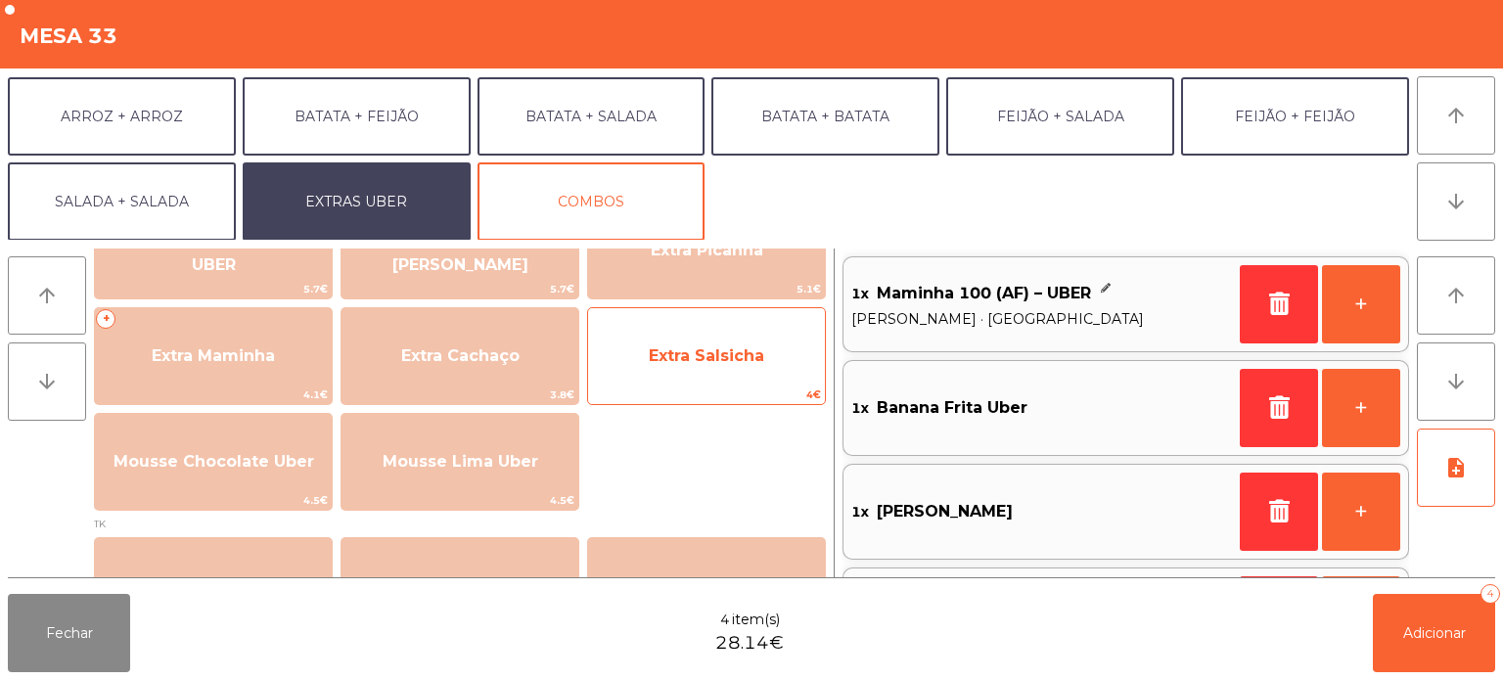
click at [712, 375] on span "Extra Salsicha" at bounding box center [706, 356] width 237 height 53
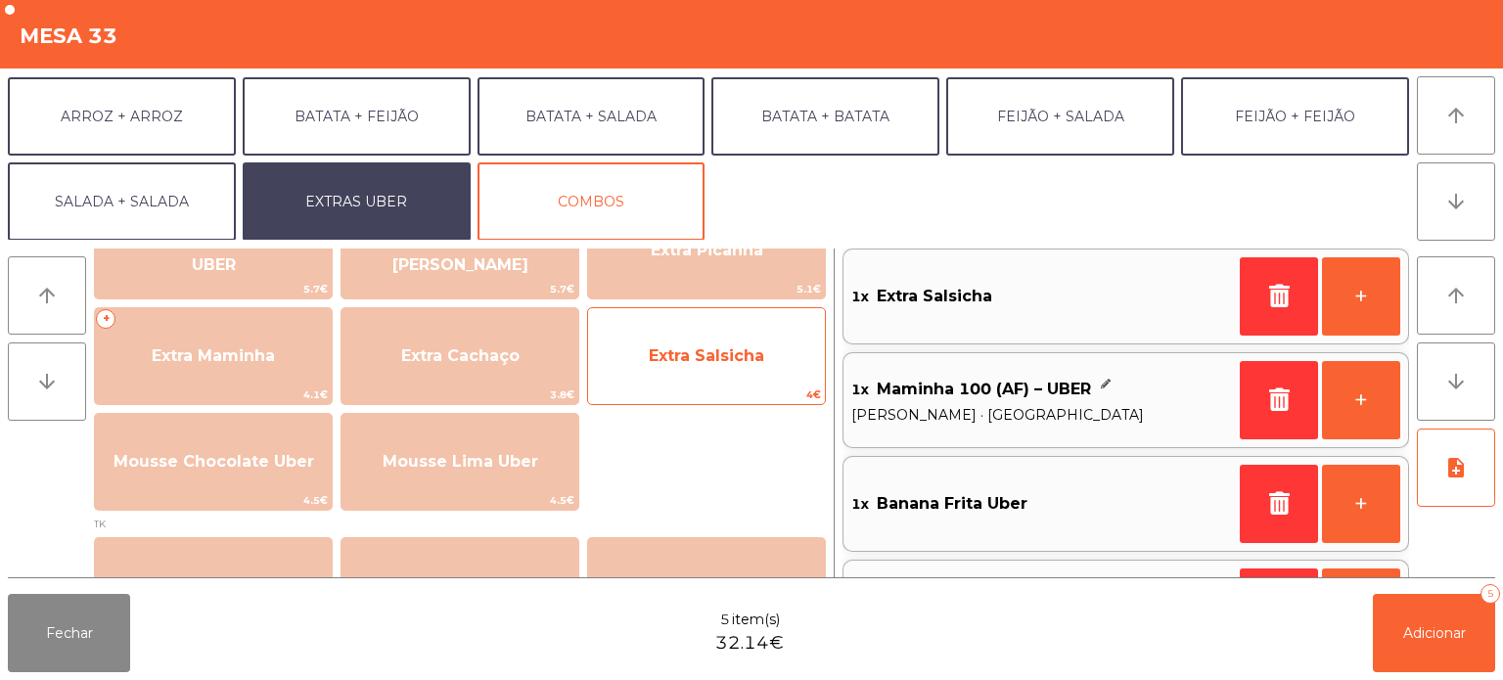
scroll to position [0, 0]
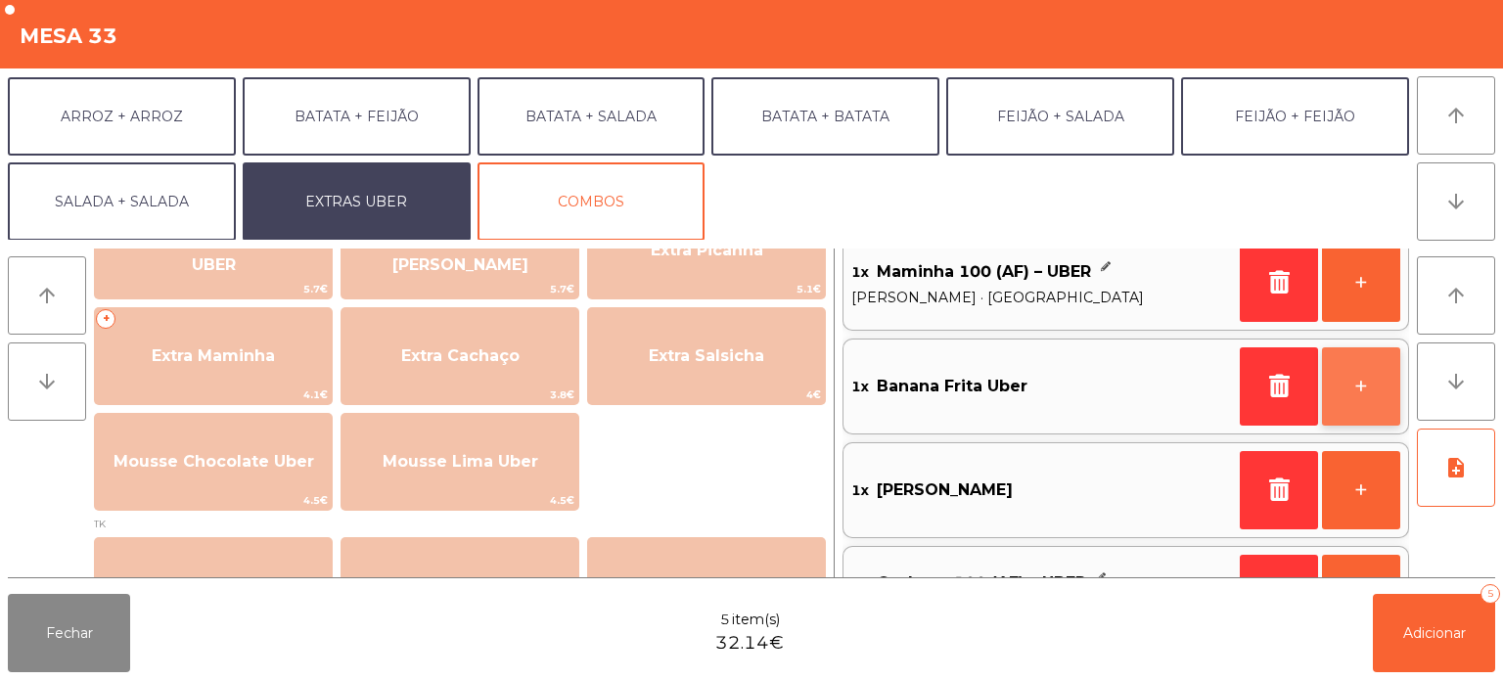
click at [1335, 395] on button "+" at bounding box center [1361, 386] width 78 height 78
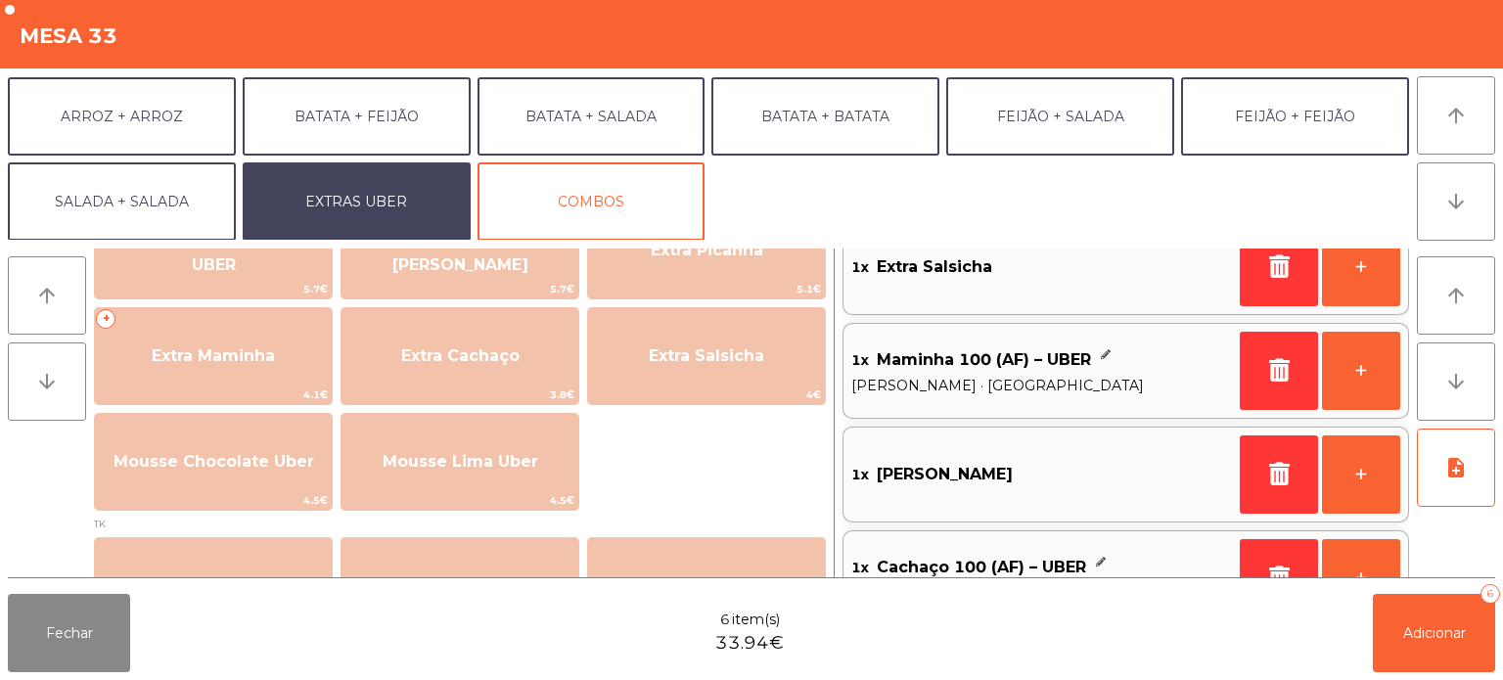
scroll to position [195, 0]
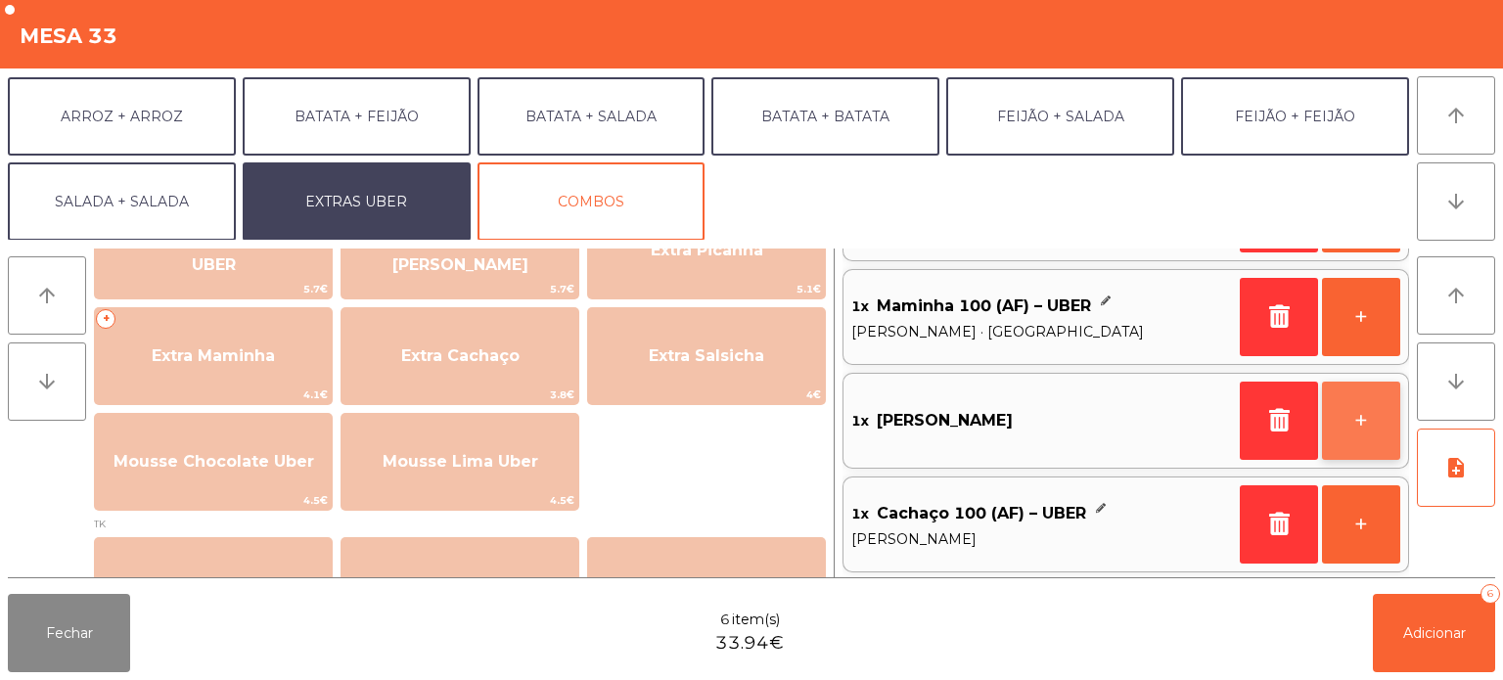
click at [1346, 425] on button "+" at bounding box center [1361, 421] width 78 height 78
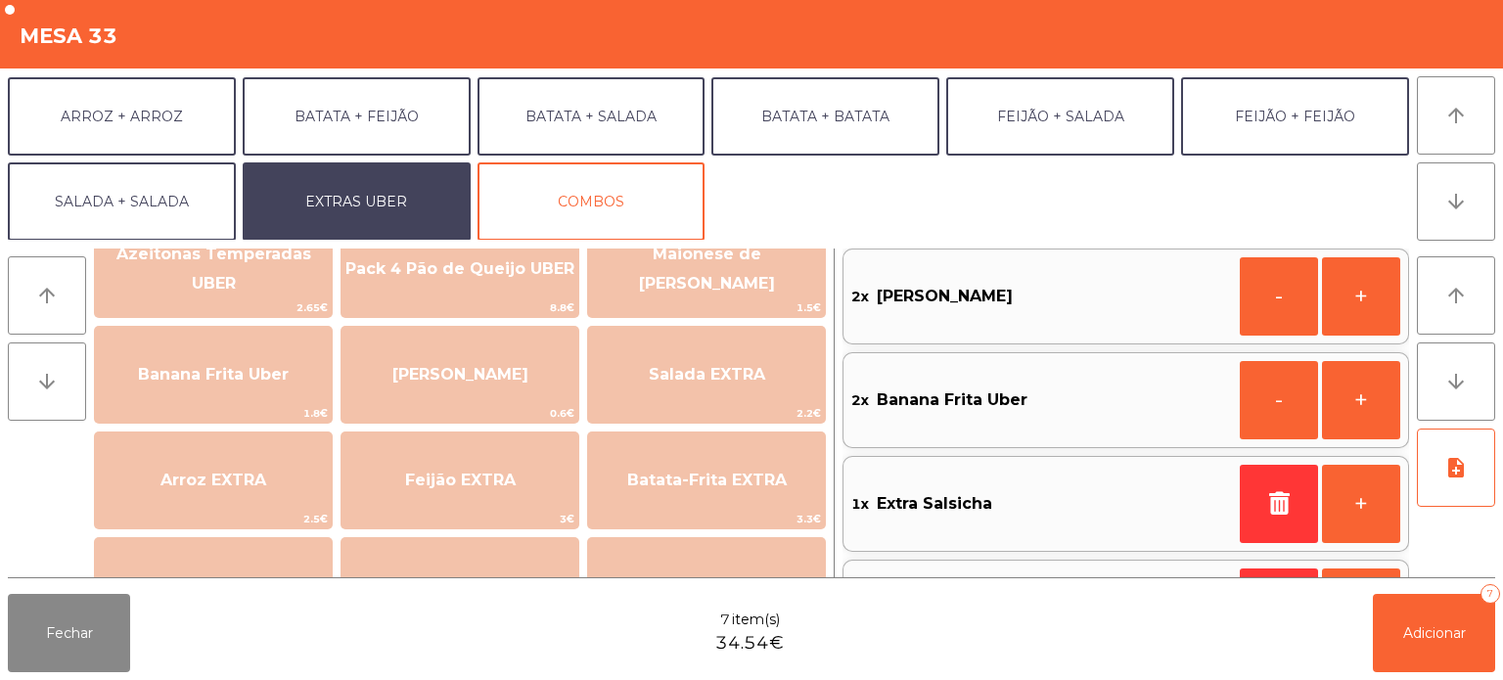
scroll to position [0, 0]
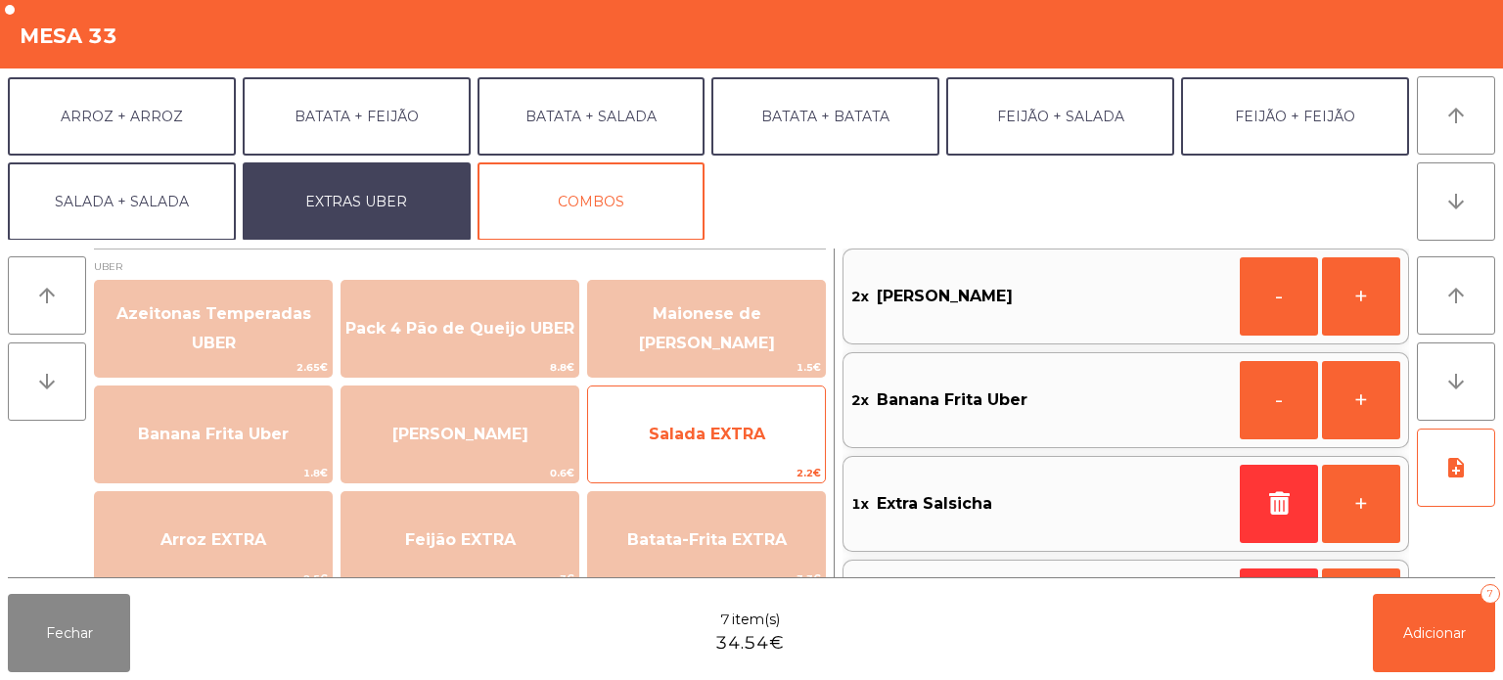
click at [738, 422] on span "Salada EXTRA" at bounding box center [706, 434] width 237 height 53
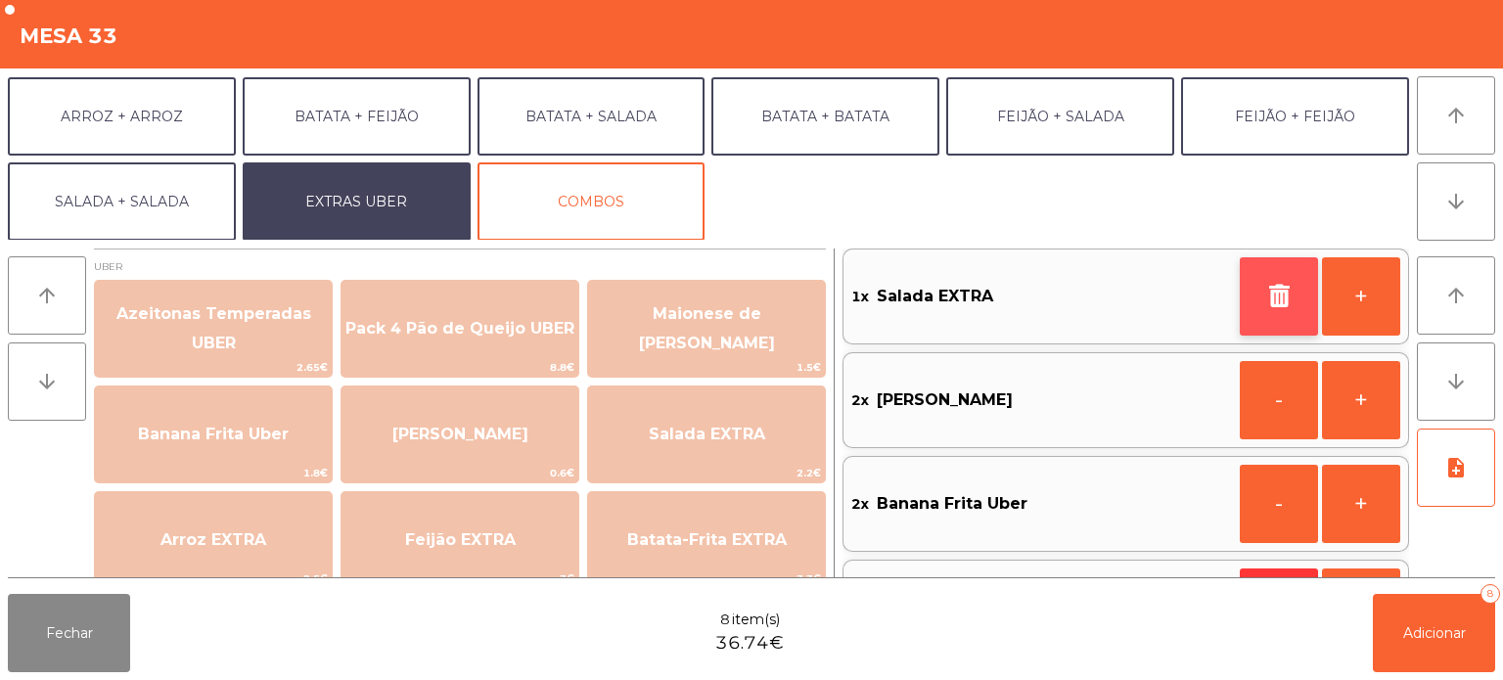
click at [1280, 298] on icon "button" at bounding box center [1278, 295] width 29 height 23
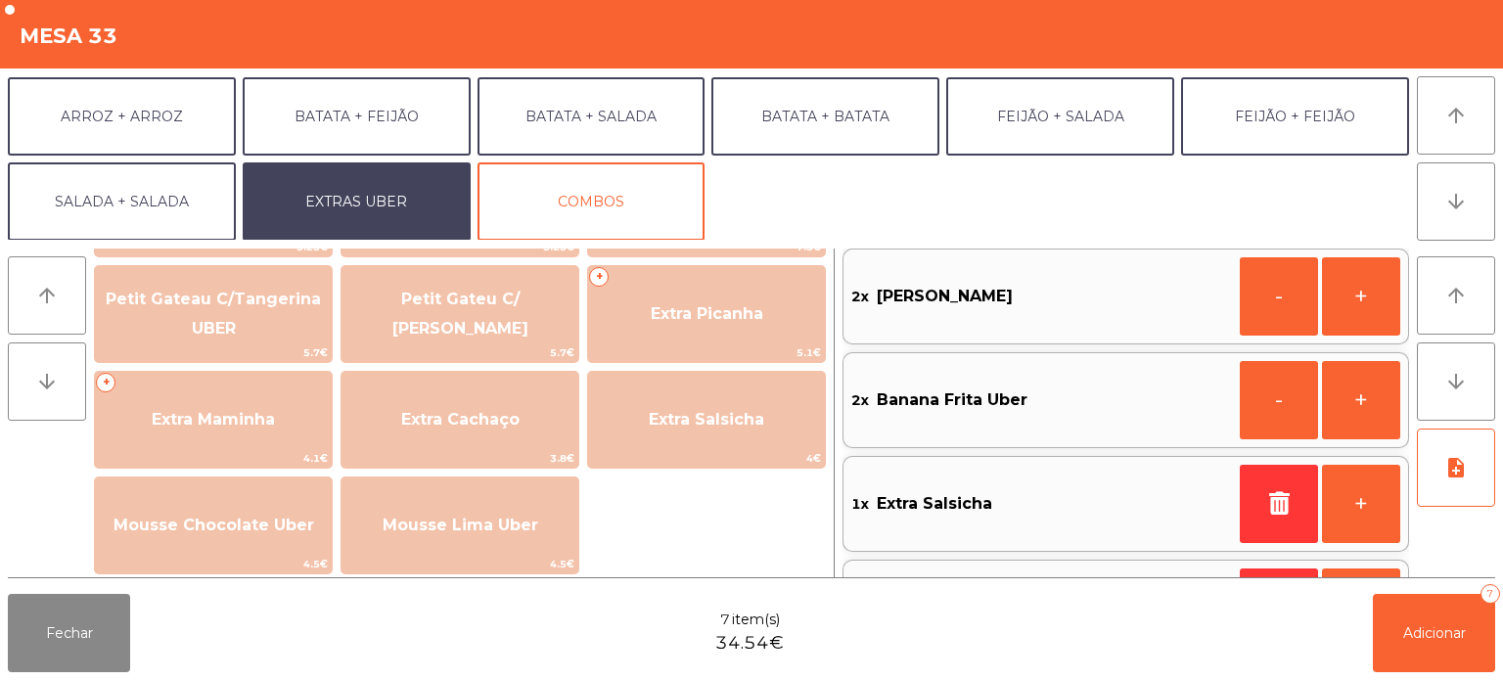
scroll to position [455, 0]
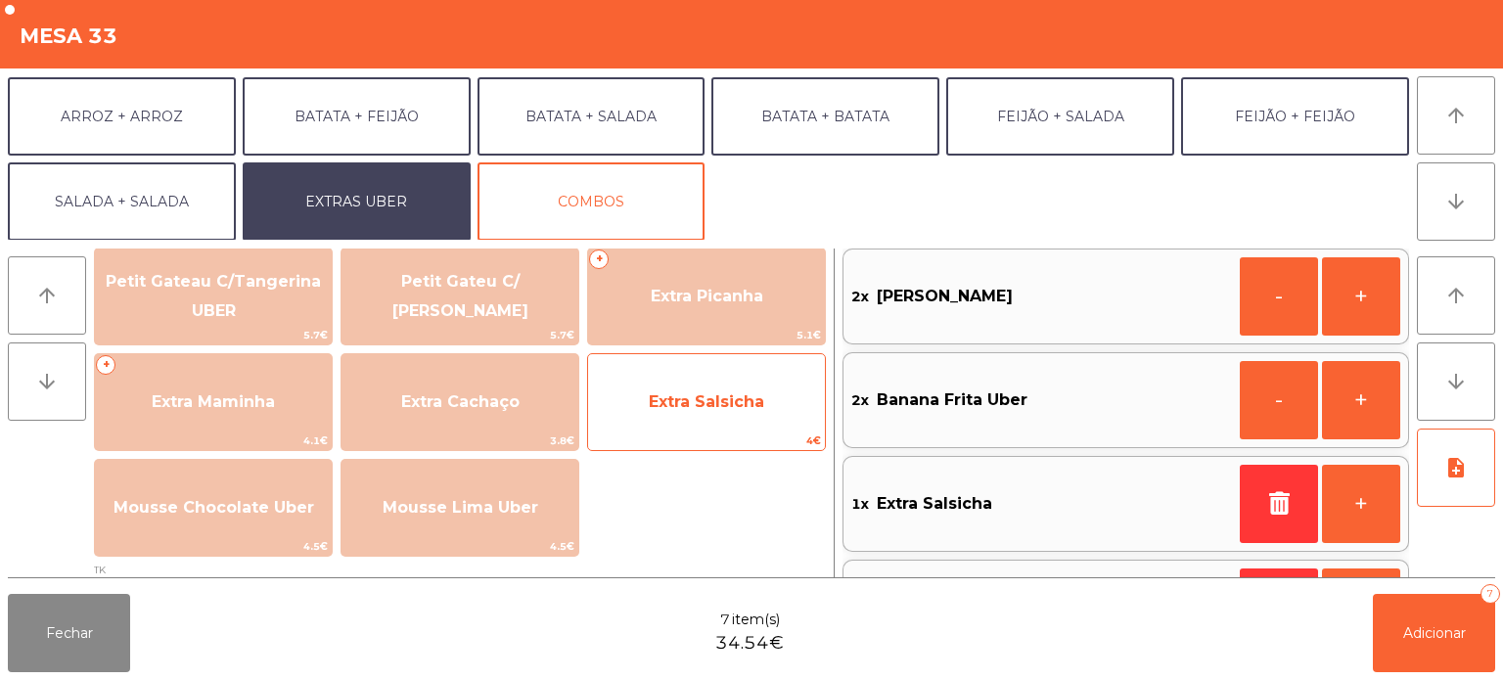
click at [743, 401] on span "Extra Salsicha" at bounding box center [706, 401] width 115 height 19
click at [726, 418] on span "Extra Salsicha" at bounding box center [706, 402] width 237 height 53
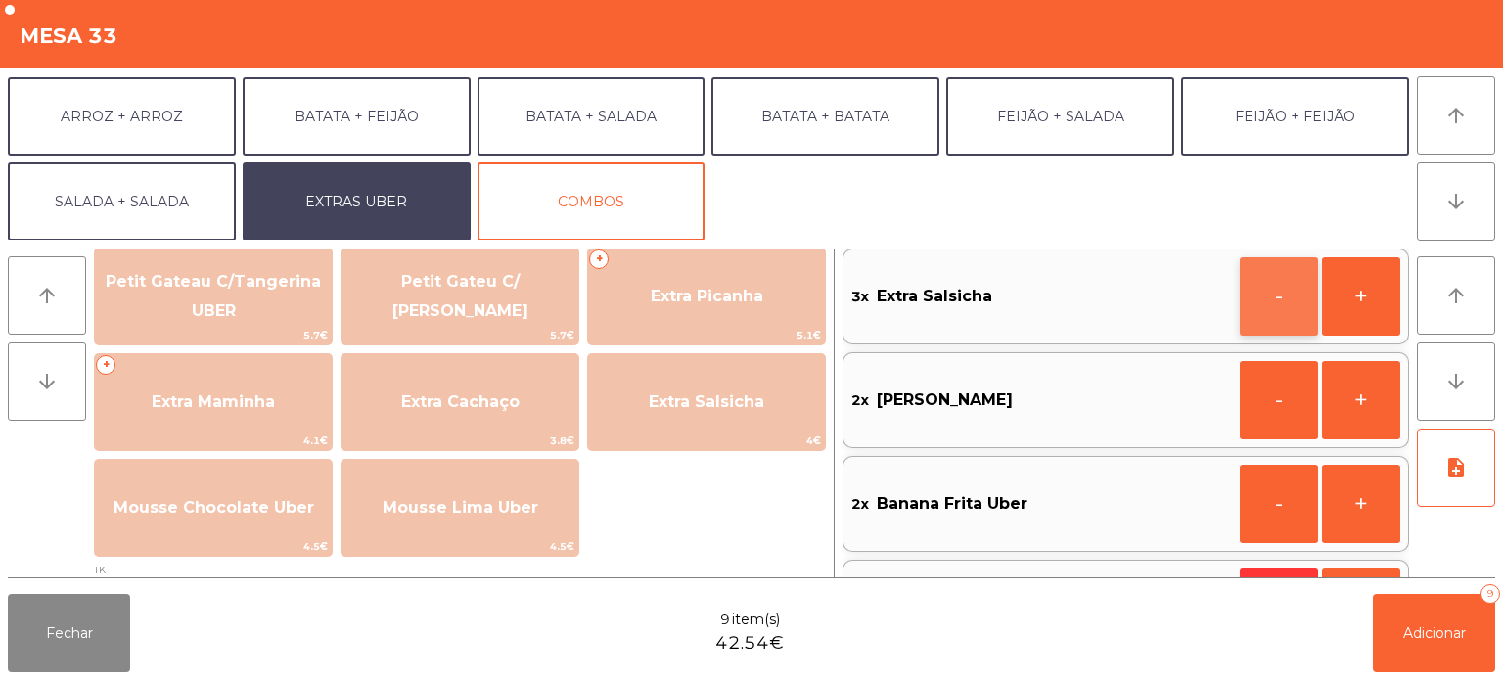
click at [1300, 298] on button "-" at bounding box center [1279, 296] width 78 height 78
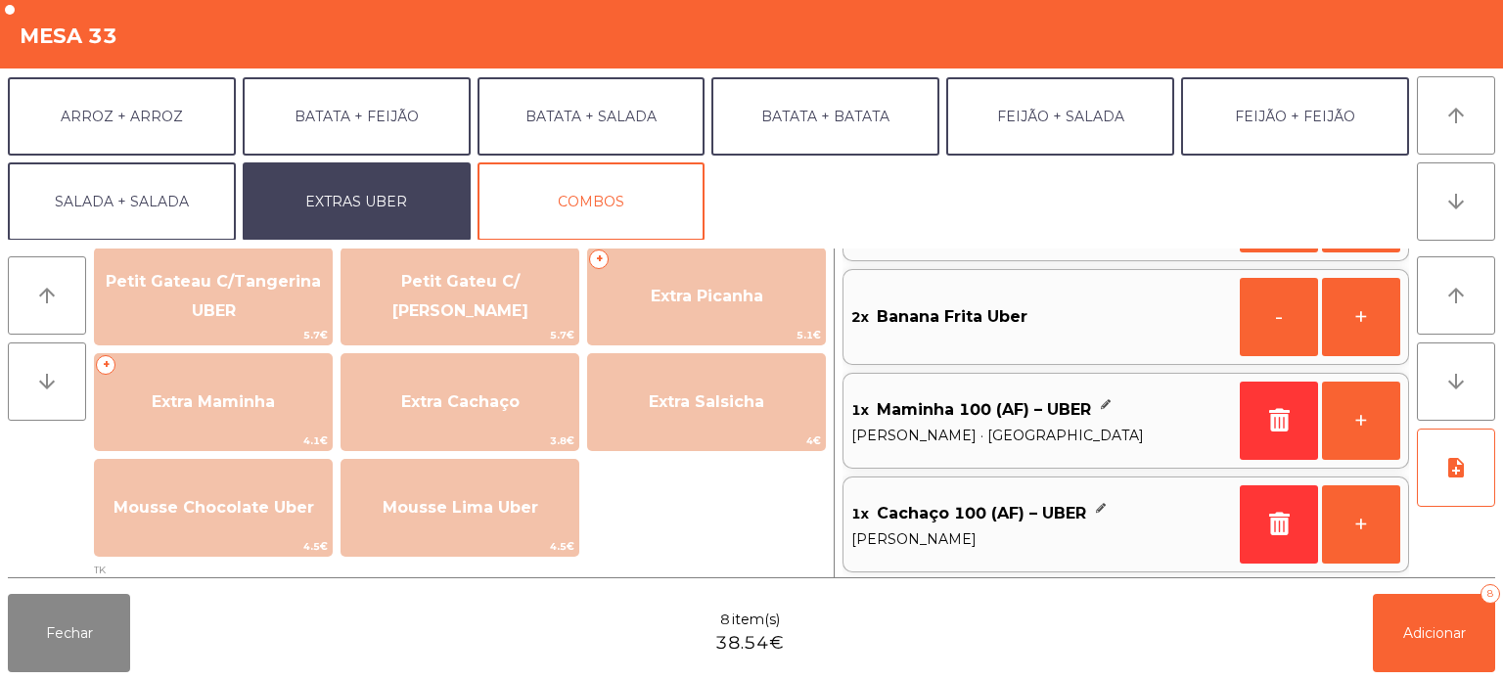
scroll to position [0, 0]
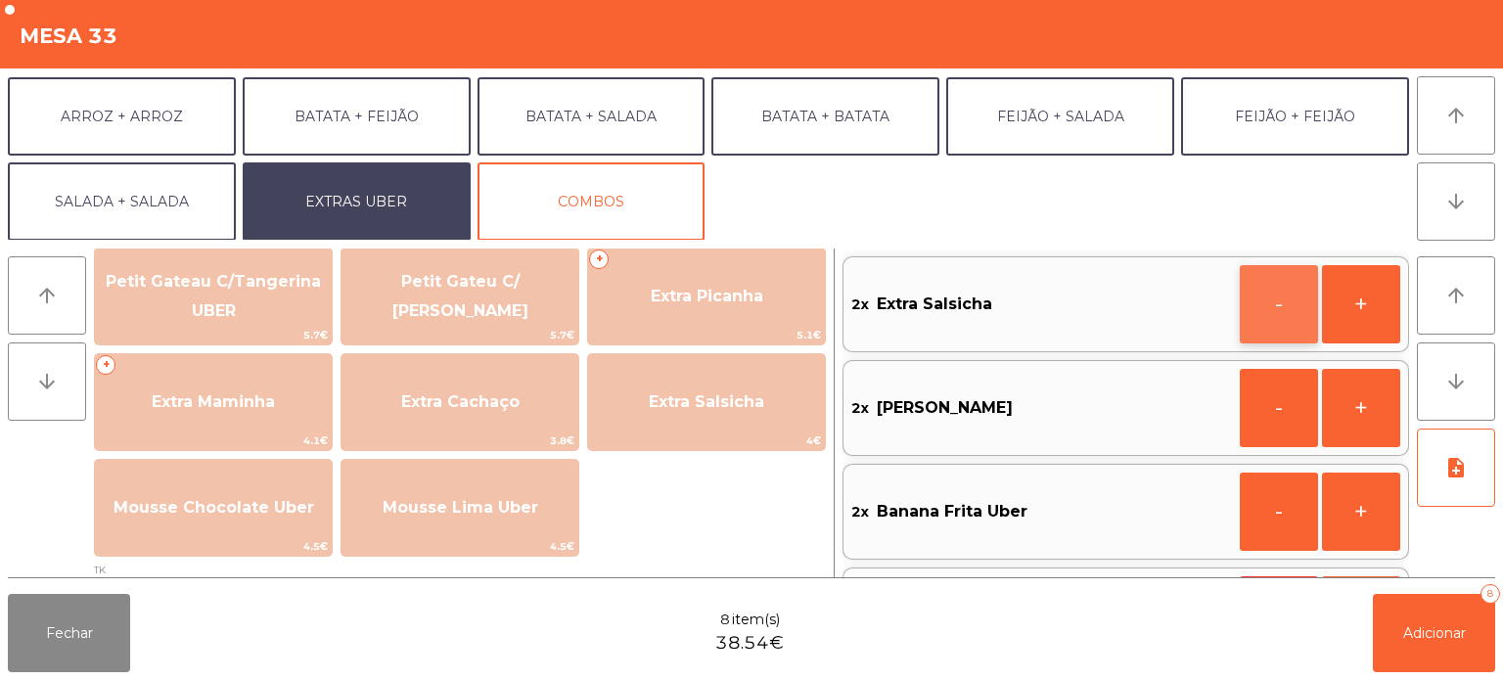
click at [1276, 308] on button "-" at bounding box center [1279, 304] width 78 height 78
click at [1276, 411] on button "-" at bounding box center [1279, 408] width 78 height 78
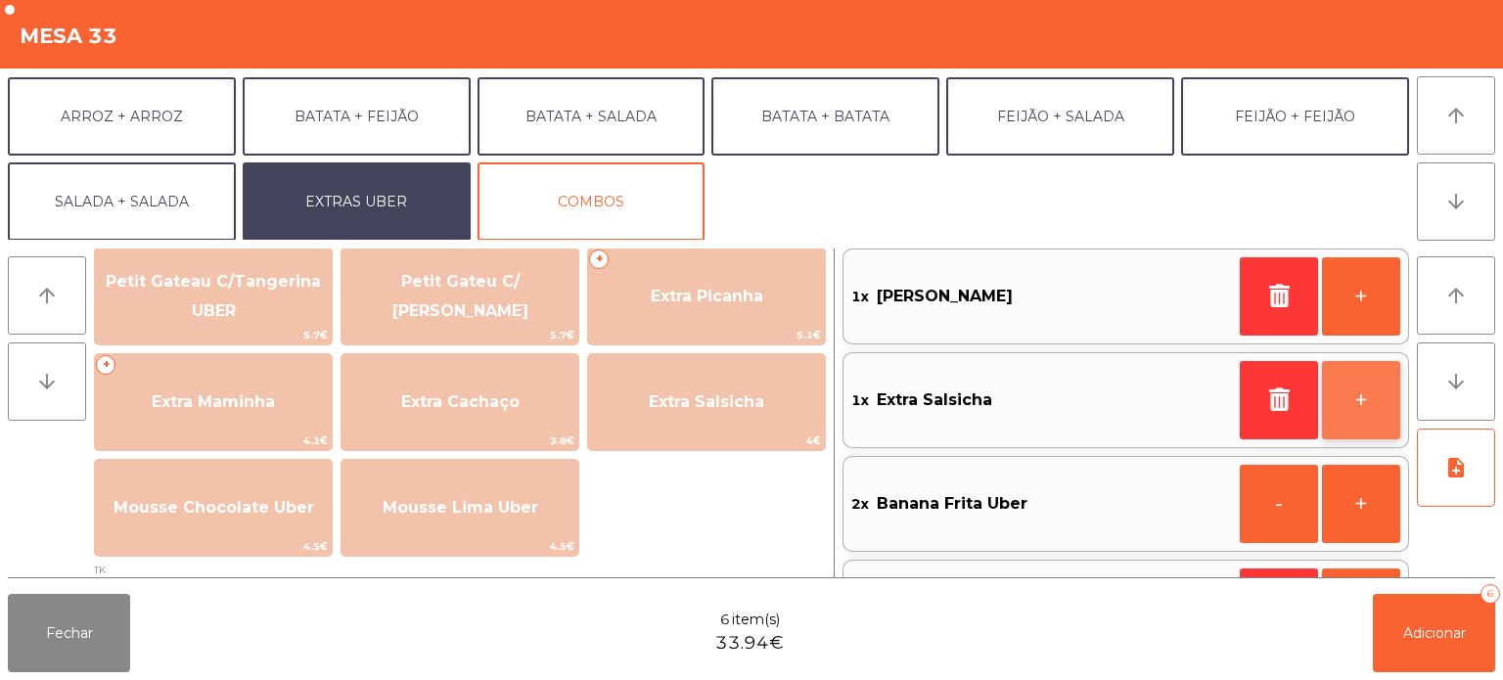
click at [1347, 399] on button "+" at bounding box center [1361, 400] width 78 height 78
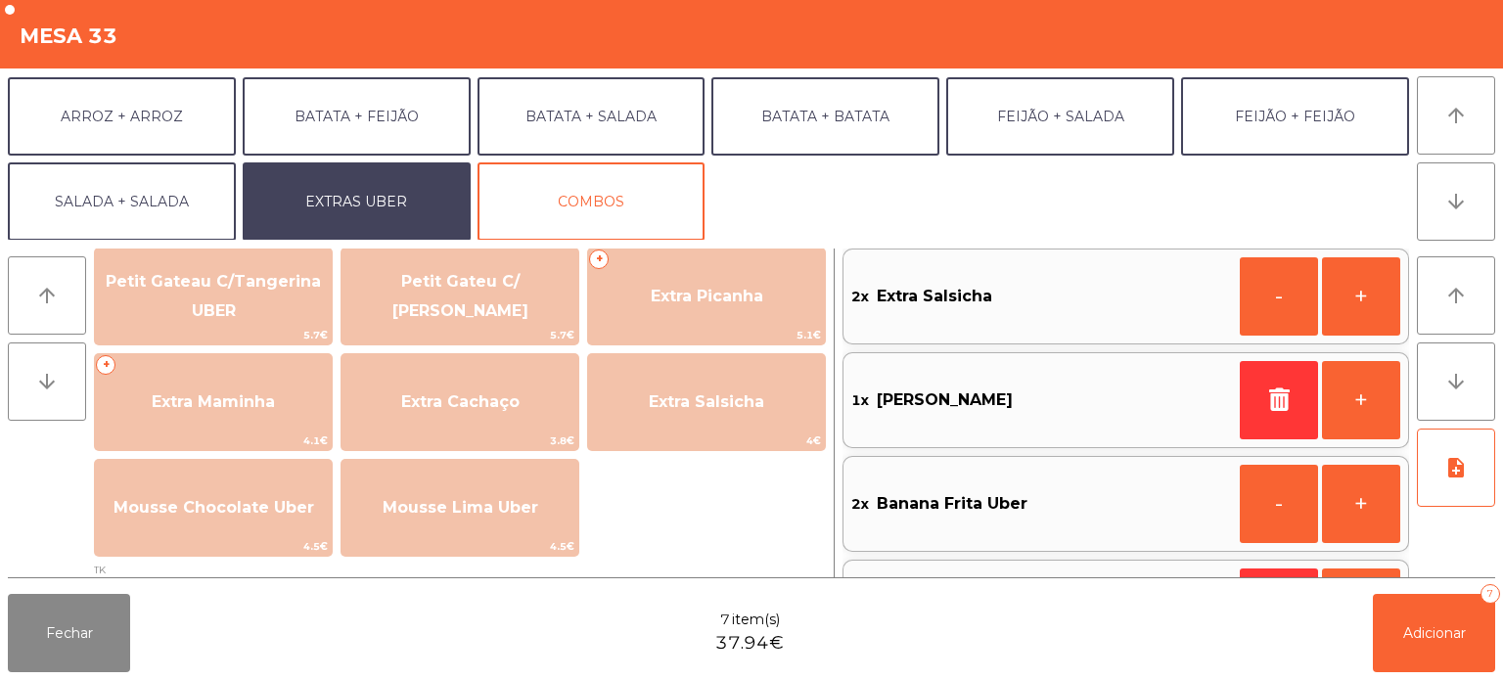
scroll to position [0, 0]
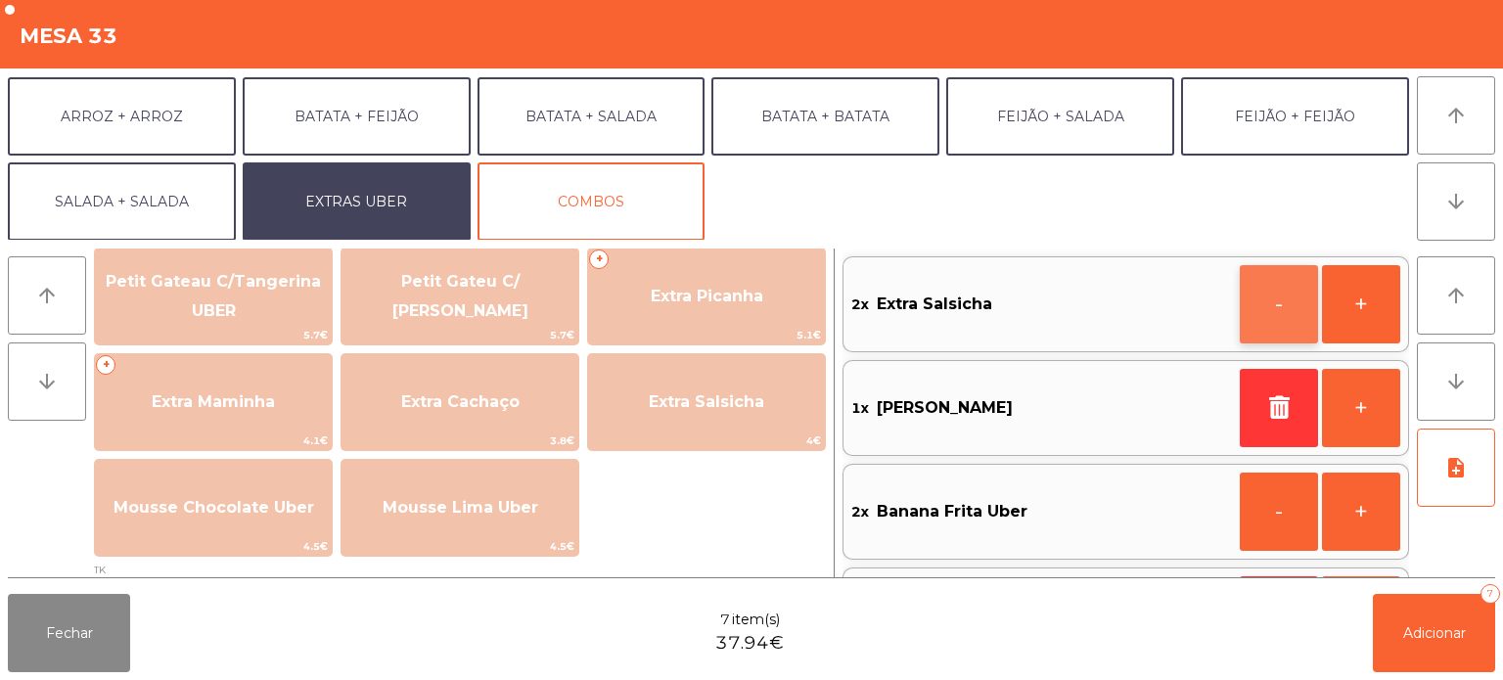
click at [1273, 307] on button "-" at bounding box center [1279, 304] width 78 height 78
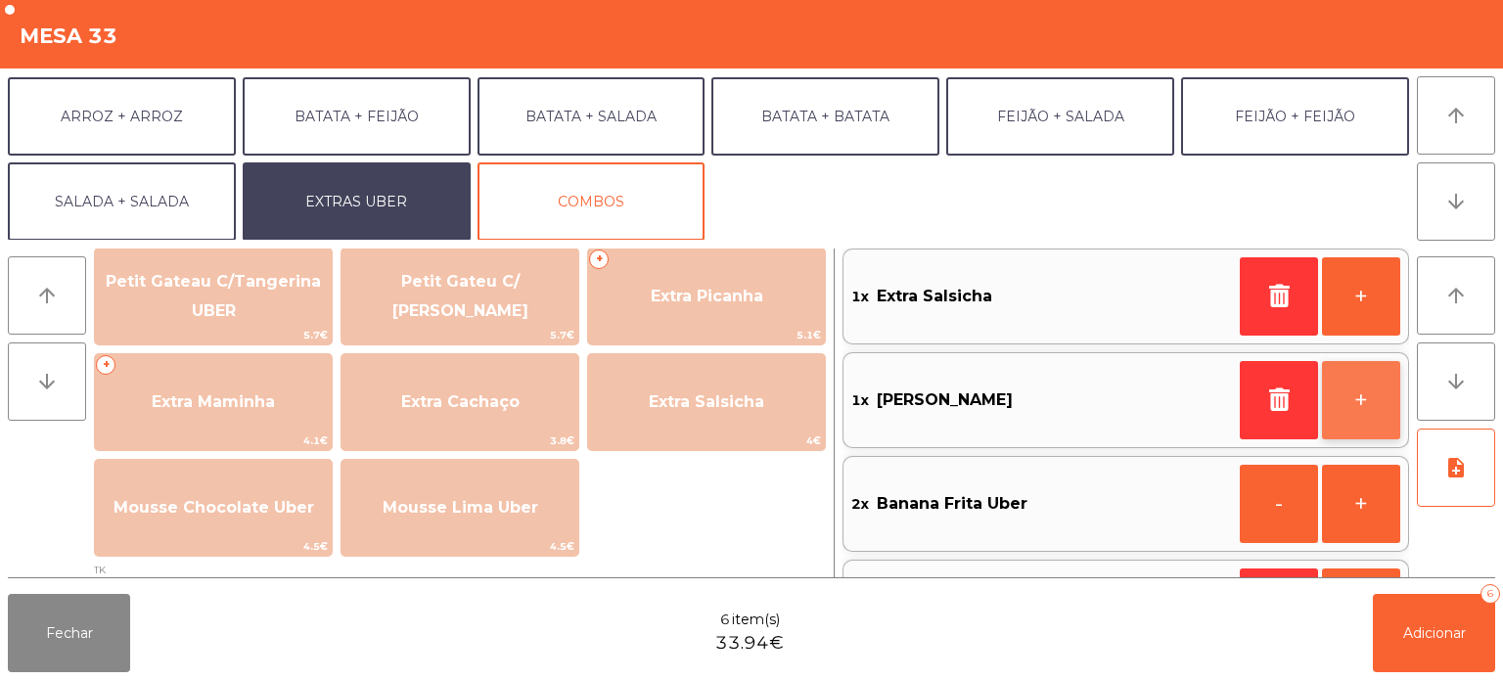
click at [1347, 401] on button "+" at bounding box center [1361, 400] width 78 height 78
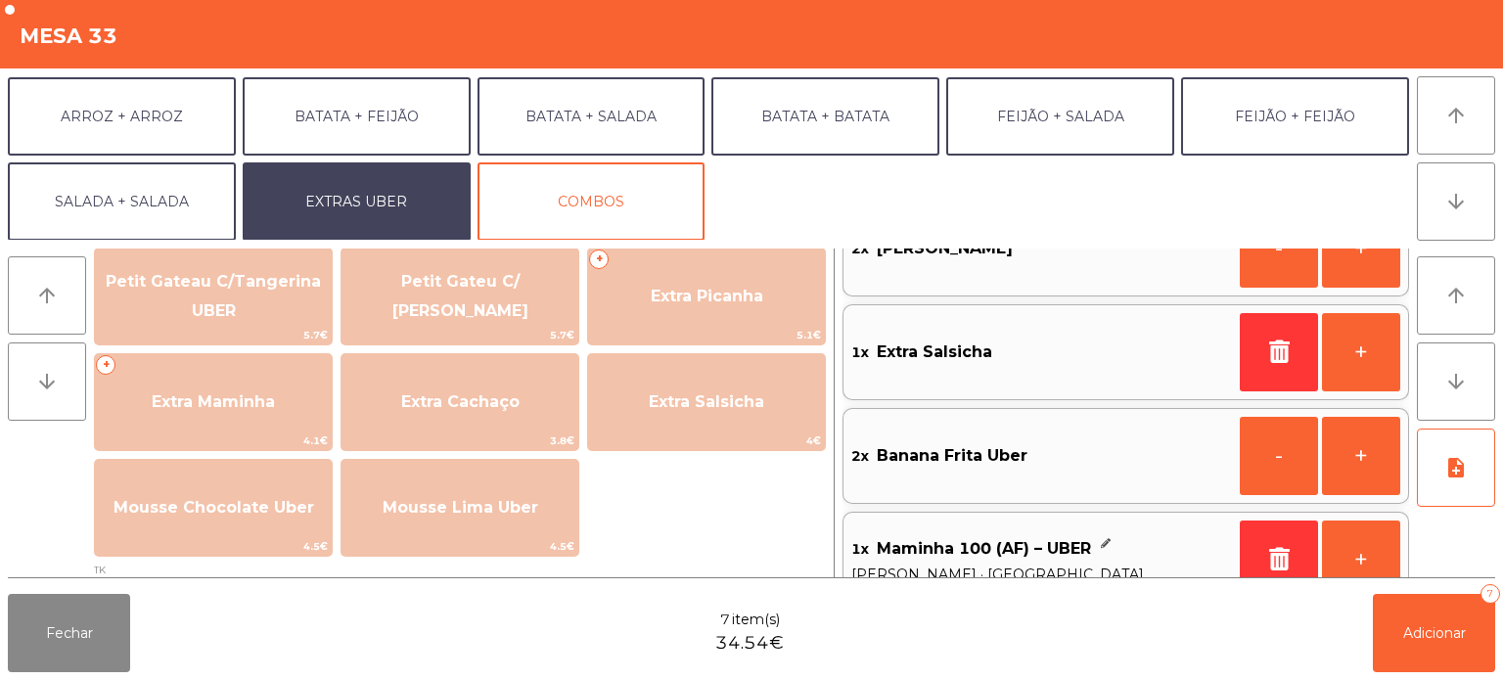
scroll to position [195, 0]
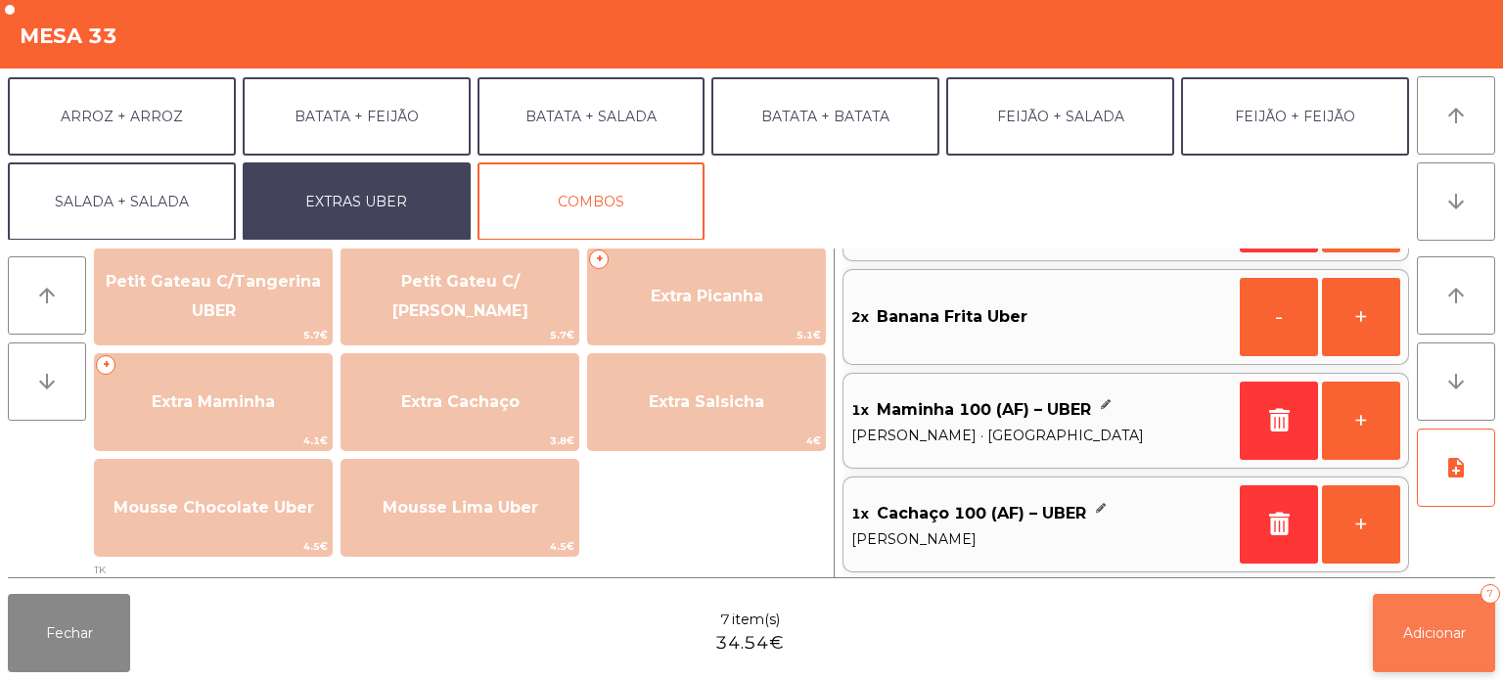
click at [1412, 633] on span "Adicionar" at bounding box center [1434, 633] width 63 height 18
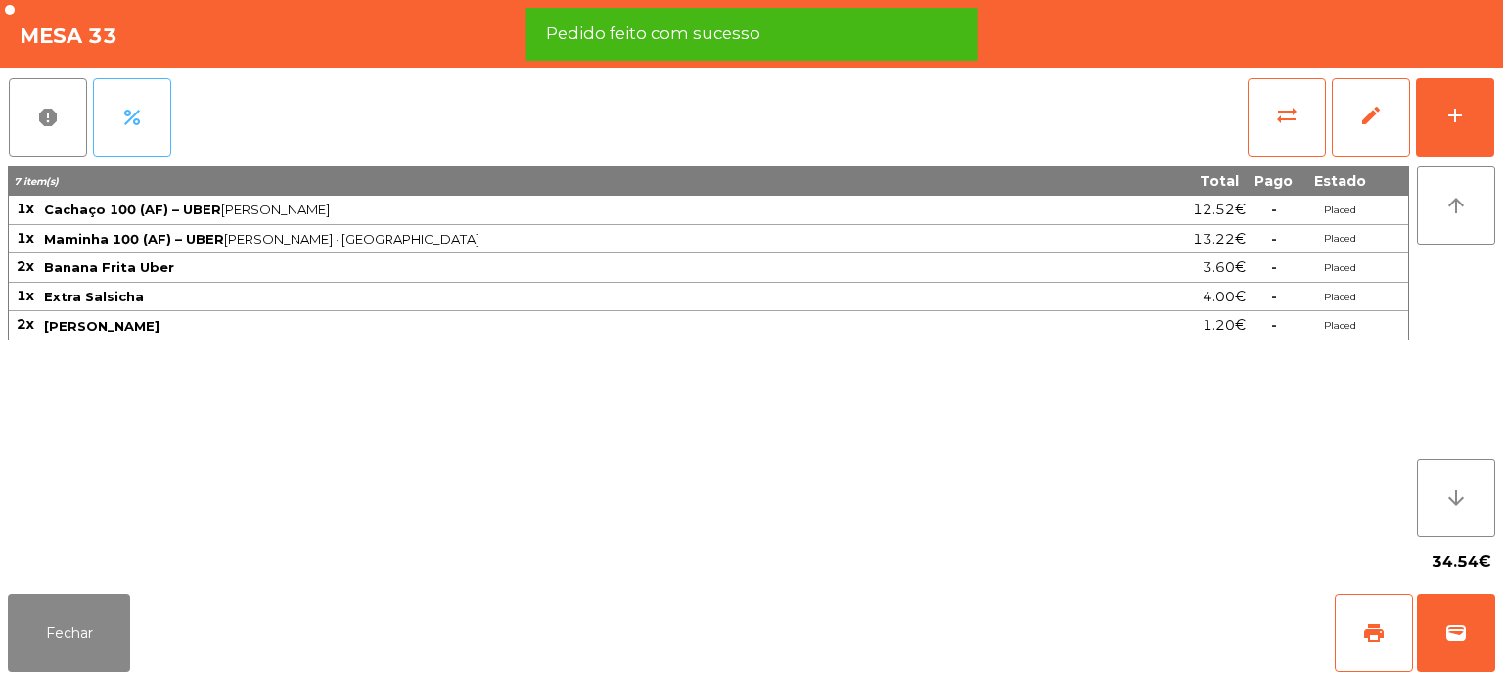
click at [157, 91] on button "percent" at bounding box center [132, 117] width 78 height 78
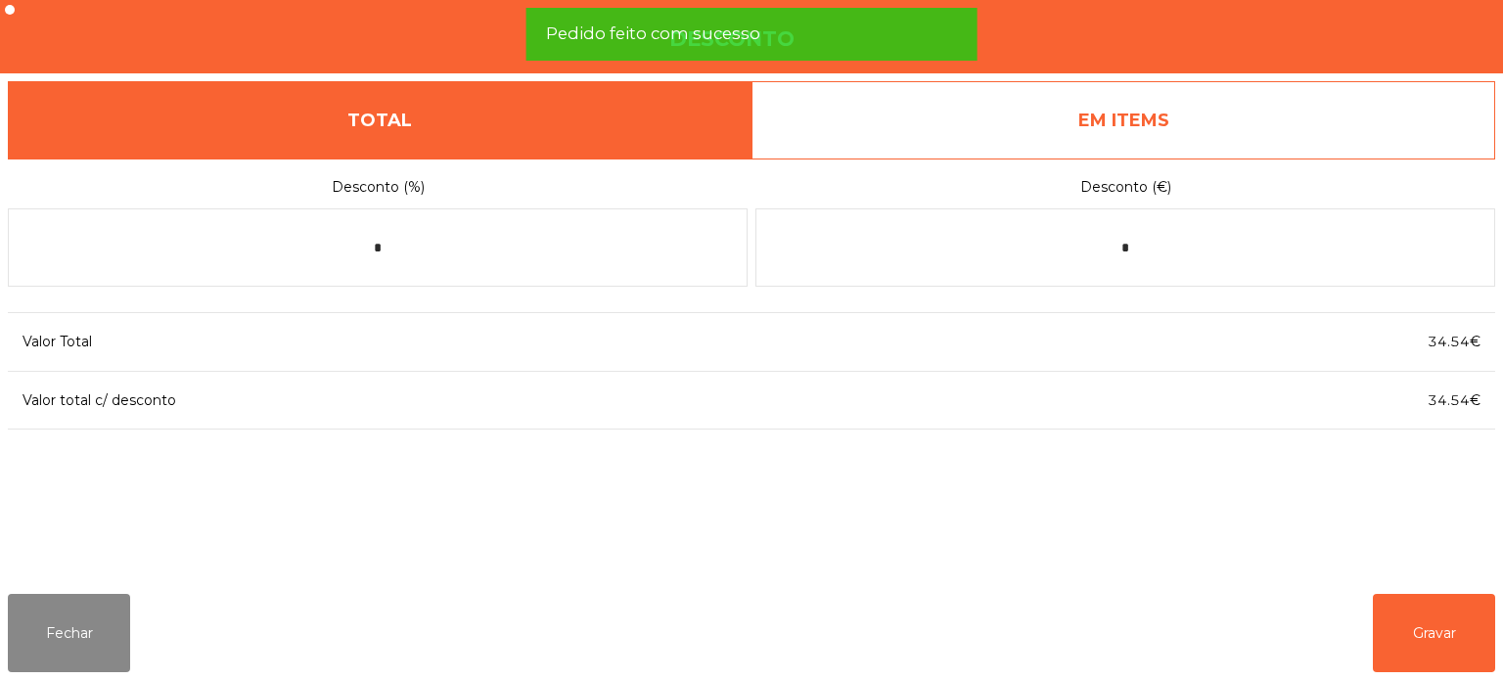
click at [1196, 114] on link "EM ITEMS" at bounding box center [1124, 120] width 744 height 78
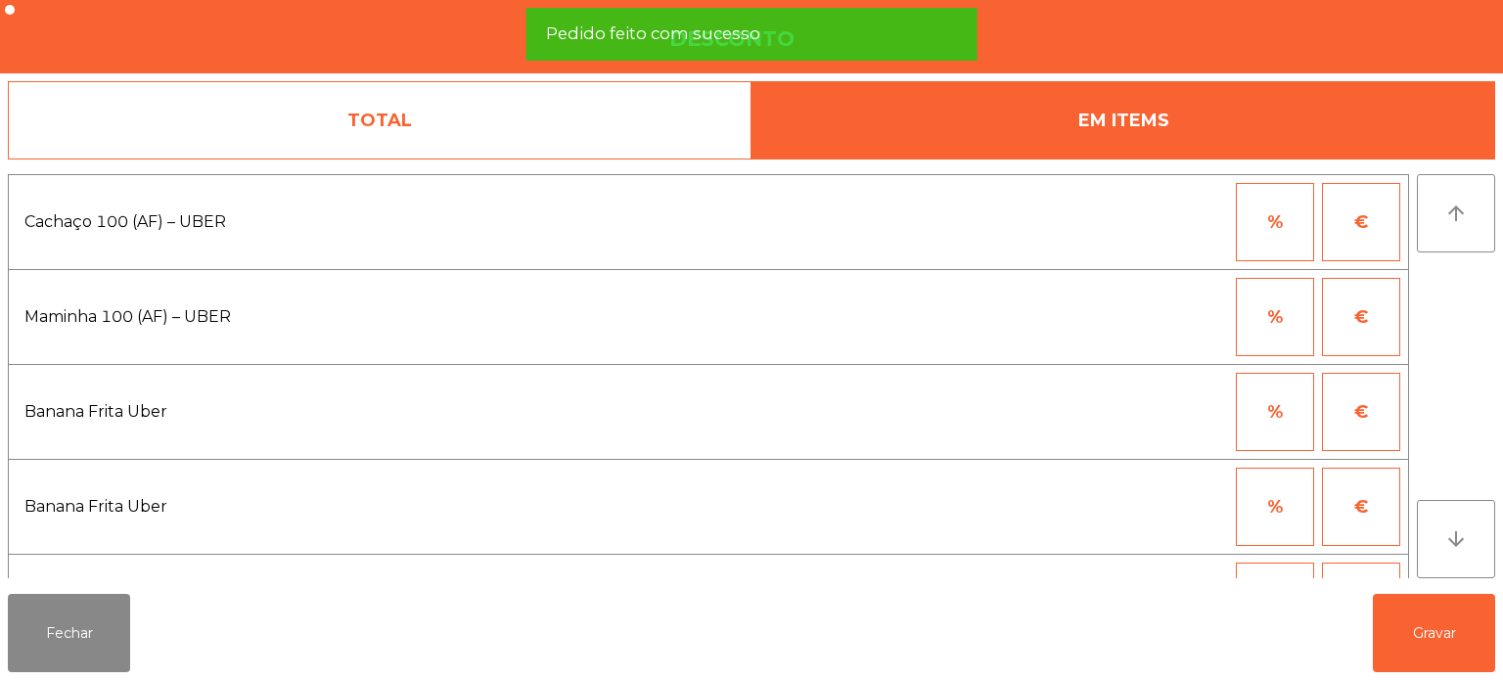
click at [583, 102] on link "TOTAL" at bounding box center [380, 120] width 744 height 78
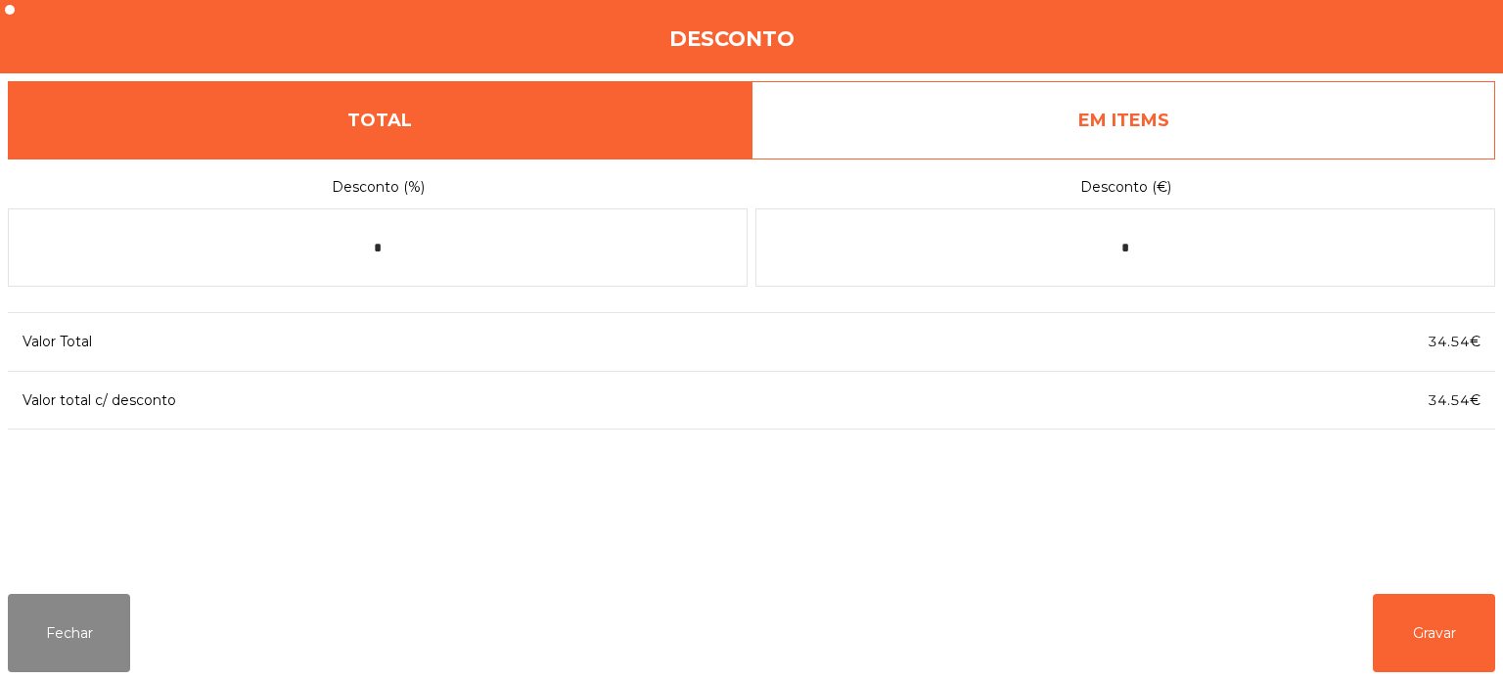
click at [1160, 178] on label "Desconto (€)" at bounding box center [1125, 187] width 740 height 26
click at [1163, 249] on input "*" at bounding box center [1125, 247] width 740 height 78
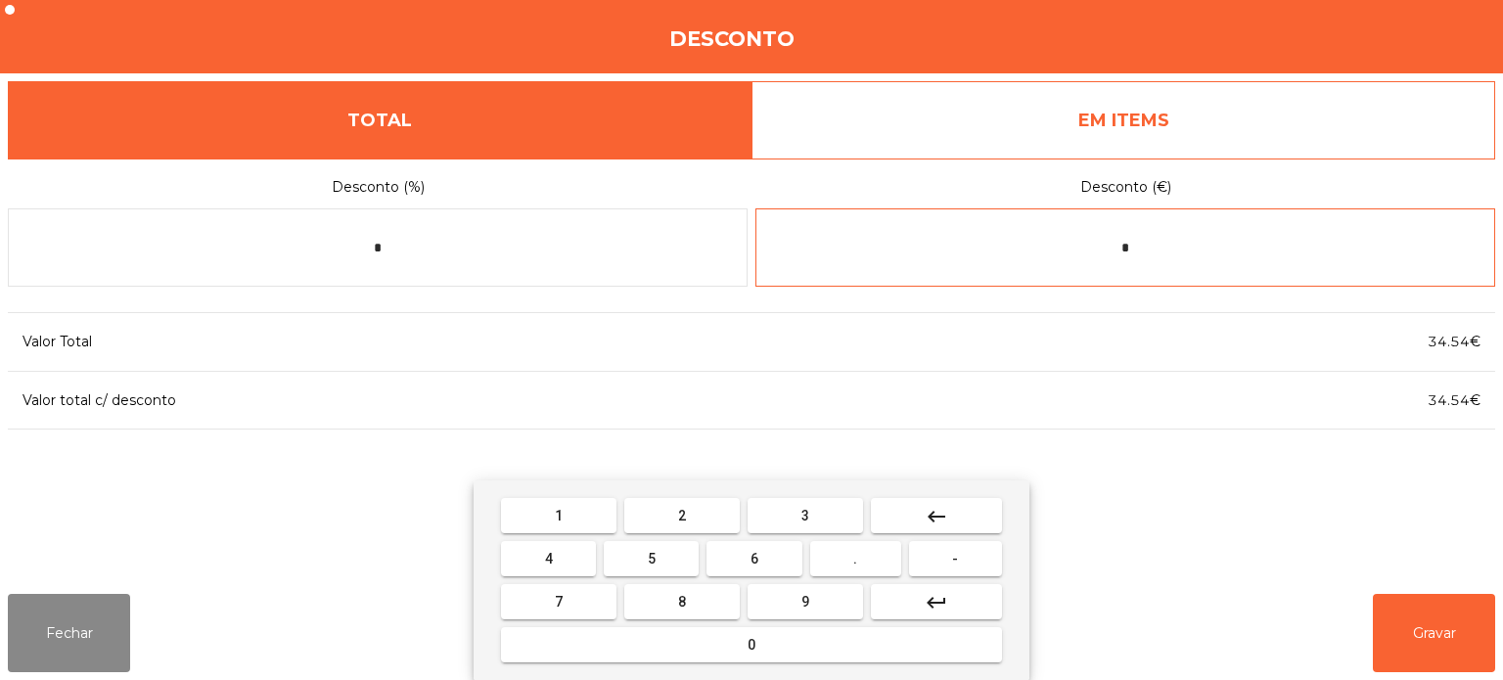
click at [961, 501] on button "keyboard_backspace" at bounding box center [936, 515] width 131 height 35
click at [788, 650] on button "0" at bounding box center [751, 644] width 501 height 35
click at [866, 564] on button "." at bounding box center [855, 558] width 91 height 35
click at [752, 563] on span "6" at bounding box center [755, 559] width 8 height 16
type input "***"
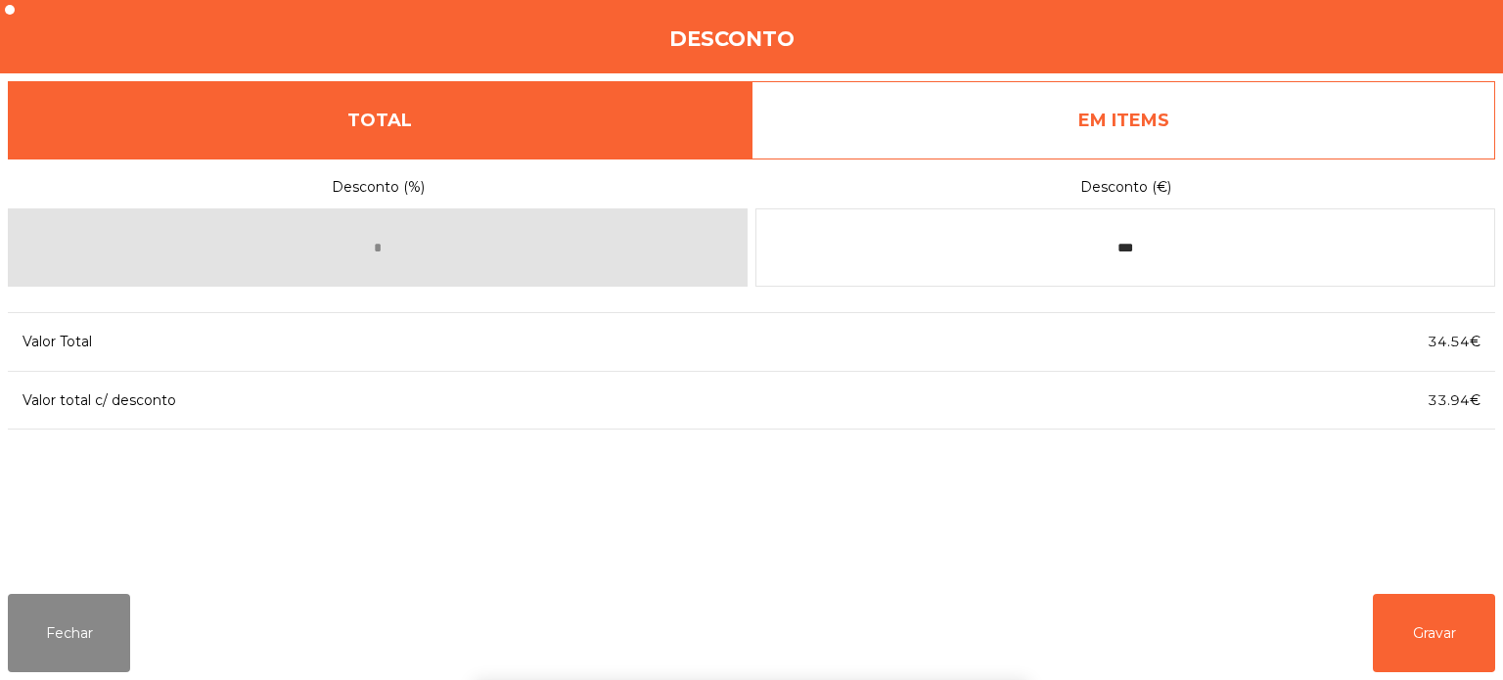
click at [1417, 660] on div "1 2 3 keyboard_backspace 4 5 6 . - 7 8 9 keyboard_return 0" at bounding box center [751, 581] width 1503 height 200
click at [1480, 615] on button "Gravar" at bounding box center [1434, 633] width 122 height 78
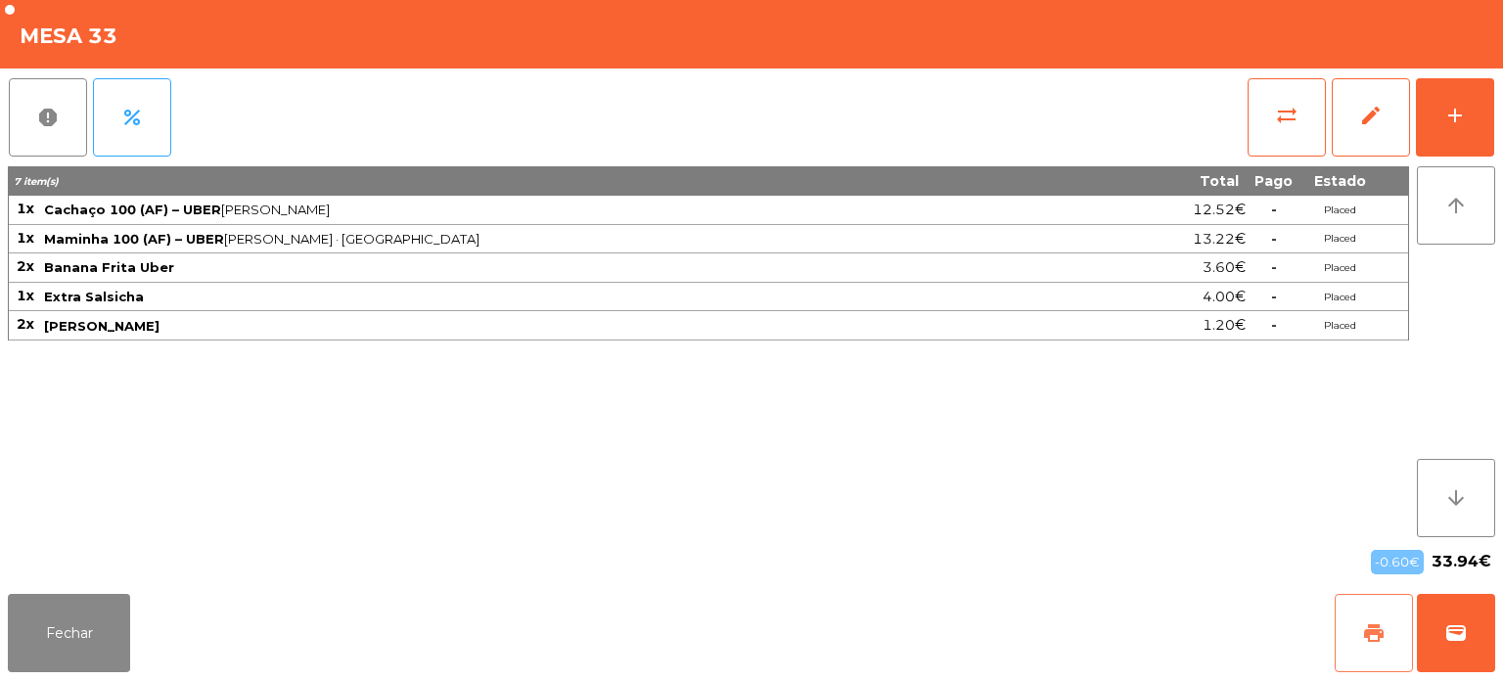
click at [1386, 643] on button "print" at bounding box center [1374, 633] width 78 height 78
click at [73, 615] on button "Fechar" at bounding box center [69, 633] width 122 height 78
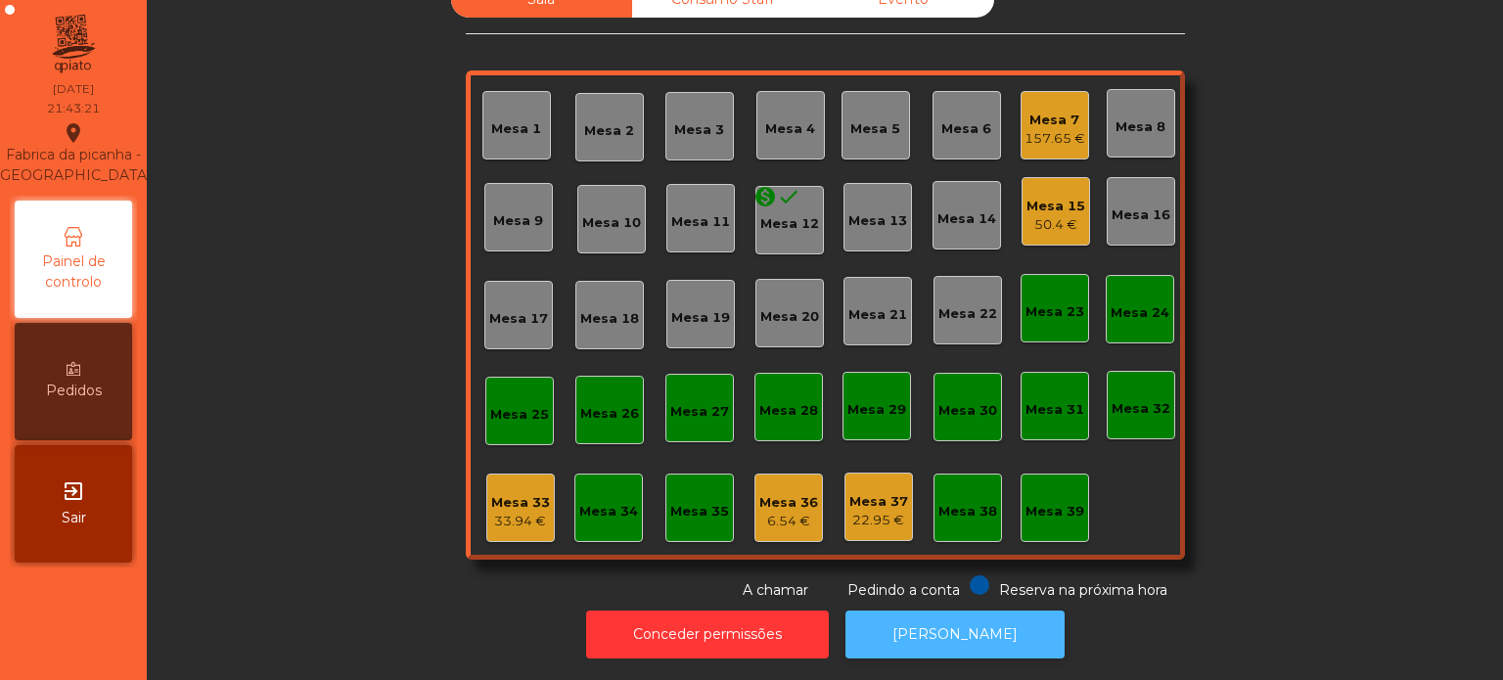
click at [950, 643] on button "[PERSON_NAME]" at bounding box center [955, 635] width 219 height 48
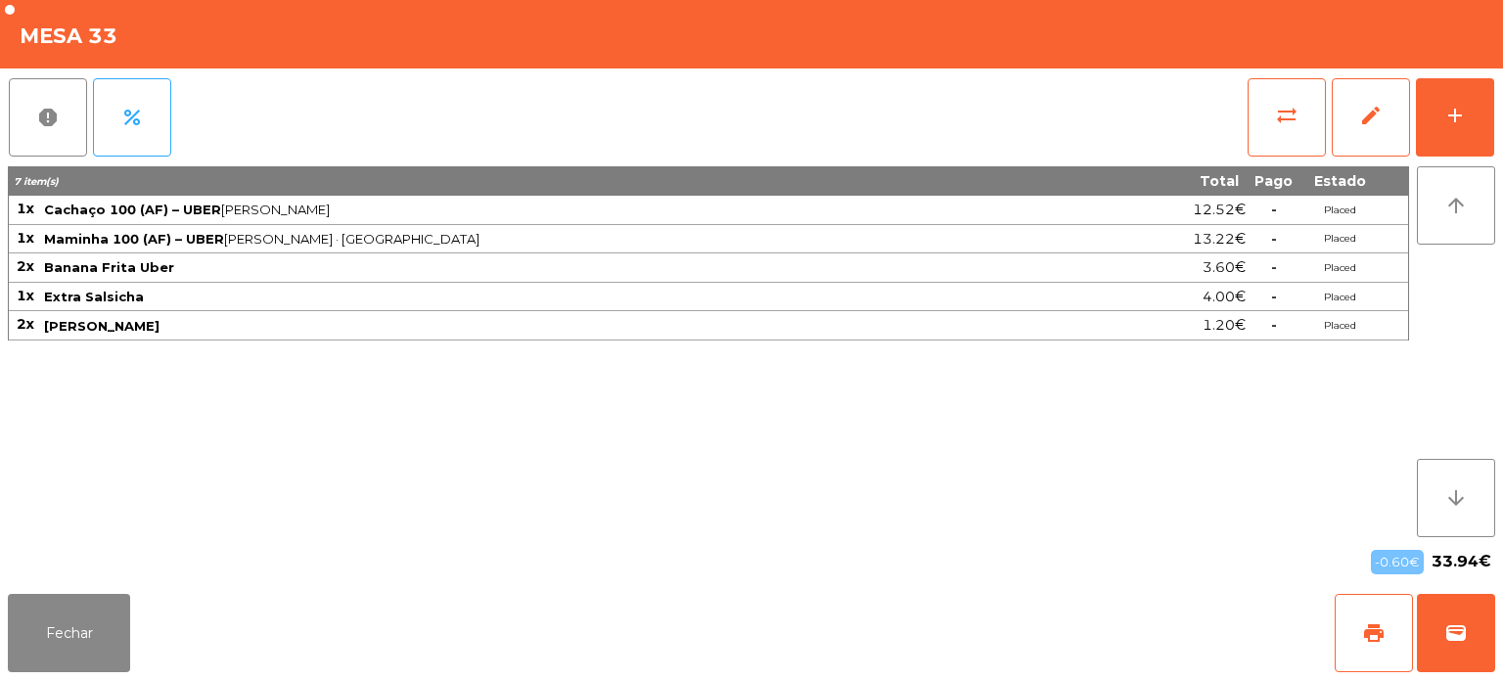
click at [1463, 673] on div "Fechar print wallet" at bounding box center [751, 633] width 1503 height 94
click at [1470, 643] on button "wallet" at bounding box center [1456, 633] width 78 height 78
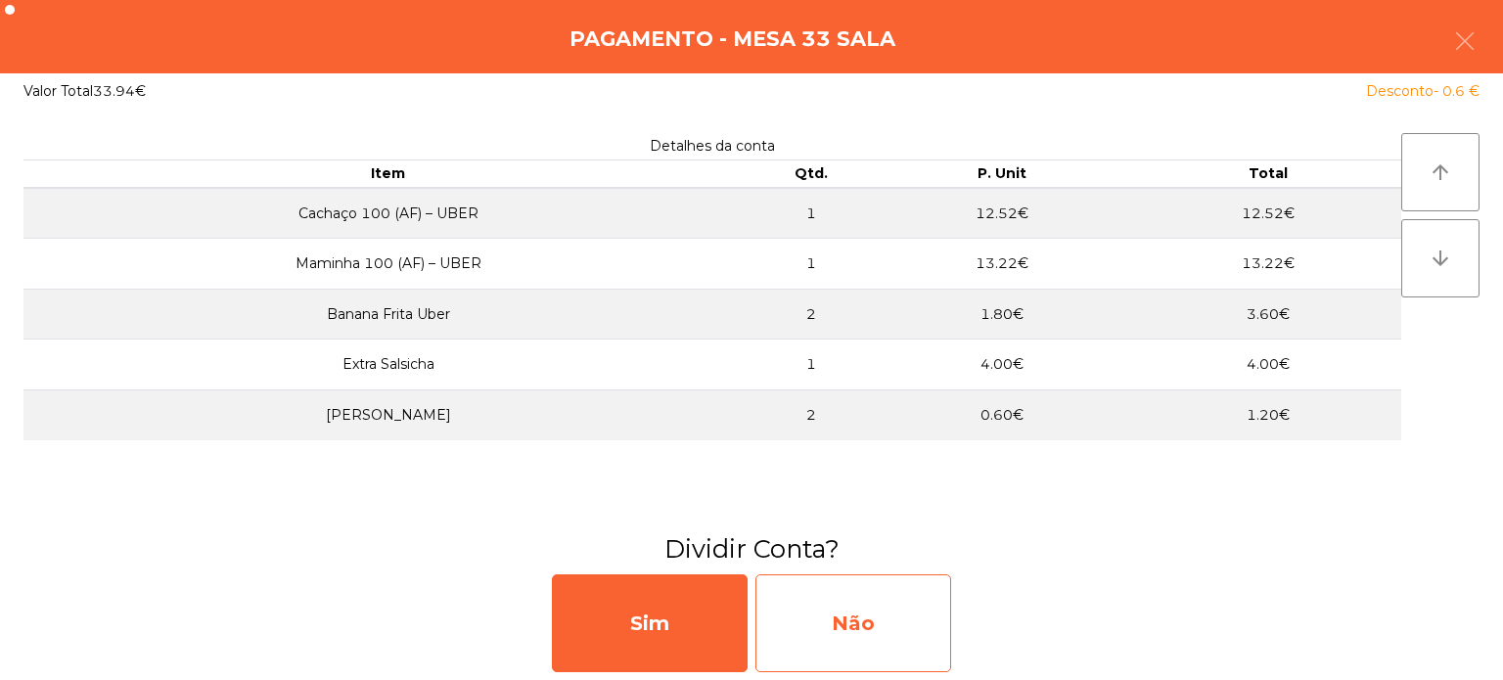
click at [916, 613] on div "Não" at bounding box center [853, 623] width 196 height 98
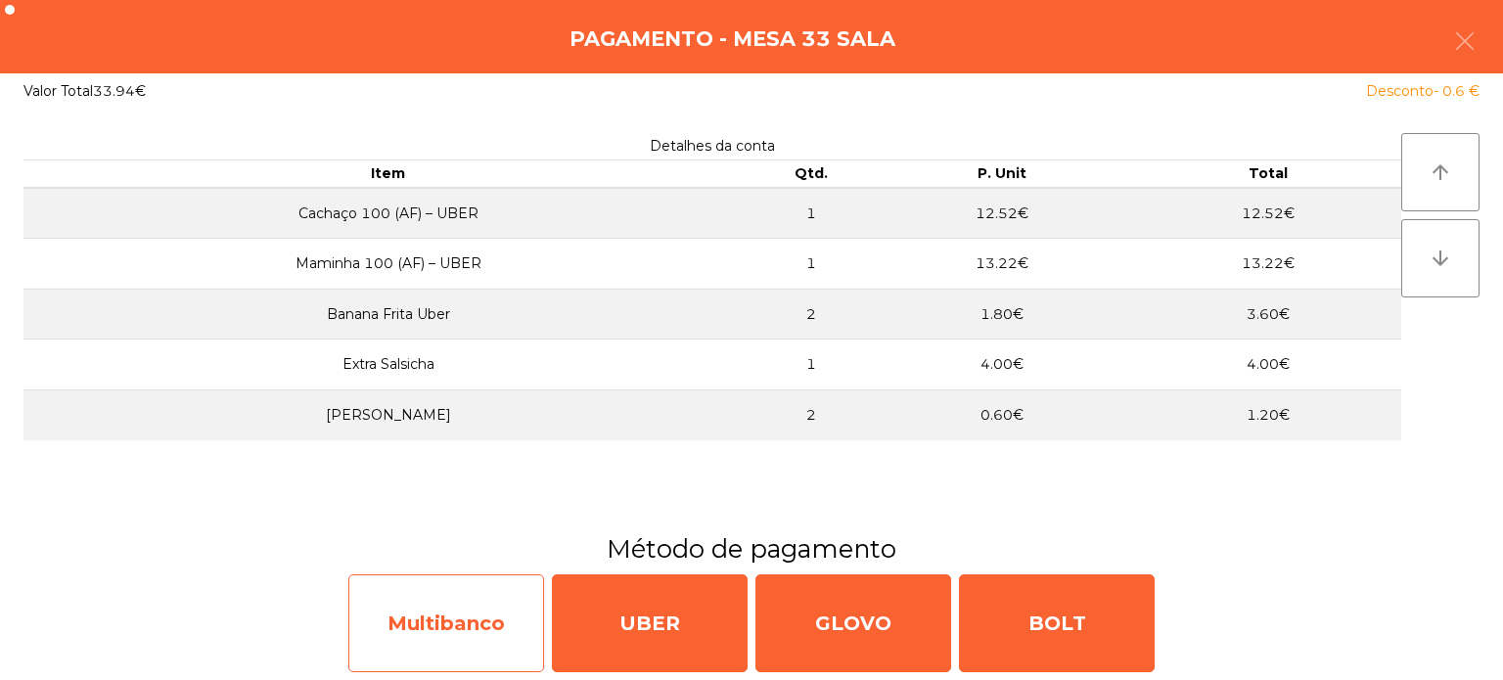
click at [460, 607] on div "Multibanco" at bounding box center [446, 623] width 196 height 98
select select "**"
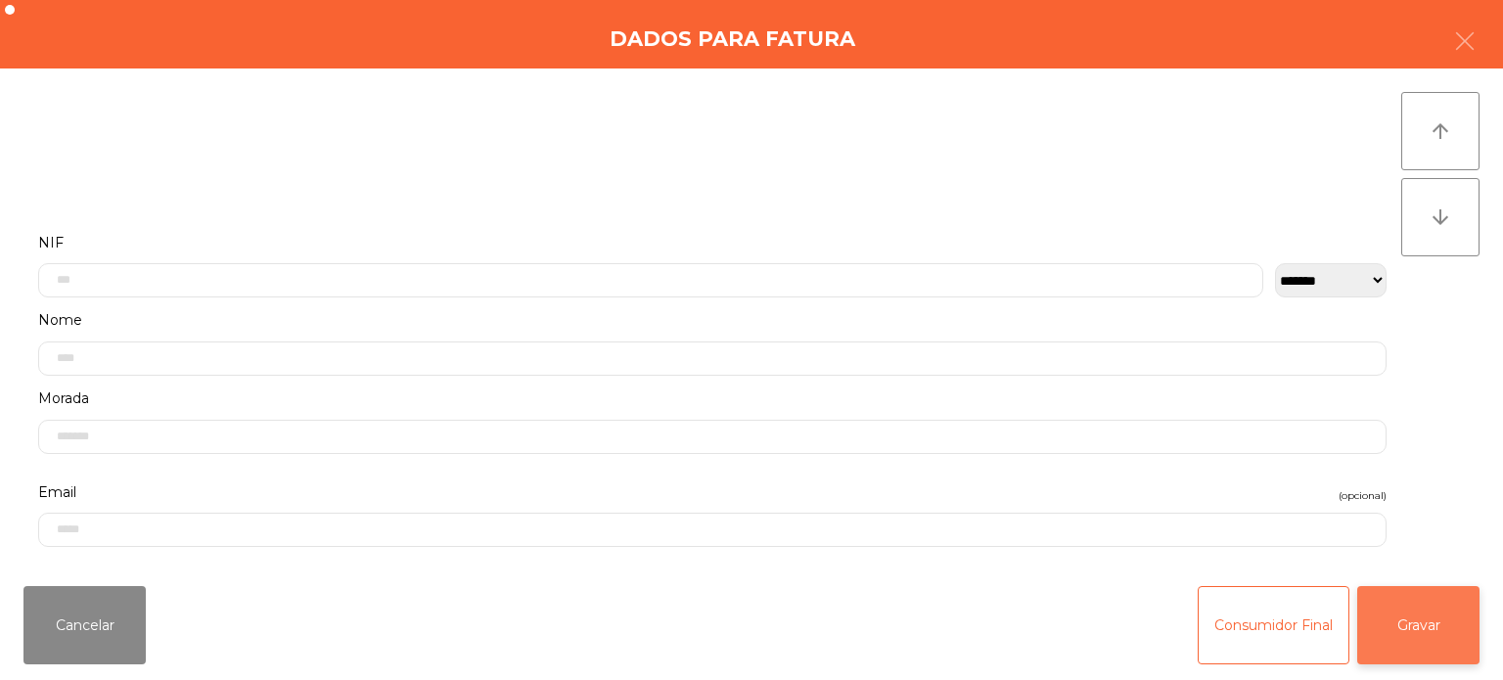
click at [1431, 633] on button "Gravar" at bounding box center [1418, 625] width 122 height 78
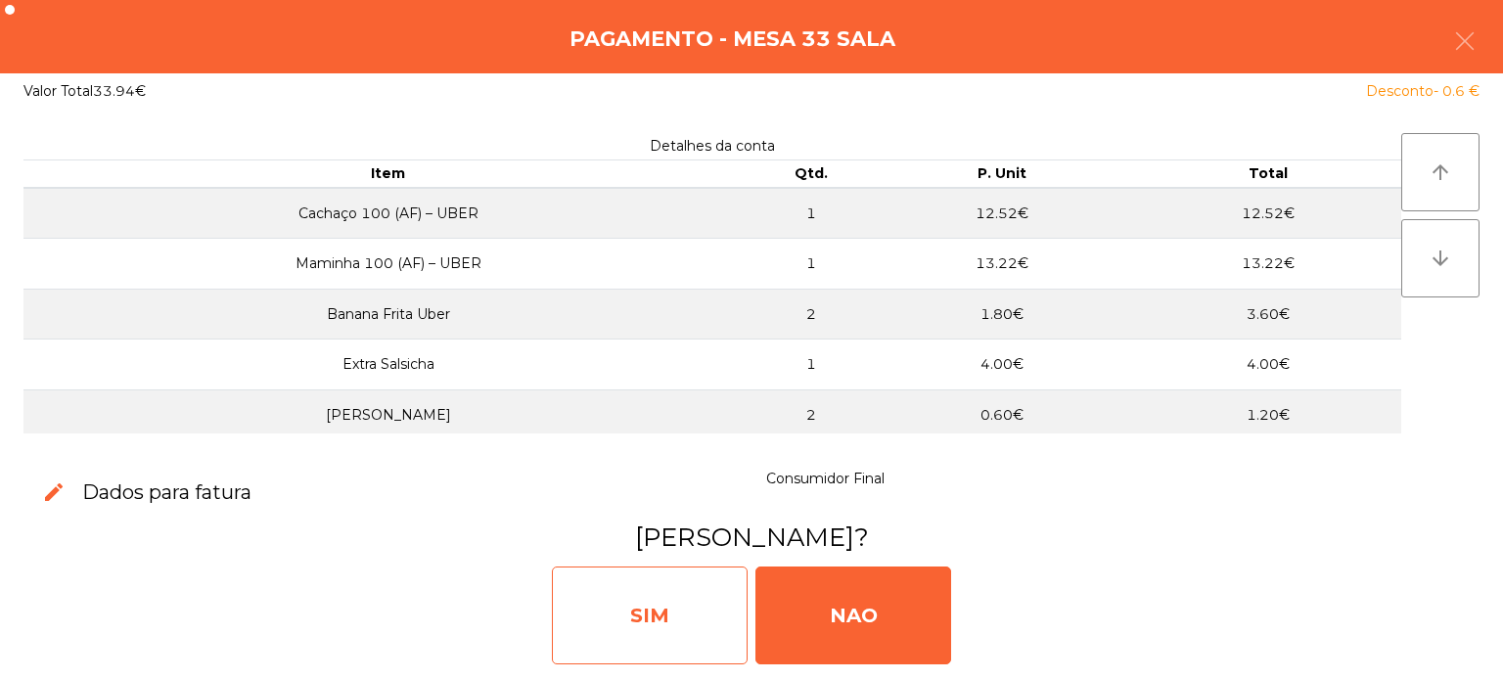
click at [681, 611] on div "SIM" at bounding box center [650, 616] width 196 height 98
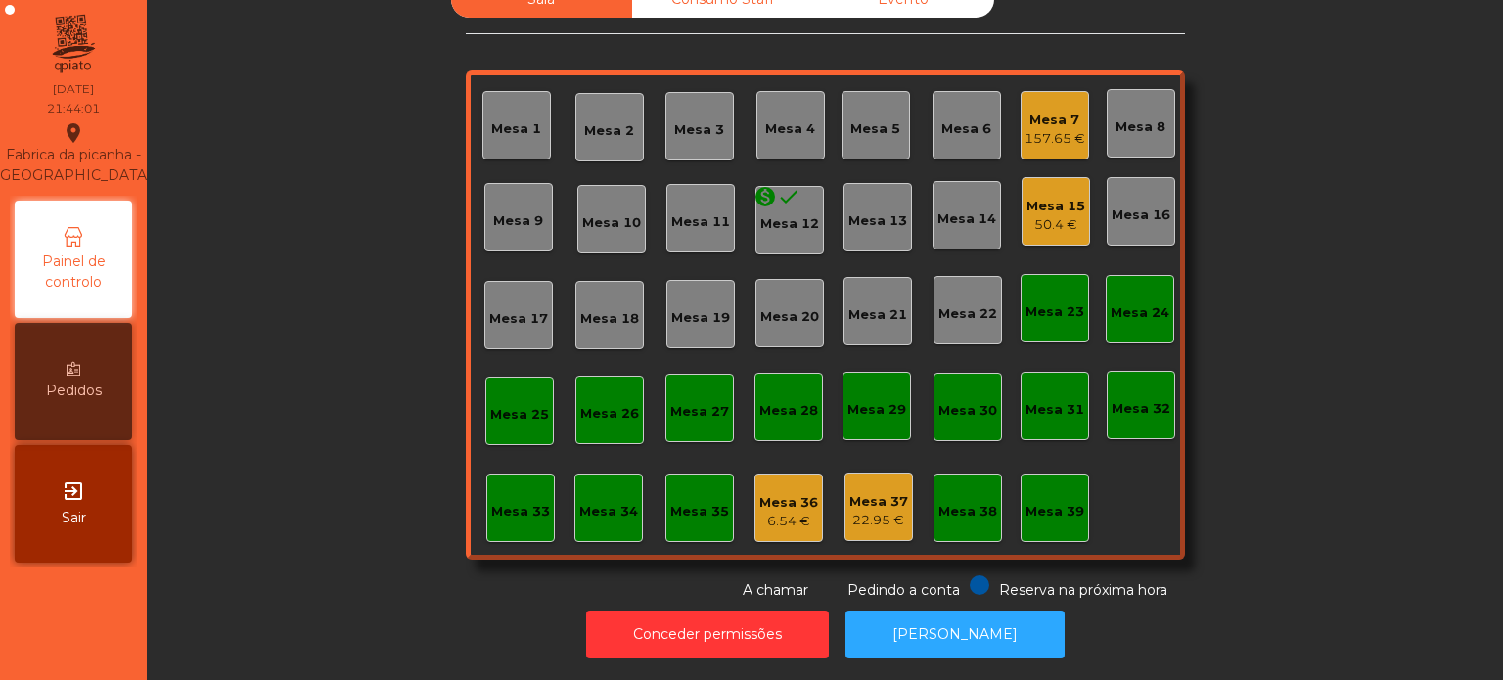
click at [510, 502] on div "Mesa 33" at bounding box center [520, 512] width 59 height 20
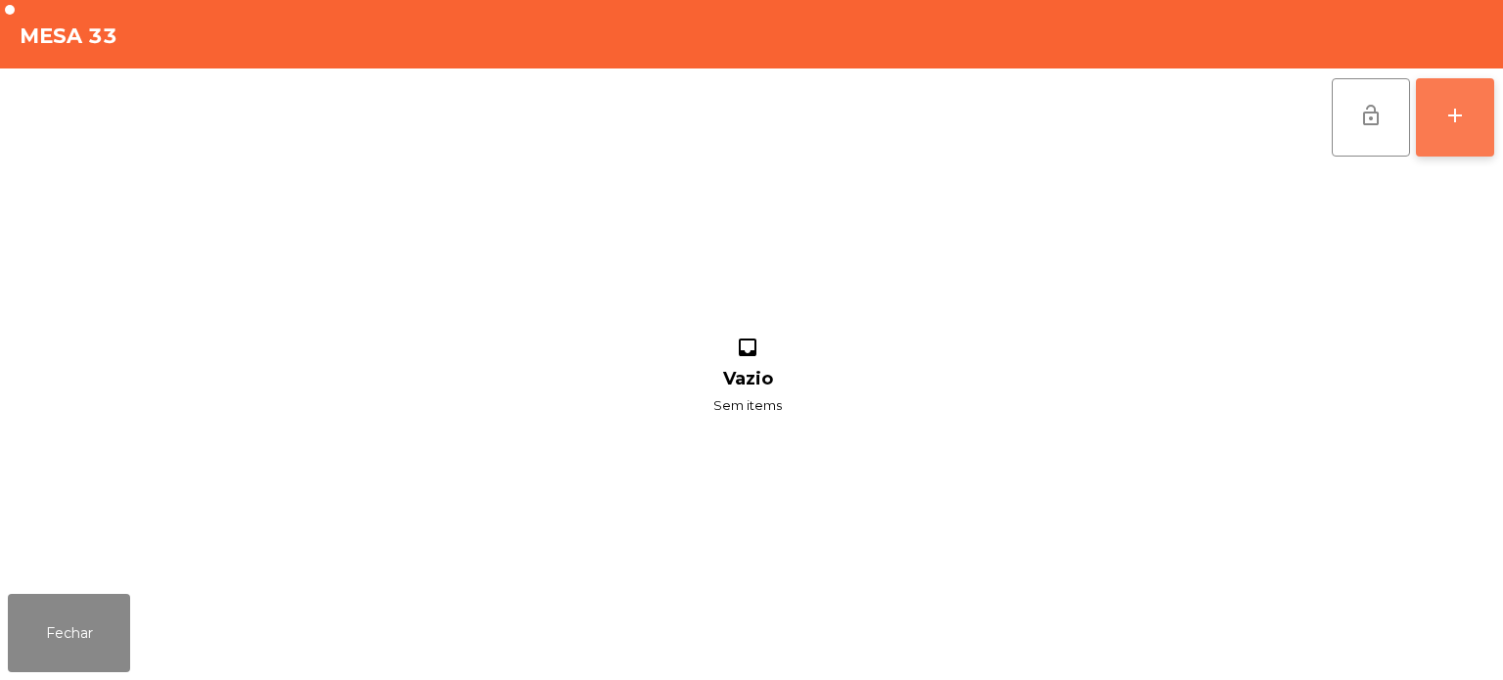
click at [1453, 111] on div "add" at bounding box center [1454, 115] width 23 height 23
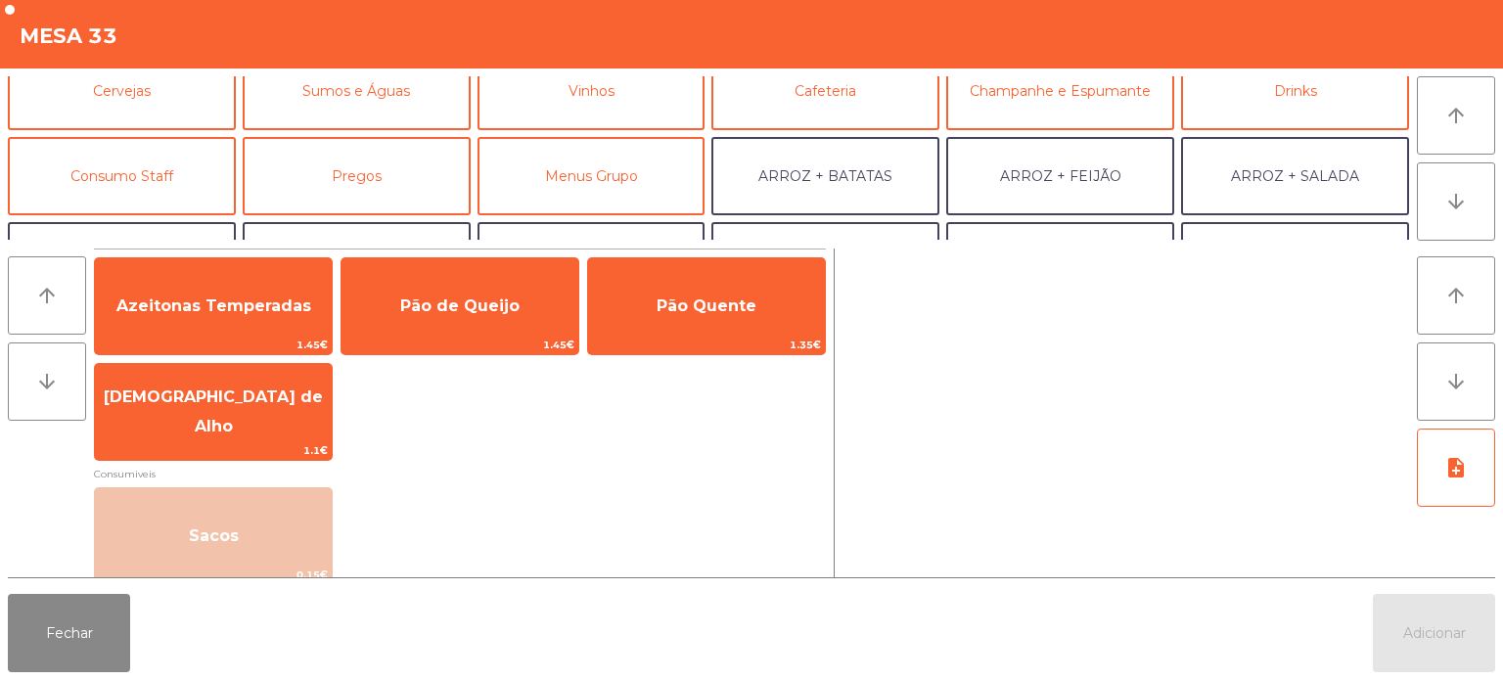
scroll to position [132, 0]
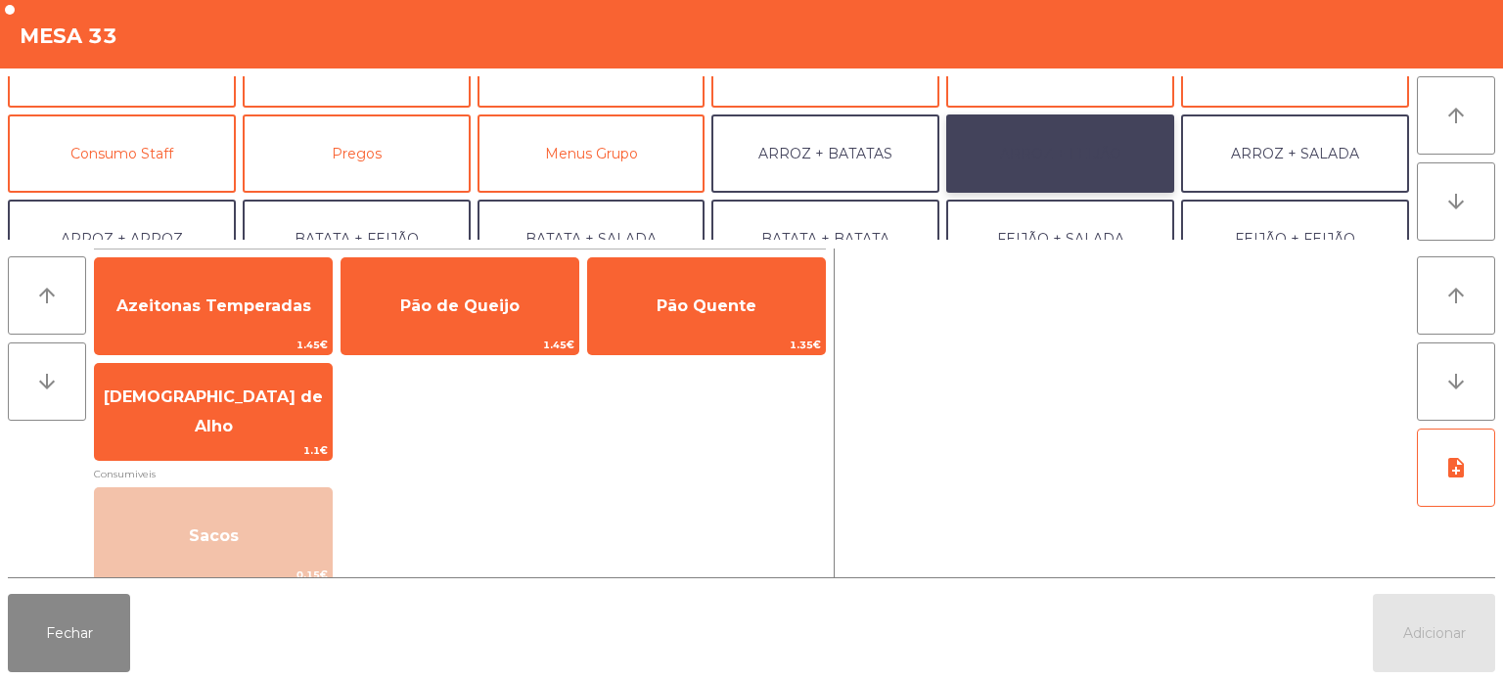
click at [1082, 145] on button "ARROZ + FEIJÃO" at bounding box center [1060, 153] width 228 height 78
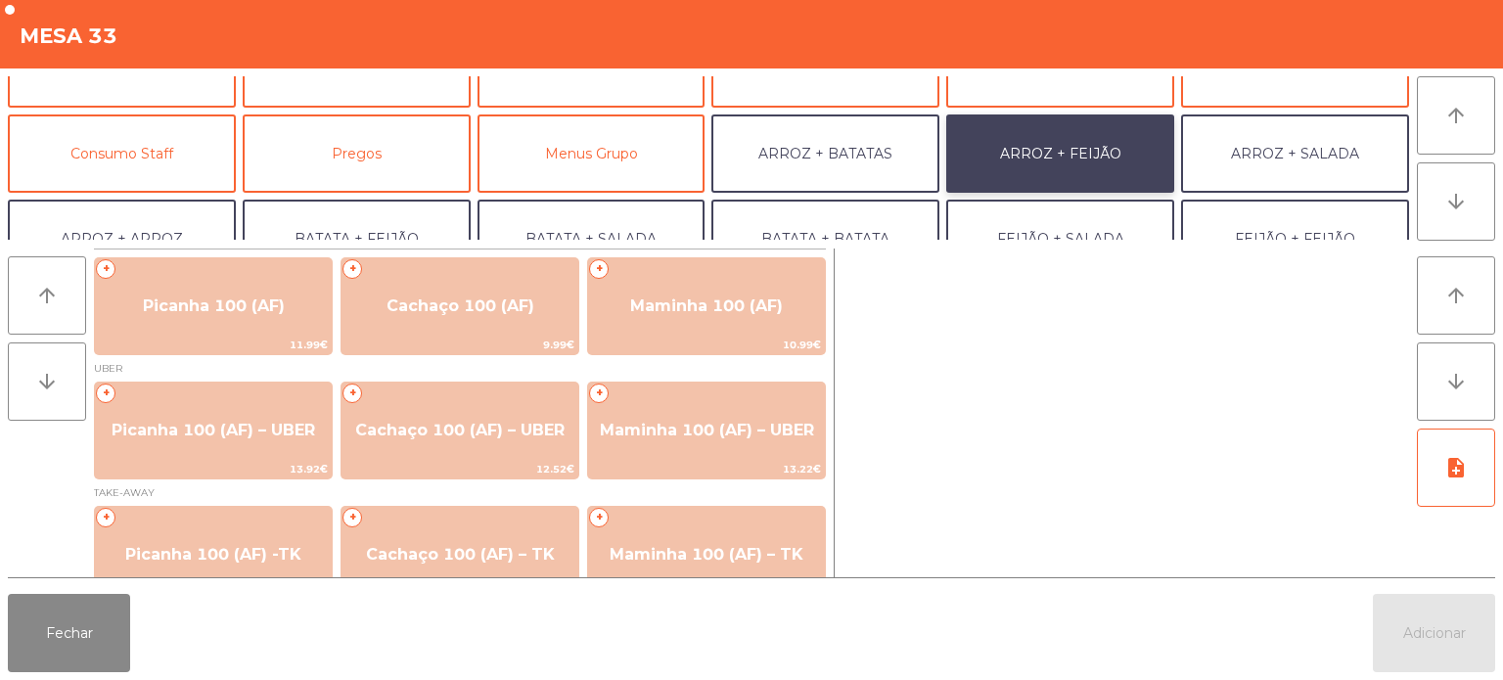
scroll to position [33, 0]
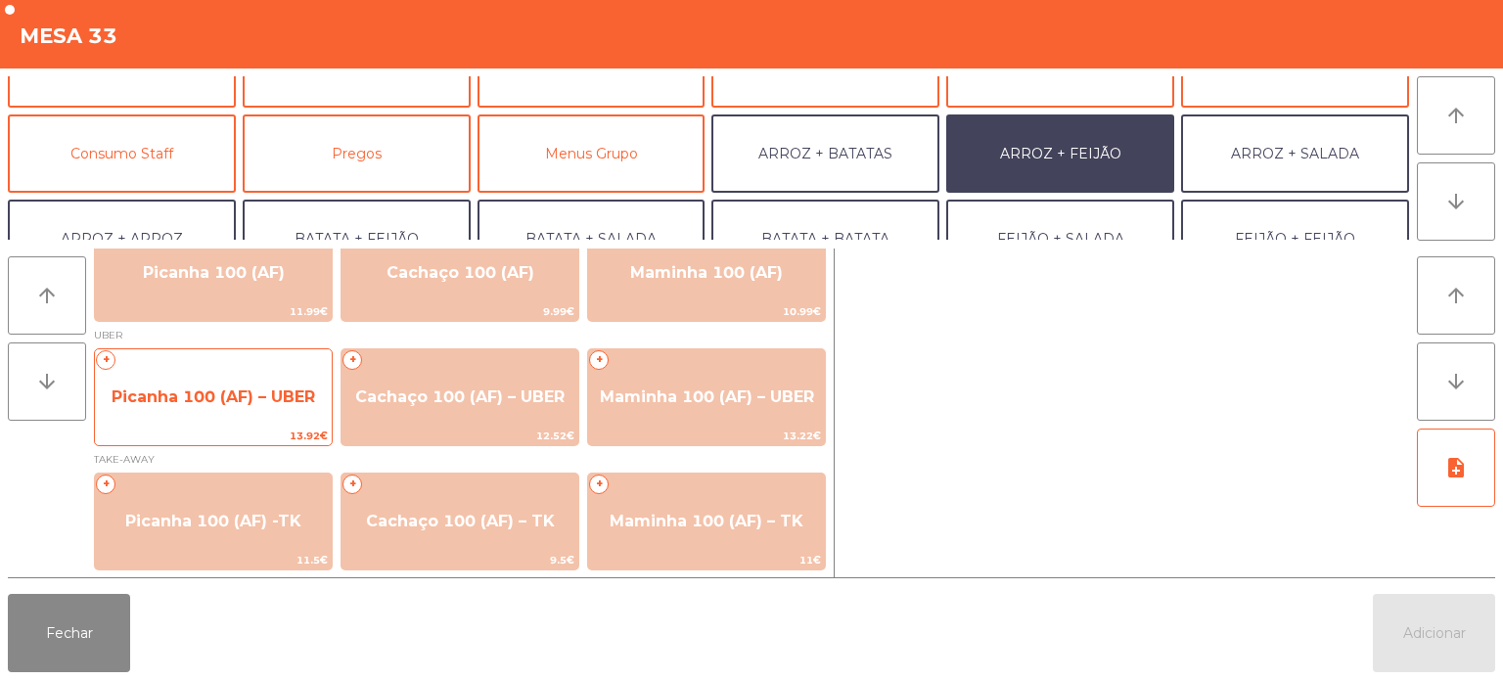
click at [222, 404] on span "Picanha 100 (AF) – UBER" at bounding box center [214, 397] width 204 height 19
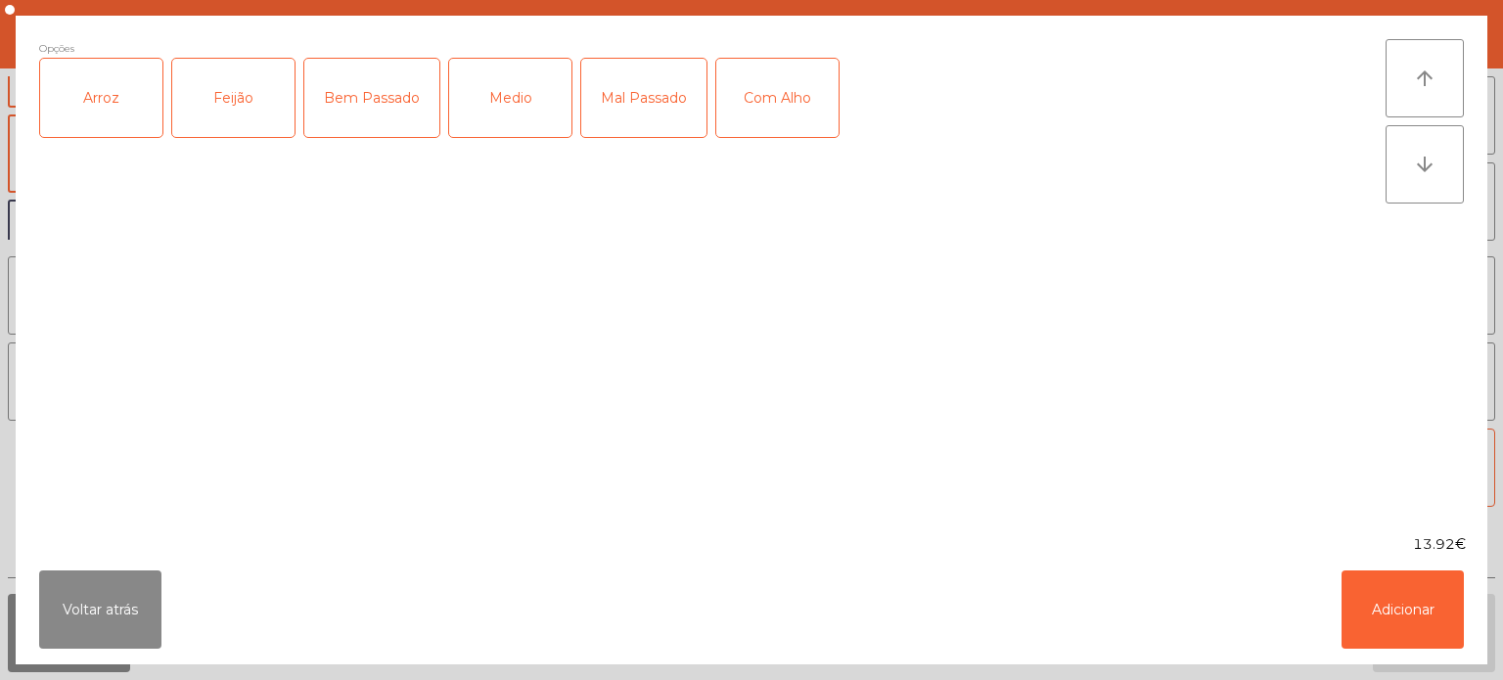
click at [109, 104] on div "Arroz" at bounding box center [101, 98] width 122 height 78
click at [253, 89] on div "Feijão" at bounding box center [233, 98] width 122 height 78
click at [533, 87] on div "Medio" at bounding box center [510, 98] width 122 height 78
click at [1383, 611] on button "Adicionar" at bounding box center [1403, 610] width 122 height 78
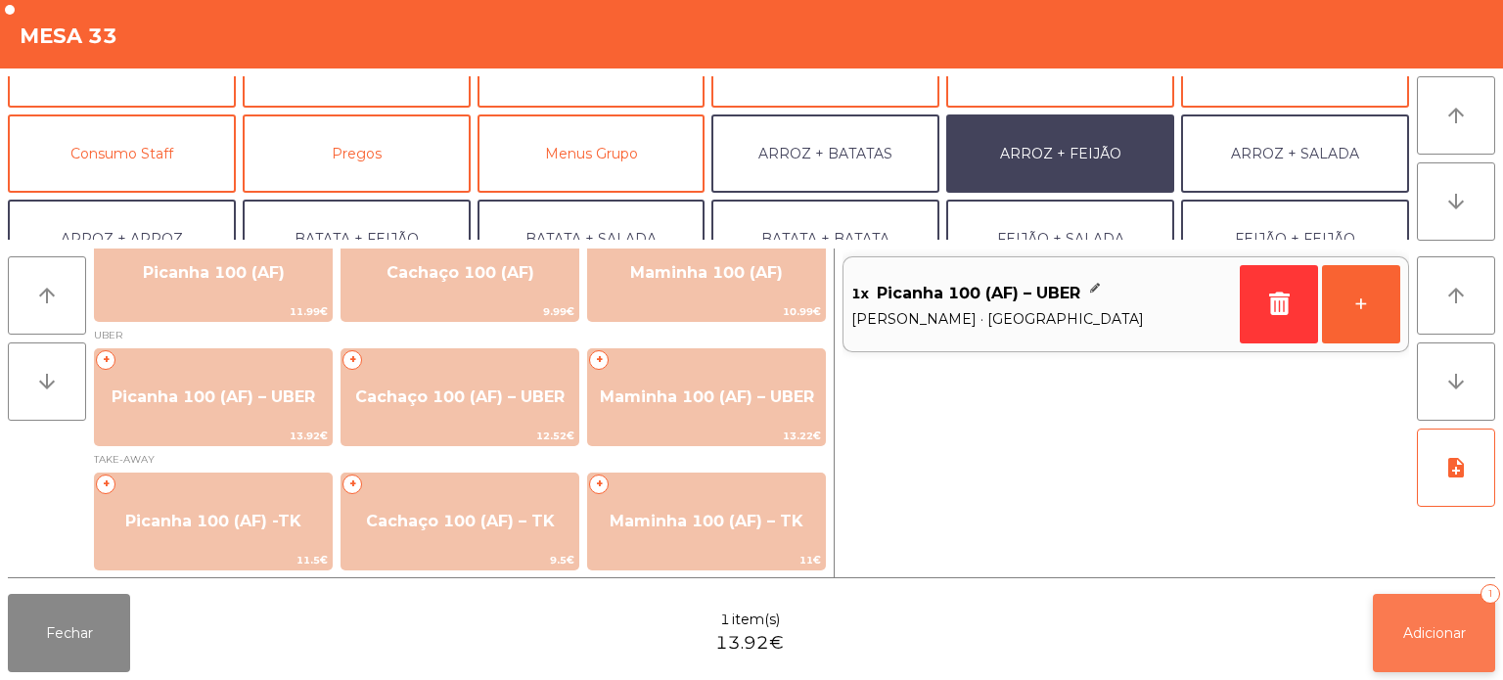
click at [1450, 634] on span "Adicionar" at bounding box center [1434, 633] width 63 height 18
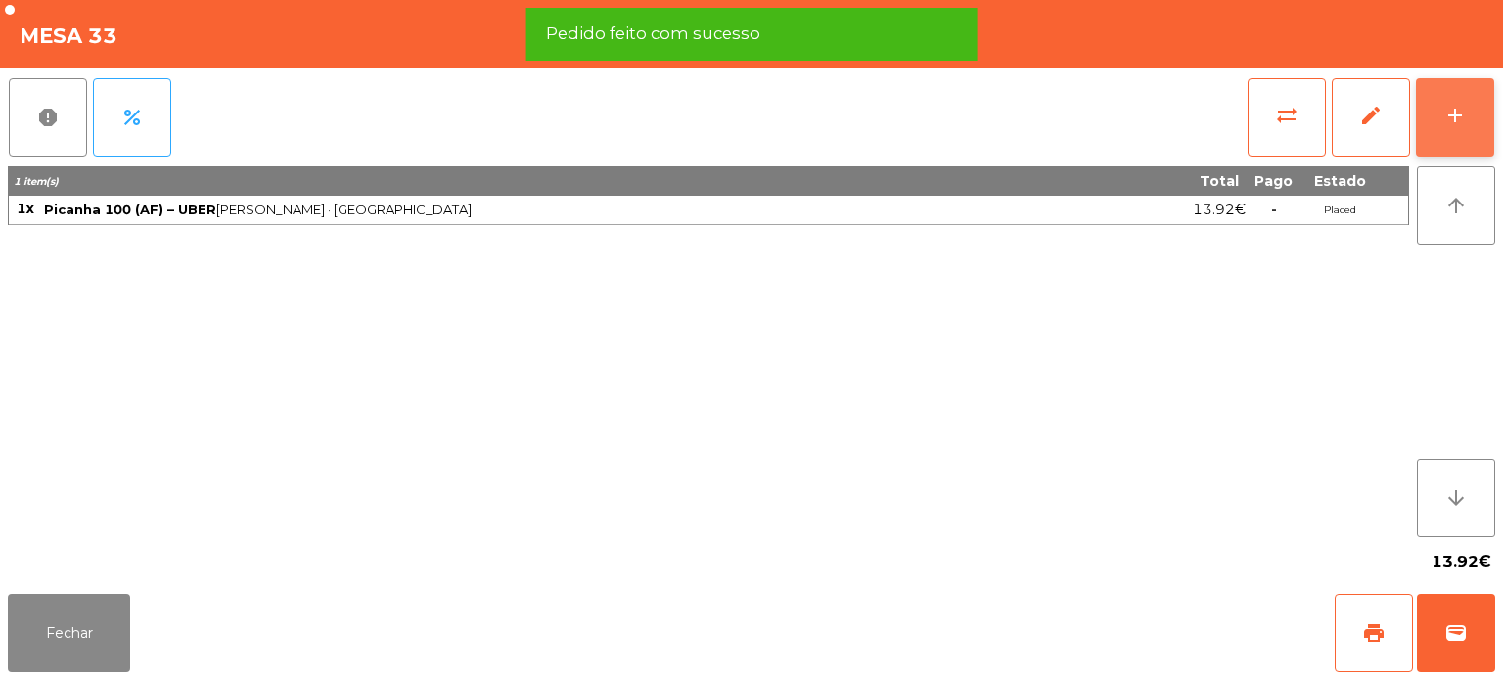
click at [1451, 115] on div "add" at bounding box center [1454, 115] width 23 height 23
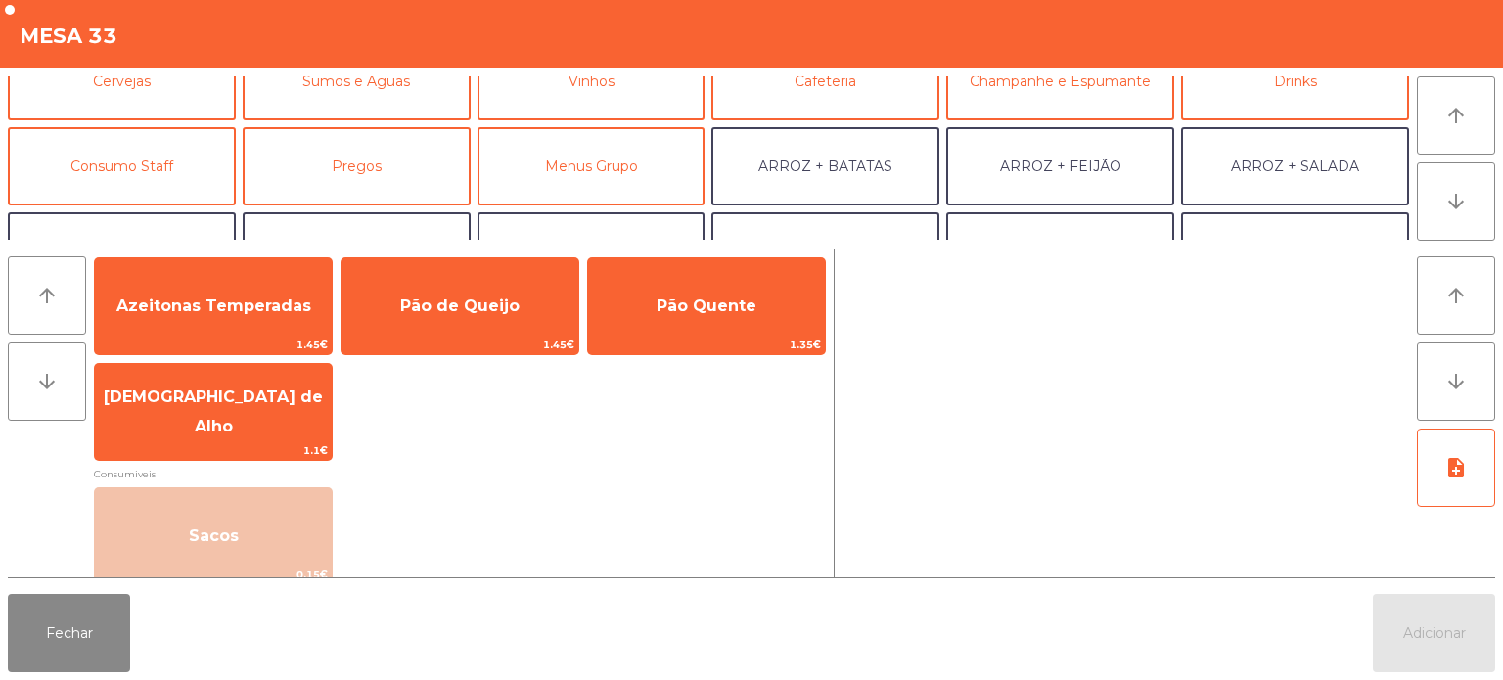
scroll to position [100, 0]
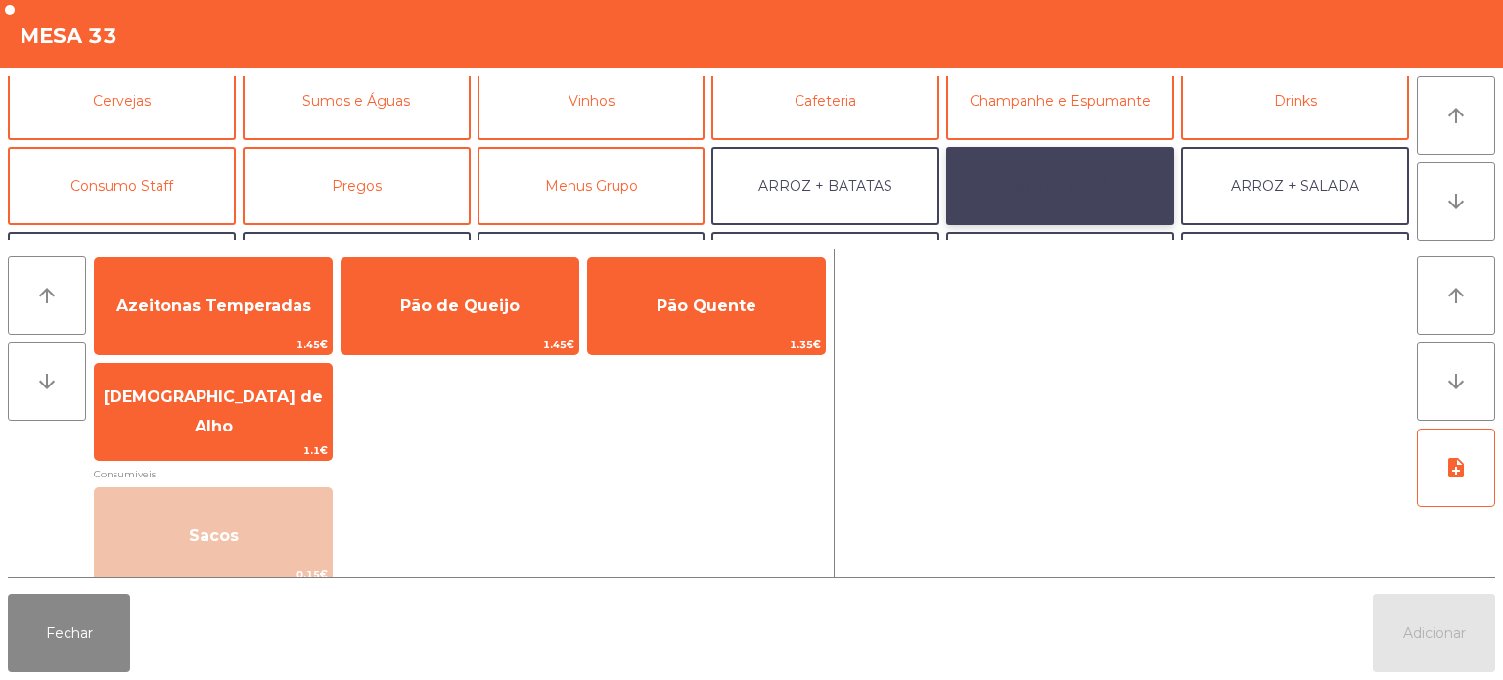
click at [1086, 180] on button "ARROZ + FEIJÃO" at bounding box center [1060, 186] width 228 height 78
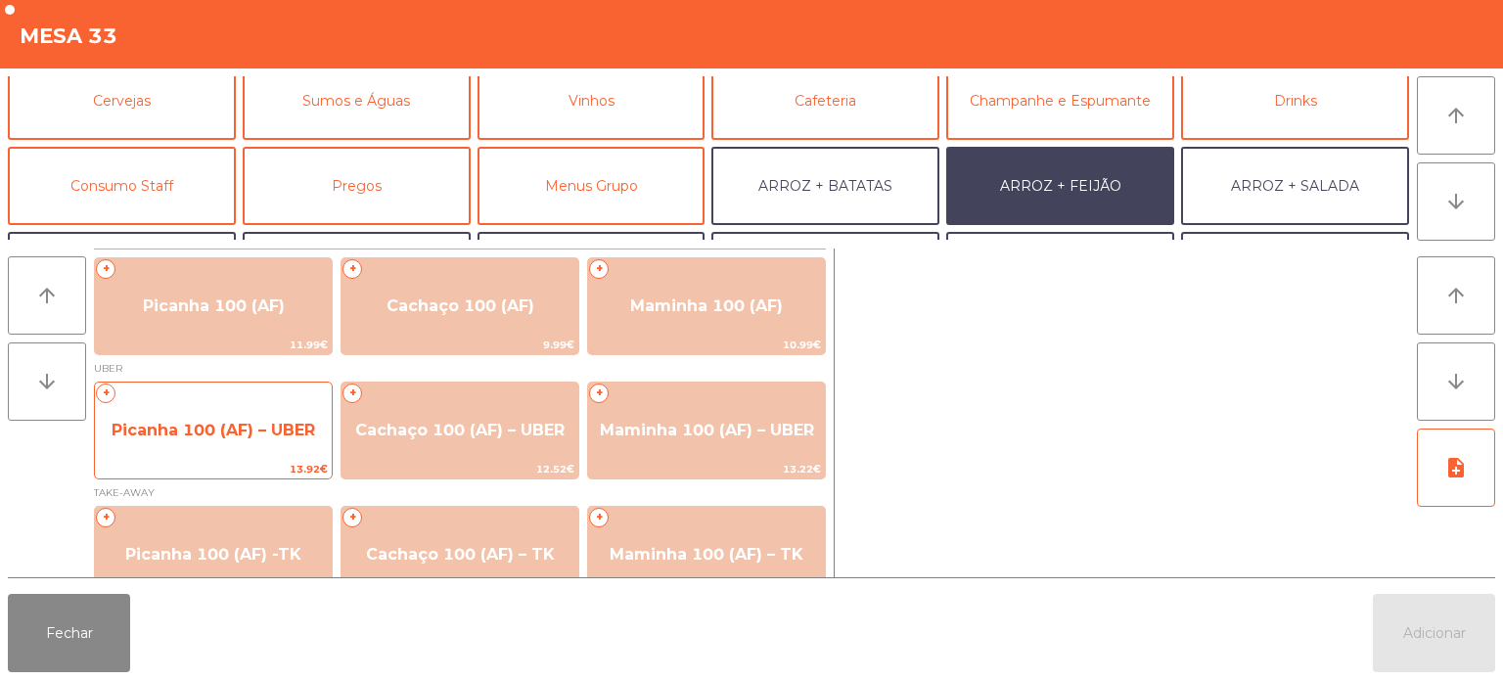
click at [209, 431] on span "Picanha 100 (AF) – UBER" at bounding box center [214, 430] width 204 height 19
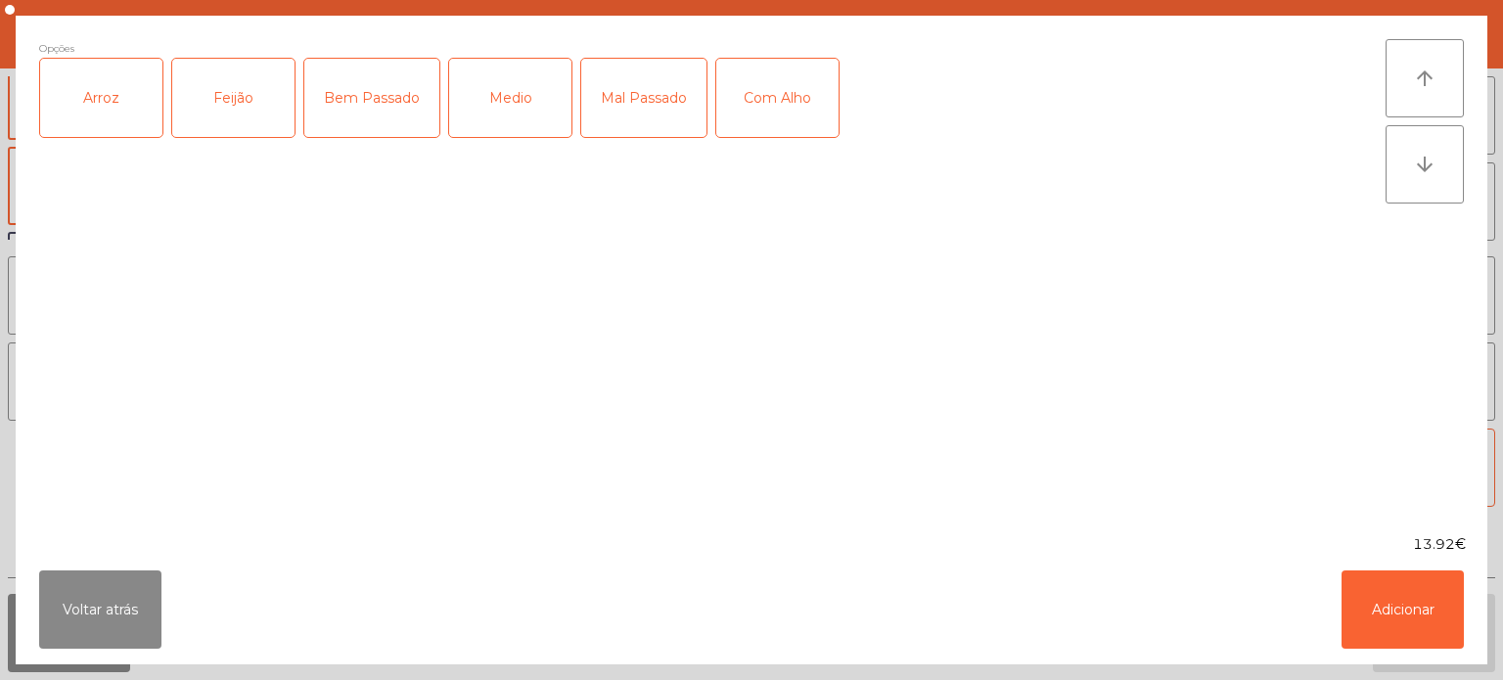
click at [92, 119] on div "Arroz" at bounding box center [101, 98] width 122 height 78
click at [238, 100] on div "Feijão" at bounding box center [233, 98] width 122 height 78
click at [526, 96] on div "Medio" at bounding box center [510, 98] width 122 height 78
click at [1377, 606] on button "Adicionar" at bounding box center [1403, 610] width 122 height 78
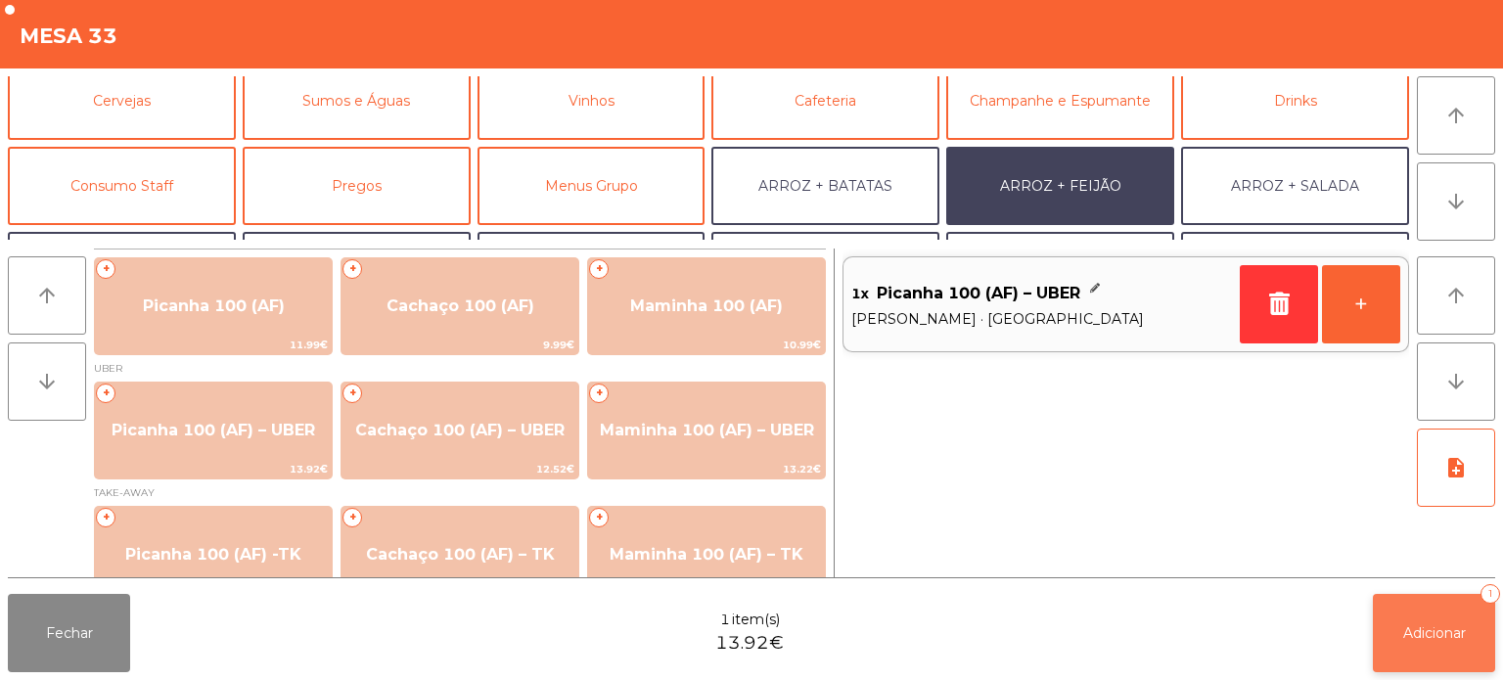
click at [1444, 638] on span "Adicionar" at bounding box center [1434, 633] width 63 height 18
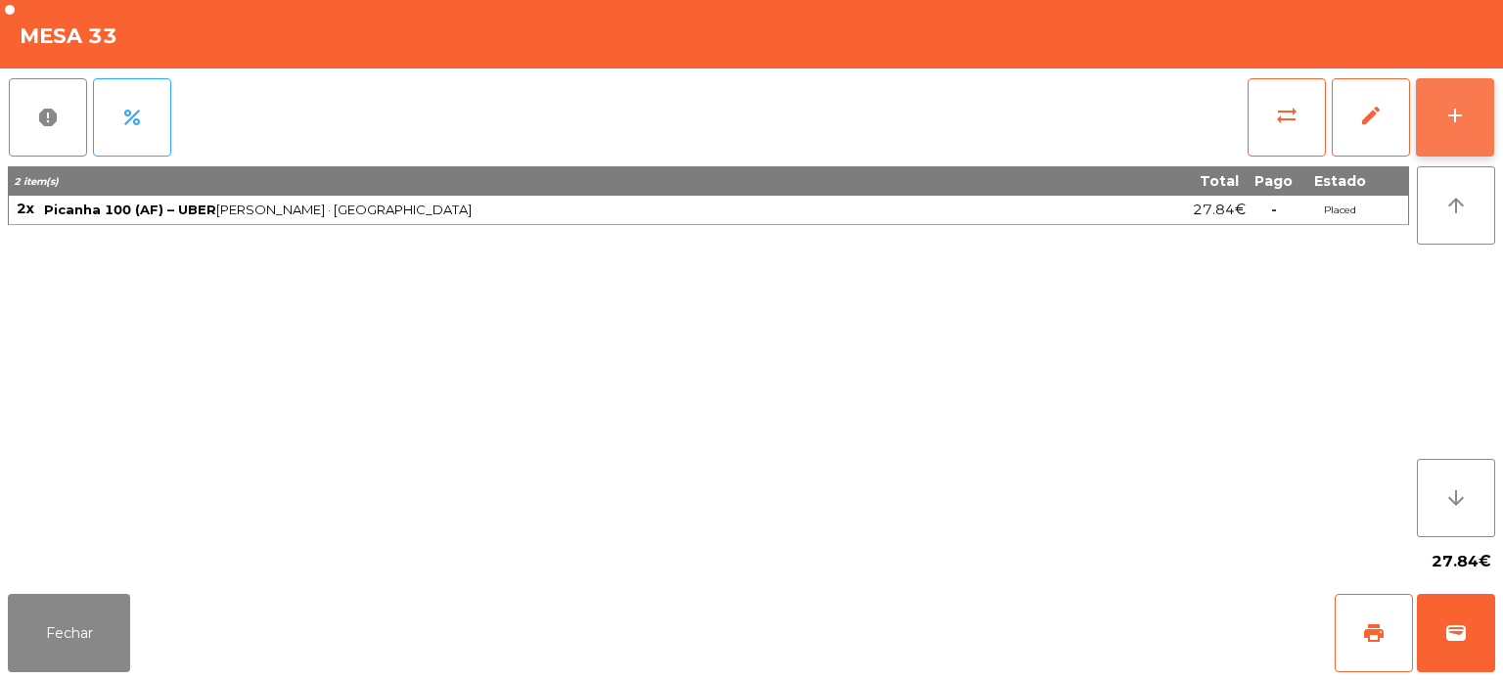
click at [1477, 81] on button "add" at bounding box center [1455, 117] width 78 height 78
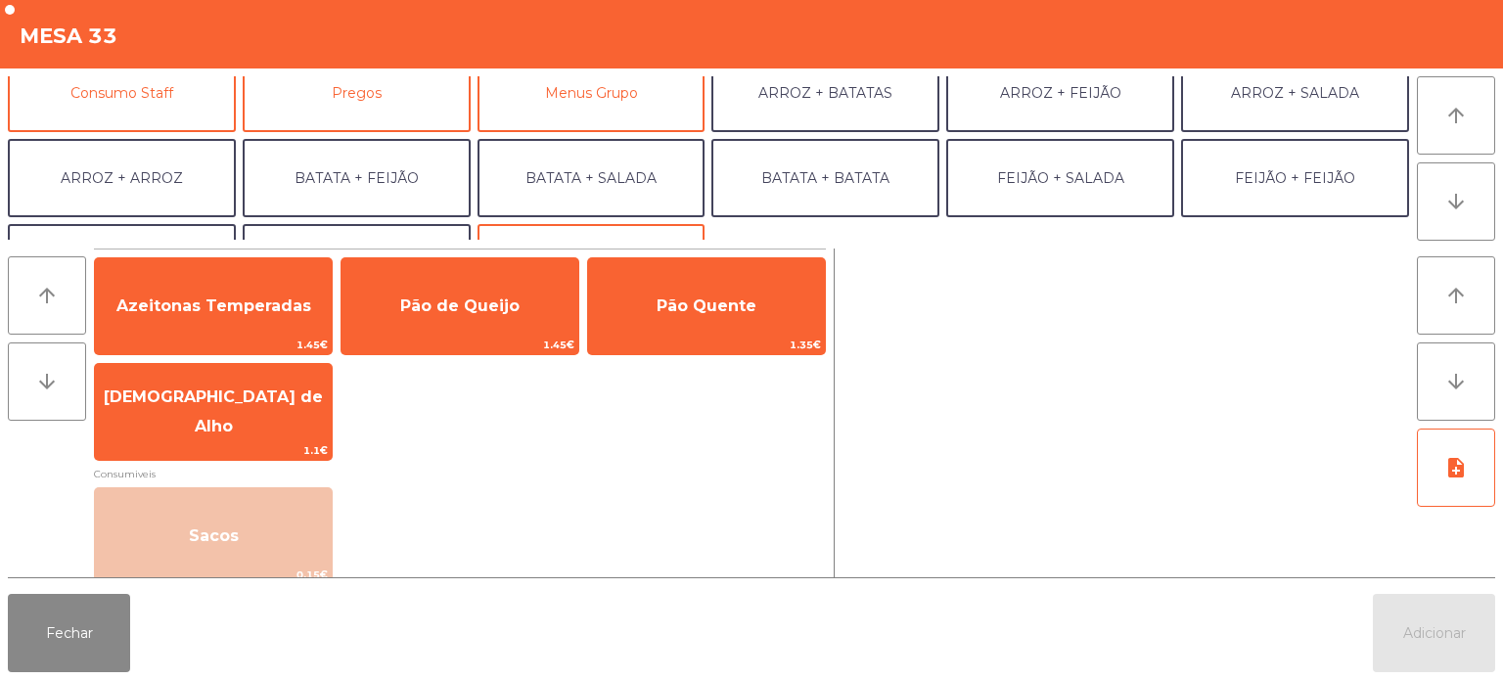
scroll to position [197, 0]
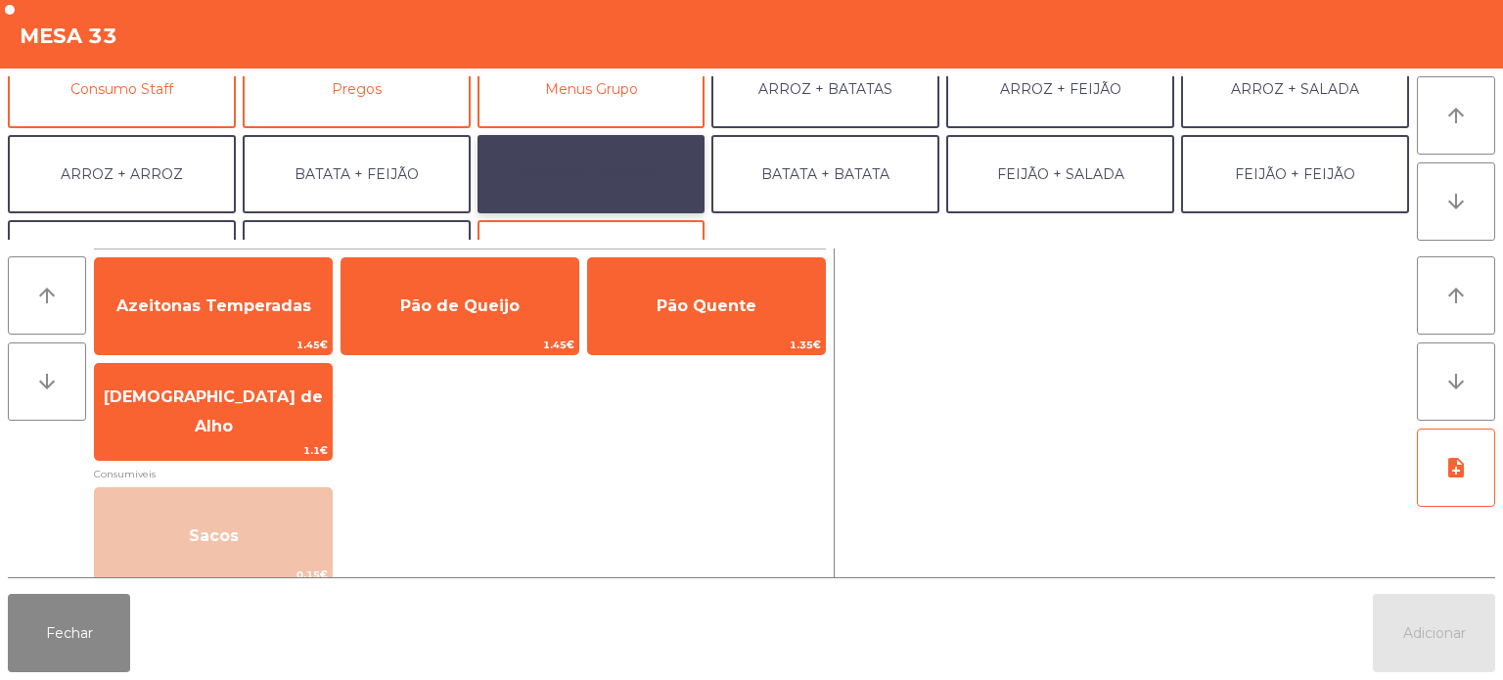
click at [665, 148] on button "BATATA + SALADA" at bounding box center [592, 174] width 228 height 78
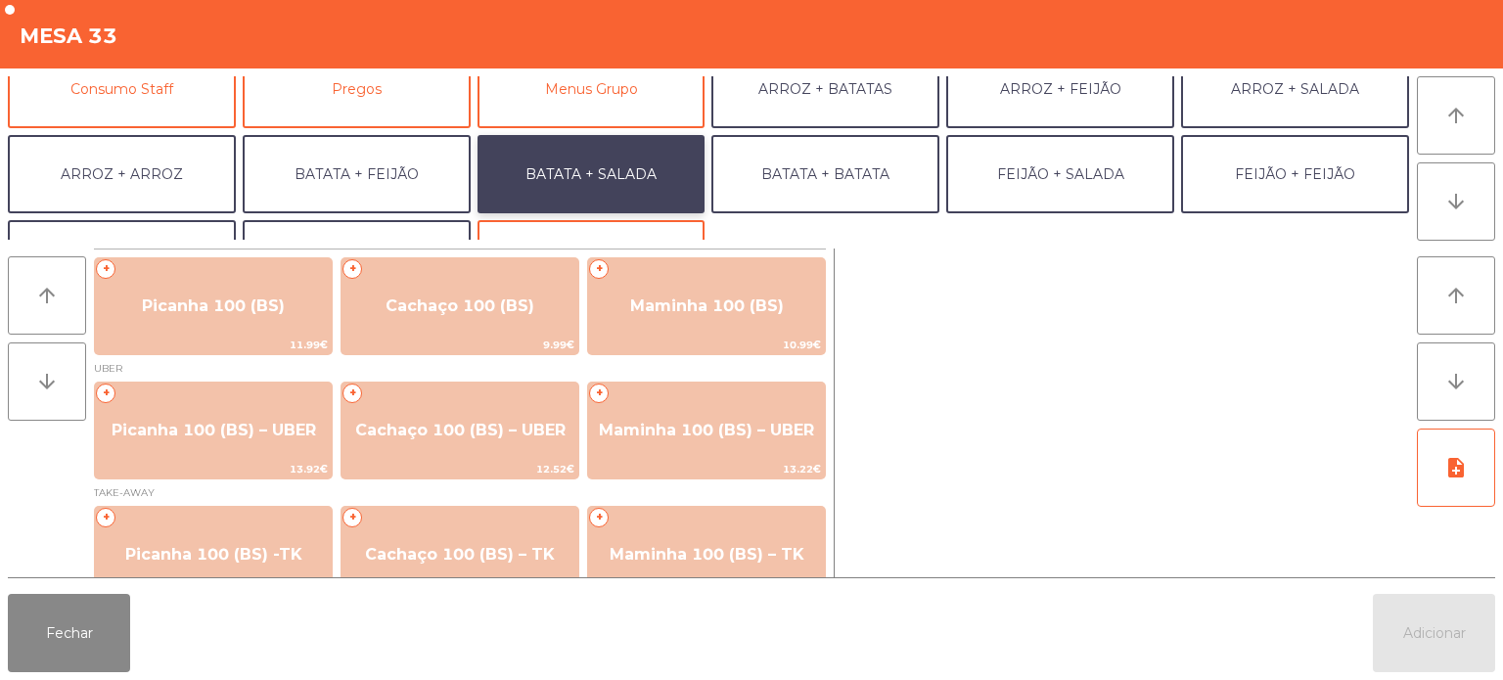
scroll to position [33, 0]
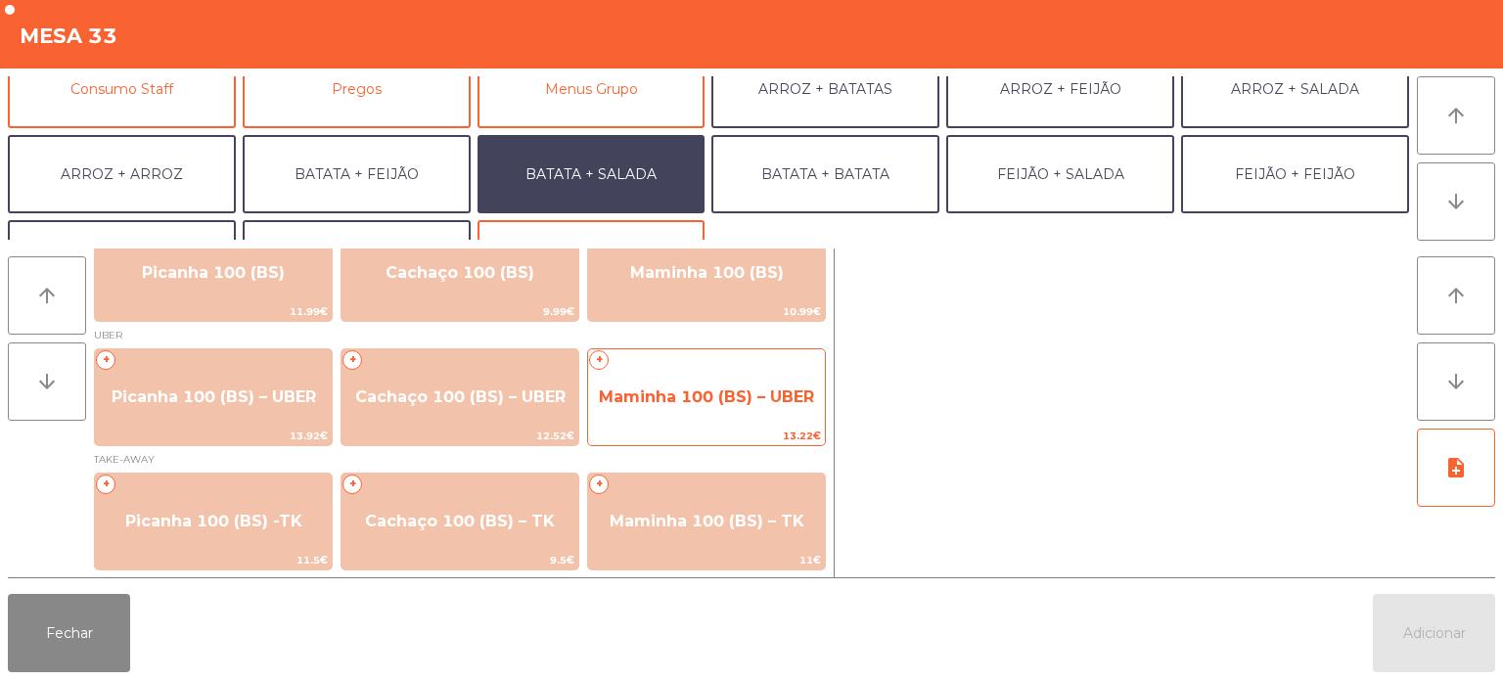
click at [706, 427] on span "13.22€" at bounding box center [706, 436] width 237 height 19
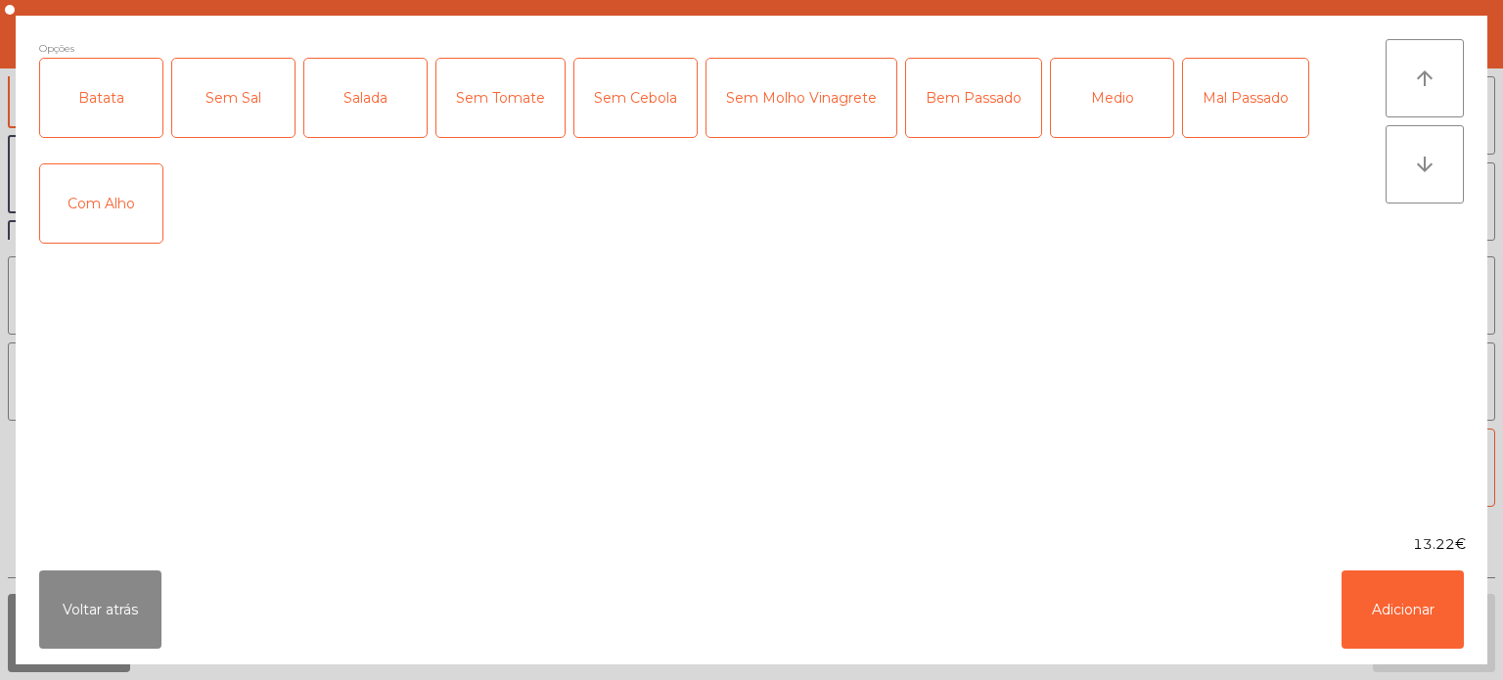
click at [98, 92] on div "Batata" at bounding box center [101, 98] width 122 height 78
click at [369, 95] on div "Salada" at bounding box center [365, 98] width 122 height 78
click at [1116, 70] on div "Medio" at bounding box center [1112, 98] width 122 height 78
click at [1394, 607] on button "Adicionar" at bounding box center [1403, 610] width 122 height 78
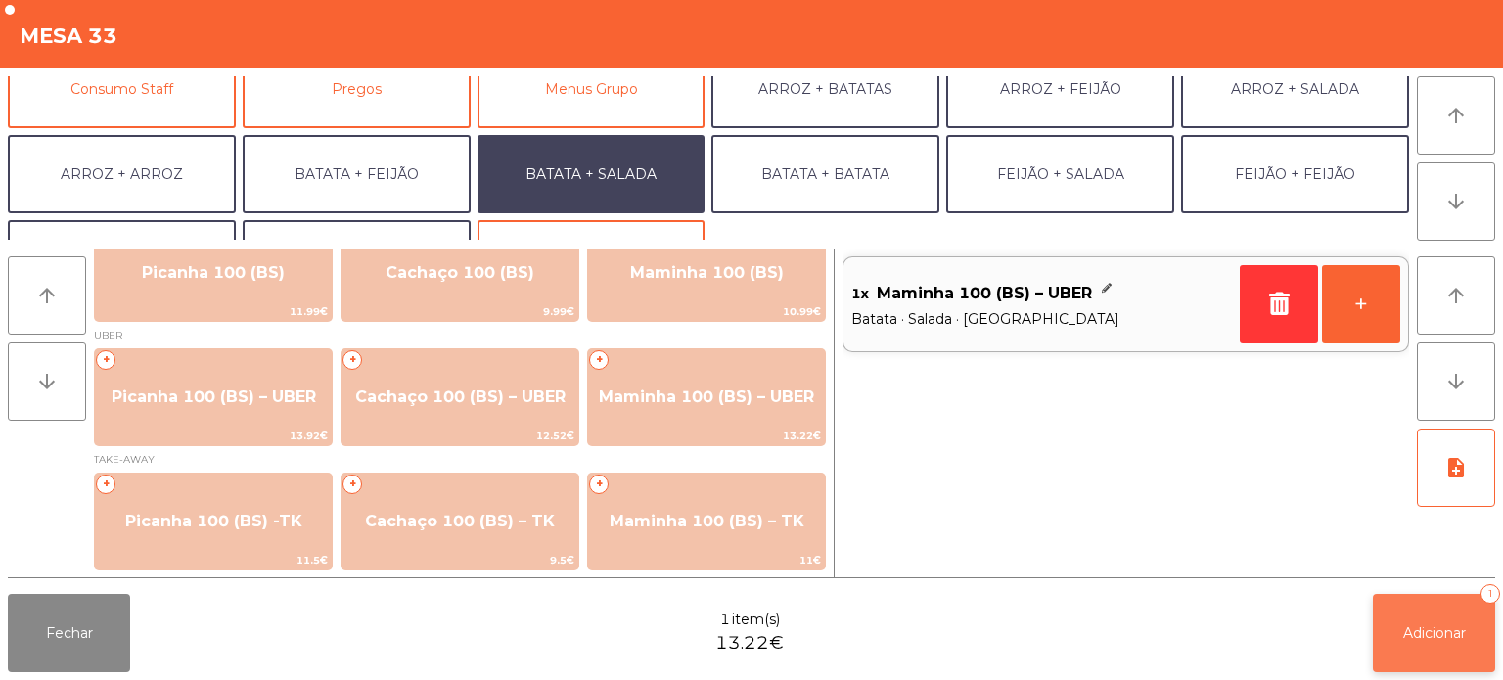
click at [1412, 641] on span "Adicionar" at bounding box center [1434, 633] width 63 height 18
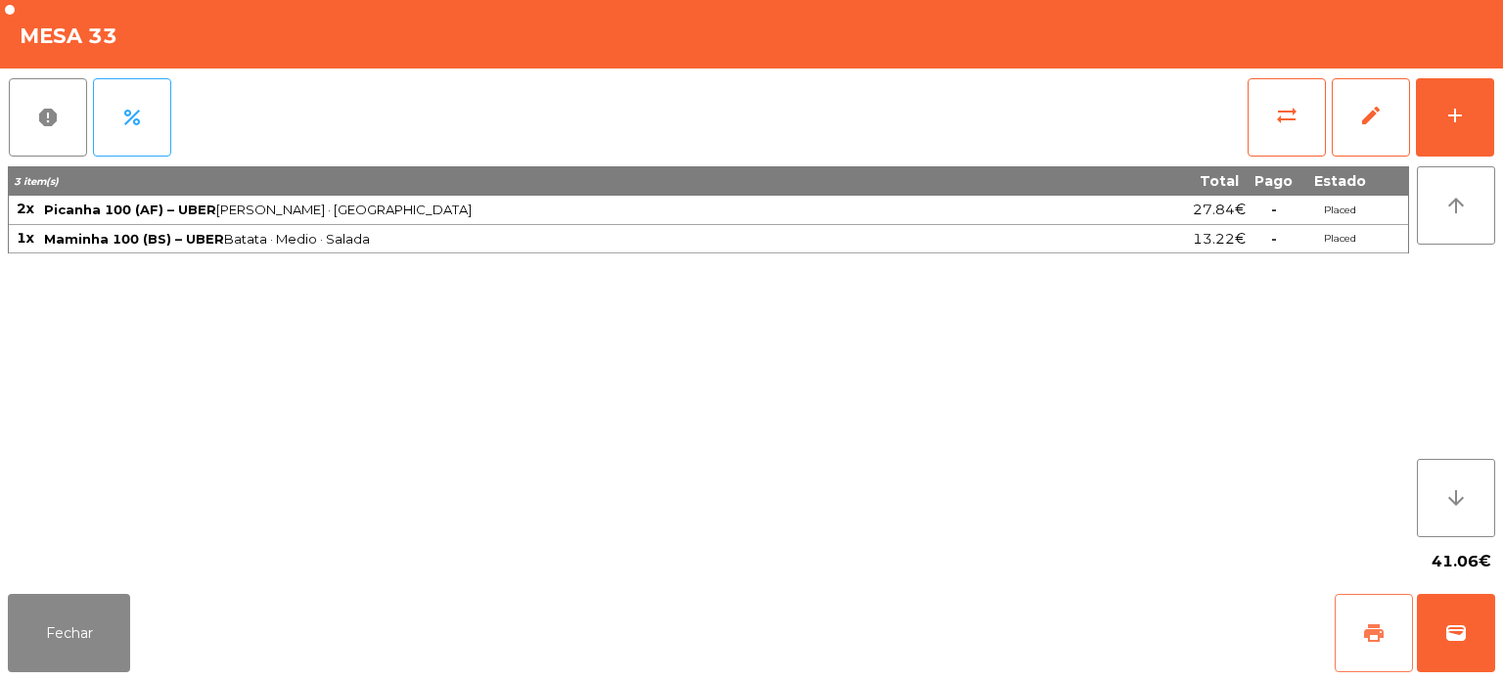
click at [1379, 609] on button "print" at bounding box center [1374, 633] width 78 height 78
click at [39, 640] on button "Fechar" at bounding box center [69, 633] width 122 height 78
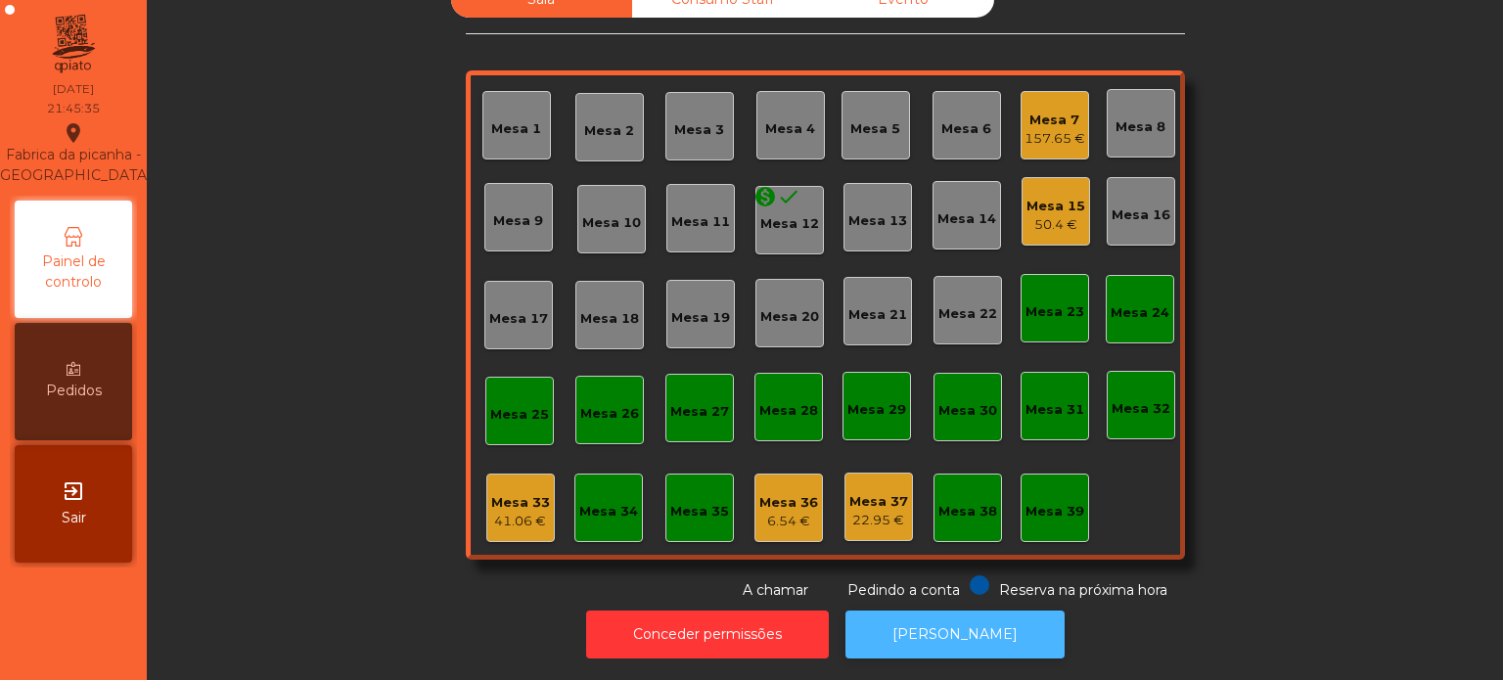
click at [965, 636] on button "[PERSON_NAME]" at bounding box center [955, 635] width 219 height 48
click at [516, 495] on div "Mesa 33" at bounding box center [520, 503] width 59 height 20
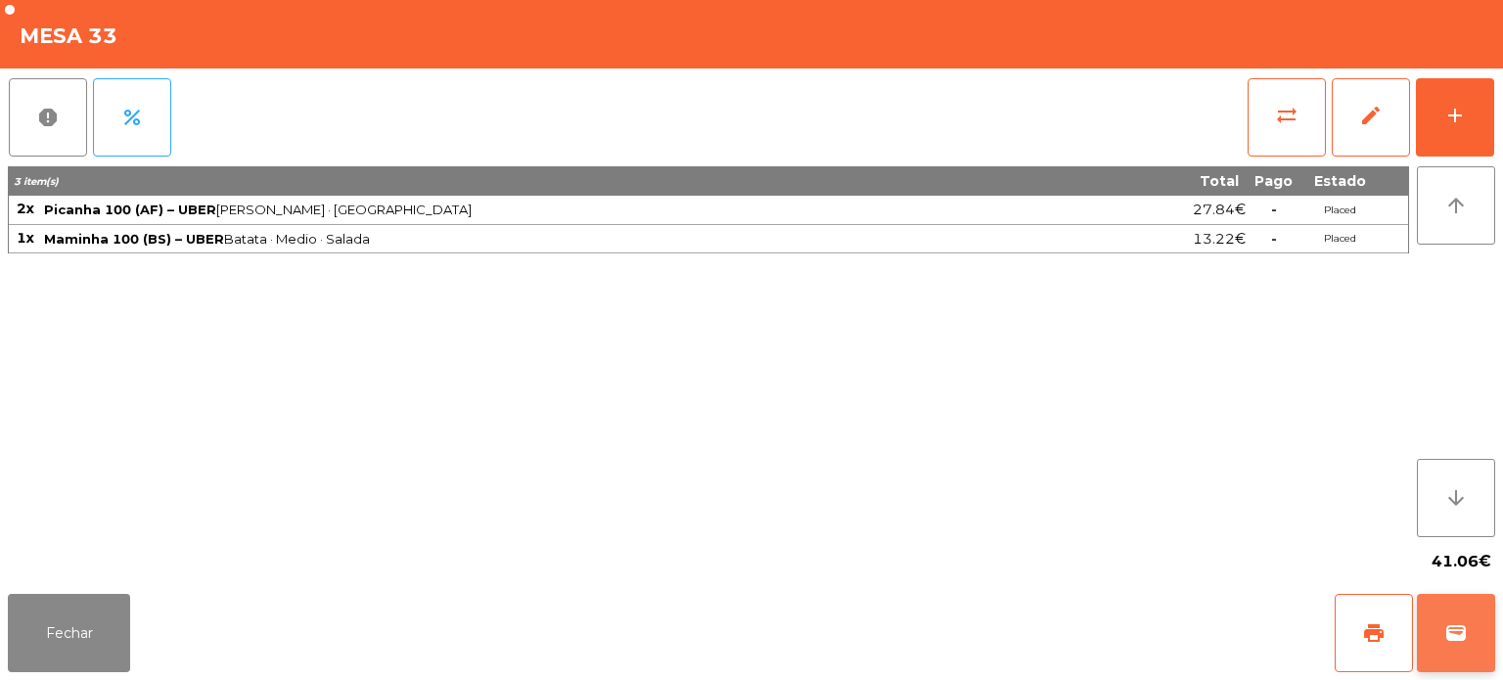
click at [1449, 630] on span "wallet" at bounding box center [1455, 632] width 23 height 23
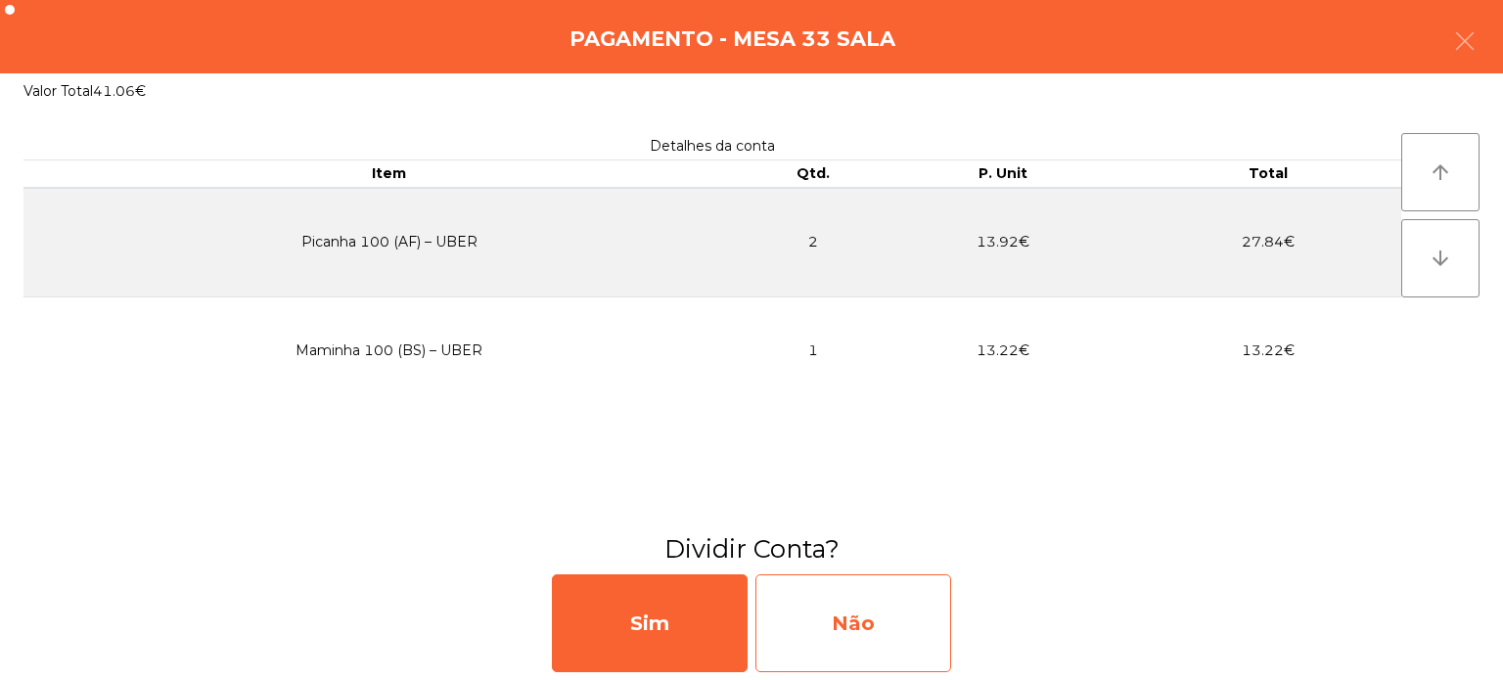
click at [891, 586] on div "Não" at bounding box center [853, 623] width 196 height 98
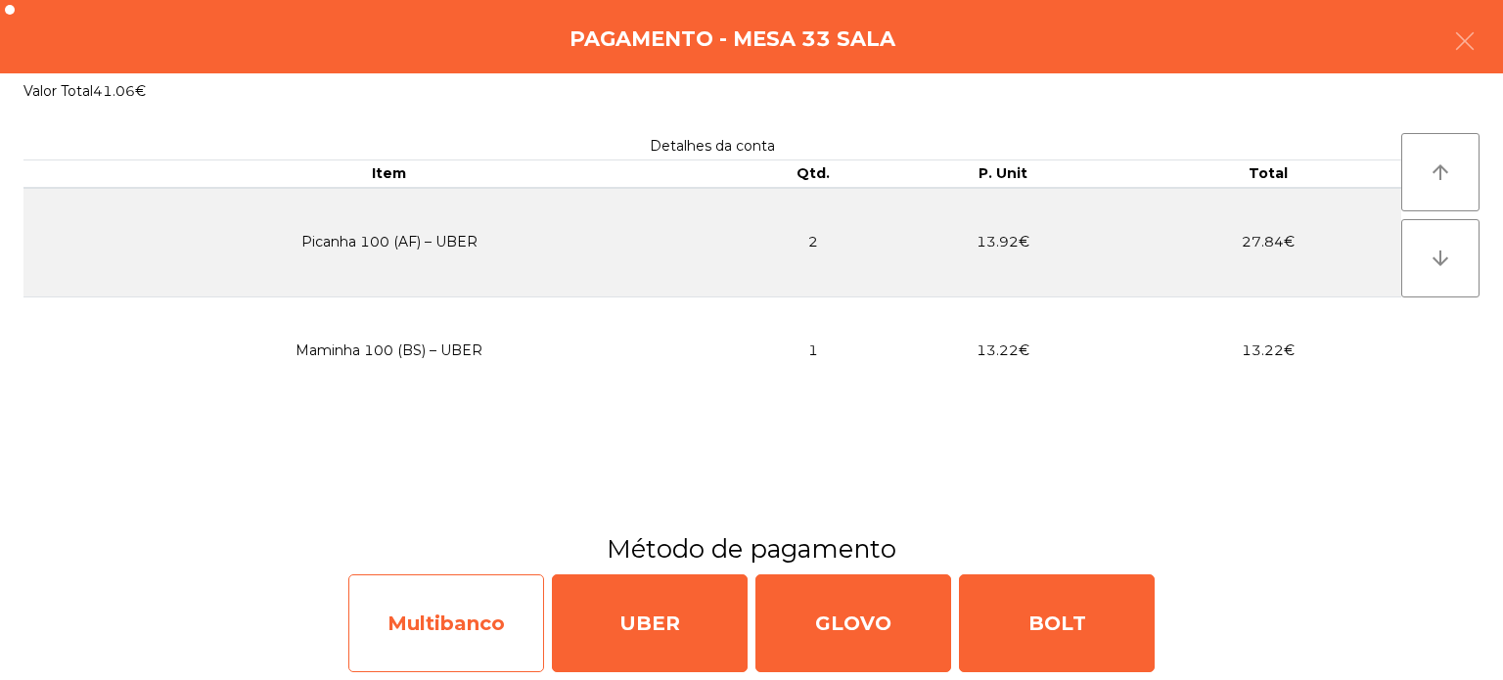
click at [459, 607] on div "Multibanco" at bounding box center [446, 623] width 196 height 98
select select "**"
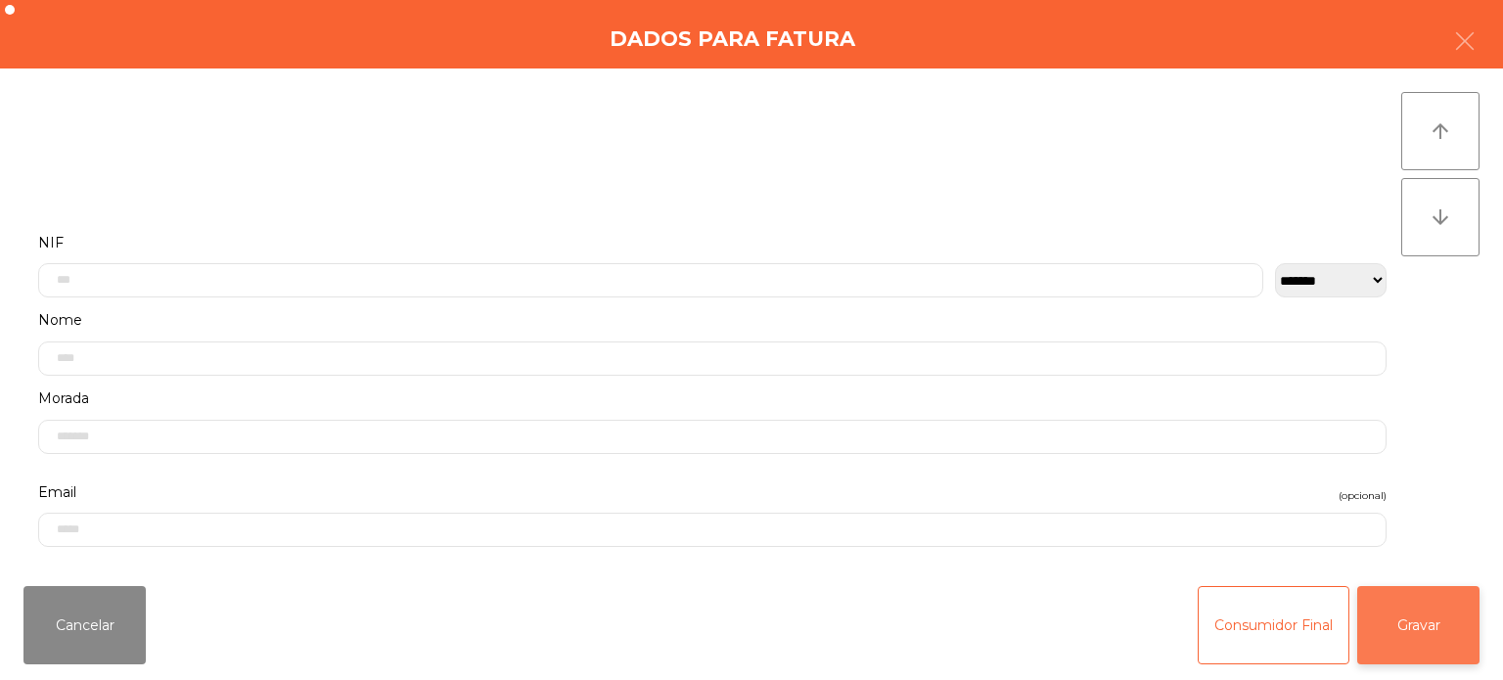
click at [1424, 636] on button "Gravar" at bounding box center [1418, 625] width 122 height 78
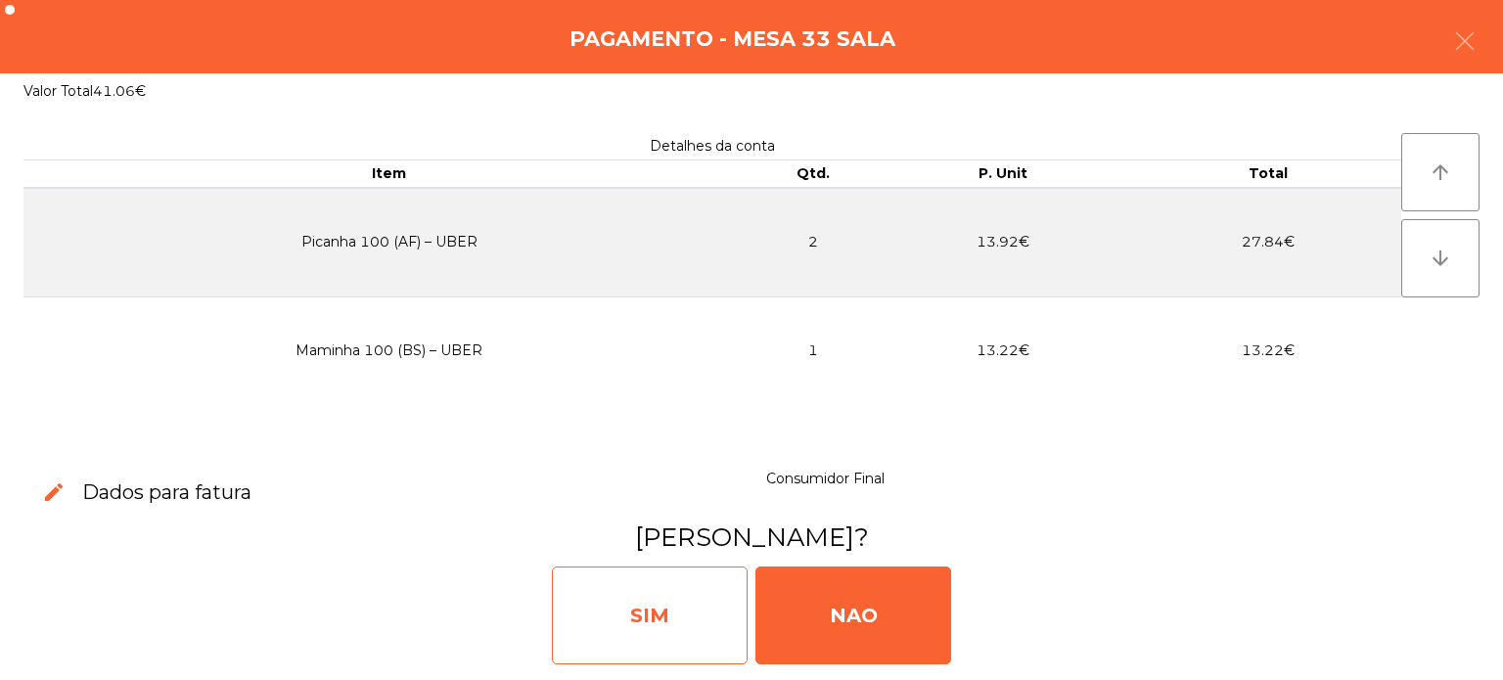
click at [642, 643] on div "SIM" at bounding box center [650, 616] width 196 height 98
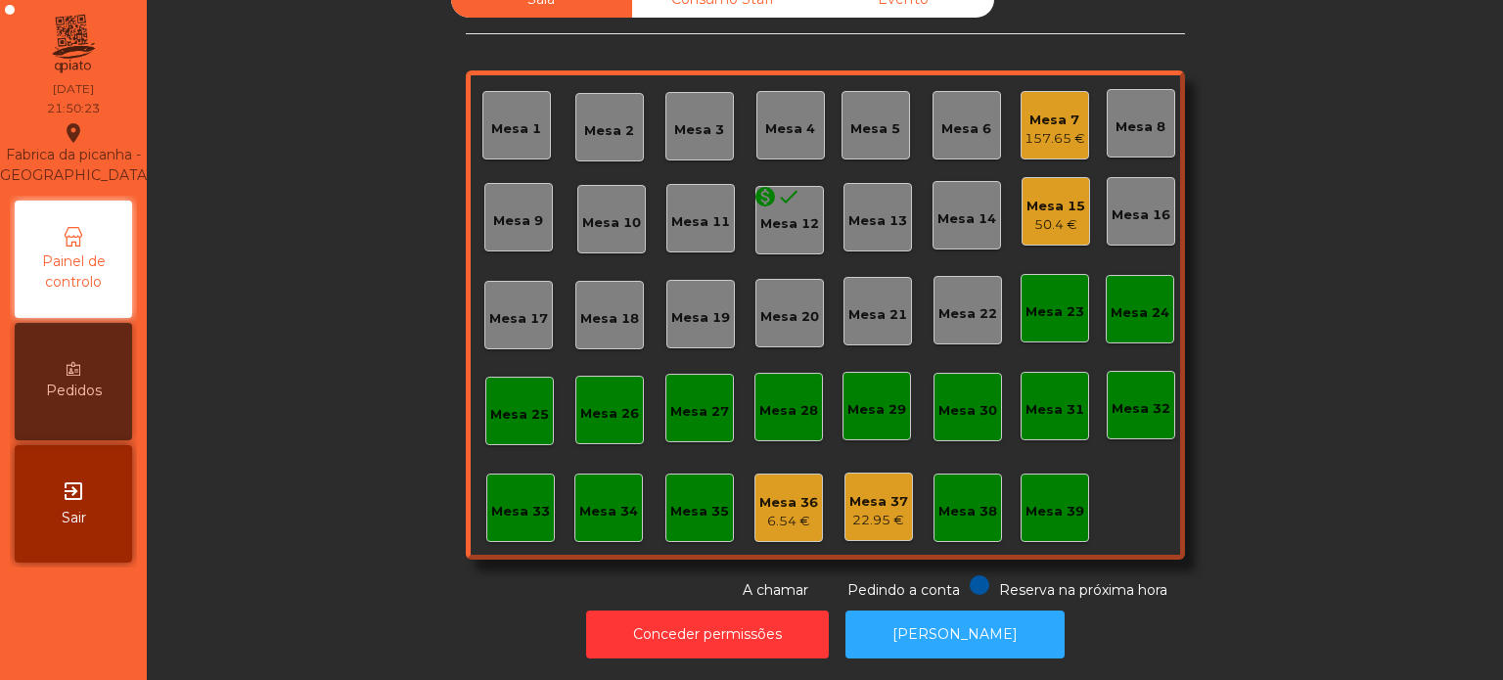
click at [1045, 502] on div "Mesa 39" at bounding box center [1055, 512] width 59 height 20
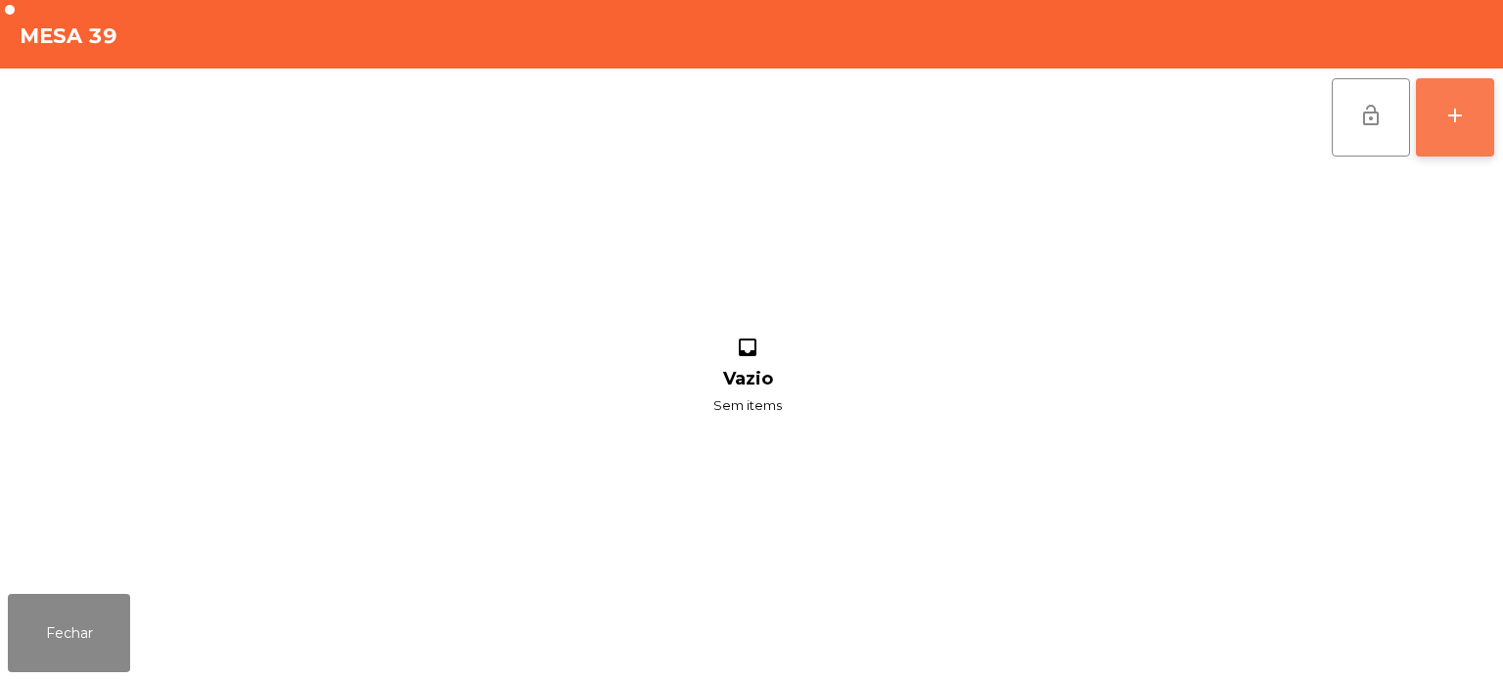
click at [1472, 88] on button "add" at bounding box center [1455, 117] width 78 height 78
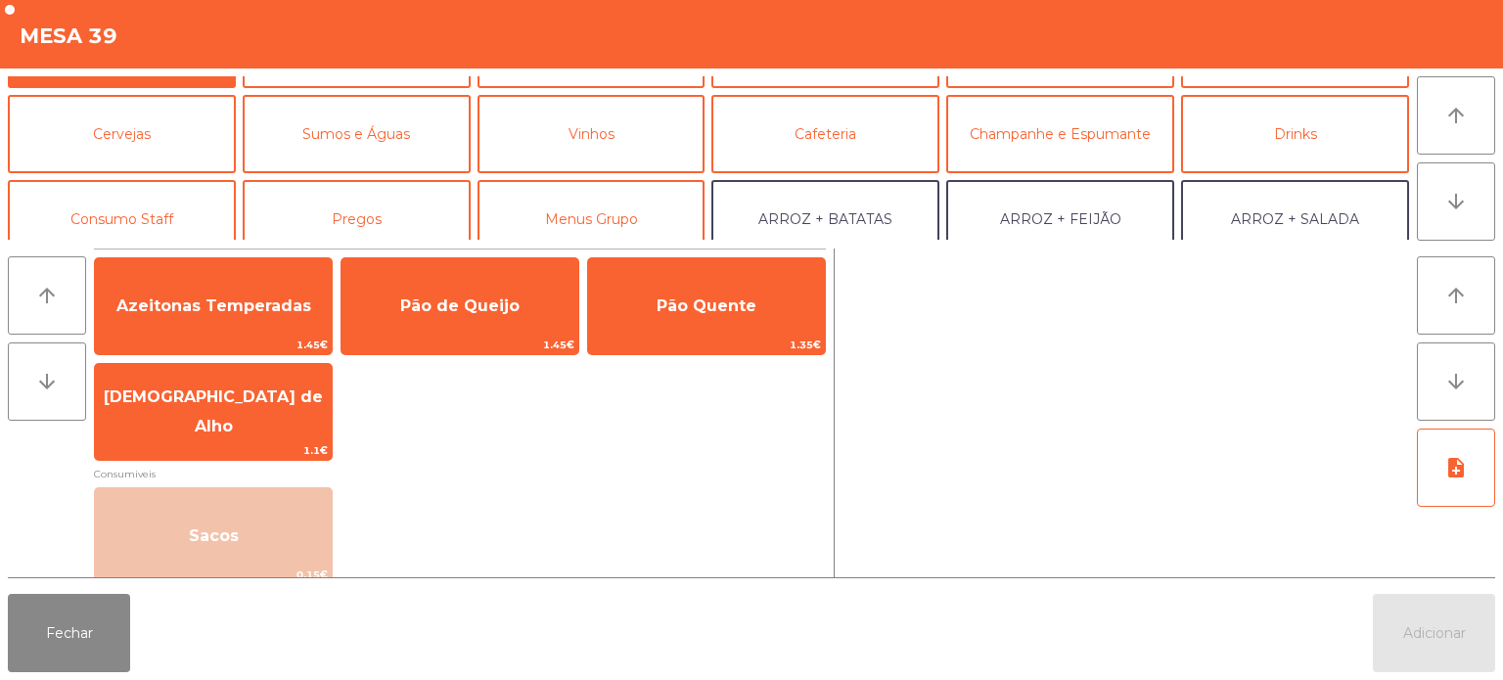
scroll to position [68, 0]
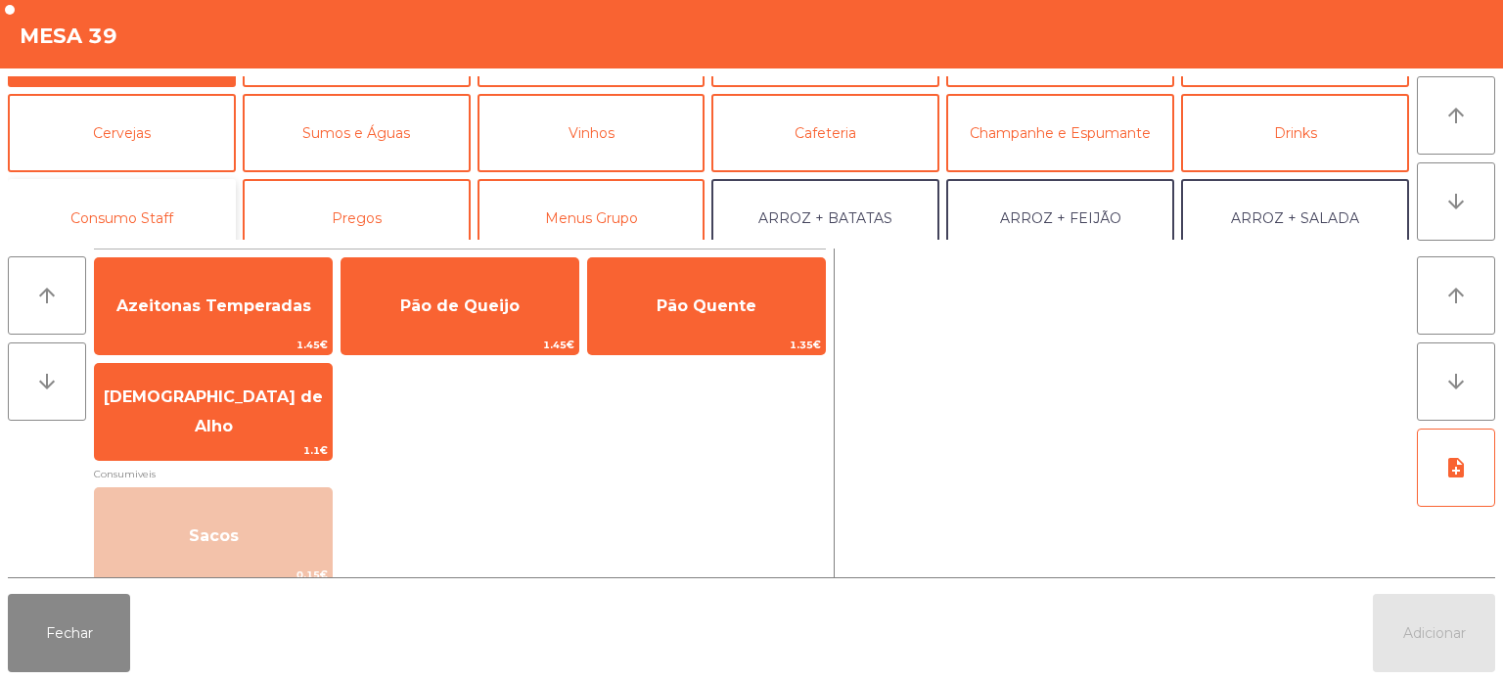
click at [161, 200] on button "Consumo Staff" at bounding box center [122, 218] width 228 height 78
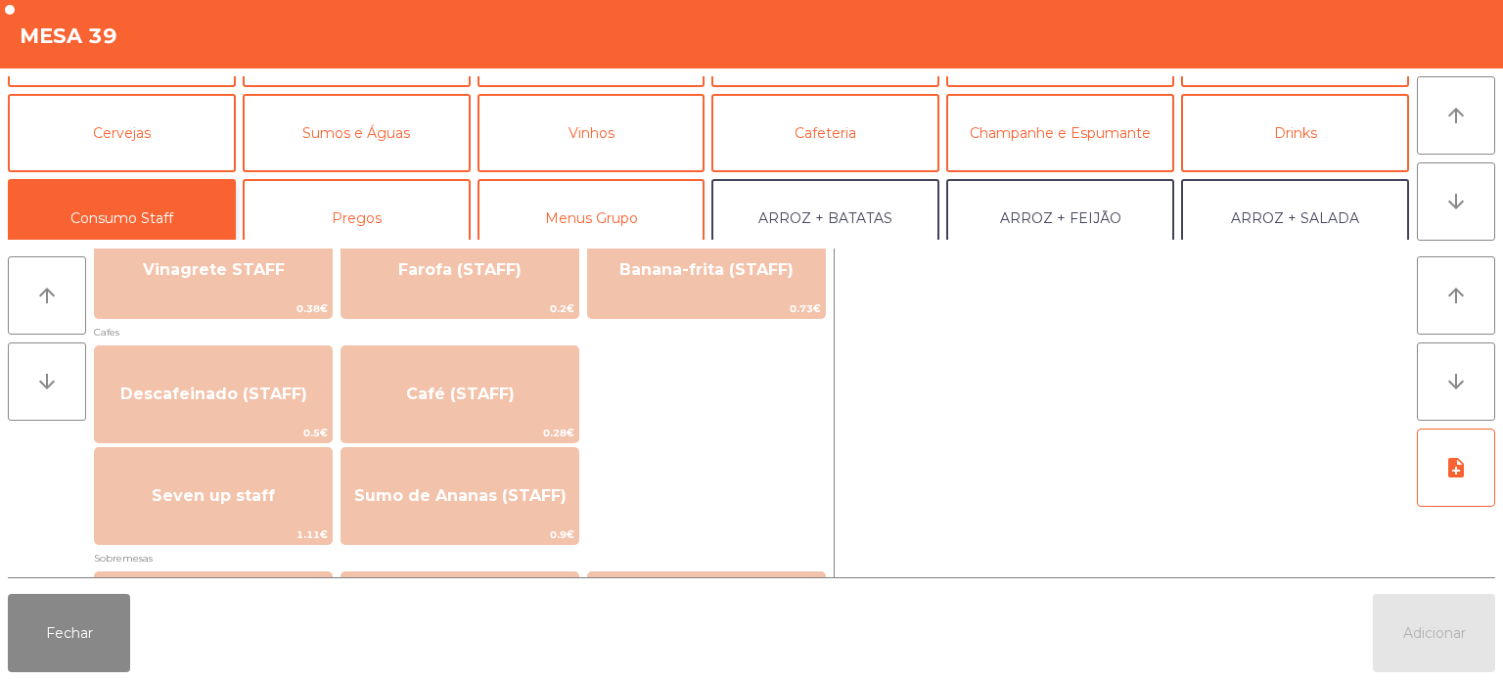
scroll to position [1068, 0]
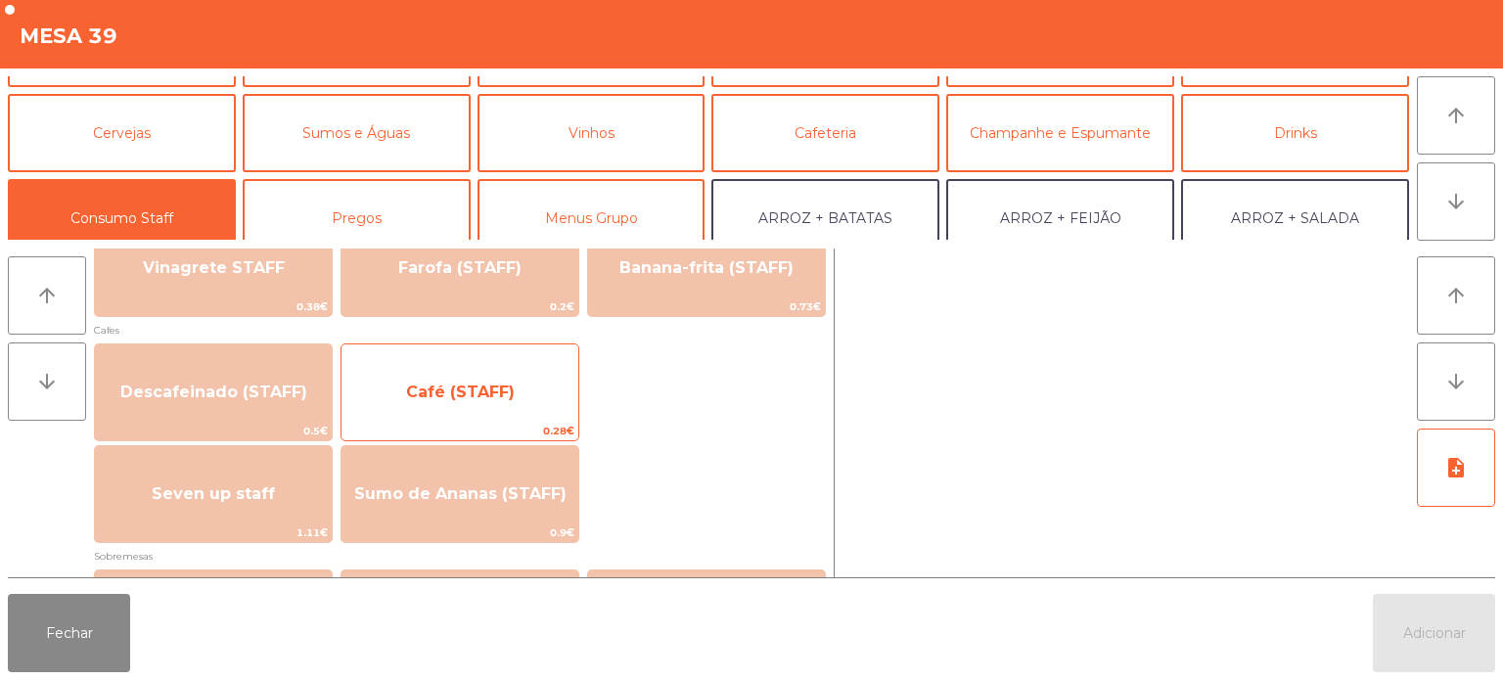
click at [489, 383] on span "Café (STAFF)" at bounding box center [460, 392] width 109 height 19
click at [494, 376] on span "Café (STAFF)" at bounding box center [460, 392] width 237 height 53
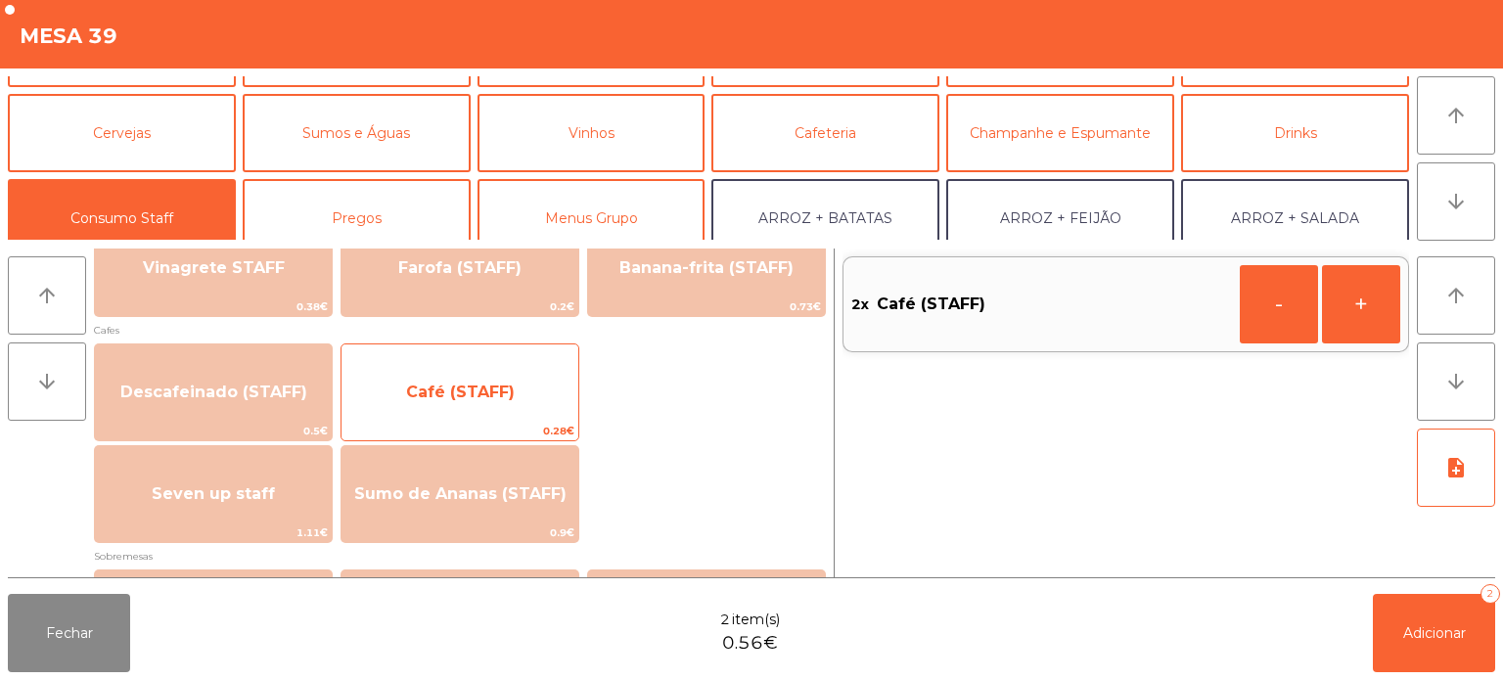
click at [490, 385] on span "Café (STAFF)" at bounding box center [460, 392] width 109 height 19
click at [480, 378] on span "Café (STAFF)" at bounding box center [460, 392] width 237 height 53
click at [493, 381] on span "Café (STAFF)" at bounding box center [460, 392] width 237 height 53
click at [497, 381] on span "Café (STAFF)" at bounding box center [460, 392] width 237 height 53
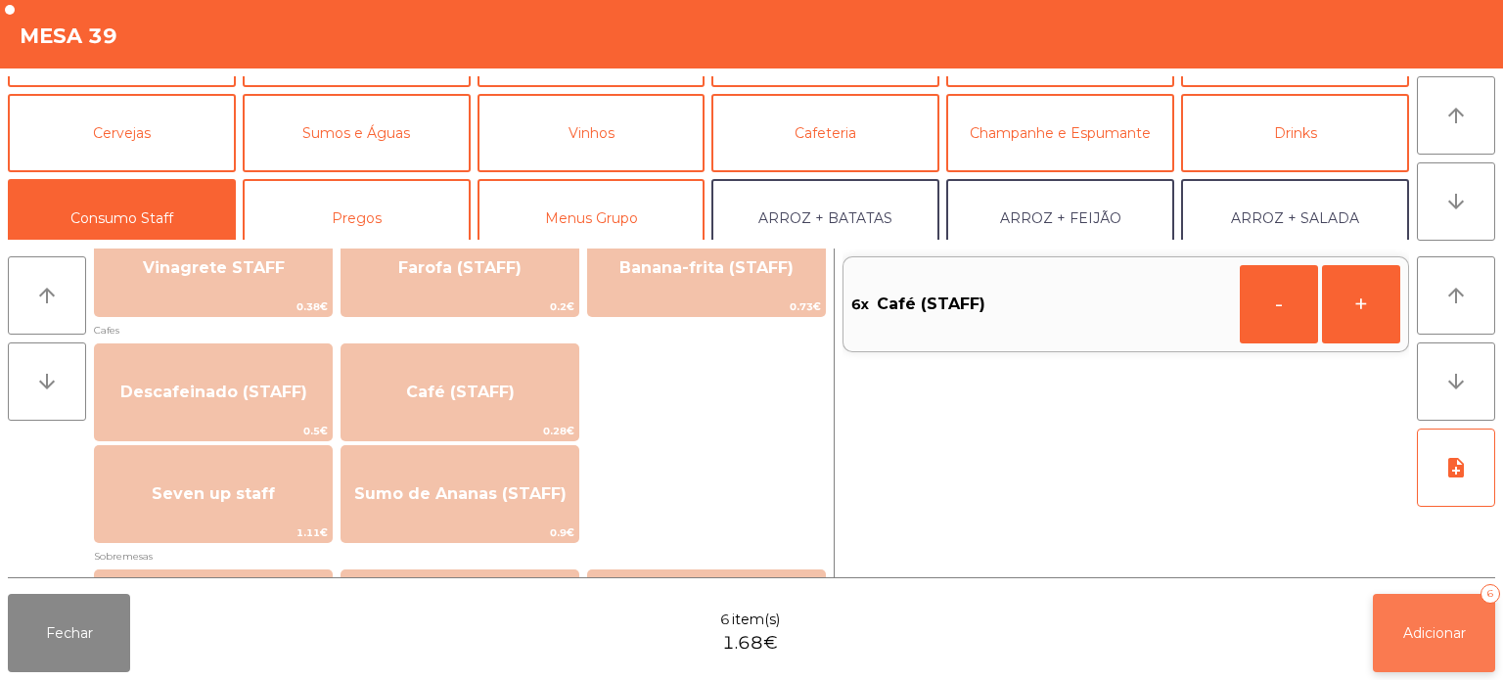
click at [1451, 655] on button "Adicionar 6" at bounding box center [1434, 633] width 122 height 78
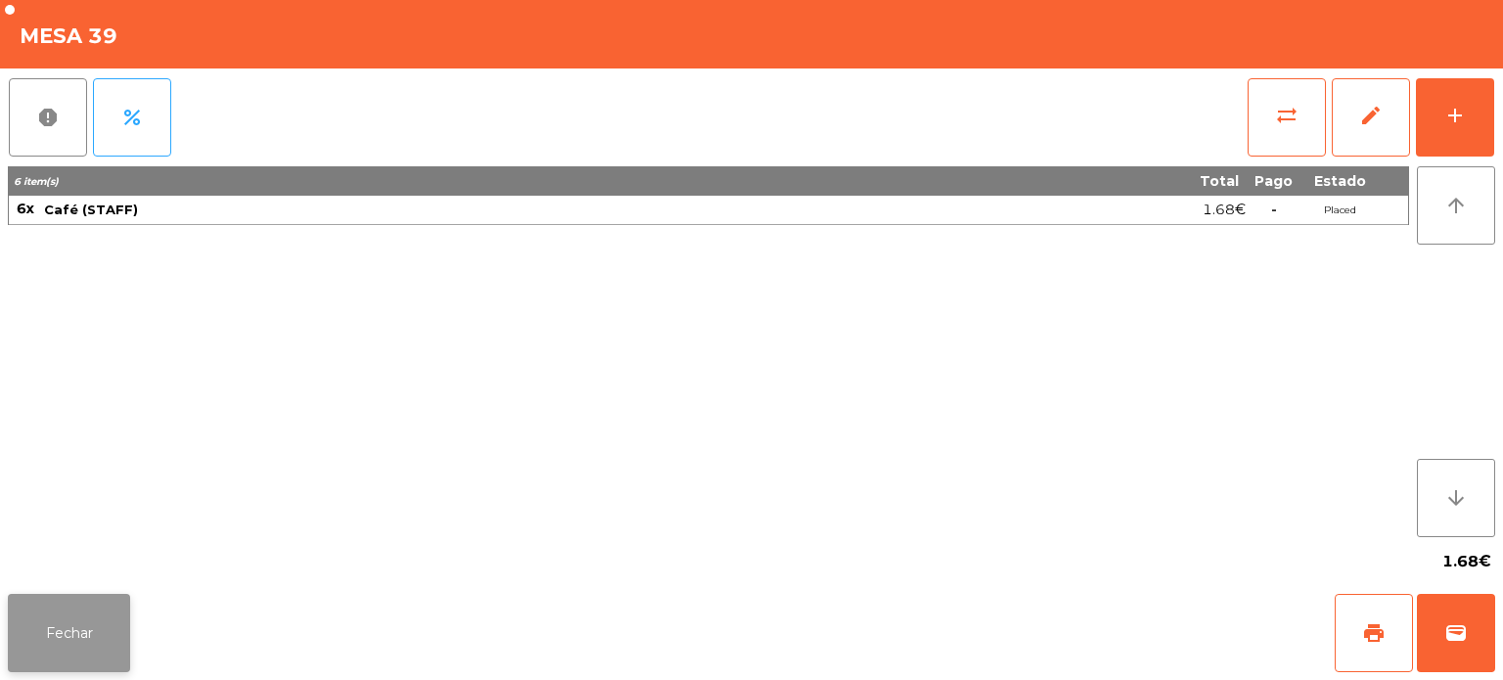
click at [85, 633] on button "Fechar" at bounding box center [69, 633] width 122 height 78
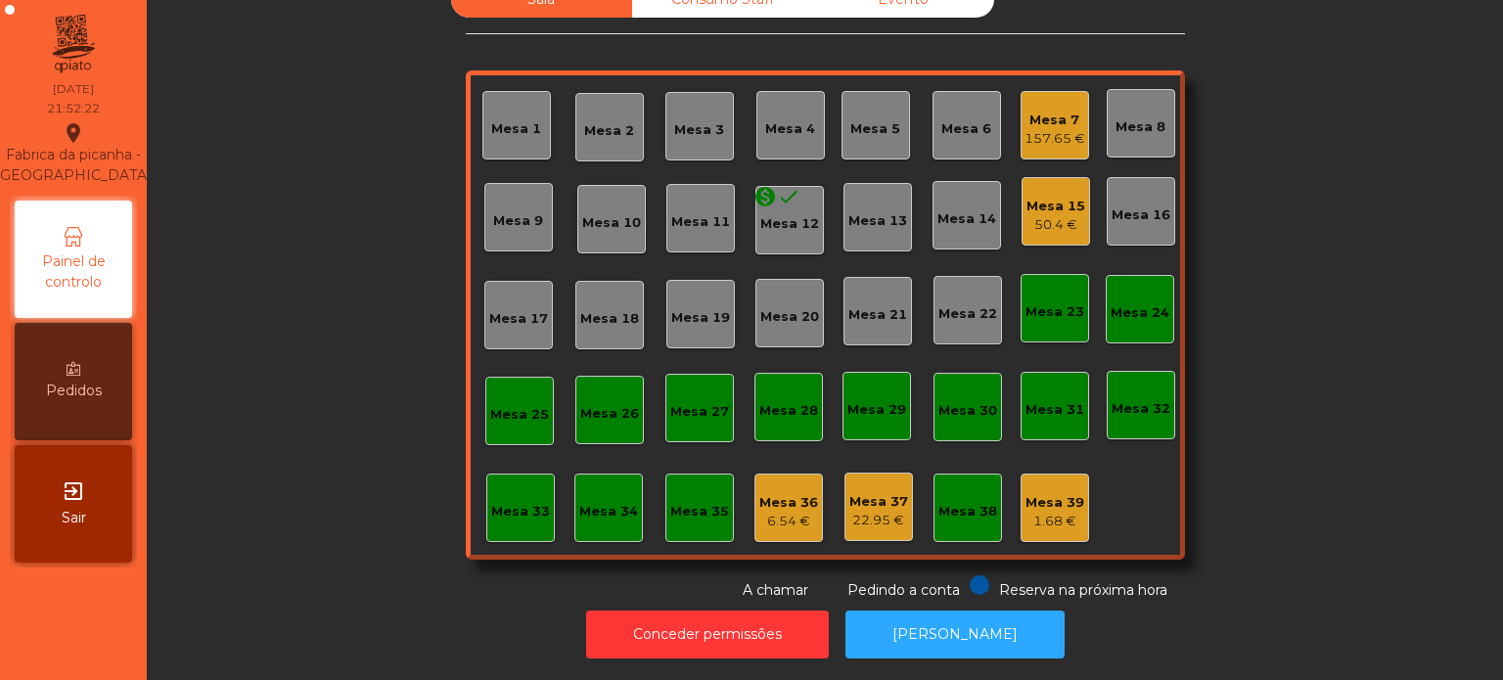
click at [1057, 197] on div "Mesa 15" at bounding box center [1056, 207] width 59 height 20
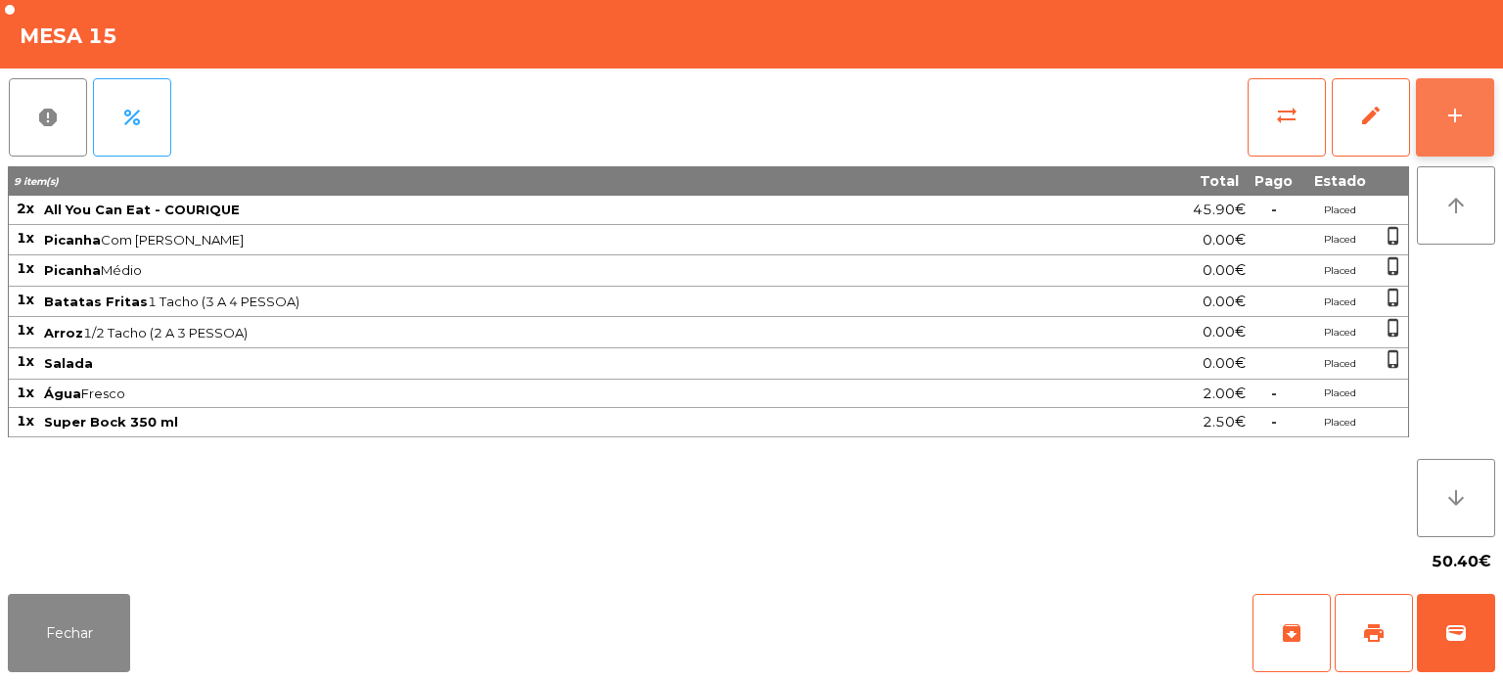
click at [1462, 105] on div "add" at bounding box center [1454, 115] width 23 height 23
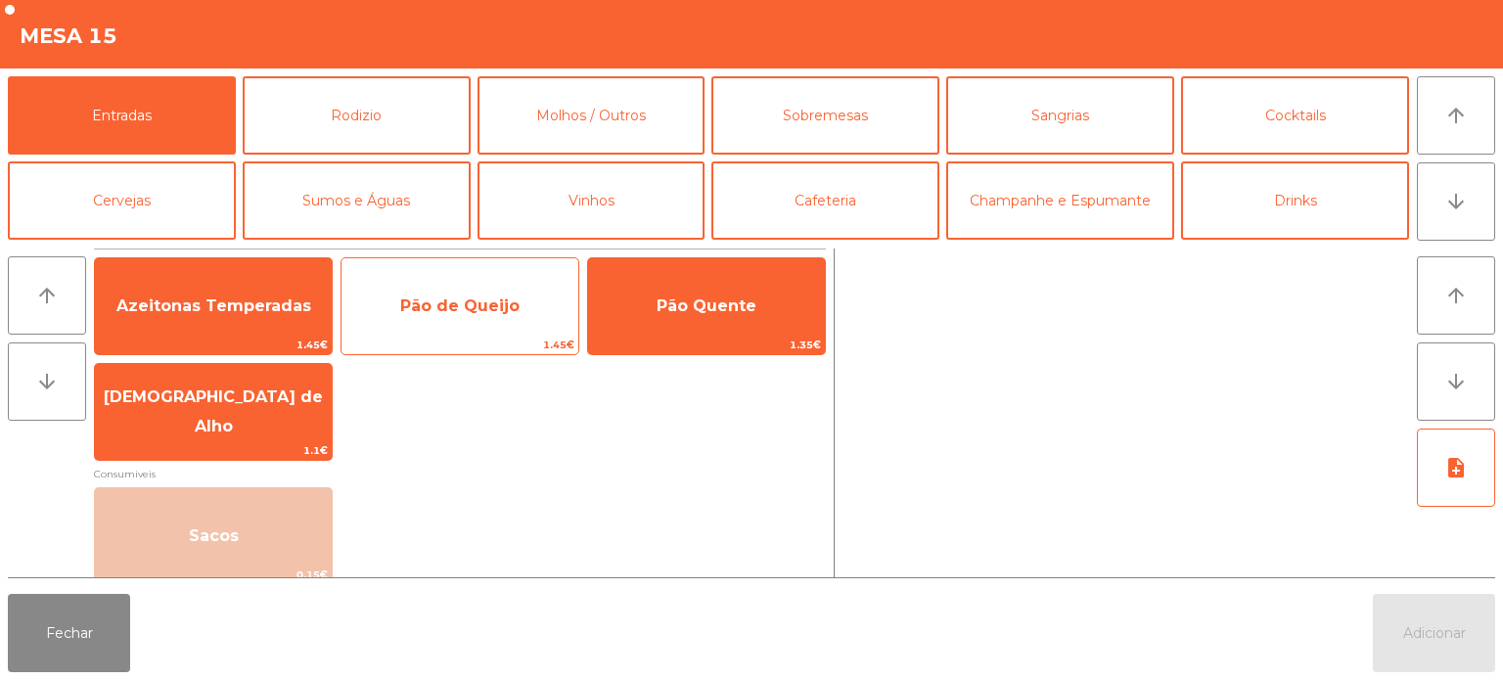
click at [502, 294] on span "Pão de Queijo" at bounding box center [460, 306] width 237 height 53
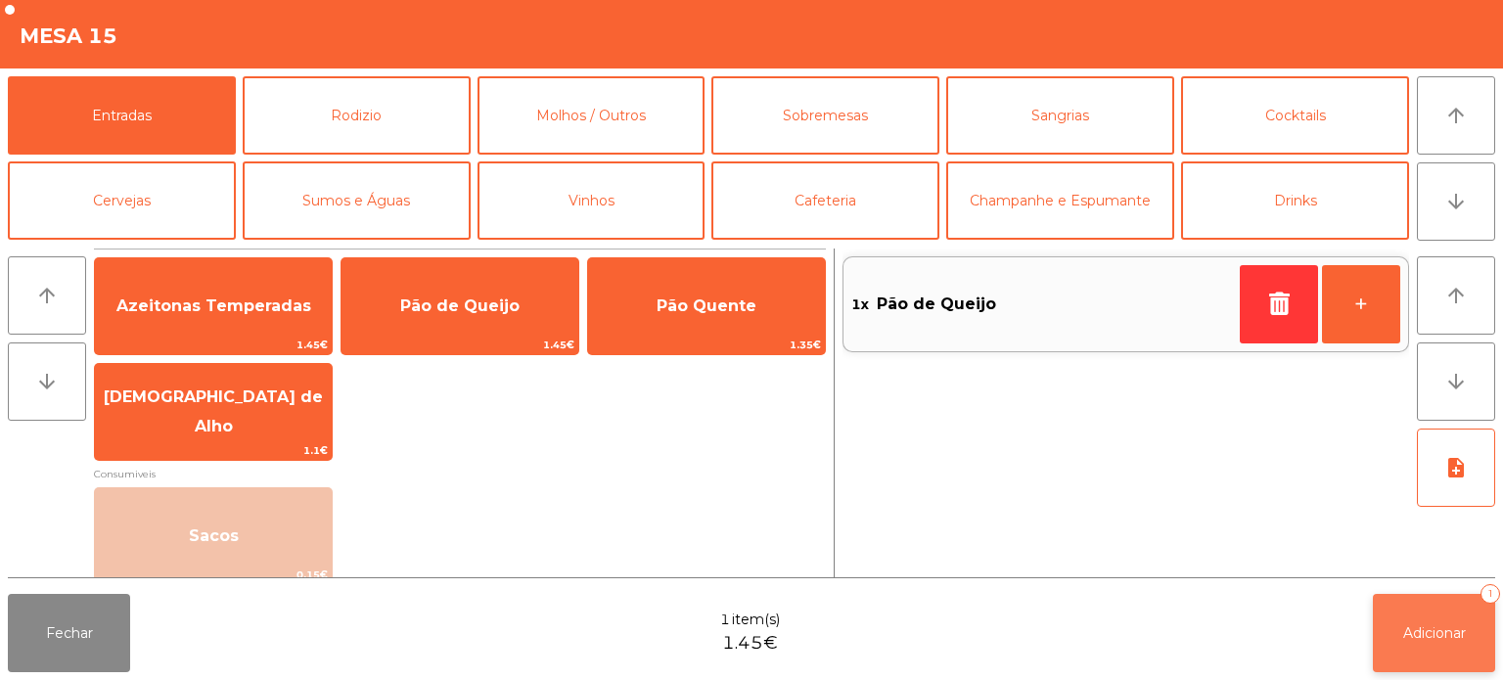
click at [1433, 629] on span "Adicionar" at bounding box center [1434, 633] width 63 height 18
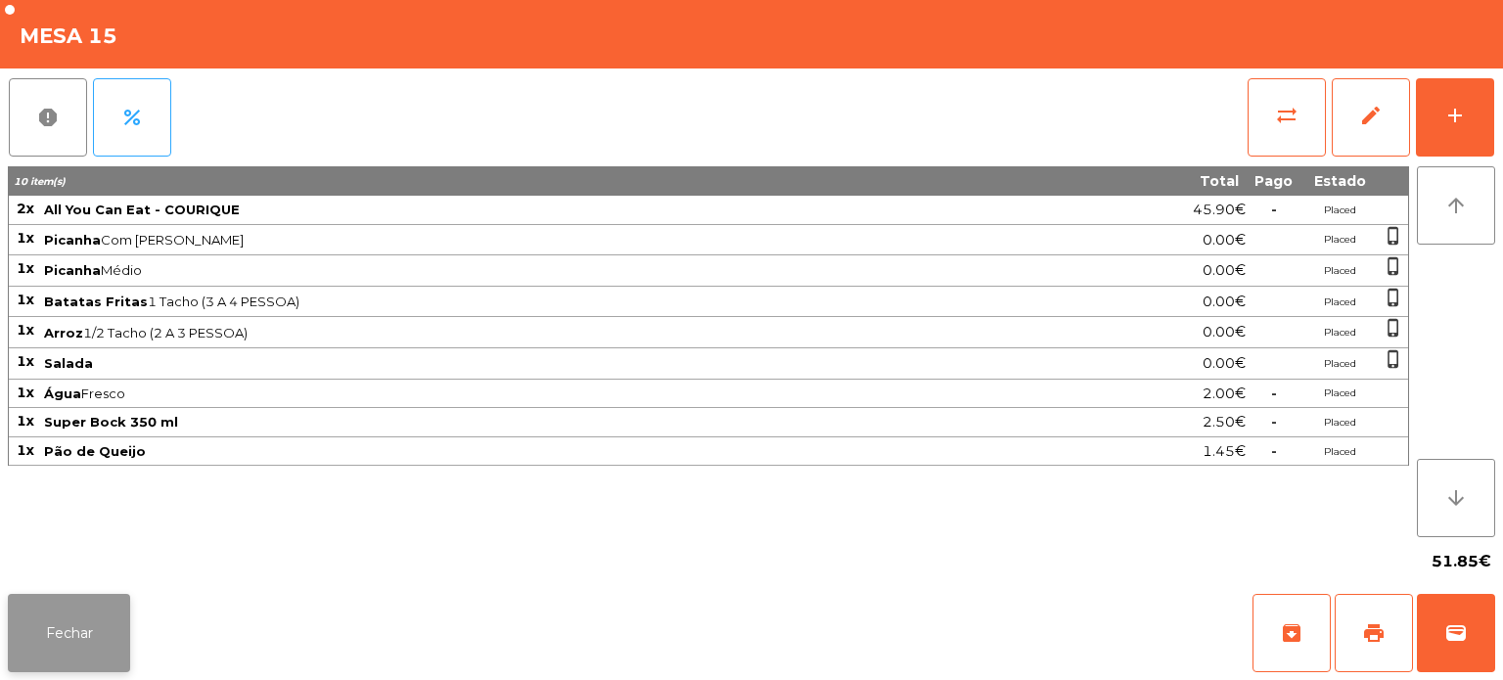
click at [113, 624] on button "Fechar" at bounding box center [69, 633] width 122 height 78
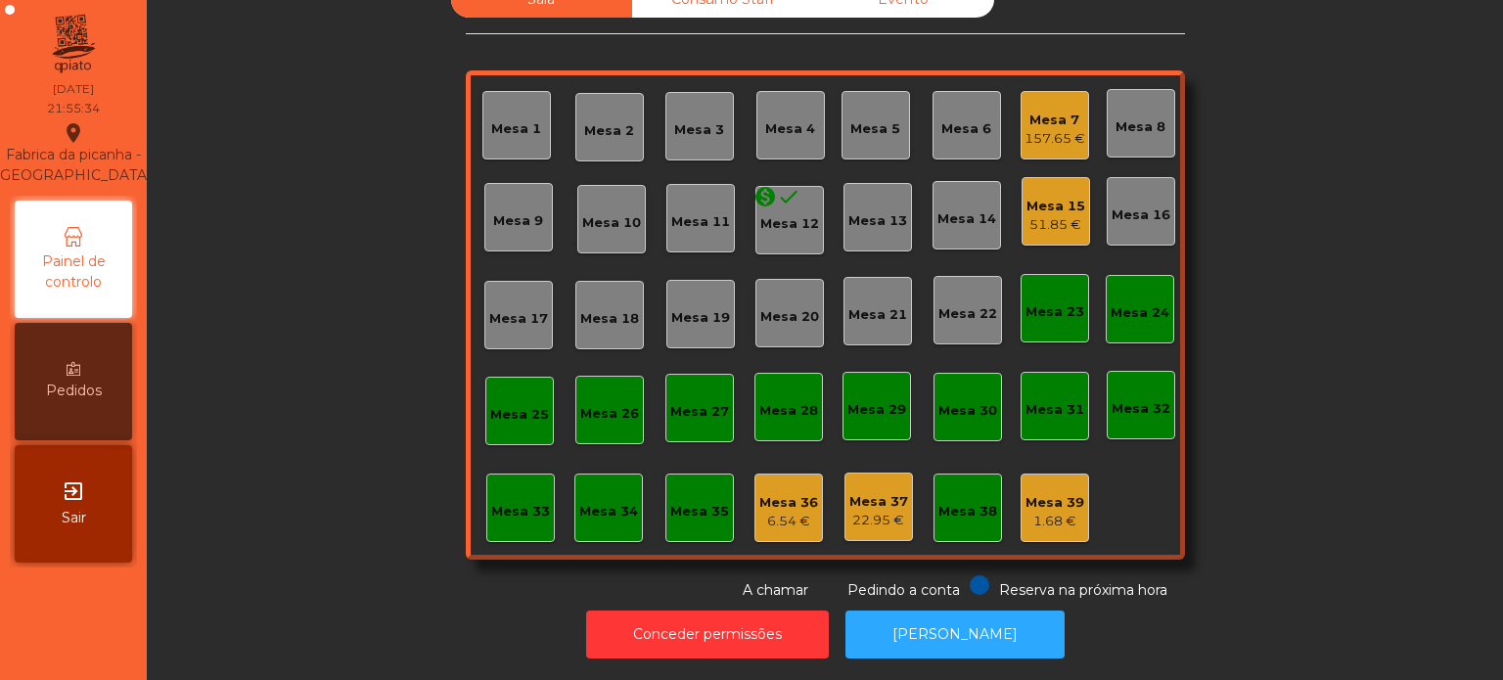
click at [1068, 177] on div "Mesa 15 51.85 €" at bounding box center [1056, 211] width 69 height 69
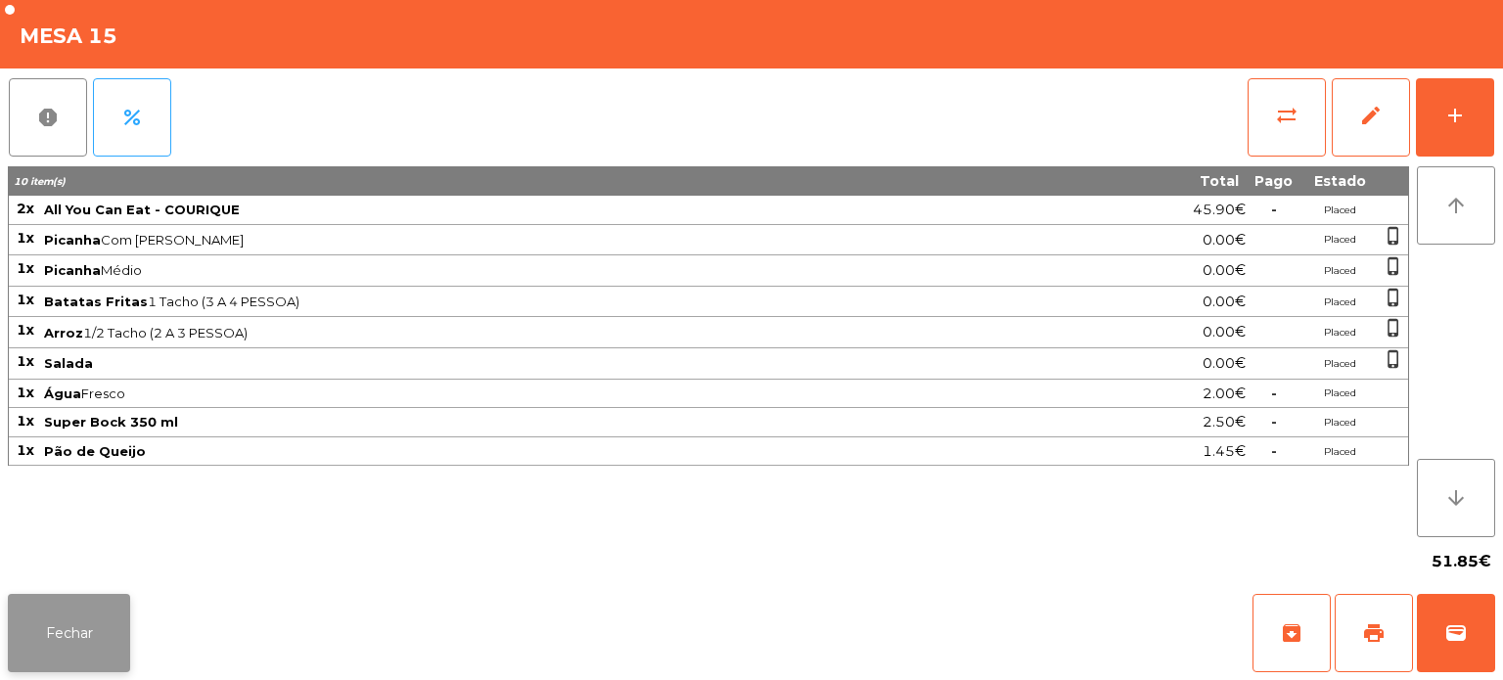
click at [56, 638] on button "Fechar" at bounding box center [69, 633] width 122 height 78
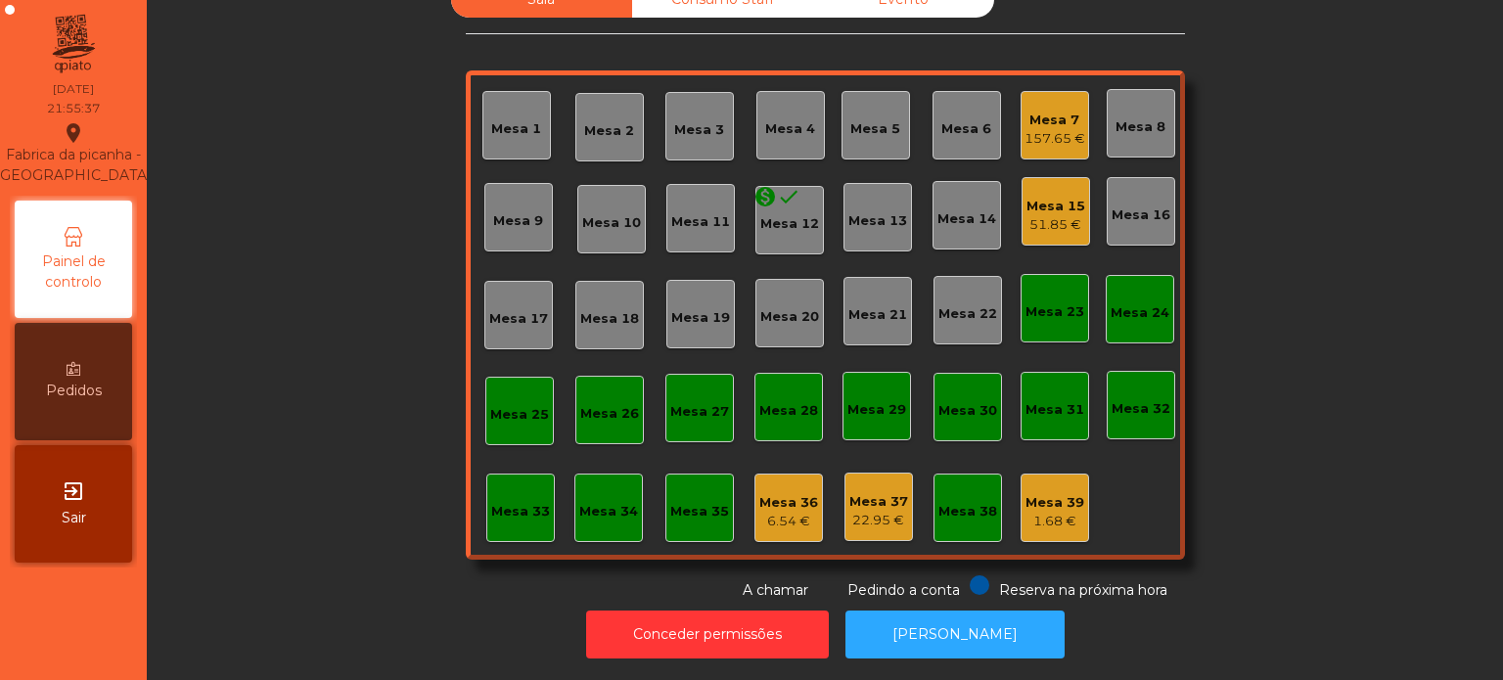
click at [1061, 144] on div "Mesa 7 157.65 €" at bounding box center [1055, 125] width 69 height 69
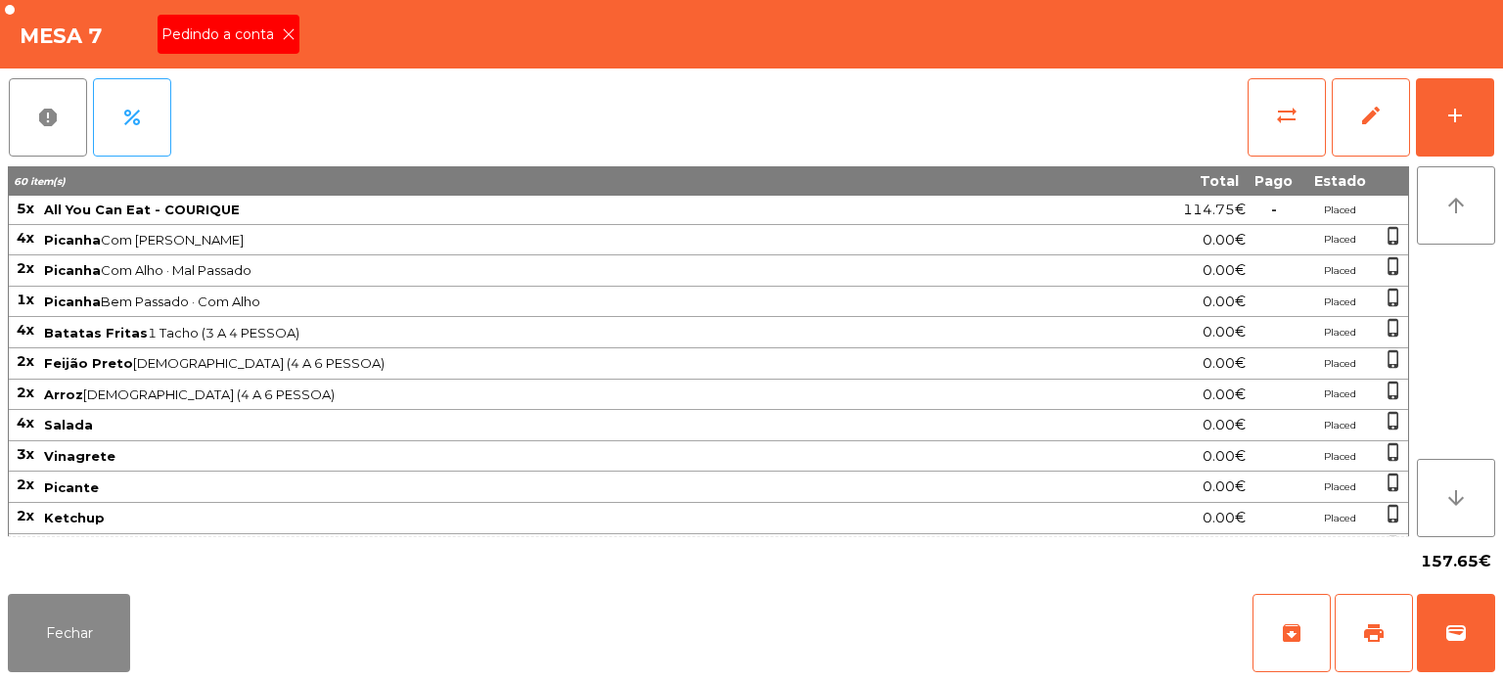
click at [270, 43] on span "Pedindo a conta" at bounding box center [221, 34] width 120 height 21
click at [1374, 615] on button "print" at bounding box center [1374, 633] width 78 height 78
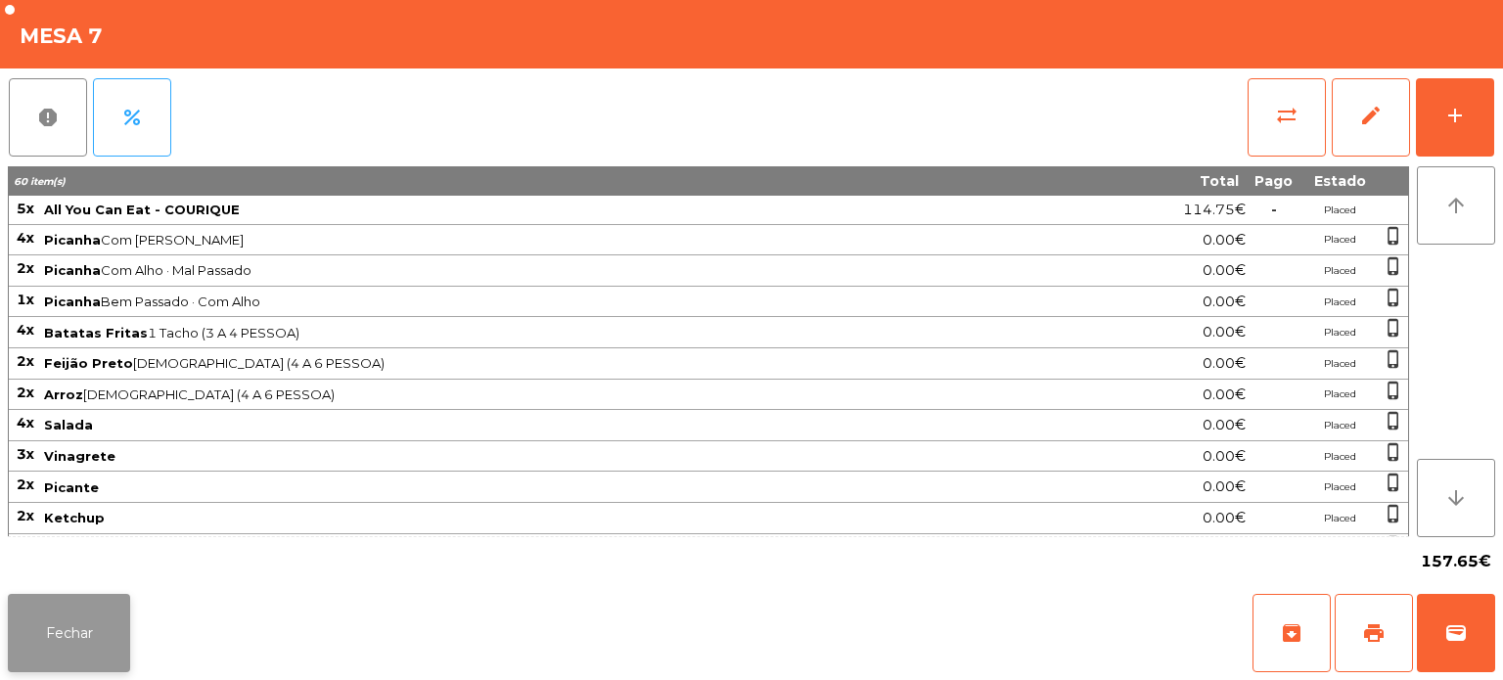
click at [90, 626] on button "Fechar" at bounding box center [69, 633] width 122 height 78
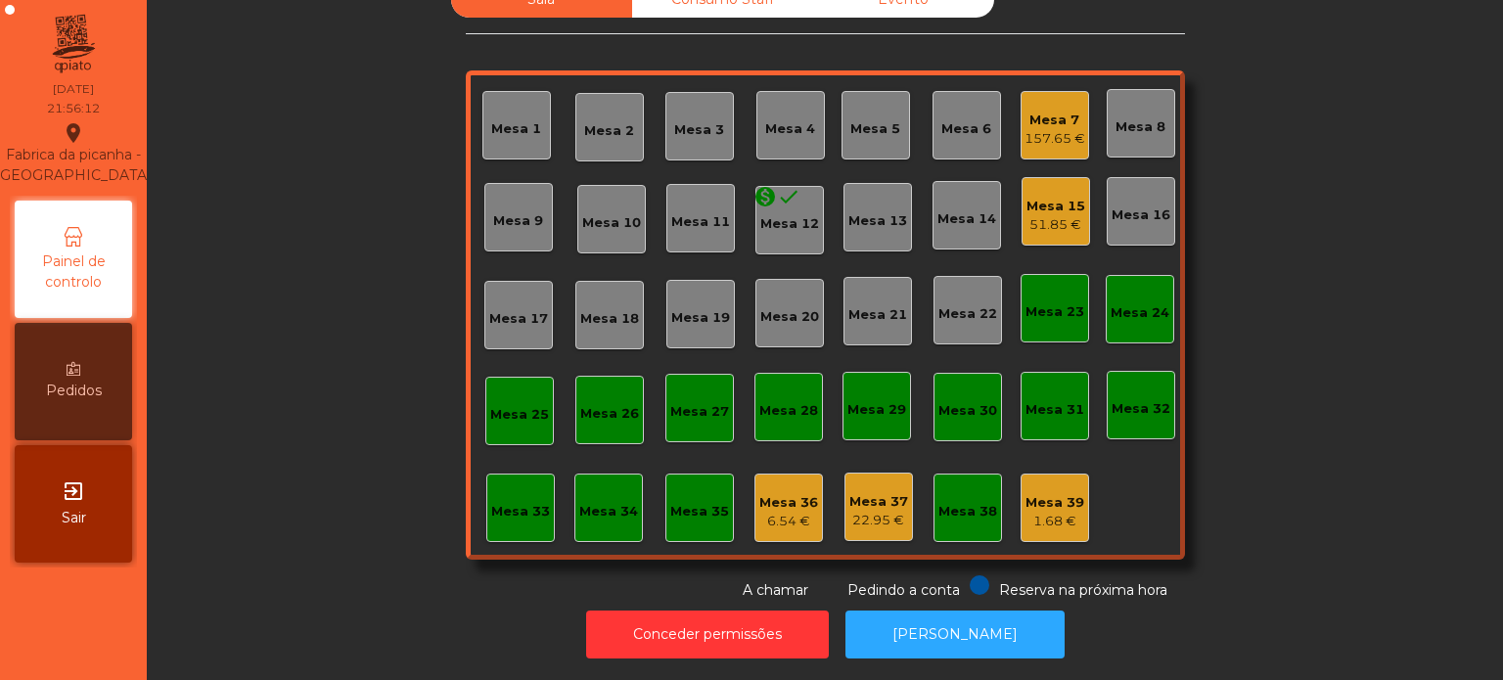
click at [1047, 215] on div "51.85 €" at bounding box center [1056, 225] width 59 height 20
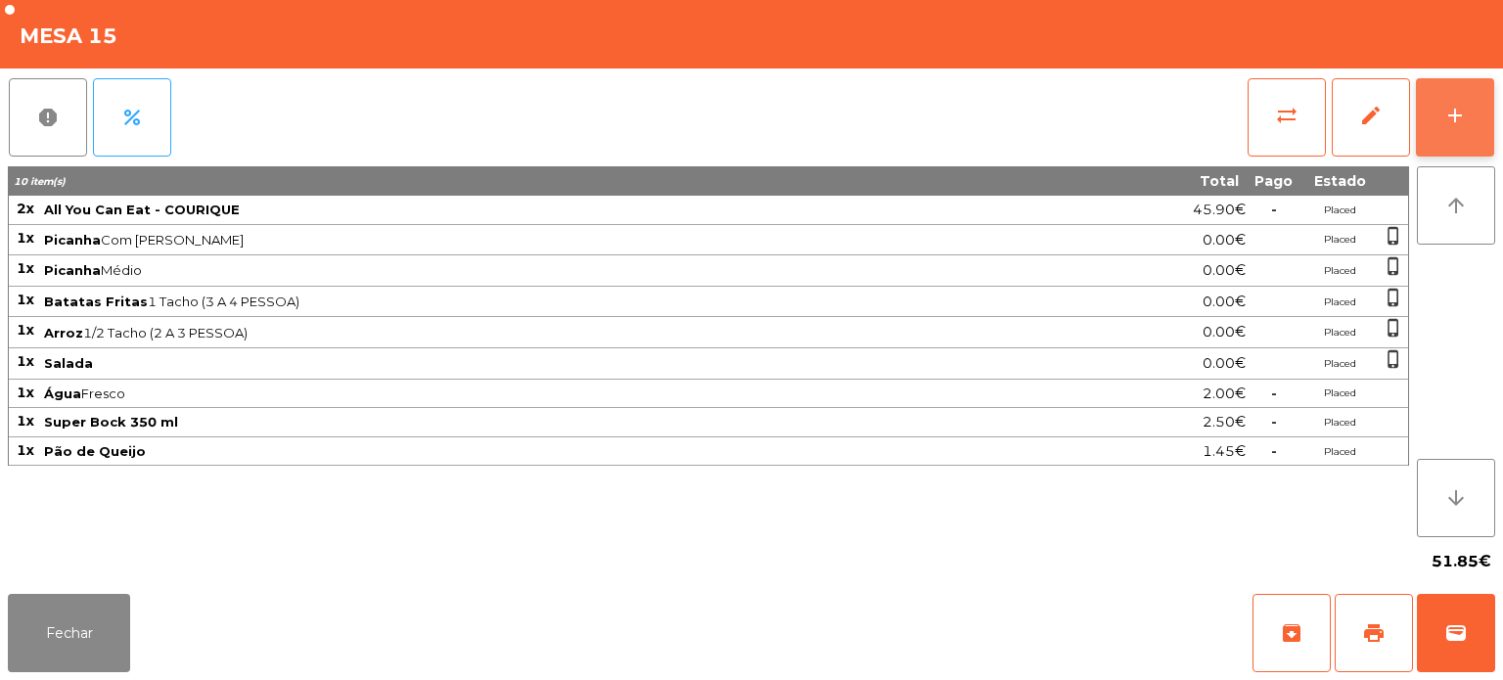
click at [1456, 114] on div "add" at bounding box center [1454, 115] width 23 height 23
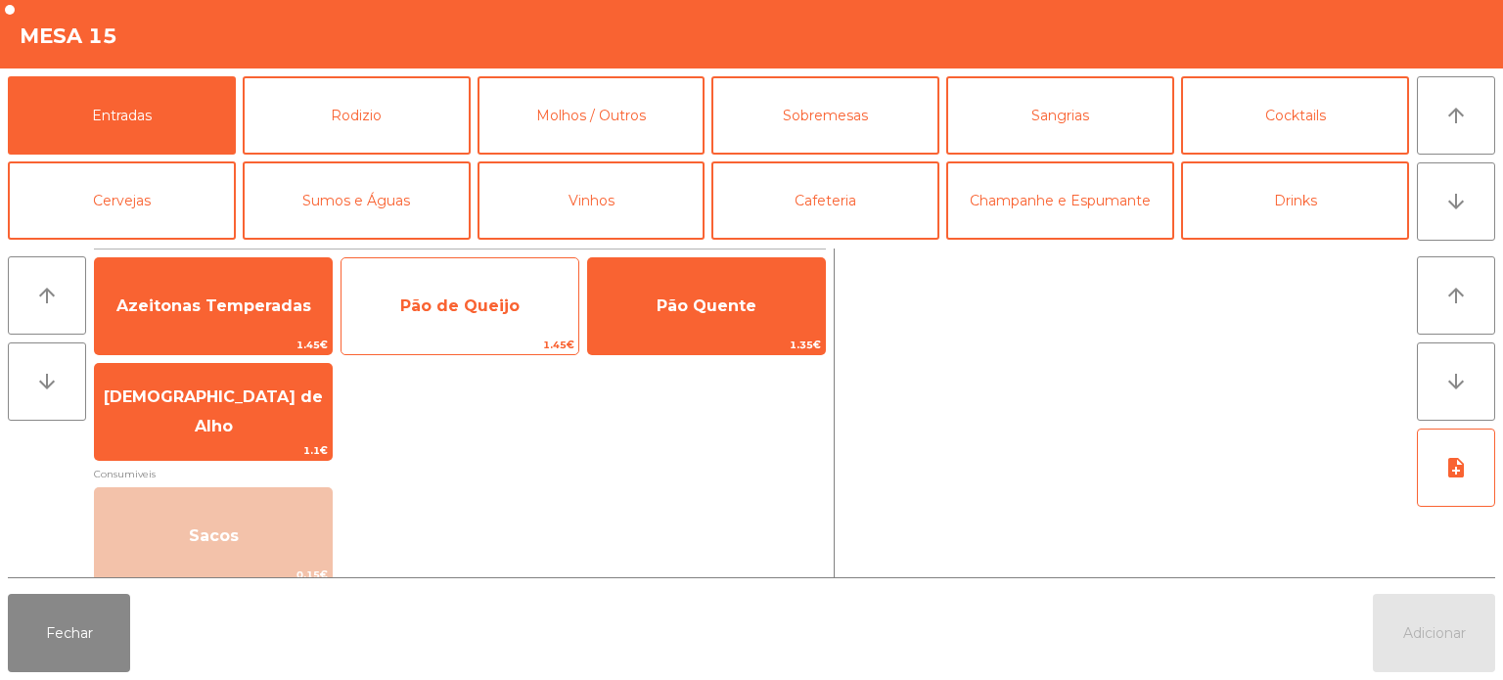
click at [462, 346] on span "1.45€" at bounding box center [460, 345] width 237 height 19
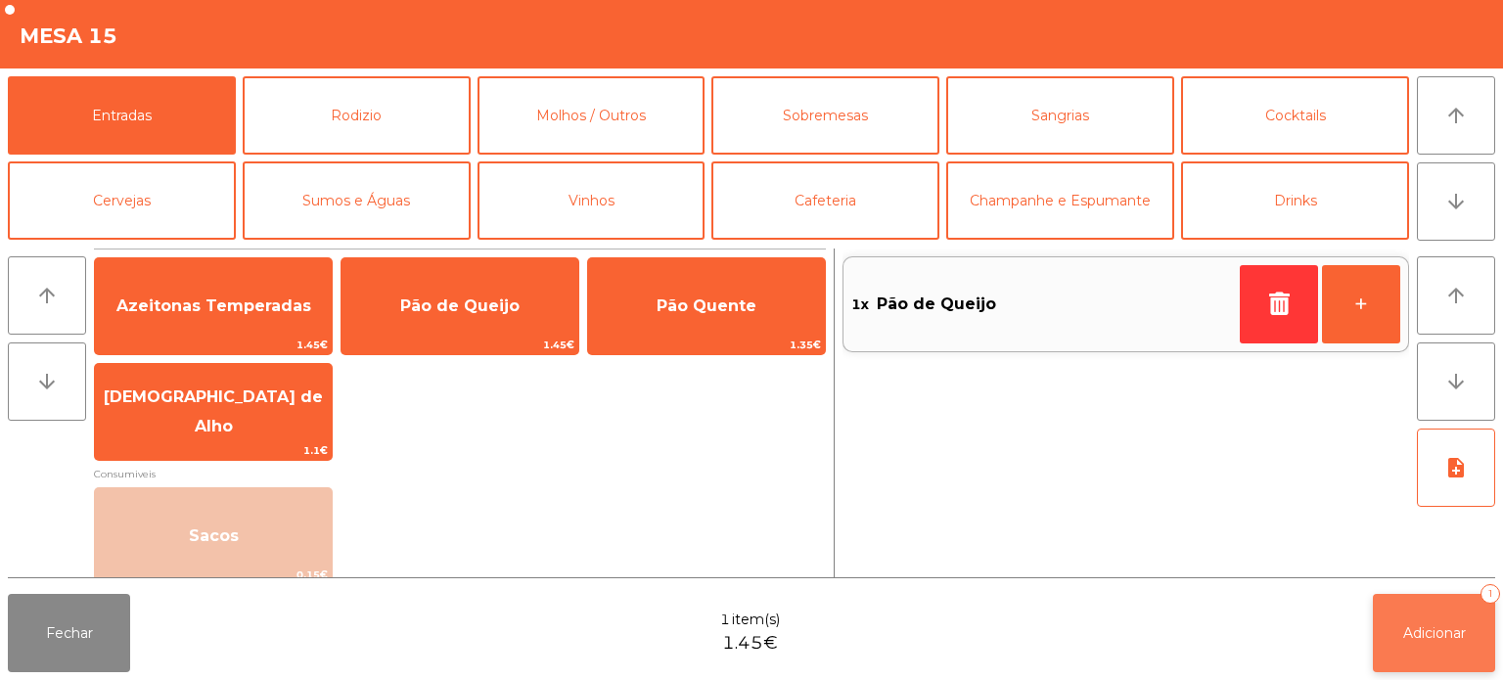
click at [1448, 611] on button "Adicionar 1" at bounding box center [1434, 633] width 122 height 78
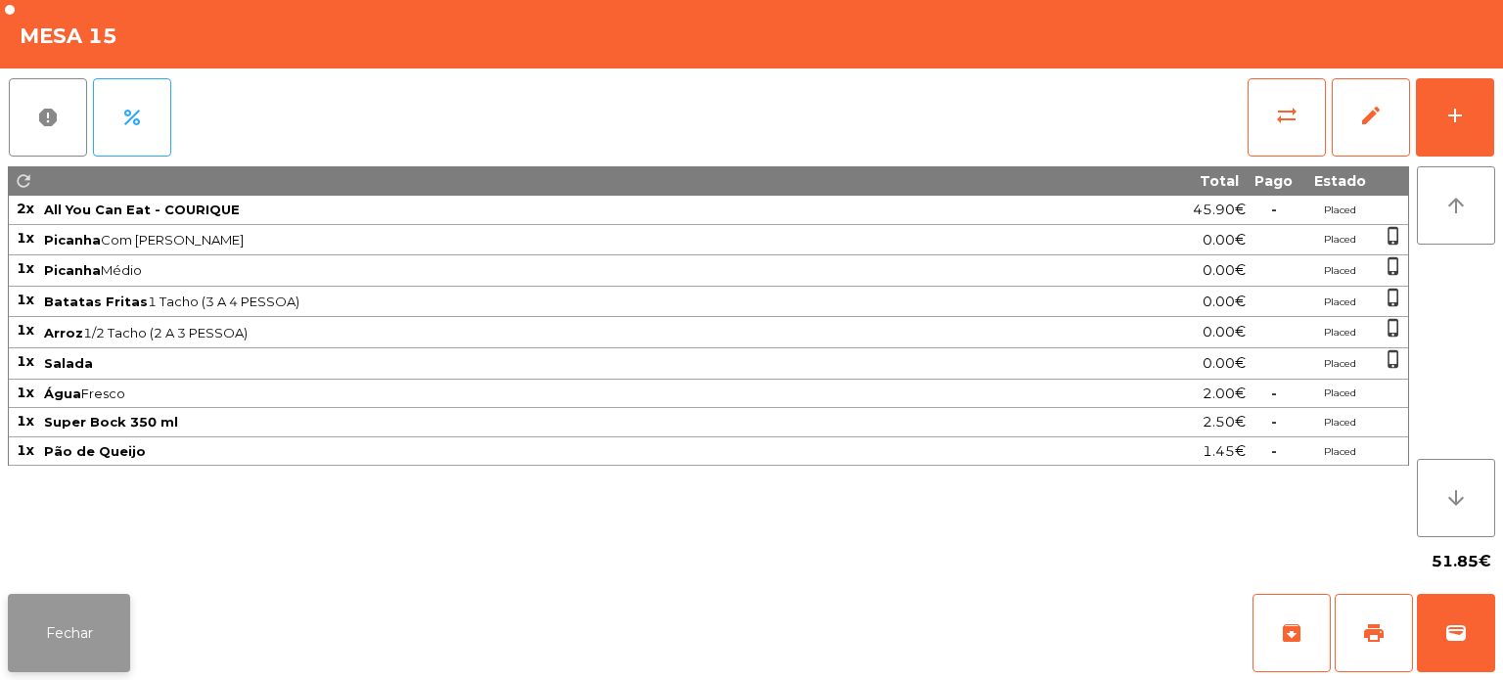
click at [89, 658] on button "Fechar" at bounding box center [69, 633] width 122 height 78
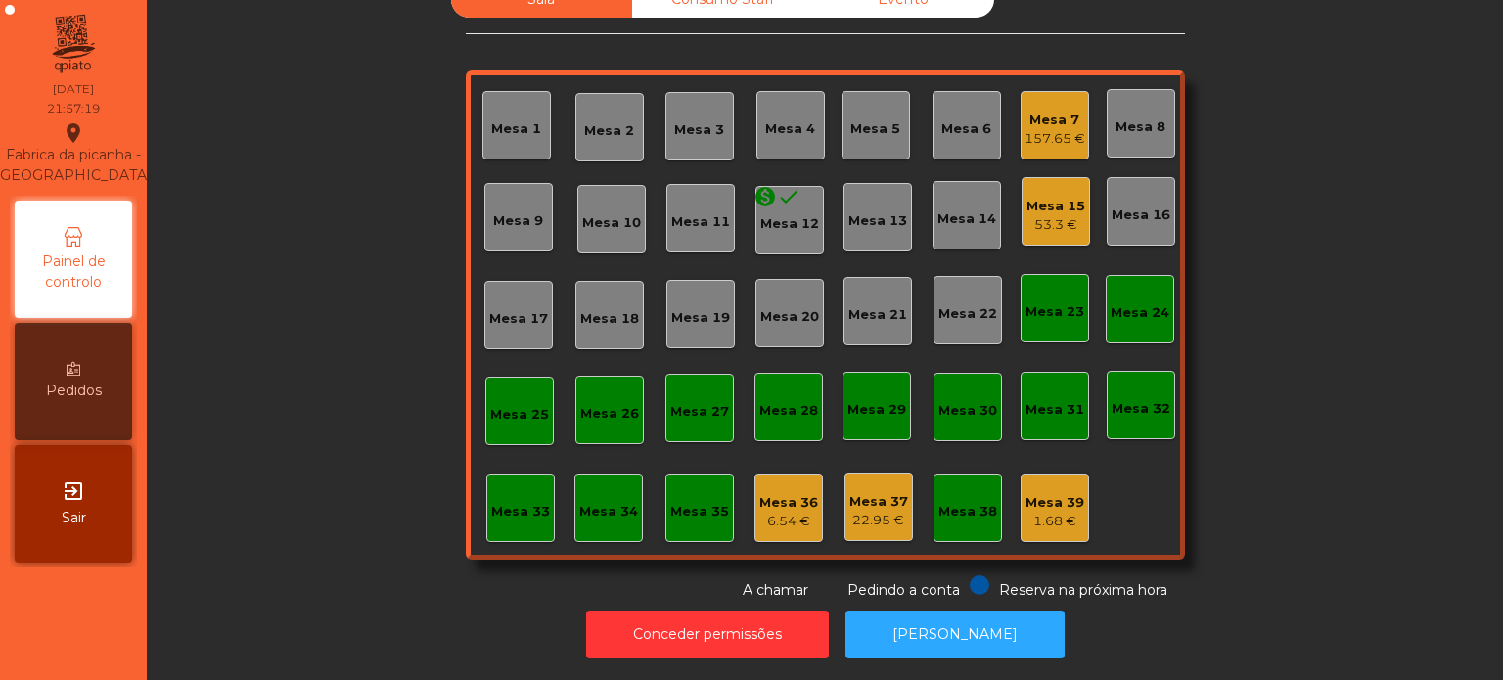
click at [1293, 444] on div "Sala Consumo Staff Evento Mesa 1 [GEOGRAPHIC_DATA] 3 Mesa 4 [GEOGRAPHIC_DATA] 6…" at bounding box center [825, 290] width 1304 height 619
click at [939, 611] on button "[PERSON_NAME]" at bounding box center [955, 635] width 219 height 48
click at [1055, 91] on div "Mesa 7 157.65 €" at bounding box center [1055, 125] width 69 height 69
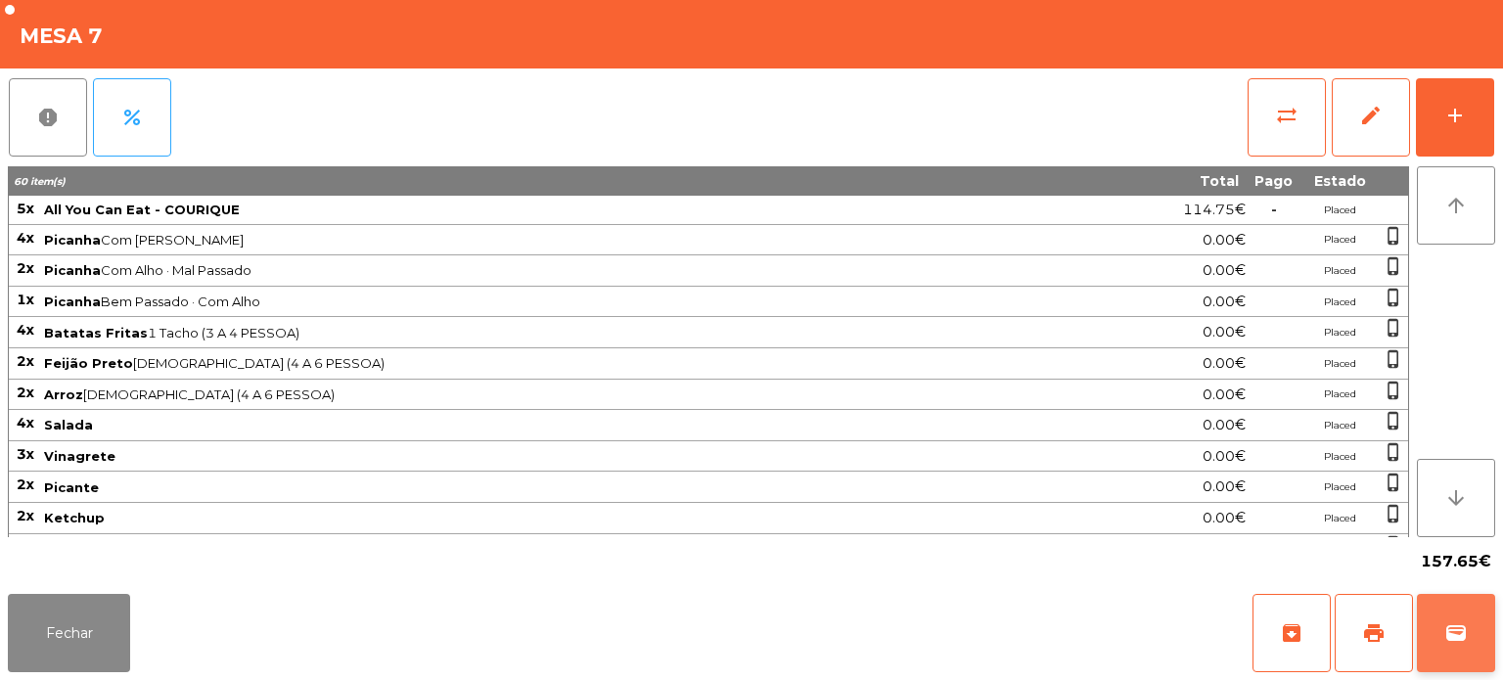
click at [1472, 616] on button "wallet" at bounding box center [1456, 633] width 78 height 78
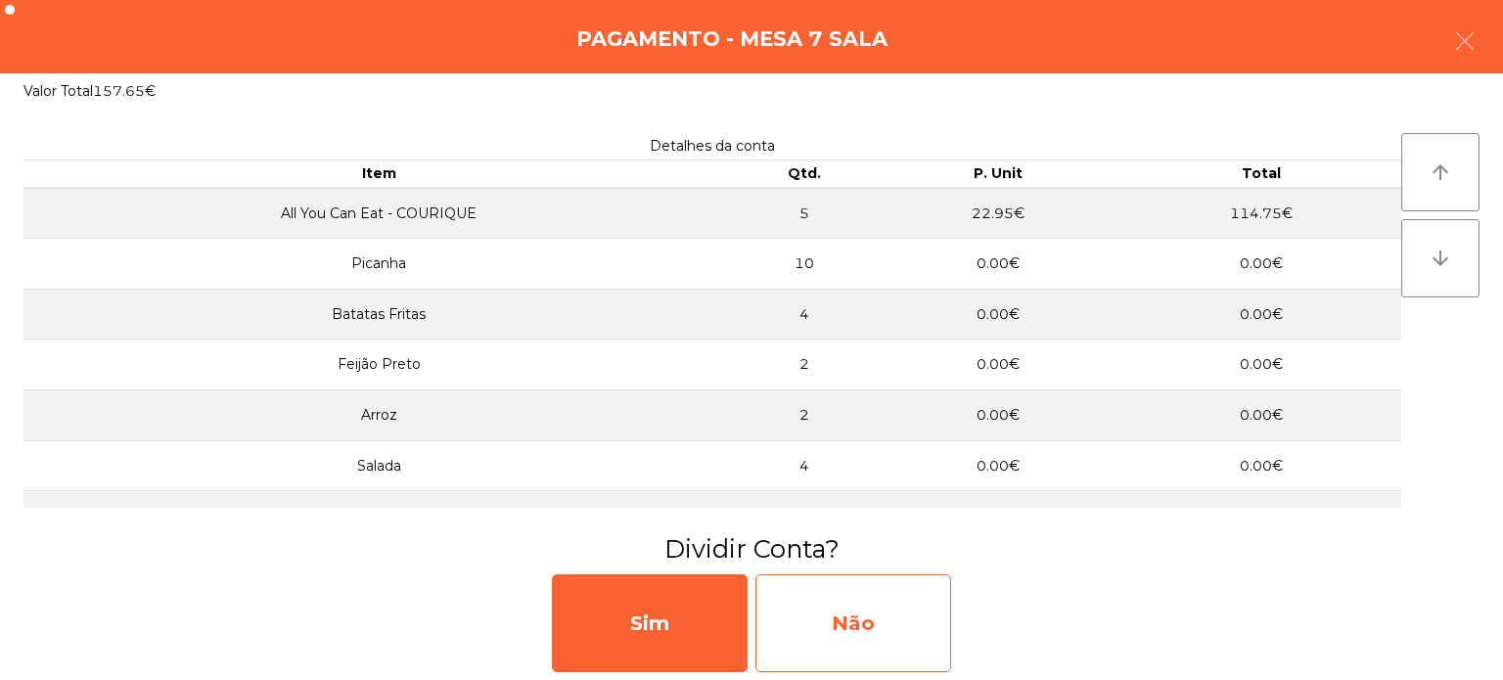
click at [853, 618] on div "Não" at bounding box center [853, 623] width 196 height 98
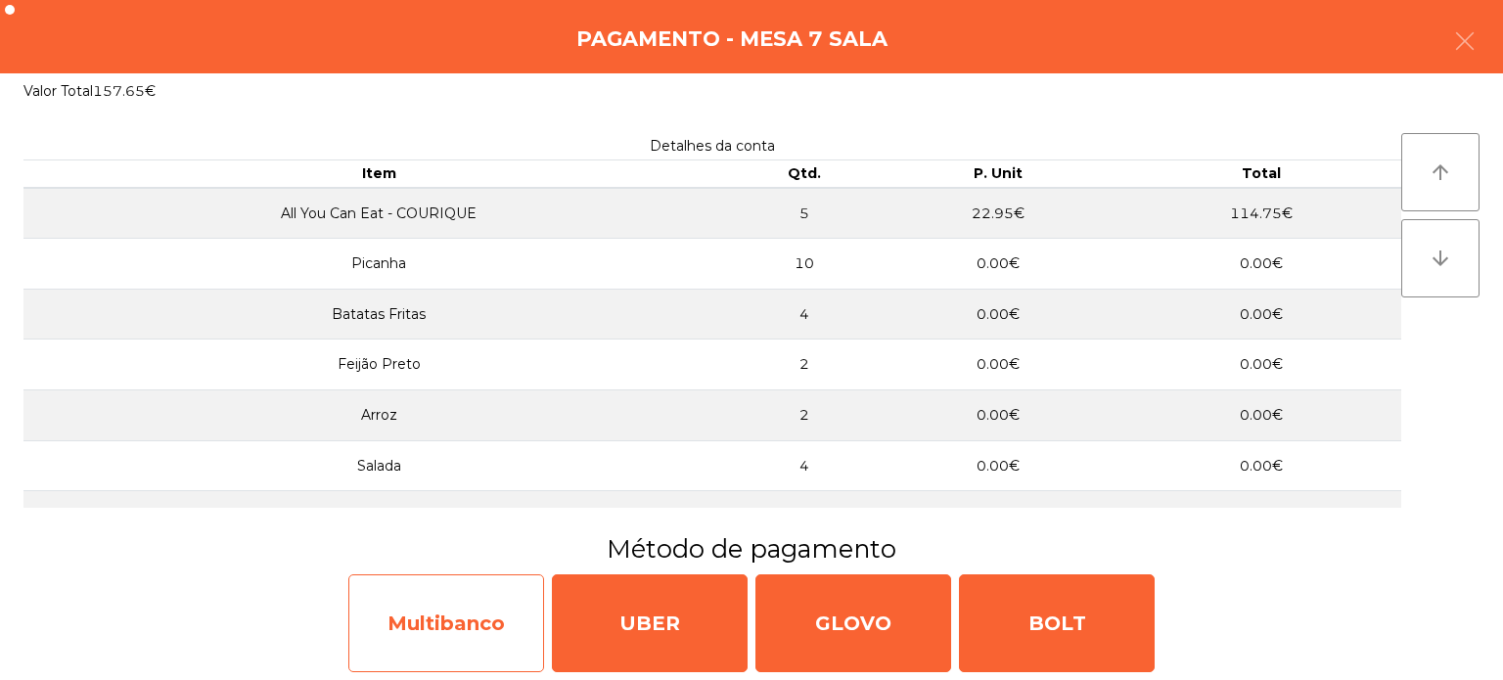
click at [454, 604] on div "Multibanco" at bounding box center [446, 623] width 196 height 98
select select "**"
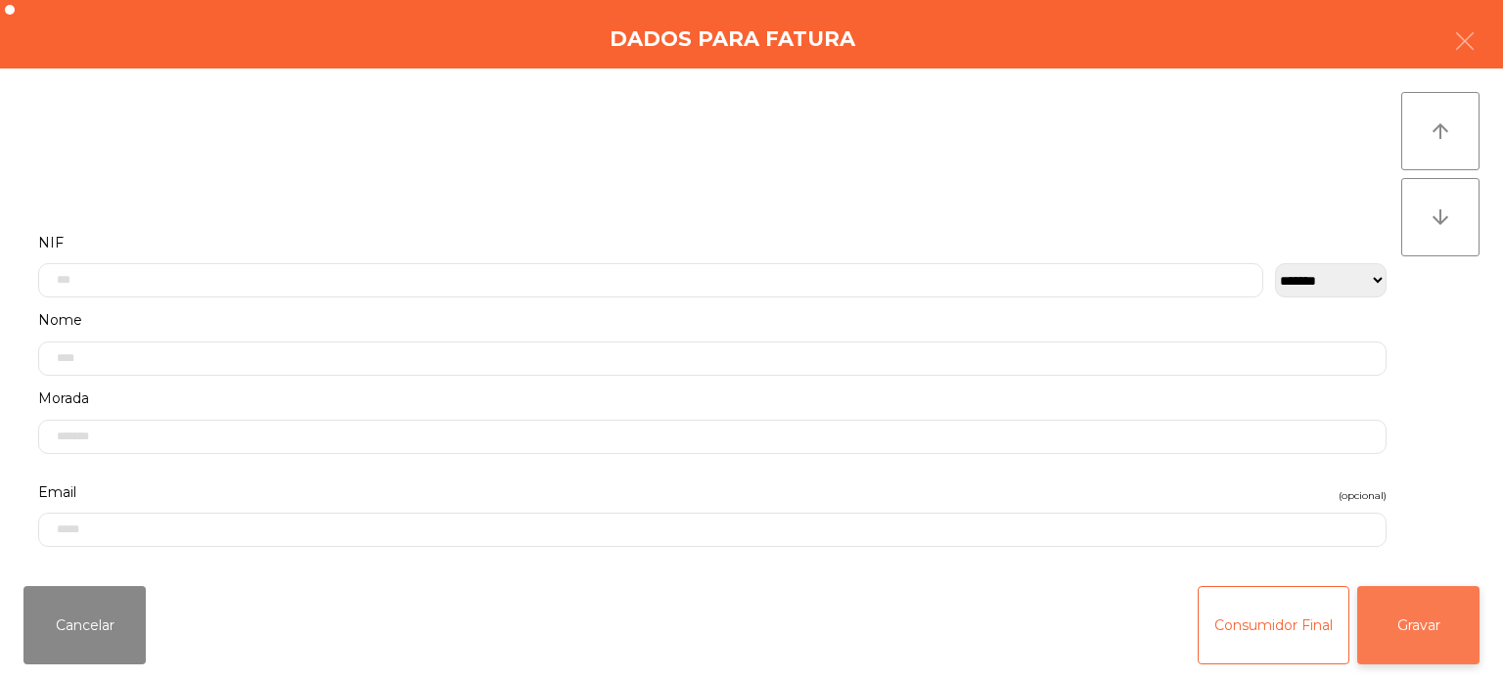
click at [1427, 618] on button "Gravar" at bounding box center [1418, 625] width 122 height 78
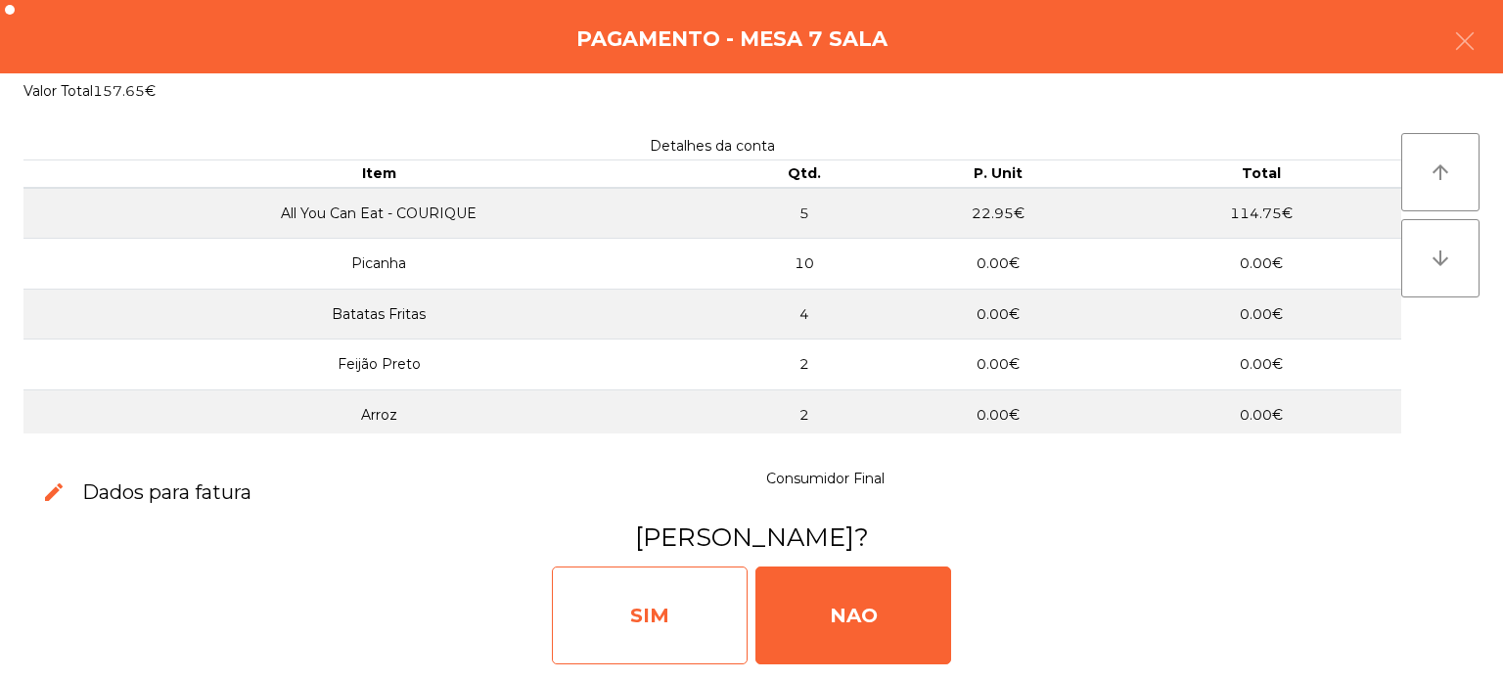
click at [598, 634] on div "SIM" at bounding box center [650, 616] width 196 height 98
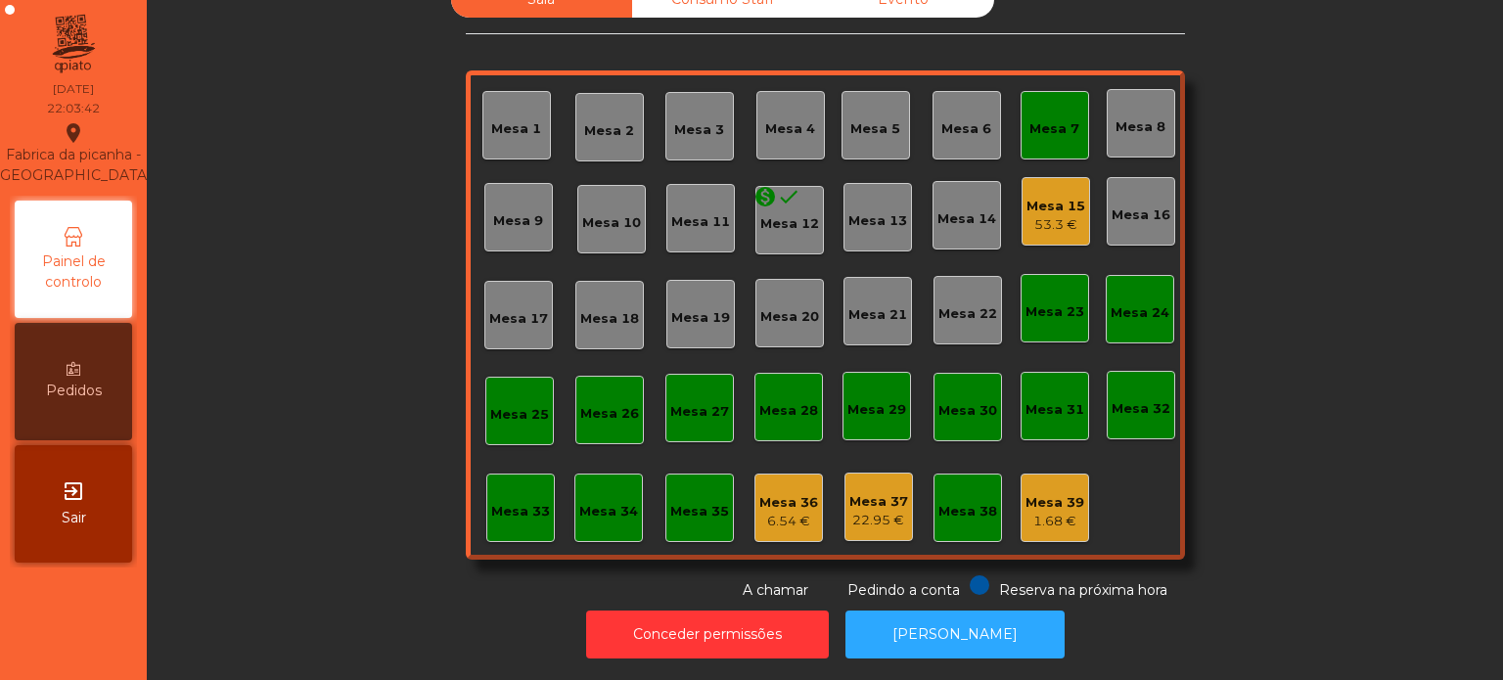
click at [1041, 112] on div "Mesa 7" at bounding box center [1055, 125] width 50 height 27
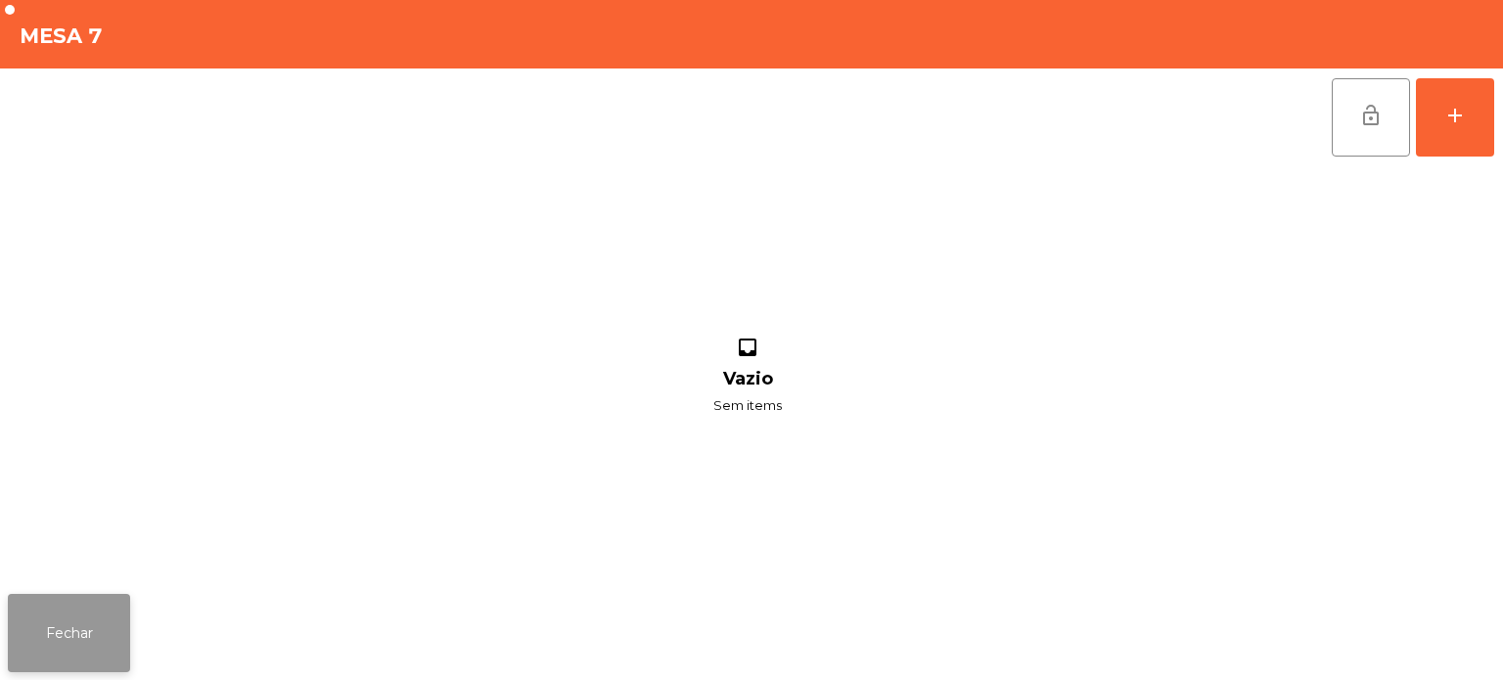
click at [86, 658] on button "Fechar" at bounding box center [69, 633] width 122 height 78
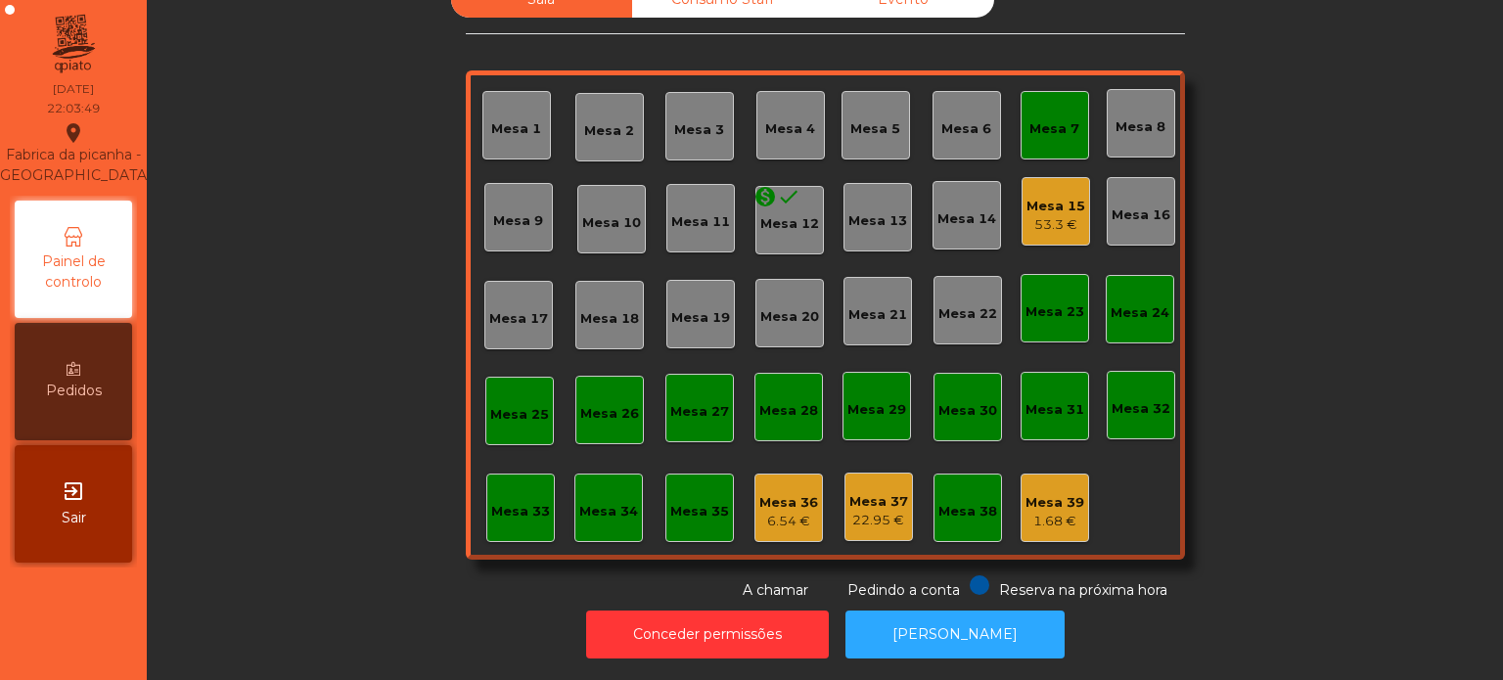
click at [1050, 197] on div "Mesa 15" at bounding box center [1056, 207] width 59 height 20
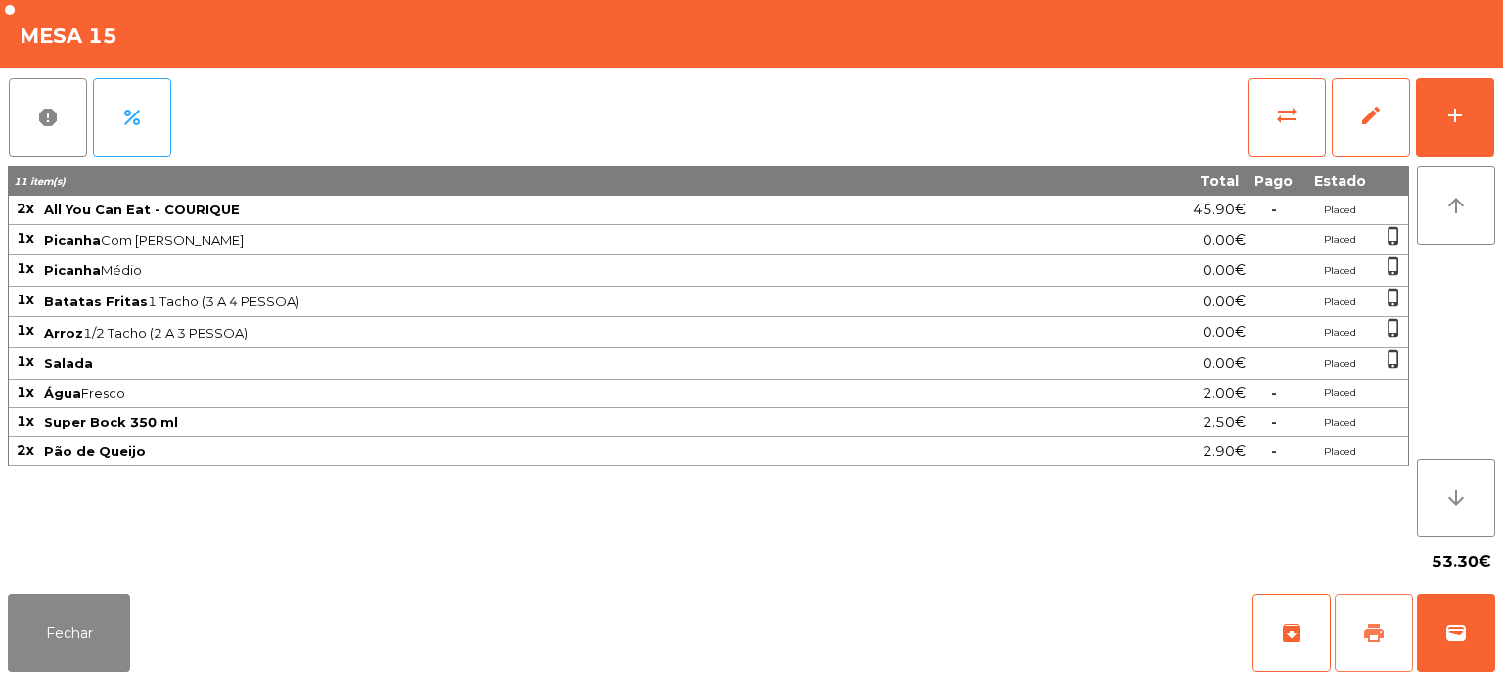
click at [1393, 616] on button "print" at bounding box center [1374, 633] width 78 height 78
click at [1450, 614] on button "wallet" at bounding box center [1456, 633] width 78 height 78
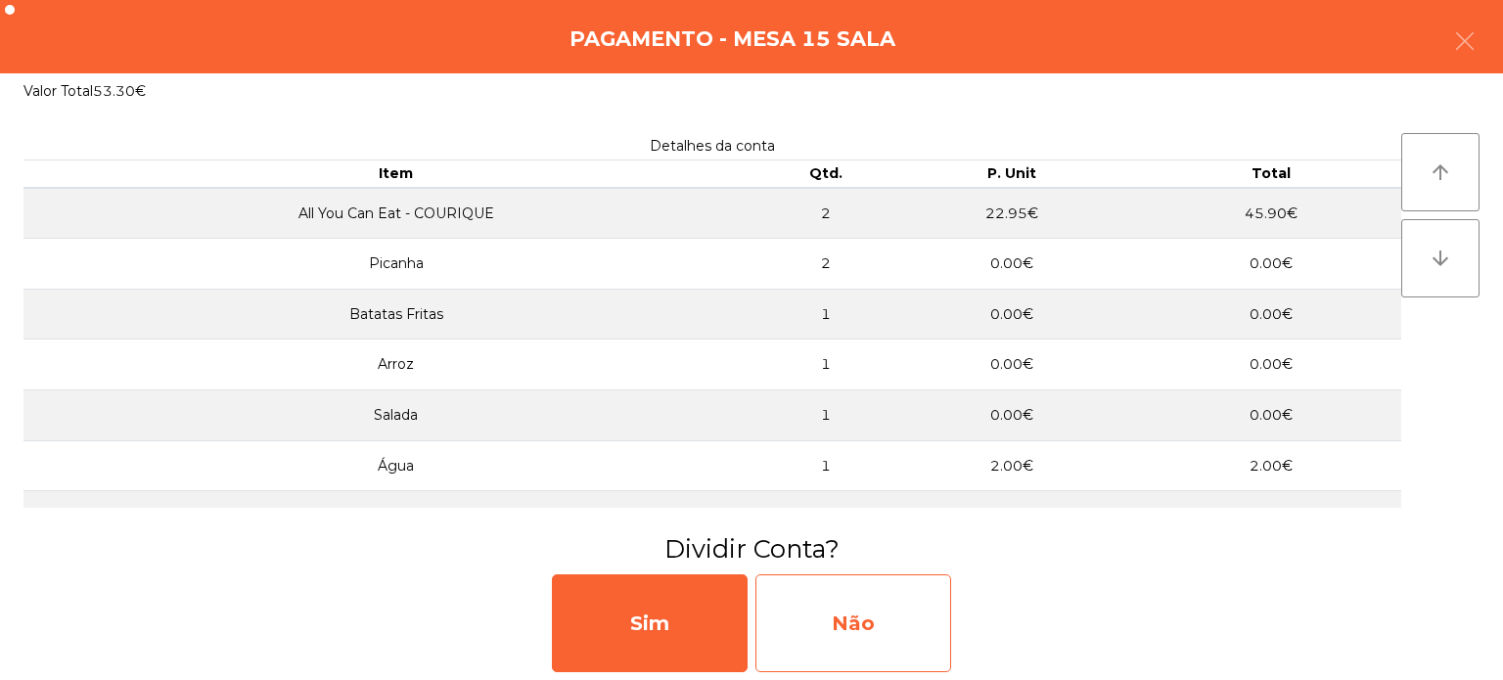
click at [900, 645] on div "Não" at bounding box center [853, 623] width 196 height 98
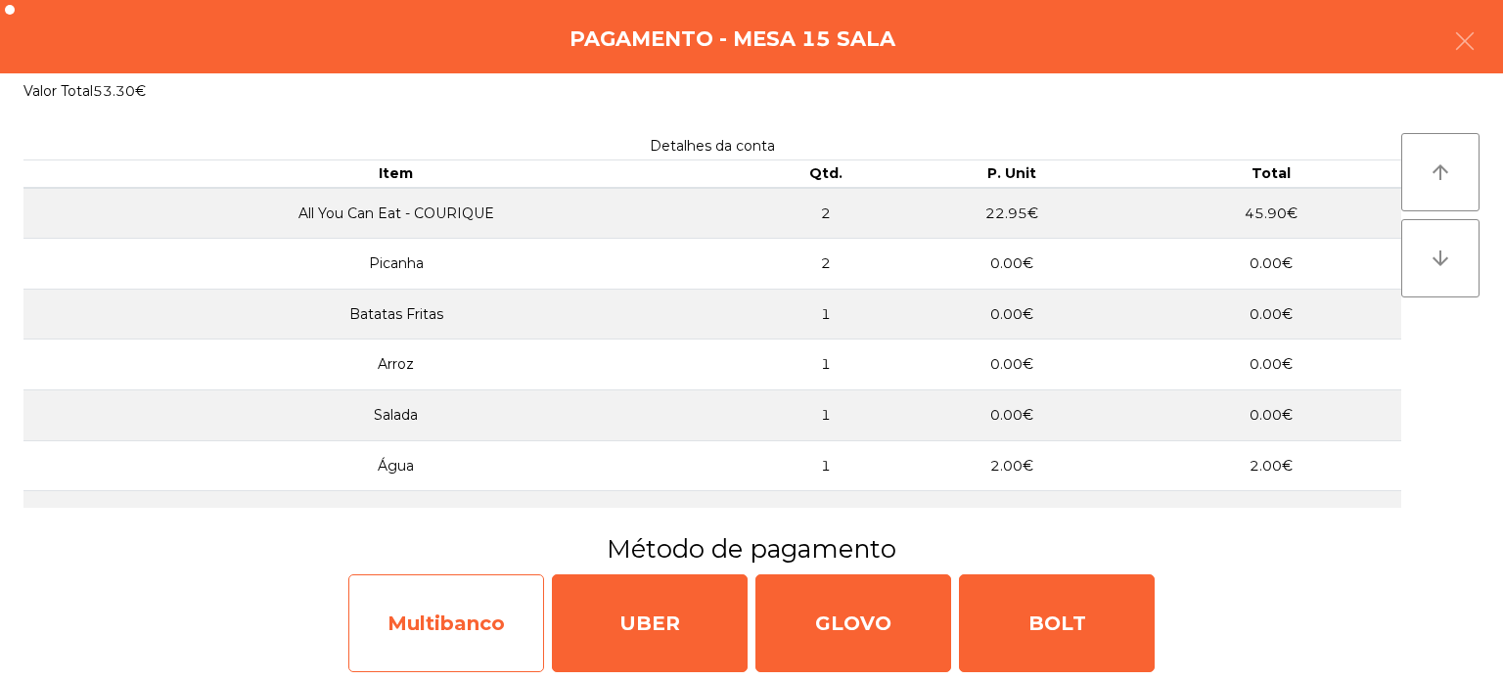
click at [458, 607] on div "Multibanco" at bounding box center [446, 623] width 196 height 98
select select "**"
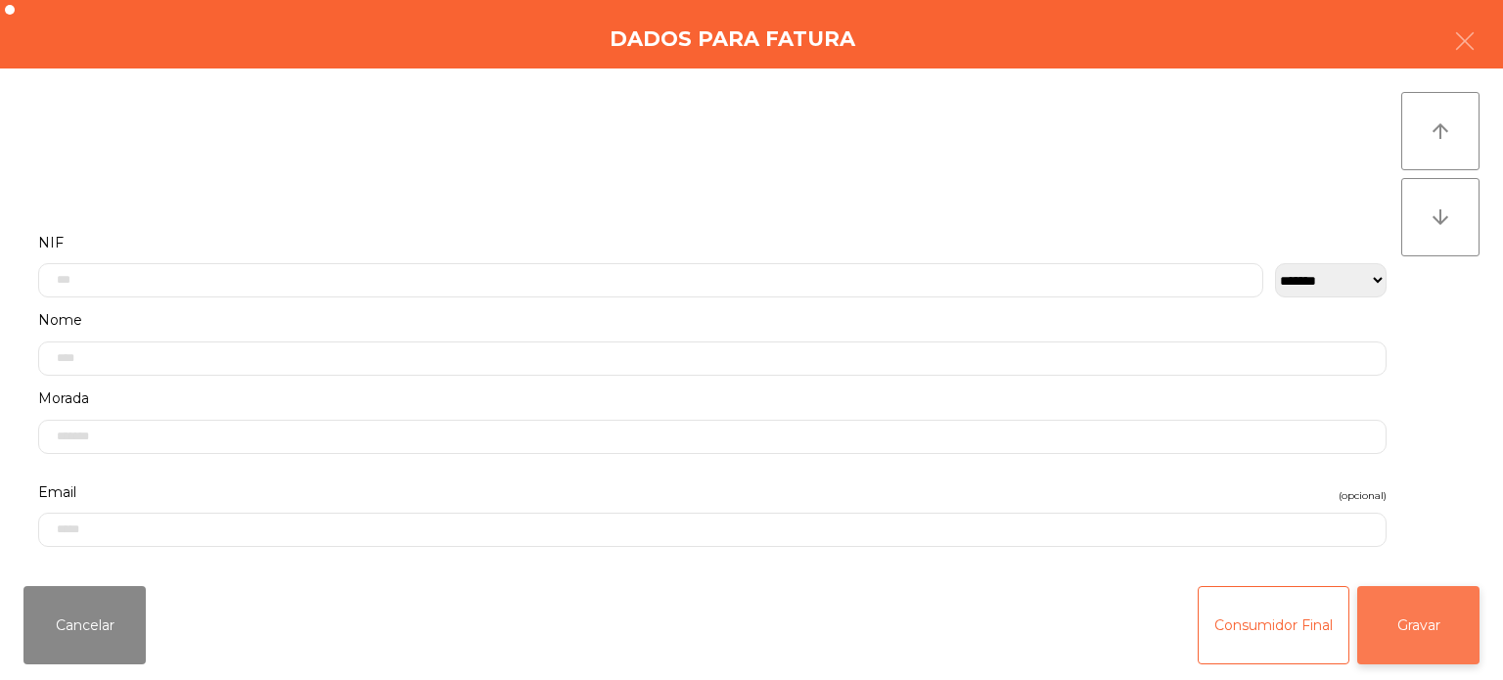
click at [1416, 633] on button "Gravar" at bounding box center [1418, 625] width 122 height 78
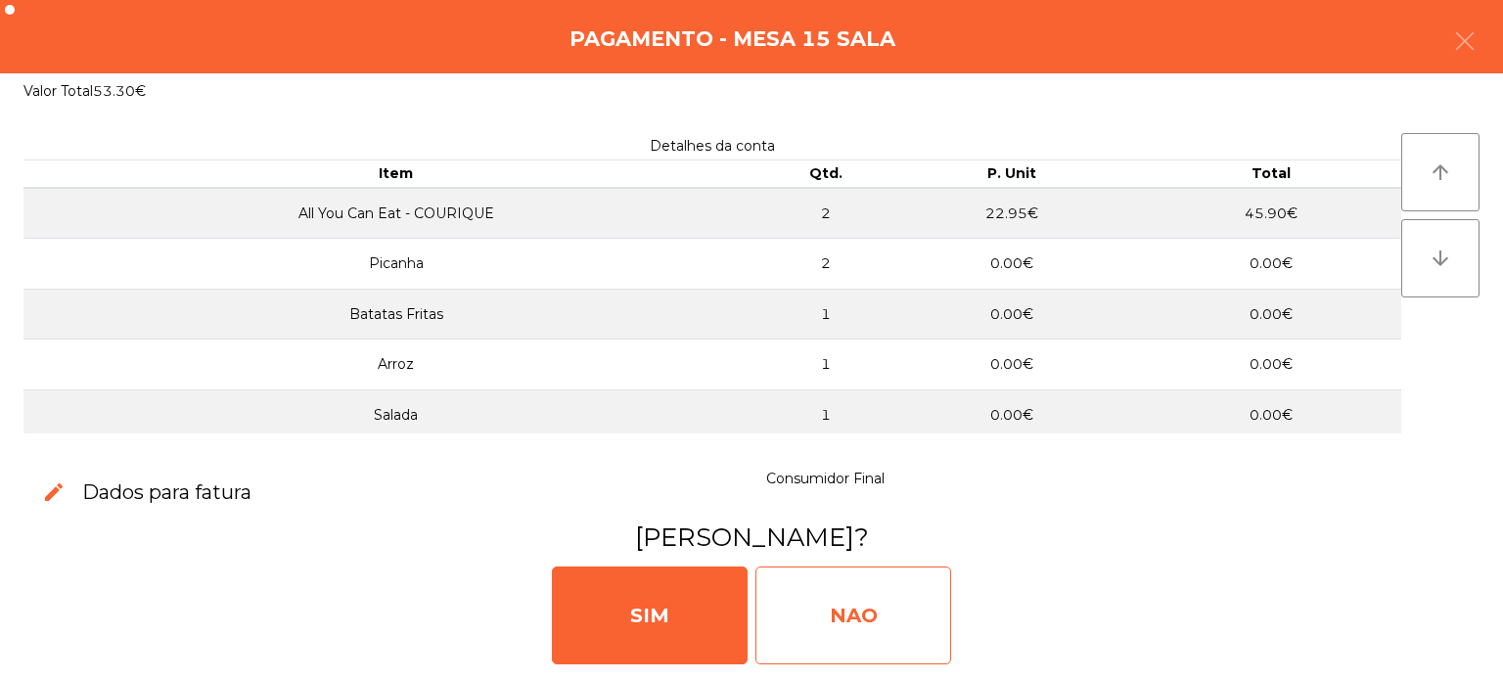
click at [870, 611] on div "NAO" at bounding box center [853, 616] width 196 height 98
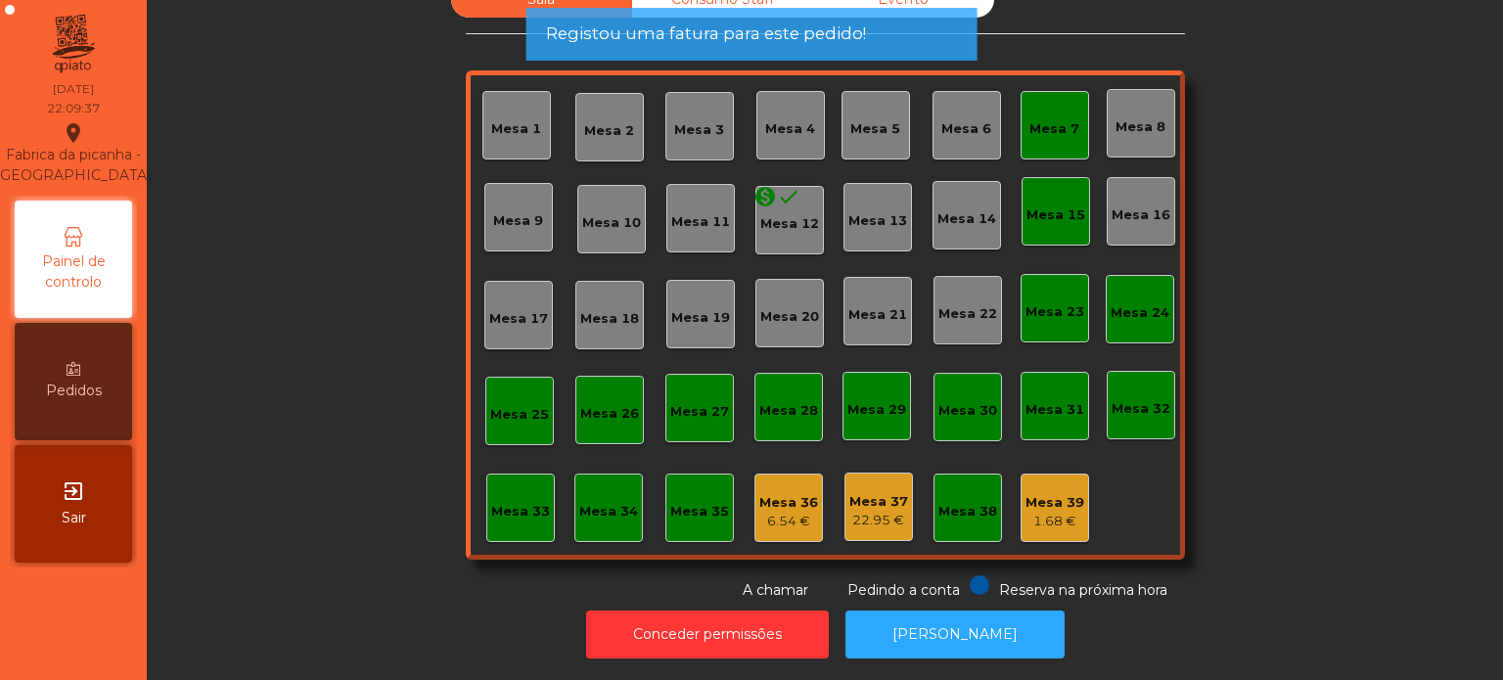
click at [1047, 206] on div "Mesa 15" at bounding box center [1056, 216] width 59 height 20
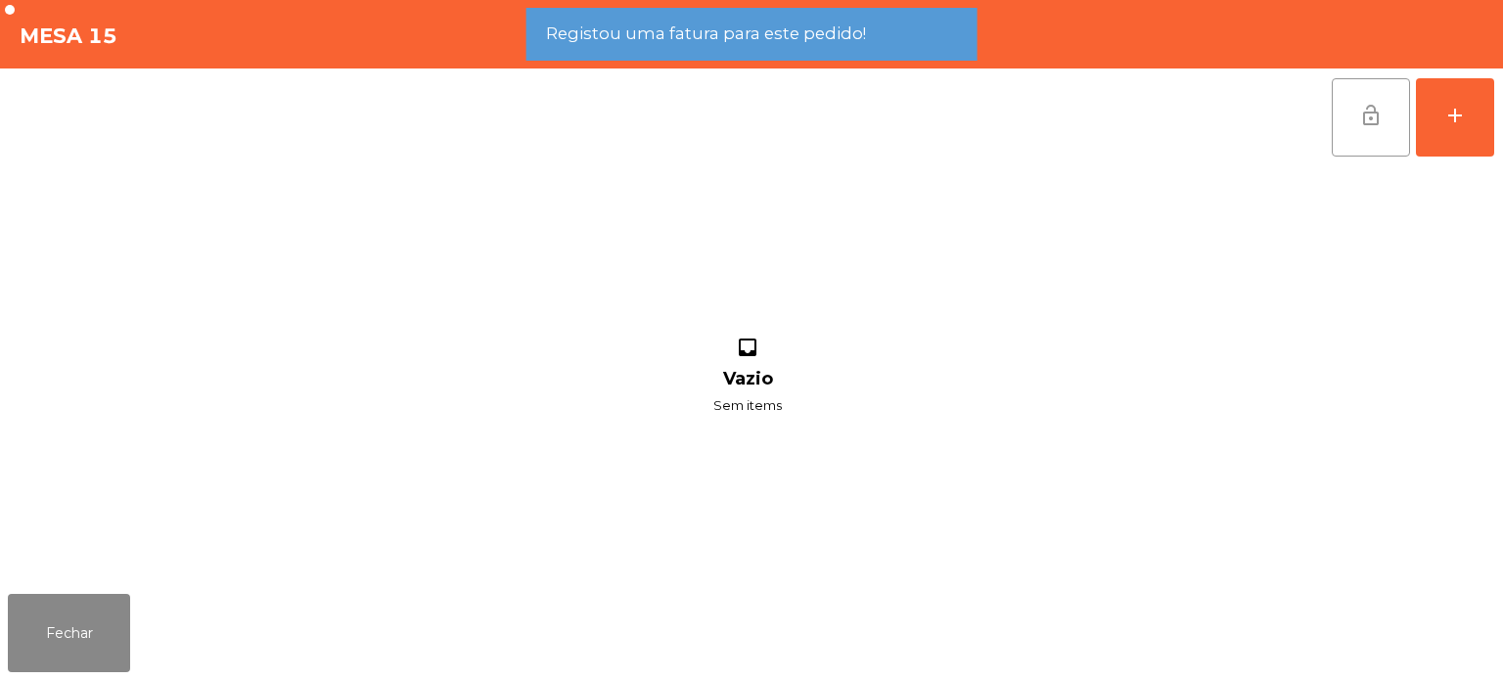
click at [1368, 130] on button "lock_open" at bounding box center [1371, 117] width 78 height 78
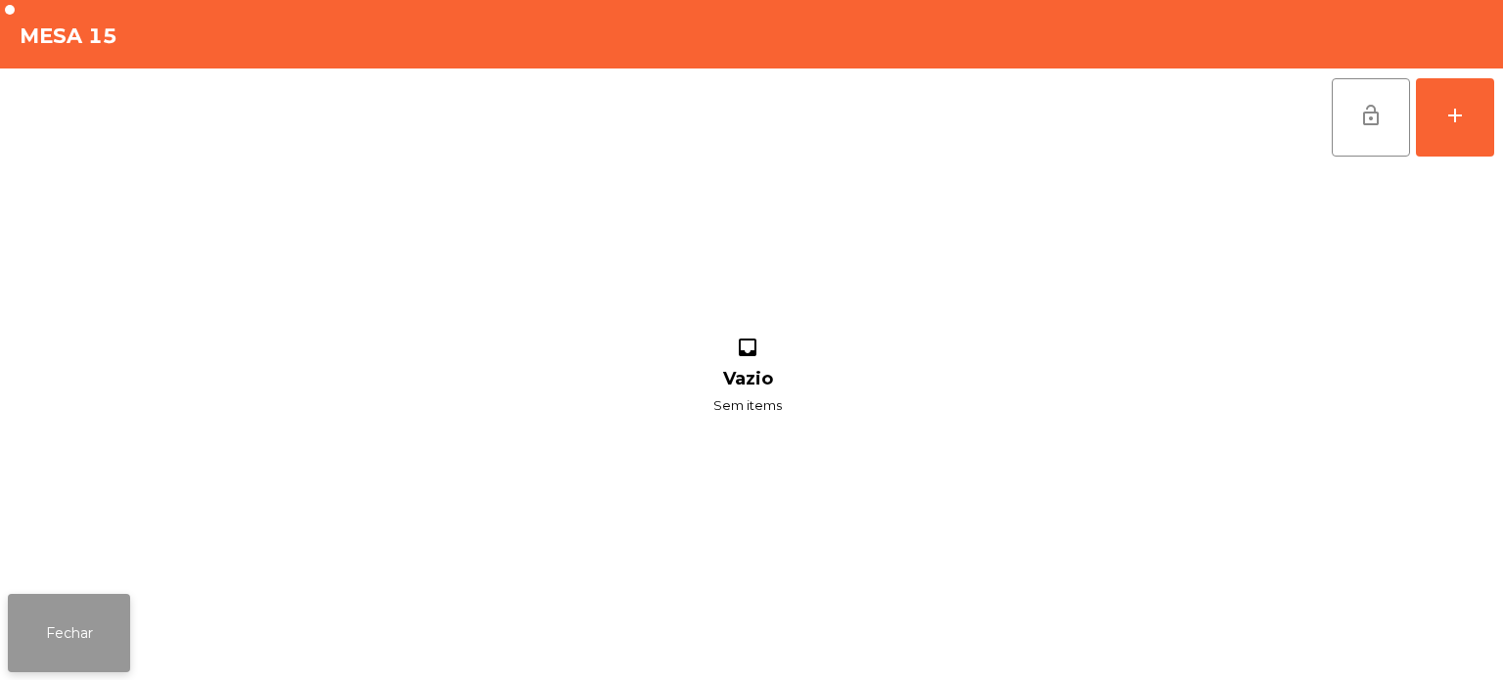
click at [66, 671] on button "Fechar" at bounding box center [69, 633] width 122 height 78
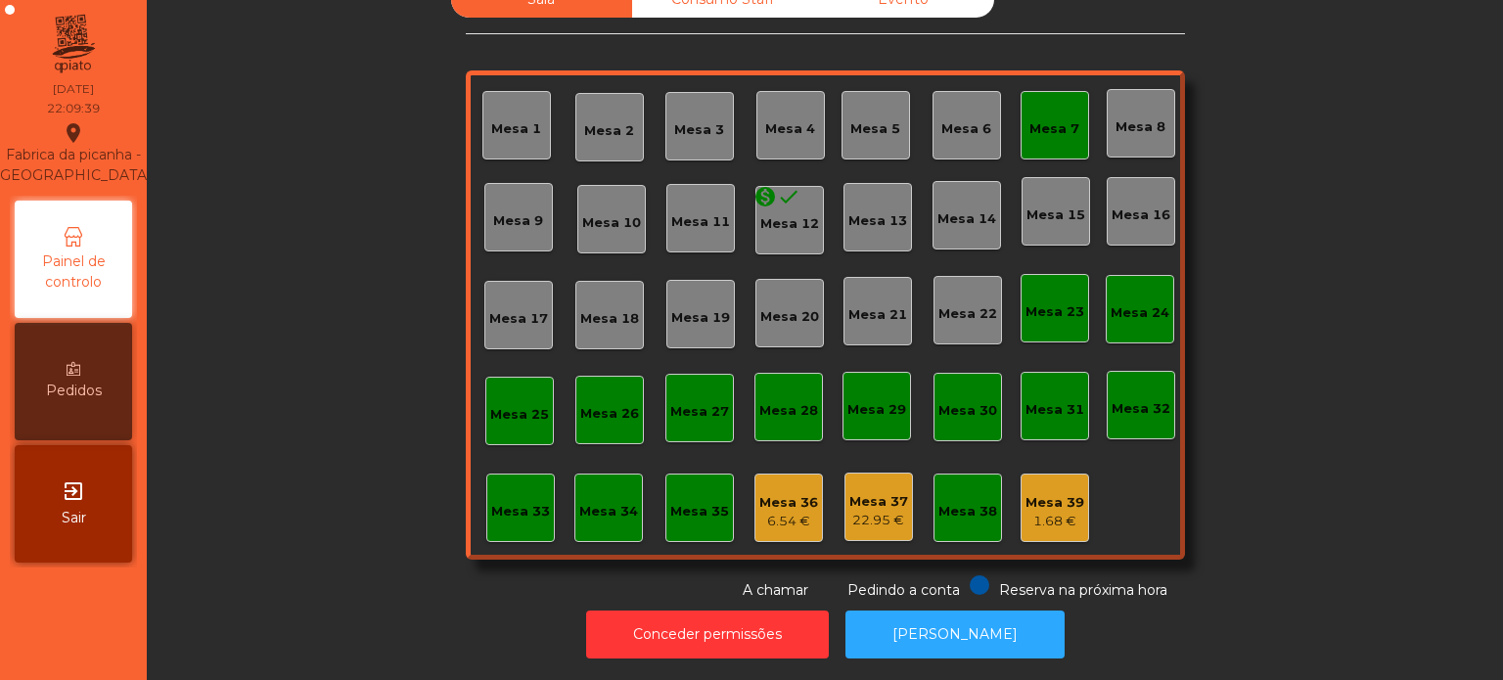
click at [1043, 112] on div "Mesa 7" at bounding box center [1055, 125] width 50 height 27
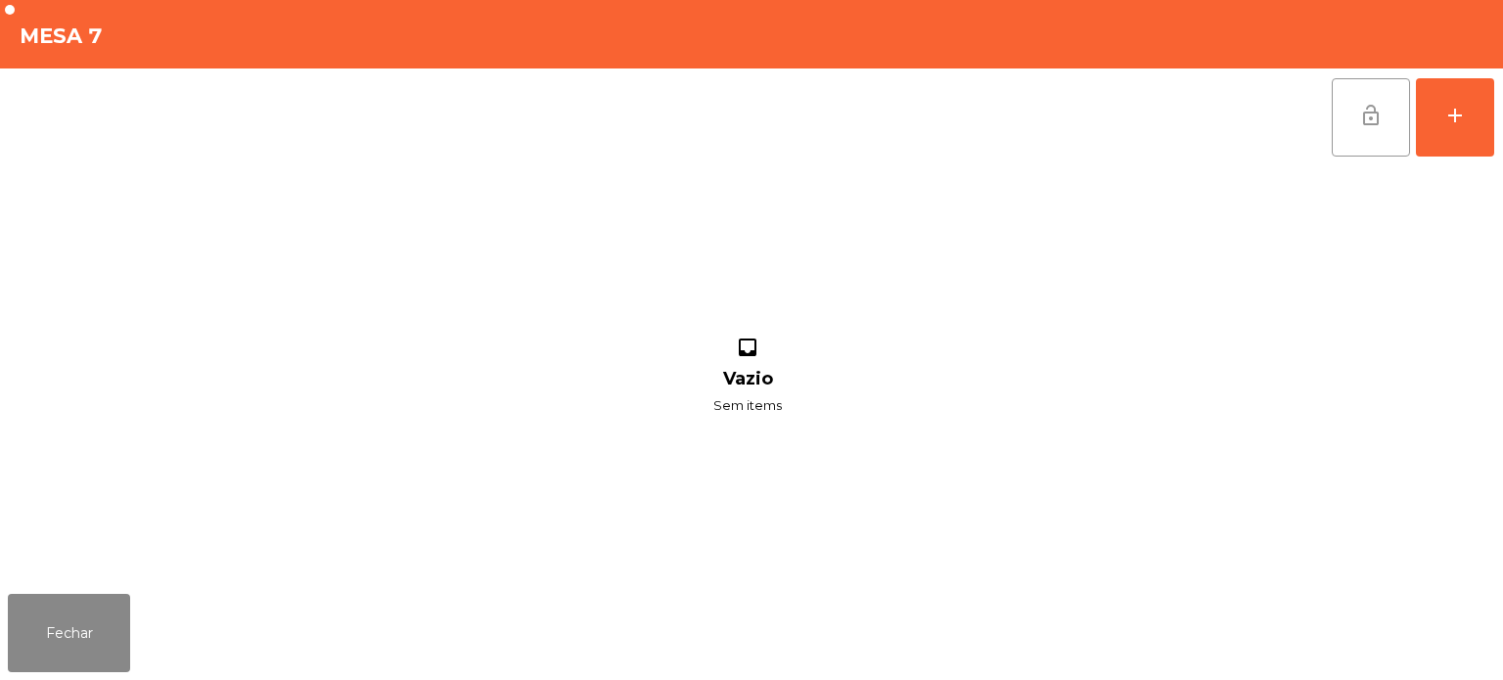
click at [1373, 100] on button "lock_open" at bounding box center [1371, 117] width 78 height 78
click at [49, 666] on button "Fechar" at bounding box center [69, 633] width 122 height 78
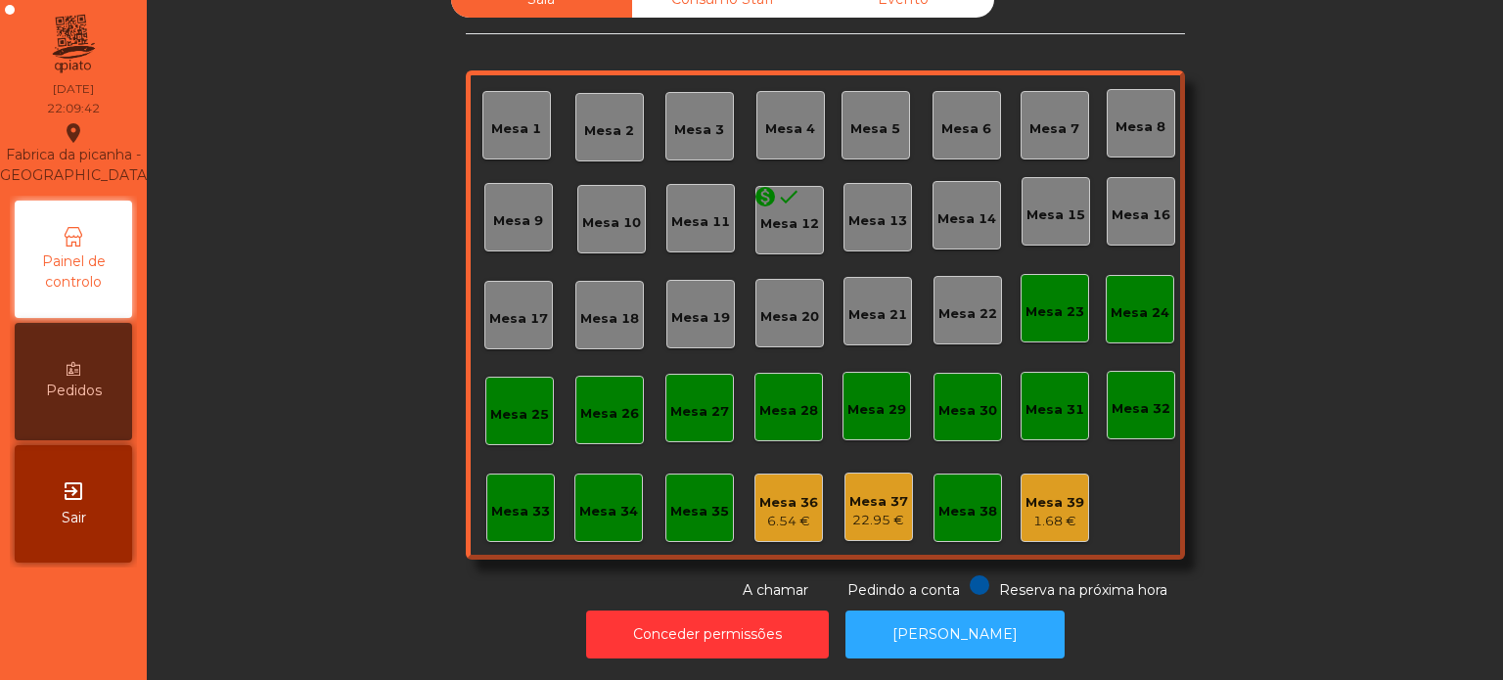
click at [889, 492] on div "Mesa 37" at bounding box center [878, 502] width 59 height 20
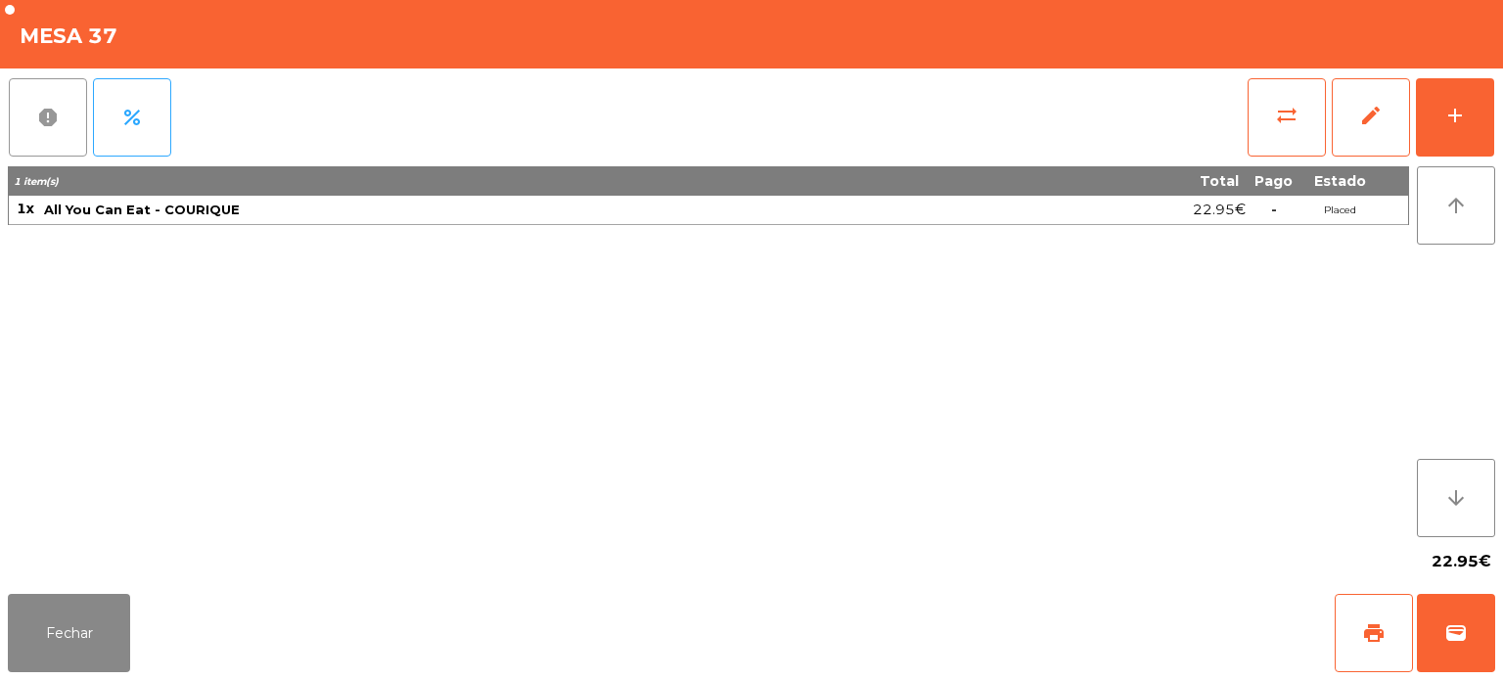
click at [45, 123] on span "report" at bounding box center [47, 117] width 23 height 23
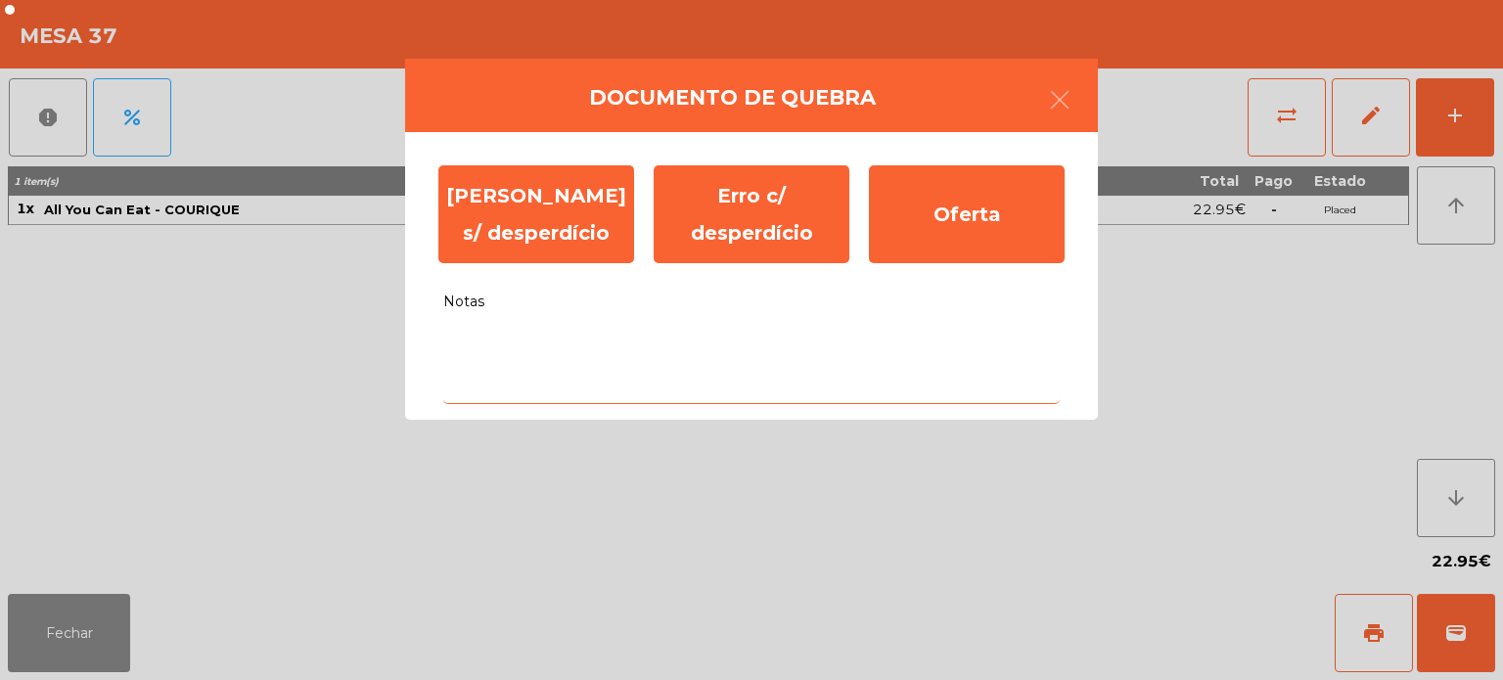
click at [711, 339] on textarea "Notas" at bounding box center [751, 363] width 617 height 81
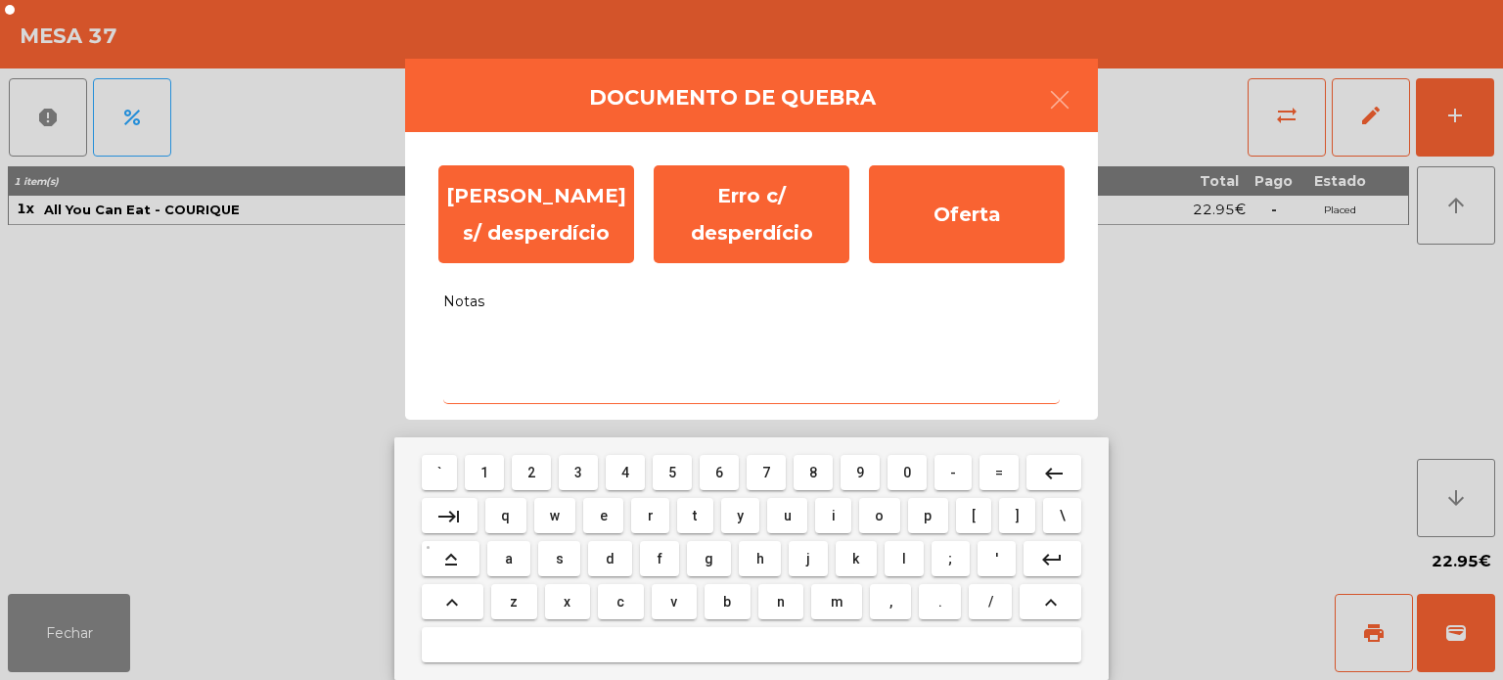
click at [560, 556] on span "s" at bounding box center [560, 559] width 8 height 16
click at [604, 516] on span "e" at bounding box center [604, 516] width 8 height 16
click at [837, 588] on button "m" at bounding box center [836, 601] width 51 height 35
type textarea "***"
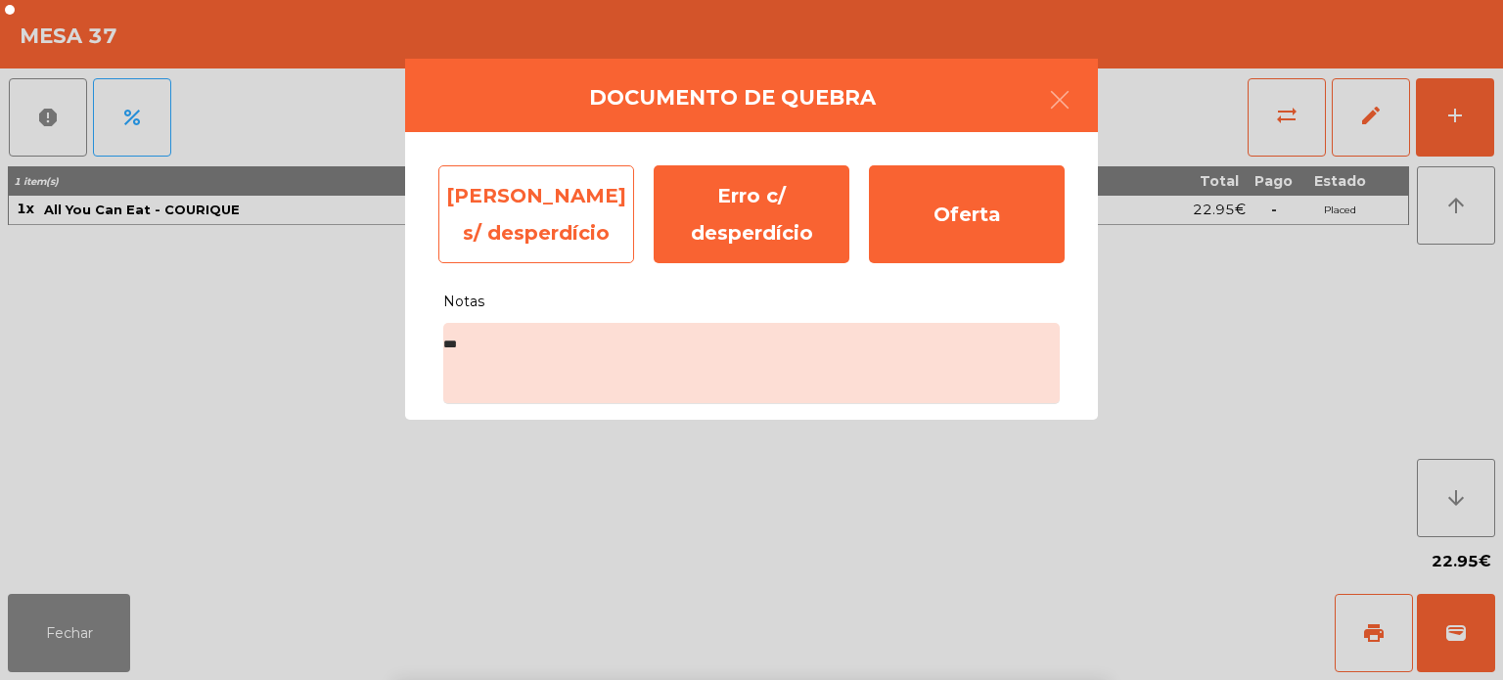
click at [526, 213] on div "[PERSON_NAME] s/ desperdício" at bounding box center [536, 214] width 196 height 98
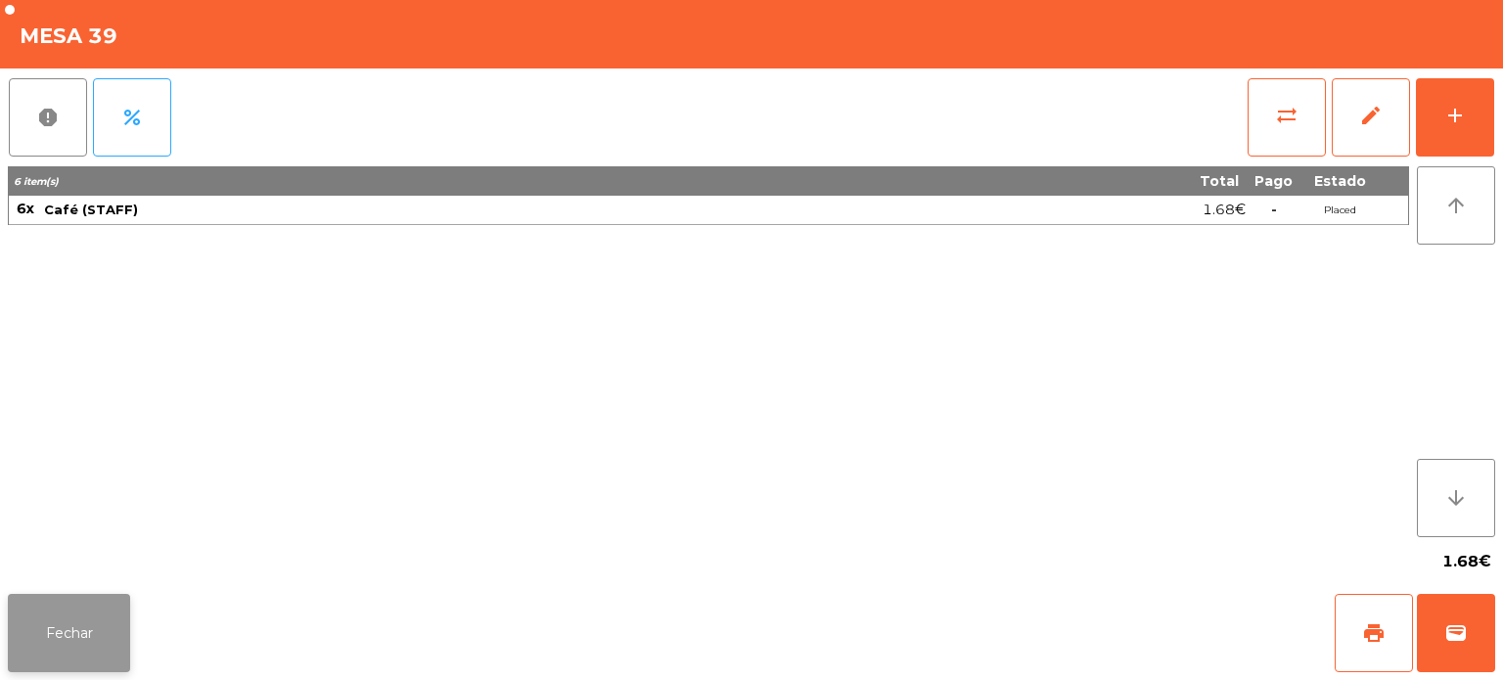
click at [125, 640] on button "Fechar" at bounding box center [69, 633] width 122 height 78
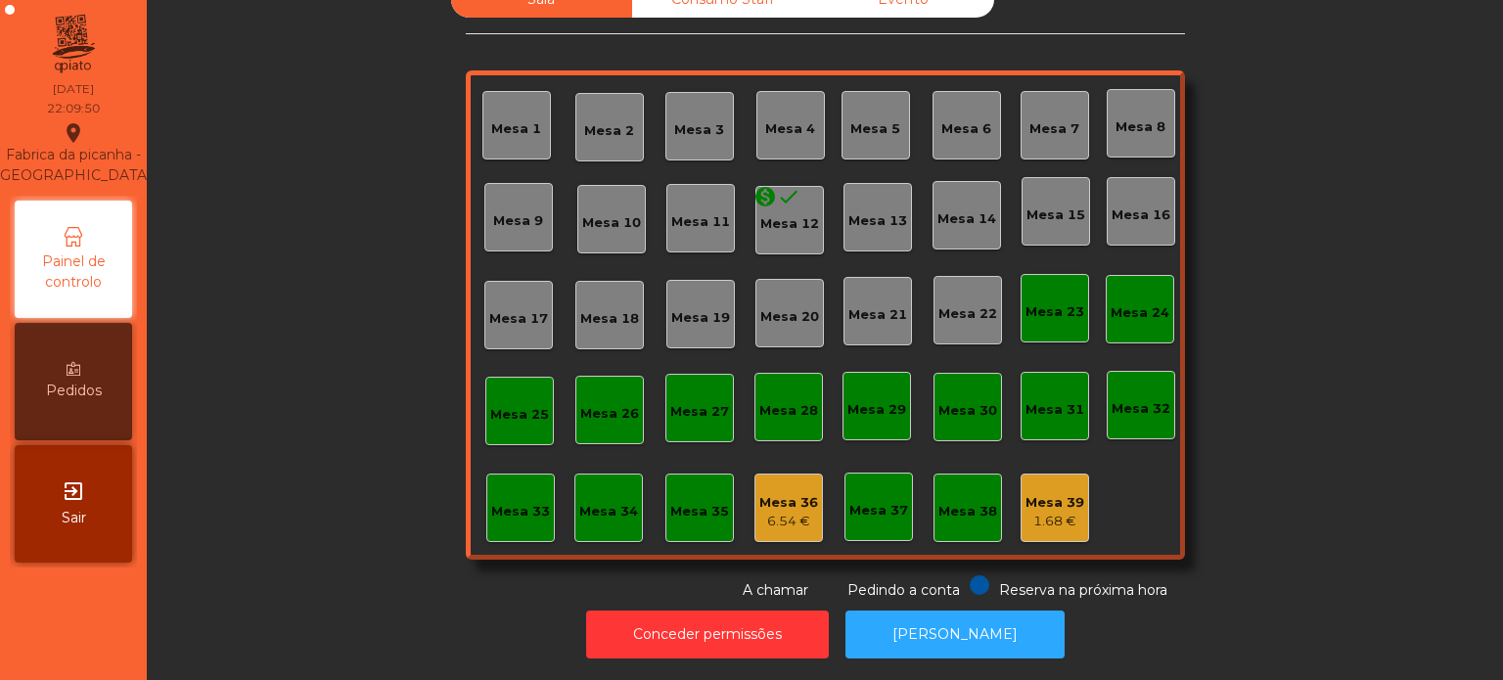
scroll to position [0, 0]
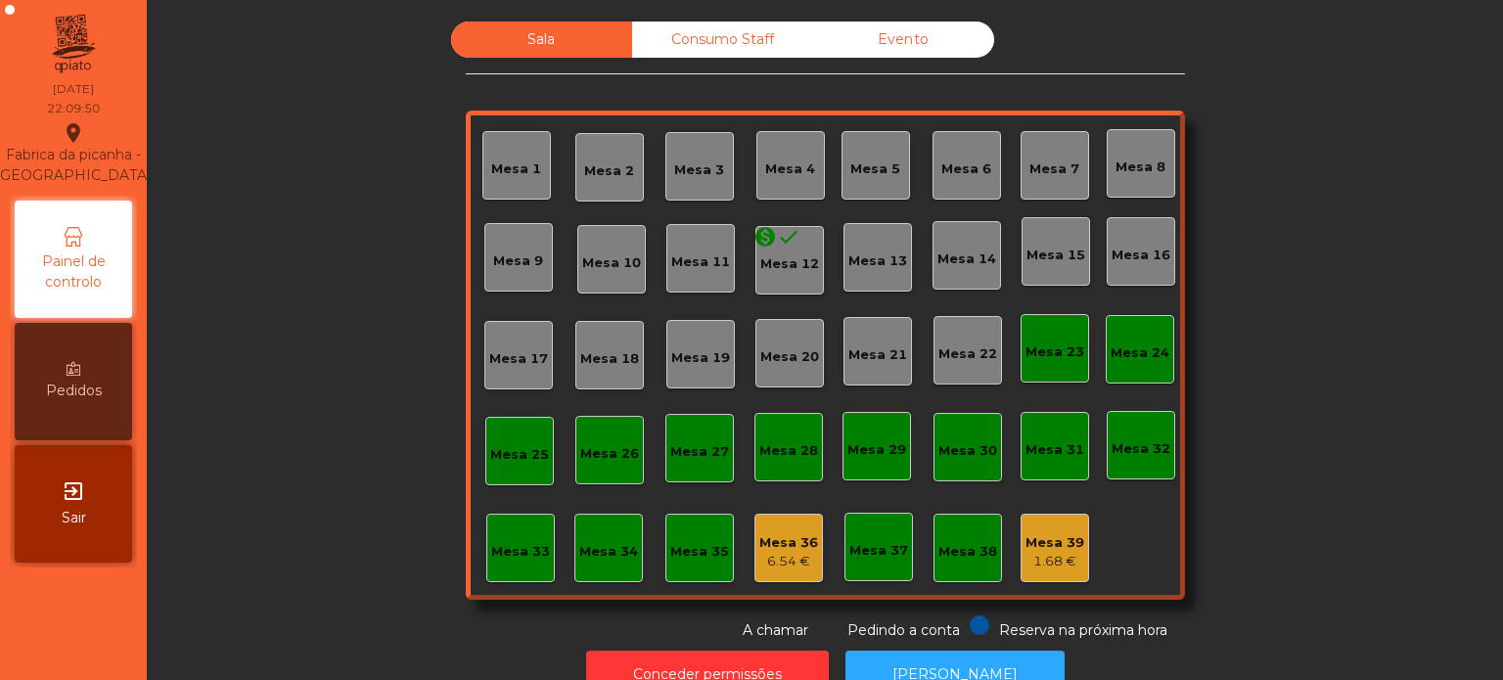
click at [737, 46] on div "Consumo Staff" at bounding box center [722, 40] width 181 height 36
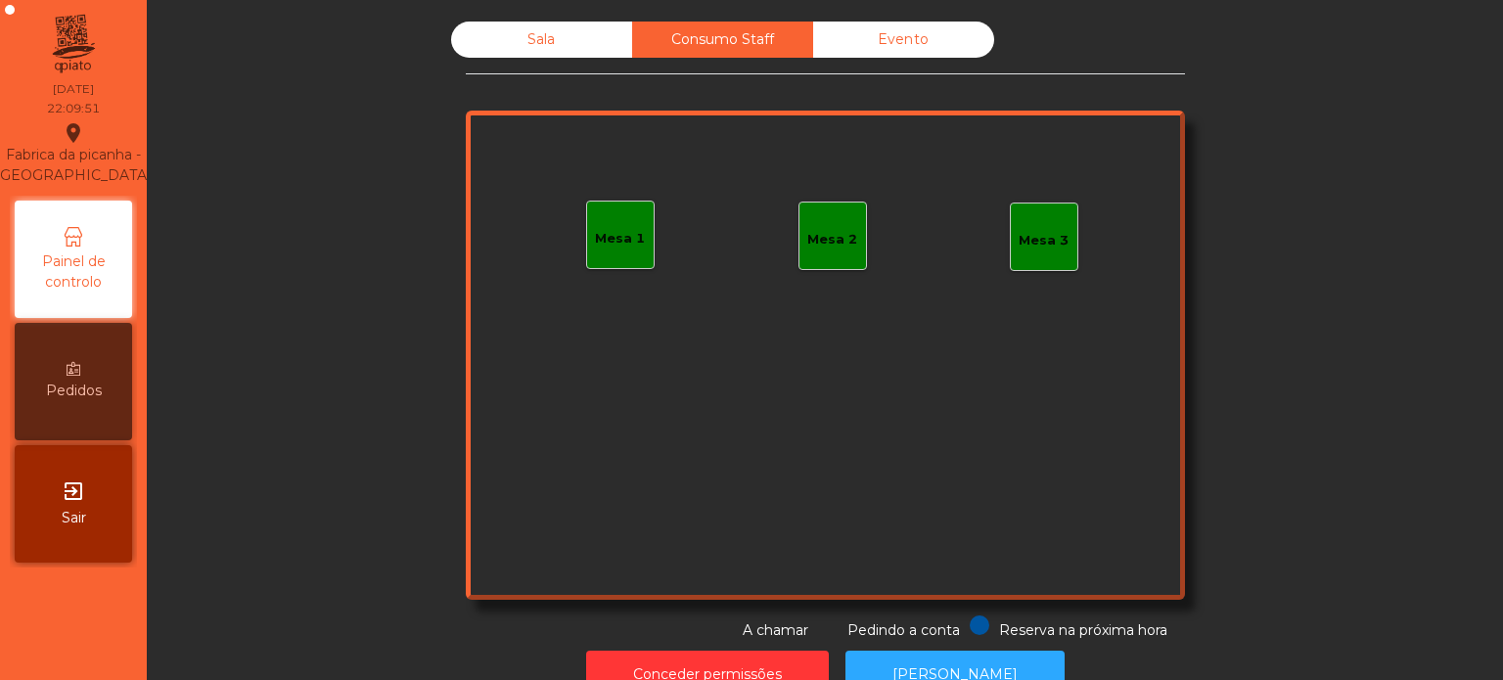
click at [903, 40] on div "Evento" at bounding box center [903, 40] width 181 height 36
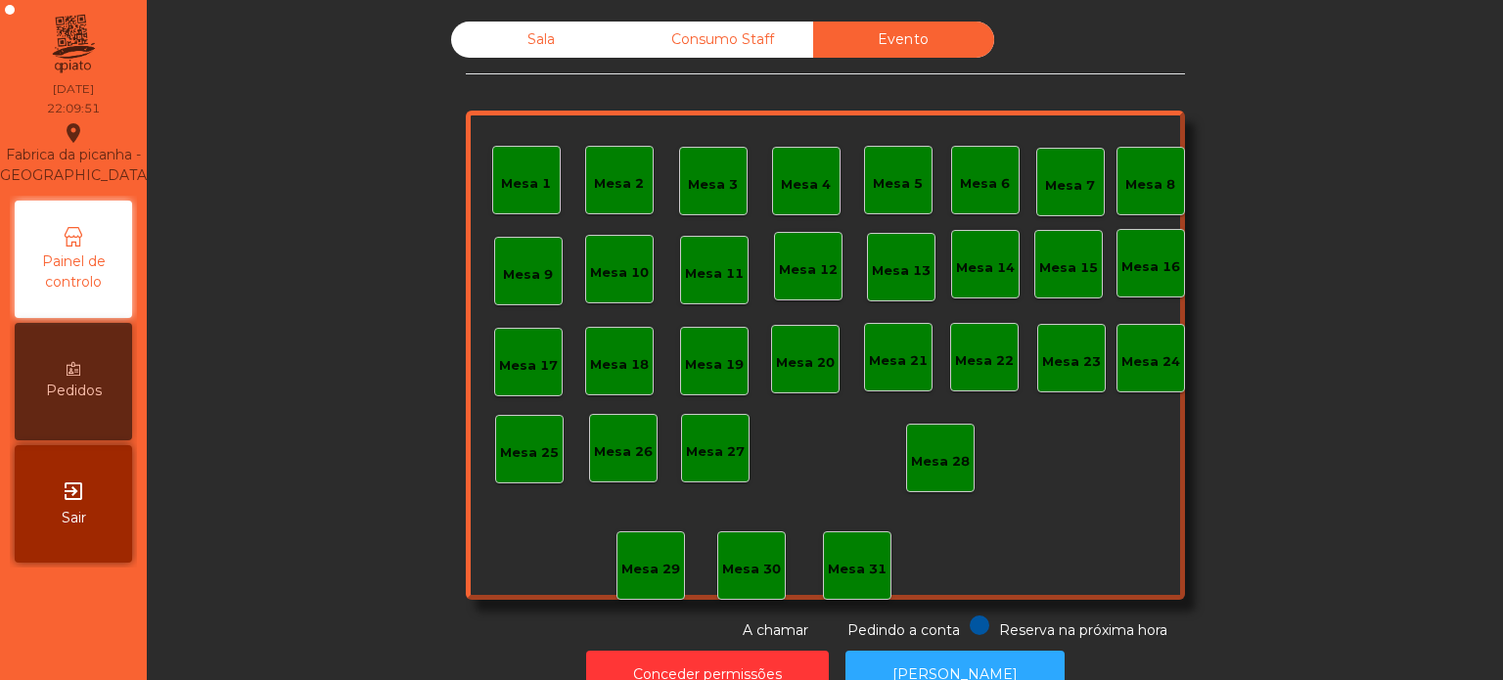
click at [526, 48] on div "Sala" at bounding box center [541, 40] width 181 height 36
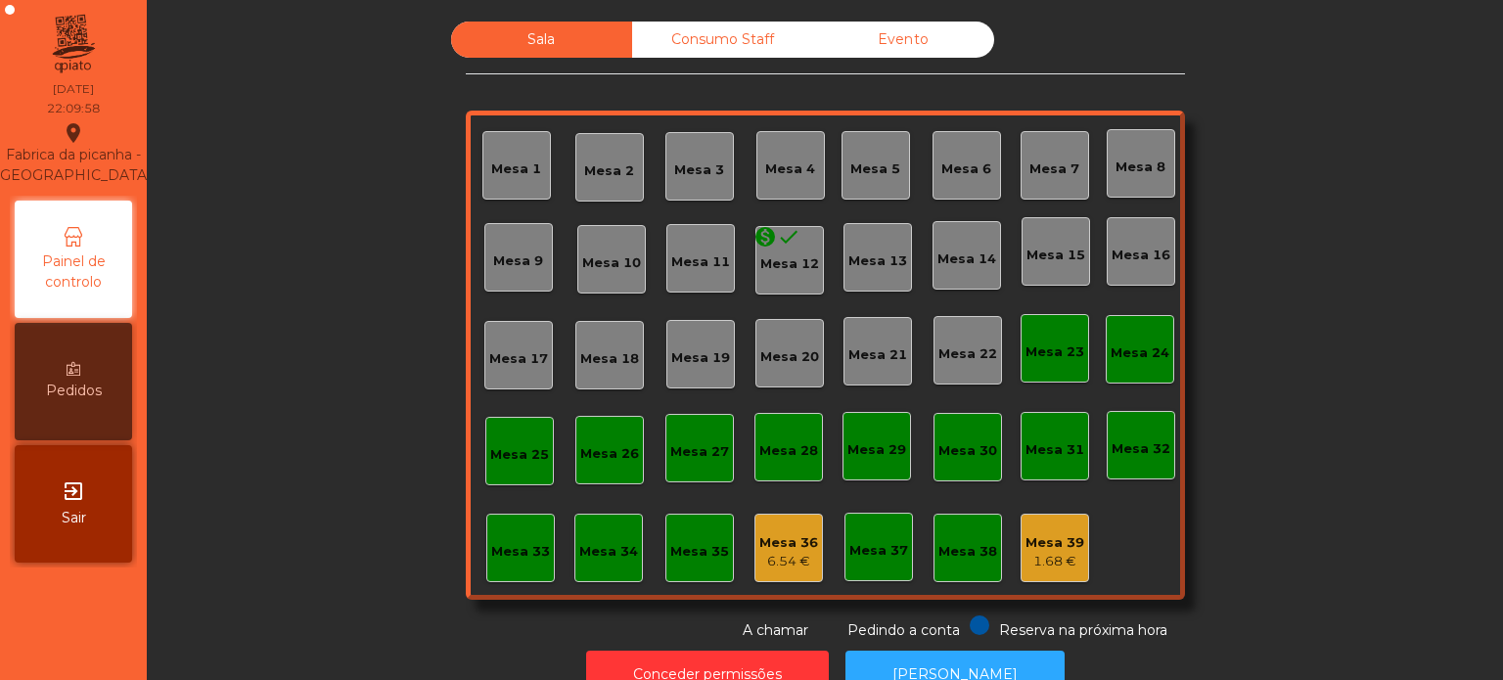
click at [788, 554] on div "6.54 €" at bounding box center [788, 562] width 59 height 20
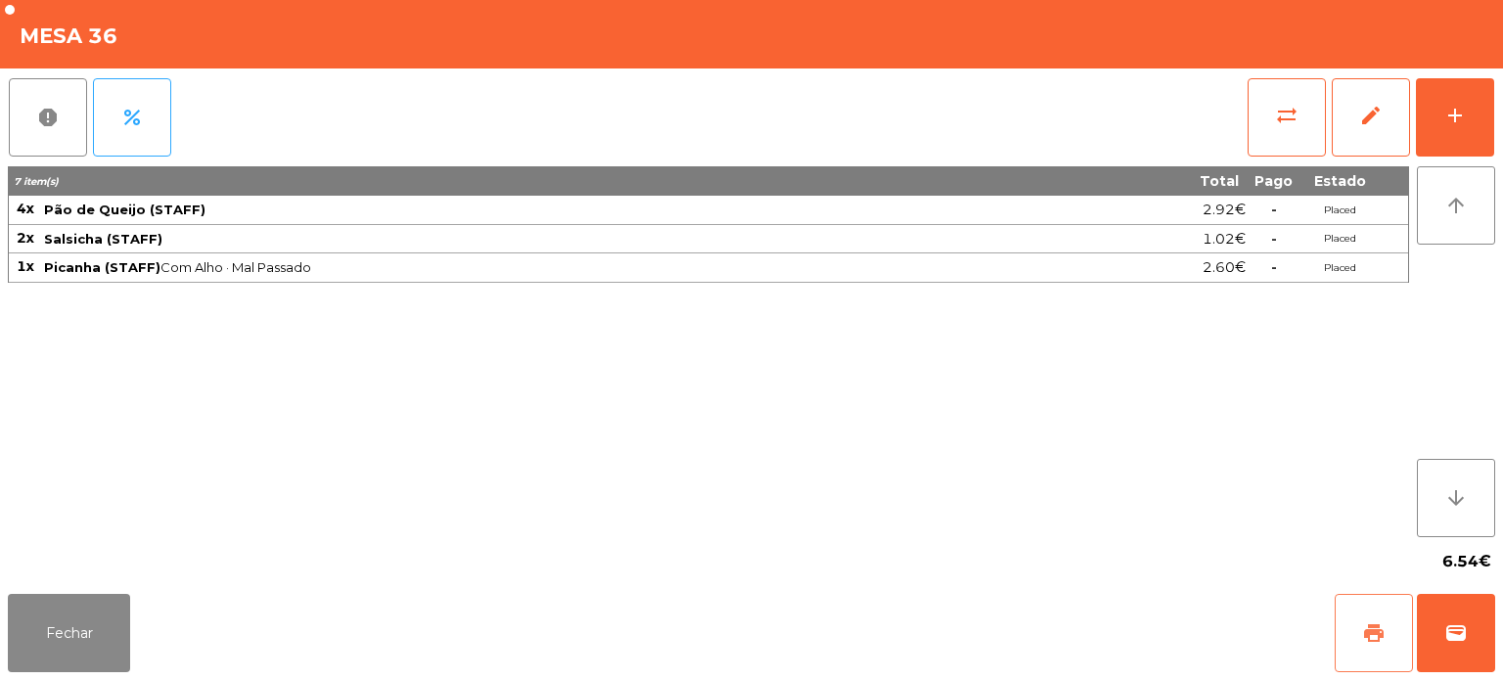
click at [1357, 639] on button "print" at bounding box center [1374, 633] width 78 height 78
click at [88, 630] on button "Fechar" at bounding box center [69, 633] width 122 height 78
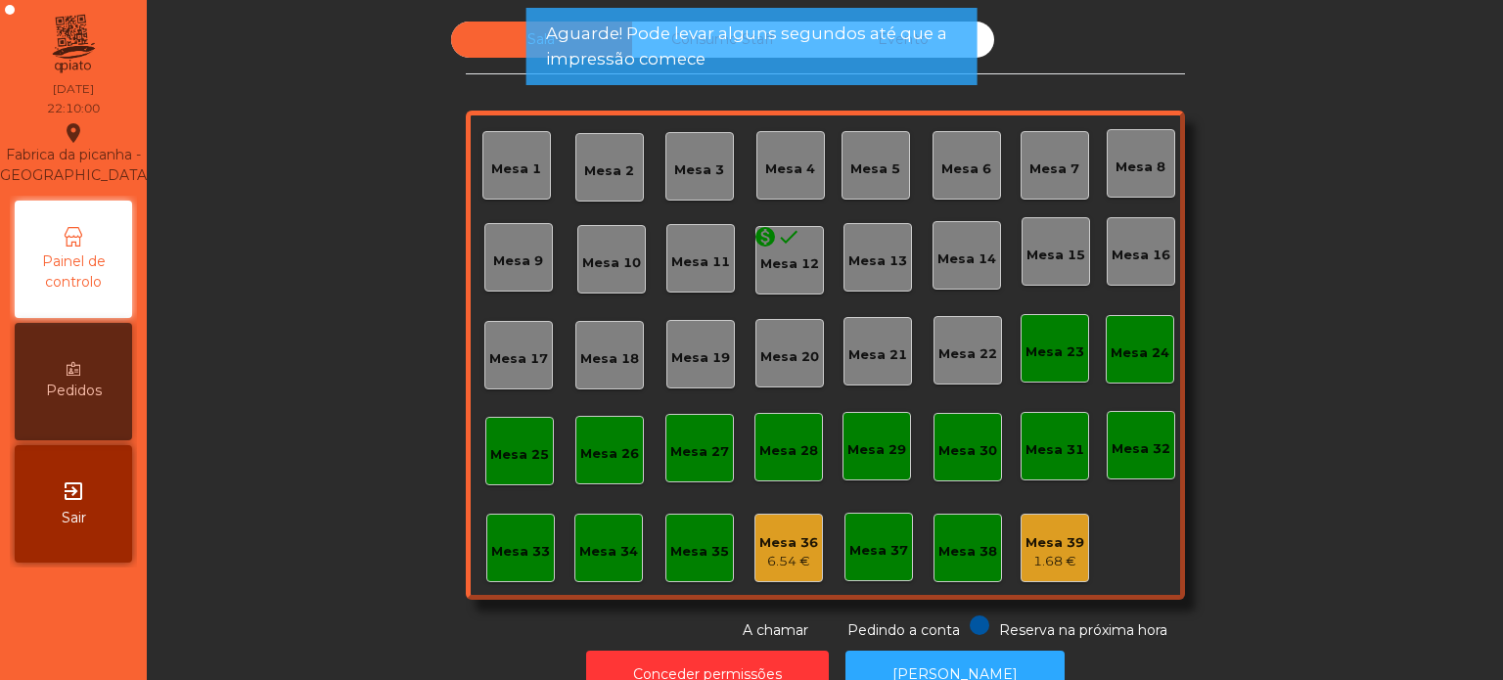
click at [1048, 552] on div "1.68 €" at bounding box center [1055, 562] width 59 height 20
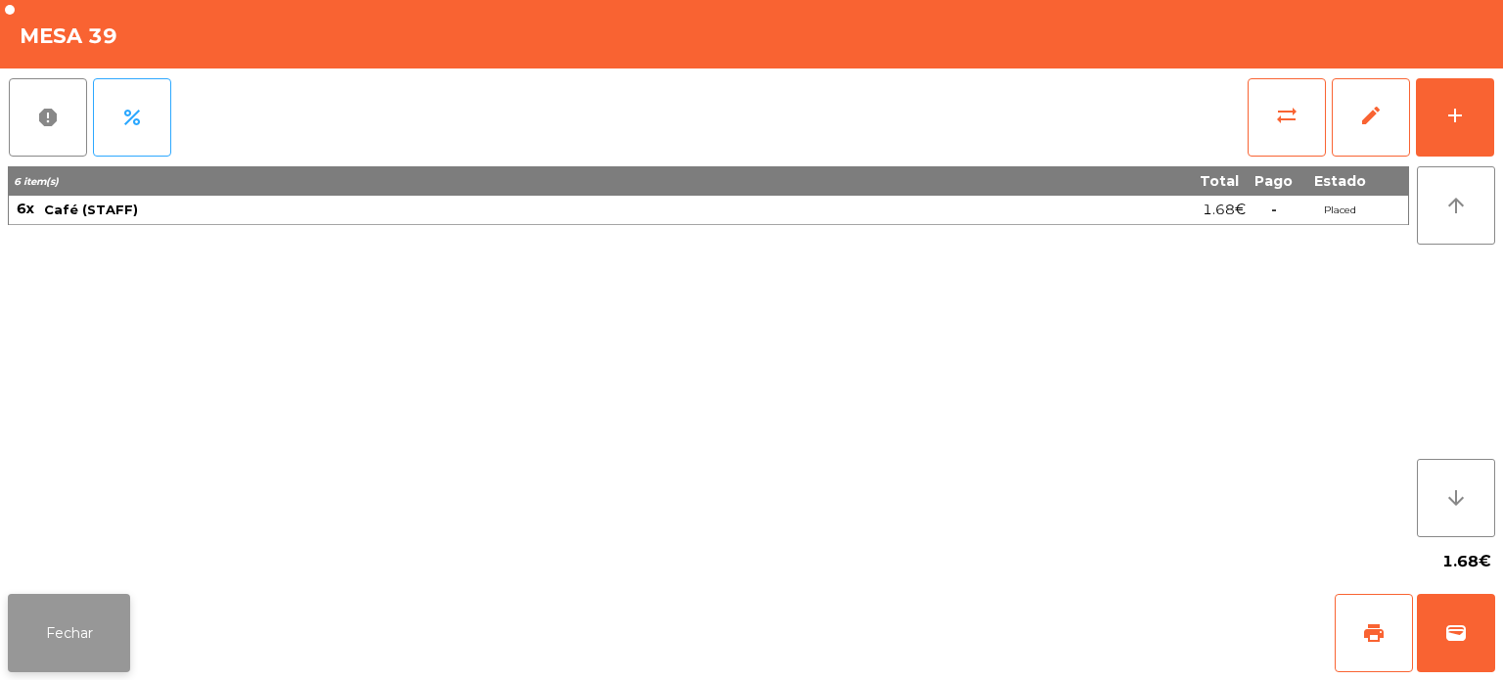
click at [50, 651] on button "Fechar" at bounding box center [69, 633] width 122 height 78
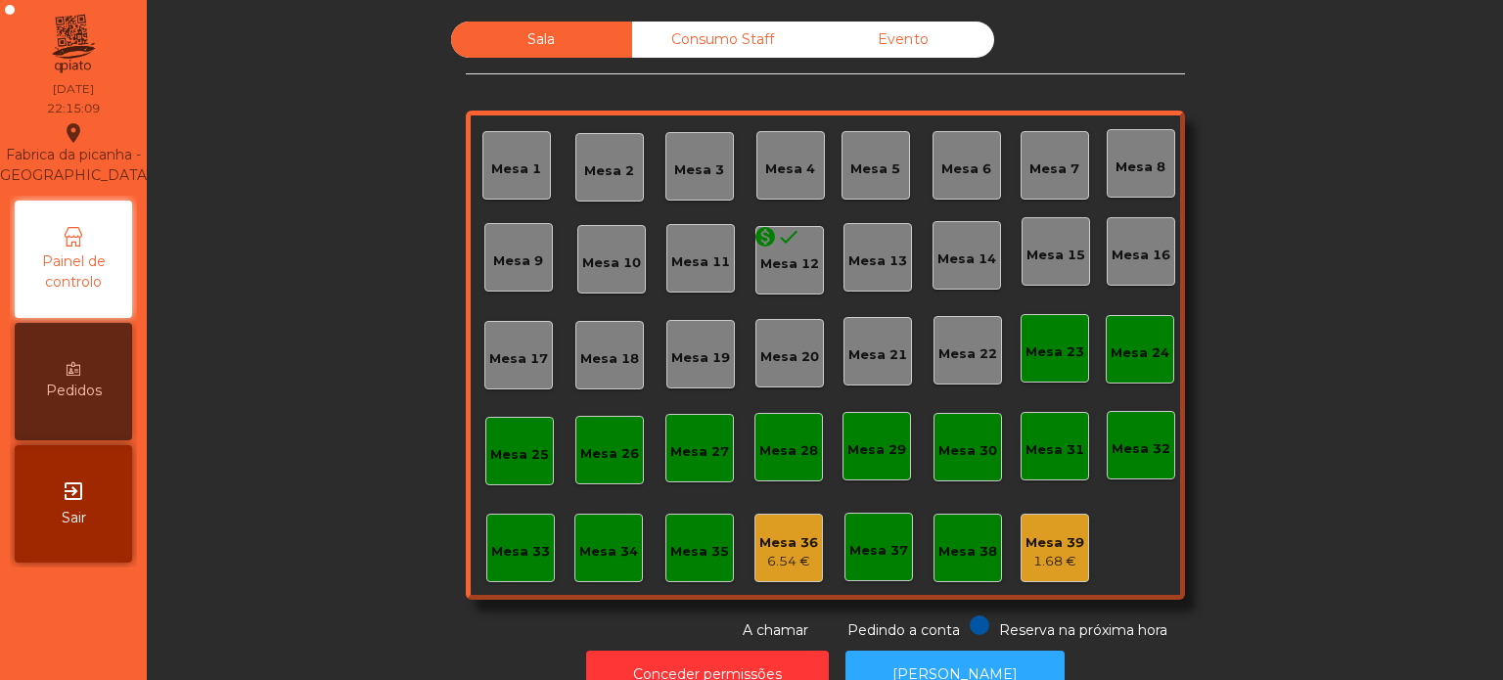
click at [866, 162] on div "Mesa 5" at bounding box center [875, 170] width 50 height 20
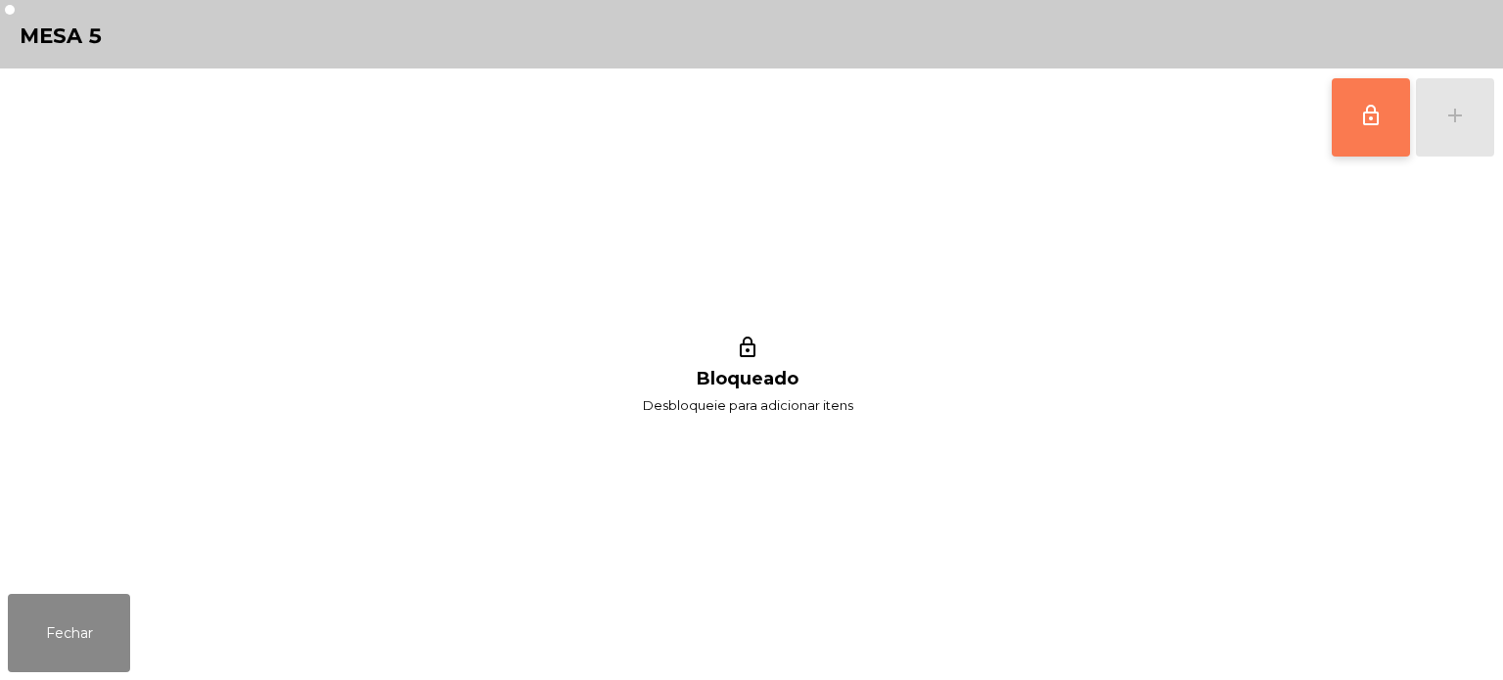
click at [1366, 94] on button "lock_outline" at bounding box center [1371, 117] width 78 height 78
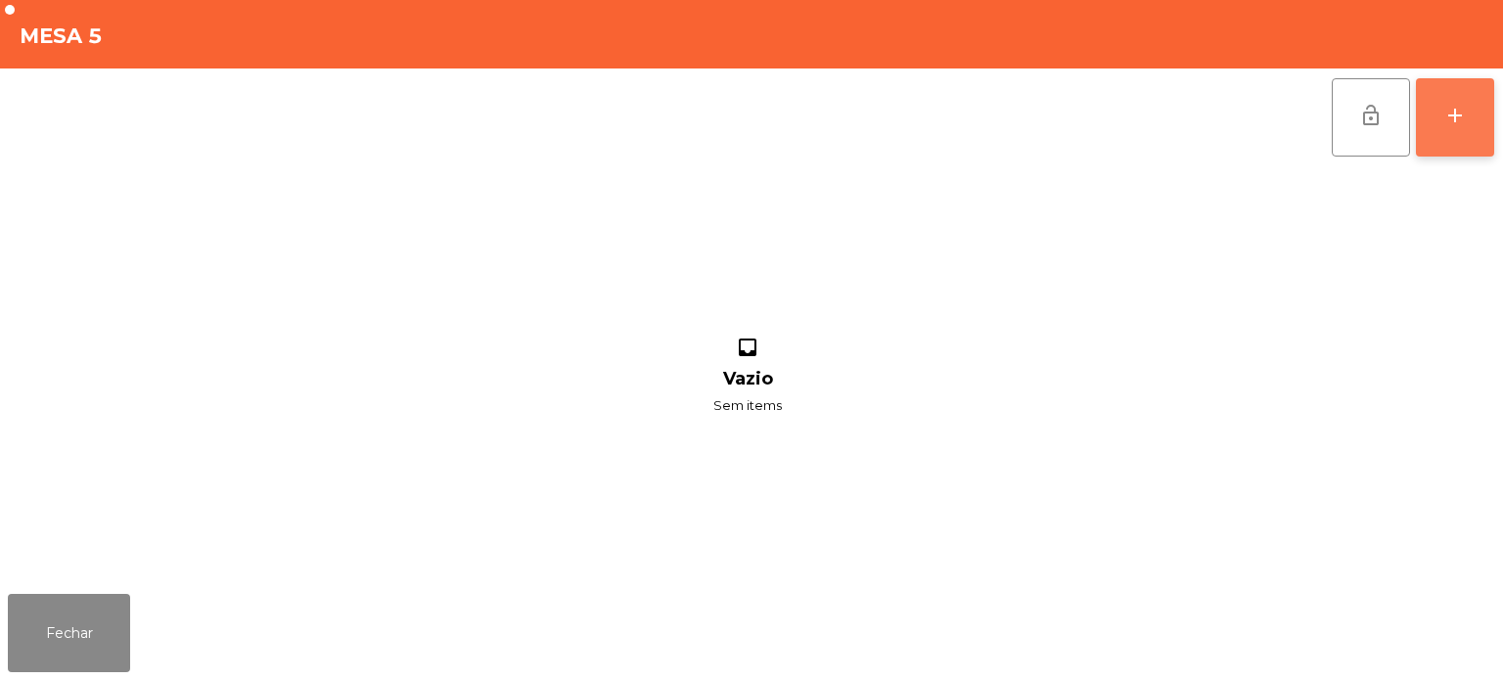
click at [1451, 123] on div "add" at bounding box center [1454, 115] width 23 height 23
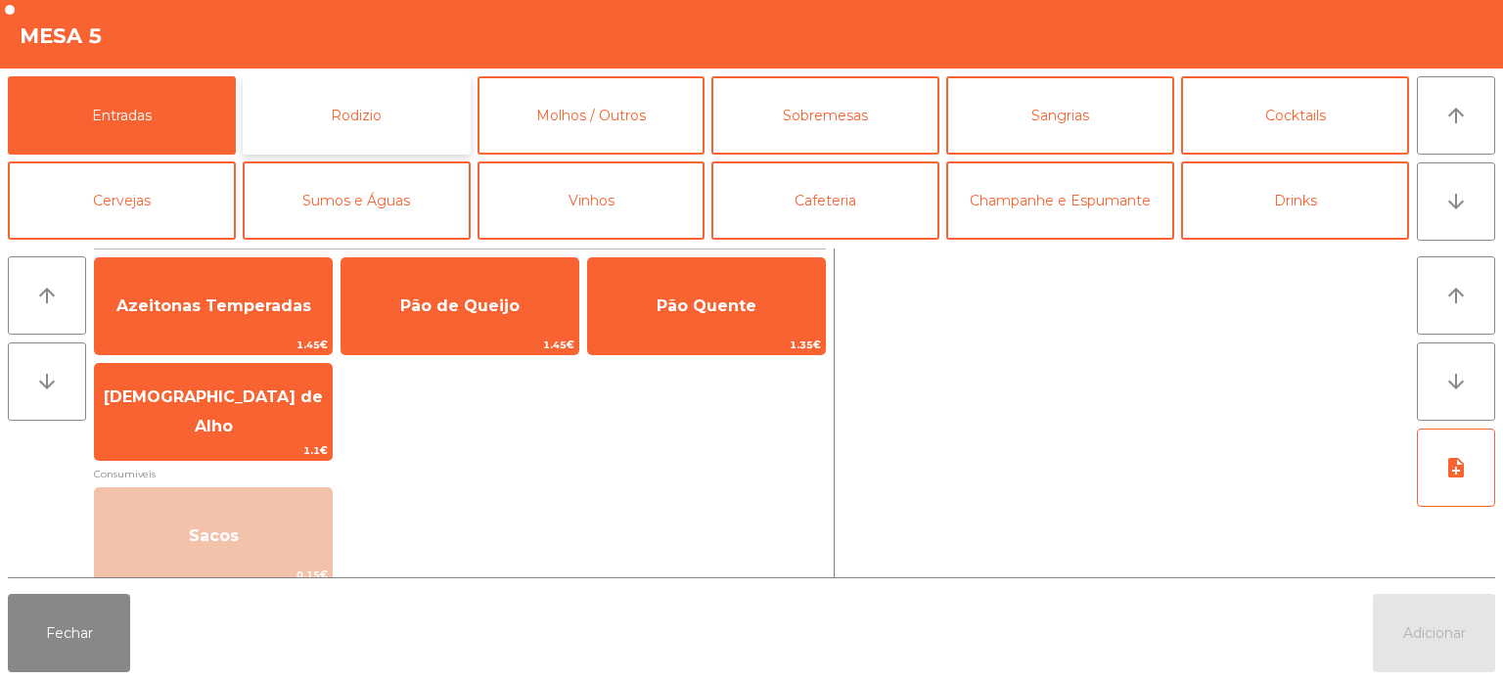
click at [386, 110] on button "Rodizio" at bounding box center [357, 115] width 228 height 78
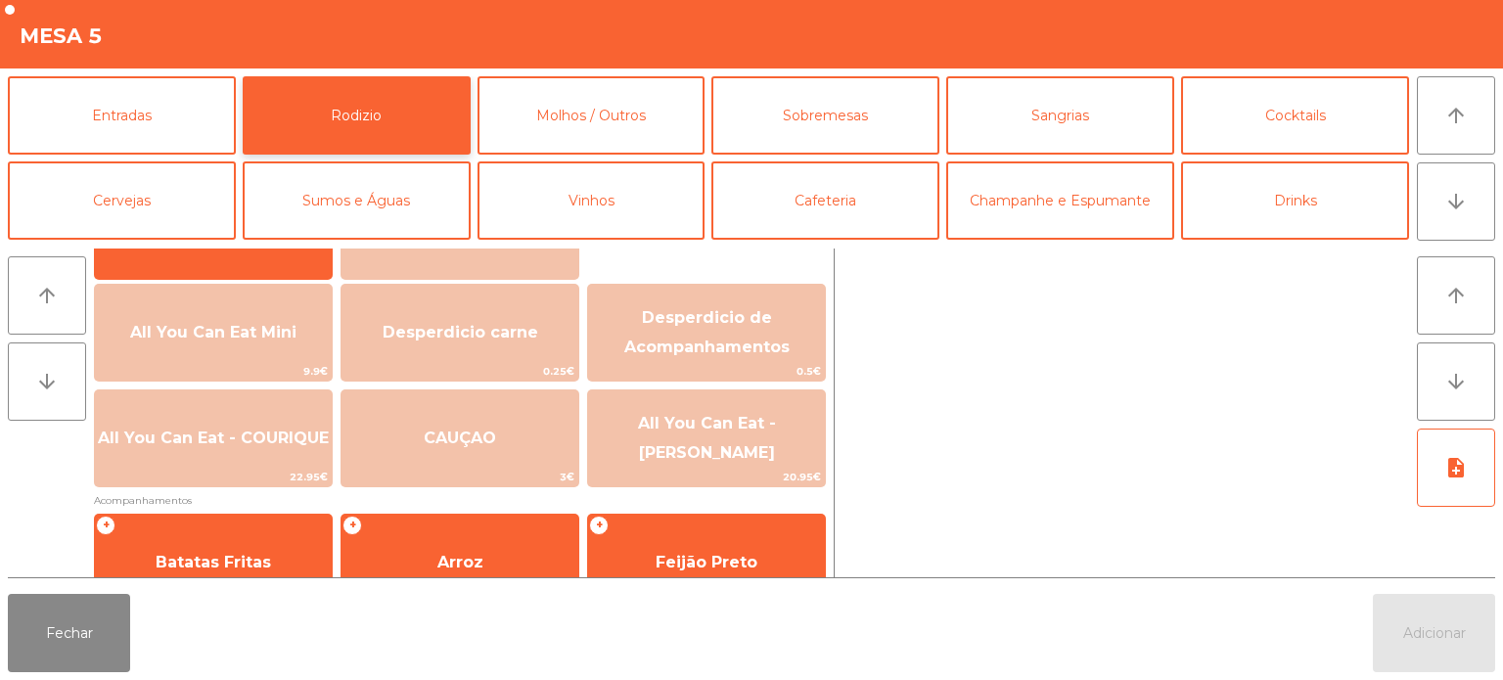
scroll to position [270, 0]
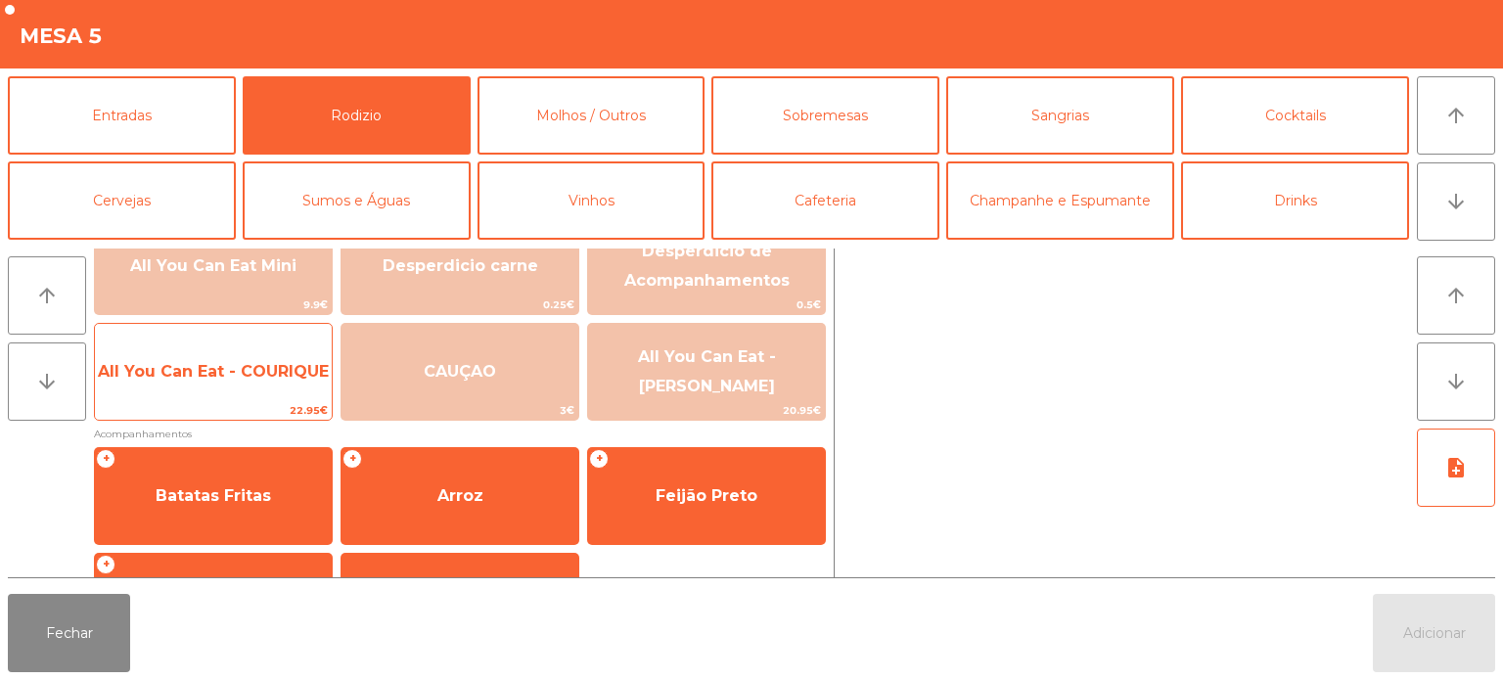
click at [264, 382] on span "All You Can Eat - COURIQUE" at bounding box center [213, 371] width 237 height 53
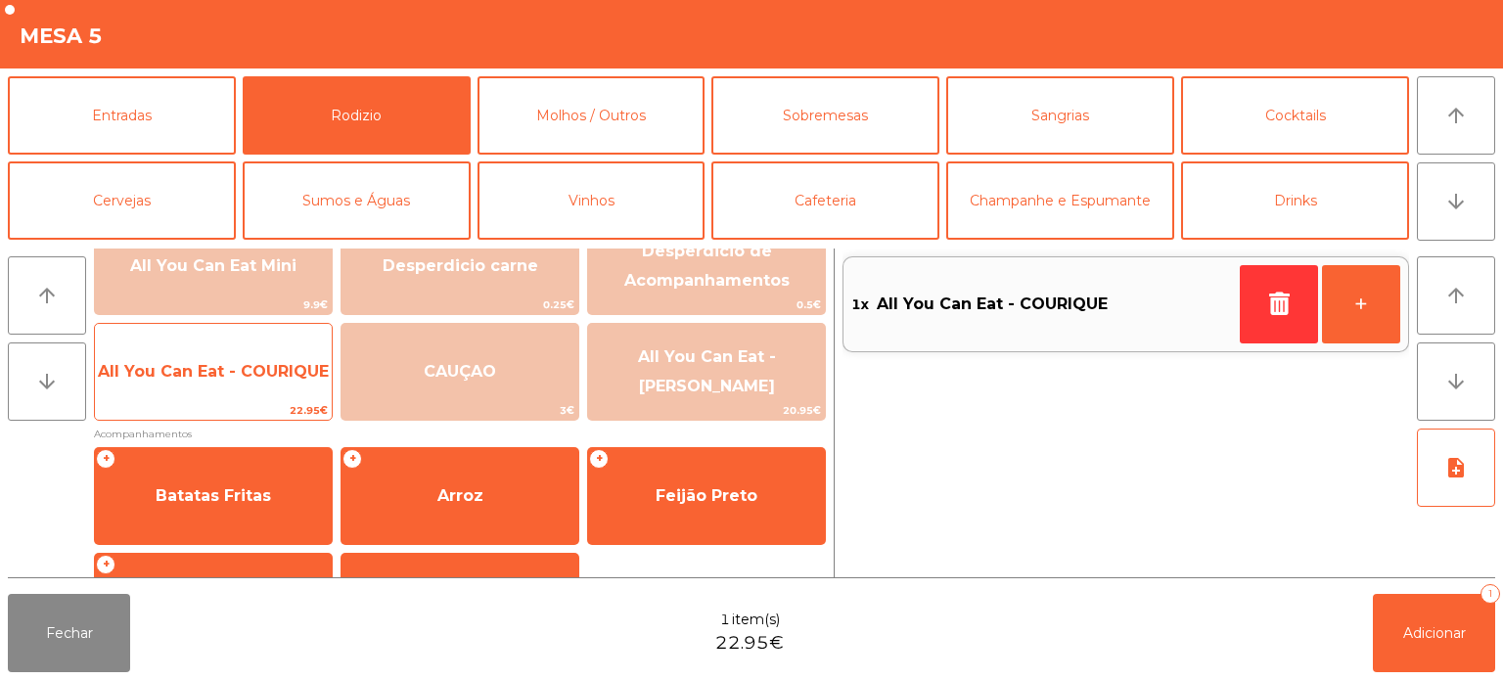
click at [236, 378] on span "All You Can Eat - COURIQUE" at bounding box center [213, 371] width 231 height 19
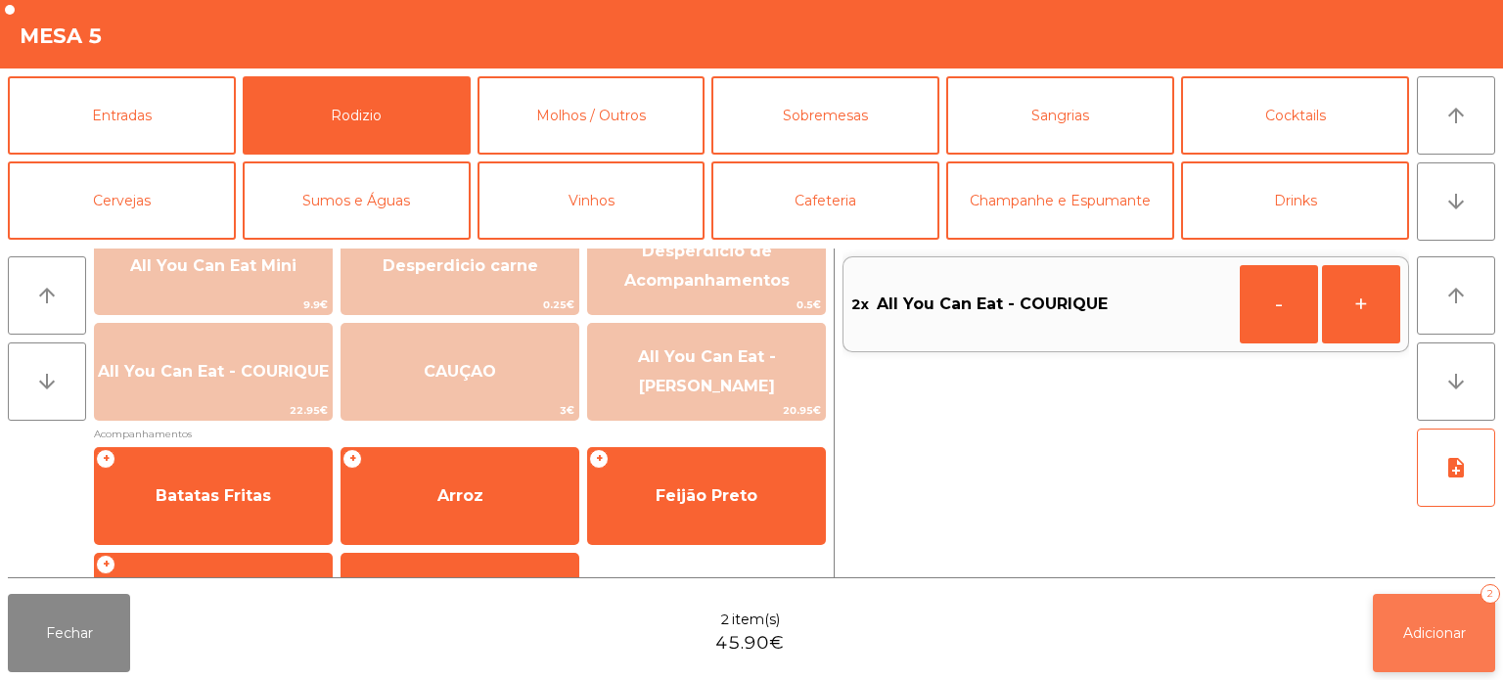
click at [1382, 607] on button "Adicionar 2" at bounding box center [1434, 633] width 122 height 78
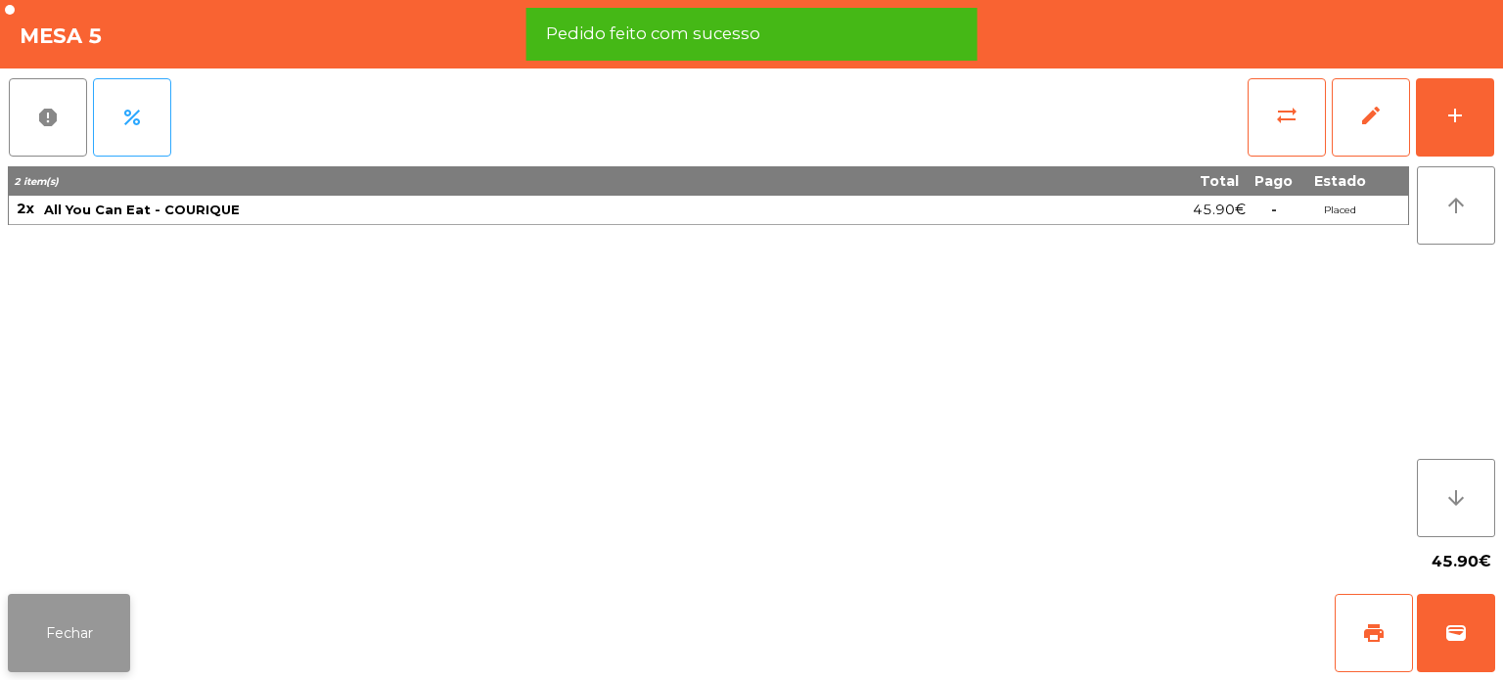
click at [84, 629] on button "Fechar" at bounding box center [69, 633] width 122 height 78
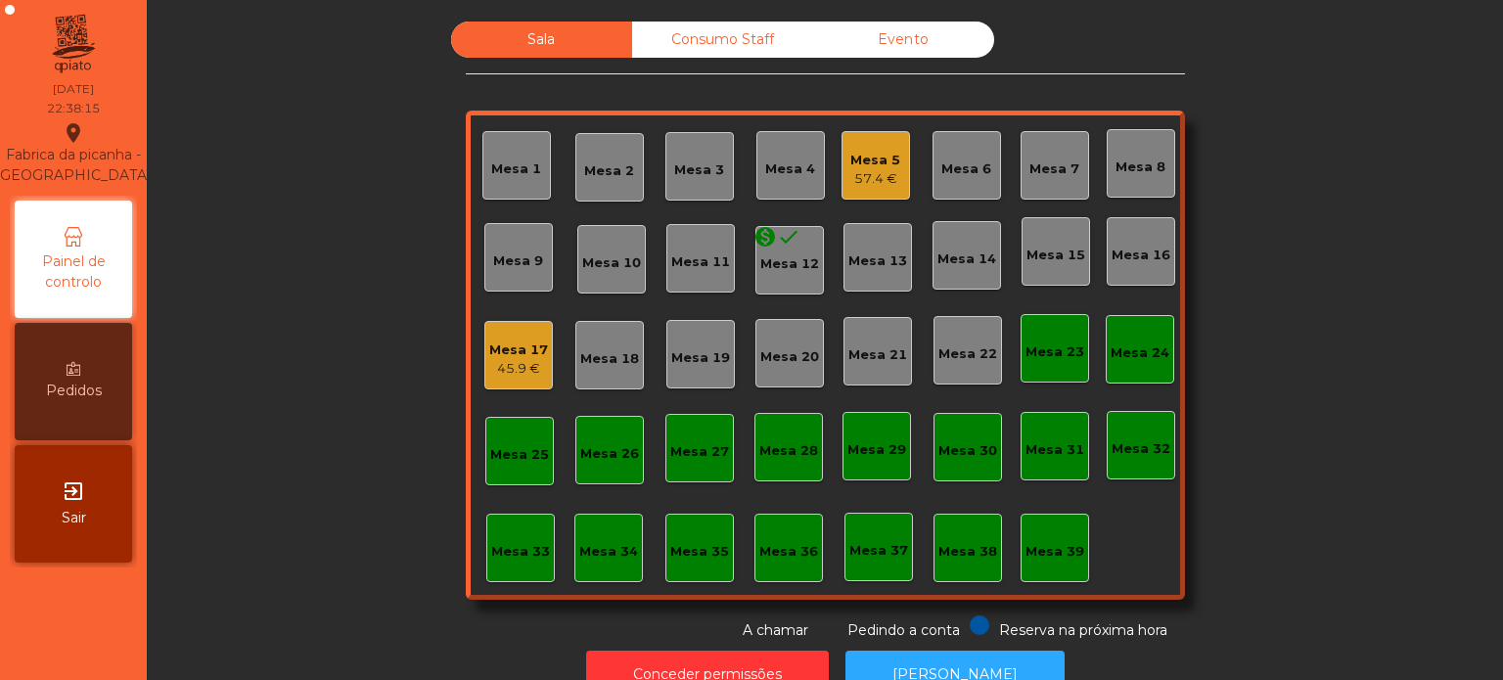
click at [971, 450] on div "Mesa 30" at bounding box center [968, 451] width 59 height 20
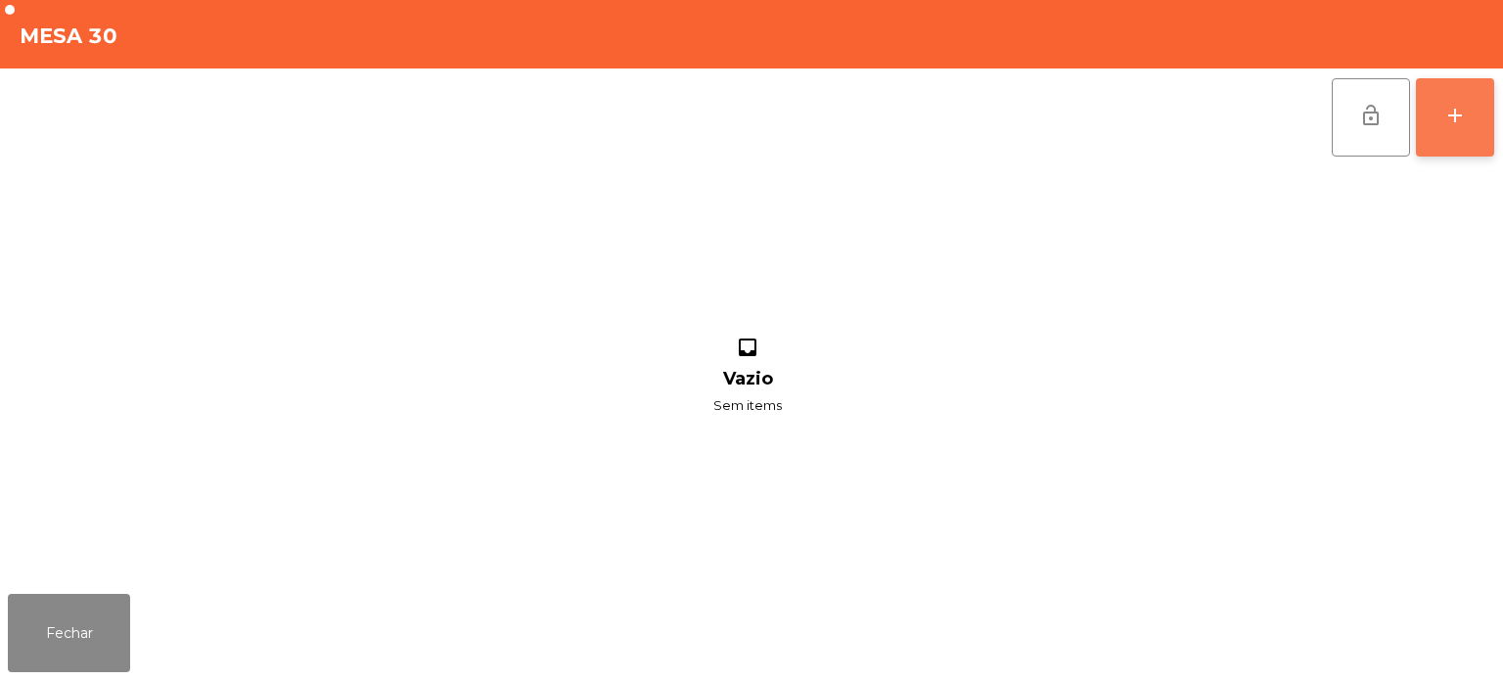
click at [1446, 128] on button "add" at bounding box center [1455, 117] width 78 height 78
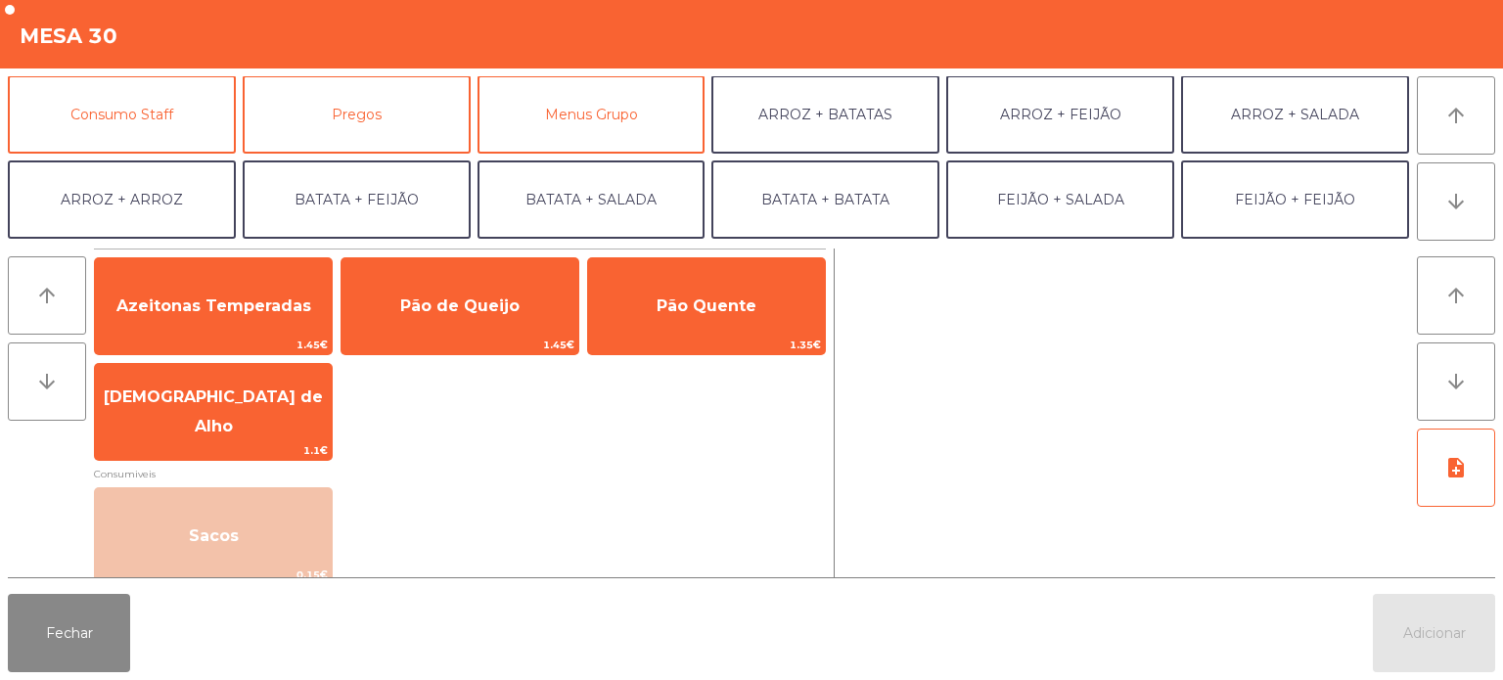
scroll to position [175, 0]
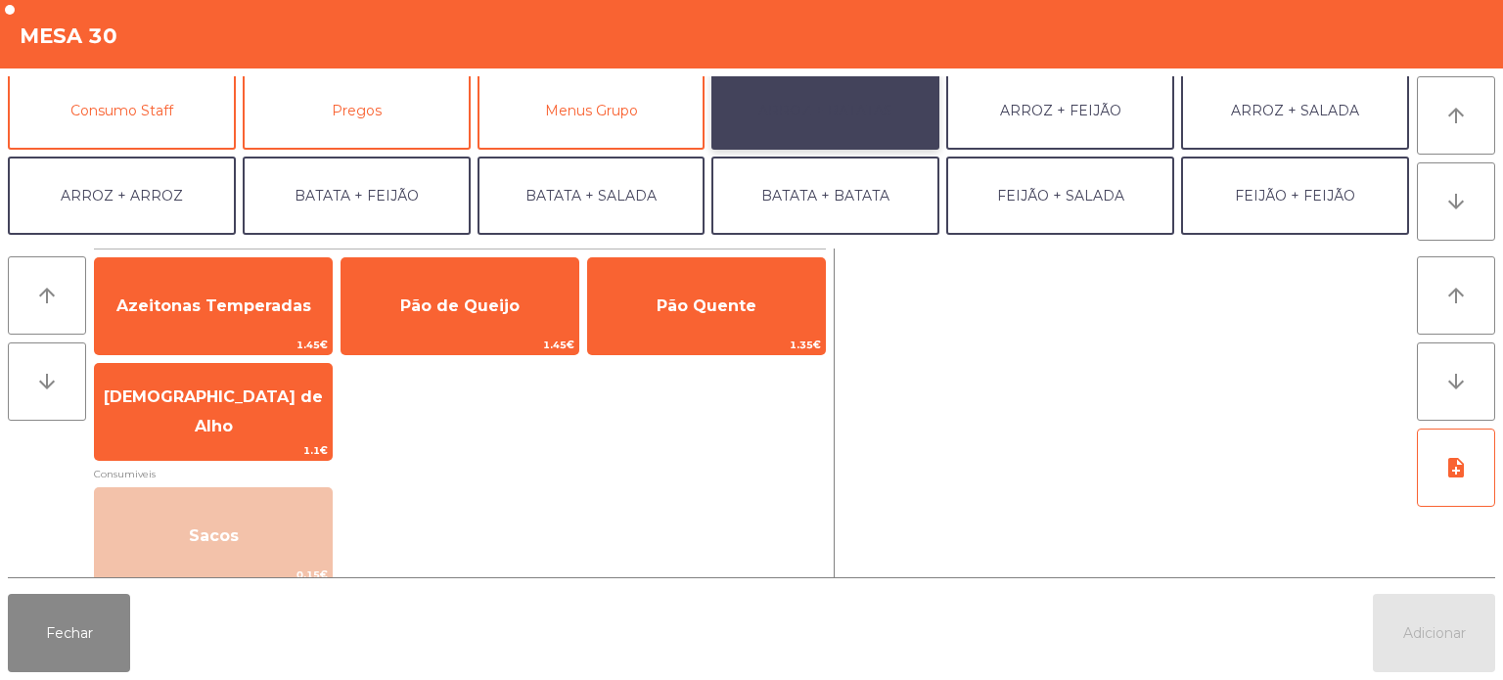
click at [837, 114] on button "ARROZ + BATATAS" at bounding box center [825, 110] width 228 height 78
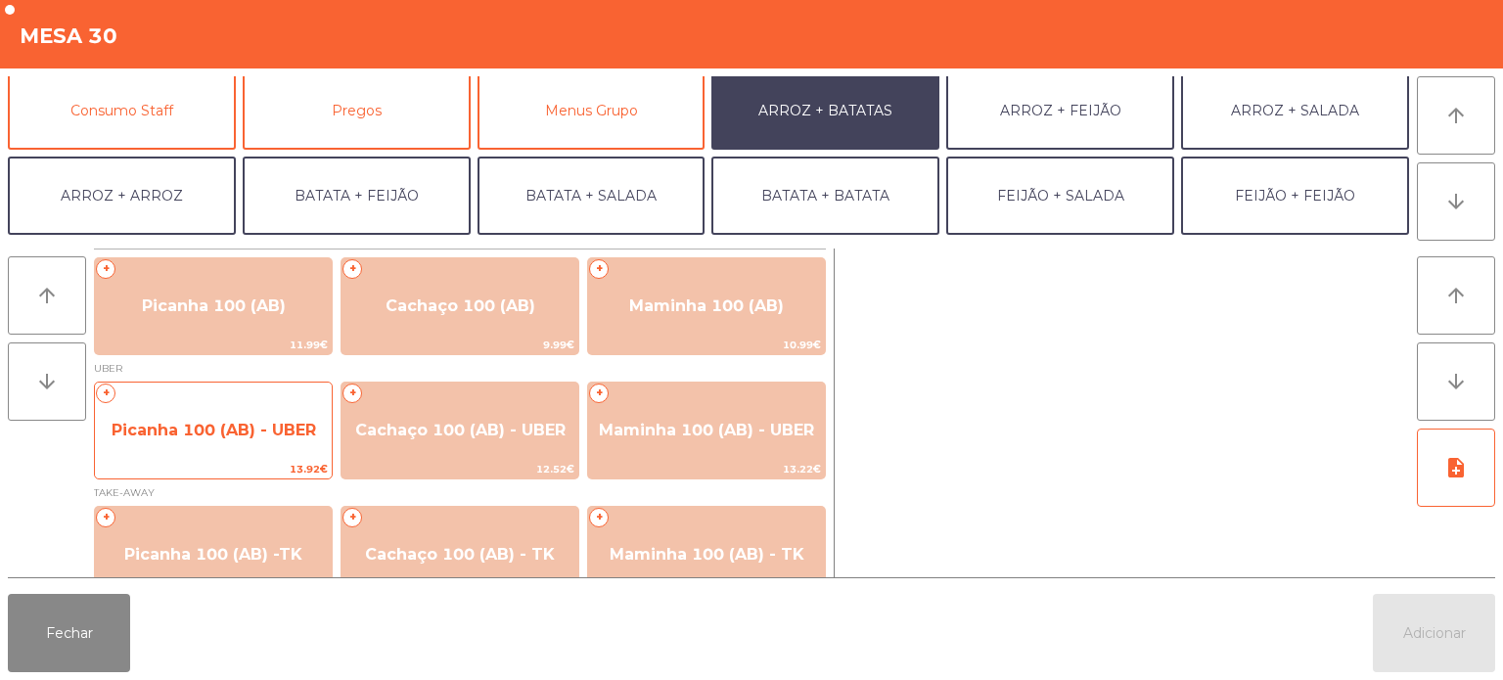
click at [274, 435] on span "Picanha 100 (AB) - UBER" at bounding box center [214, 430] width 205 height 19
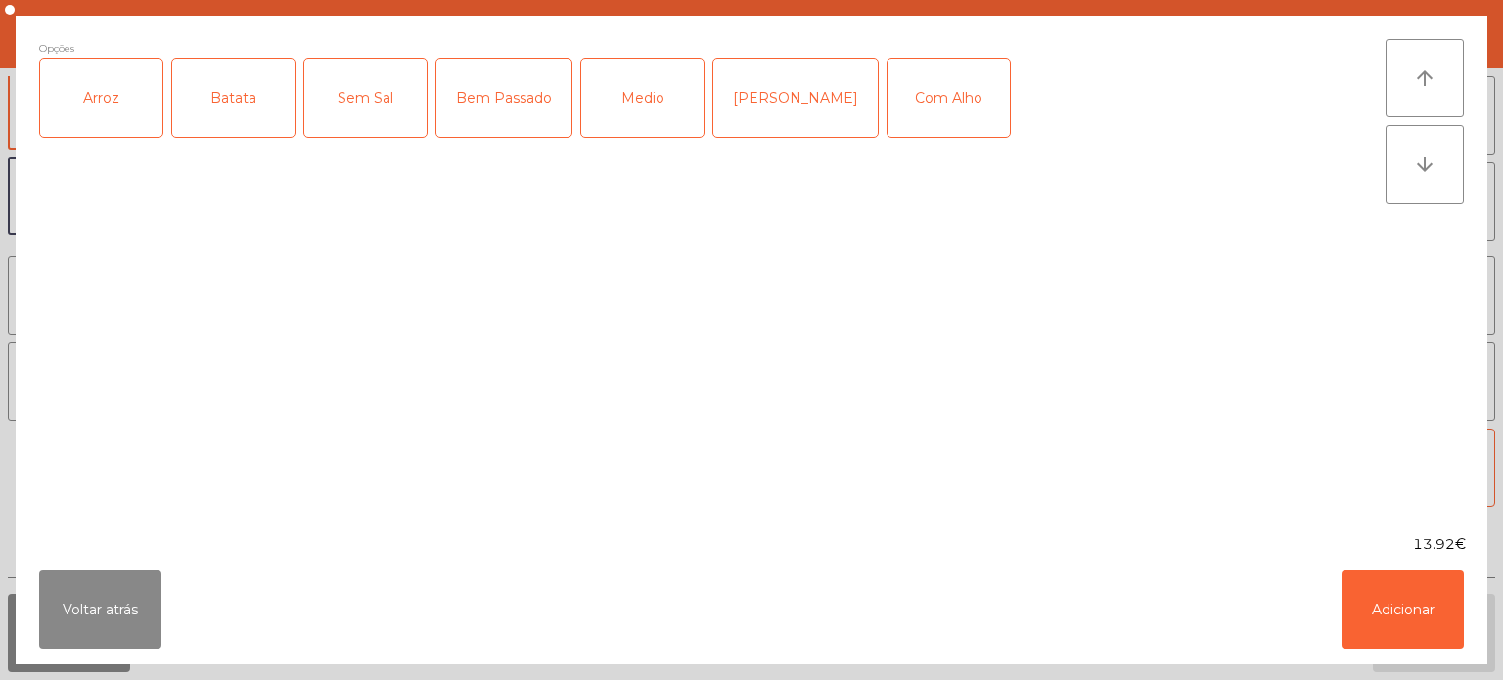
click at [98, 84] on div "Arroz" at bounding box center [101, 98] width 122 height 78
click at [234, 81] on div "Batata" at bounding box center [233, 98] width 122 height 78
click at [524, 119] on div "Bem Passado" at bounding box center [503, 98] width 135 height 78
click at [1413, 598] on button "Adicionar" at bounding box center [1403, 610] width 122 height 78
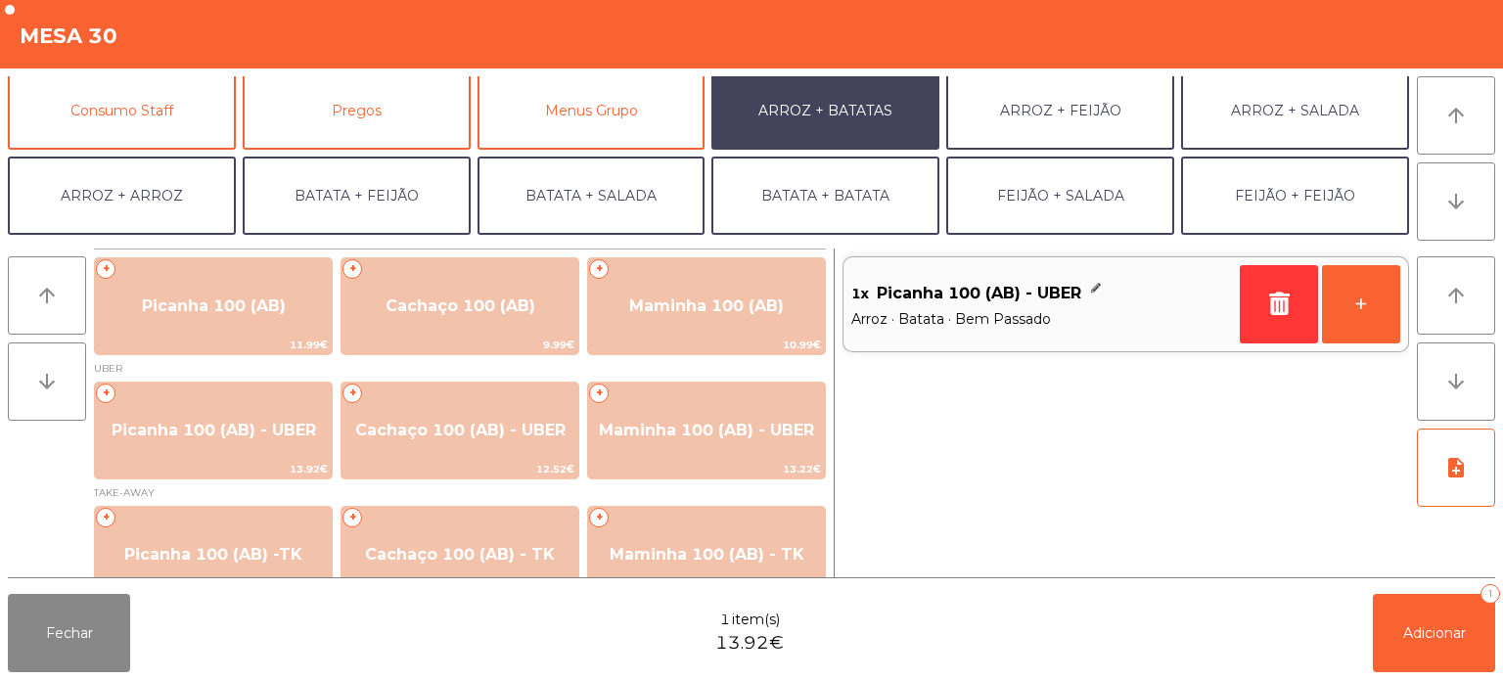
scroll to position [254, 0]
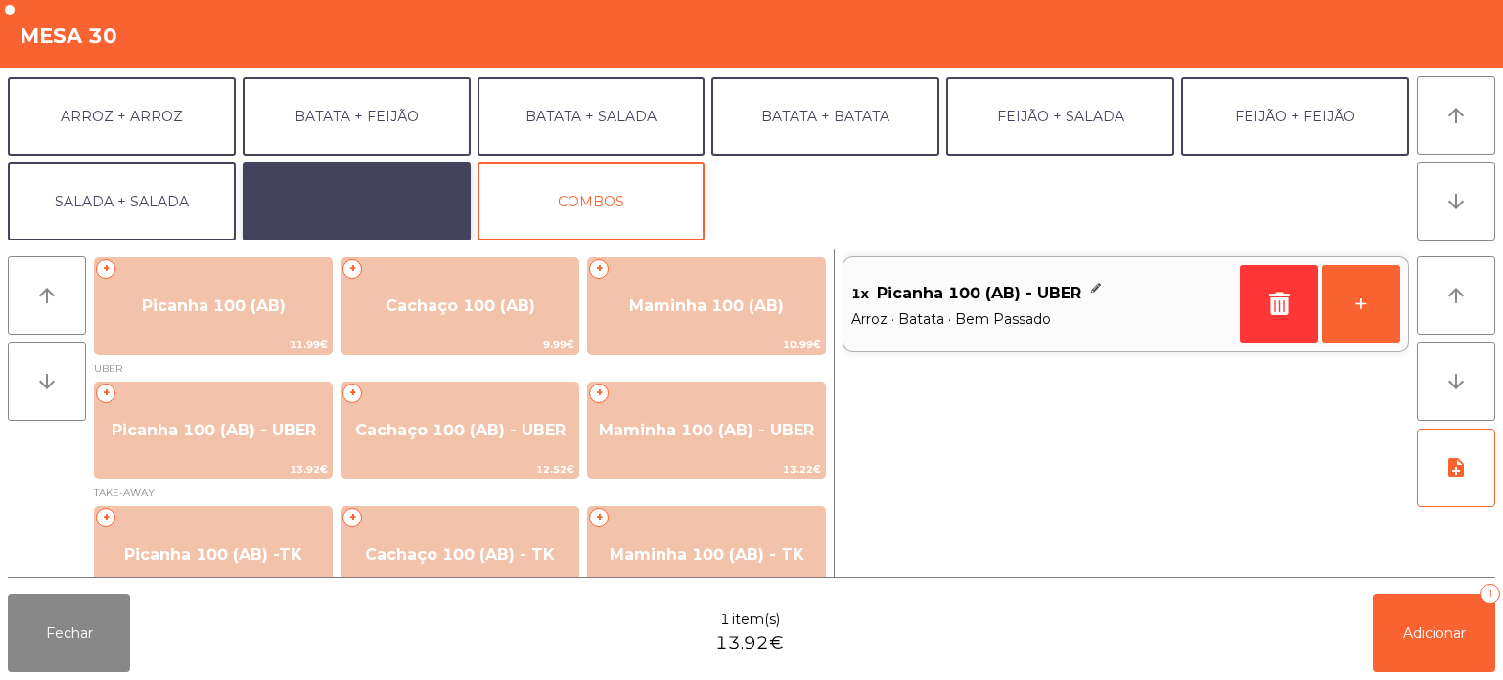
click at [391, 222] on button "EXTRAS UBER" at bounding box center [357, 201] width 228 height 78
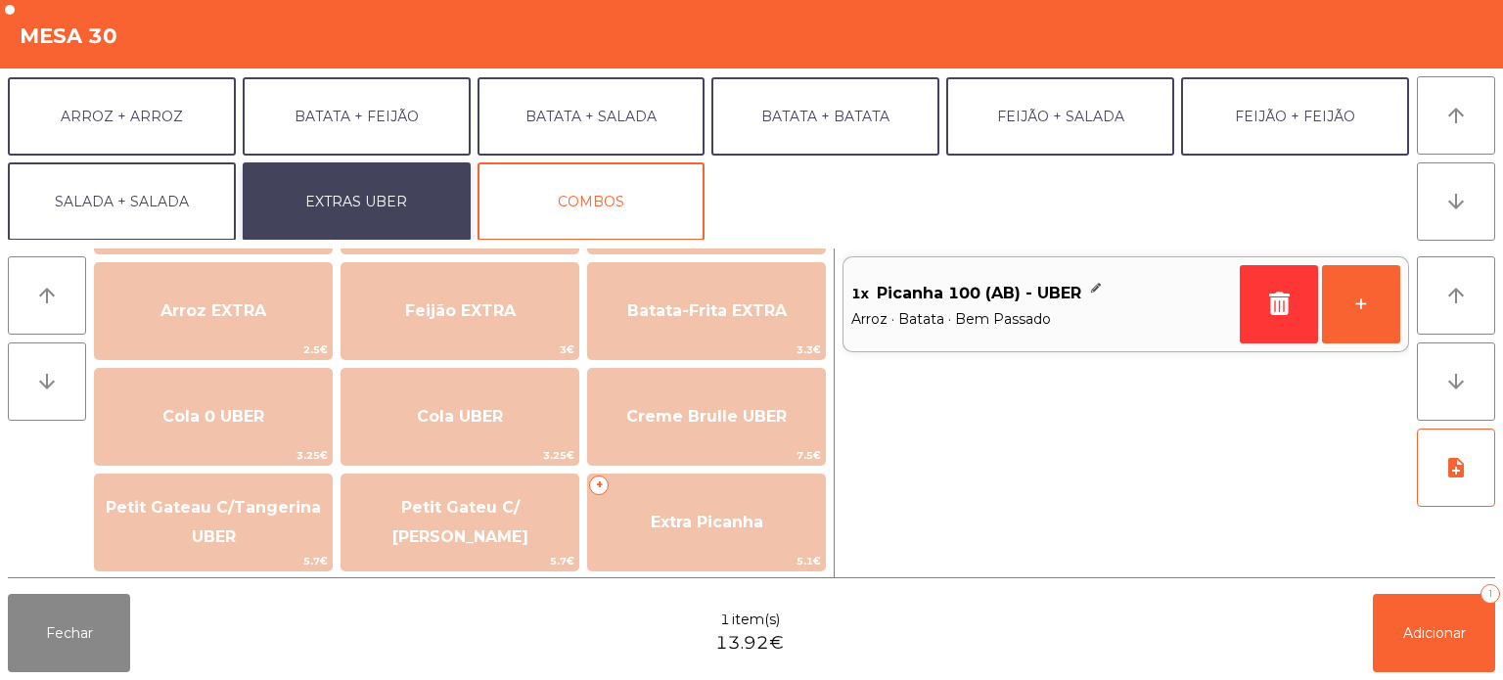
scroll to position [160, 0]
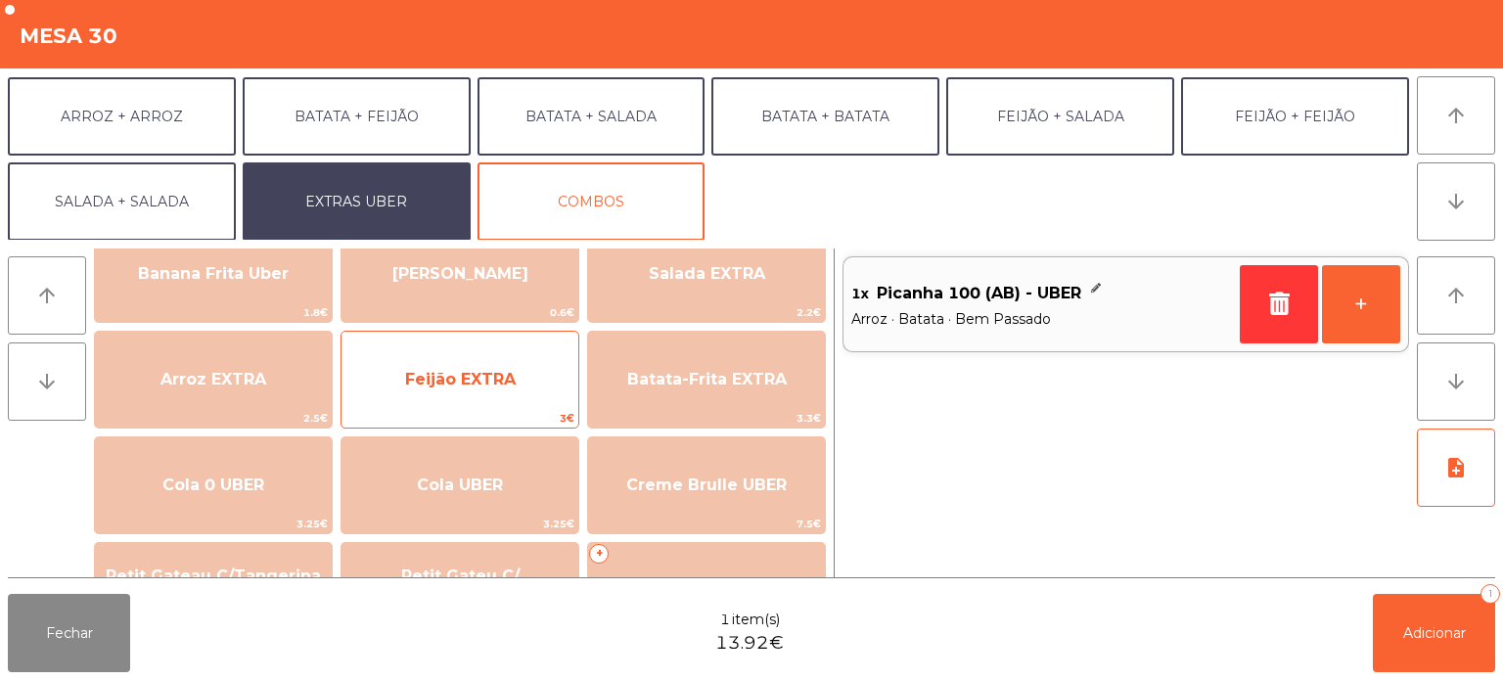
click at [513, 396] on span "Feijão EXTRA" at bounding box center [460, 379] width 237 height 53
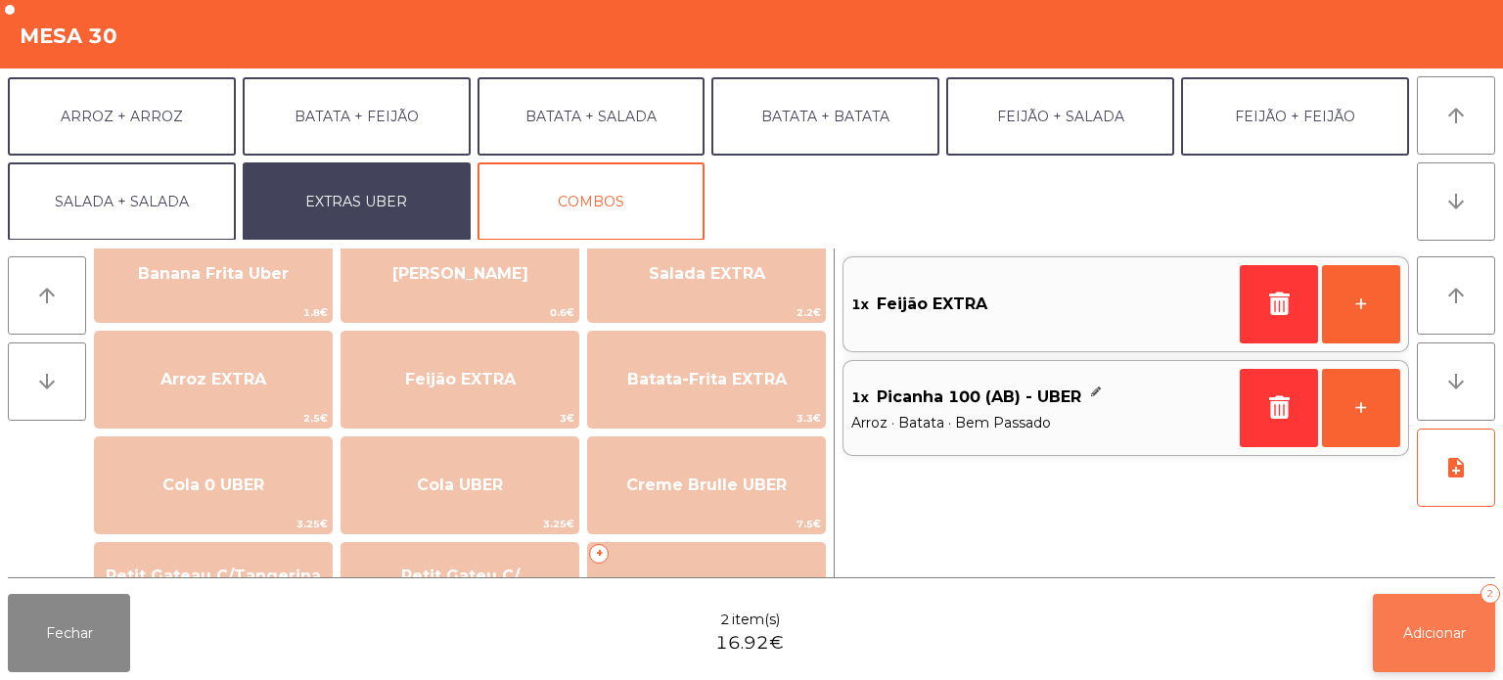
click at [1421, 664] on button "Adicionar 2" at bounding box center [1434, 633] width 122 height 78
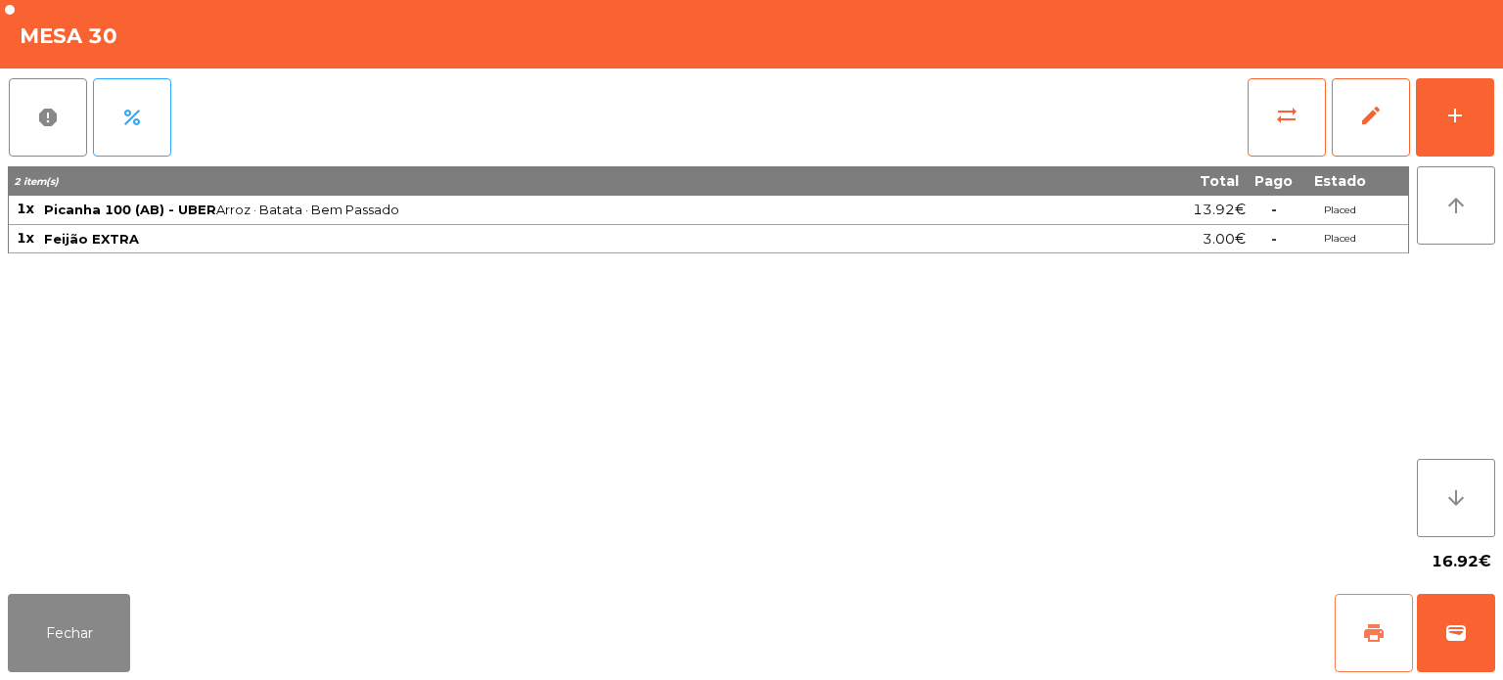
click at [1359, 626] on button "print" at bounding box center [1374, 633] width 78 height 78
click at [1448, 644] on span "wallet" at bounding box center [1455, 632] width 23 height 23
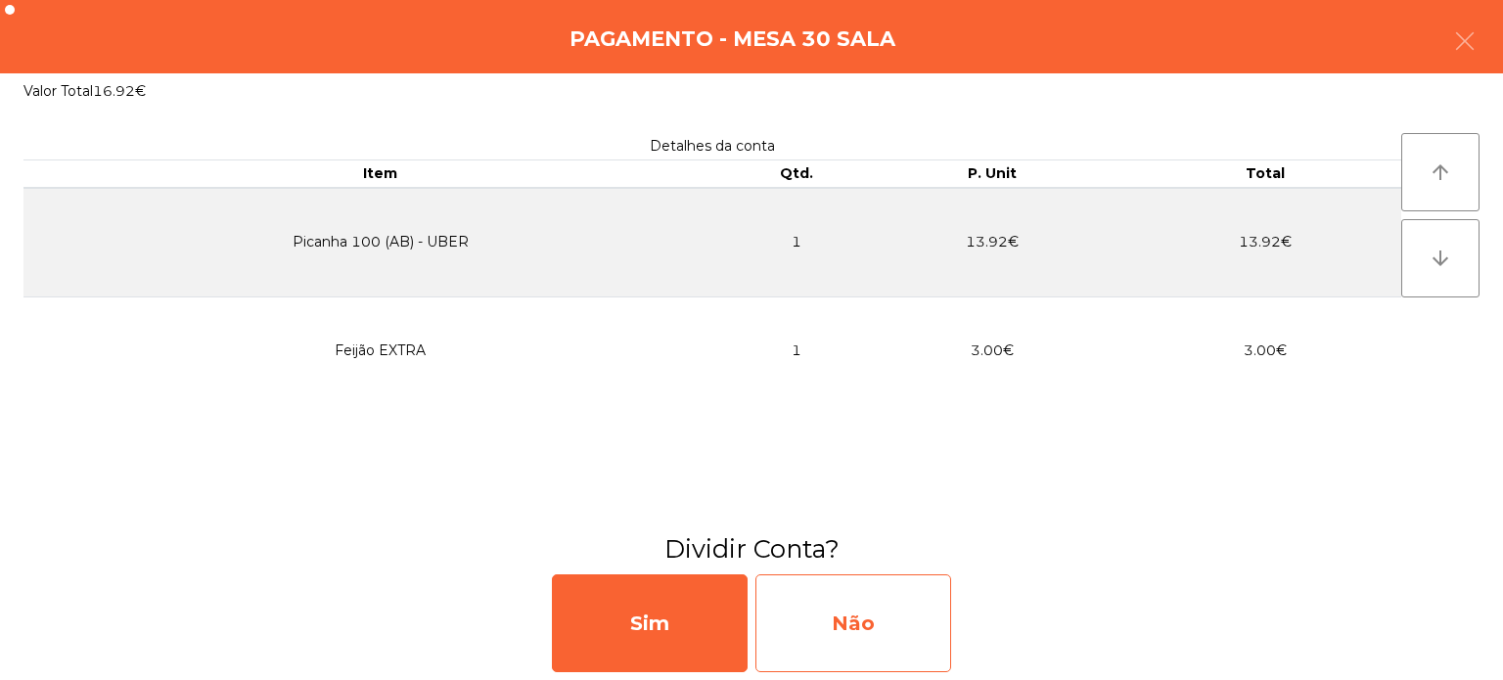
click at [871, 647] on div "Não" at bounding box center [853, 623] width 196 height 98
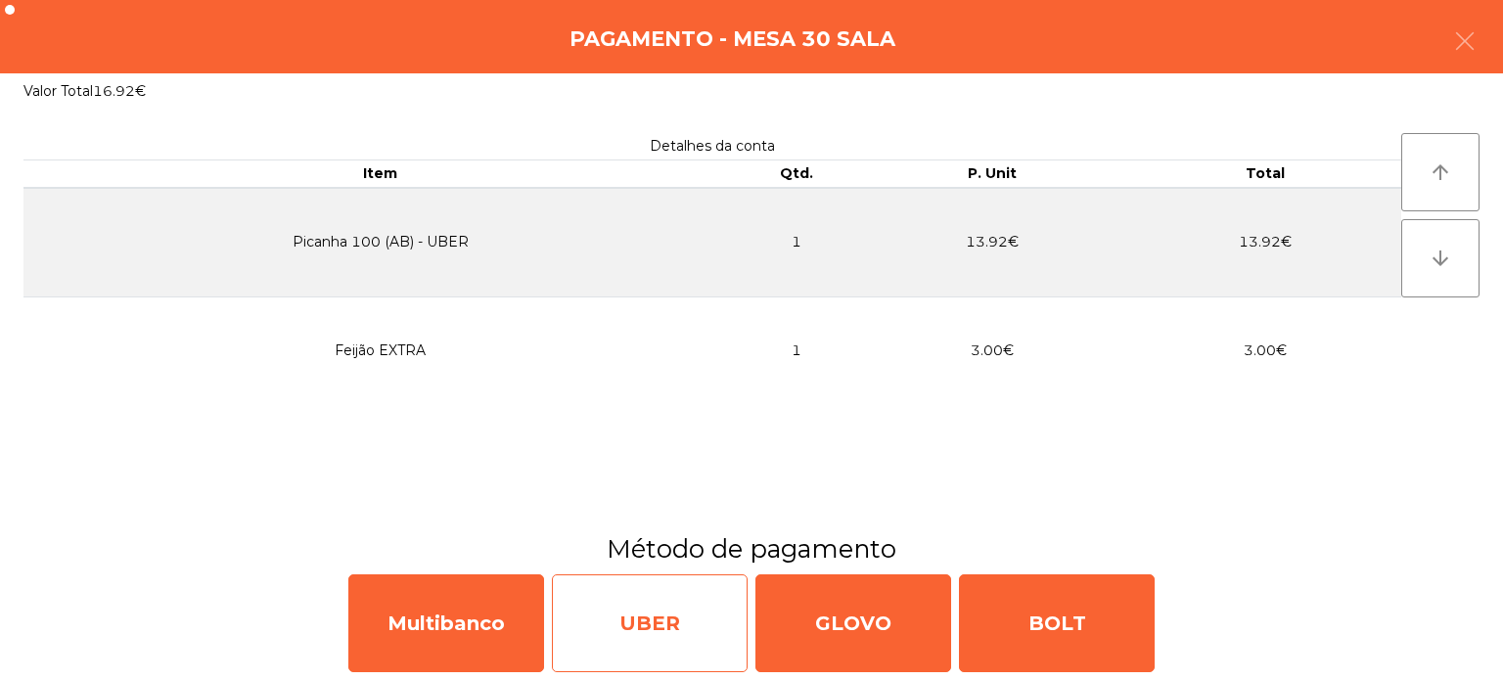
click at [615, 624] on div "UBER" at bounding box center [650, 623] width 196 height 98
select select "**"
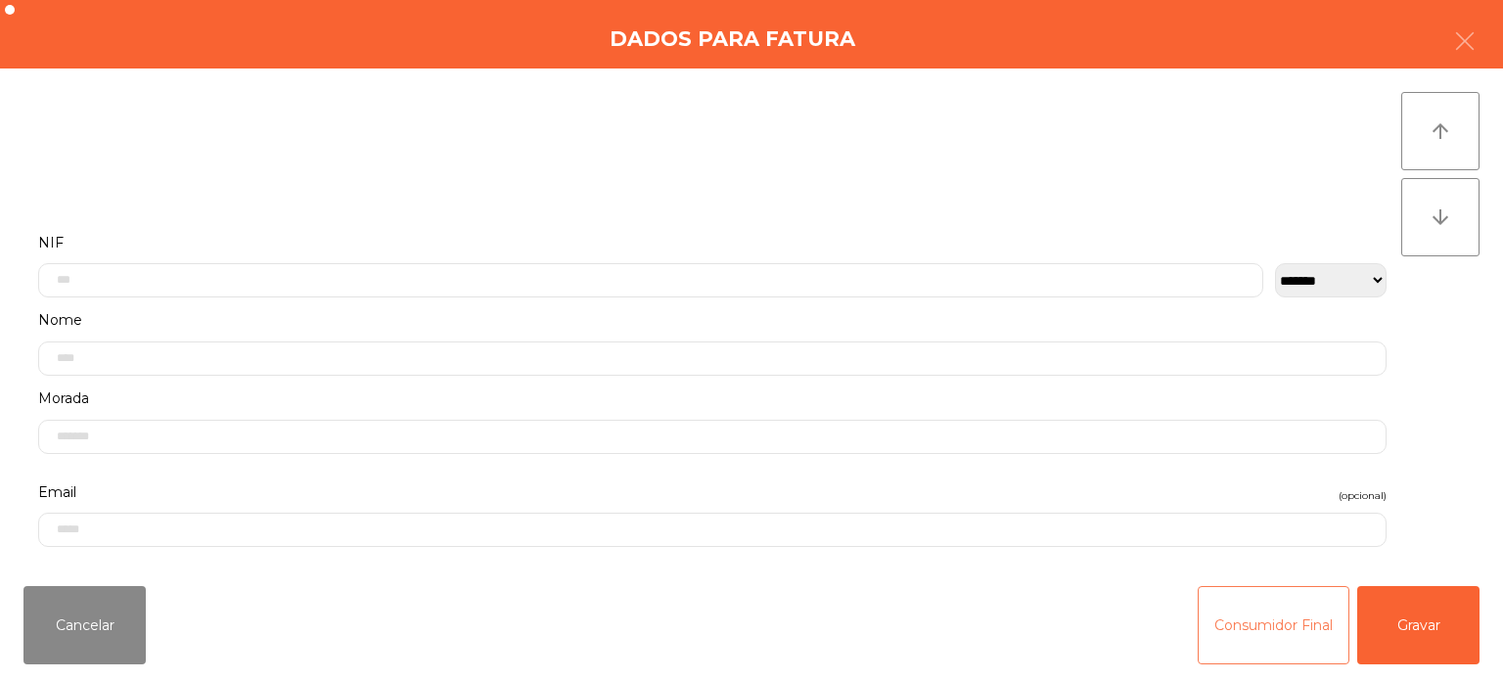
click at [1243, 610] on button "Consumidor Final" at bounding box center [1274, 625] width 152 height 78
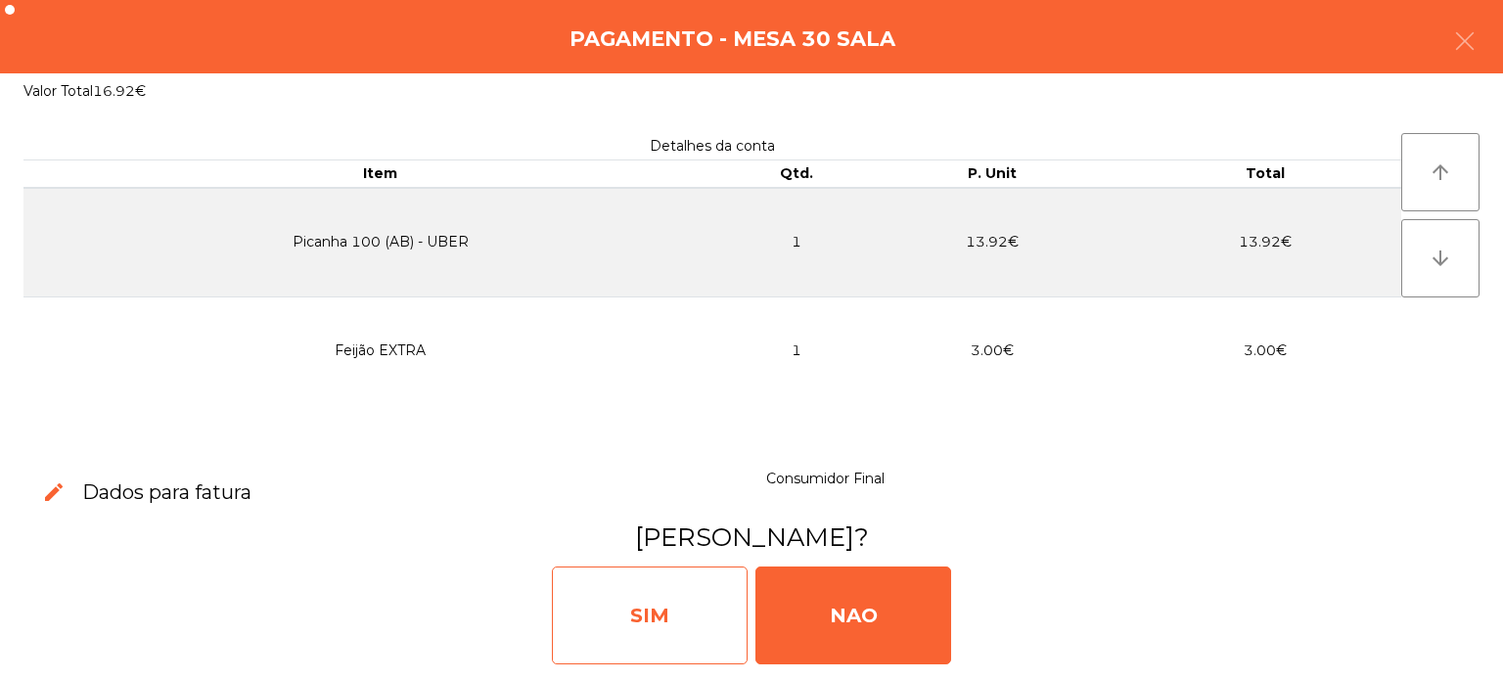
click at [638, 618] on div "SIM" at bounding box center [650, 616] width 196 height 98
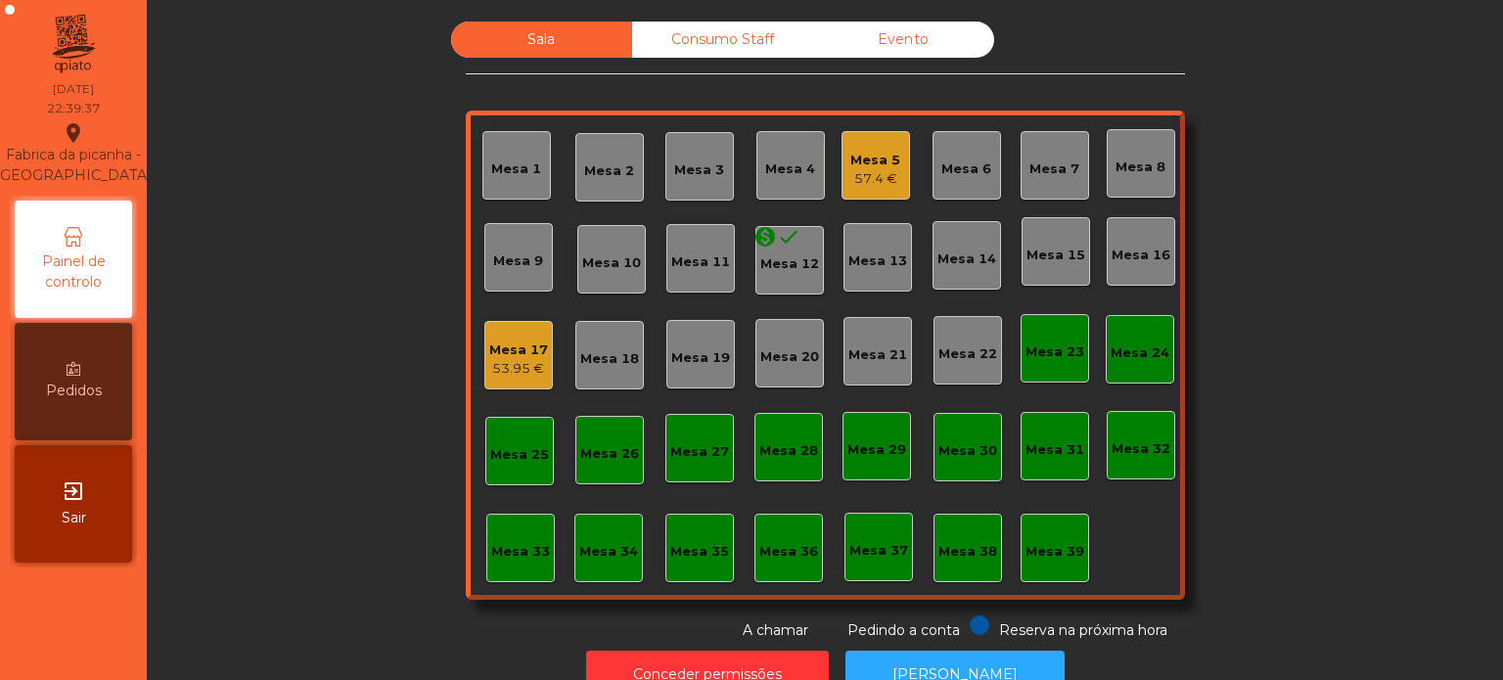
scroll to position [54, 0]
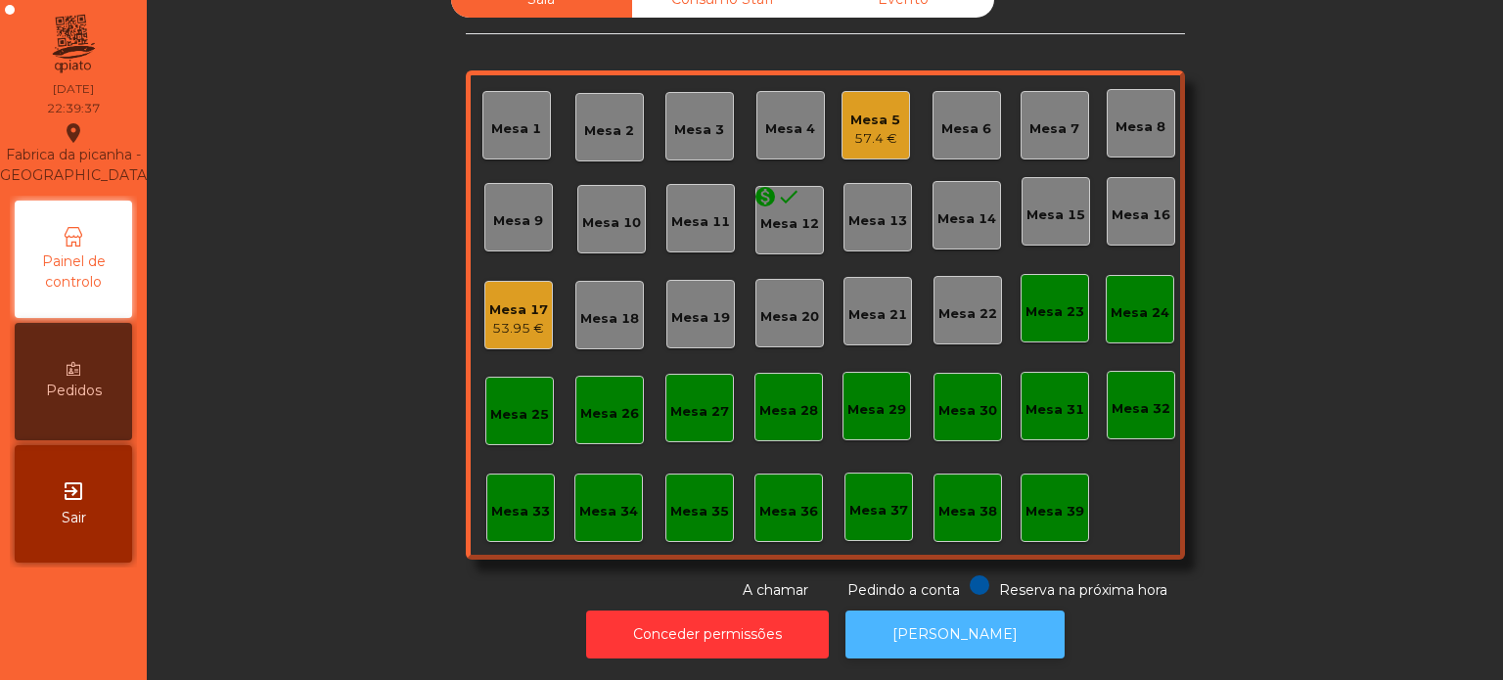
click at [961, 615] on button "[PERSON_NAME]" at bounding box center [955, 635] width 219 height 48
click at [1144, 406] on div "Mesa 32" at bounding box center [1141, 405] width 69 height 69
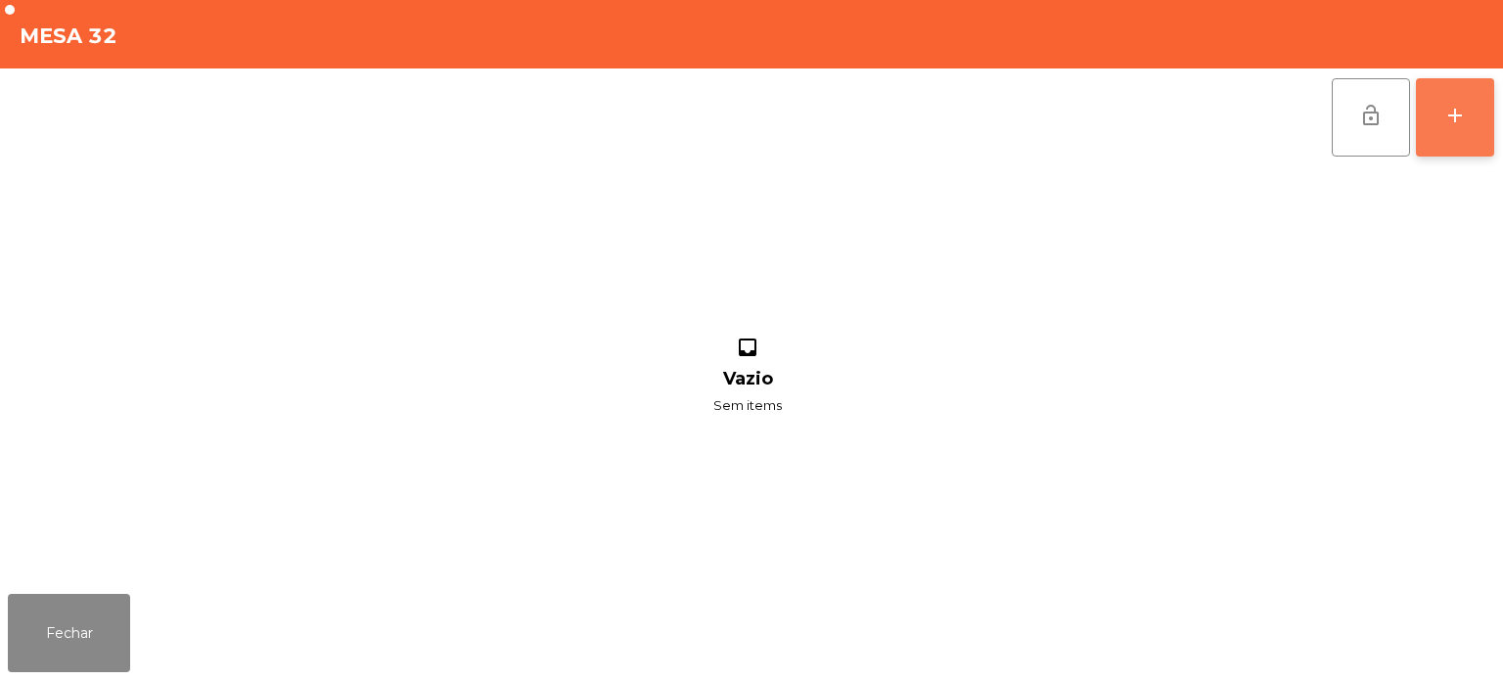
click at [1452, 129] on button "add" at bounding box center [1455, 117] width 78 height 78
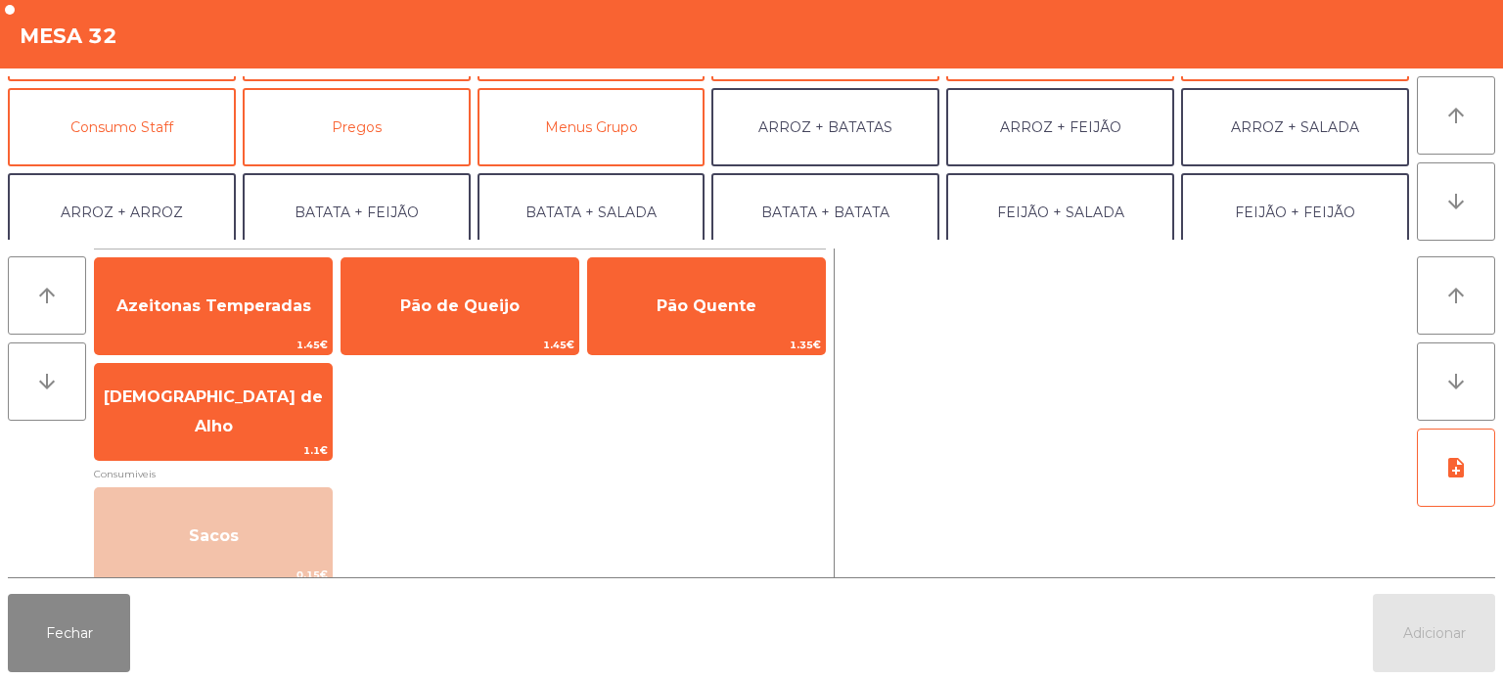
scroll to position [214, 0]
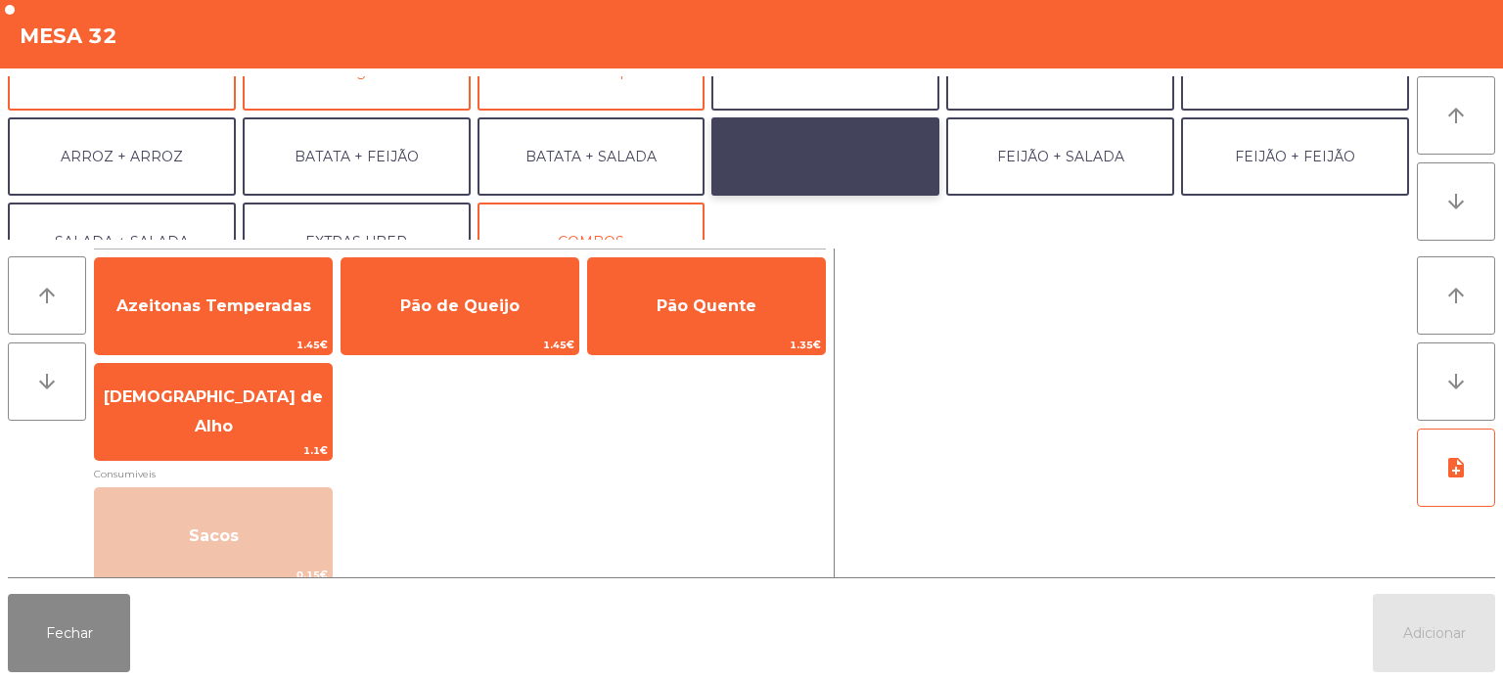
click at [865, 168] on button "BATATA + BATATA" at bounding box center [825, 156] width 228 height 78
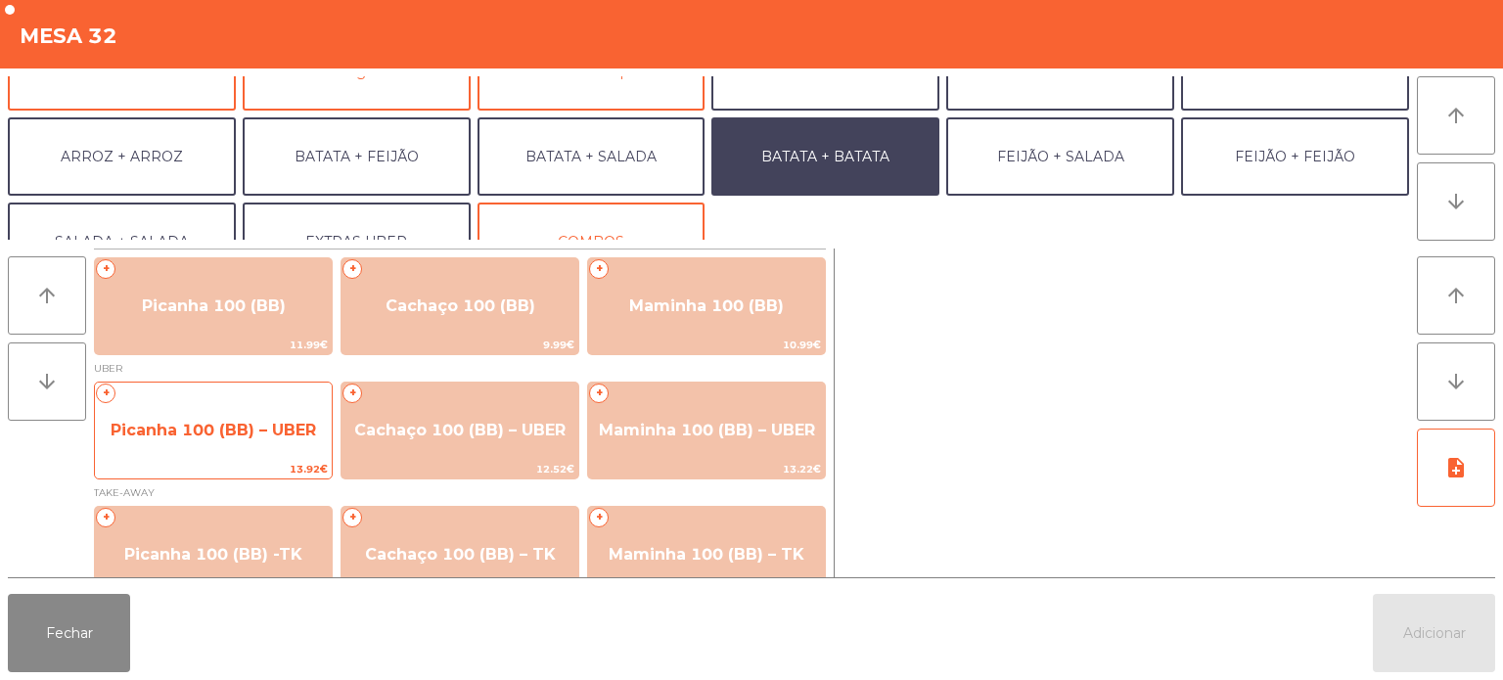
click at [269, 450] on span "Picanha 100 (BB) – UBER" at bounding box center [213, 430] width 237 height 53
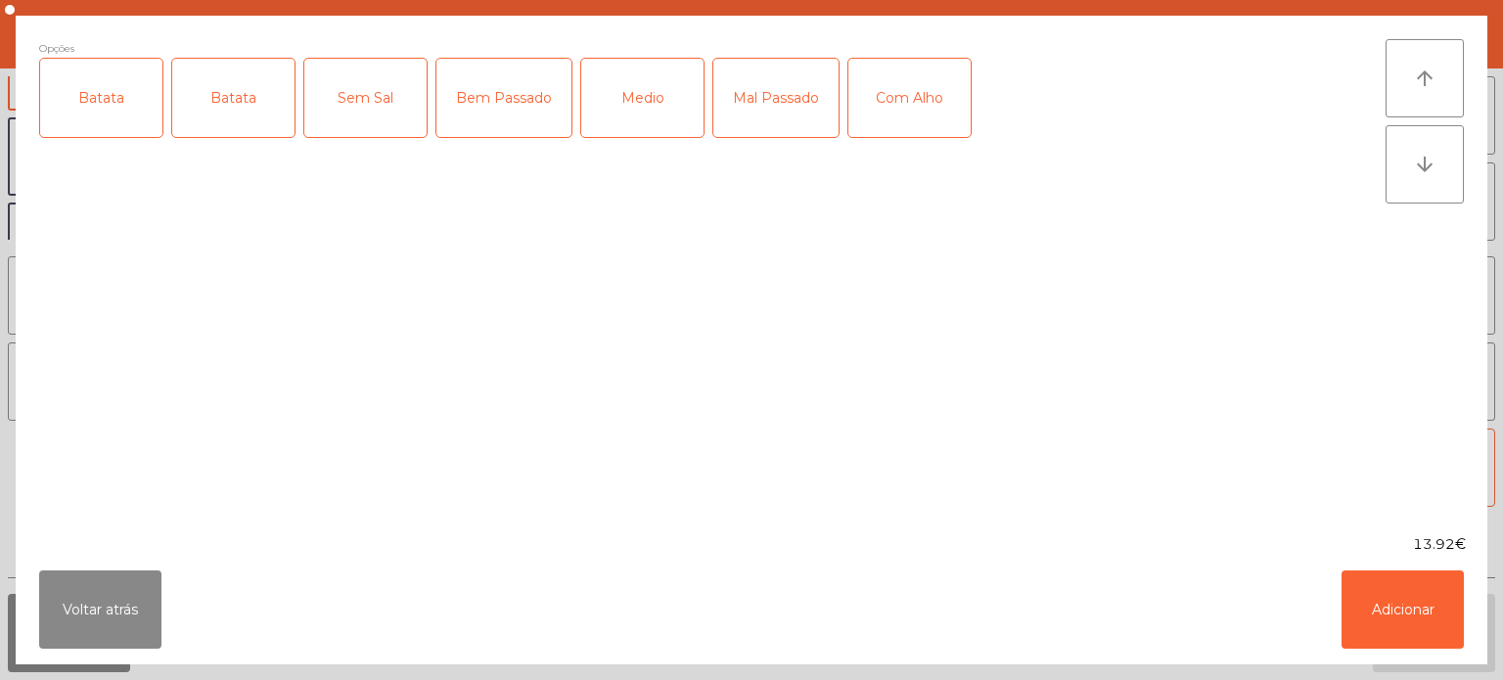
click at [125, 95] on div "Batata" at bounding box center [101, 98] width 122 height 78
click at [644, 121] on div "Medio" at bounding box center [642, 98] width 122 height 78
click at [1390, 610] on button "Adicionar" at bounding box center [1403, 610] width 122 height 78
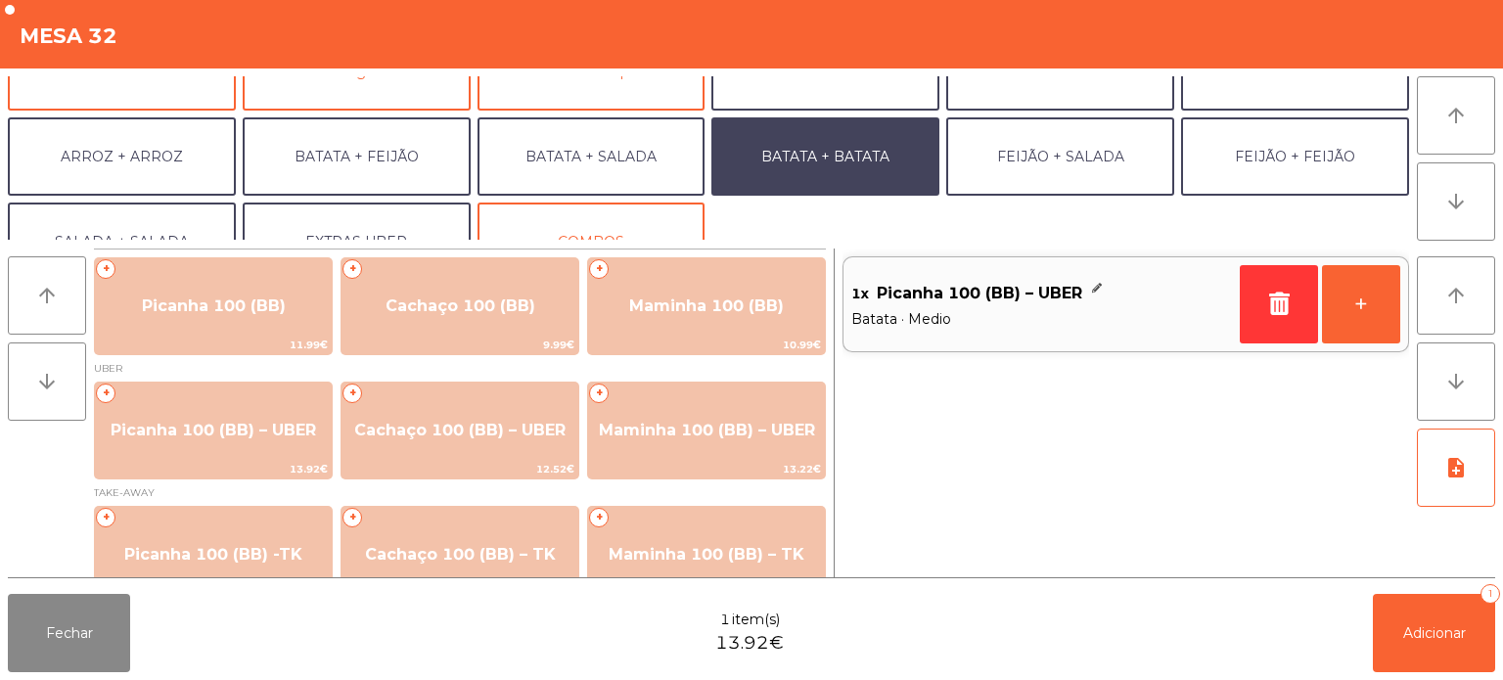
scroll to position [254, 0]
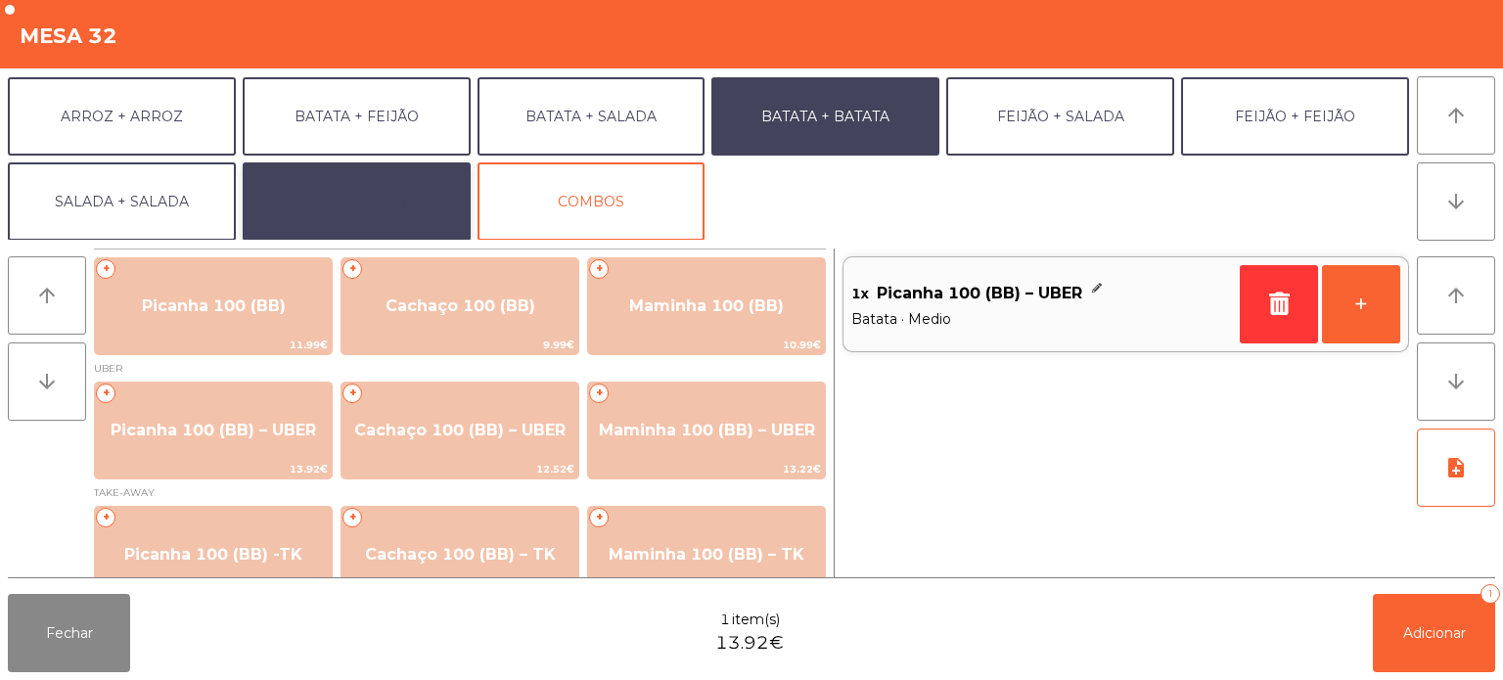
click at [386, 172] on button "EXTRAS UBER" at bounding box center [357, 201] width 228 height 78
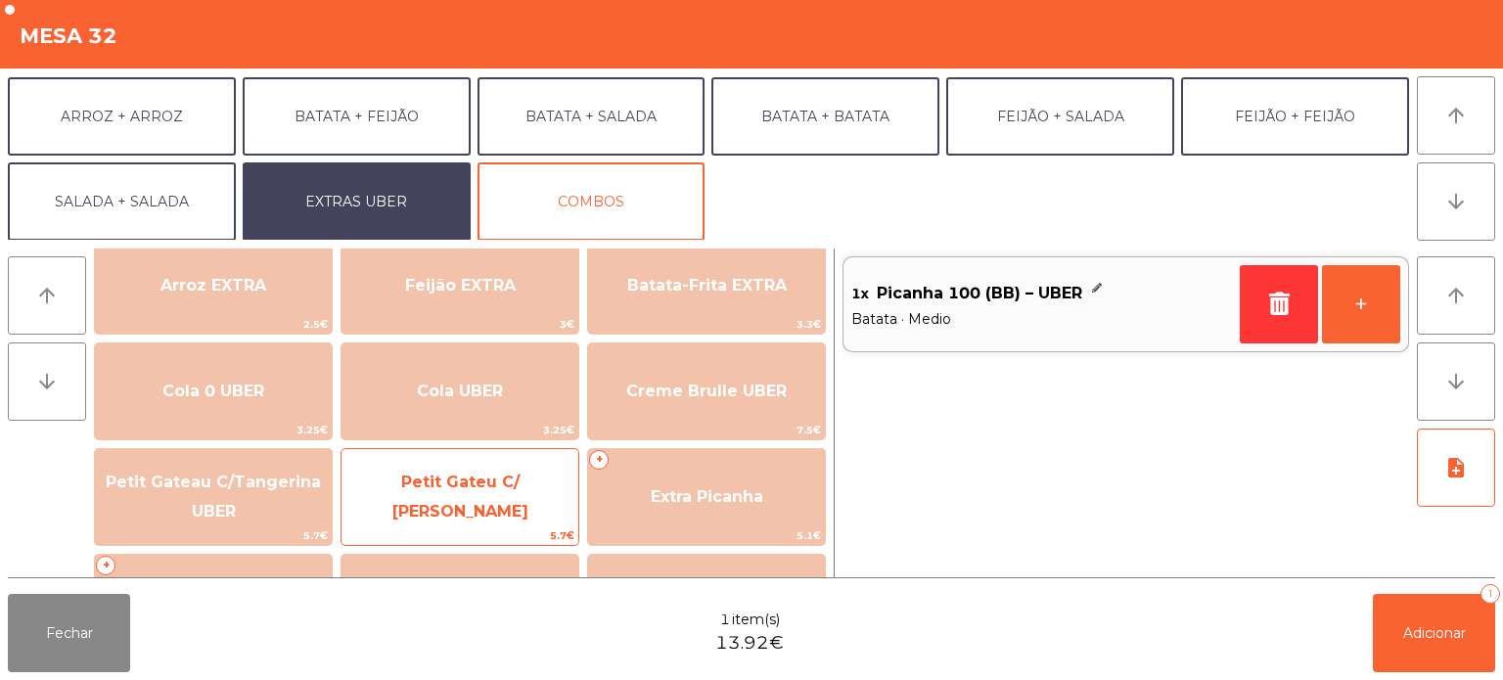
click at [505, 505] on span "Petit Gateu C/ [PERSON_NAME]" at bounding box center [460, 497] width 237 height 83
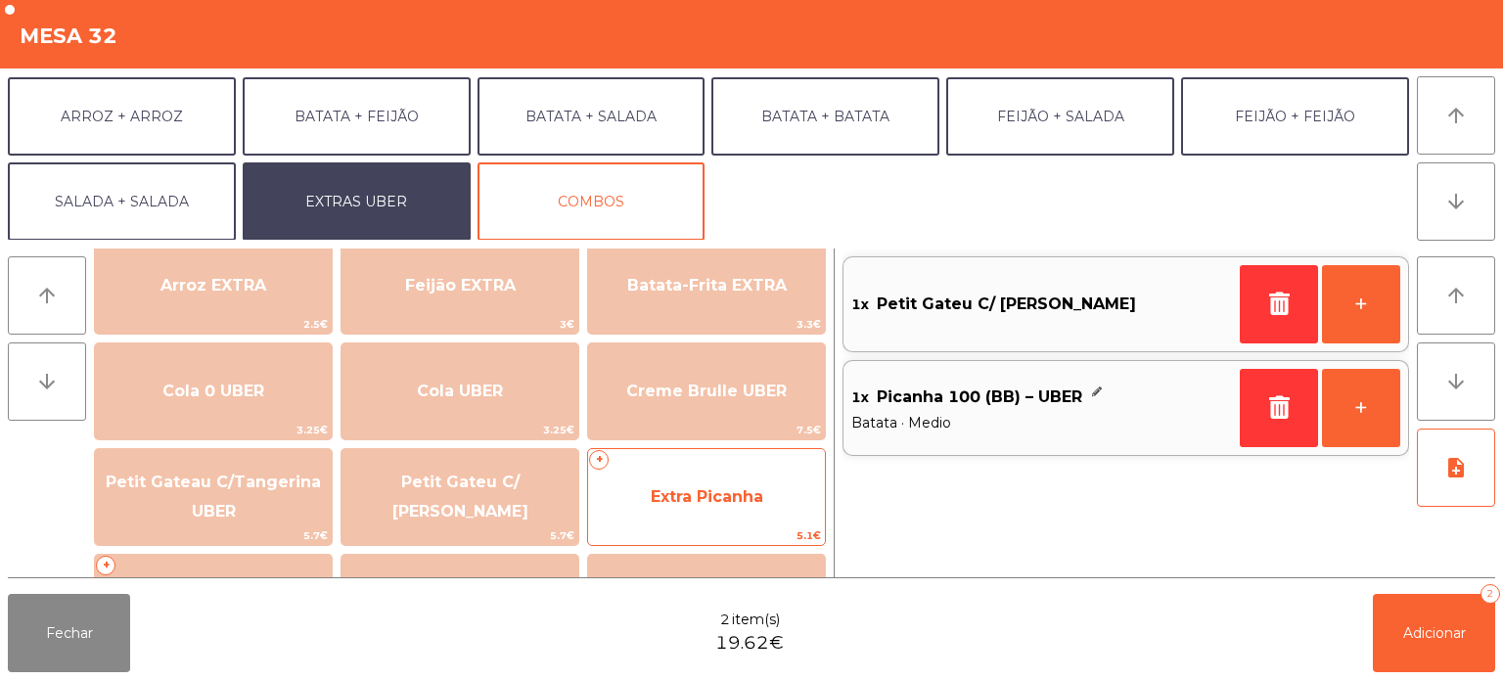
click at [692, 484] on span "Extra Picanha" at bounding box center [706, 497] width 237 height 53
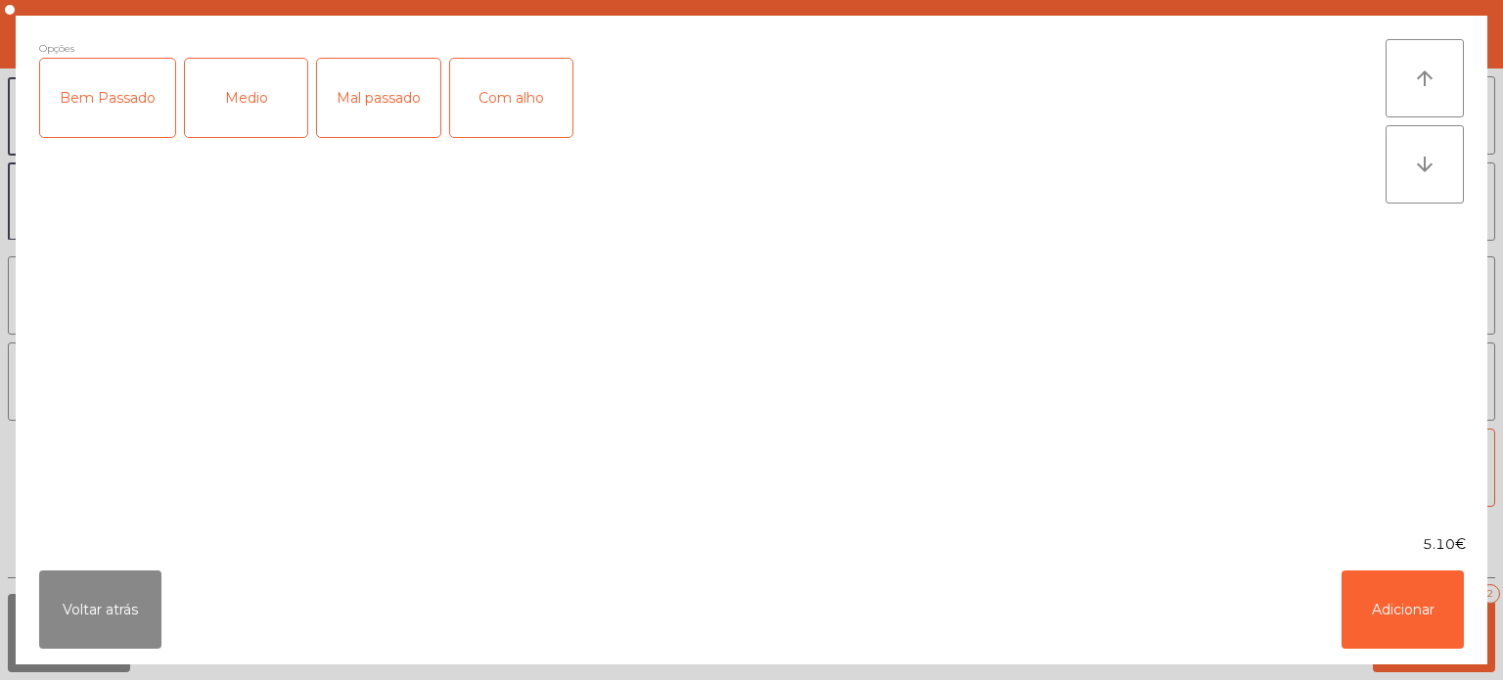
click at [267, 132] on div "Medio" at bounding box center [246, 98] width 122 height 78
click at [1412, 635] on button "Adicionar" at bounding box center [1403, 610] width 122 height 78
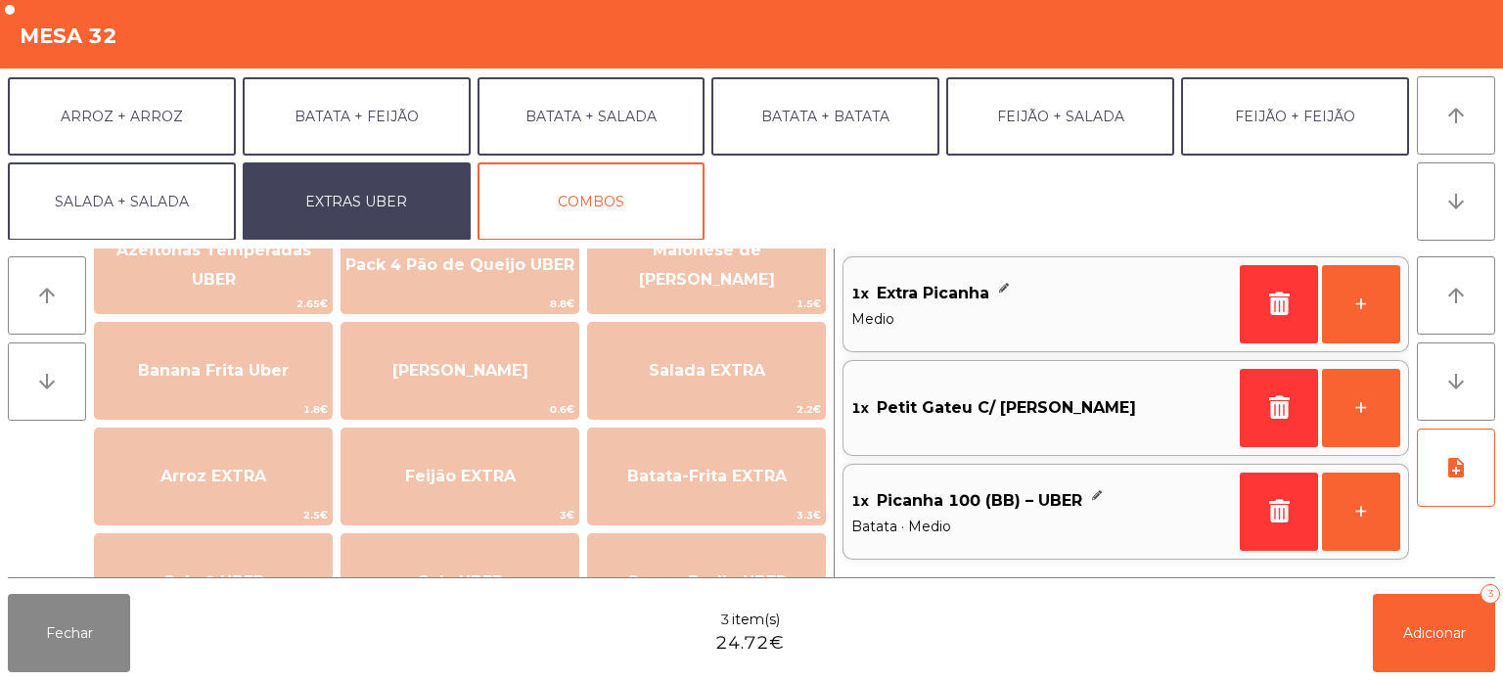
scroll to position [31, 0]
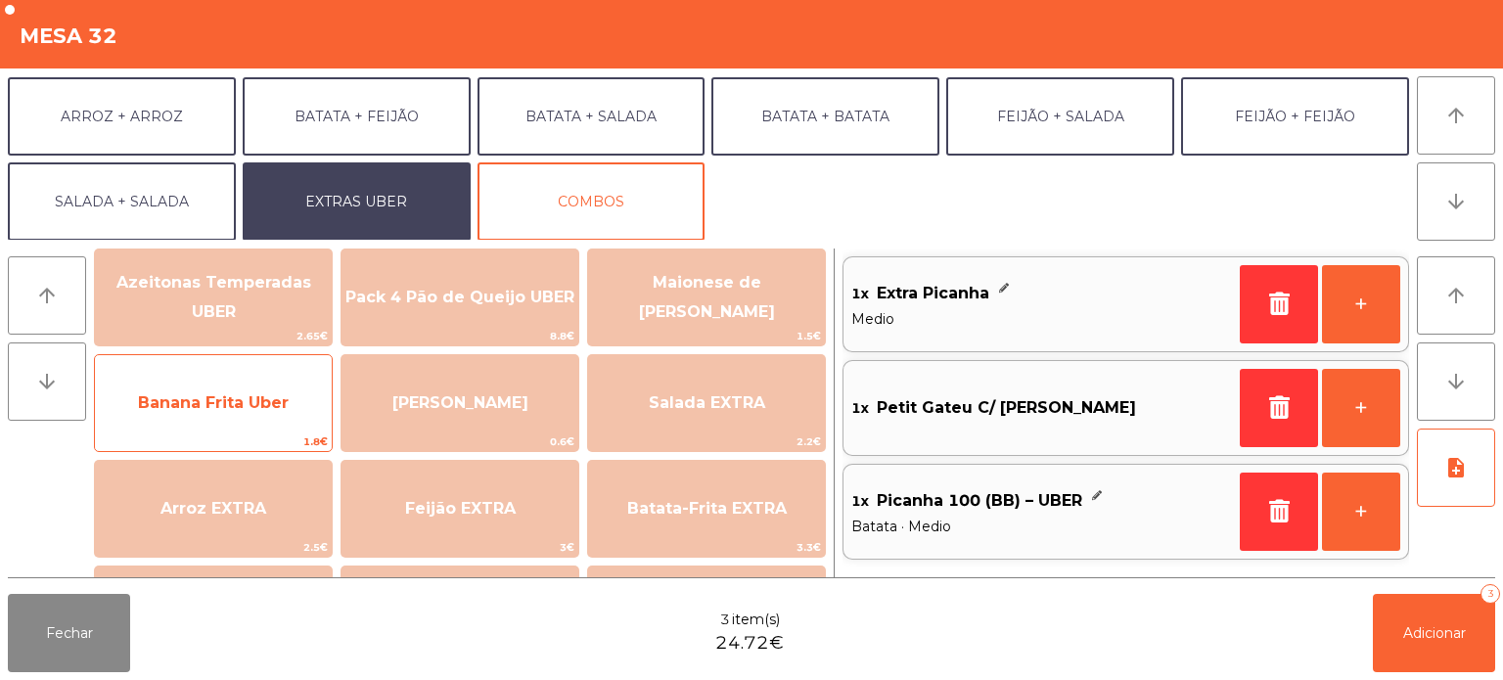
click at [290, 409] on span "Banana Frita Uber" at bounding box center [213, 403] width 237 height 53
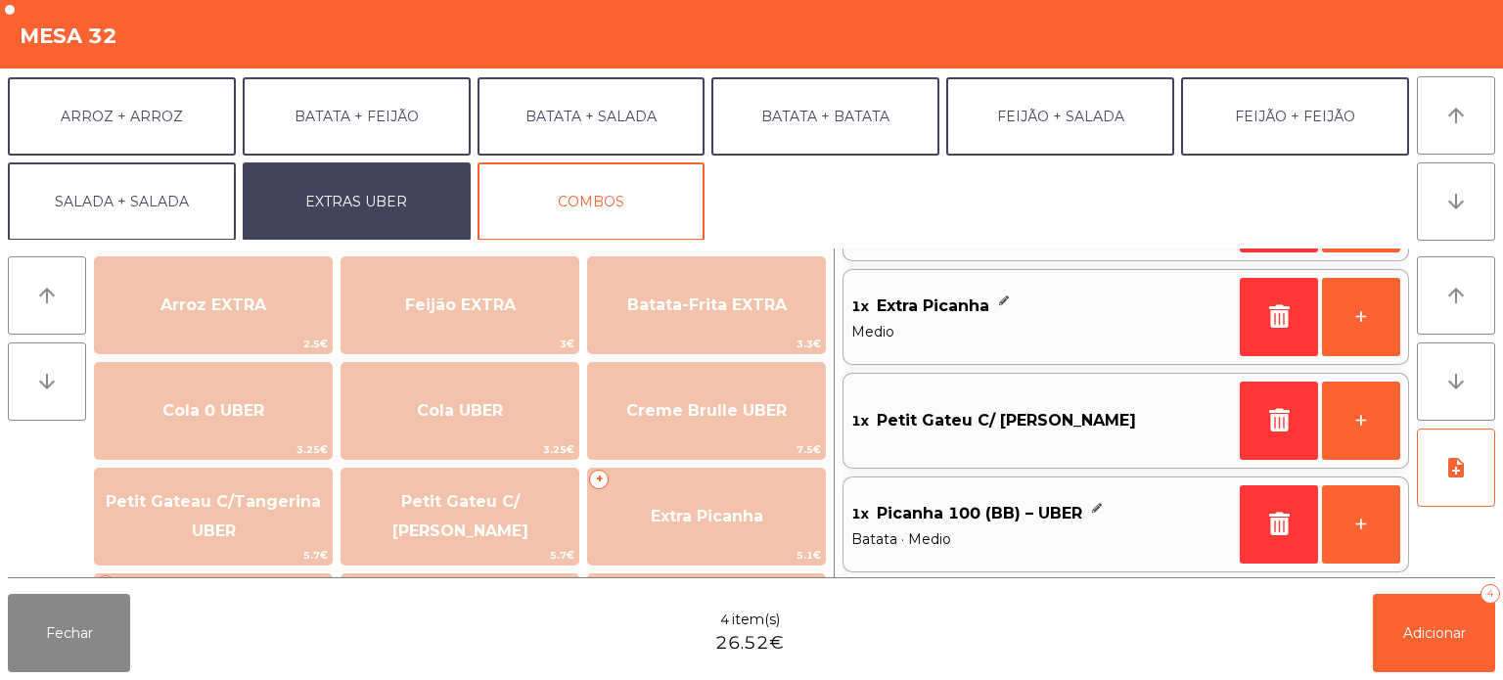
scroll to position [0, 0]
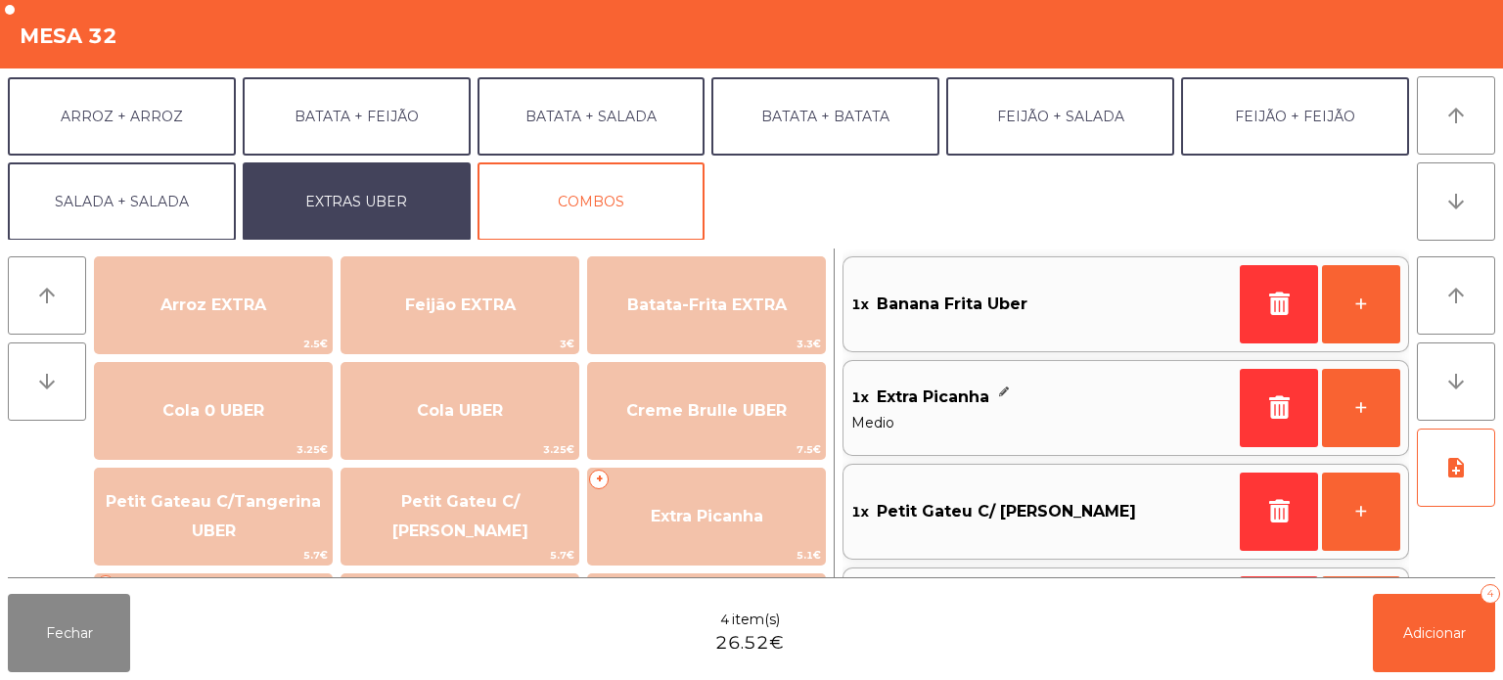
click at [1080, 619] on div "Fechar 4 item(s) 26.52€ Adicionar 4" at bounding box center [751, 633] width 1503 height 94
click at [1442, 626] on span "Adicionar" at bounding box center [1434, 633] width 63 height 18
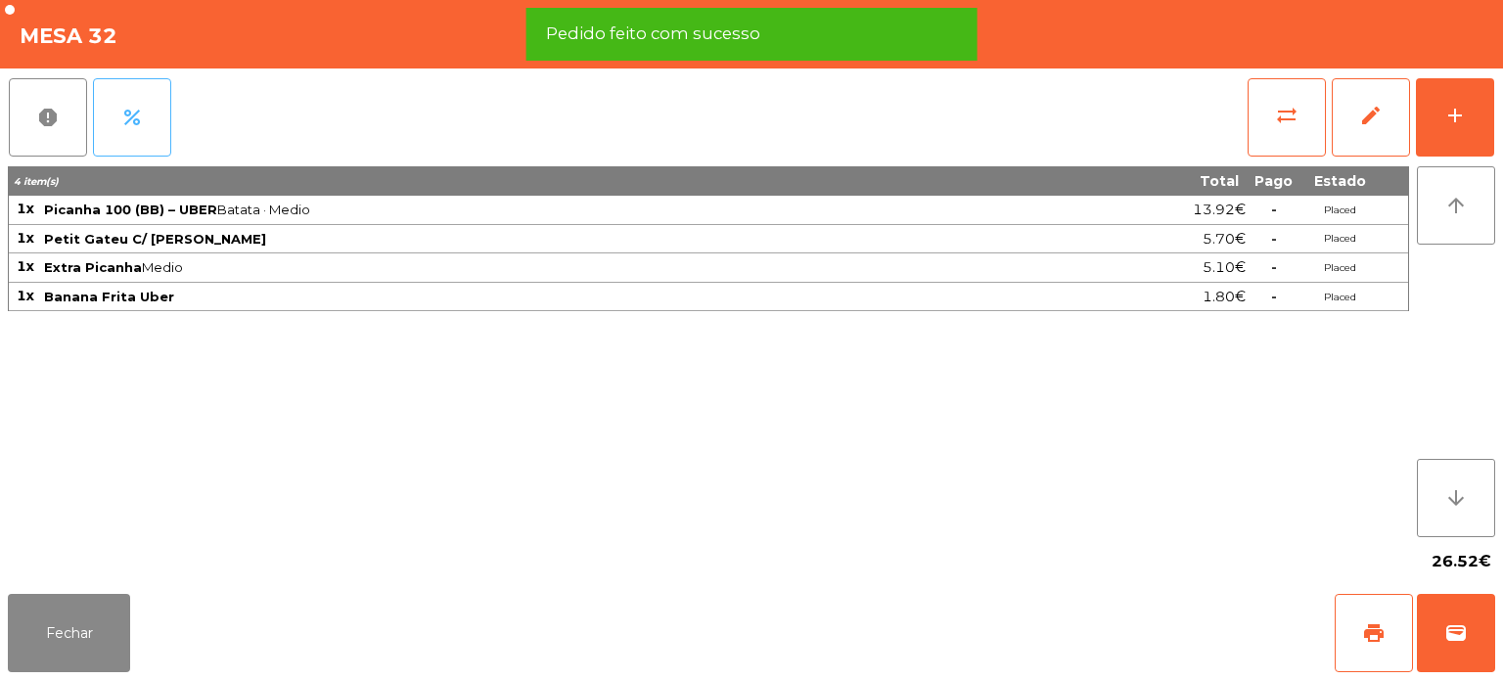
click at [151, 99] on button "percent" at bounding box center [132, 117] width 78 height 78
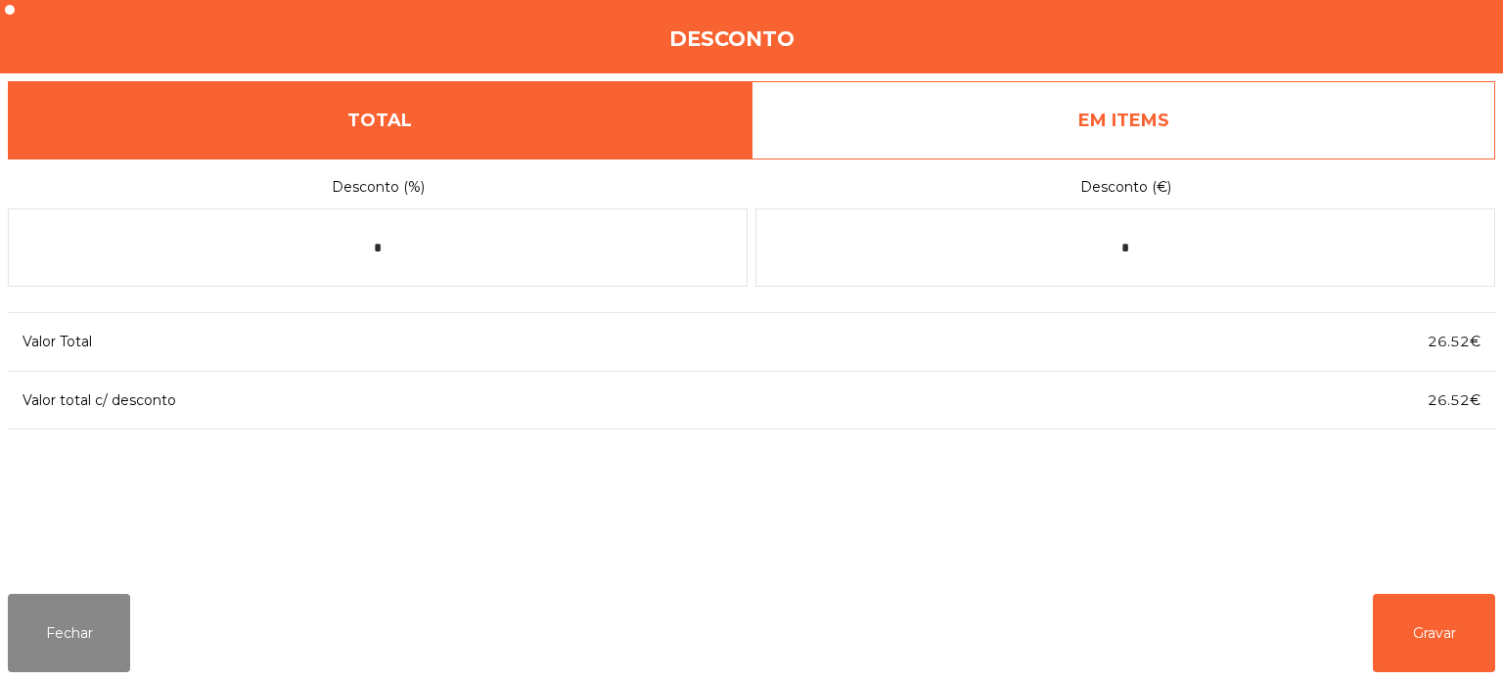
click at [1169, 113] on link "EM ITEMS" at bounding box center [1124, 120] width 744 height 78
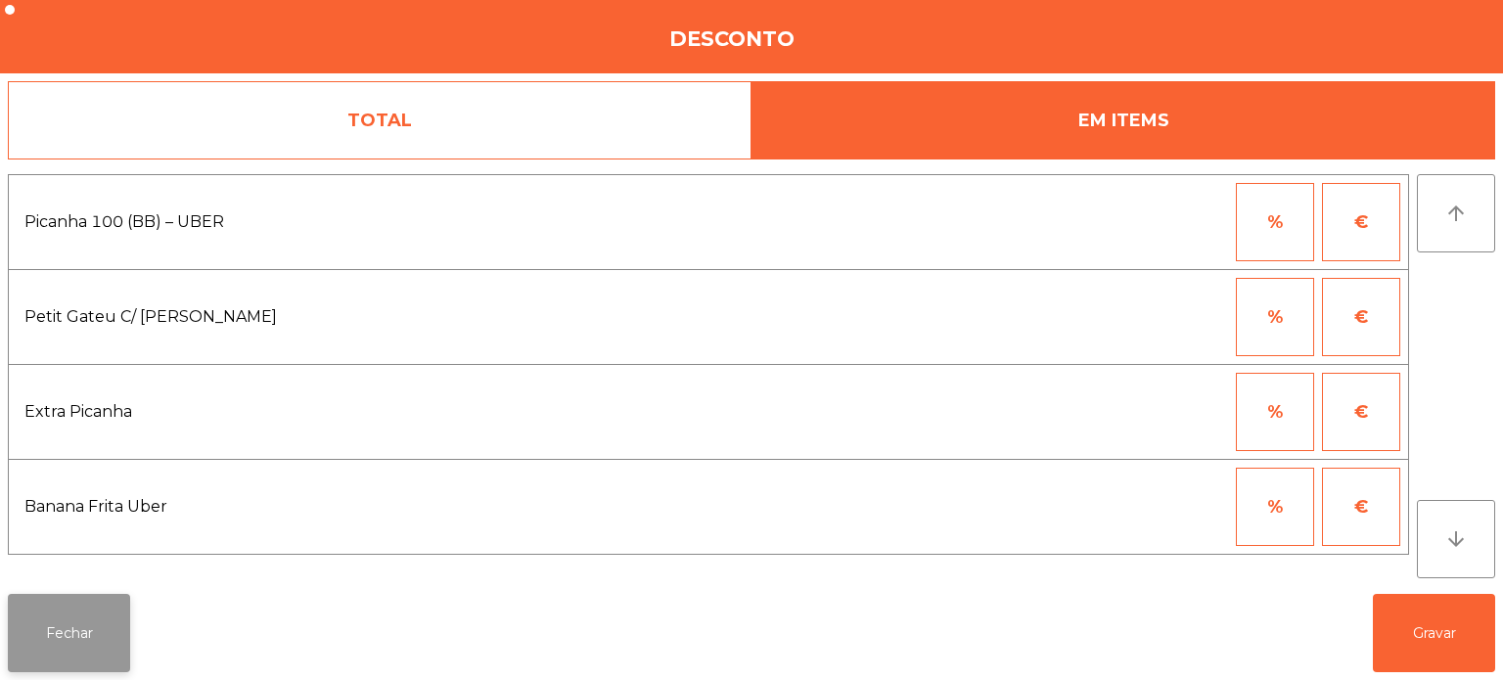
click at [70, 626] on button "Fechar" at bounding box center [69, 633] width 122 height 78
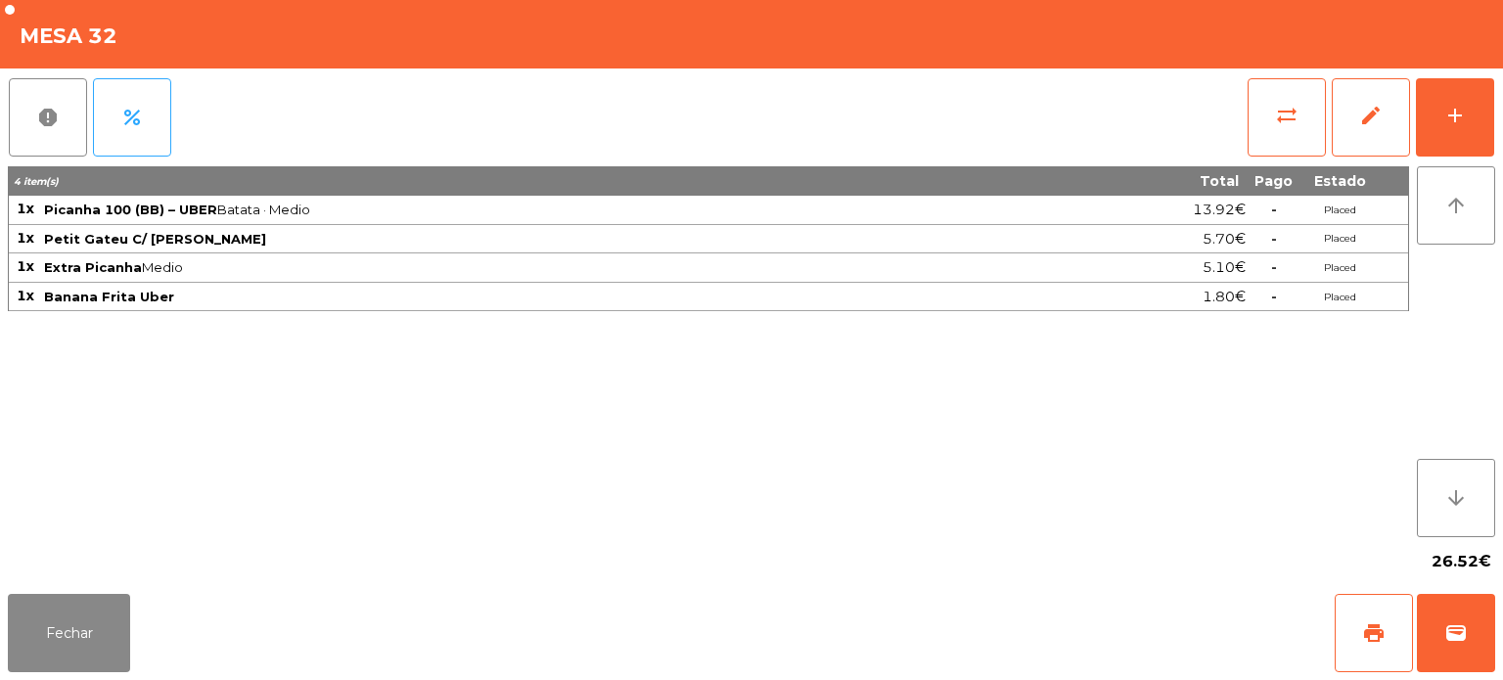
click at [607, 391] on div "4 item(s) Total Pago Estado 1x Picanha 100 (BB) – UBER Batata · [GEOGRAPHIC_DAT…" at bounding box center [708, 351] width 1401 height 371
click at [1449, 113] on div "add" at bounding box center [1454, 115] width 23 height 23
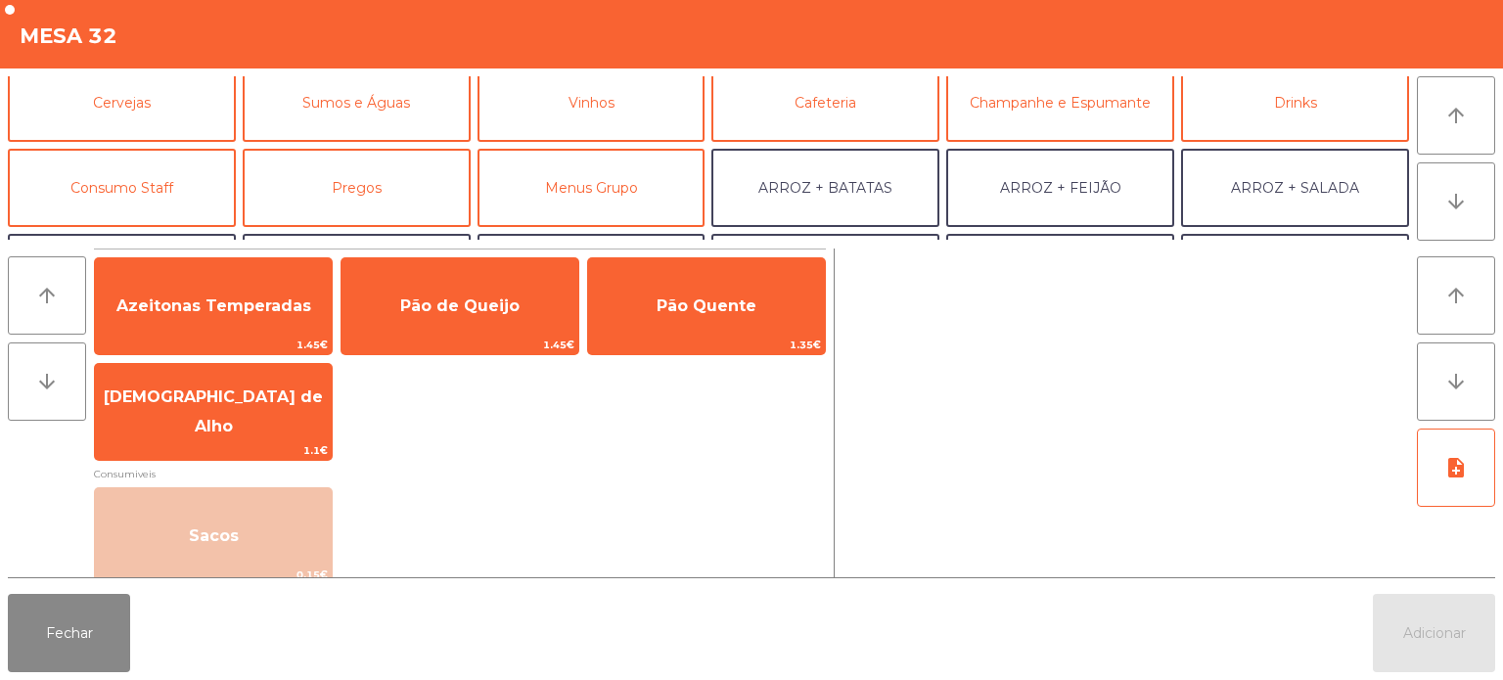
scroll to position [104, 0]
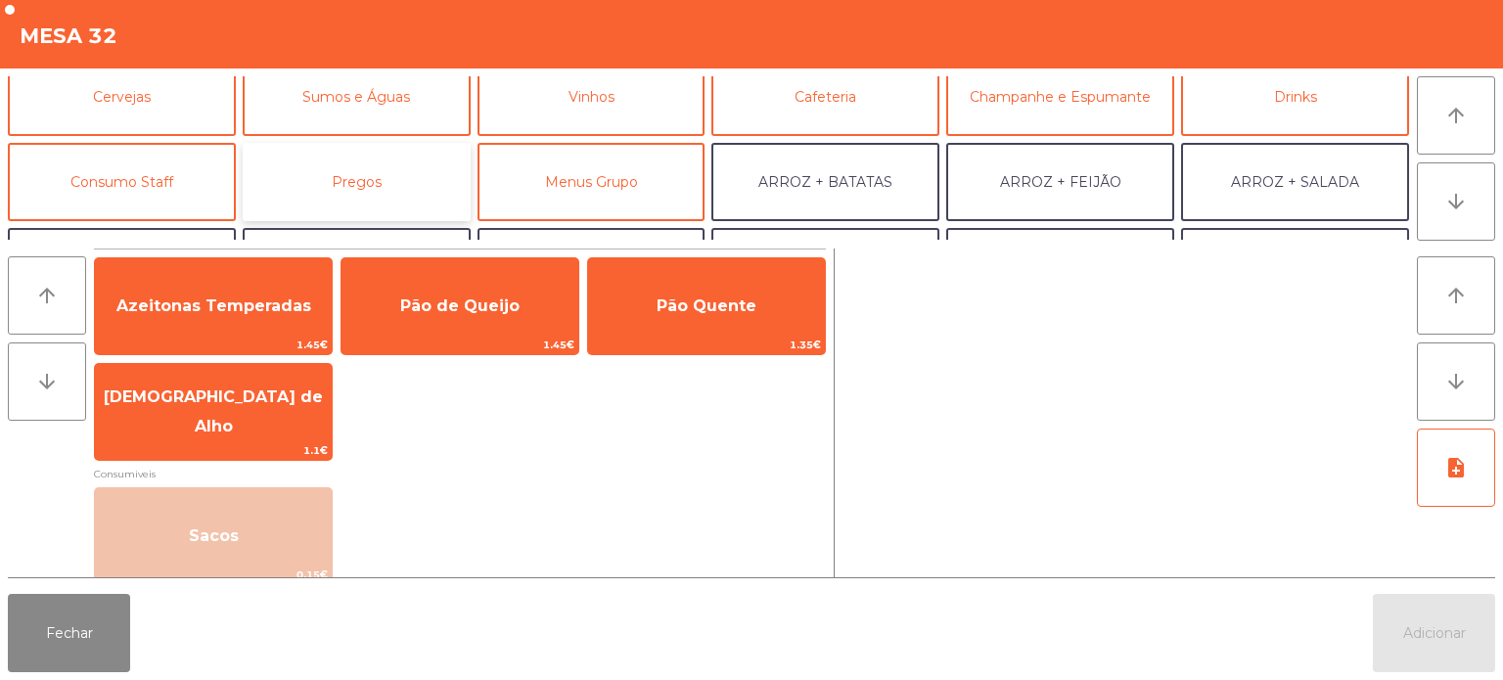
click at [348, 176] on button "Pregos" at bounding box center [357, 182] width 228 height 78
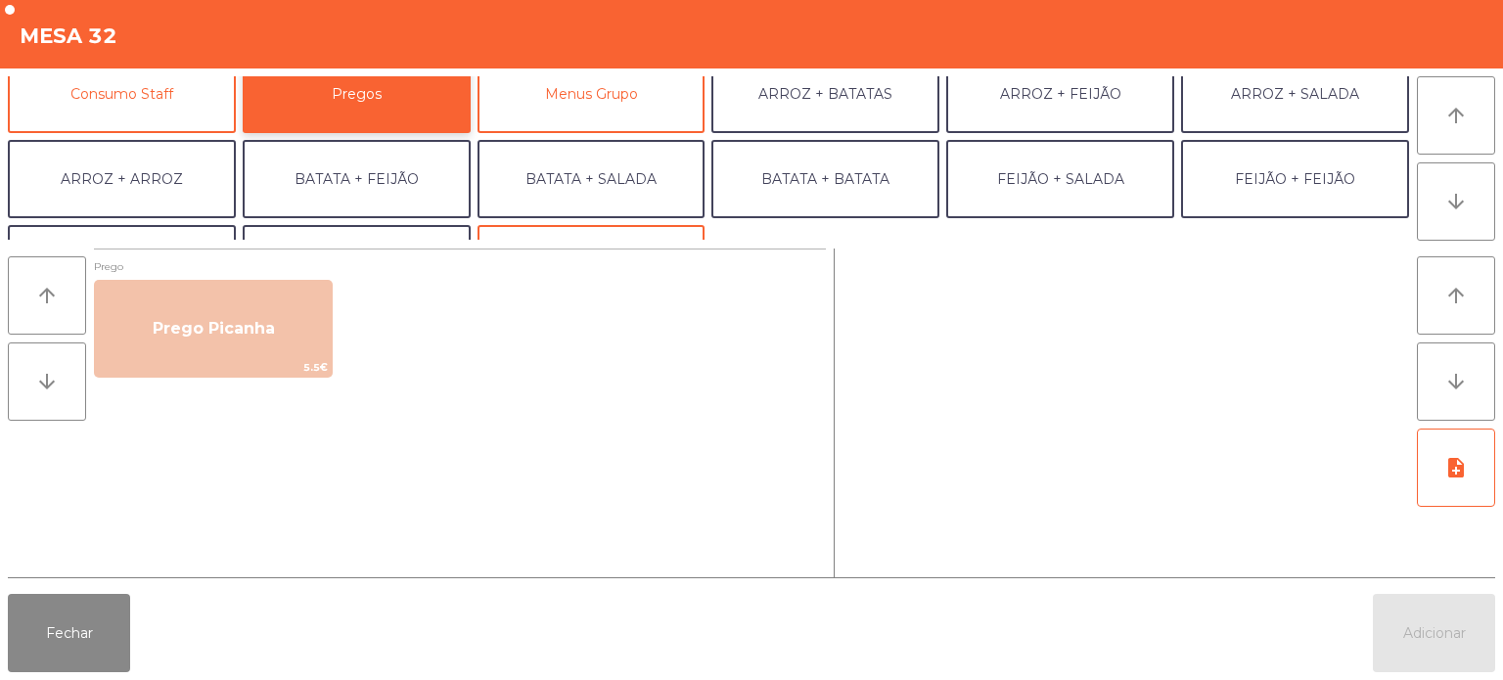
scroll to position [223, 0]
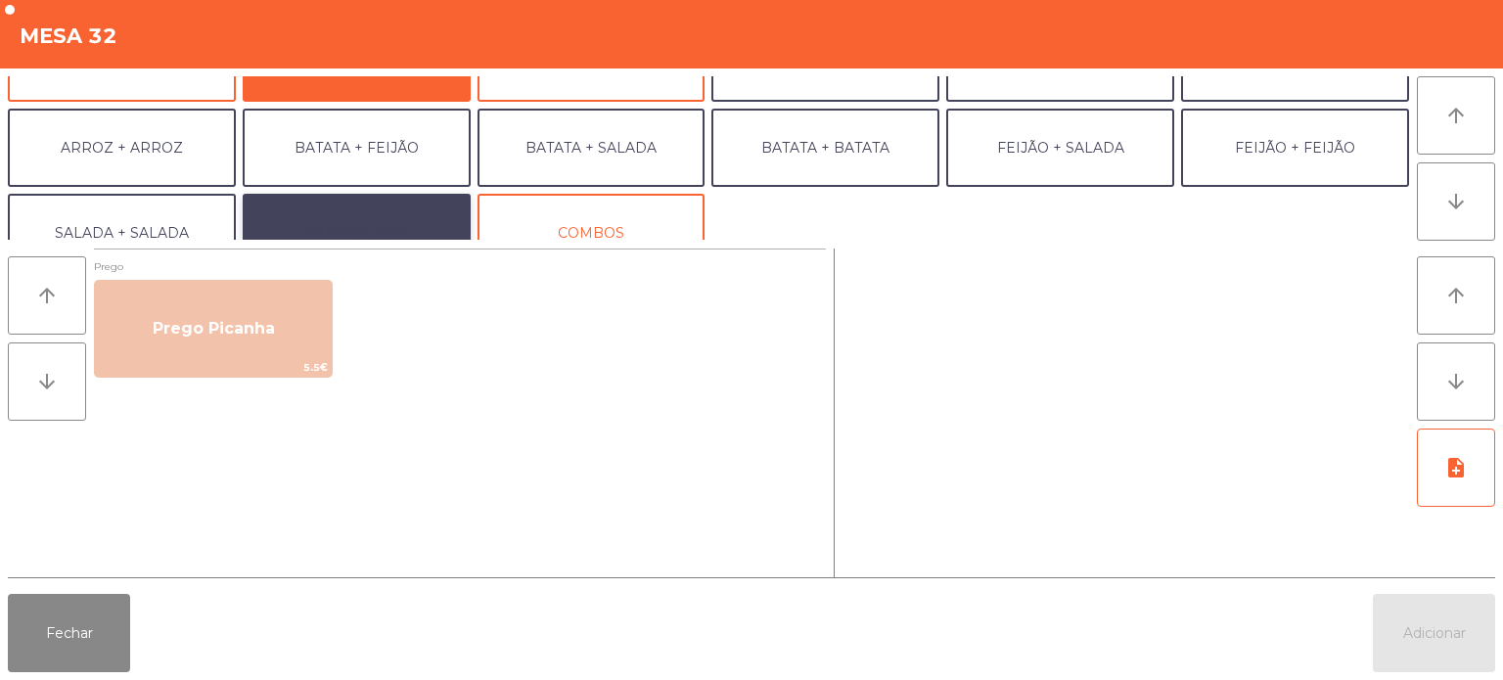
click at [405, 210] on button "EXTRAS UBER" at bounding box center [357, 233] width 228 height 78
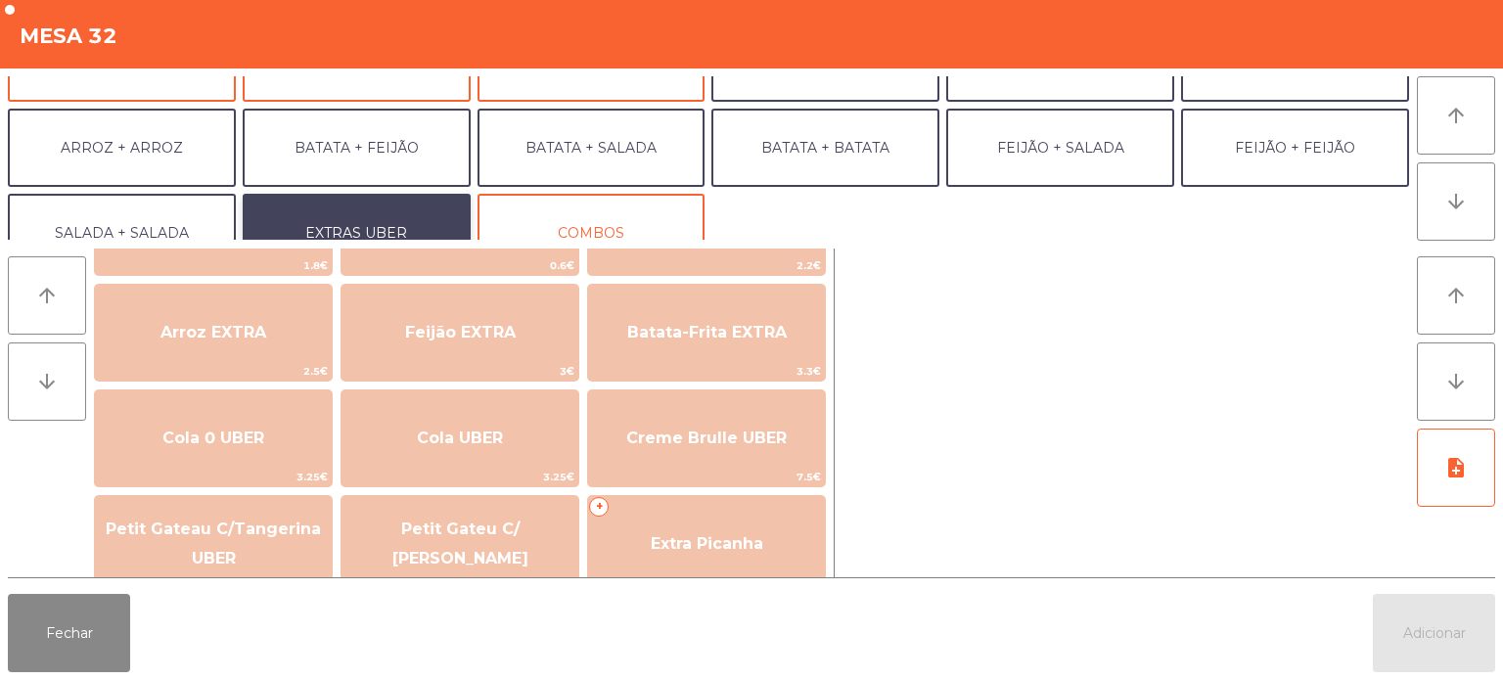
scroll to position [208, 0]
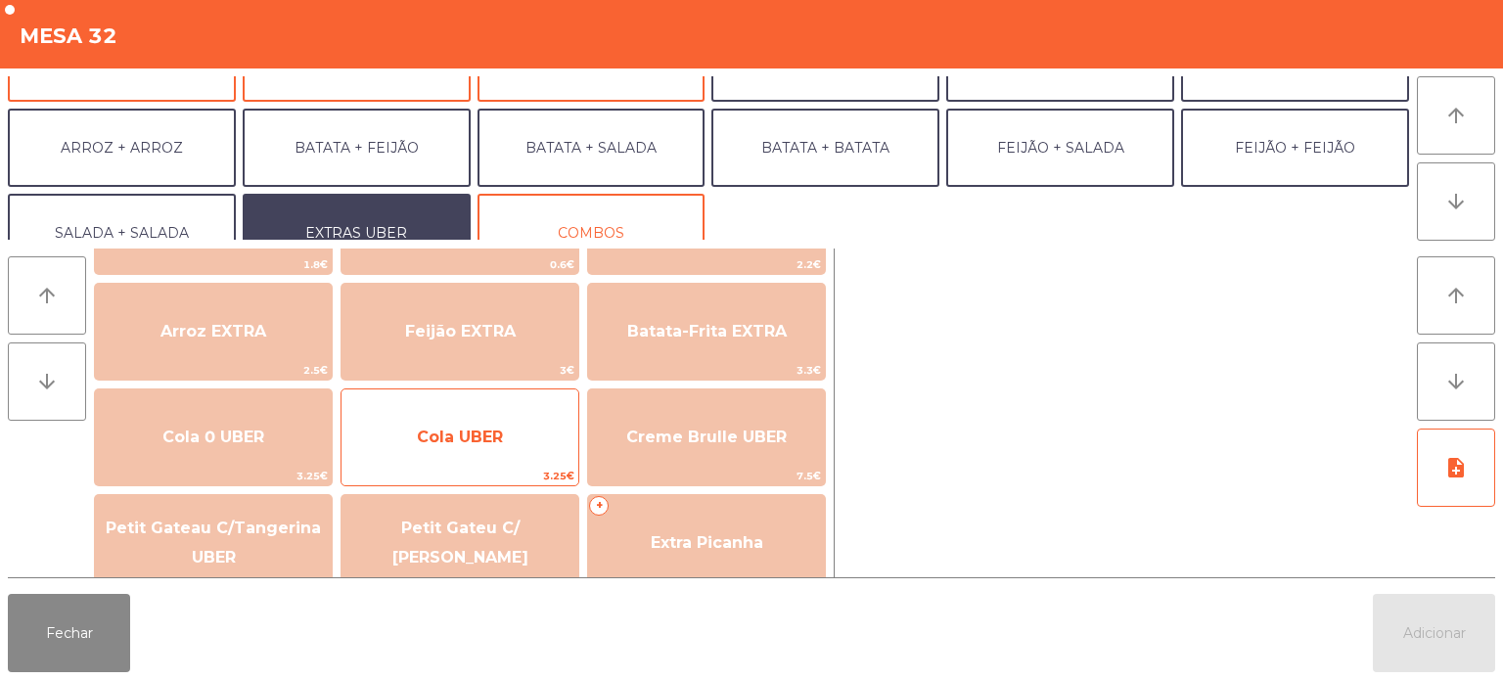
click at [490, 445] on span "Cola UBER" at bounding box center [460, 437] width 86 height 19
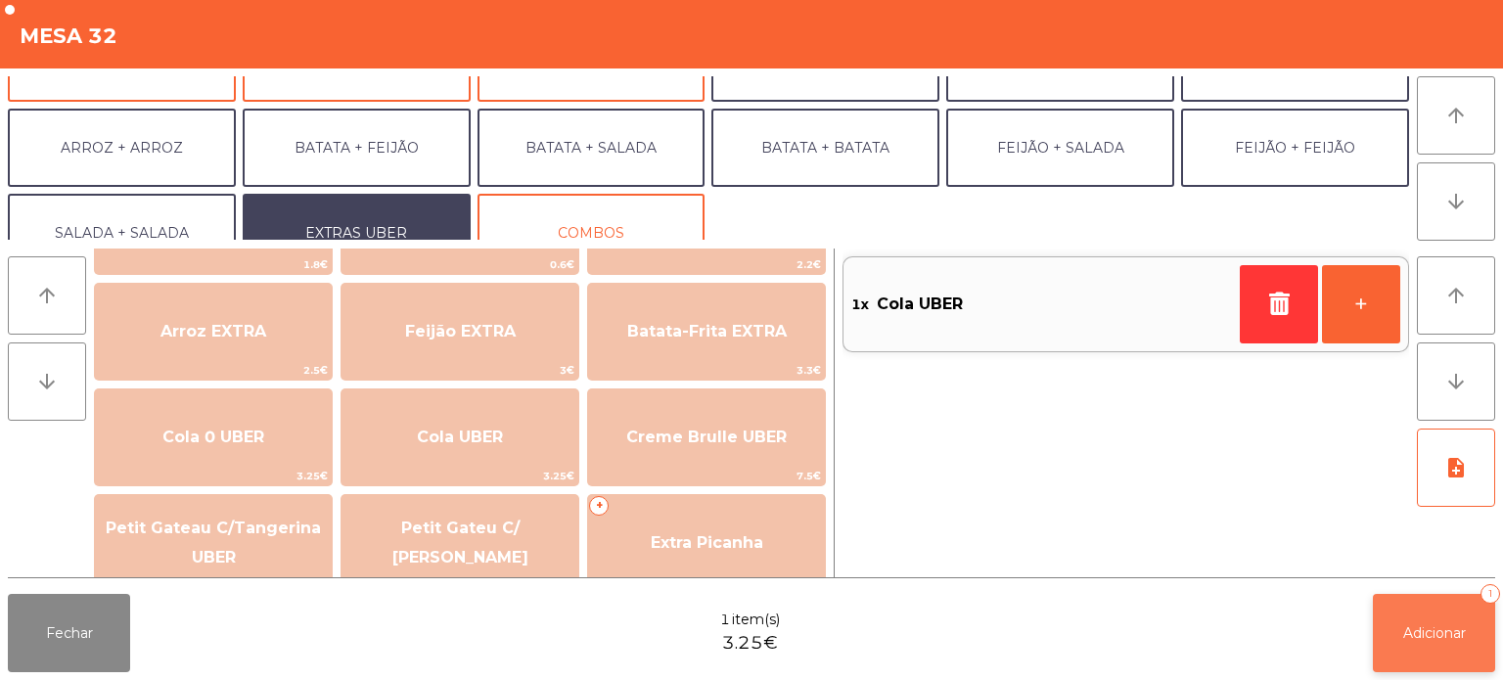
click at [1396, 641] on button "Adicionar 1" at bounding box center [1434, 633] width 122 height 78
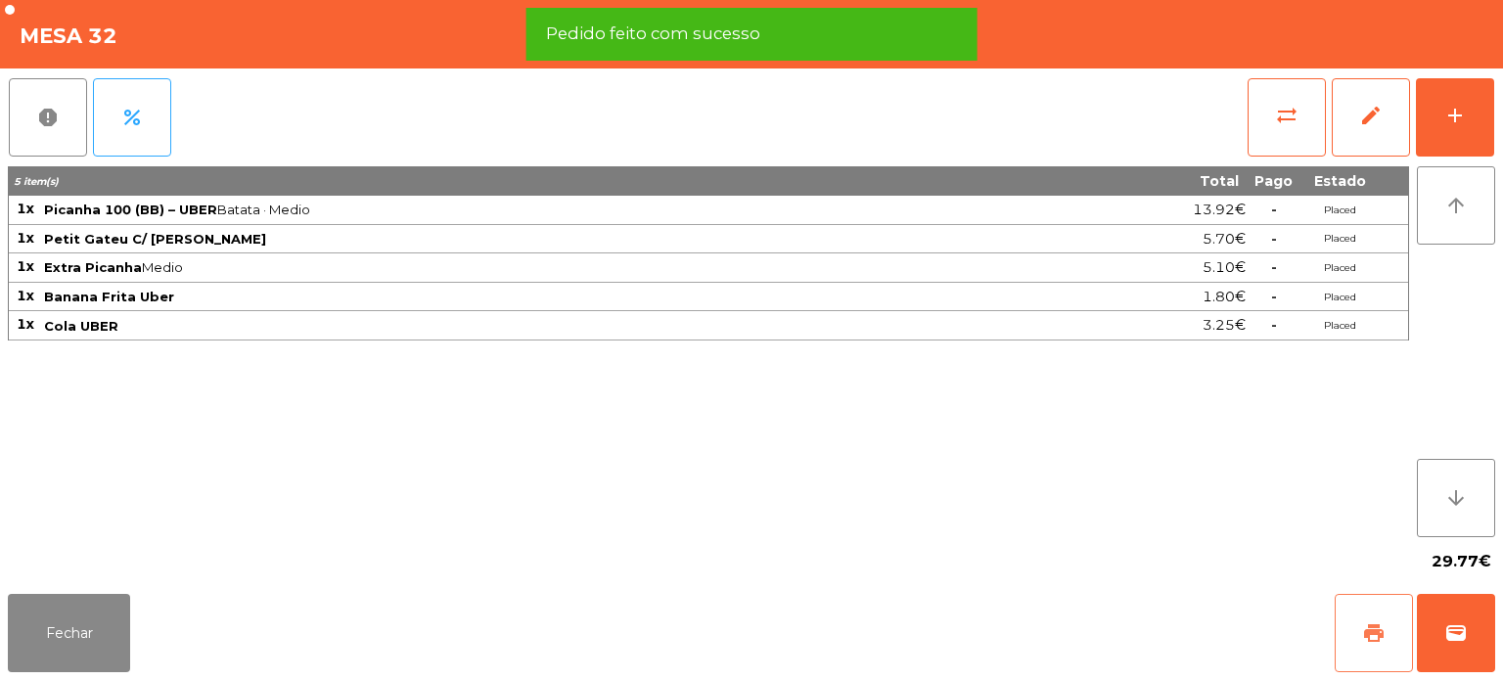
click at [1354, 620] on button "print" at bounding box center [1374, 633] width 78 height 78
click at [1455, 633] on span "wallet" at bounding box center [1455, 632] width 23 height 23
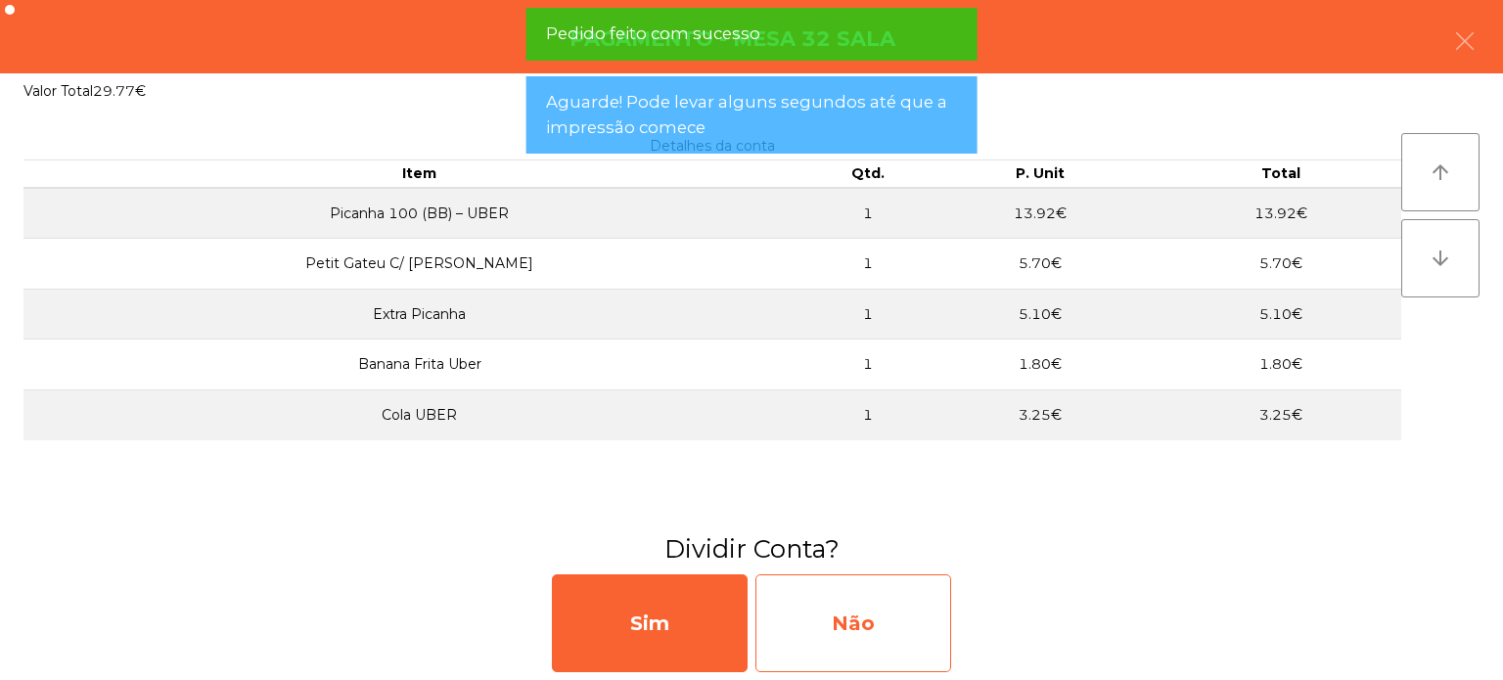
click at [862, 608] on div "Não" at bounding box center [853, 623] width 196 height 98
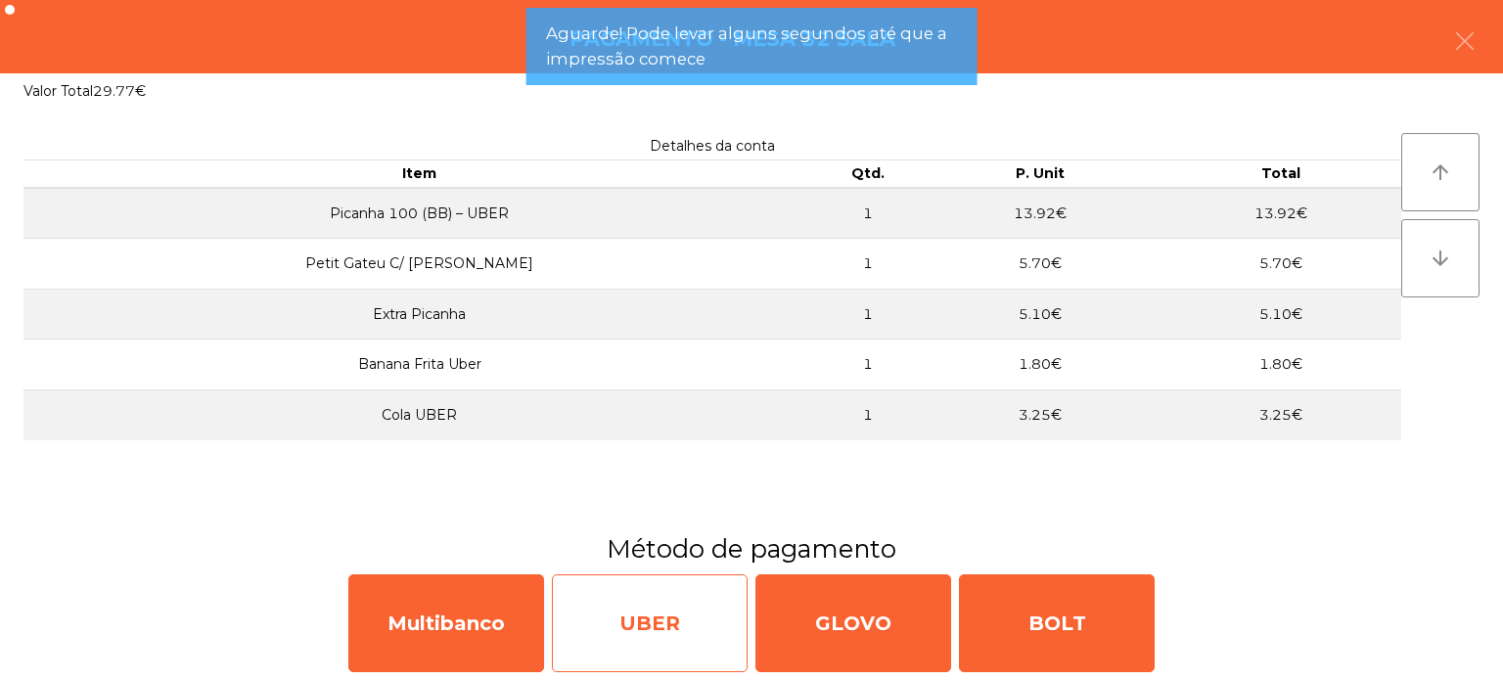
click at [675, 604] on div "UBER" at bounding box center [650, 623] width 196 height 98
select select "**"
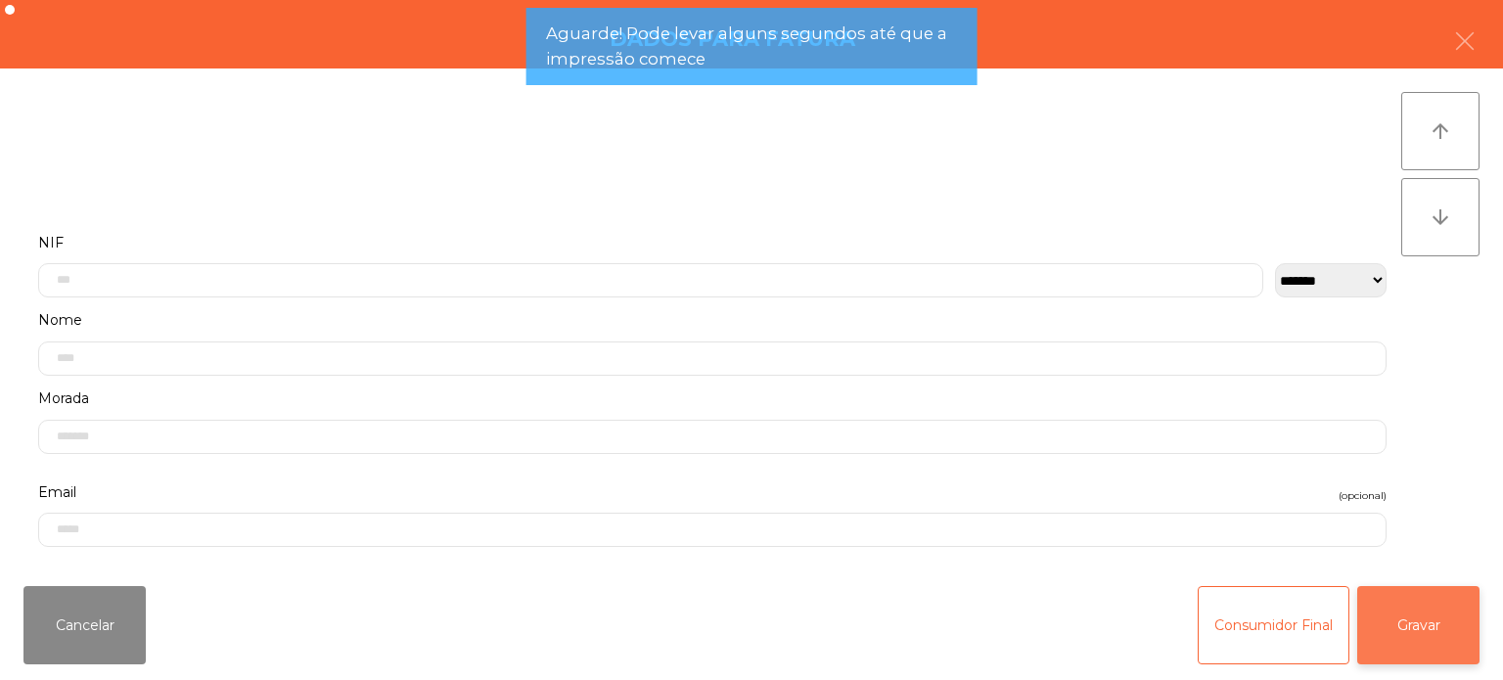
click at [1442, 600] on button "Gravar" at bounding box center [1418, 625] width 122 height 78
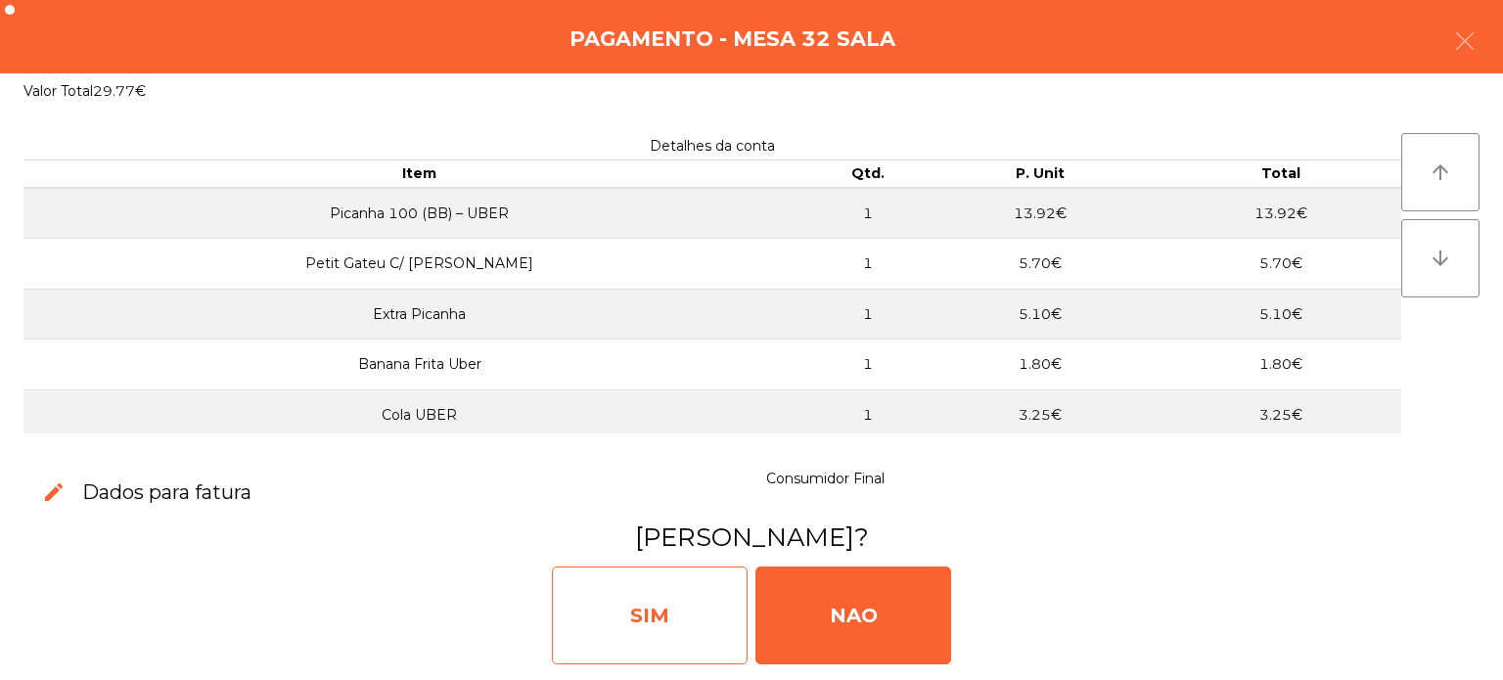
click at [686, 572] on div "SIM" at bounding box center [650, 616] width 196 height 98
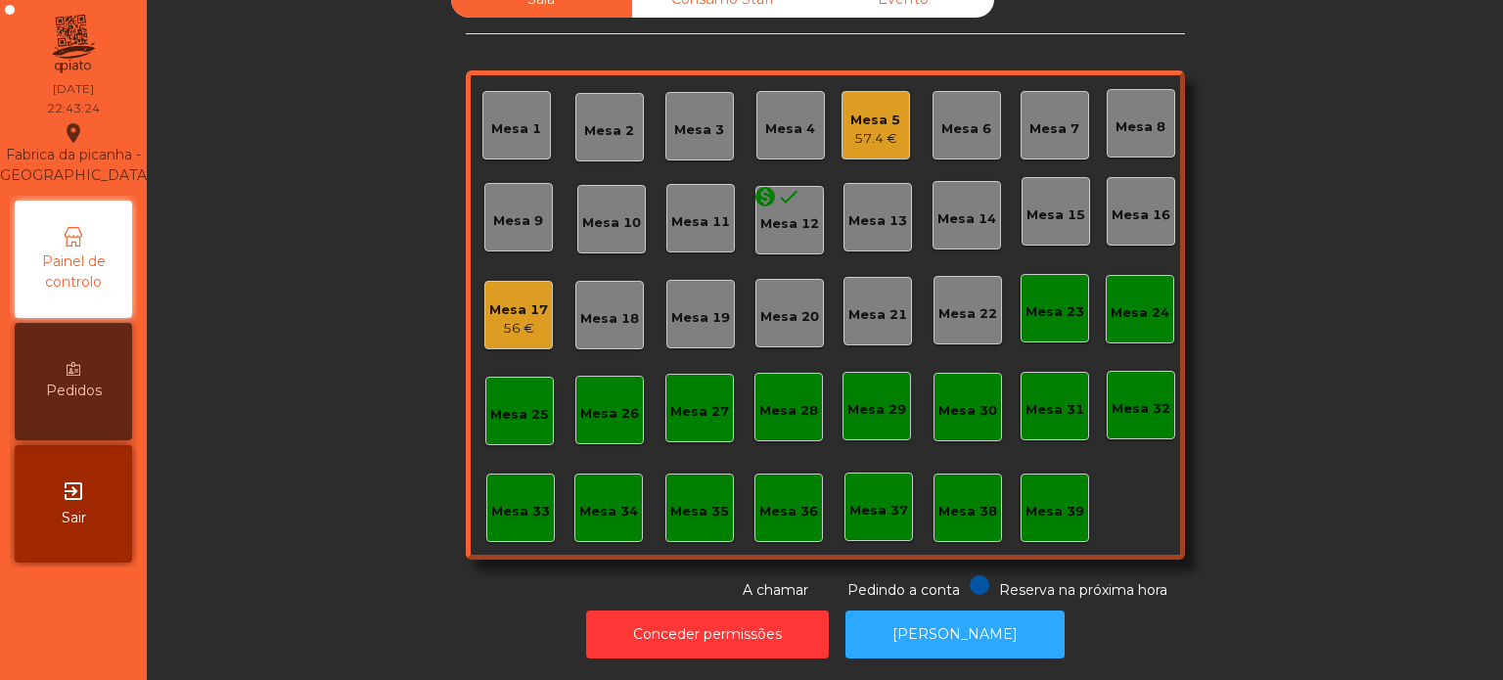
click at [1048, 206] on div "Mesa 15" at bounding box center [1056, 216] width 59 height 20
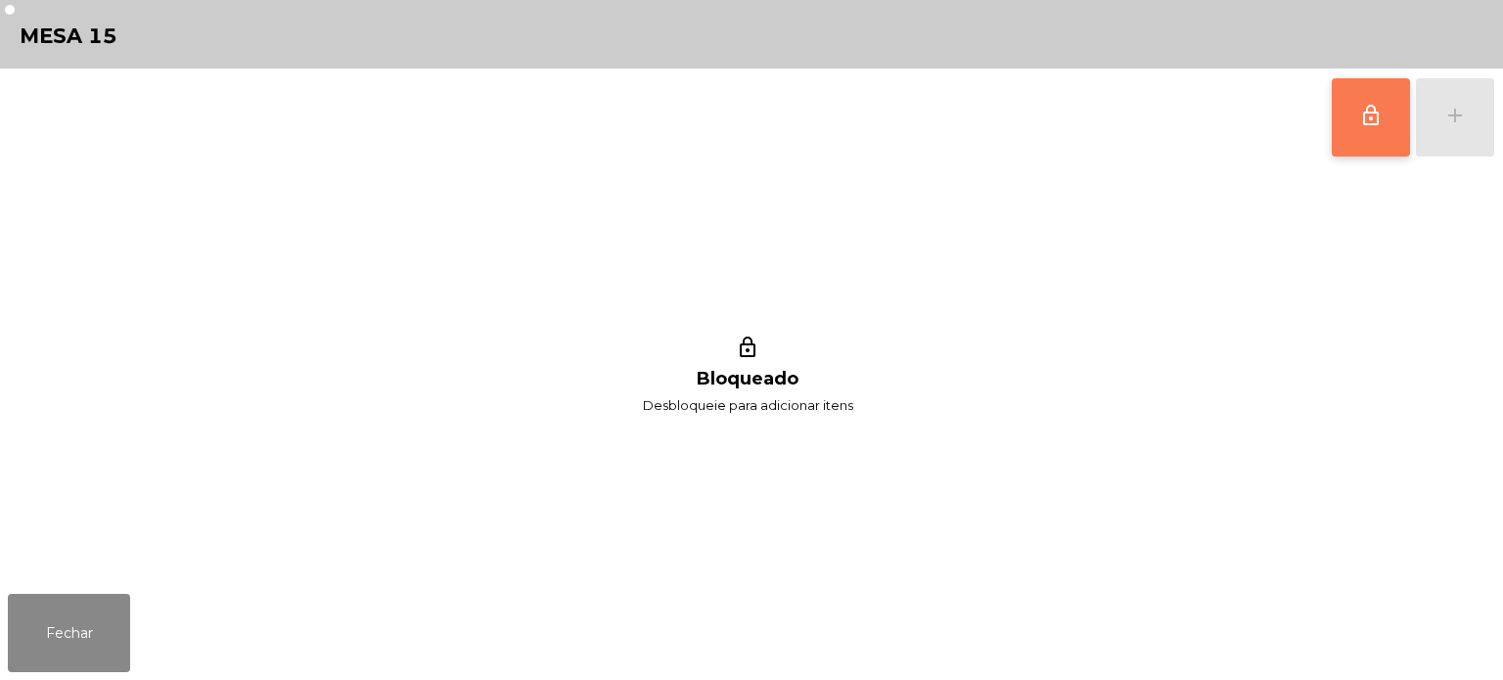
click at [1374, 115] on span "lock_outline" at bounding box center [1370, 115] width 23 height 23
click at [1453, 135] on div "lock_outline add" at bounding box center [1413, 118] width 164 height 98
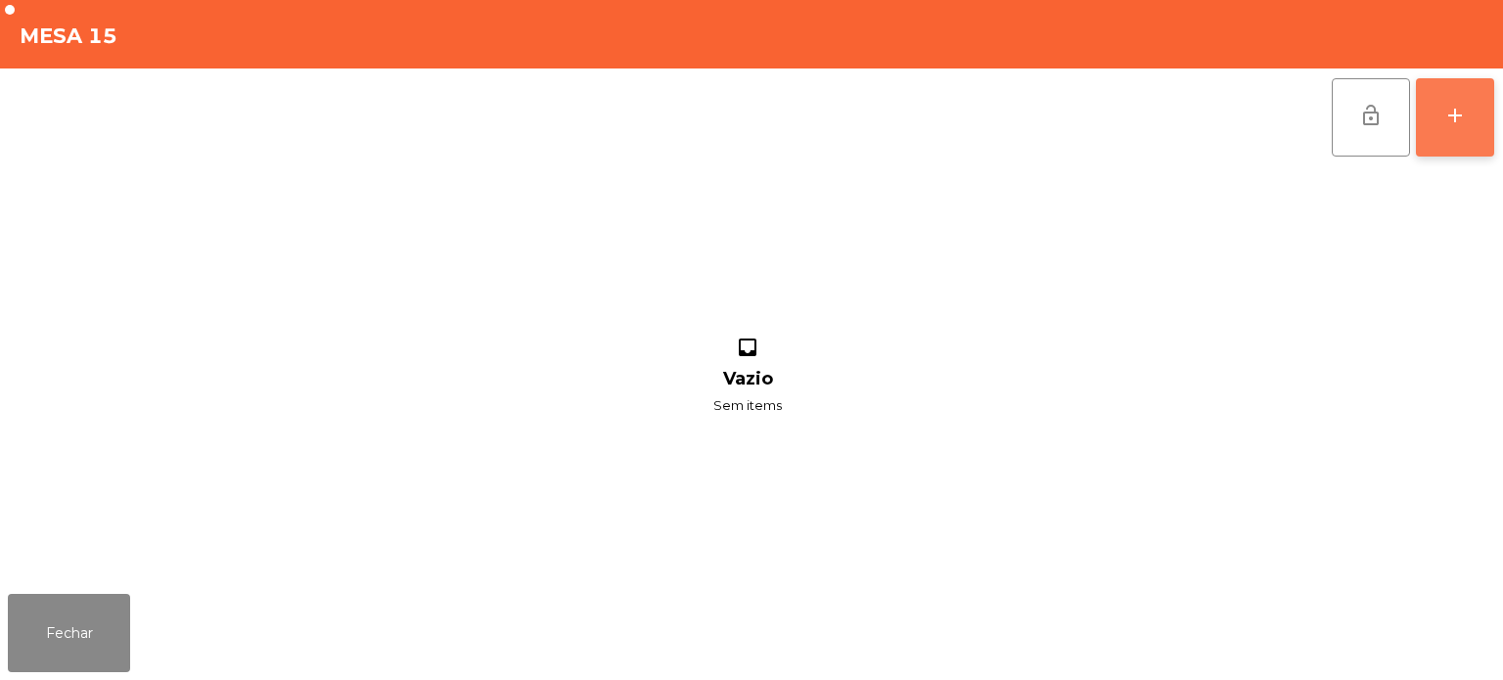
click at [1460, 123] on div "add" at bounding box center [1454, 115] width 23 height 23
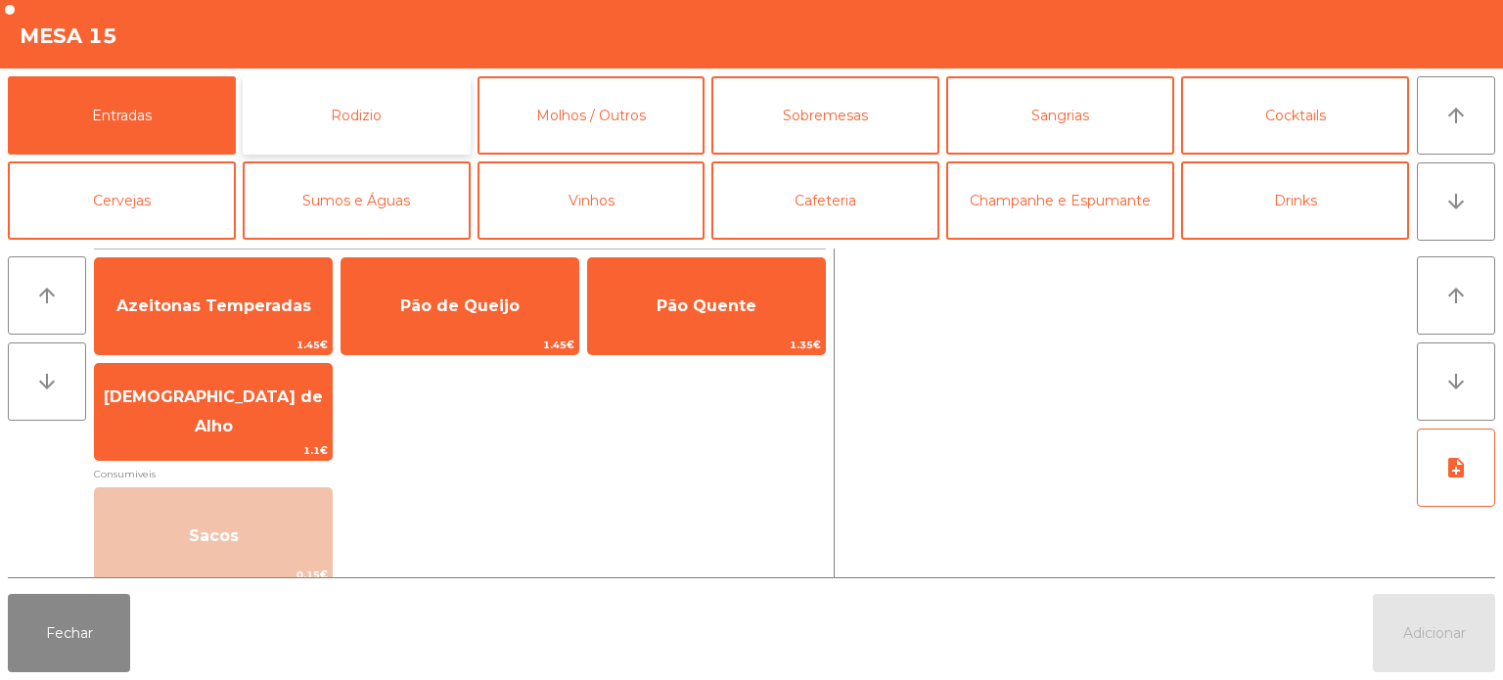
click at [410, 106] on button "Rodizio" at bounding box center [357, 115] width 228 height 78
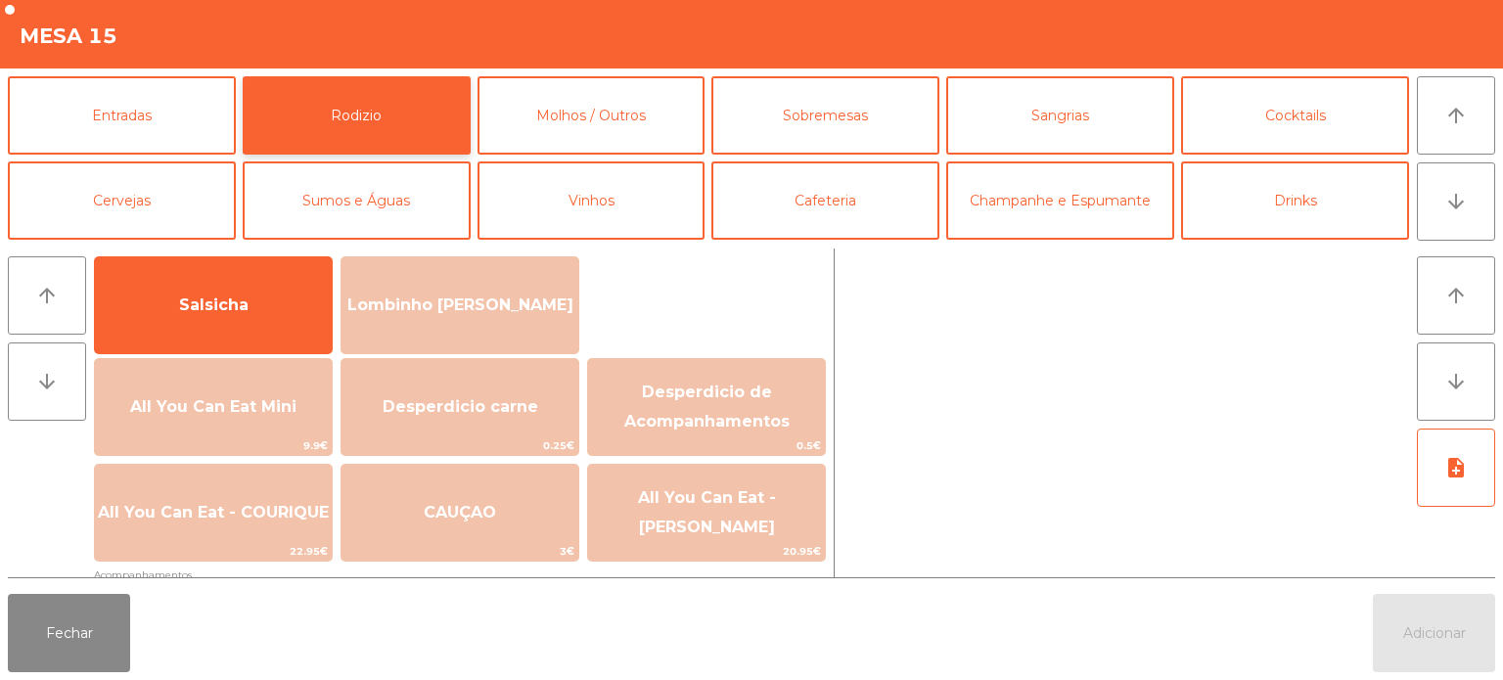
scroll to position [160, 0]
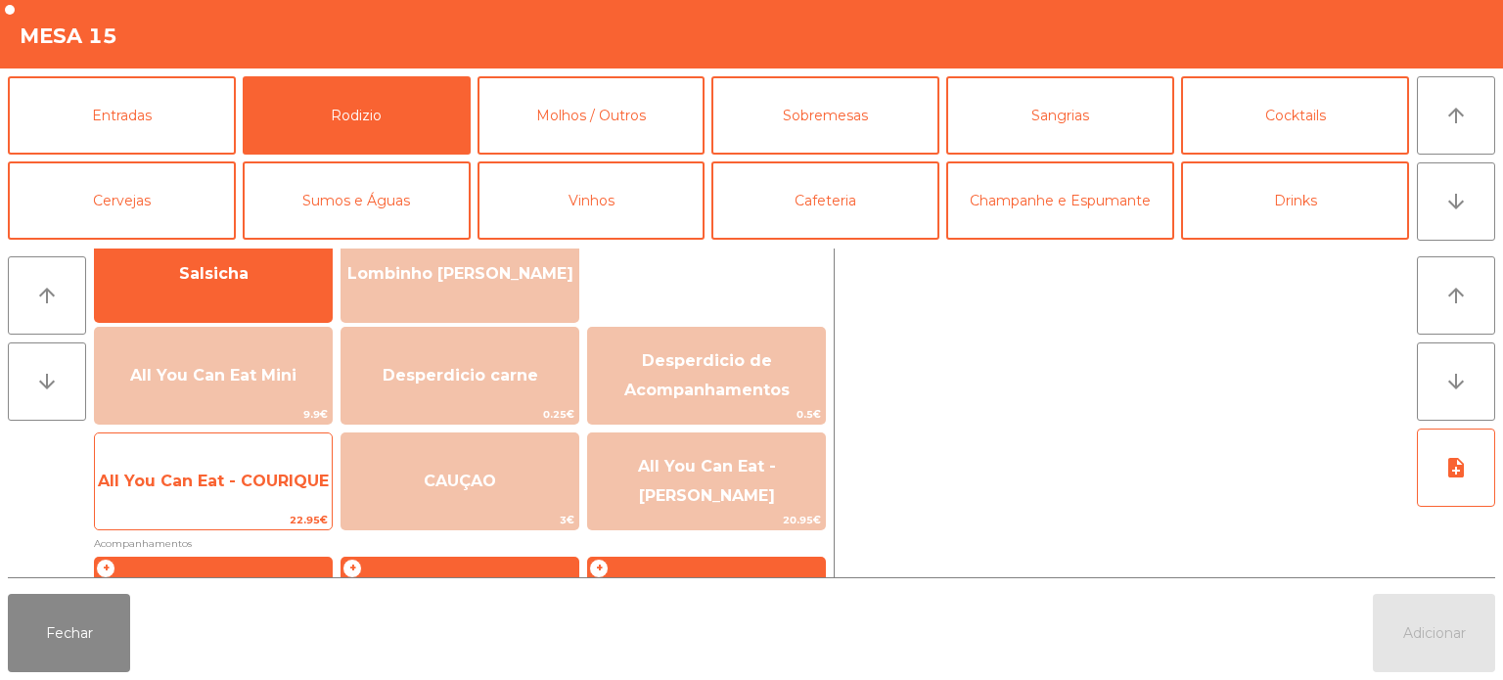
click at [245, 501] on span "All You Can Eat - COURIQUE" at bounding box center [213, 481] width 237 height 53
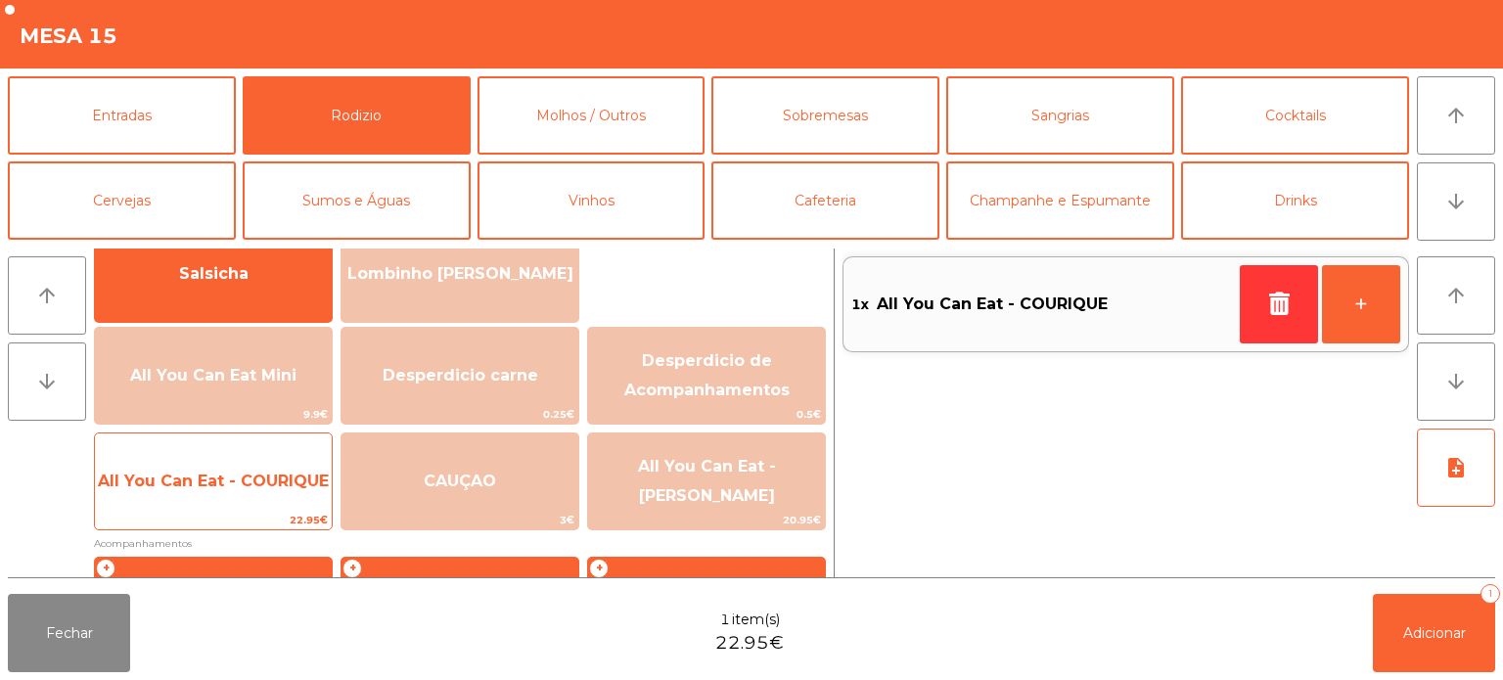
click at [238, 484] on span "All You Can Eat - COURIQUE" at bounding box center [213, 481] width 231 height 19
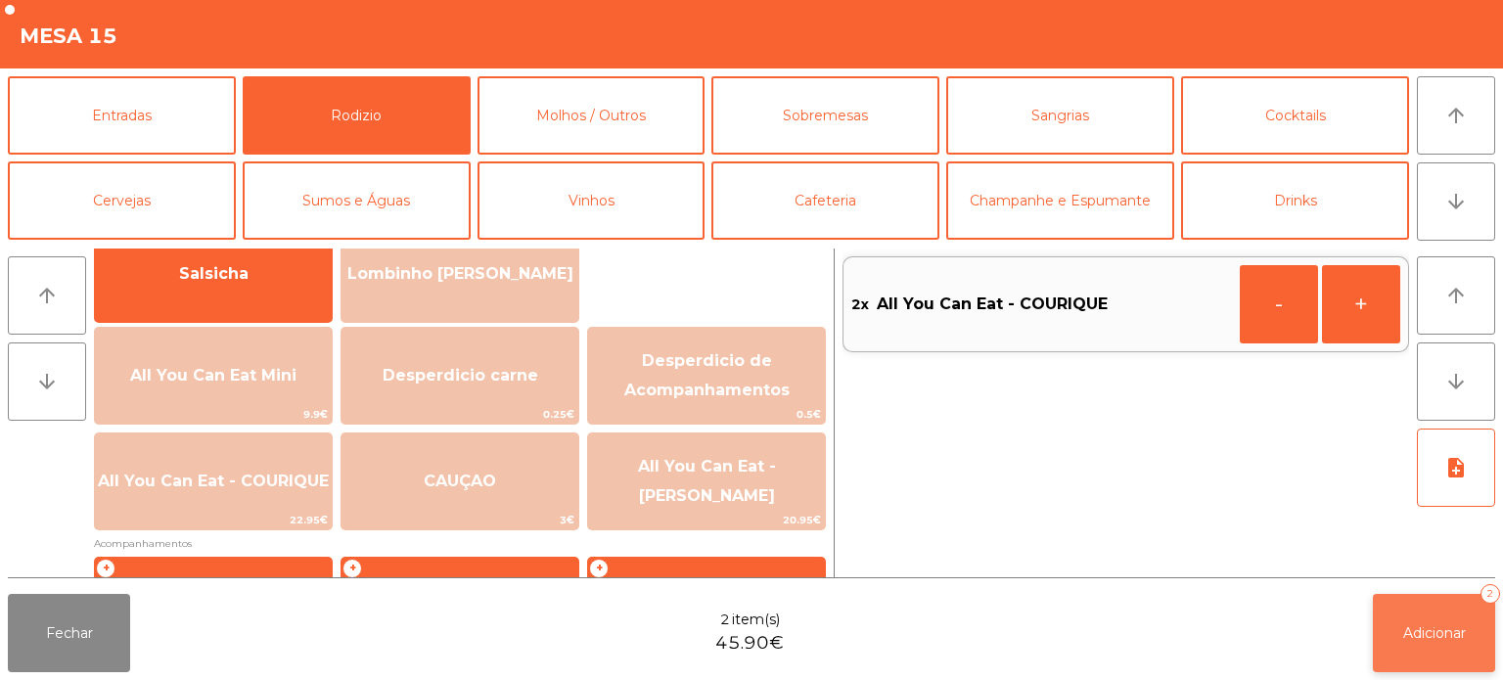
click at [1441, 646] on button "Adicionar 2" at bounding box center [1434, 633] width 122 height 78
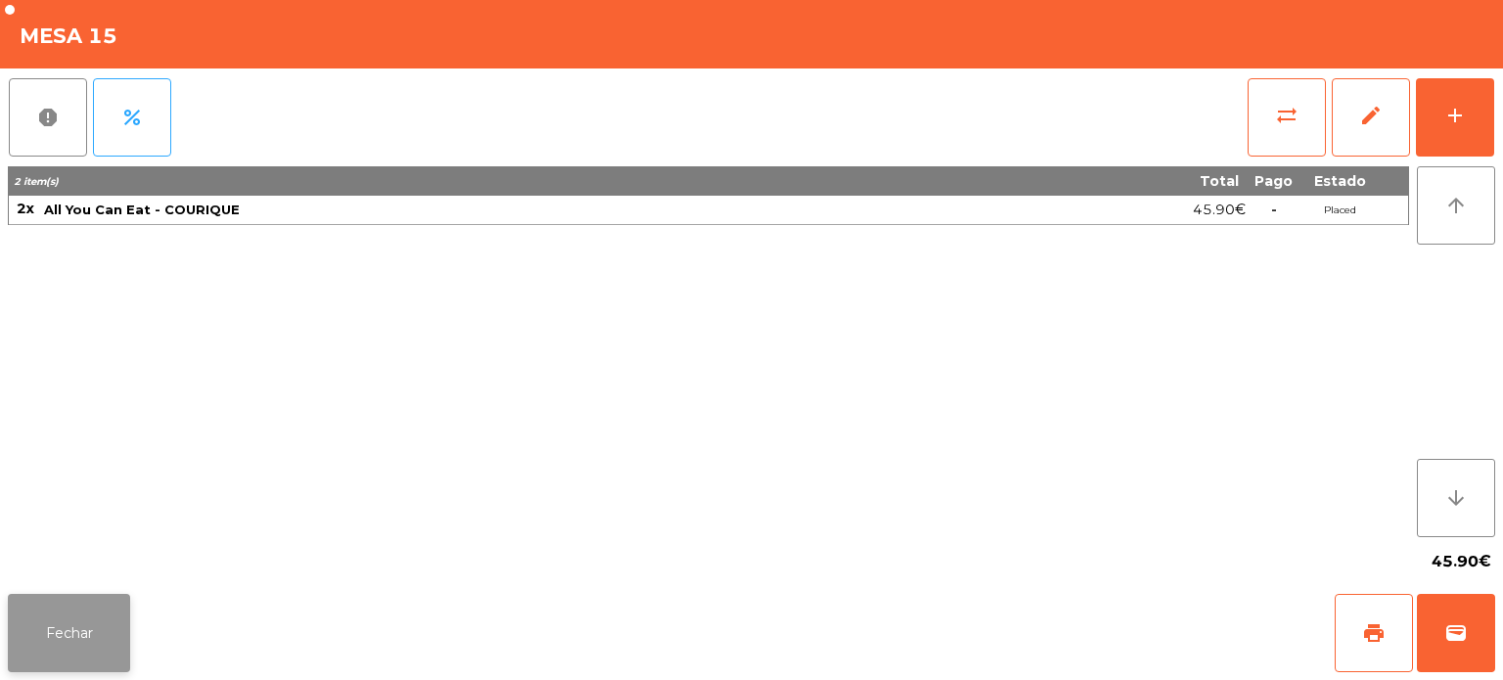
click at [53, 609] on button "Fechar" at bounding box center [69, 633] width 122 height 78
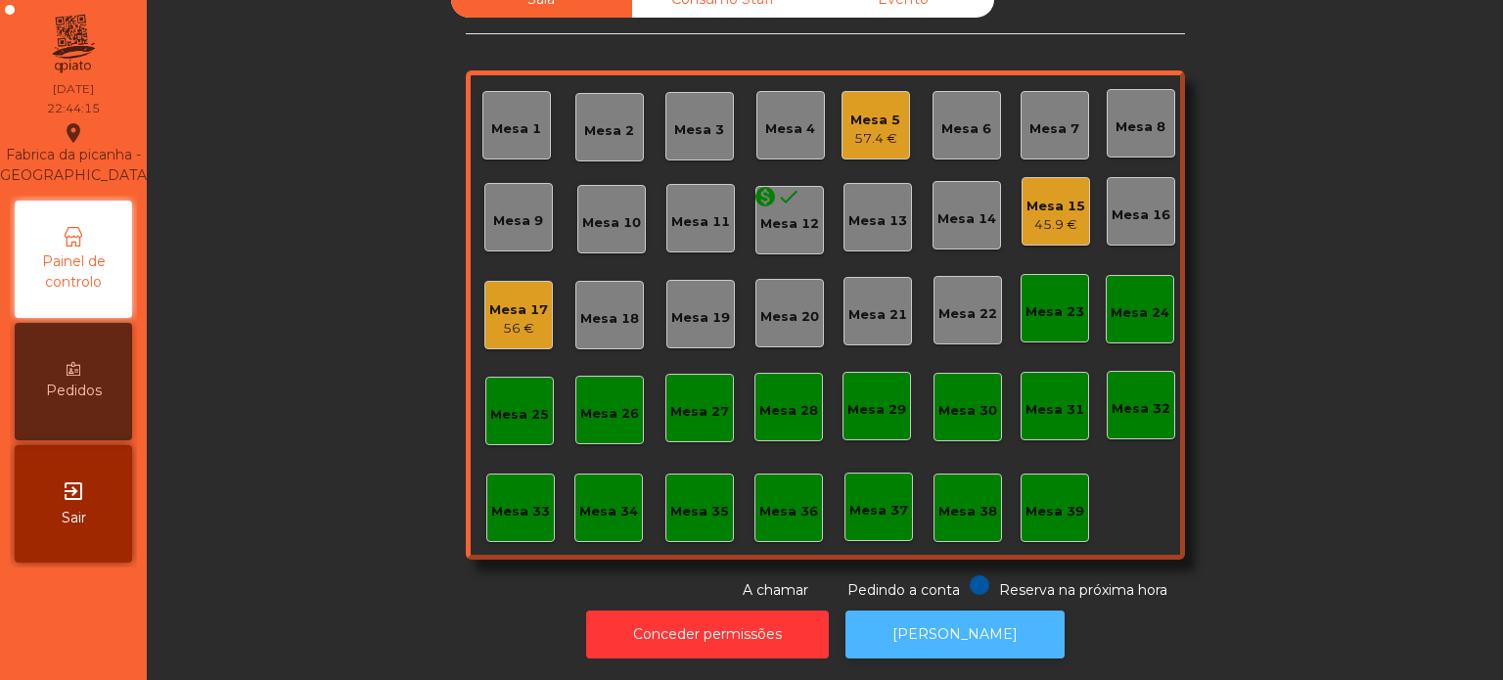
click at [943, 613] on button "[PERSON_NAME]" at bounding box center [955, 635] width 219 height 48
click at [778, 141] on div "Mesa 4" at bounding box center [790, 125] width 69 height 69
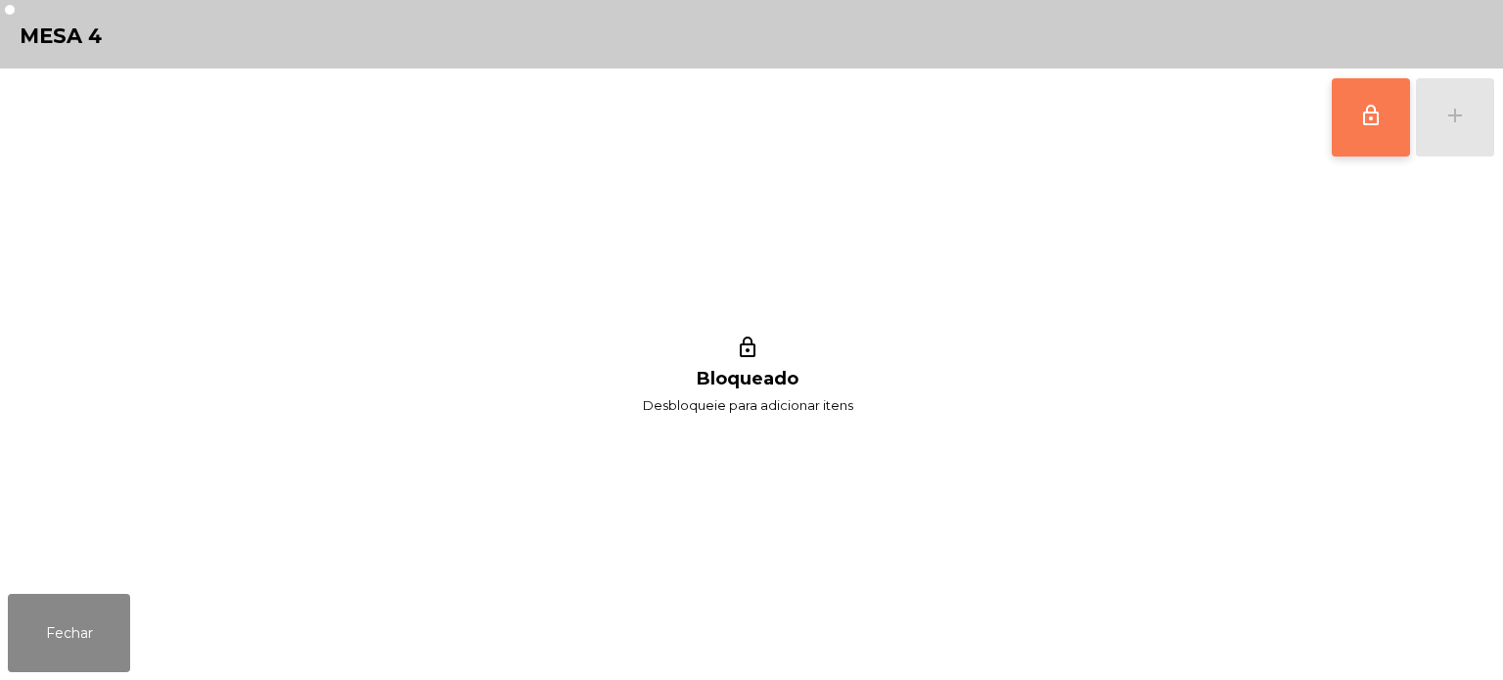
click at [1372, 123] on span "lock_outline" at bounding box center [1370, 115] width 23 height 23
click at [1447, 120] on div "add" at bounding box center [1454, 115] width 23 height 23
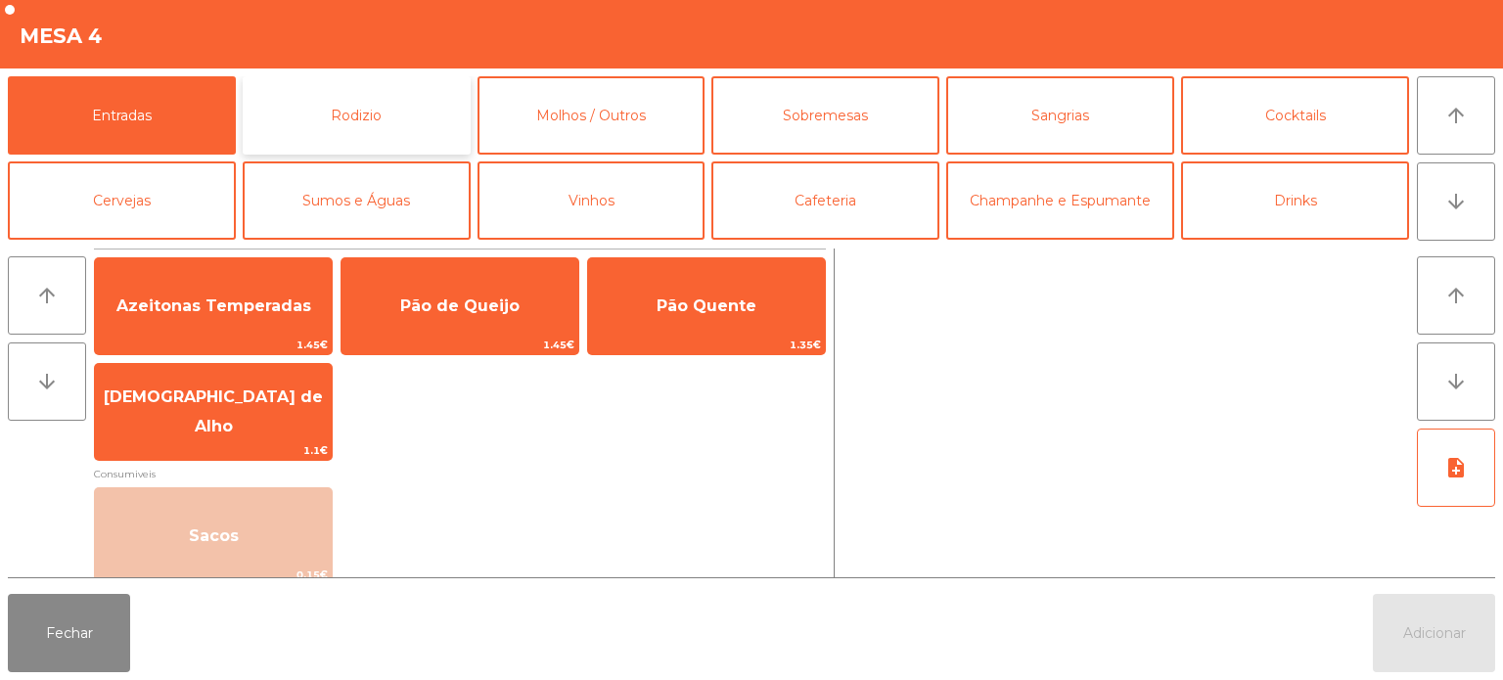
click at [356, 103] on button "Rodizio" at bounding box center [357, 115] width 228 height 78
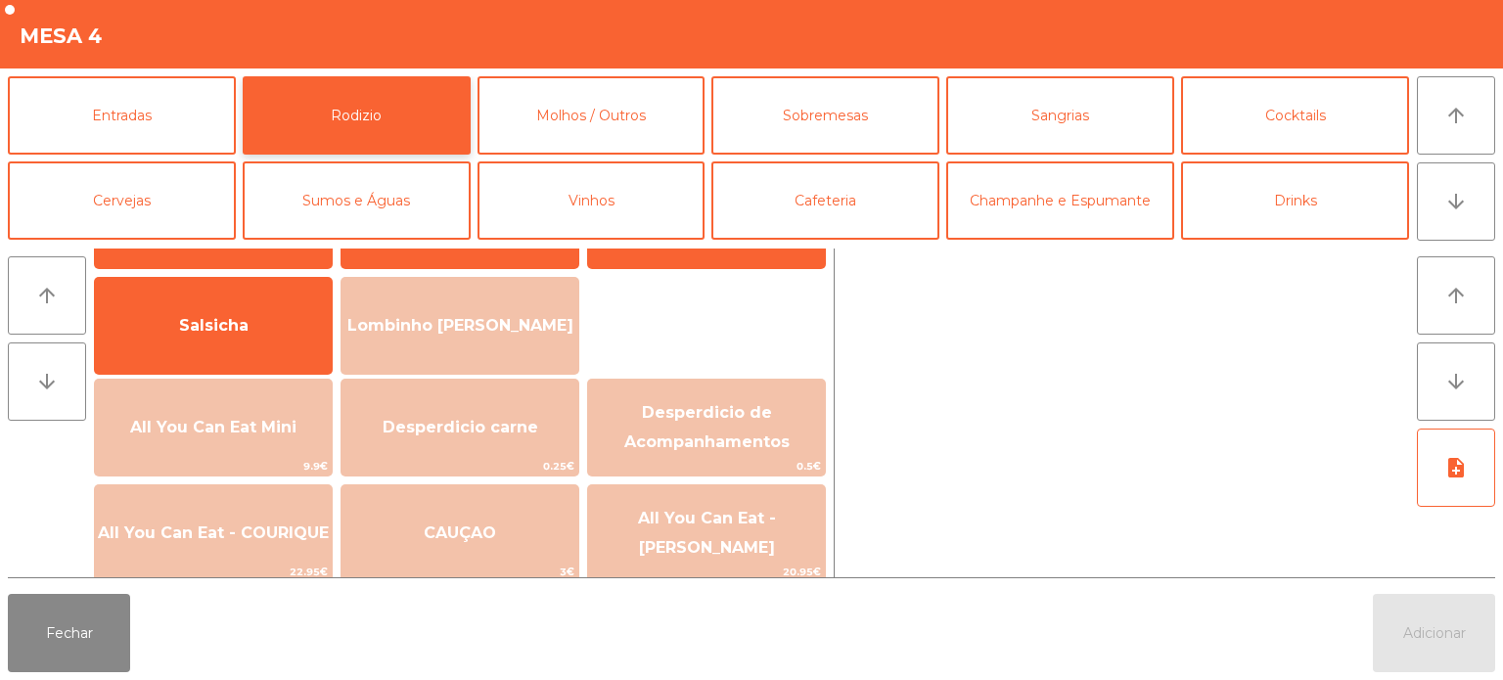
scroll to position [141, 0]
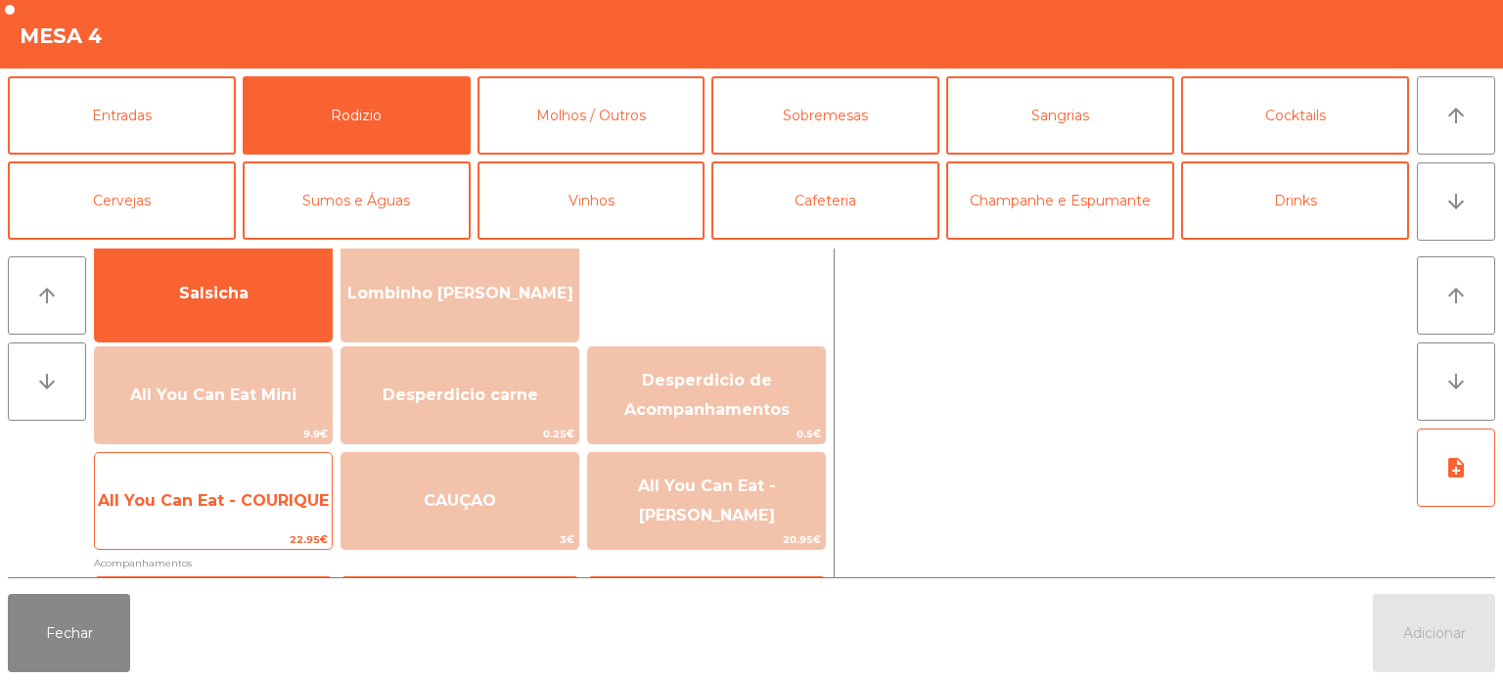
click at [223, 496] on span "All You Can Eat - COURIQUE" at bounding box center [213, 500] width 231 height 19
click at [218, 481] on span "All You Can Eat - COURIQUE" at bounding box center [213, 501] width 237 height 53
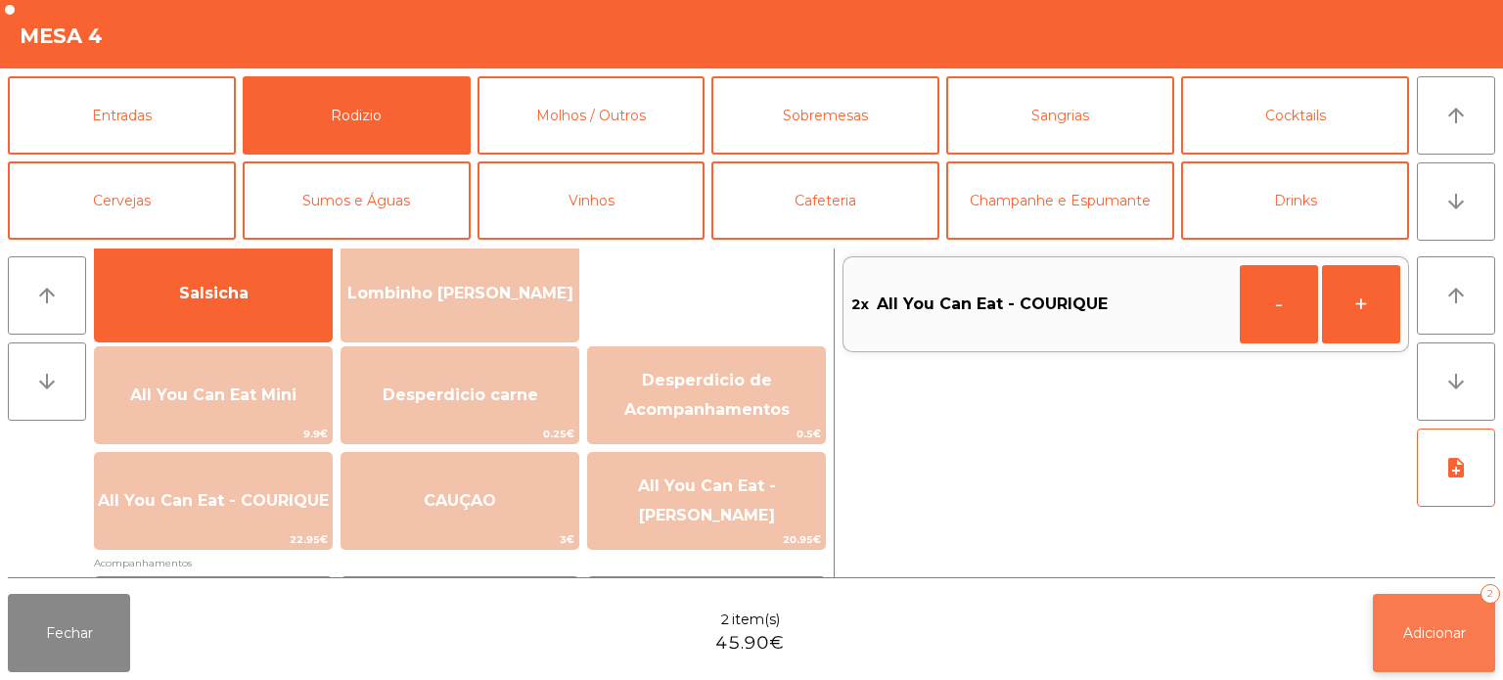
click at [1453, 650] on button "Adicionar 2" at bounding box center [1434, 633] width 122 height 78
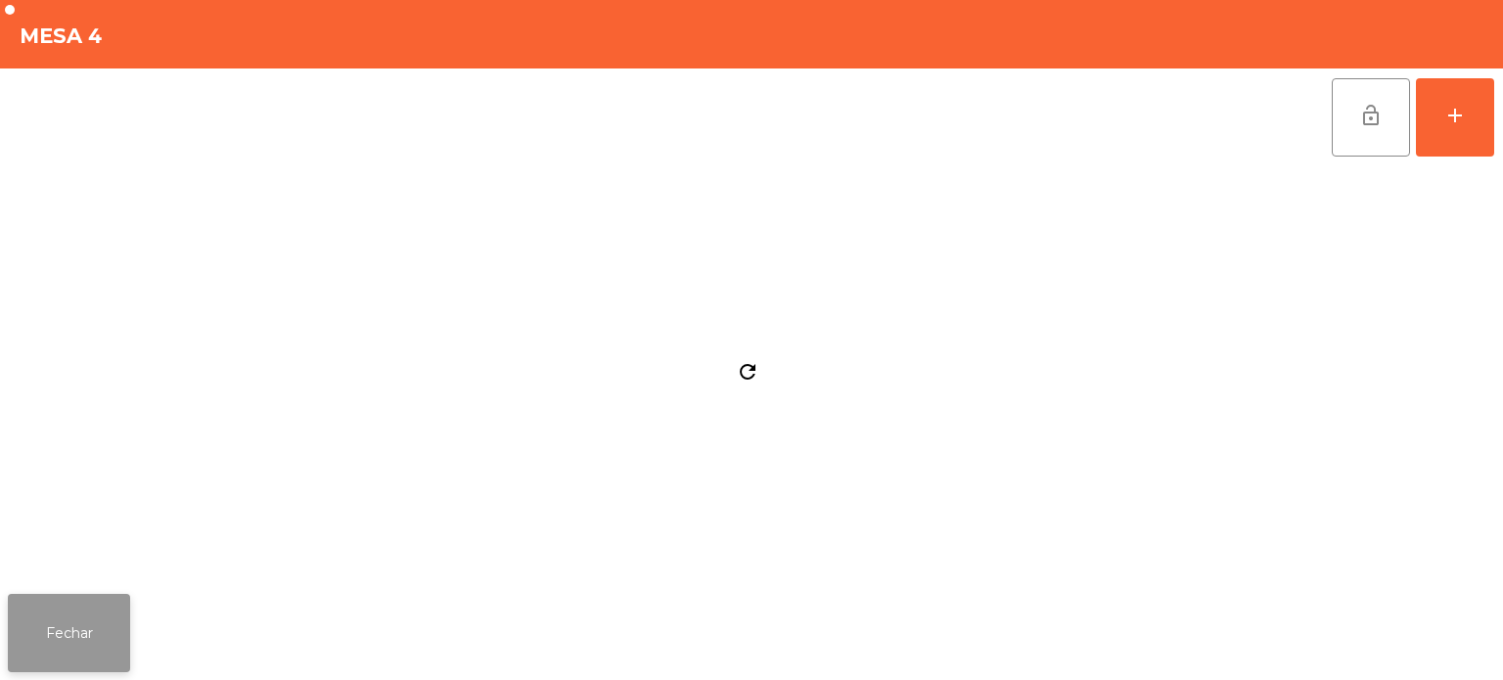
click at [85, 638] on button "Fechar" at bounding box center [69, 633] width 122 height 78
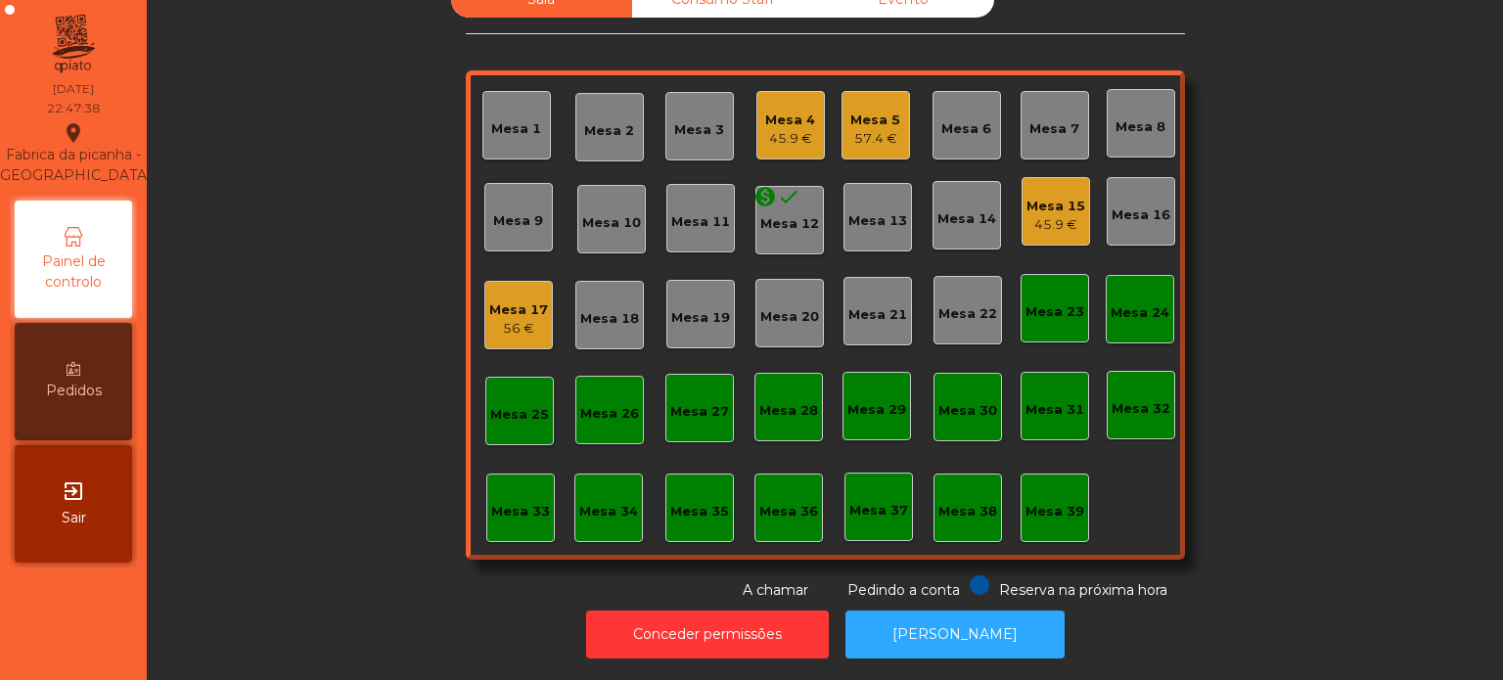
click at [325, 436] on div "Sala Consumo Staff Evento Mesa 1 [GEOGRAPHIC_DATA] 3 Mesa 4 45.9 € [GEOGRAPHIC_…" at bounding box center [825, 290] width 1304 height 619
click at [697, 120] on div "Mesa 3" at bounding box center [699, 130] width 50 height 20
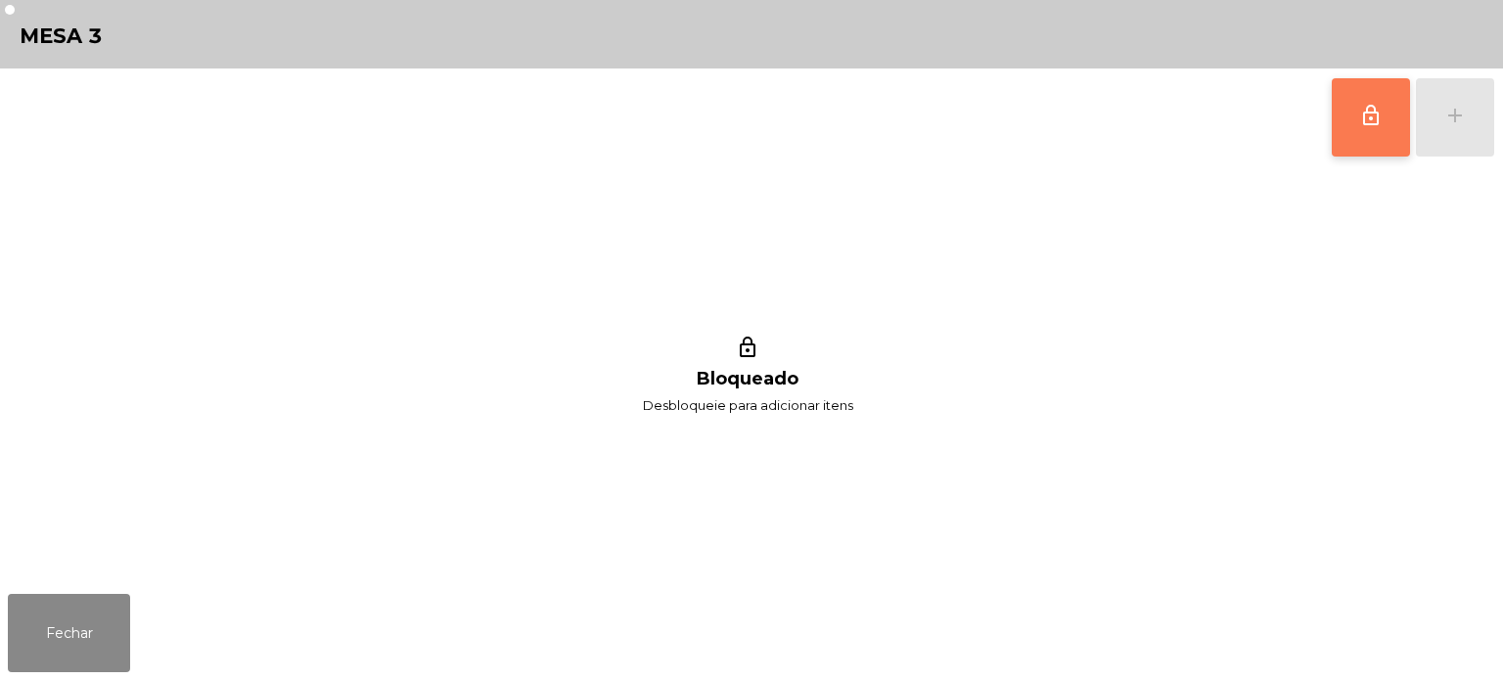
click at [1395, 125] on button "lock_outline" at bounding box center [1371, 117] width 78 height 78
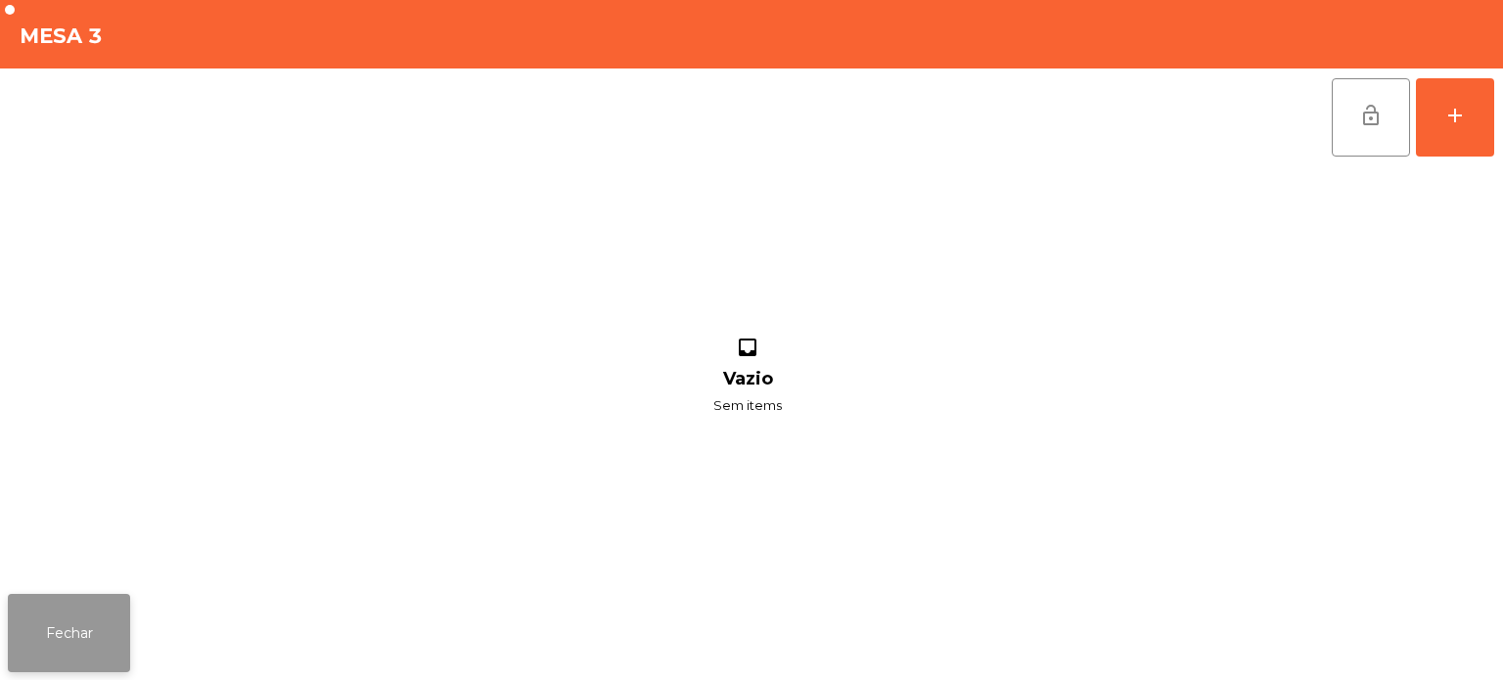
click at [69, 644] on button "Fechar" at bounding box center [69, 633] width 122 height 78
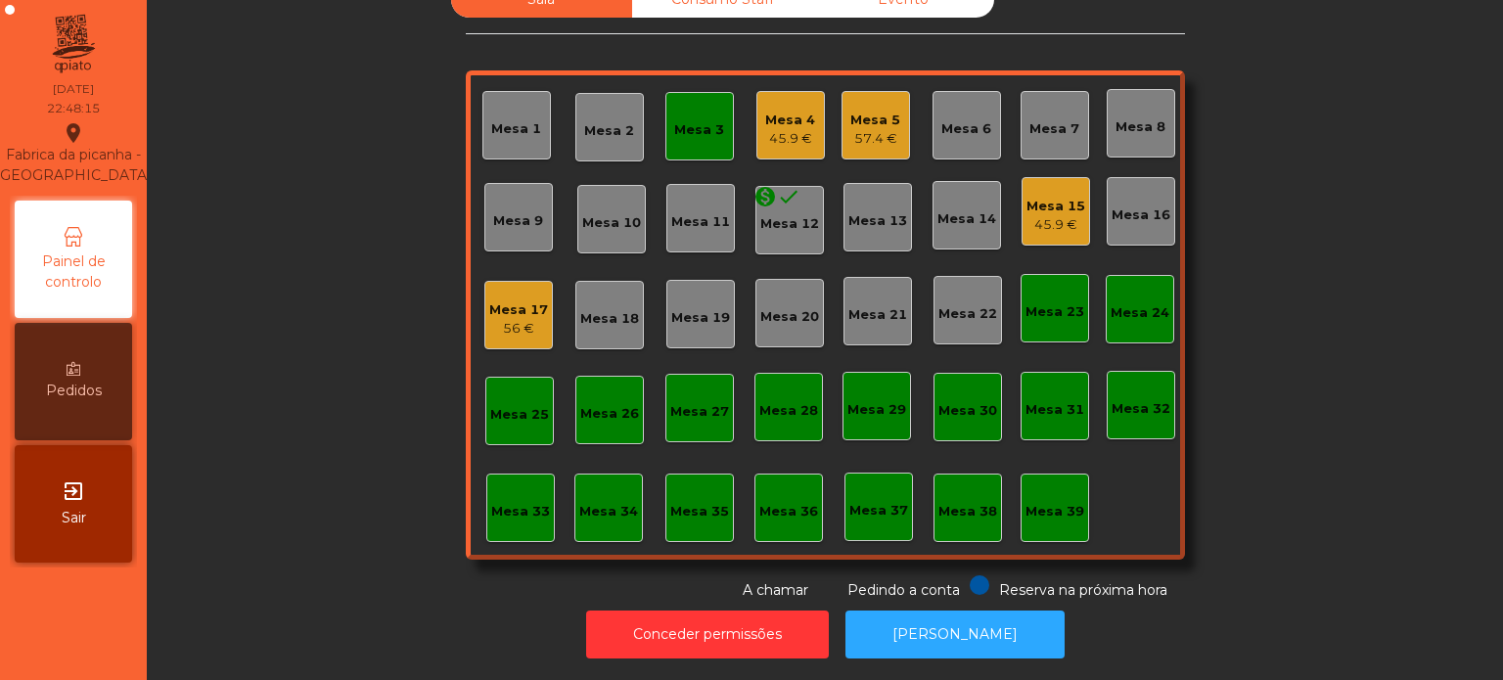
click at [766, 129] on div "45.9 €" at bounding box center [790, 139] width 50 height 20
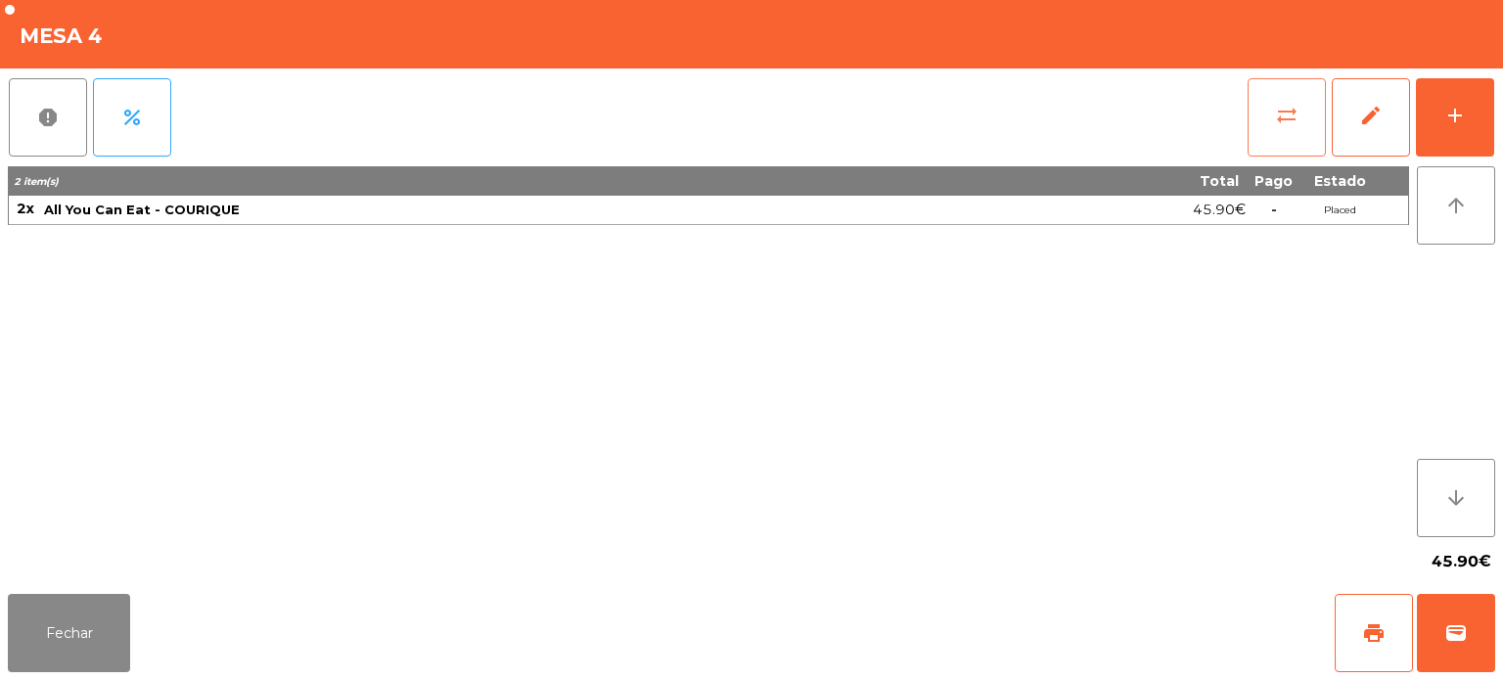
click at [1289, 117] on span "sync_alt" at bounding box center [1286, 115] width 23 height 23
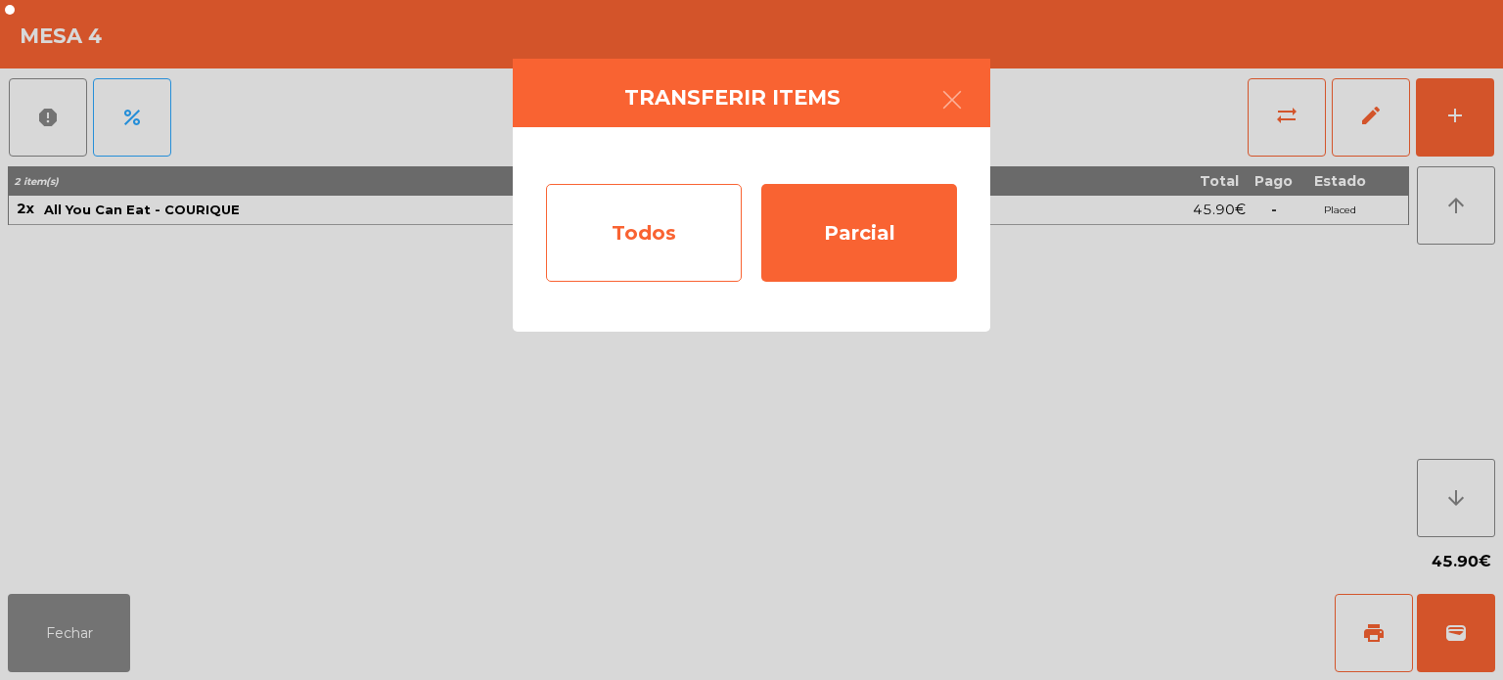
click at [656, 237] on div "Todos" at bounding box center [644, 233] width 196 height 98
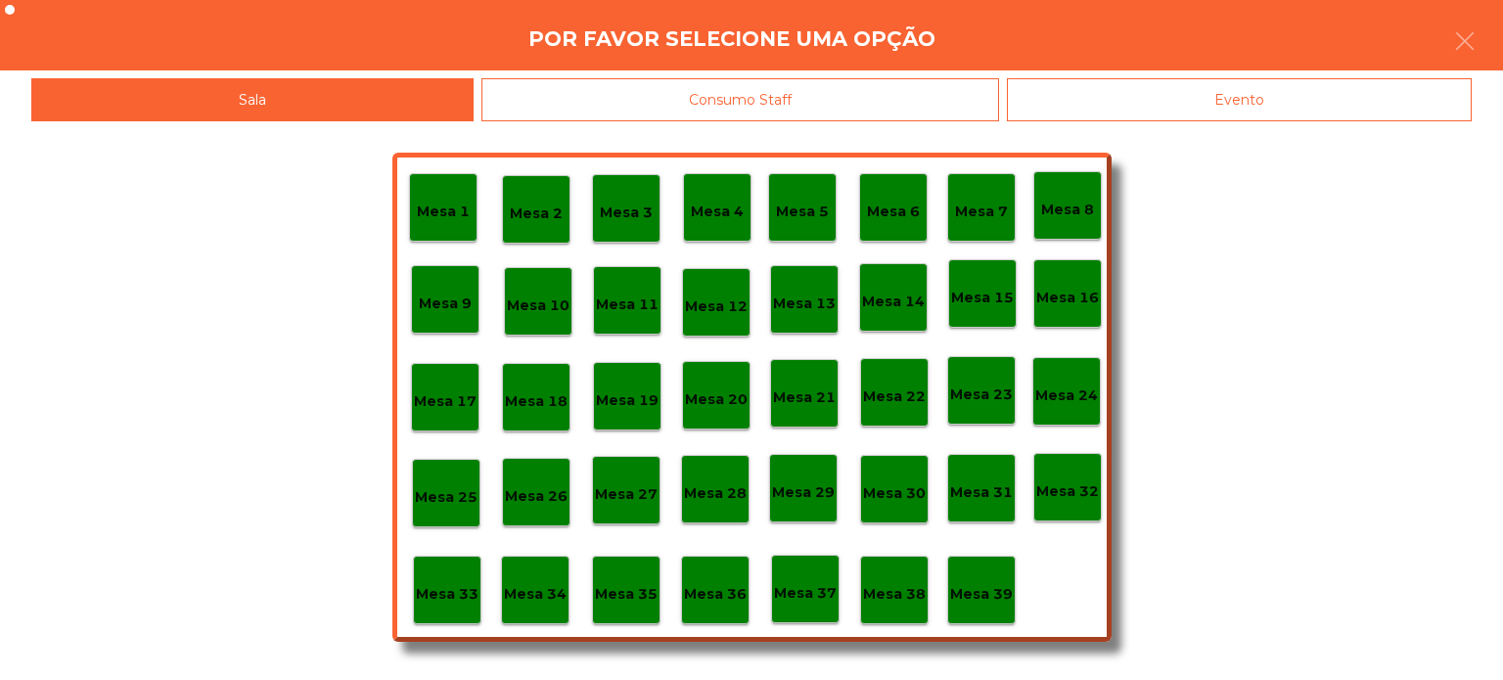
click at [628, 221] on p "Mesa 3" at bounding box center [626, 213] width 53 height 23
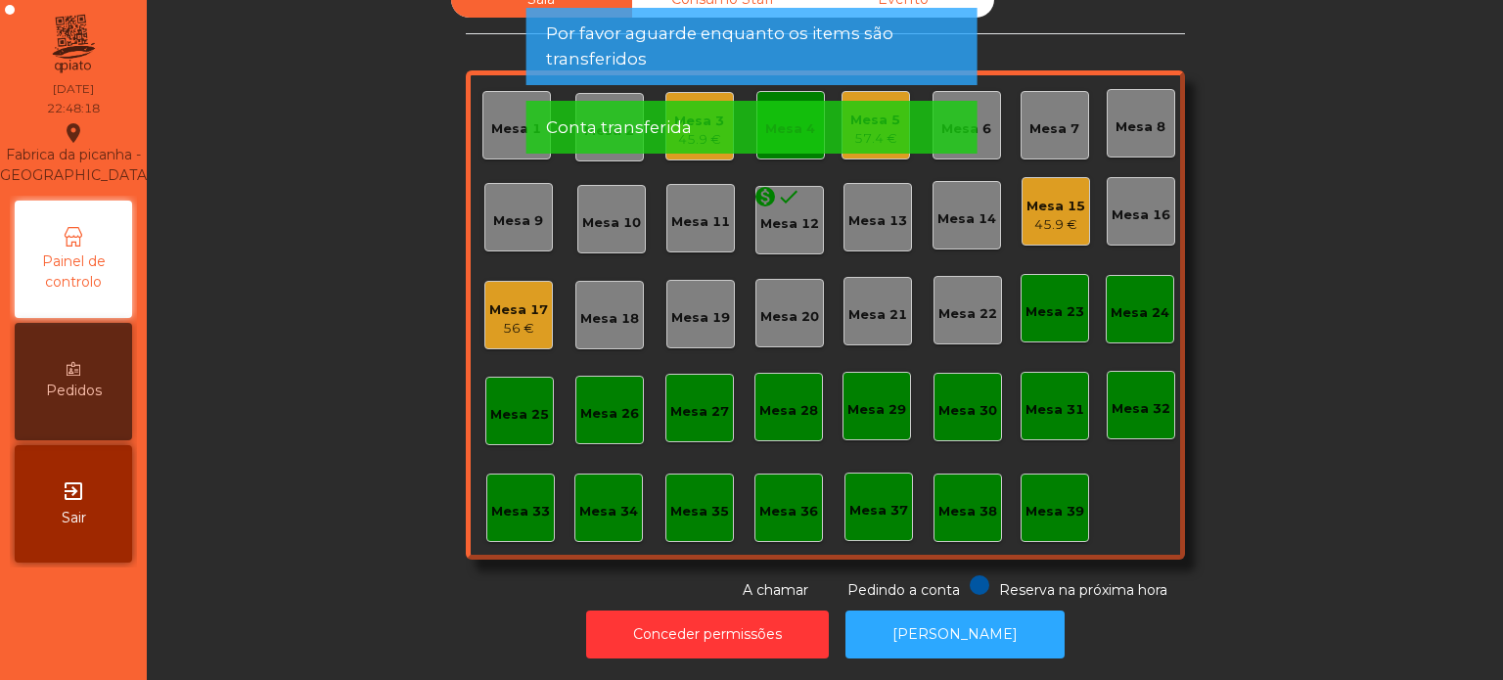
click at [803, 131] on div "Conta transferida" at bounding box center [752, 127] width 412 height 24
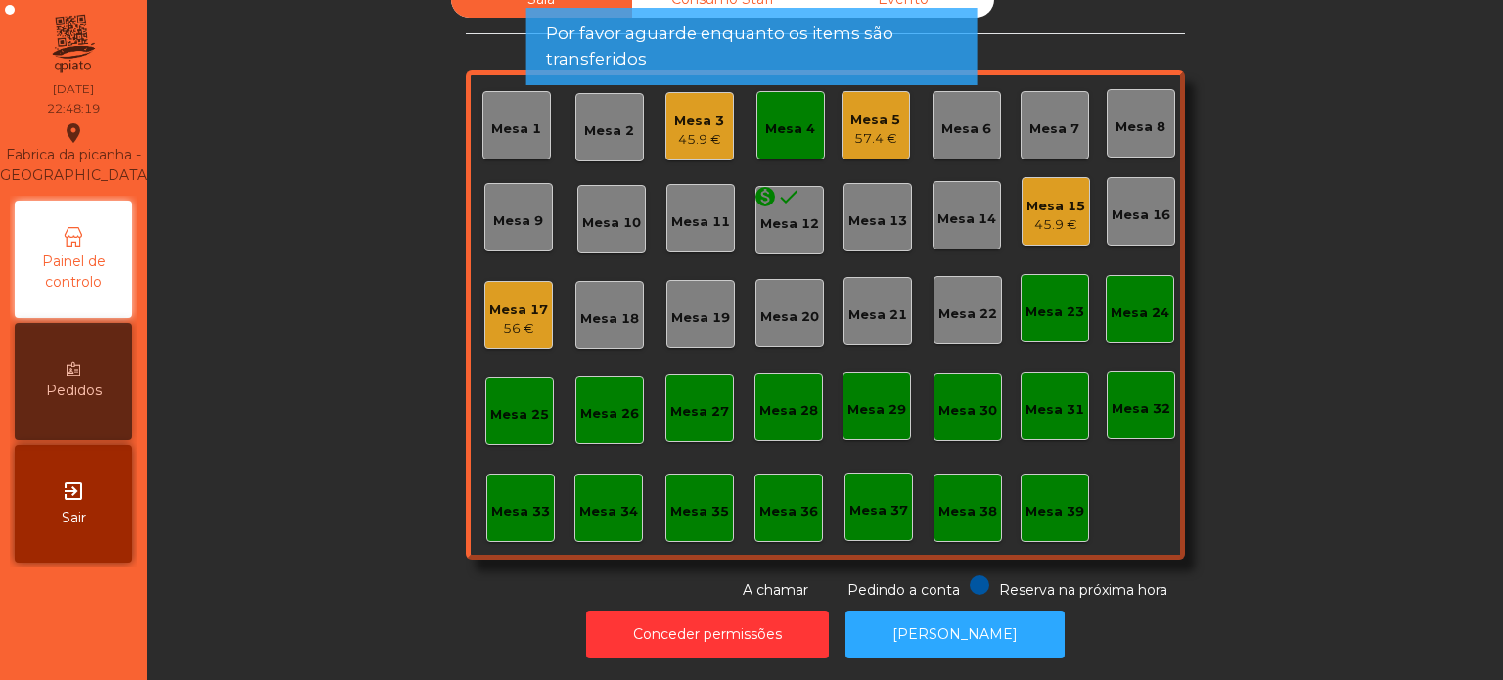
click at [791, 59] on span "Por favor aguarde enquanto os items são transferidos" at bounding box center [752, 46] width 412 height 49
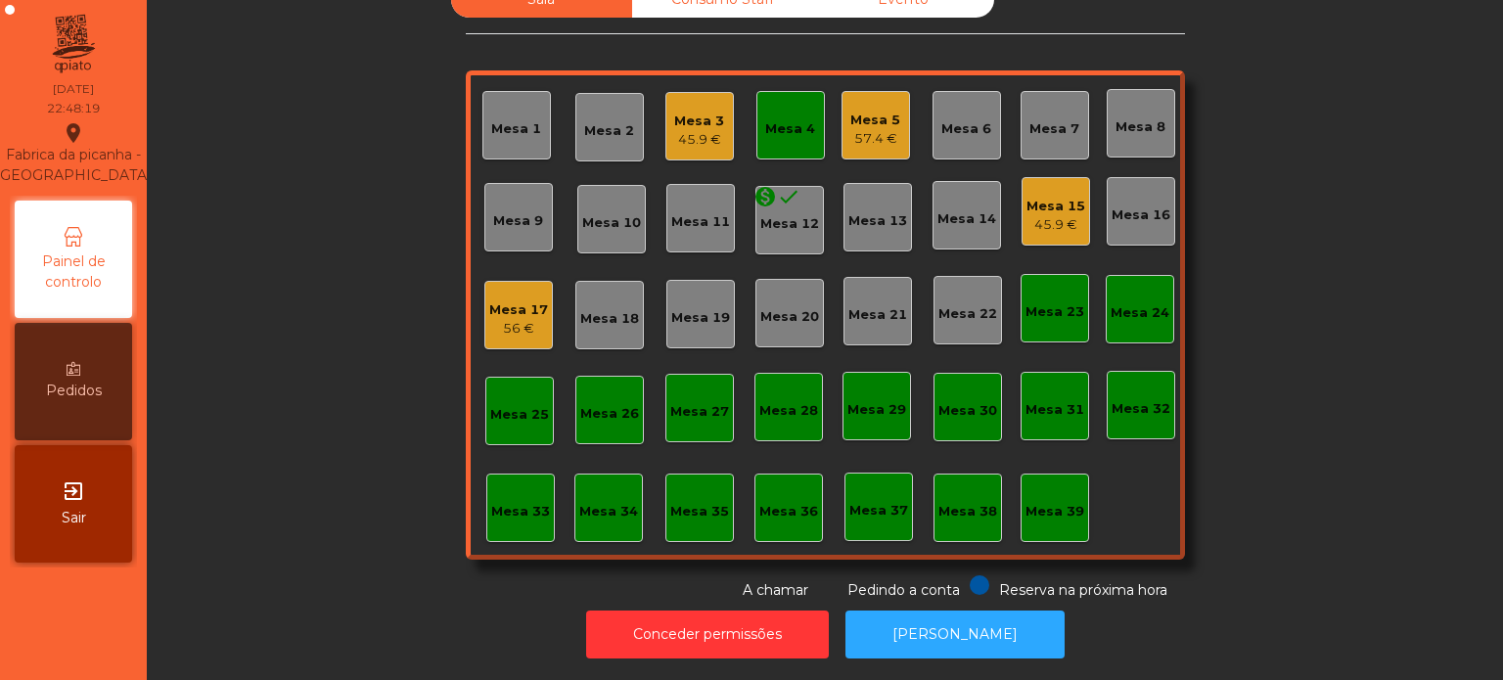
click at [786, 133] on div "Mesa 4" at bounding box center [790, 125] width 69 height 69
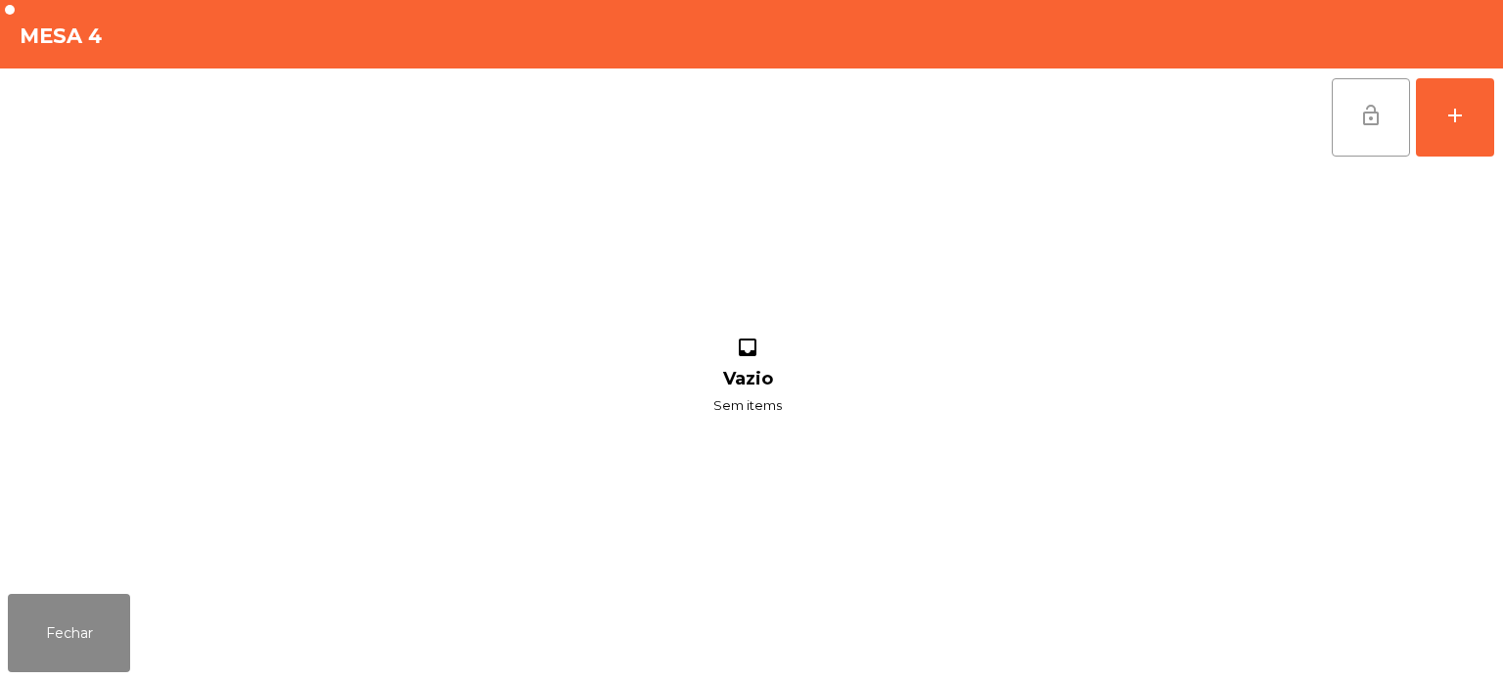
click at [1370, 123] on span "lock_open" at bounding box center [1370, 115] width 23 height 23
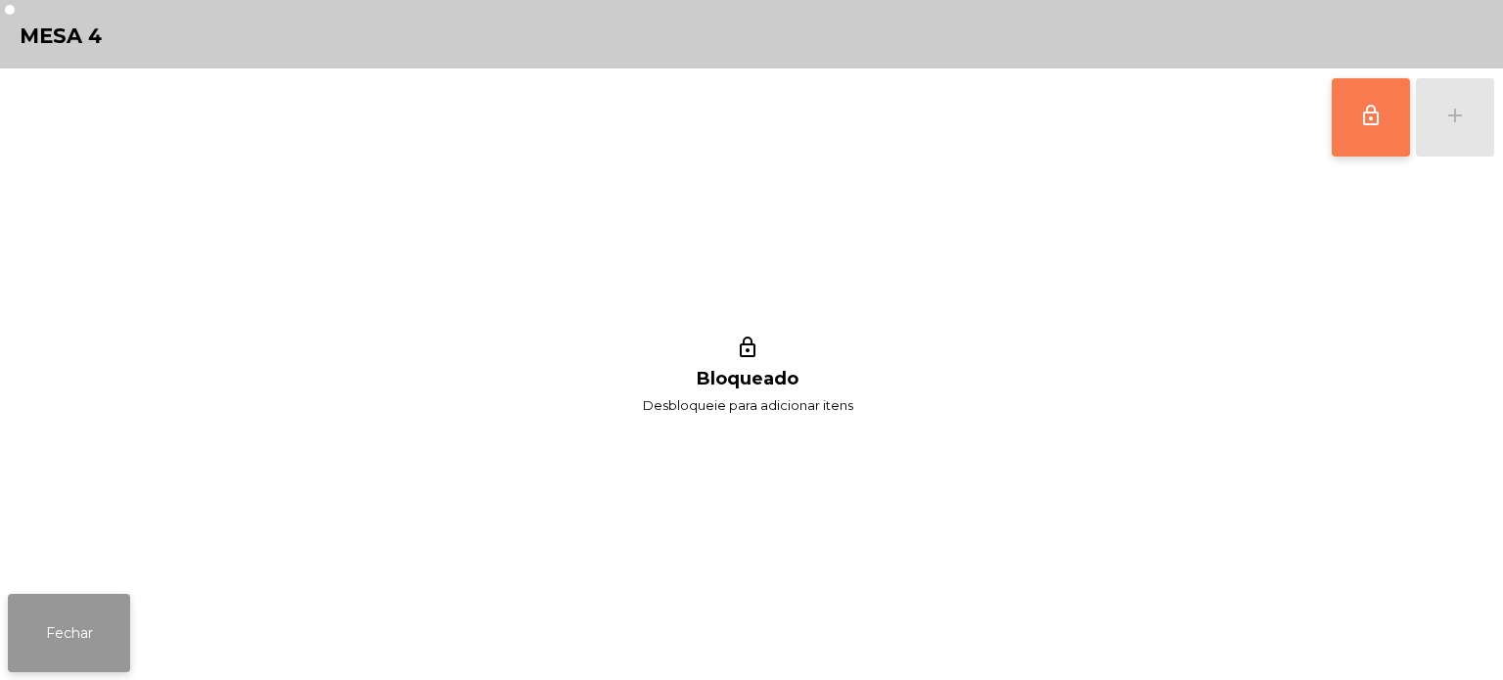
click at [47, 603] on button "Fechar" at bounding box center [69, 633] width 122 height 78
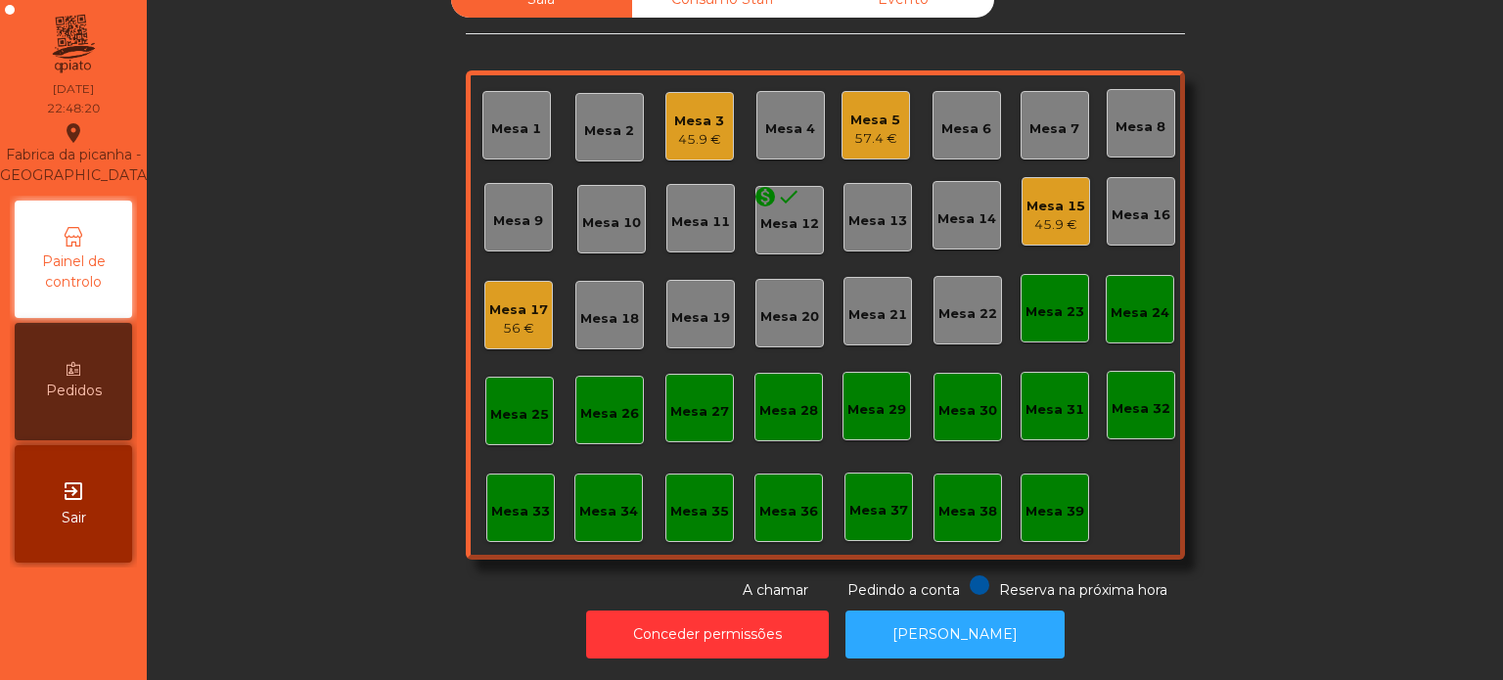
click at [258, 291] on div "Sala Consumo Staff Evento [GEOGRAPHIC_DATA] 3 45.9 € Mesa 4 Mesa 5 57.4 € Mesa …" at bounding box center [825, 290] width 1304 height 619
click at [783, 376] on div "Mesa 28" at bounding box center [789, 407] width 69 height 69
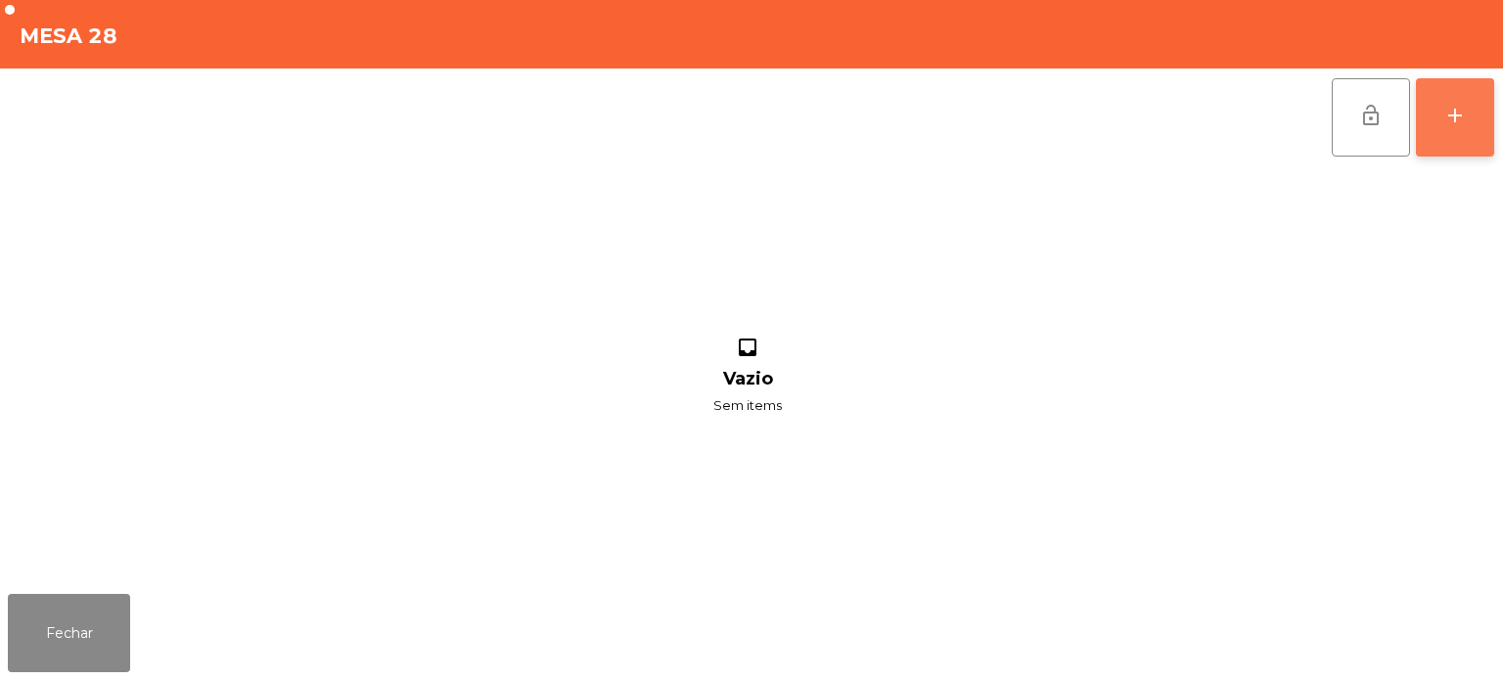
click at [1480, 111] on button "add" at bounding box center [1455, 117] width 78 height 78
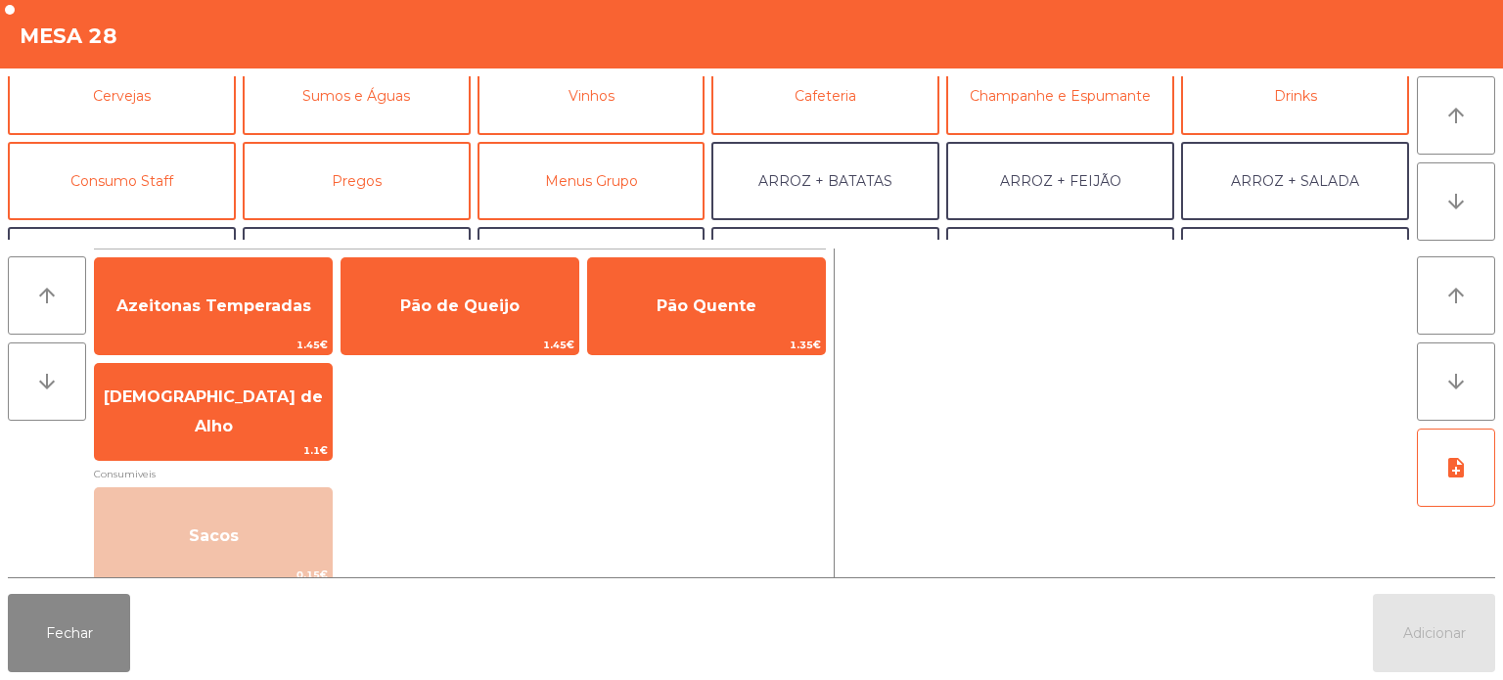
scroll to position [116, 0]
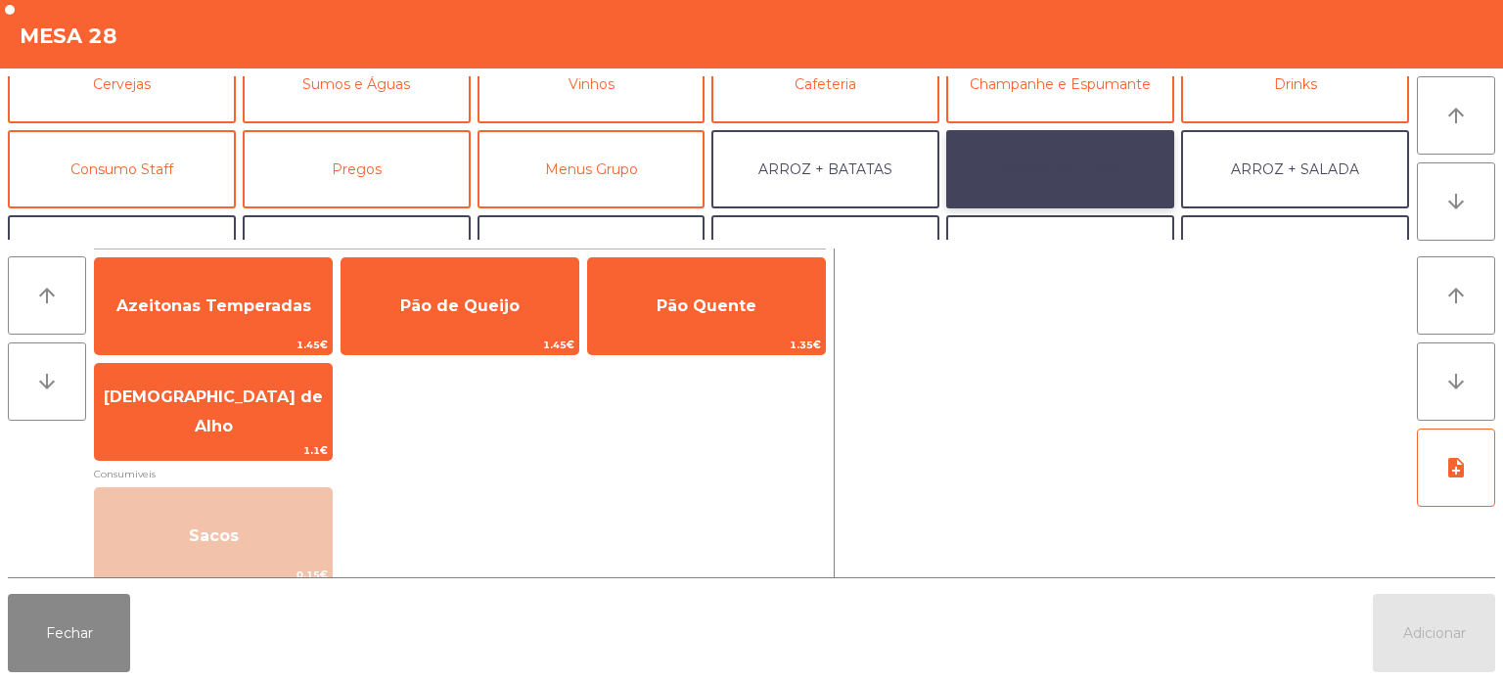
click at [1120, 157] on button "ARROZ + FEIJÃO" at bounding box center [1060, 169] width 228 height 78
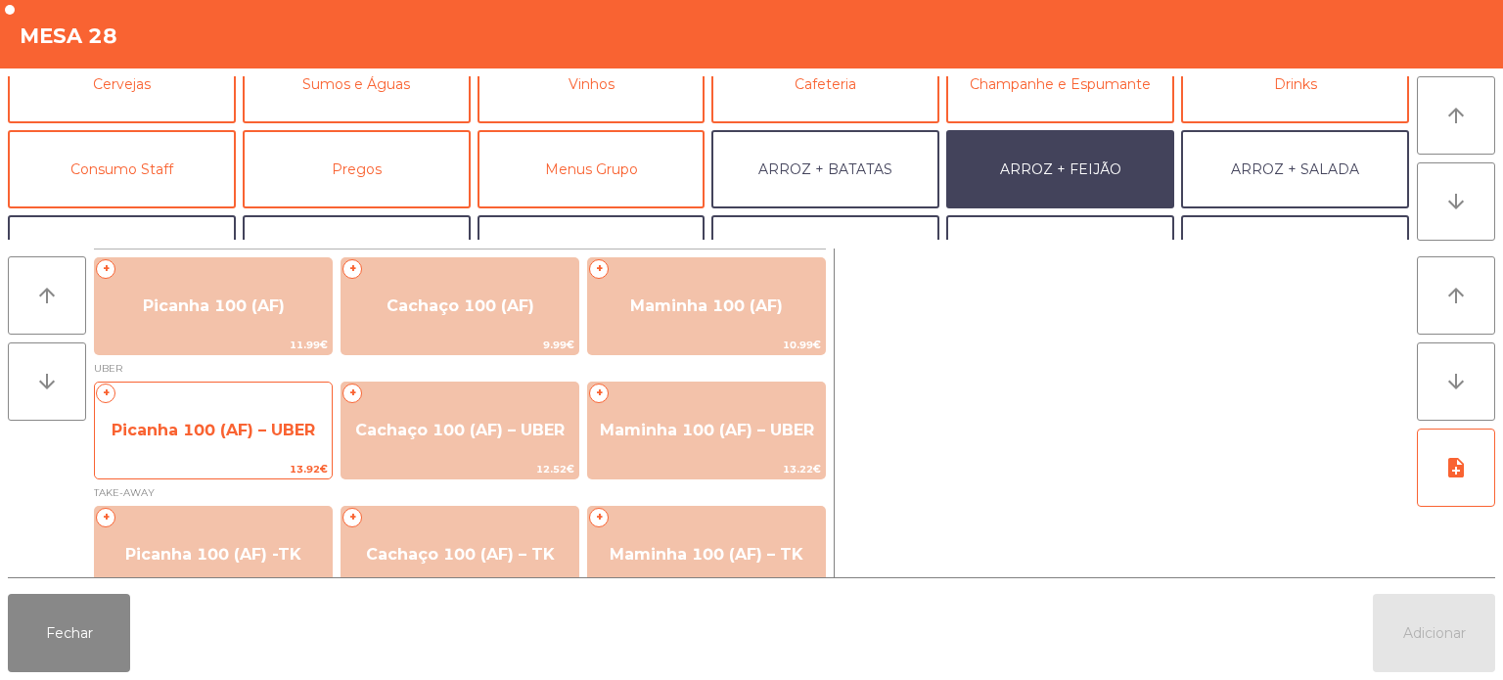
click at [265, 451] on span "Picanha 100 (AF) – UBER" at bounding box center [213, 430] width 237 height 53
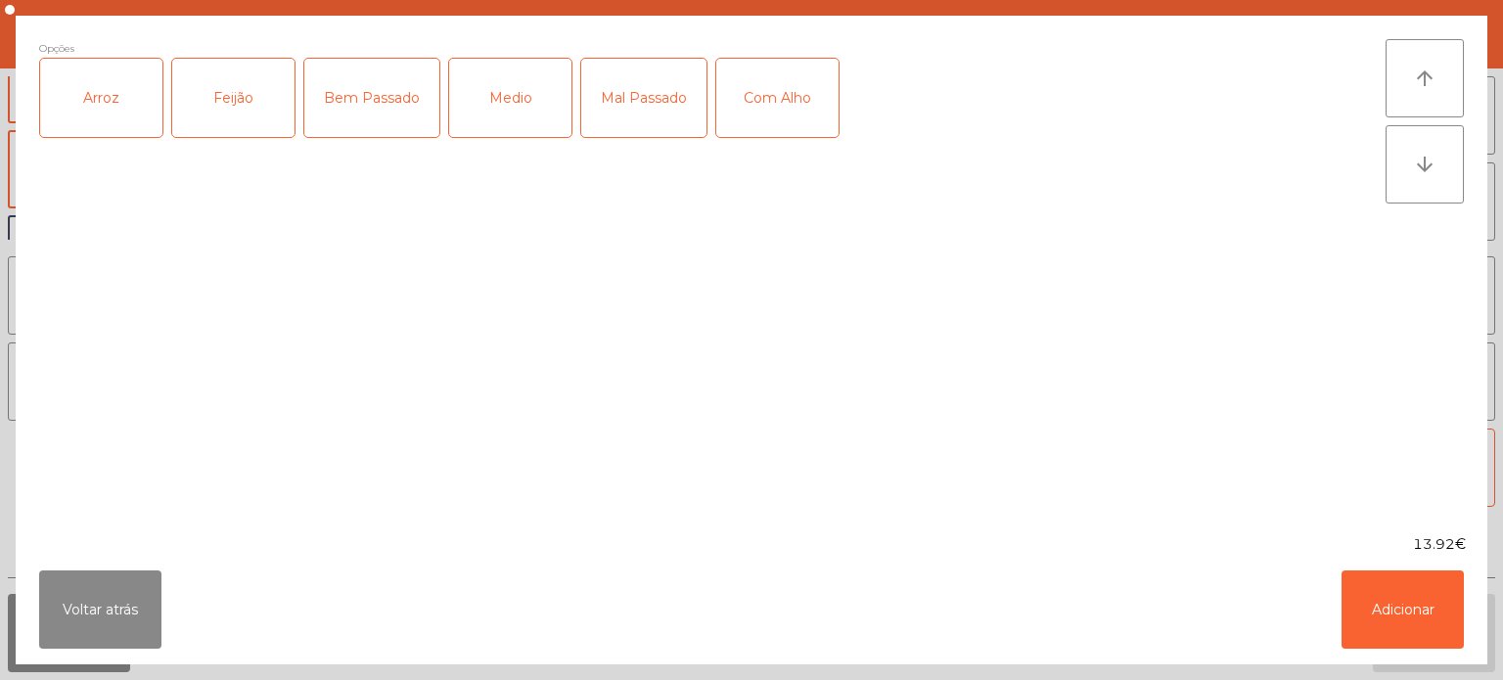
click at [106, 85] on div "Arroz" at bounding box center [101, 98] width 122 height 78
click at [235, 90] on div "Feijão" at bounding box center [233, 98] width 122 height 78
click at [663, 70] on div "Mal Passado" at bounding box center [643, 98] width 125 height 78
click at [738, 109] on div "Com Alho" at bounding box center [777, 98] width 122 height 78
click at [1405, 627] on button "Adicionar" at bounding box center [1403, 610] width 122 height 78
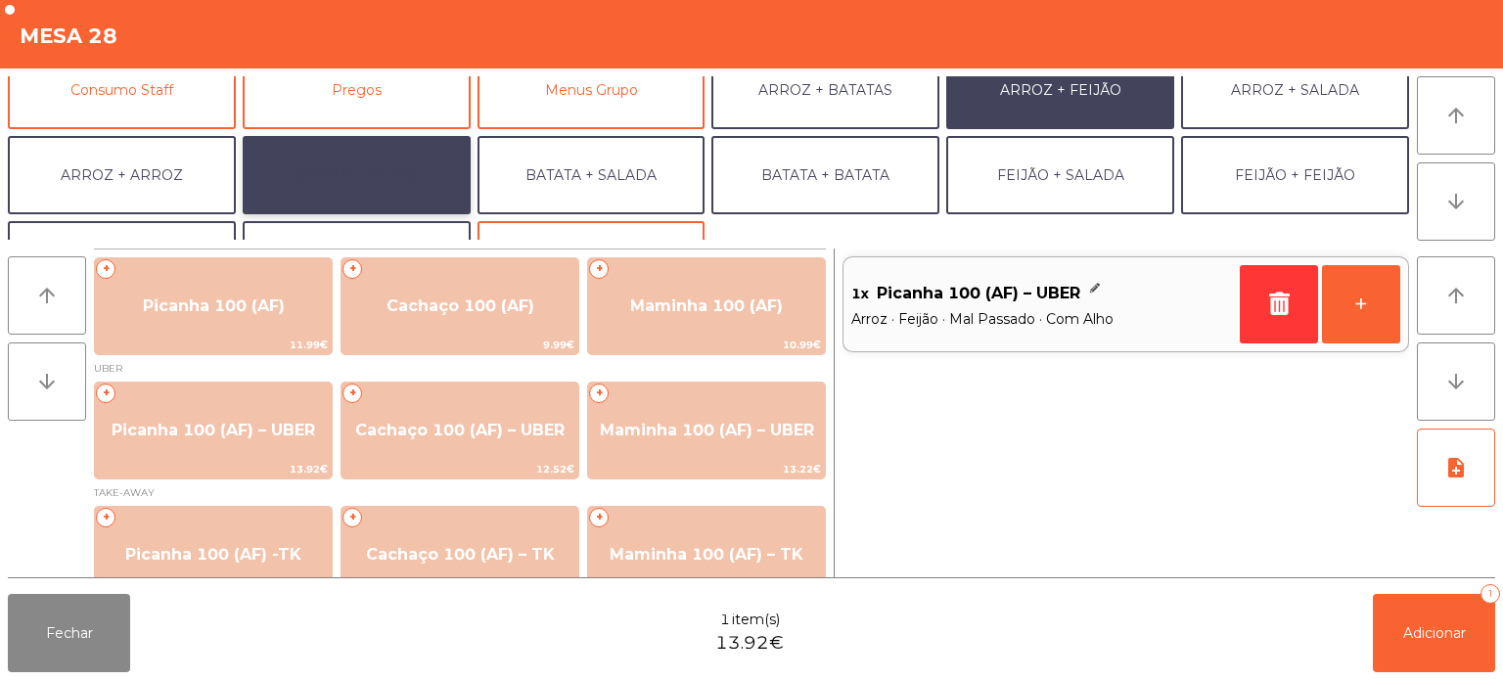
click at [398, 188] on button "BATATA + FEIJÃO" at bounding box center [357, 175] width 228 height 78
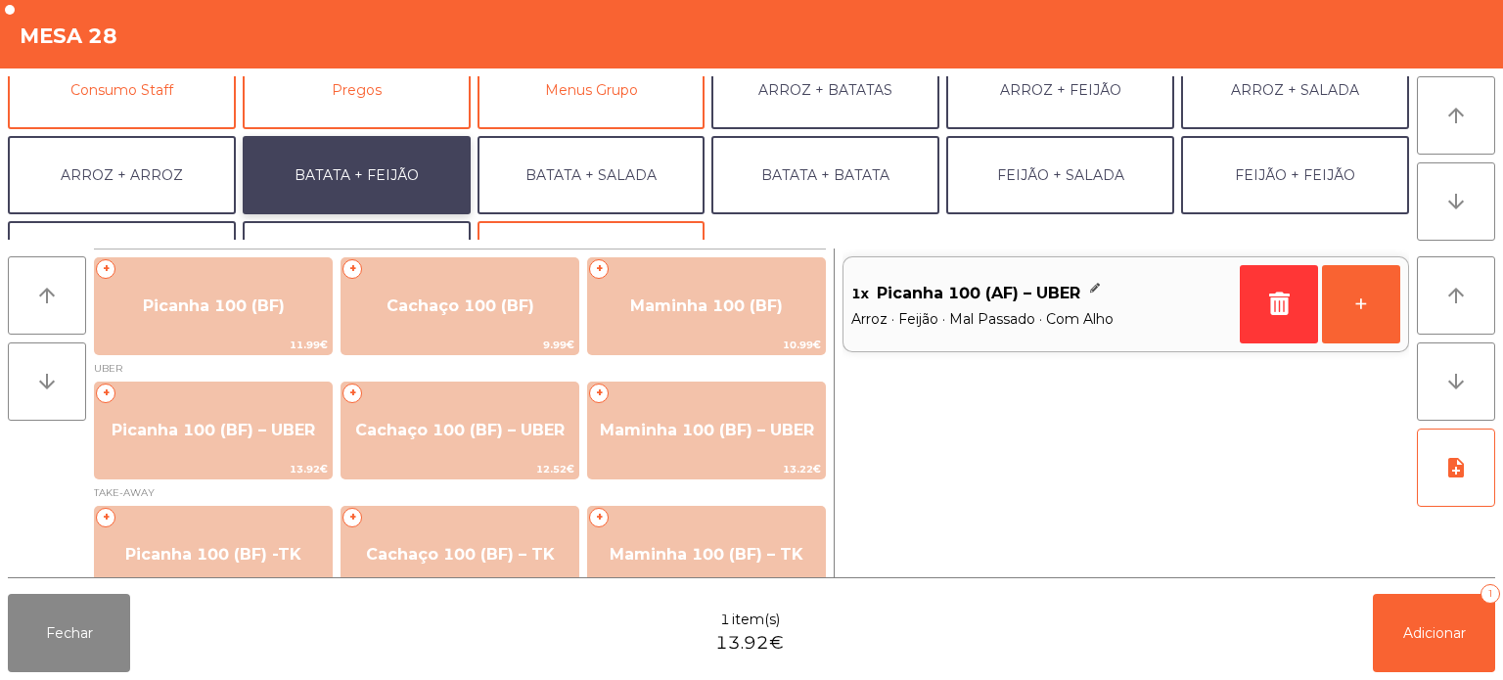
scroll to position [254, 0]
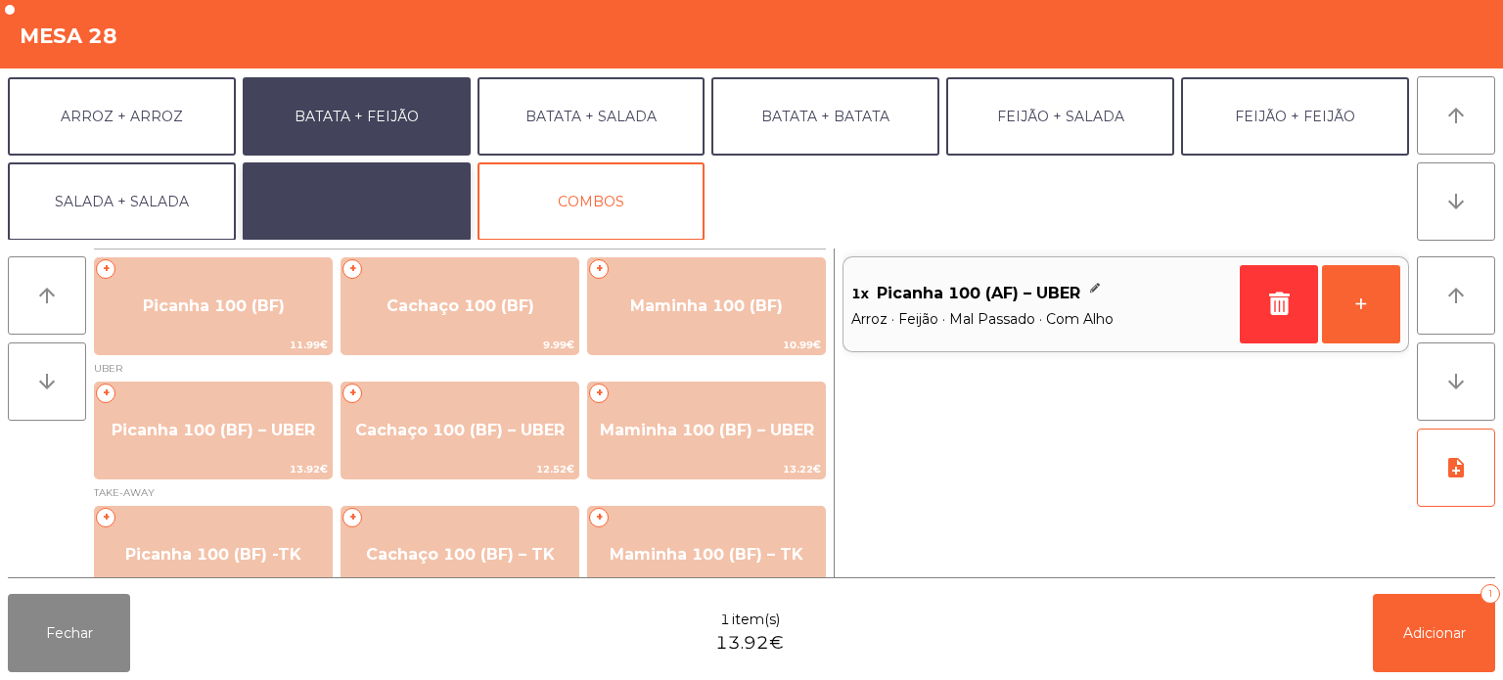
click at [397, 186] on button "EXTRAS UBER" at bounding box center [357, 201] width 228 height 78
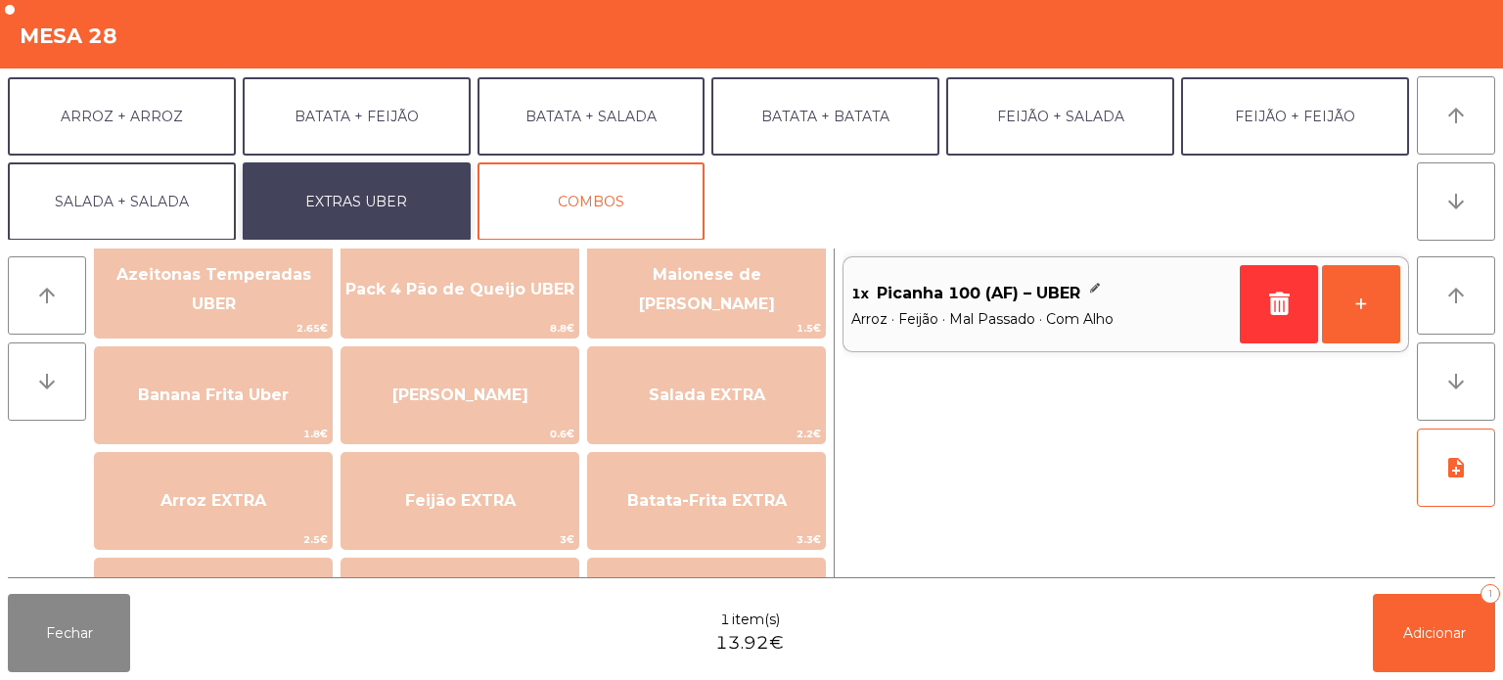
scroll to position [38, 0]
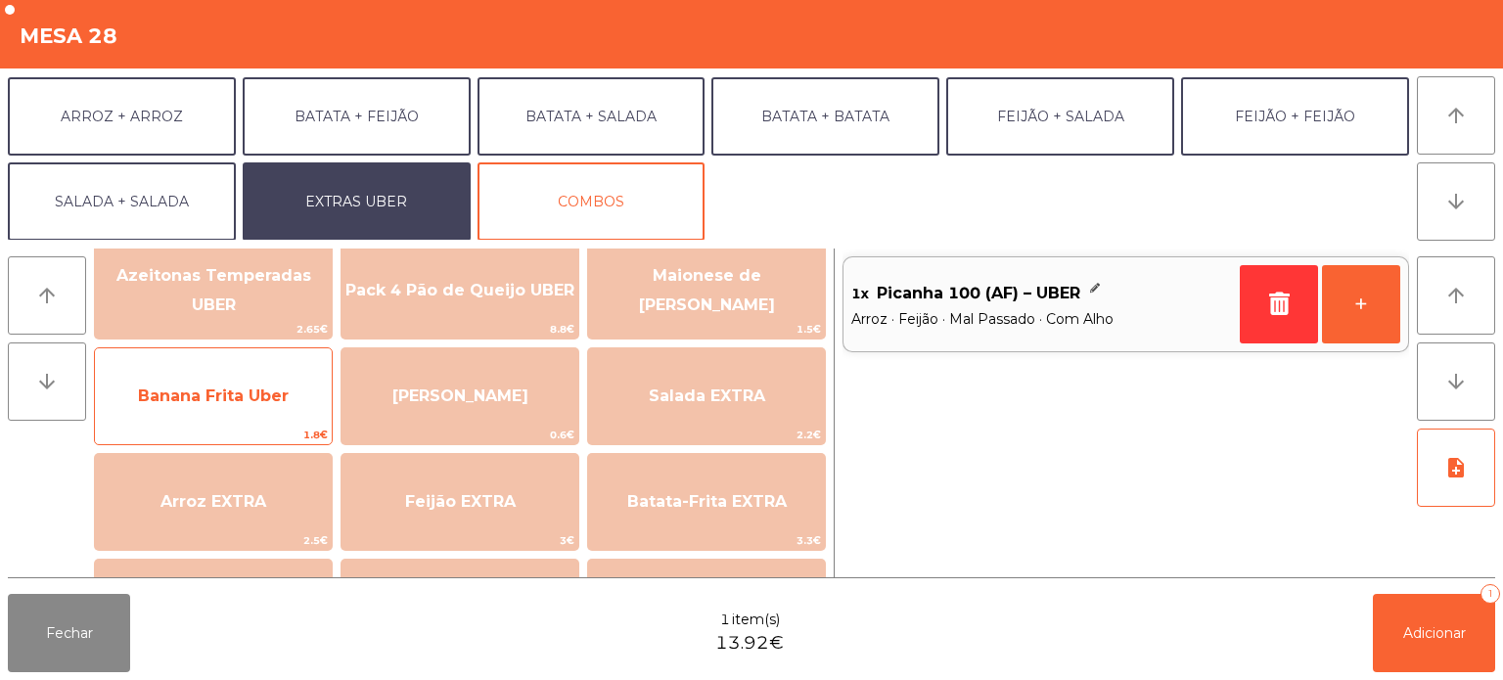
click at [262, 404] on span "Banana Frita Uber" at bounding box center [213, 396] width 151 height 19
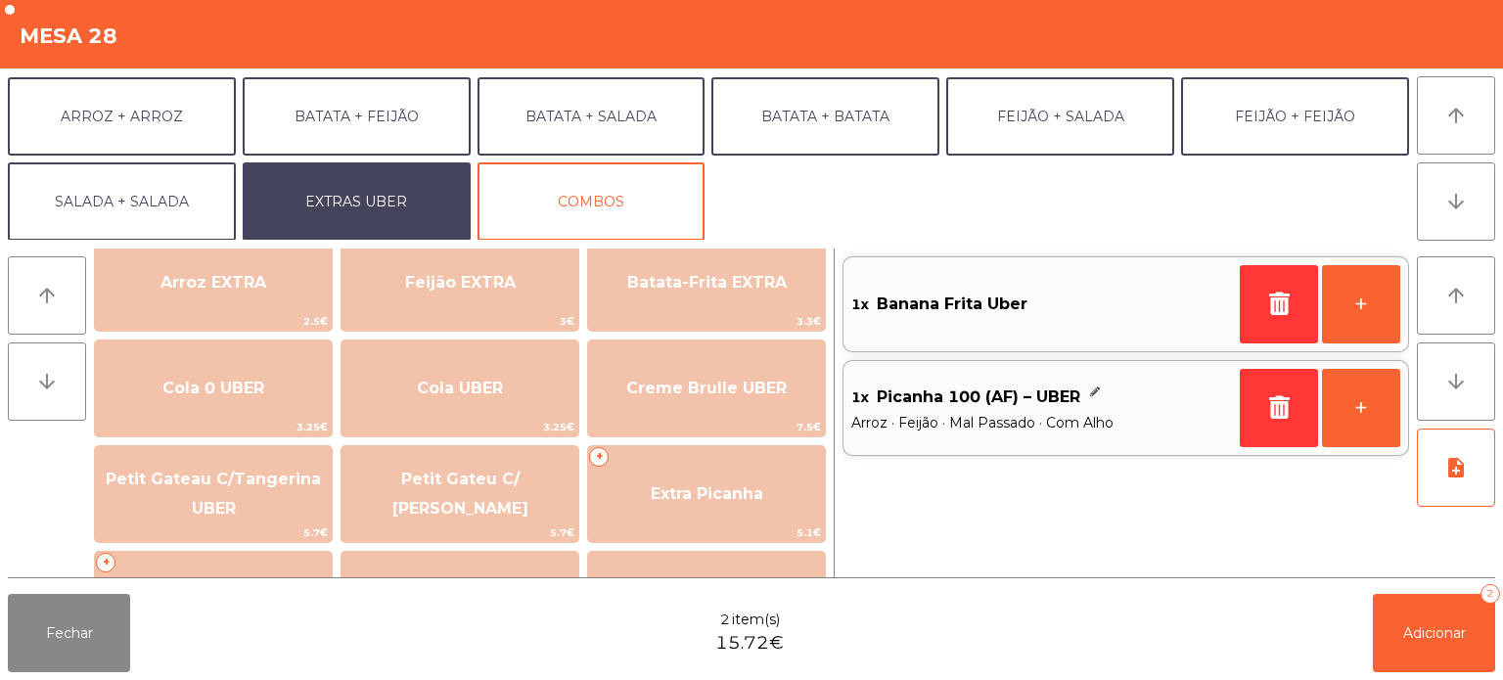
scroll to position [299, 0]
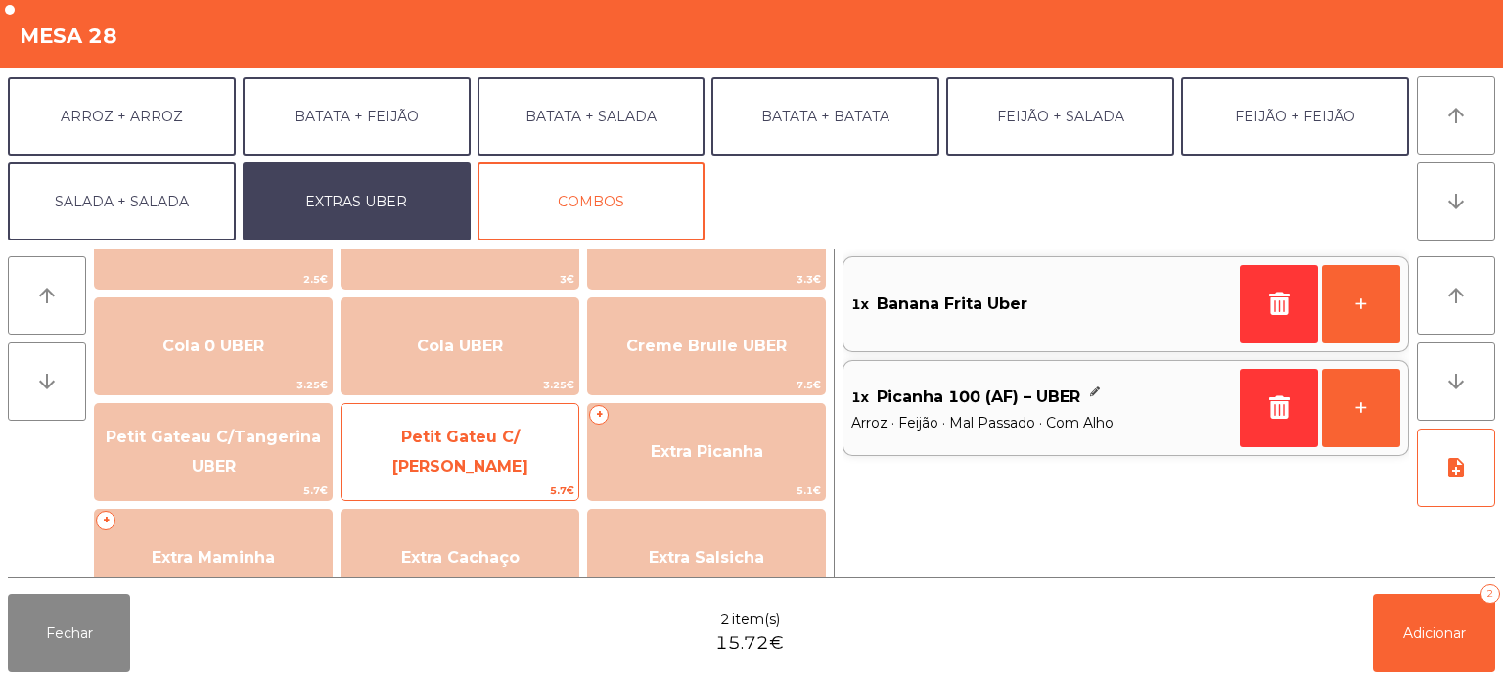
click at [525, 474] on span "Petit Gateu C/ [PERSON_NAME]" at bounding box center [460, 452] width 237 height 83
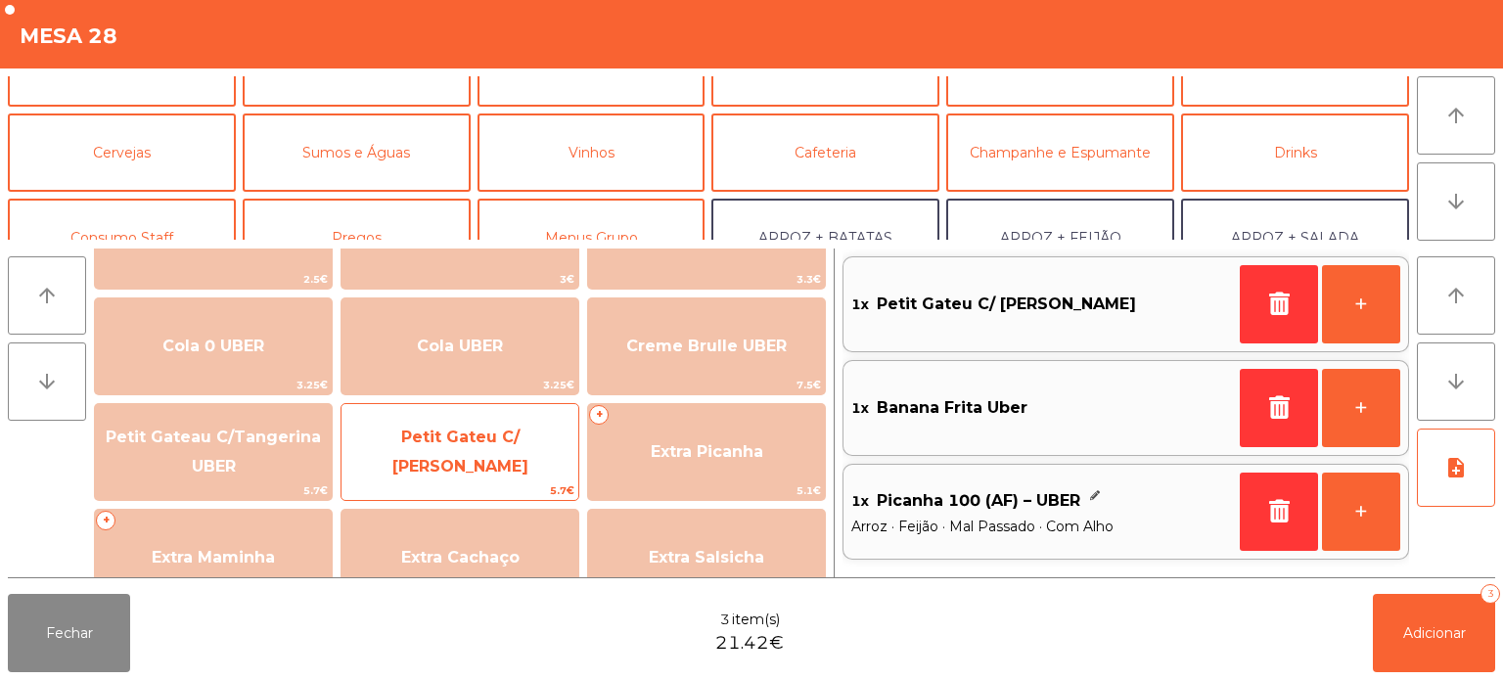
scroll to position [0, 0]
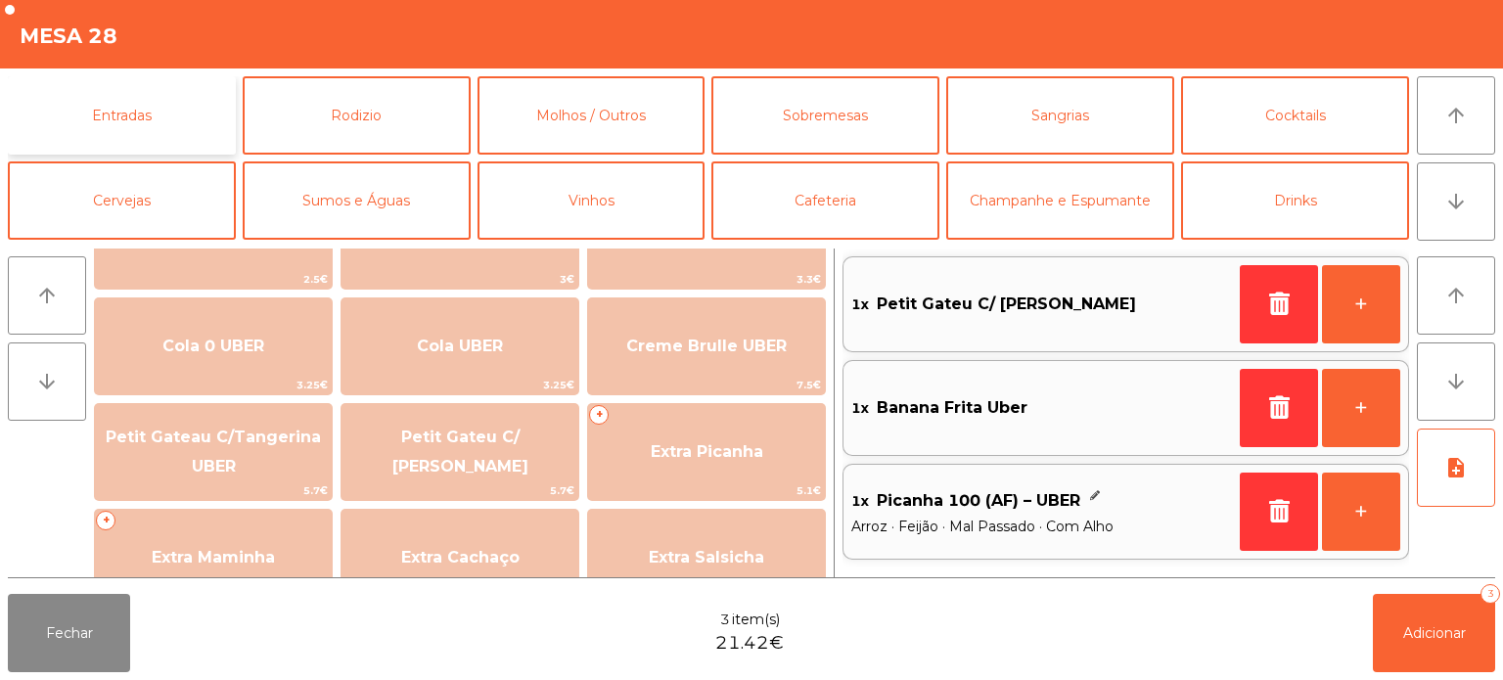
click at [173, 119] on button "Entradas" at bounding box center [122, 115] width 228 height 78
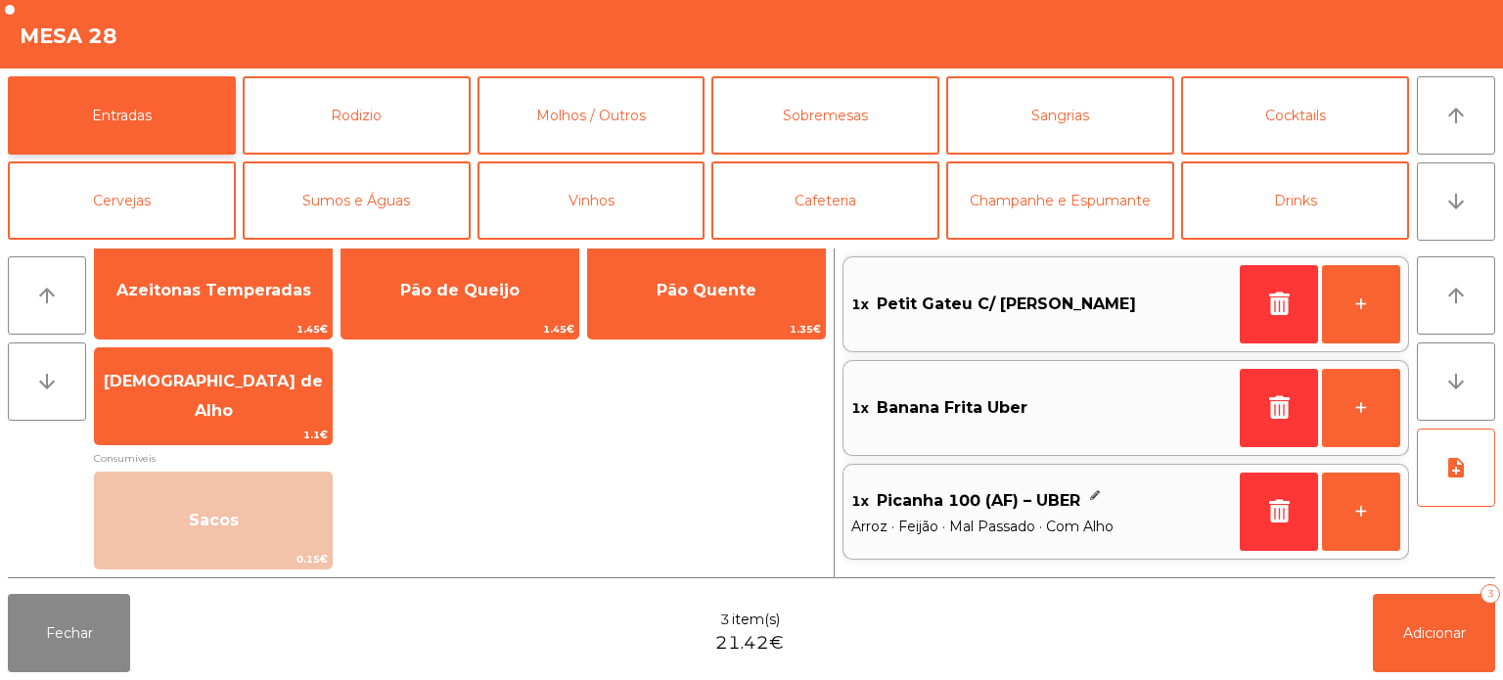
scroll to position [15, 0]
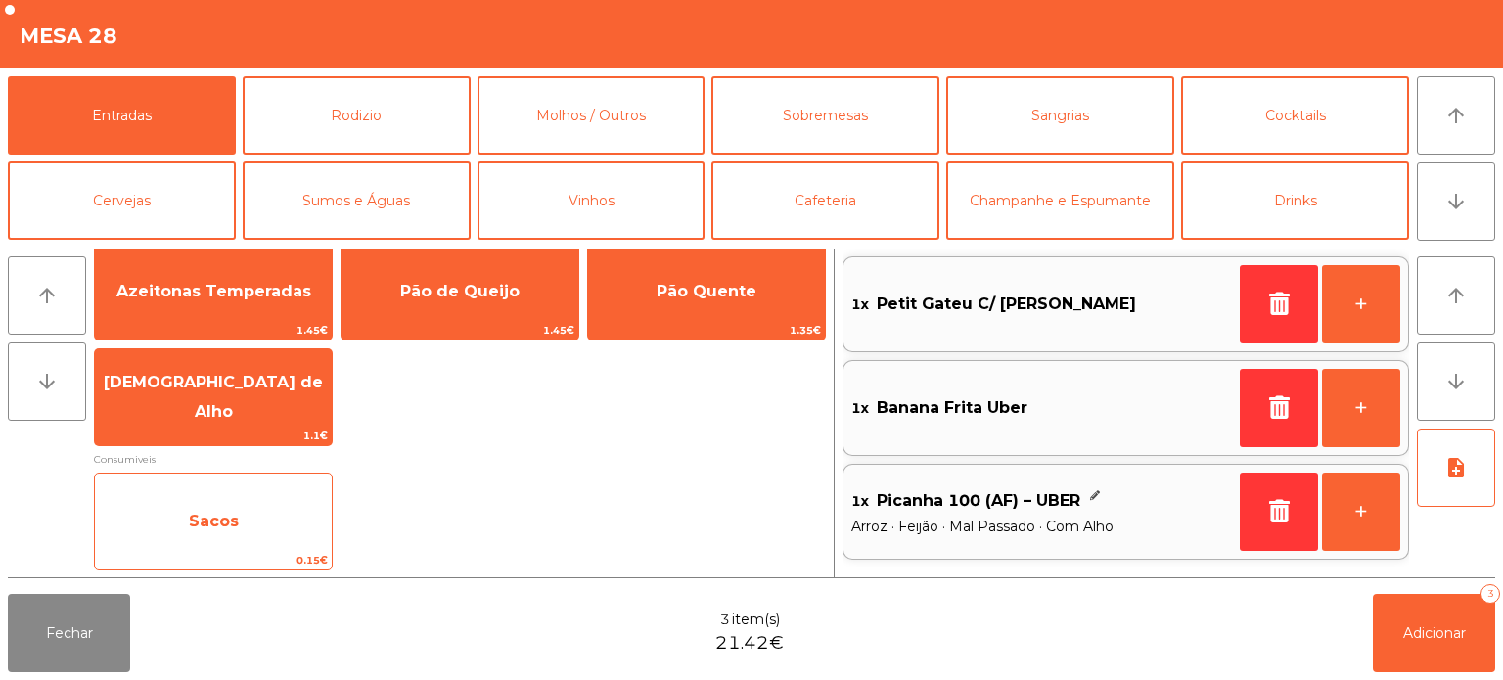
click at [301, 532] on span "Sacos" at bounding box center [213, 521] width 237 height 53
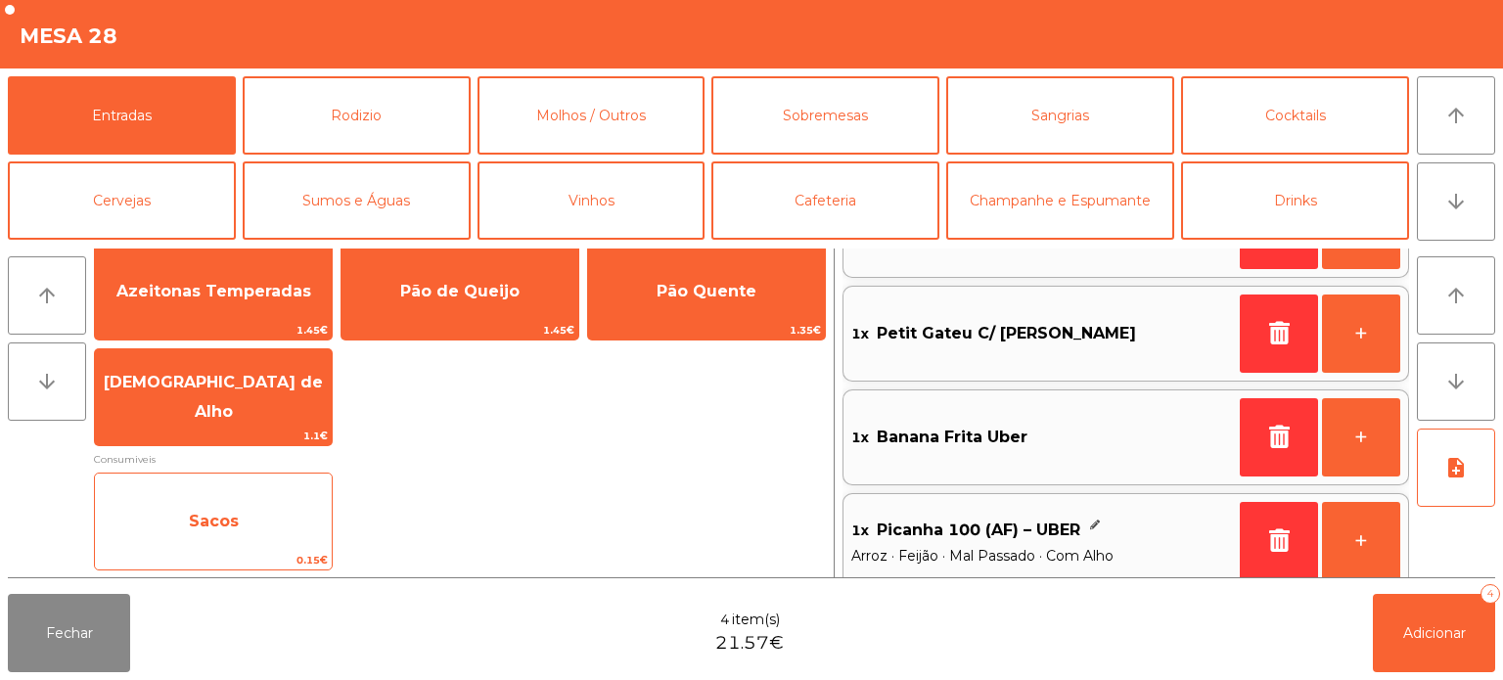
scroll to position [91, 0]
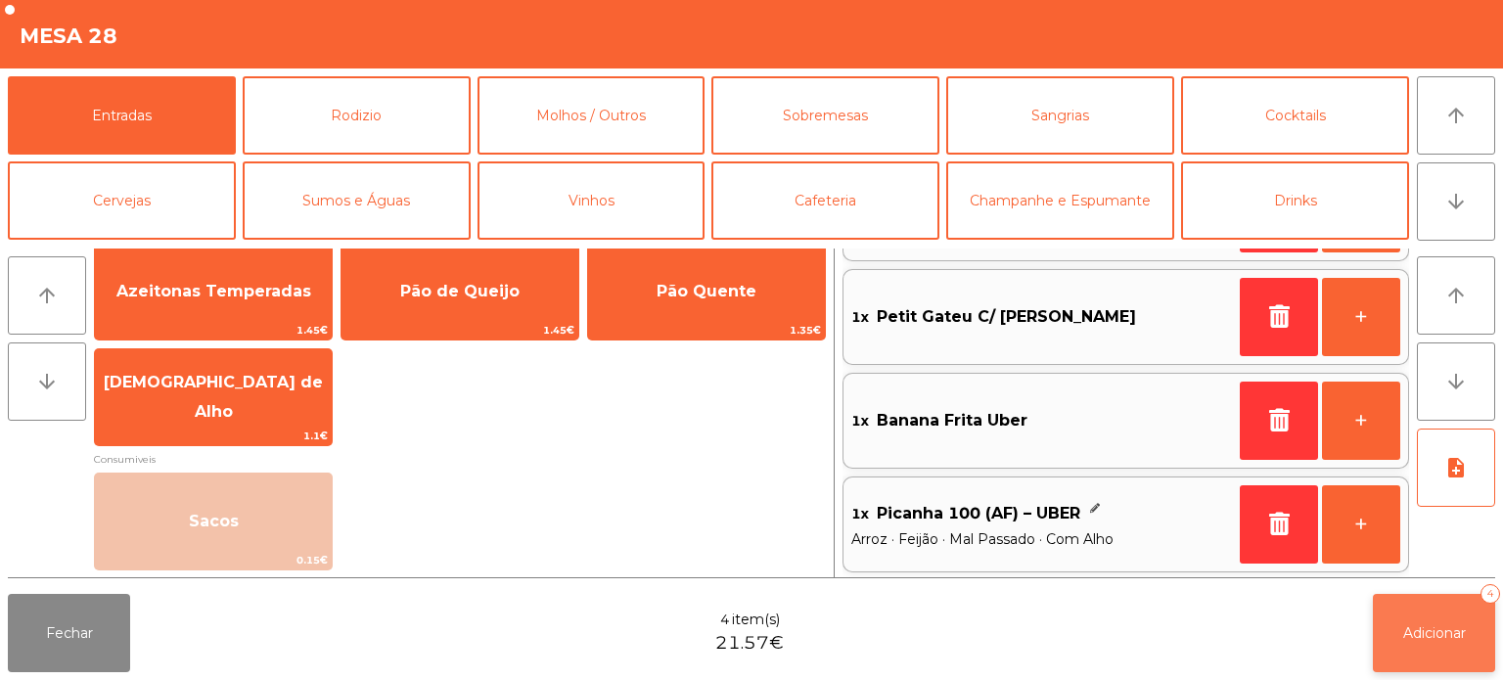
click at [1429, 615] on button "Adicionar 4" at bounding box center [1434, 633] width 122 height 78
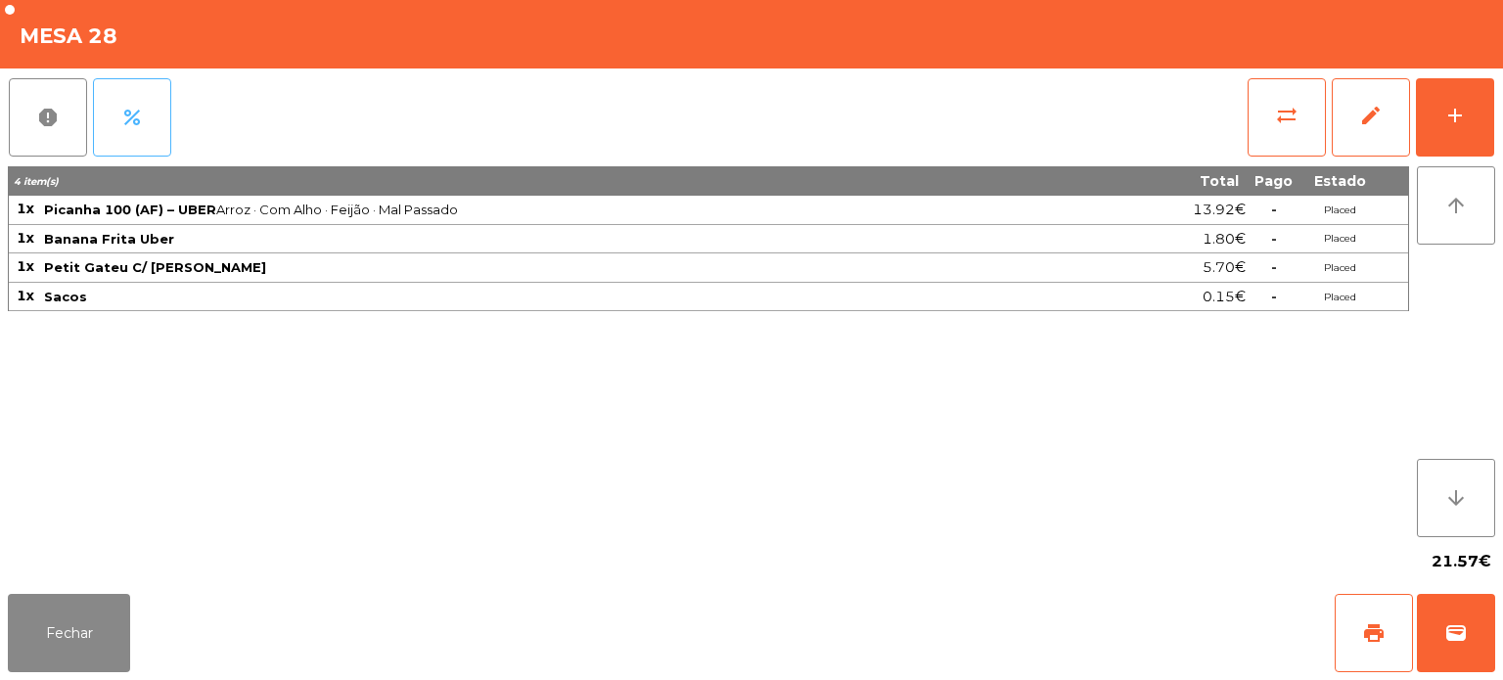
click at [106, 86] on button "percent" at bounding box center [132, 117] width 78 height 78
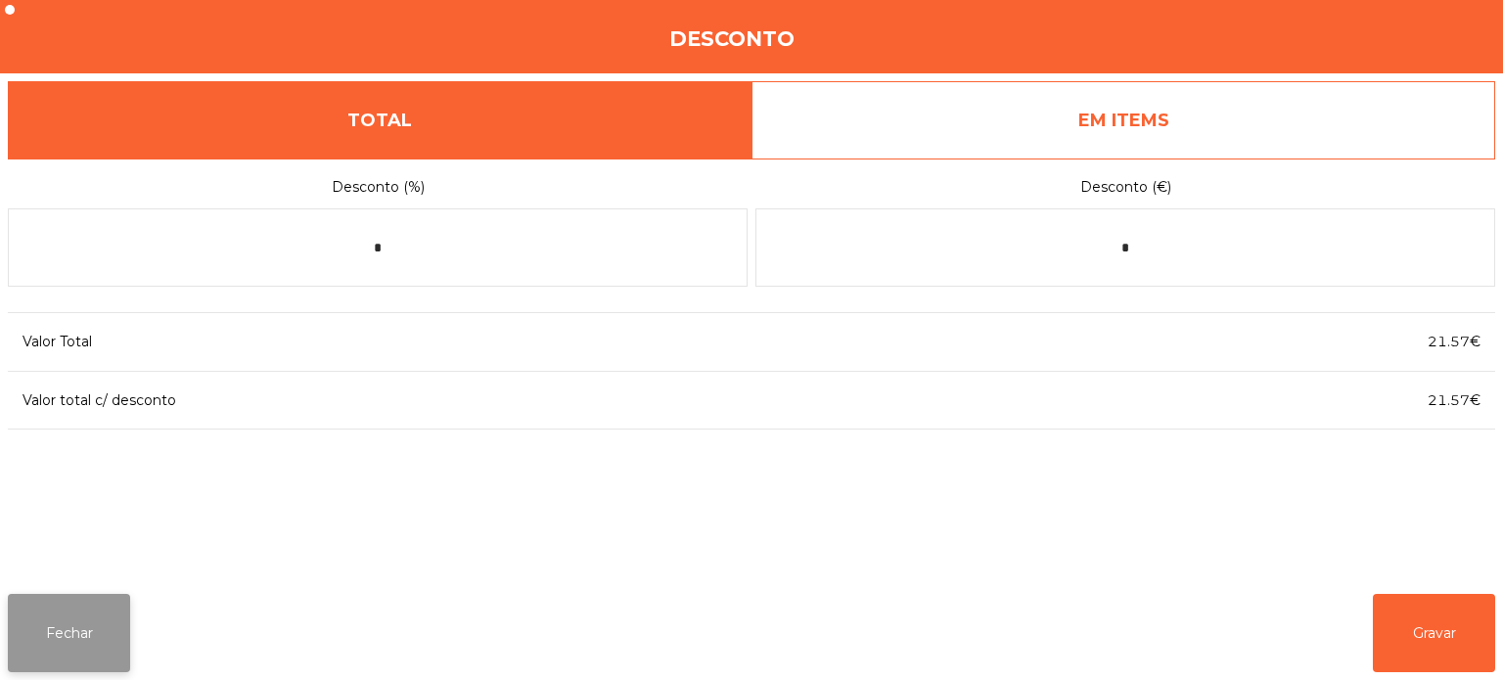
click at [74, 610] on button "Fechar" at bounding box center [69, 633] width 122 height 78
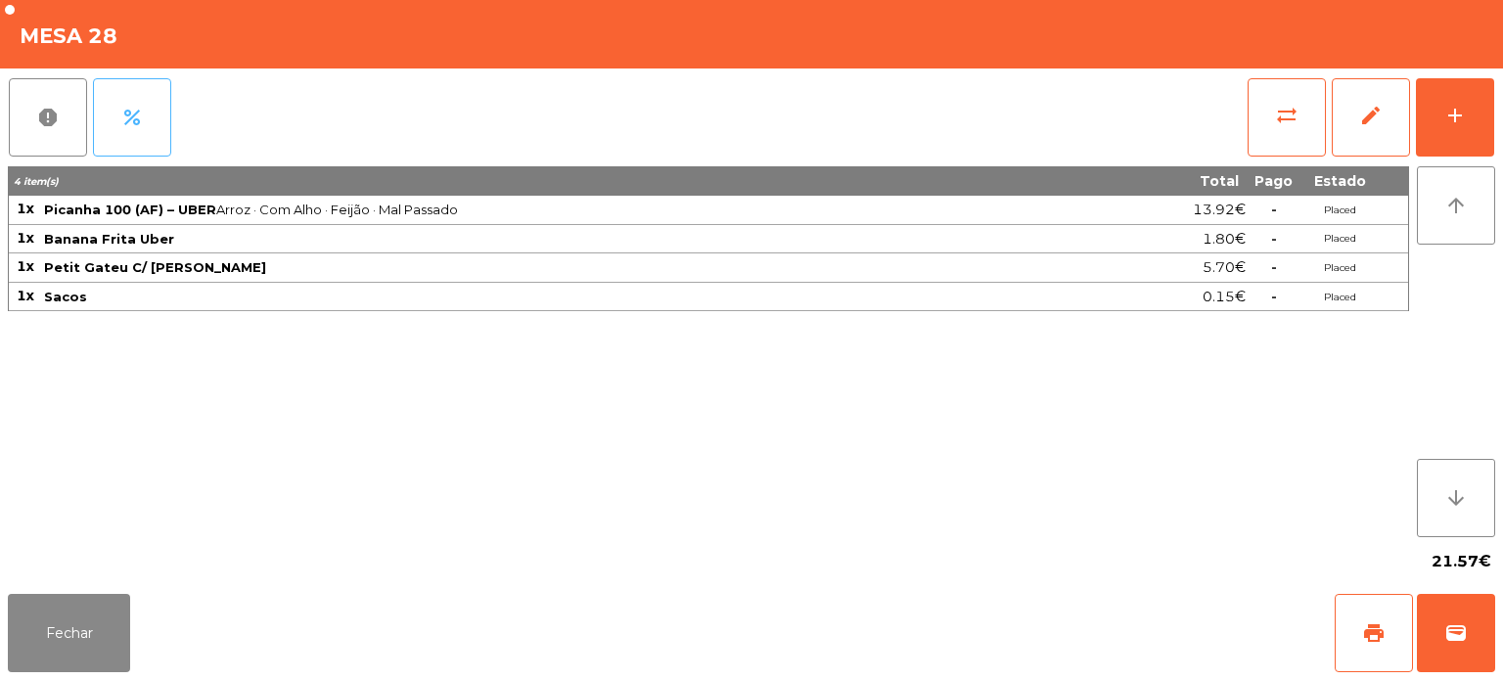
click at [157, 119] on button "percent" at bounding box center [132, 117] width 78 height 78
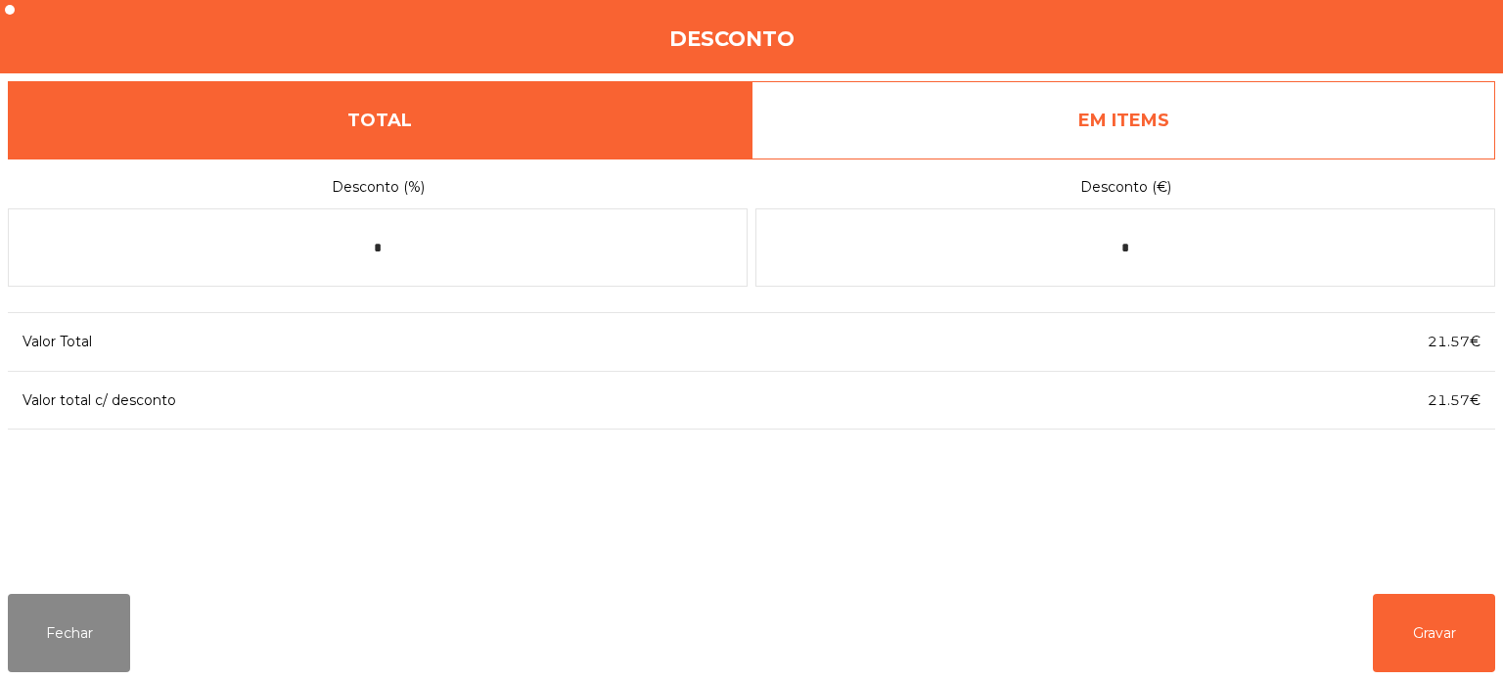
click at [158, 124] on link "TOTAL" at bounding box center [380, 120] width 744 height 78
click at [932, 245] on input "*" at bounding box center [1125, 247] width 740 height 78
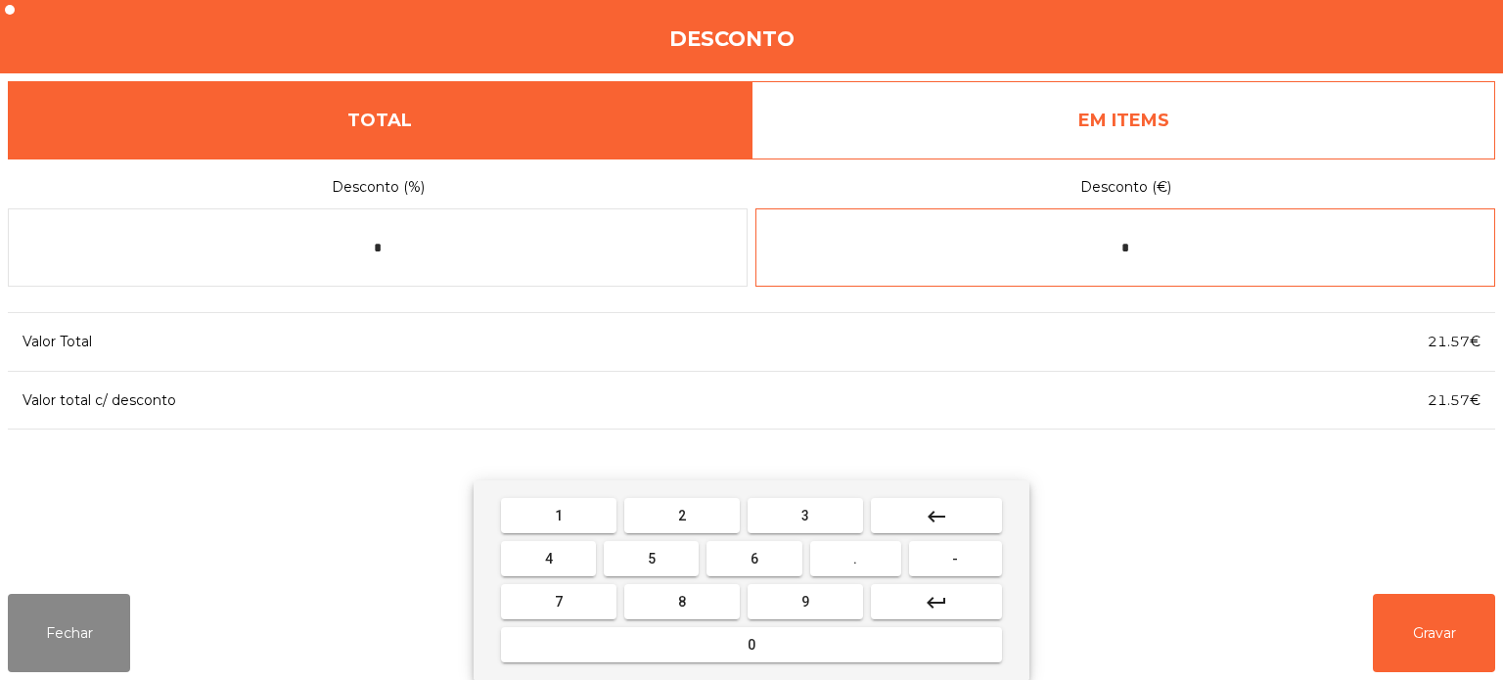
click at [976, 558] on button "-" at bounding box center [955, 558] width 93 height 35
click at [671, 560] on button "5" at bounding box center [651, 558] width 95 height 35
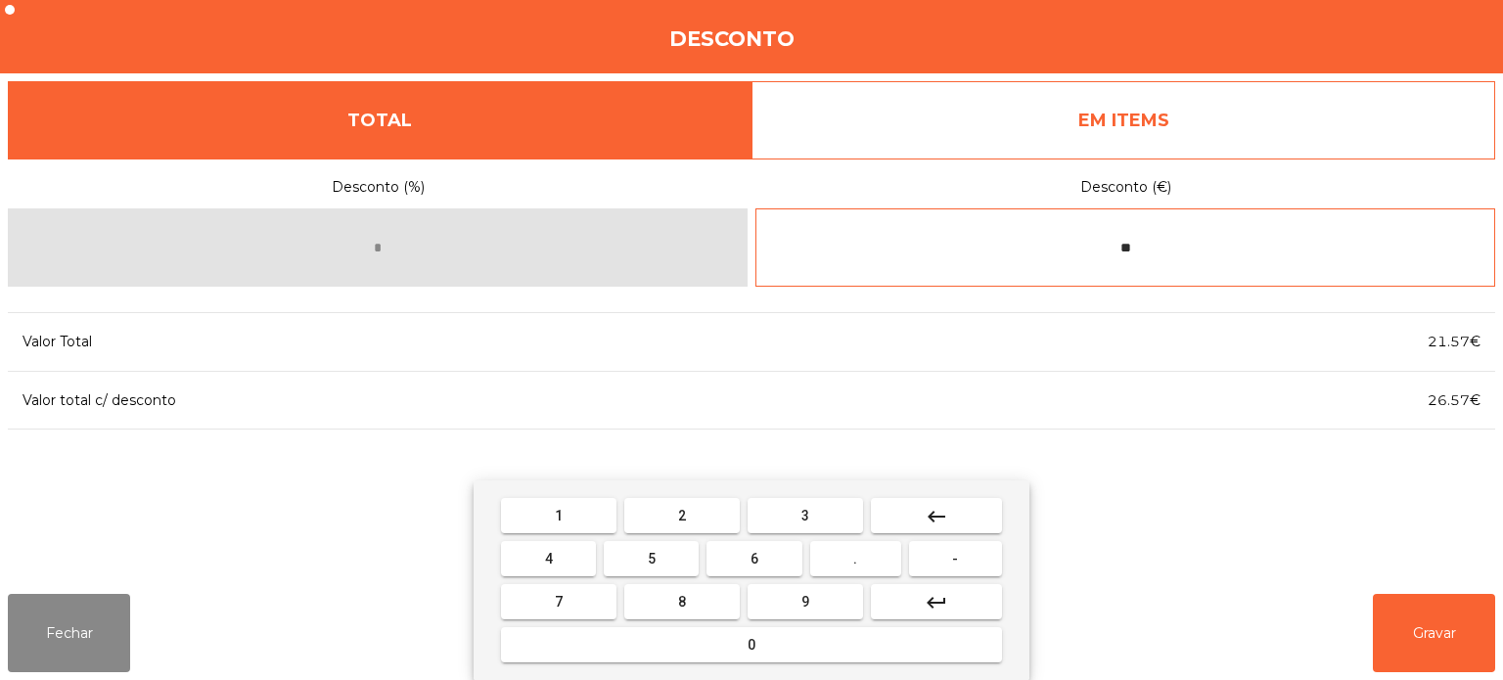
click at [873, 553] on button "." at bounding box center [855, 558] width 91 height 35
click at [681, 602] on span "8" at bounding box center [682, 602] width 8 height 16
click at [571, 508] on button "1" at bounding box center [558, 515] width 115 height 35
type input "*****"
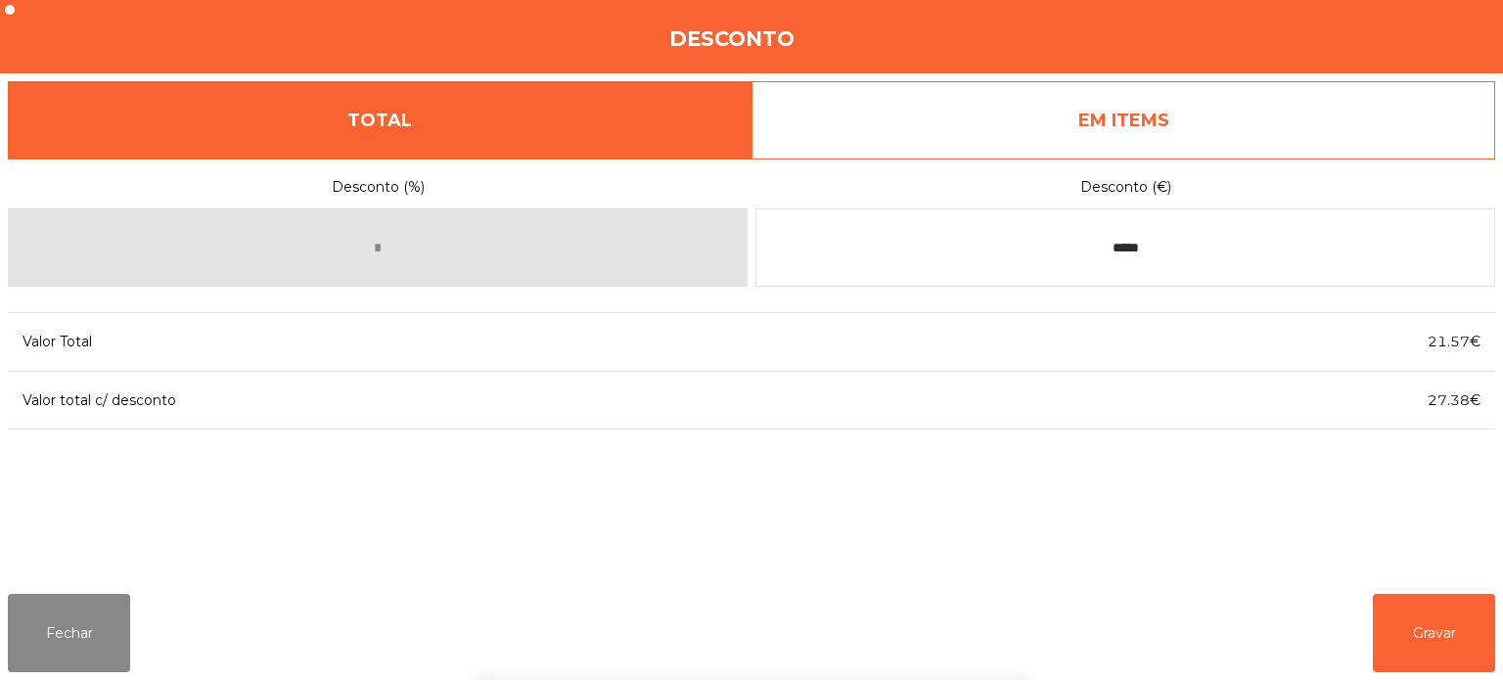
click at [945, 345] on div "Valor Total" at bounding box center [503, 342] width 991 height 26
click at [1425, 607] on button "Gravar" at bounding box center [1434, 633] width 122 height 78
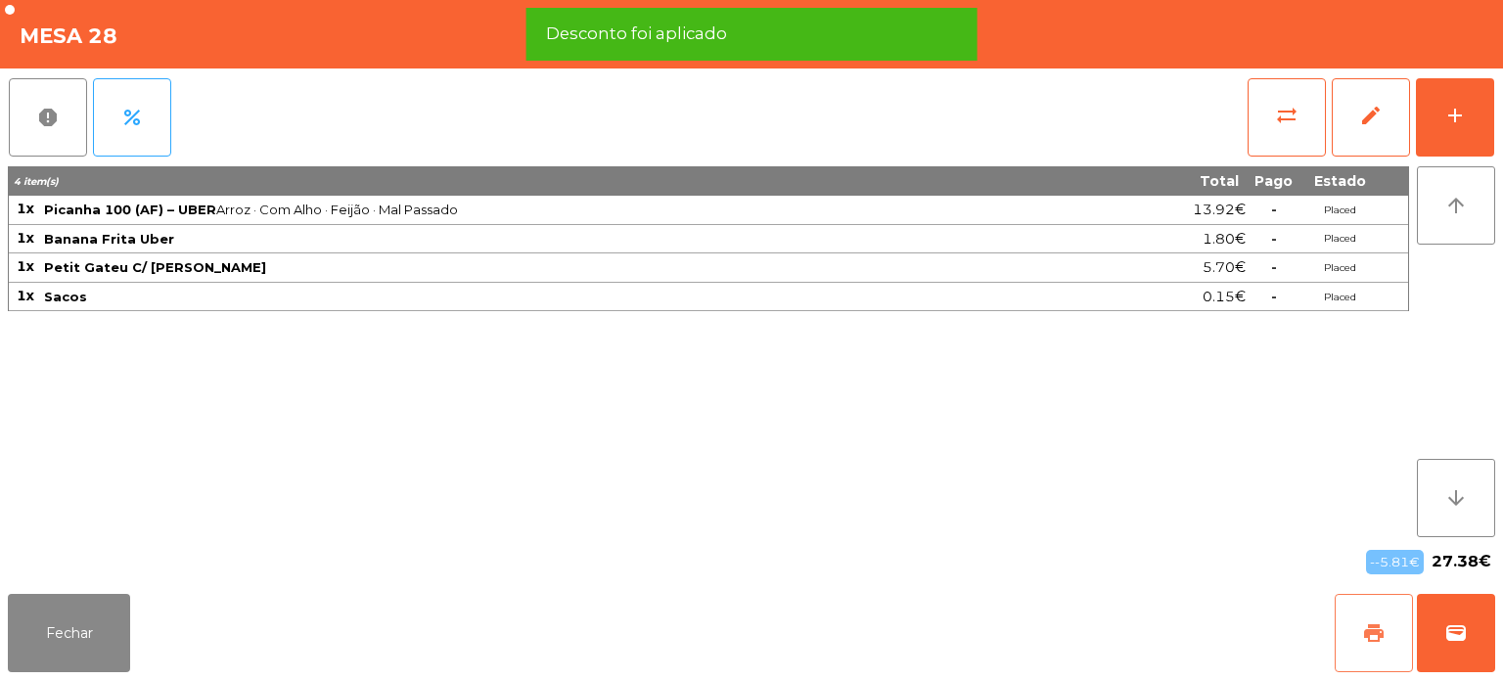
click at [1386, 620] on button "print" at bounding box center [1374, 633] width 78 height 78
click at [1472, 625] on button "wallet" at bounding box center [1456, 633] width 78 height 78
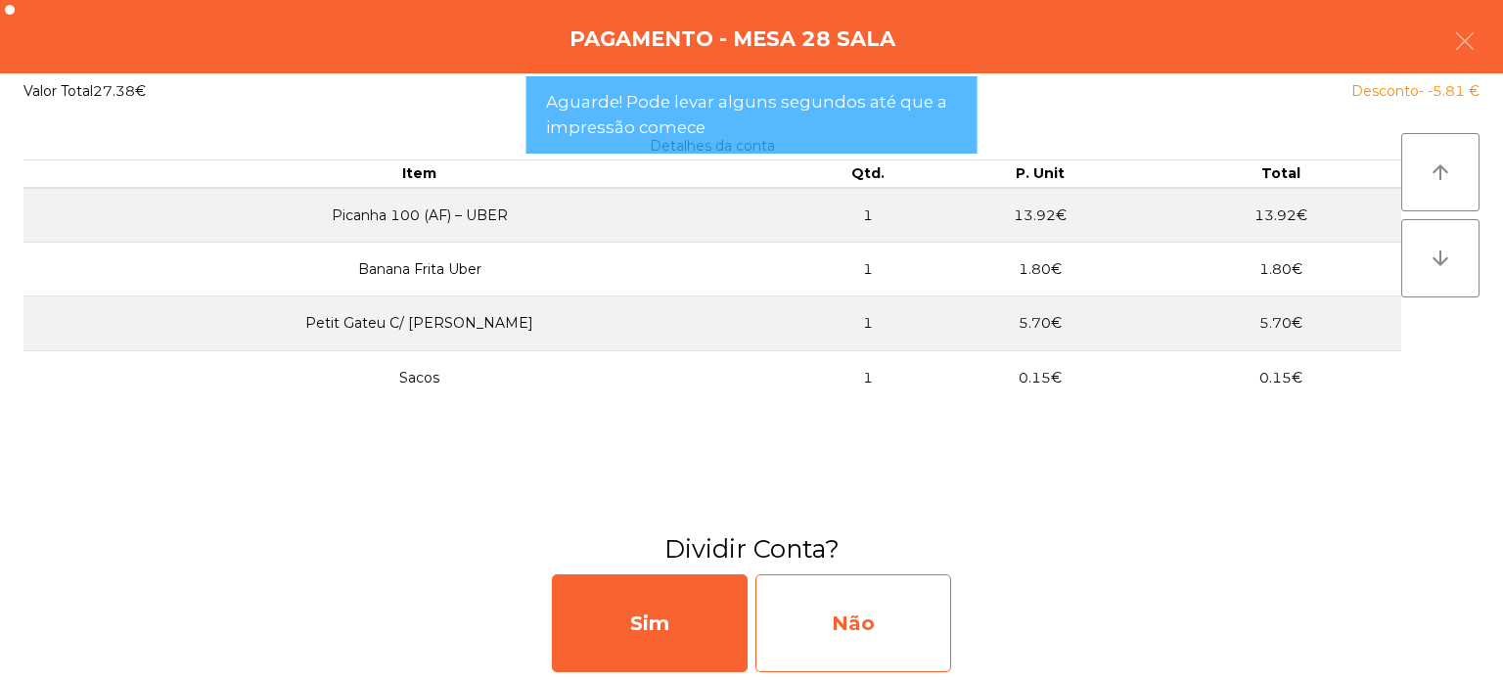
click at [904, 611] on div "Não" at bounding box center [853, 623] width 196 height 98
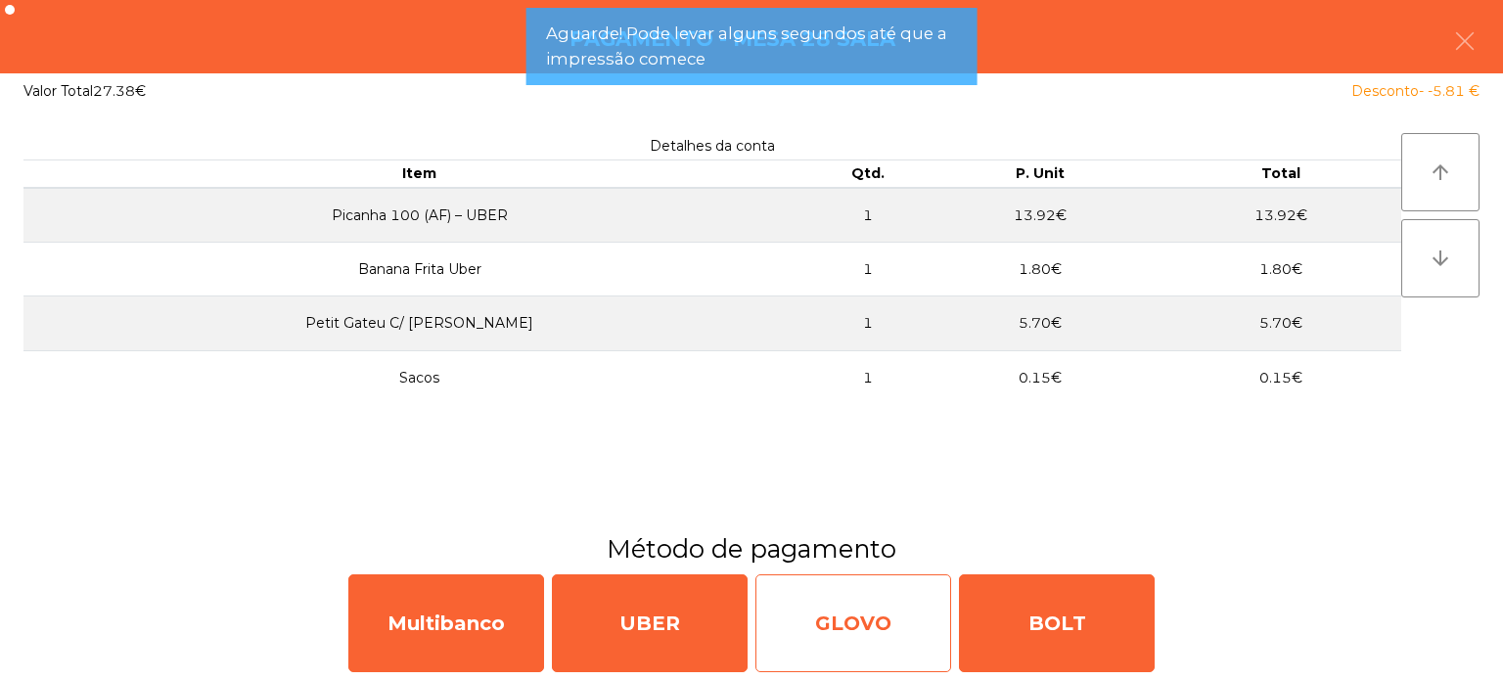
click at [871, 599] on div "GLOVO" at bounding box center [853, 623] width 196 height 98
select select "**"
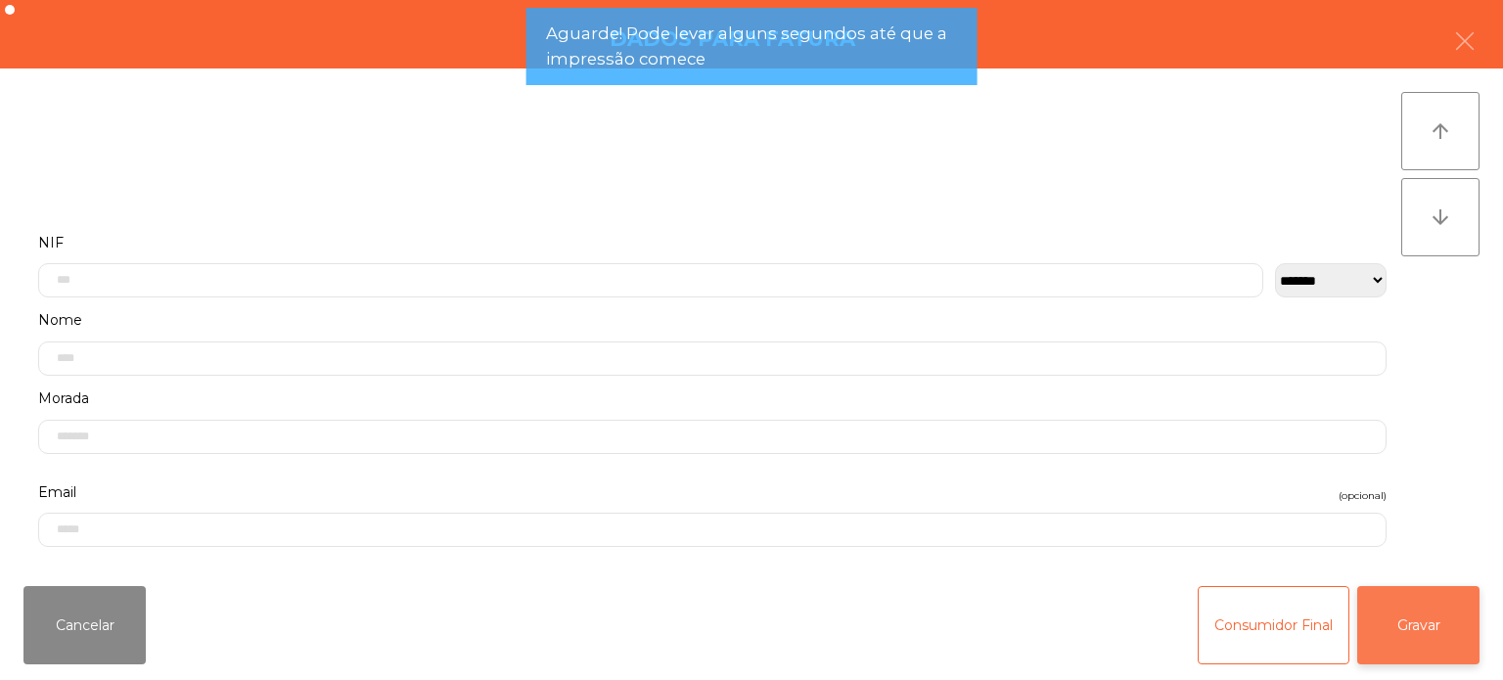
click at [1425, 638] on button "Gravar" at bounding box center [1418, 625] width 122 height 78
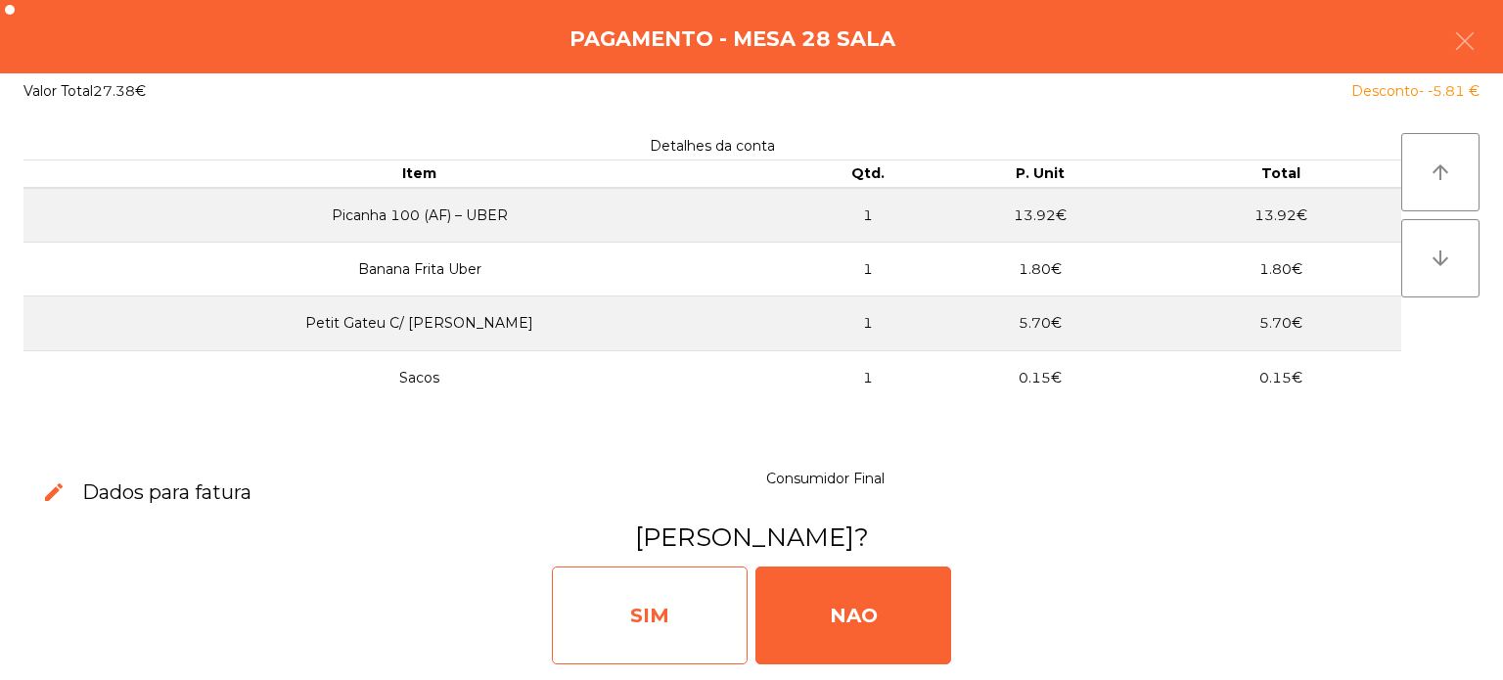
click at [670, 607] on div "SIM" at bounding box center [650, 616] width 196 height 98
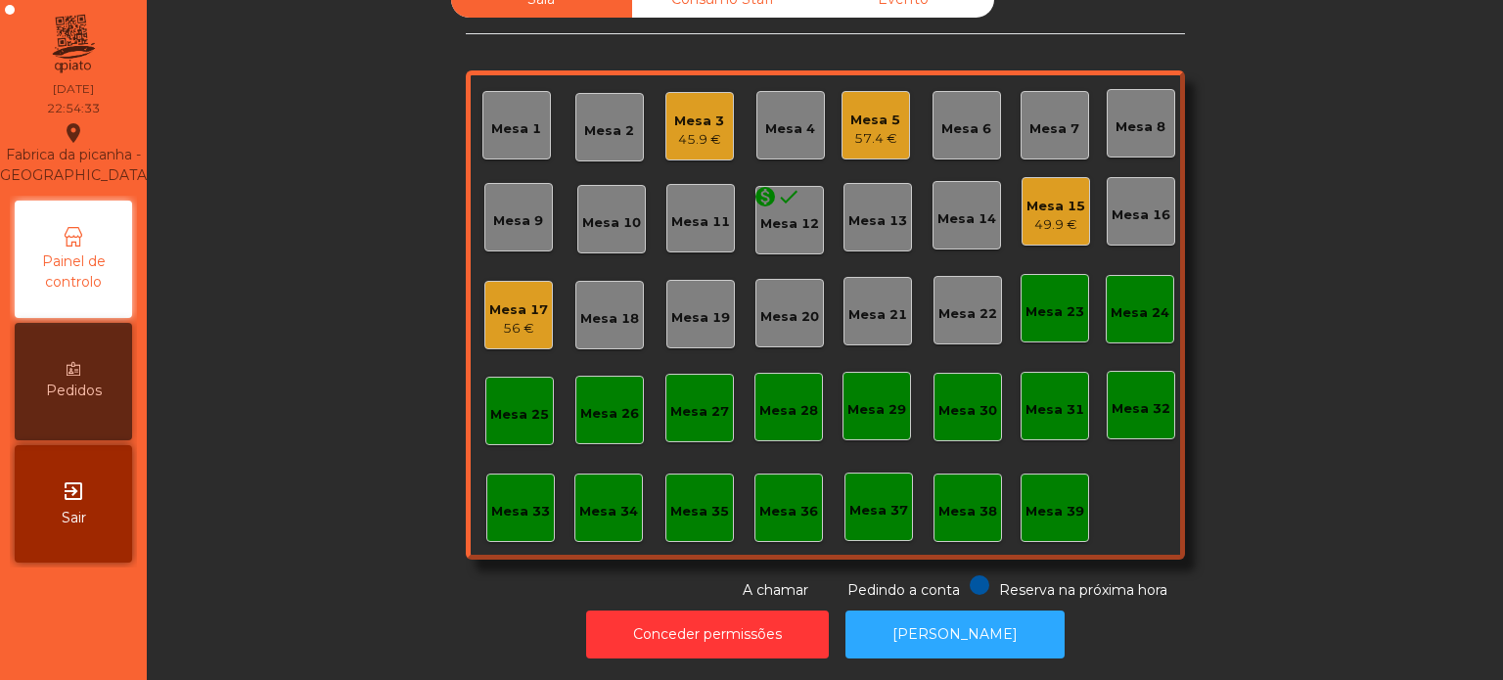
click at [599, 376] on div "Mesa 26" at bounding box center [609, 410] width 69 height 69
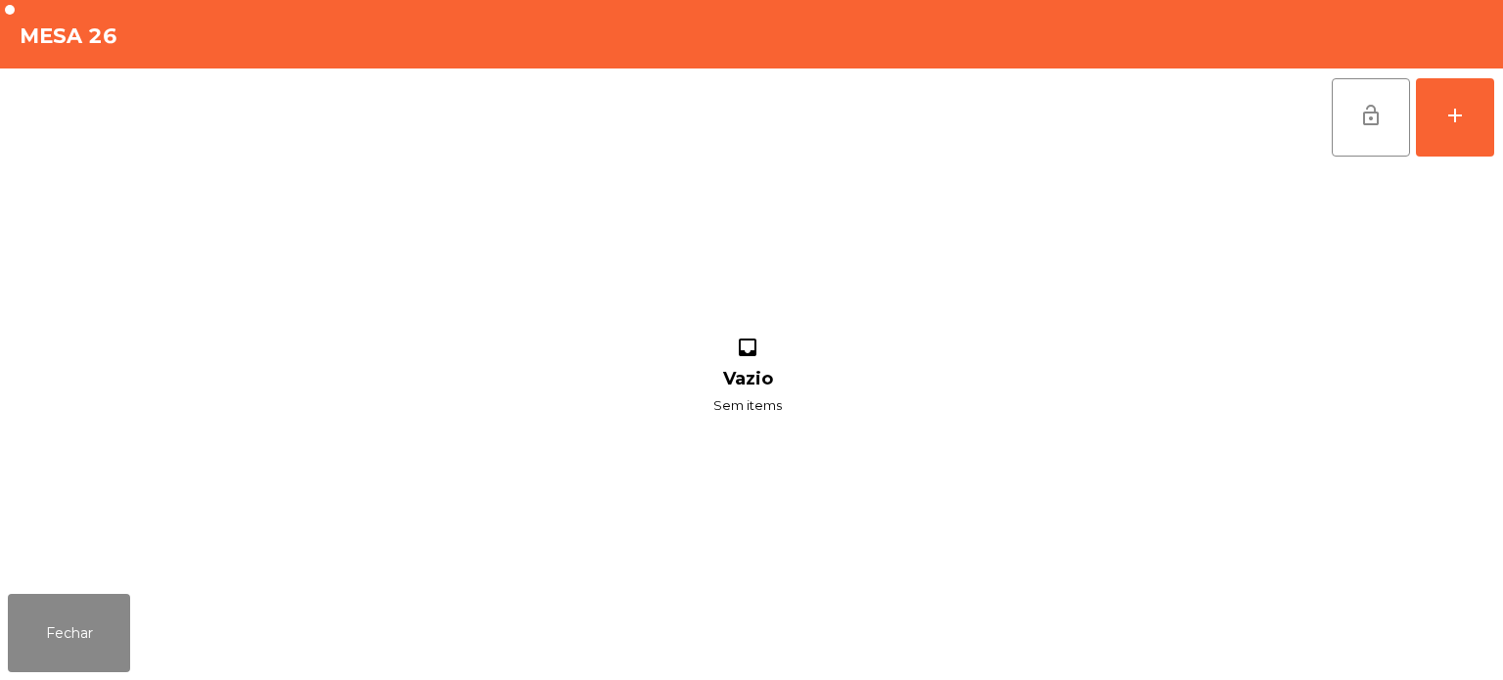
click at [1495, 116] on div "lock_open add inbox Vazio Sem items" at bounding box center [751, 328] width 1503 height 518
click at [1464, 123] on div "add" at bounding box center [1454, 115] width 23 height 23
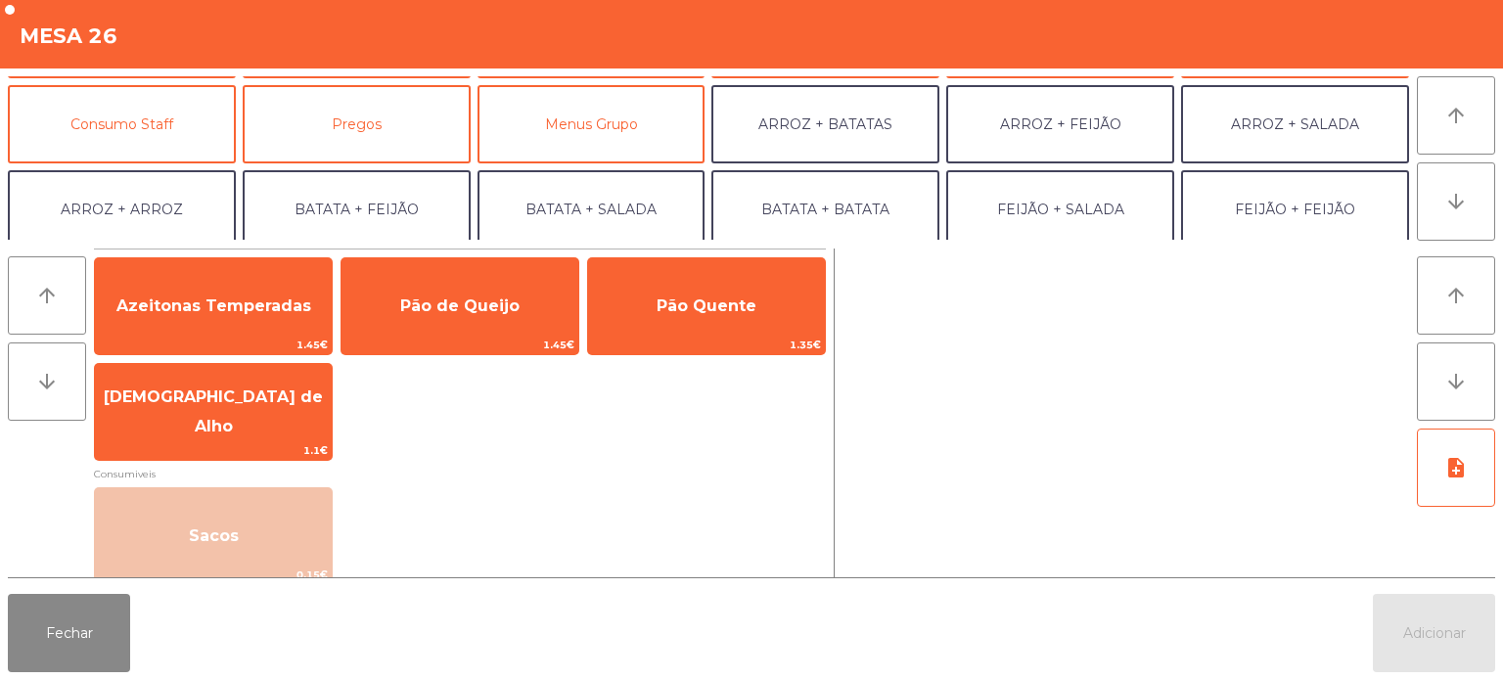
scroll to position [160, 0]
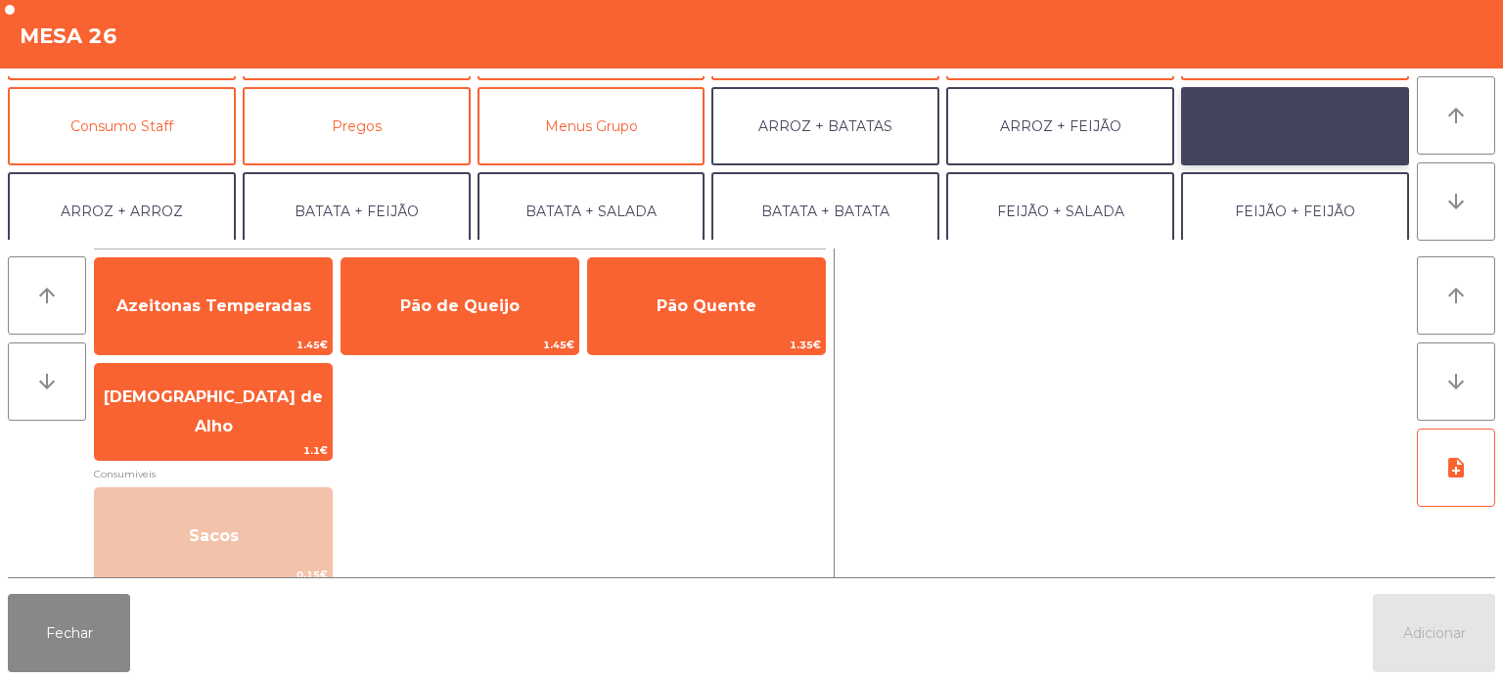
click at [1272, 126] on button "ARROZ + SALADA" at bounding box center [1295, 126] width 228 height 78
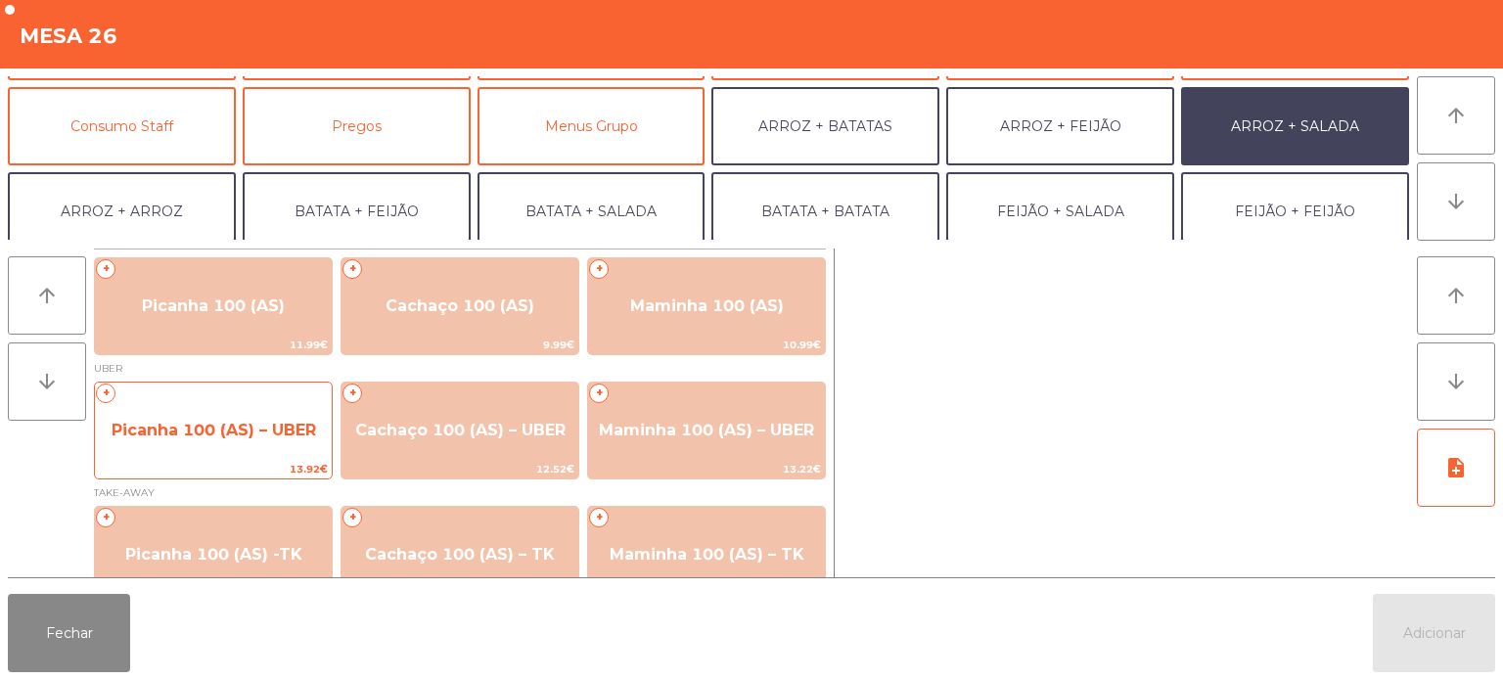
click at [234, 452] on span "Picanha 100 (AS) – UBER" at bounding box center [213, 430] width 237 height 53
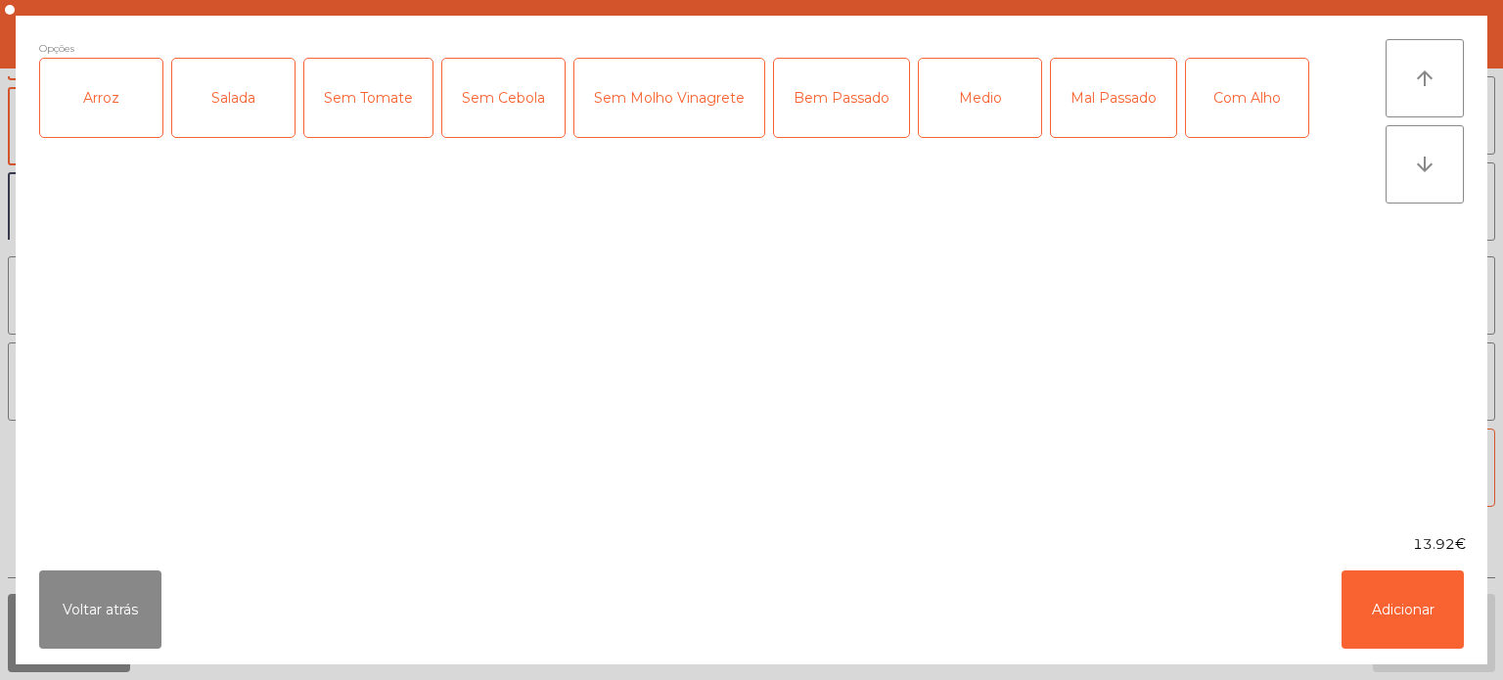
click at [123, 112] on div "Arroz" at bounding box center [101, 98] width 122 height 78
click at [229, 96] on div "Salada" at bounding box center [233, 98] width 122 height 78
click at [983, 97] on div "Medio" at bounding box center [980, 98] width 122 height 78
click at [1376, 615] on button "Adicionar" at bounding box center [1403, 610] width 122 height 78
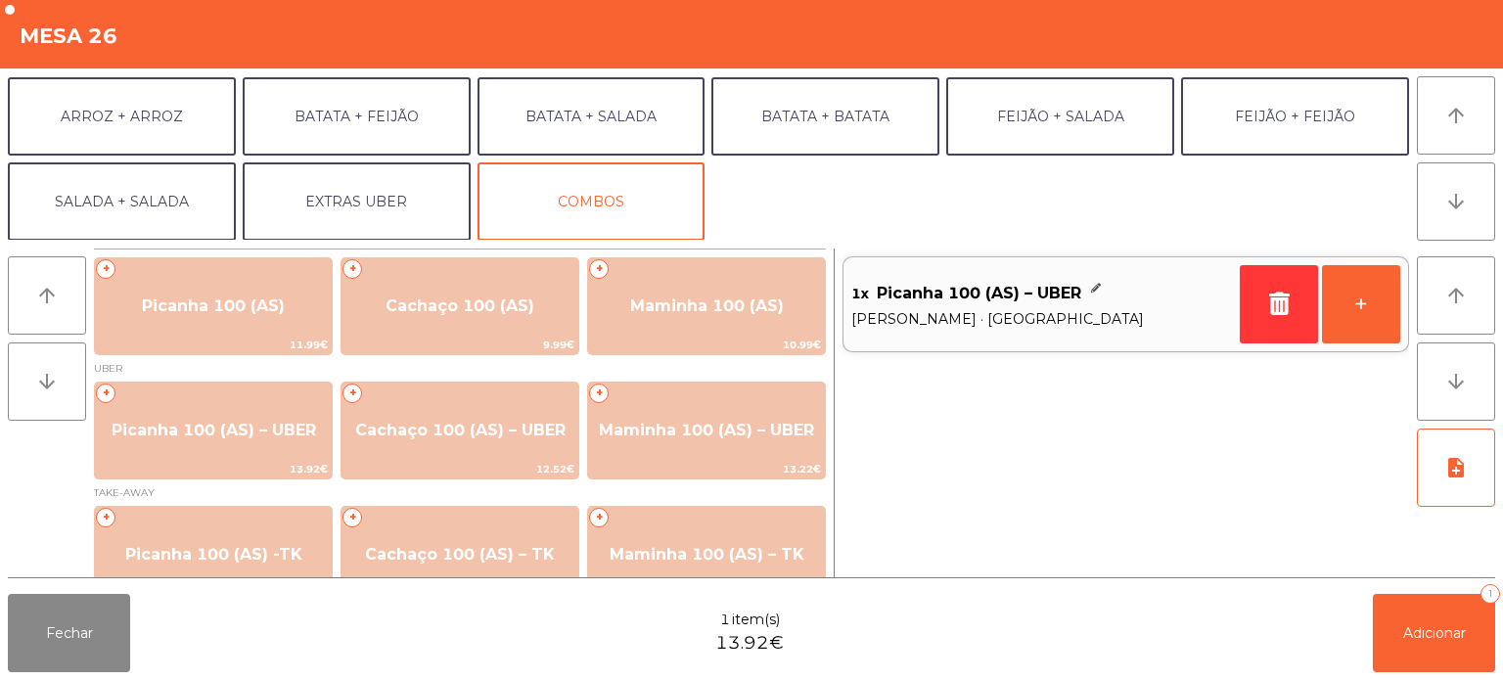
scroll to position [254, 0]
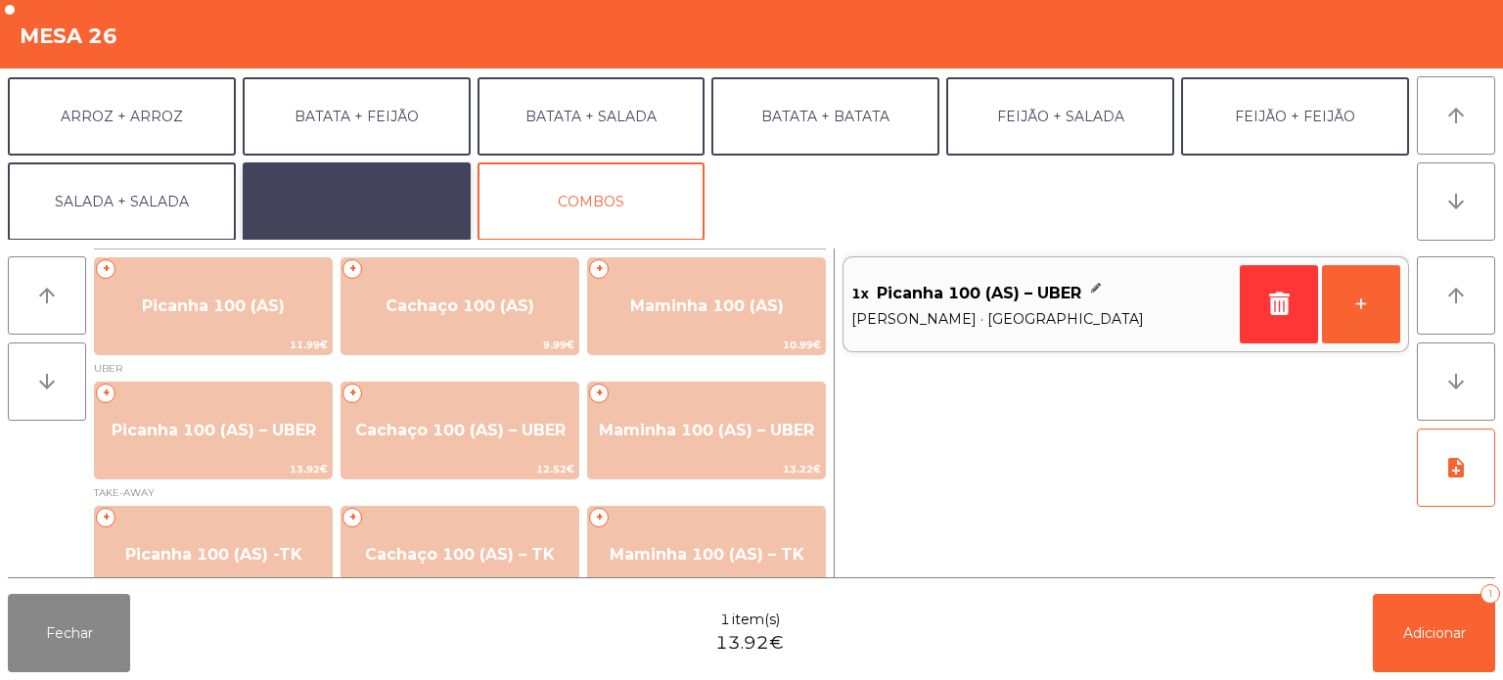
click at [387, 190] on button "EXTRAS UBER" at bounding box center [357, 201] width 228 height 78
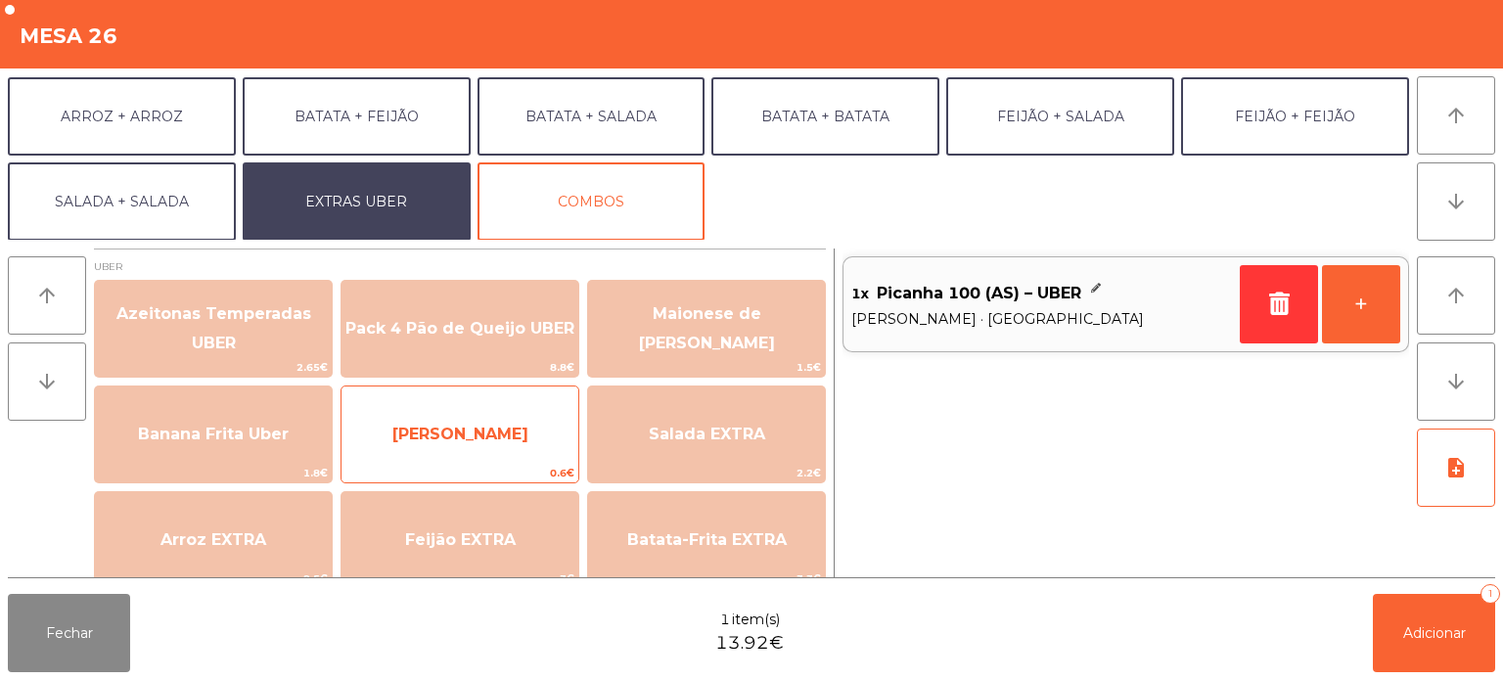
click at [505, 425] on span "[PERSON_NAME]" at bounding box center [460, 434] width 136 height 19
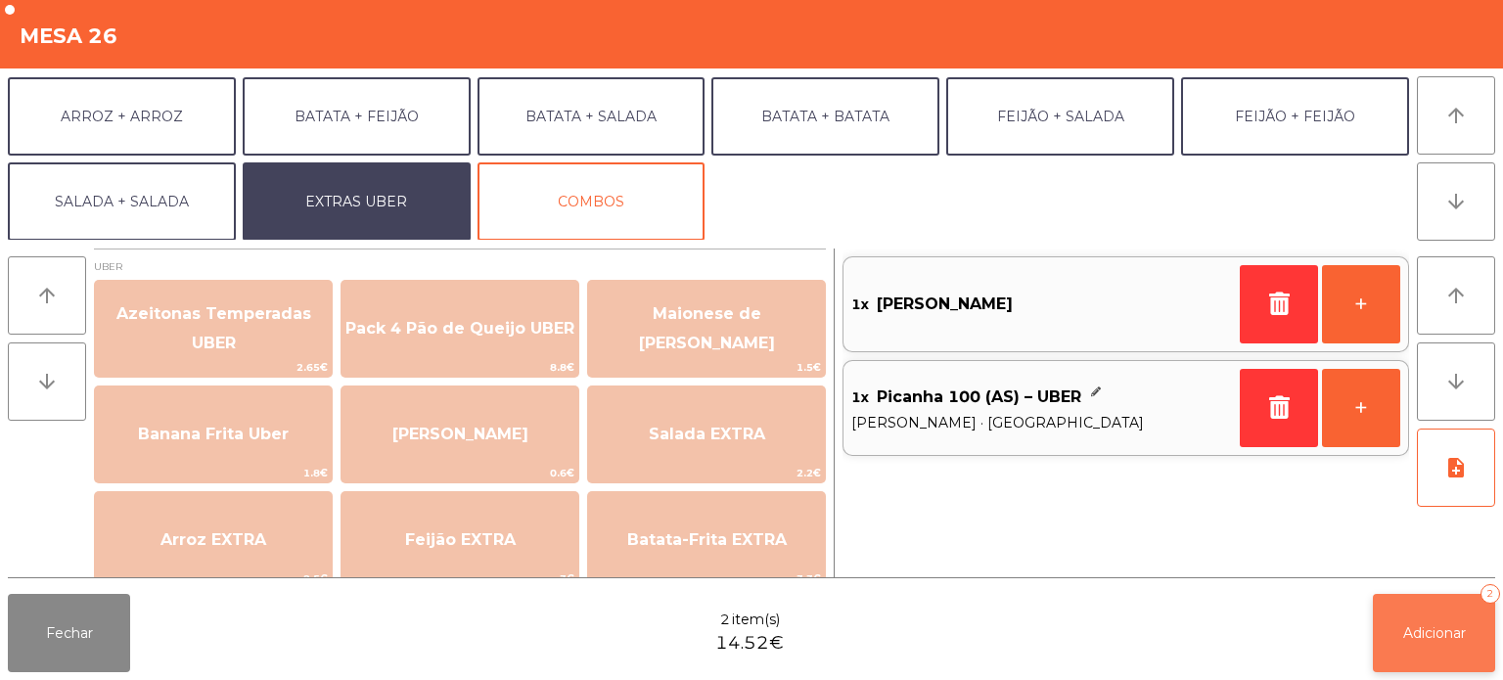
click at [1435, 668] on button "Adicionar 2" at bounding box center [1434, 633] width 122 height 78
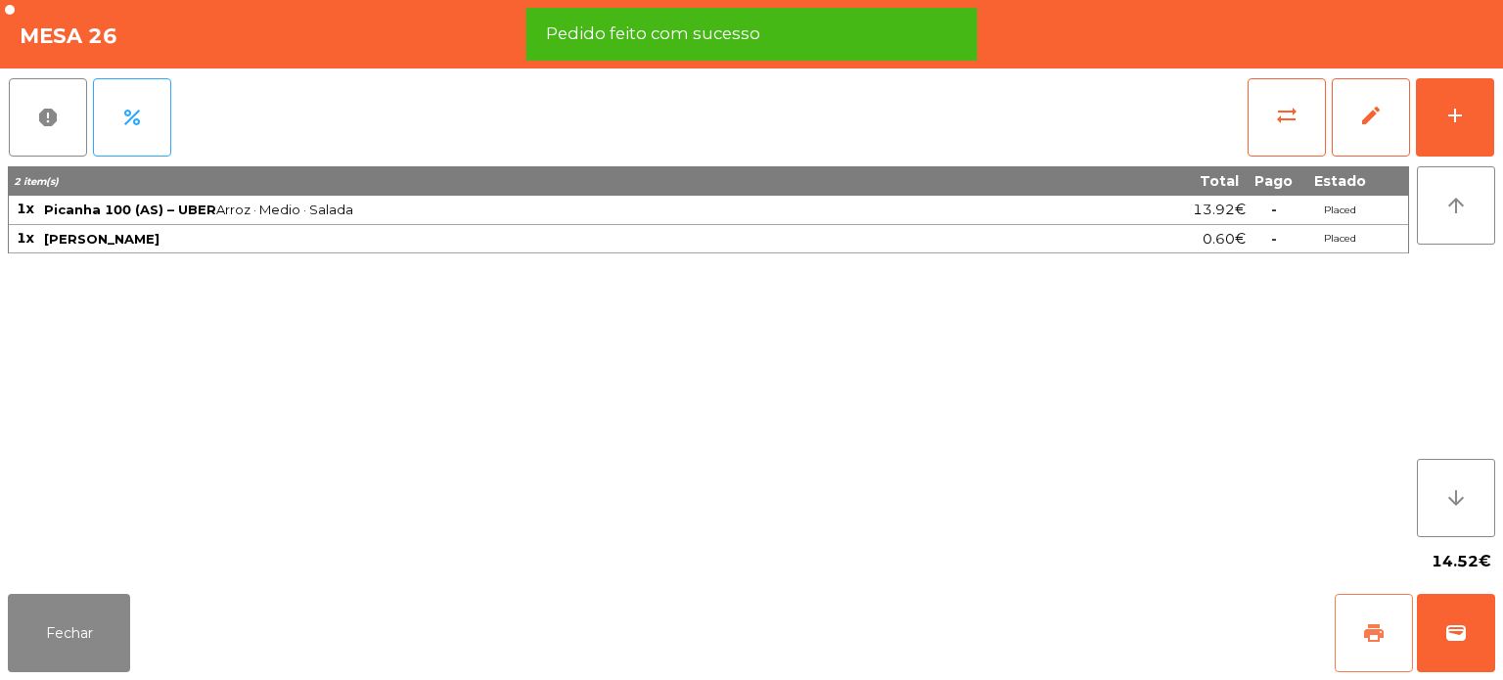
click at [1370, 634] on span "print" at bounding box center [1373, 632] width 23 height 23
click at [1456, 620] on button "wallet" at bounding box center [1456, 633] width 78 height 78
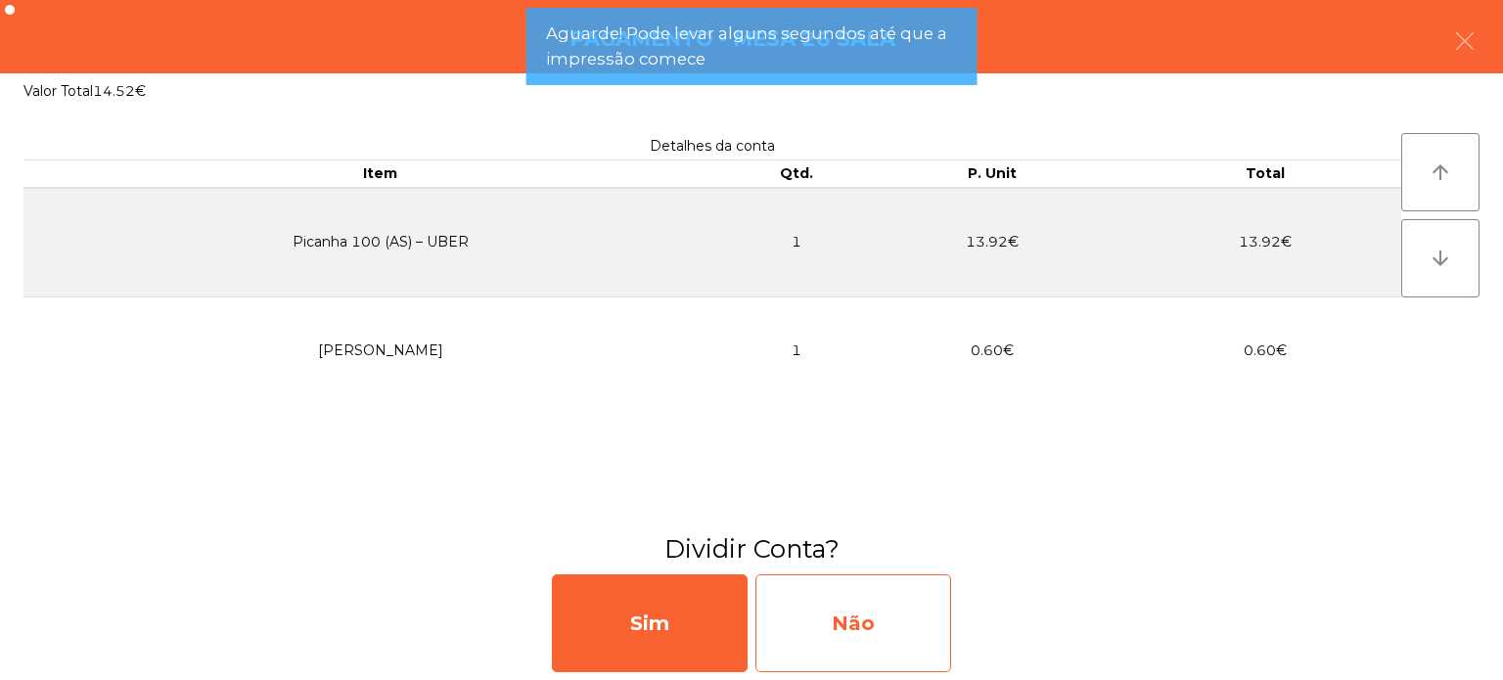
click at [871, 610] on div "Não" at bounding box center [853, 623] width 196 height 98
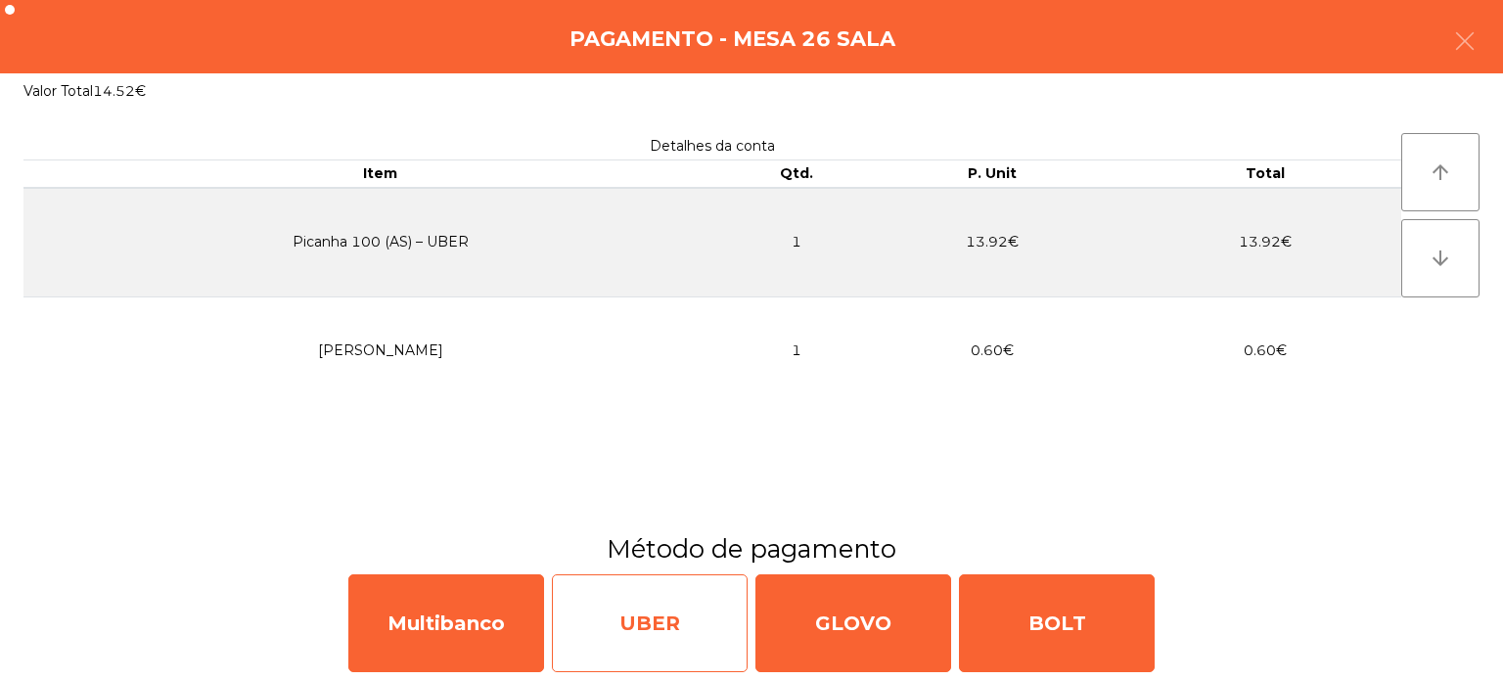
click at [649, 624] on div "UBER" at bounding box center [650, 623] width 196 height 98
select select "**"
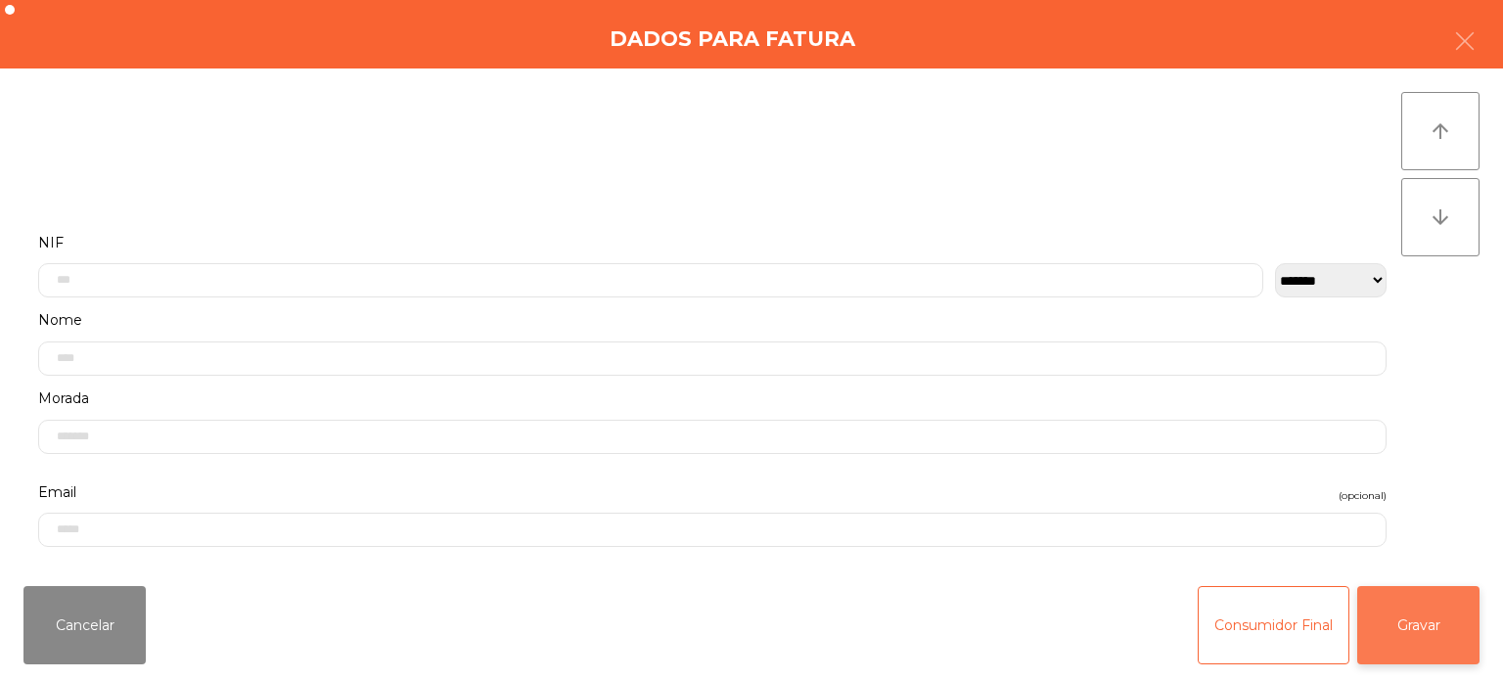
click at [1411, 622] on button "Gravar" at bounding box center [1418, 625] width 122 height 78
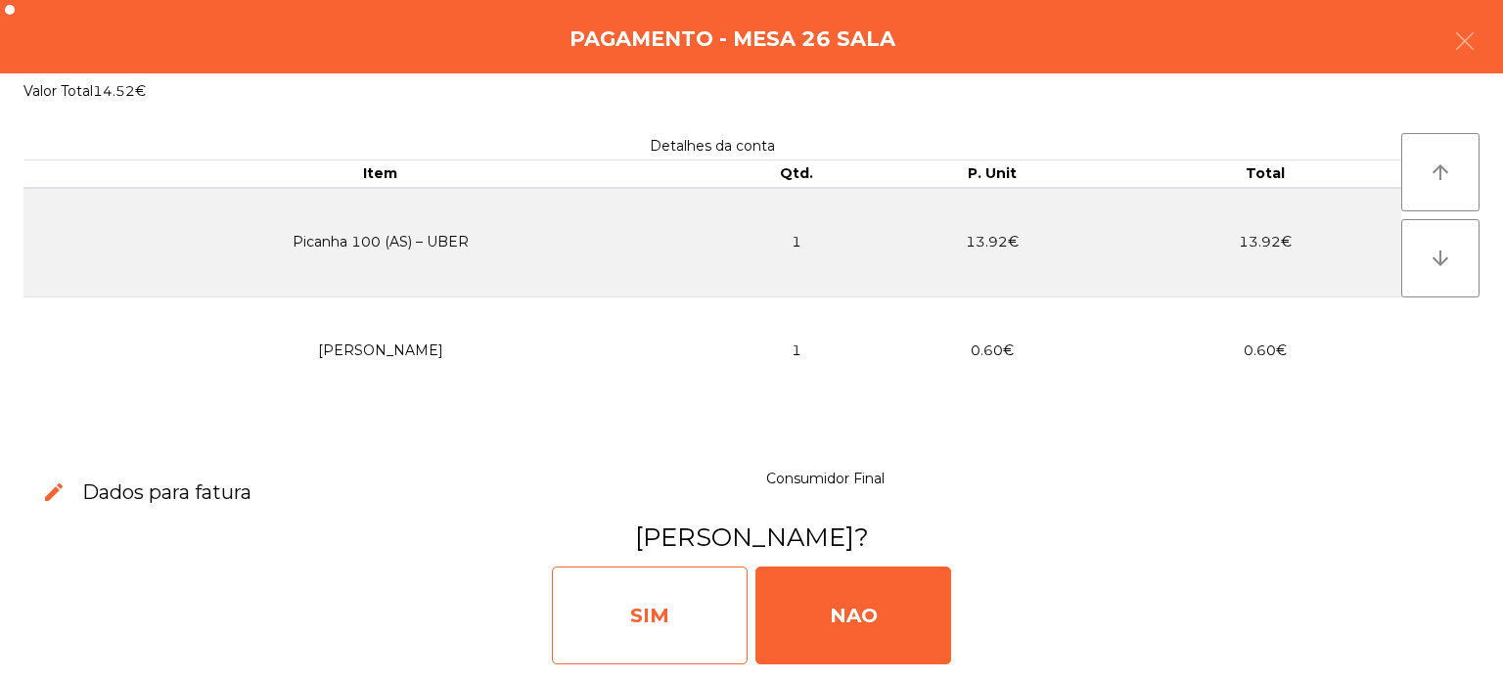
click at [650, 612] on div "SIM" at bounding box center [650, 616] width 196 height 98
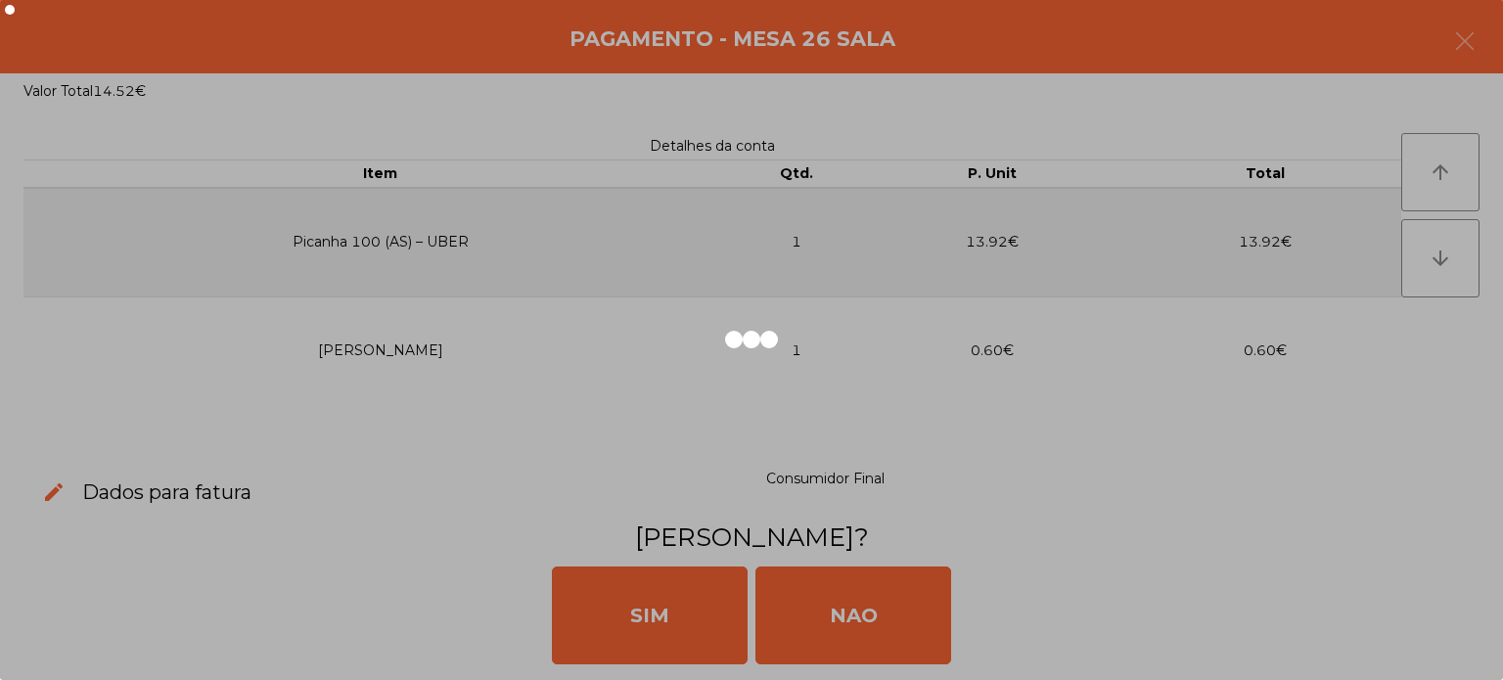
scroll to position [54, 0]
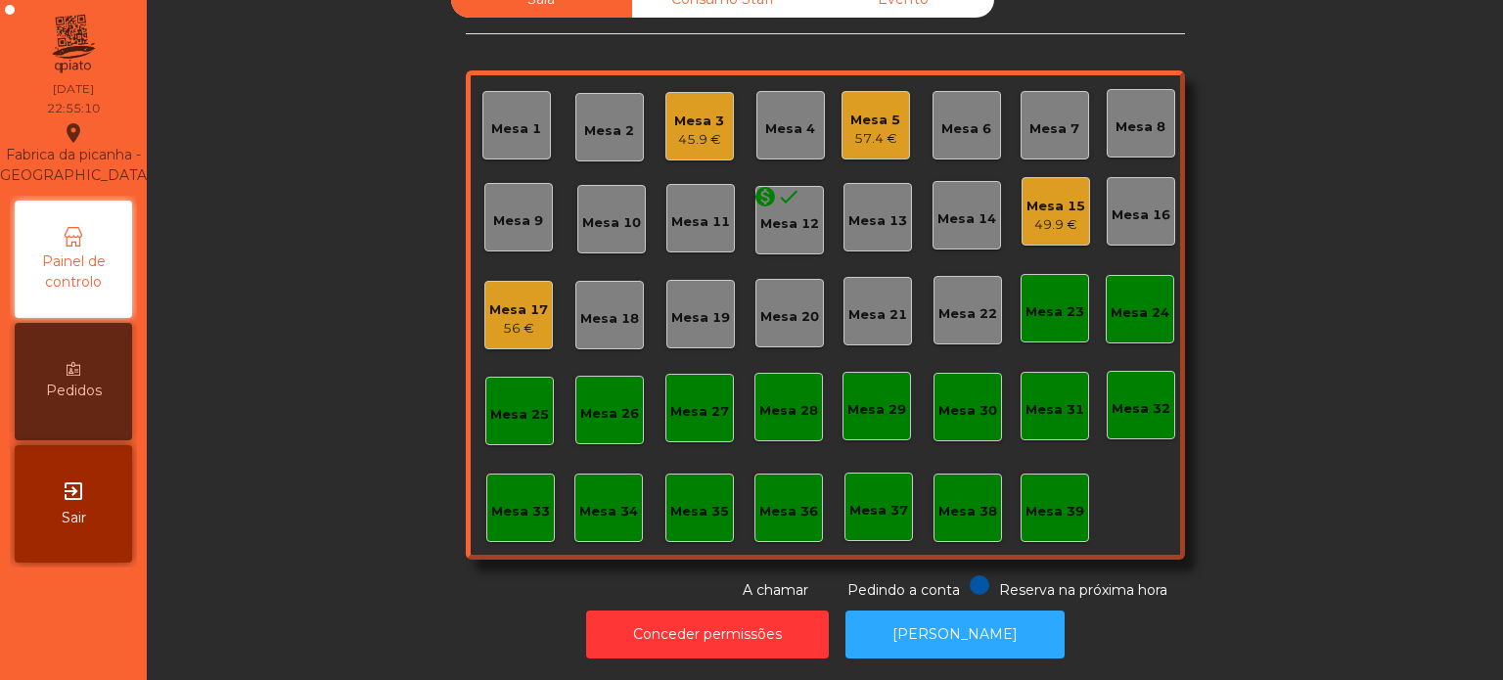
click at [1053, 215] on div "49.9 €" at bounding box center [1056, 225] width 59 height 20
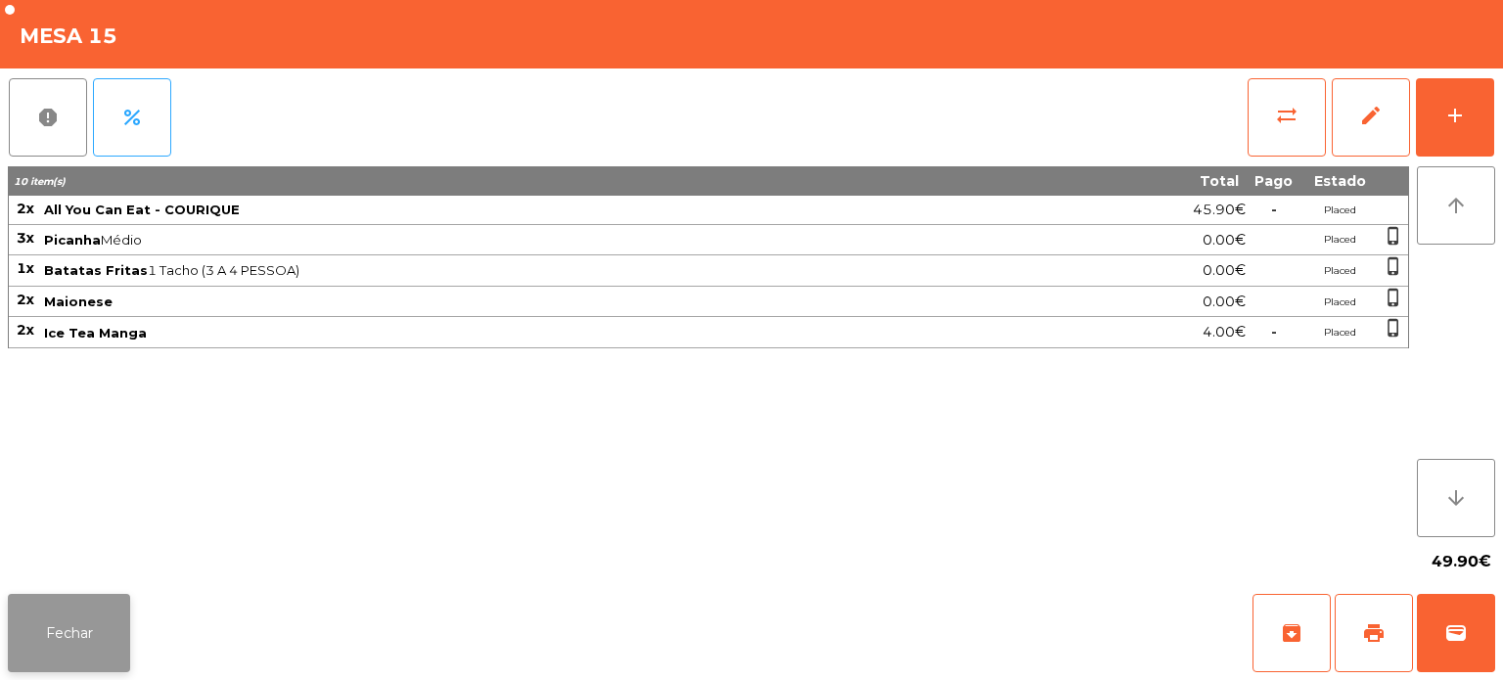
click at [102, 596] on button "Fechar" at bounding box center [69, 633] width 122 height 78
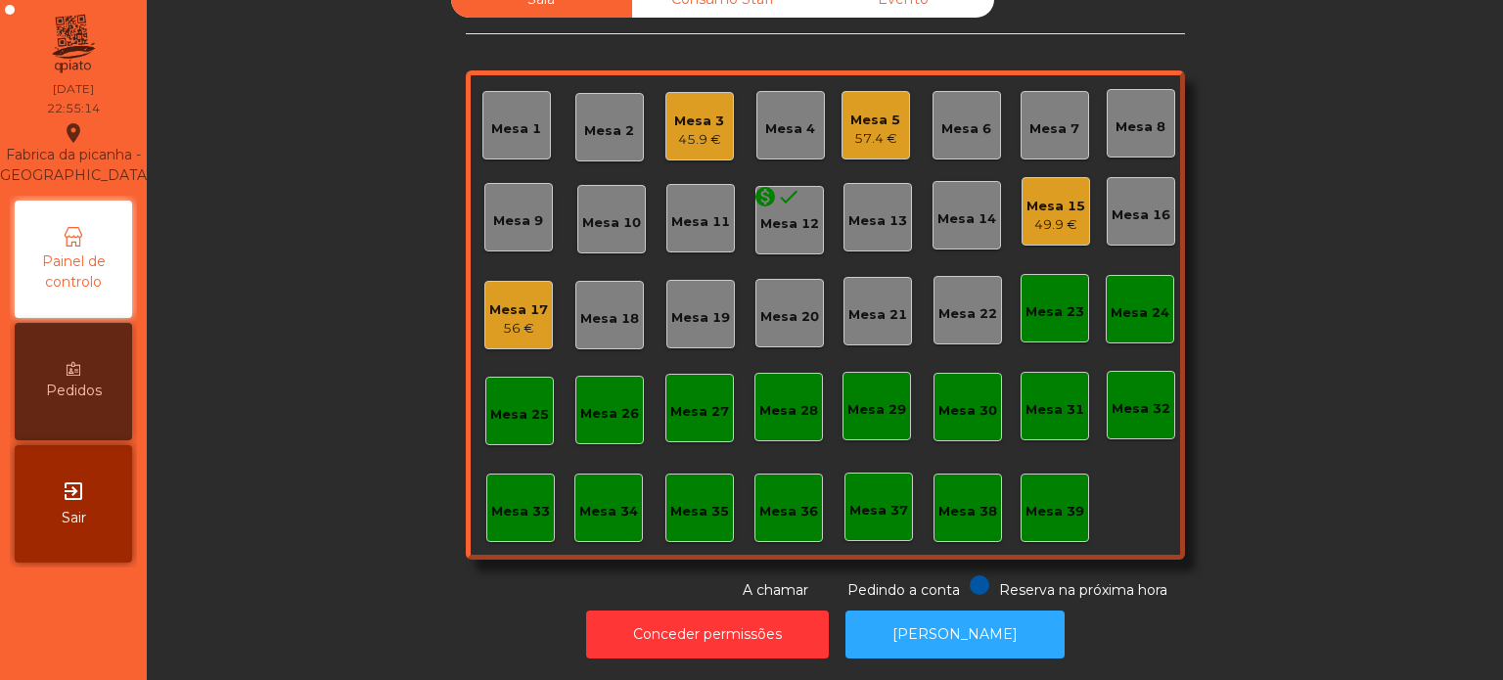
click at [709, 130] on div "45.9 €" at bounding box center [699, 140] width 50 height 20
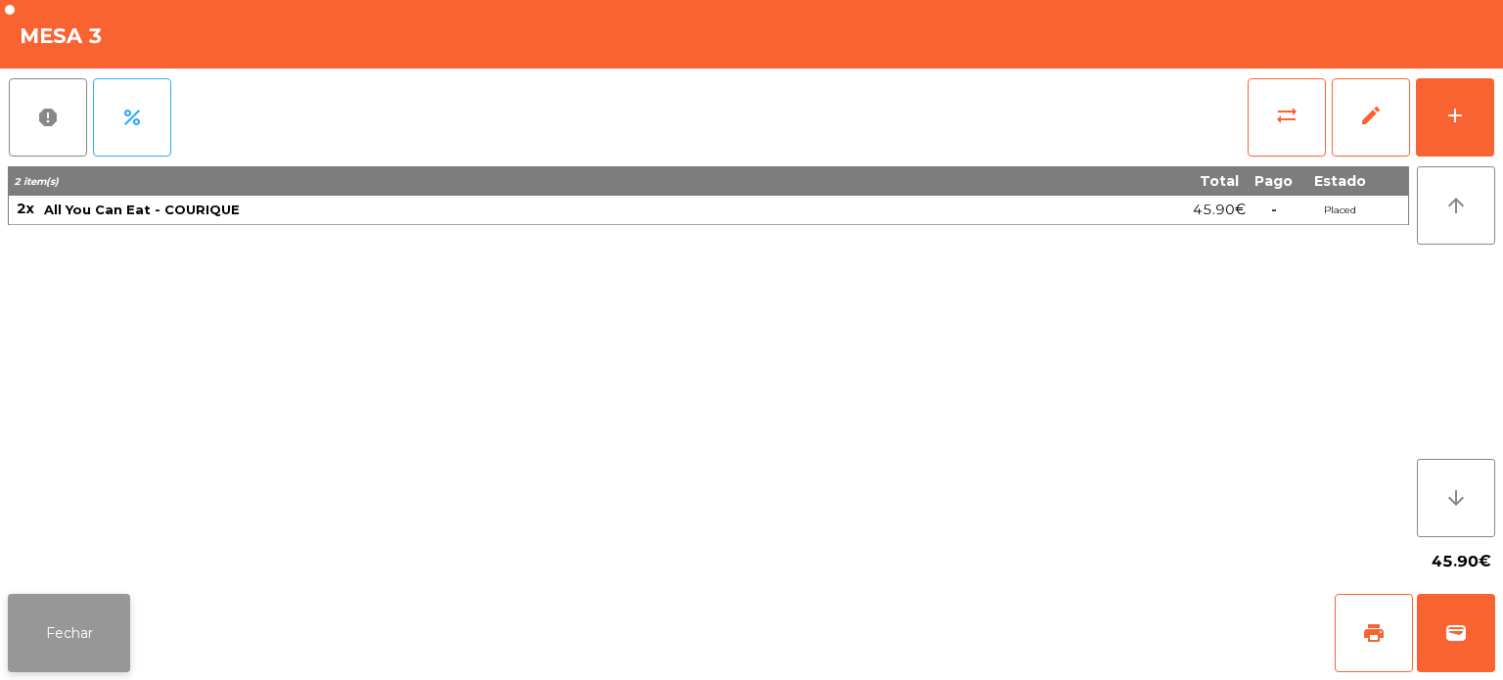
click at [121, 648] on button "Fechar" at bounding box center [69, 633] width 122 height 78
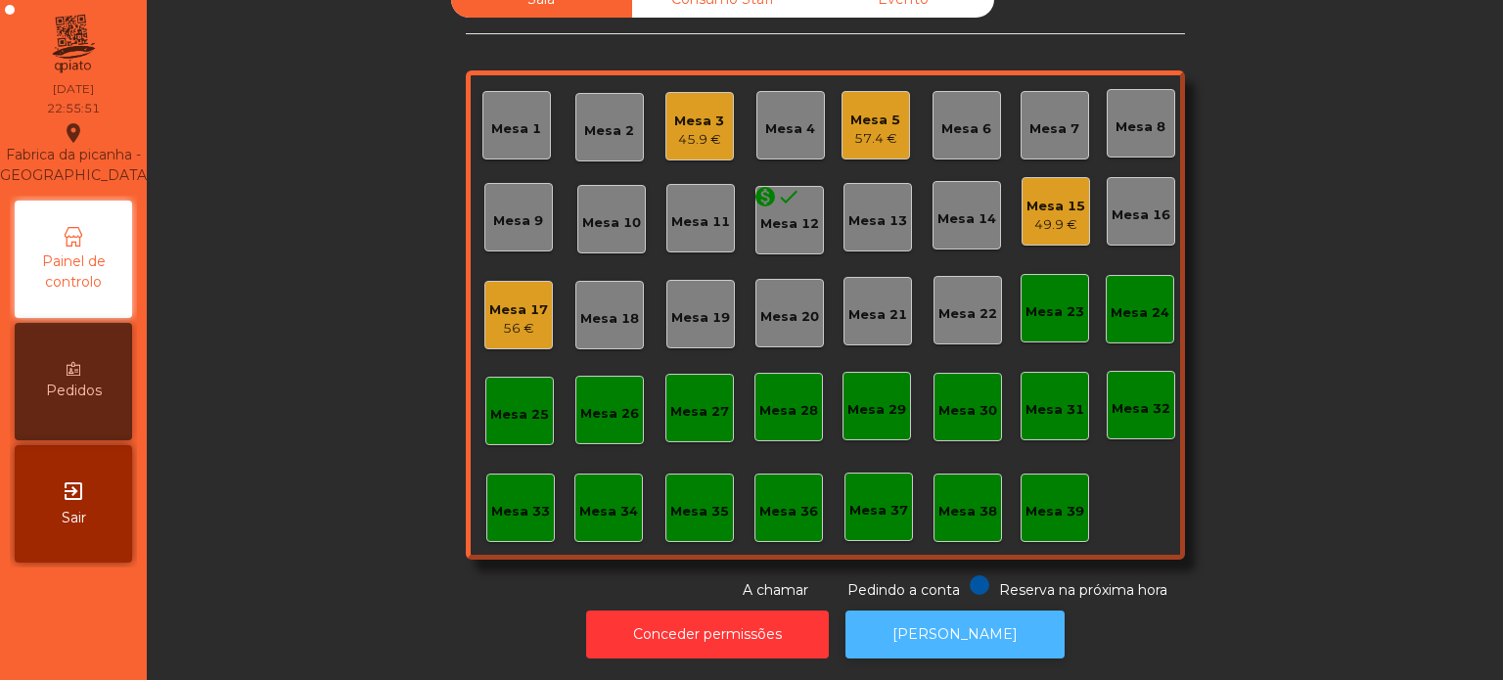
click at [984, 611] on button "[PERSON_NAME]" at bounding box center [955, 635] width 219 height 48
click at [716, 115] on div "Mesa 3 45.9 €" at bounding box center [699, 126] width 69 height 69
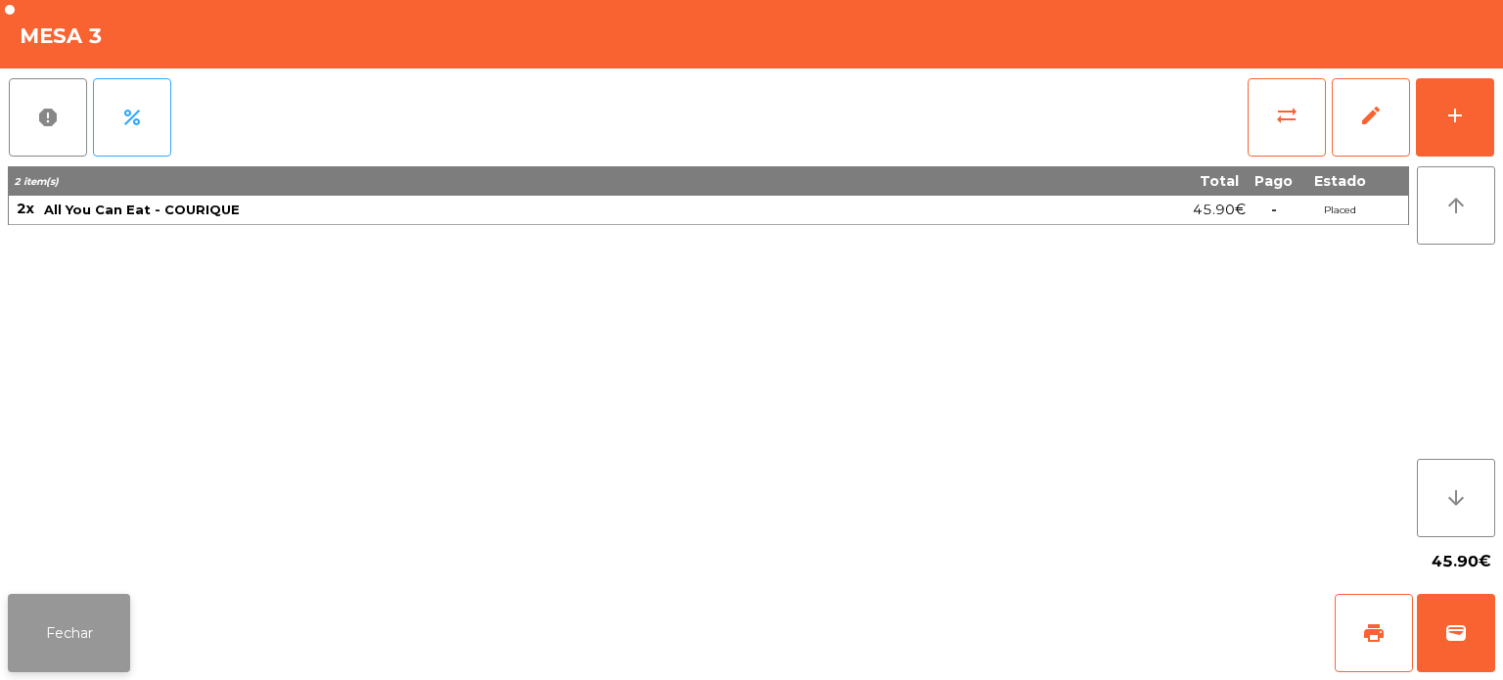
click at [91, 615] on button "Fechar" at bounding box center [69, 633] width 122 height 78
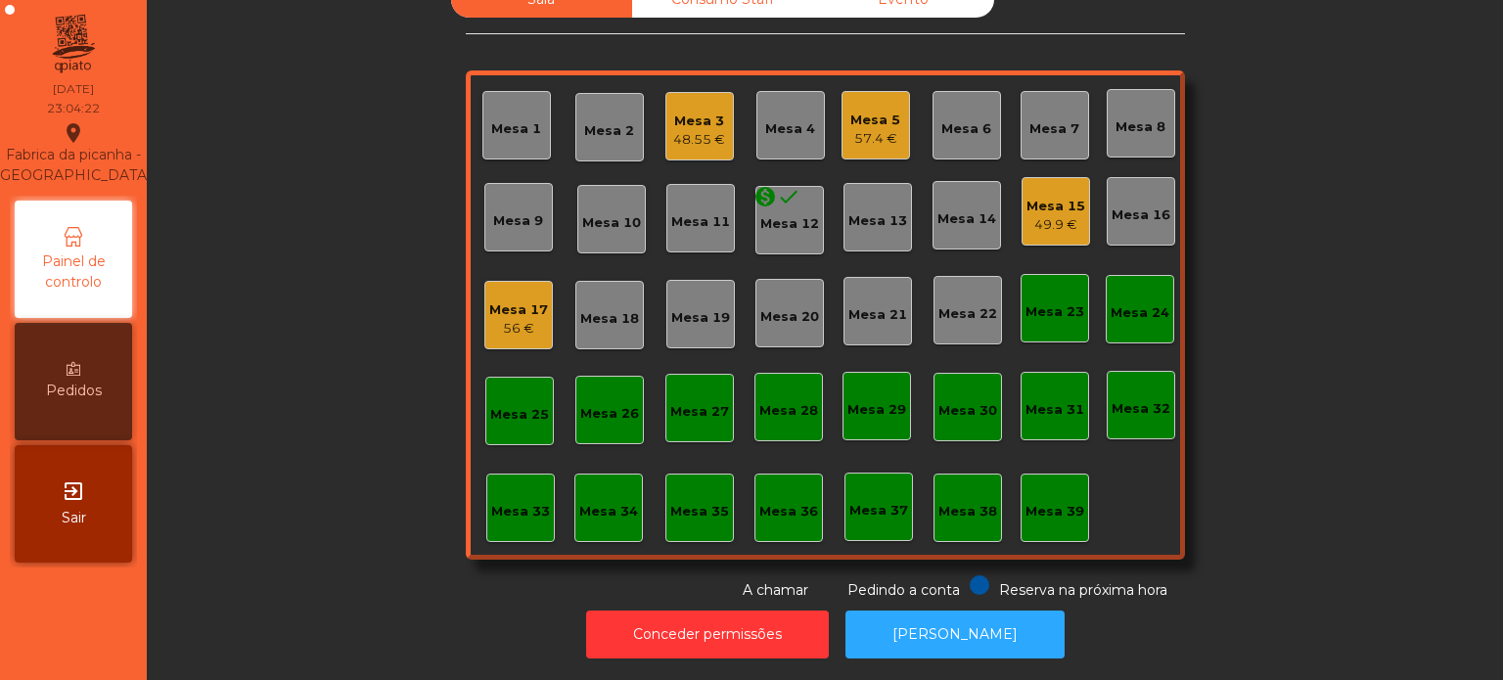
click at [869, 135] on div "Mesa 5 57.4 €" at bounding box center [876, 125] width 69 height 69
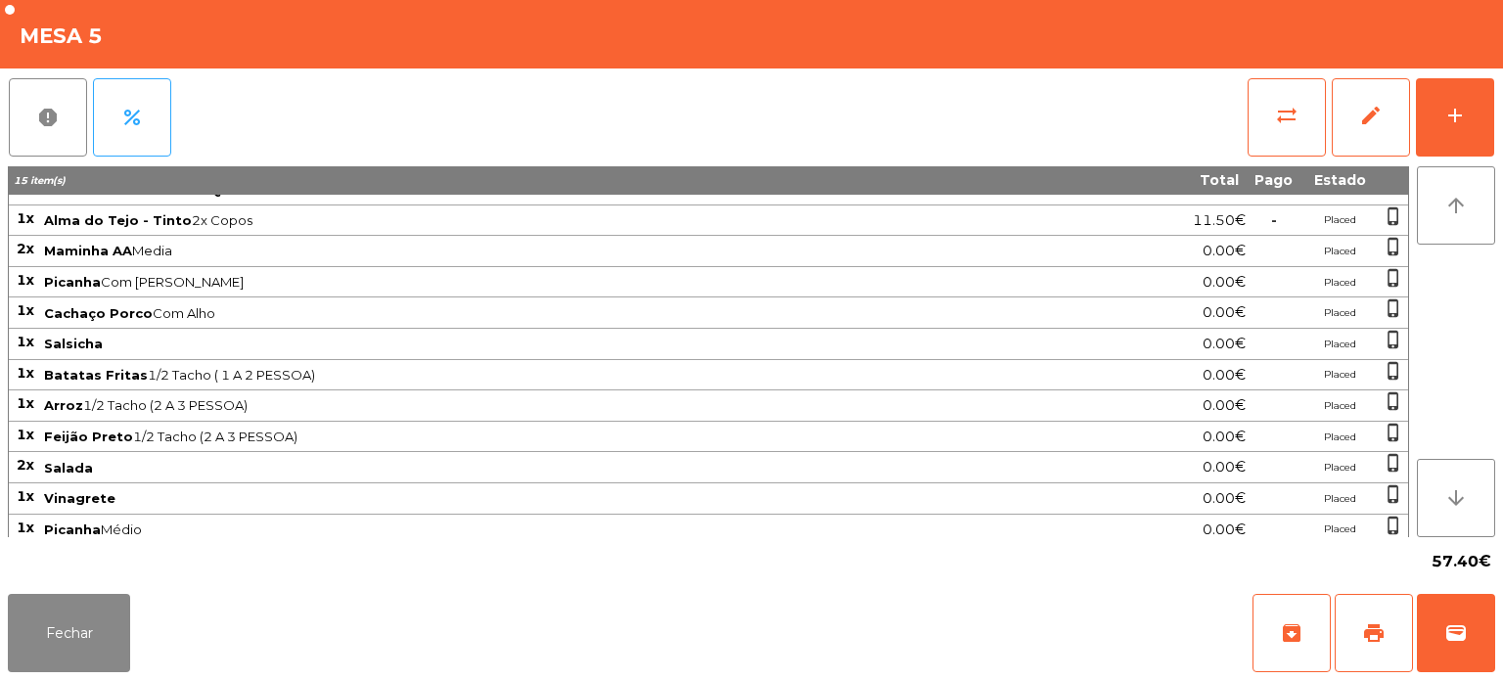
scroll to position [0, 0]
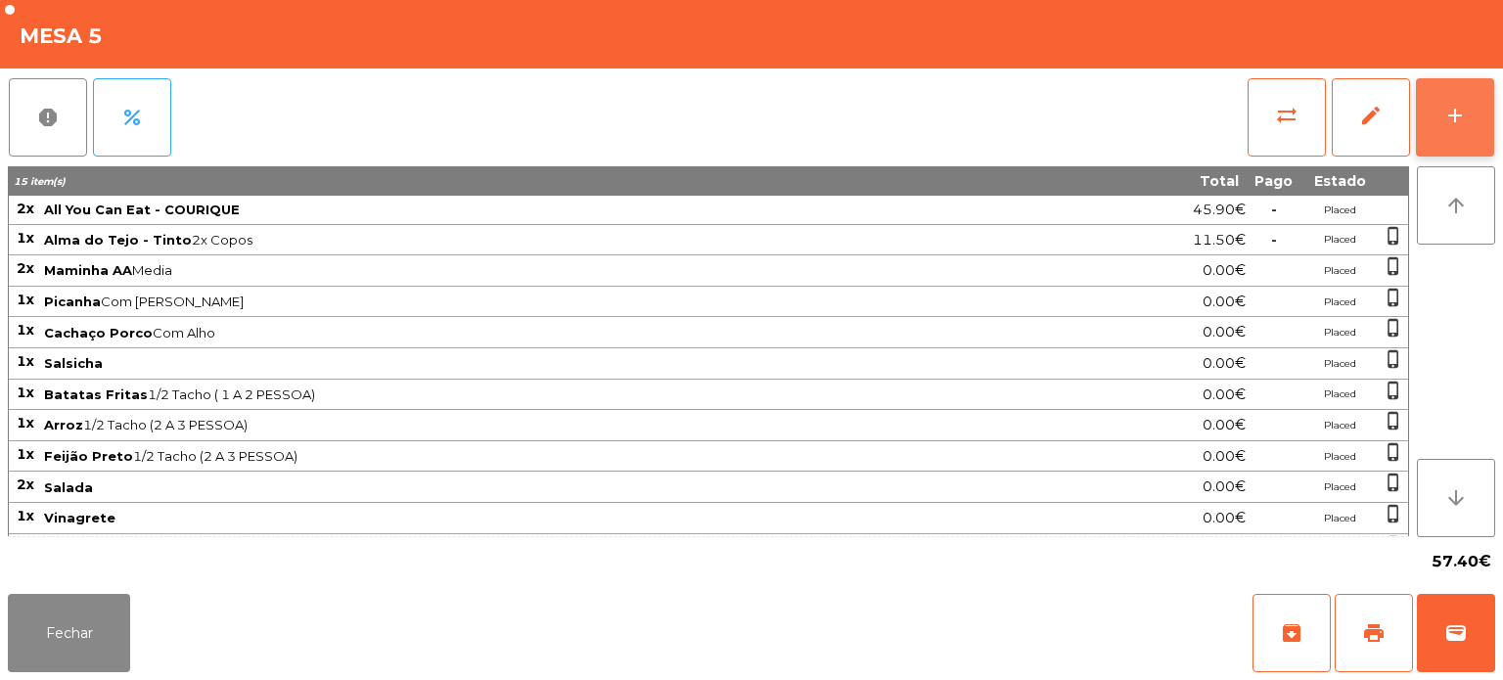
click at [1417, 117] on button "add" at bounding box center [1455, 117] width 78 height 78
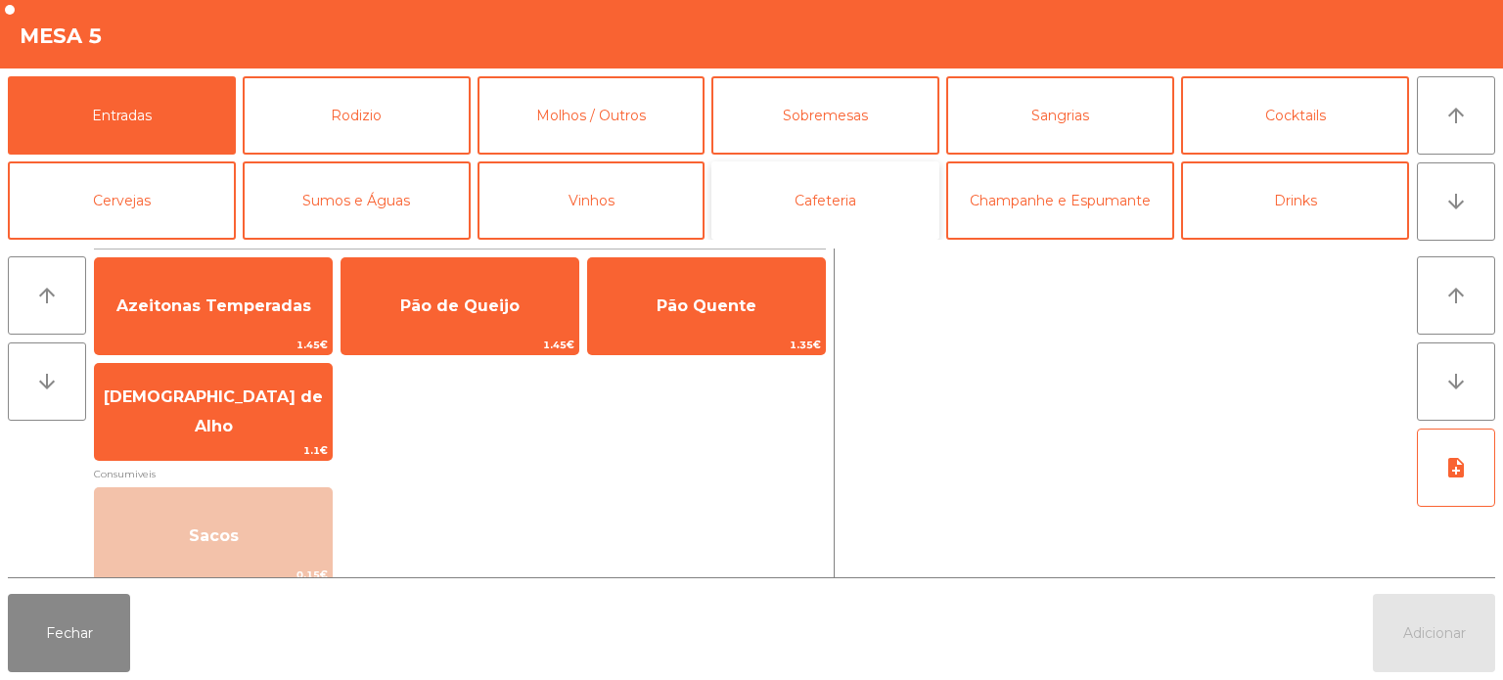
click at [933, 207] on button "Cafeteria" at bounding box center [825, 200] width 228 height 78
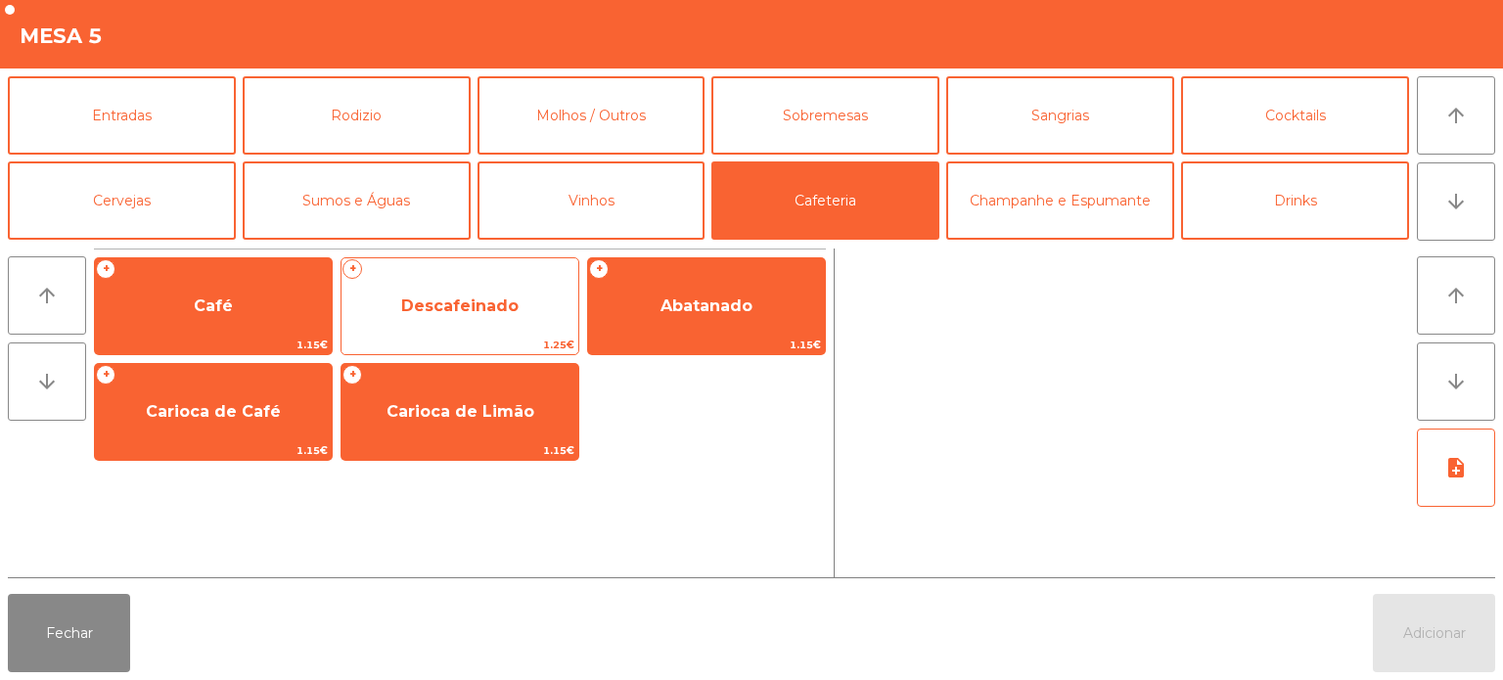
click at [481, 302] on span "Descafeinado" at bounding box center [459, 306] width 117 height 19
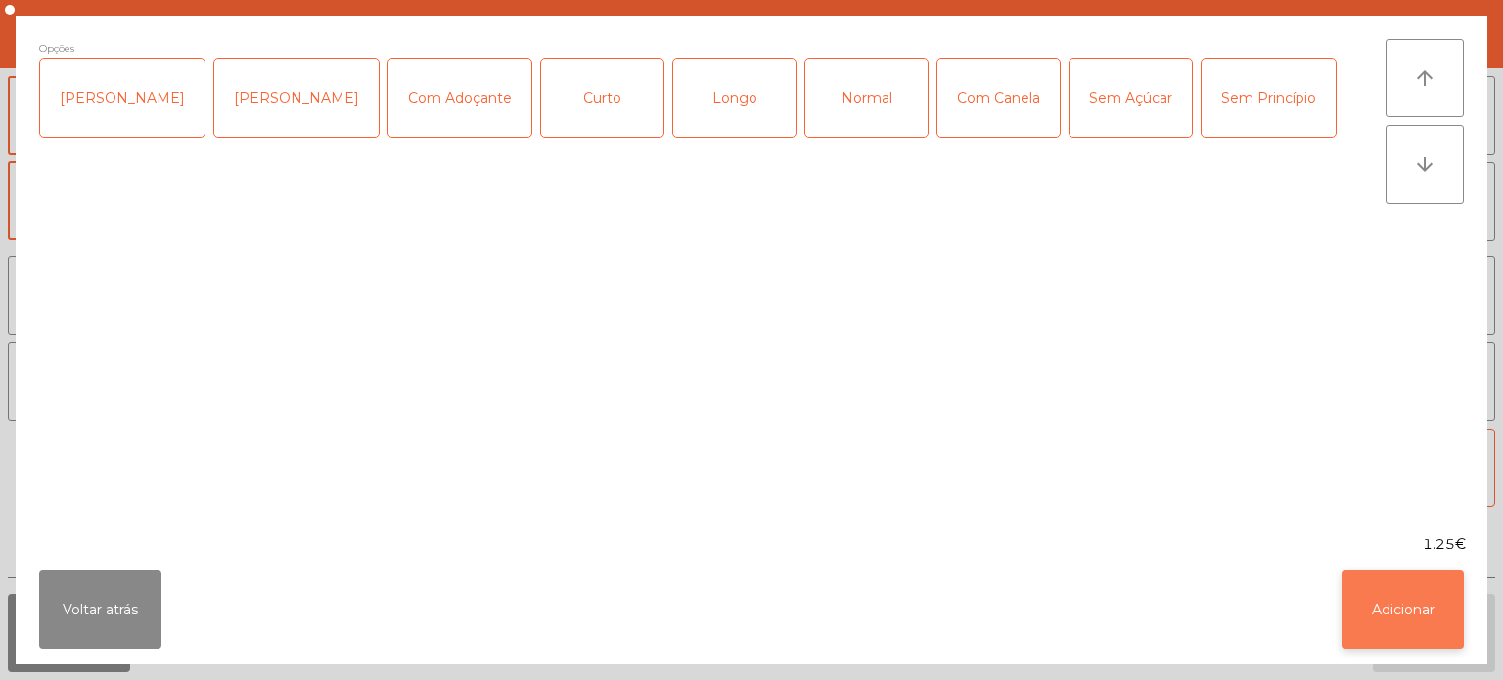
click at [1417, 607] on button "Adicionar" at bounding box center [1403, 610] width 122 height 78
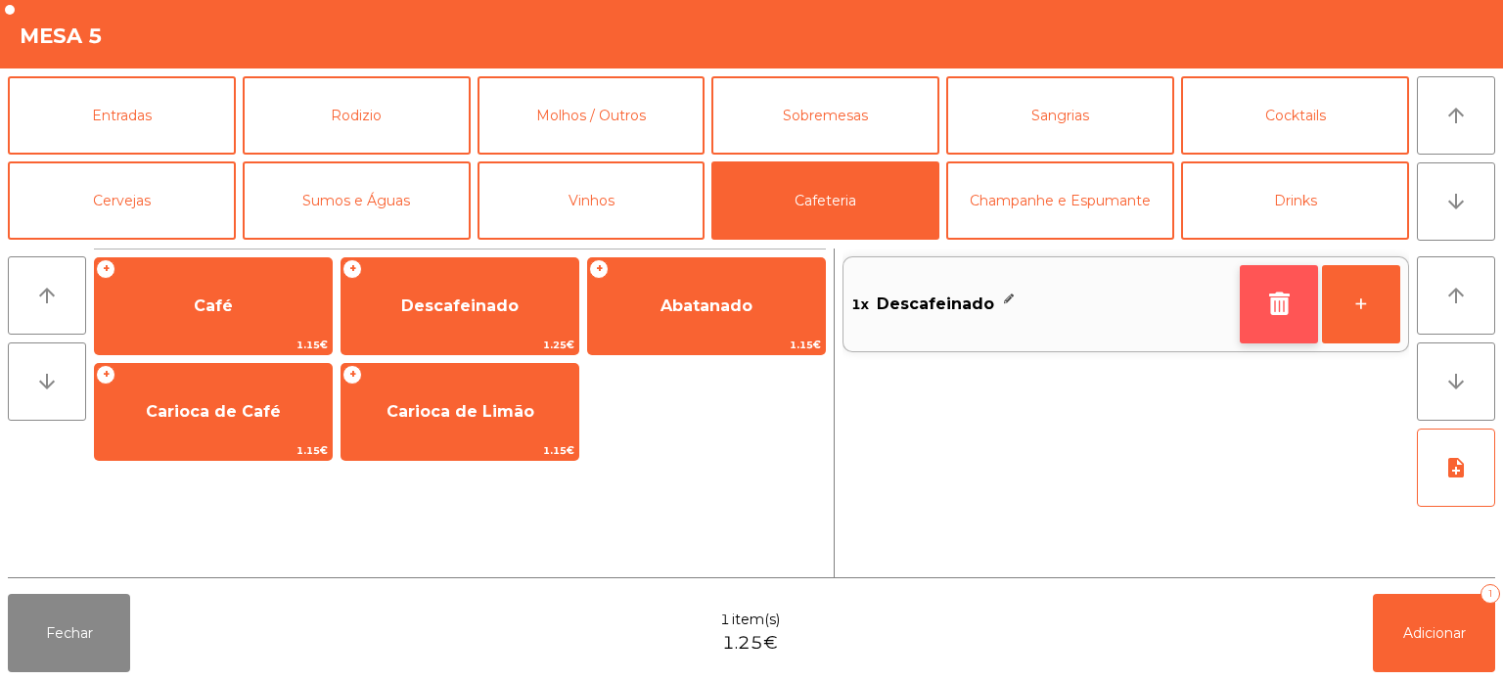
click at [1270, 320] on button "button" at bounding box center [1279, 304] width 78 height 78
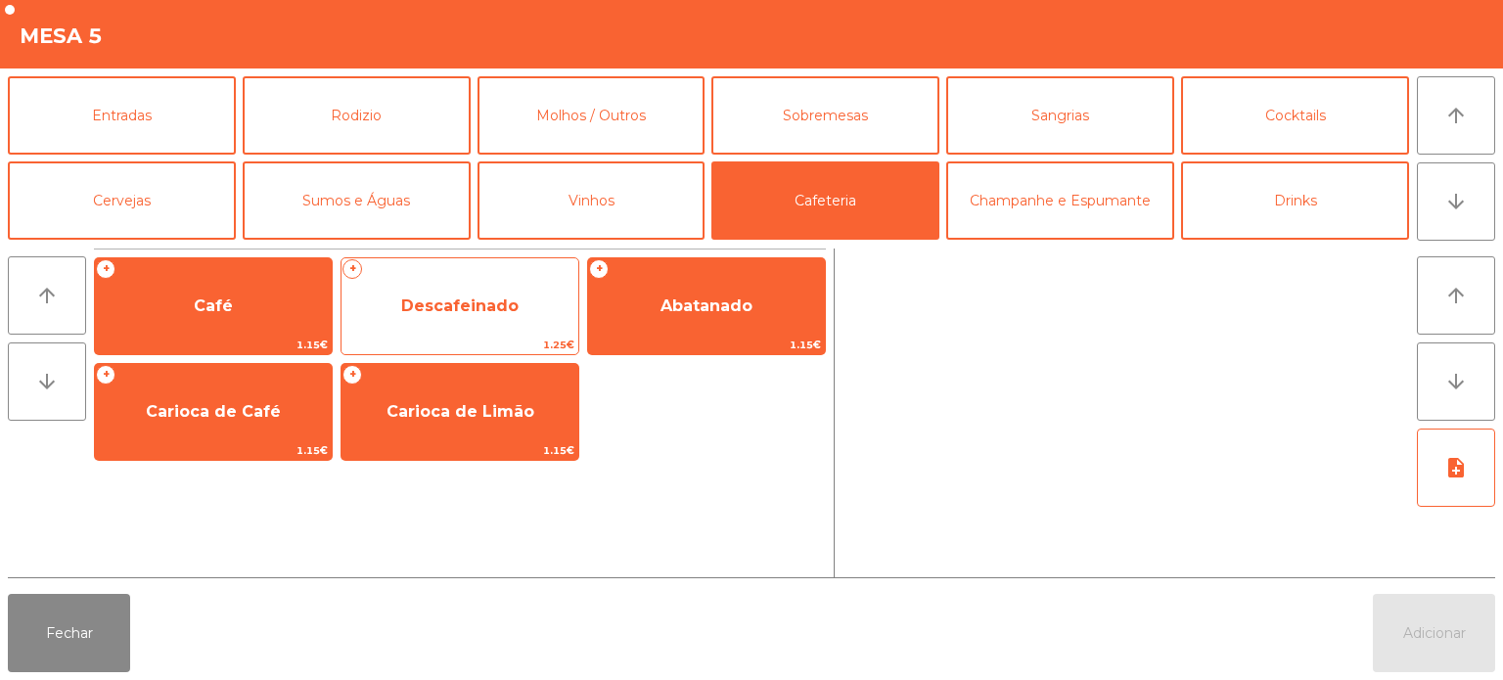
click at [487, 336] on span "1.25€" at bounding box center [460, 345] width 237 height 19
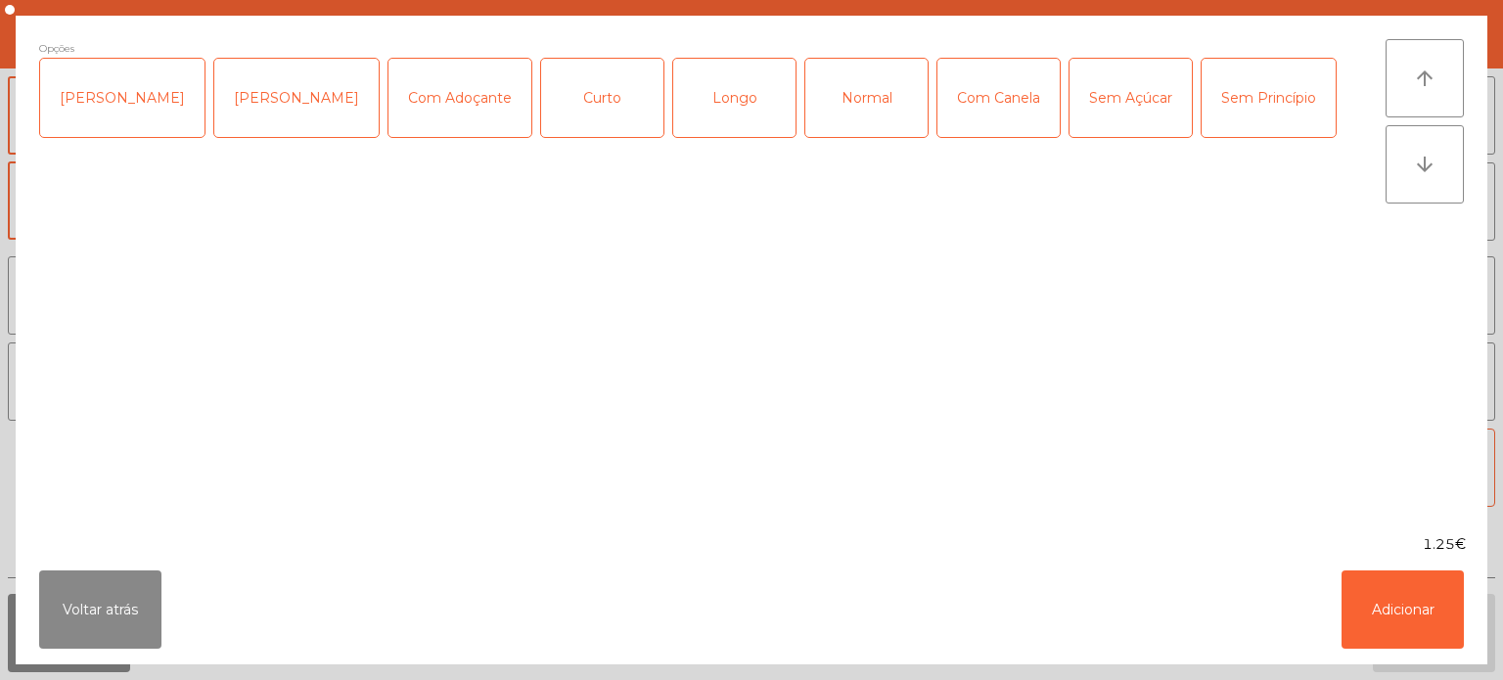
click at [824, 117] on div "Normal" at bounding box center [866, 98] width 122 height 78
click at [1423, 628] on button "Adicionar" at bounding box center [1403, 610] width 122 height 78
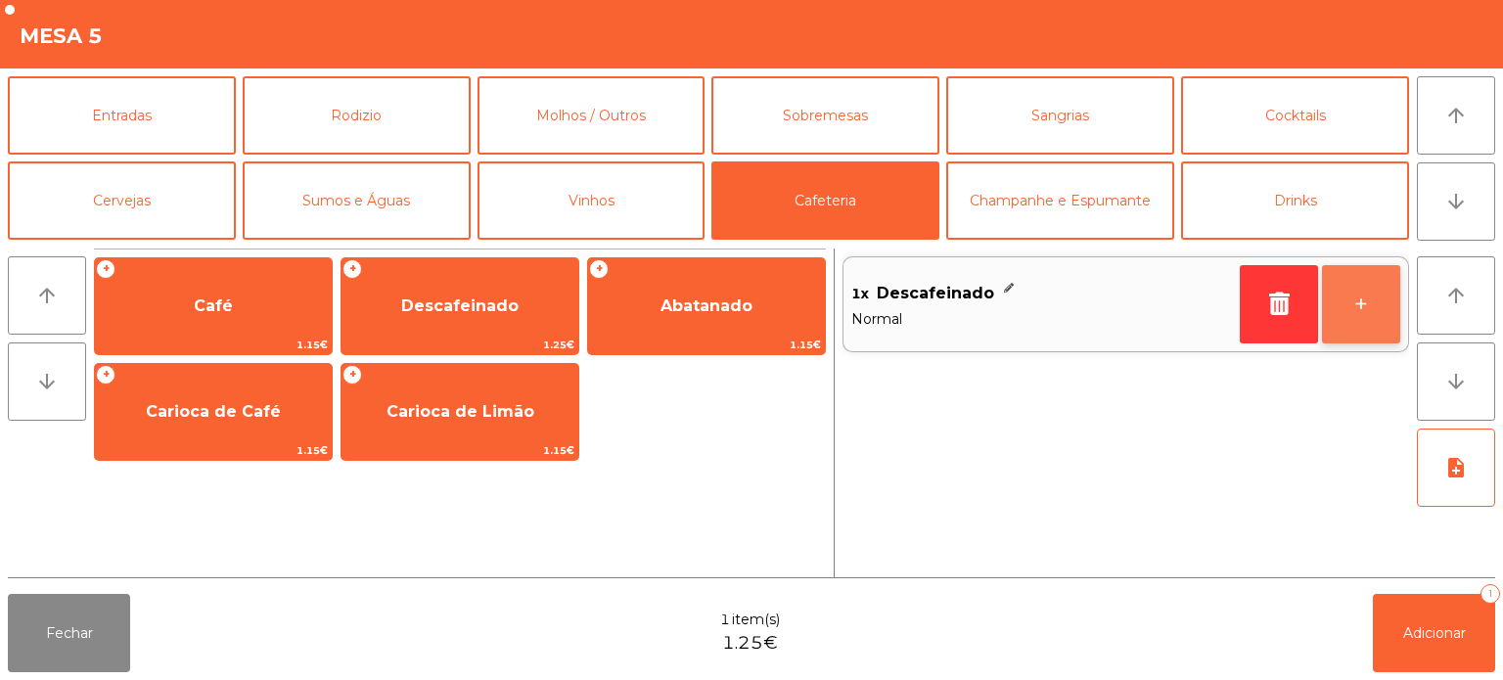
click at [1379, 298] on button "+" at bounding box center [1361, 304] width 78 height 78
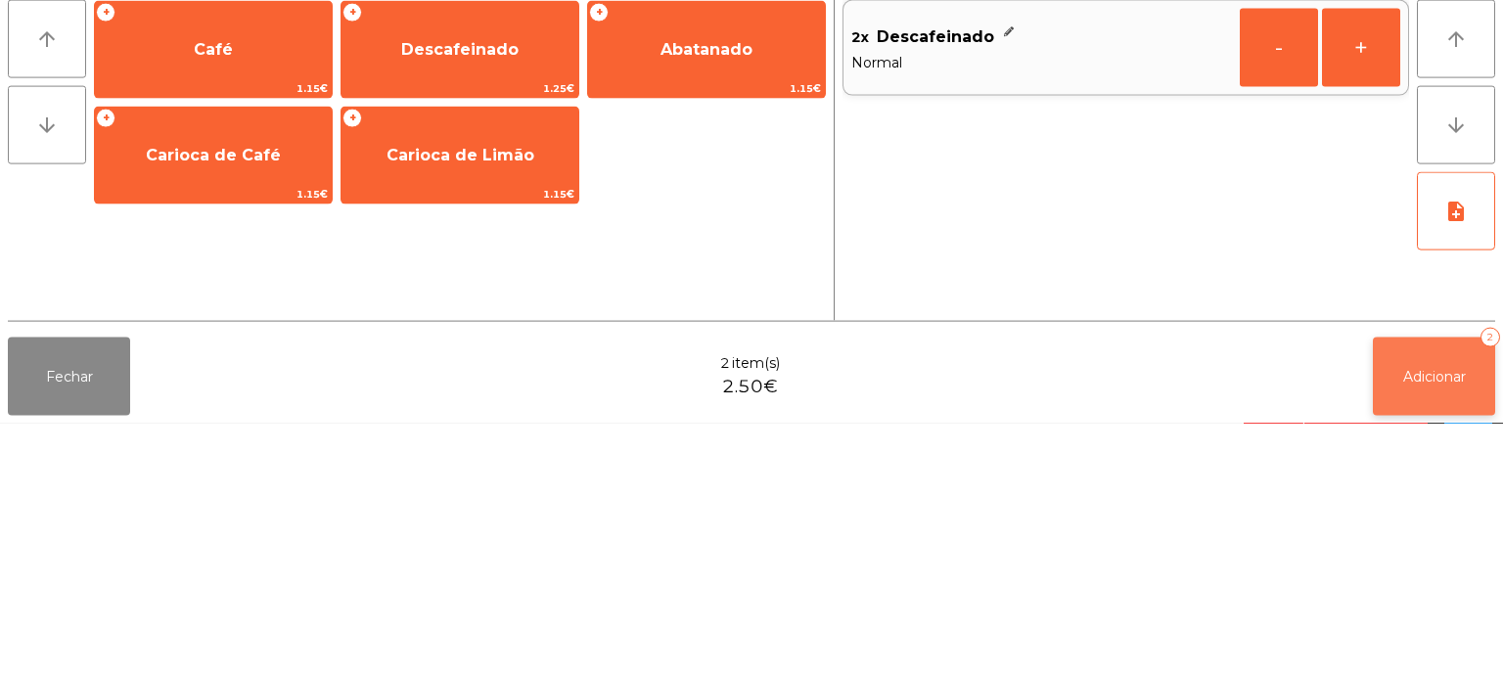
click at [1457, 635] on span "Adicionar" at bounding box center [1434, 633] width 63 height 18
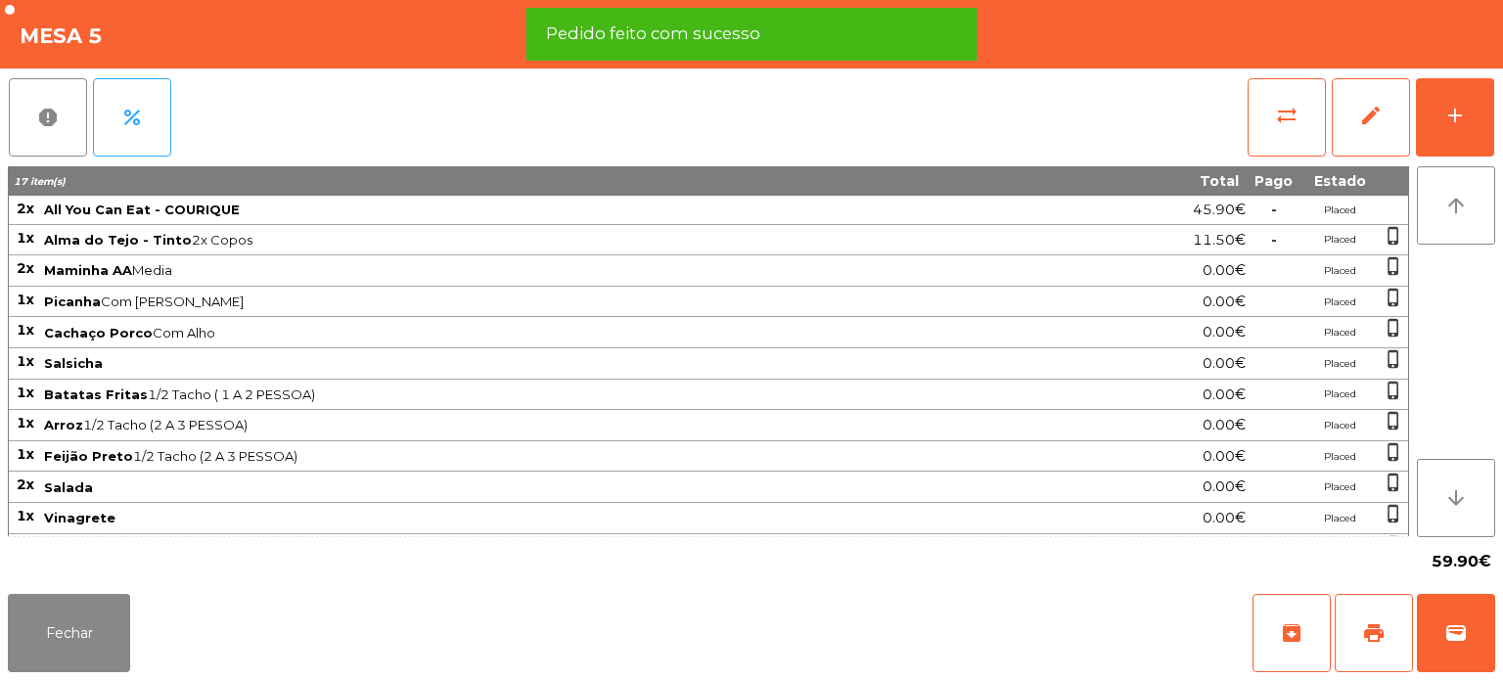
click at [975, 274] on span "Maminha AA Media" at bounding box center [544, 270] width 1000 height 16
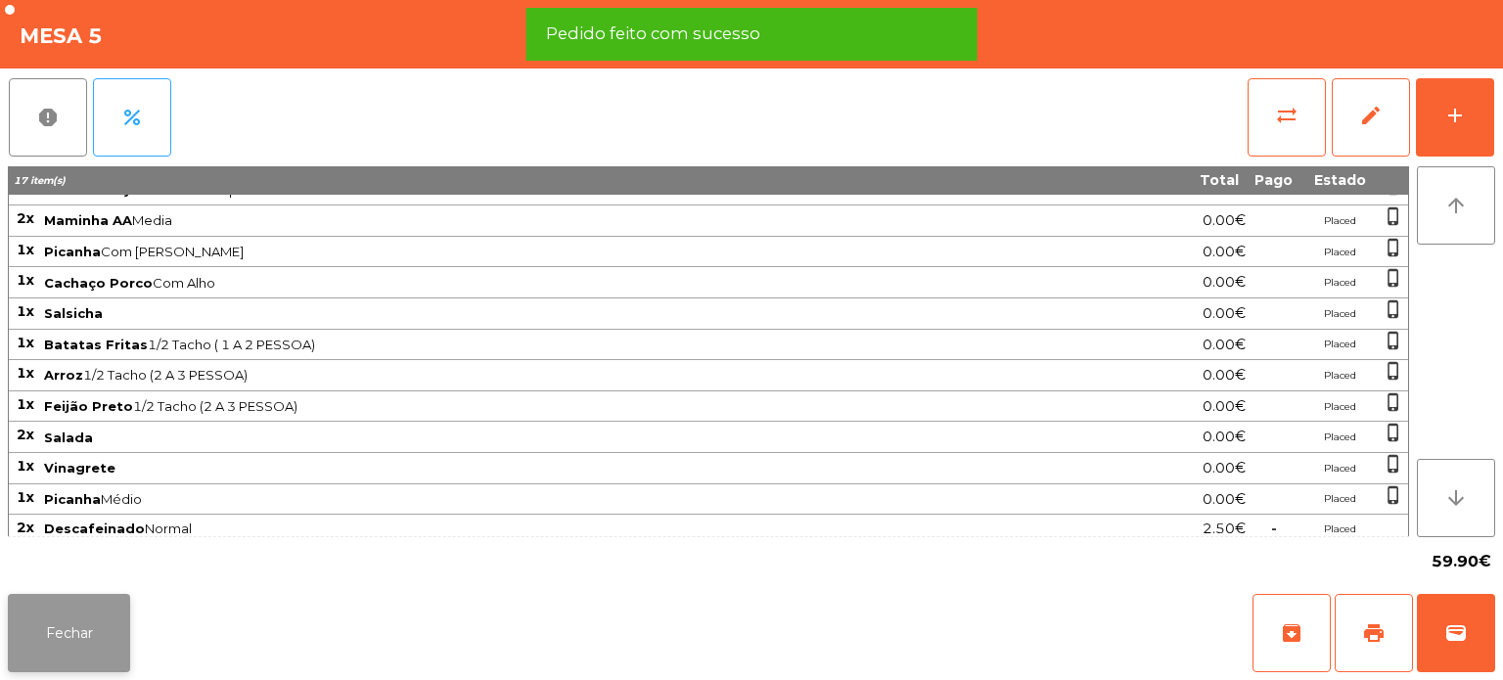
click at [102, 606] on button "Fechar" at bounding box center [69, 633] width 122 height 78
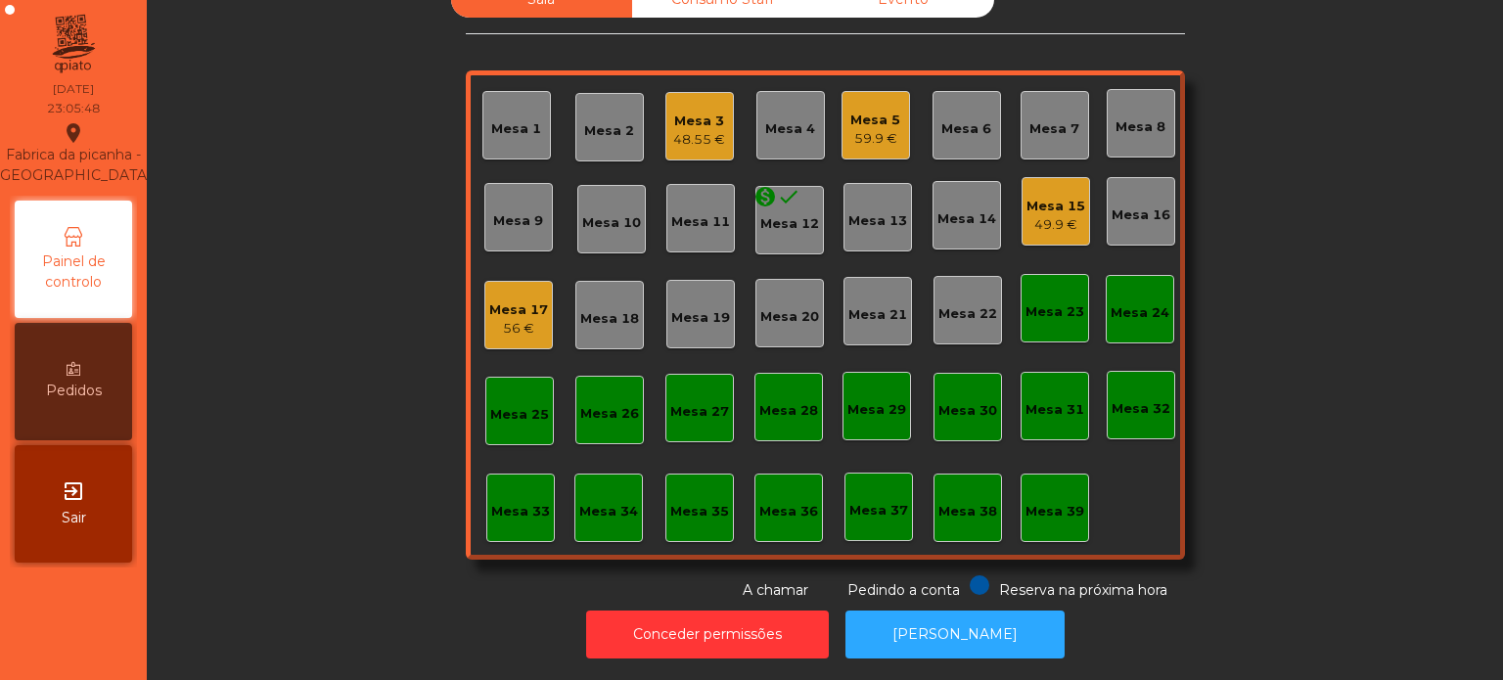
click at [524, 502] on div "Mesa 33" at bounding box center [520, 512] width 59 height 20
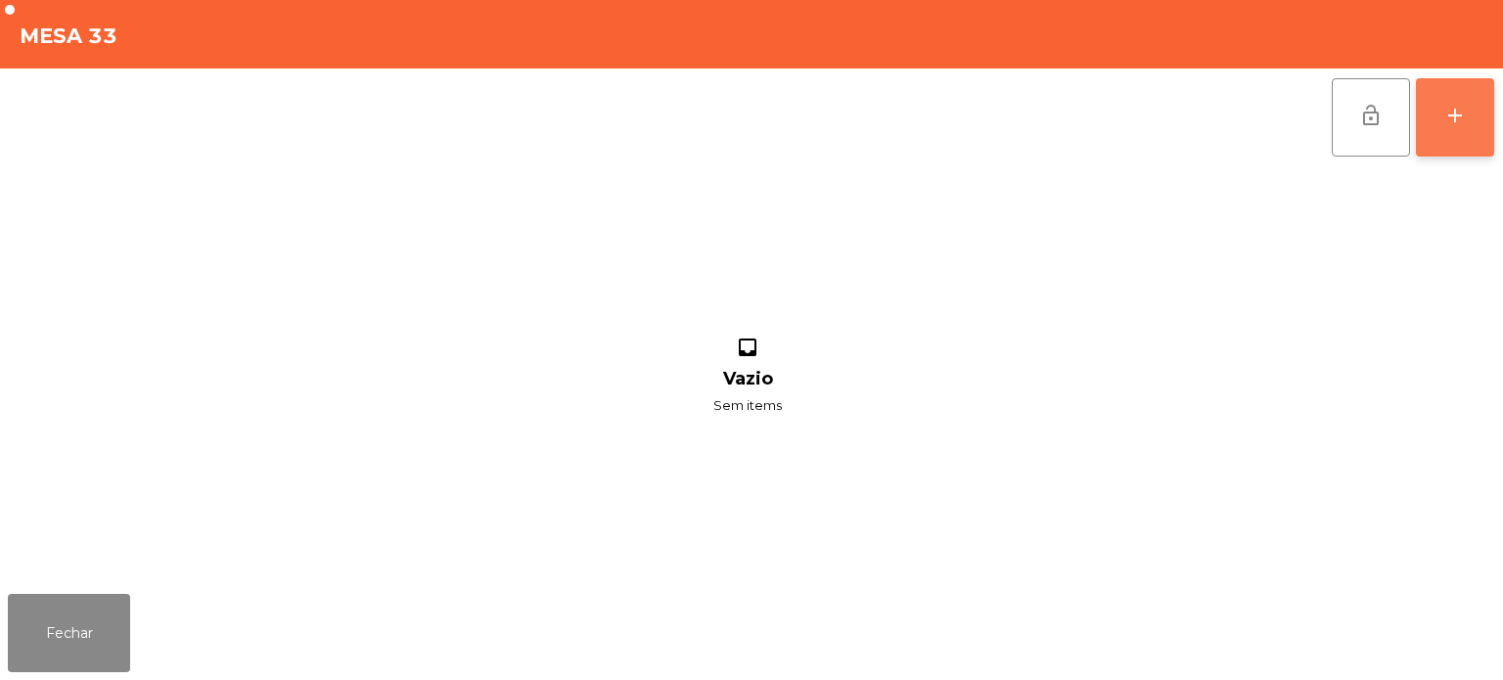
click at [1452, 114] on div "add" at bounding box center [1454, 115] width 23 height 23
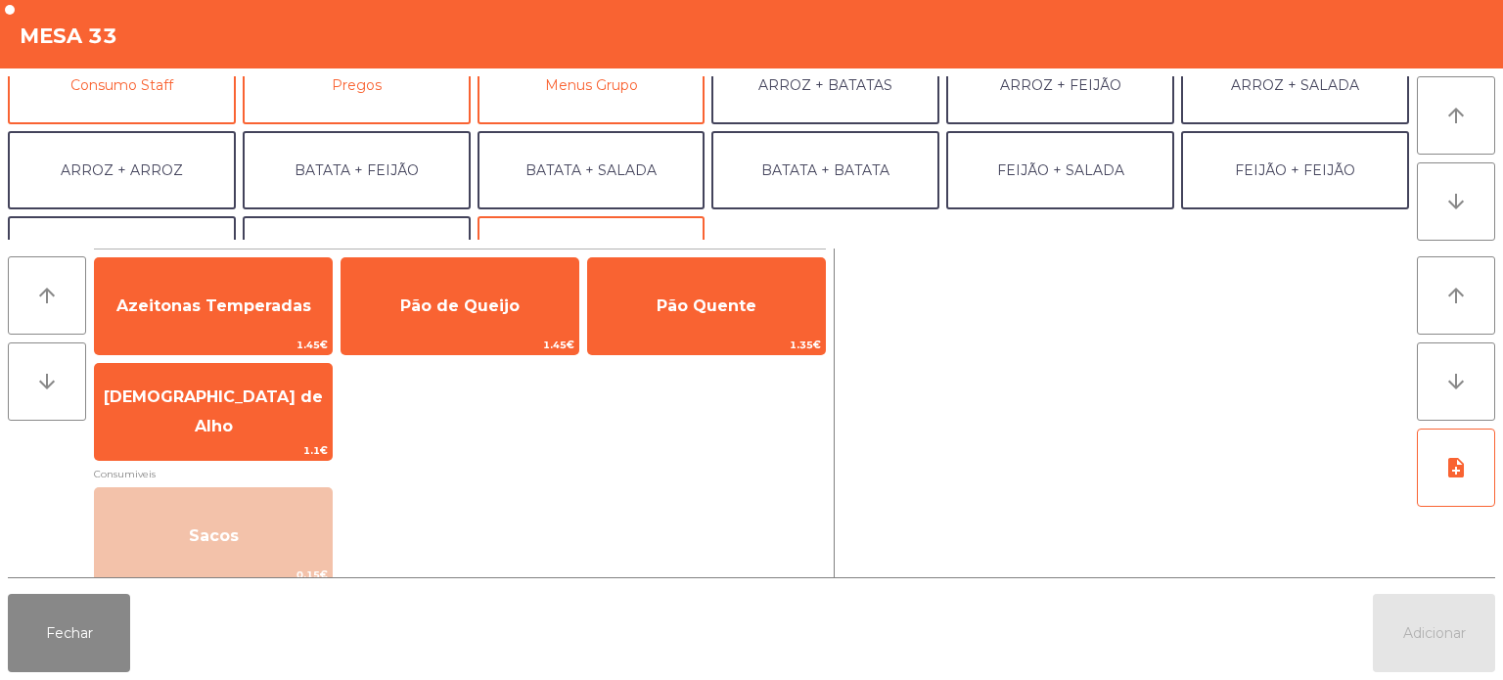
scroll to position [206, 0]
click at [167, 89] on button "Consumo Staff" at bounding box center [122, 80] width 228 height 78
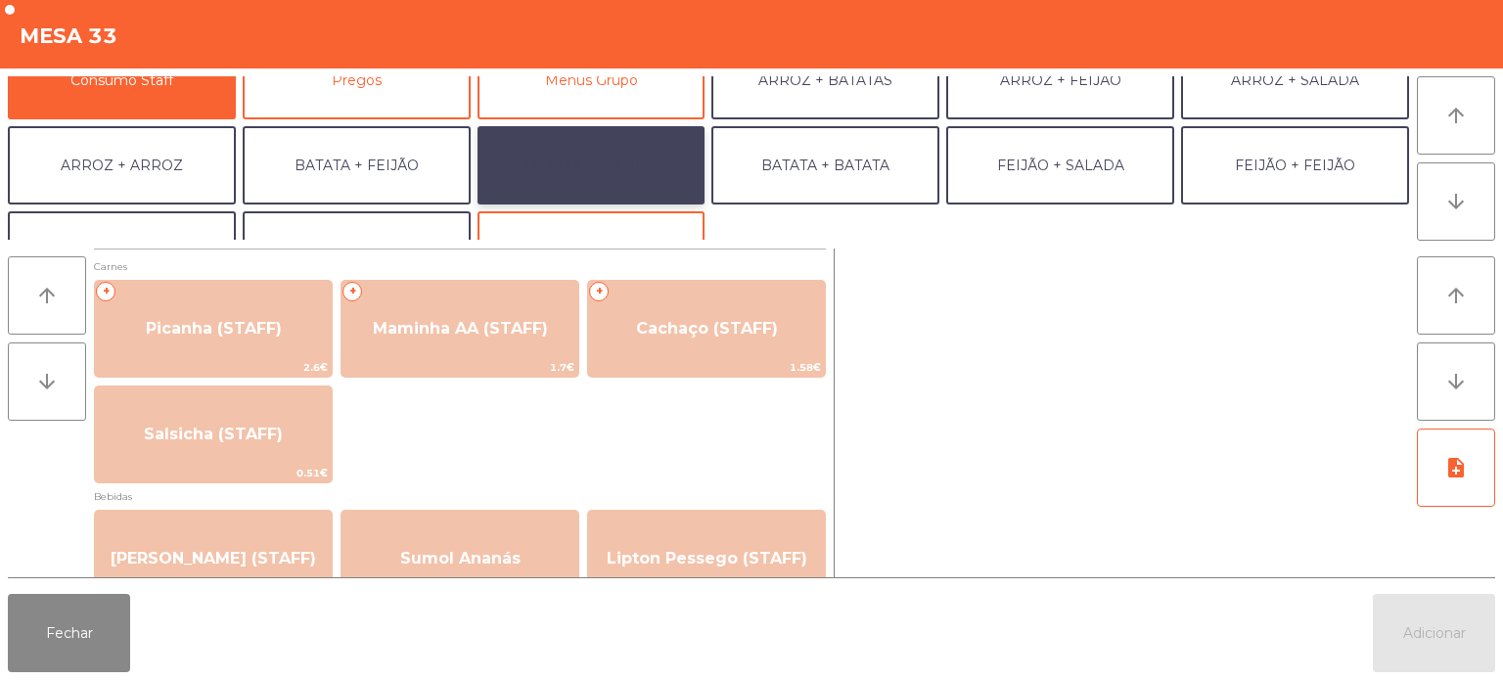
click at [565, 164] on button "BATATA + SALADA" at bounding box center [592, 165] width 228 height 78
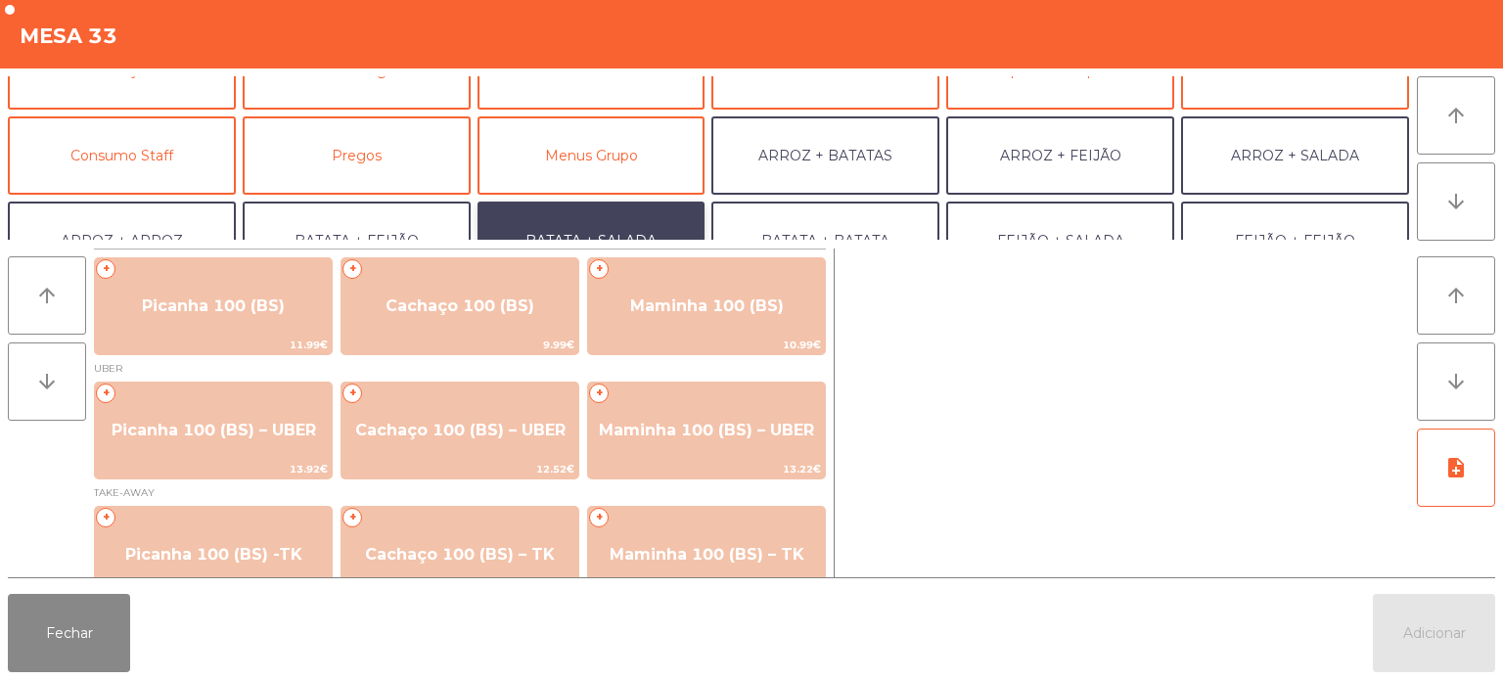
scroll to position [129, 0]
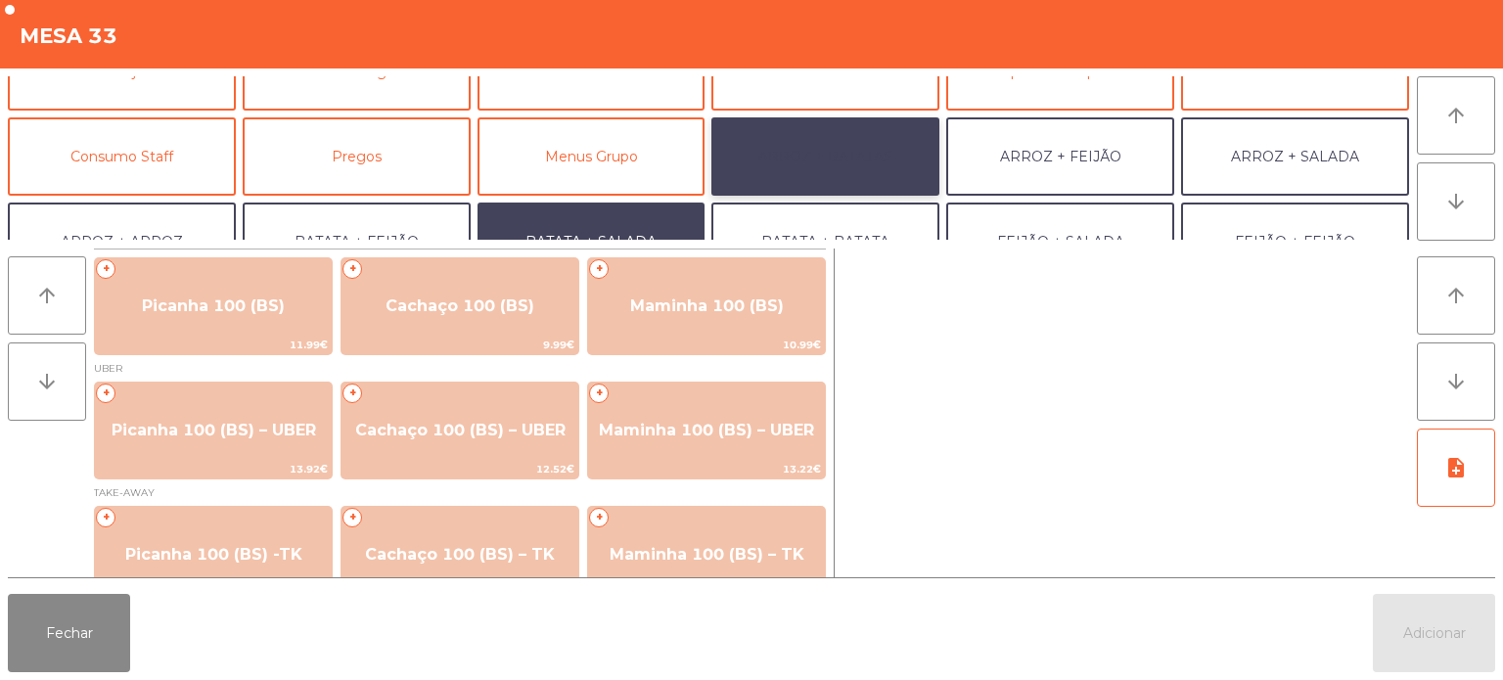
click at [848, 160] on button "ARROZ + BATATAS" at bounding box center [825, 156] width 228 height 78
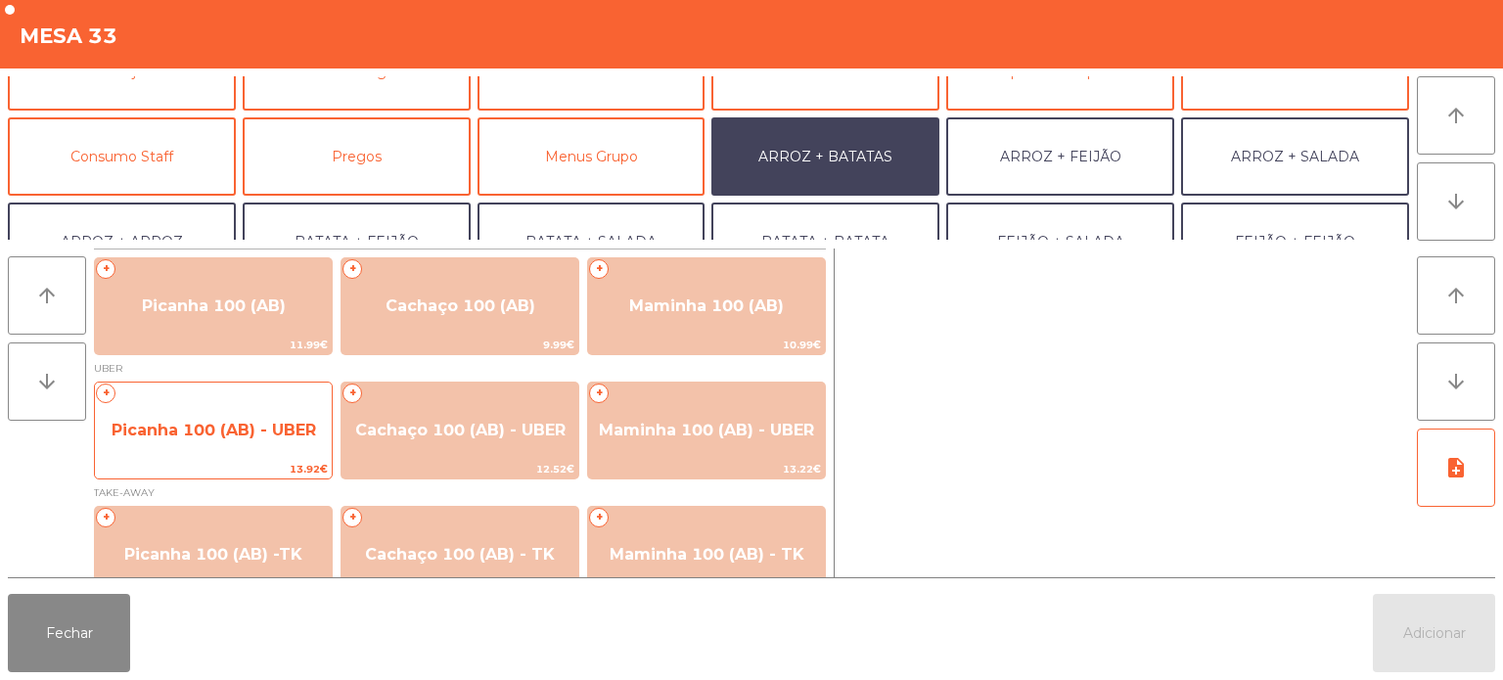
click at [214, 449] on span "Picanha 100 (AB) - UBER" at bounding box center [213, 430] width 237 height 53
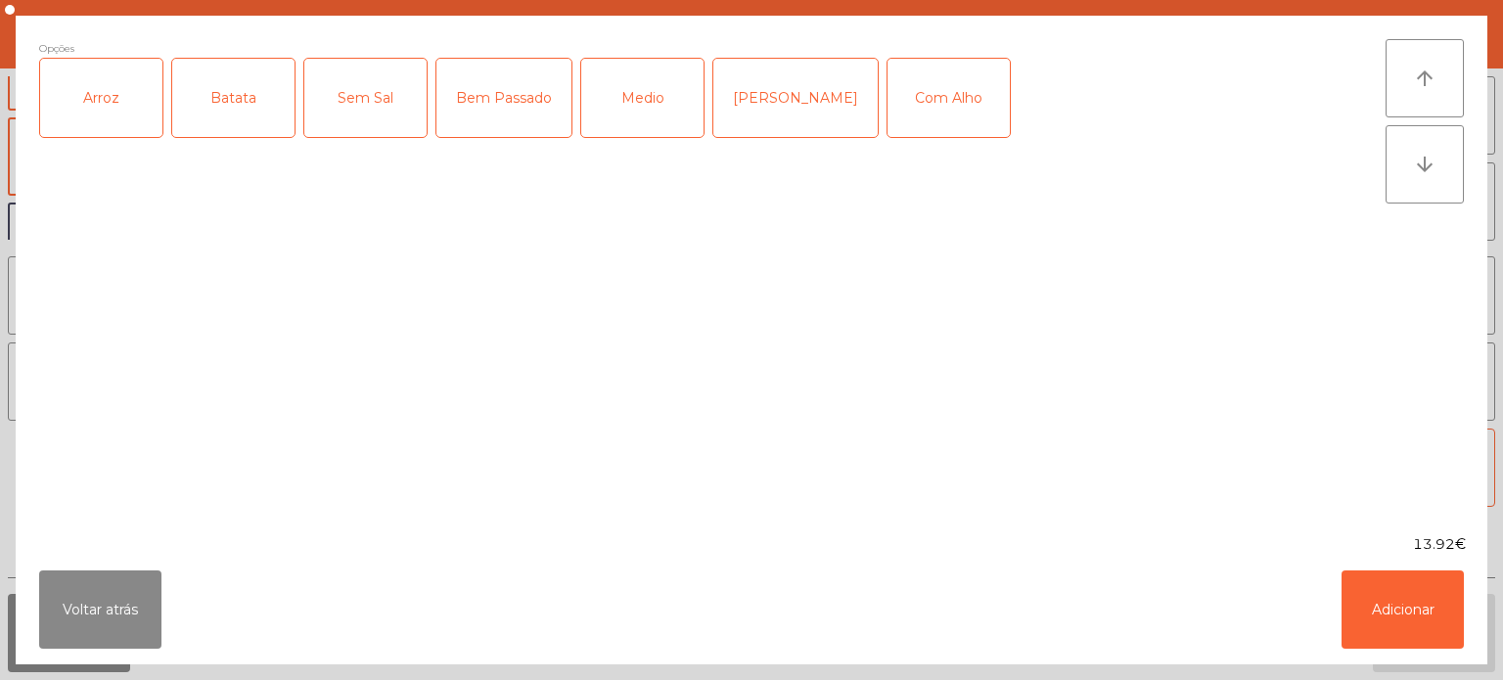
click at [102, 122] on div "Arroz" at bounding box center [101, 98] width 122 height 78
click at [235, 115] on div "Batata" at bounding box center [233, 98] width 122 height 78
click at [599, 122] on div "Medio" at bounding box center [642, 98] width 122 height 78
click at [1400, 629] on button "Adicionar" at bounding box center [1403, 610] width 122 height 78
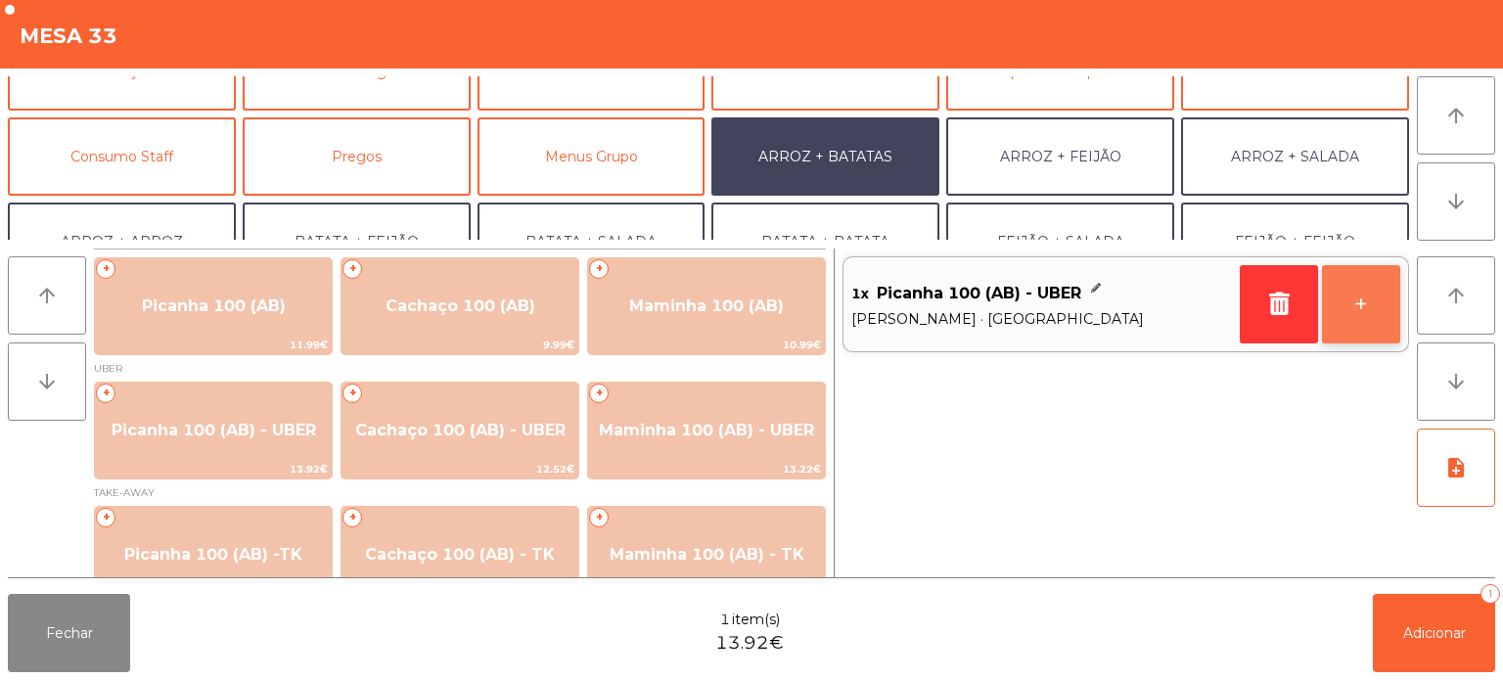
click at [1347, 292] on button "+" at bounding box center [1361, 304] width 78 height 78
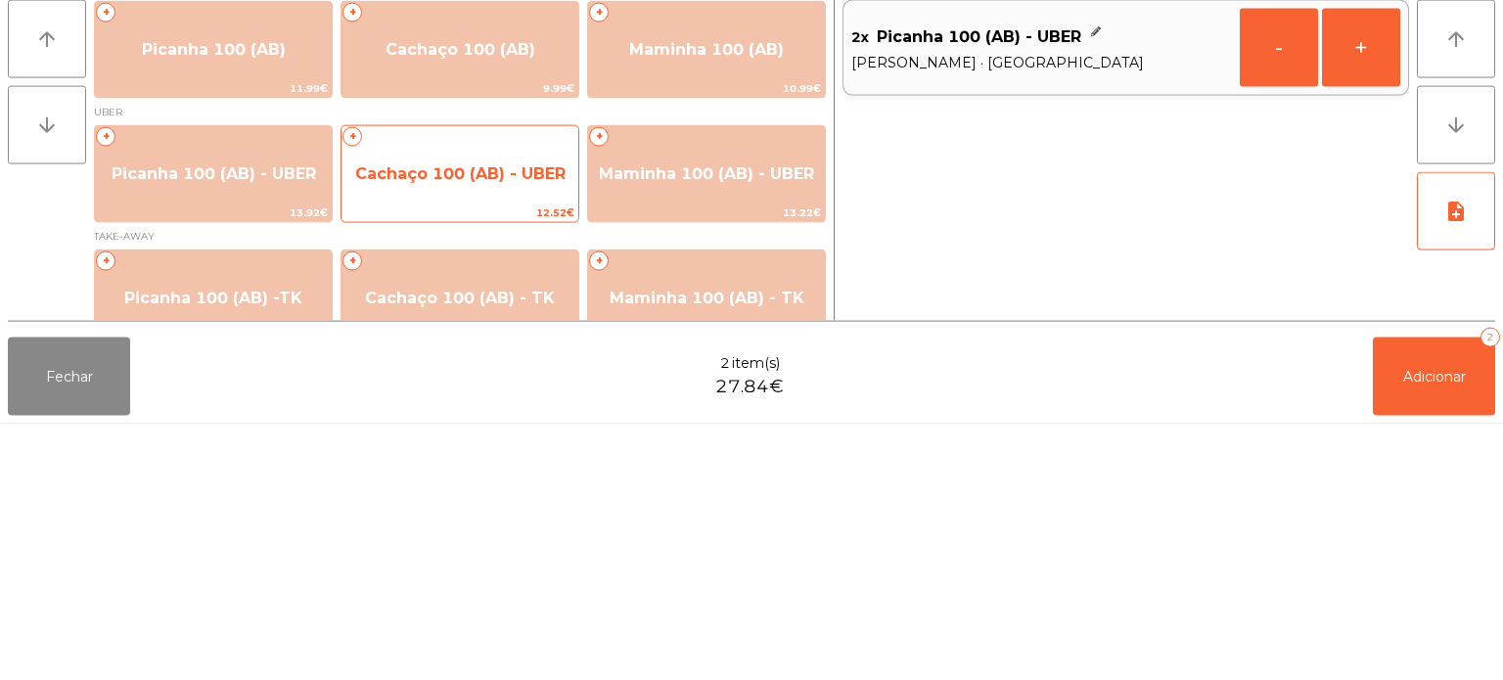
click at [443, 415] on span "Cachaço 100 (AB) - UBER" at bounding box center [460, 430] width 237 height 53
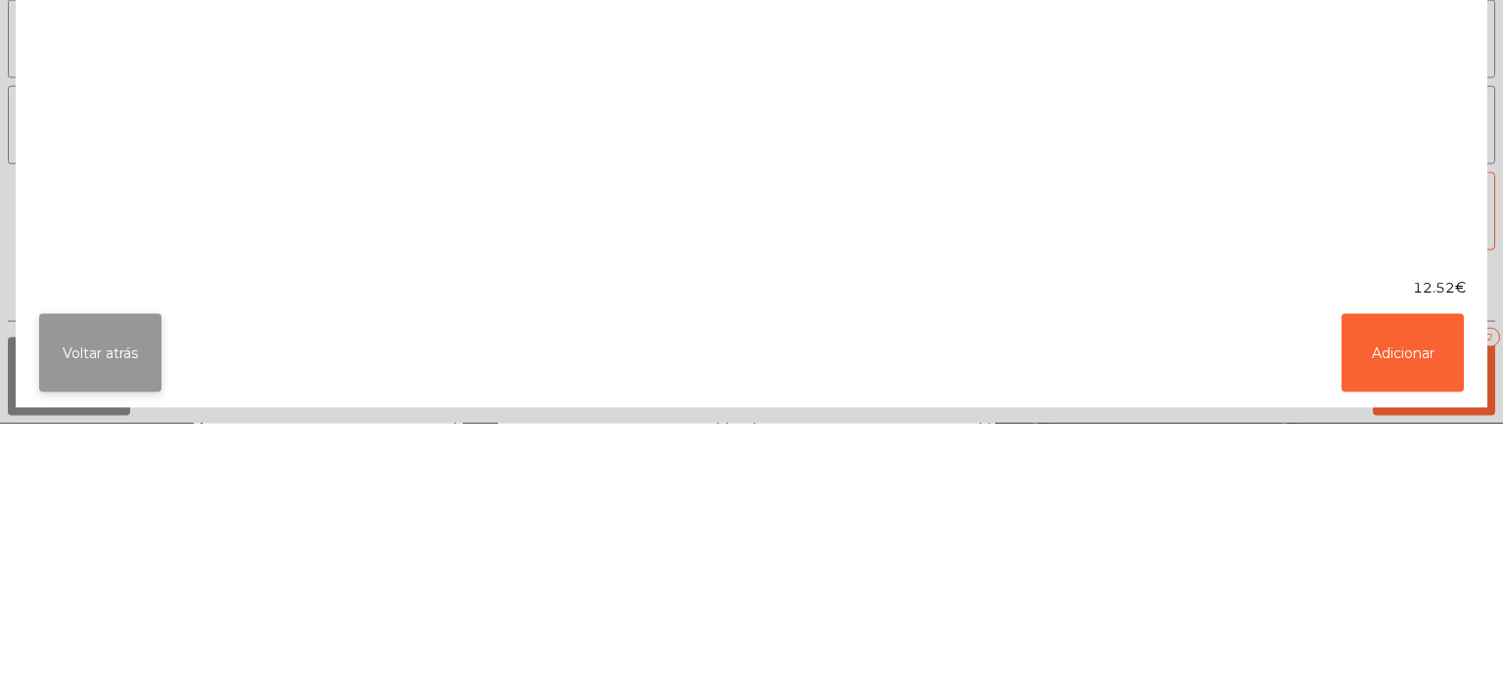
click at [114, 604] on button "Voltar atrás" at bounding box center [100, 610] width 122 height 78
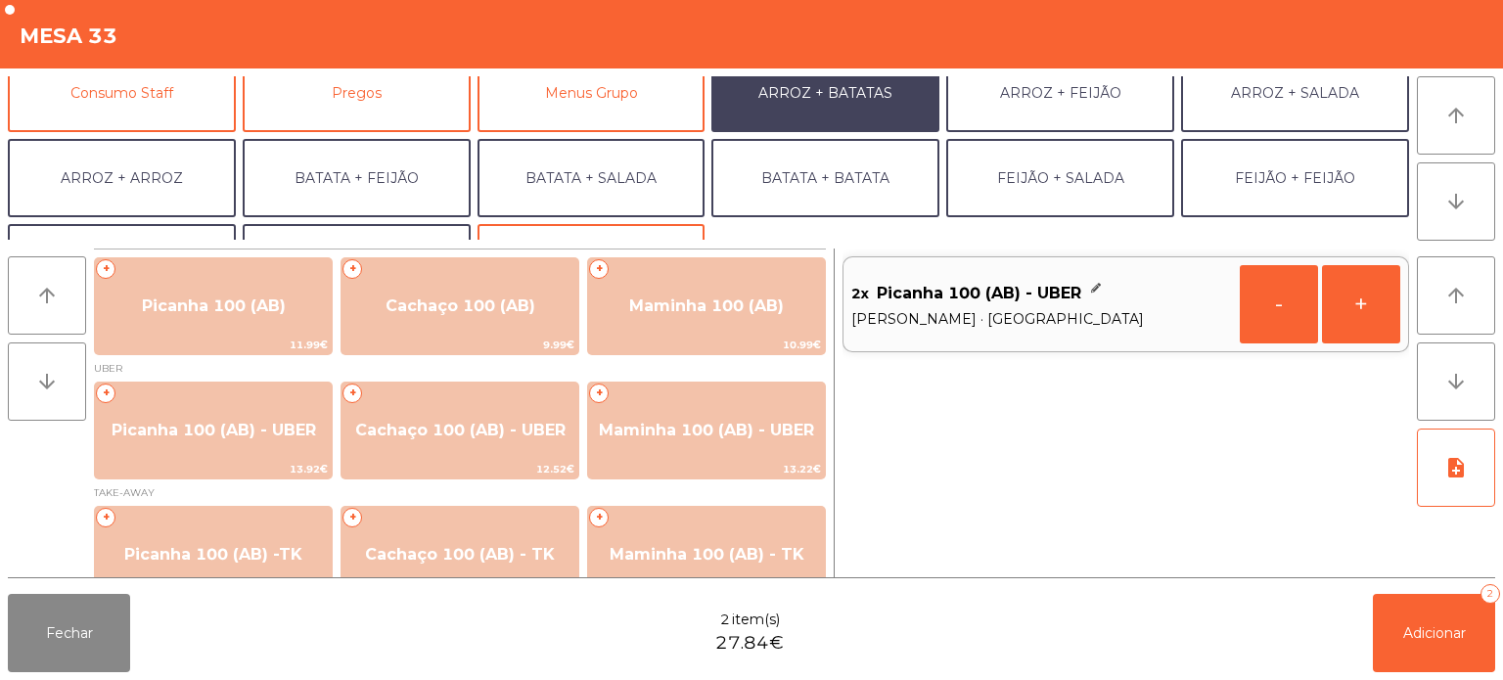
scroll to position [254, 0]
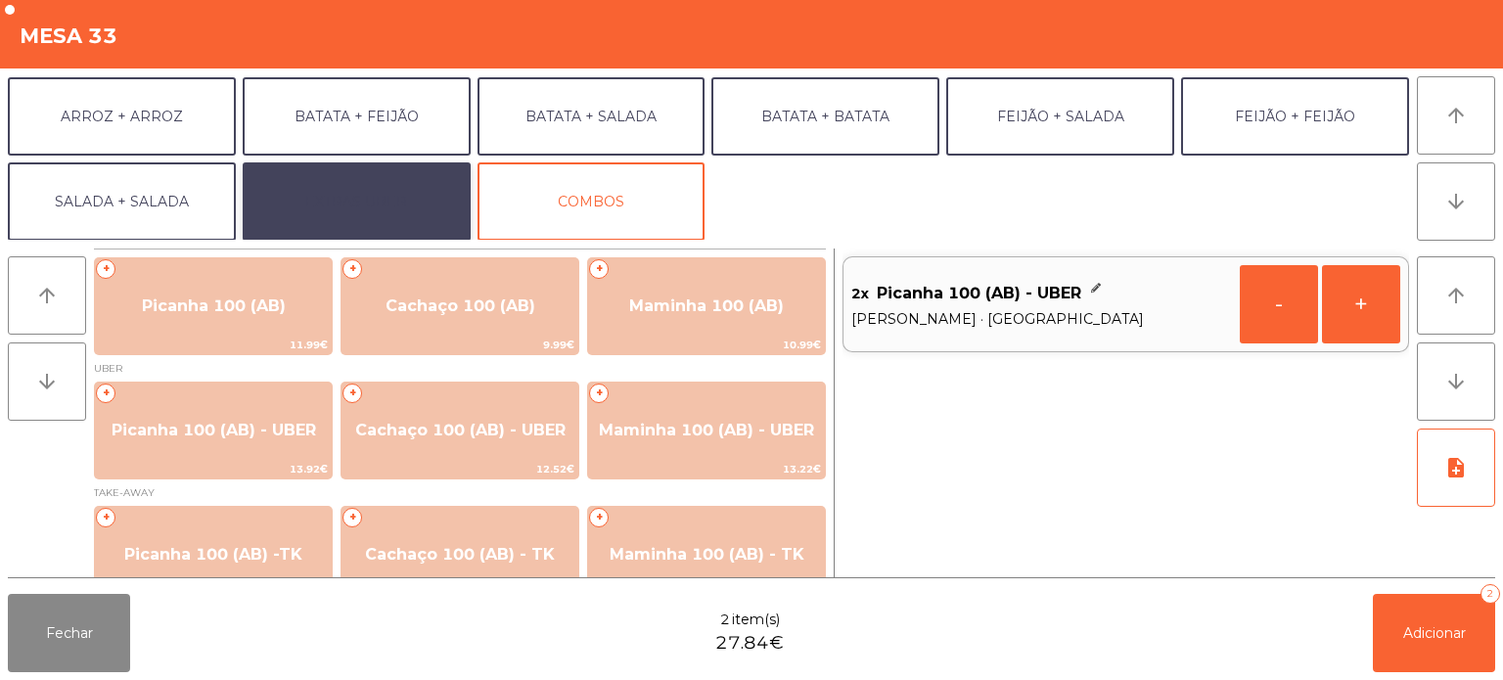
click at [378, 207] on button "EXTRAS UBER" at bounding box center [357, 201] width 228 height 78
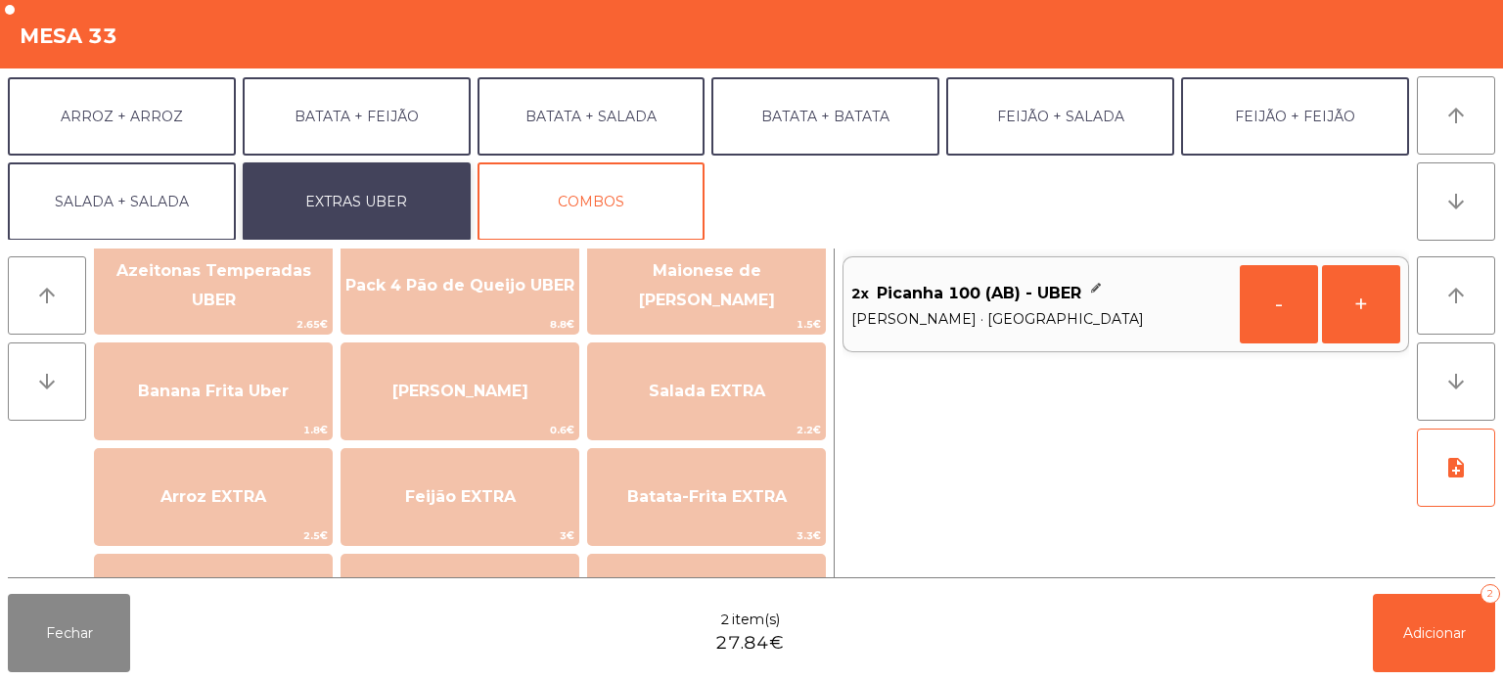
scroll to position [43, 0]
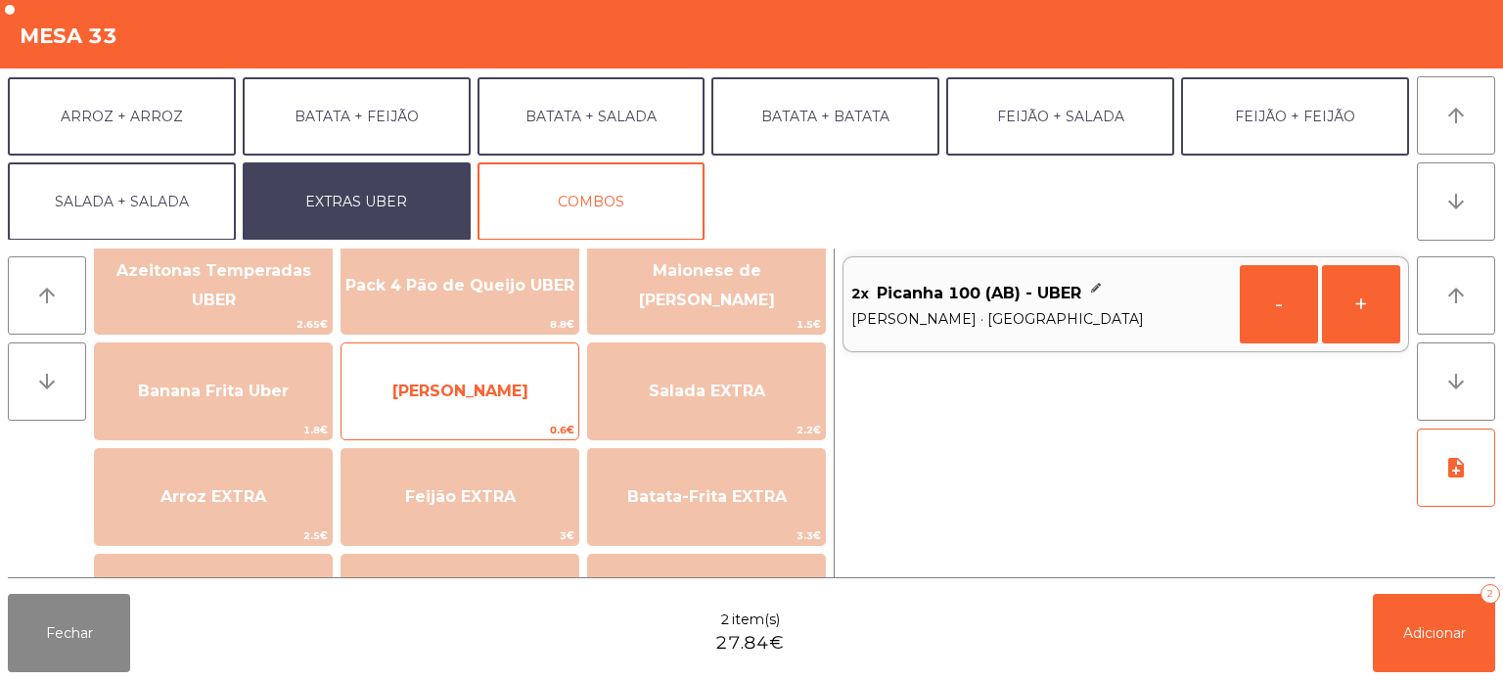
click at [469, 397] on span "[PERSON_NAME]" at bounding box center [460, 391] width 136 height 19
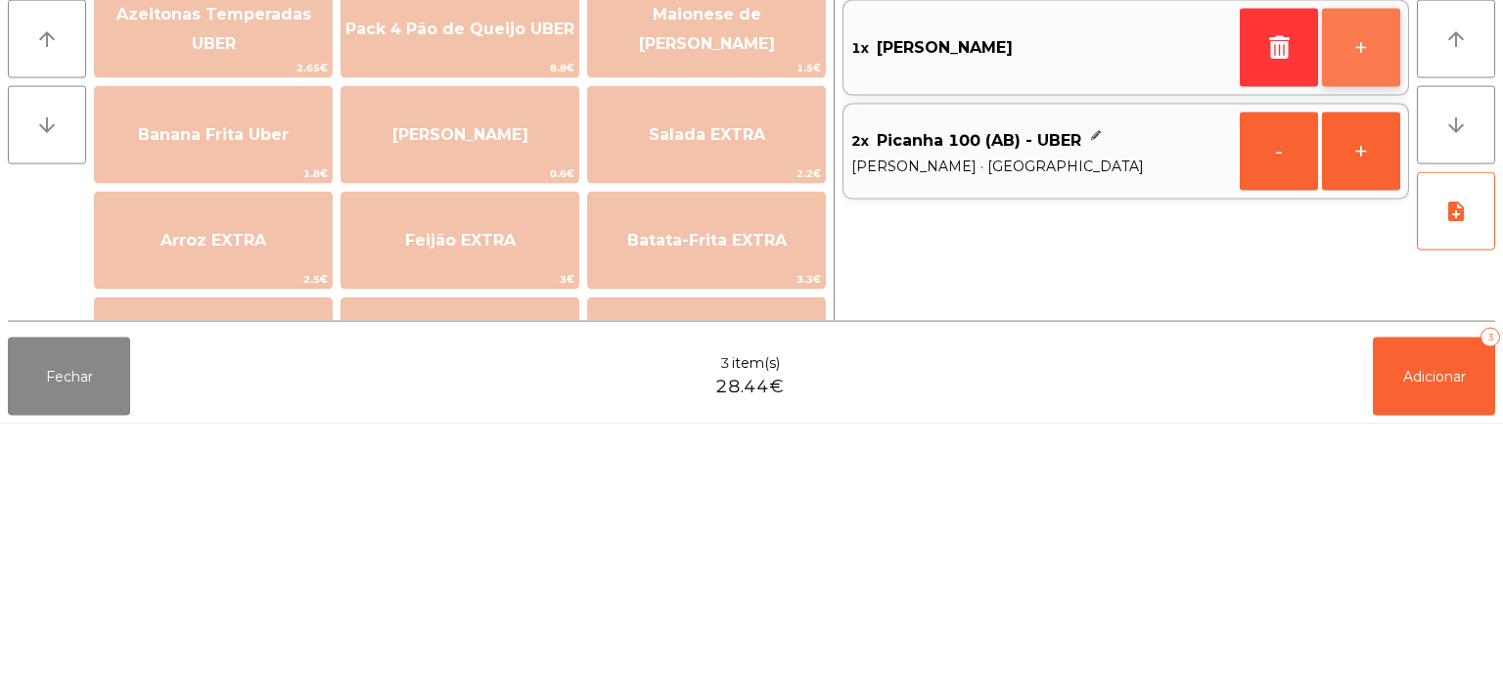
click at [1348, 296] on button "+" at bounding box center [1361, 304] width 78 height 78
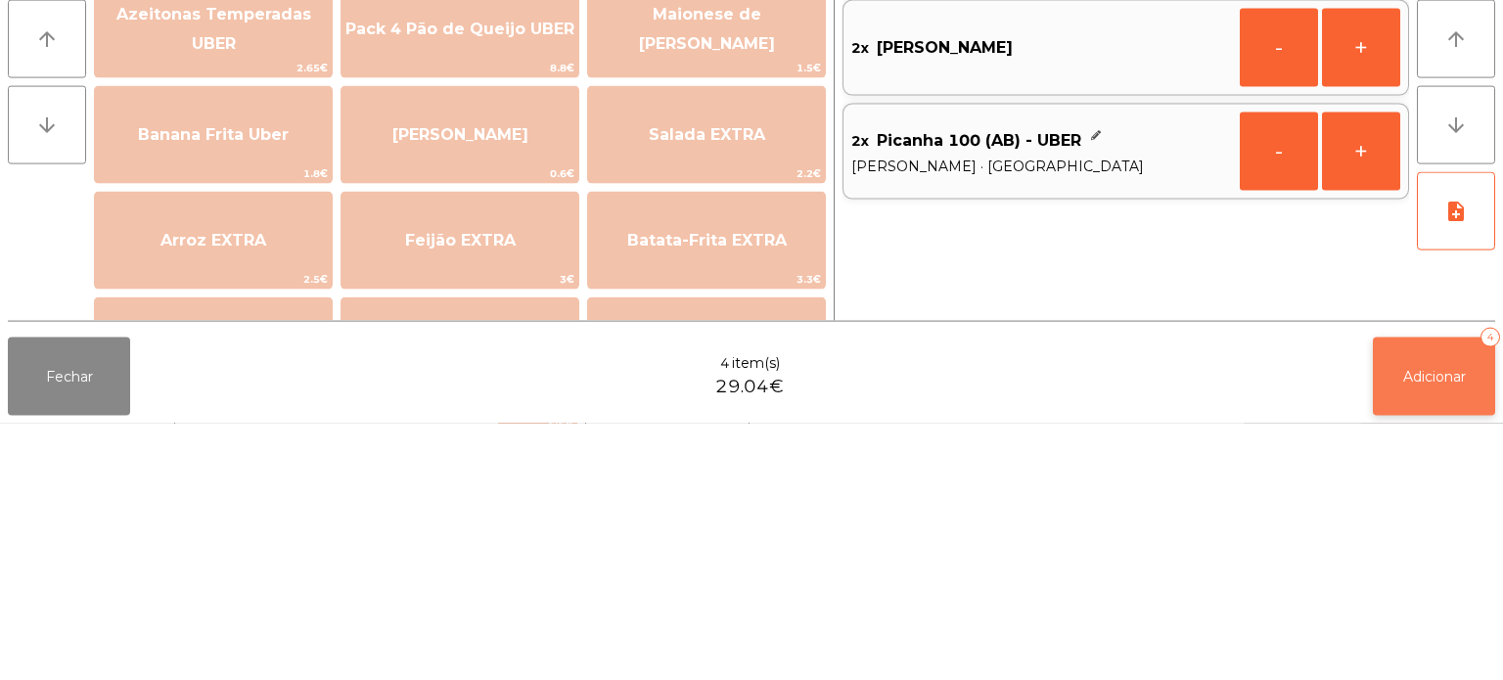
click at [1425, 615] on button "Adicionar 4" at bounding box center [1434, 633] width 122 height 78
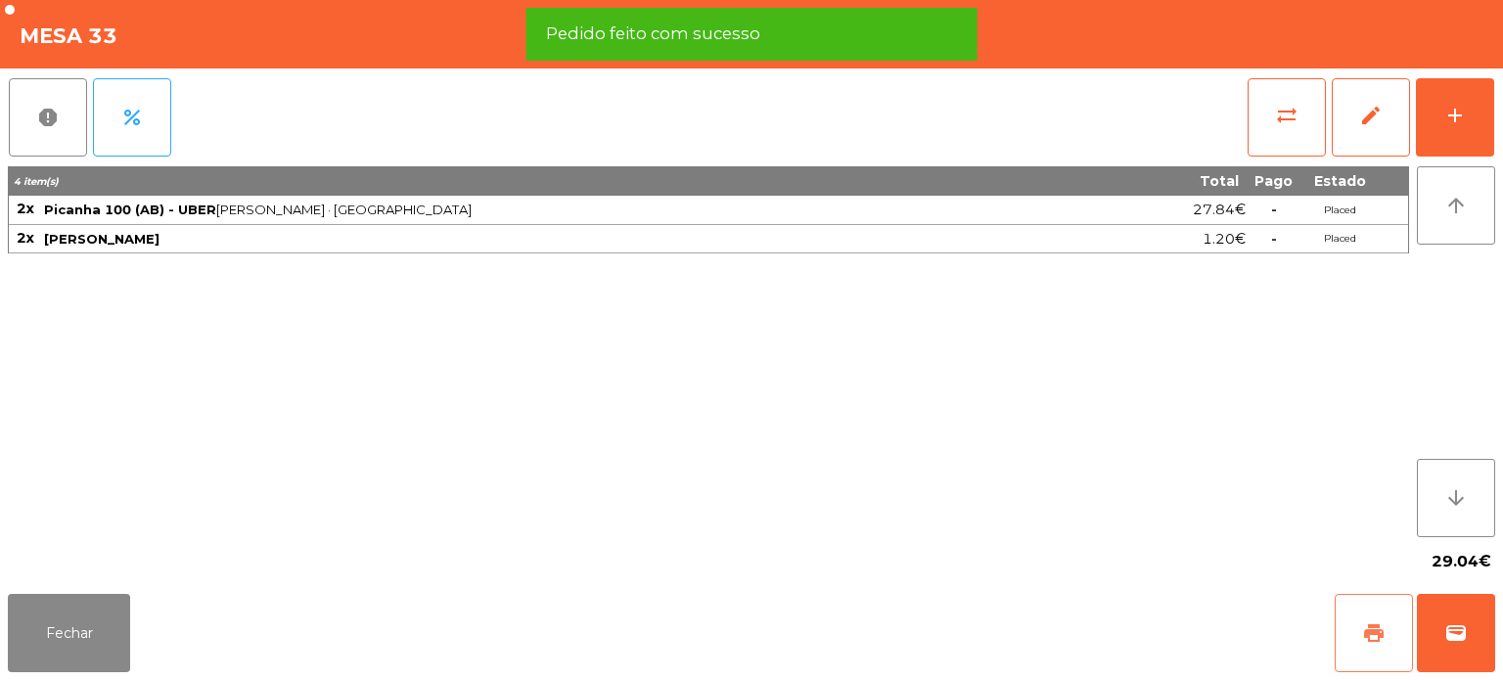
click at [1369, 643] on span "print" at bounding box center [1373, 632] width 23 height 23
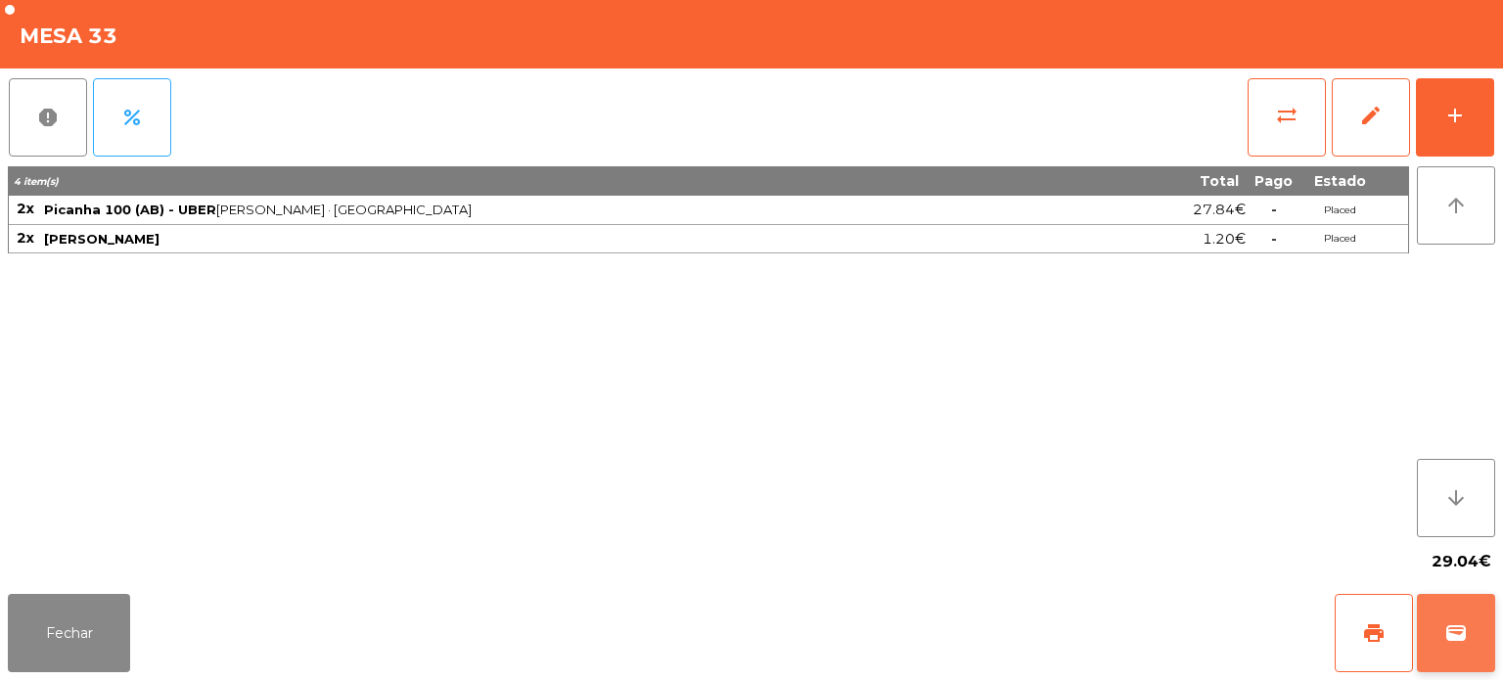
click at [1465, 638] on span "wallet" at bounding box center [1455, 632] width 23 height 23
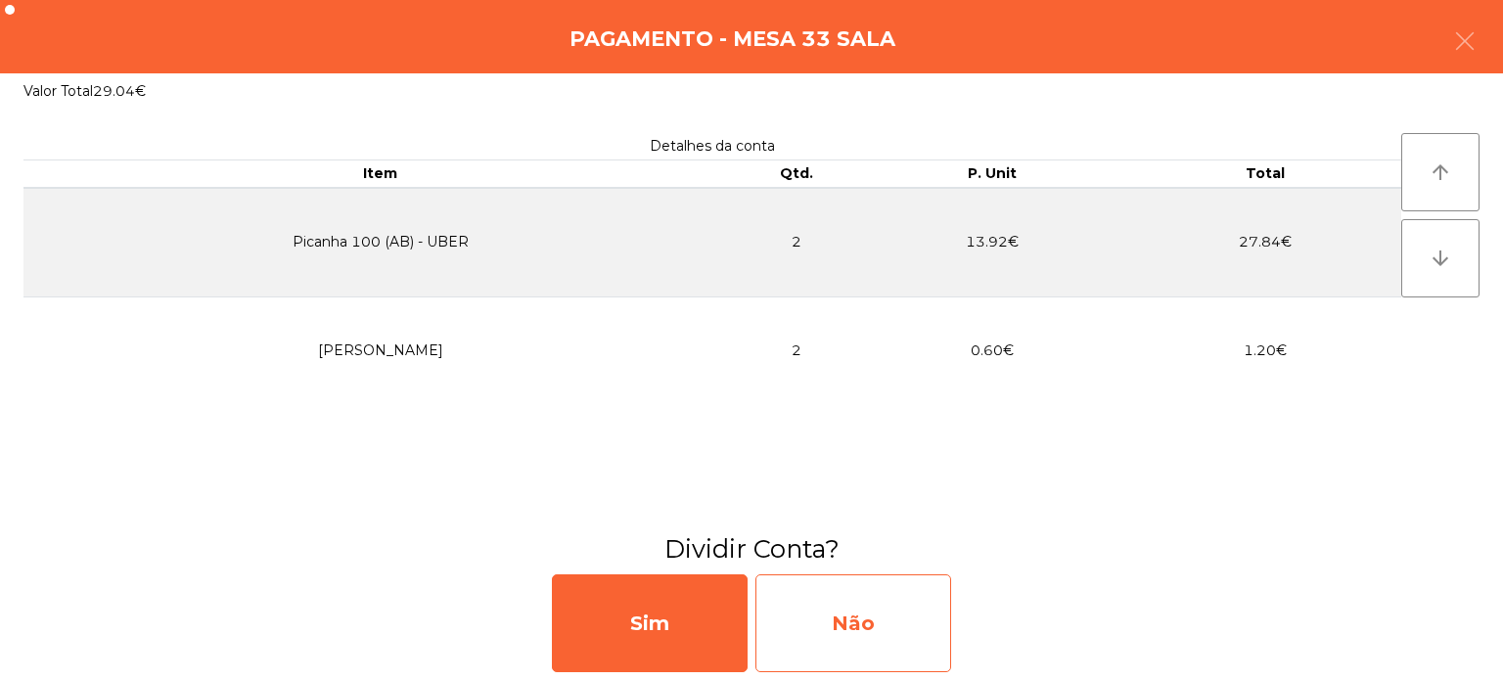
click at [892, 600] on div "Não" at bounding box center [853, 623] width 196 height 98
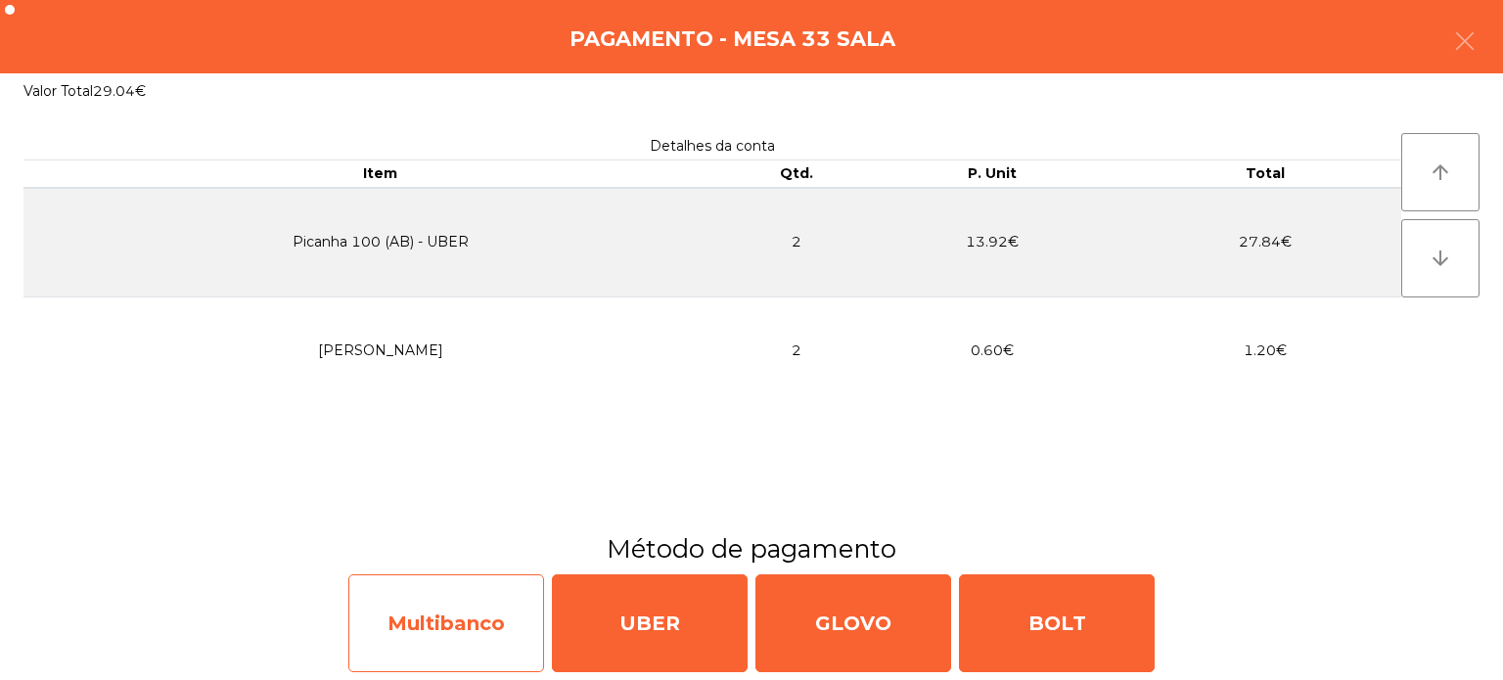
click at [458, 574] on div "Multibanco" at bounding box center [446, 623] width 196 height 98
select select "**"
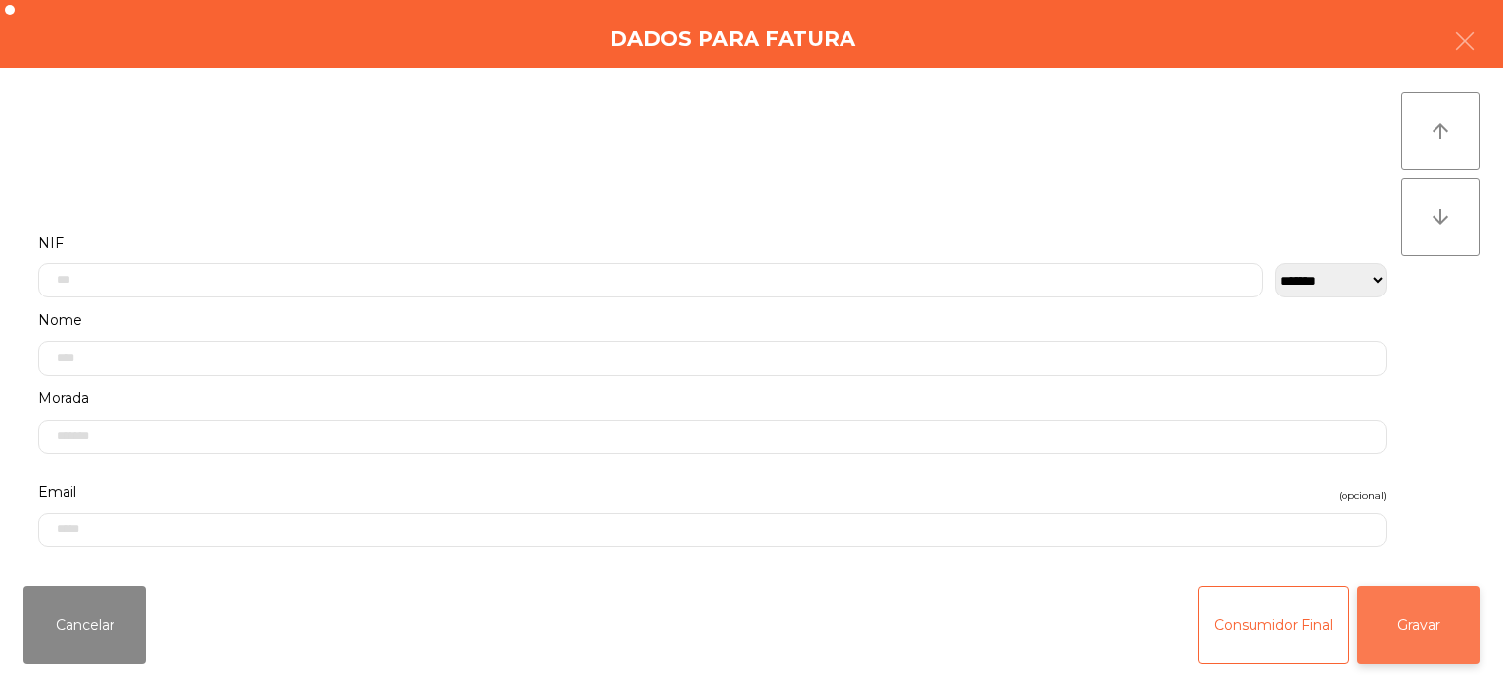
click at [1442, 627] on button "Gravar" at bounding box center [1418, 625] width 122 height 78
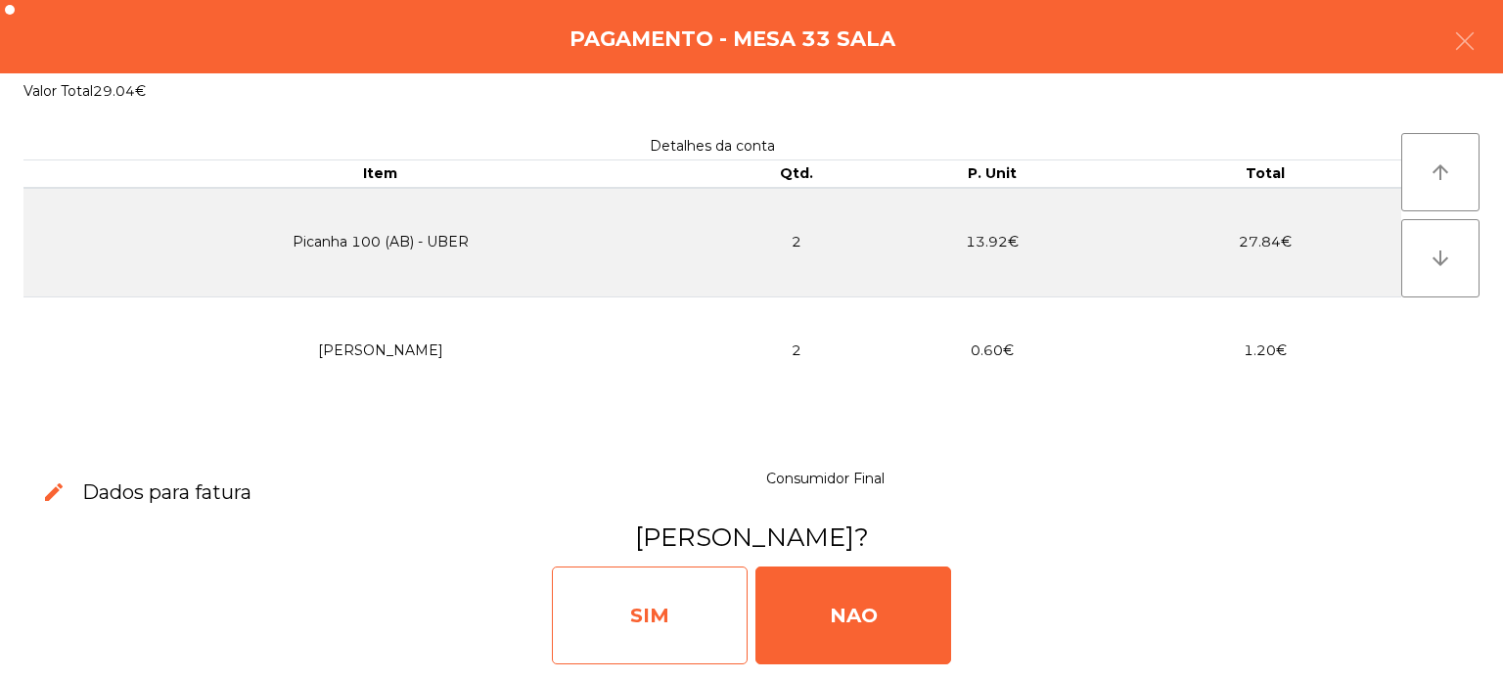
click at [650, 603] on div "SIM" at bounding box center [650, 616] width 196 height 98
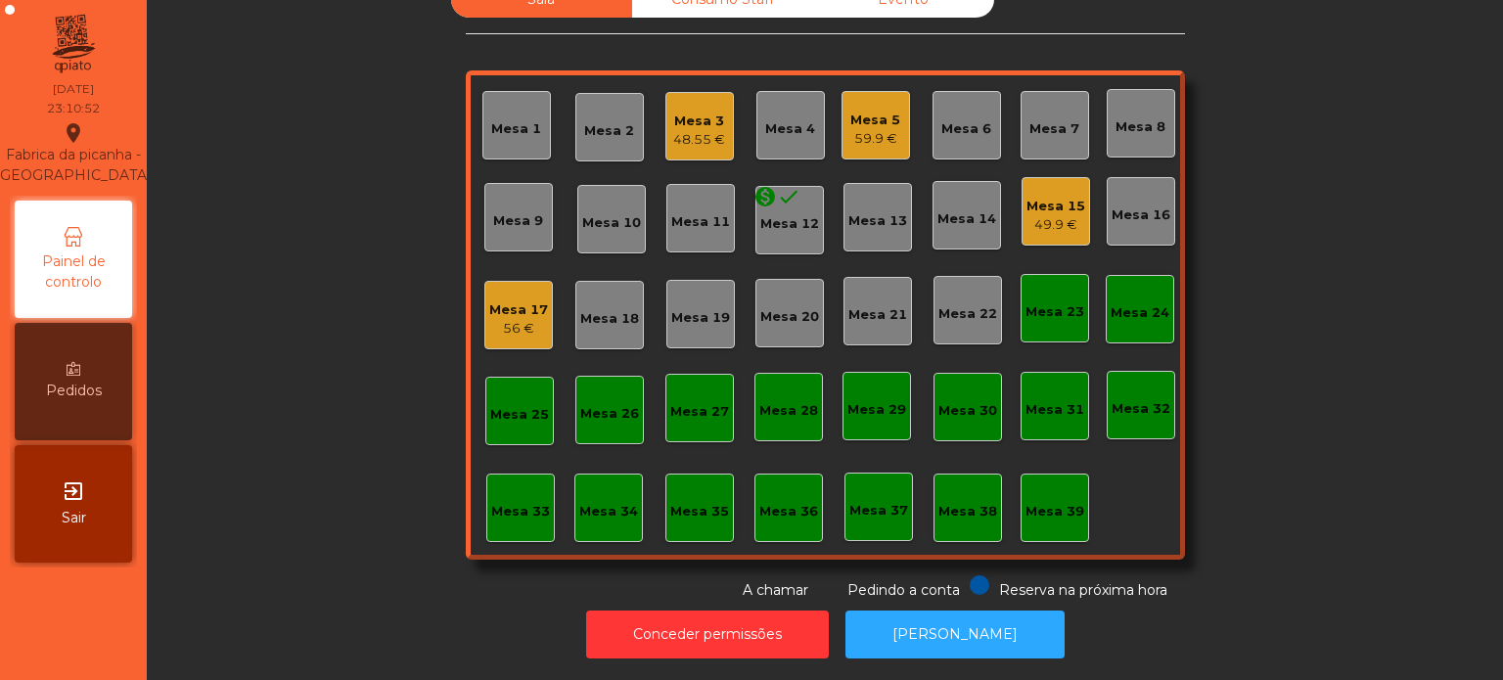
click at [864, 103] on div "Mesa 5 59.9 €" at bounding box center [875, 126] width 50 height 46
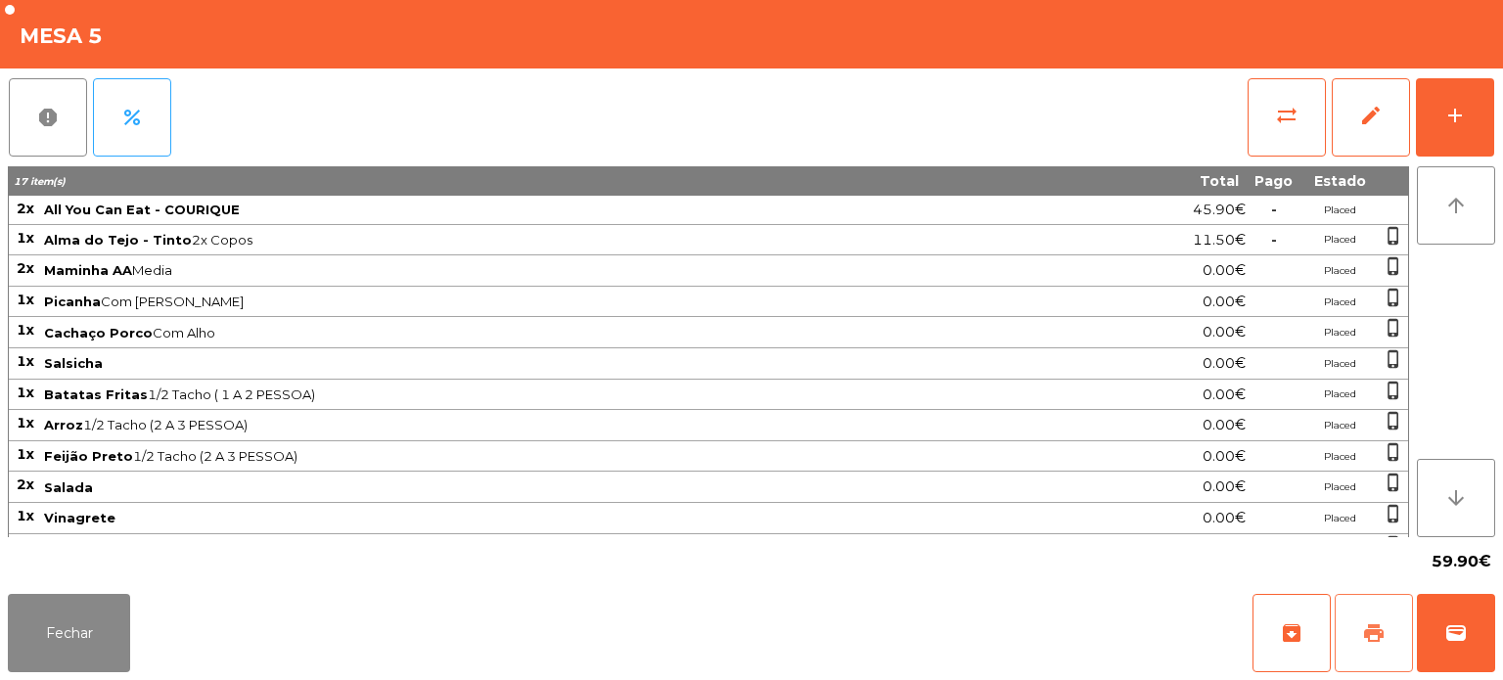
click at [1374, 622] on span "print" at bounding box center [1373, 632] width 23 height 23
click at [86, 648] on button "Fechar" at bounding box center [69, 633] width 122 height 78
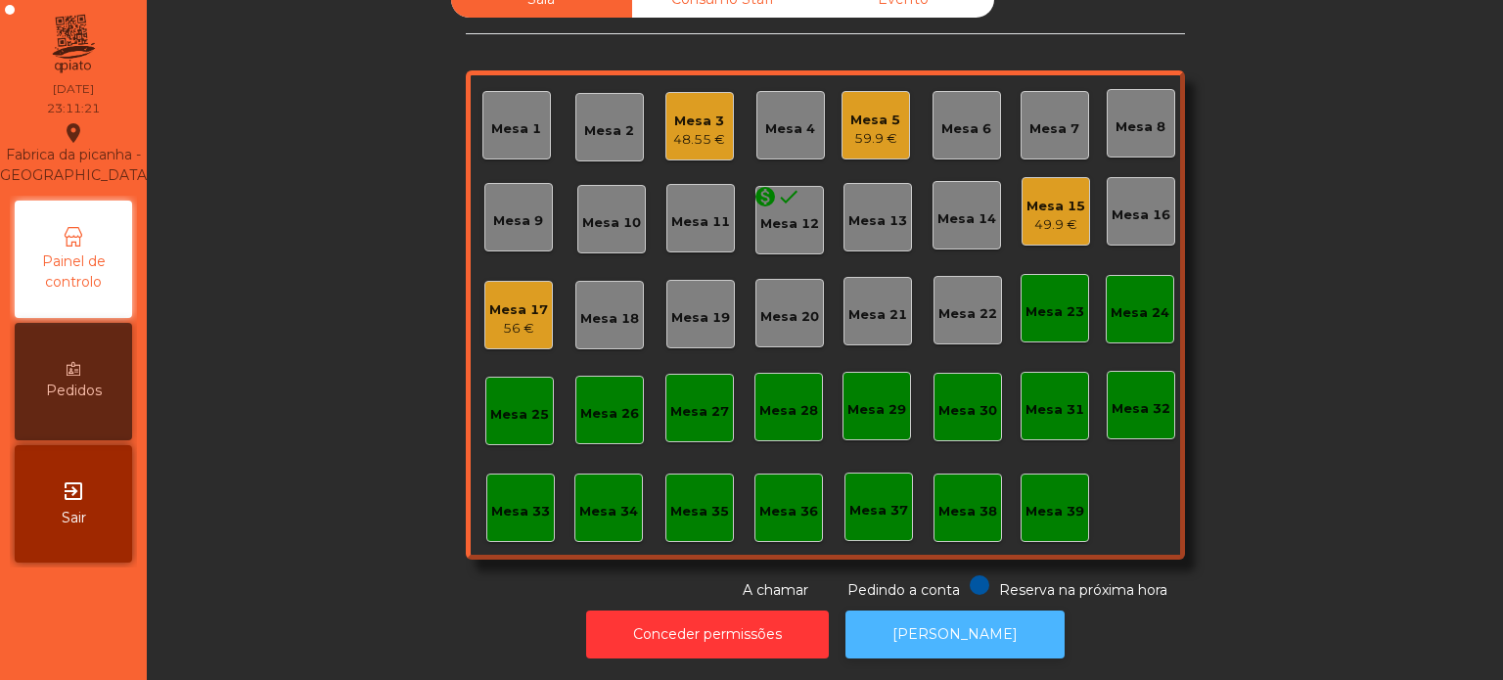
click at [1005, 642] on button "[PERSON_NAME]" at bounding box center [955, 635] width 219 height 48
click at [861, 129] on div "59.9 €" at bounding box center [875, 139] width 50 height 20
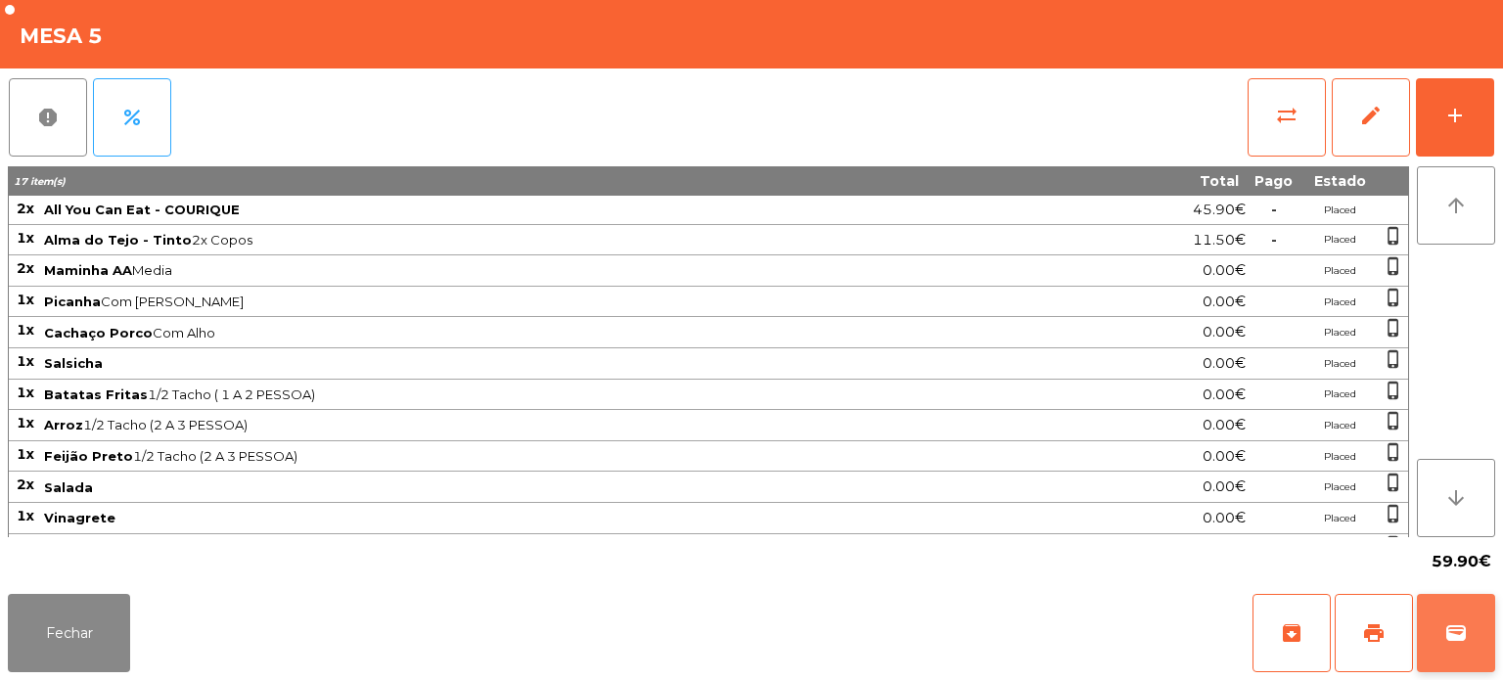
click at [1466, 616] on button "wallet" at bounding box center [1456, 633] width 78 height 78
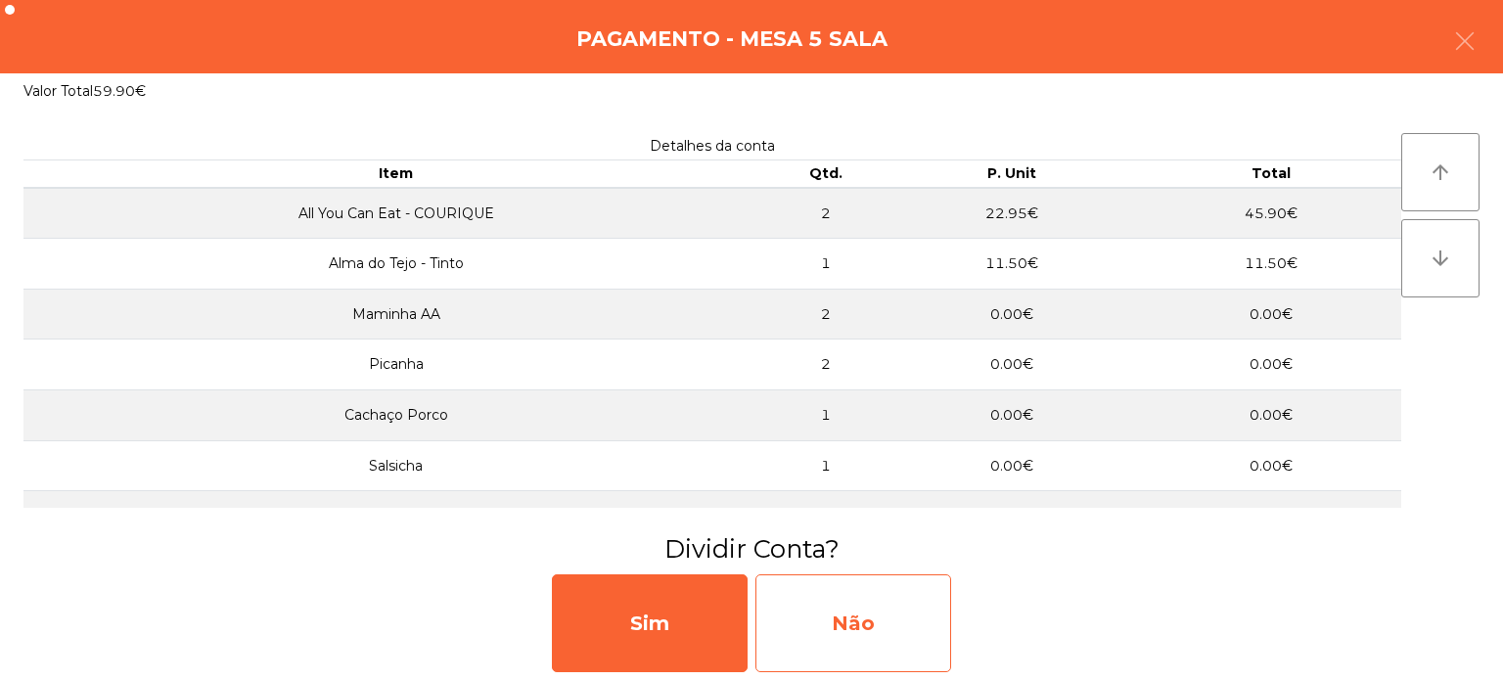
click at [874, 619] on div "Não" at bounding box center [853, 623] width 196 height 98
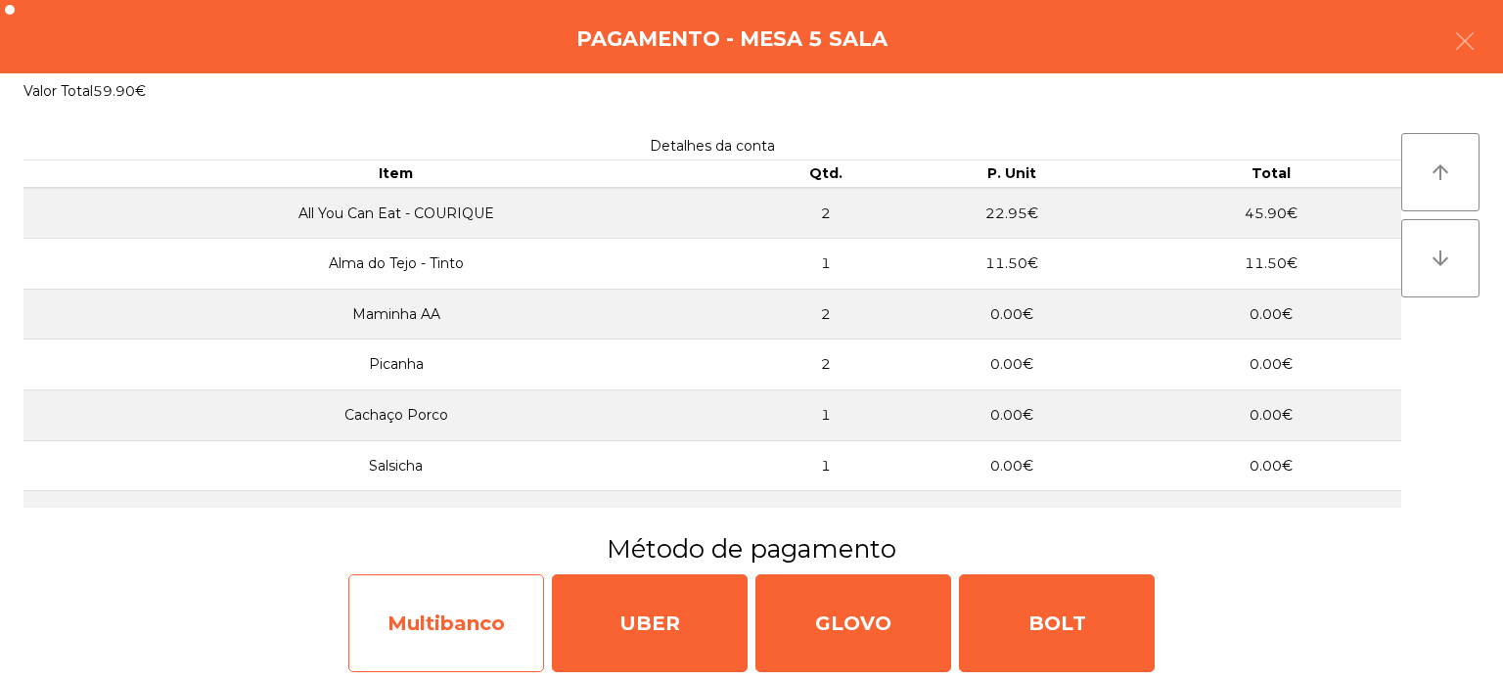
click at [489, 627] on div "Multibanco" at bounding box center [446, 623] width 196 height 98
select select "**"
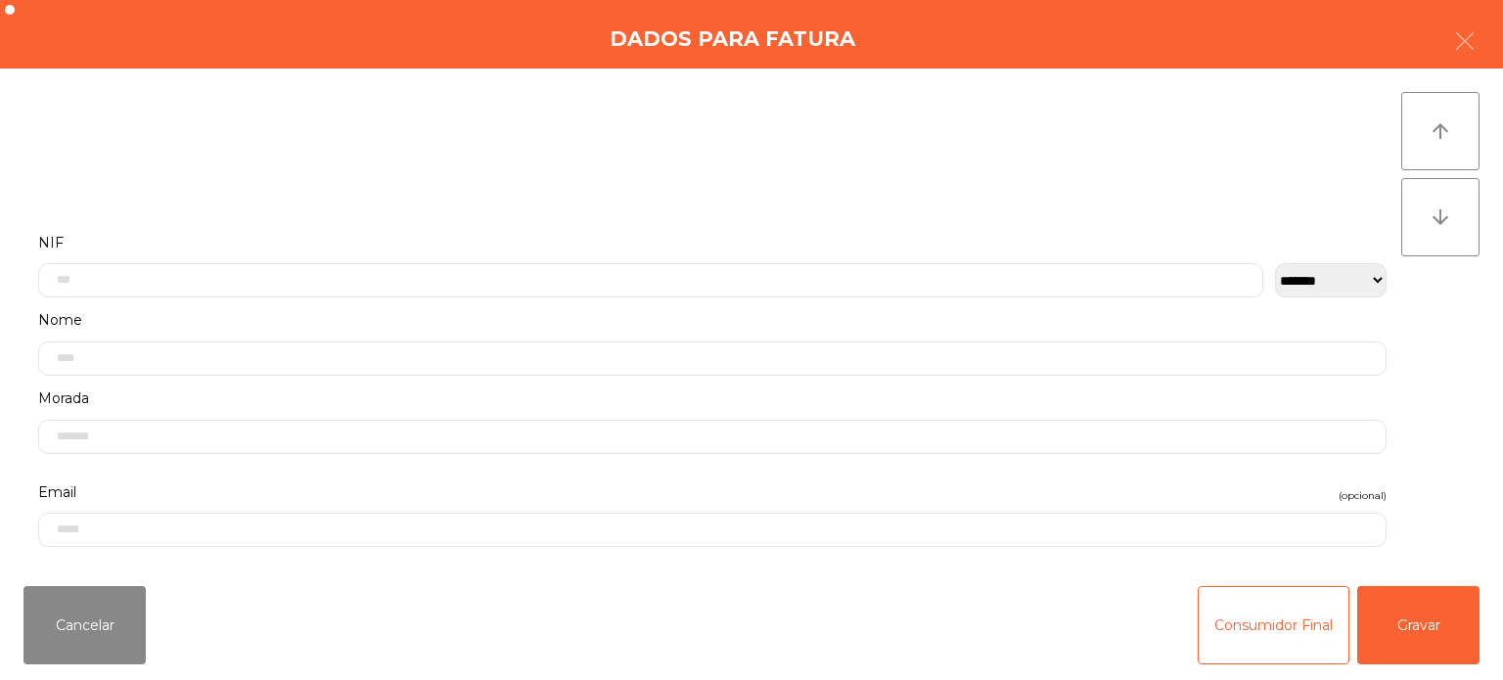
click at [1453, 678] on div "Cancelar Consumidor Final Gravar" at bounding box center [751, 626] width 1503 height 110
click at [1417, 656] on button "Gravar" at bounding box center [1418, 625] width 122 height 78
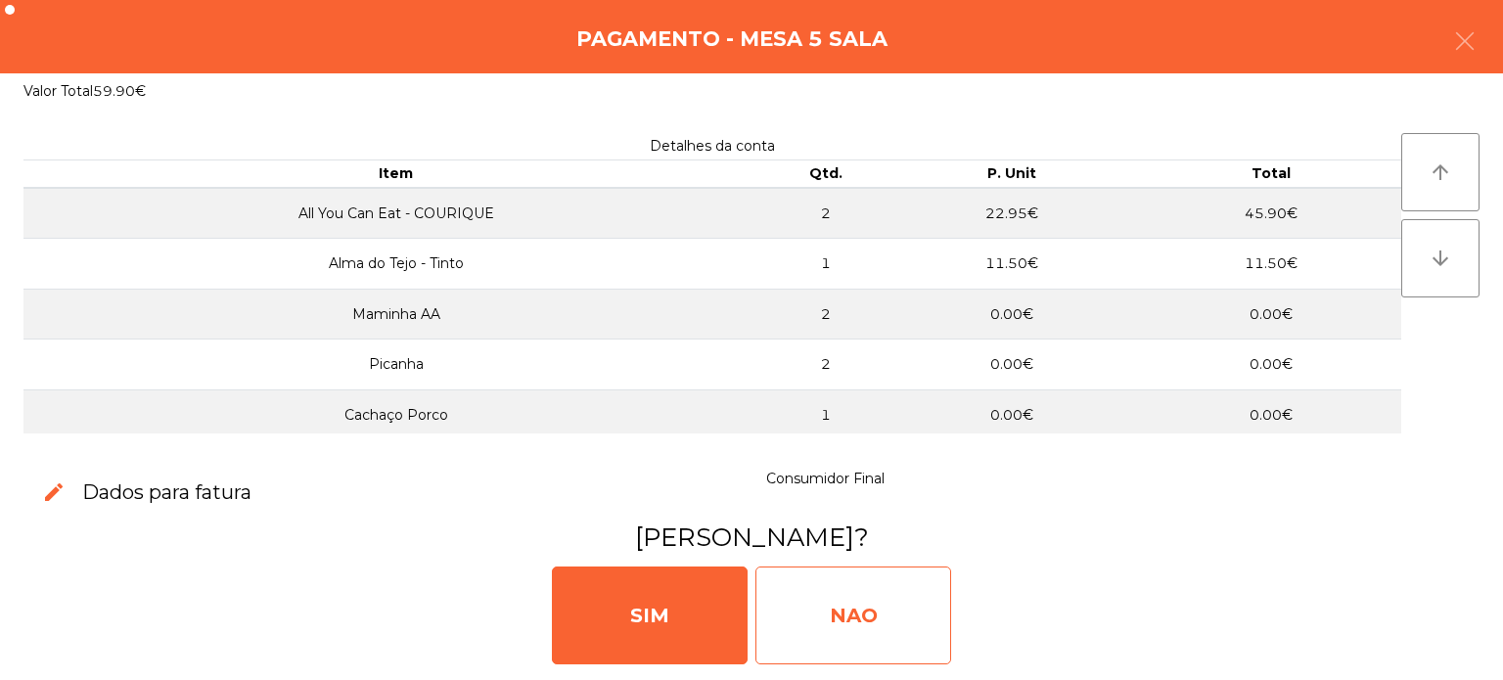
click at [842, 614] on div "NAO" at bounding box center [853, 616] width 196 height 98
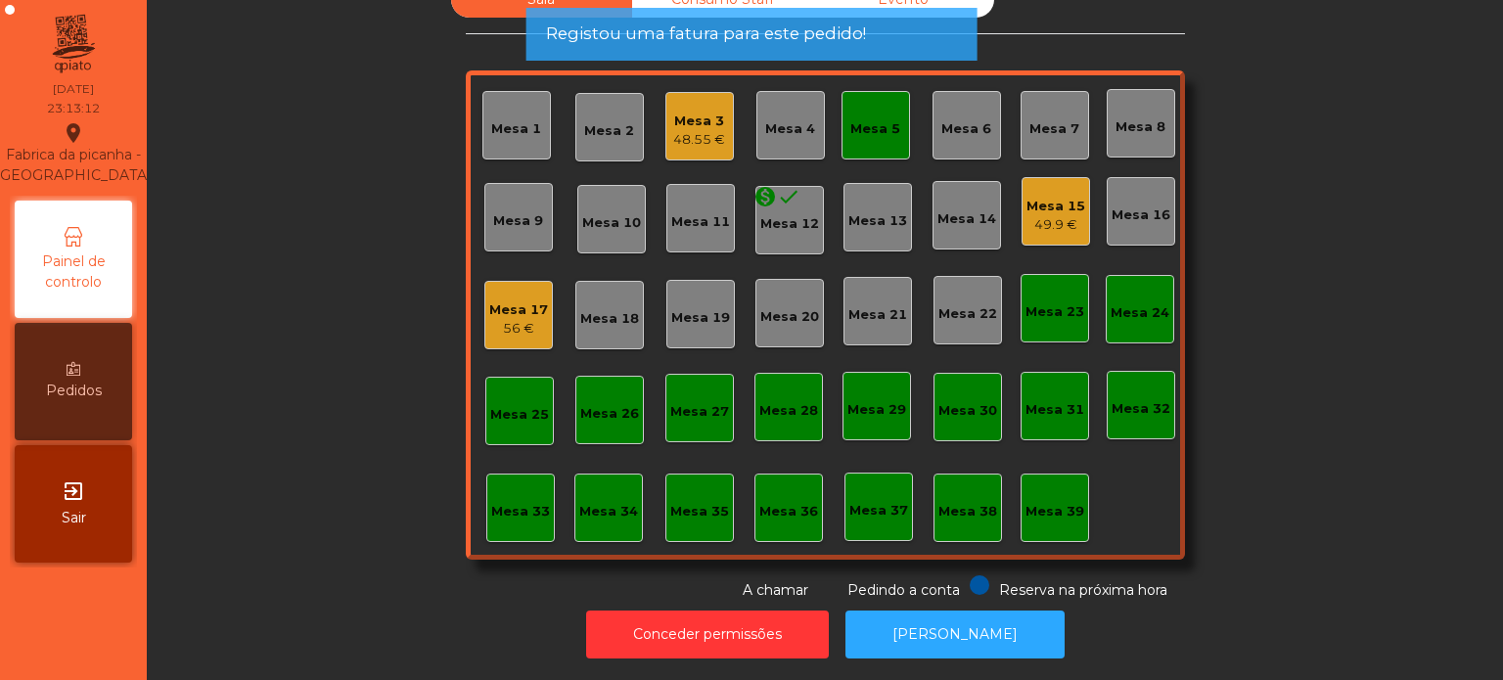
click at [861, 119] on div "Mesa 5" at bounding box center [875, 129] width 50 height 20
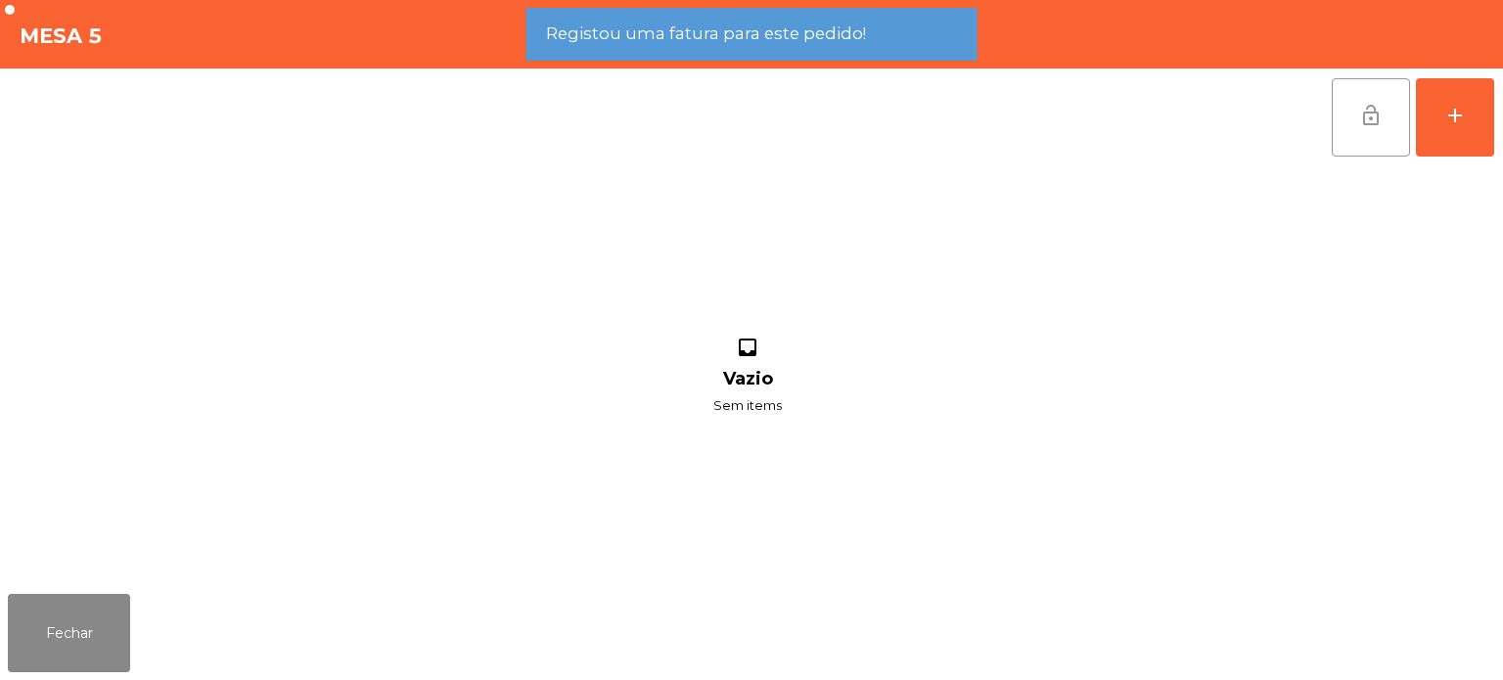
click at [1347, 110] on button "lock_open" at bounding box center [1371, 117] width 78 height 78
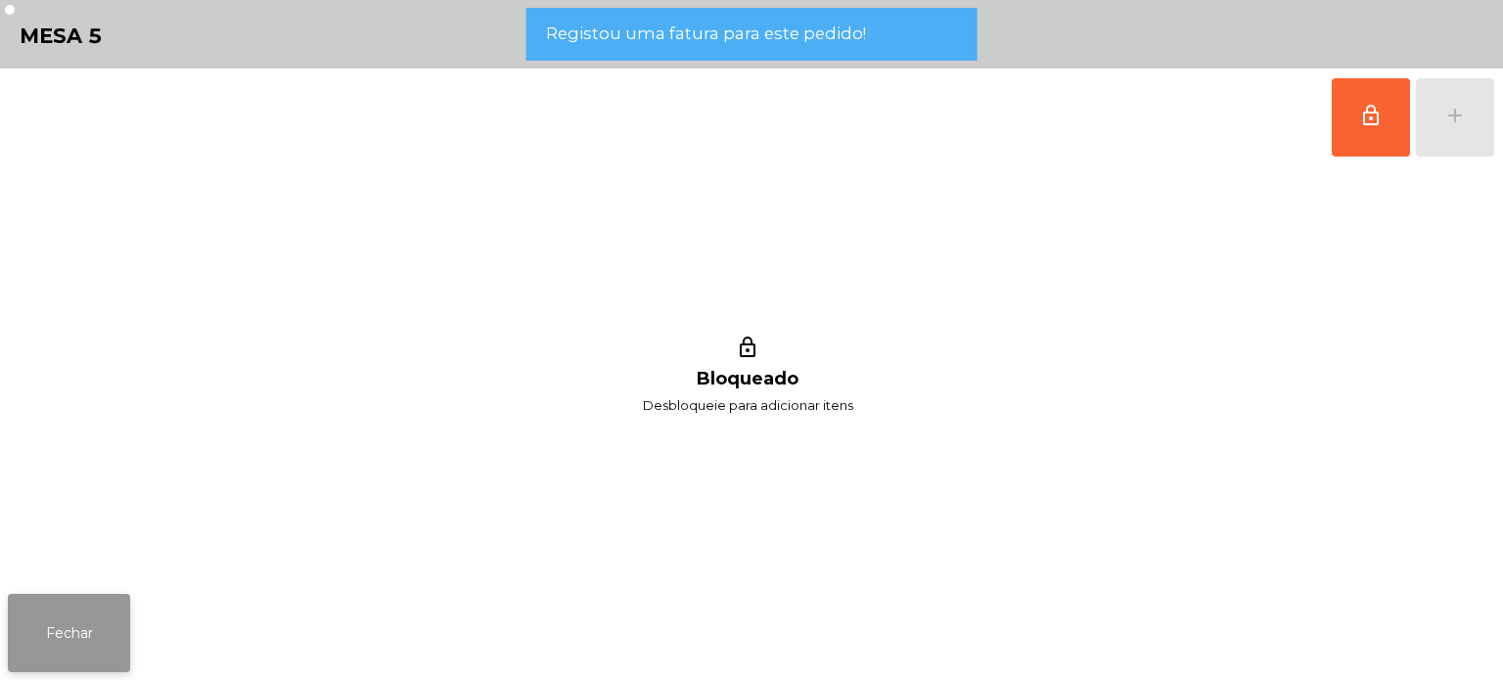
click at [51, 619] on button "Fechar" at bounding box center [69, 633] width 122 height 78
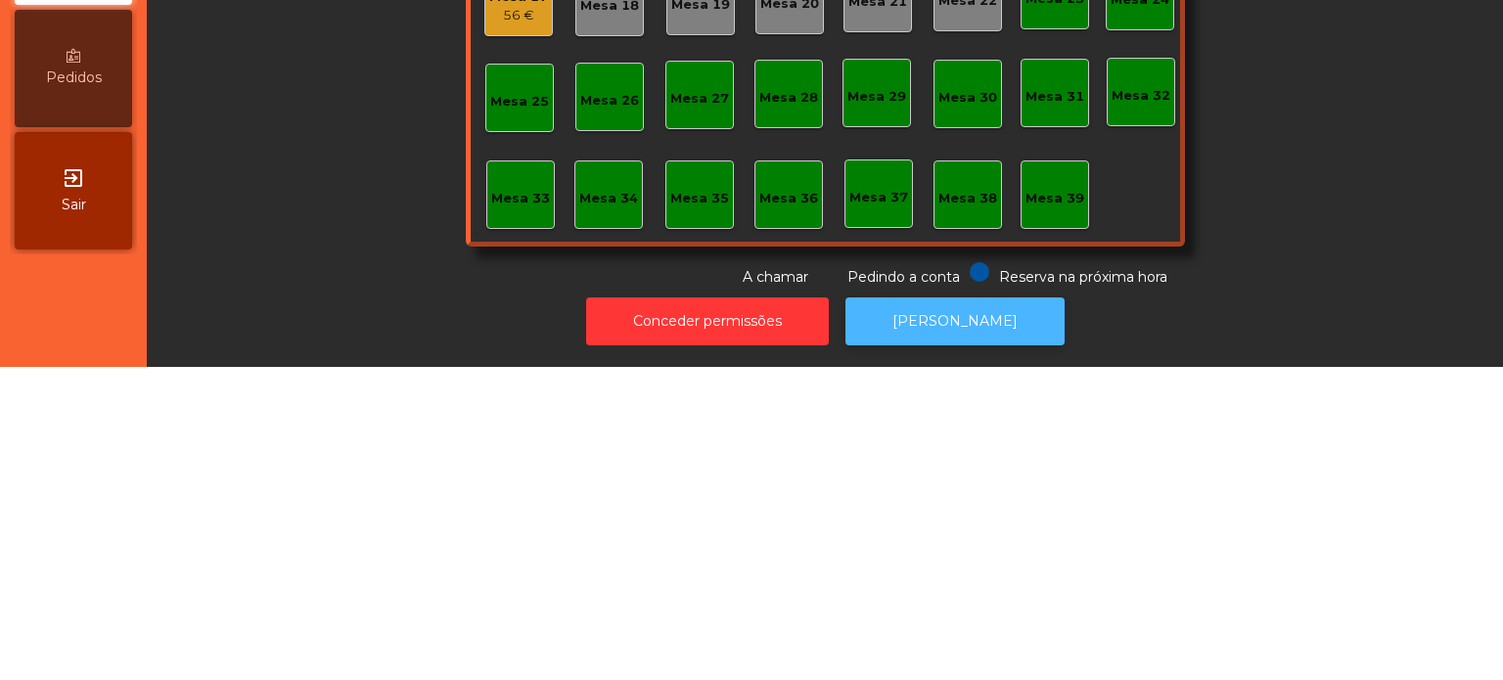
click at [984, 611] on button "[PERSON_NAME]" at bounding box center [955, 635] width 219 height 48
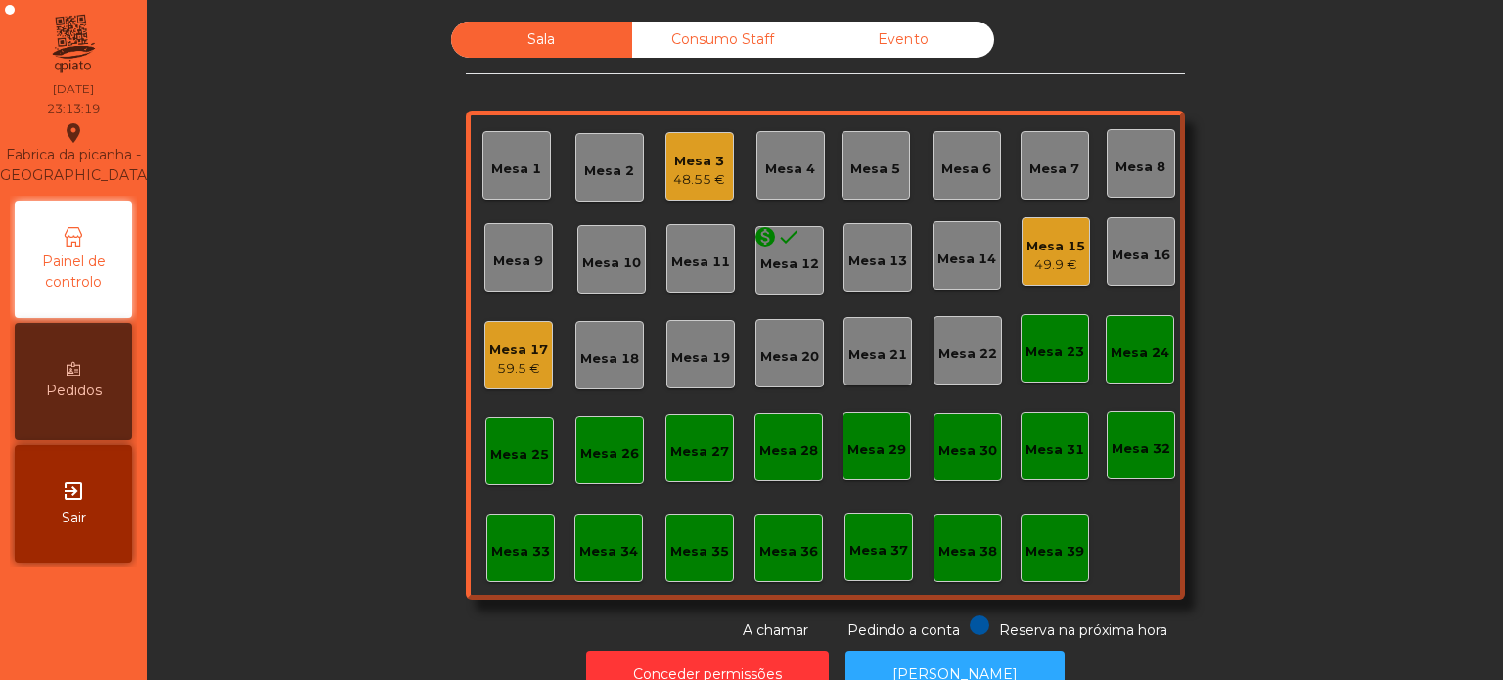
click at [688, 184] on div "48.55 €" at bounding box center [699, 180] width 52 height 20
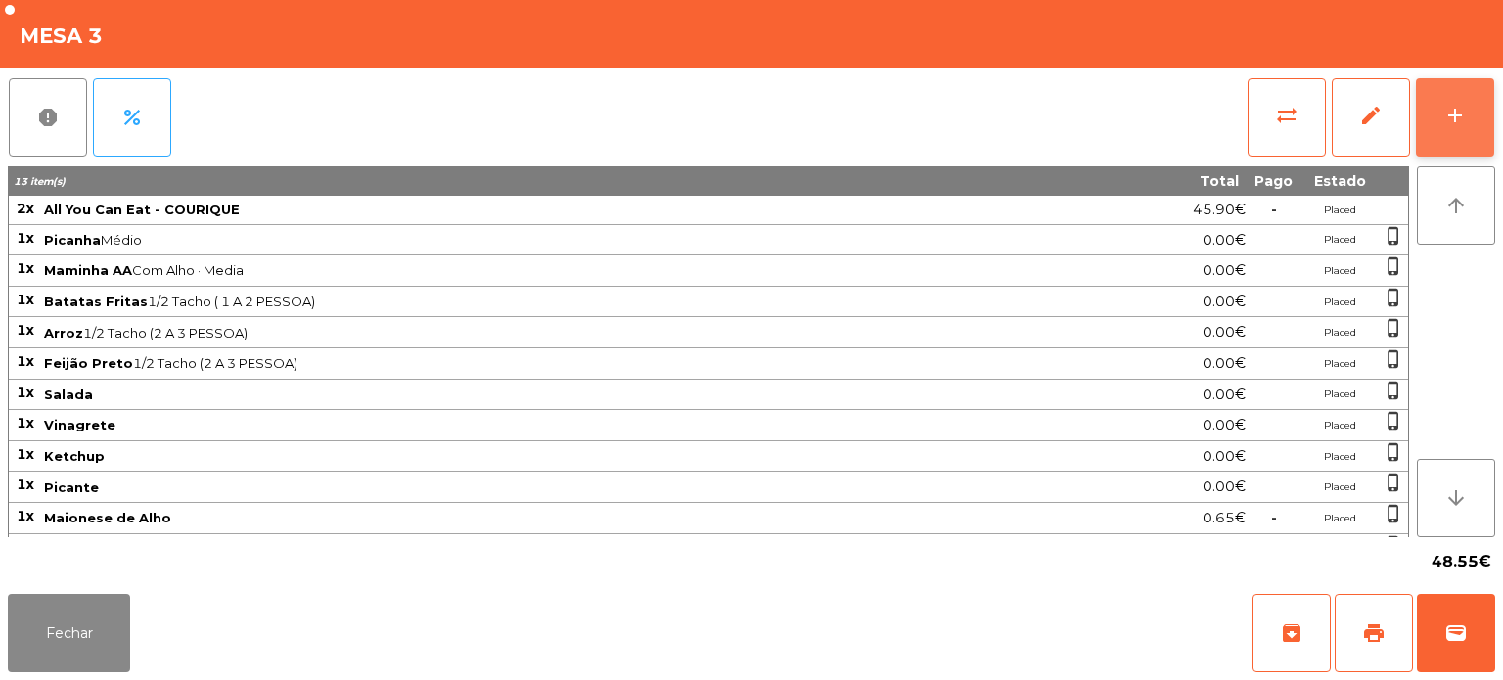
click at [1447, 145] on button "add" at bounding box center [1455, 117] width 78 height 78
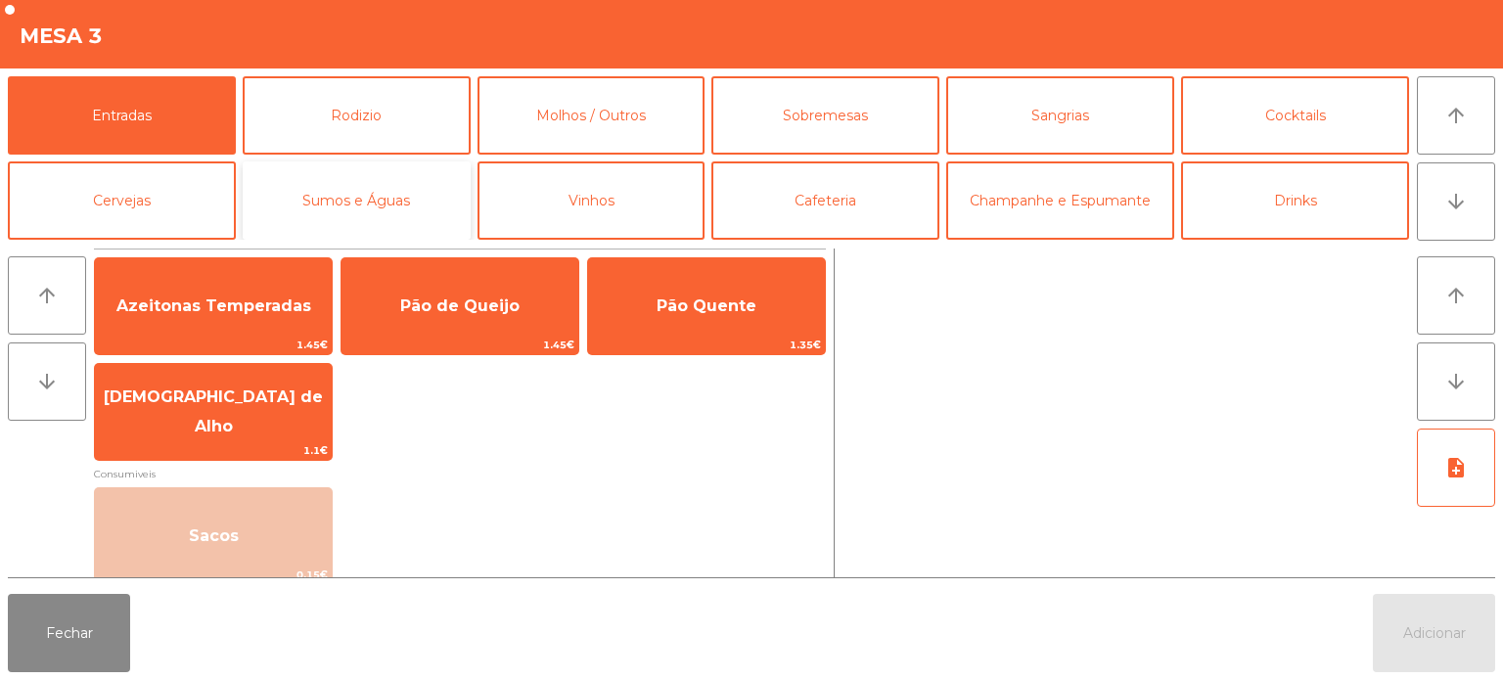
click at [307, 190] on button "Sumos e Águas" at bounding box center [357, 200] width 228 height 78
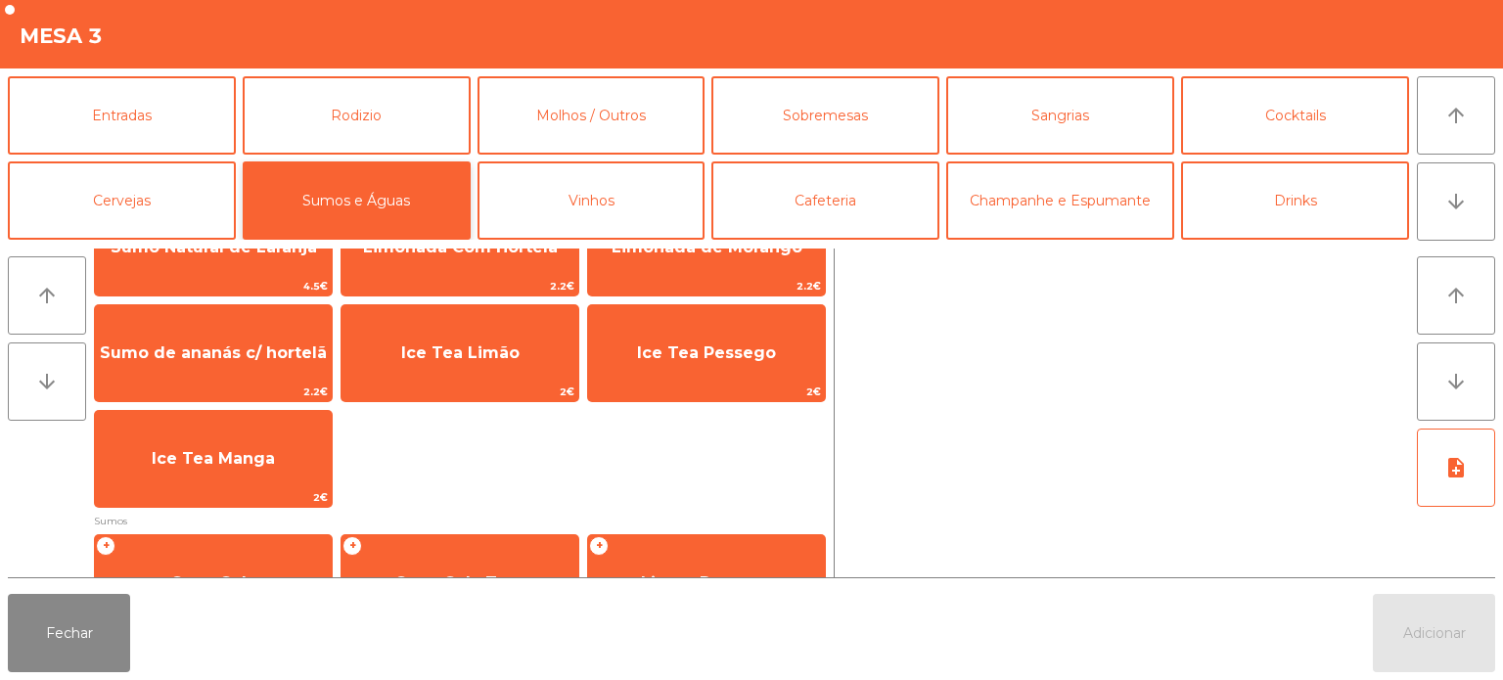
scroll to position [61, 0]
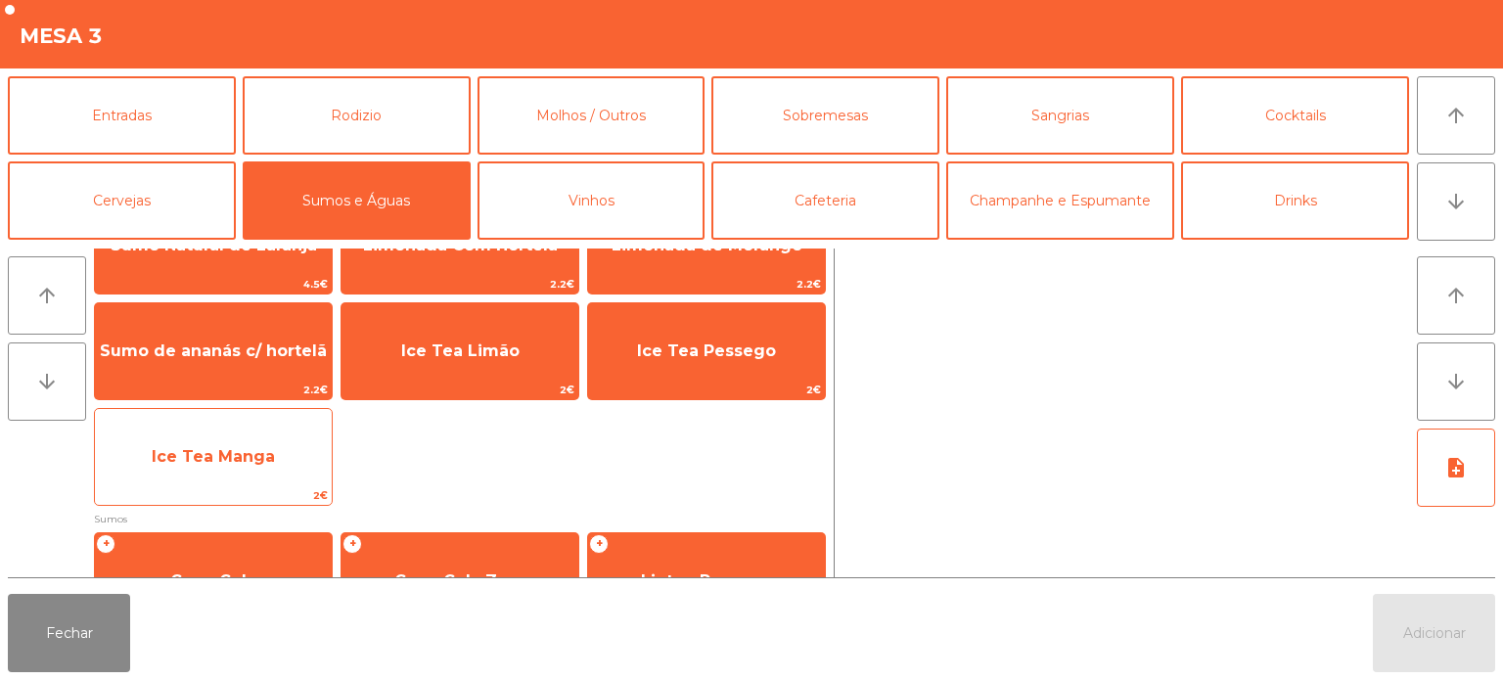
click at [282, 450] on span "Ice Tea Manga" at bounding box center [213, 457] width 237 height 53
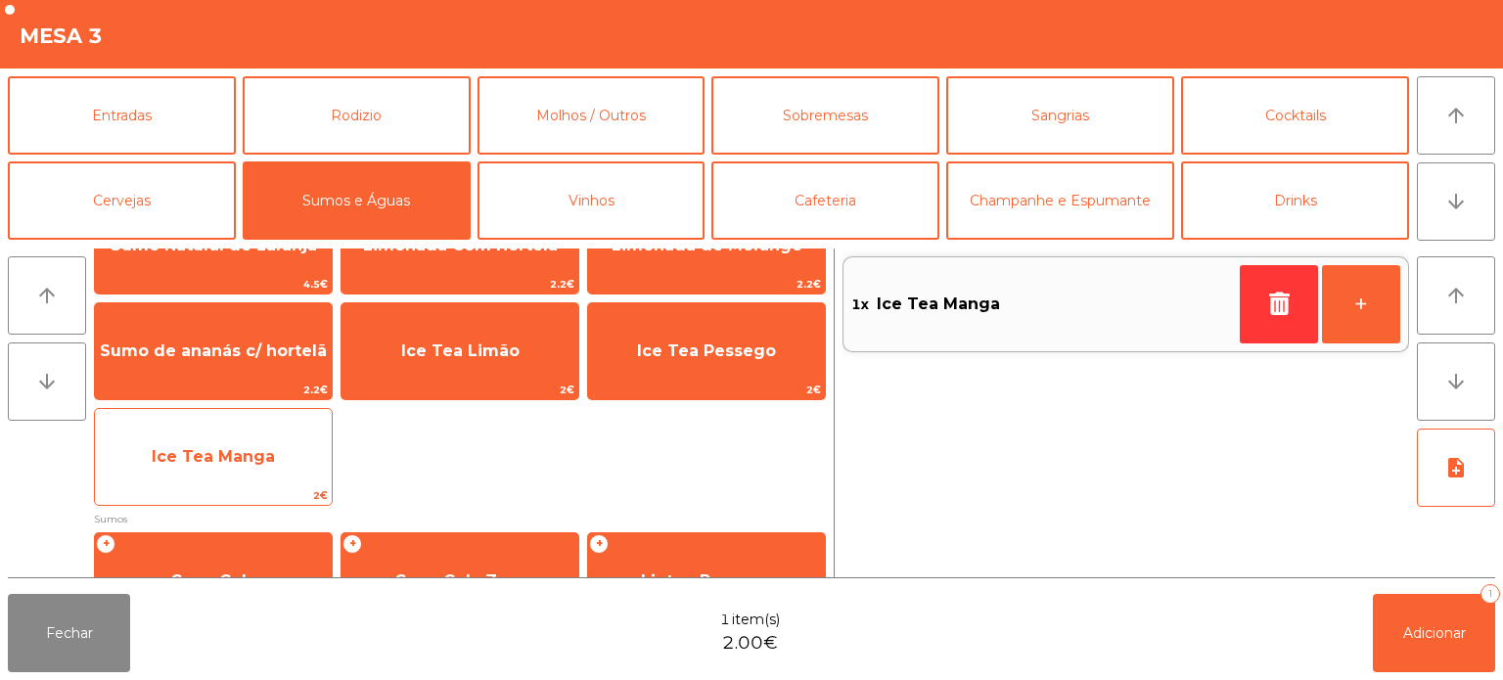
click at [272, 458] on span "Ice Tea Manga" at bounding box center [213, 457] width 237 height 53
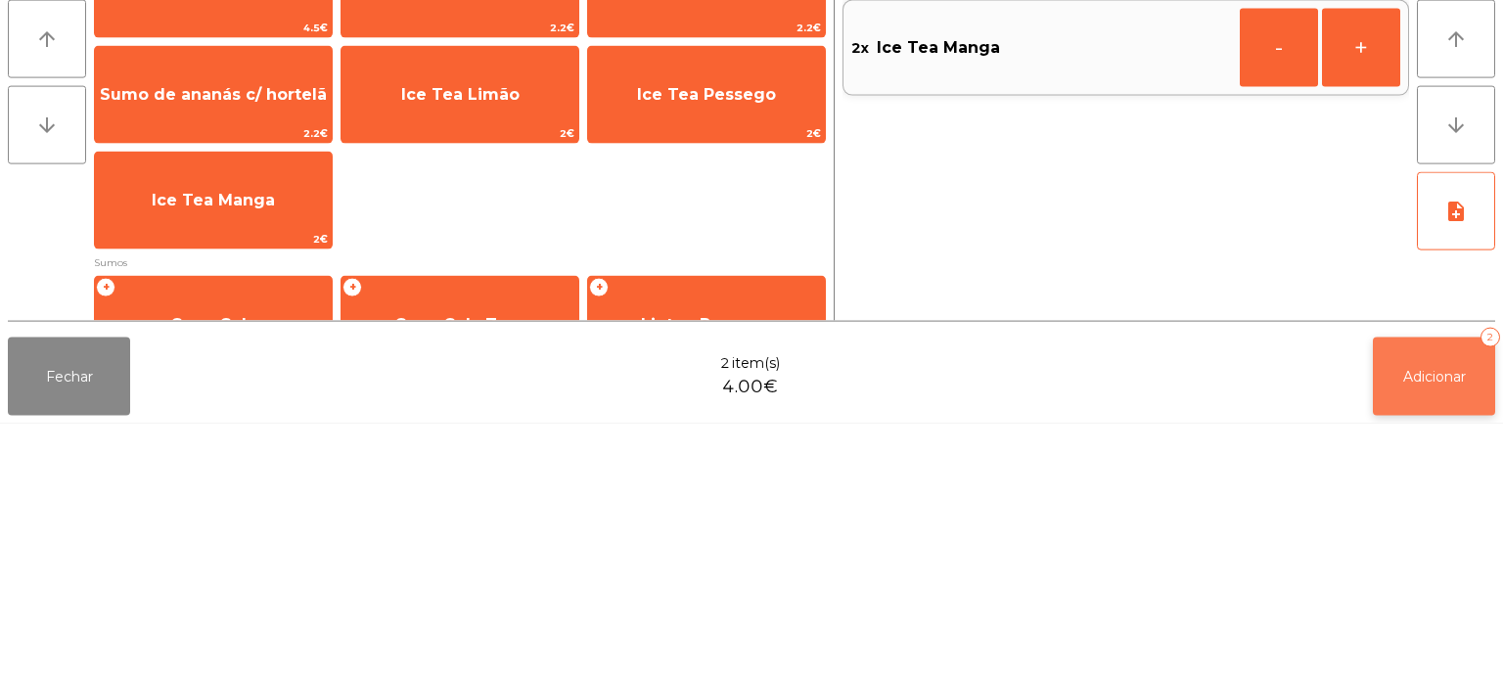
click at [1426, 617] on button "Adicionar 2" at bounding box center [1434, 633] width 122 height 78
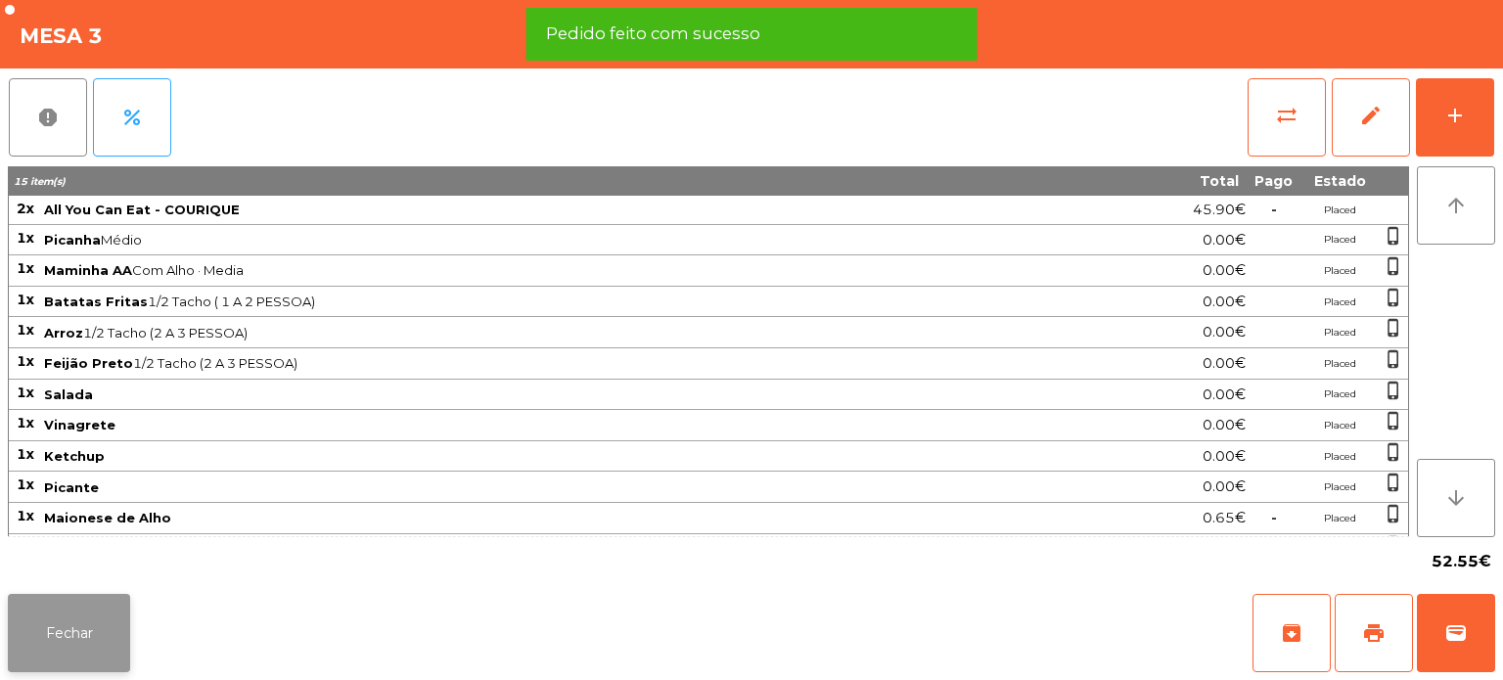
click at [84, 630] on button "Fechar" at bounding box center [69, 633] width 122 height 78
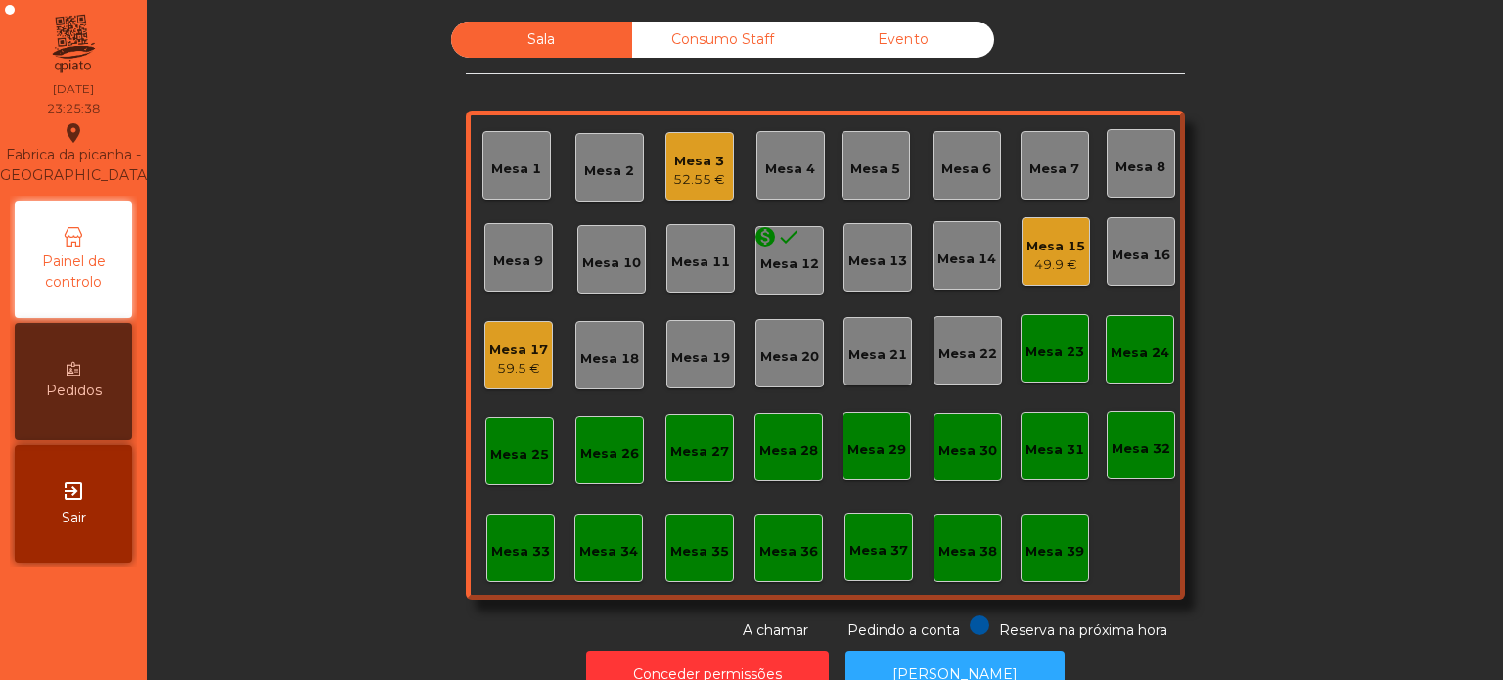
click at [744, 38] on div "Consumo Staff" at bounding box center [722, 40] width 181 height 36
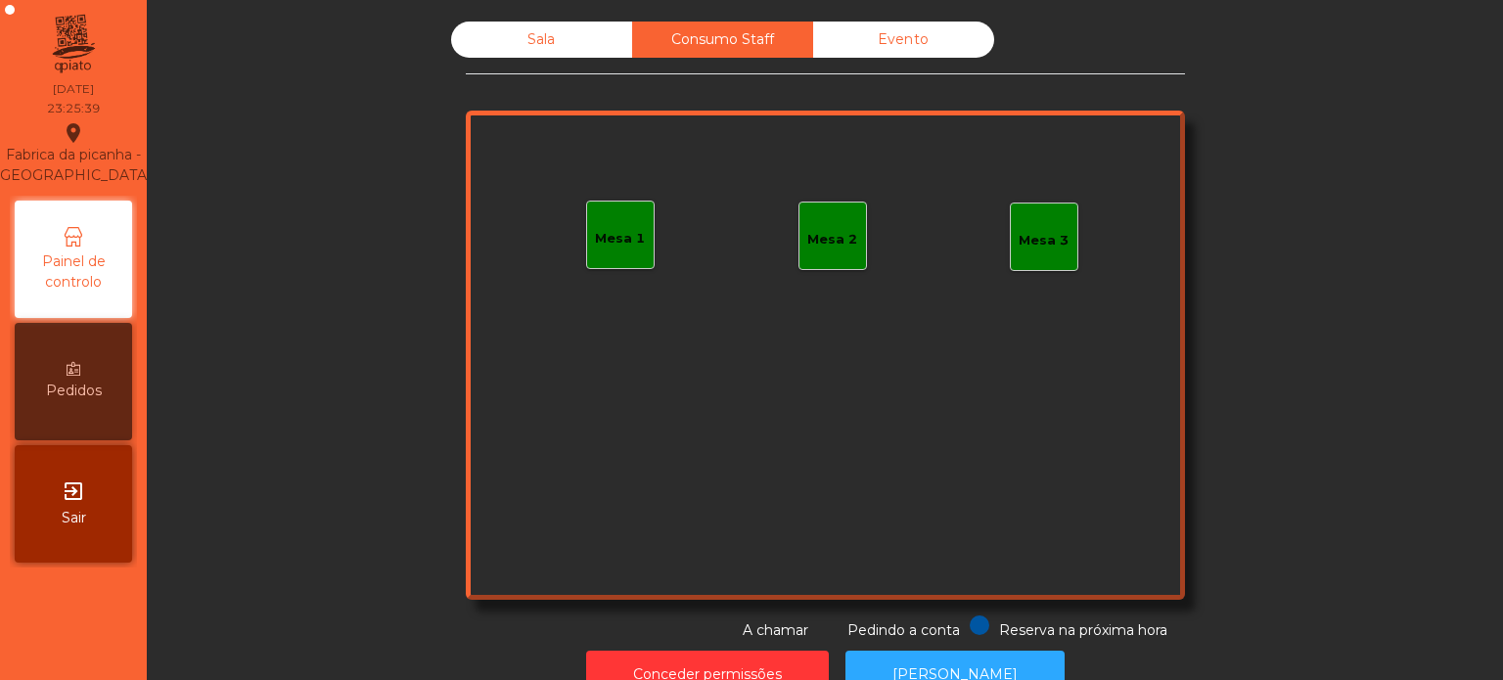
click at [618, 236] on div "Mesa 1" at bounding box center [620, 239] width 50 height 20
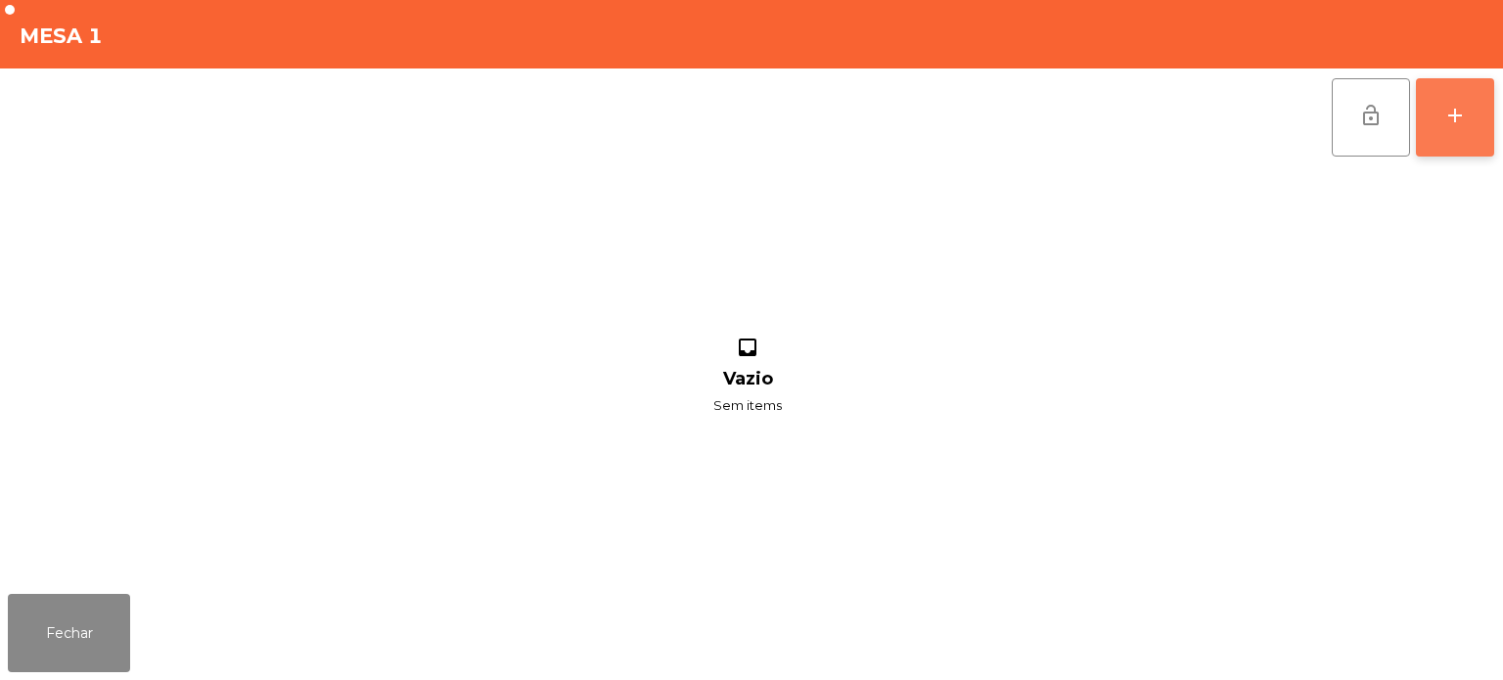
click at [1442, 118] on button "add" at bounding box center [1455, 117] width 78 height 78
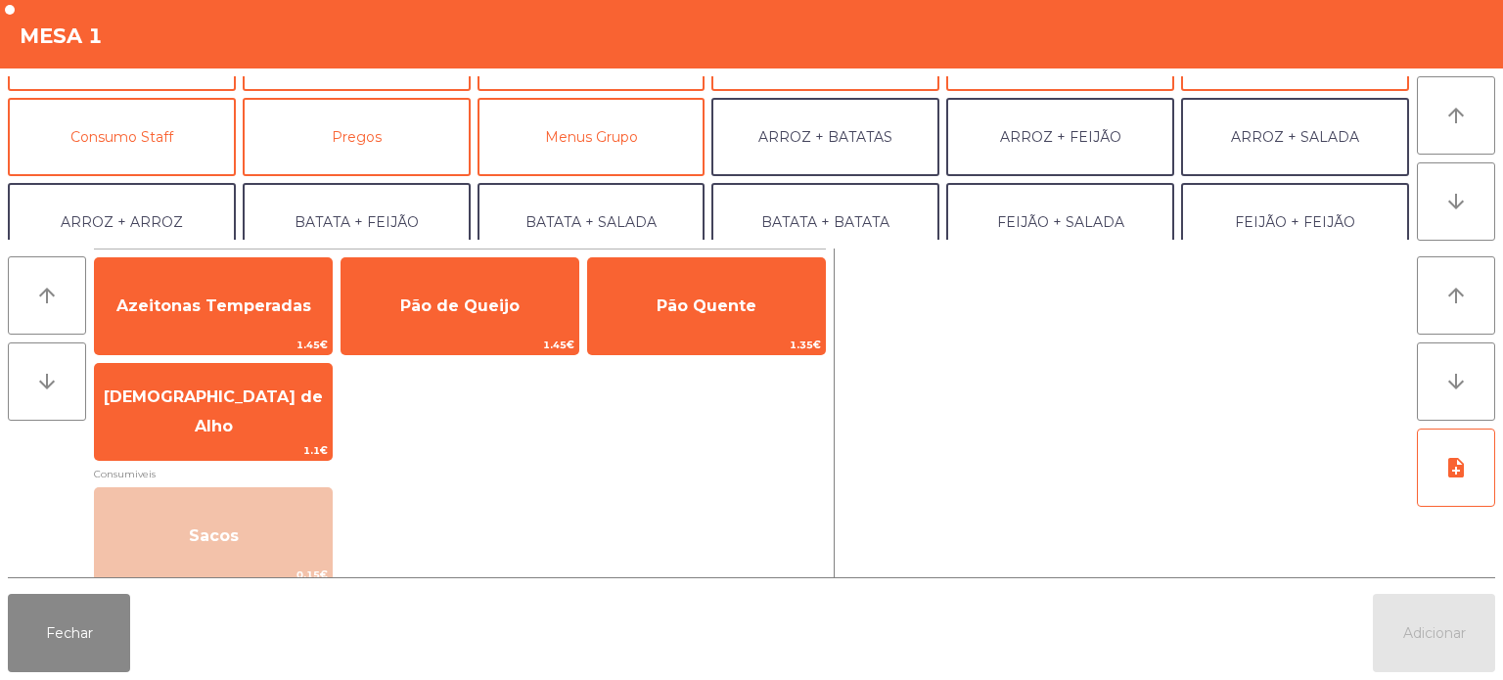
scroll to position [143, 0]
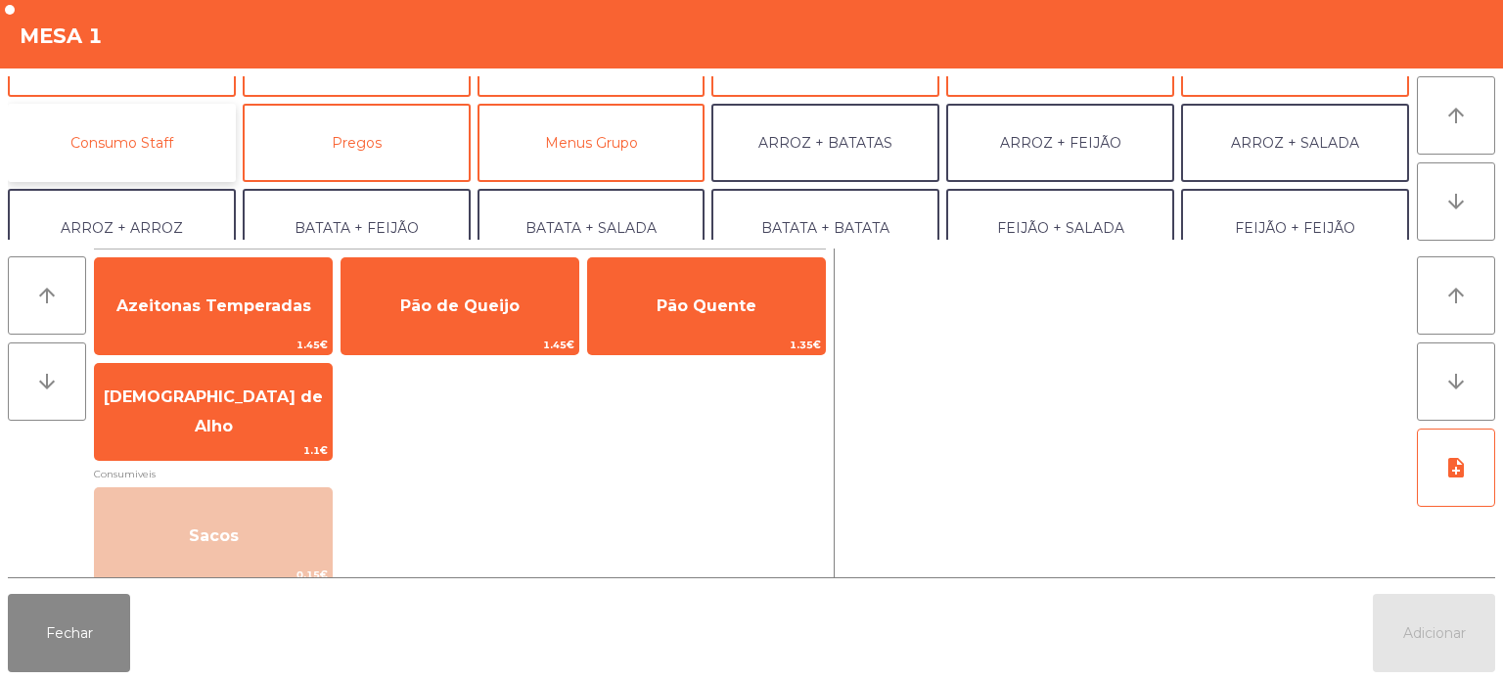
click at [168, 157] on button "Consumo Staff" at bounding box center [122, 143] width 228 height 78
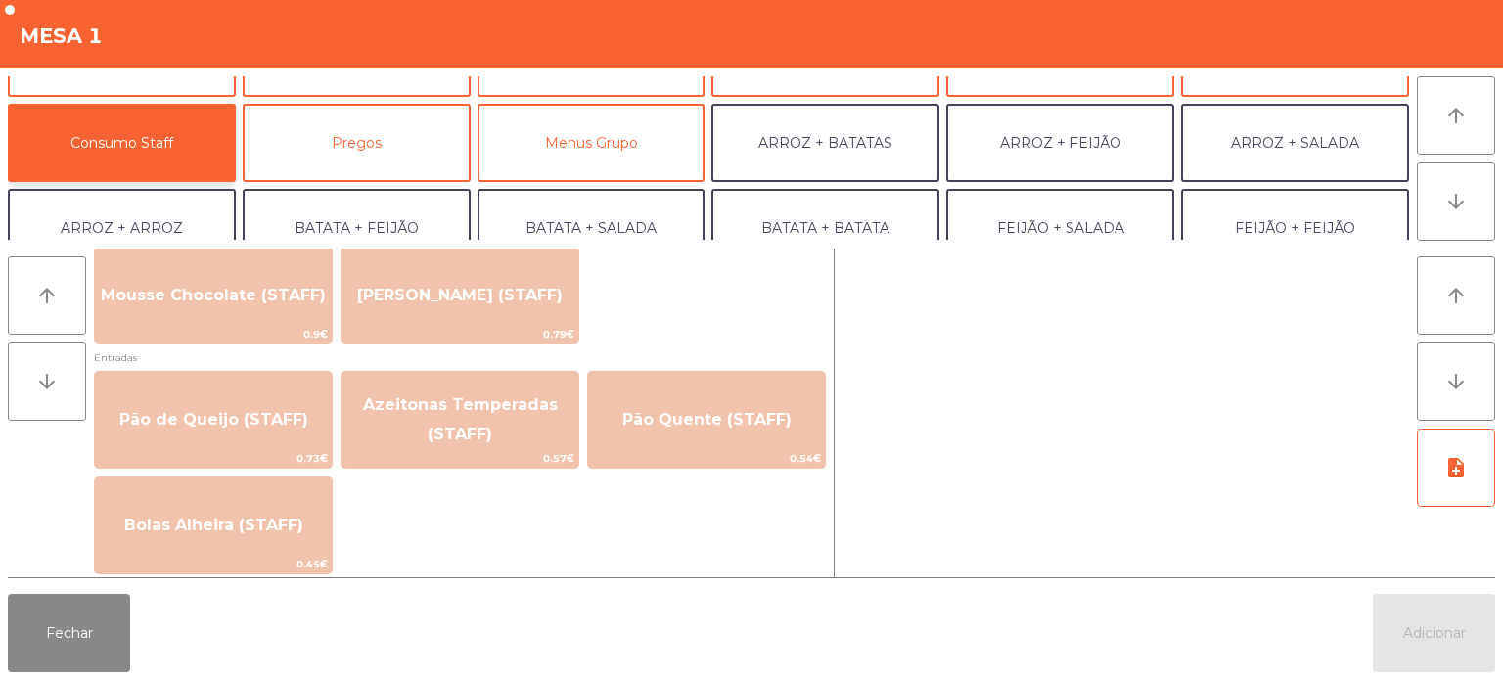
scroll to position [1494, 0]
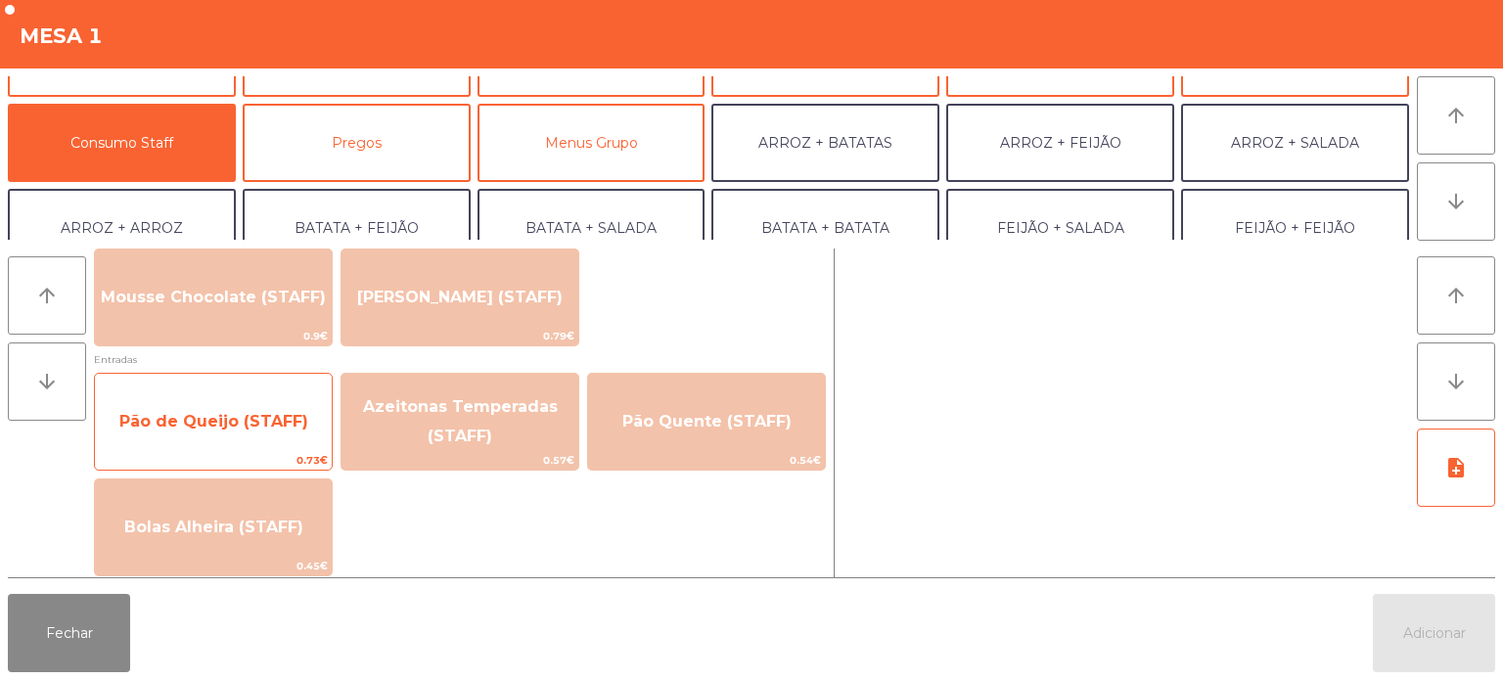
click at [262, 431] on span "Pão de Queijo (STAFF)" at bounding box center [213, 421] width 189 height 19
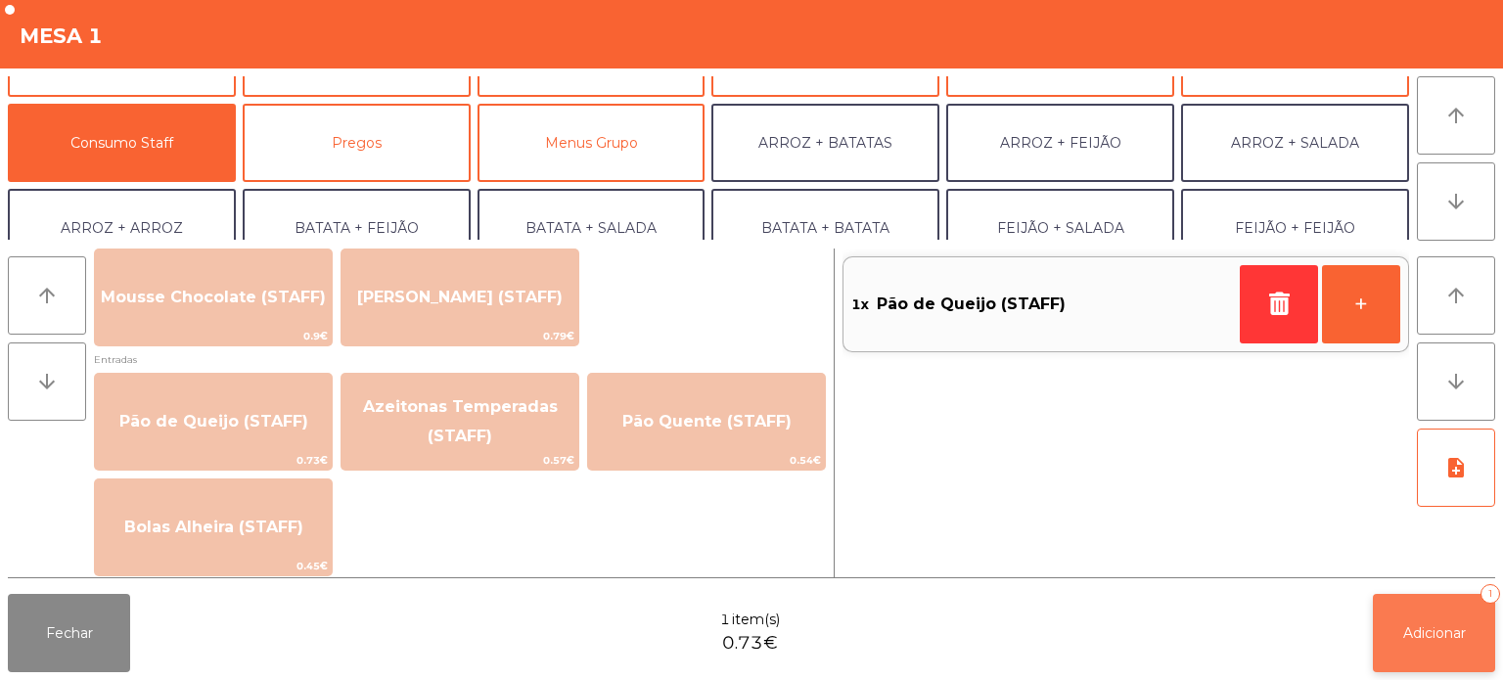
click at [1431, 644] on button "Adicionar 1" at bounding box center [1434, 633] width 122 height 78
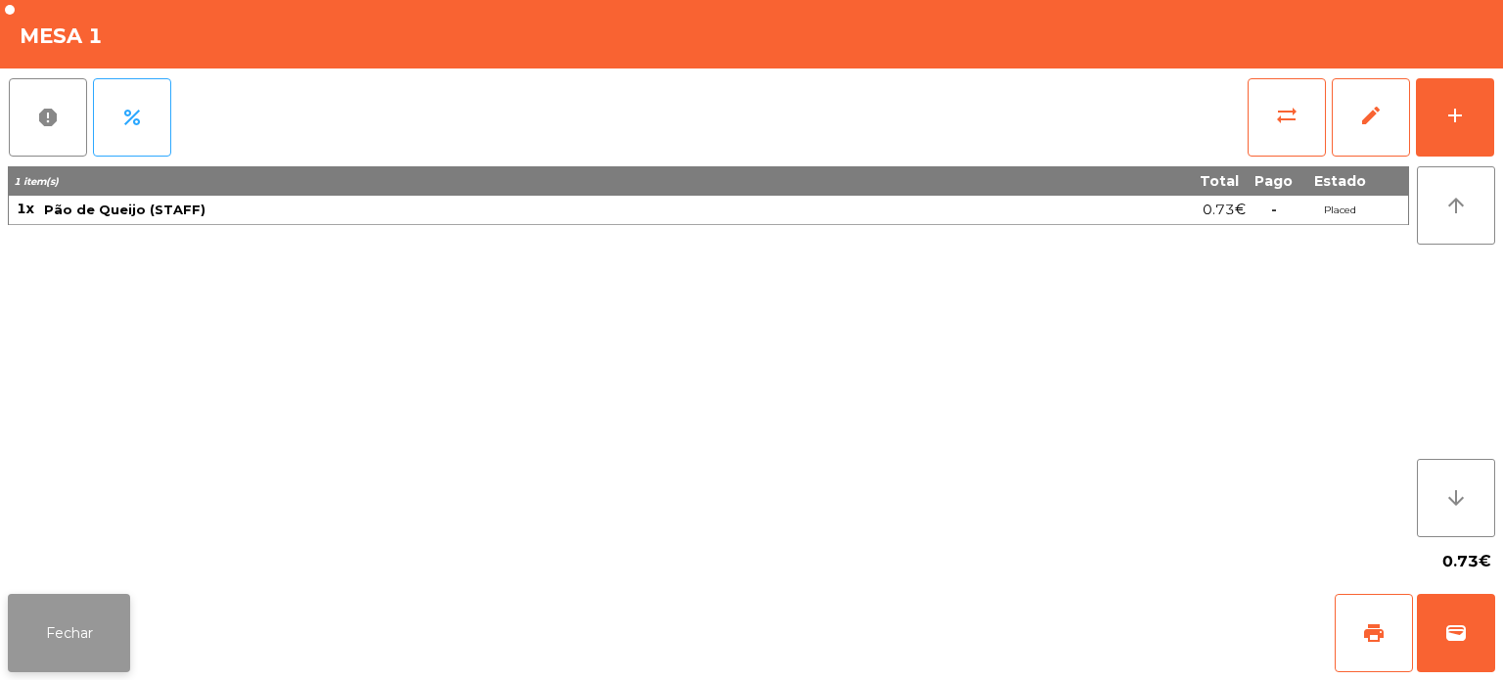
click at [117, 605] on button "Fechar" at bounding box center [69, 633] width 122 height 78
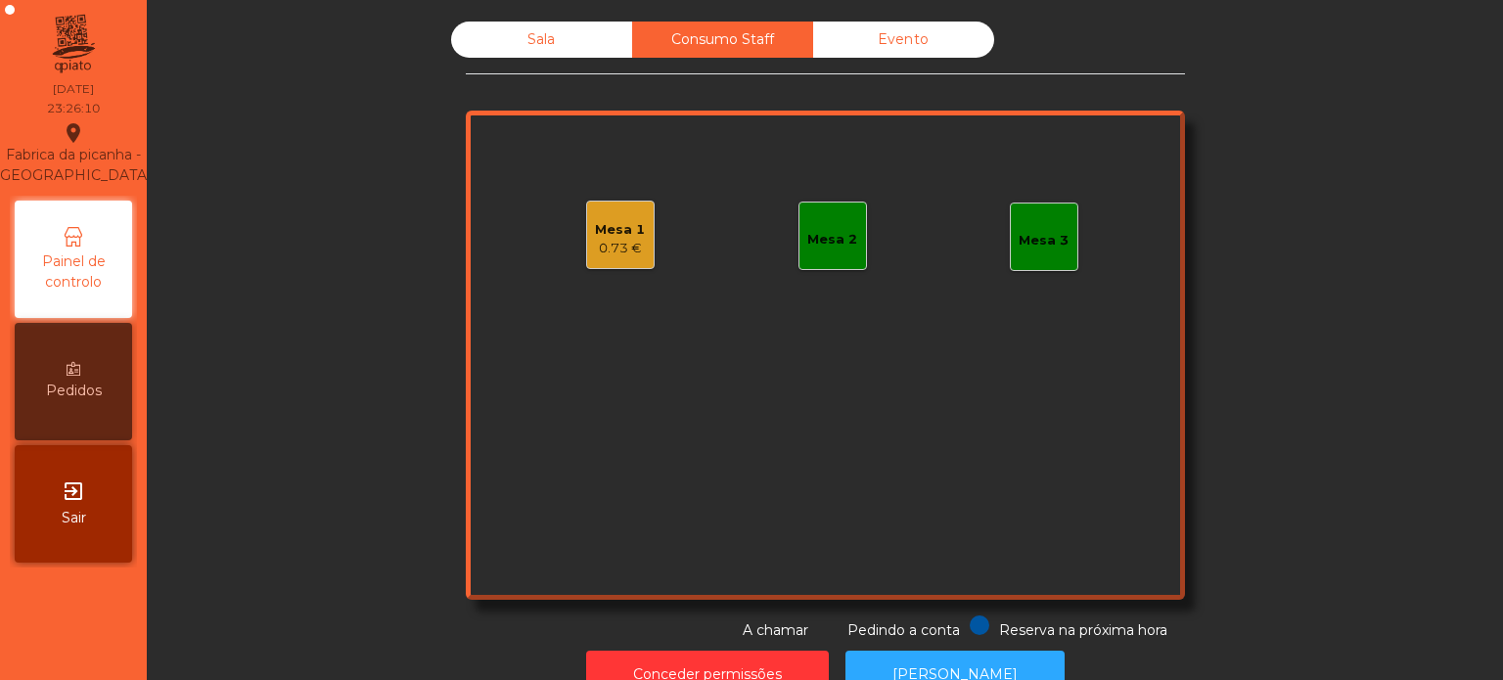
click at [534, 25] on div "Sala" at bounding box center [541, 40] width 181 height 36
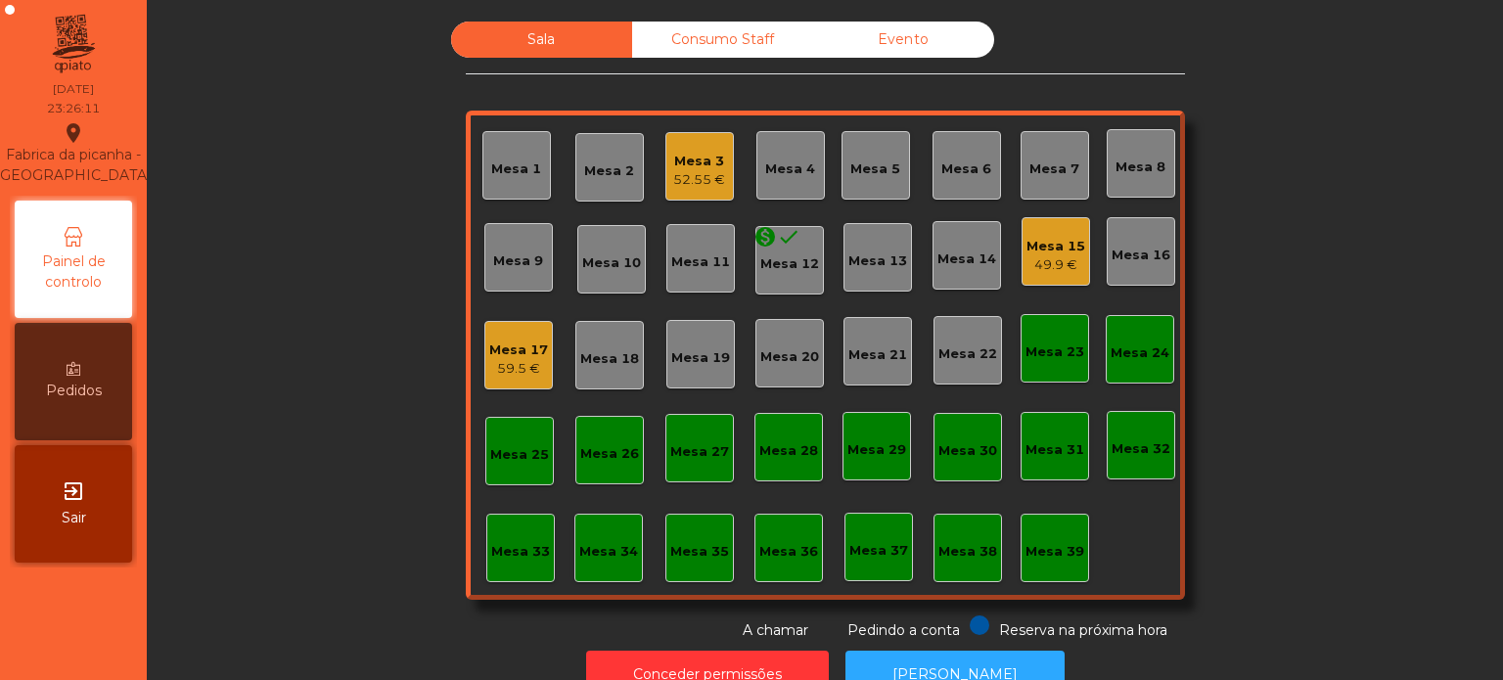
click at [573, 49] on div "Sala" at bounding box center [541, 40] width 181 height 36
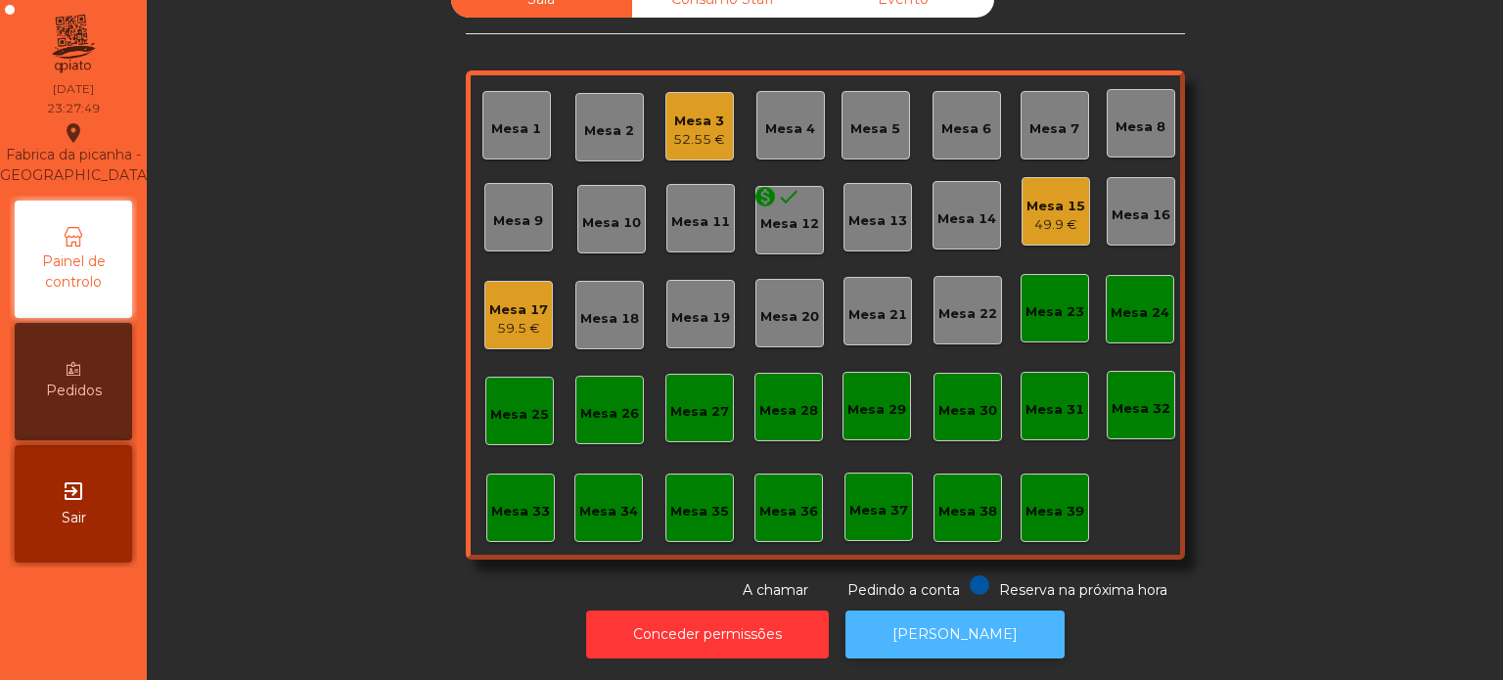
click at [1008, 619] on button "[PERSON_NAME]" at bounding box center [955, 635] width 219 height 48
click at [501, 300] on div "Mesa 17" at bounding box center [518, 310] width 59 height 20
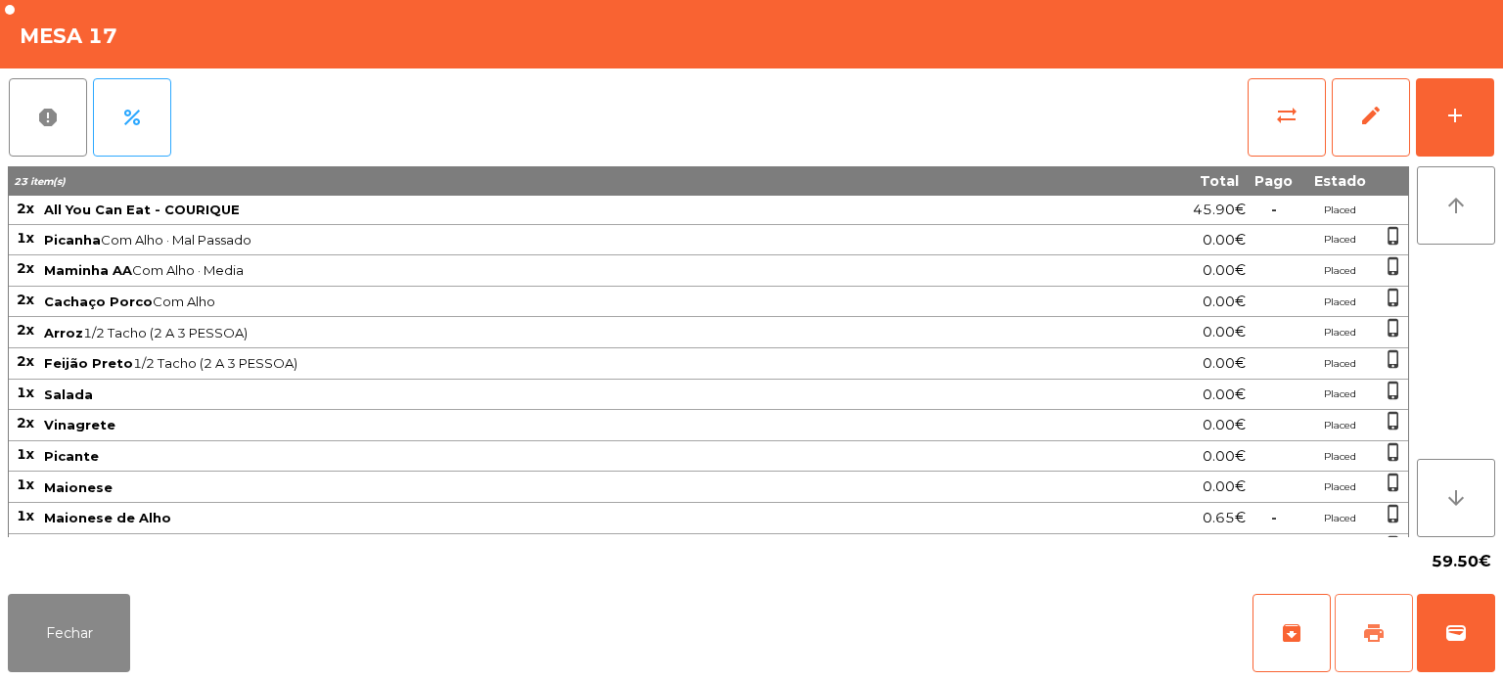
click at [1379, 632] on span "print" at bounding box center [1373, 632] width 23 height 23
click at [1499, 646] on div "Fechar archive print wallet" at bounding box center [751, 633] width 1503 height 94
click at [1424, 609] on button "wallet" at bounding box center [1456, 633] width 78 height 78
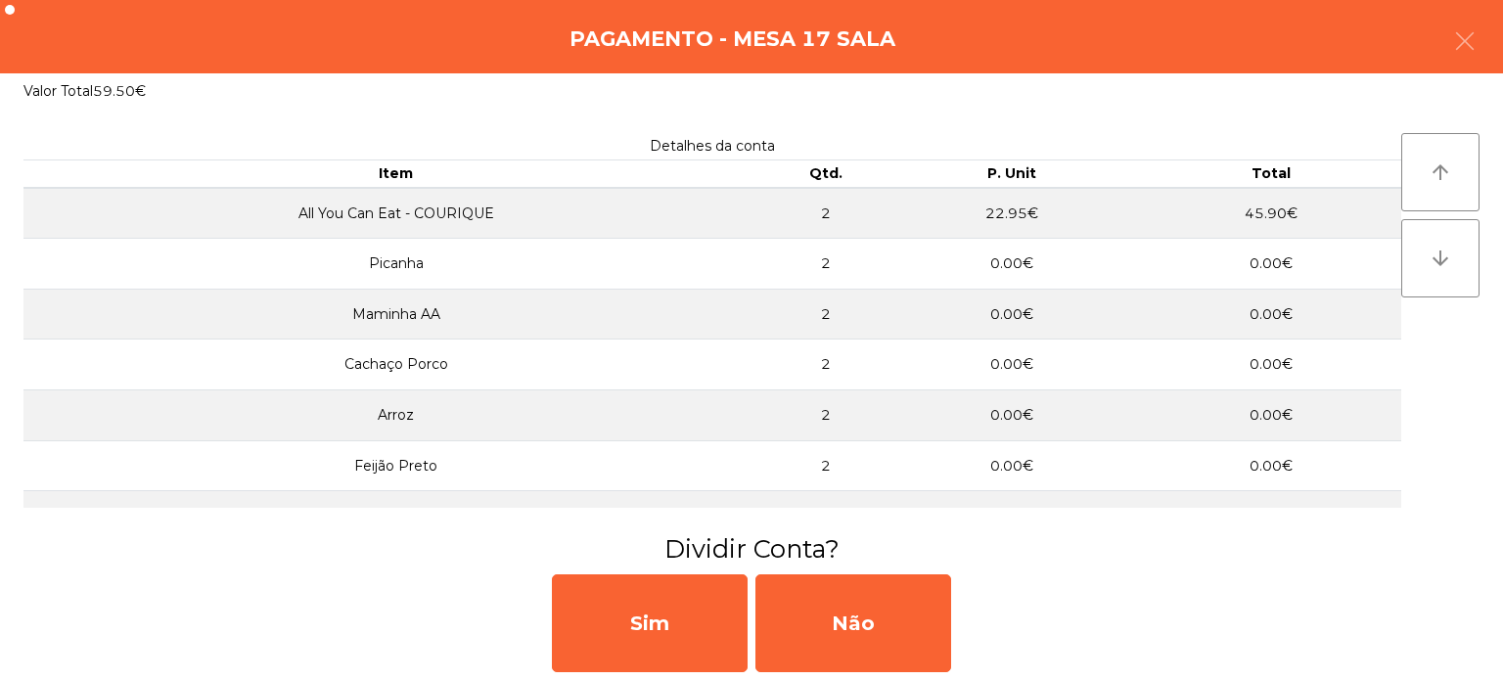
click at [978, 634] on div "Sim Não" at bounding box center [751, 624] width 1503 height 114
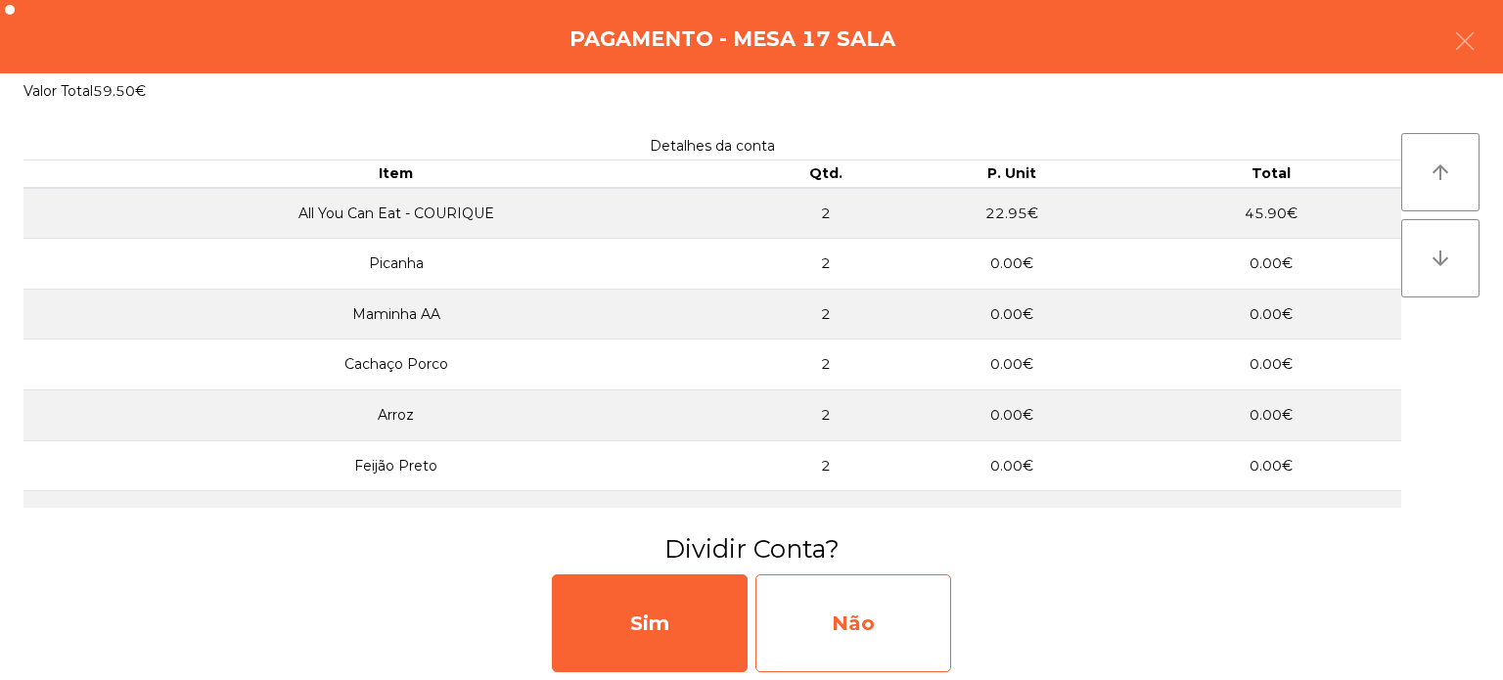
click at [912, 609] on div "Não" at bounding box center [853, 623] width 196 height 98
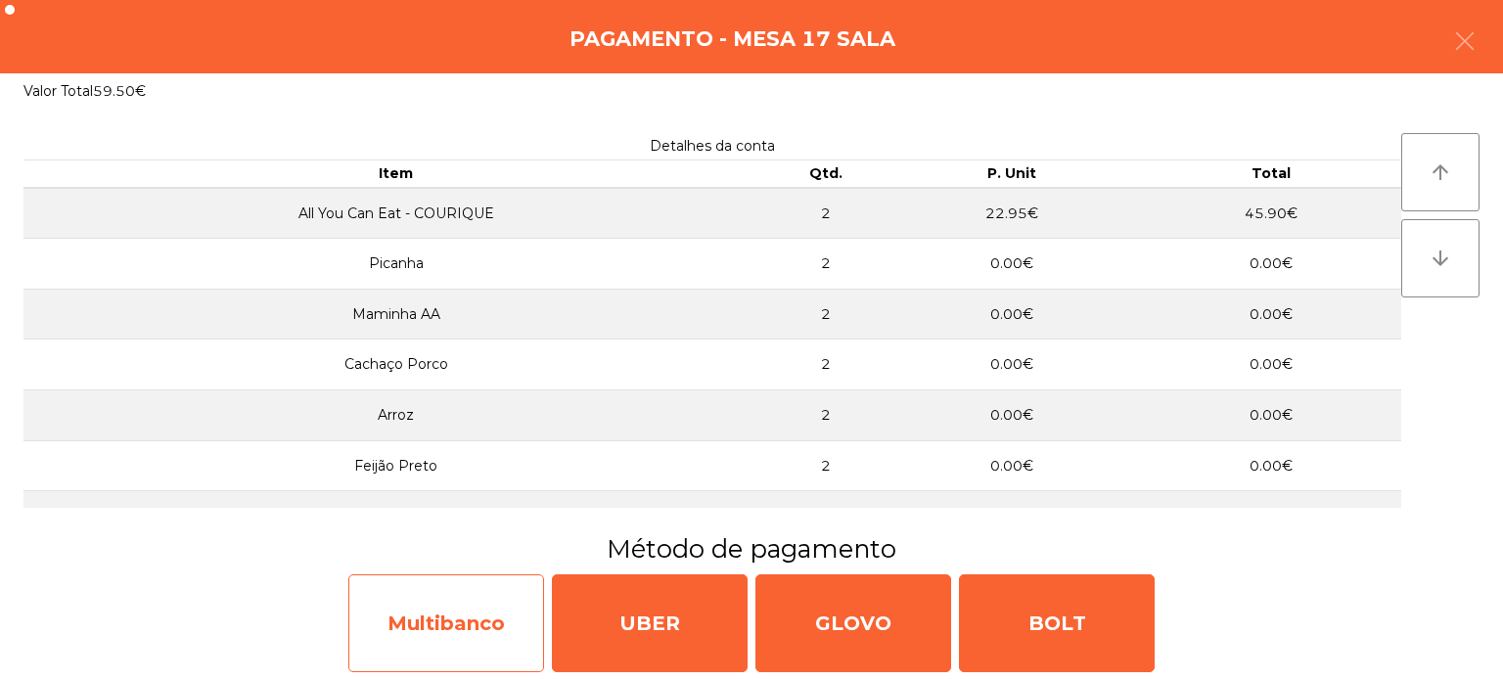
click at [488, 592] on div "Multibanco" at bounding box center [446, 623] width 196 height 98
select select "**"
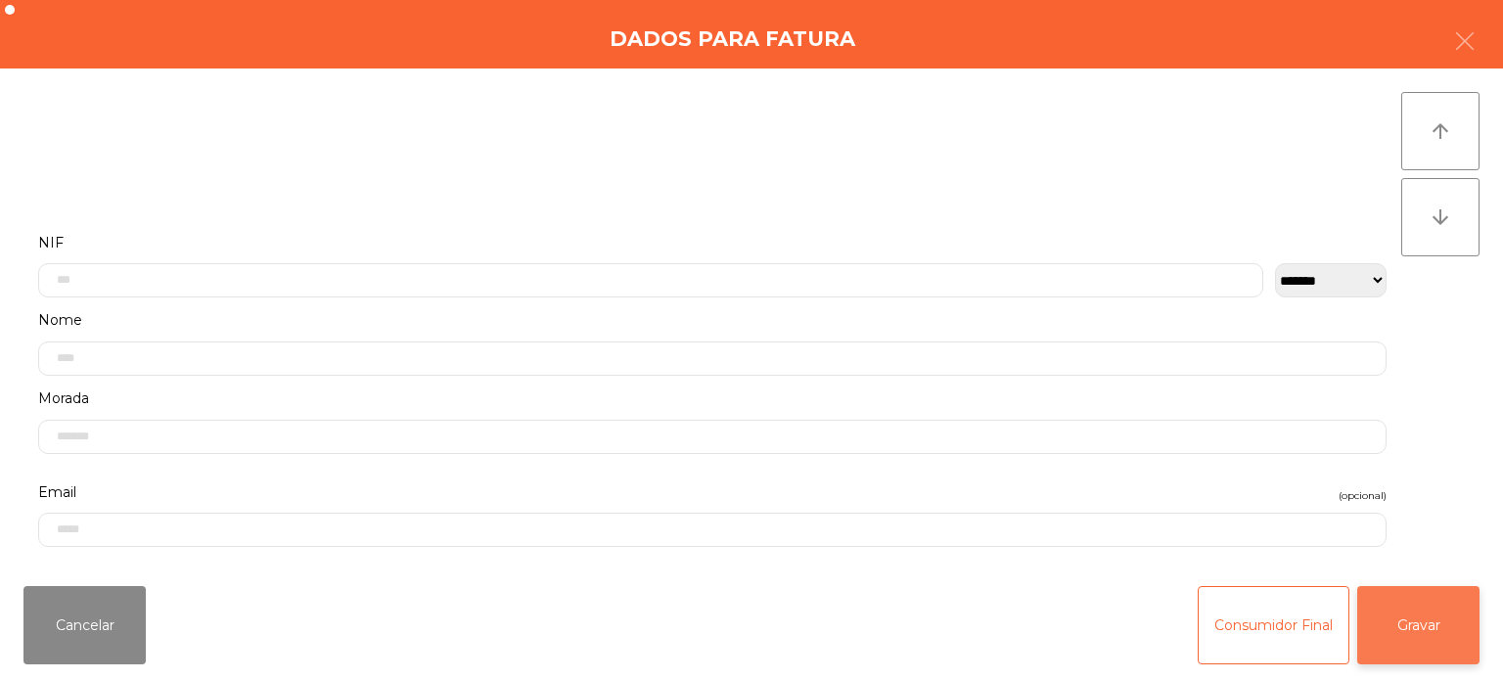
click at [1452, 603] on button "Gravar" at bounding box center [1418, 625] width 122 height 78
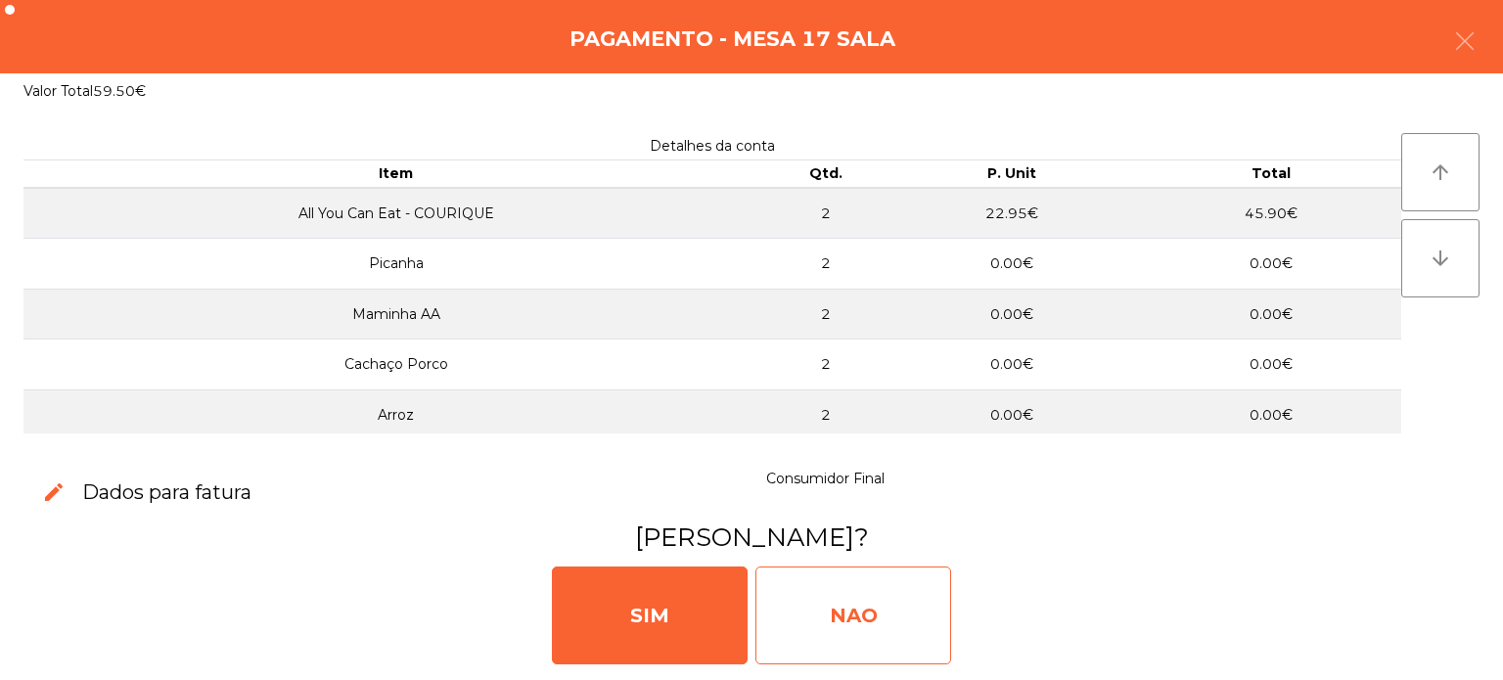
click at [877, 574] on div "NAO" at bounding box center [853, 616] width 196 height 98
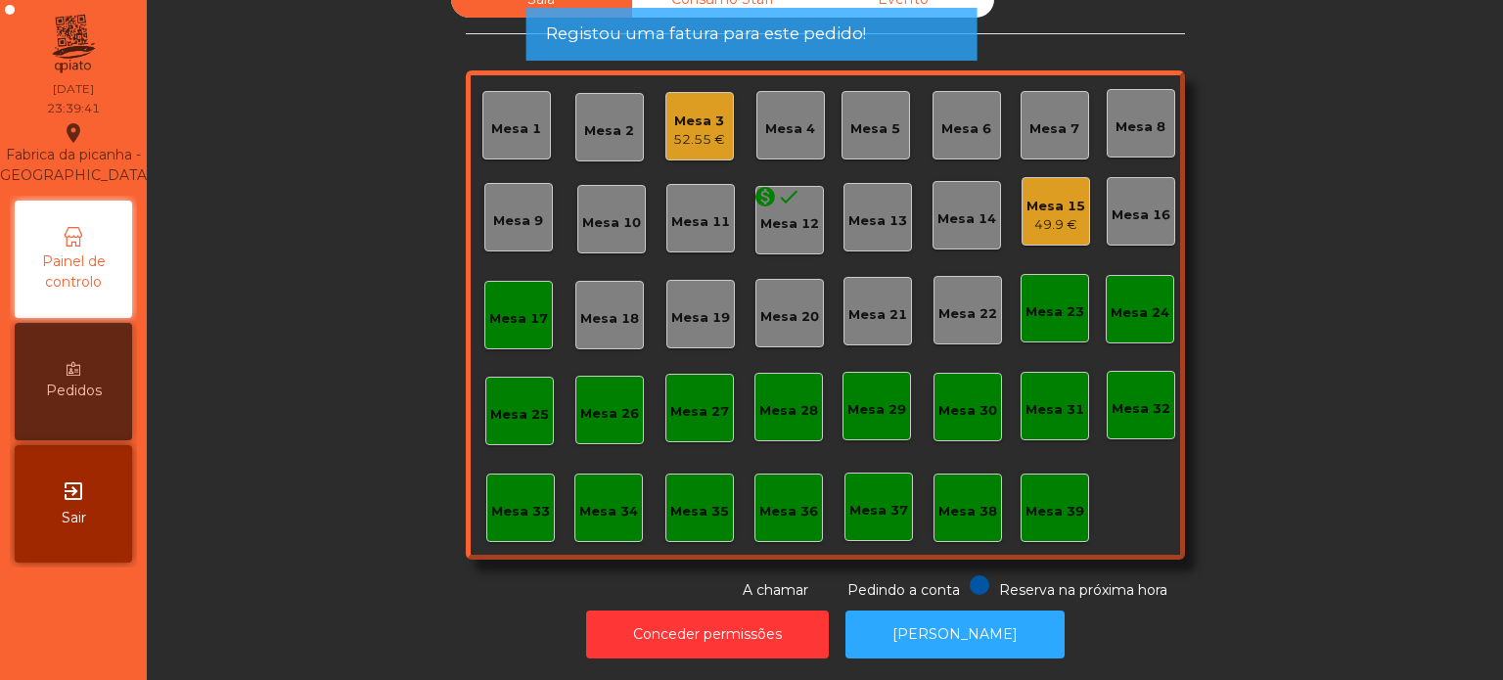
click at [495, 309] on div "Mesa 17" at bounding box center [518, 319] width 59 height 20
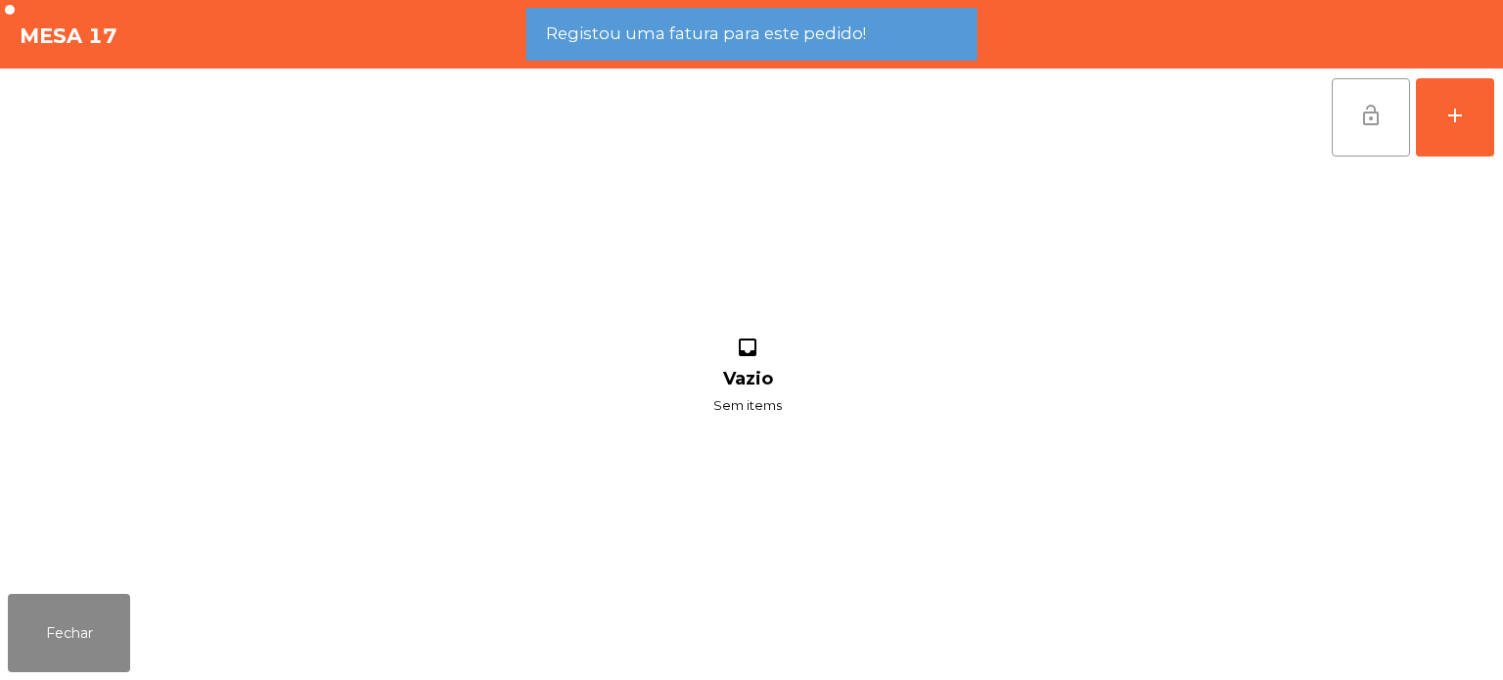
click at [1381, 107] on span "lock_open" at bounding box center [1370, 115] width 23 height 23
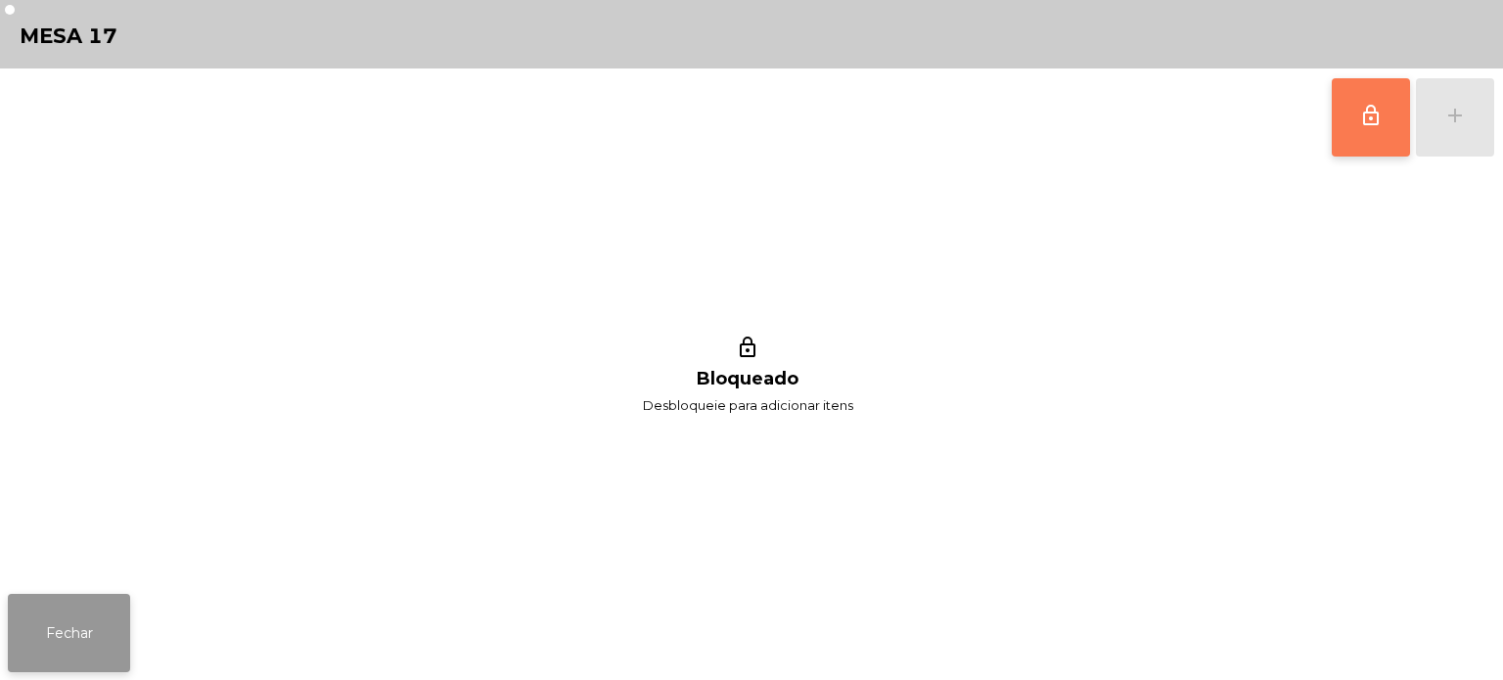
click at [110, 654] on button "Fechar" at bounding box center [69, 633] width 122 height 78
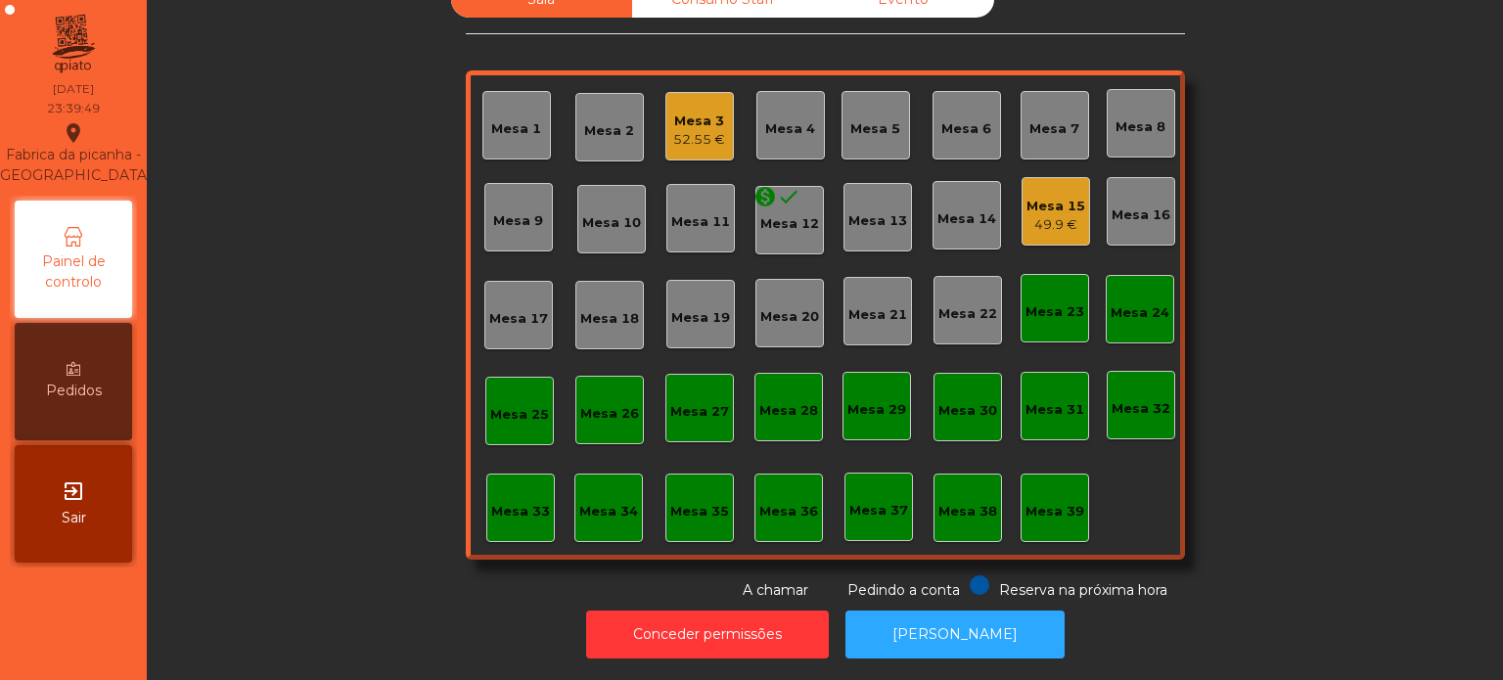
scroll to position [0, 0]
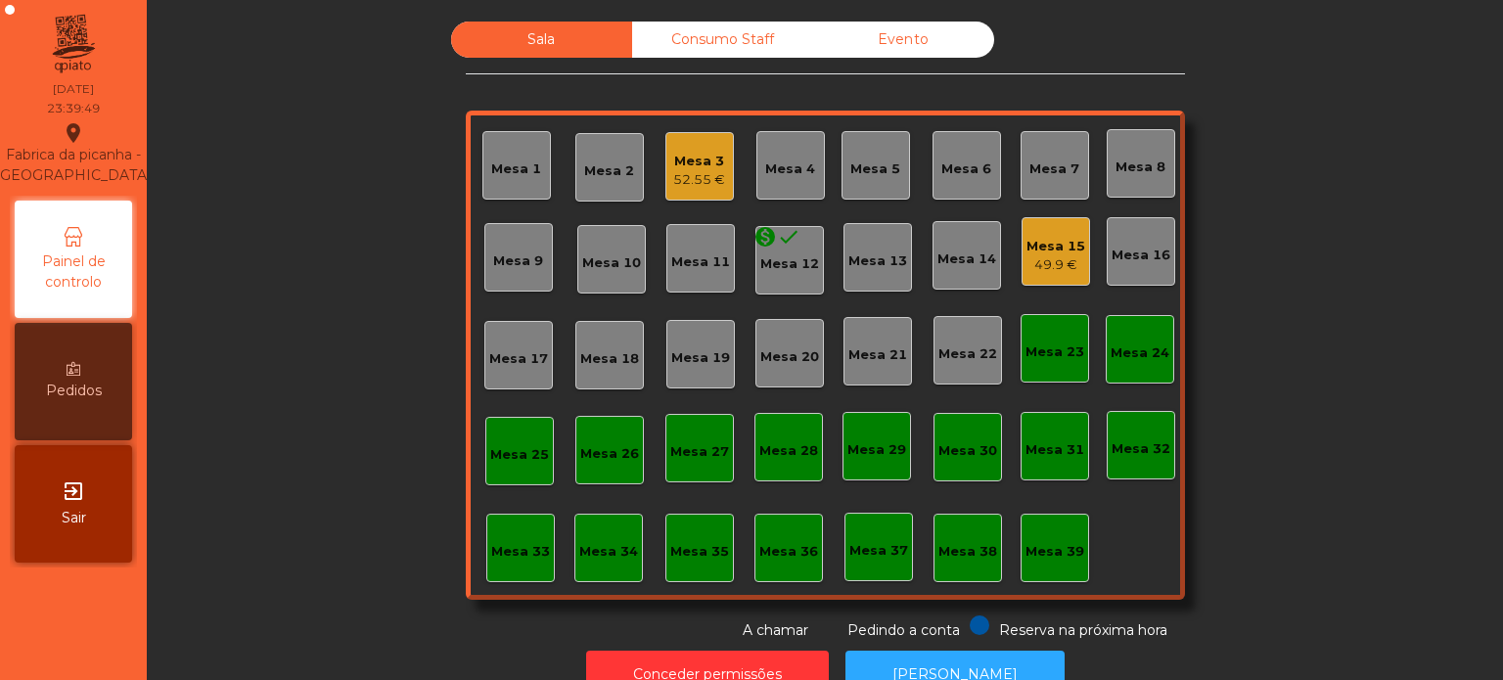
click at [716, 47] on div "Consumo Staff" at bounding box center [722, 40] width 181 height 36
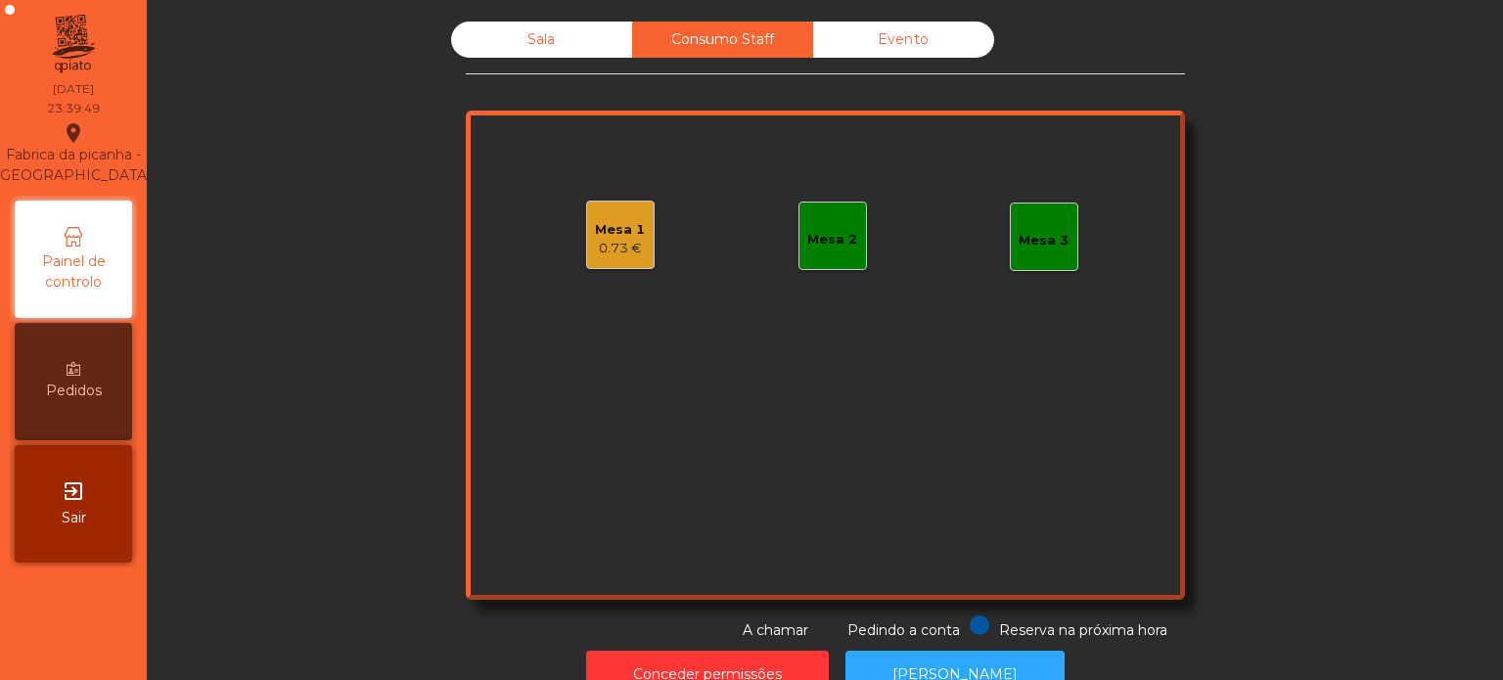
click at [637, 373] on div "Mesa 1 0.73 € Mesa 2 Mesa 3" at bounding box center [825, 355] width 719 height 489
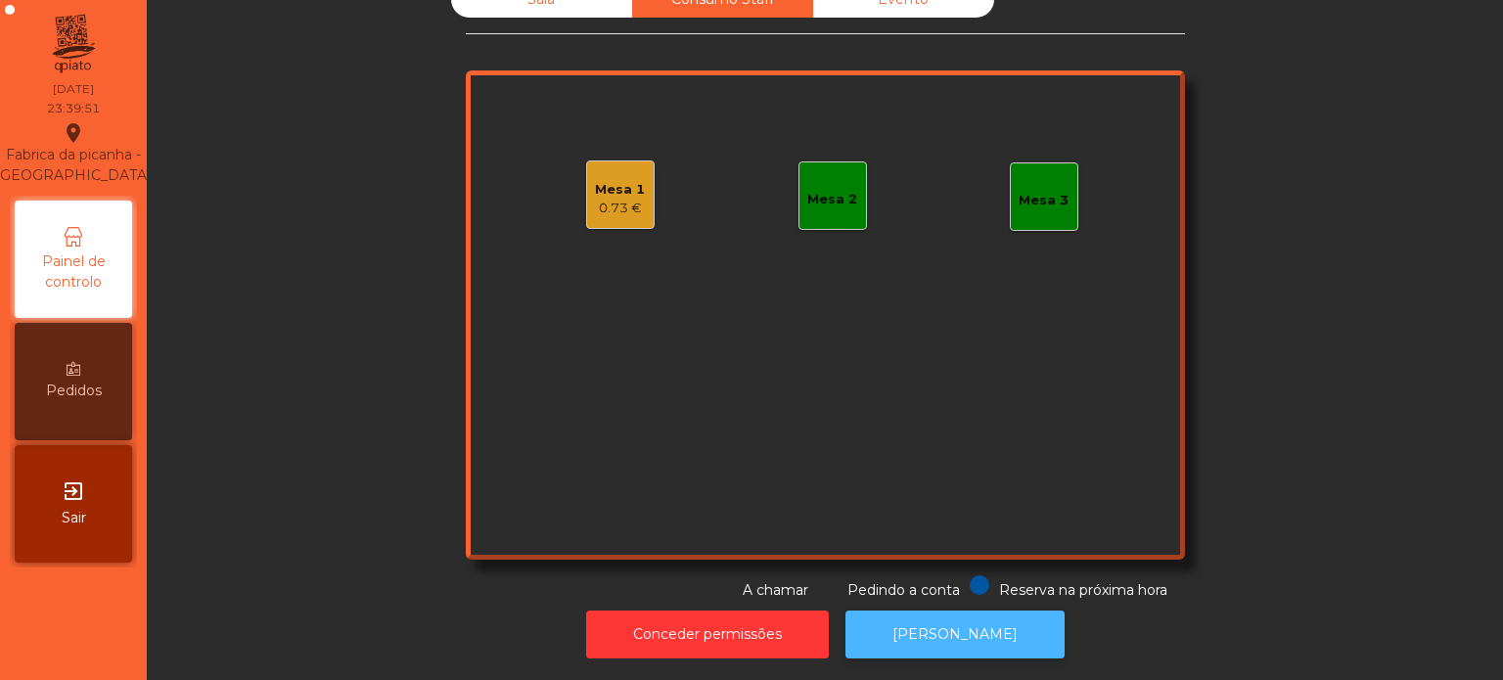
click at [976, 628] on button "[PERSON_NAME]" at bounding box center [955, 635] width 219 height 48
click at [649, 231] on div "Mesa 1 0.73 € Mesa 2 Mesa 3" at bounding box center [825, 314] width 719 height 489
click at [606, 180] on div "Mesa 1" at bounding box center [620, 190] width 50 height 20
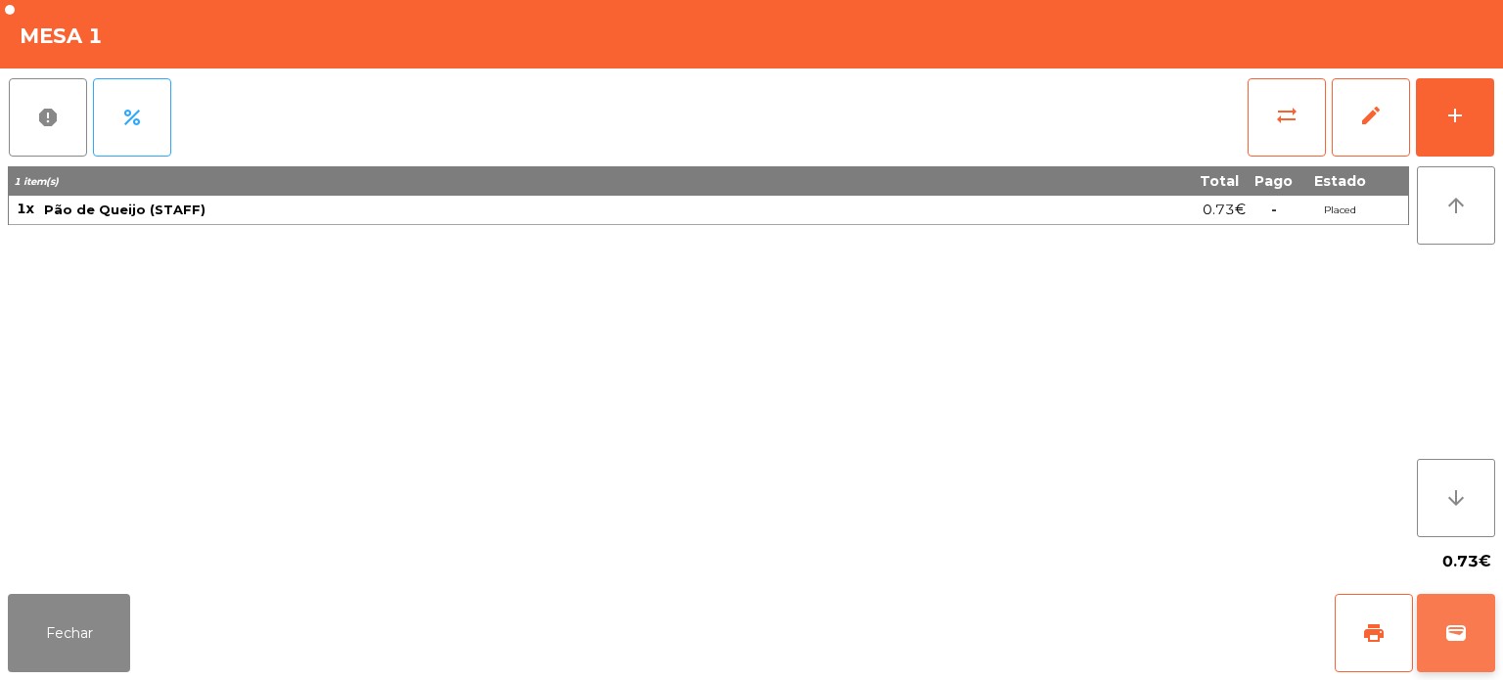
click at [1446, 634] on span "wallet" at bounding box center [1455, 632] width 23 height 23
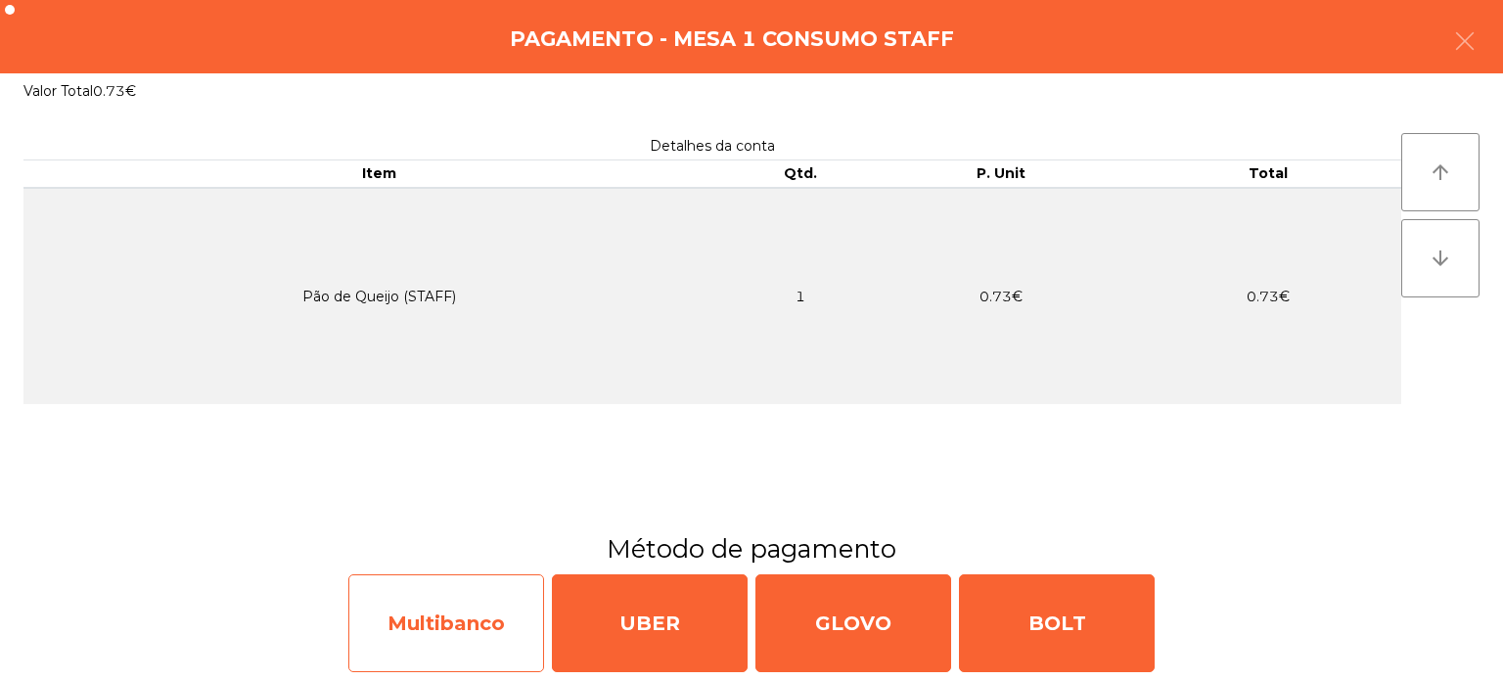
click at [411, 610] on div "Multibanco" at bounding box center [446, 623] width 196 height 98
select select "**"
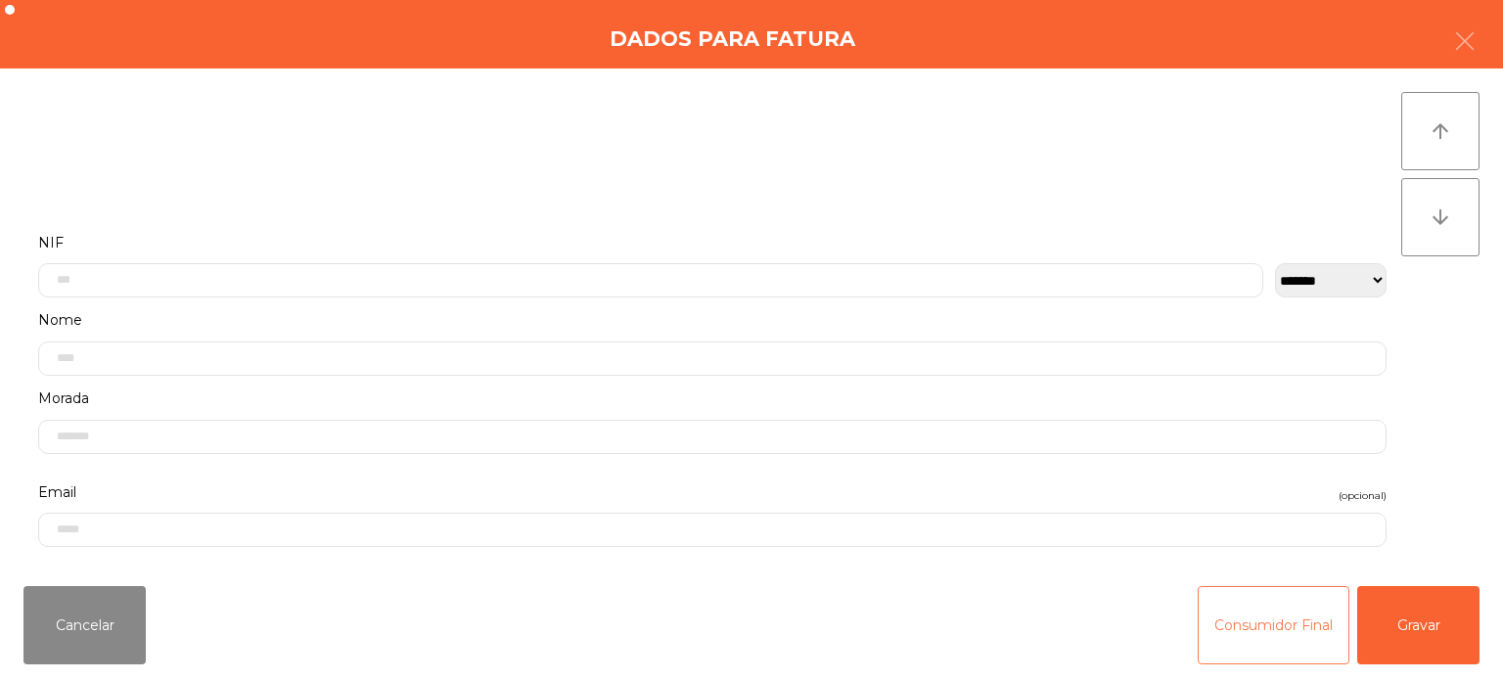
click at [1276, 638] on button "Consumidor Final" at bounding box center [1274, 625] width 152 height 78
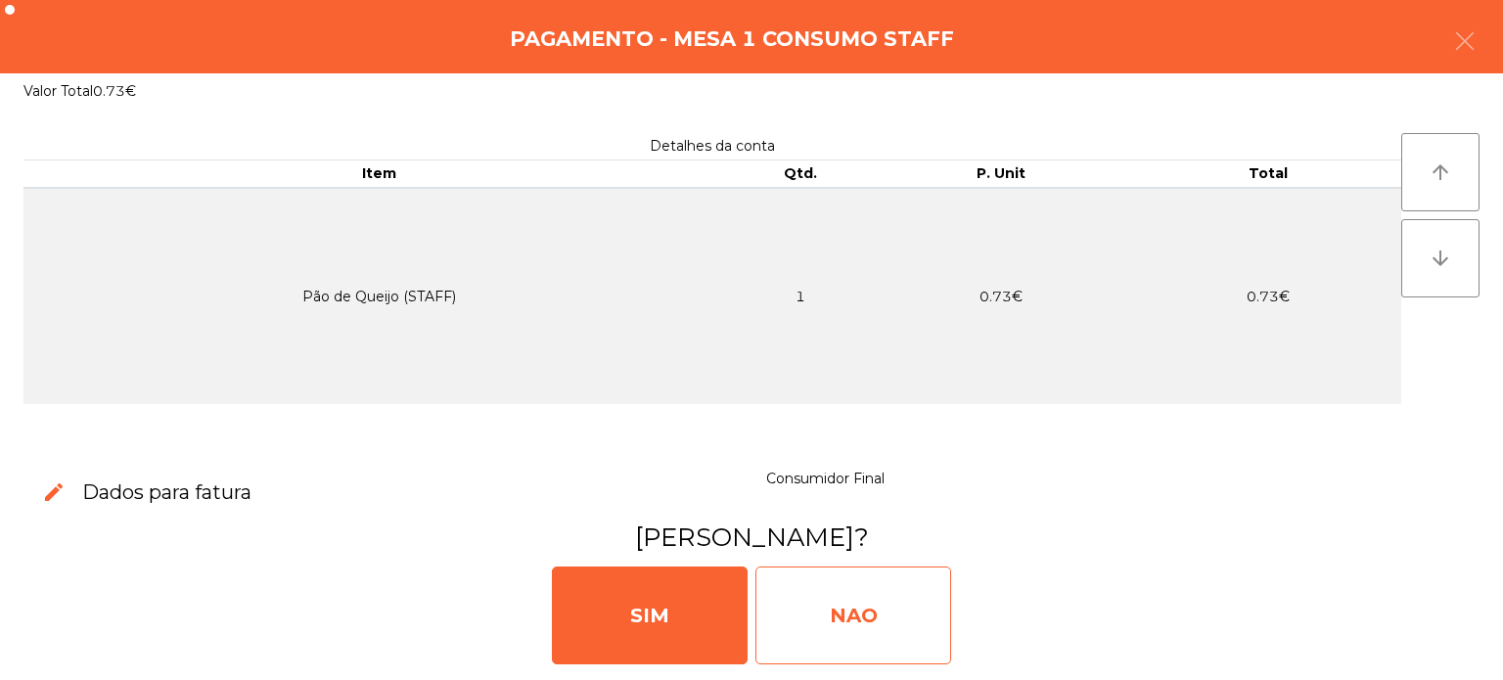
click at [862, 599] on div "NAO" at bounding box center [853, 616] width 196 height 98
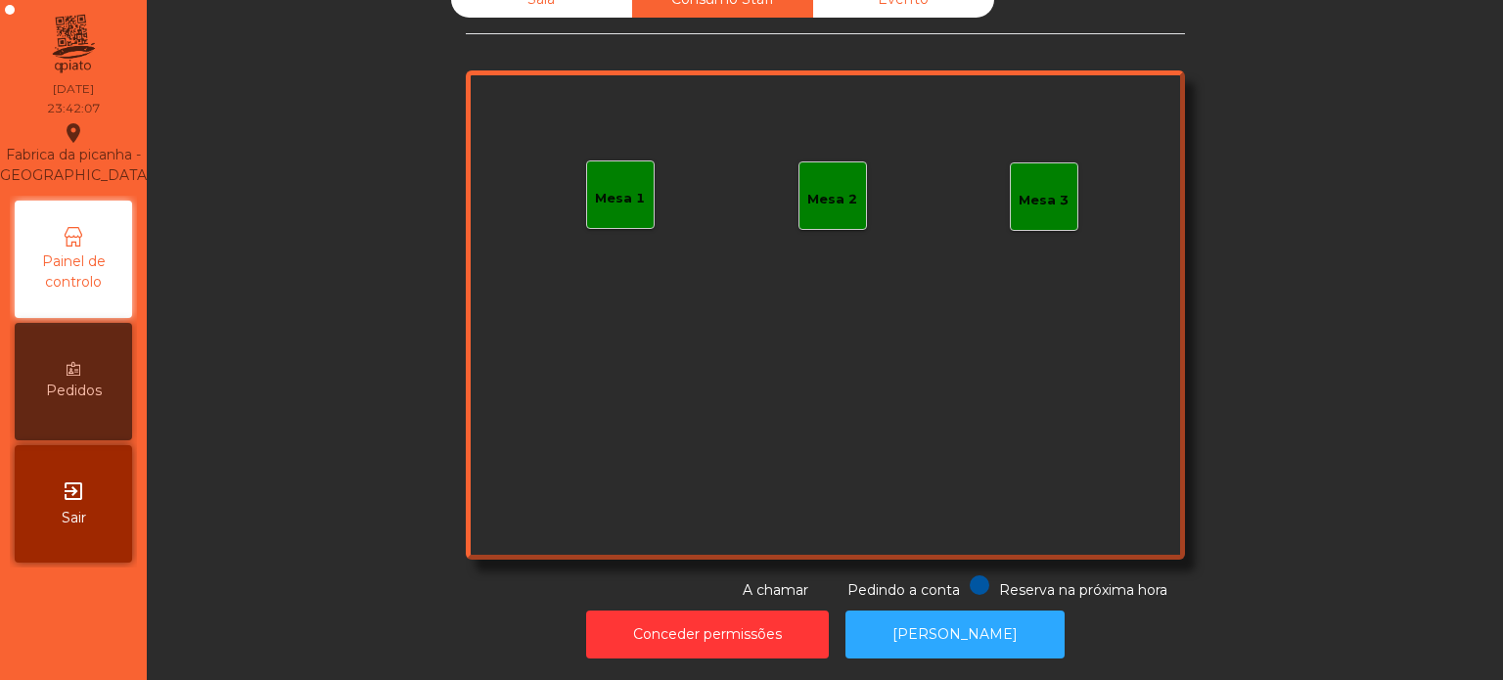
scroll to position [0, 0]
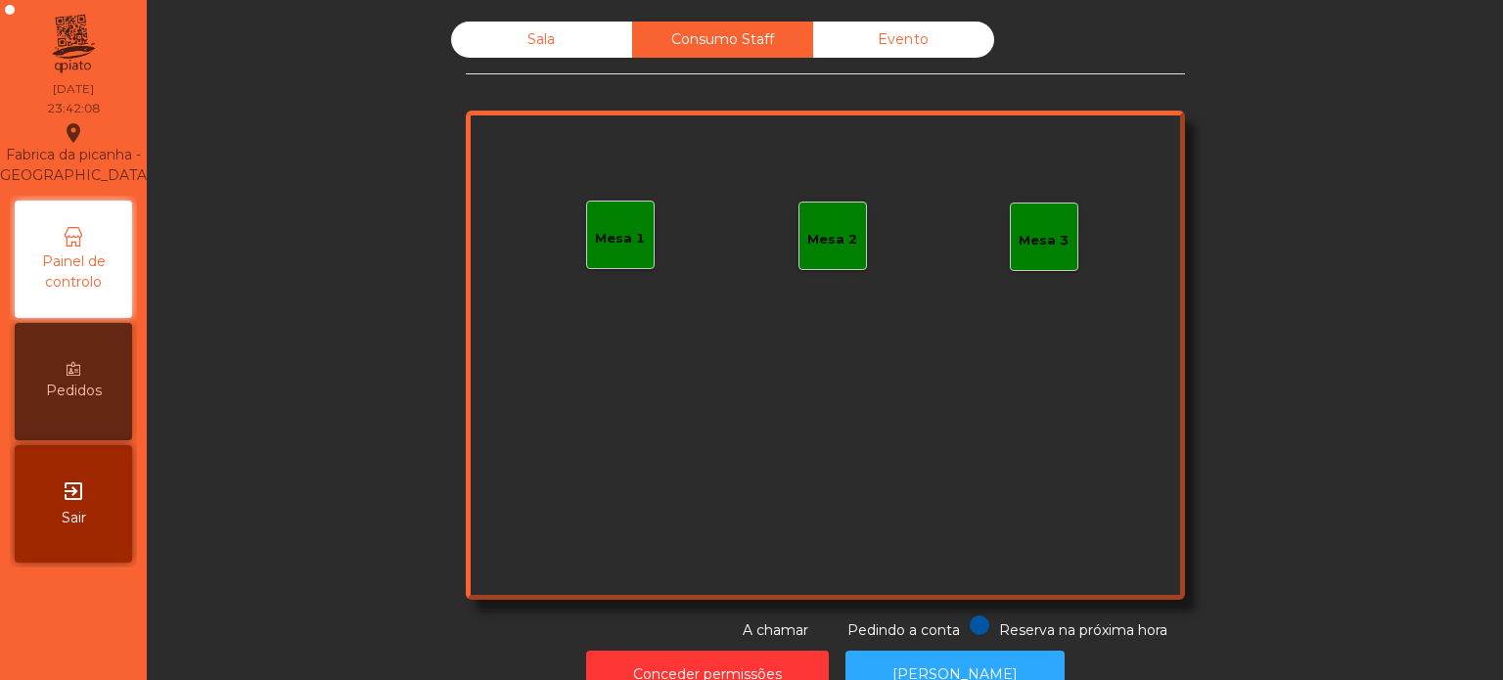
click at [527, 47] on div "Sala" at bounding box center [541, 40] width 181 height 36
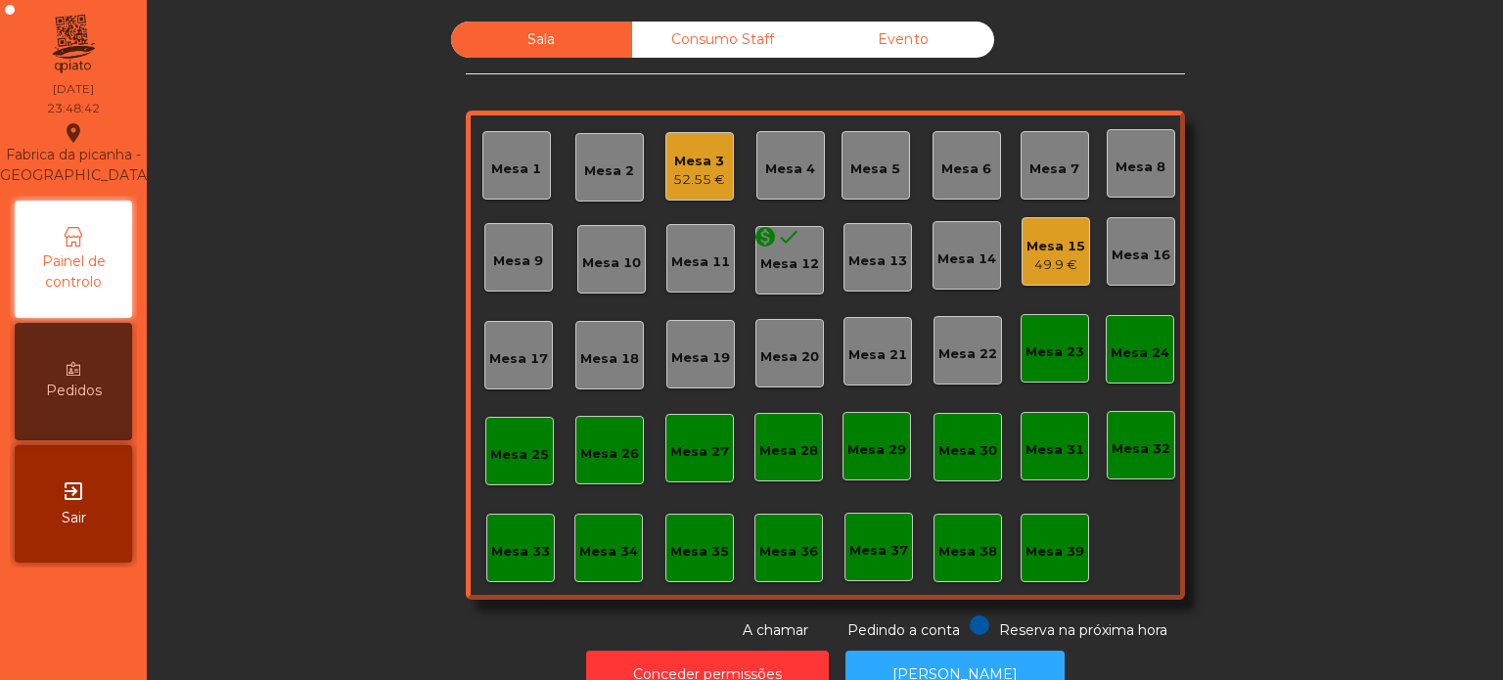
click at [684, 180] on div "52.55 €" at bounding box center [699, 180] width 52 height 20
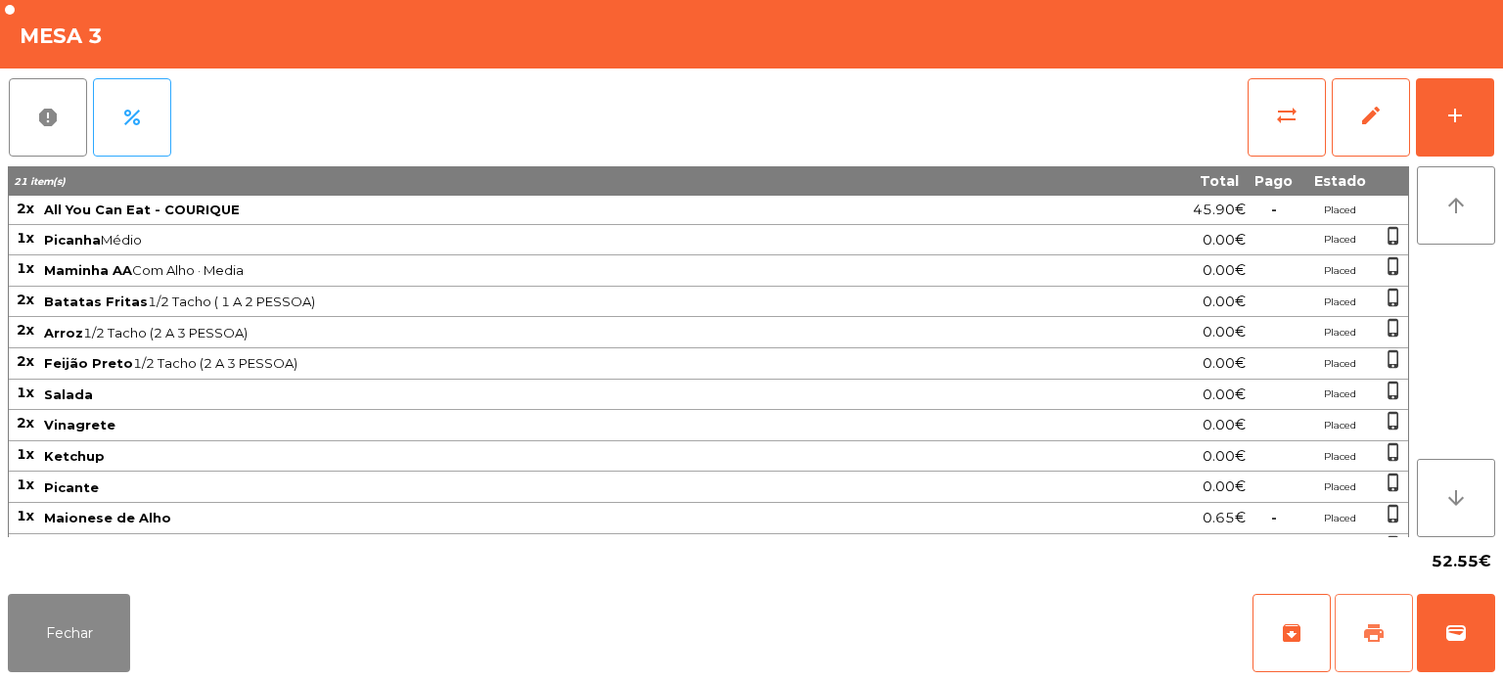
click at [1388, 633] on button "print" at bounding box center [1374, 633] width 78 height 78
click at [82, 611] on button "Fechar" at bounding box center [69, 633] width 122 height 78
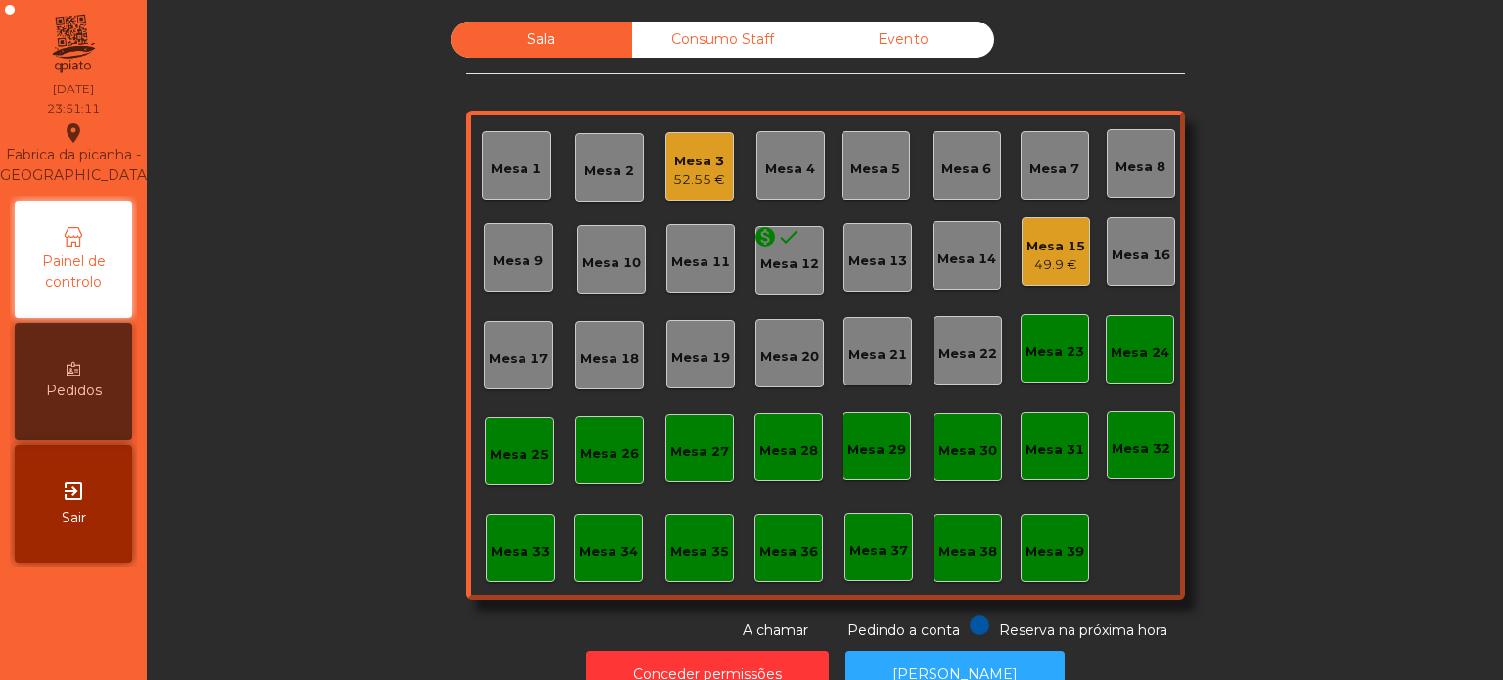
click at [1054, 267] on div "49.9 €" at bounding box center [1056, 265] width 59 height 20
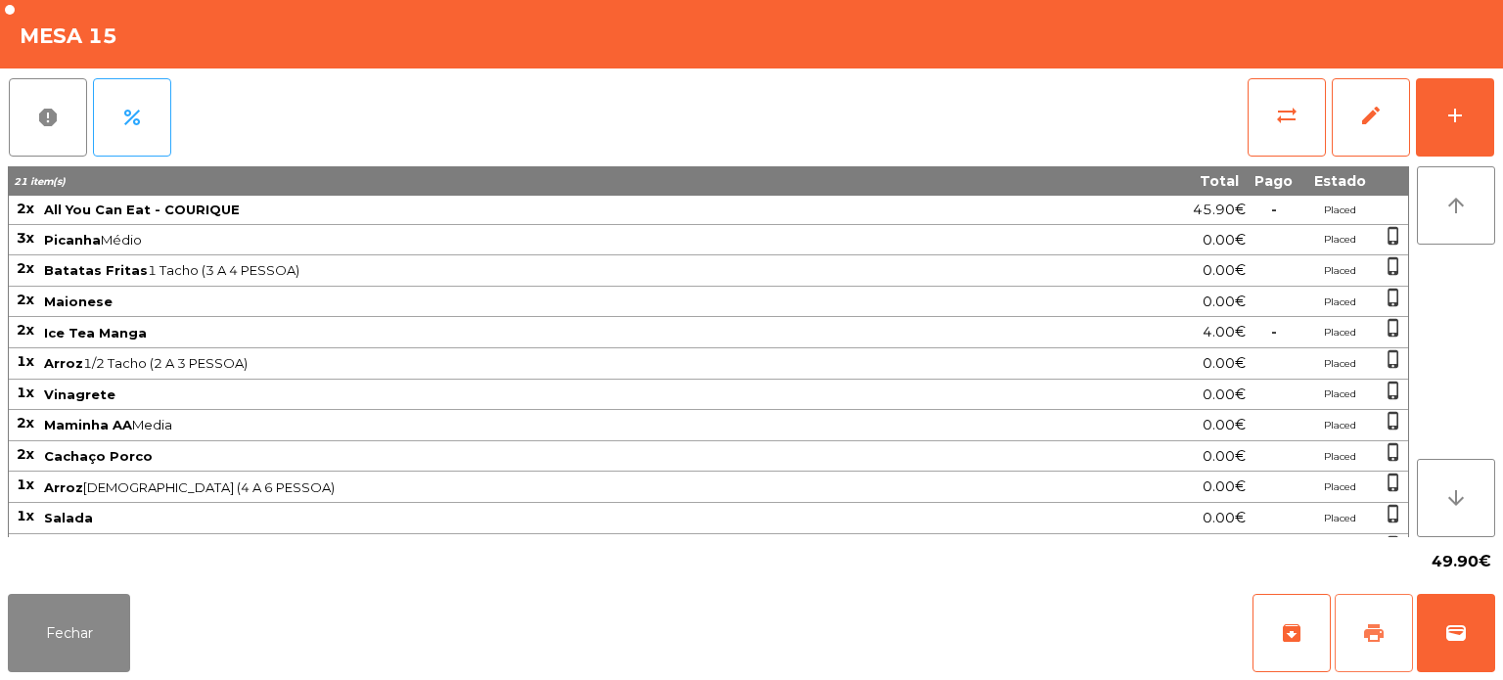
click at [1377, 646] on button "print" at bounding box center [1374, 633] width 78 height 78
click at [1383, 642] on span "print" at bounding box center [1373, 632] width 23 height 23
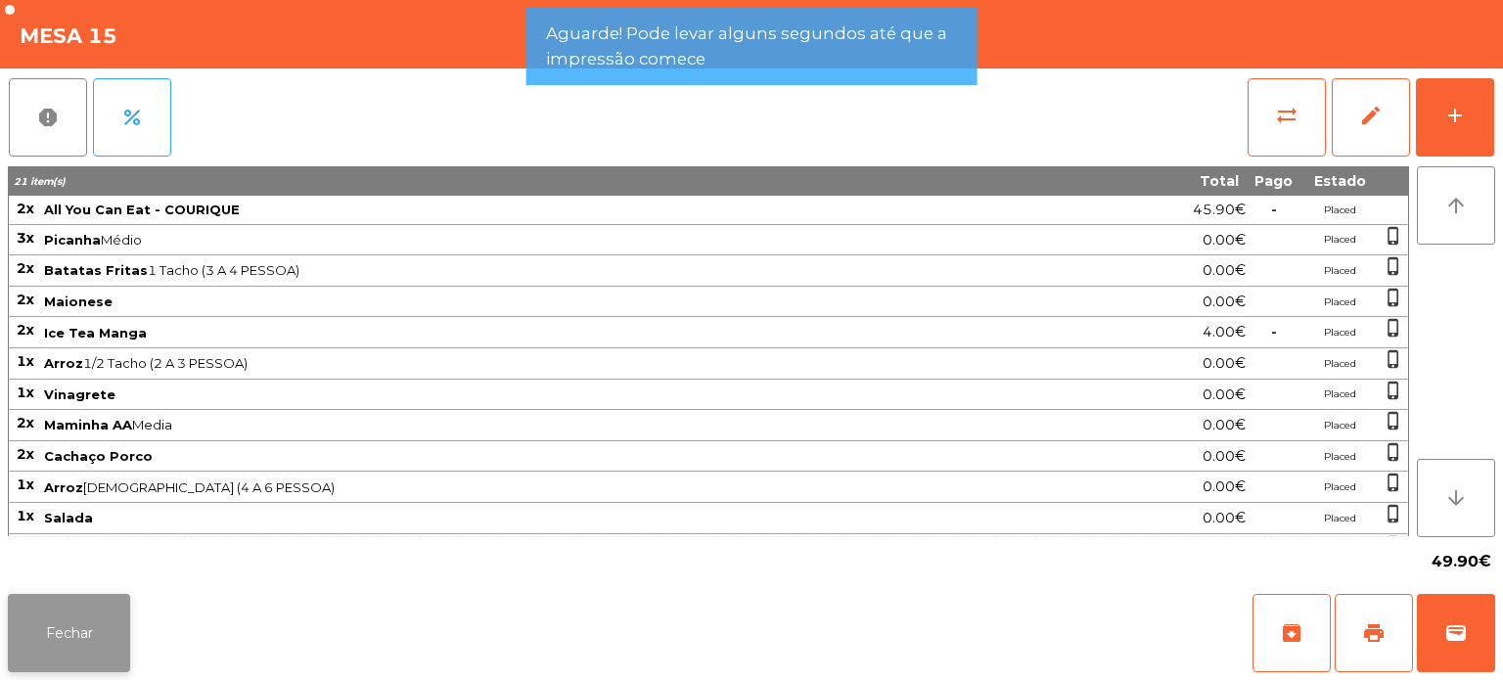
click at [81, 617] on button "Fechar" at bounding box center [69, 633] width 122 height 78
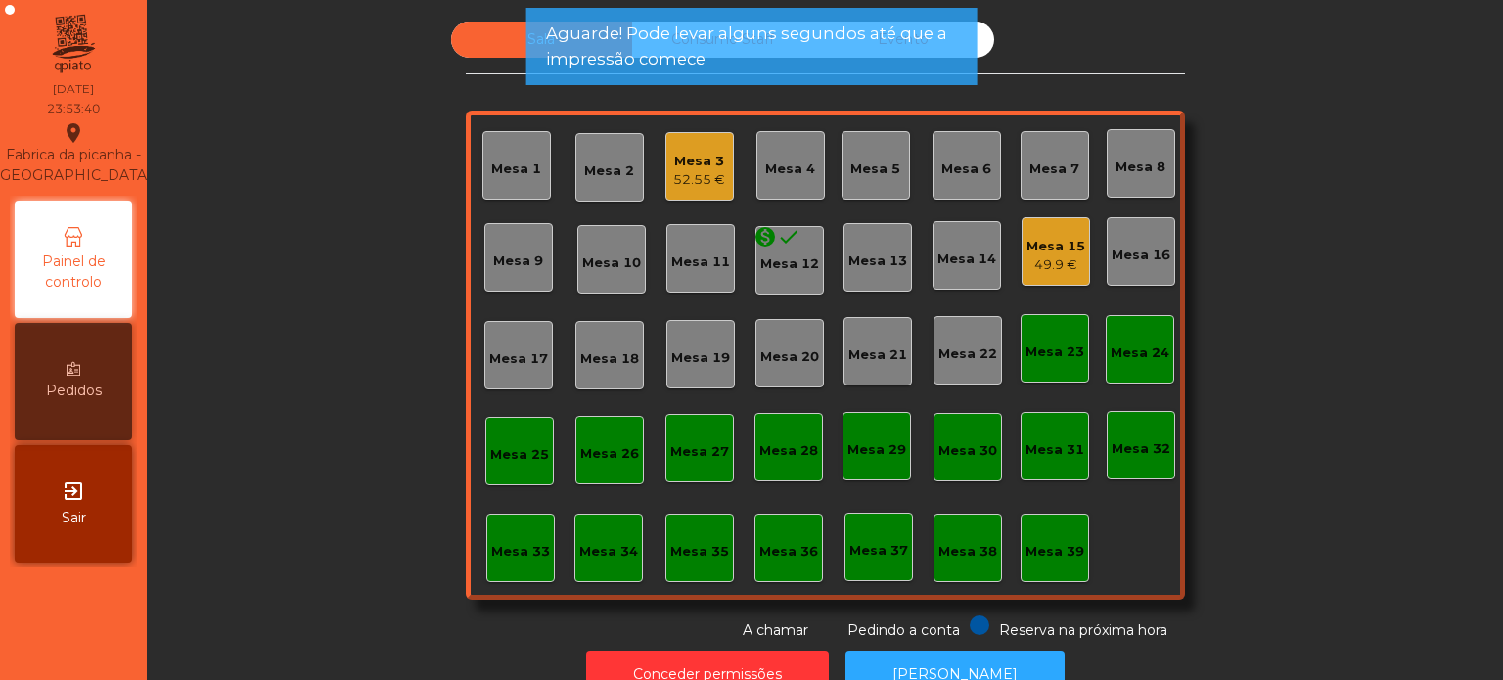
click at [713, 155] on div "Mesa 3" at bounding box center [699, 162] width 52 height 20
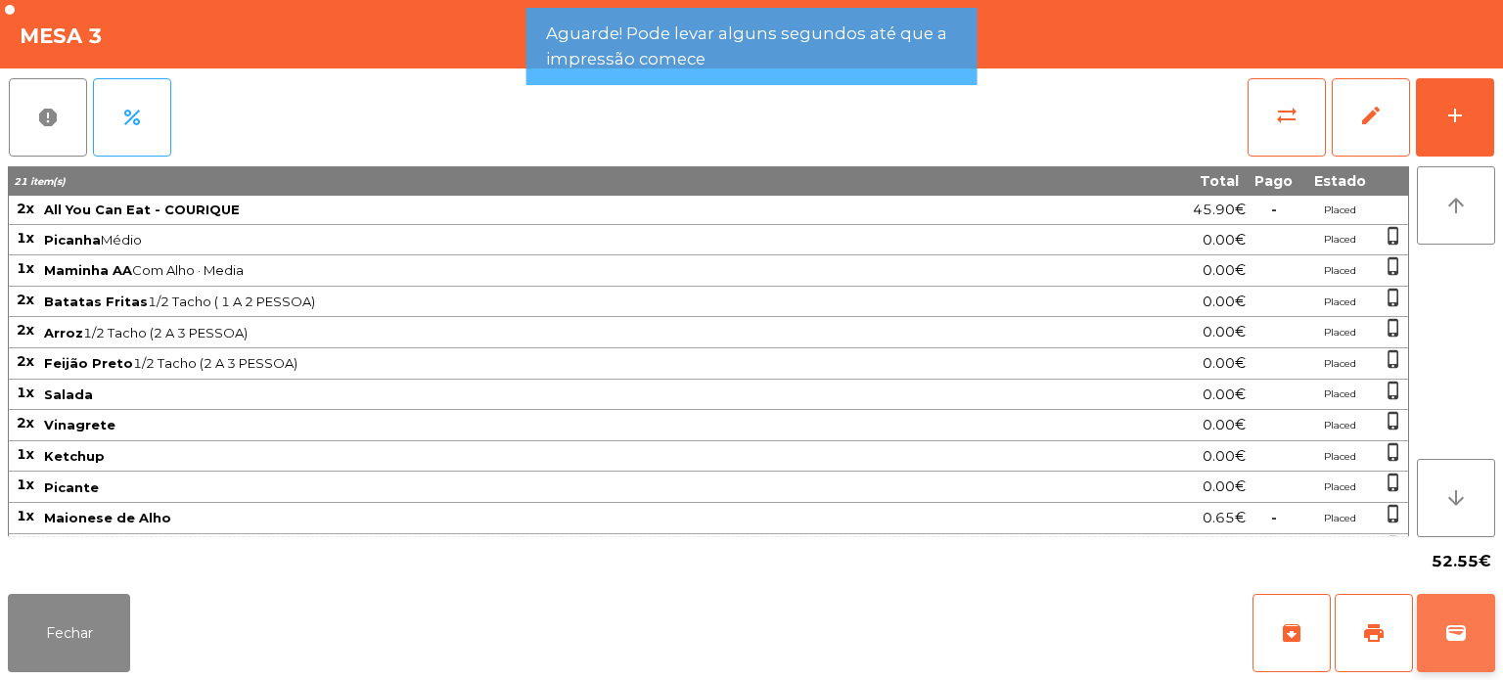
click at [1464, 621] on span "wallet" at bounding box center [1455, 632] width 23 height 23
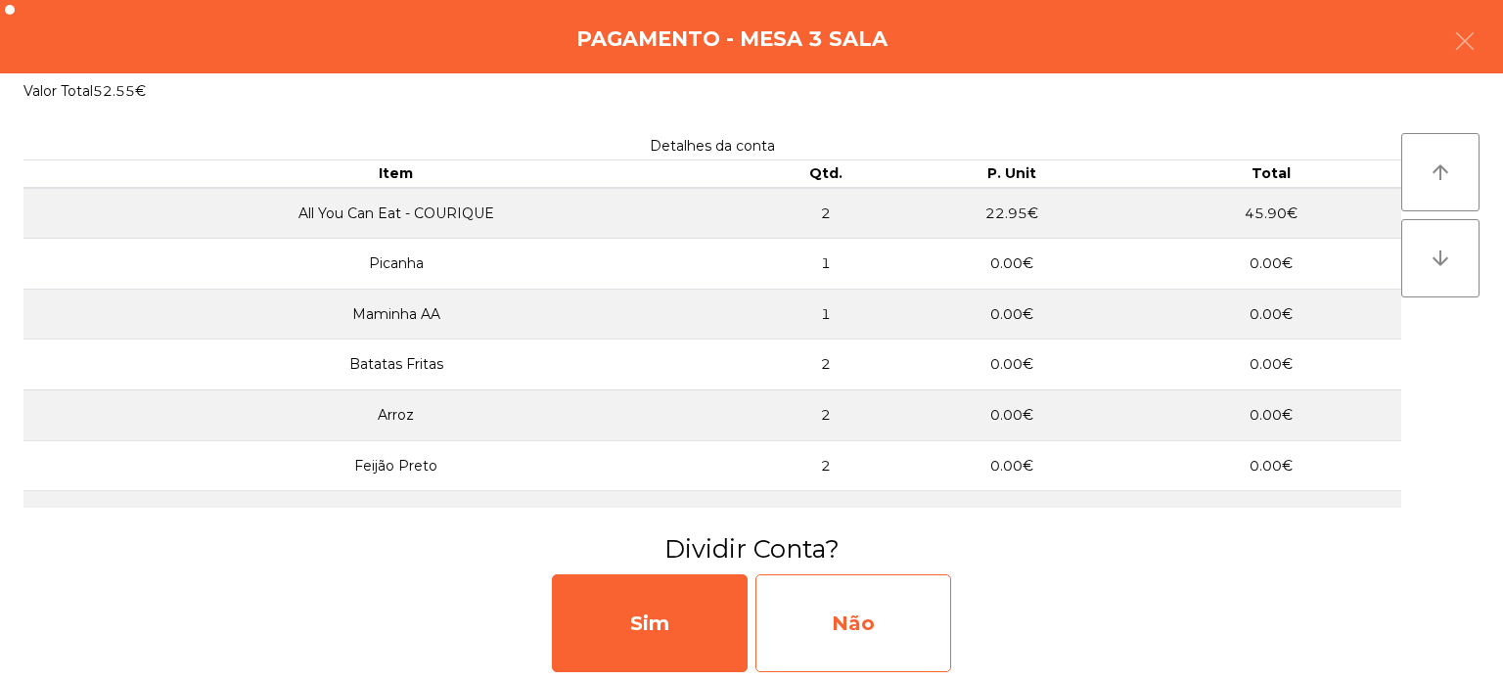
click at [865, 625] on div "Não" at bounding box center [853, 623] width 196 height 98
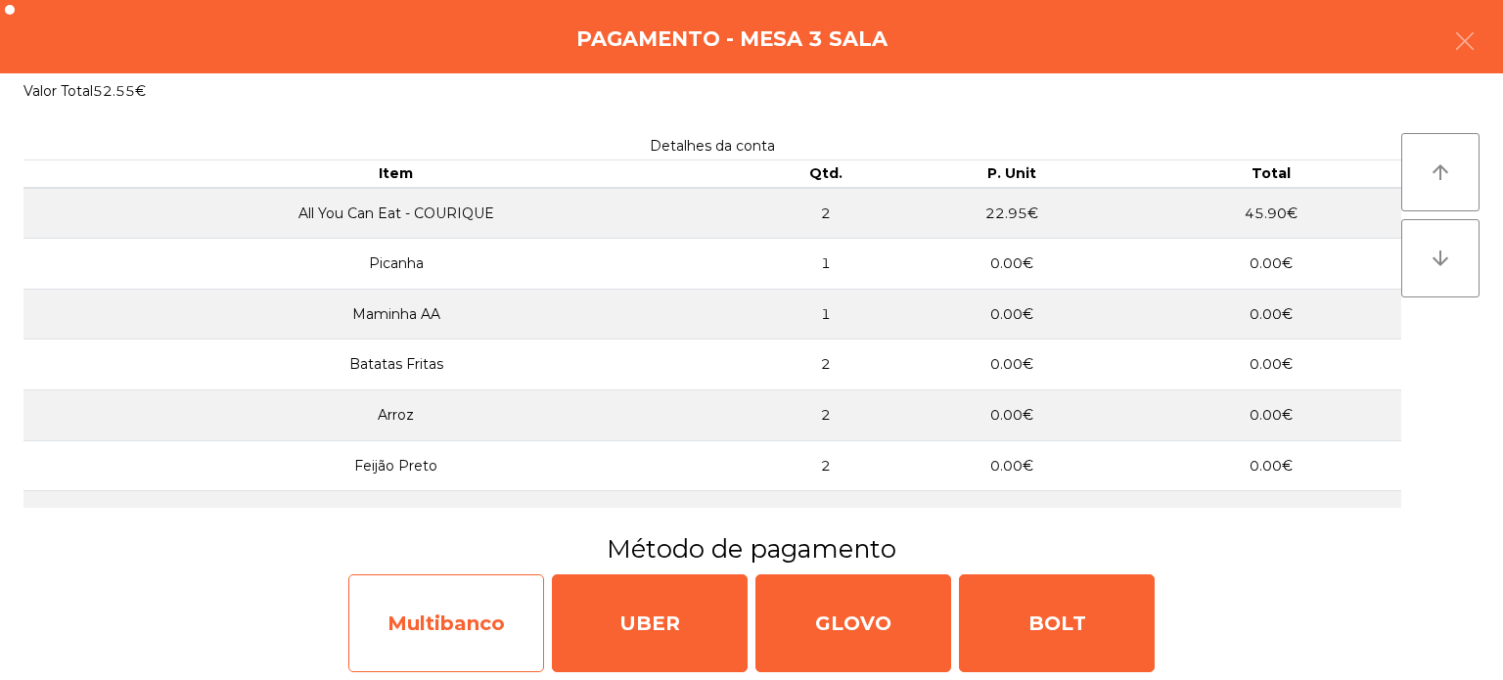
click at [462, 605] on div "Multibanco" at bounding box center [446, 623] width 196 height 98
select select "**"
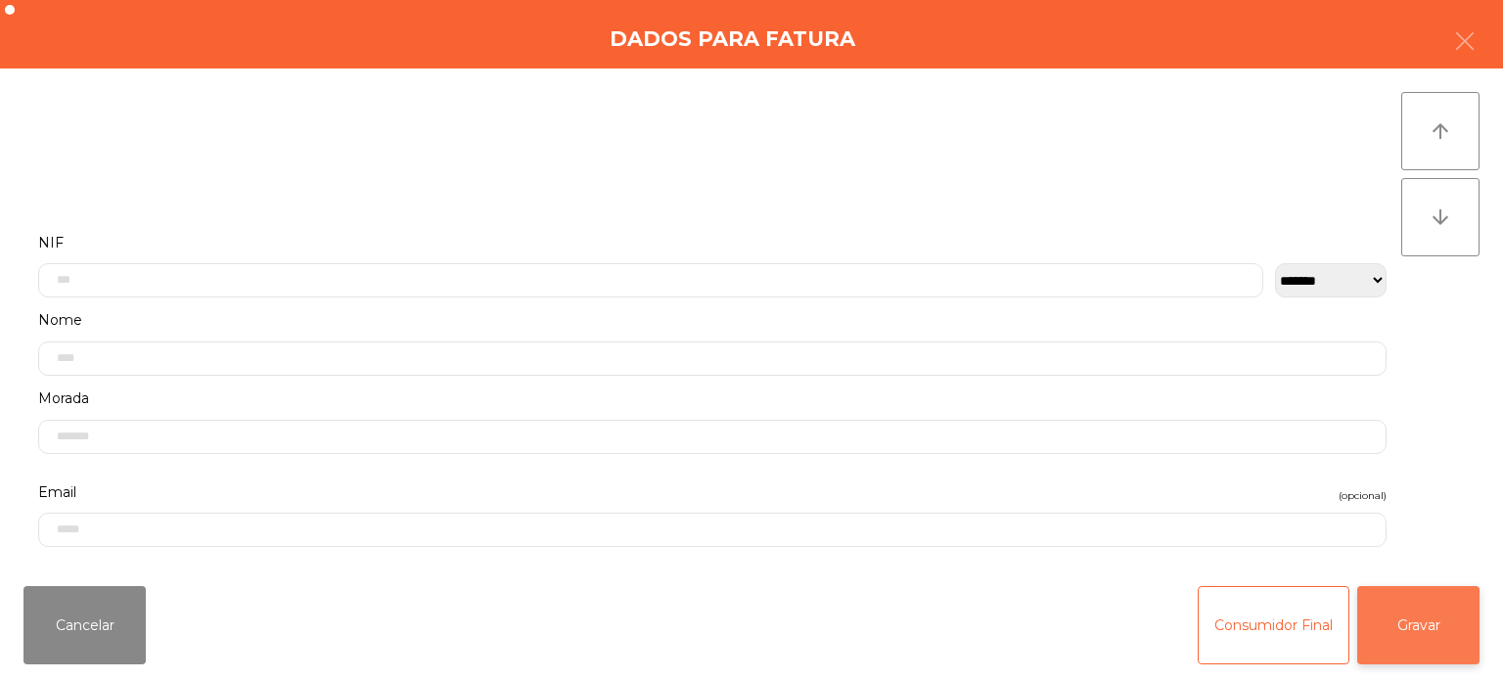
click at [1413, 622] on button "Gravar" at bounding box center [1418, 625] width 122 height 78
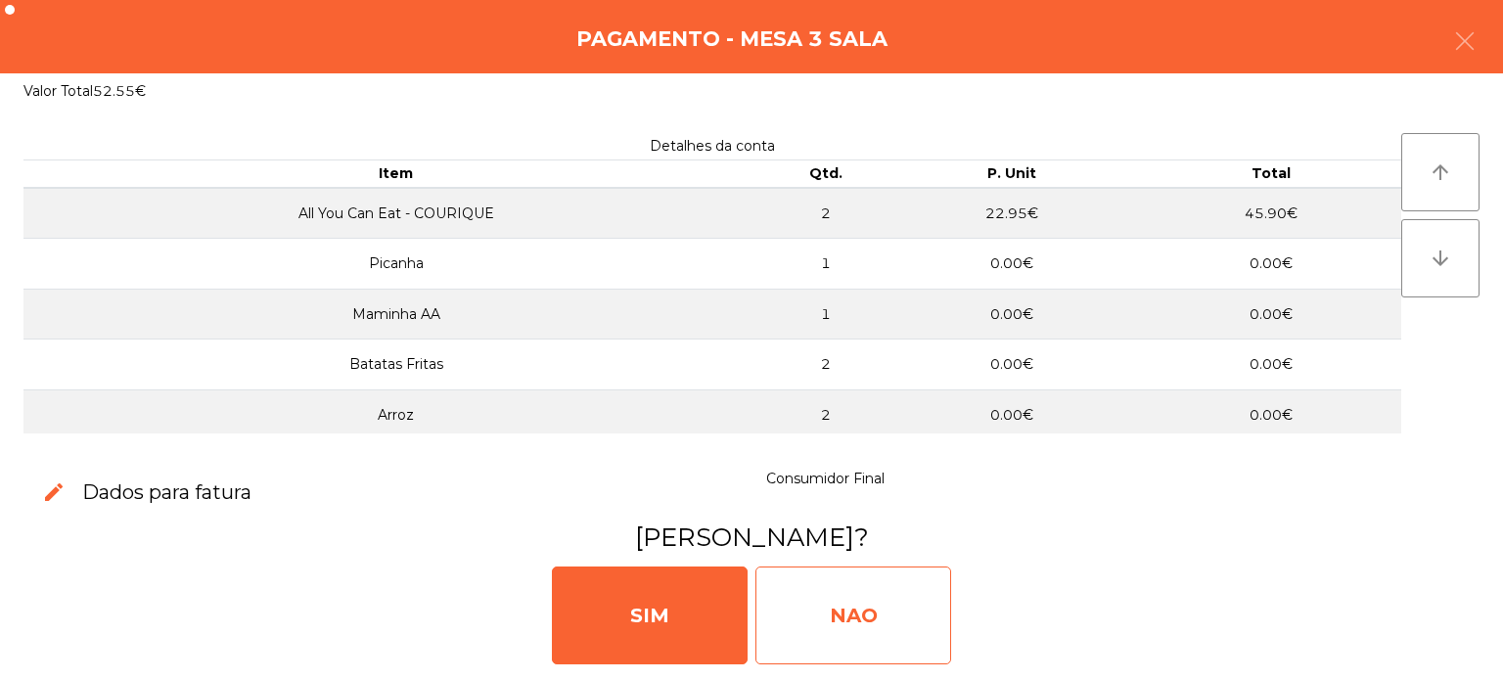
click at [859, 600] on div "NAO" at bounding box center [853, 616] width 196 height 98
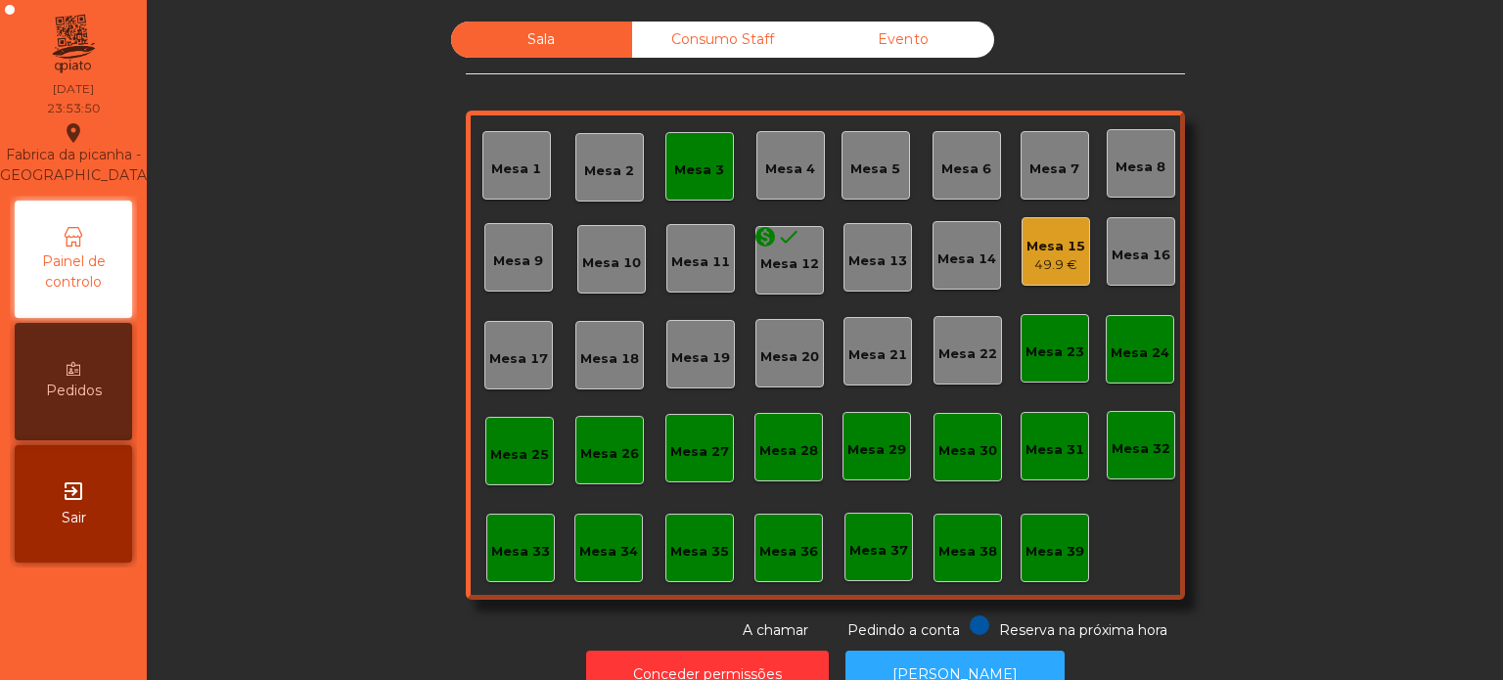
click at [691, 158] on div "Mesa 3" at bounding box center [699, 166] width 50 height 27
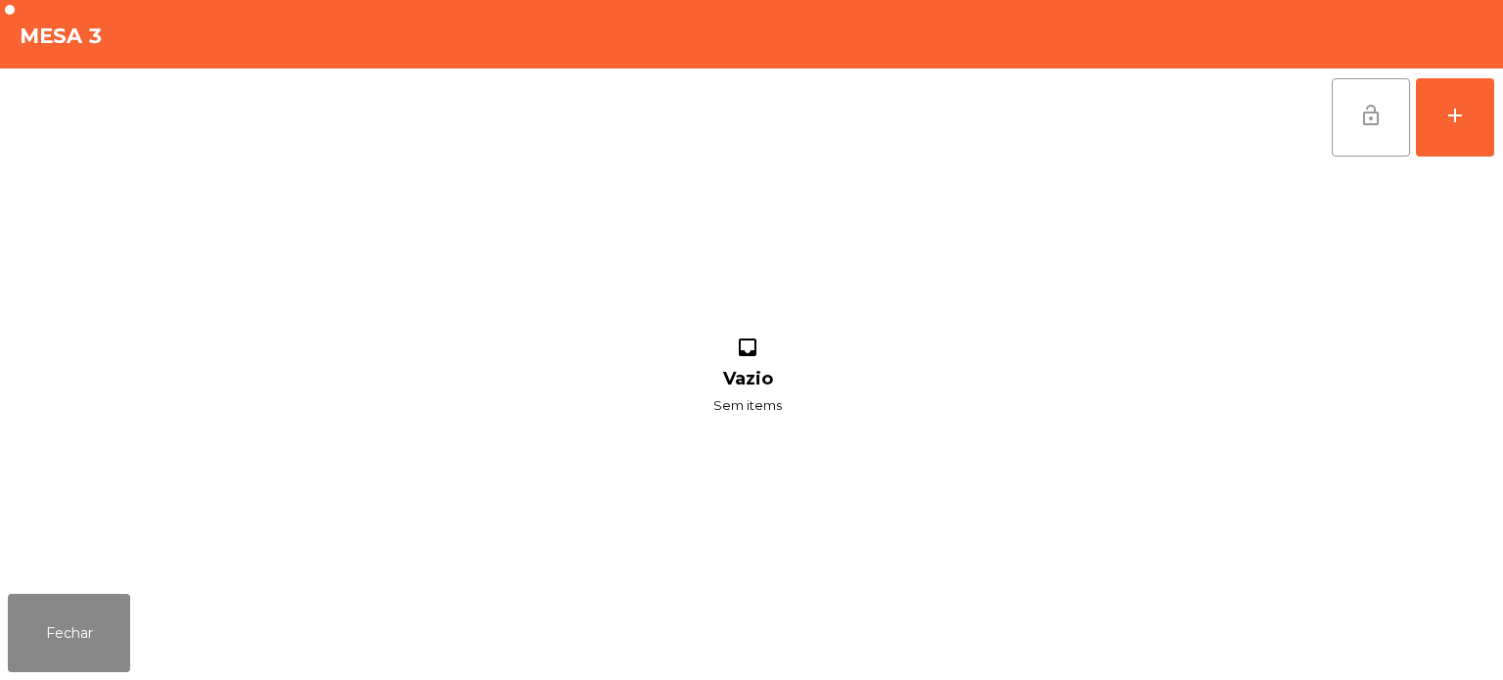
click at [1369, 117] on span "lock_open" at bounding box center [1370, 115] width 23 height 23
click at [42, 607] on button "Fechar" at bounding box center [69, 633] width 122 height 78
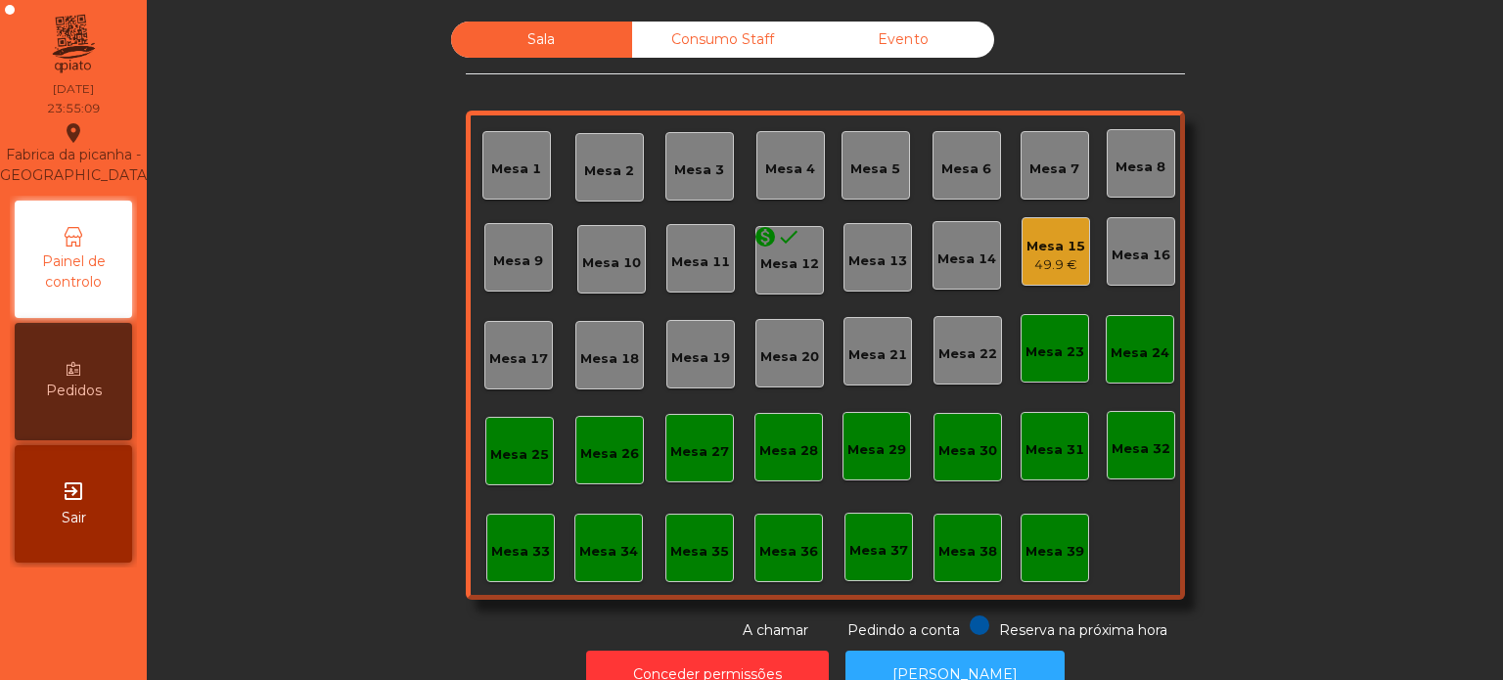
scroll to position [54, 0]
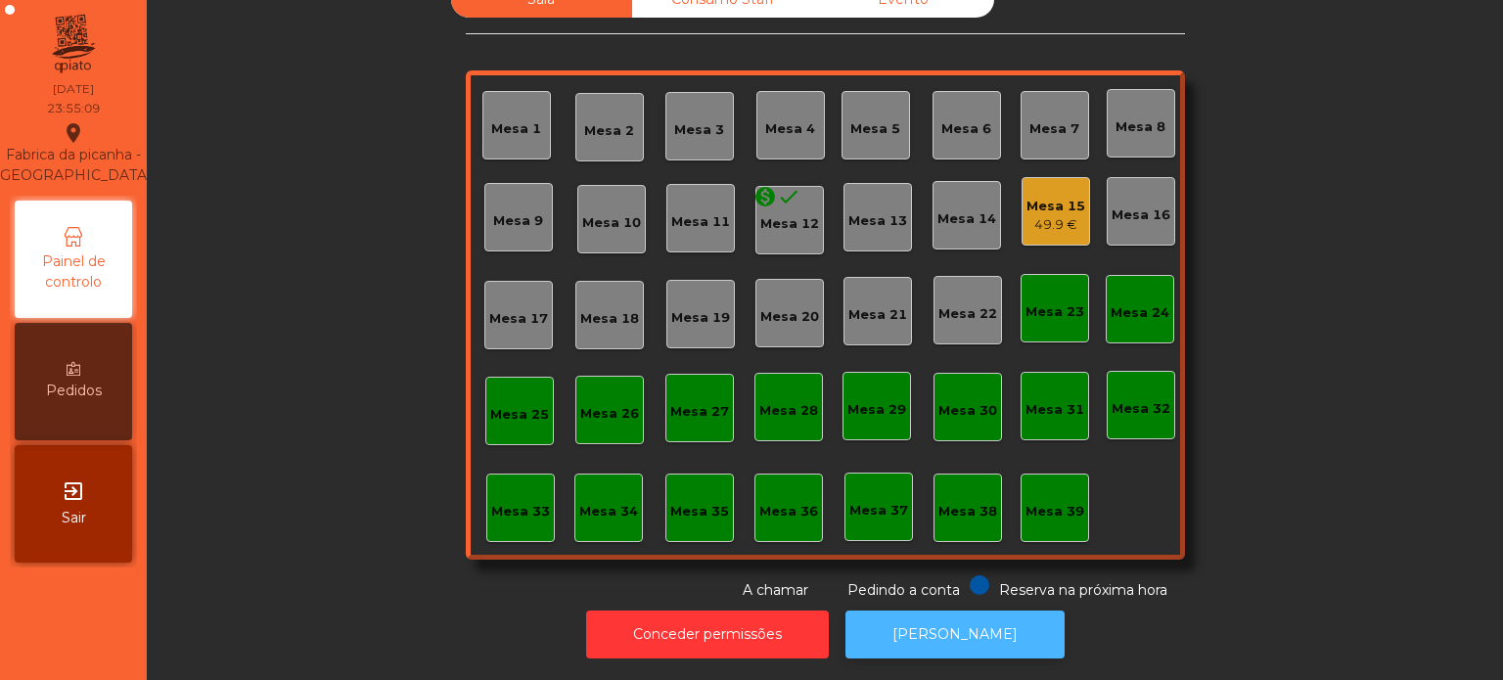
click at [935, 629] on button "[PERSON_NAME]" at bounding box center [955, 635] width 219 height 48
click at [1033, 215] on div "49.9 €" at bounding box center [1056, 225] width 59 height 20
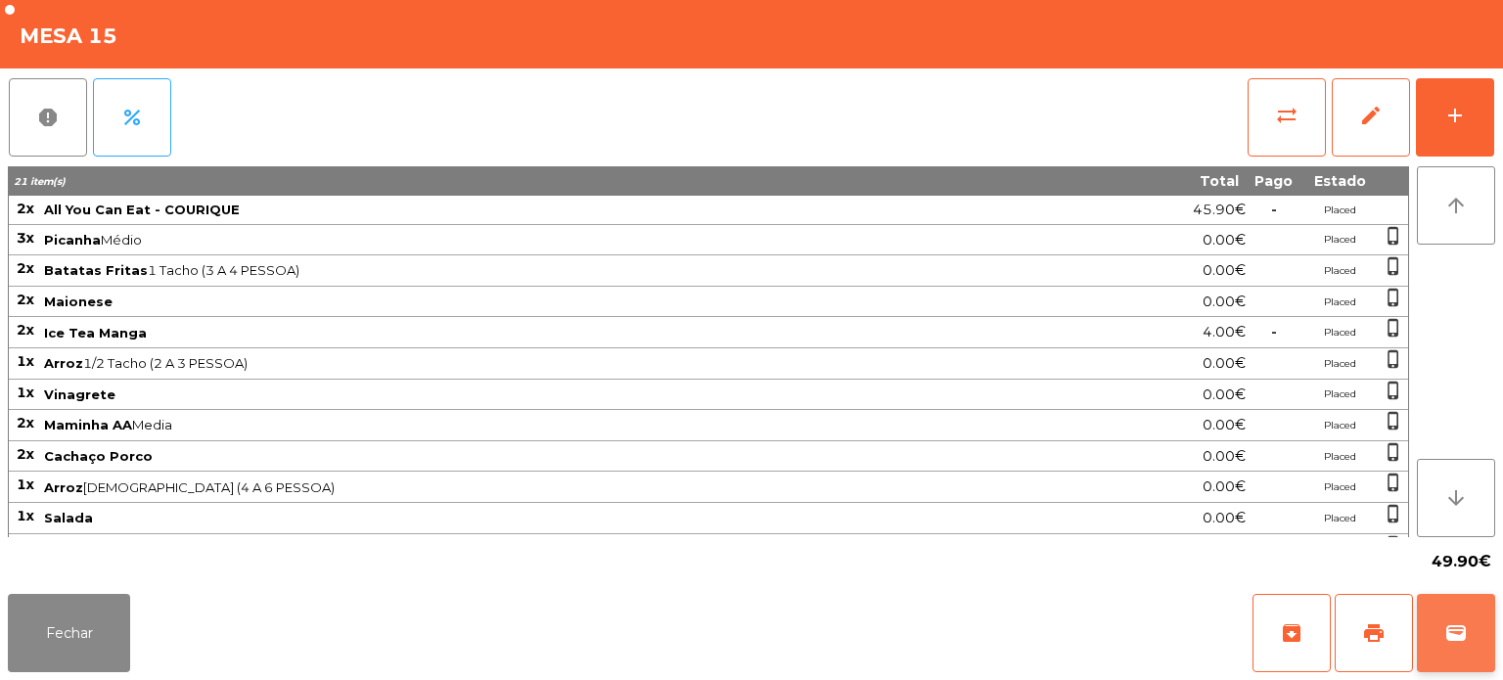
click at [1468, 616] on button "wallet" at bounding box center [1456, 633] width 78 height 78
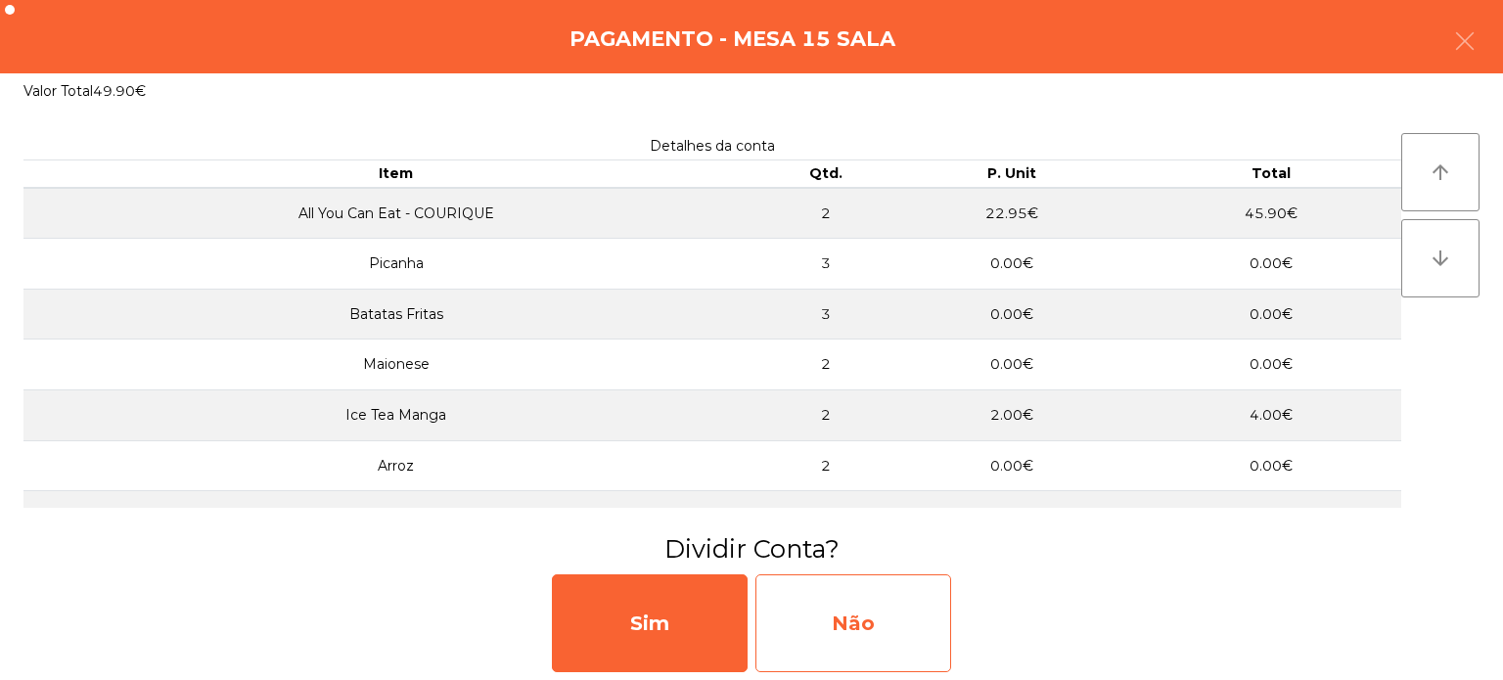
click at [899, 581] on div "Não" at bounding box center [853, 623] width 196 height 98
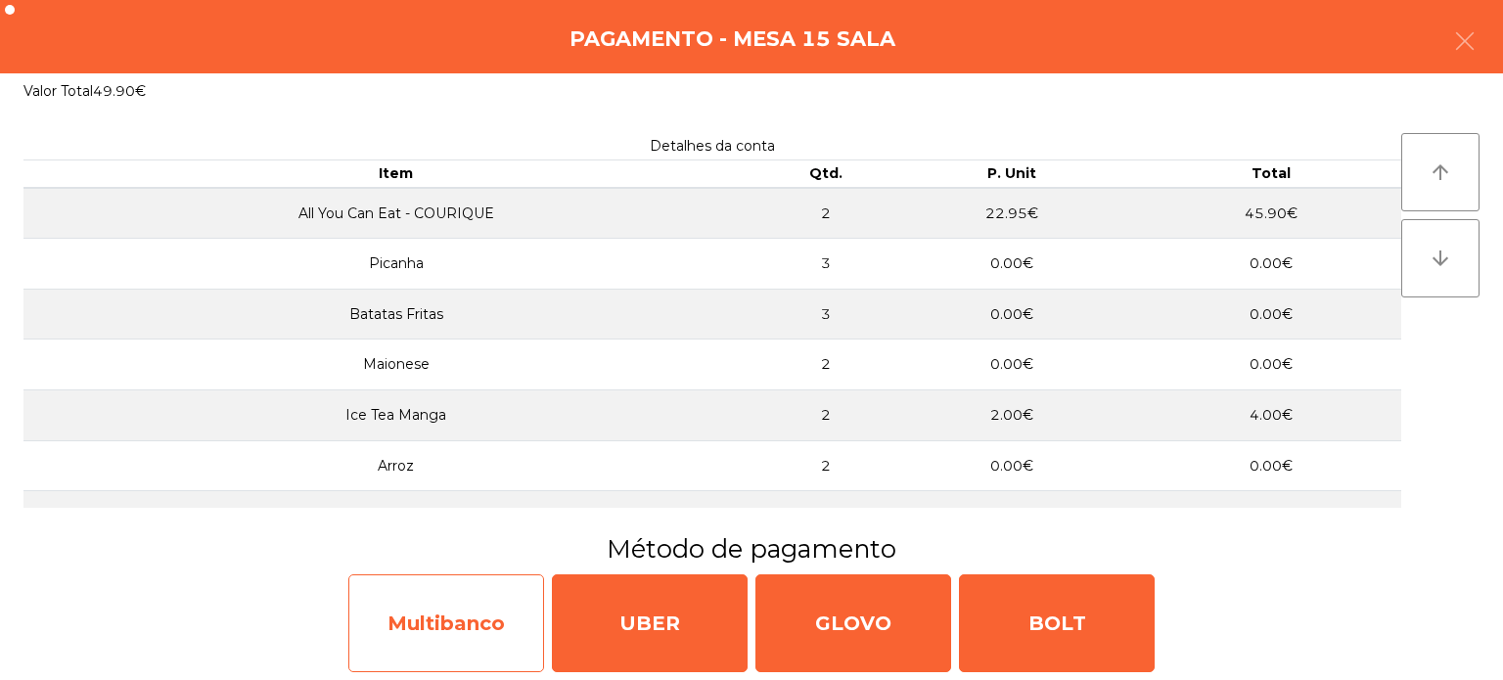
click at [481, 601] on div "Multibanco" at bounding box center [446, 623] width 196 height 98
select select "**"
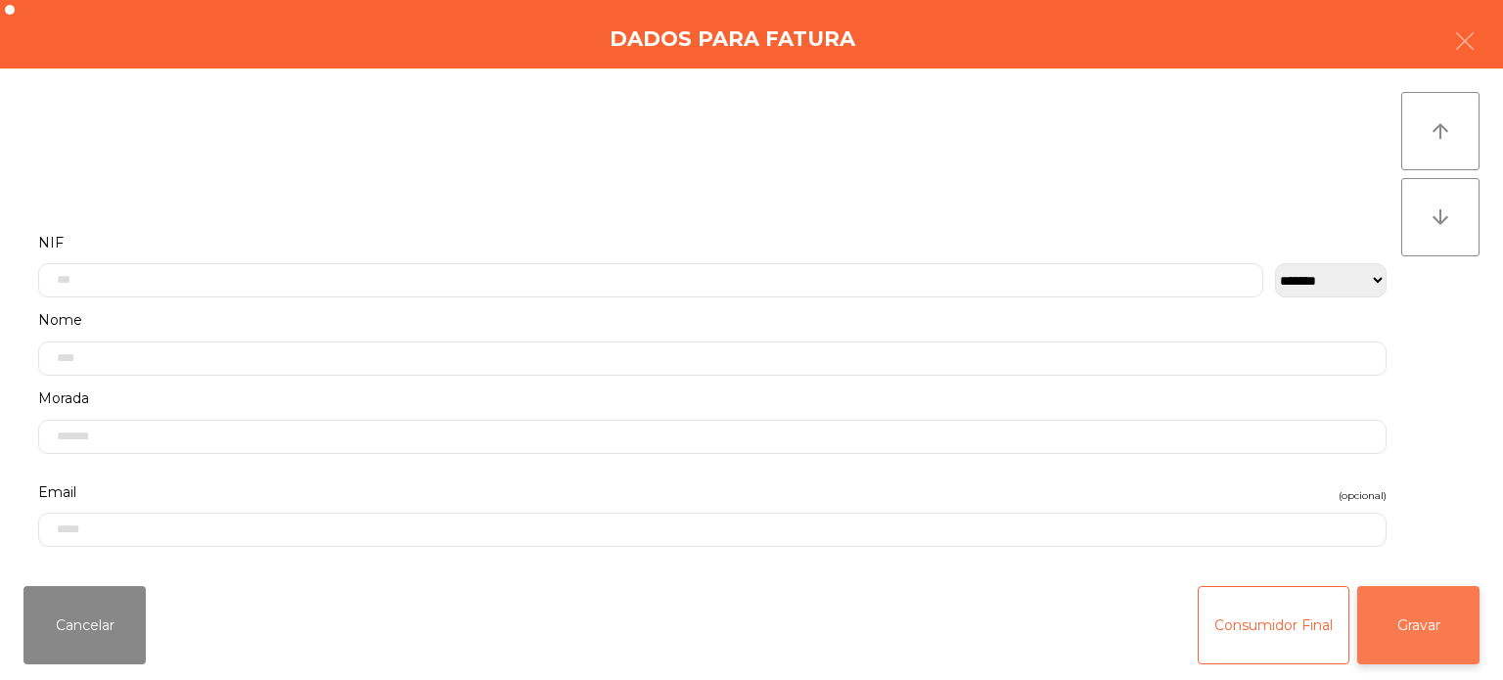
click at [1451, 618] on button "Gravar" at bounding box center [1418, 625] width 122 height 78
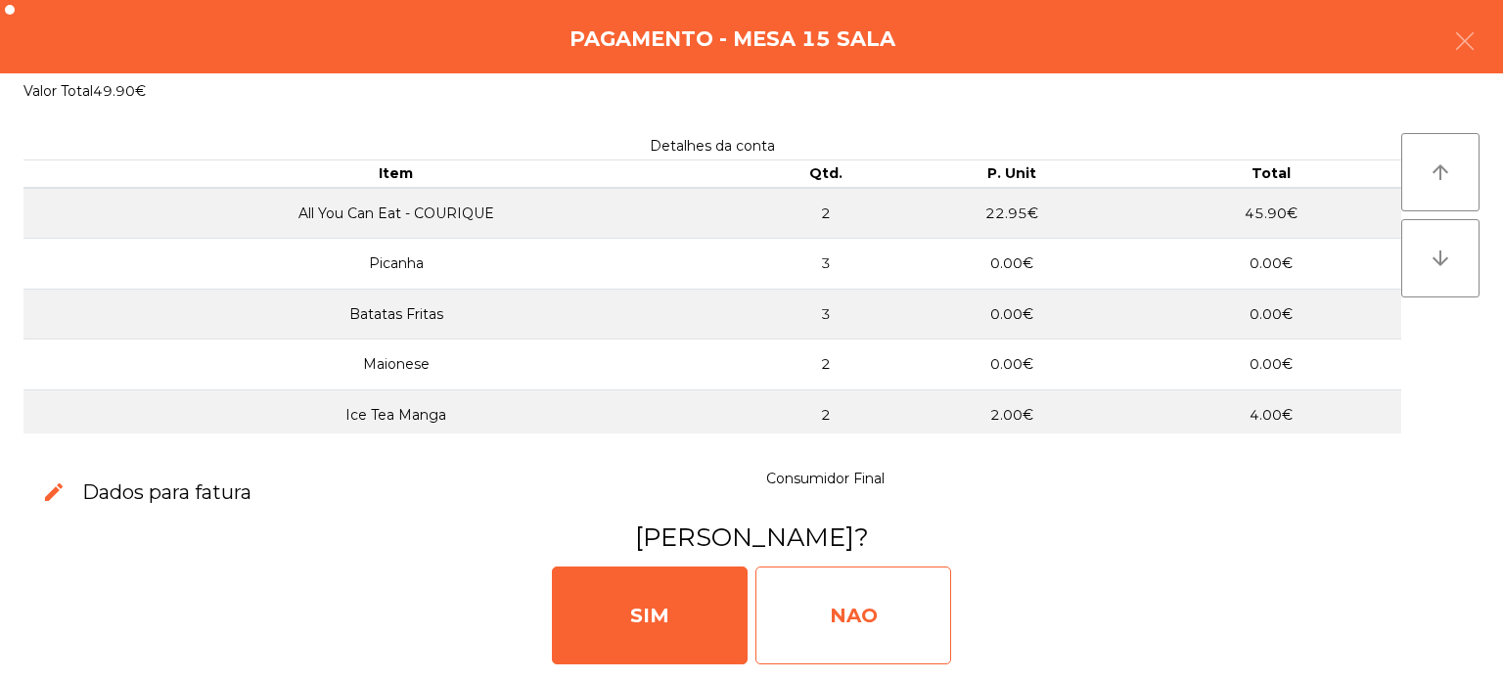
click at [928, 607] on div "NAO" at bounding box center [853, 616] width 196 height 98
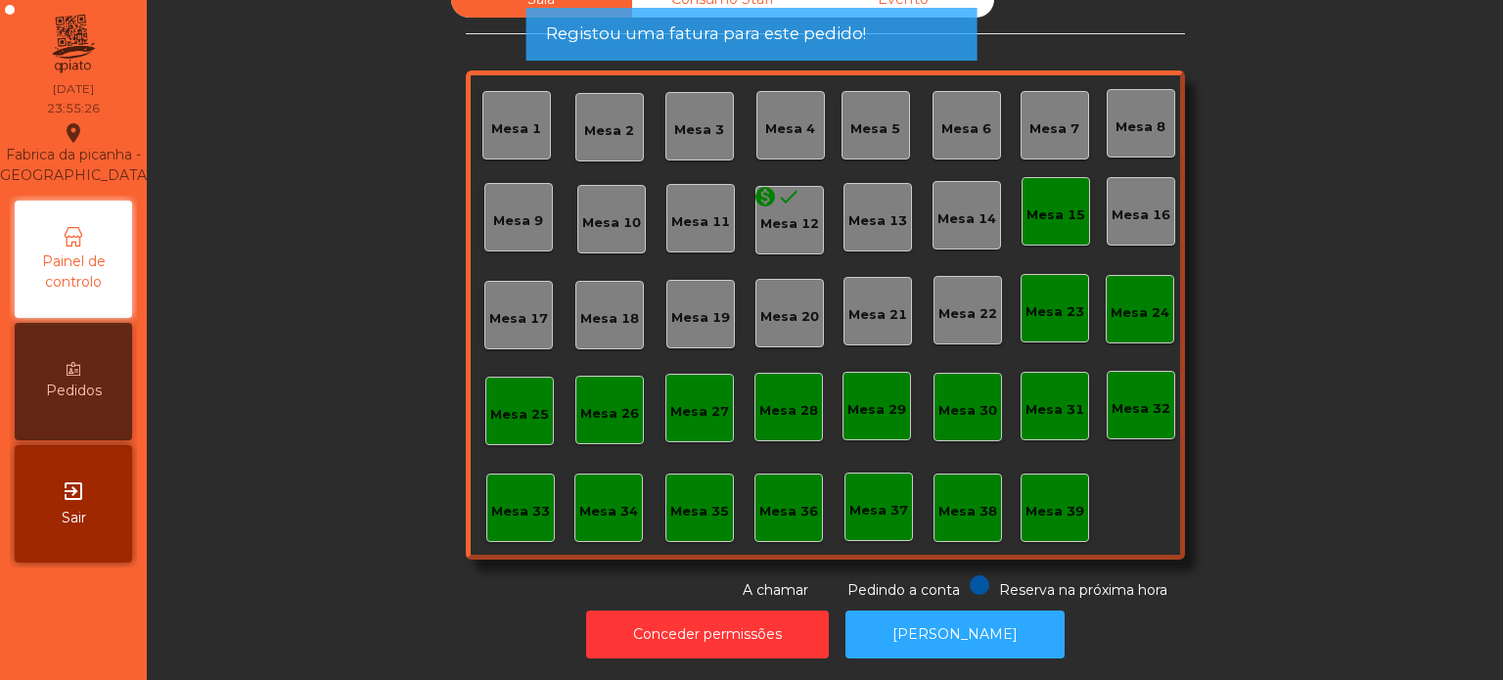
click at [1036, 207] on div "Mesa 15" at bounding box center [1056, 216] width 59 height 20
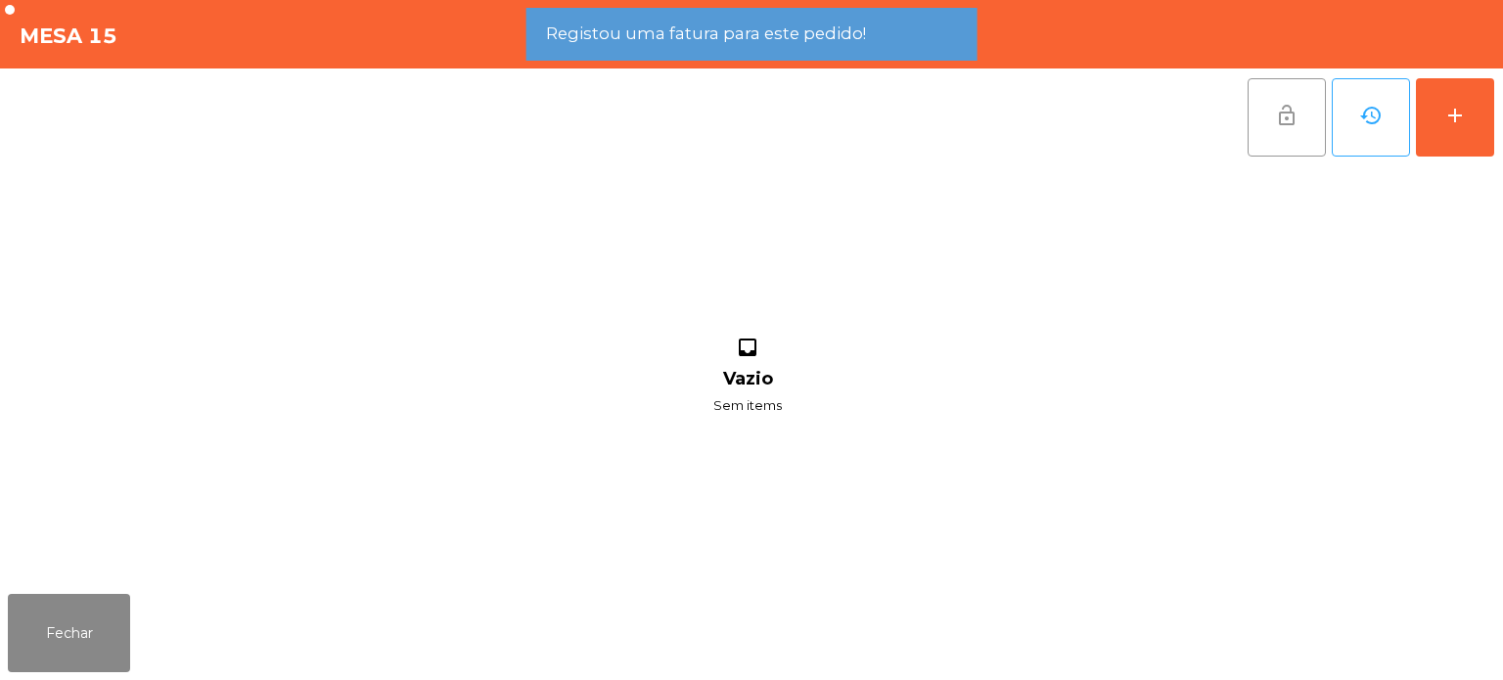
click at [1278, 117] on span "lock_open" at bounding box center [1286, 115] width 23 height 23
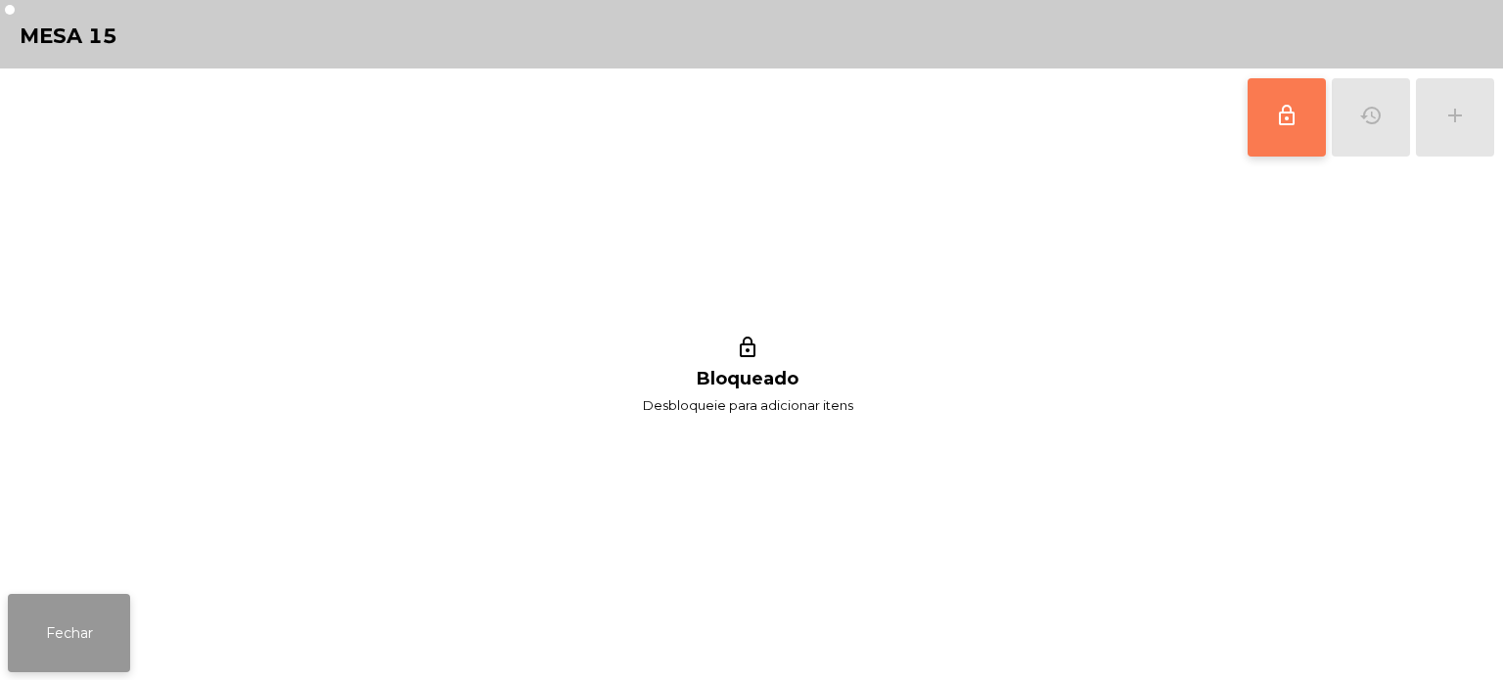
click at [39, 647] on button "Fechar" at bounding box center [69, 633] width 122 height 78
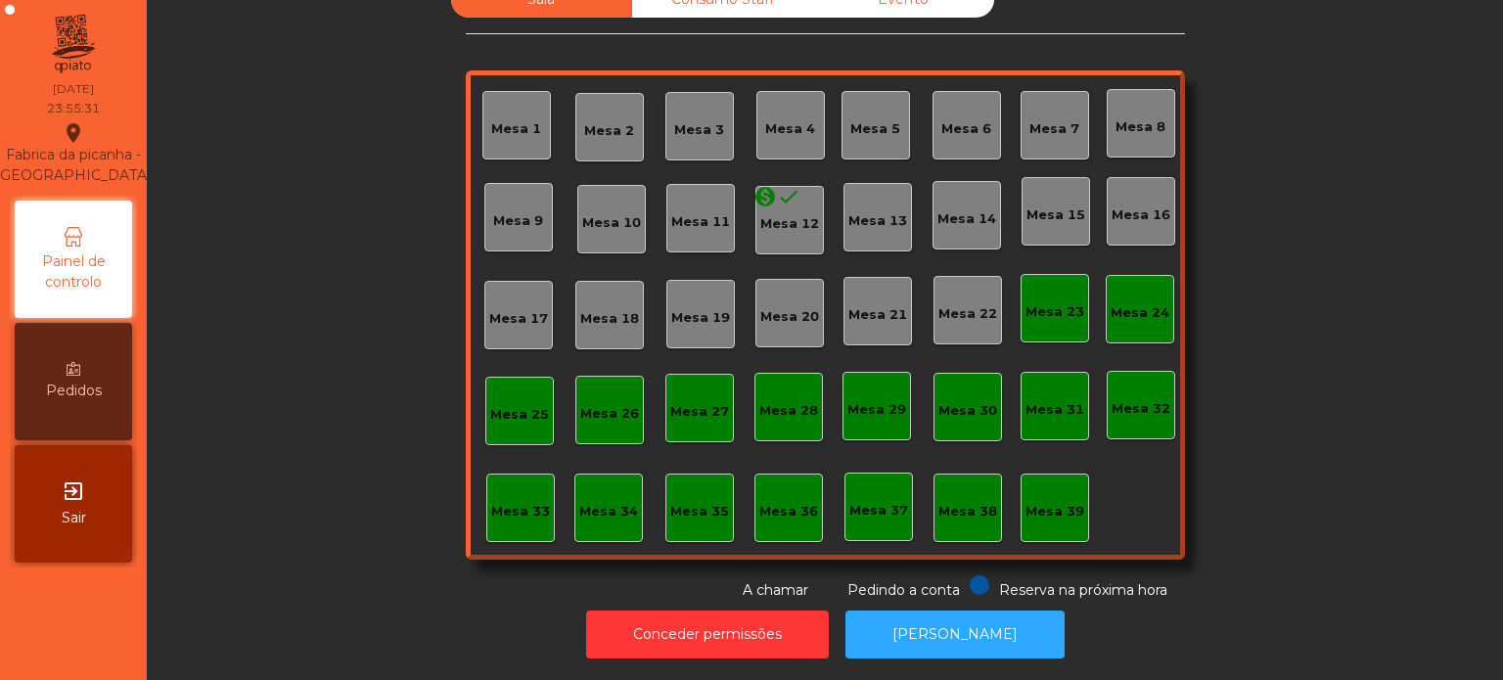
scroll to position [0, 0]
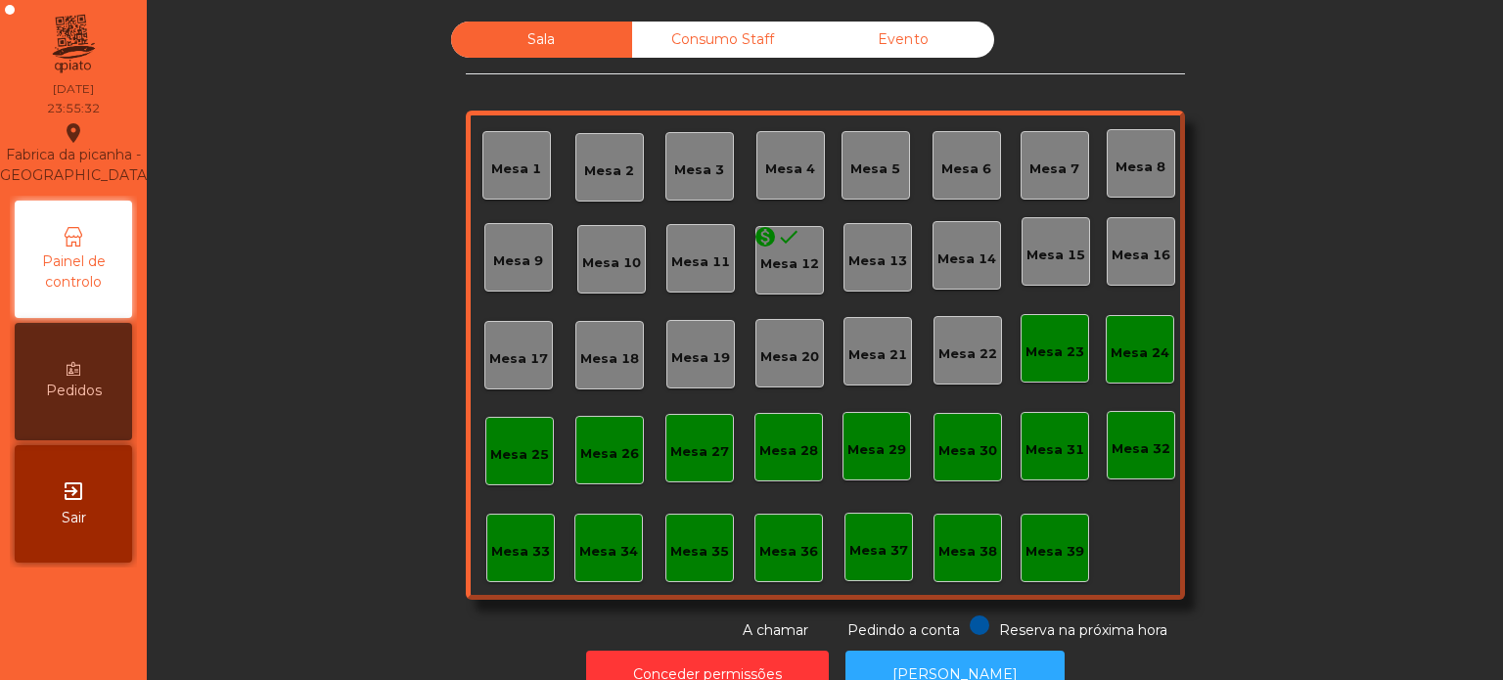
click at [697, 36] on div "Consumo Staff" at bounding box center [722, 40] width 181 height 36
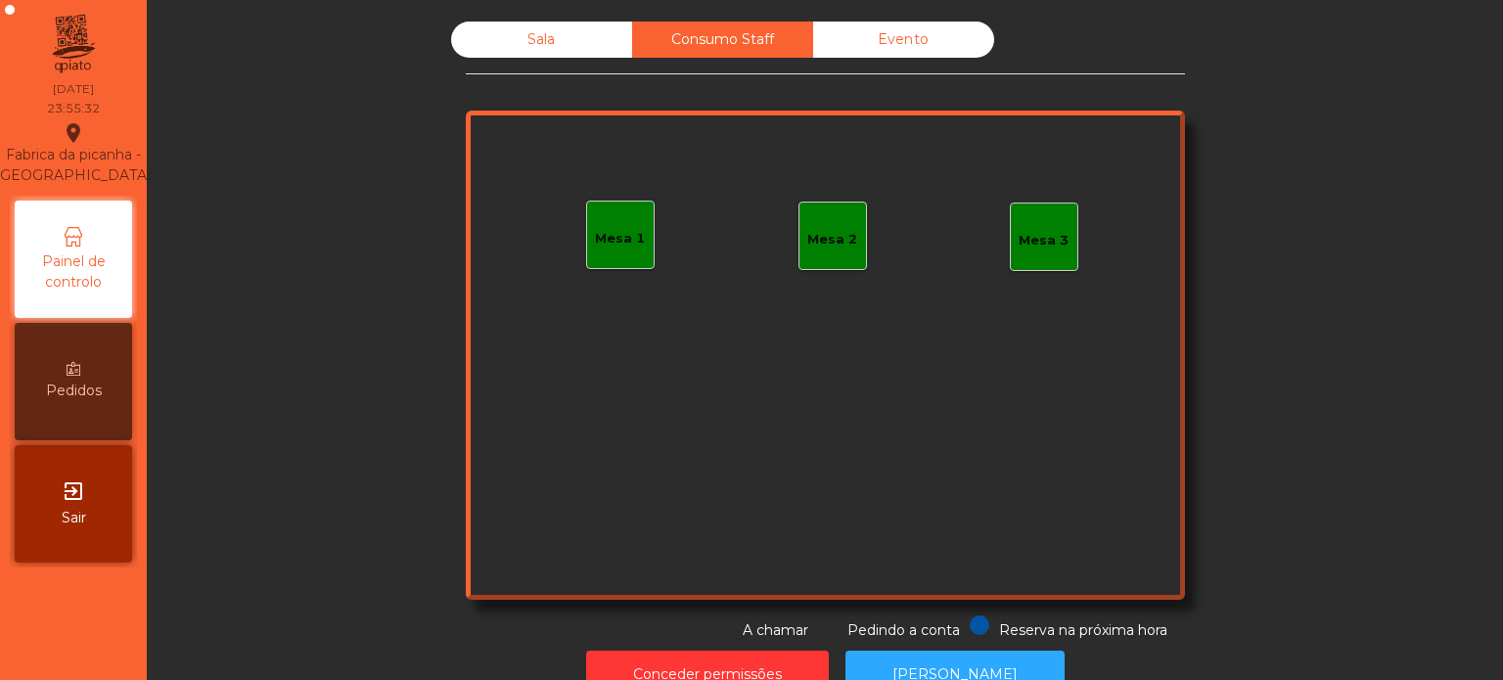
click at [599, 29] on div "Sala" at bounding box center [541, 40] width 181 height 36
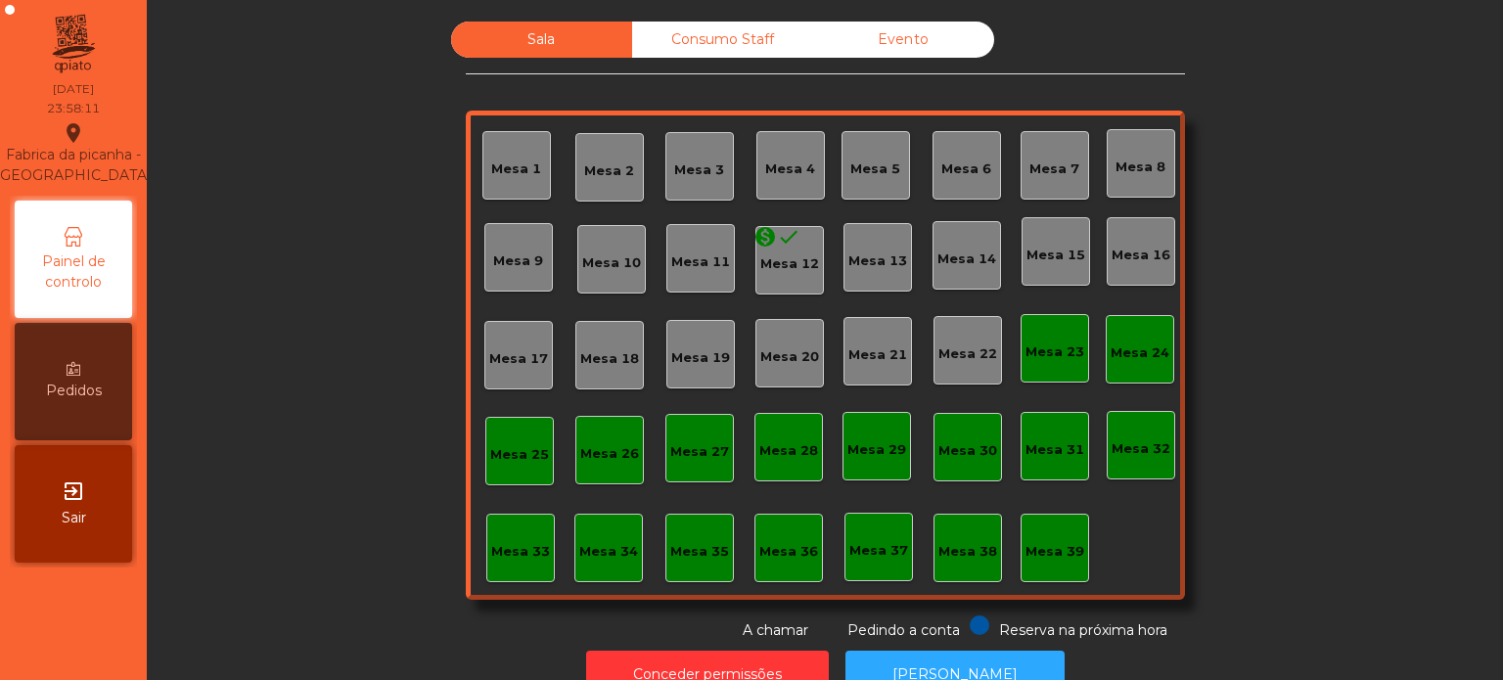
click at [708, 50] on div "Consumo Staff" at bounding box center [722, 40] width 181 height 36
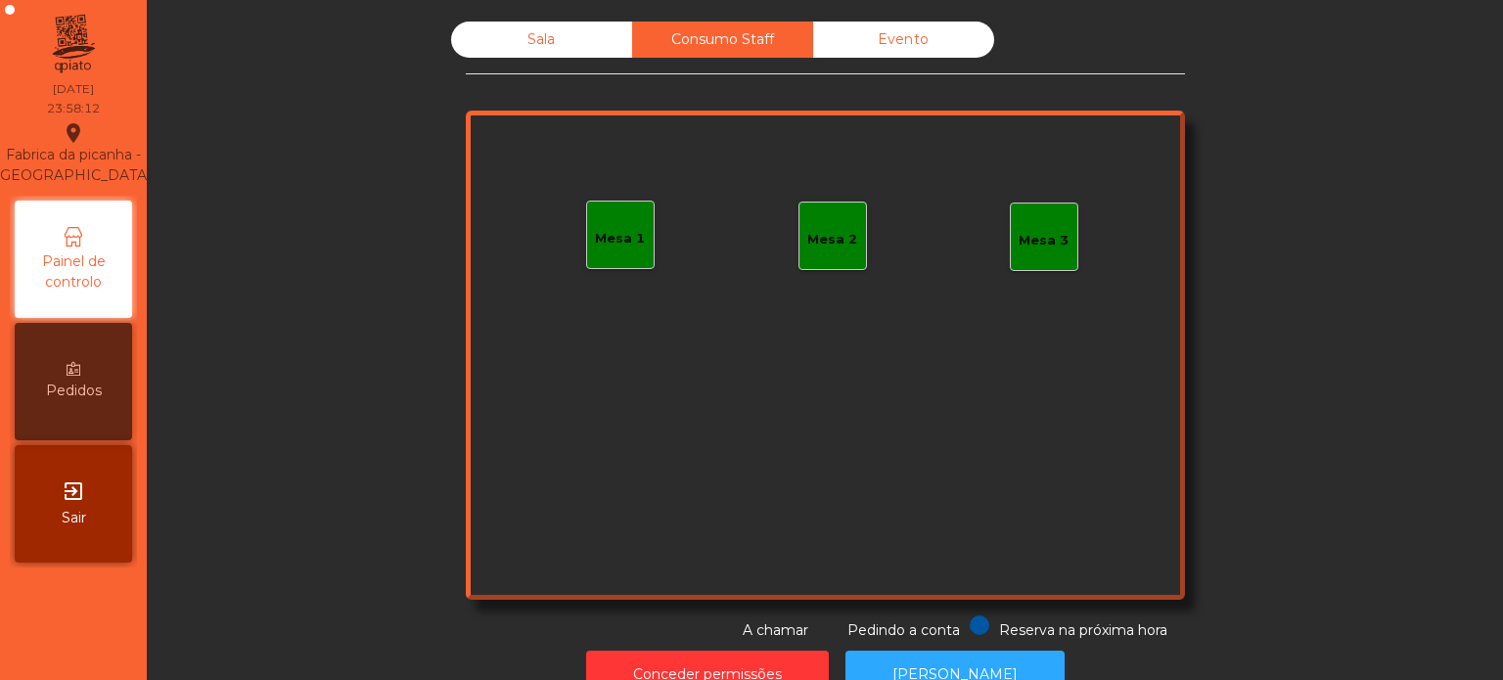
click at [897, 35] on div "Evento" at bounding box center [903, 40] width 181 height 36
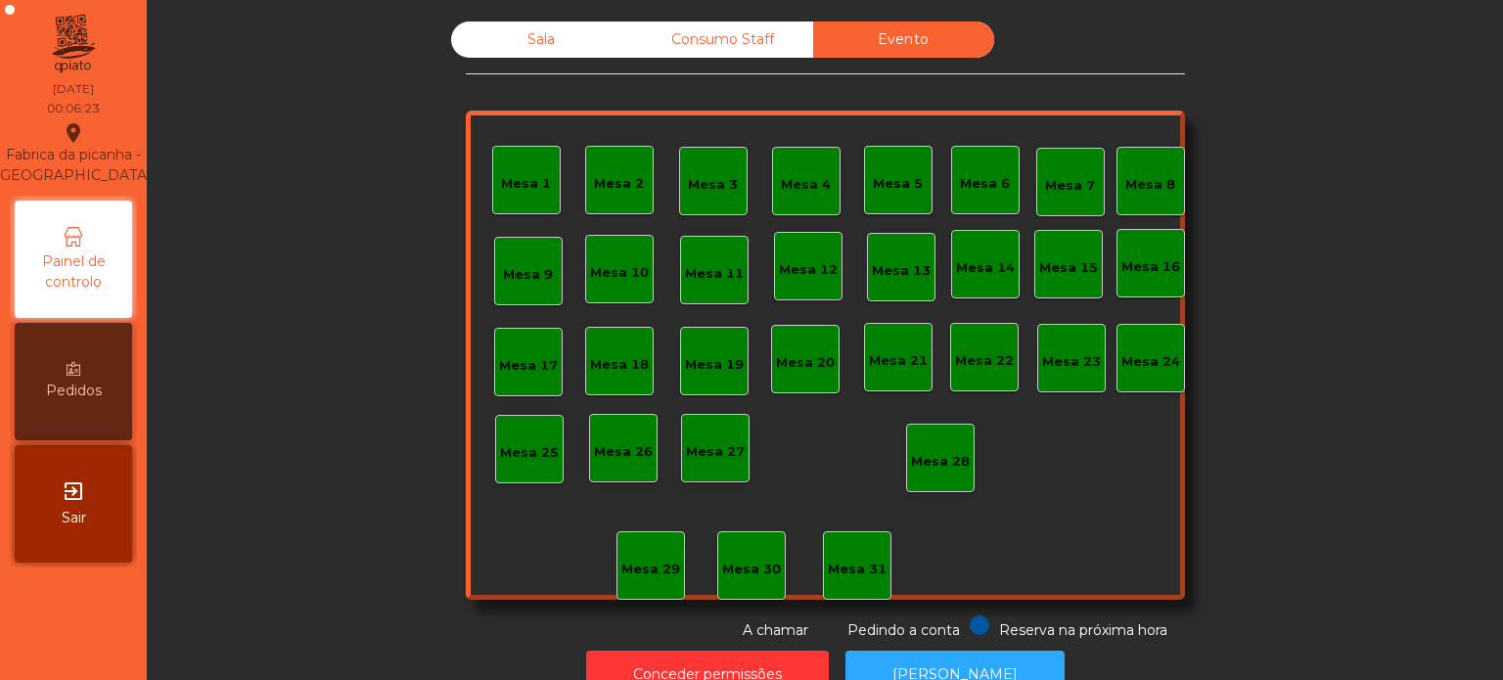
click at [1396, 560] on div "Sala Consumo Staff Evento Mesa 1 Mesa 2 Mesa 3 Mesa 4 Mesa 5 Mesa 6 Mesa 7 Mesa…" at bounding box center [825, 331] width 1304 height 619
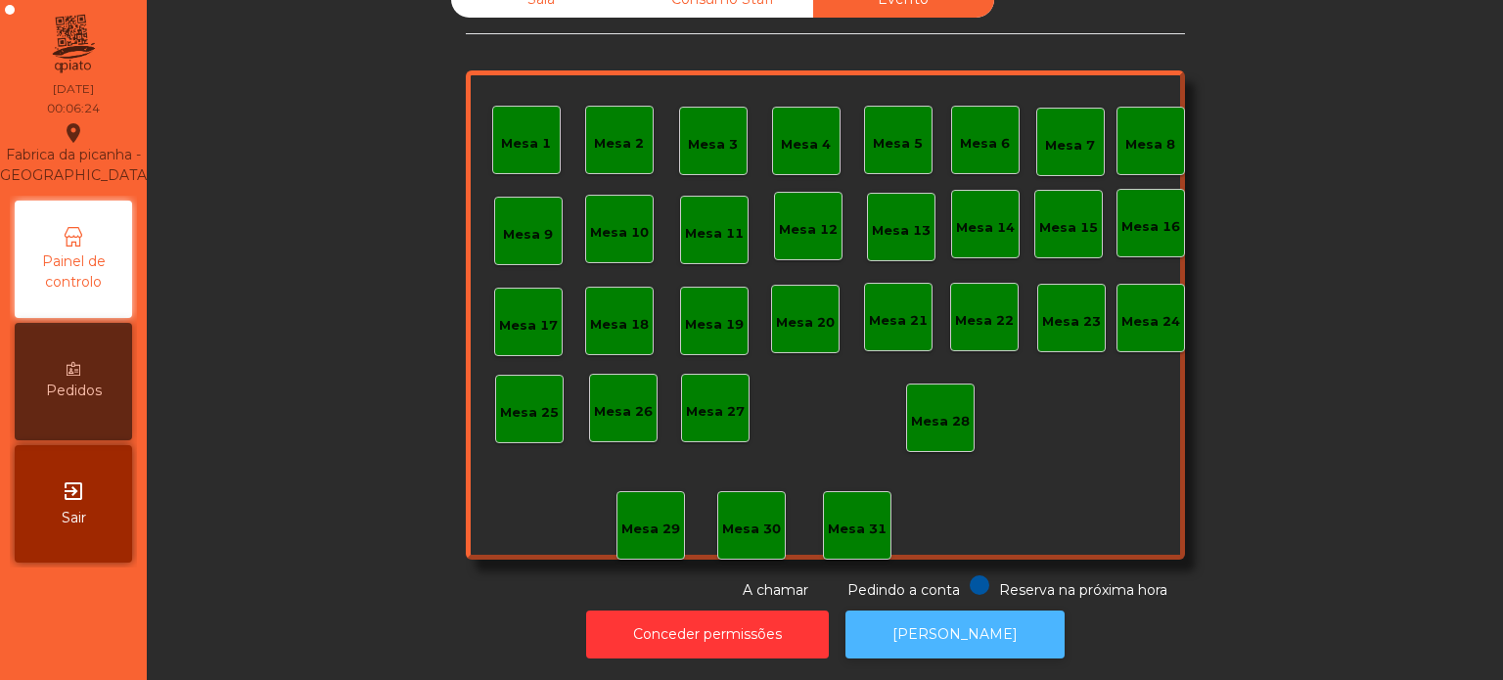
click at [982, 626] on button "[PERSON_NAME]" at bounding box center [955, 635] width 219 height 48
